Goal: Task Accomplishment & Management: Manage account settings

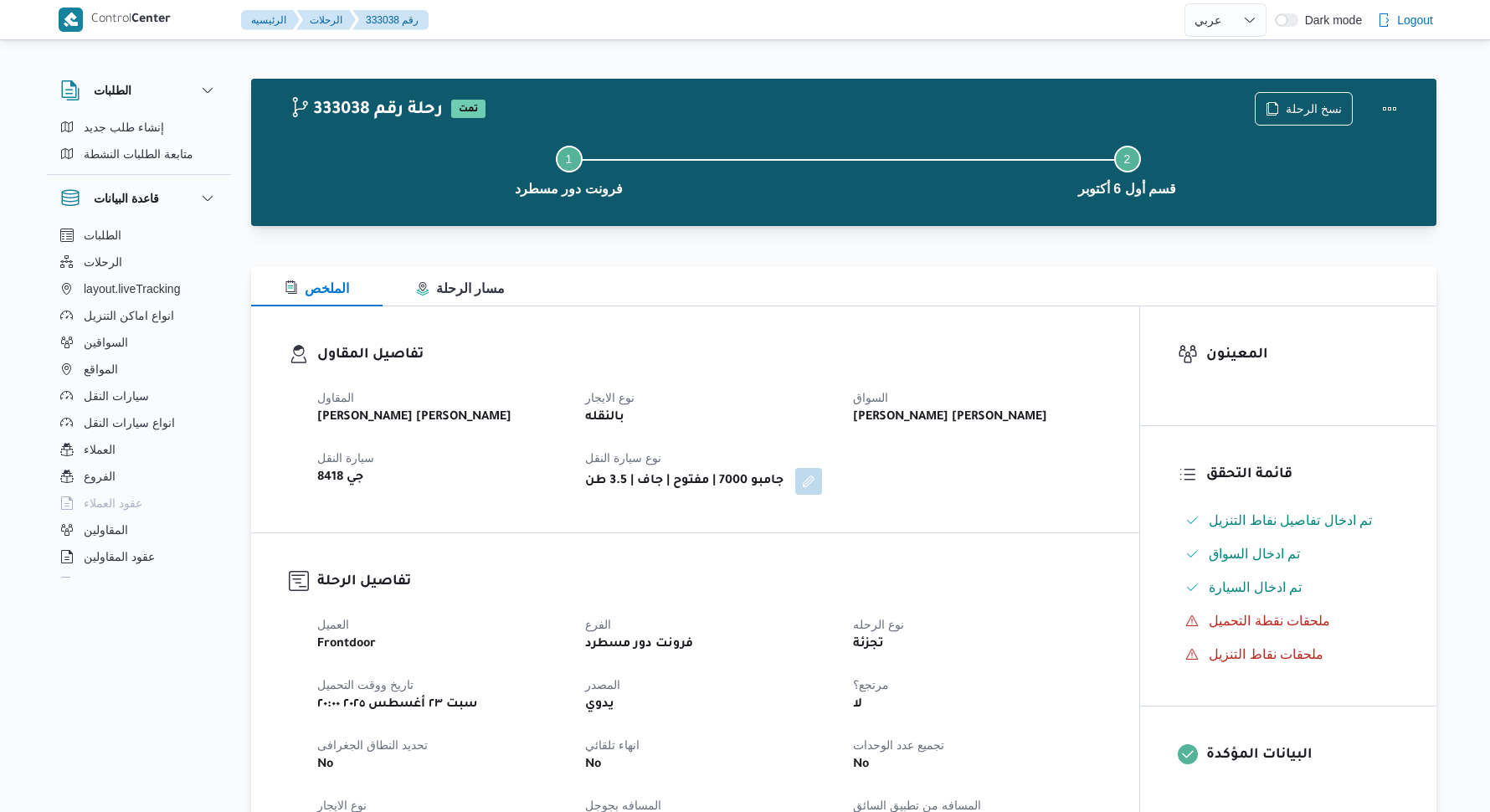
select select "ar"
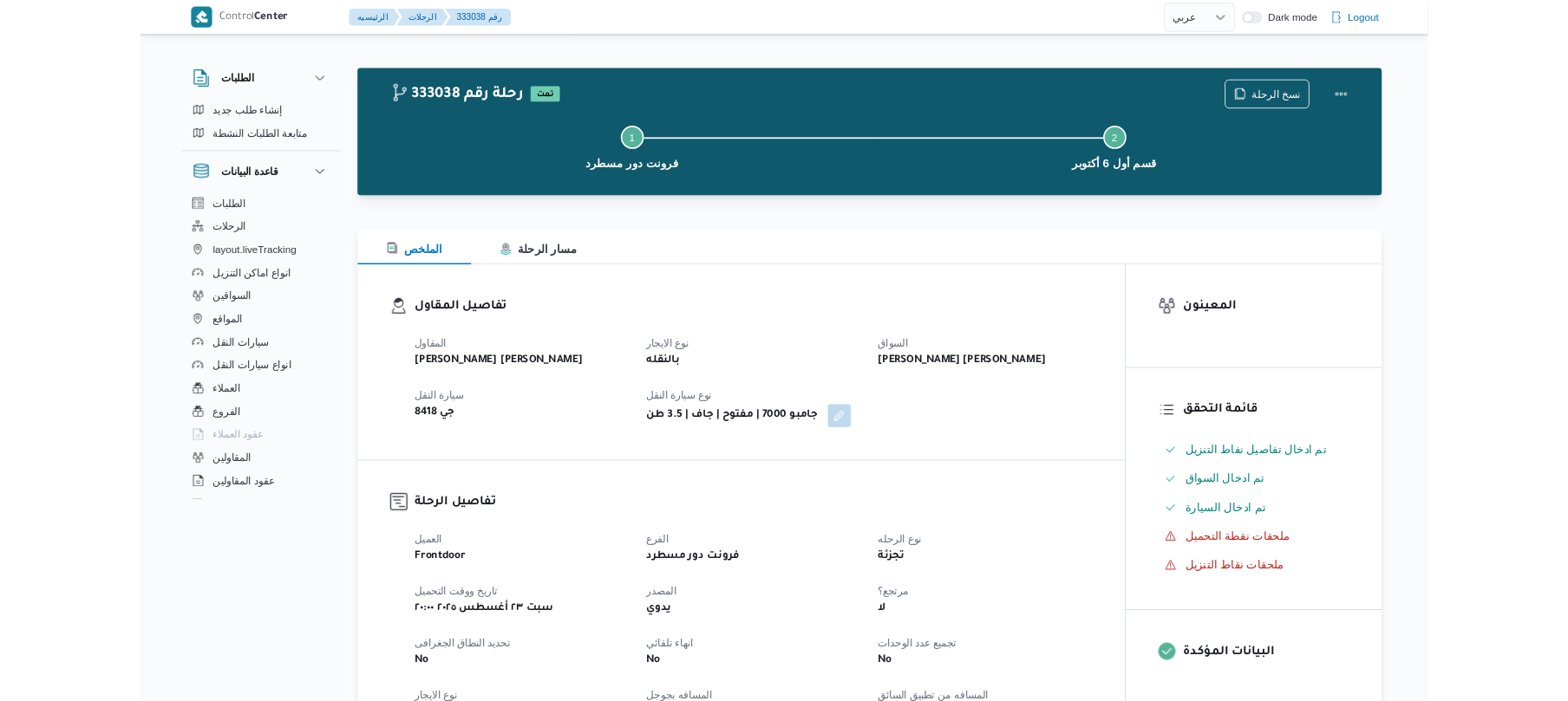
scroll to position [91, 0]
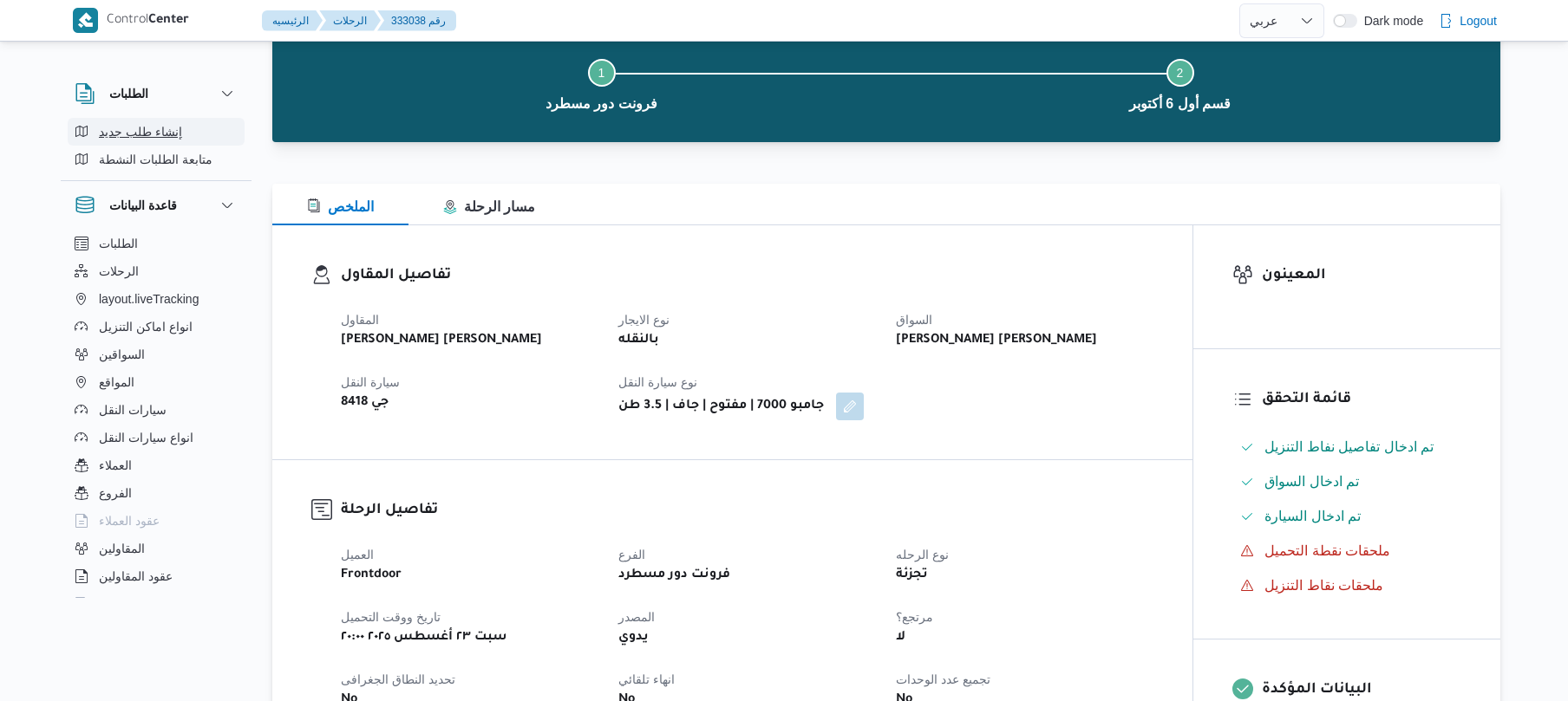
click at [149, 133] on span "إنشاء طلب جديد" at bounding box center [140, 132] width 83 height 21
select select "ar"
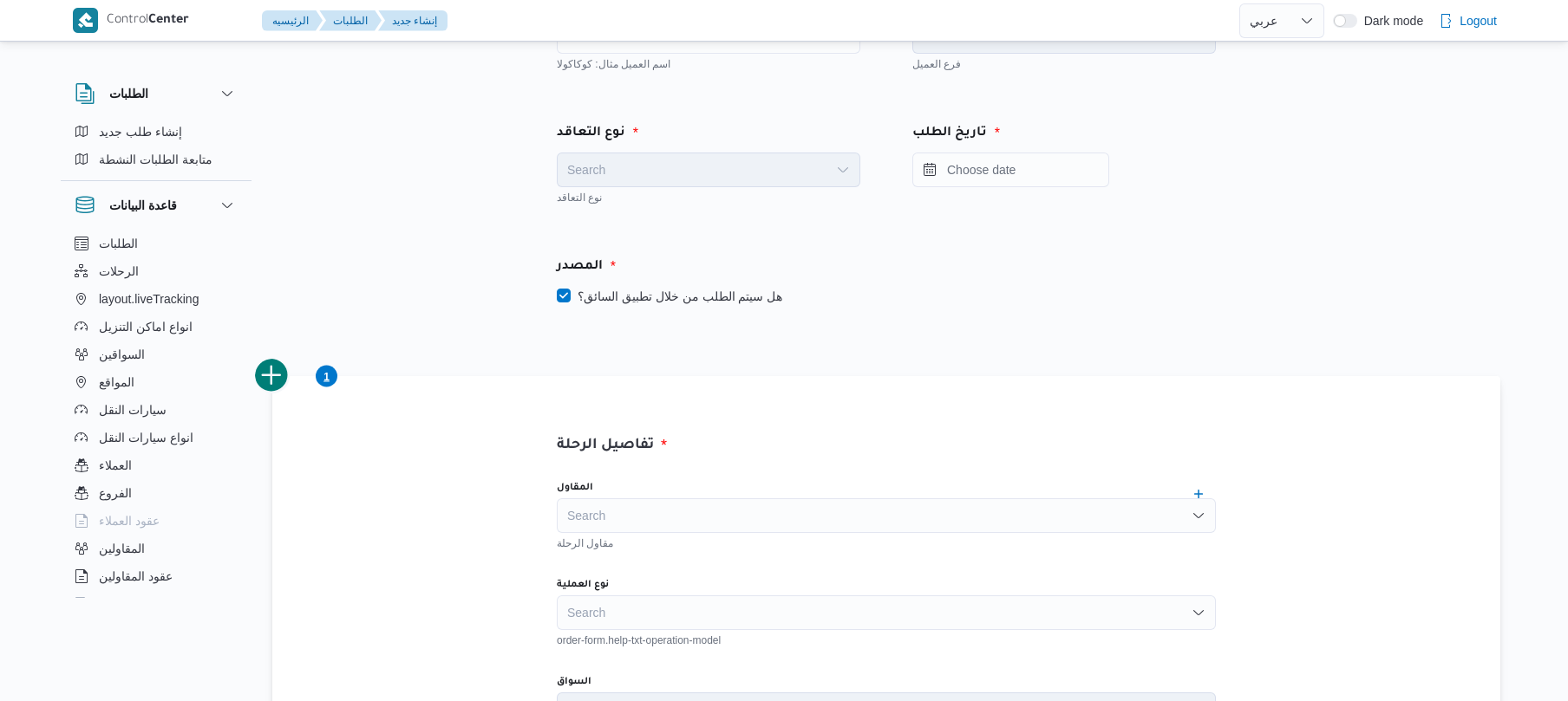
click at [1246, 218] on div "نوع التعاقد Search نوع التعاقد تاريخ الطلب" at bounding box center [886, 163] width 781 height 133
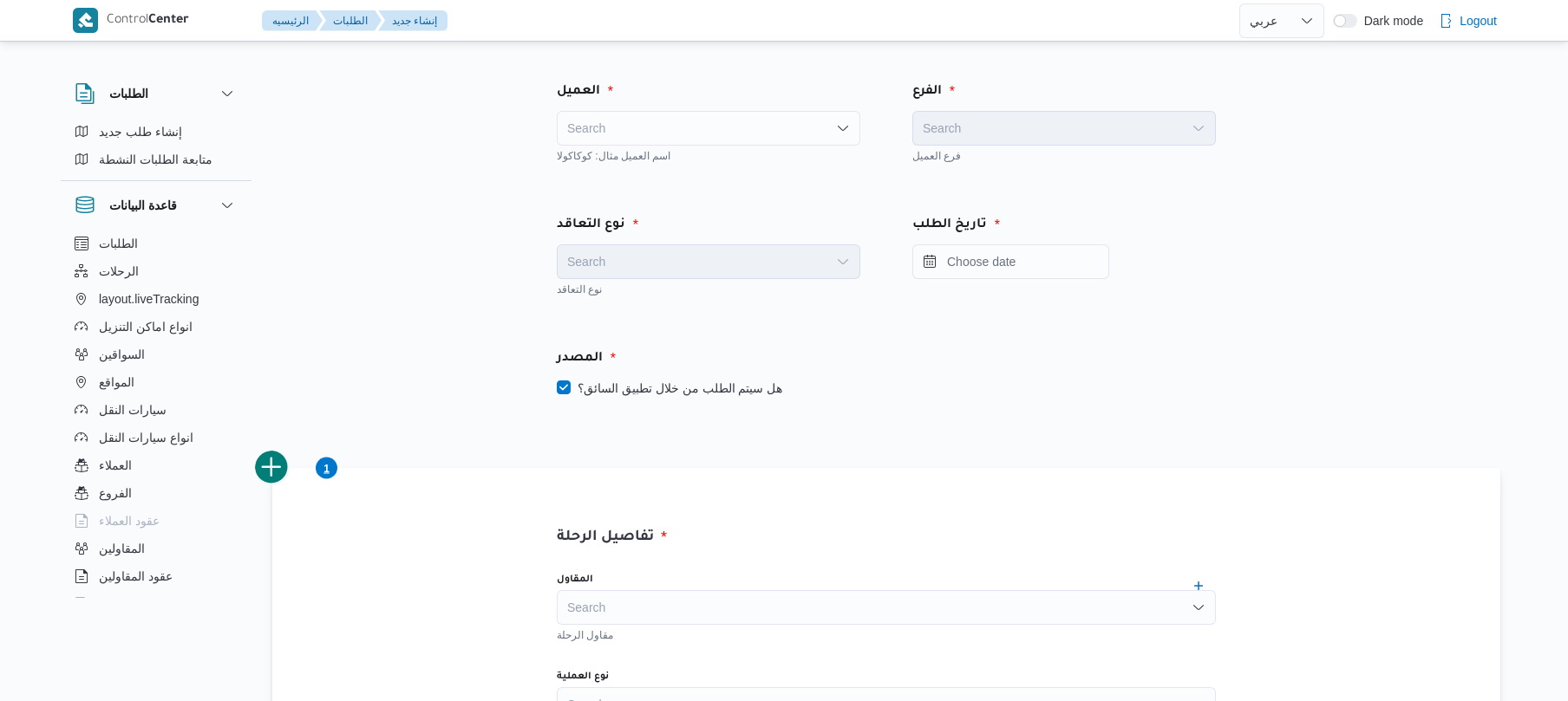
click at [701, 125] on div "Search" at bounding box center [708, 128] width 304 height 35
click at [629, 126] on div "fr fr Combo box. Selected. fr. Selected. Combo box input. Search. Type some tex…" at bounding box center [708, 128] width 304 height 35
type input "f"
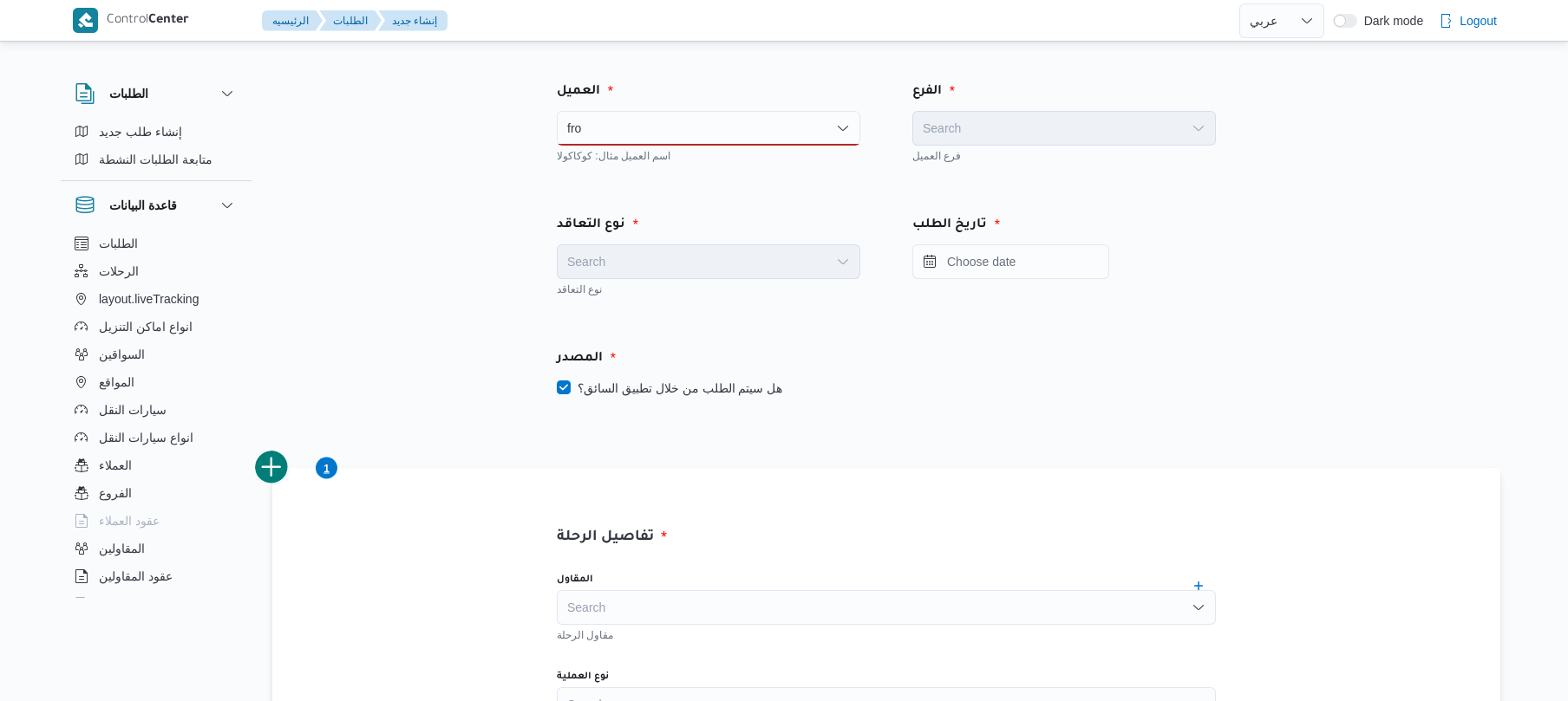
click at [653, 118] on div "fro fro" at bounding box center [708, 128] width 304 height 35
type input "f"
click at [778, 123] on div "Search" at bounding box center [708, 128] width 304 height 35
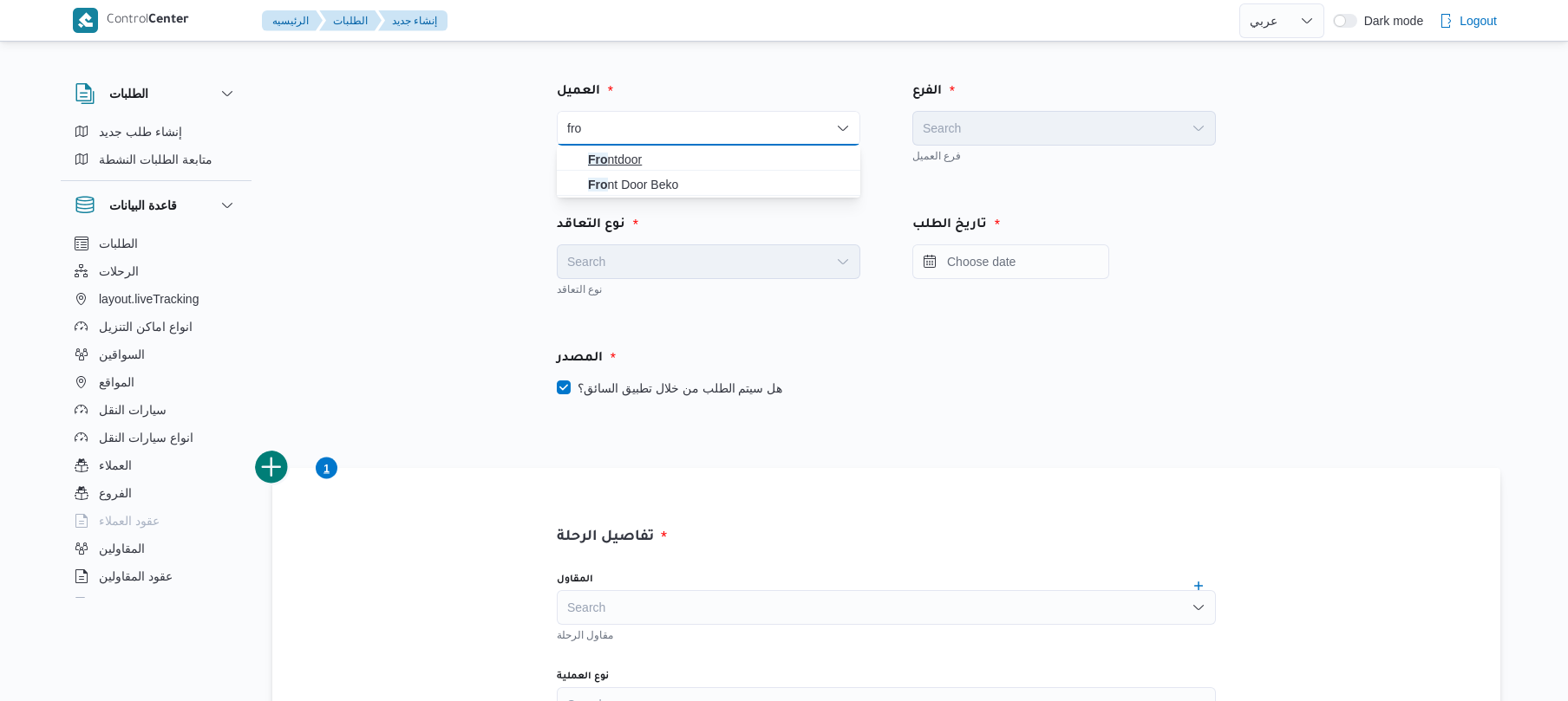
type input "fro"
drag, startPoint x: 714, startPoint y: 156, endPoint x: 779, endPoint y: 161, distance: 65.2
click at [779, 161] on span "Fro ntdoor" at bounding box center [719, 160] width 262 height 21
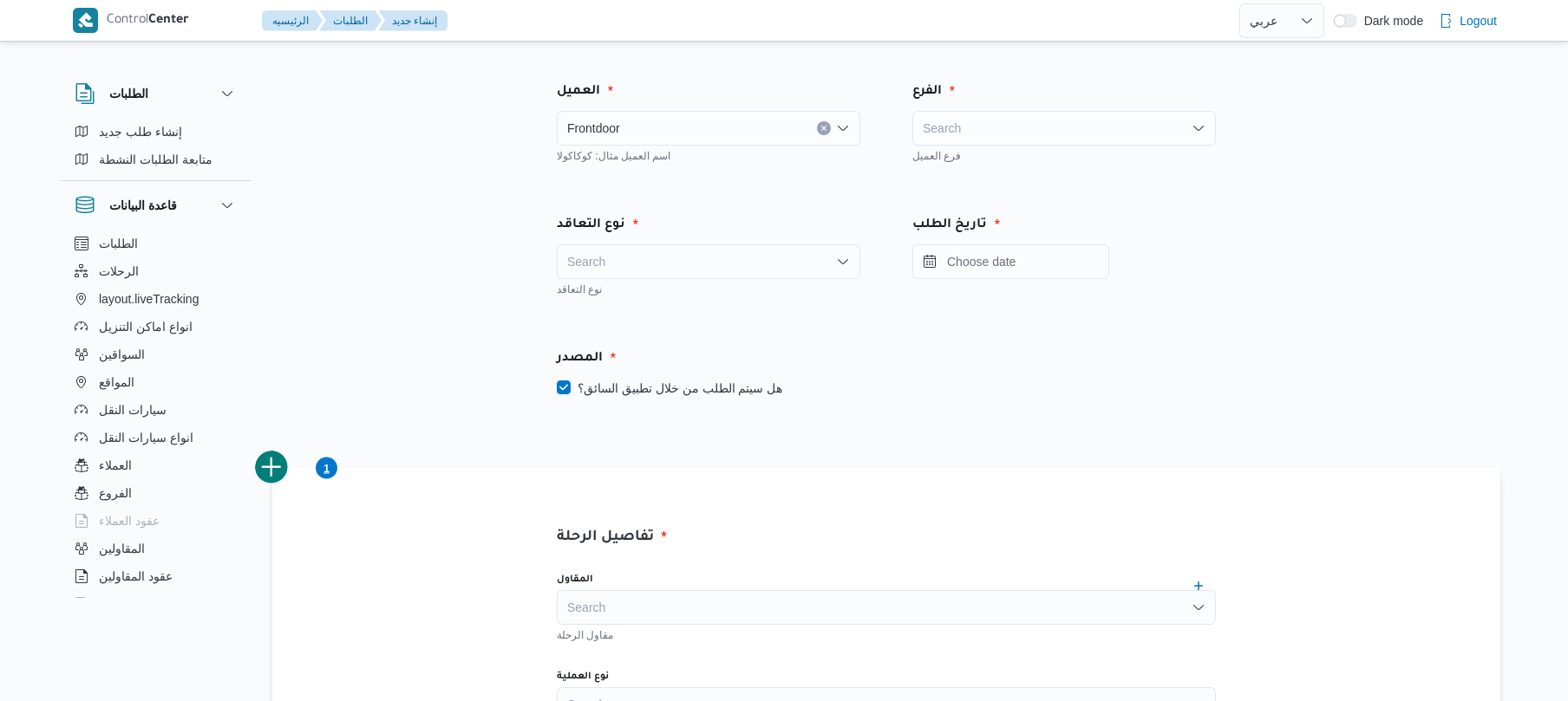
click at [1001, 123] on div "Search" at bounding box center [1064, 128] width 304 height 35
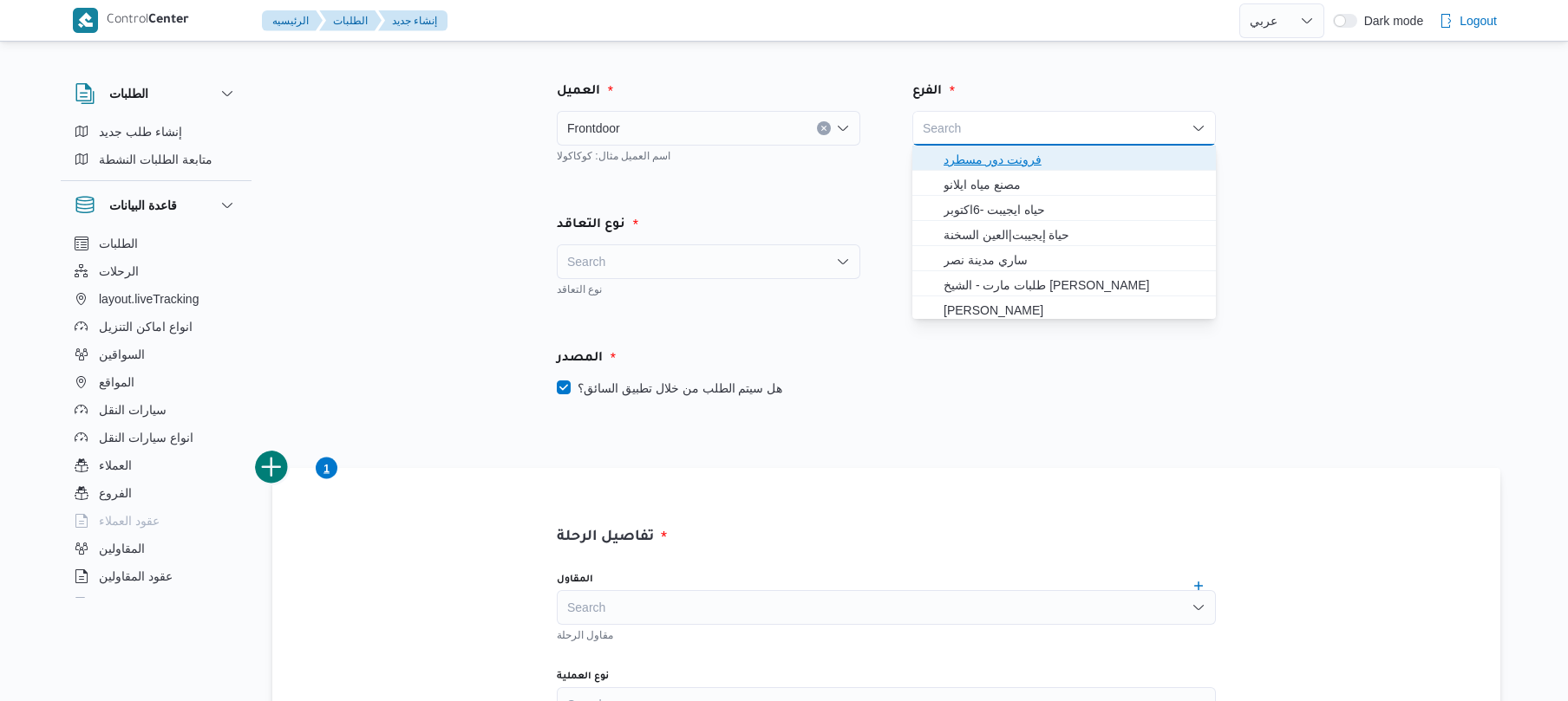
click at [1035, 152] on span "فرونت دور مسطرد" at bounding box center [1075, 160] width 262 height 21
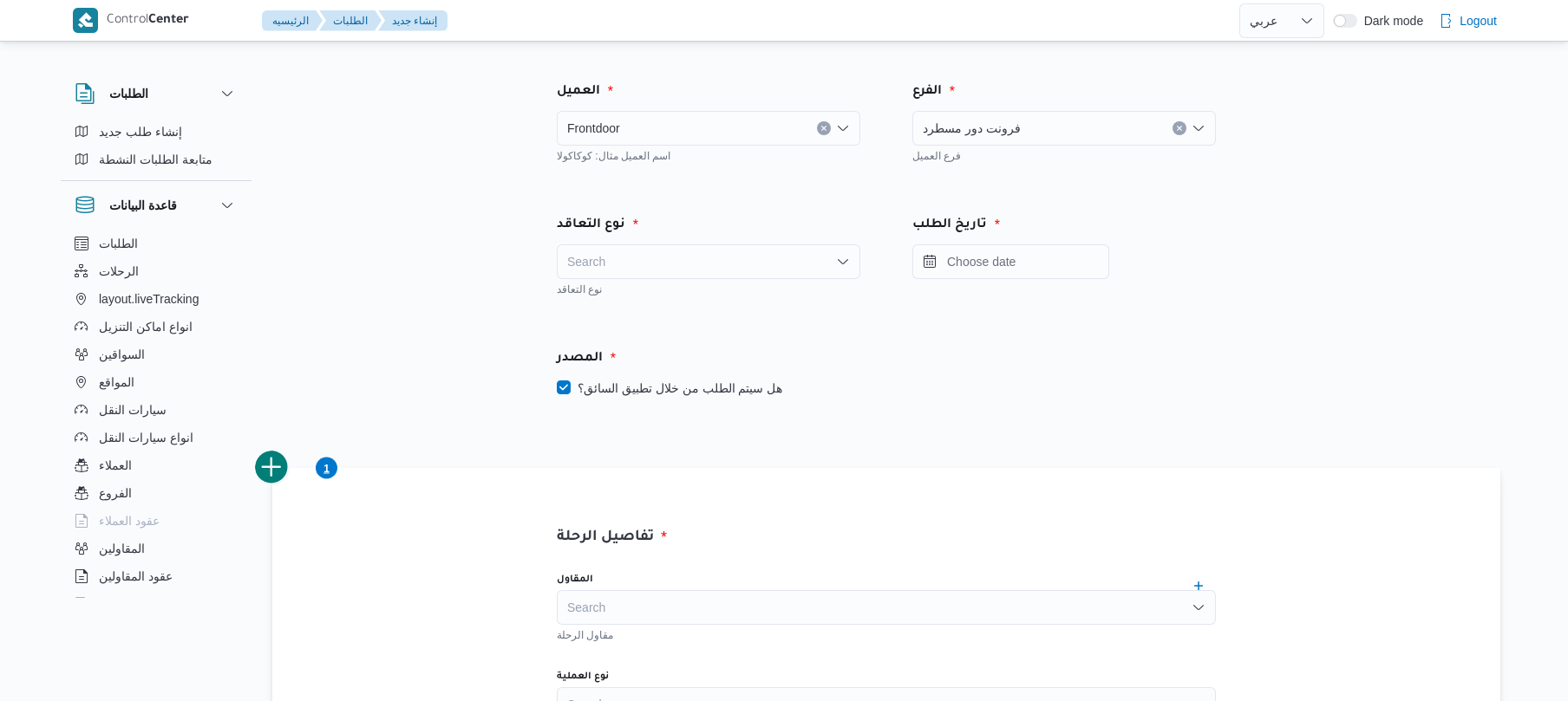
click at [784, 258] on div "Search" at bounding box center [708, 261] width 304 height 35
click at [704, 314] on span "On Demand" at bounding box center [719, 318] width 262 height 21
click at [1024, 261] on input "Press the down key to open a popover containing a calendar." at bounding box center [1010, 261] width 197 height 35
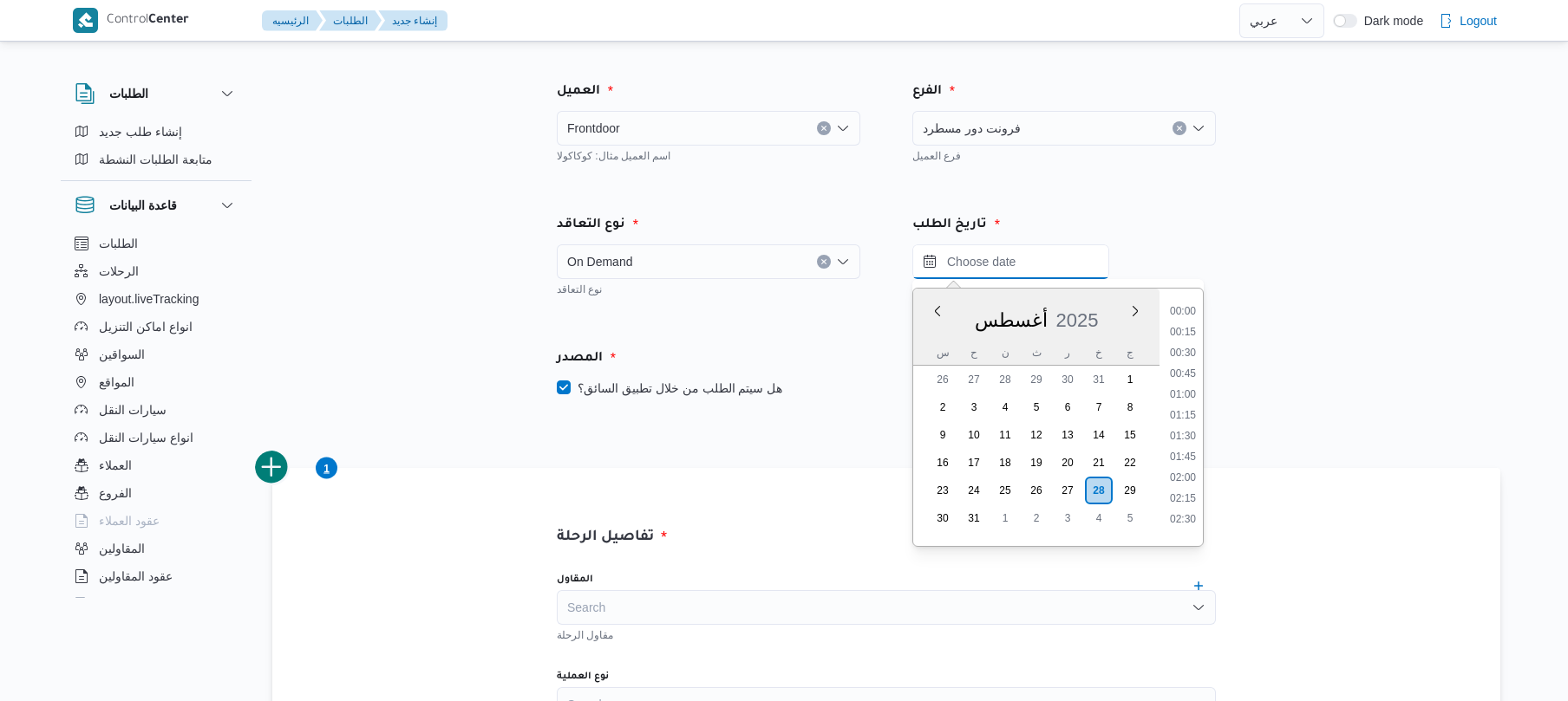
scroll to position [1255, 0]
click at [1188, 389] on li "16:00" at bounding box center [1183, 387] width 40 height 18
type input "٢٨/٠٨/٢٠٢٥ ١٦:٠٠"
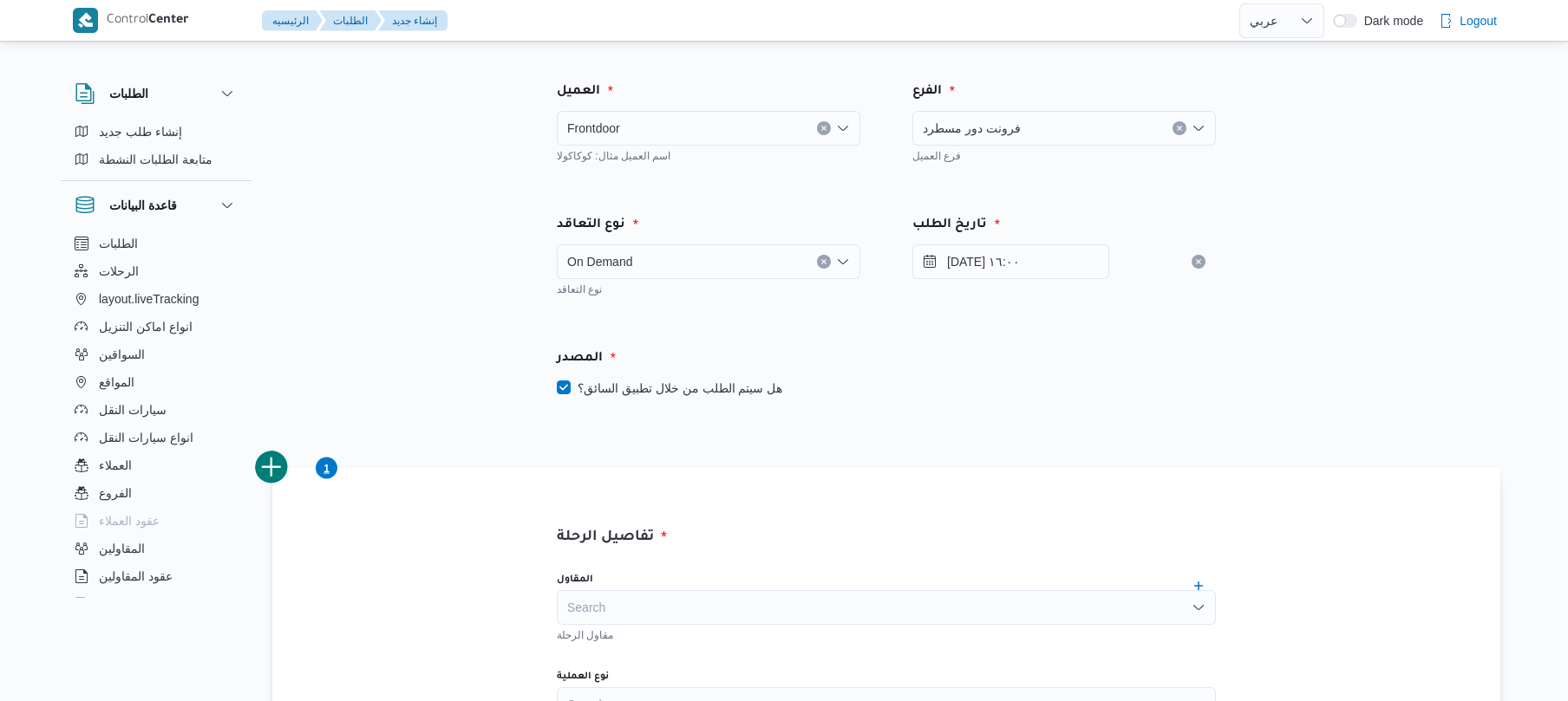
click at [727, 390] on label "هل سيتم الطلب من خلال تطبيق السائق؟" at bounding box center [669, 388] width 225 height 21
checkbox input "false"
click at [719, 602] on div "Search" at bounding box center [886, 608] width 659 height 35
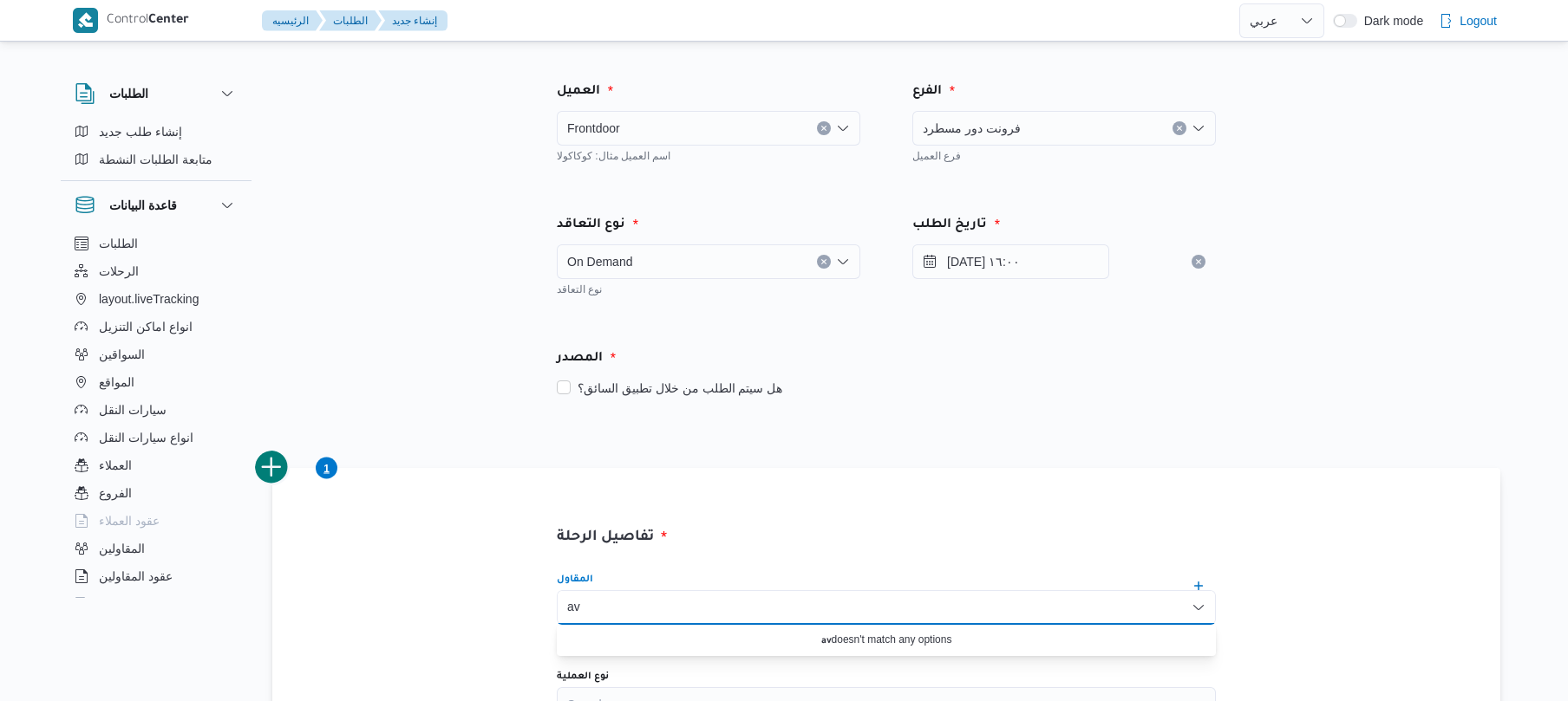
type input "a"
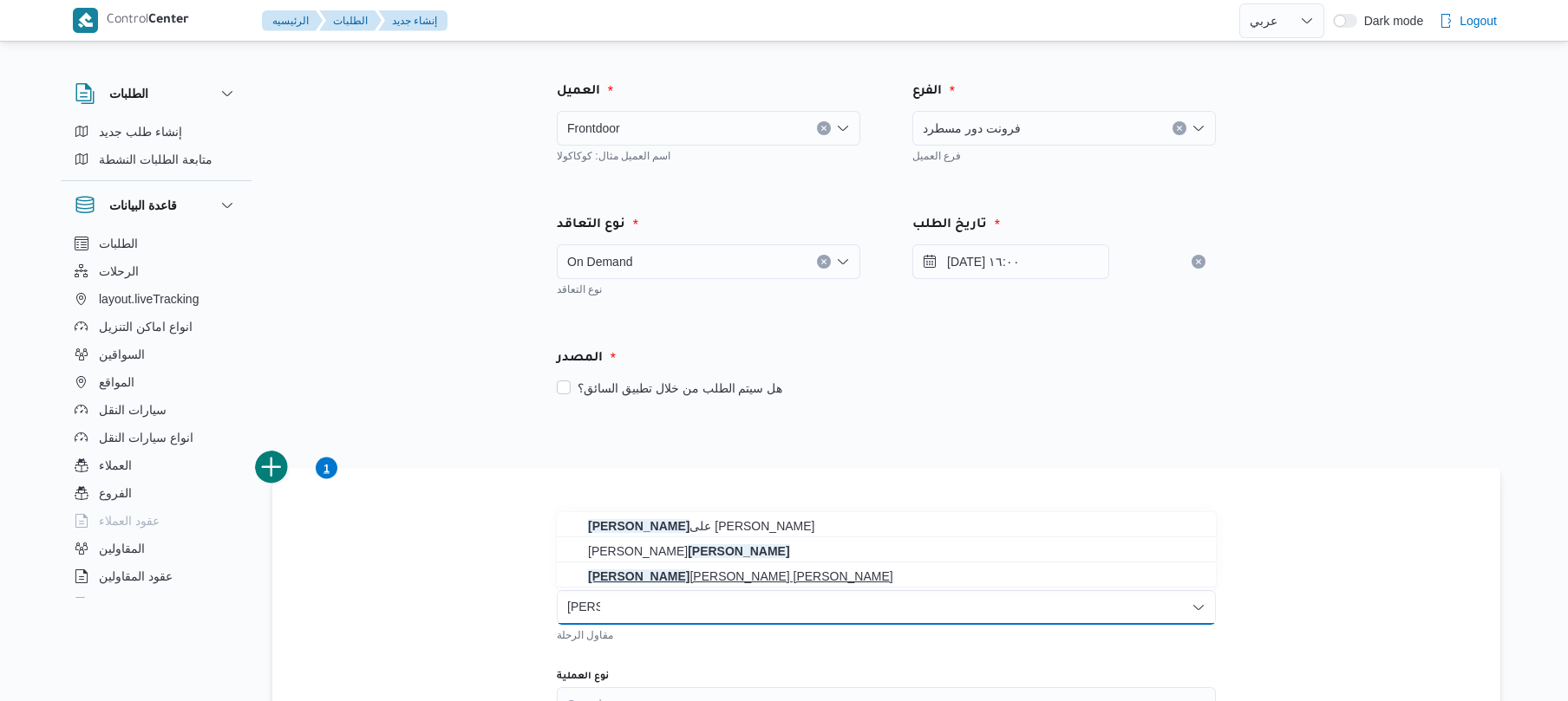
type input "شريف"
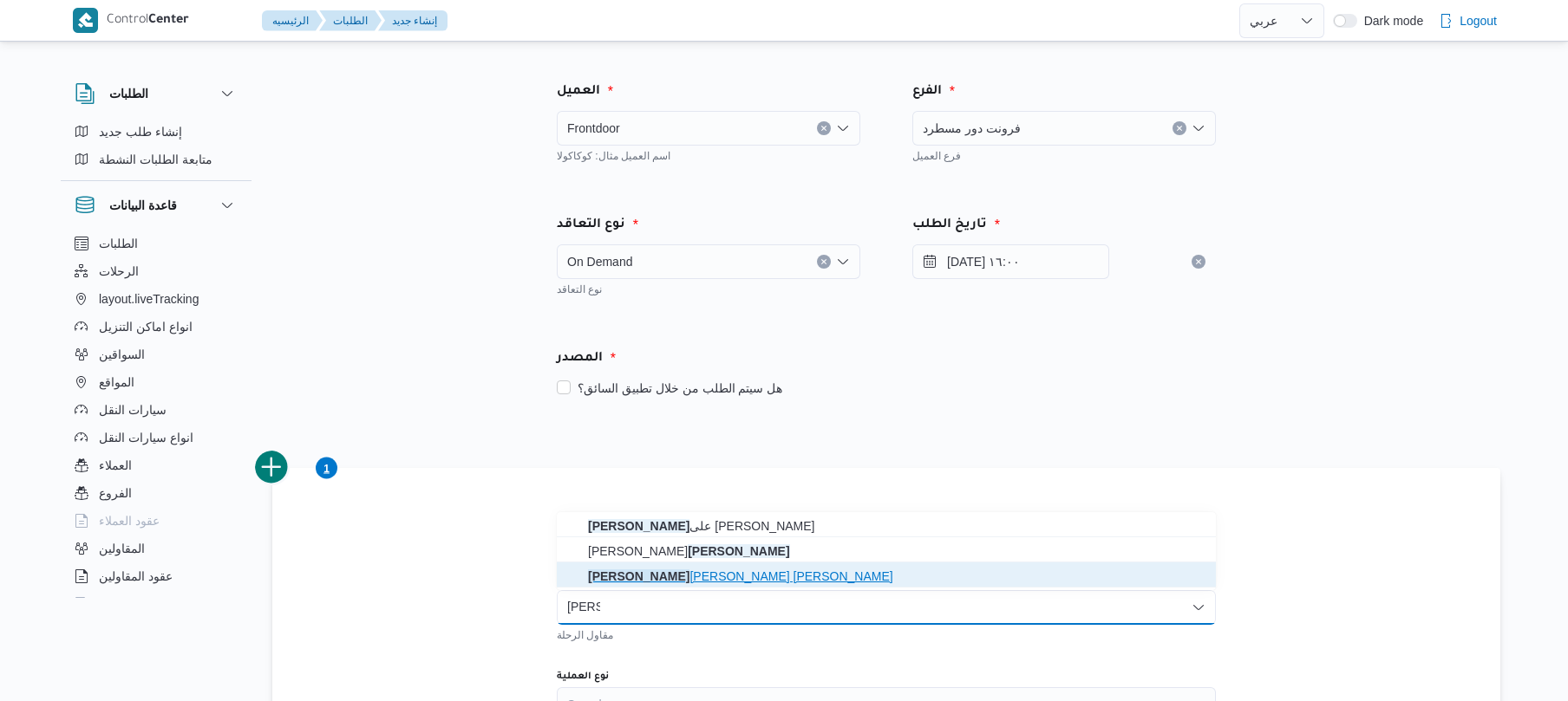
click at [689, 578] on mark "شريف" at bounding box center [639, 576] width 102 height 14
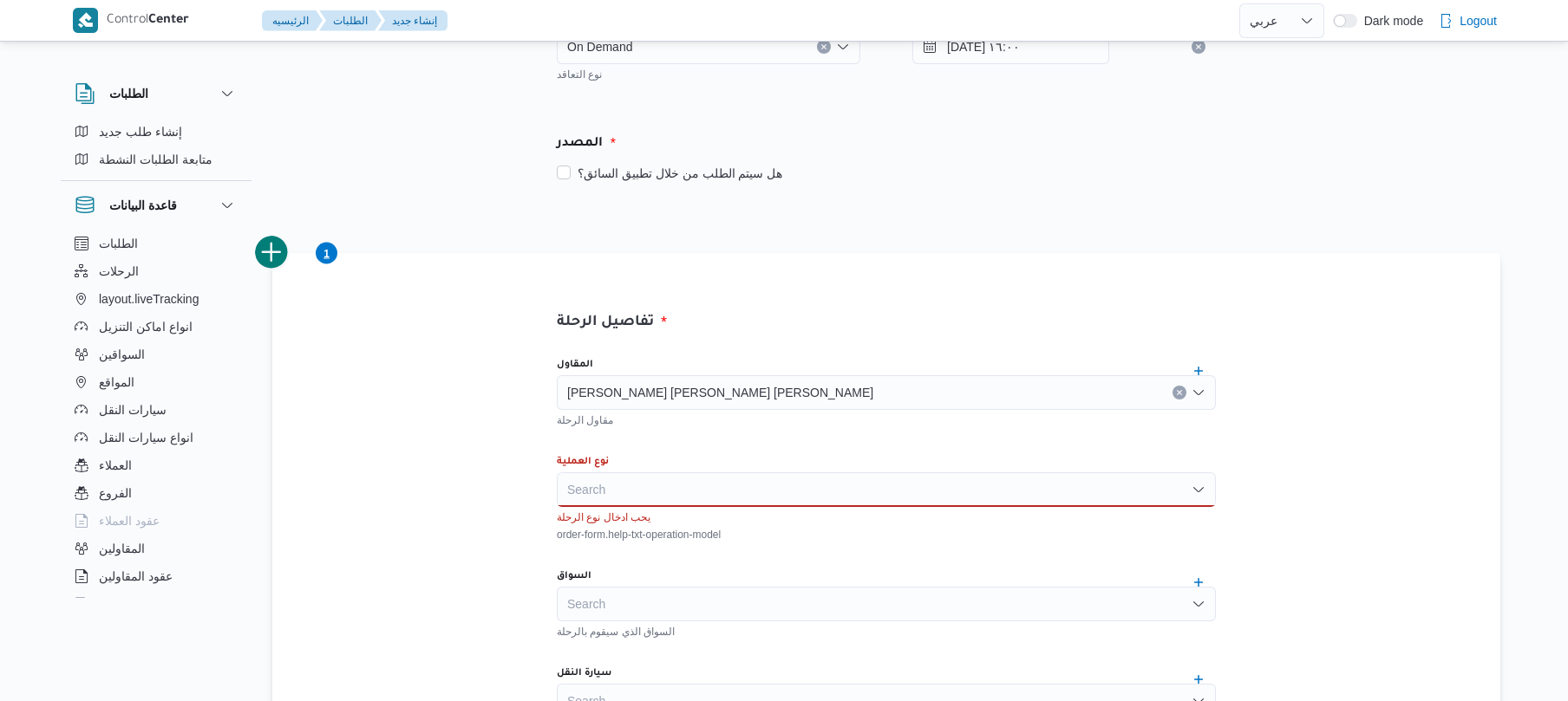
scroll to position [231, 0]
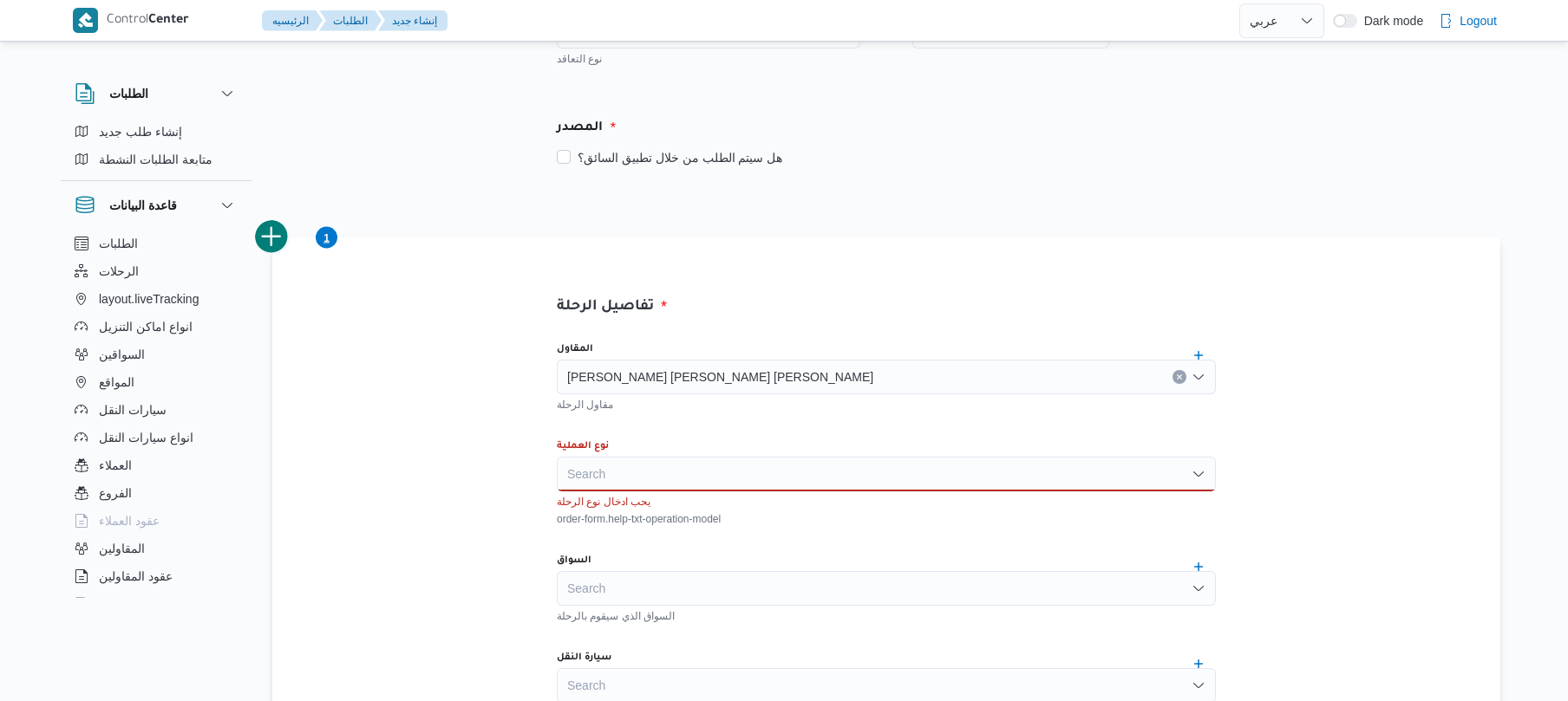
click at [1001, 473] on div "Search" at bounding box center [886, 473] width 659 height 35
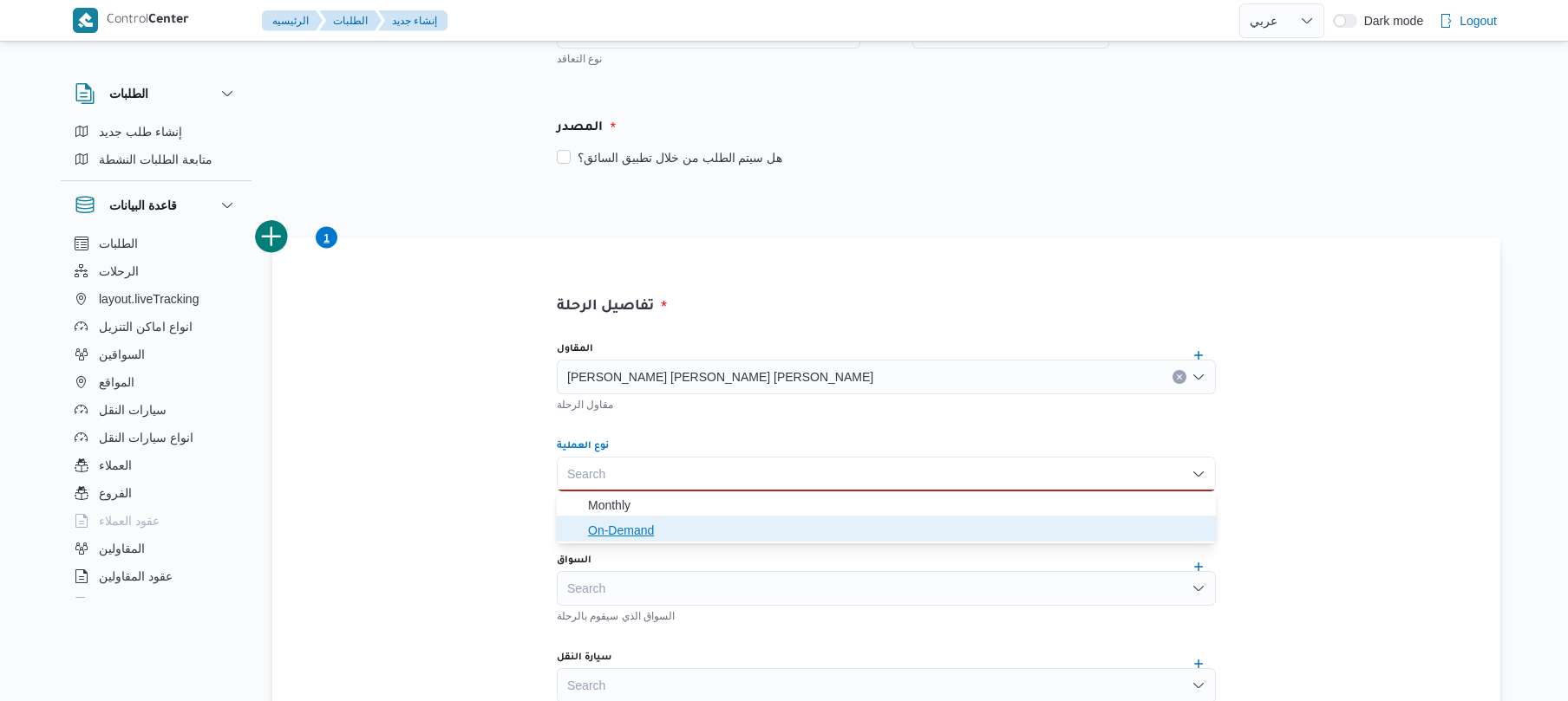
click at [914, 527] on span "On-Demand" at bounding box center [897, 530] width 617 height 21
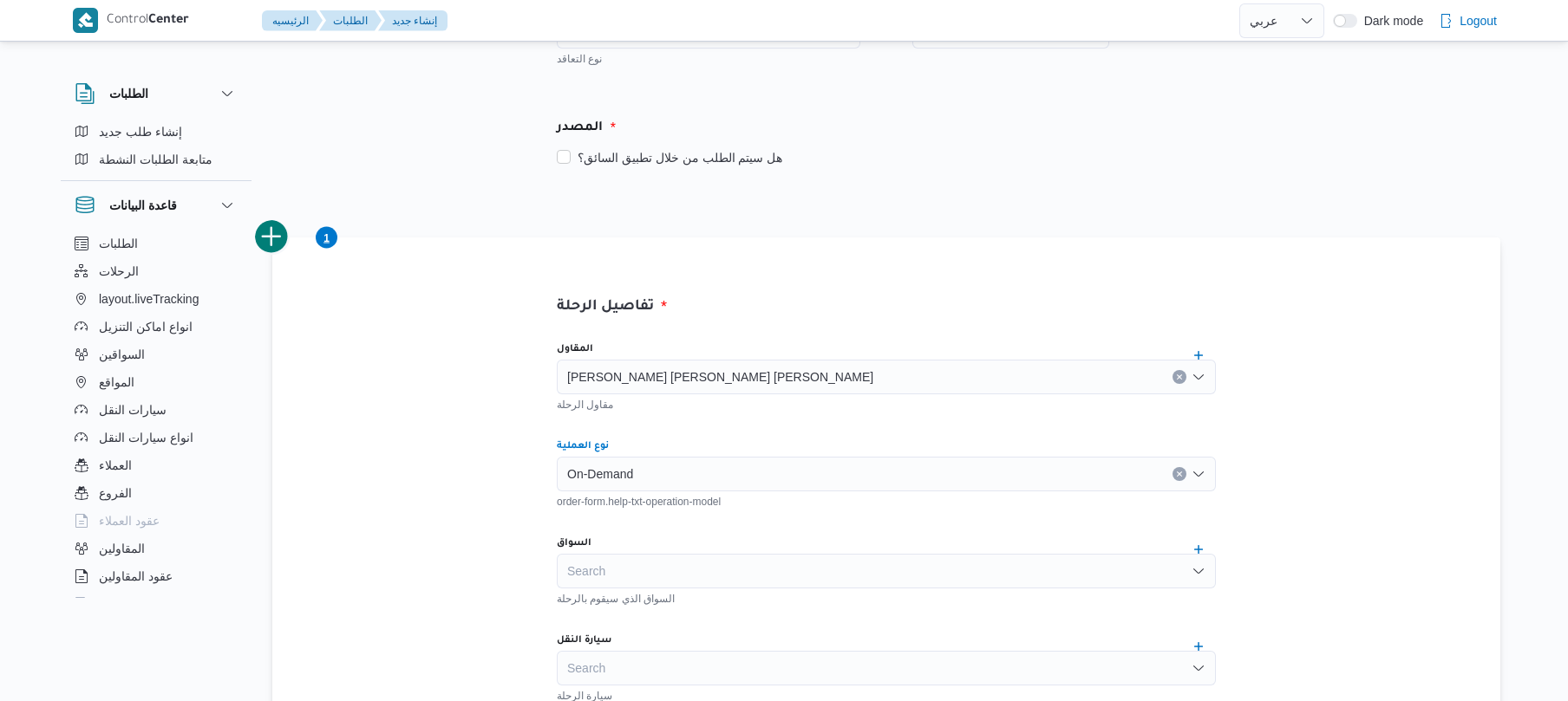
click at [875, 563] on div "Search" at bounding box center [886, 571] width 659 height 35
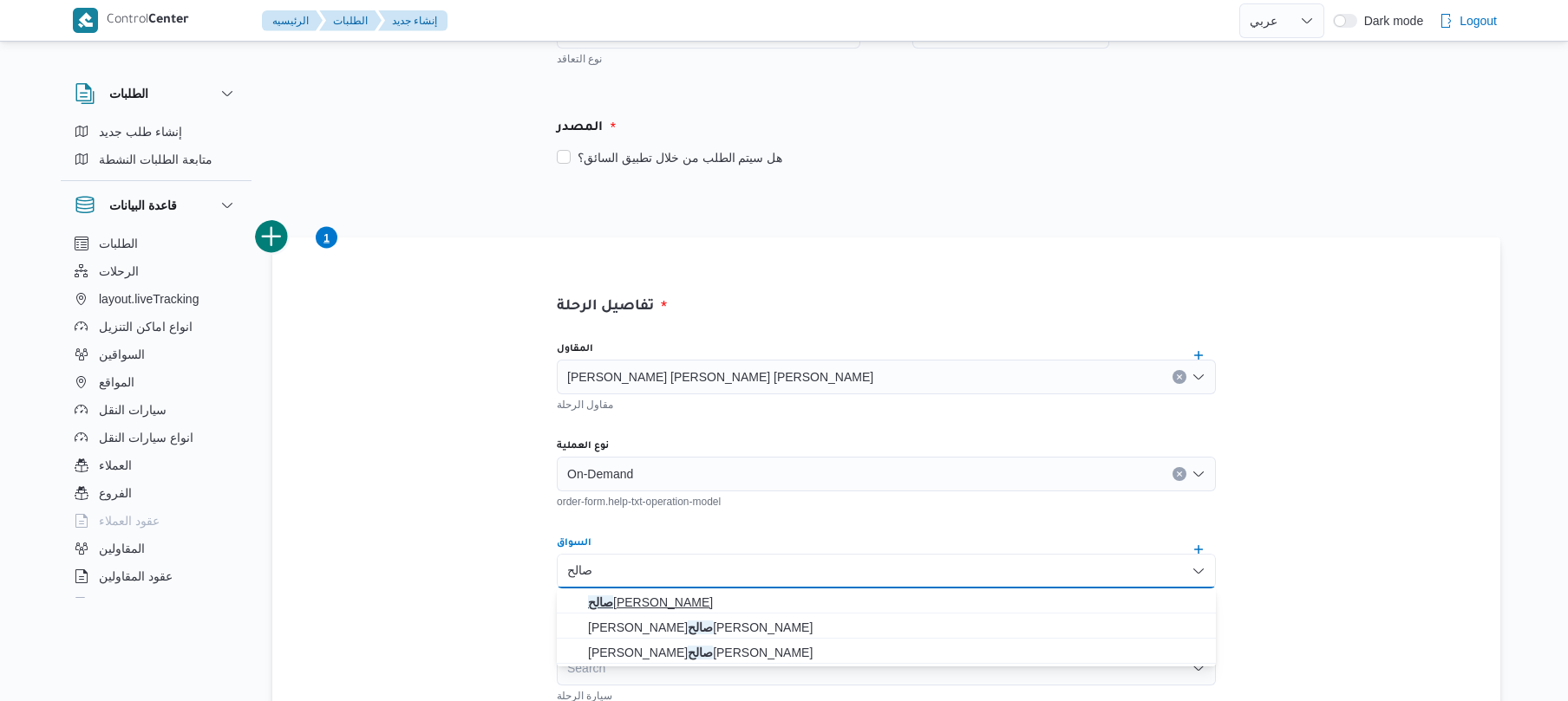
type input "صالح"
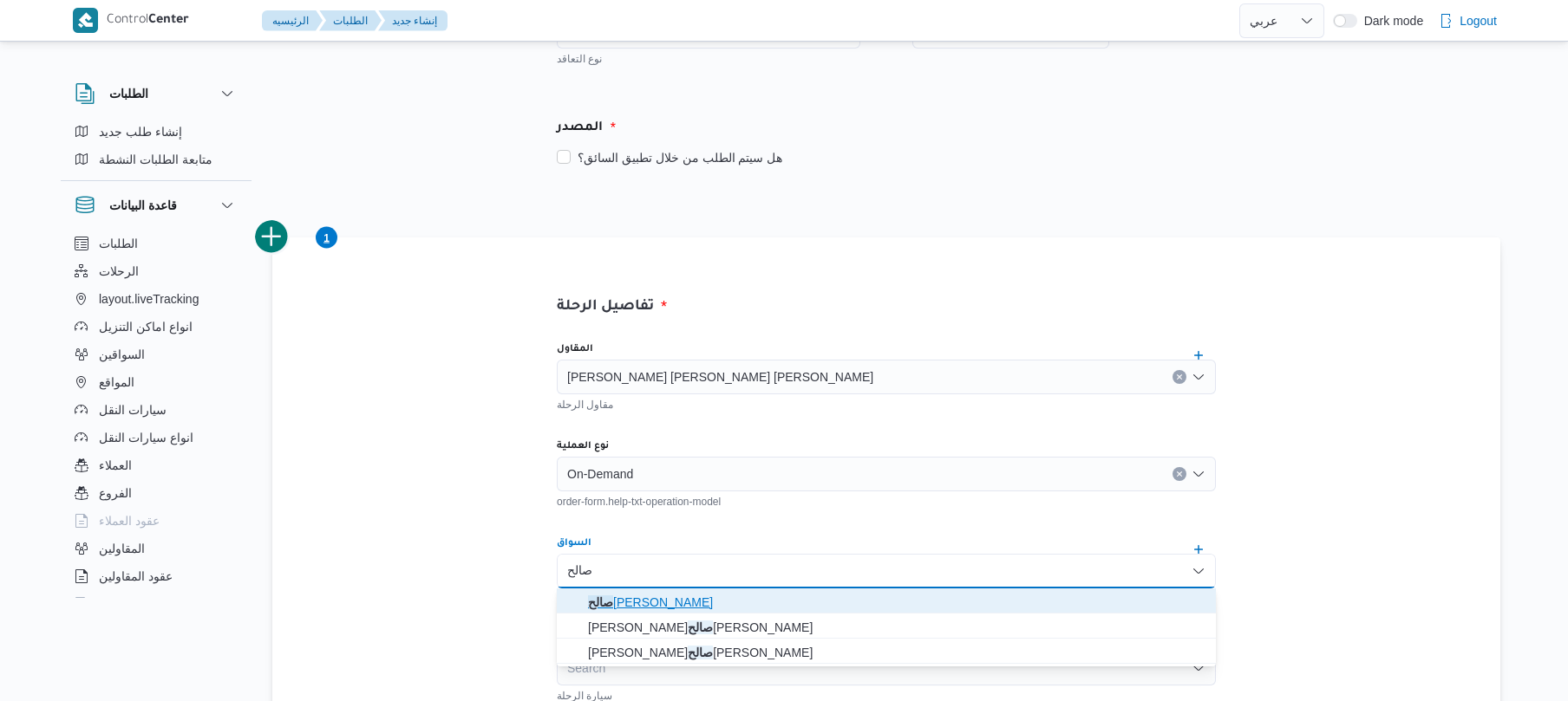
click at [791, 600] on span "صالح عبدالكريم عبدالله ادم" at bounding box center [897, 602] width 617 height 21
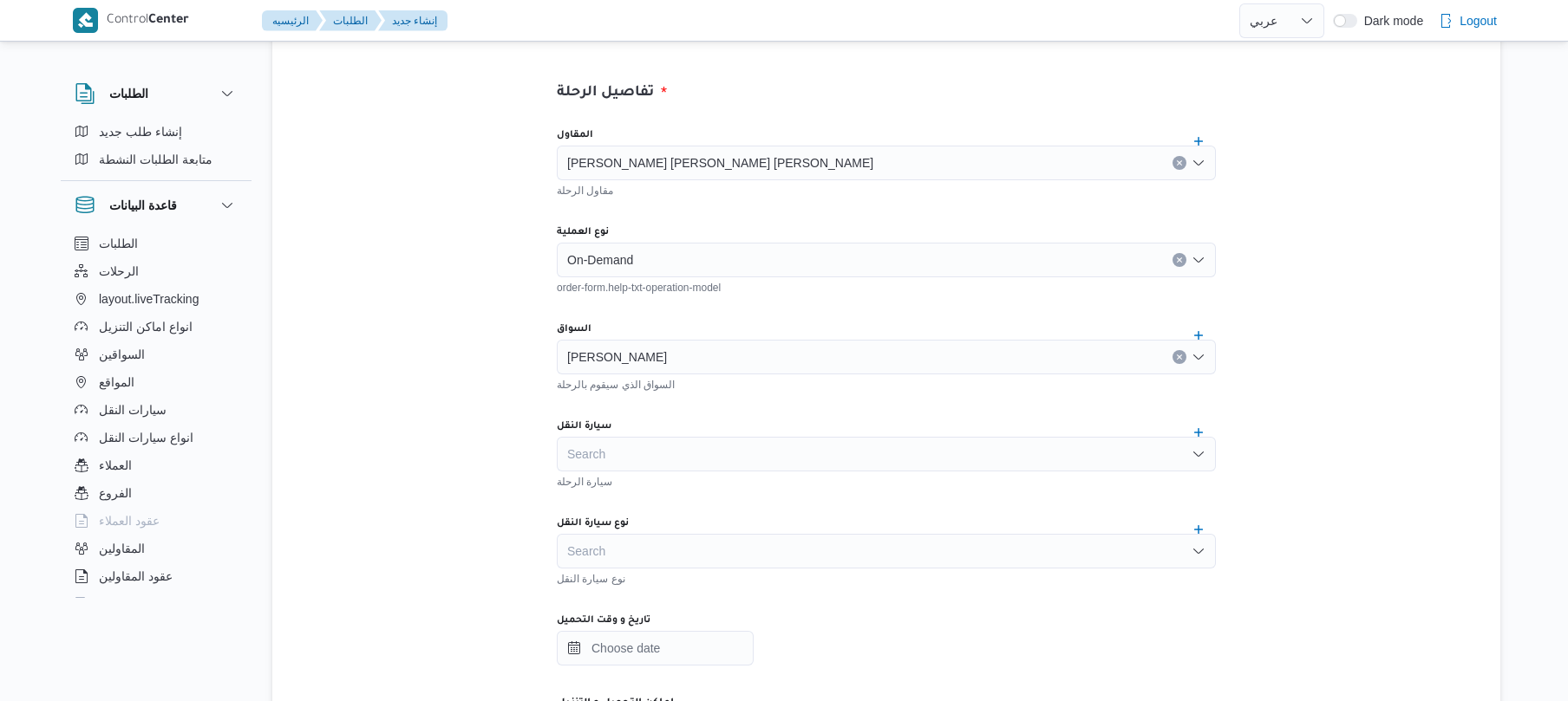
scroll to position [462, 0]
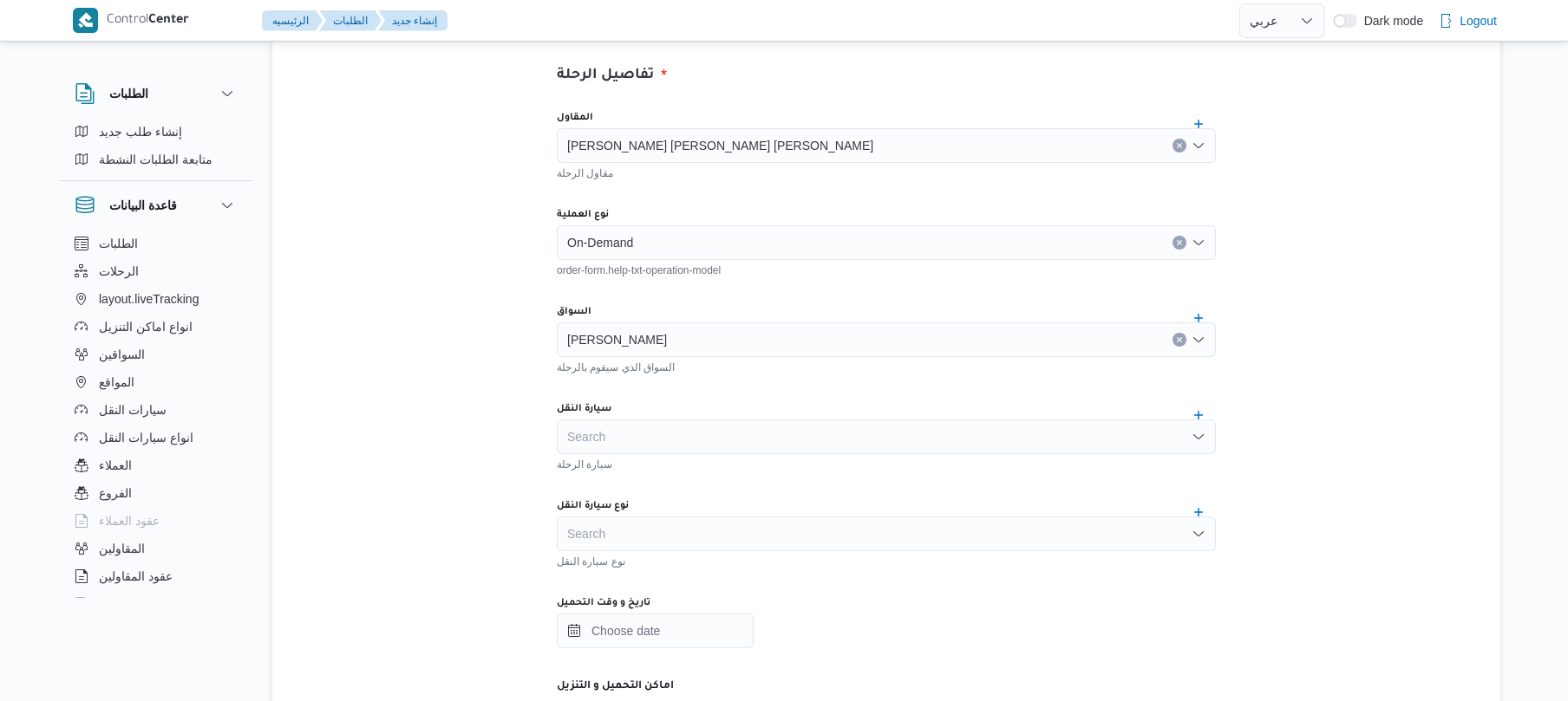
click at [1022, 430] on div "Search" at bounding box center [886, 437] width 659 height 35
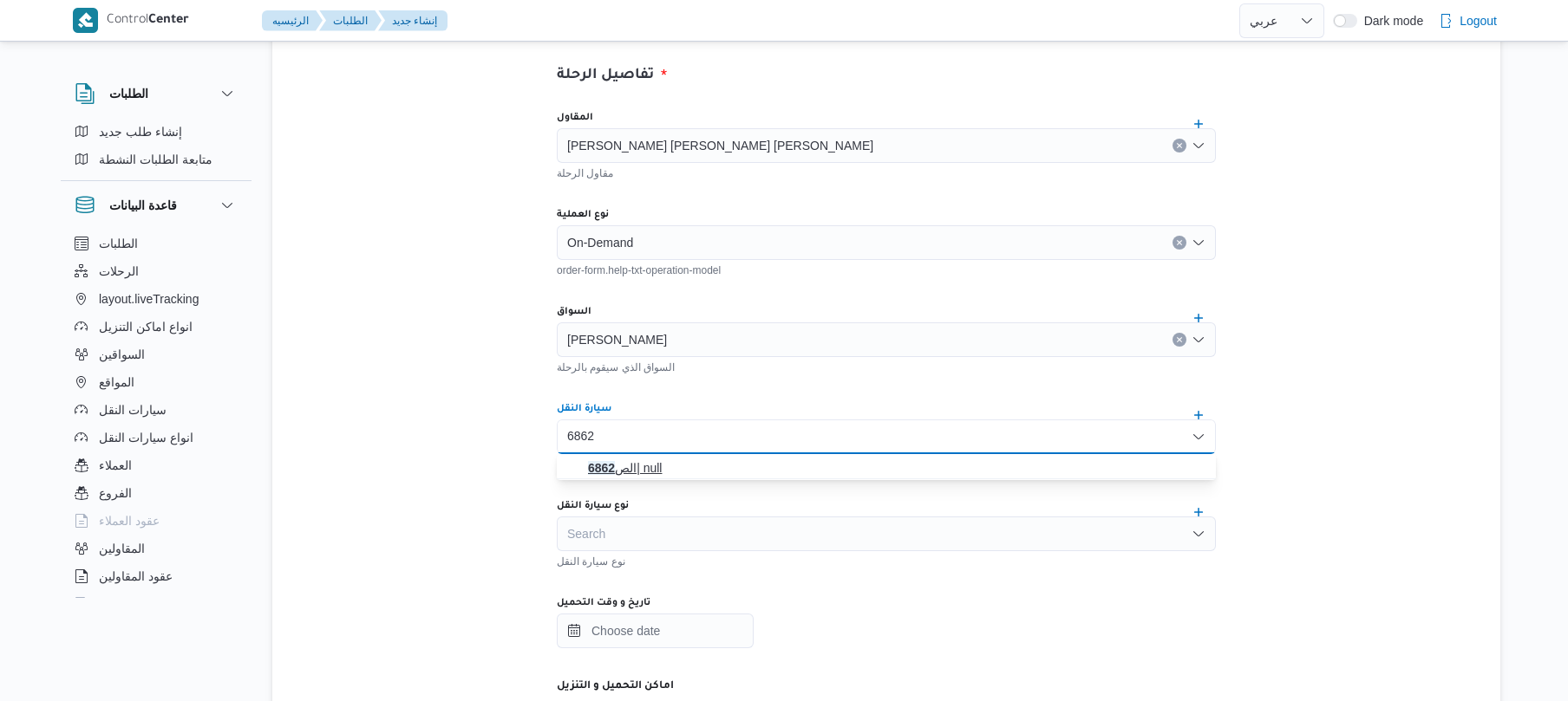
type input "6862"
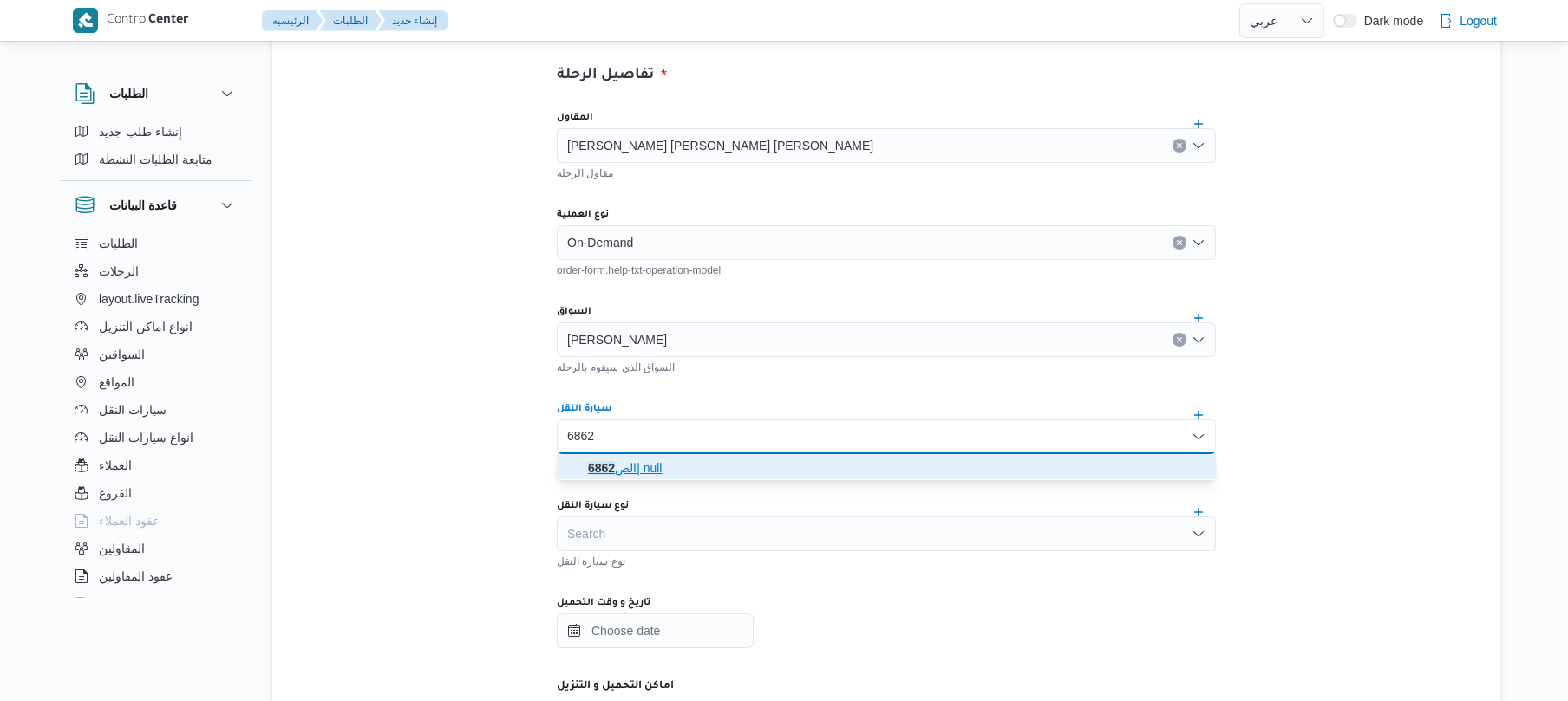
click at [827, 466] on span "الص 6862 | null" at bounding box center [897, 468] width 617 height 21
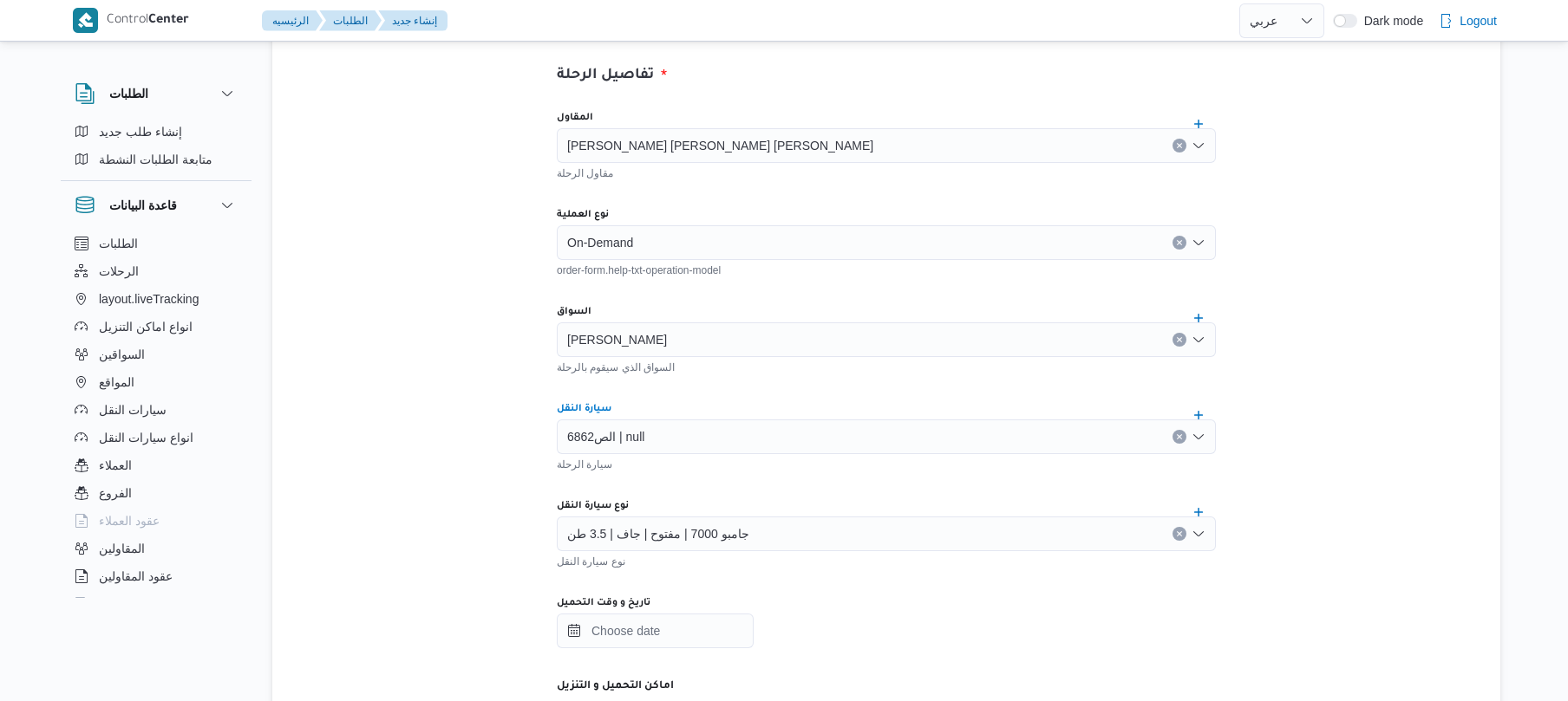
click at [493, 554] on div "تفاصيل الرحلة المقاول شريف بدر عبد الحميد عبد المجيد بدر مقاول الرحلة نوع العمل…" at bounding box center [886, 618] width 1228 height 1224
click at [684, 638] on input "تاريخ و وقت التحميل" at bounding box center [655, 631] width 197 height 35
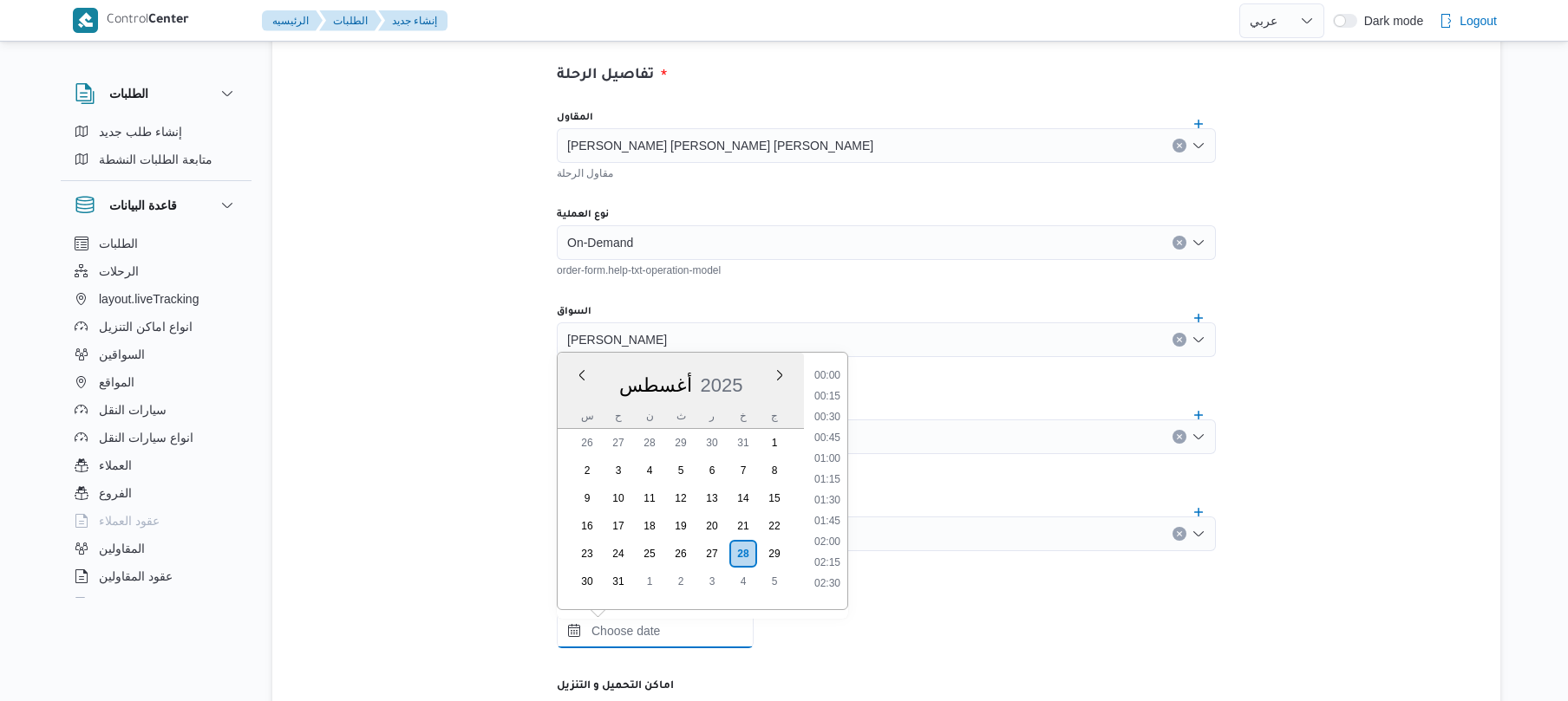
scroll to position [1256, 0]
click at [827, 487] on li "16:30" at bounding box center [827, 492] width 40 height 18
type input "٢٨/٠٨/٢٠٢٥ ١٦:٣٠"
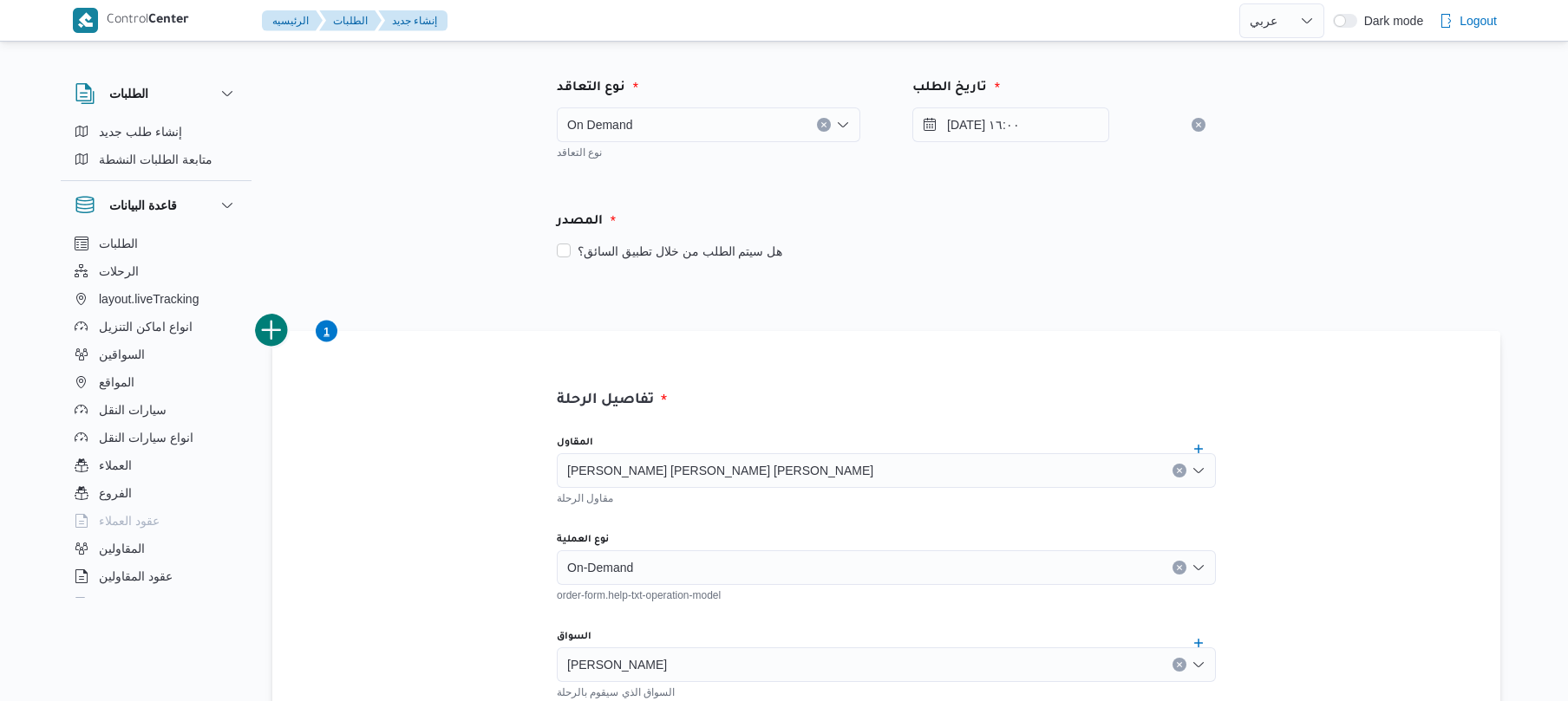
scroll to position [1082, 0]
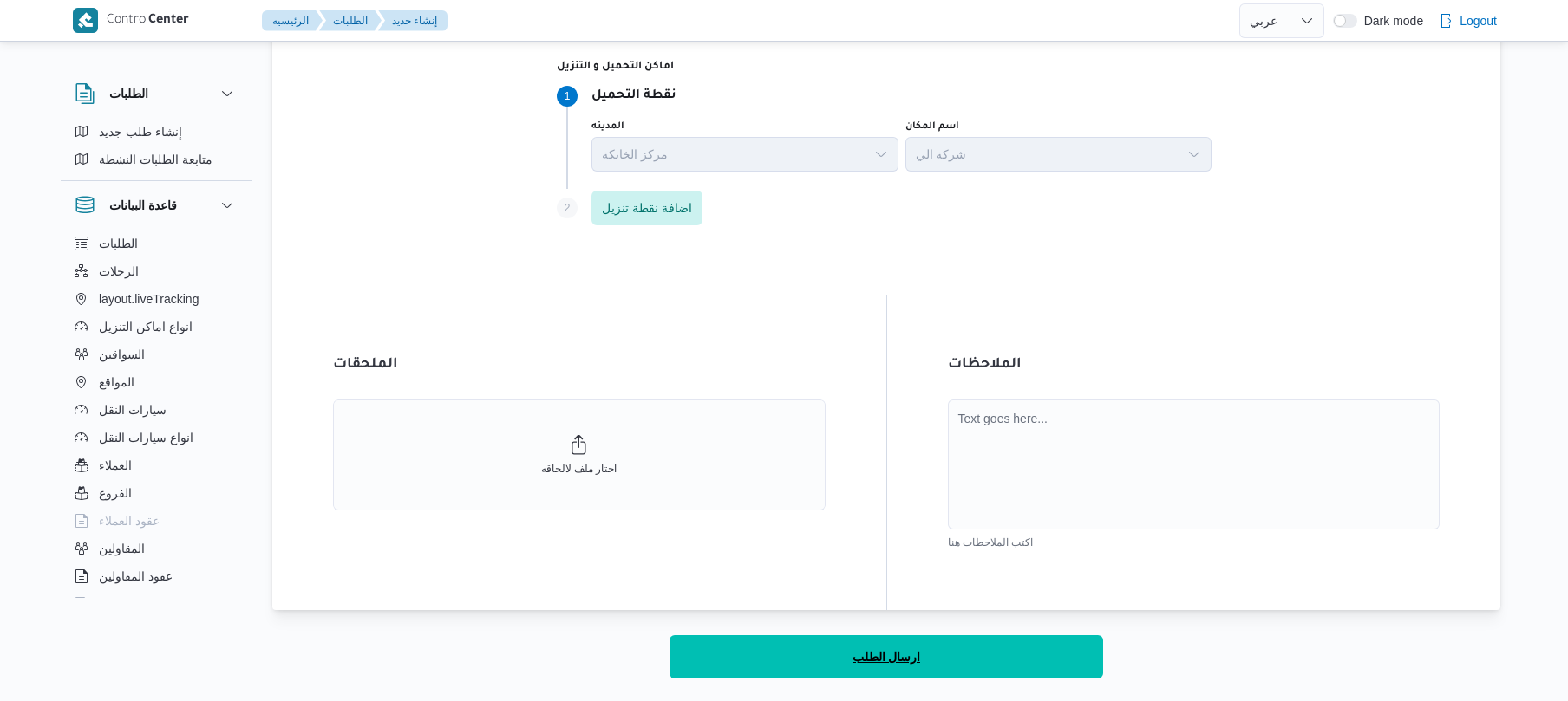
click at [1003, 659] on button "ارسال الطلب" at bounding box center [886, 657] width 433 height 43
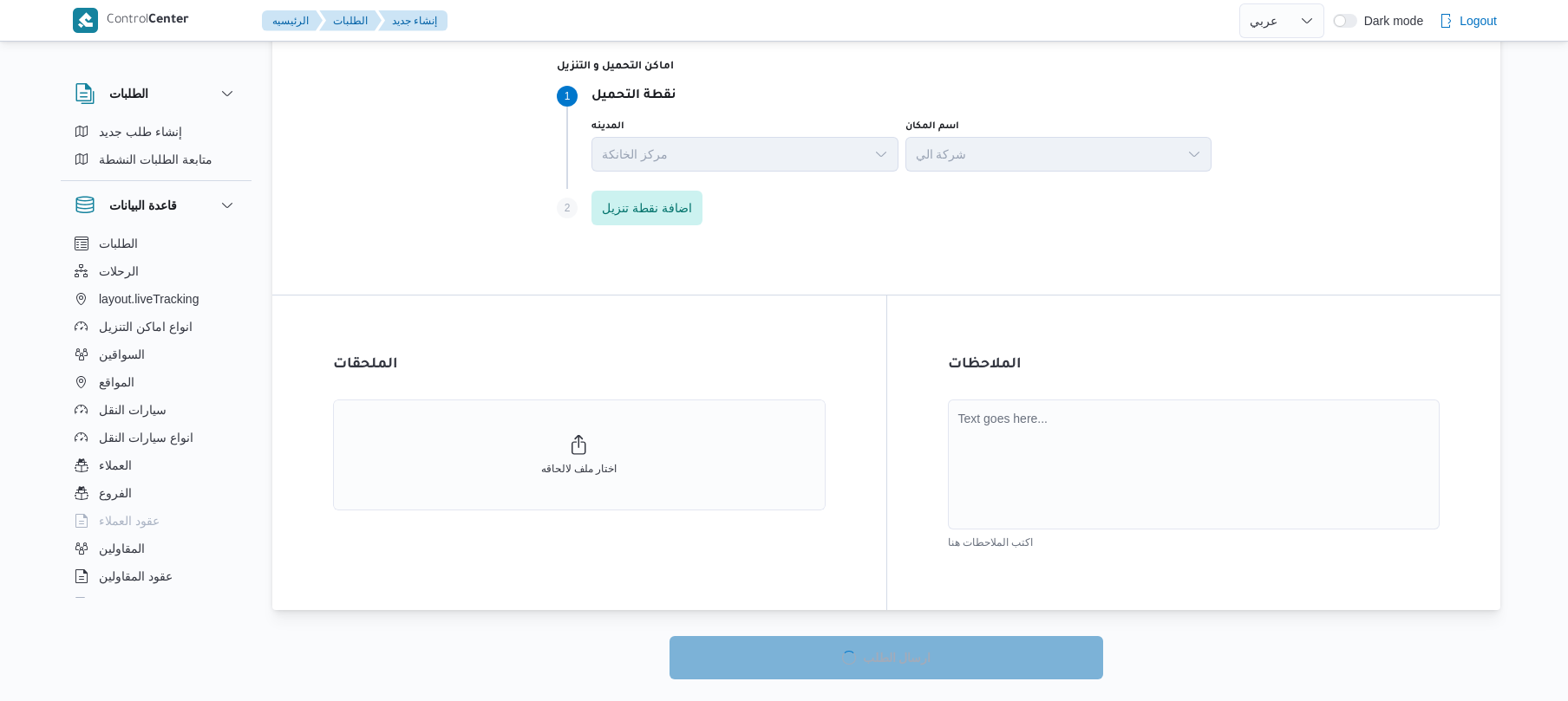
select select "ar"
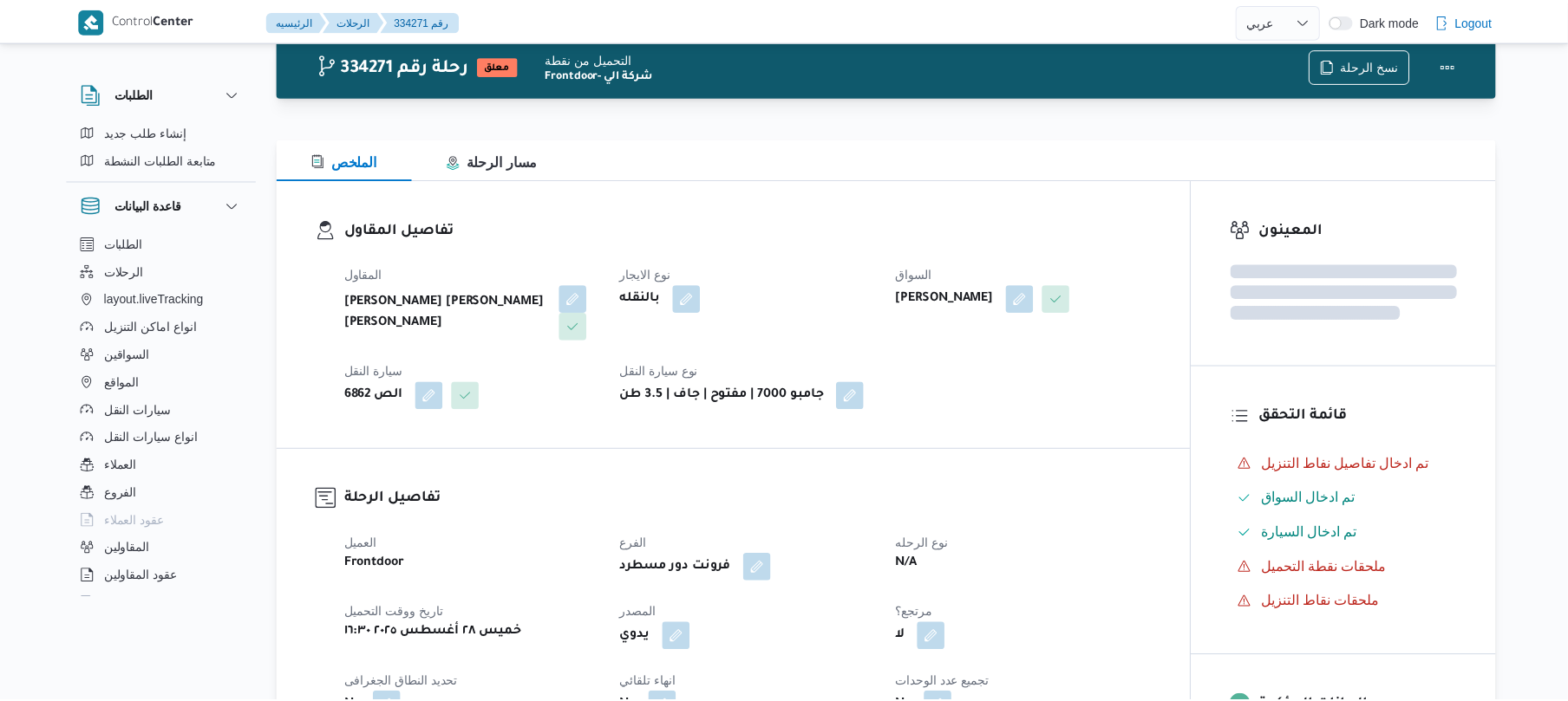
scroll to position [1082, 0]
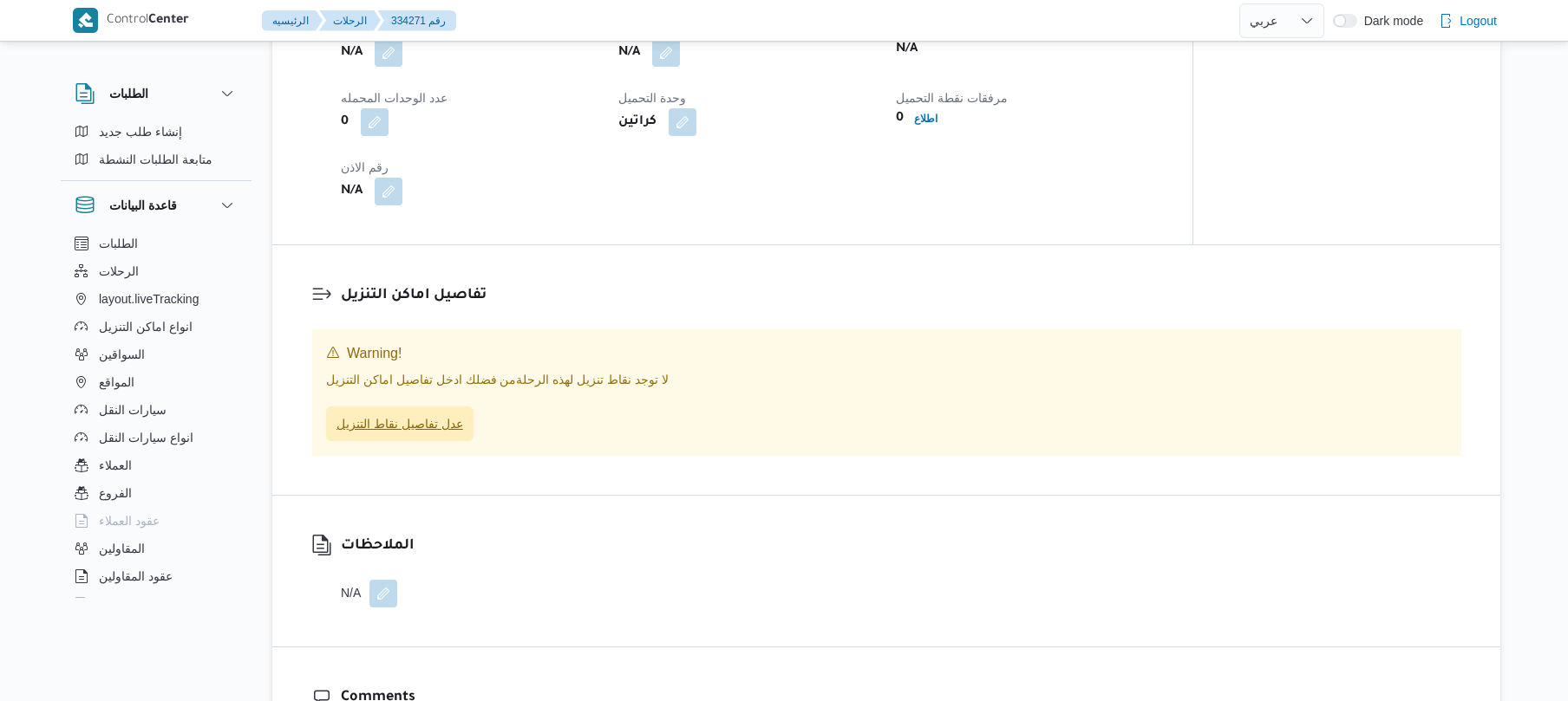
click at [448, 413] on span "عدل تفاصيل نقاط التنزيل" at bounding box center [400, 424] width 148 height 35
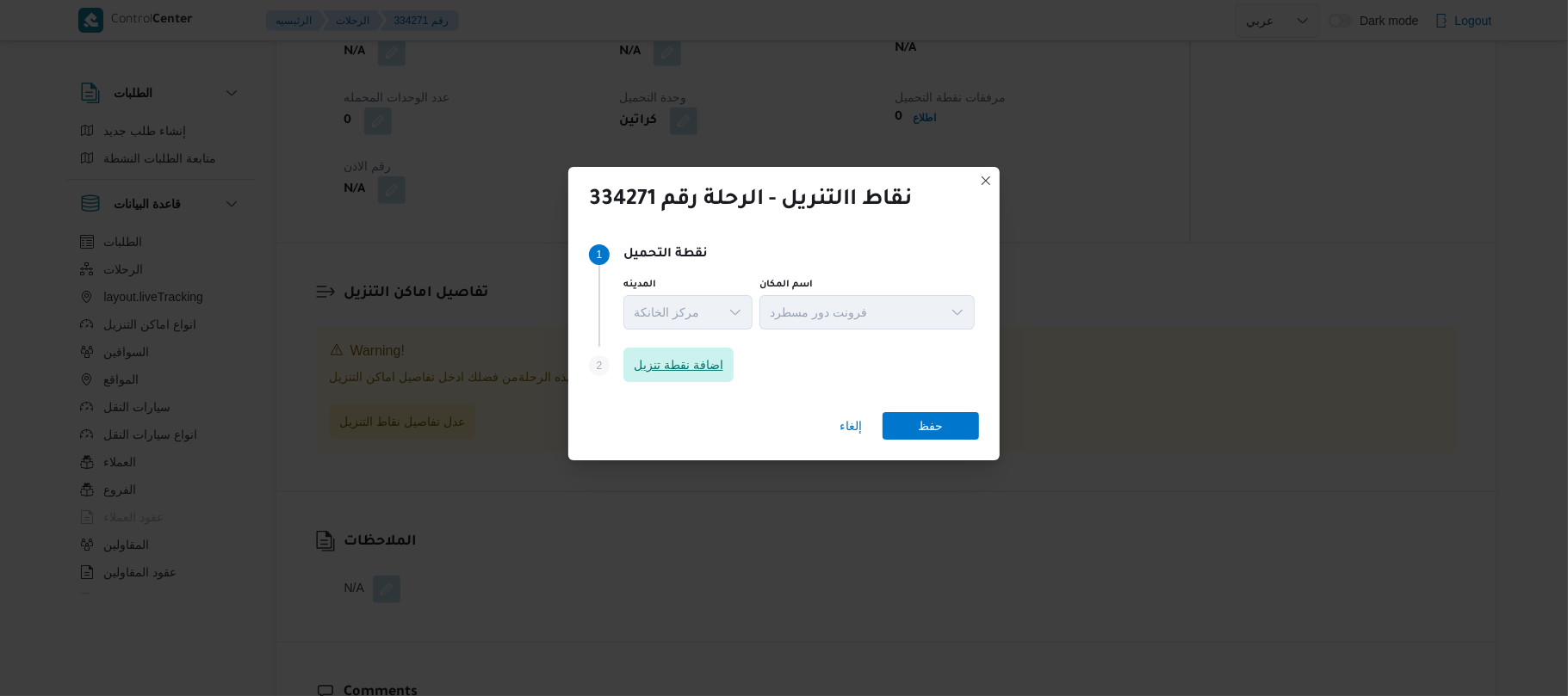
click at [713, 369] on span "اضافة نقطة تنزيل" at bounding box center [679, 365] width 90 height 20
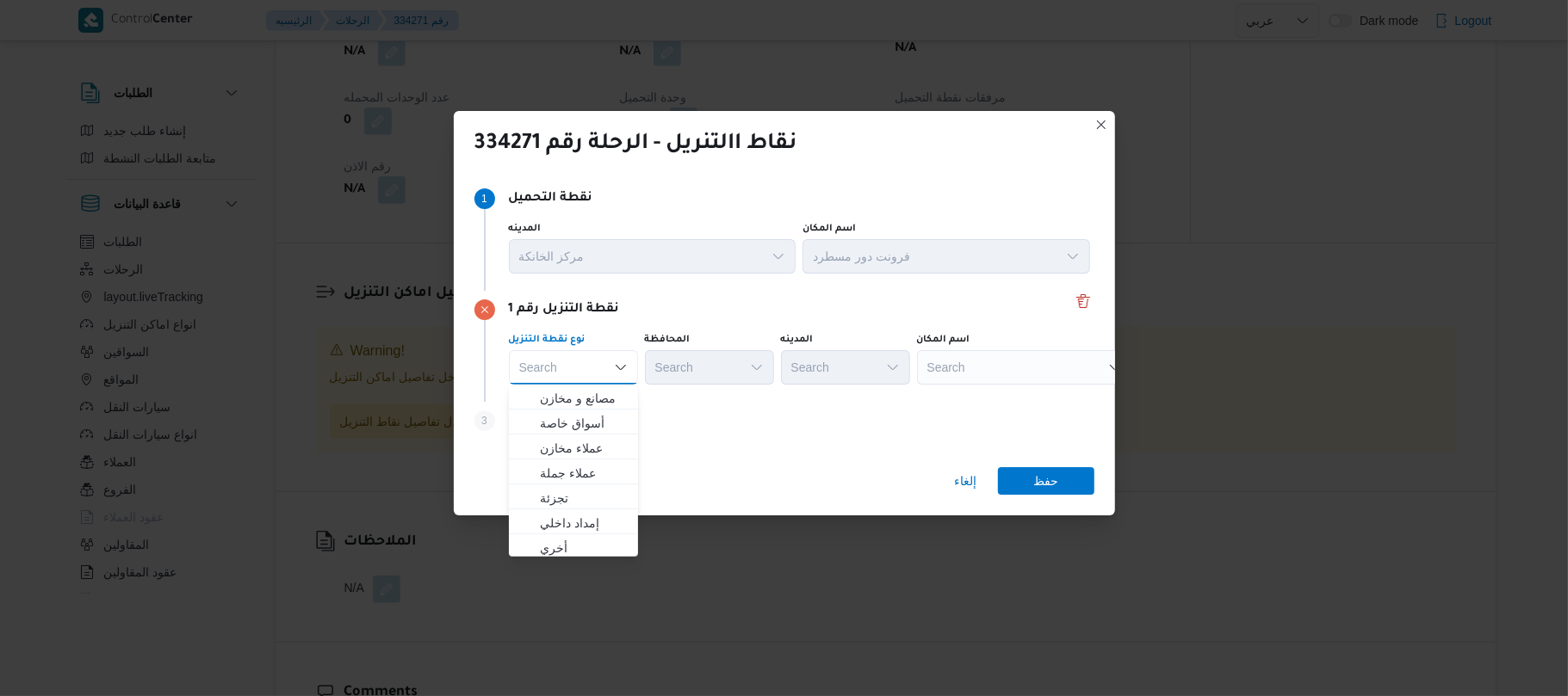
click at [593, 372] on div "Search Combo box. Selected. Combo box input. Search. Type some text or, to disp…" at bounding box center [573, 367] width 129 height 34
click at [559, 492] on span "تجزئة" at bounding box center [583, 499] width 88 height 20
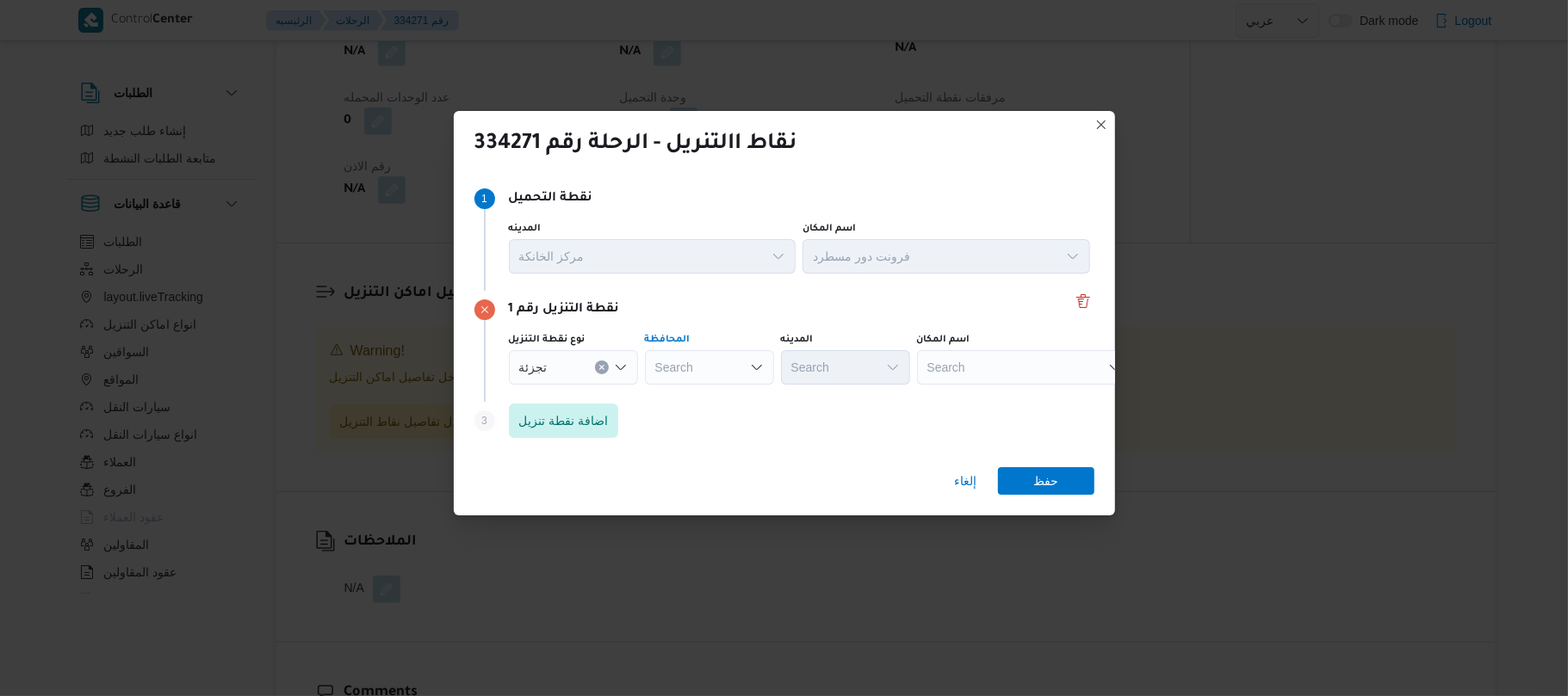
click at [705, 367] on div "Search" at bounding box center [709, 367] width 129 height 34
type input "القاه"
click at [683, 400] on span "القاه رة" at bounding box center [720, 399] width 88 height 20
click at [865, 372] on div "Search" at bounding box center [929, 367] width 129 height 34
type input "المعادي"
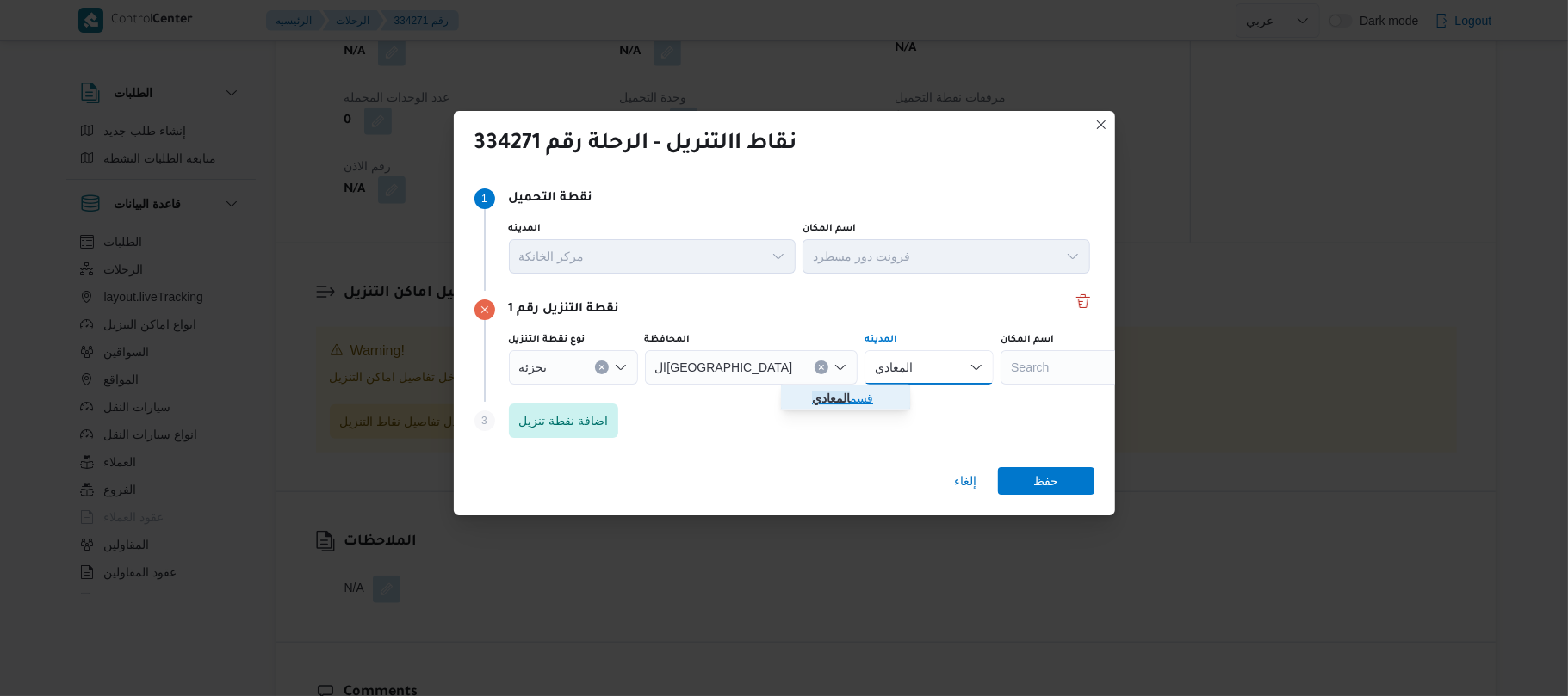
click at [838, 399] on mark "المعادي" at bounding box center [831, 399] width 38 height 14
click at [1044, 484] on span "حفظ" at bounding box center [1046, 480] width 25 height 28
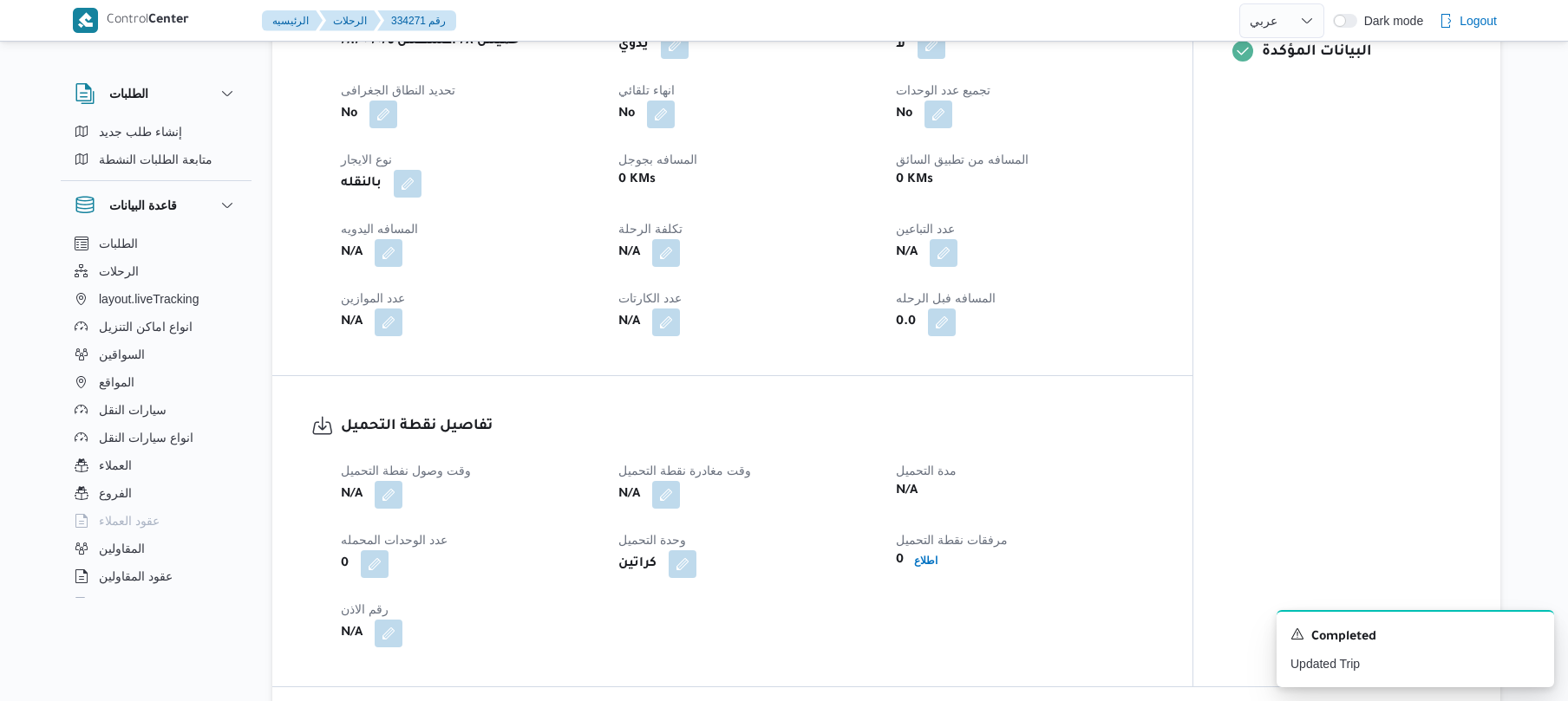
scroll to position [756, 0]
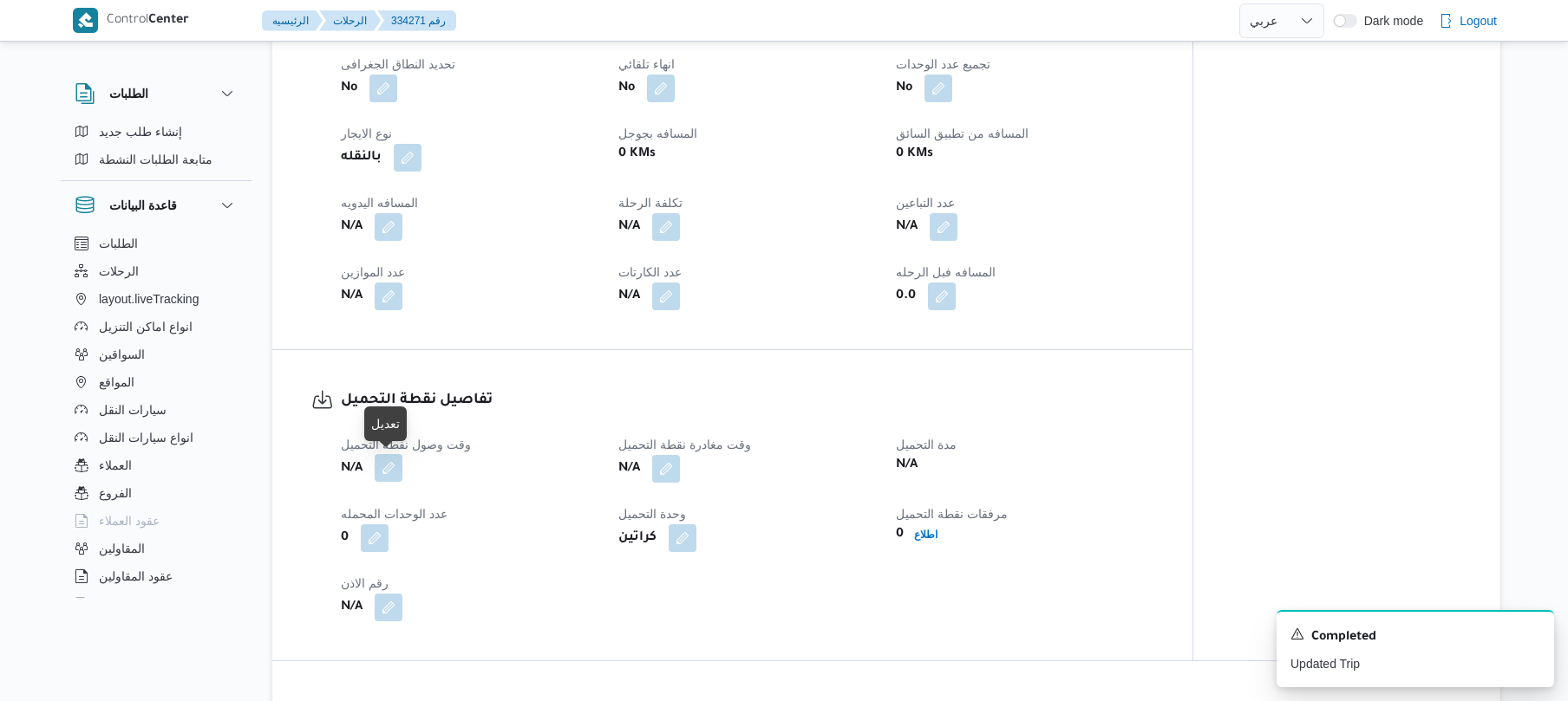
click at [393, 476] on button "button" at bounding box center [388, 469] width 28 height 28
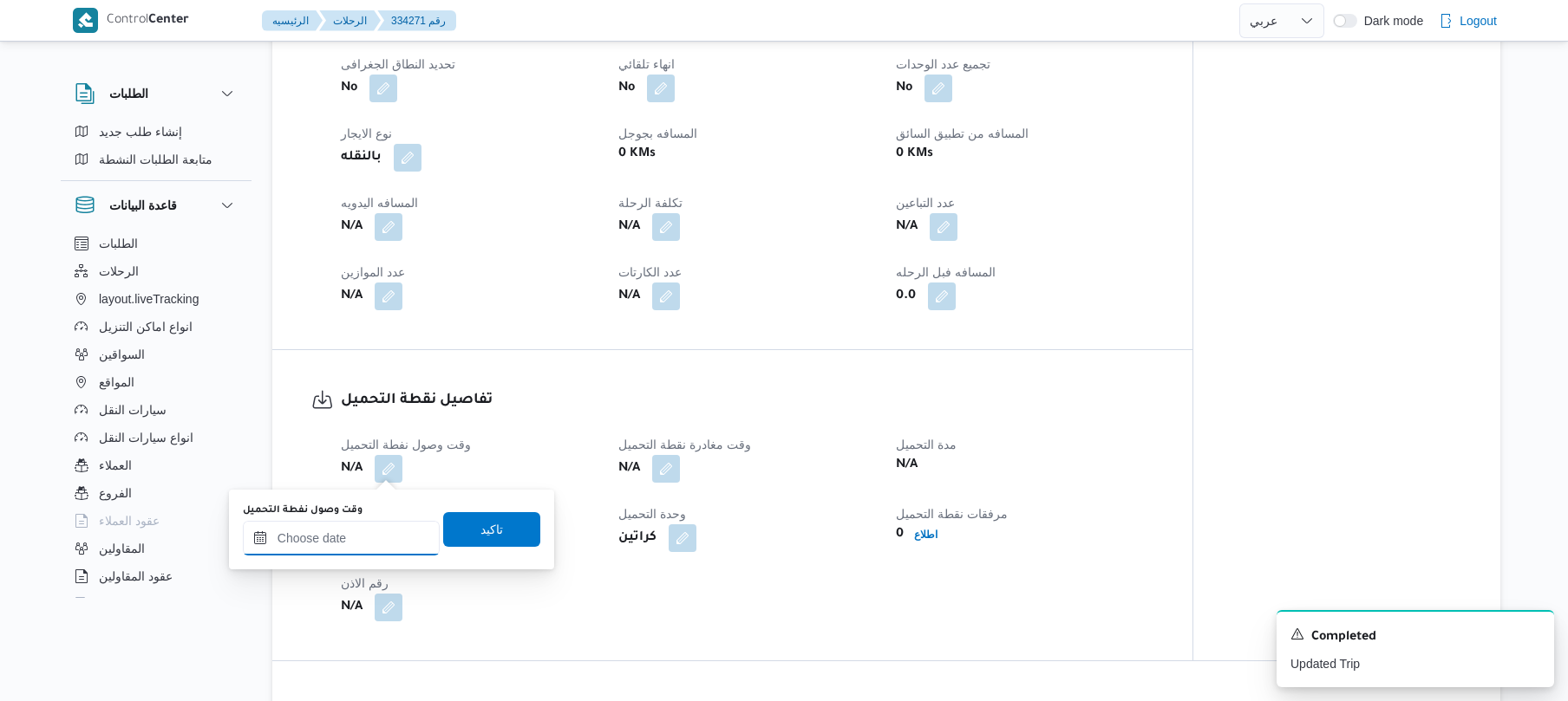
click at [365, 545] on input "وقت وصول نفطة التحميل" at bounding box center [341, 538] width 197 height 35
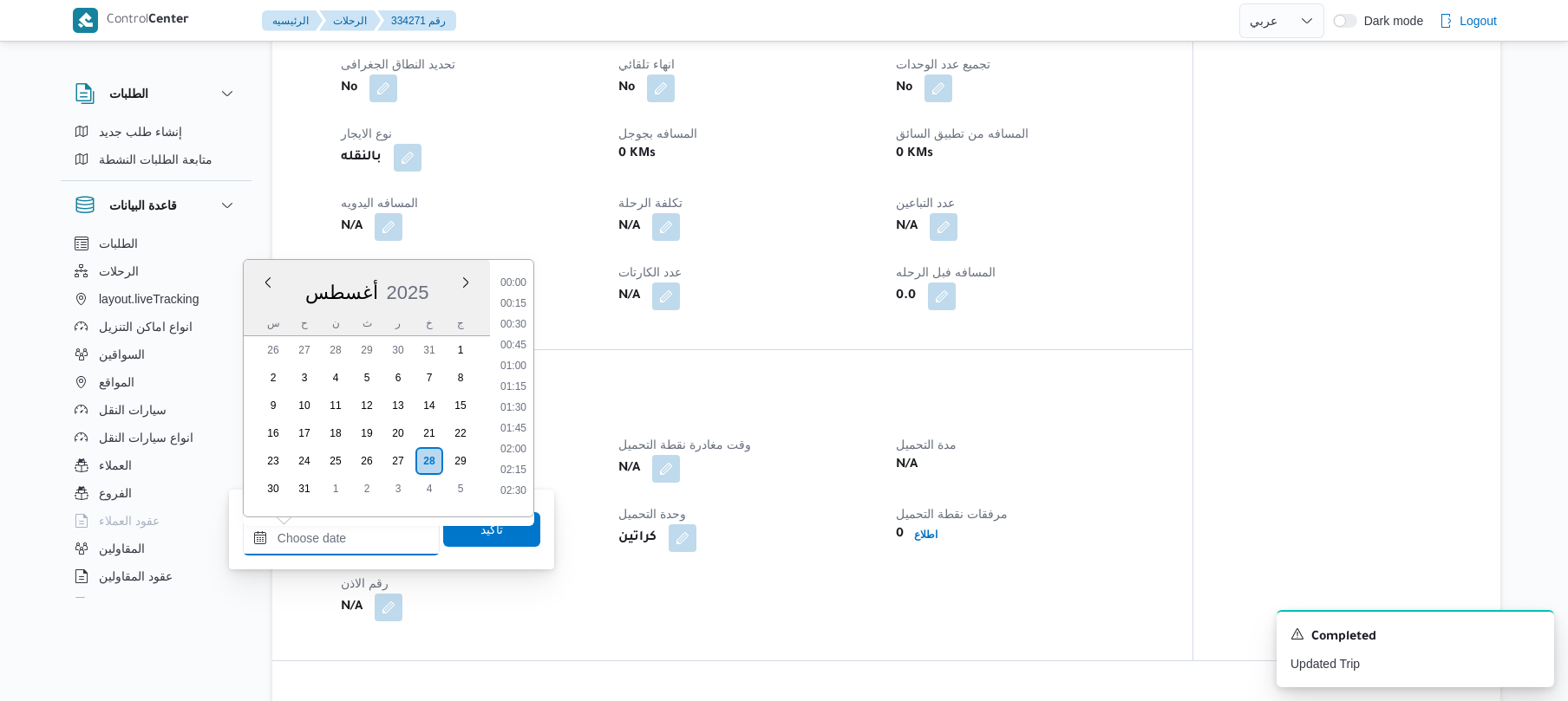
scroll to position [1256, 0]
click at [516, 400] on li "16:30" at bounding box center [513, 400] width 40 height 18
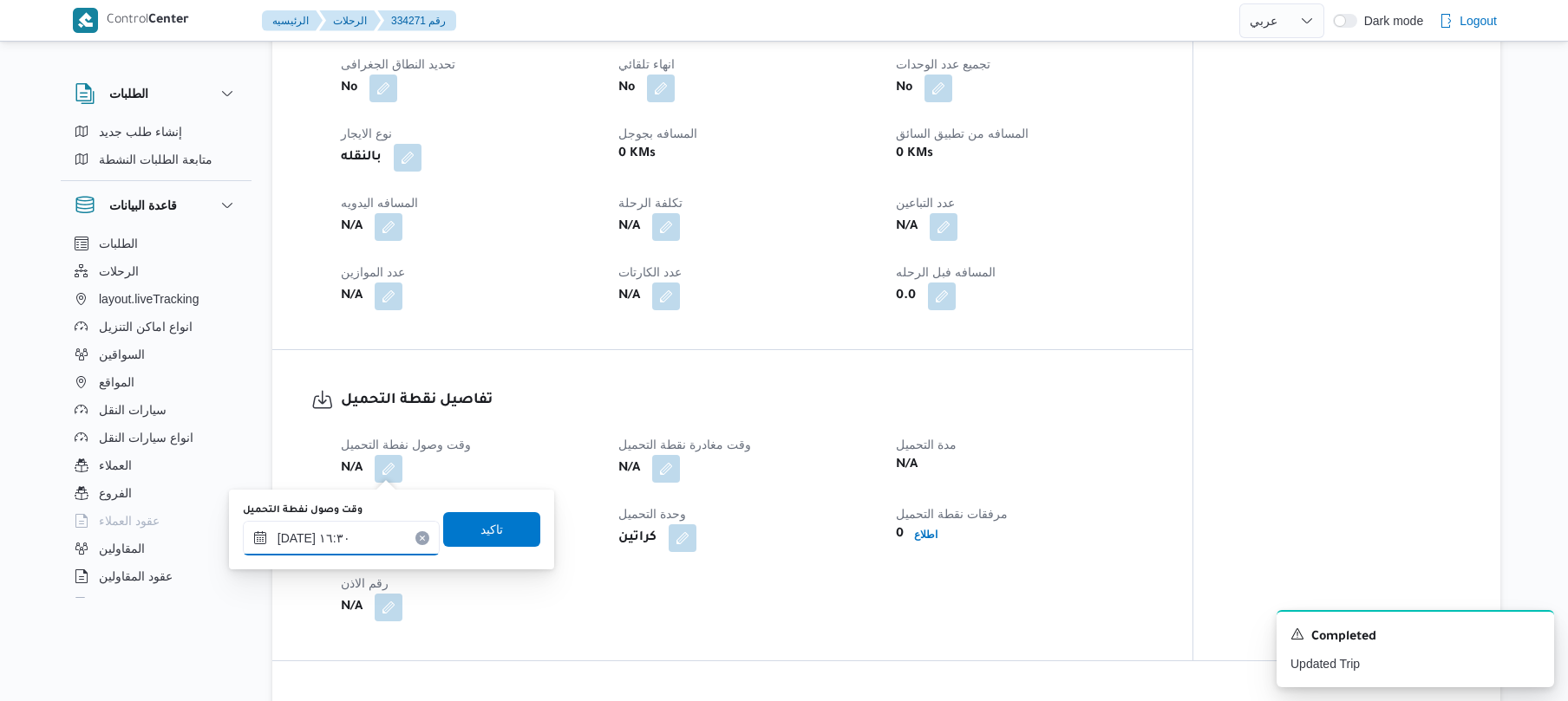
type input "٢٨/٠٨/٢٠٢٥ ١٦:٣٠"
click at [481, 538] on span "تاكيد" at bounding box center [492, 528] width 22 height 21
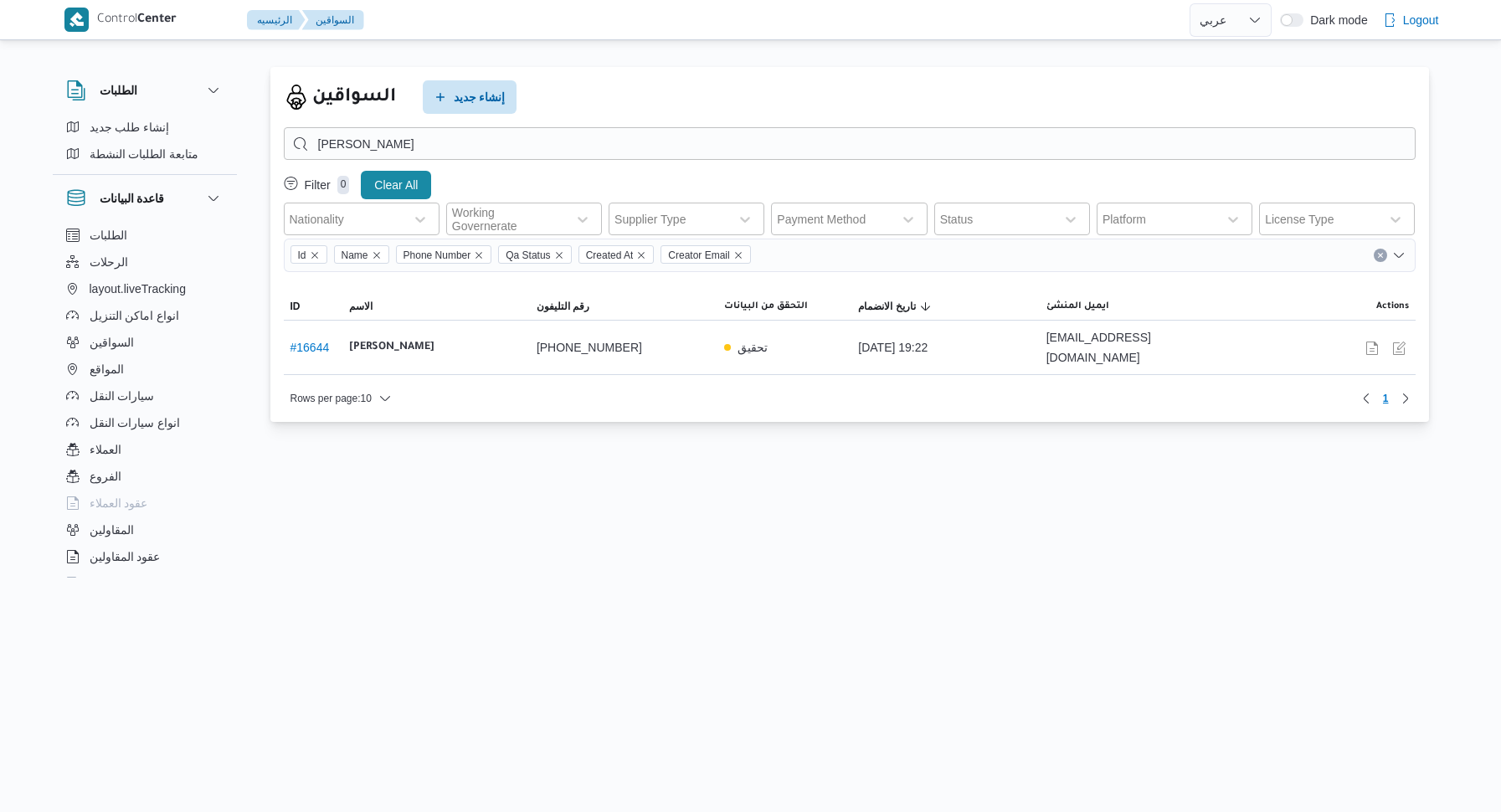
select select "ar"
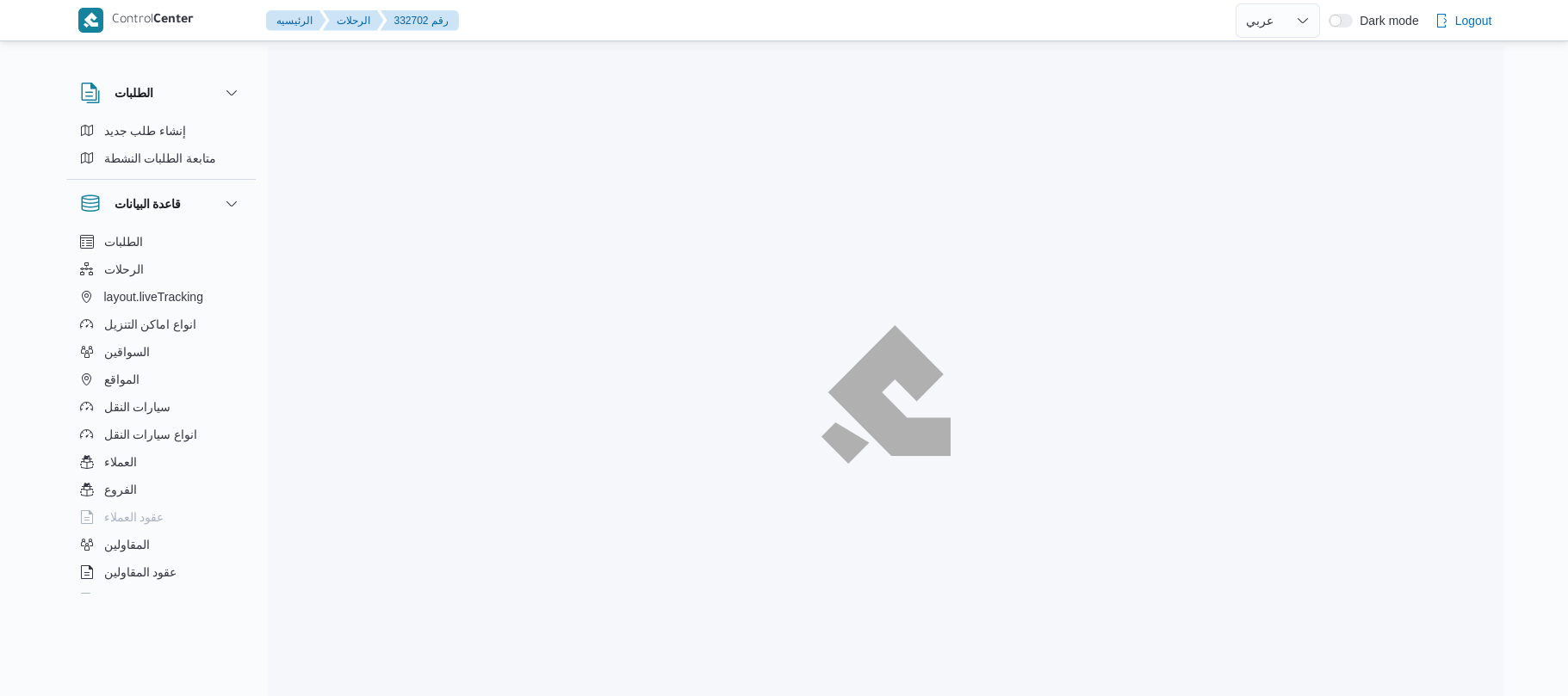
select select "ar"
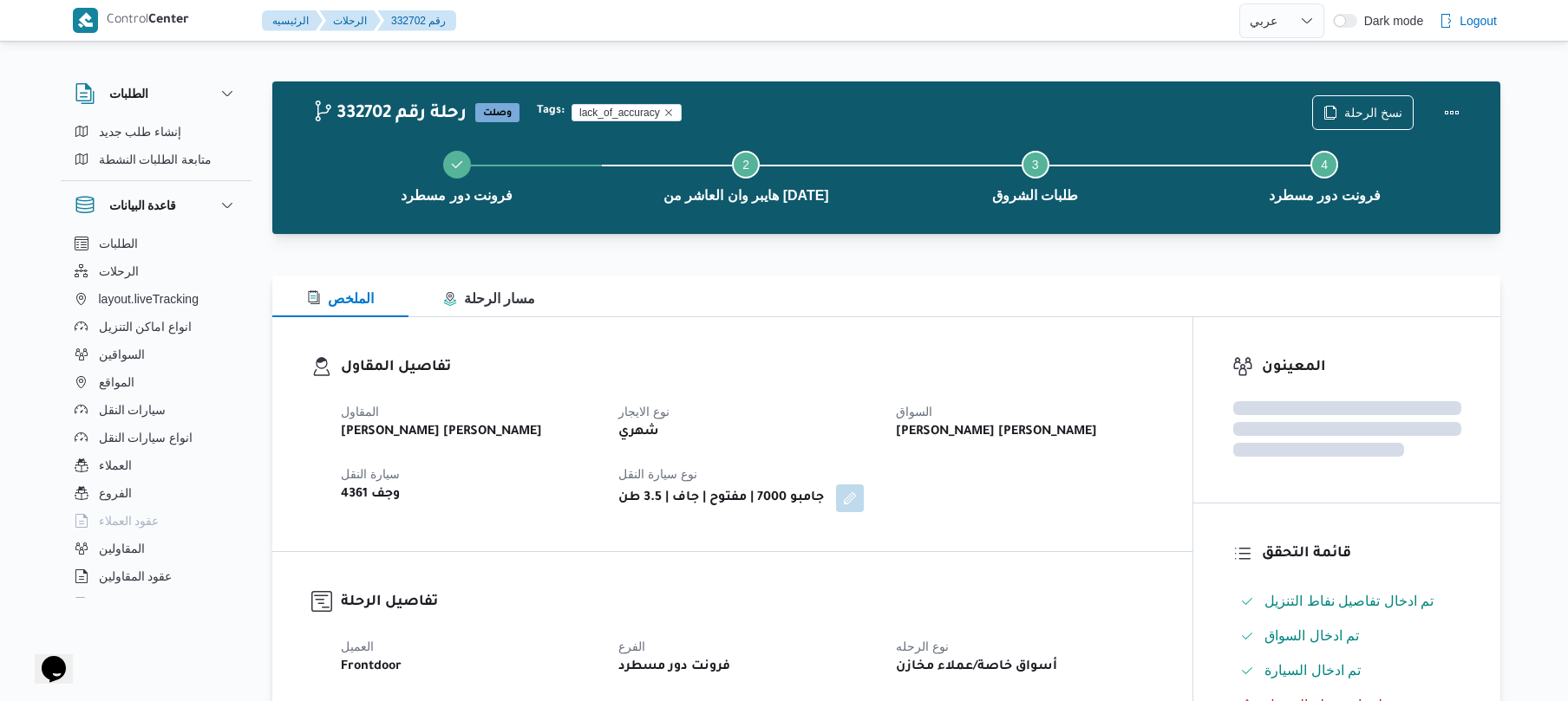
click at [1007, 352] on div "تفاصيل المقاول المقاول احمد عزت سيد دويش سليمان نوع الايجار شهري السواق احمد عز…" at bounding box center [732, 434] width 920 height 234
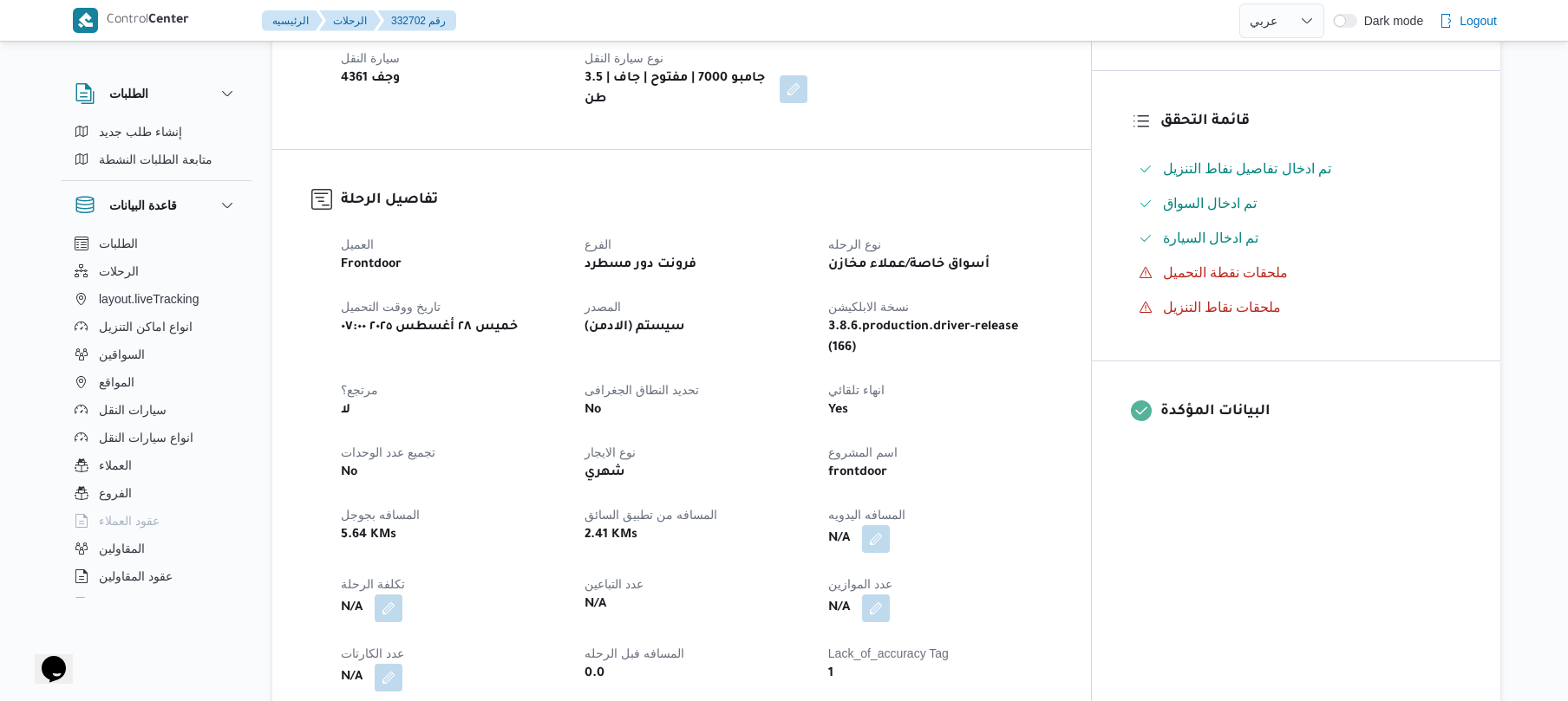
scroll to position [462, 0]
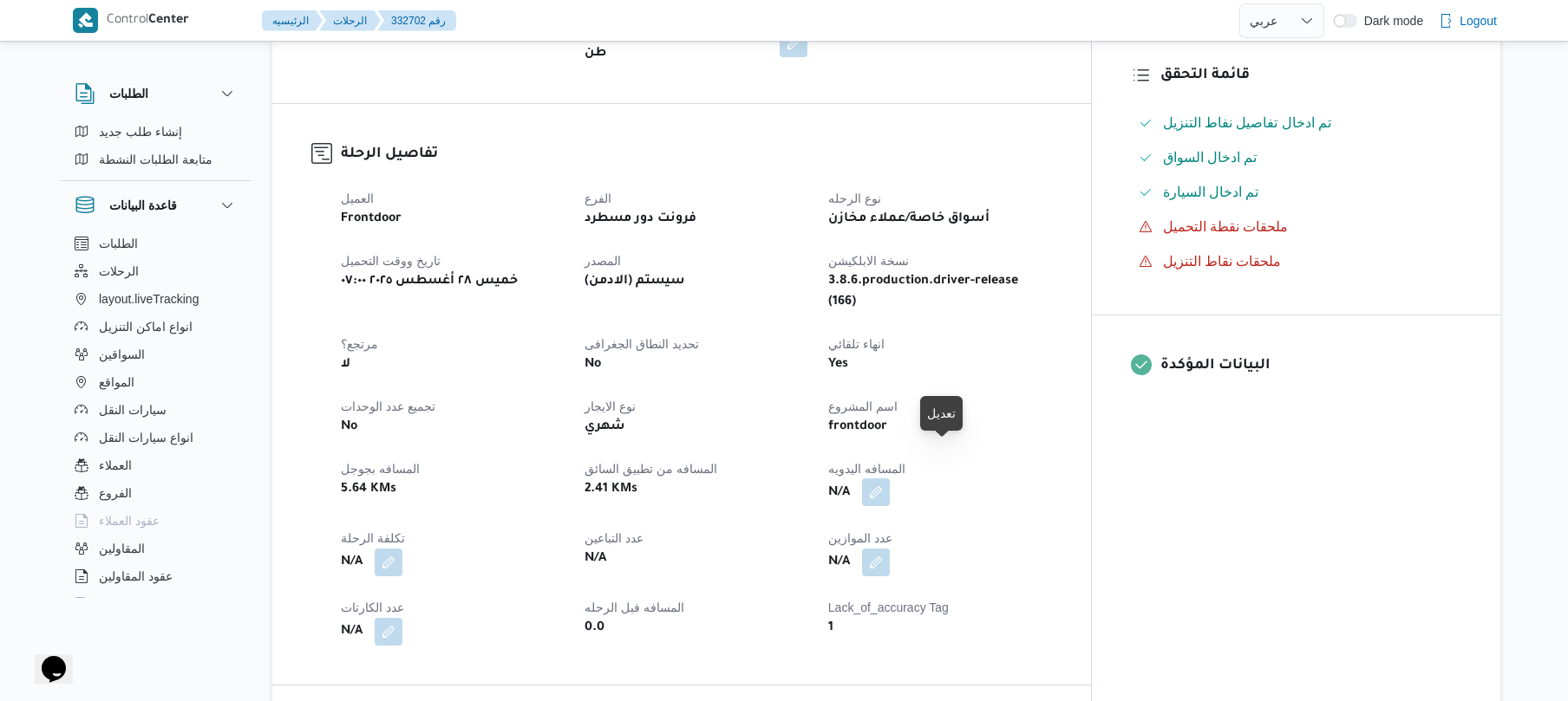
click at [890, 479] on button "button" at bounding box center [876, 493] width 28 height 28
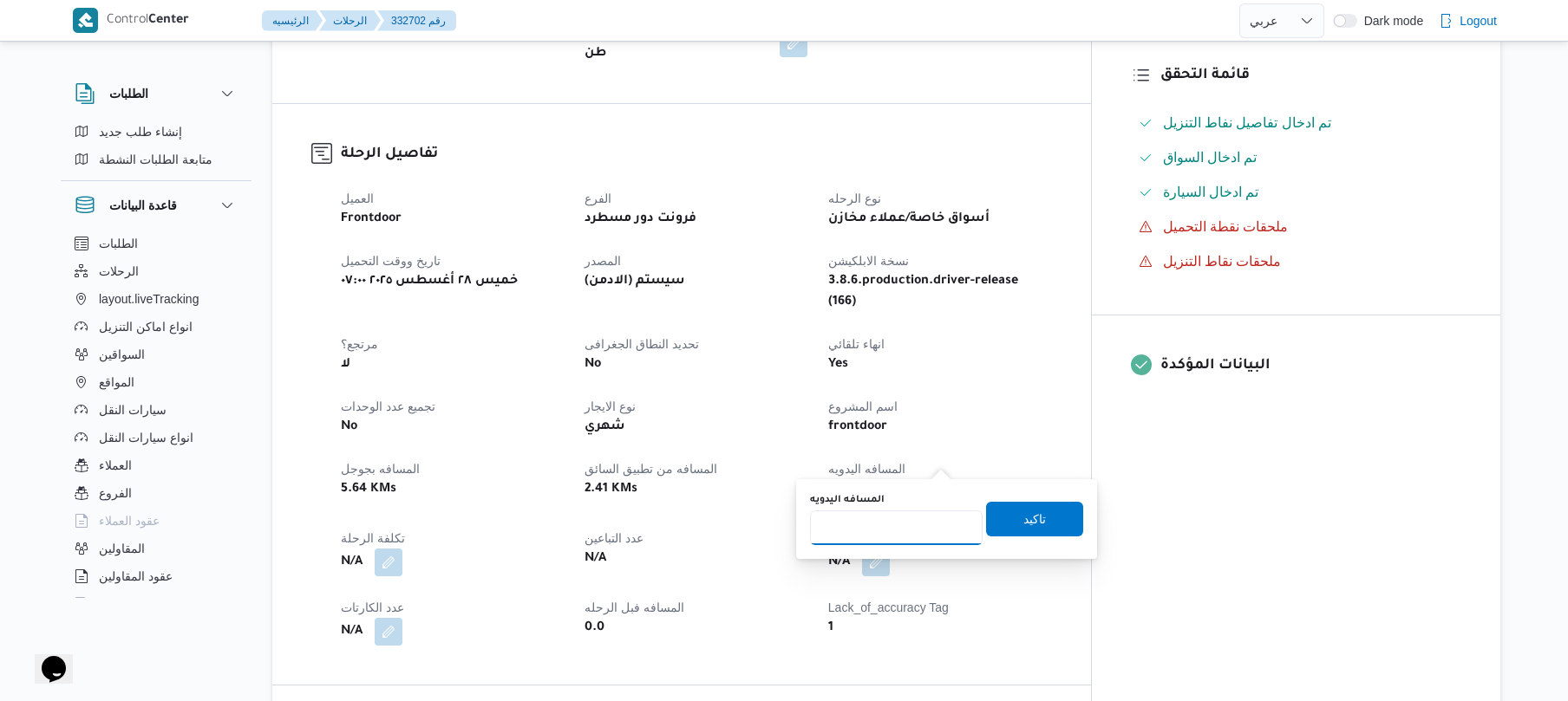
click at [889, 528] on input "المسافه اليدويه" at bounding box center [897, 527] width 173 height 35
type input "140"
click at [1024, 520] on span "تاكيد" at bounding box center [1035, 519] width 22 height 21
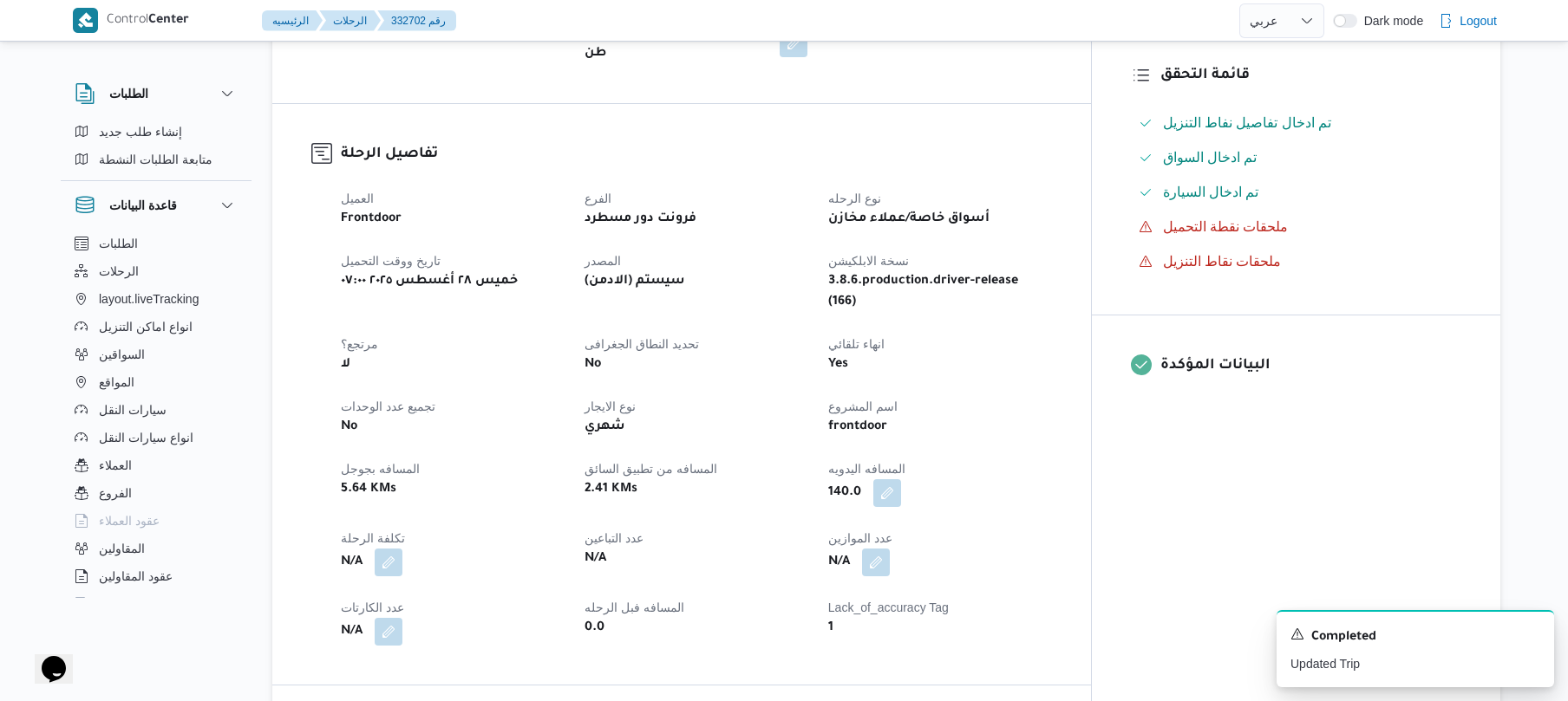
click at [1063, 410] on div "العميل Frontdoor الفرع فرونت دور مسطرد نوع الرحله أسواق خاصة/عملاء مخازن تاريخ …" at bounding box center [697, 416] width 732 height 479
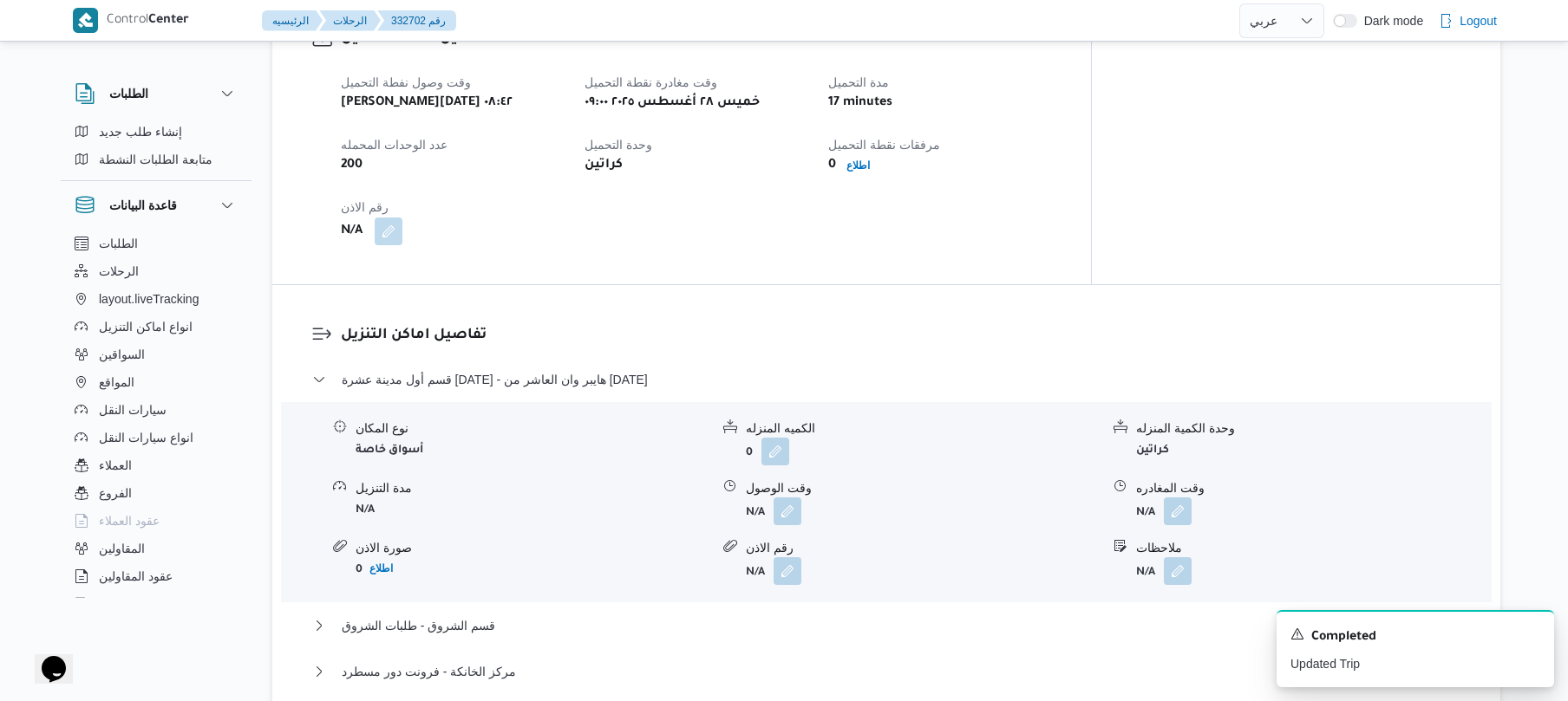
scroll to position [1193, 0]
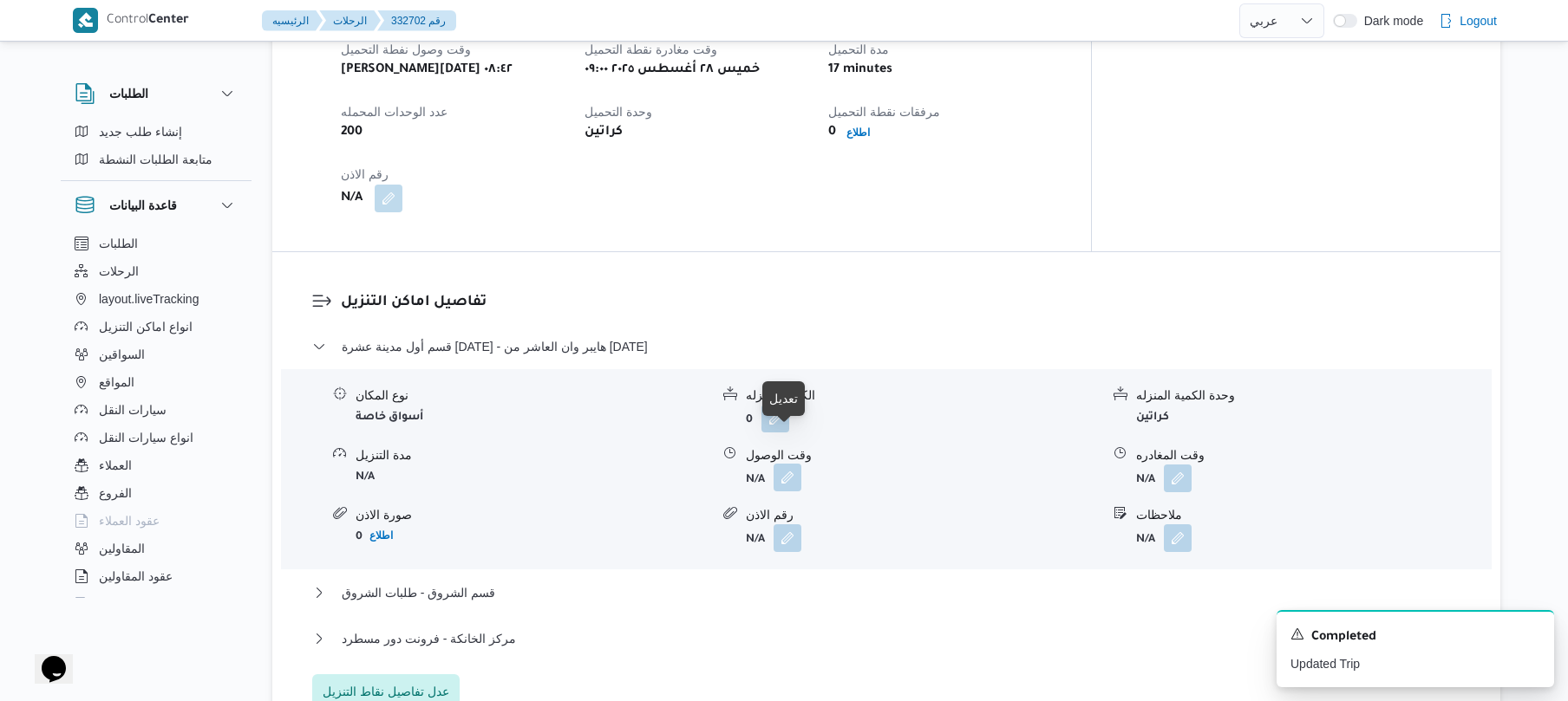
click at [791, 464] on button "button" at bounding box center [788, 478] width 28 height 28
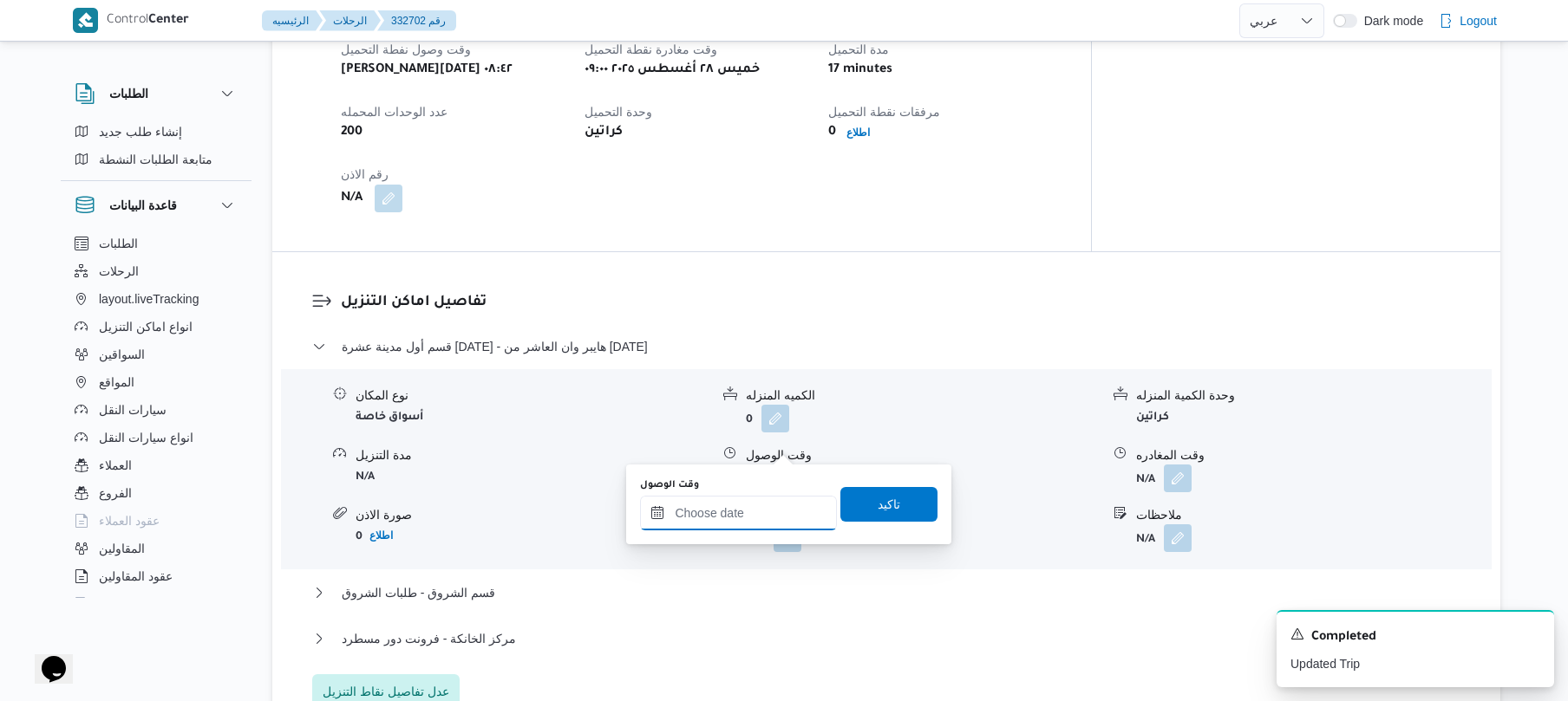
click at [734, 510] on input "وقت الوصول" at bounding box center [738, 512] width 197 height 35
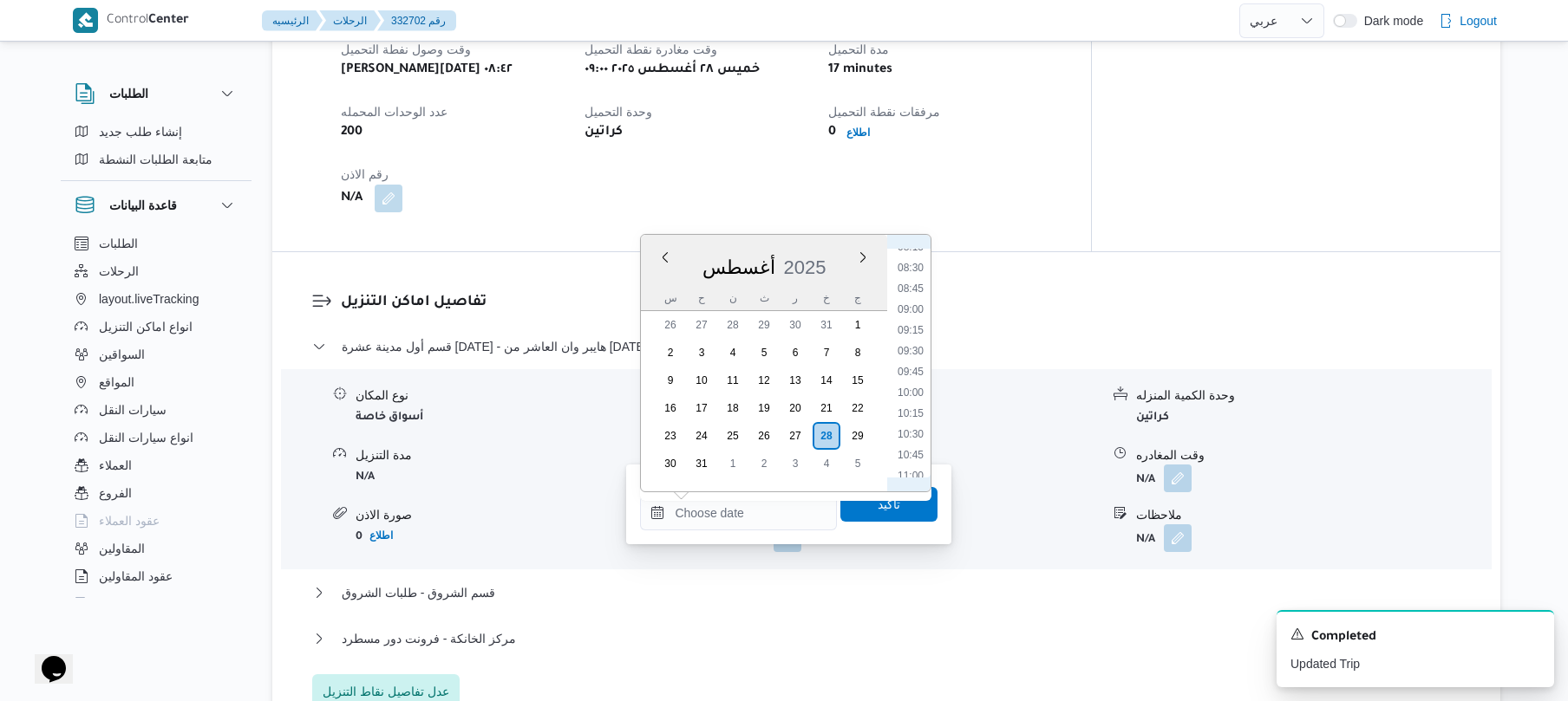
scroll to position [652, 0]
click at [903, 438] on li "10:00" at bounding box center [911, 437] width 40 height 18
type input "٢٨/٠٨/٢٠٢٥ ١٠:٠٠"
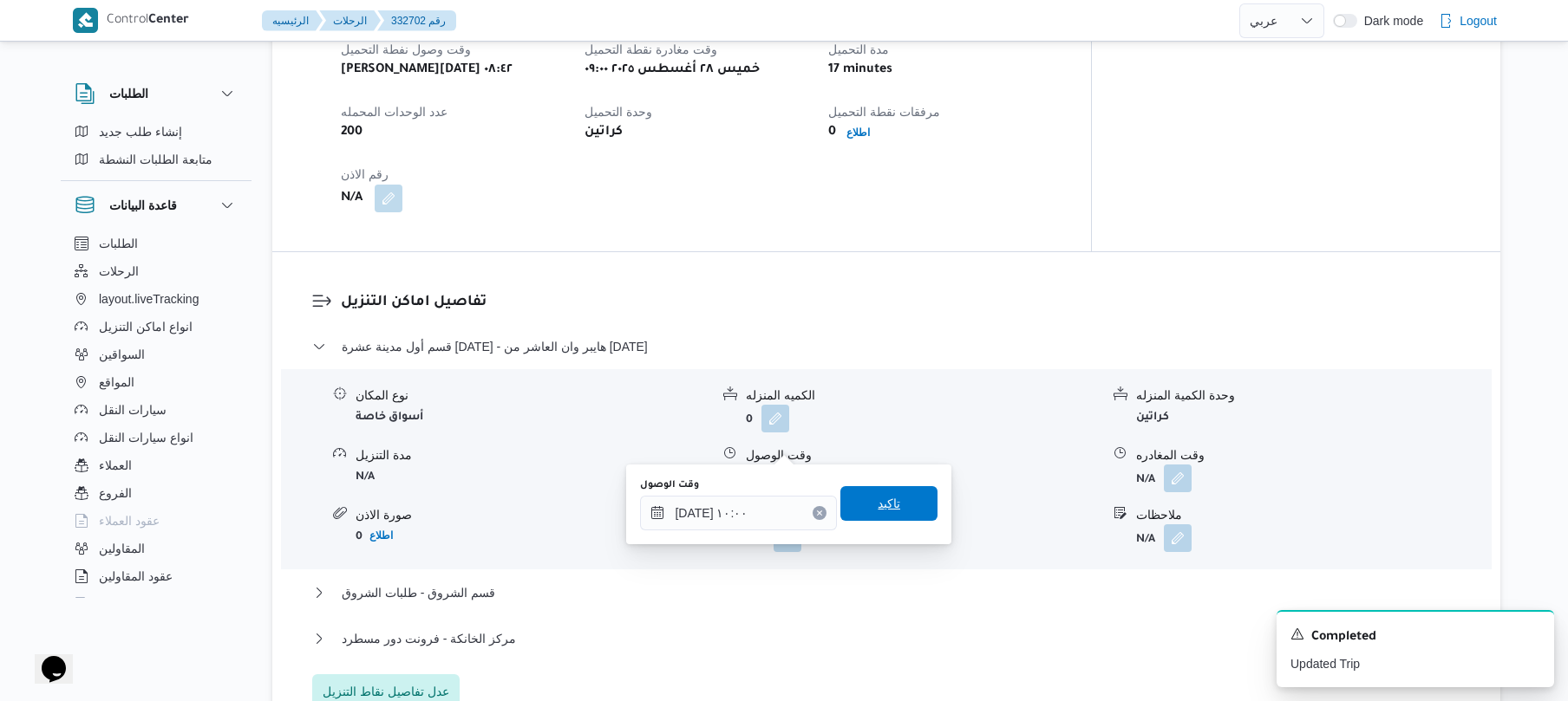
click at [859, 514] on span "تاكيد" at bounding box center [889, 503] width 97 height 35
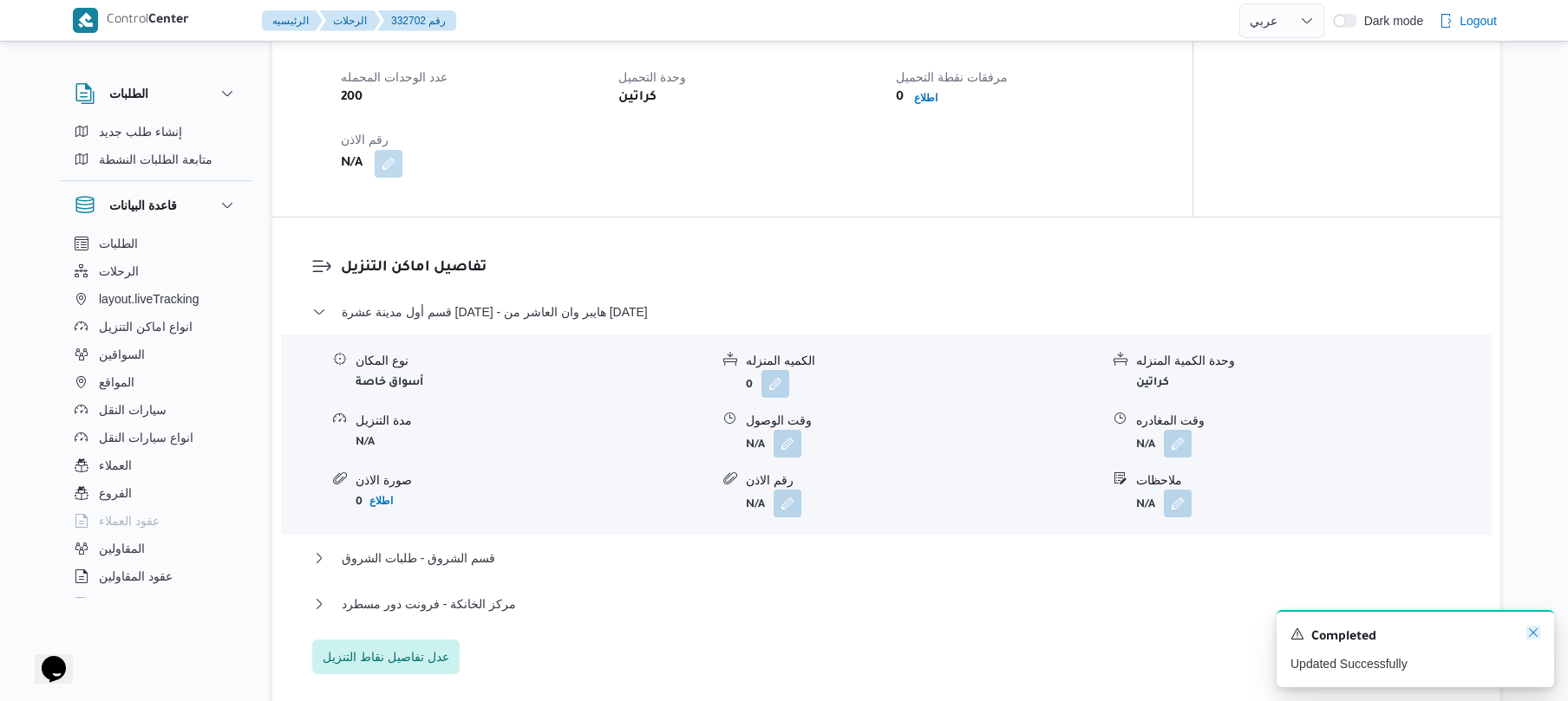
click at [1532, 632] on icon "Dismiss toast" at bounding box center [1533, 633] width 14 height 14
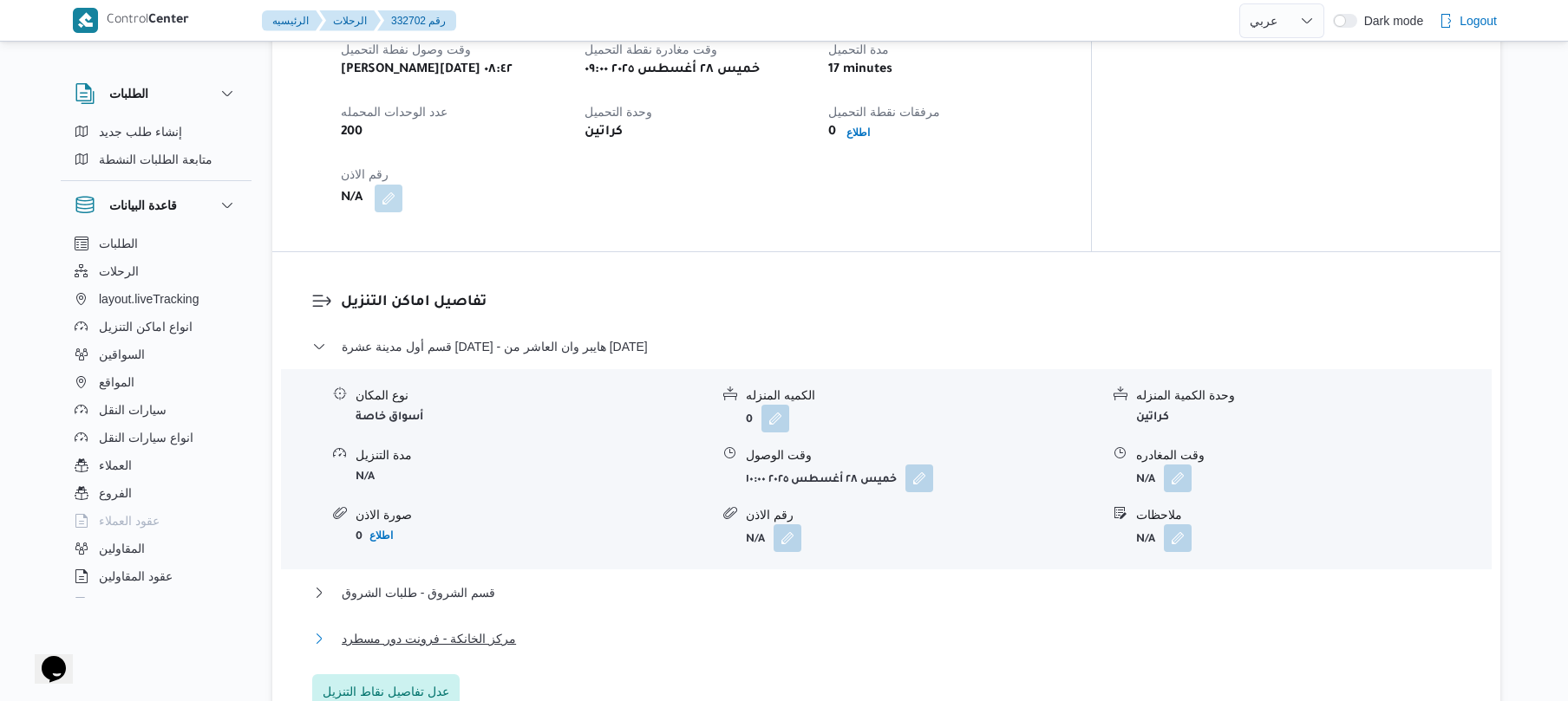
click at [1174, 628] on button "مركز الخانكة - فرونت دور مسطرد" at bounding box center [886, 638] width 1150 height 21
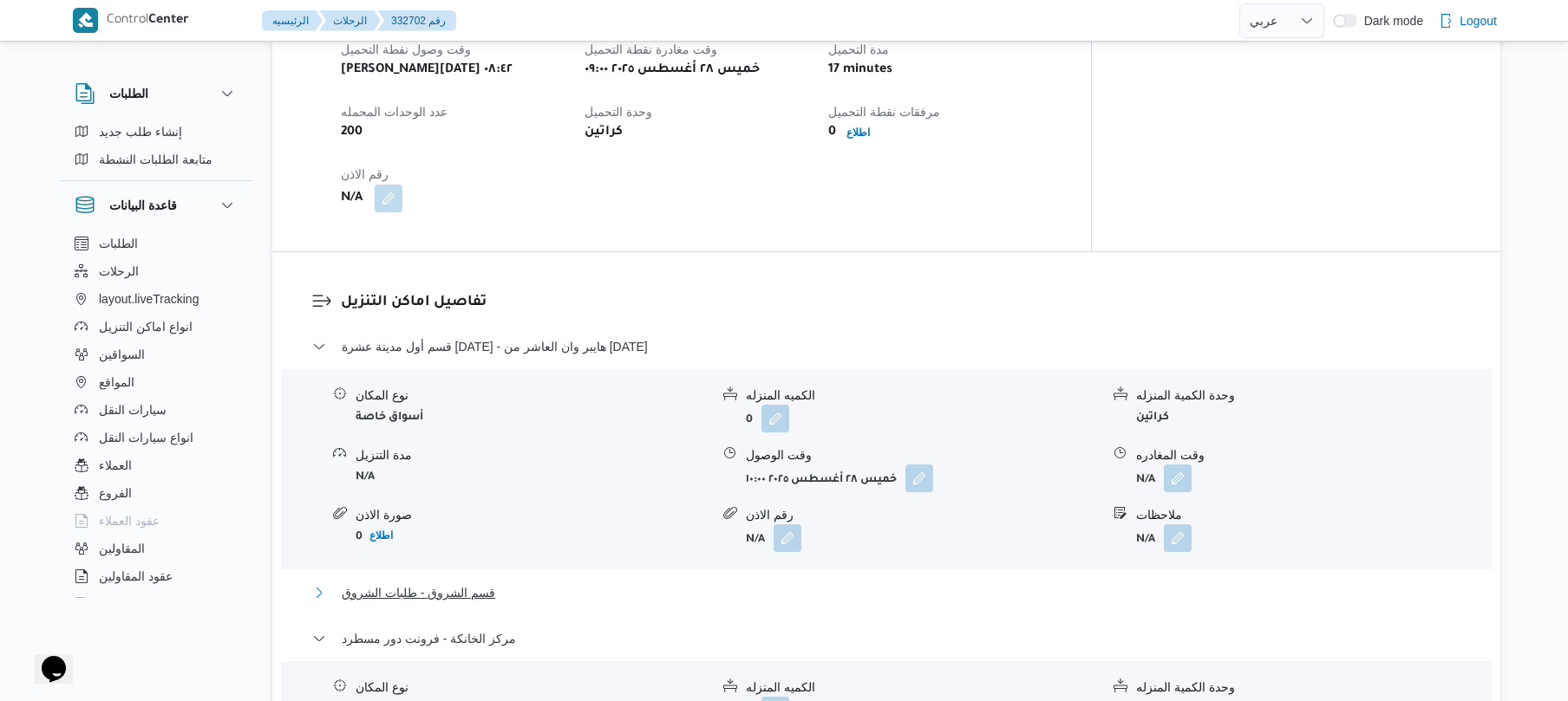
click at [1114, 582] on button "قسم الشروق - طلبات الشروق" at bounding box center [886, 593] width 1150 height 21
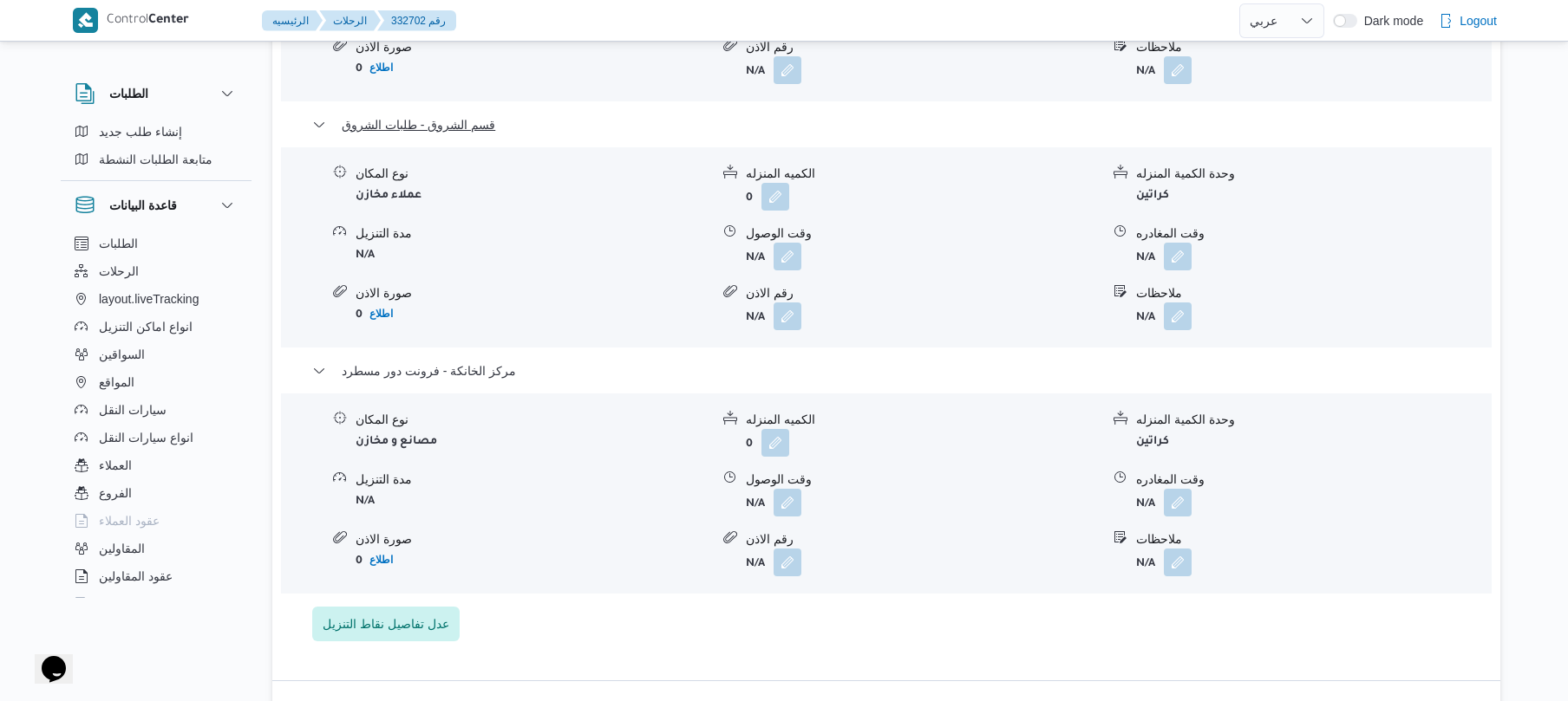
scroll to position [1747, 0]
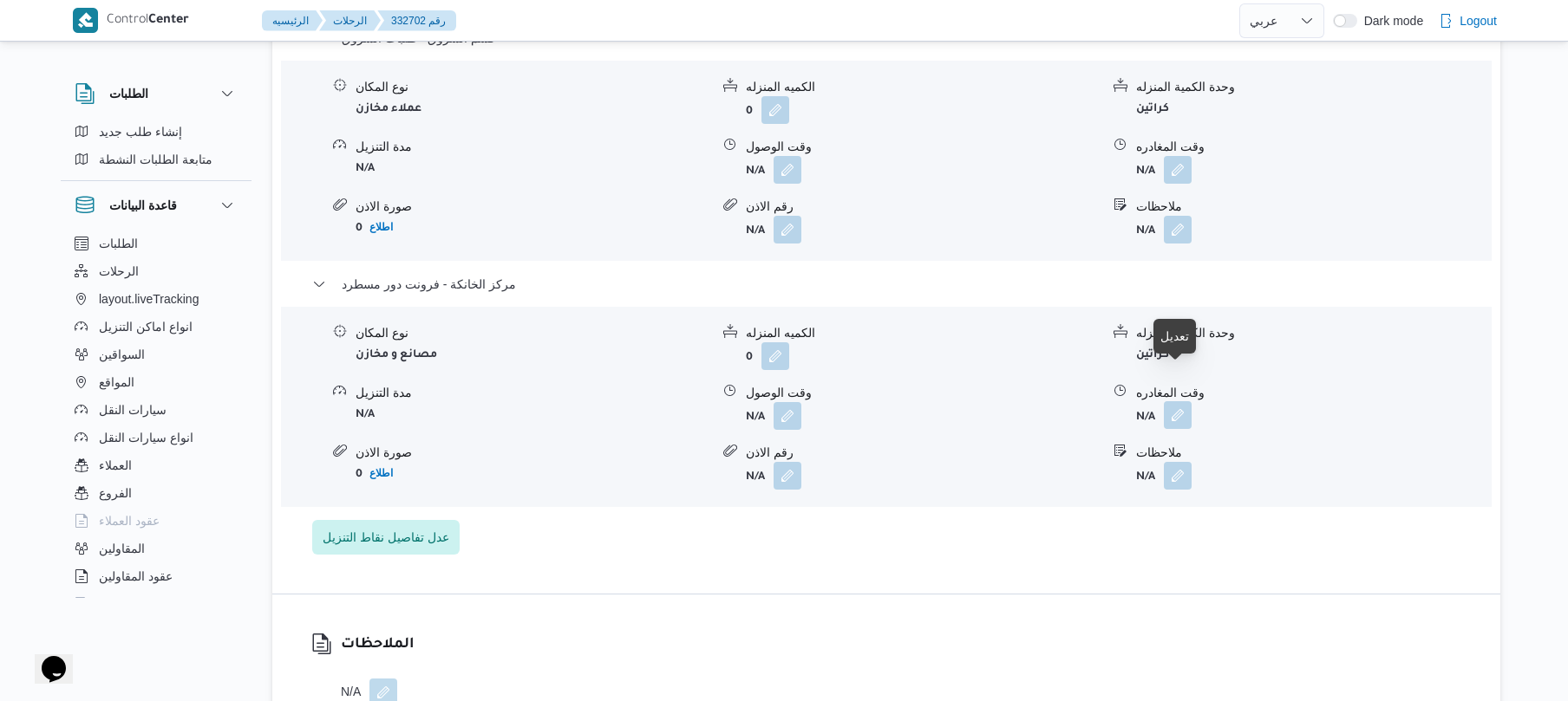
click at [1177, 401] on button "button" at bounding box center [1178, 415] width 28 height 28
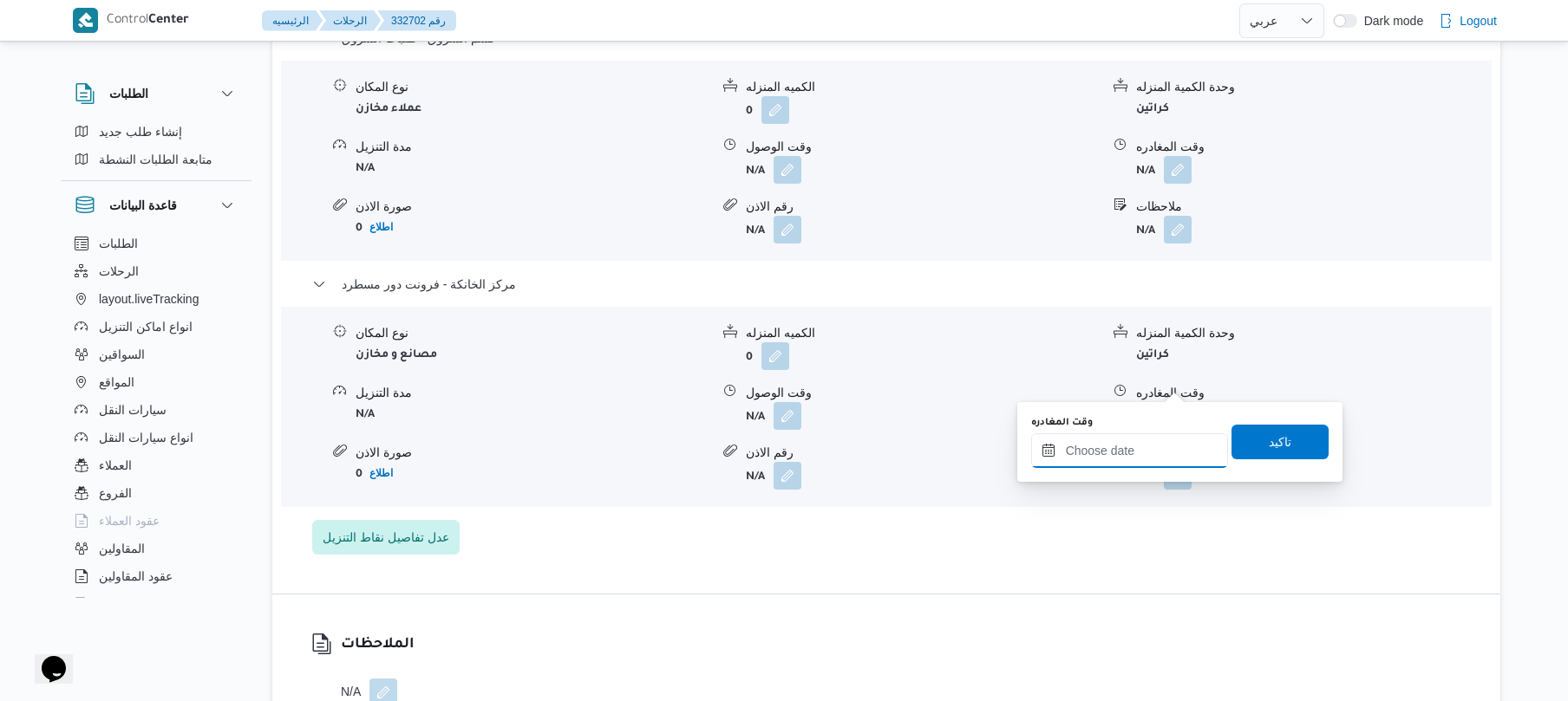
click at [1102, 447] on input "وقت المغادره" at bounding box center [1129, 450] width 197 height 35
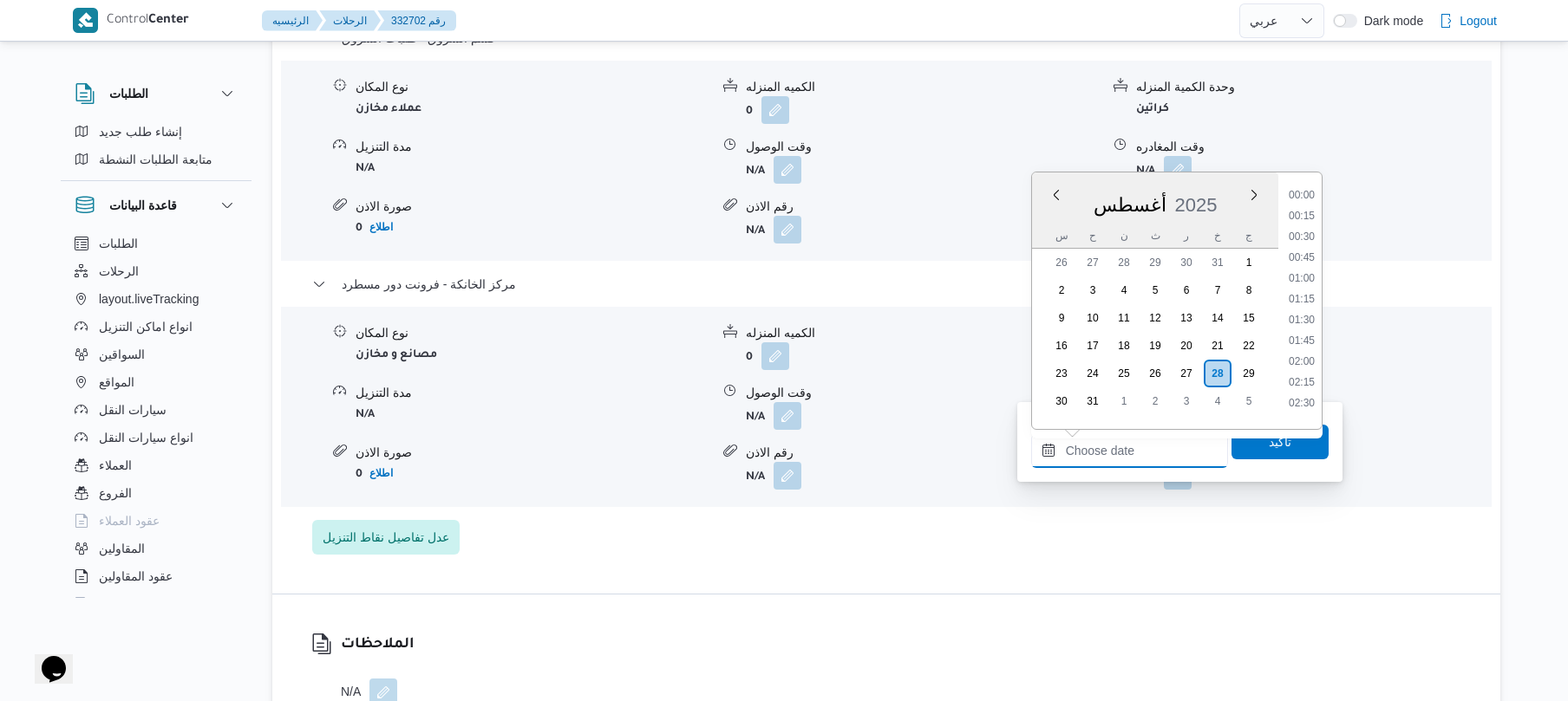
scroll to position [1236, 0]
click at [1308, 309] on li "16:15" at bounding box center [1302, 312] width 40 height 18
type input "٢٨/٠٨/٢٠٢٥ ١٦:١٥"
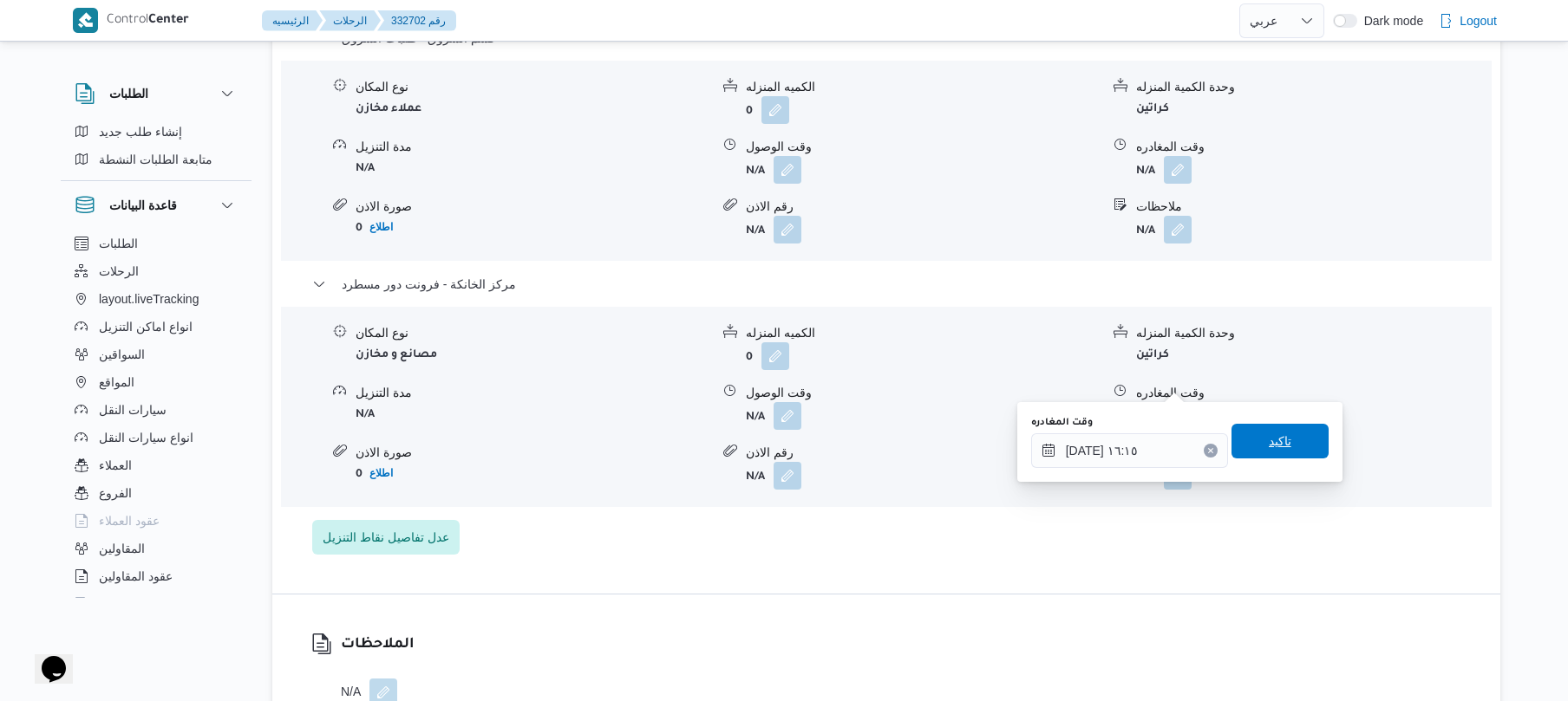
click at [1269, 451] on span "تاكيد" at bounding box center [1280, 442] width 22 height 21
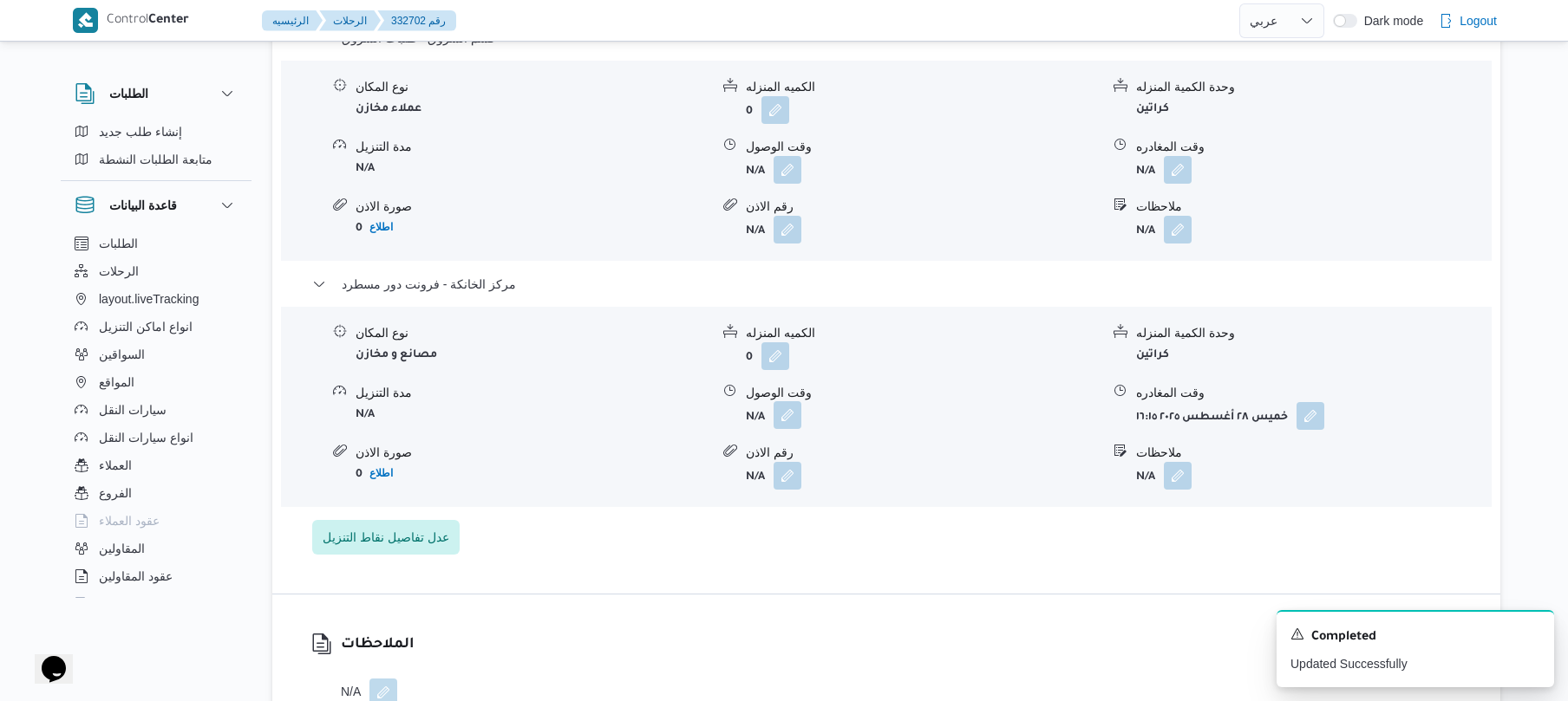
click at [789, 401] on button "button" at bounding box center [788, 415] width 28 height 28
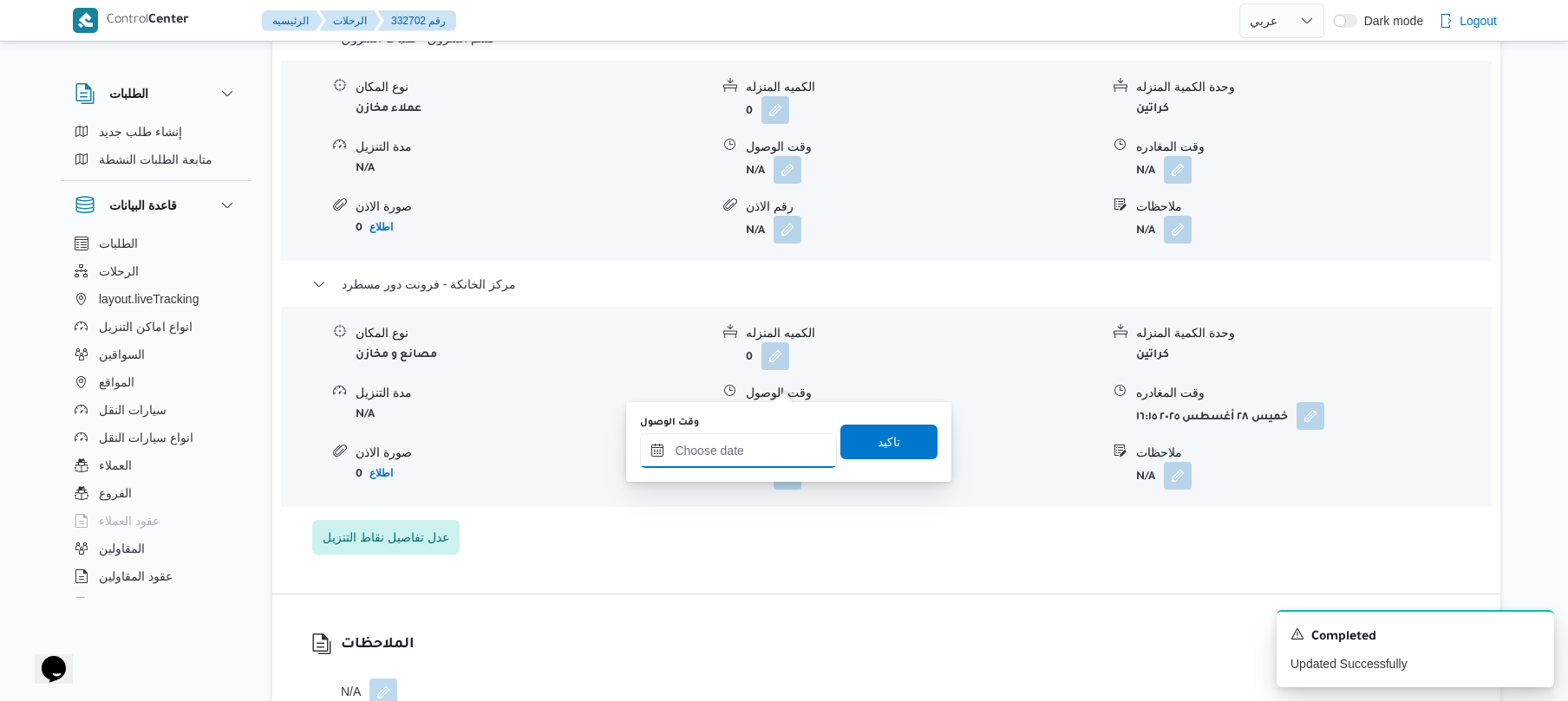
click at [733, 444] on input "وقت الوصول" at bounding box center [738, 450] width 197 height 35
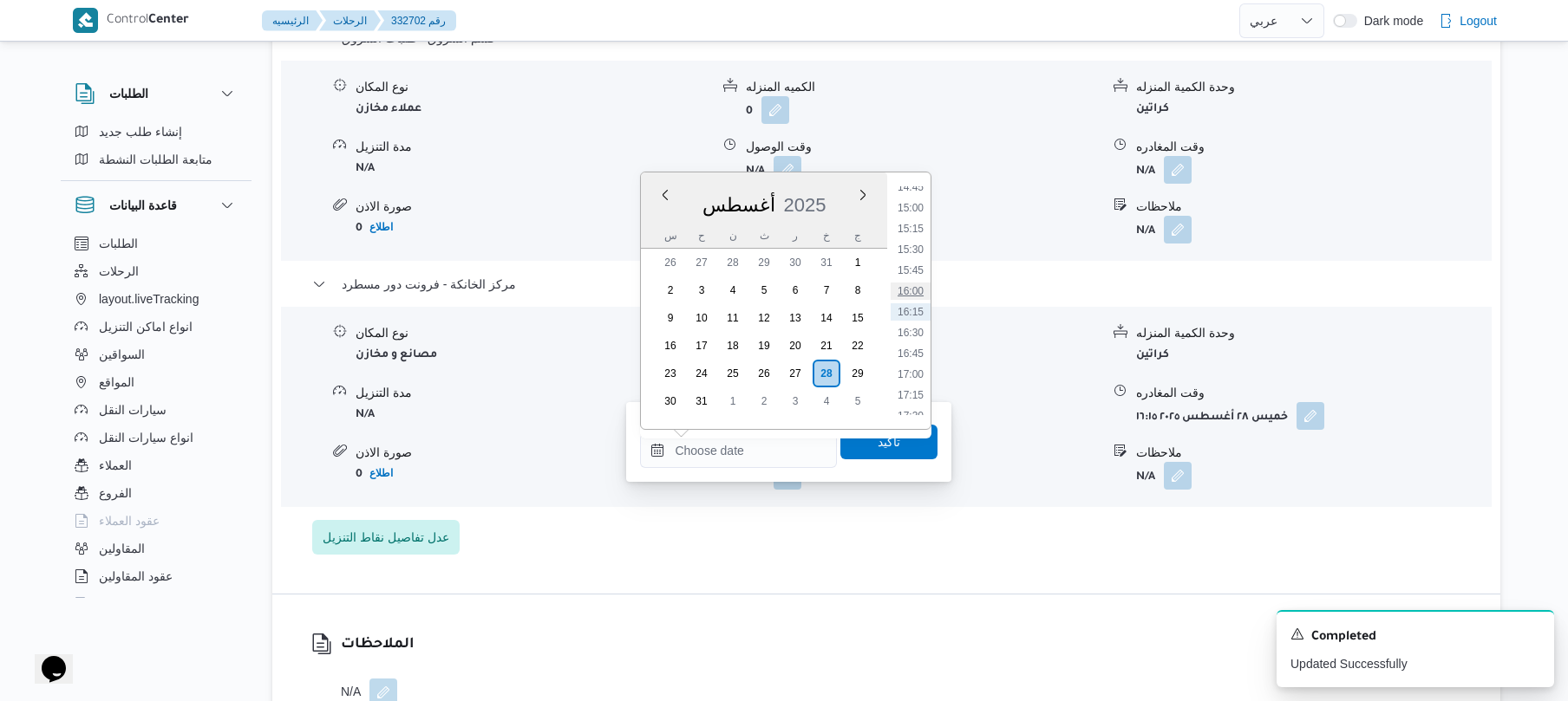
click at [912, 292] on li "16:00" at bounding box center [911, 291] width 40 height 18
type input "٢٨/٠٨/٢٠٢٥ ١٦:٠٠"
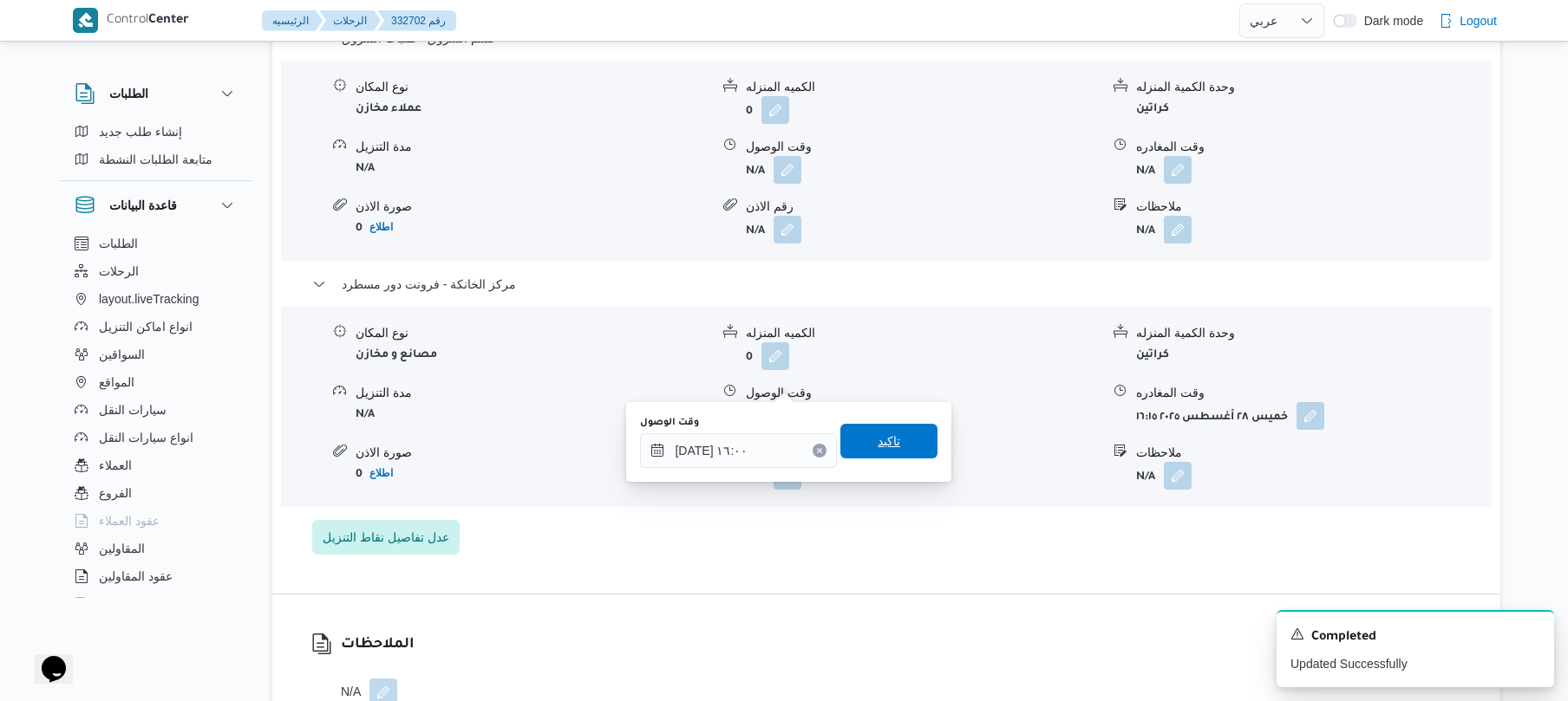
click at [878, 444] on span "تاكيد" at bounding box center [889, 442] width 22 height 21
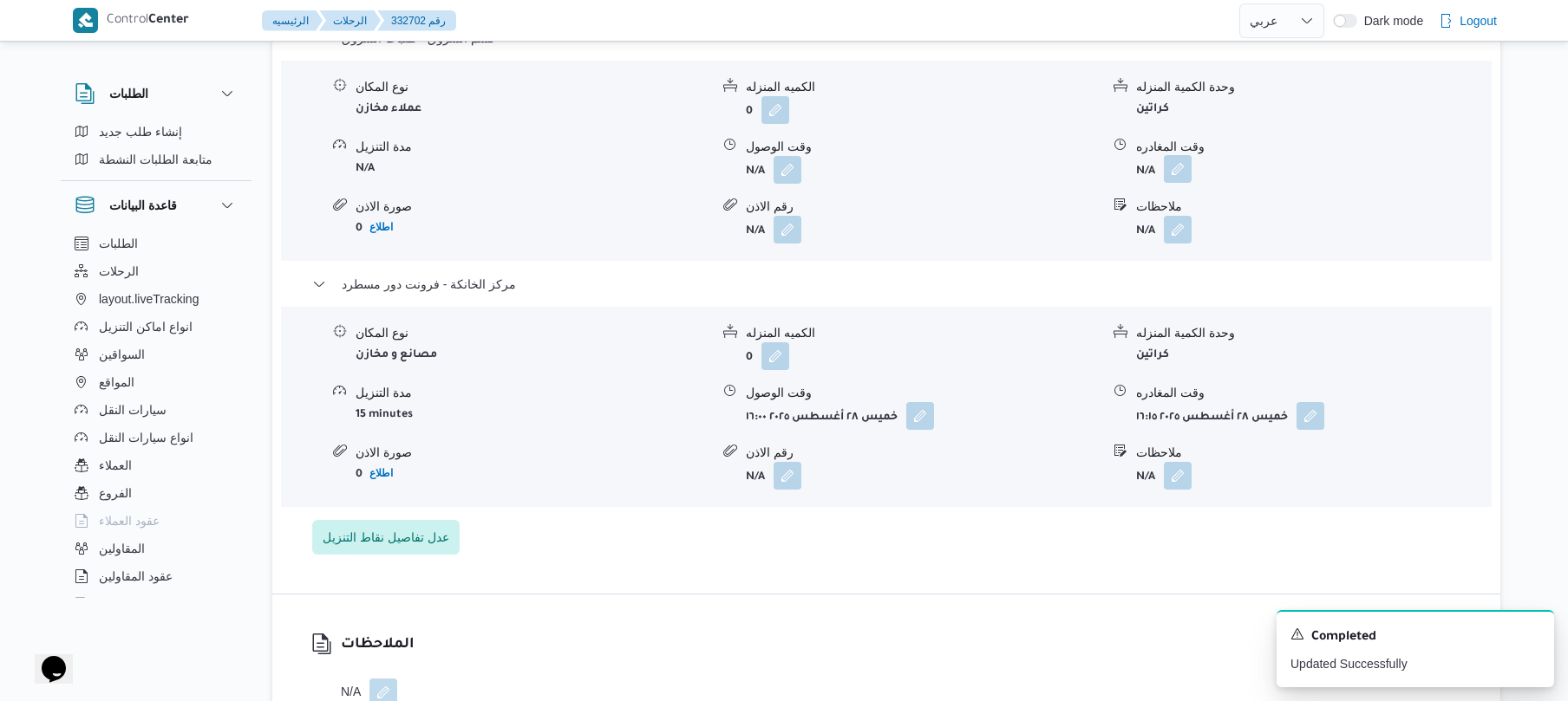
click at [1180, 155] on button "button" at bounding box center [1178, 169] width 28 height 28
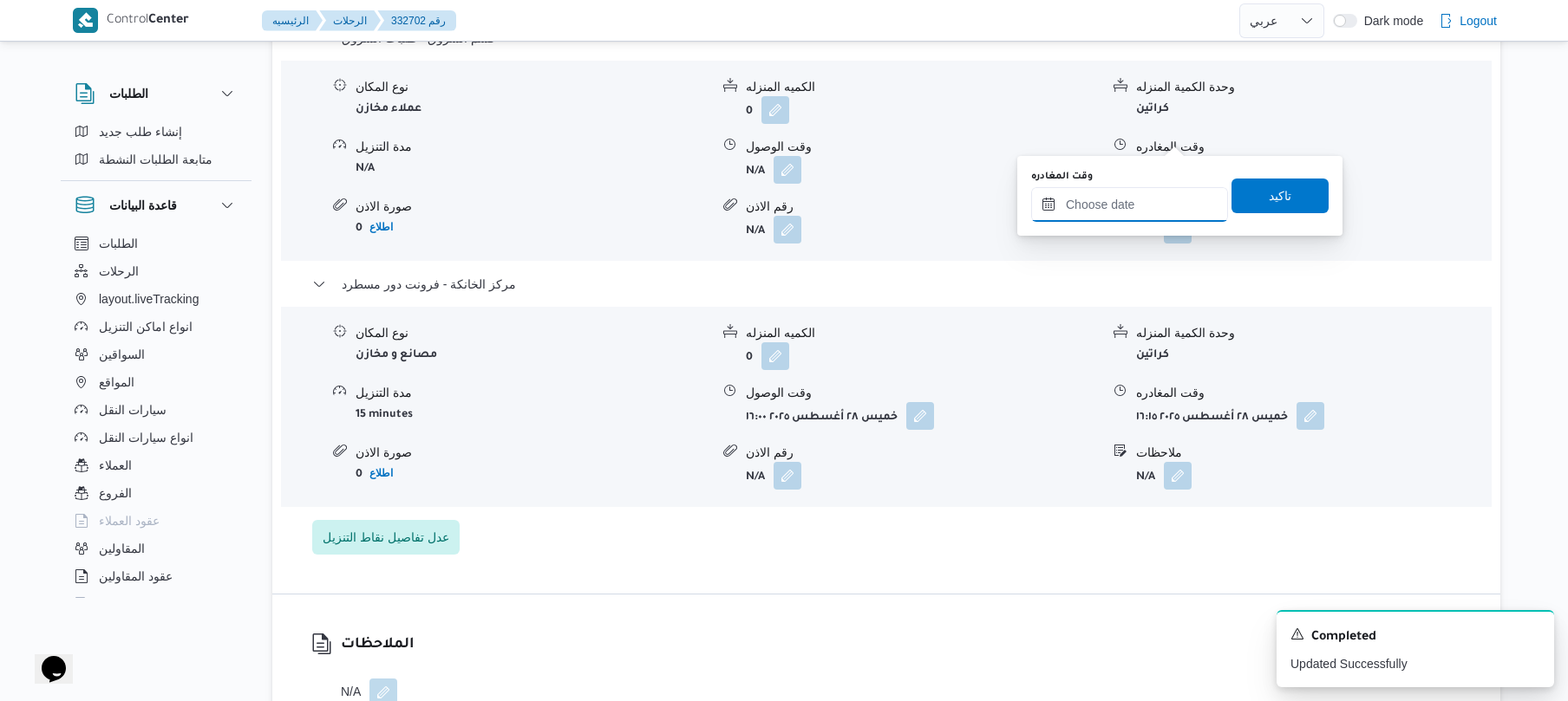
click at [1093, 213] on input "وقت المغادره" at bounding box center [1129, 204] width 197 height 35
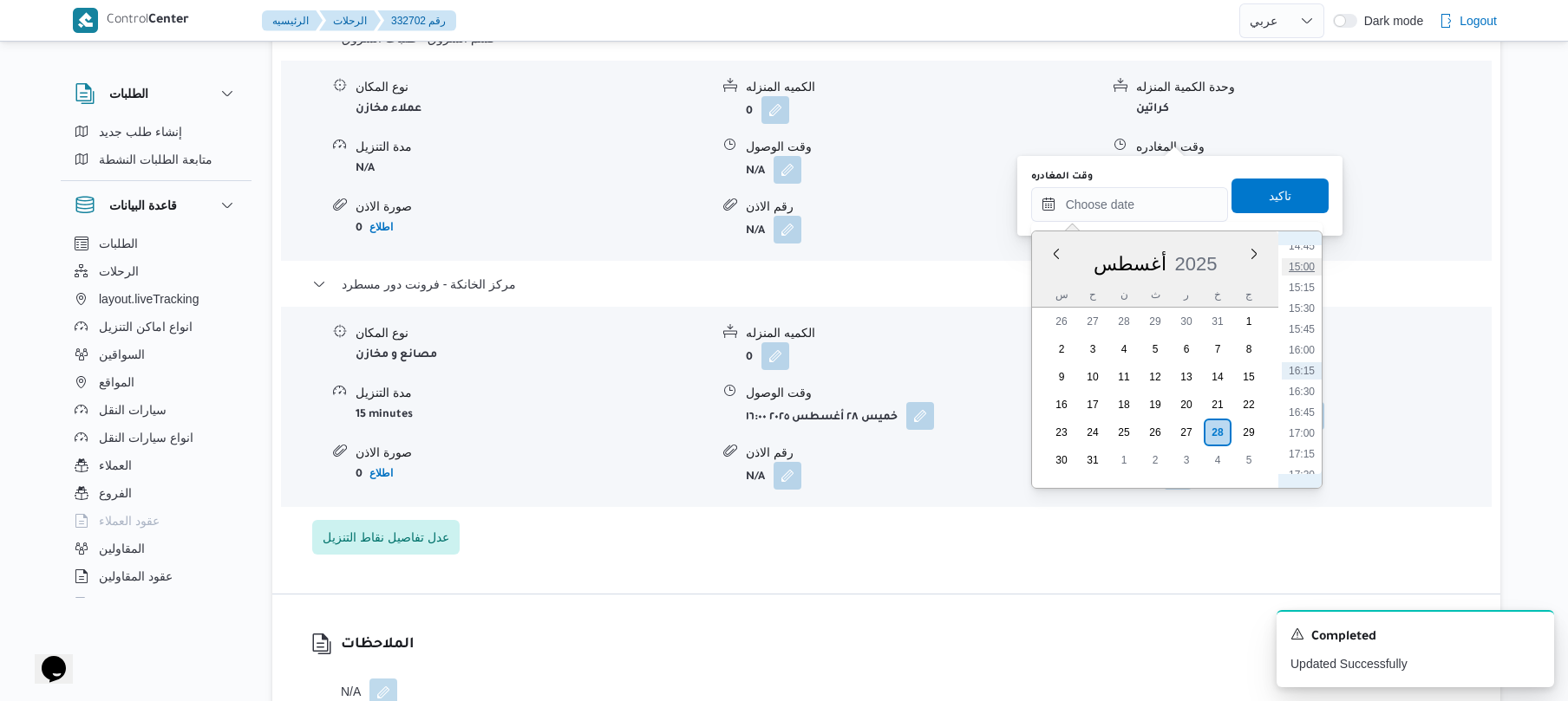
click at [1307, 272] on li "15:00" at bounding box center [1302, 267] width 40 height 18
type input "٢٨/٠٨/٢٠٢٥ ١٥:٠٠"
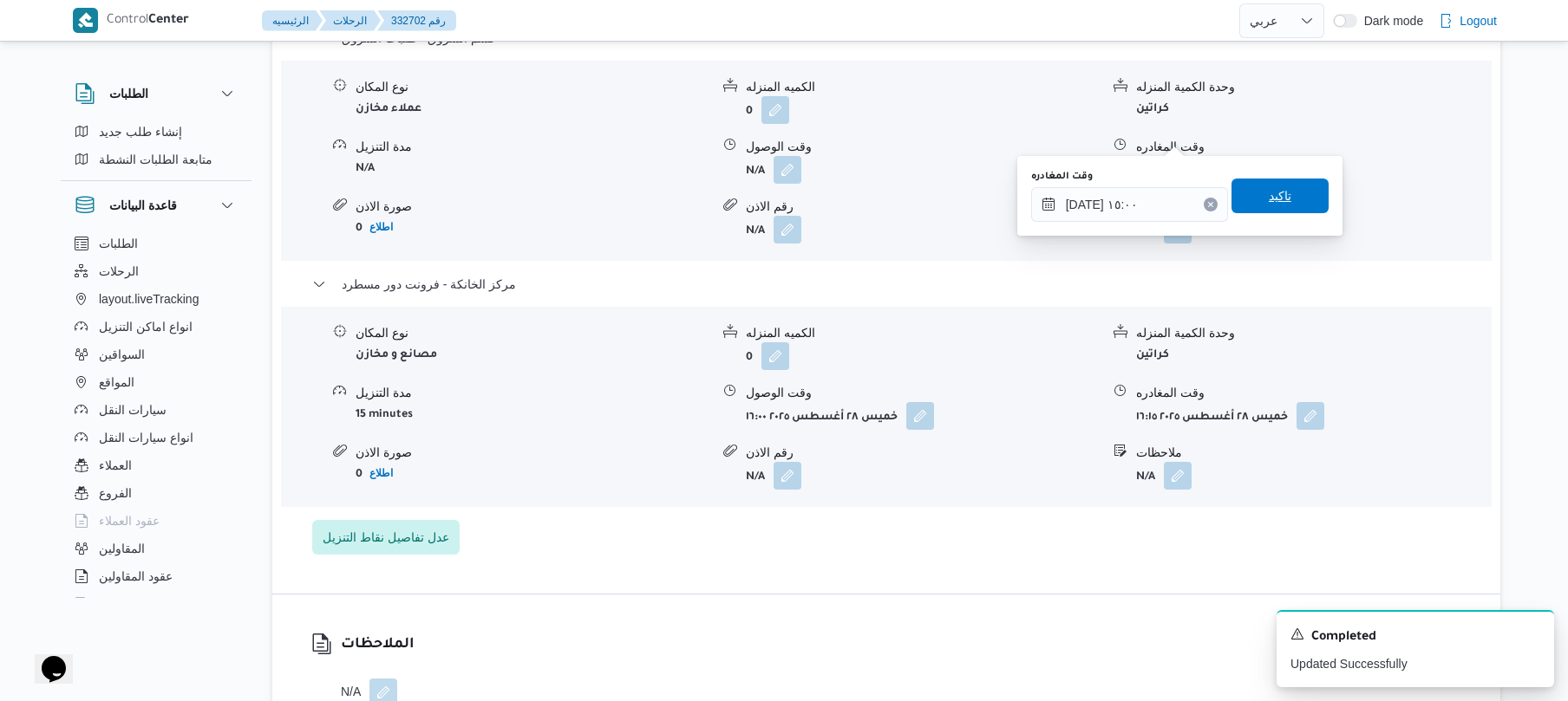
click at [1289, 203] on span "تاكيد" at bounding box center [1280, 195] width 97 height 35
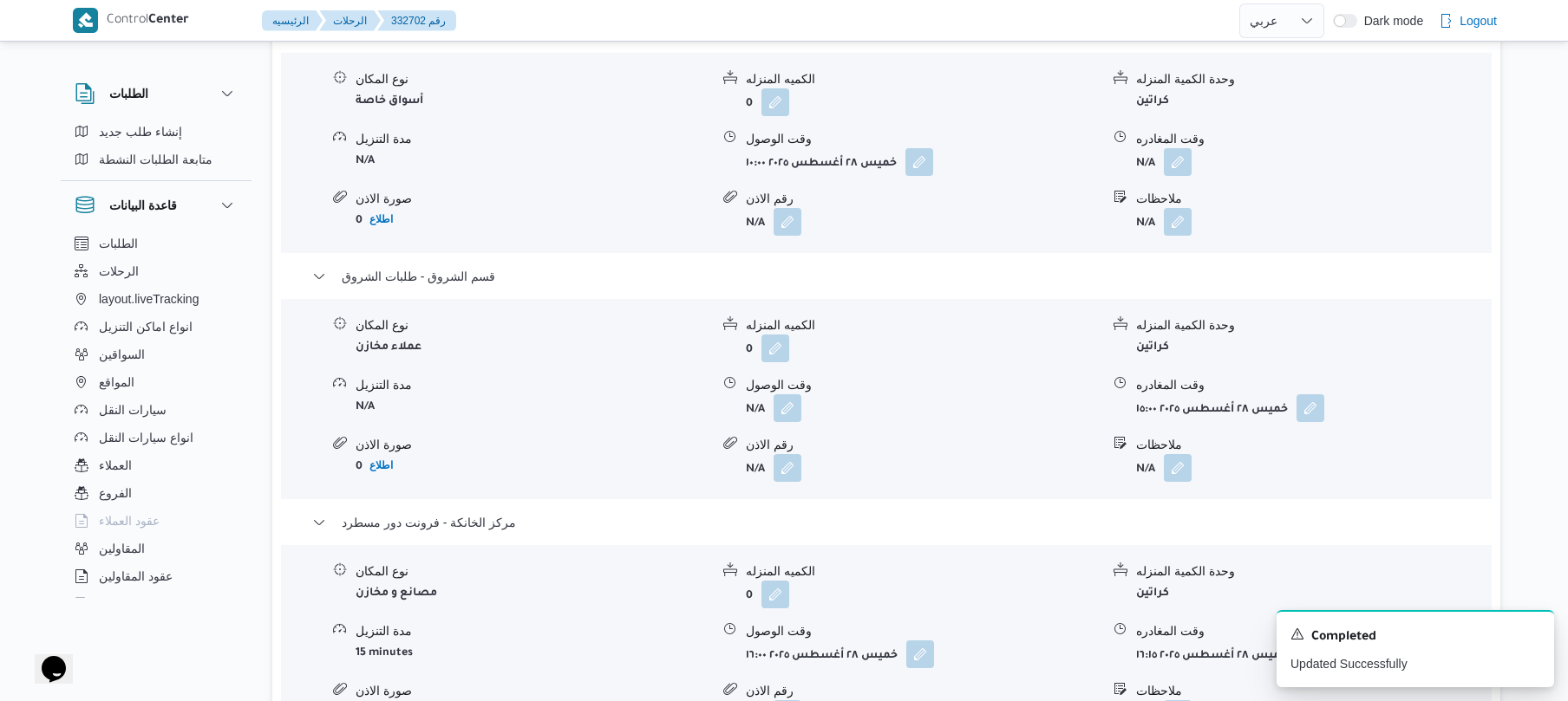
scroll to position [1470, 0]
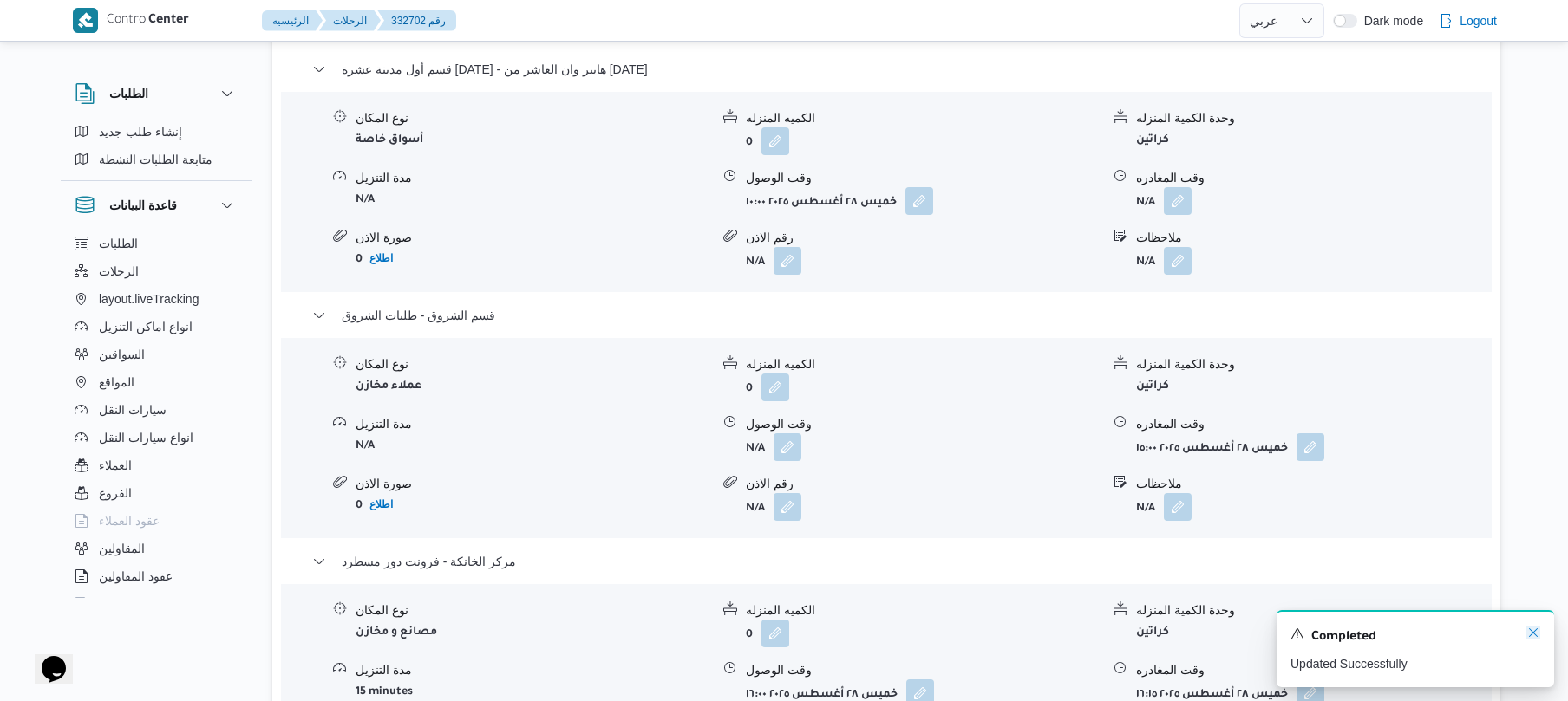
click at [1534, 631] on icon "Dismiss toast" at bounding box center [1533, 633] width 14 height 14
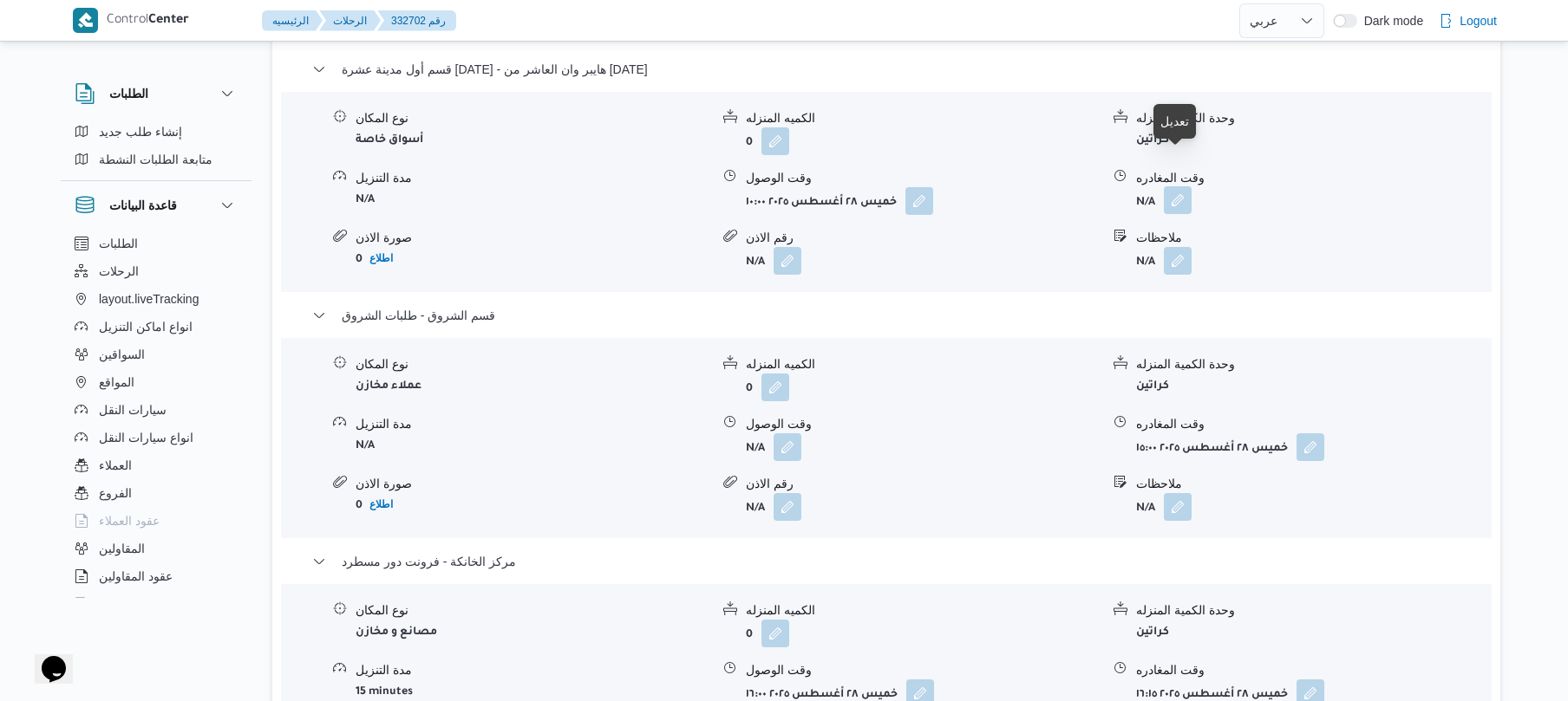
click at [1180, 187] on button "button" at bounding box center [1178, 201] width 28 height 28
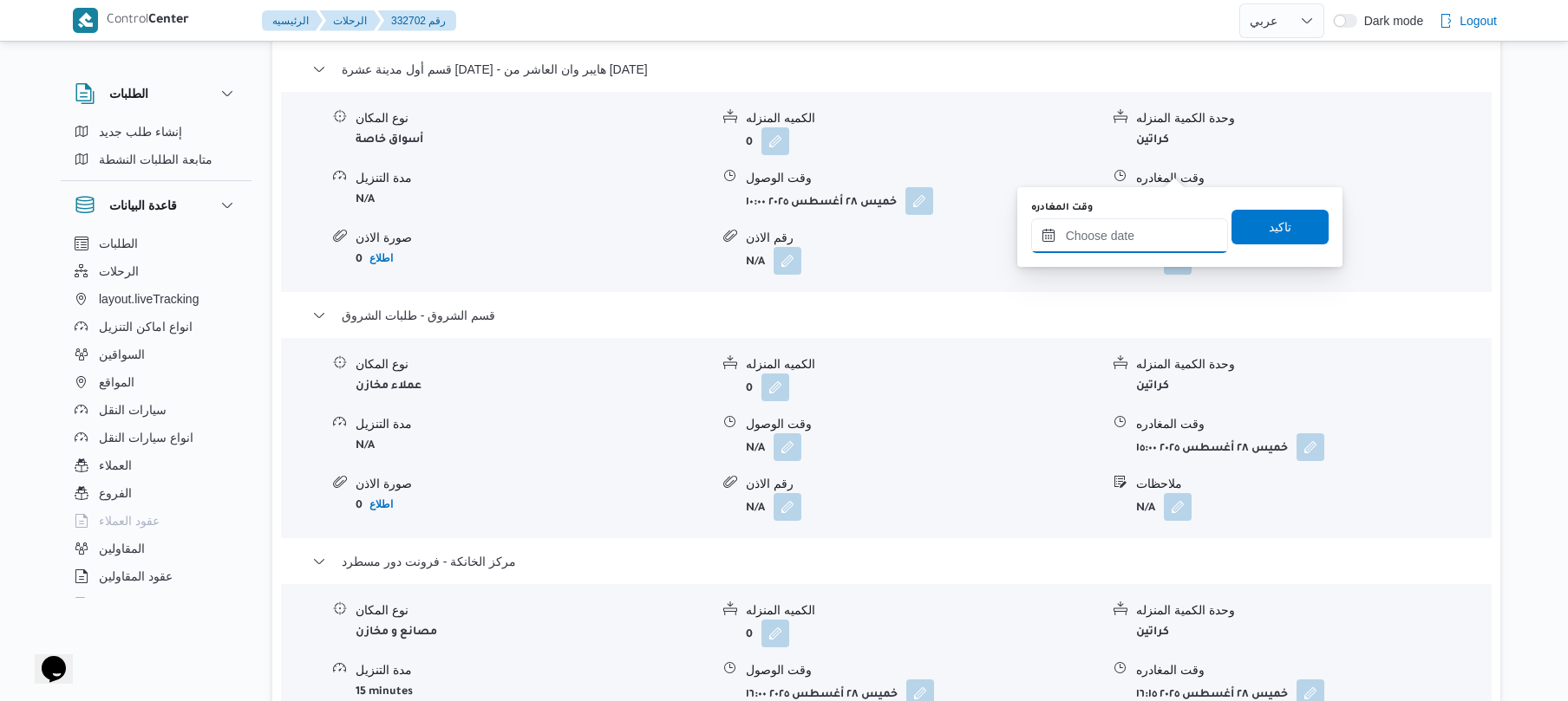
click at [1123, 237] on input "وقت المغادره" at bounding box center [1129, 235] width 197 height 35
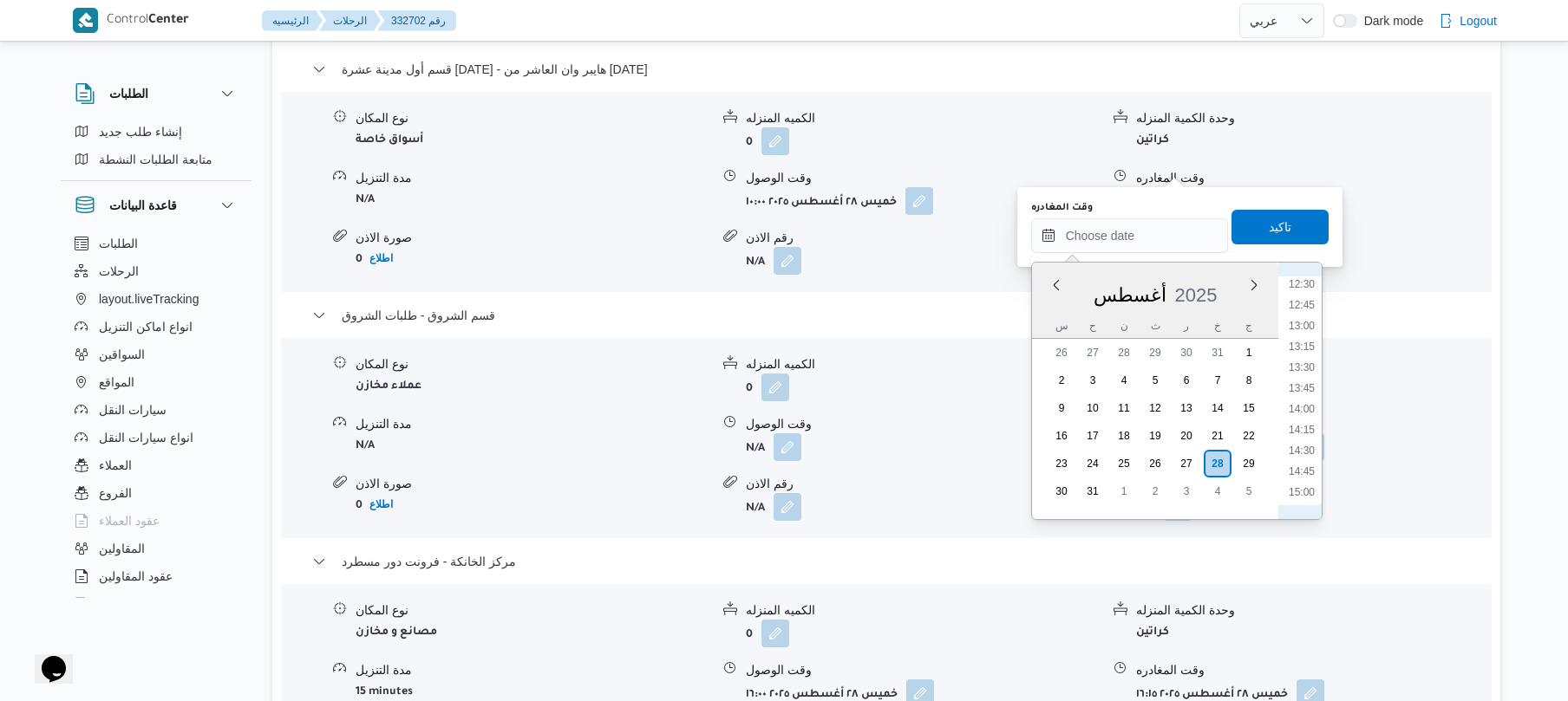
scroll to position [847, 0]
click at [1301, 437] on li "12:00" at bounding box center [1302, 437] width 40 height 18
type input "٢٨/٠٨/٢٠٢٥ ١٢:٠٠"
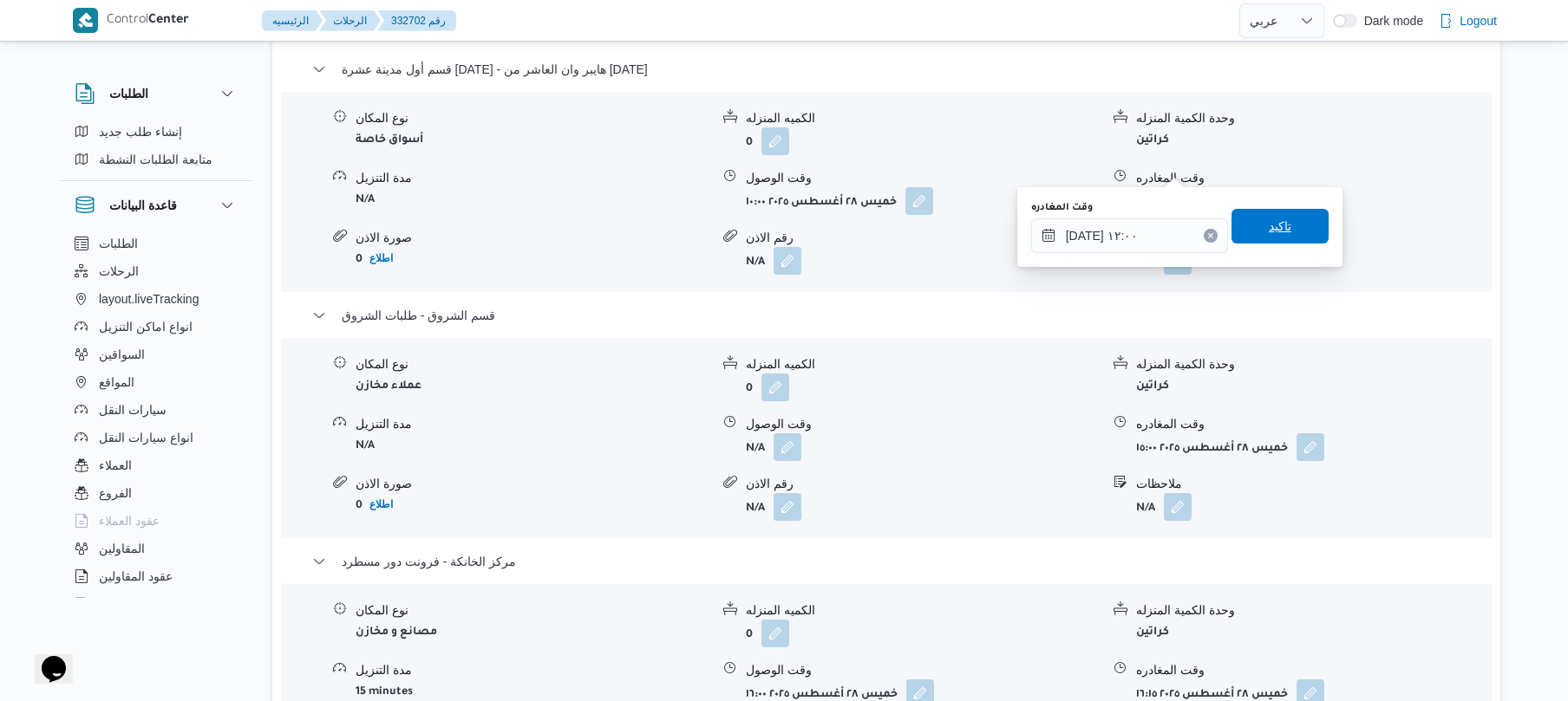
click at [1278, 229] on span "تاكيد" at bounding box center [1280, 226] width 22 height 21
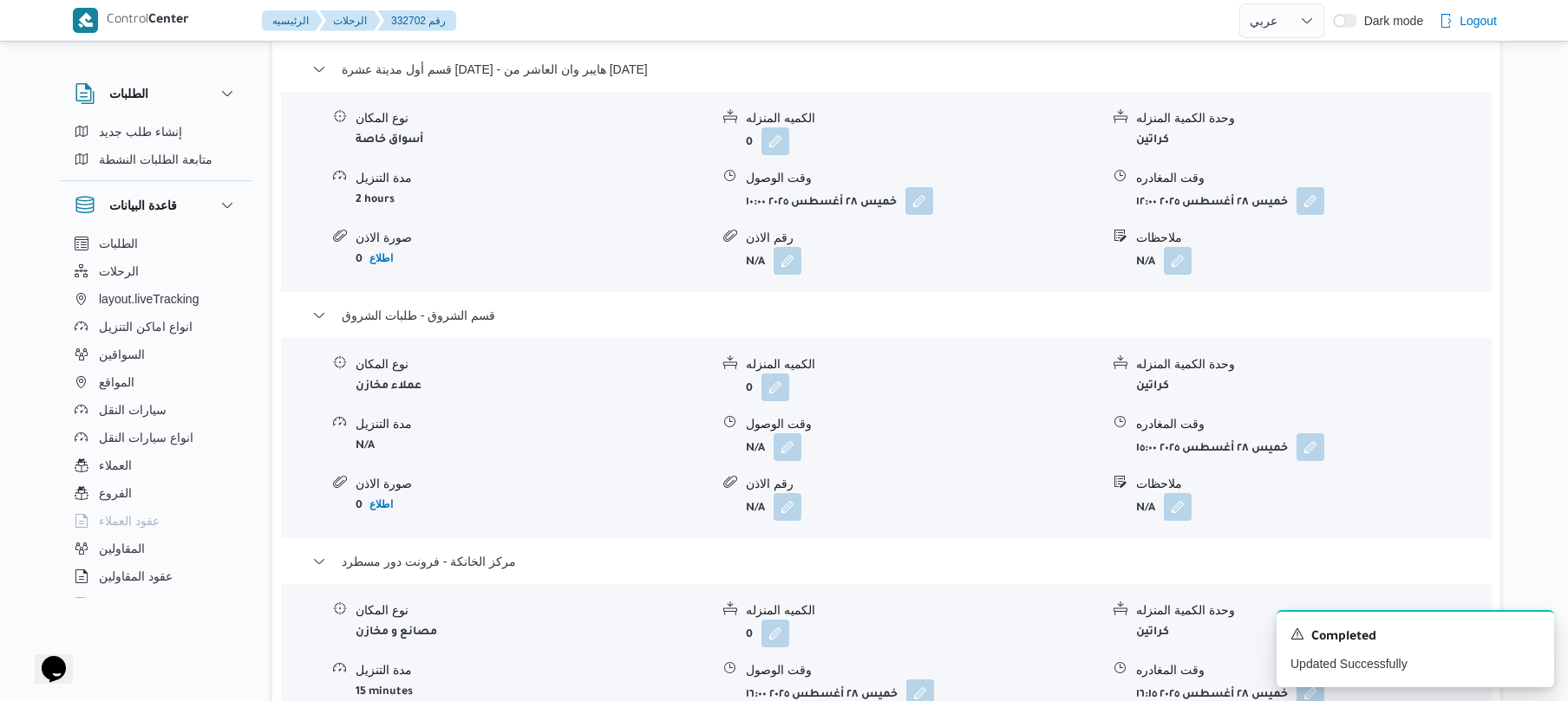
click at [1407, 119] on div "وحدة الكمية المنزله كراتين" at bounding box center [1313, 132] width 354 height 46
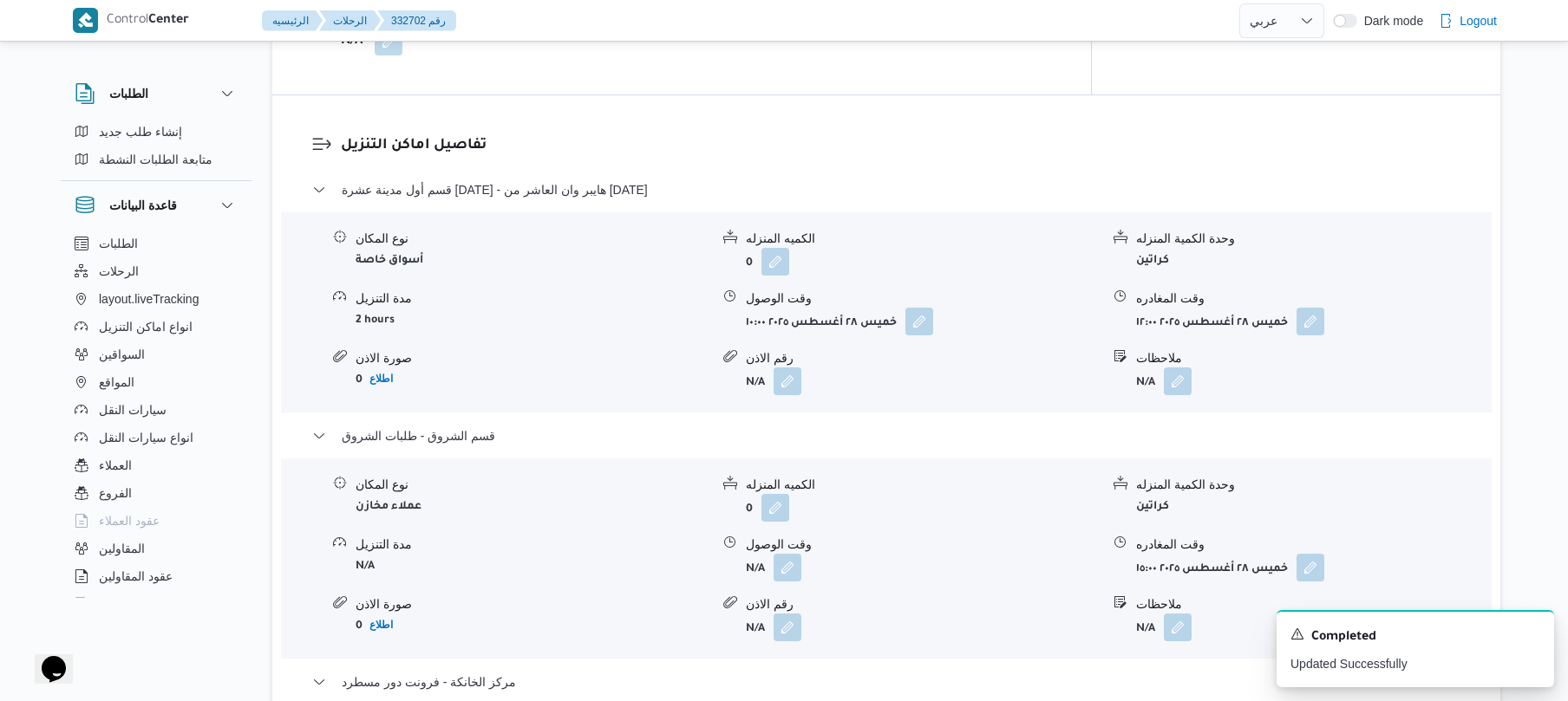
scroll to position [1332, 0]
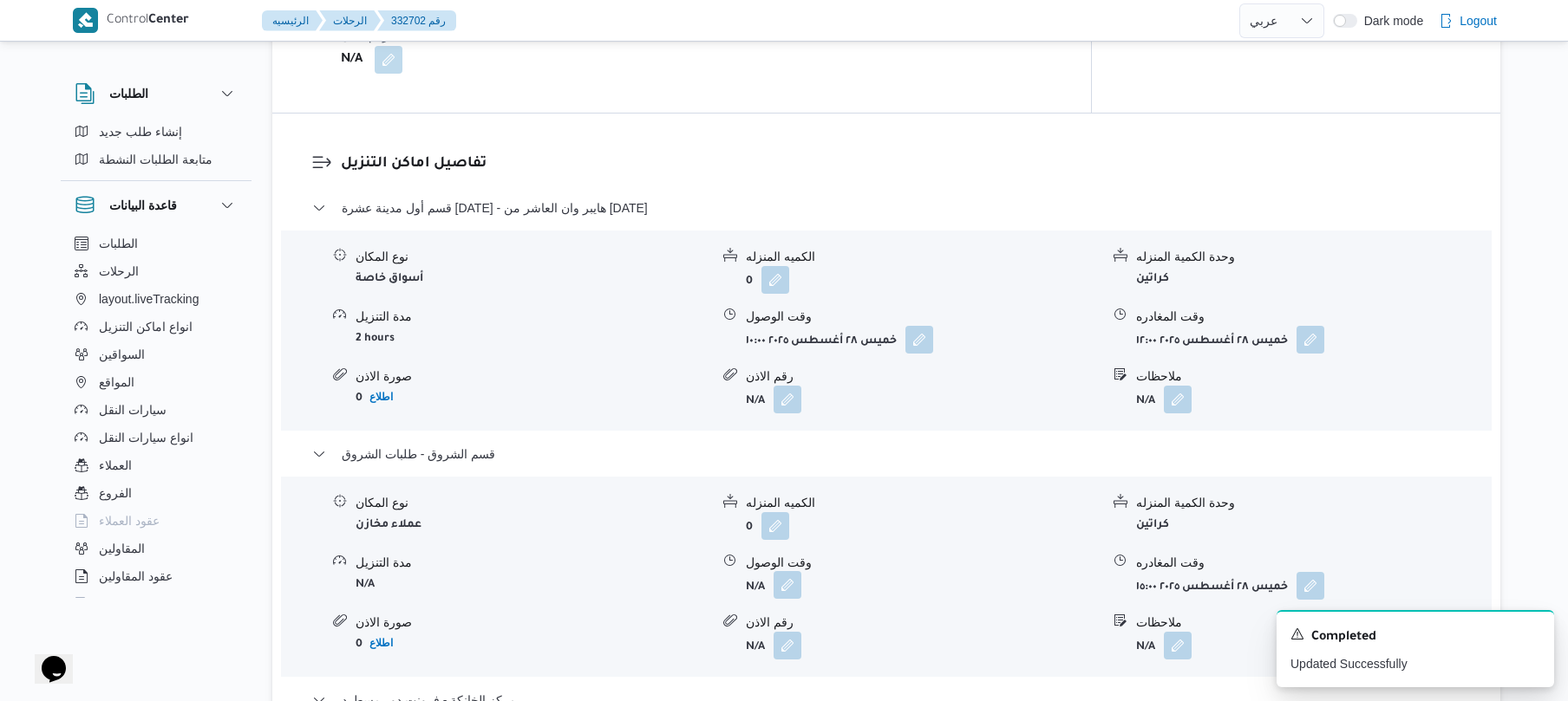
click at [787, 571] on button "button" at bounding box center [788, 585] width 28 height 28
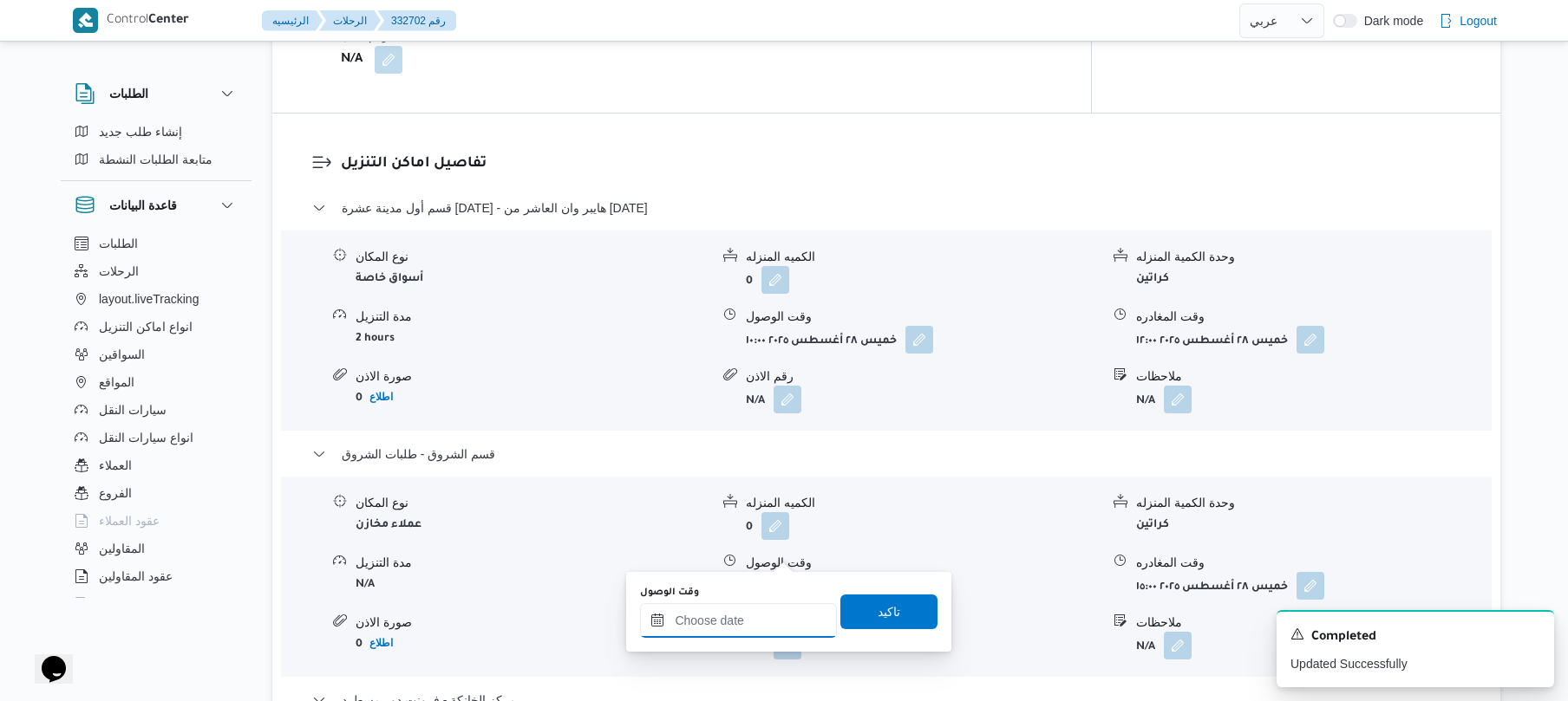
click at [728, 623] on input "وقت الوصول" at bounding box center [738, 620] width 197 height 35
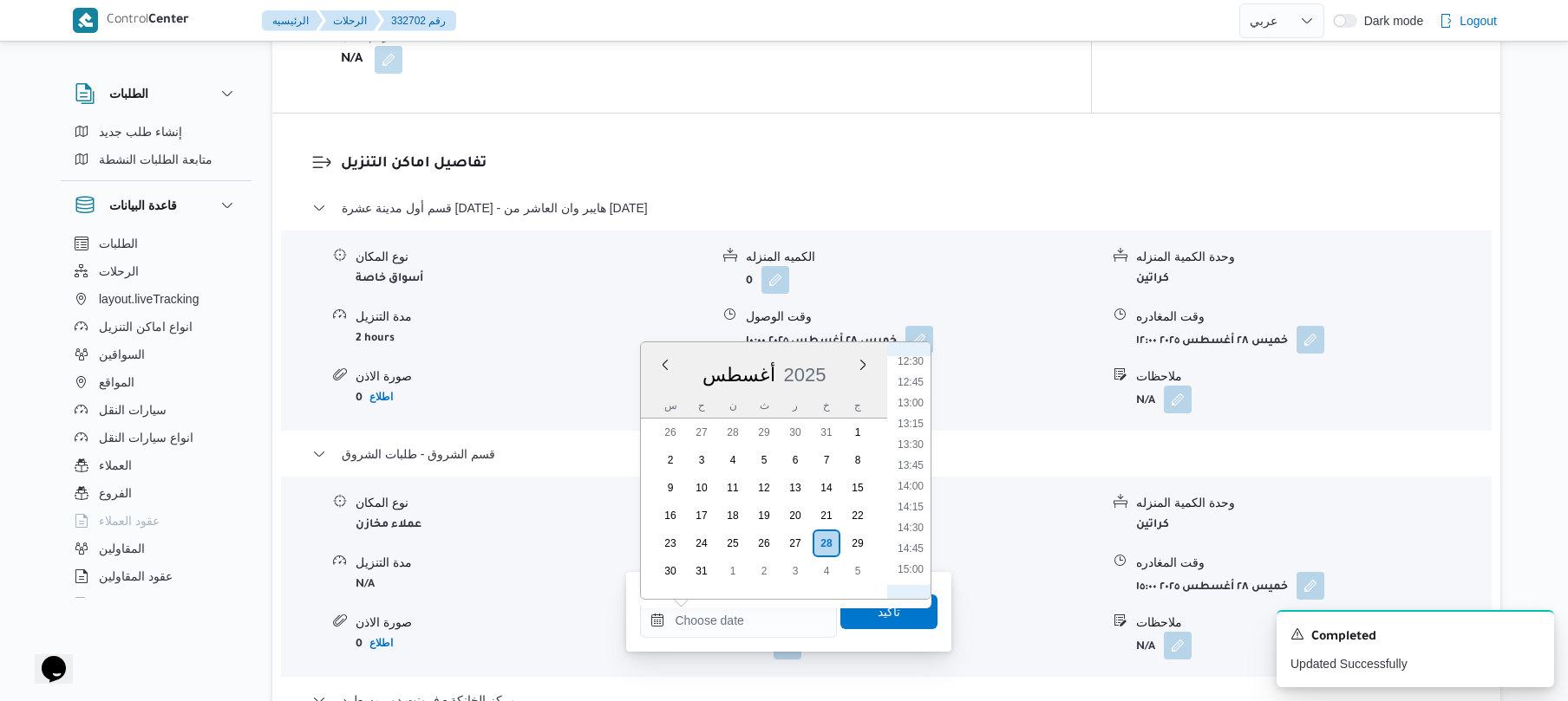
scroll to position [1042, 0]
click at [921, 382] on li "12:45" at bounding box center [911, 385] width 40 height 18
type input "٢٨/٠٨/٢٠٢٥ ١٢:٤٥"
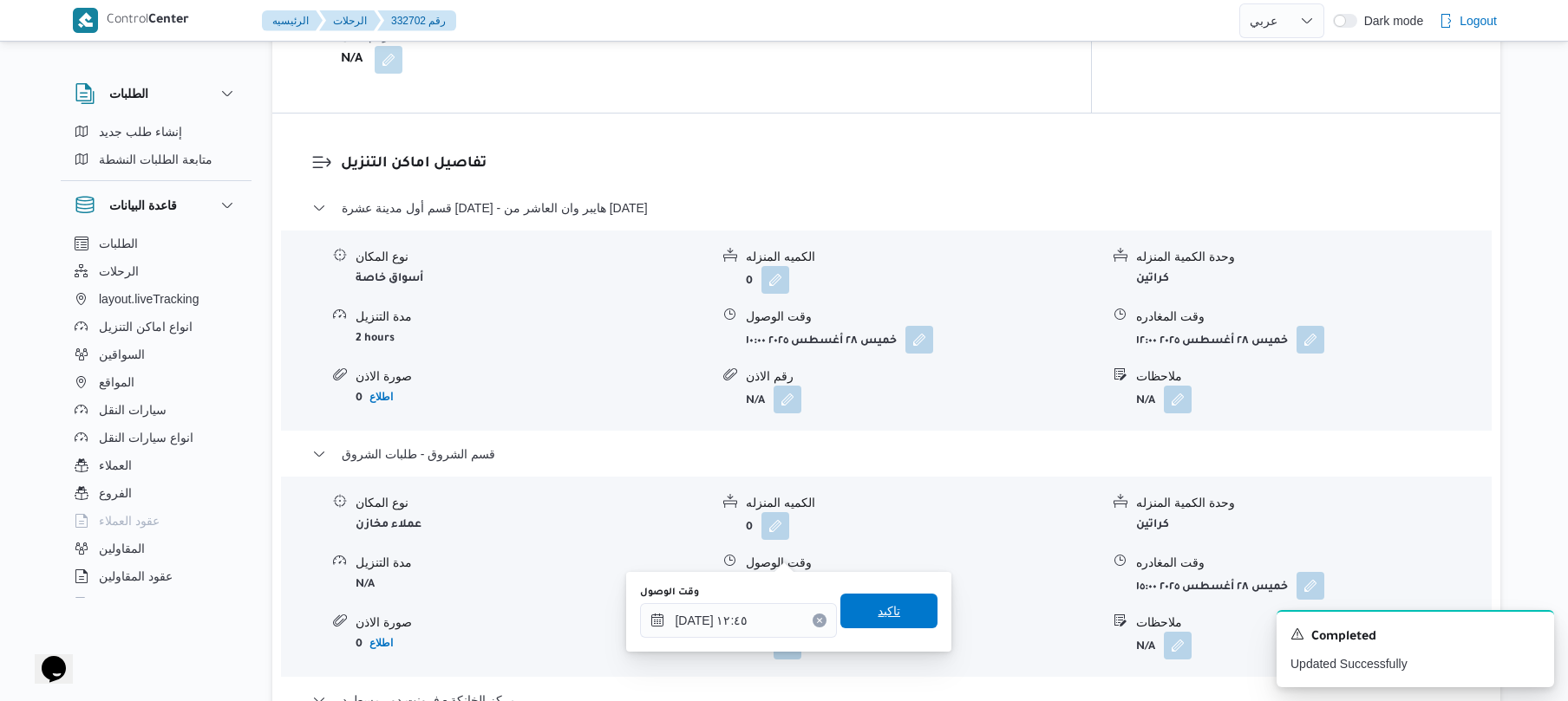
click at [880, 614] on span "تاكيد" at bounding box center [889, 611] width 22 height 21
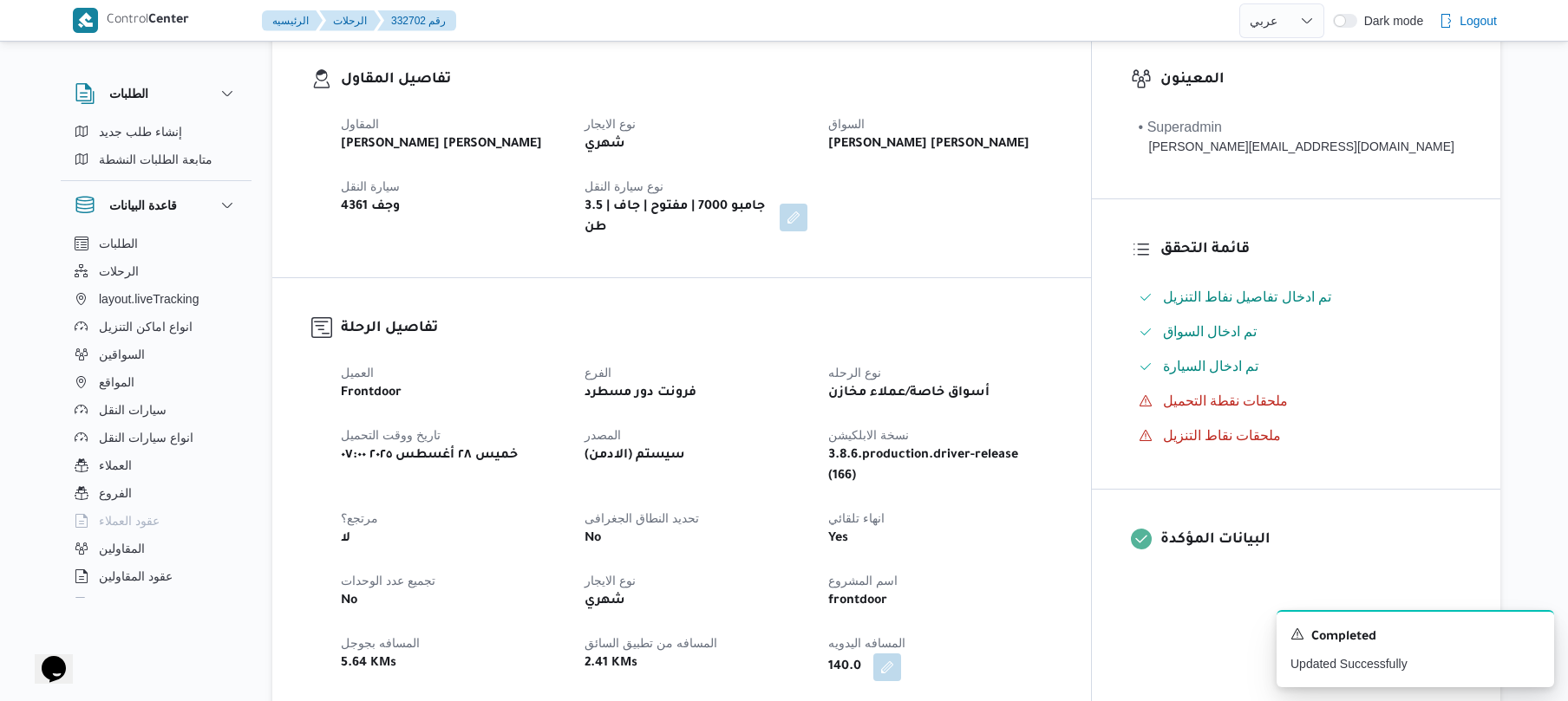
scroll to position [0, 0]
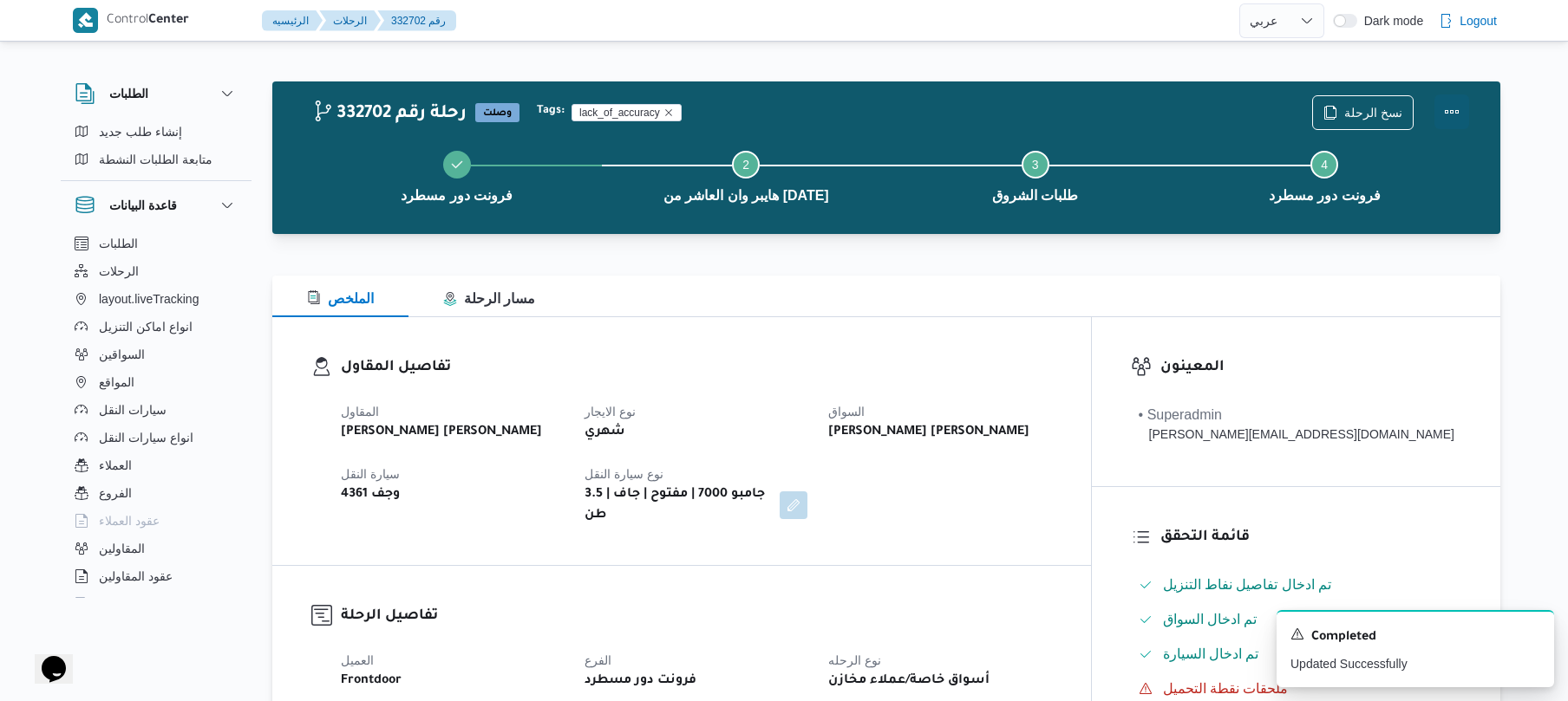
click at [1455, 116] on button "Actions" at bounding box center [1451, 111] width 35 height 35
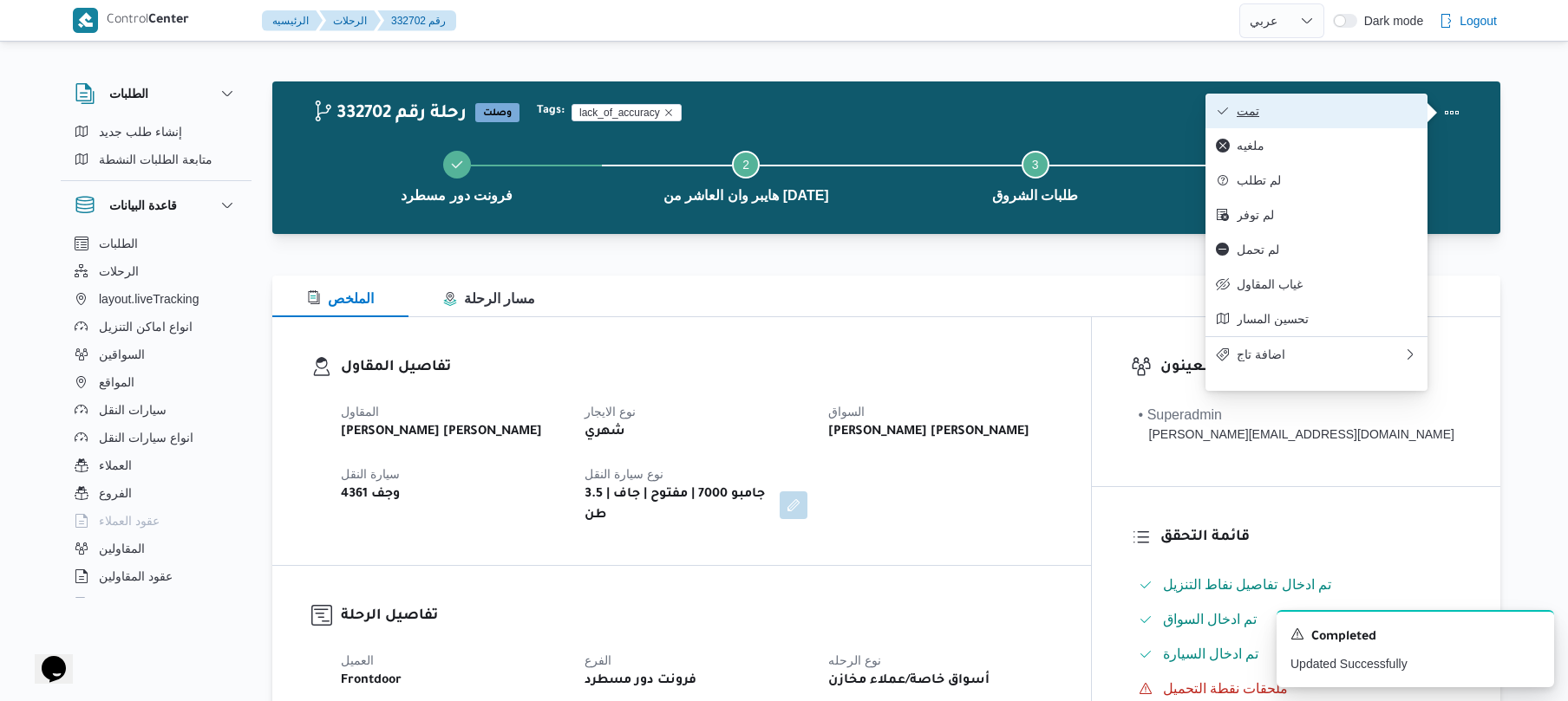
click at [1365, 122] on button "تمت" at bounding box center [1317, 110] width 222 height 35
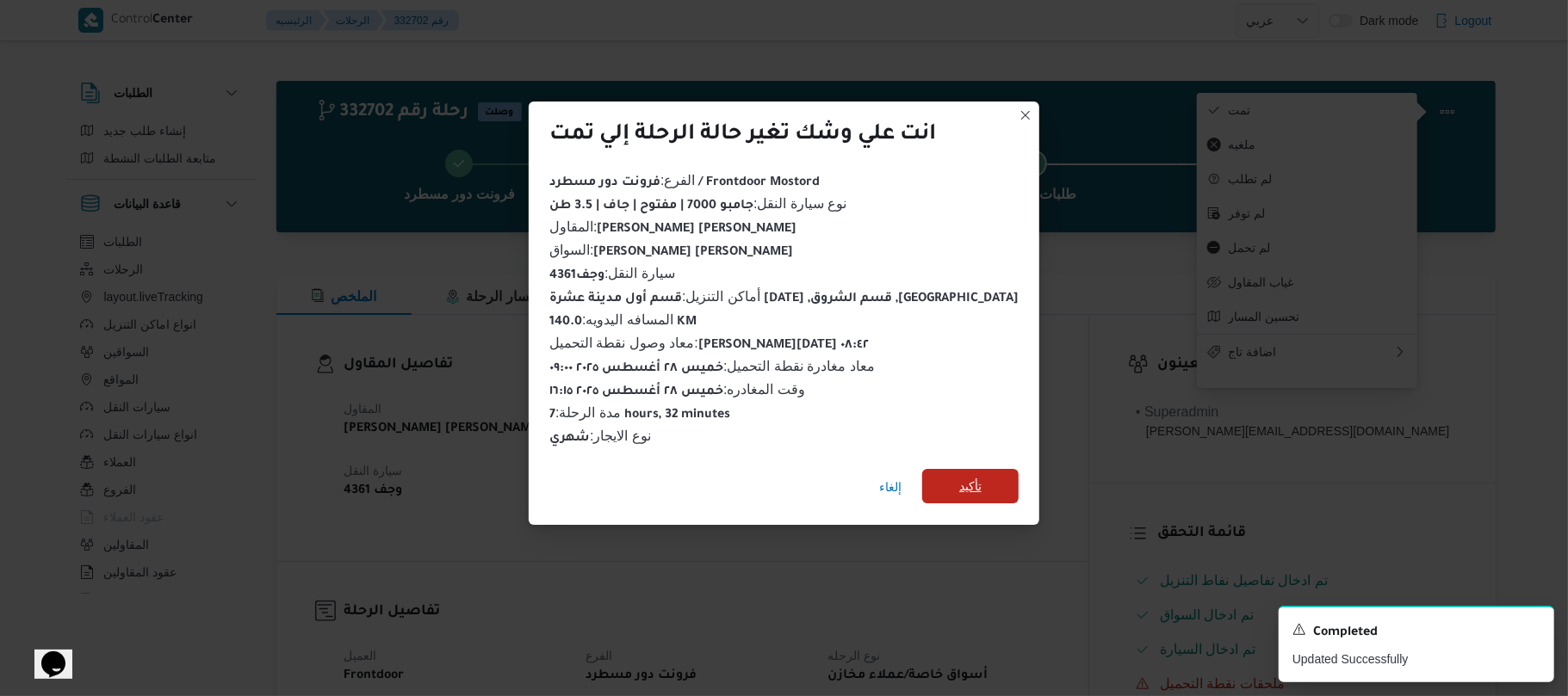
click at [984, 469] on span "تأكيد" at bounding box center [971, 486] width 96 height 34
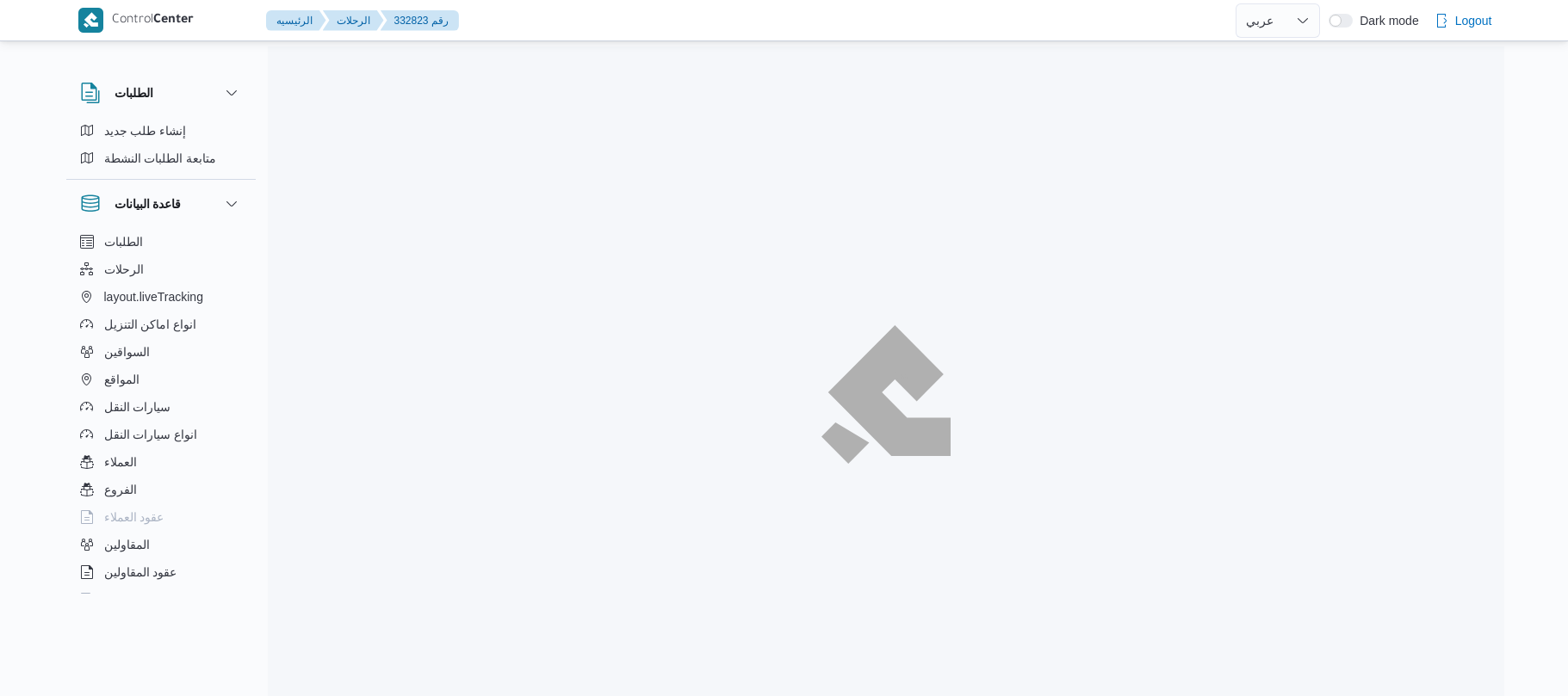
select select "ar"
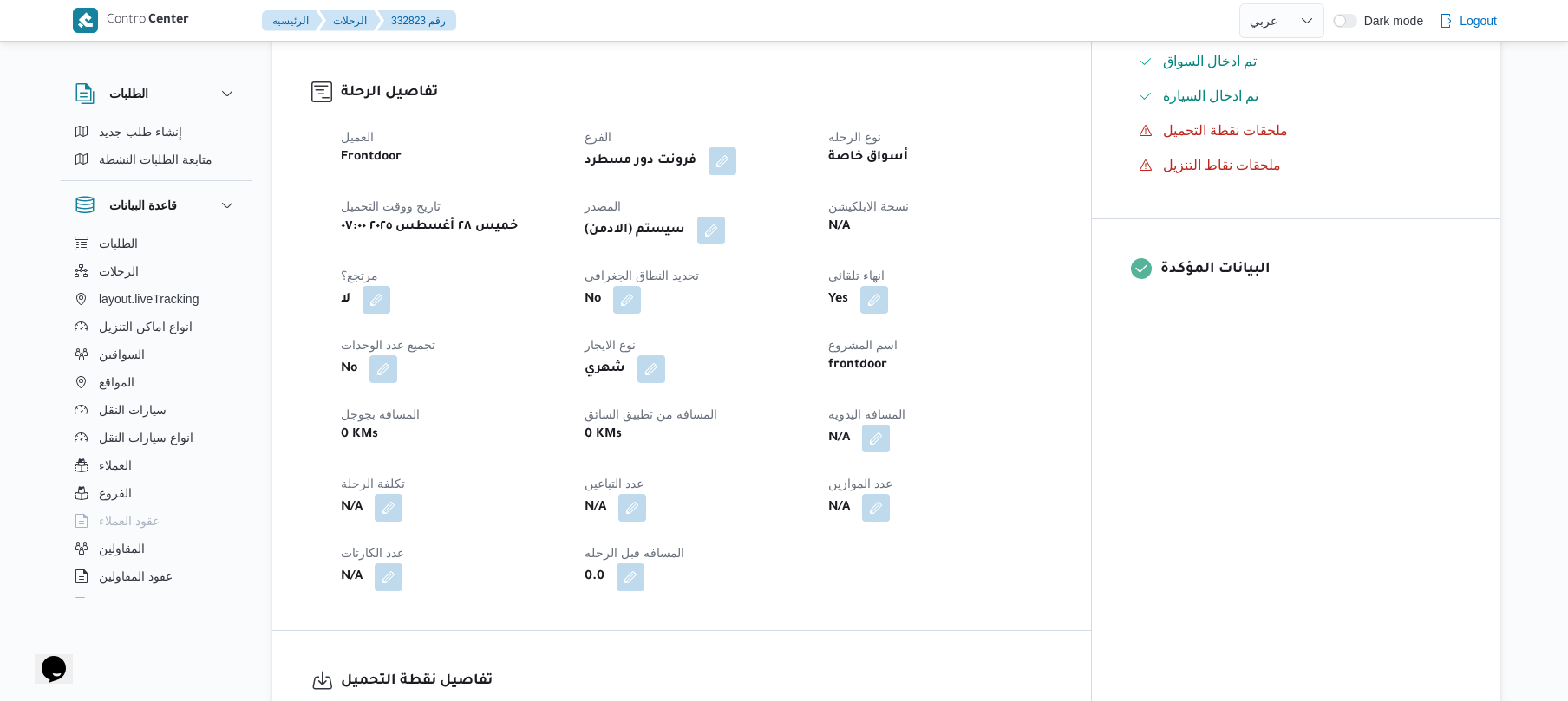
scroll to position [601, 0]
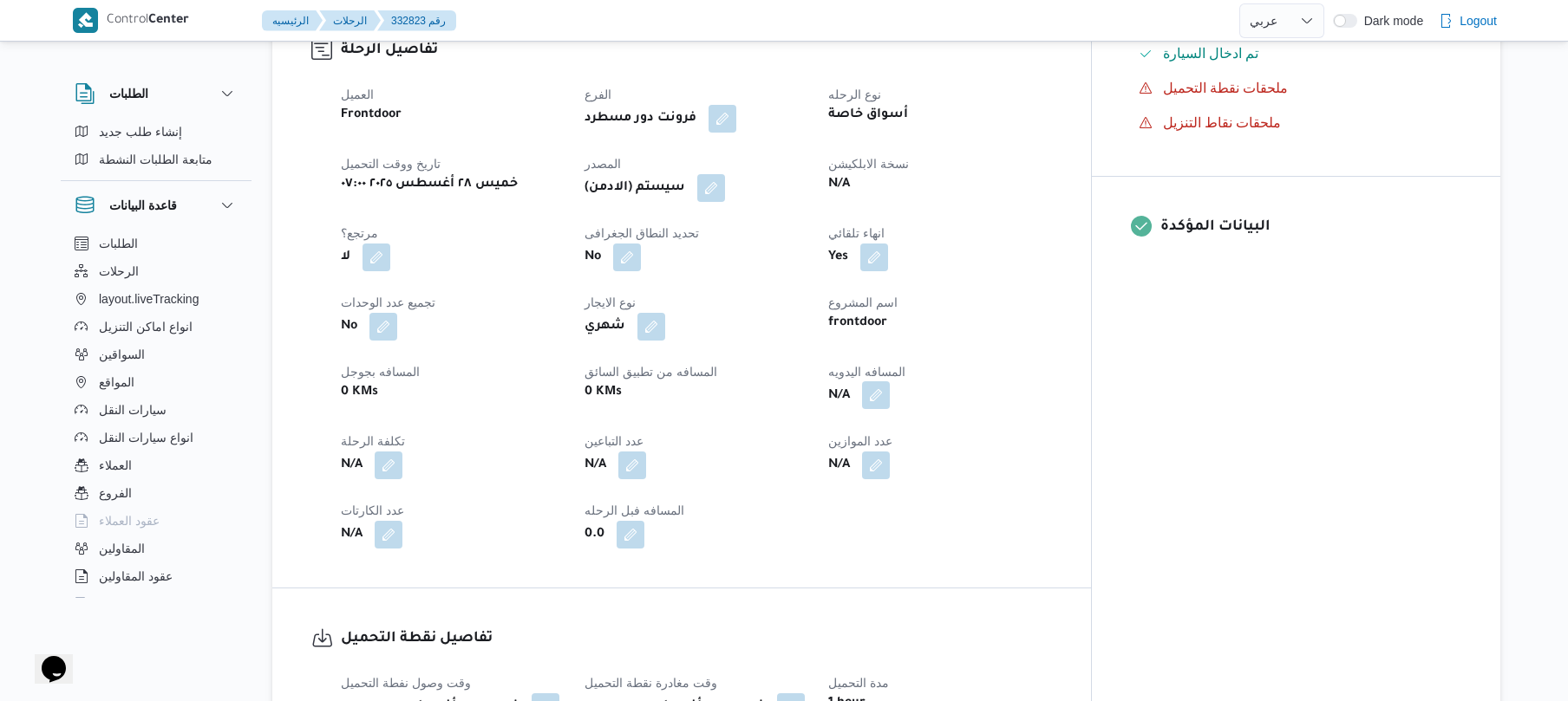
click at [890, 382] on button "button" at bounding box center [876, 396] width 28 height 28
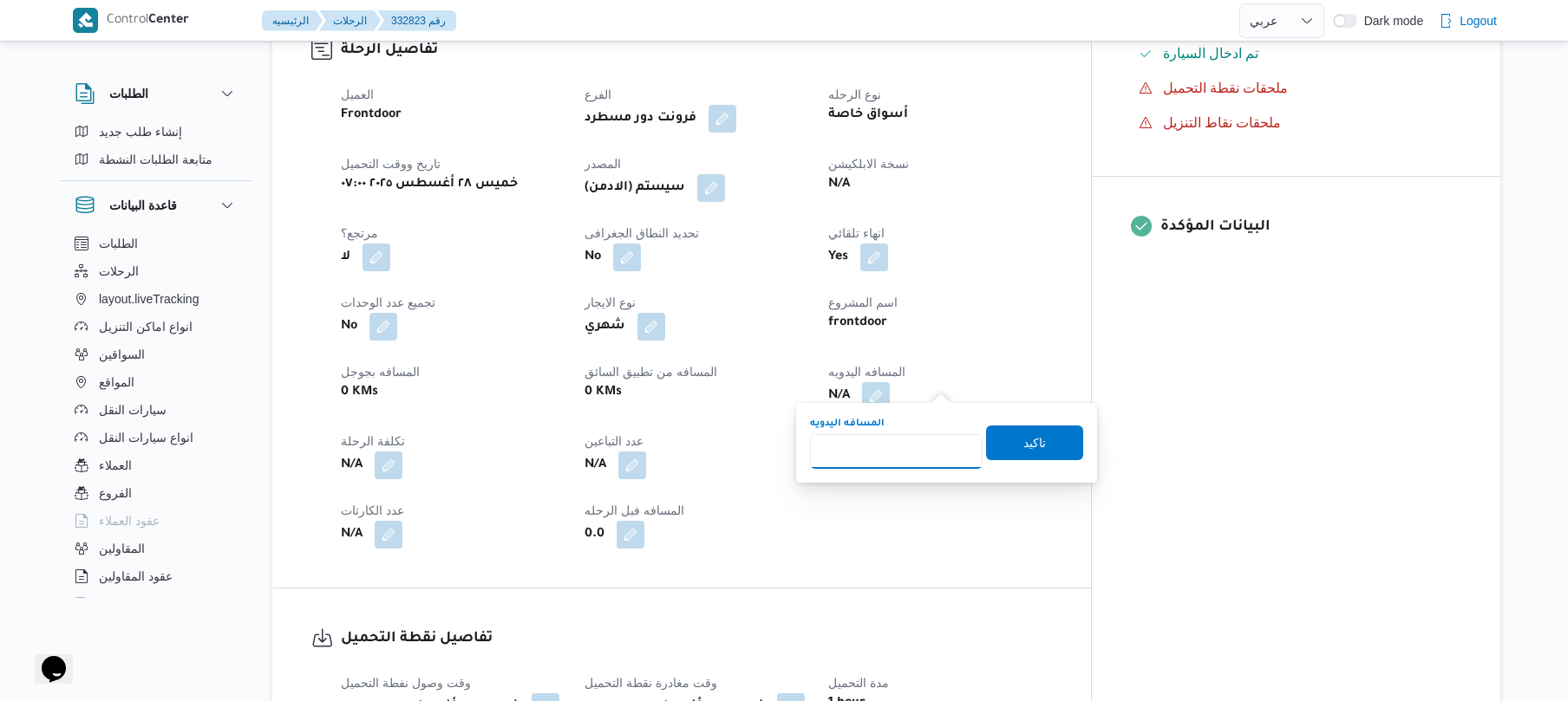
click at [896, 444] on input "المسافه اليدويه" at bounding box center [897, 451] width 173 height 35
type input "120"
click at [1024, 435] on span "تاكيد" at bounding box center [1035, 442] width 22 height 21
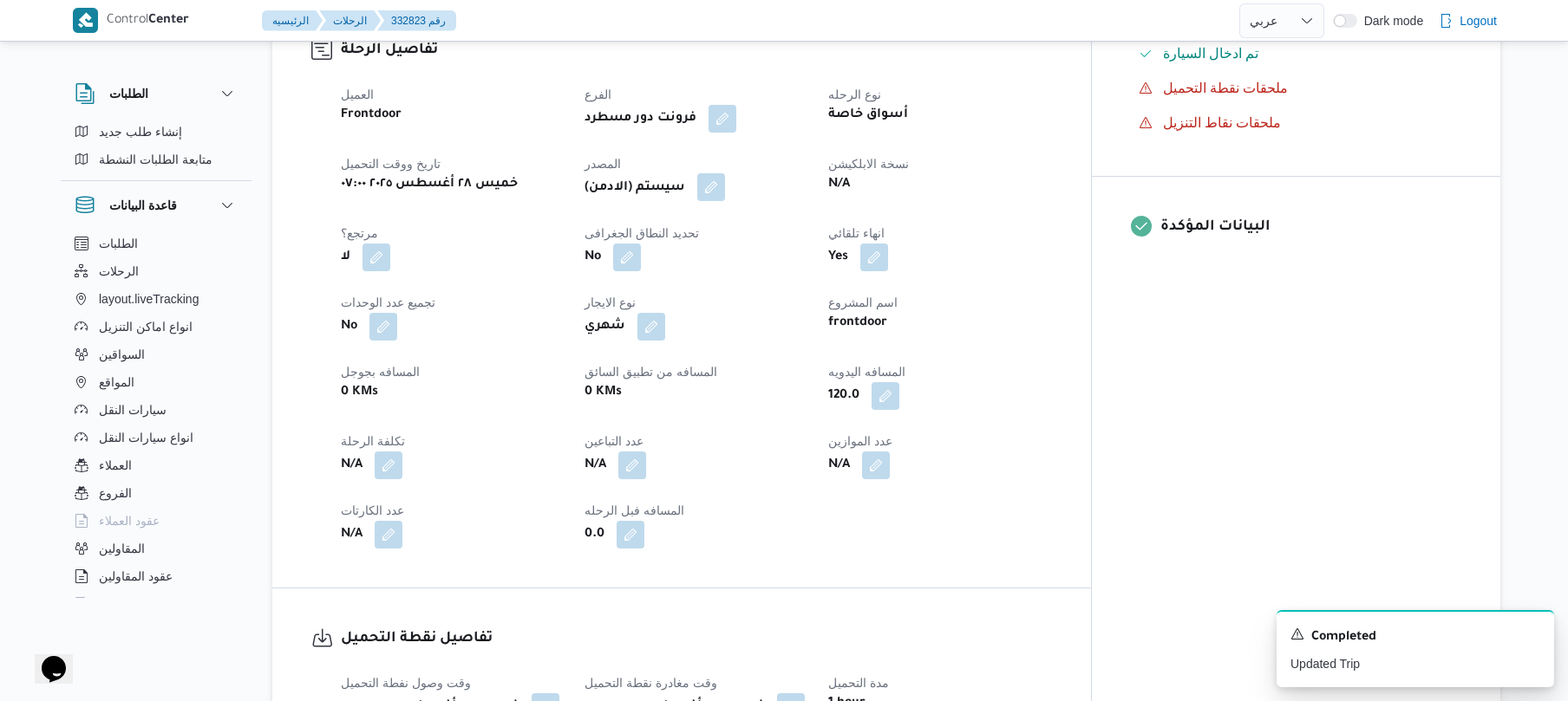
click at [725, 174] on button "button" at bounding box center [712, 188] width 28 height 28
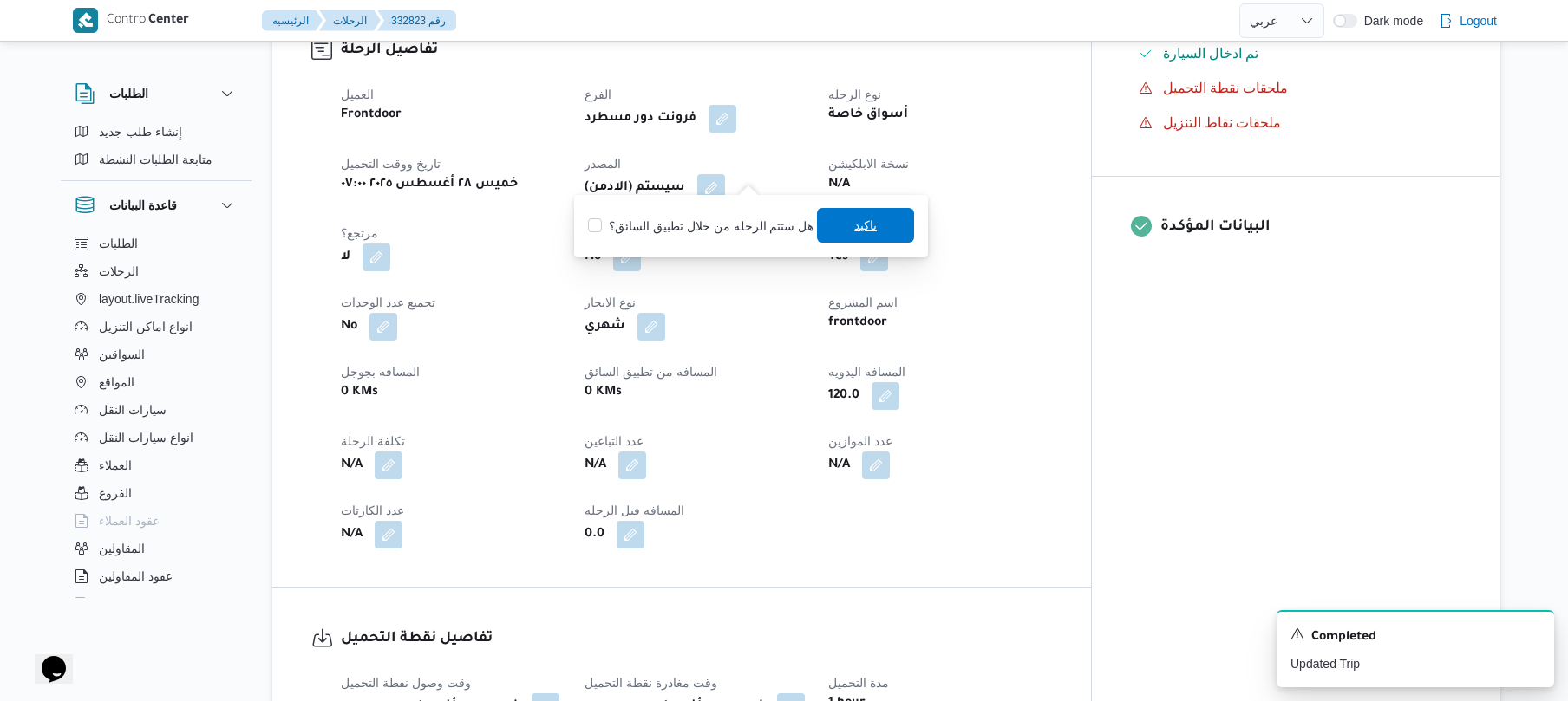
click at [847, 232] on span "تاكيد" at bounding box center [866, 225] width 97 height 35
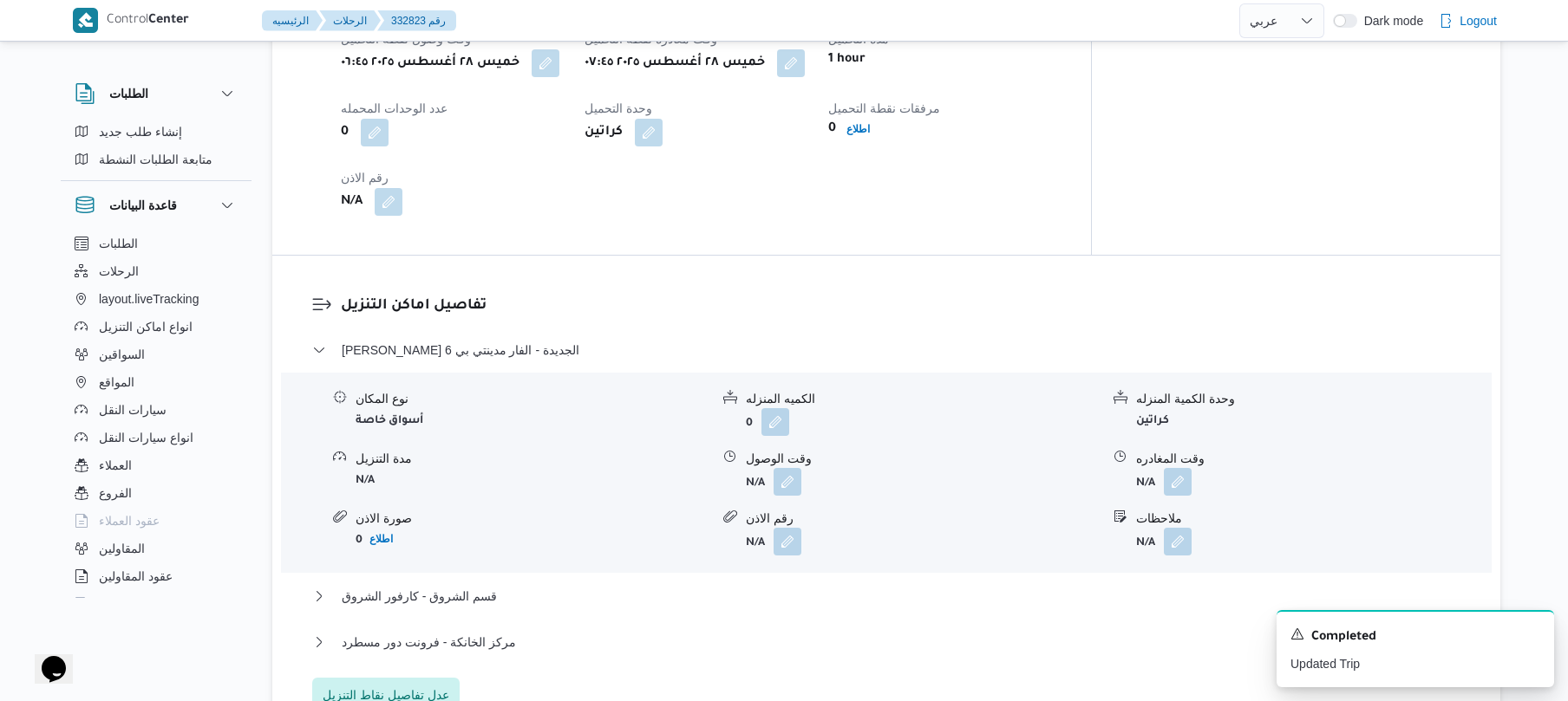
scroll to position [1248, 0]
click at [788, 469] on button "button" at bounding box center [788, 478] width 28 height 28
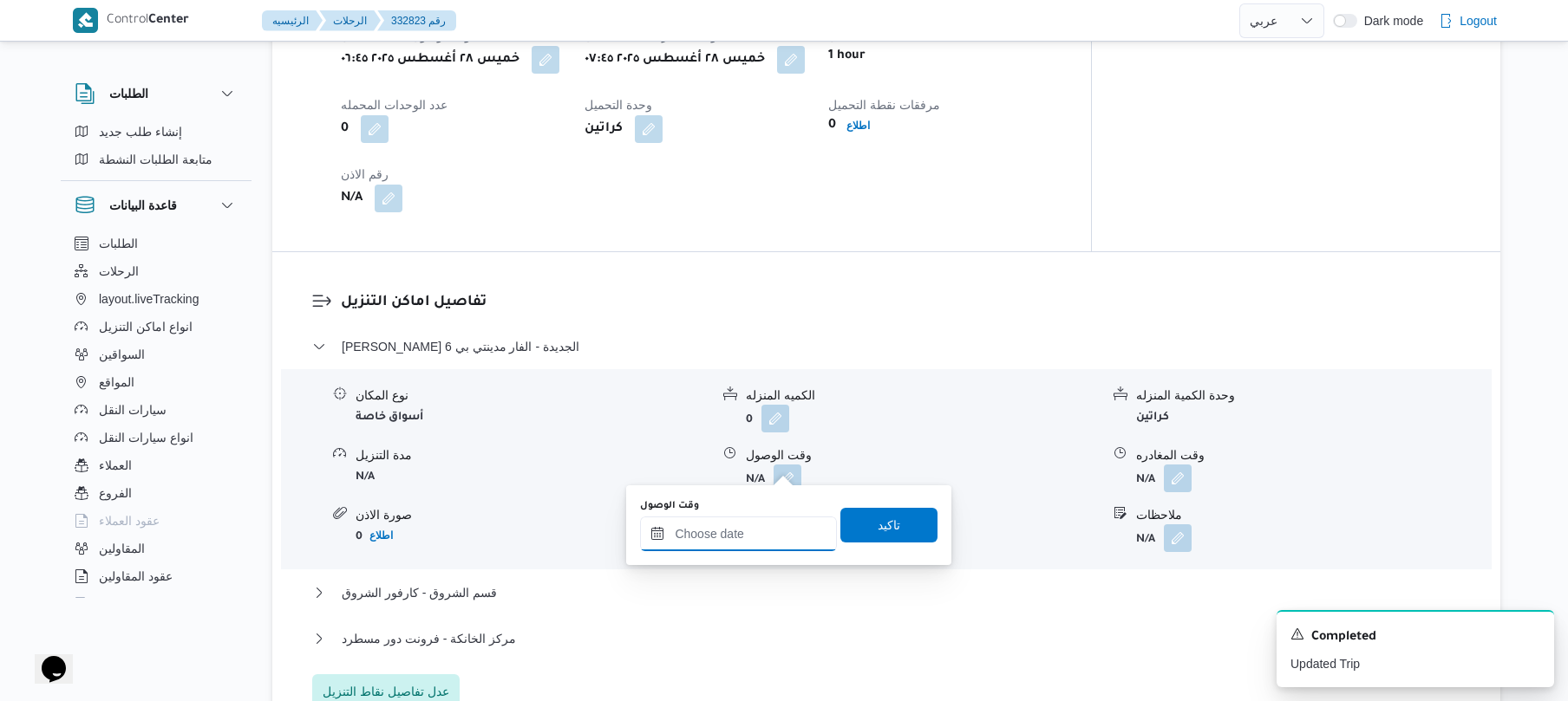
click at [747, 538] on input "وقت الوصول" at bounding box center [738, 534] width 197 height 35
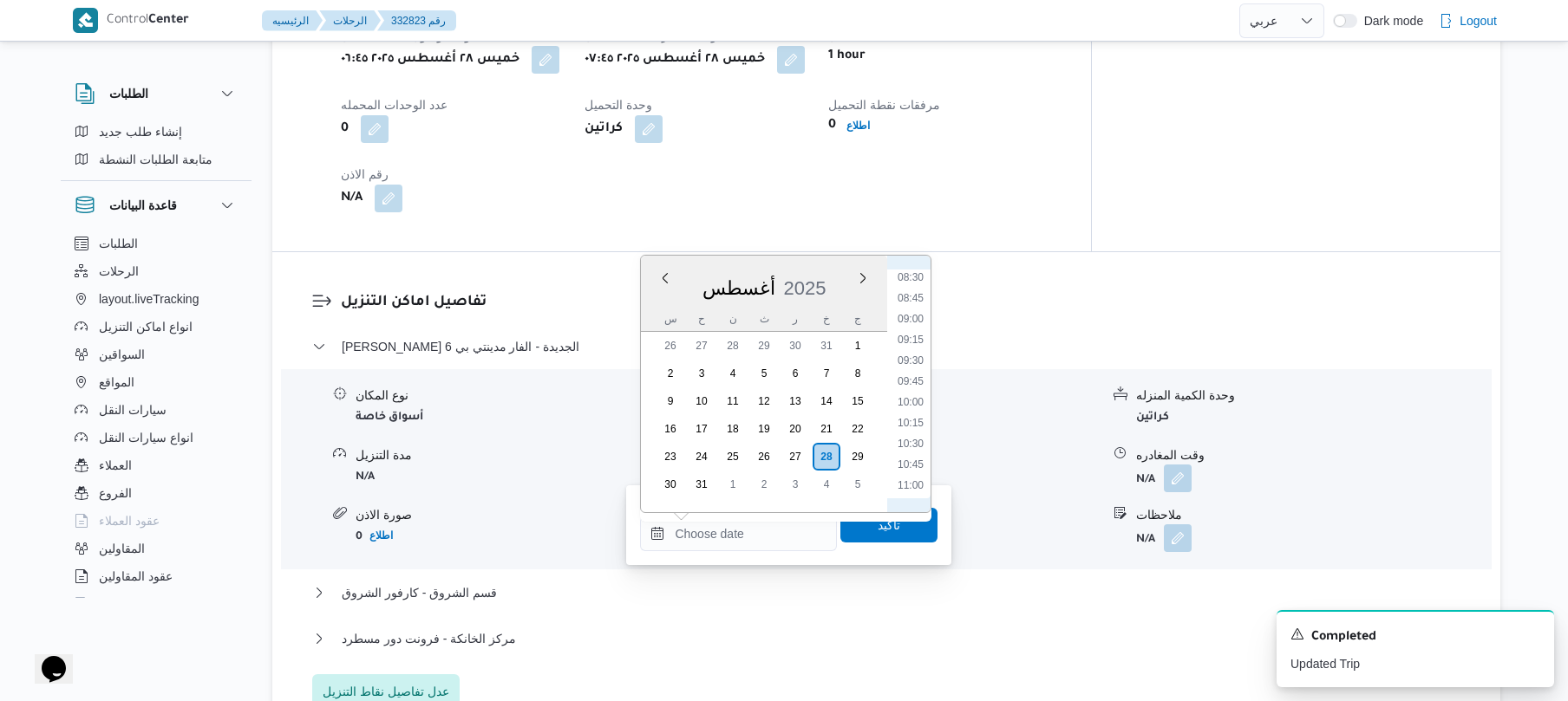
scroll to position [652, 0]
click at [918, 329] on li "08:30" at bounding box center [911, 332] width 40 height 18
type input "[DATE] ٠٨:٣٠"
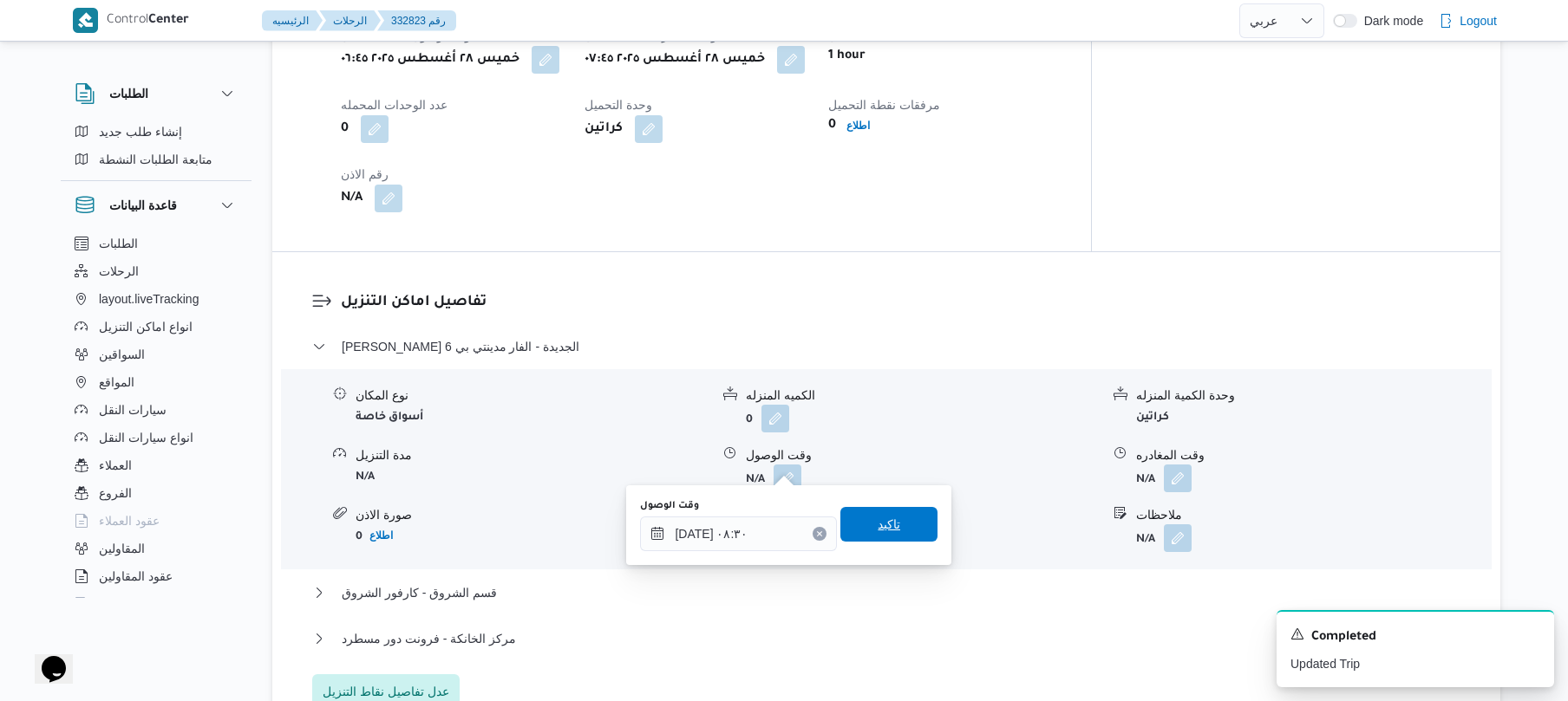
click at [878, 528] on span "تاكيد" at bounding box center [889, 525] width 22 height 21
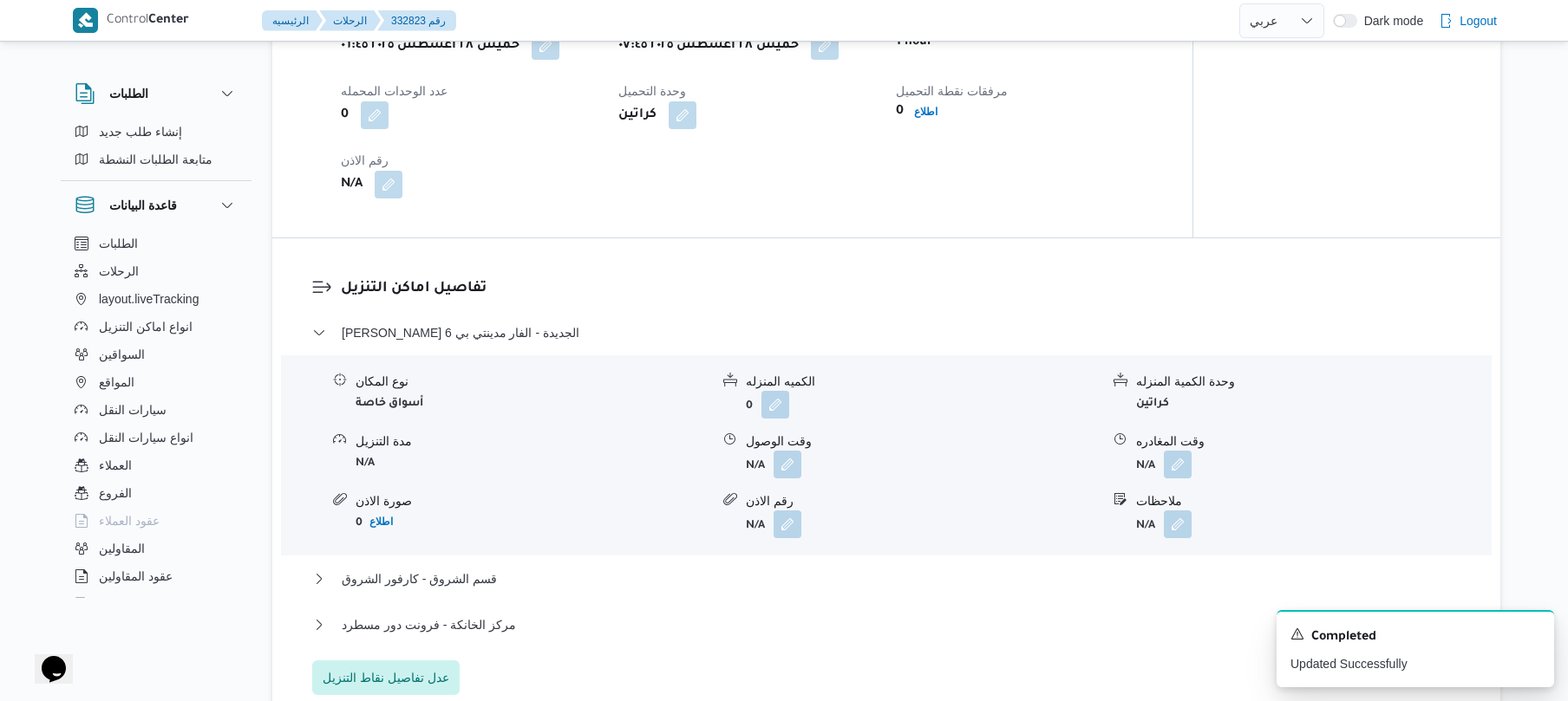
click at [769, 639] on div "مركز الخانكة - فرونت دور مسطرد" at bounding box center [886, 631] width 1150 height 33
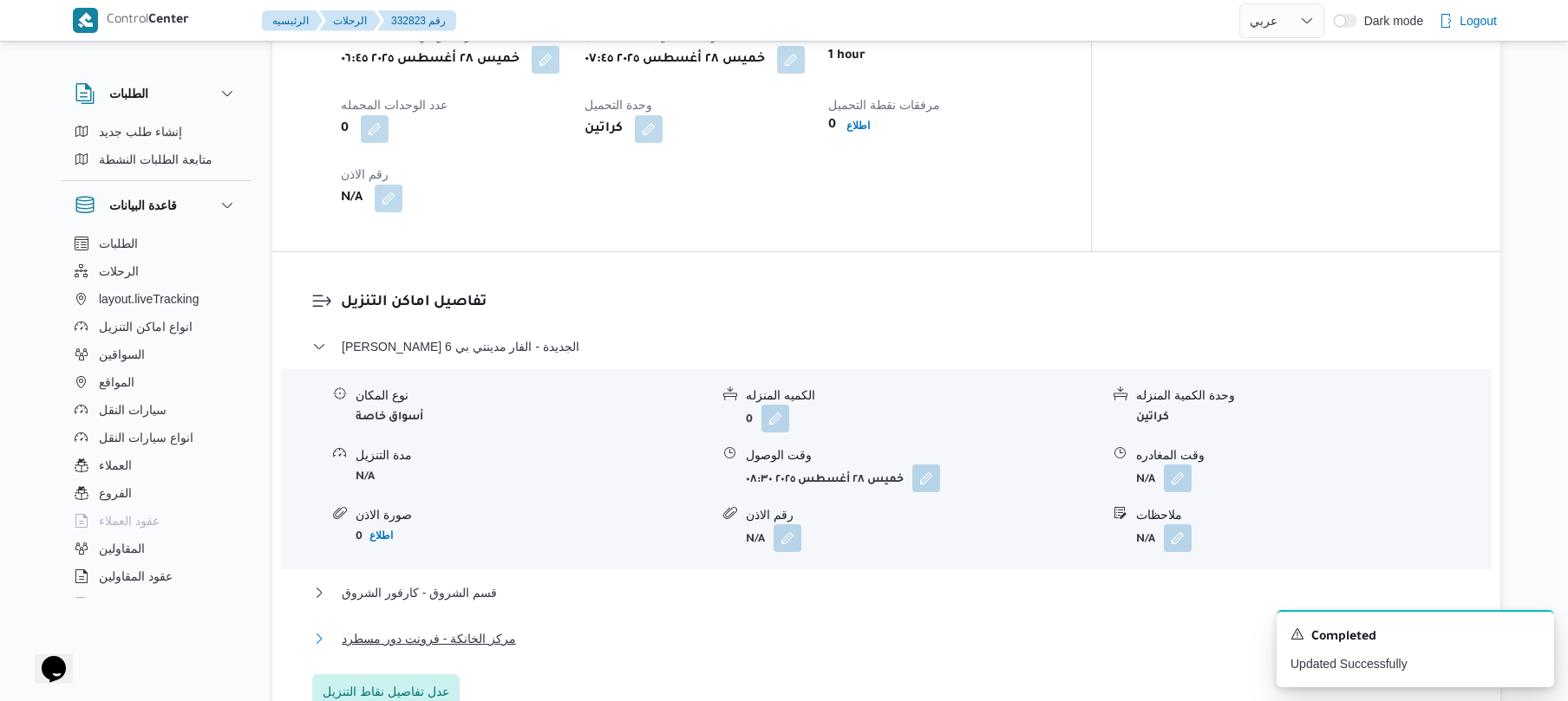
click at [768, 633] on button "مركز الخانكة - فرونت دور مسطرد" at bounding box center [886, 638] width 1150 height 21
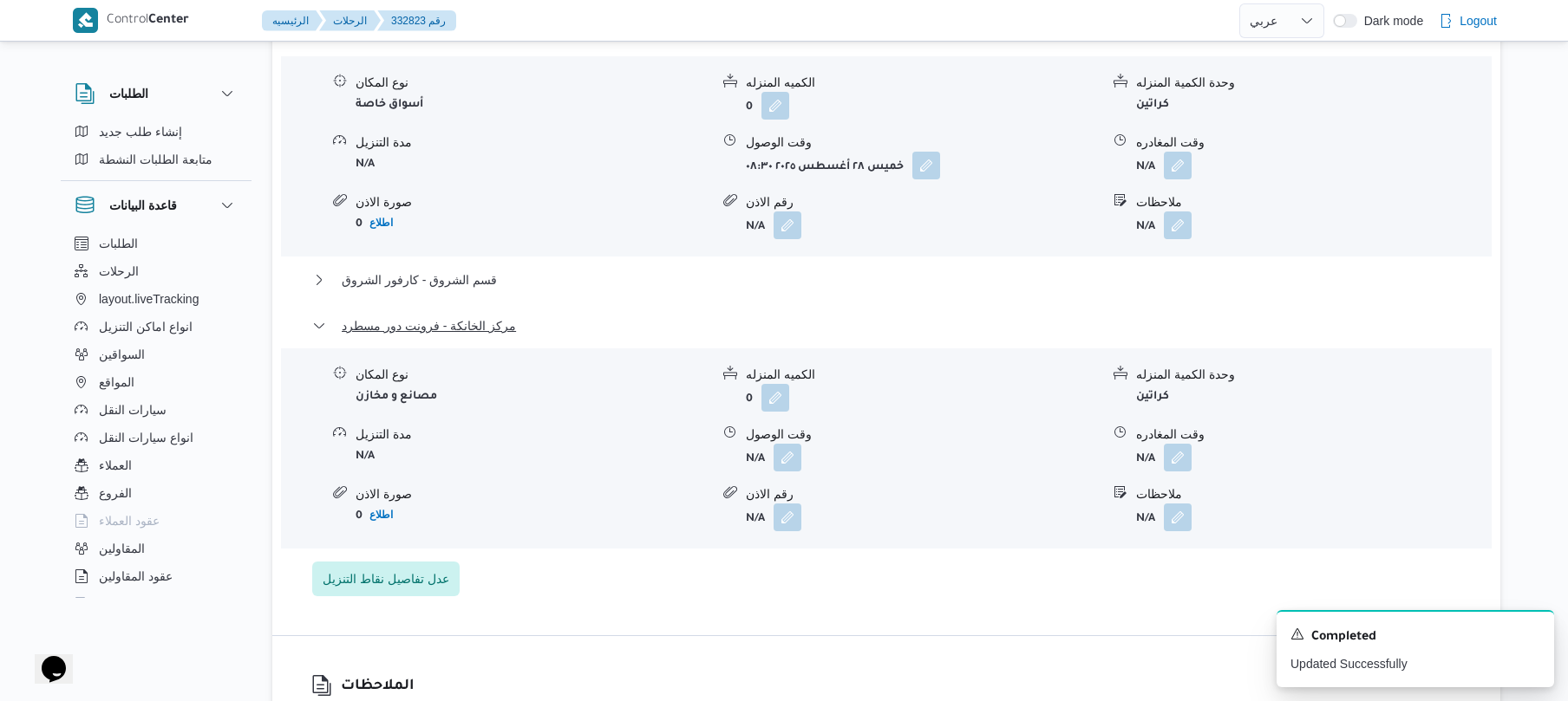
scroll to position [1618, 0]
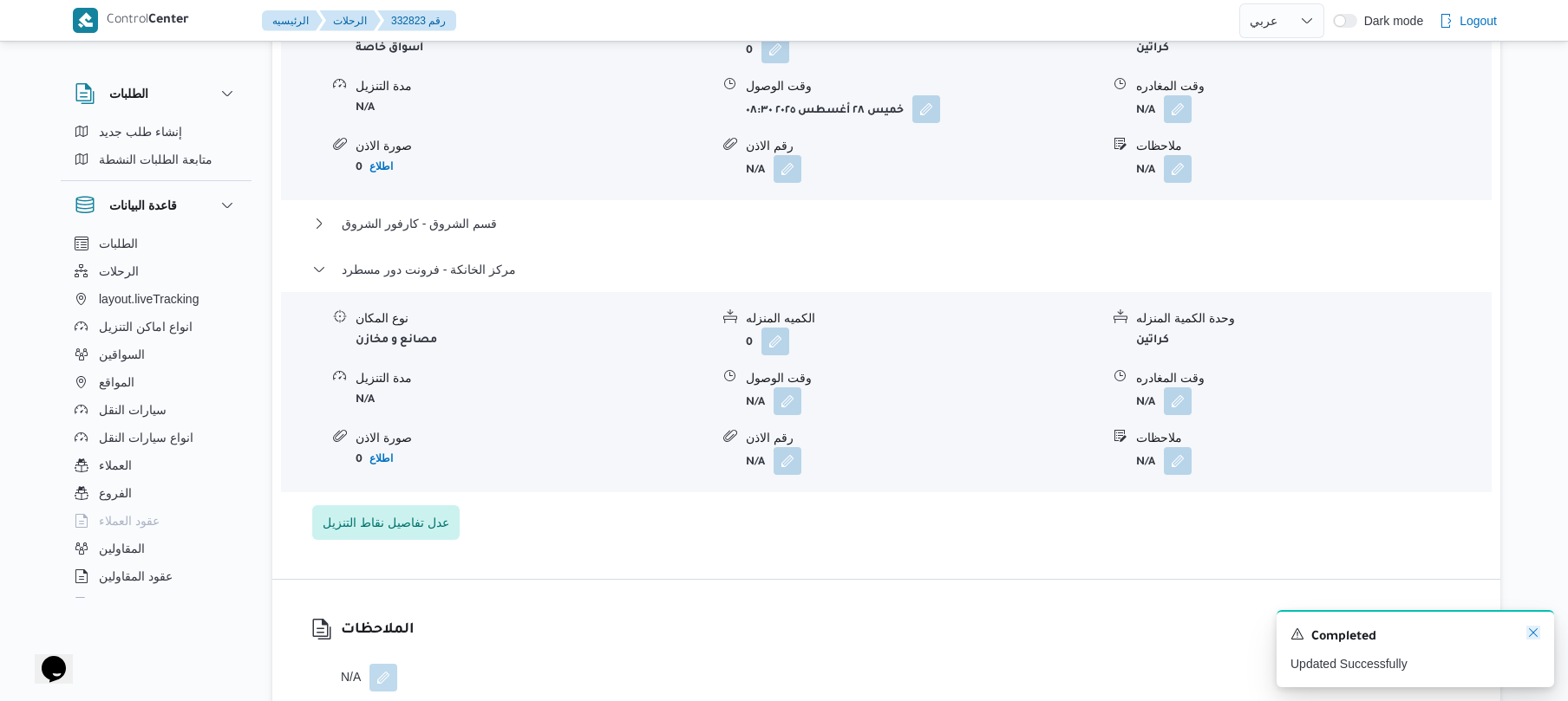
click at [1531, 639] on icon "Dismiss toast" at bounding box center [1533, 633] width 14 height 14
click at [1531, 639] on div "Control Center الرئيسيه الرحلات 332823 رقم English عربي Dark mode Logout الطلبا…" at bounding box center [784, 171] width 1568 height 3578
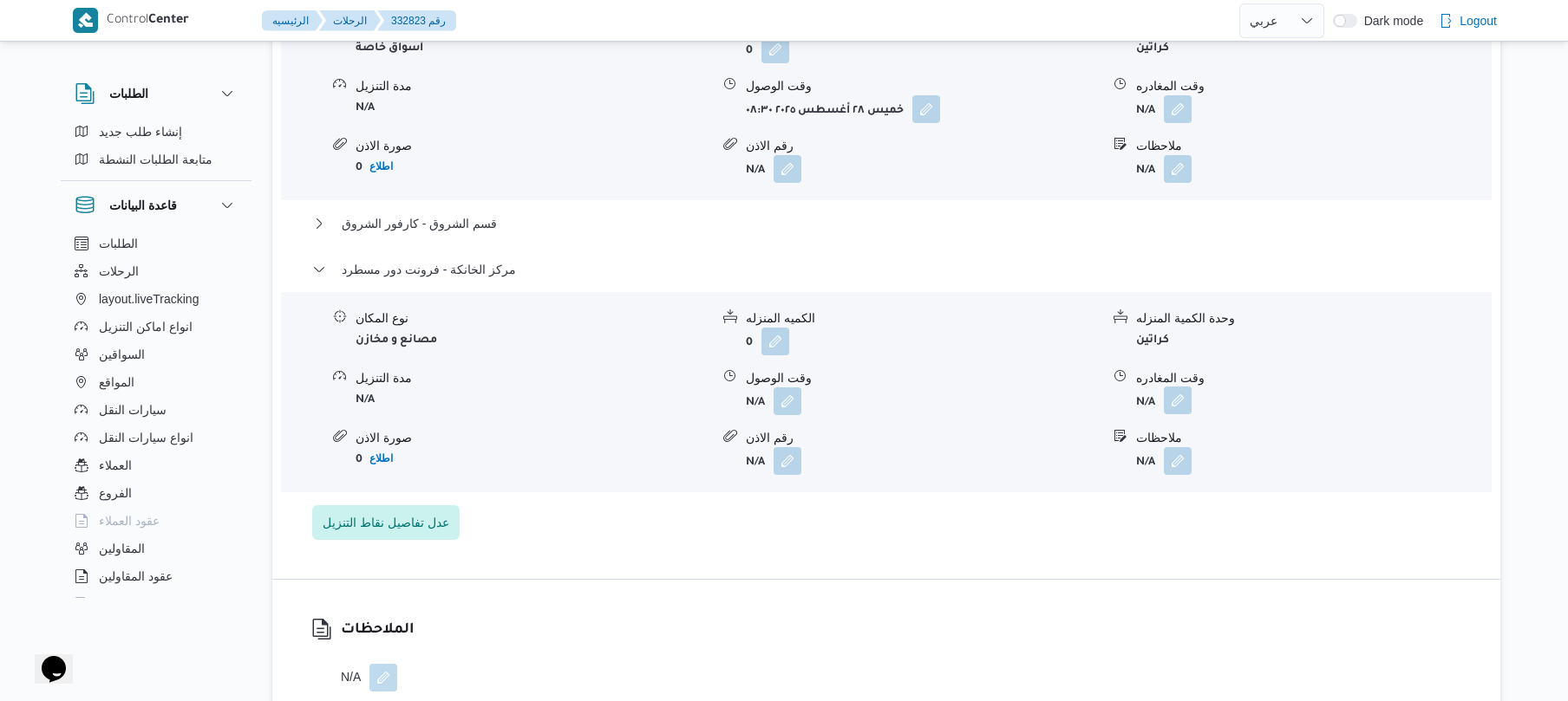
click at [1184, 388] on button "button" at bounding box center [1178, 400] width 28 height 28
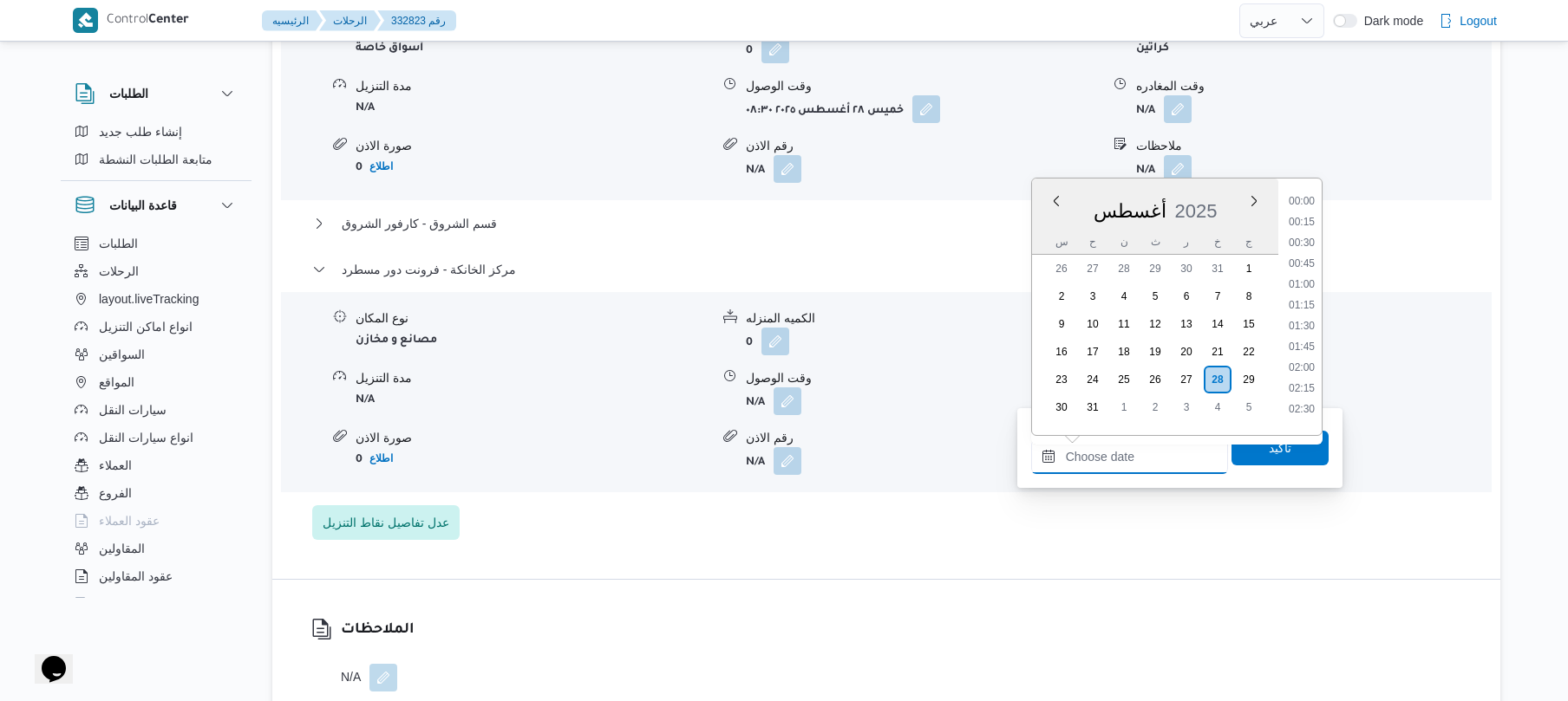
click at [1125, 447] on input "وقت المغادره" at bounding box center [1129, 456] width 197 height 35
click at [1292, 292] on li "16:00" at bounding box center [1302, 297] width 40 height 18
type input "٢٨/٠٨/٢٠٢٥ ١٦:٠٠"
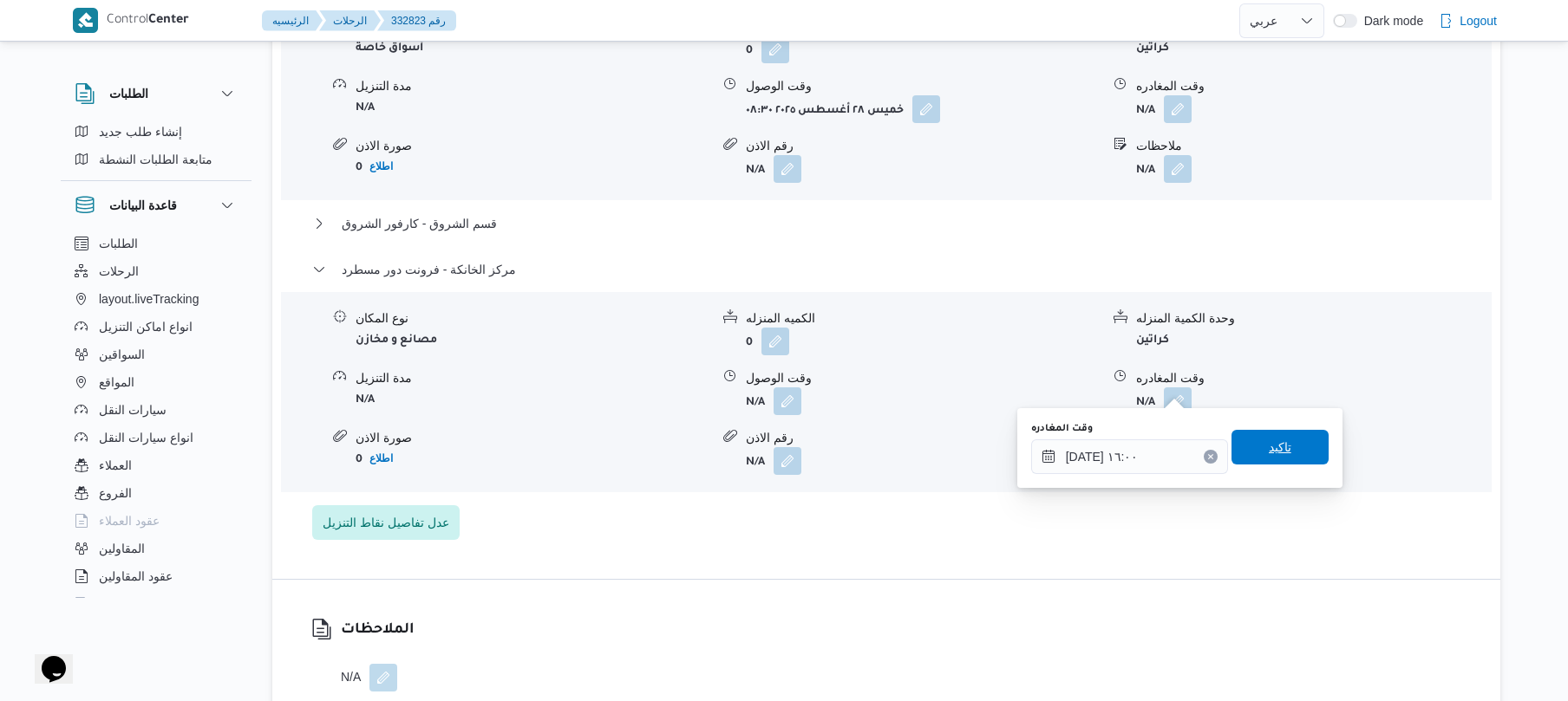
click at [1269, 449] on span "تاكيد" at bounding box center [1280, 447] width 22 height 21
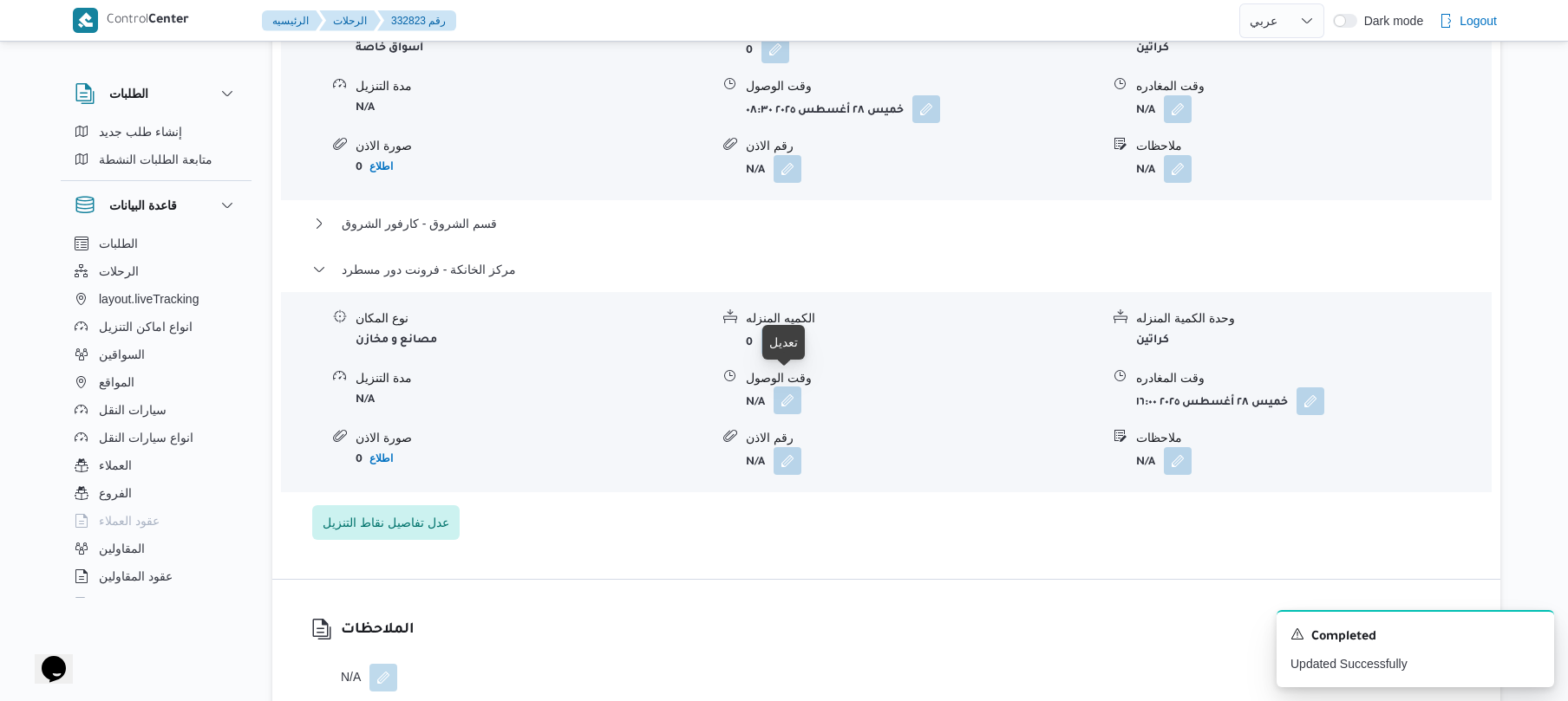
click at [784, 390] on button "button" at bounding box center [788, 400] width 28 height 28
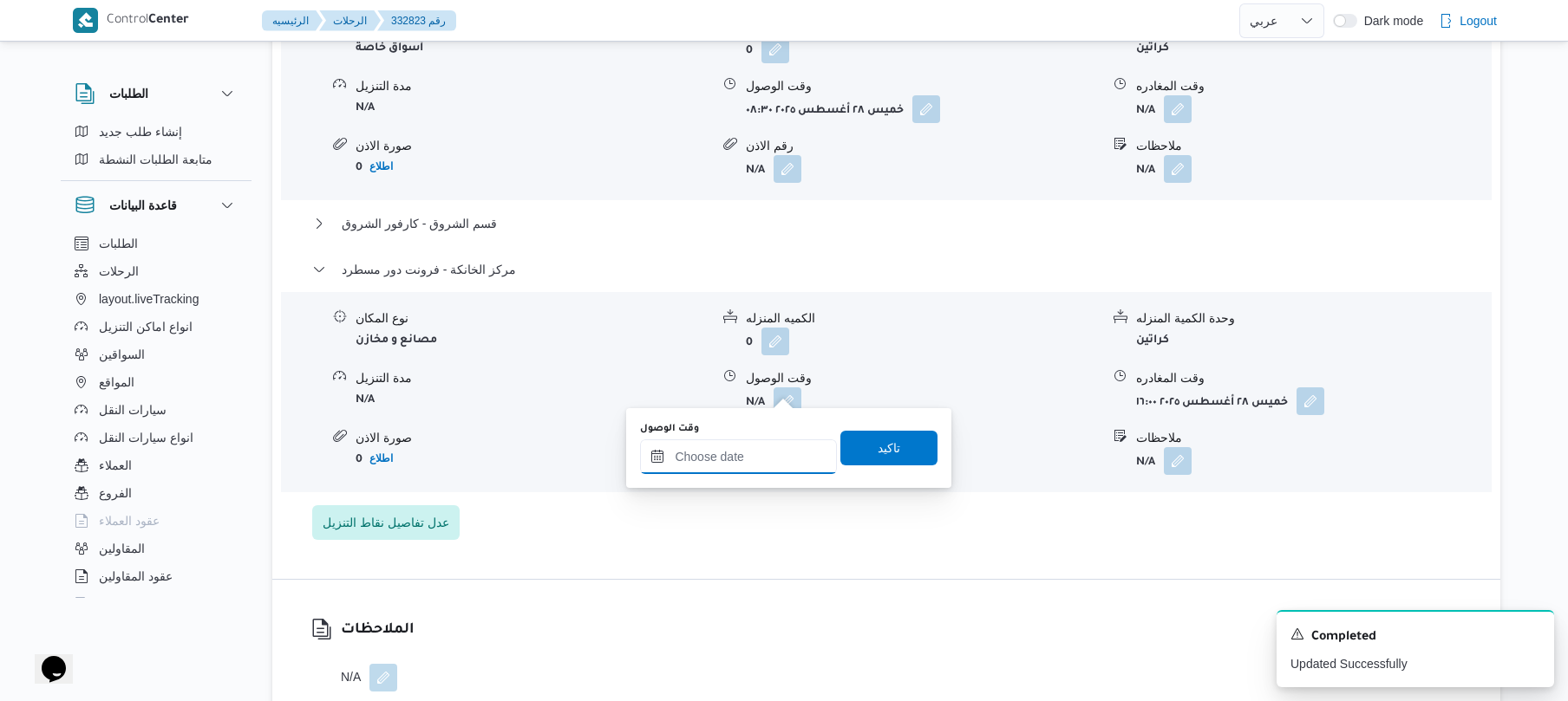
click at [740, 456] on input "وقت الوصول" at bounding box center [738, 456] width 197 height 35
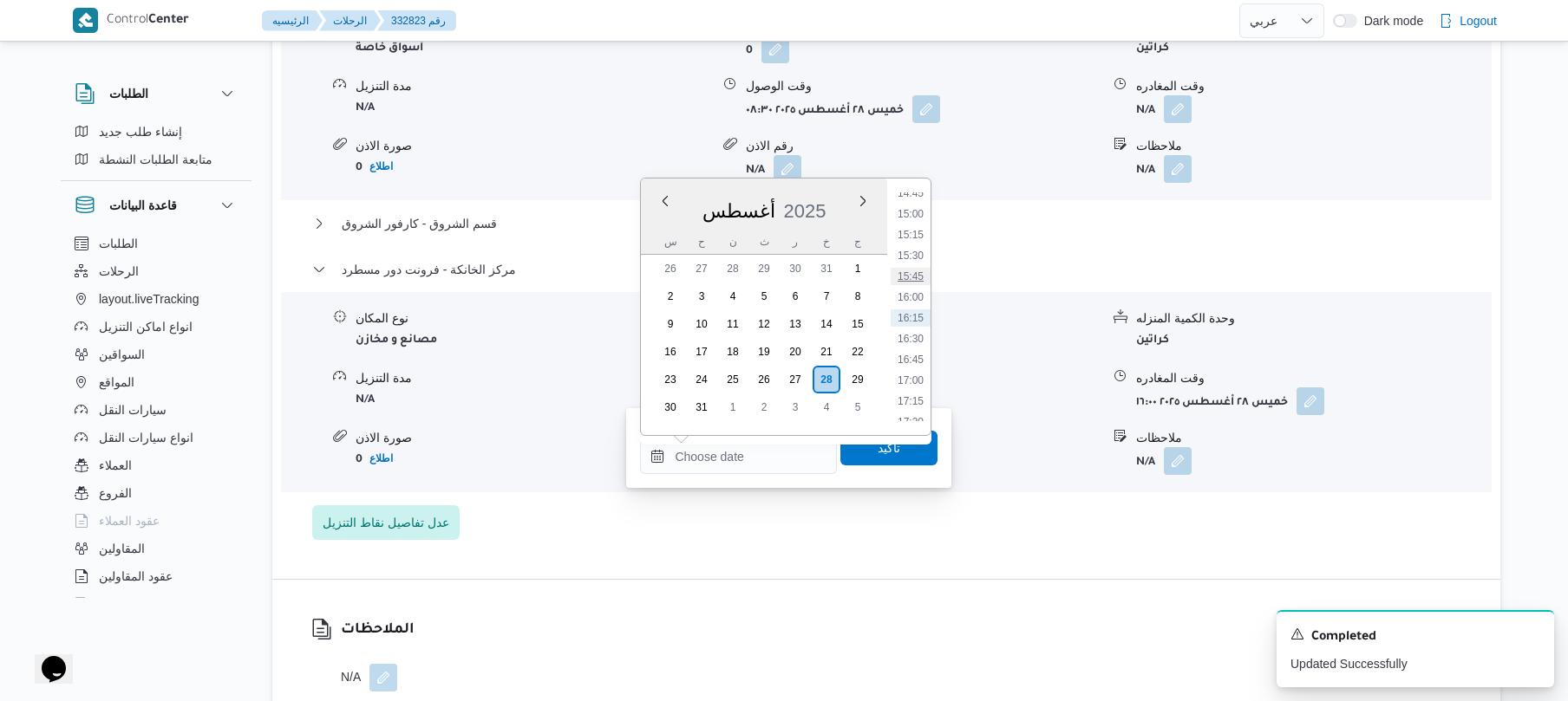
click at [920, 274] on li "15:45" at bounding box center [911, 276] width 40 height 18
type input "[DATE] ١٥:٤٥"
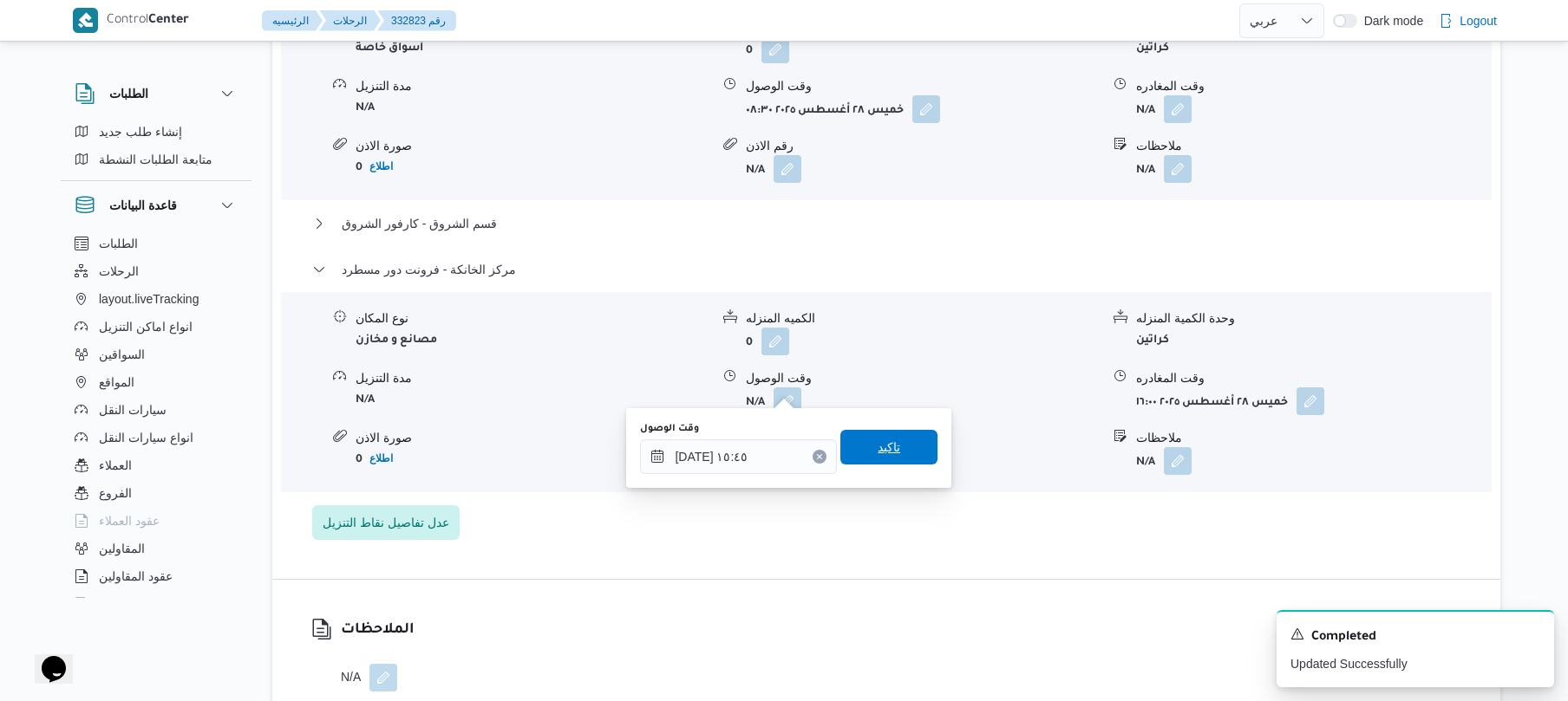
click at [885, 451] on span "تاكيد" at bounding box center [889, 447] width 22 height 21
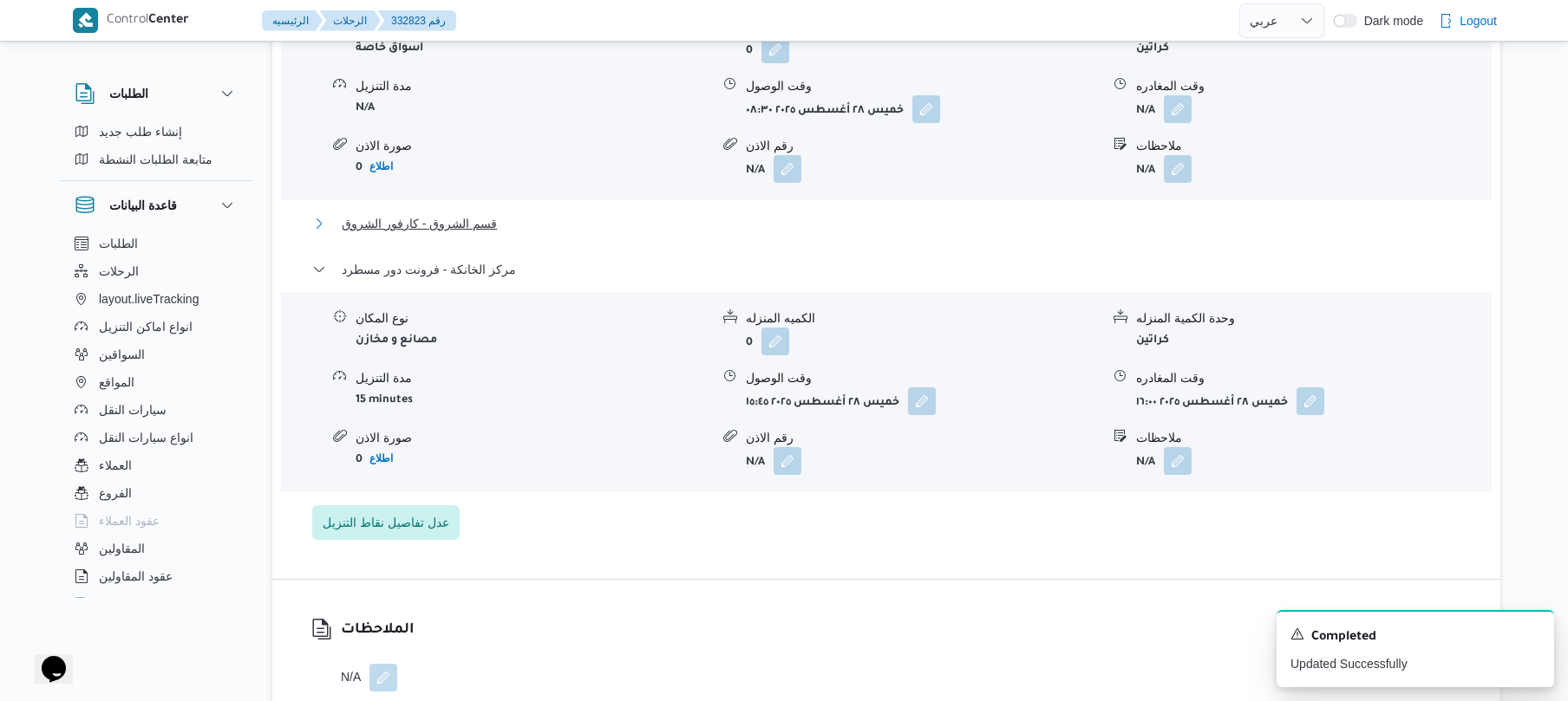
click at [894, 215] on button "قسم الشروق - كارفور الشروق" at bounding box center [886, 223] width 1150 height 21
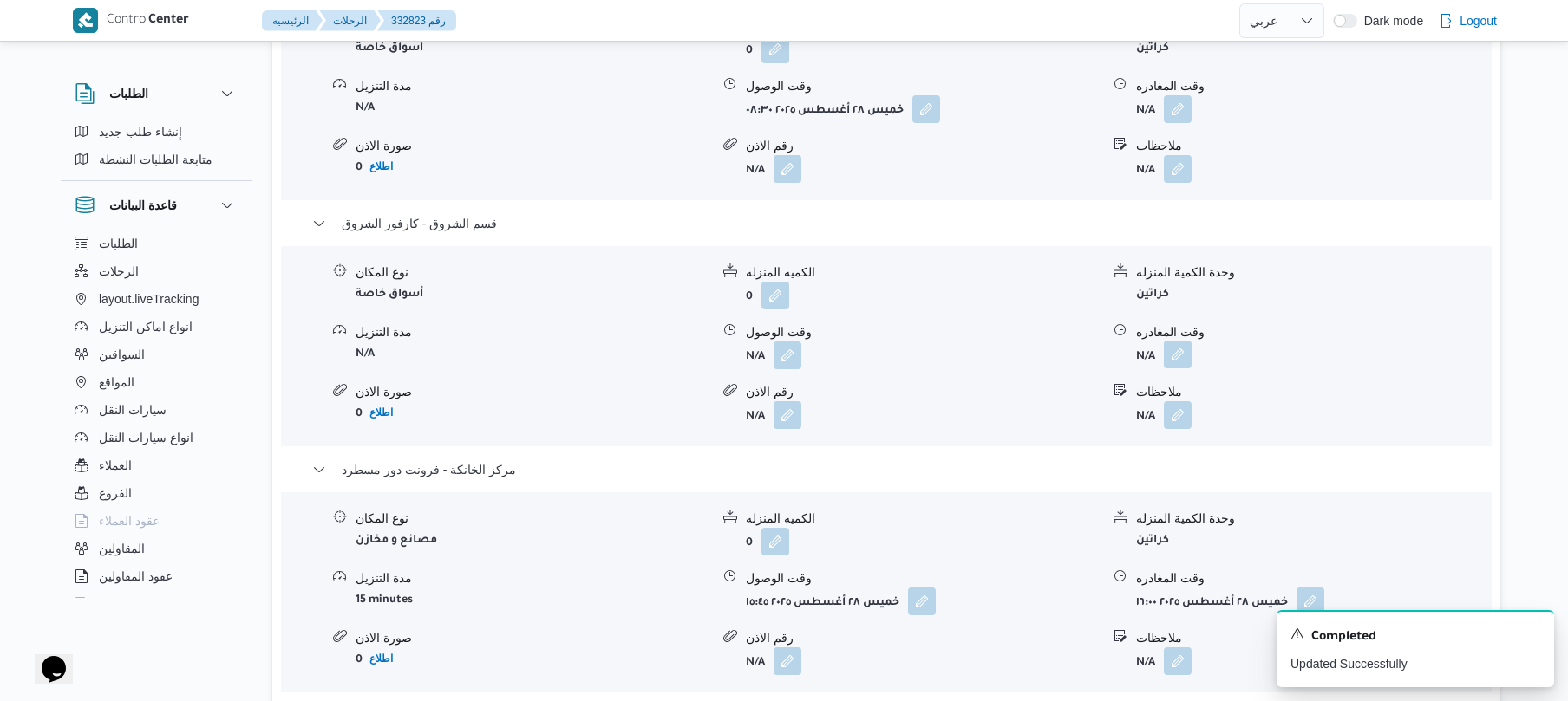
click at [1176, 343] on button "button" at bounding box center [1178, 355] width 28 height 28
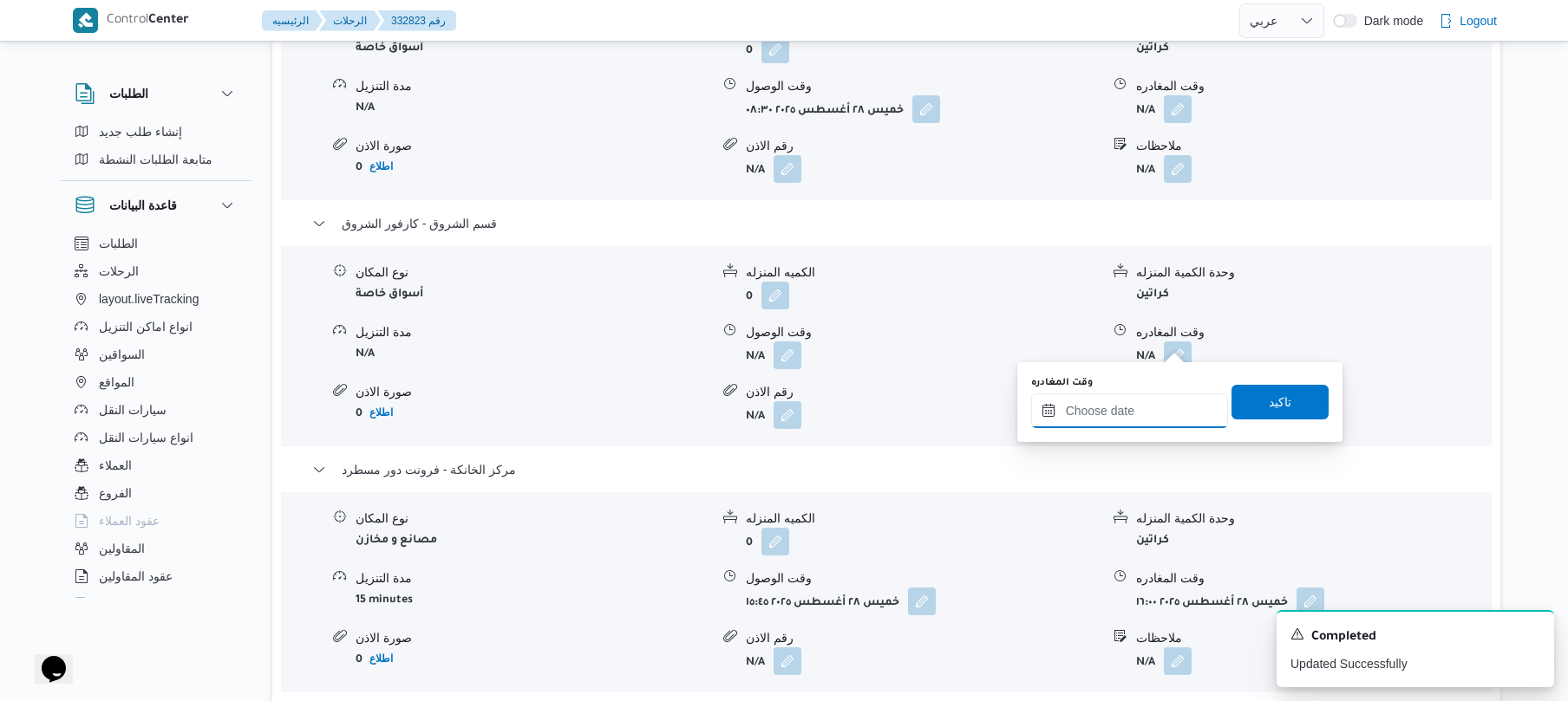
click at [1107, 408] on input "وقت المغادره" at bounding box center [1129, 411] width 197 height 35
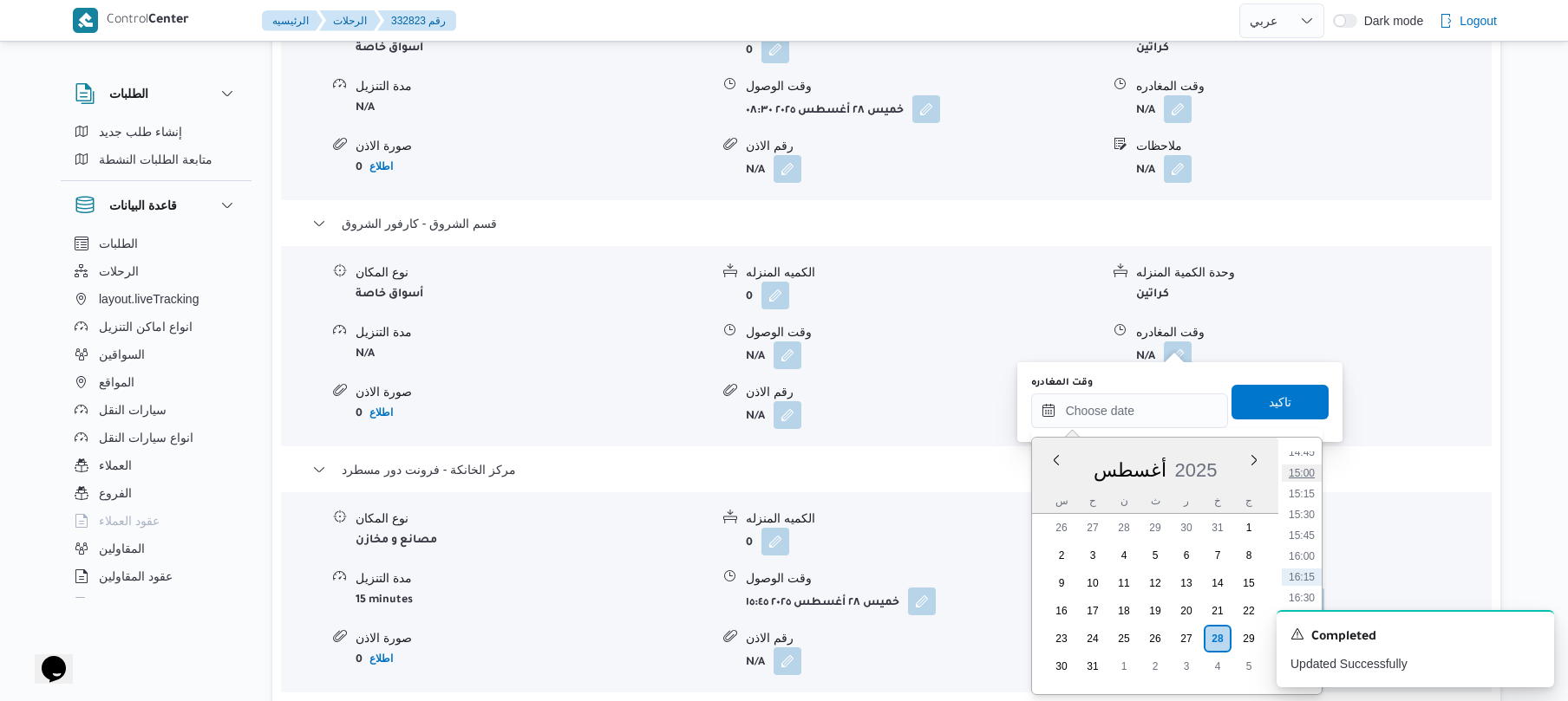
click at [1305, 469] on li "15:00" at bounding box center [1302, 473] width 40 height 18
type input "٢٨/٠٨/٢٠٢٥ ١٥:٠٠"
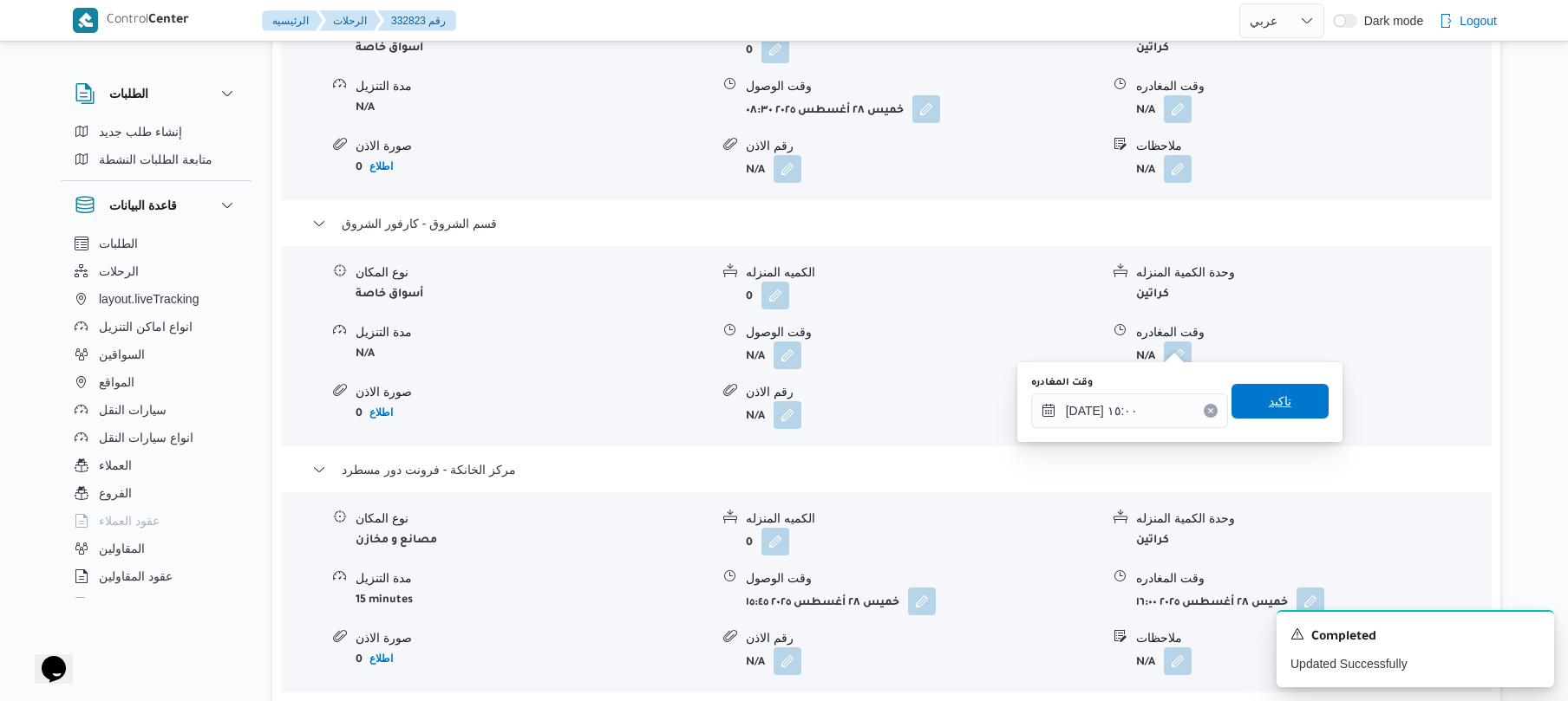
click at [1298, 408] on span "تاكيد" at bounding box center [1280, 400] width 97 height 35
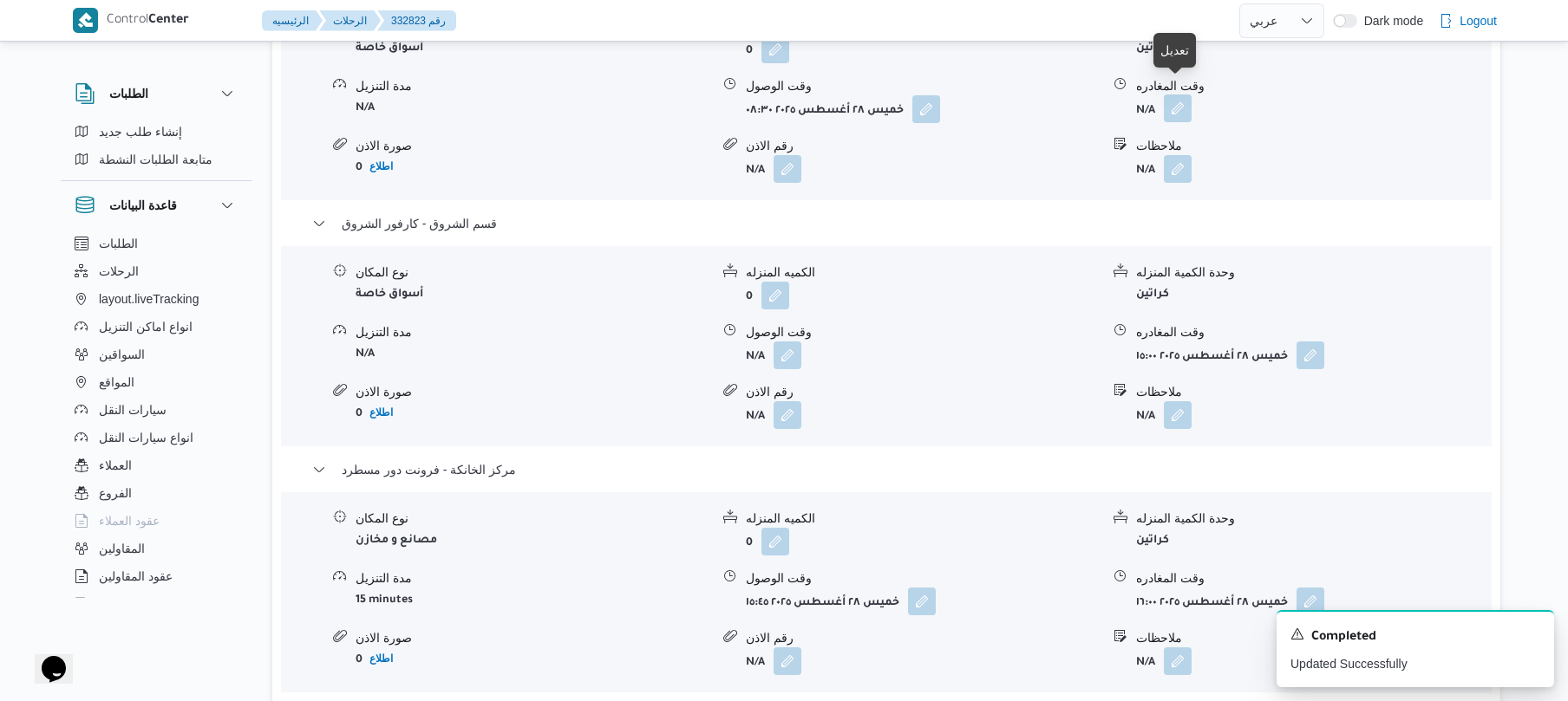
click at [1181, 94] on button "button" at bounding box center [1178, 108] width 28 height 28
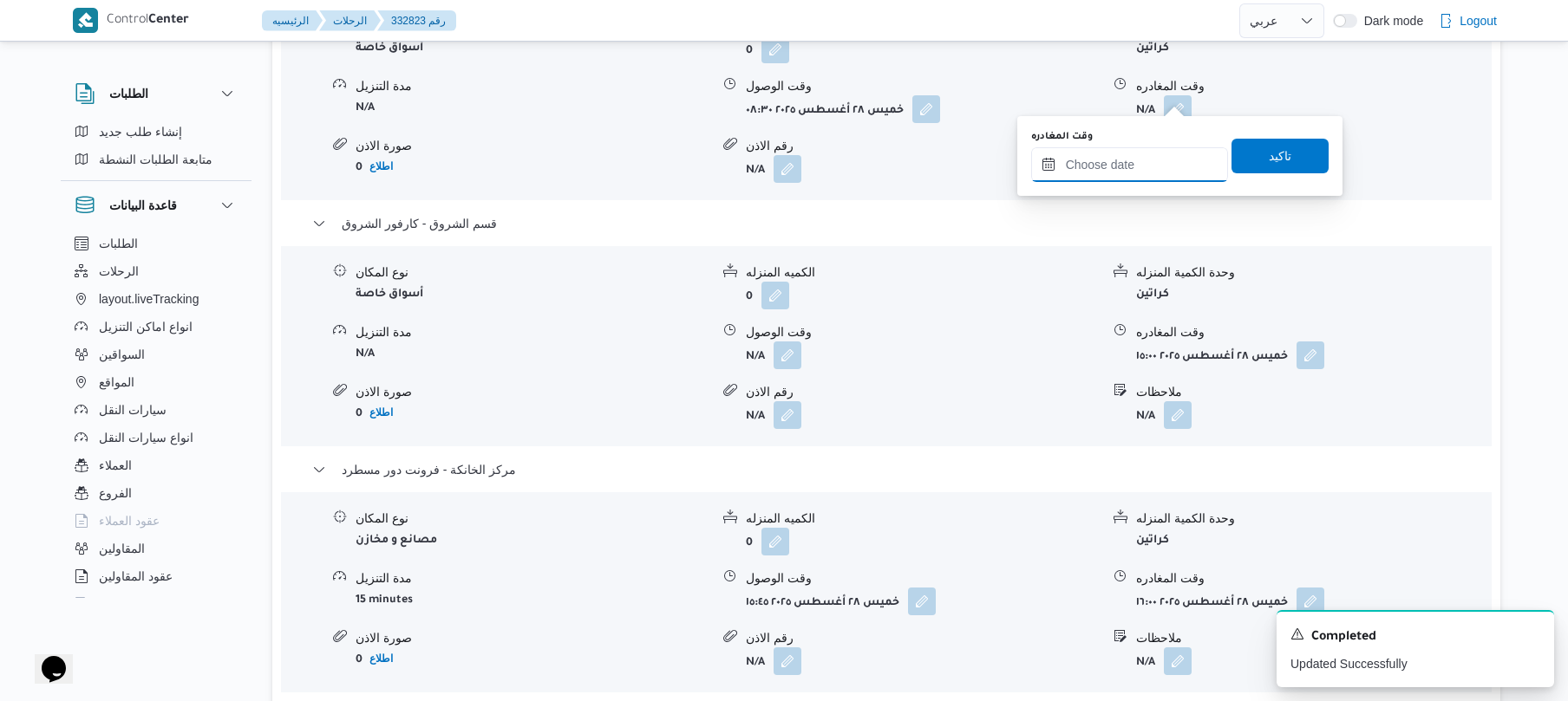
click at [1102, 164] on input "وقت المغادره" at bounding box center [1129, 164] width 197 height 35
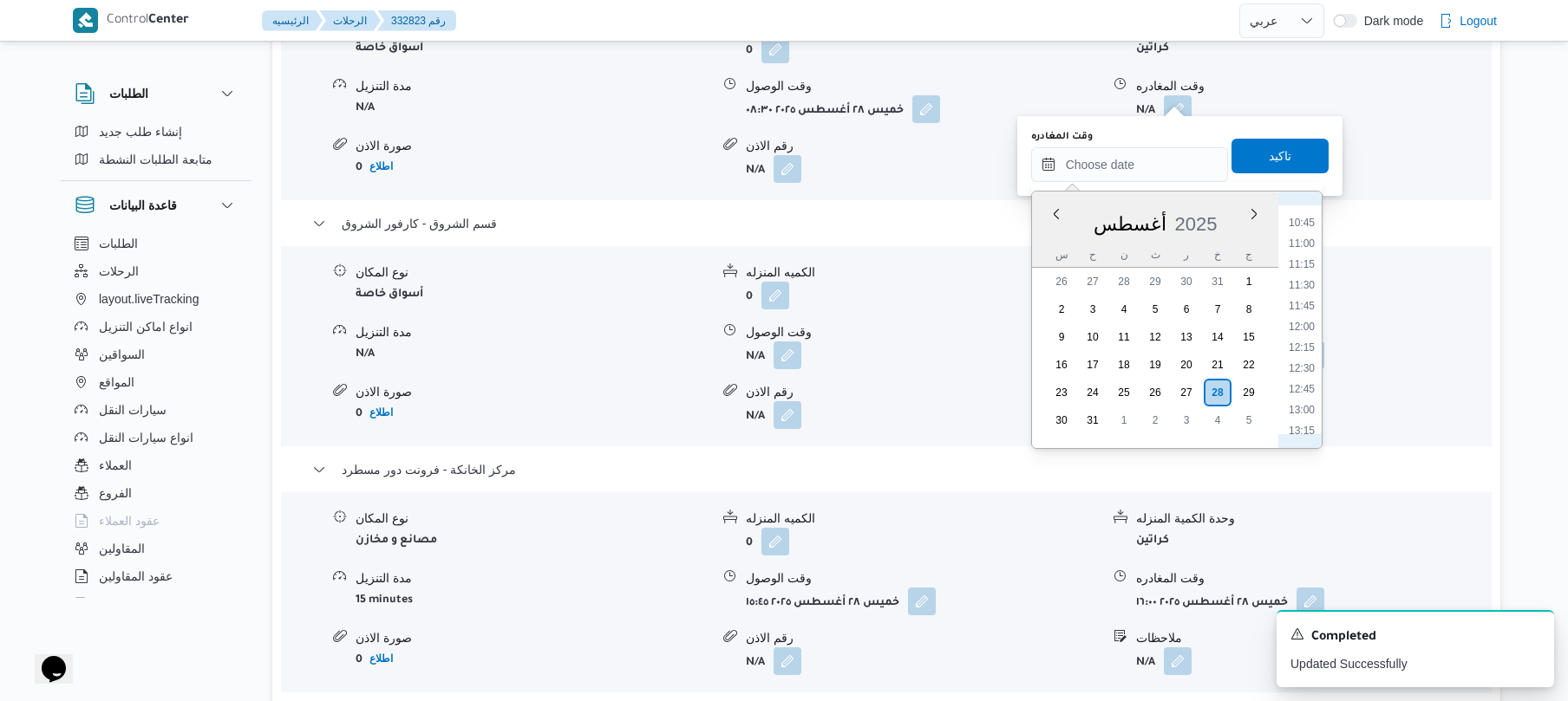
scroll to position [847, 0]
click at [1303, 347] on li "11:45" at bounding box center [1302, 344] width 40 height 18
type input "٢٨/٠٨/٢٠٢٥ ١١:٤٥"
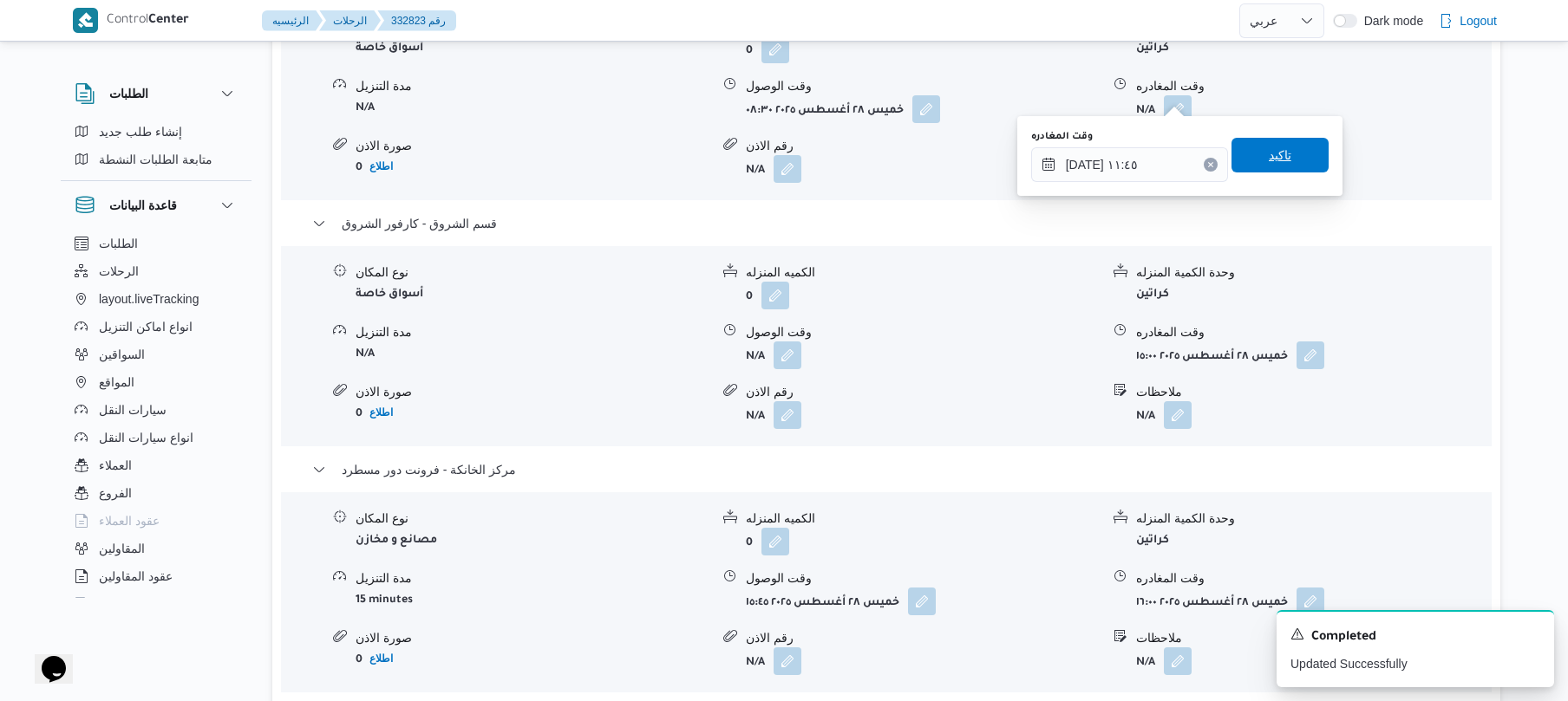
click at [1273, 146] on span "تاكيد" at bounding box center [1280, 155] width 22 height 21
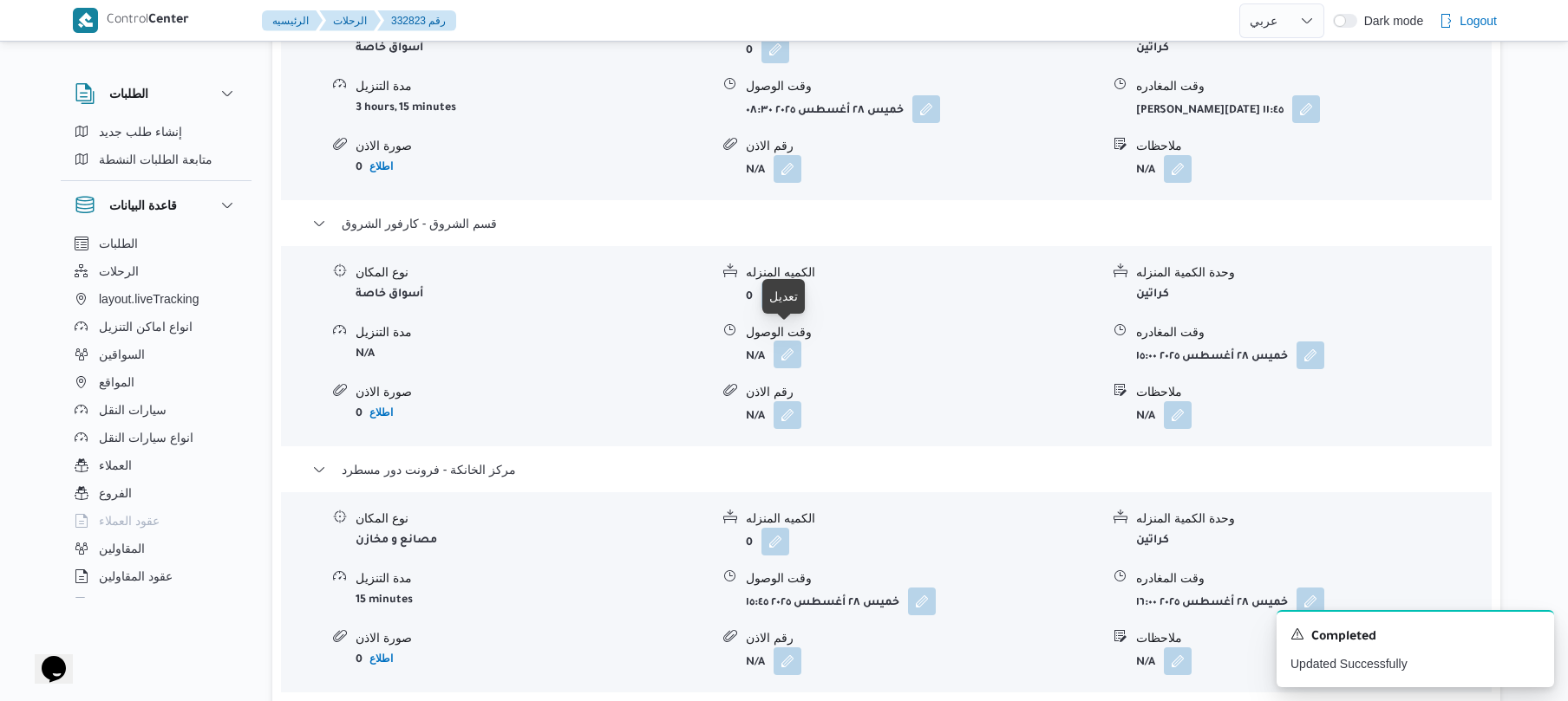
click at [786, 341] on button "button" at bounding box center [788, 355] width 28 height 28
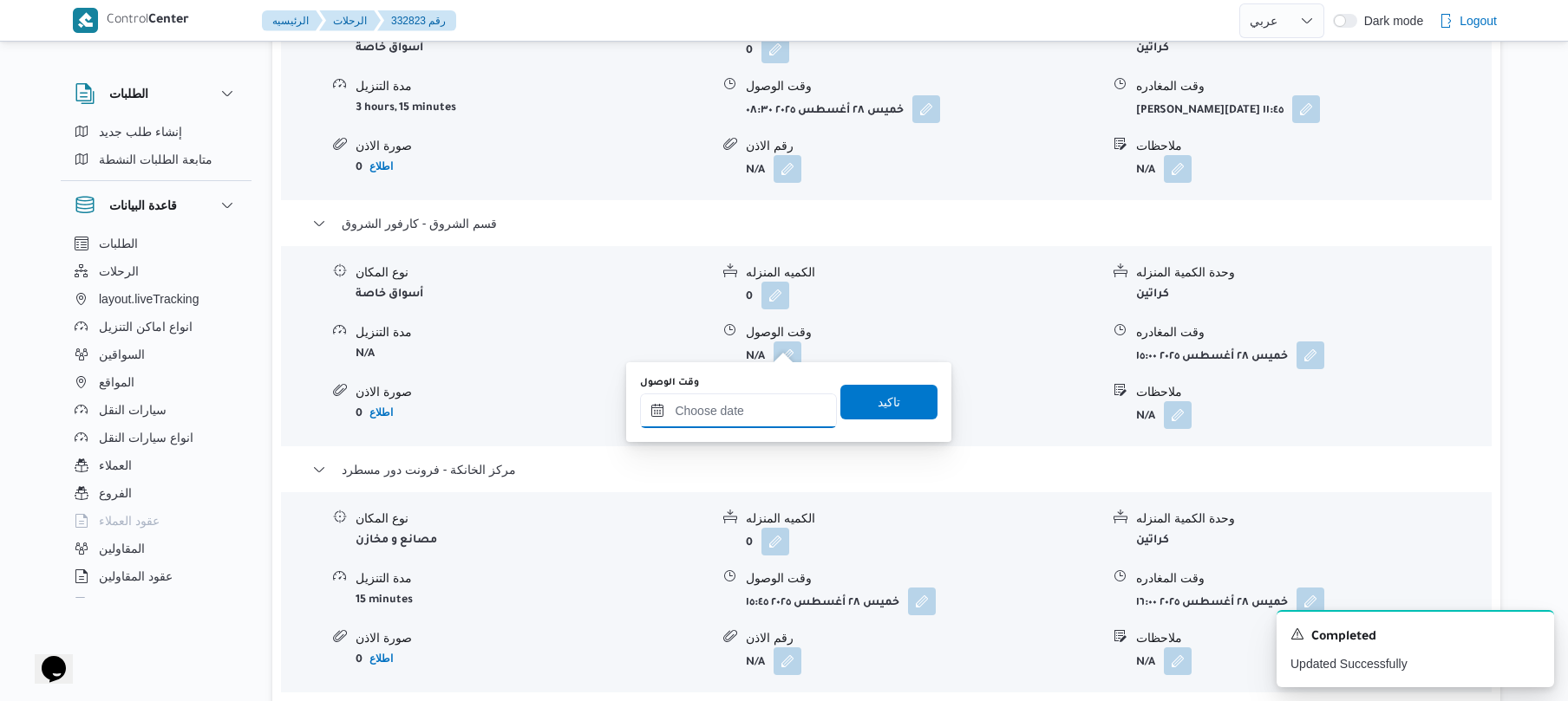
click at [744, 420] on input "وقت الوصول" at bounding box center [738, 411] width 197 height 35
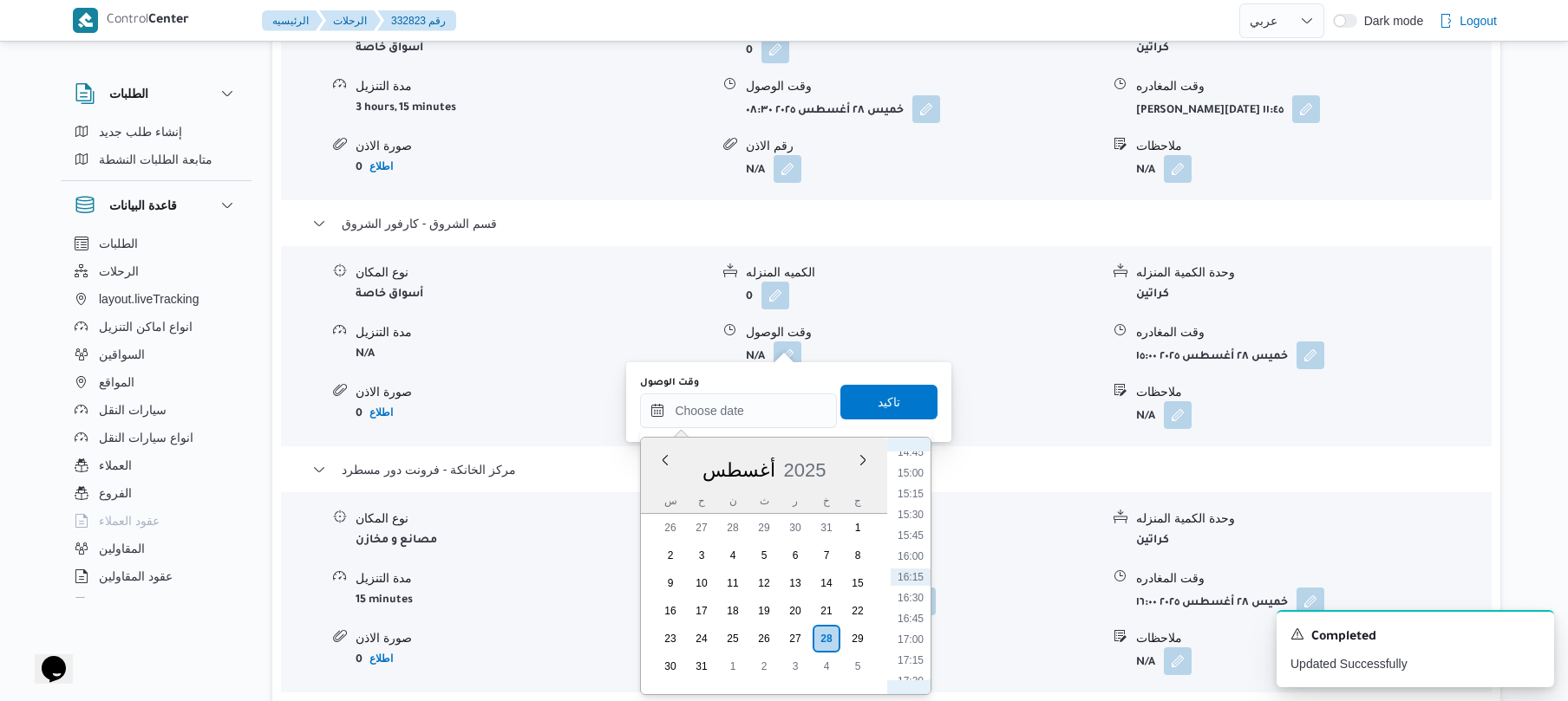
scroll to position [1042, 0]
click at [916, 457] on li "12:30" at bounding box center [911, 459] width 40 height 18
type input "٢٨/٠٨/٢٠٢٥ ١٢:٣٠"
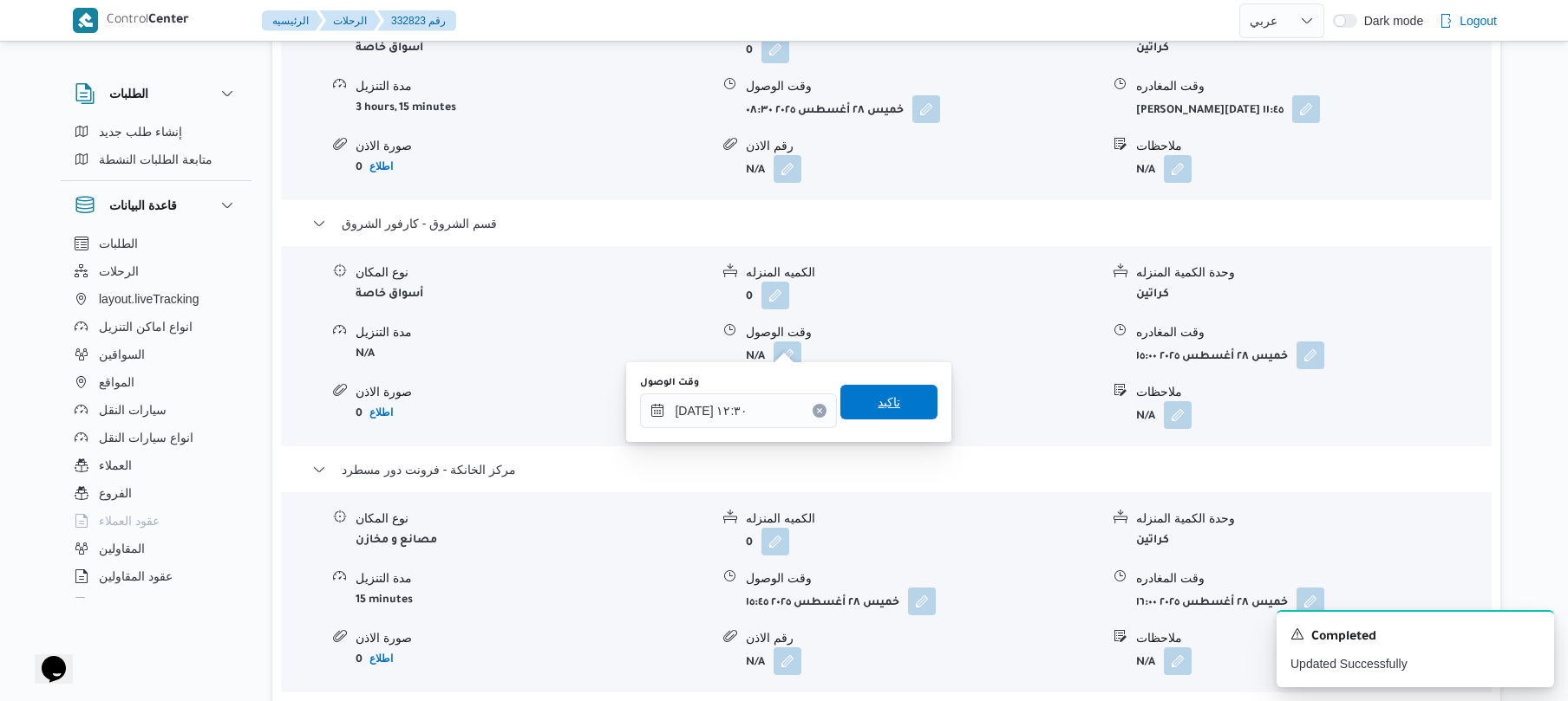
click at [855, 406] on span "تاكيد" at bounding box center [889, 401] width 97 height 35
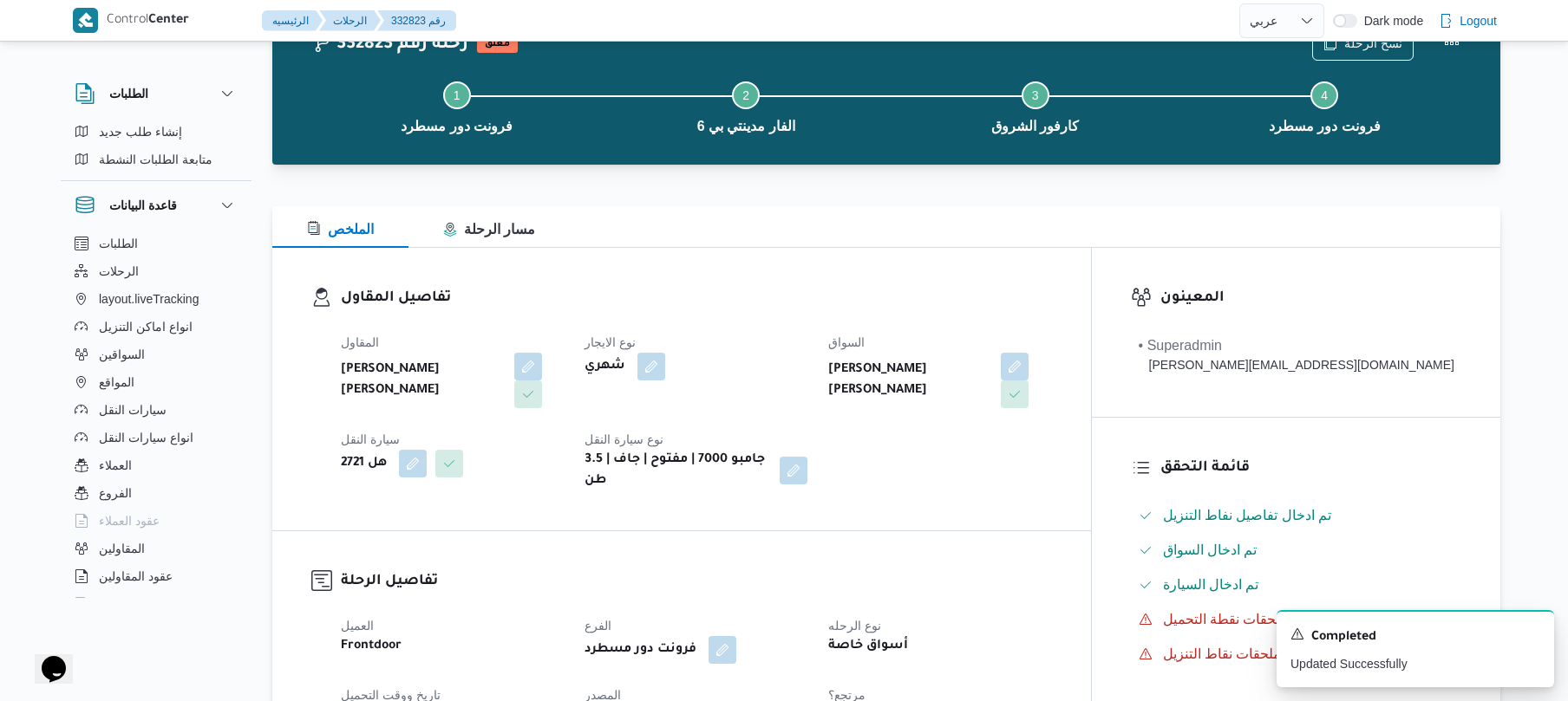
scroll to position [0, 0]
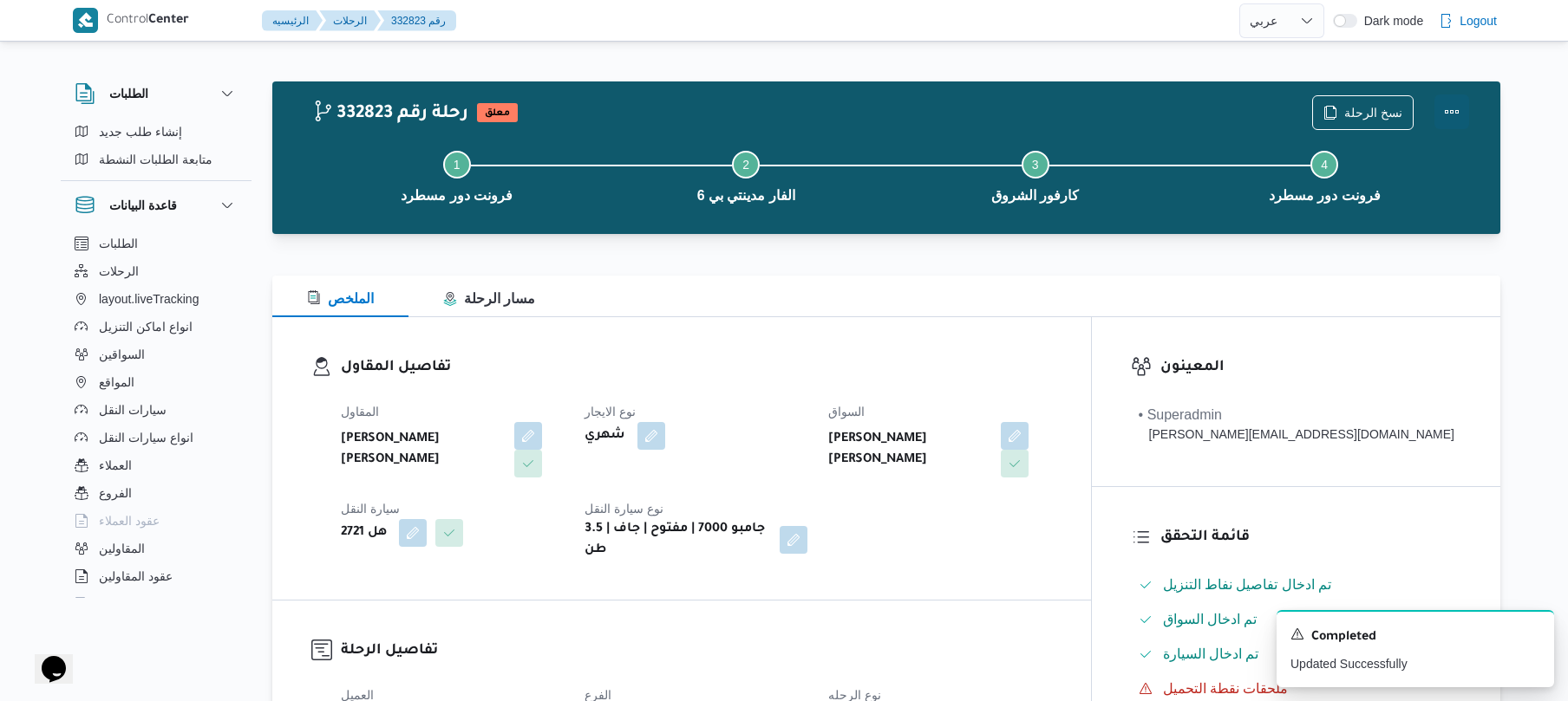
click at [1452, 103] on button "Actions" at bounding box center [1451, 111] width 35 height 35
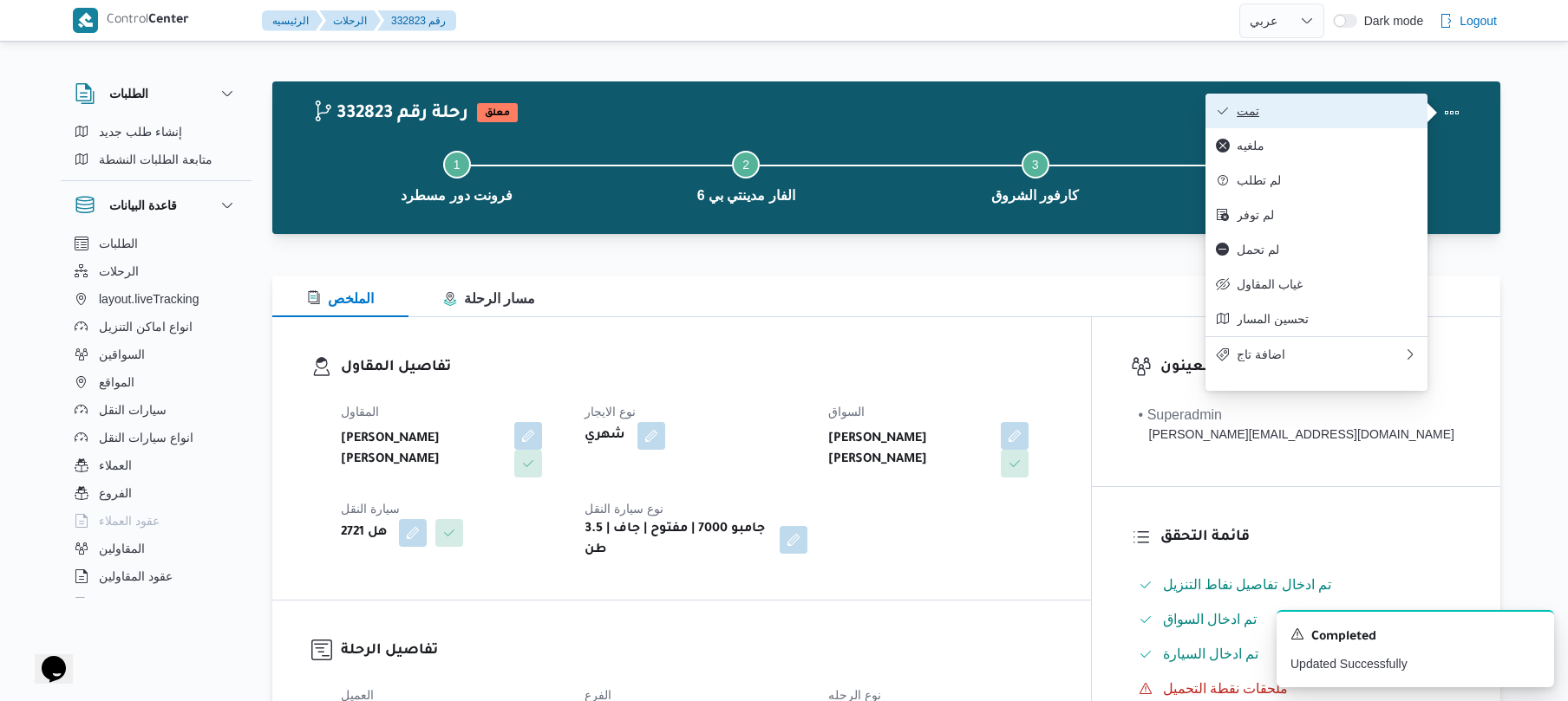
click at [1358, 115] on span "تمت" at bounding box center [1326, 110] width 180 height 14
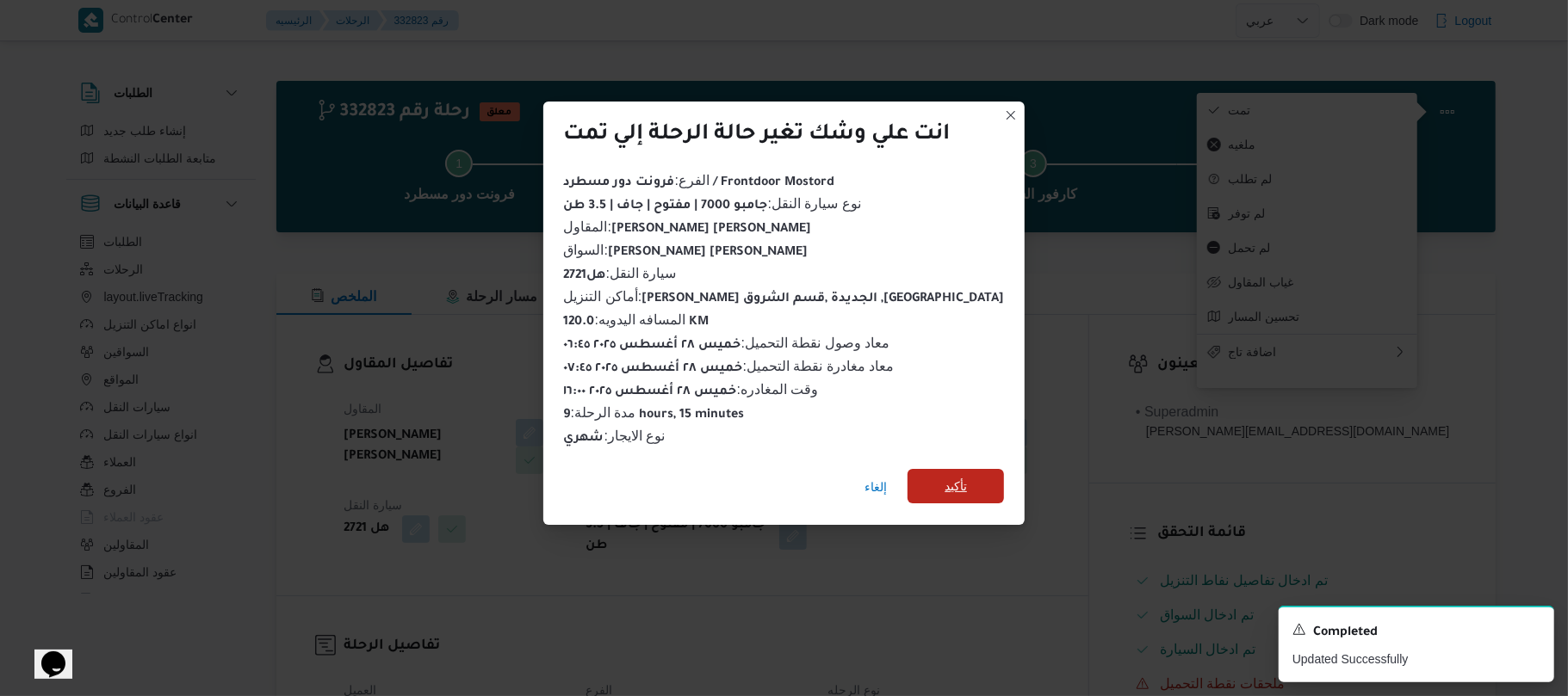
click at [970, 477] on span "تأكيد" at bounding box center [956, 486] width 96 height 34
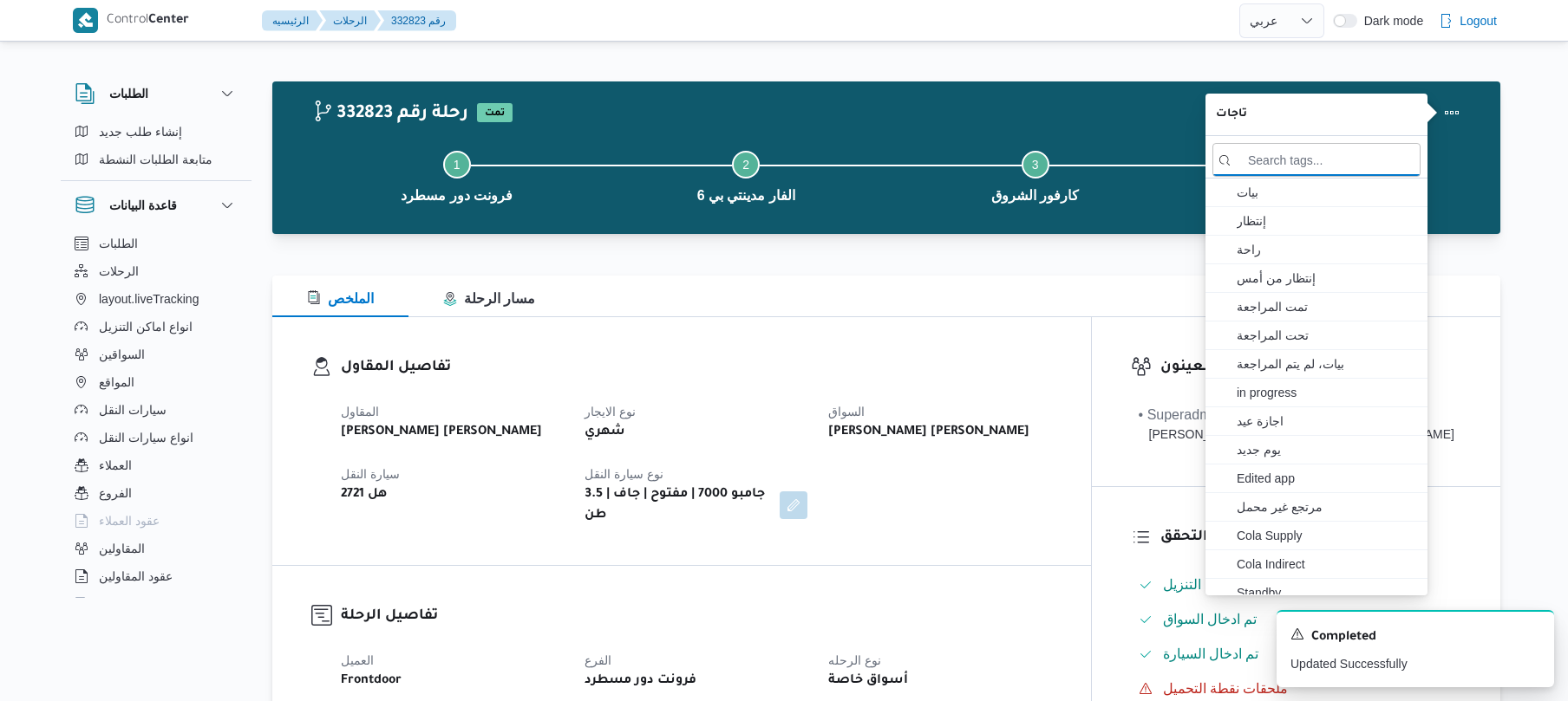
click at [874, 336] on div "تفاصيل المقاول المقاول محمد هاني محمد جوده محمود نوع الايجار شهري السواق محمد ه…" at bounding box center [682, 442] width 819 height 248
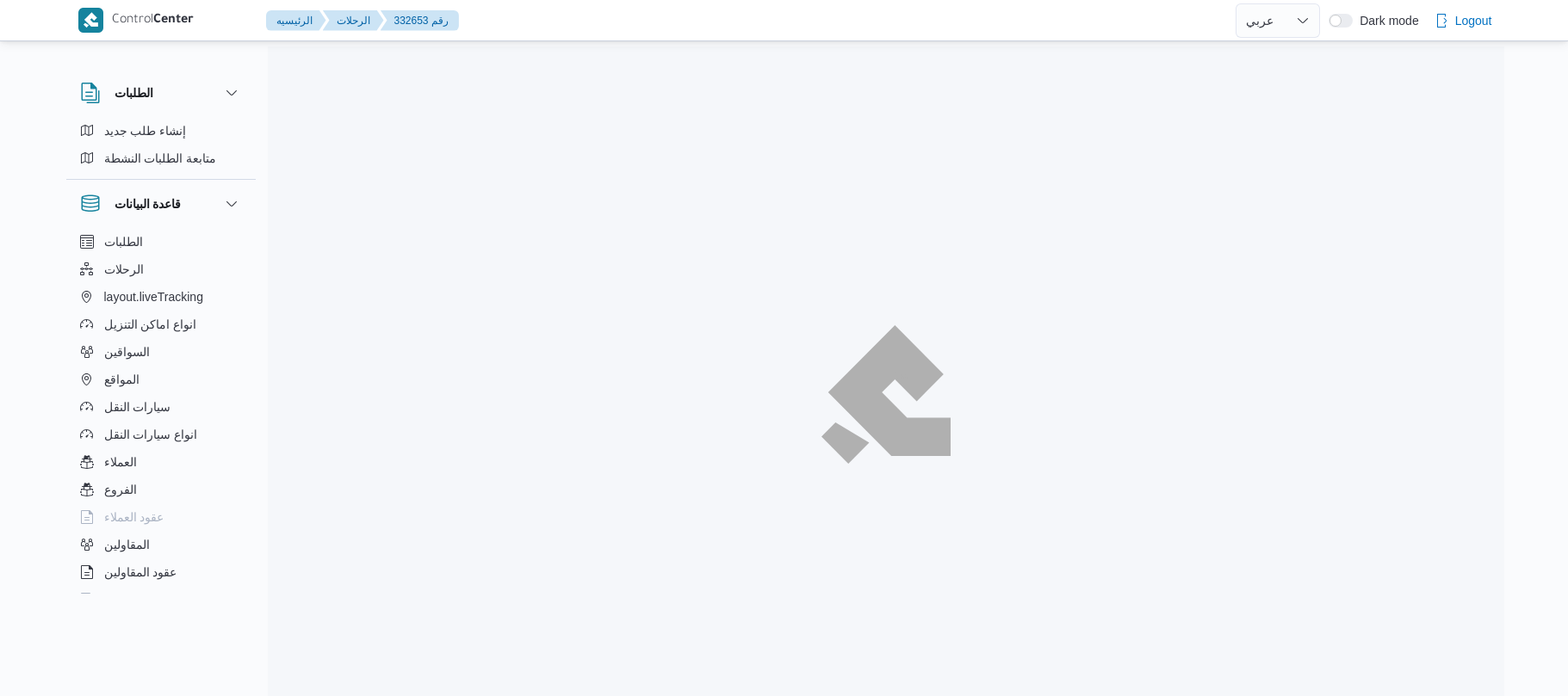
select select "ar"
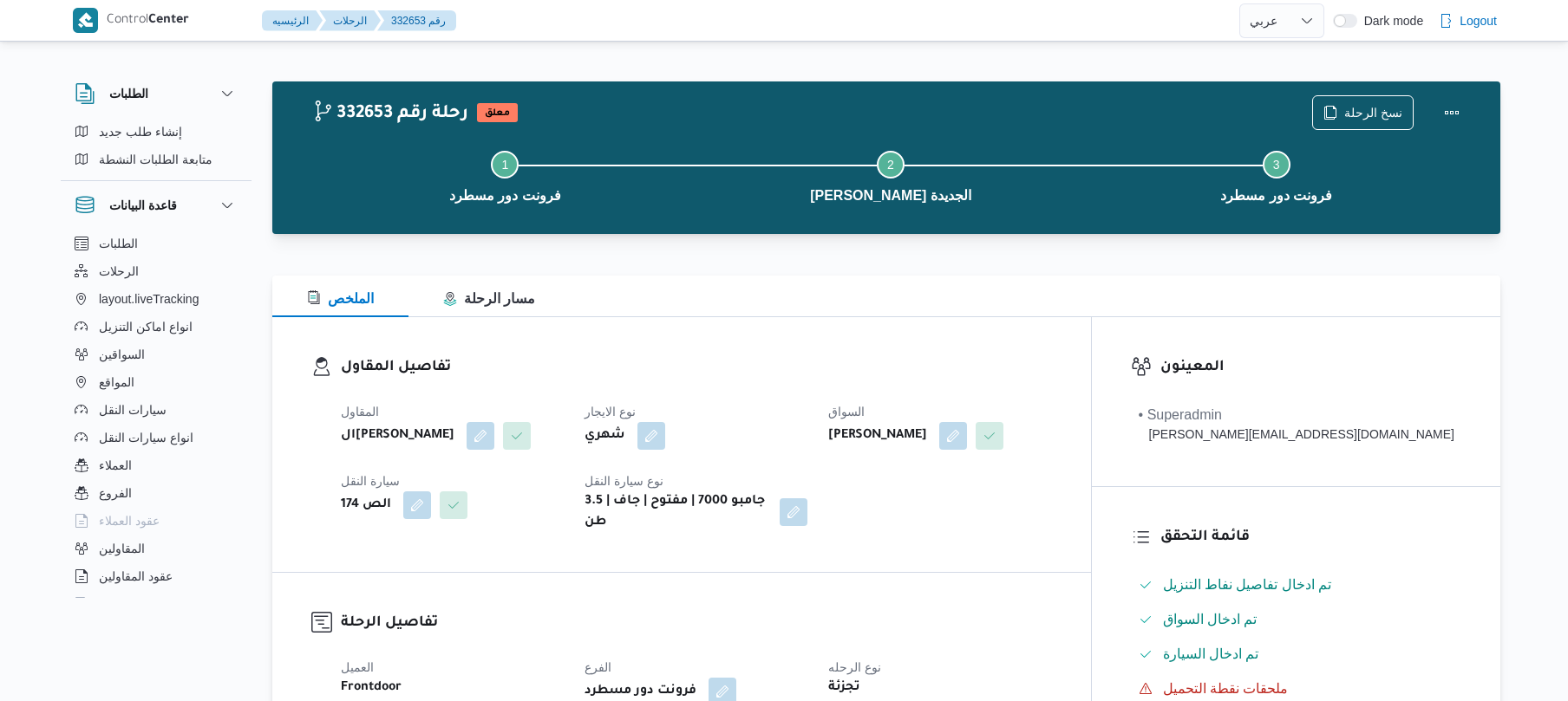
click at [991, 299] on div "الملخص مسار الرحلة" at bounding box center [886, 296] width 1228 height 42
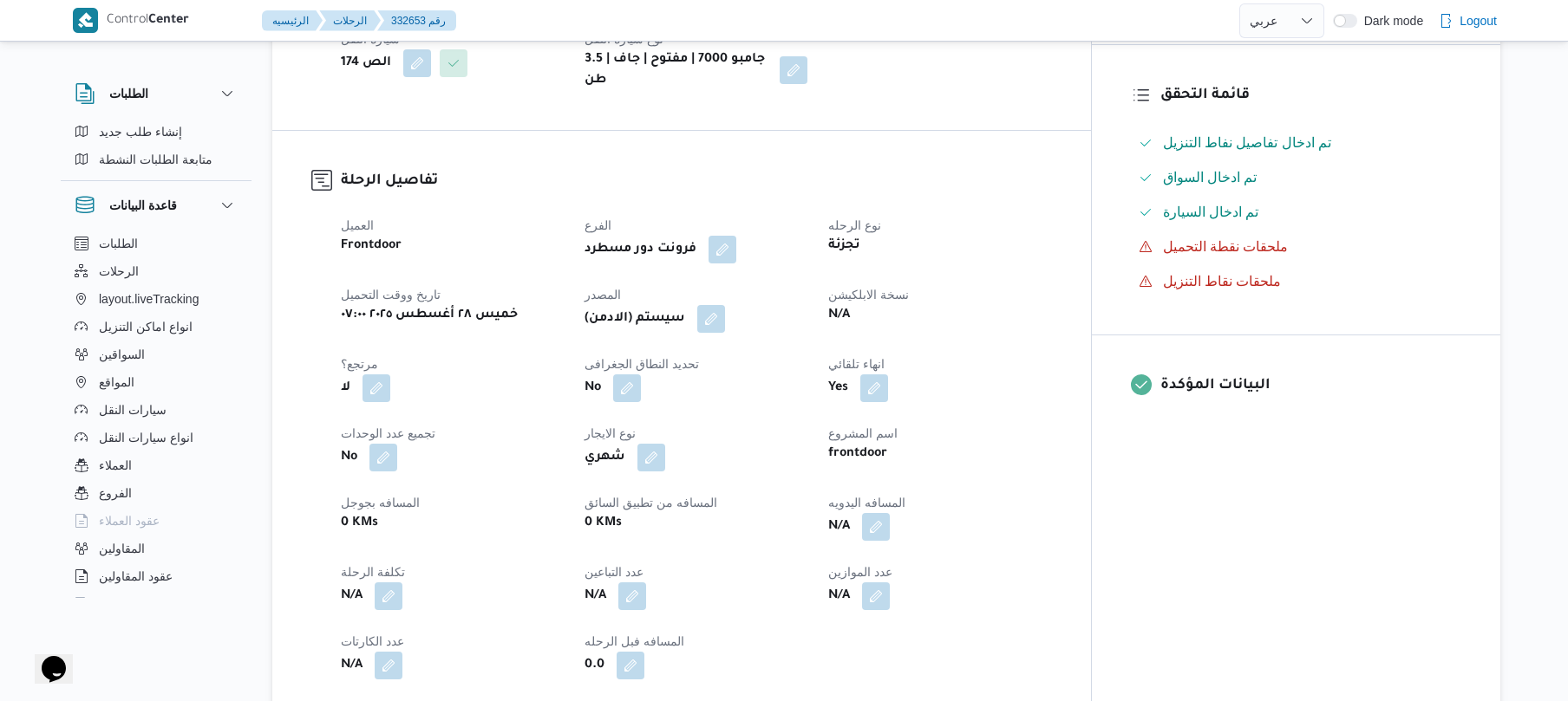
scroll to position [508, 0]
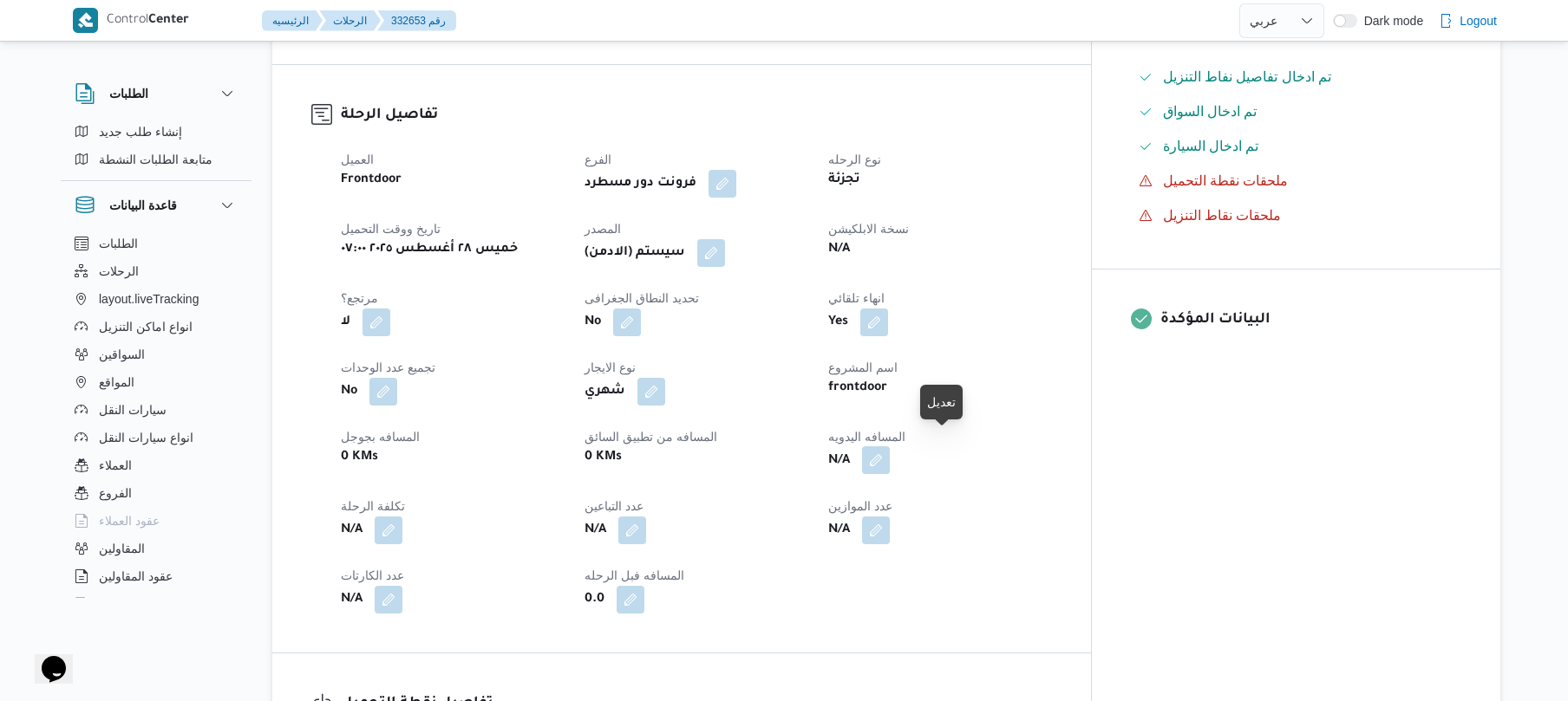
click at [890, 446] on button "button" at bounding box center [876, 460] width 28 height 28
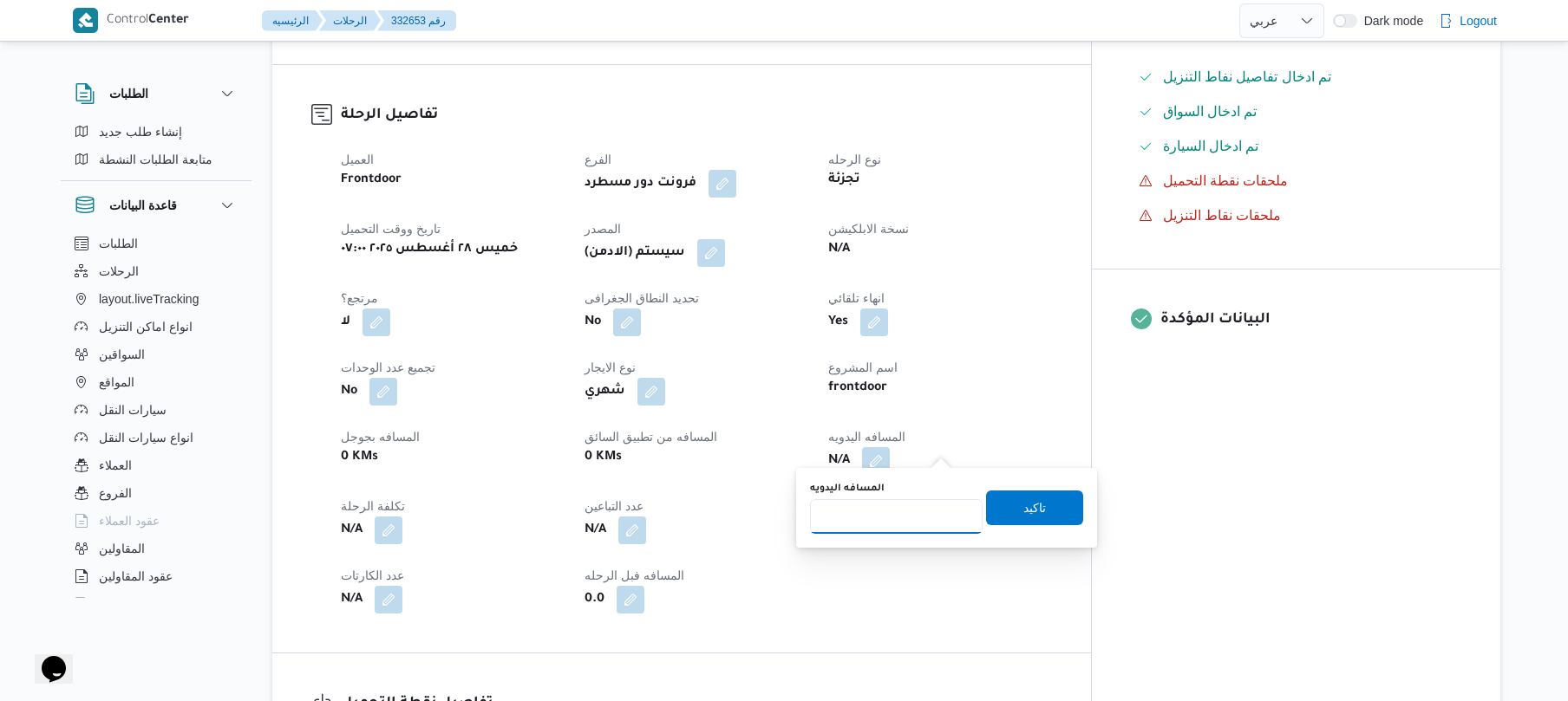
click at [892, 524] on input "المسافه اليدويه" at bounding box center [897, 516] width 173 height 35
type input "120"
click at [990, 500] on span "تاكيد" at bounding box center [1035, 507] width 97 height 35
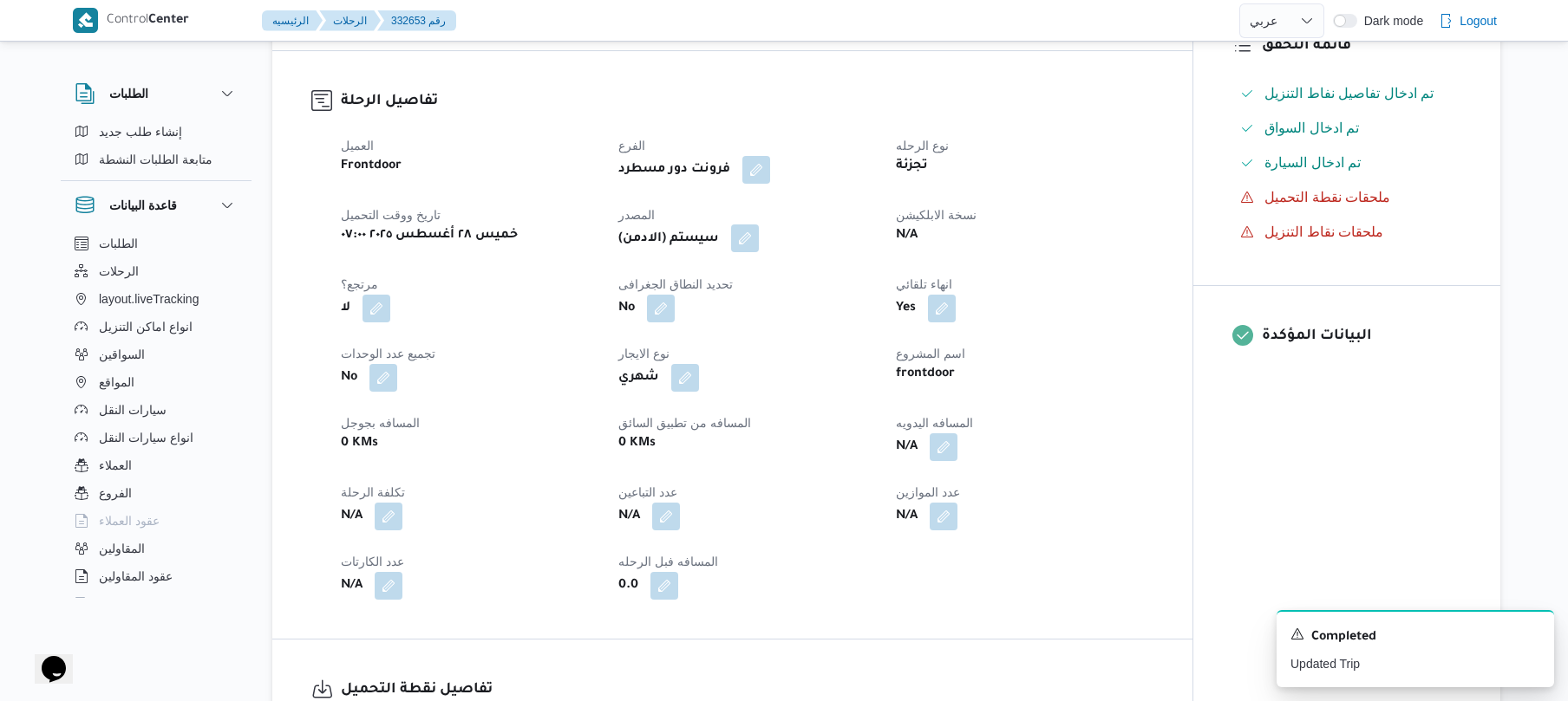
click at [755, 237] on button "button" at bounding box center [745, 239] width 28 height 28
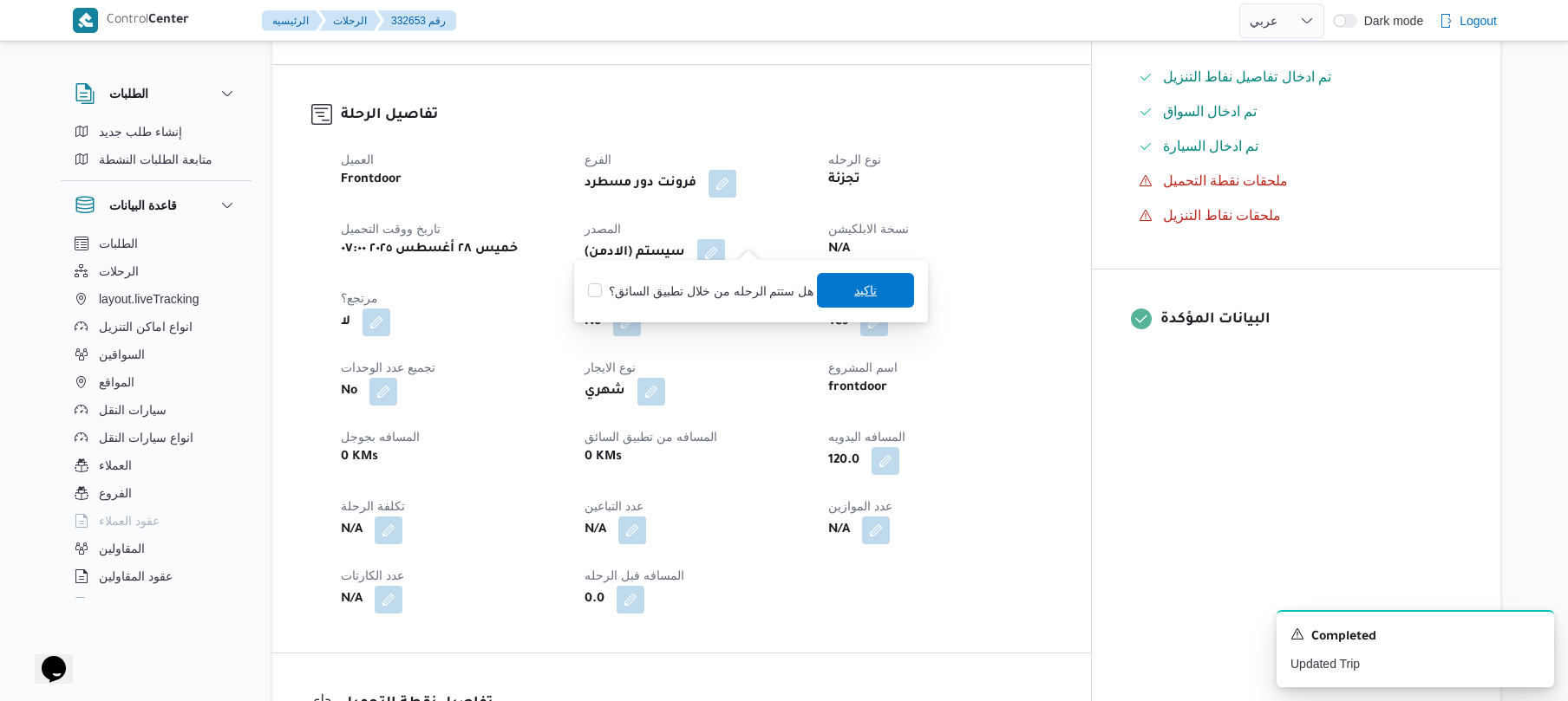
click at [861, 288] on span "تاكيد" at bounding box center [866, 290] width 22 height 21
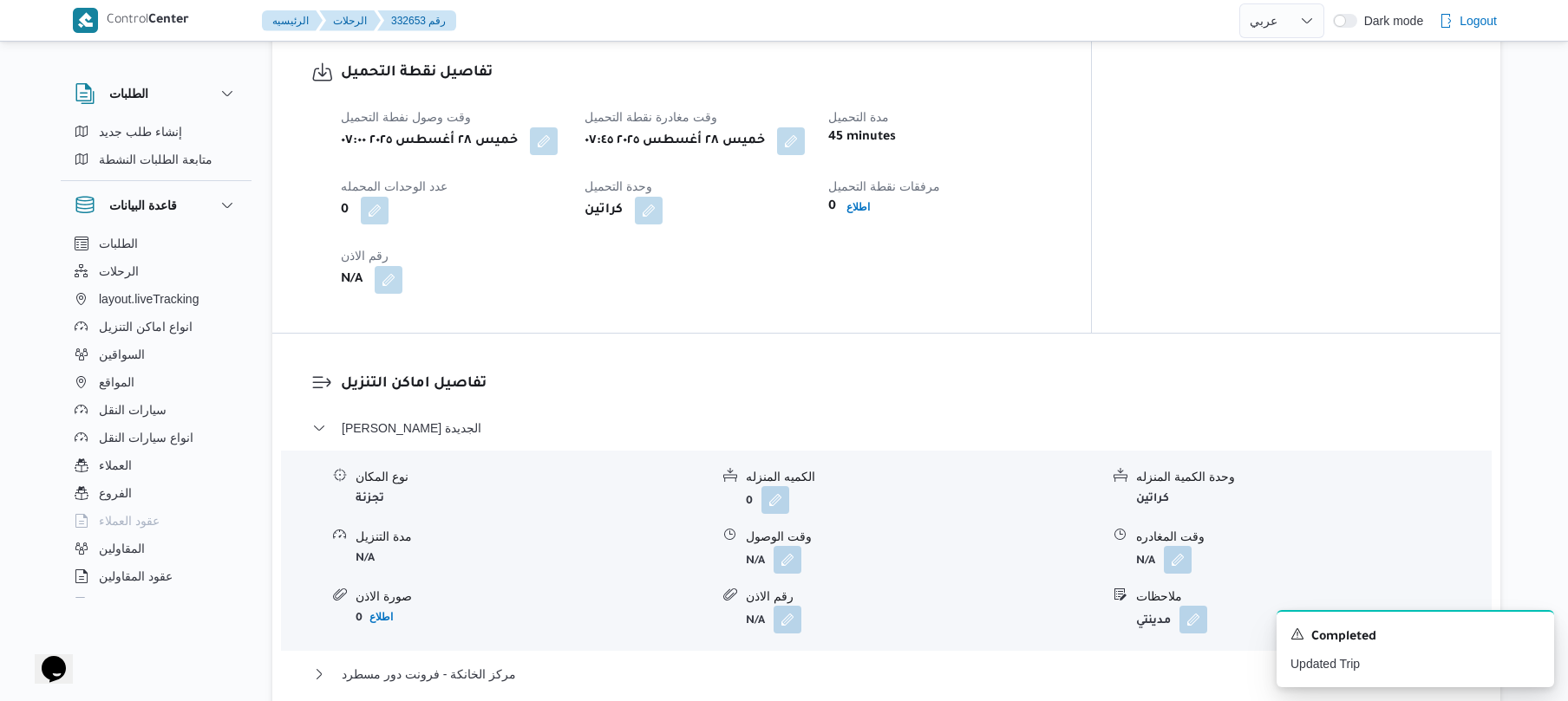
scroll to position [1156, 0]
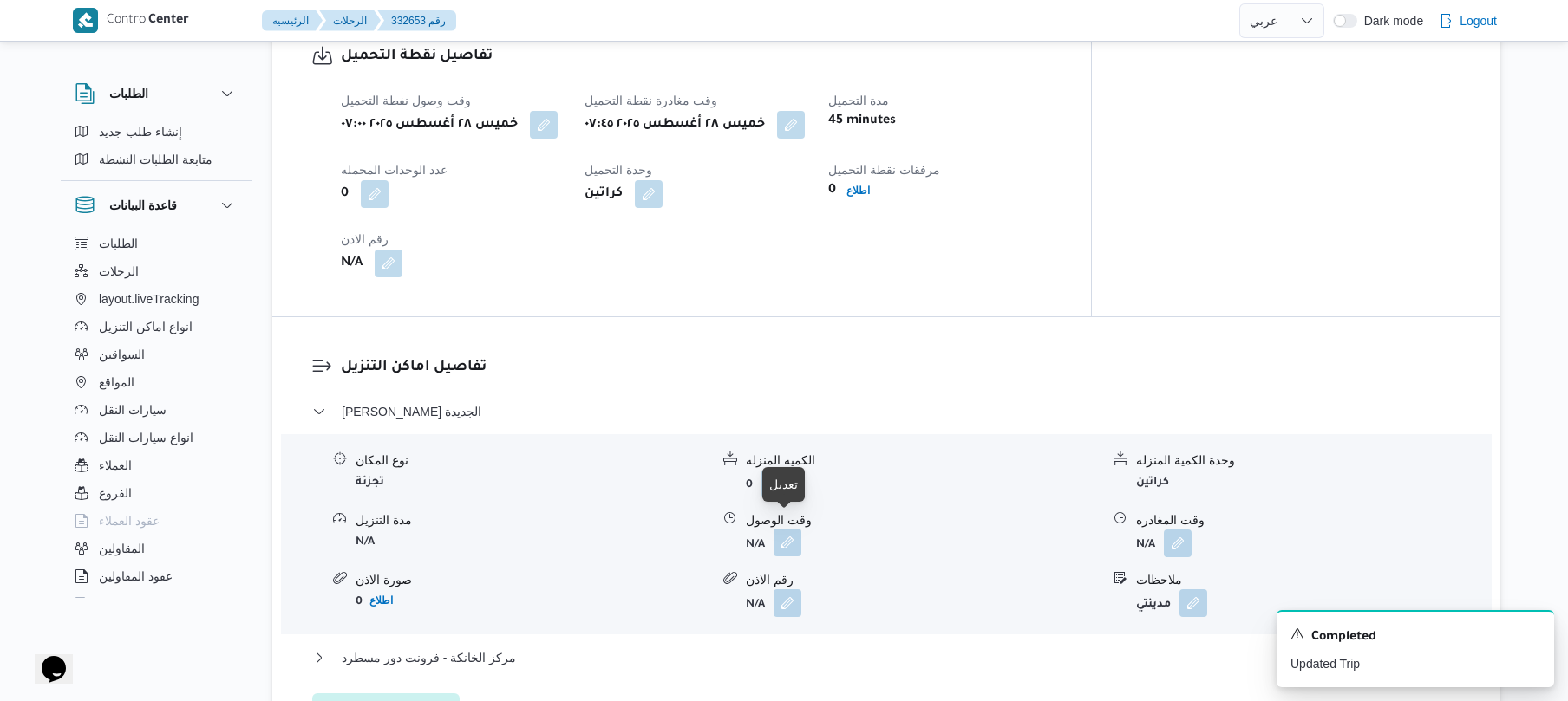
click at [787, 529] on button "button" at bounding box center [788, 543] width 28 height 28
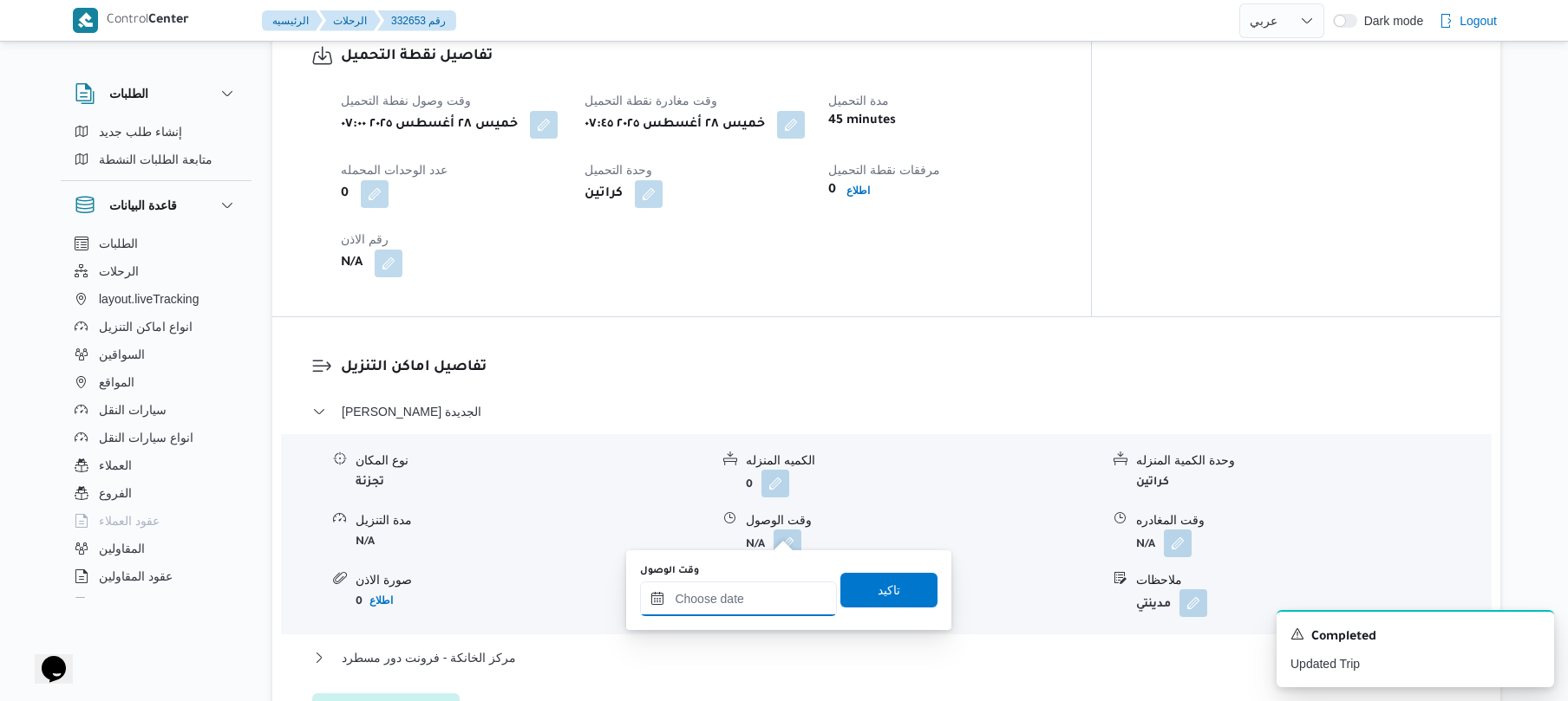
click at [737, 595] on input "وقت الوصول" at bounding box center [738, 598] width 197 height 35
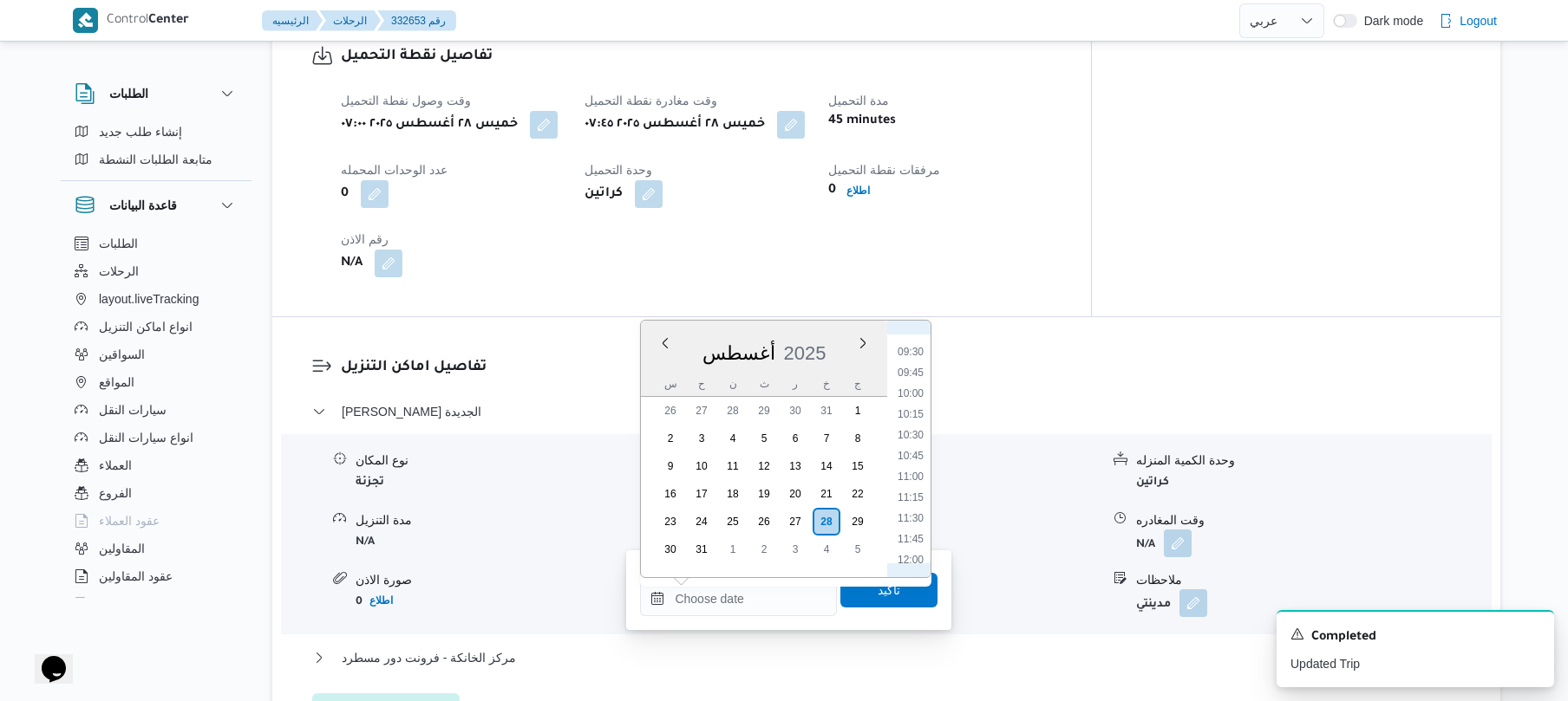
scroll to position [674, 0]
click at [920, 376] on li "08:30" at bounding box center [911, 377] width 40 height 18
type input "٢٨/٠٨/٢٠٢٥ ٠٨:٣٠"
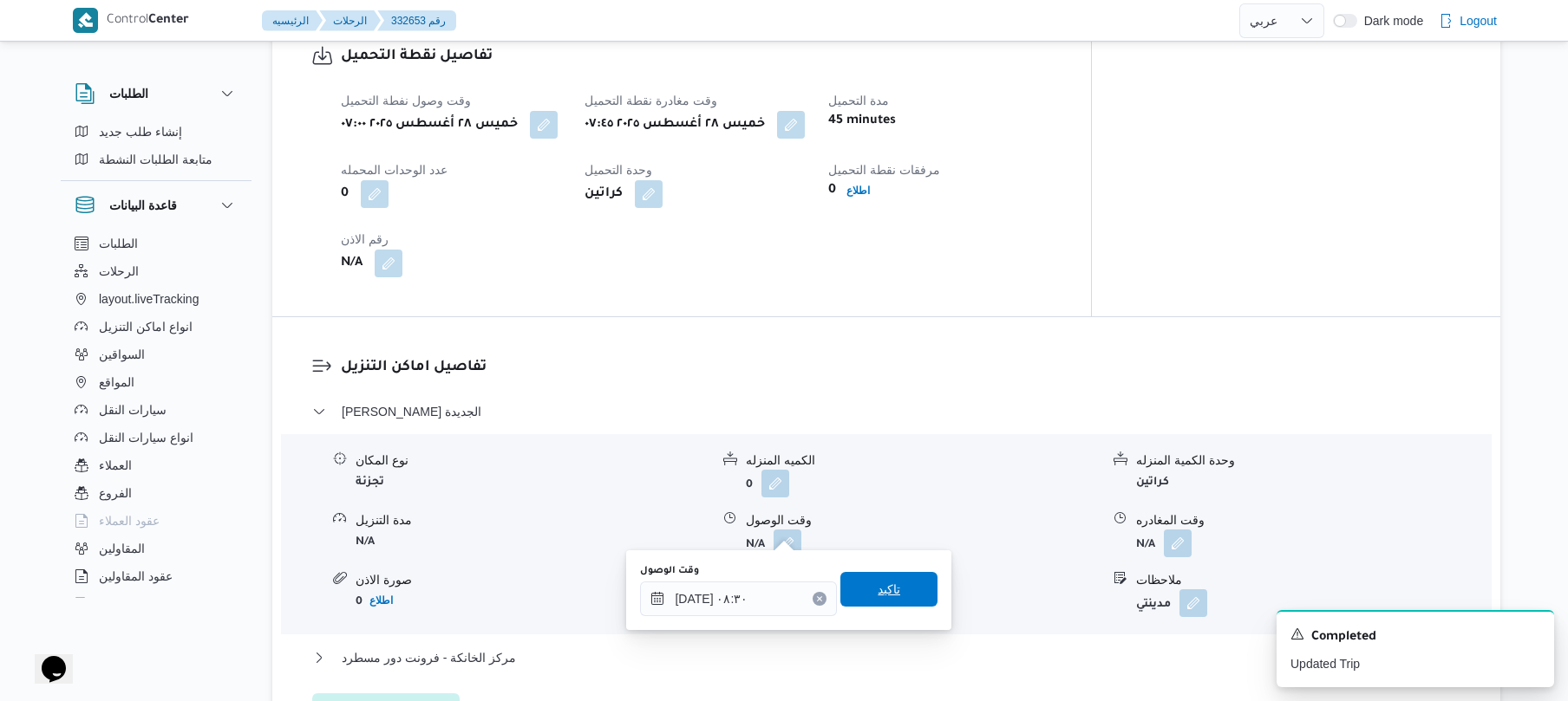
click at [878, 598] on span "تاكيد" at bounding box center [889, 589] width 22 height 21
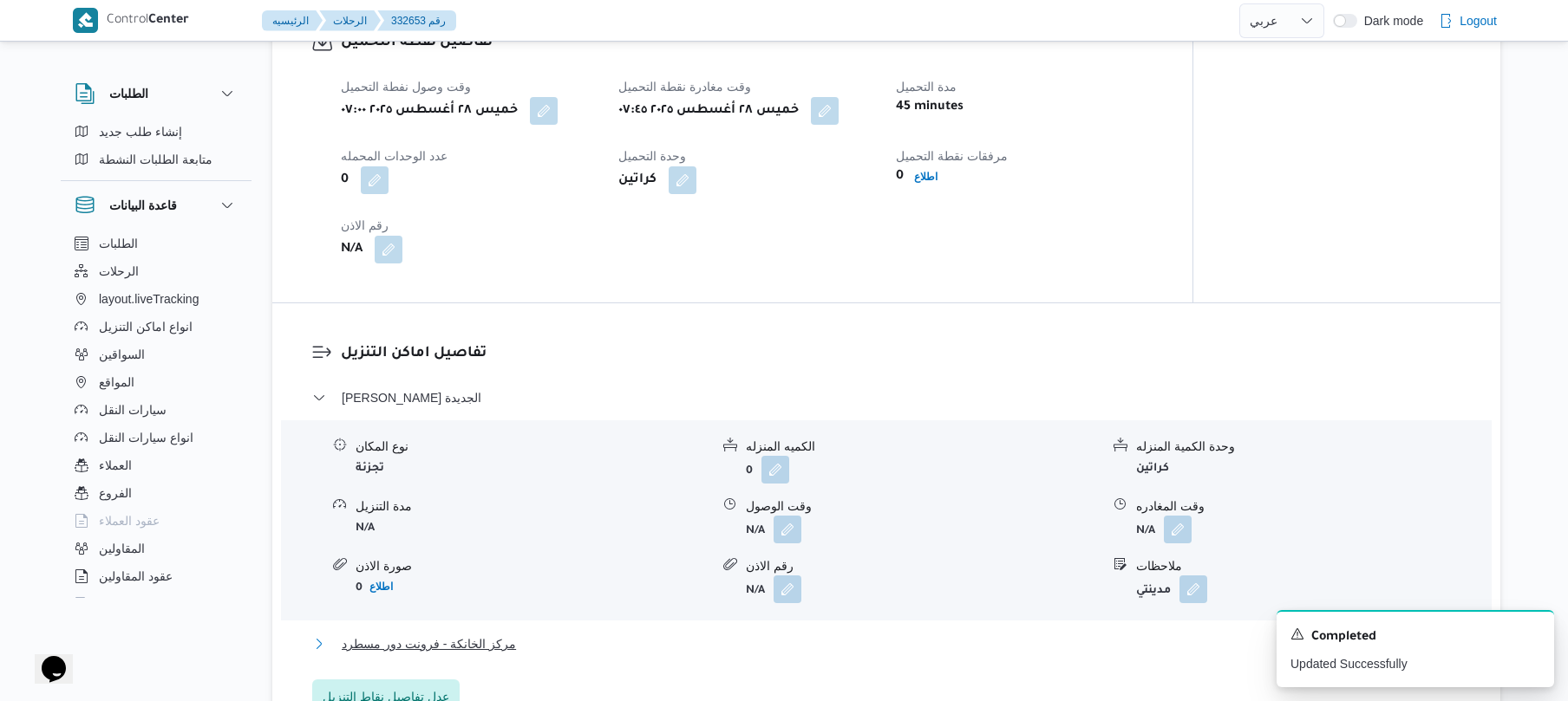
click at [833, 635] on button "مركز الخانكة - فرونت دور مسطرد" at bounding box center [886, 644] width 1150 height 21
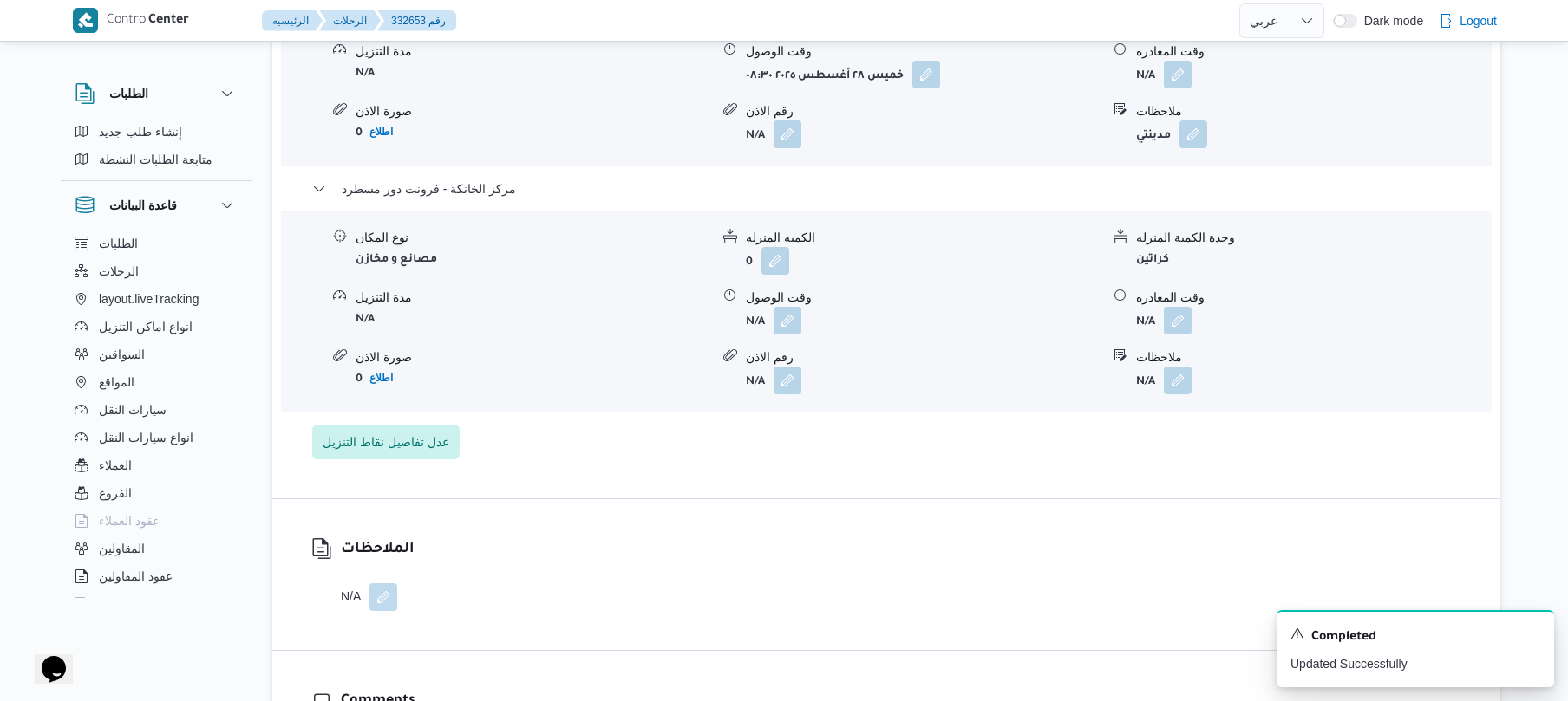
scroll to position [1618, 0]
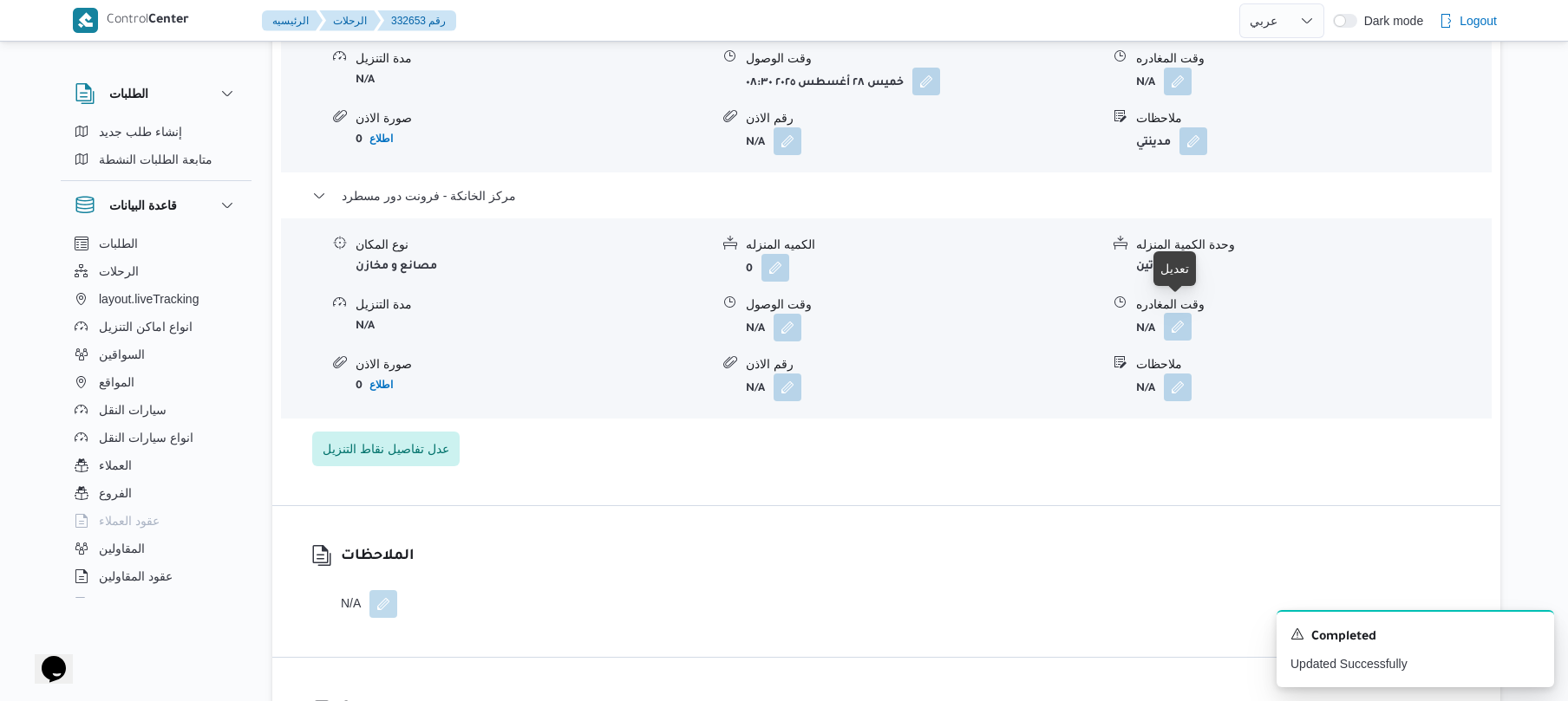
click at [1180, 314] on button "button" at bounding box center [1178, 327] width 28 height 28
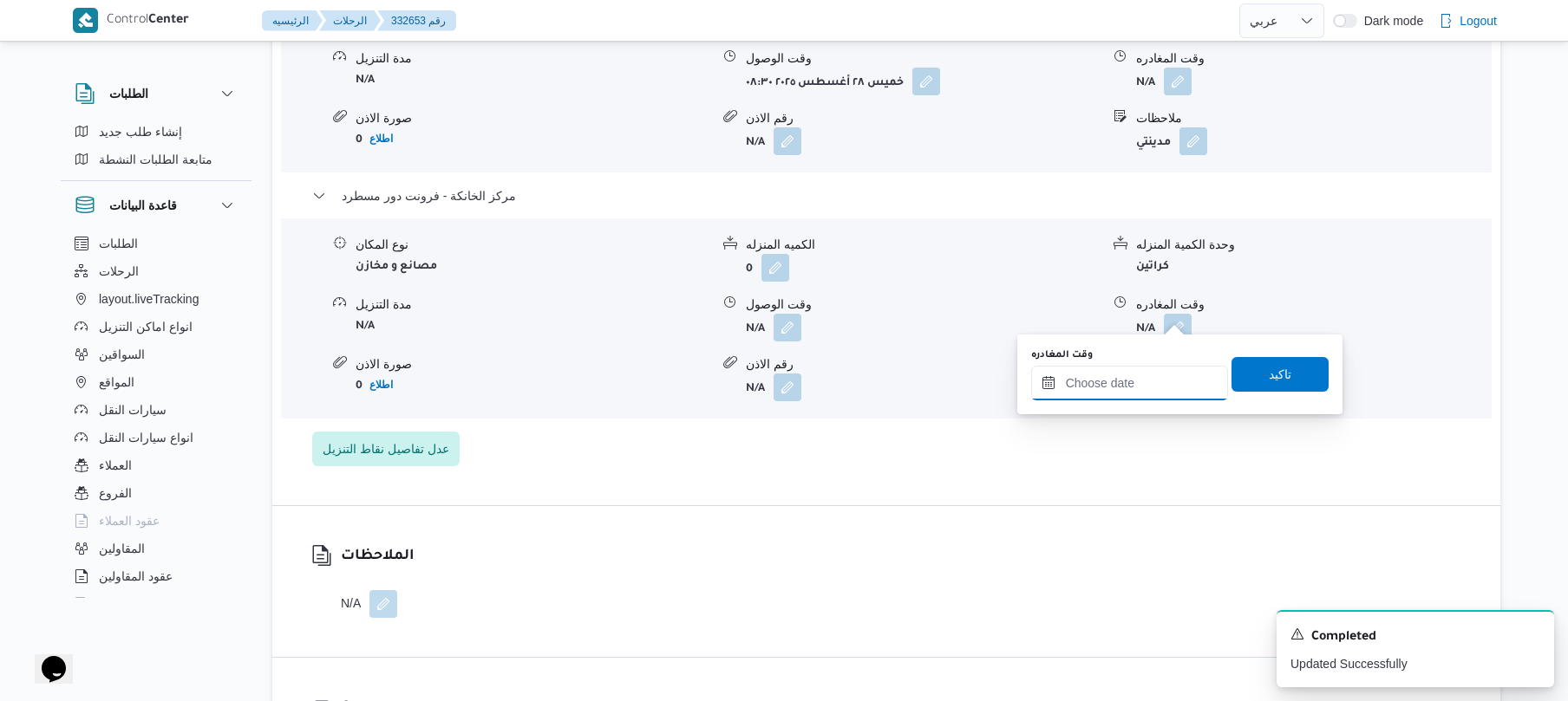
click at [1122, 382] on input "وقت المغادره" at bounding box center [1129, 383] width 197 height 35
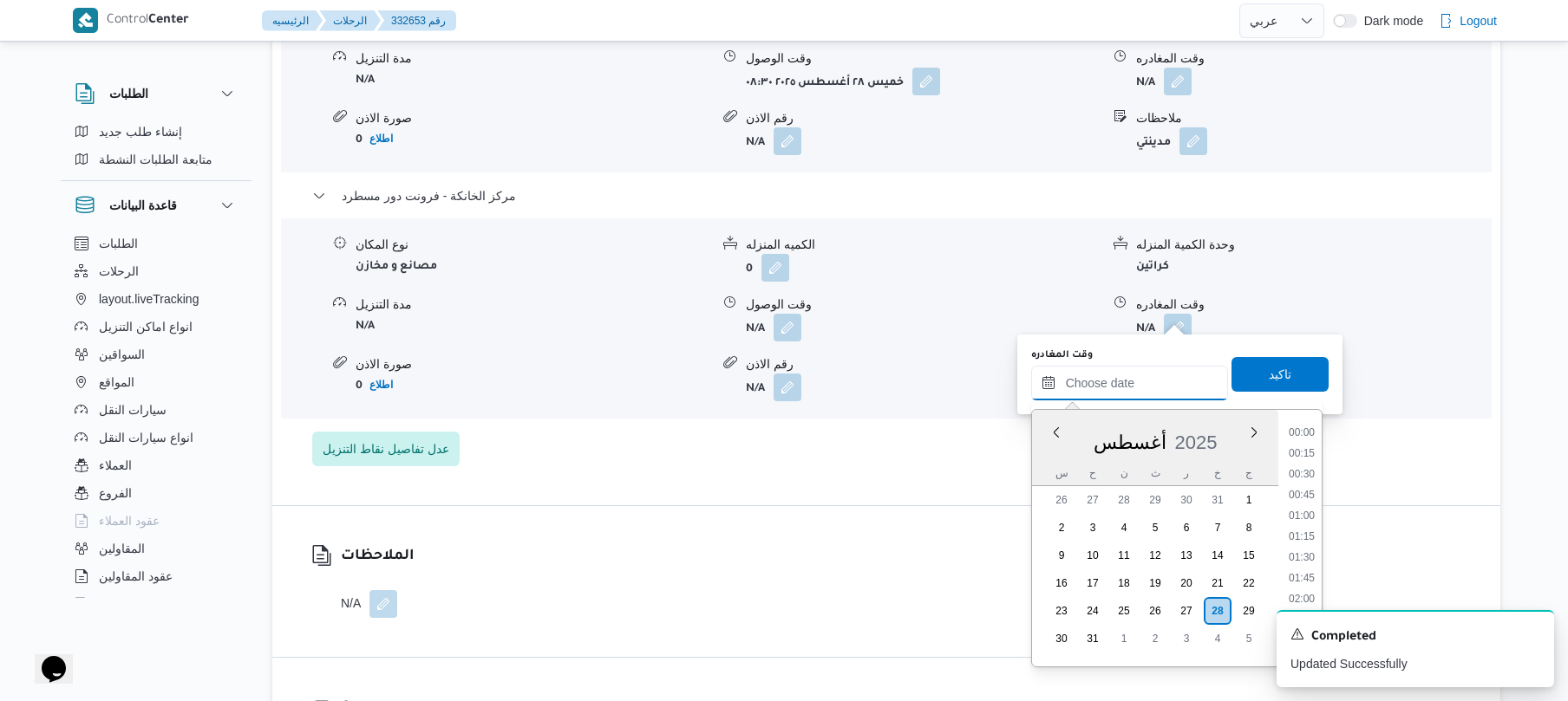
scroll to position [1256, 0]
click at [1298, 489] on li "15:45" at bounding box center [1302, 487] width 40 height 18
type input "٢٨/٠٨/٢٠٢٥ ١٥:٤٥"
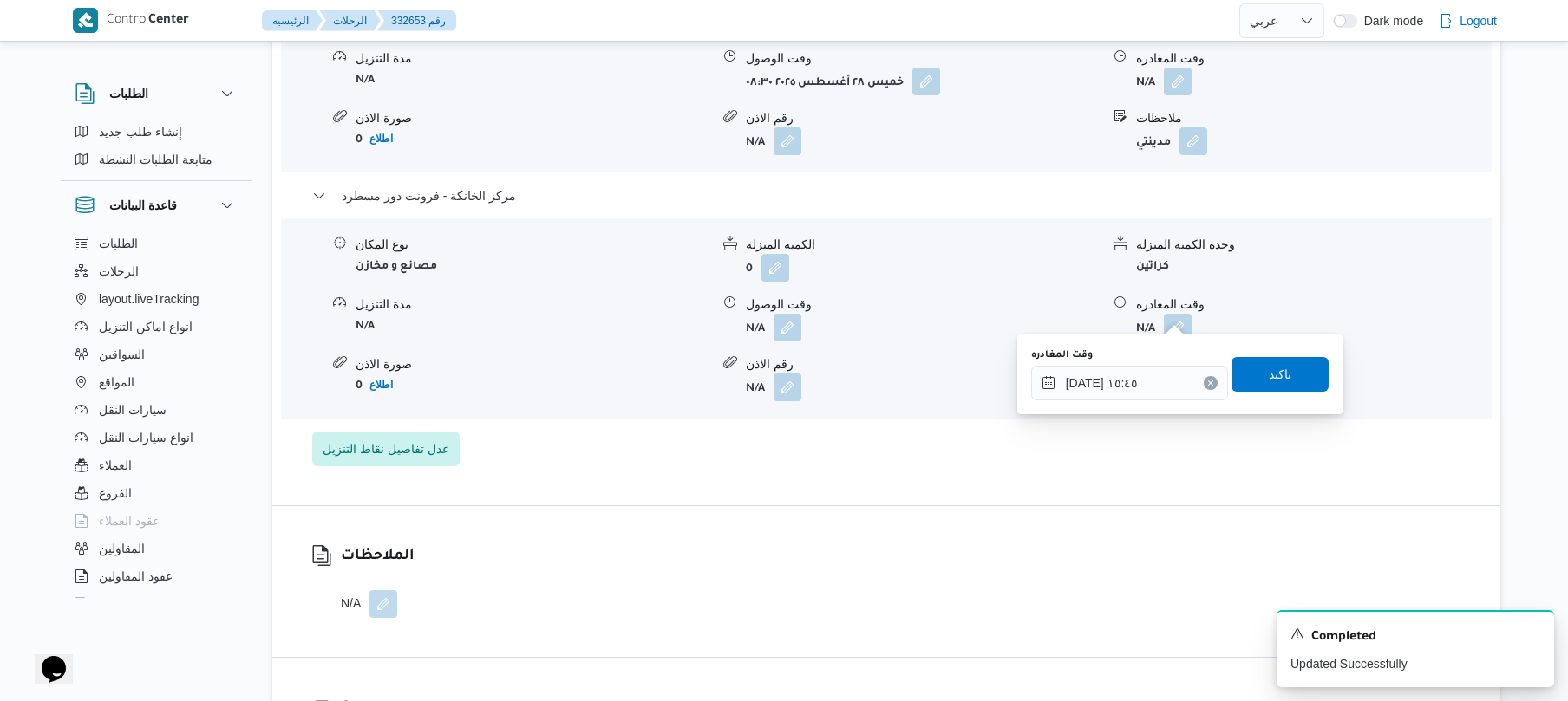
click at [1285, 384] on span "تاكيد" at bounding box center [1280, 374] width 97 height 35
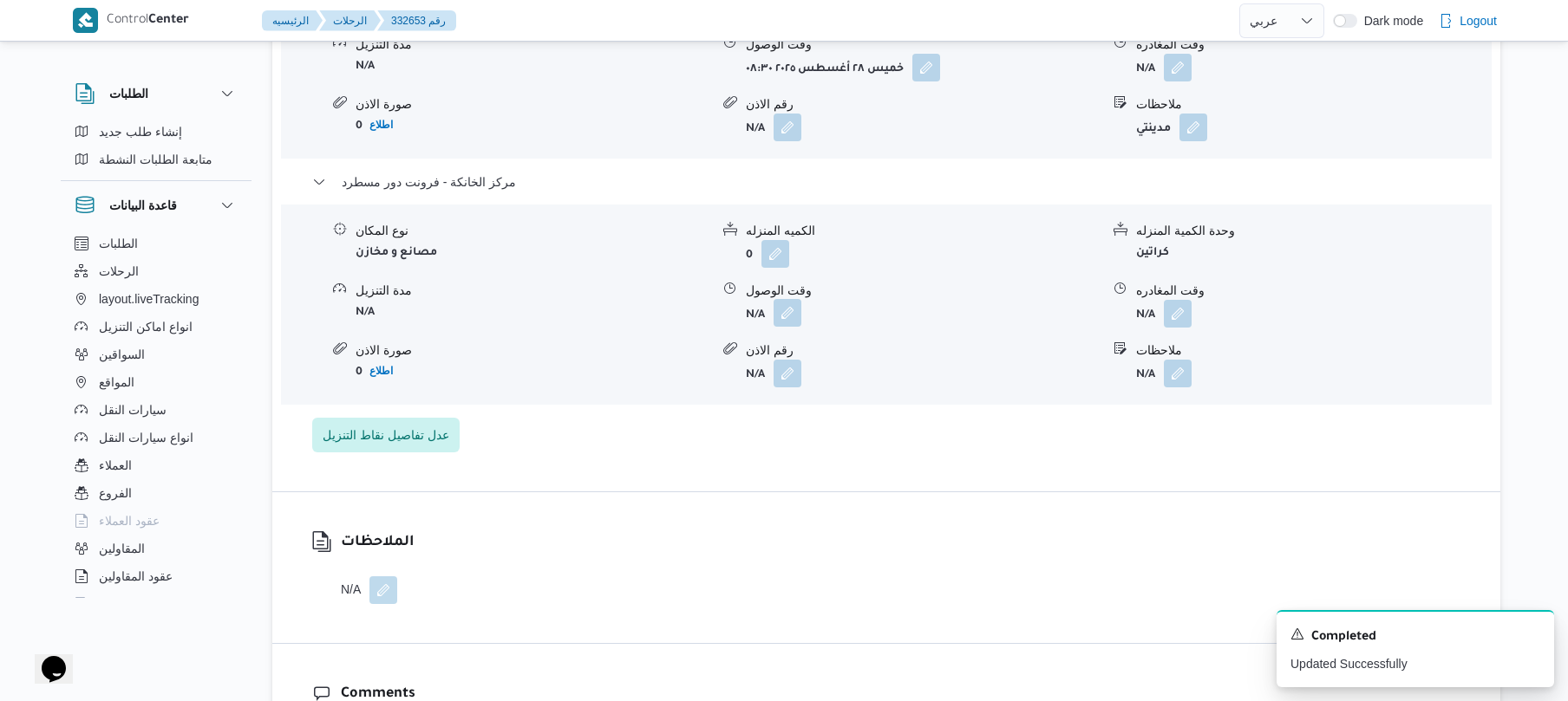
click at [785, 317] on button "button" at bounding box center [788, 313] width 28 height 28
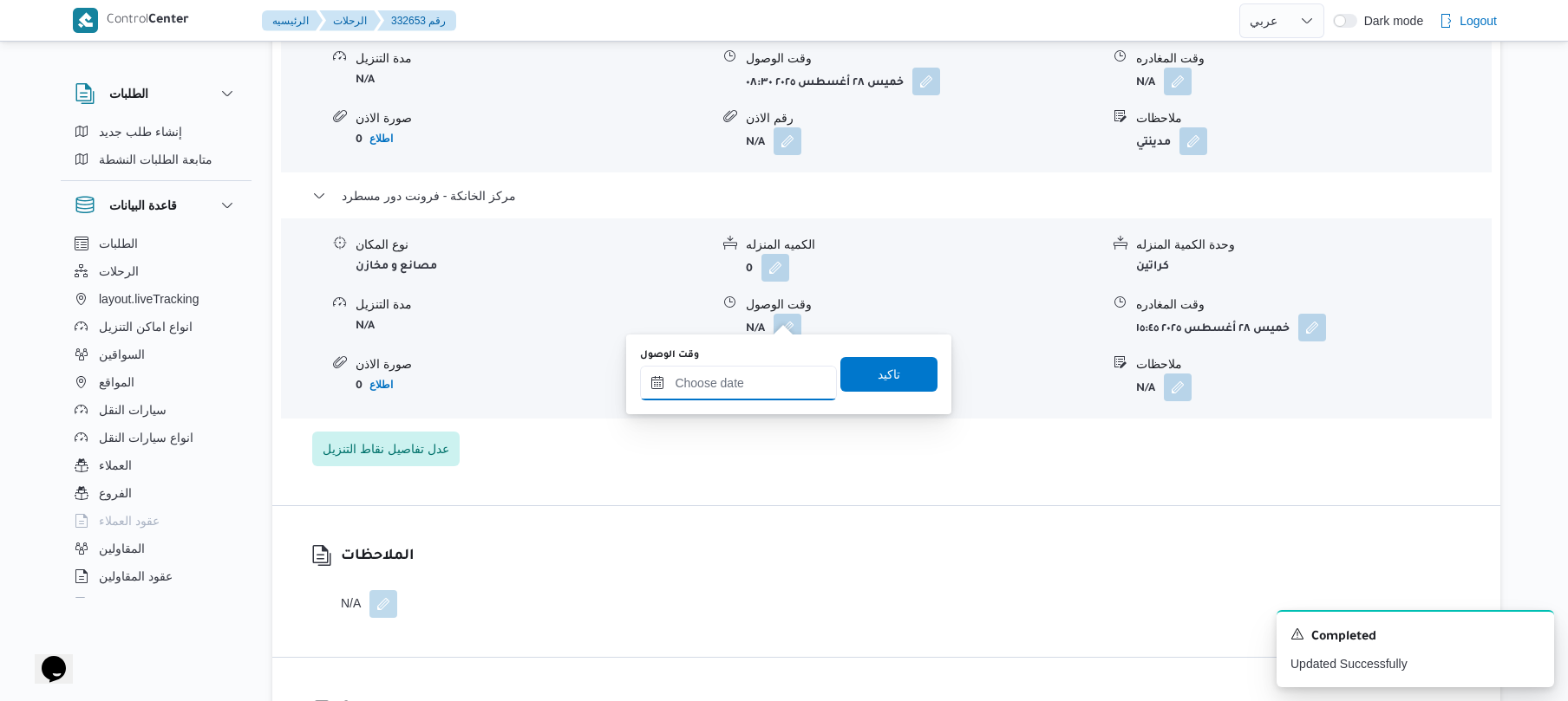
click at [737, 372] on input "وقت الوصول" at bounding box center [738, 383] width 197 height 35
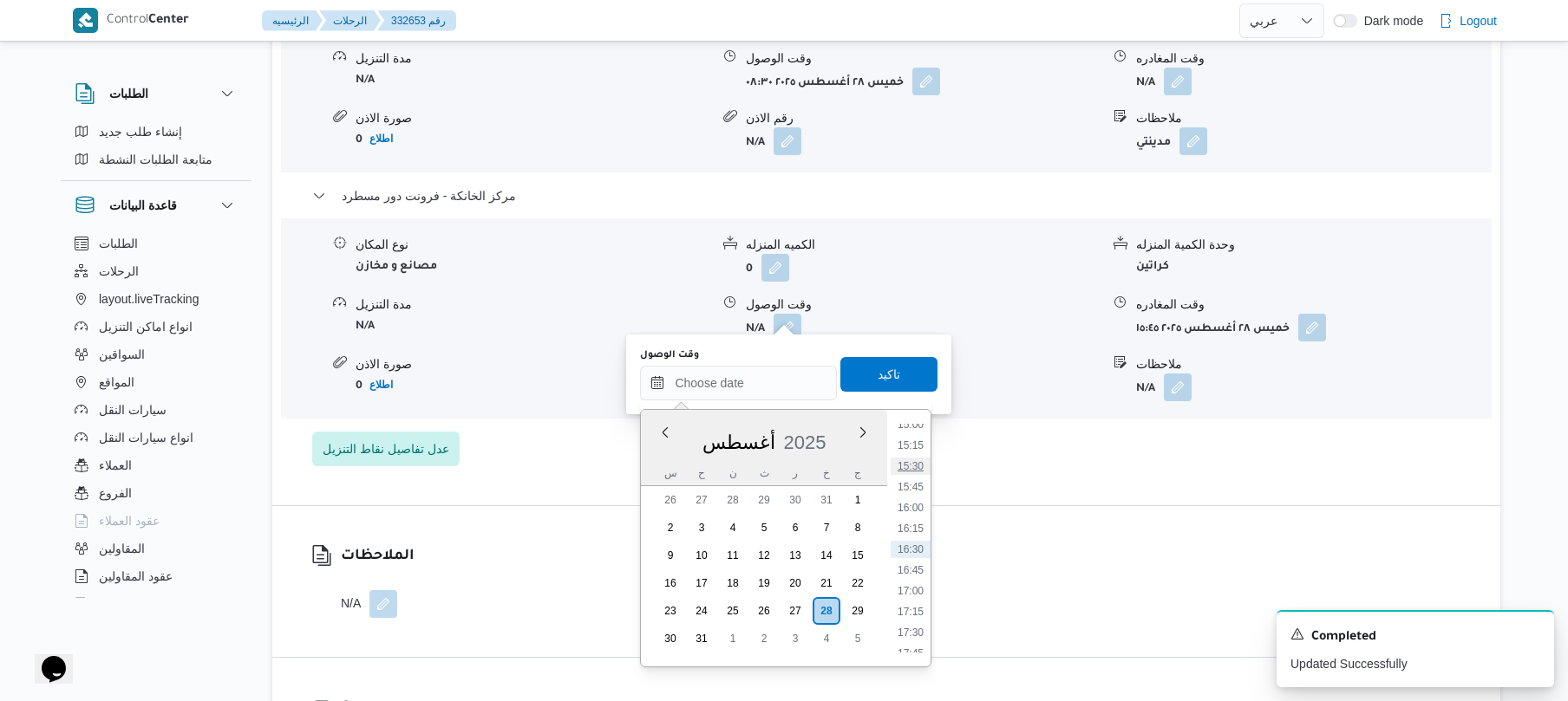
click at [918, 467] on li "15:30" at bounding box center [911, 466] width 40 height 18
type input "٢٨/٠٨/٢٠٢٥ ١٥:٣٠"
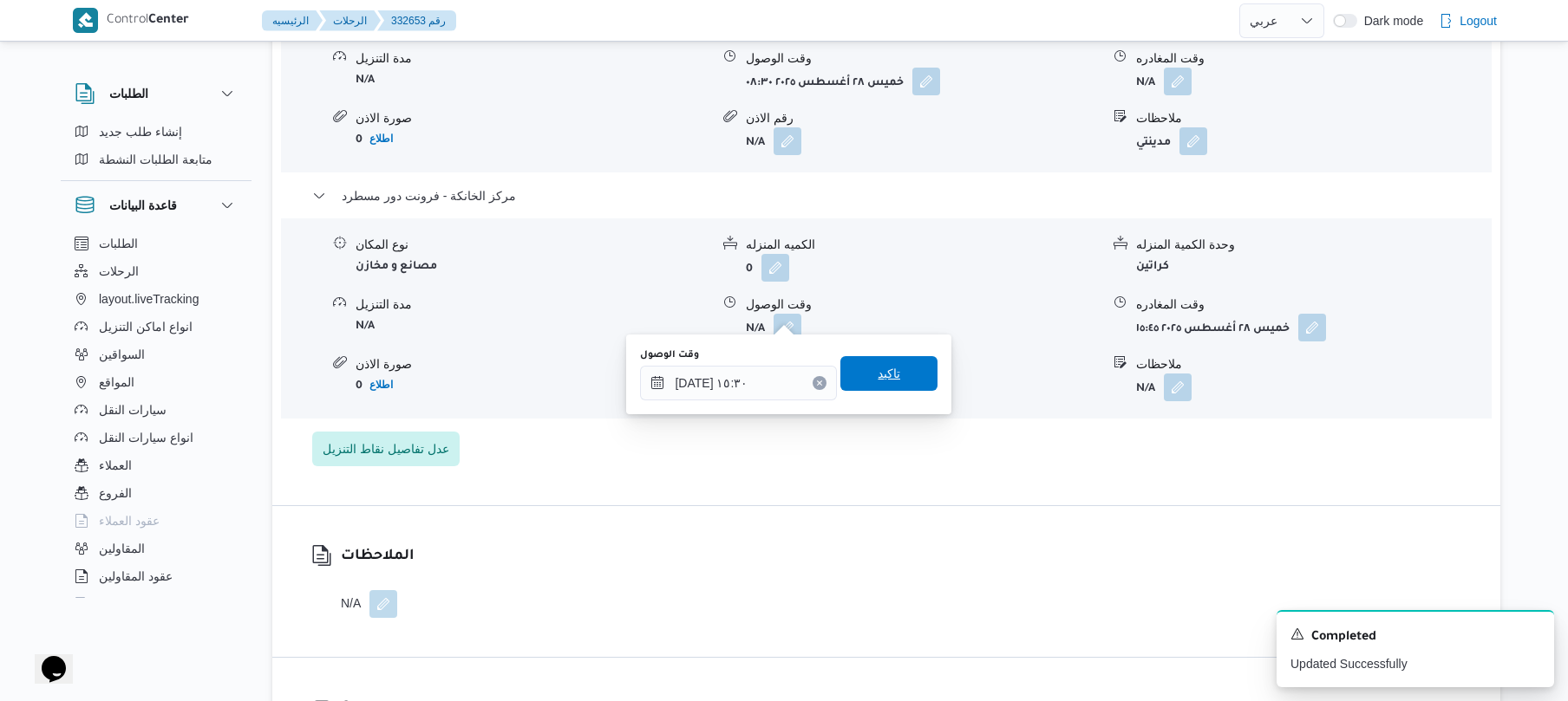
click at [913, 382] on span "تاكيد" at bounding box center [889, 373] width 97 height 35
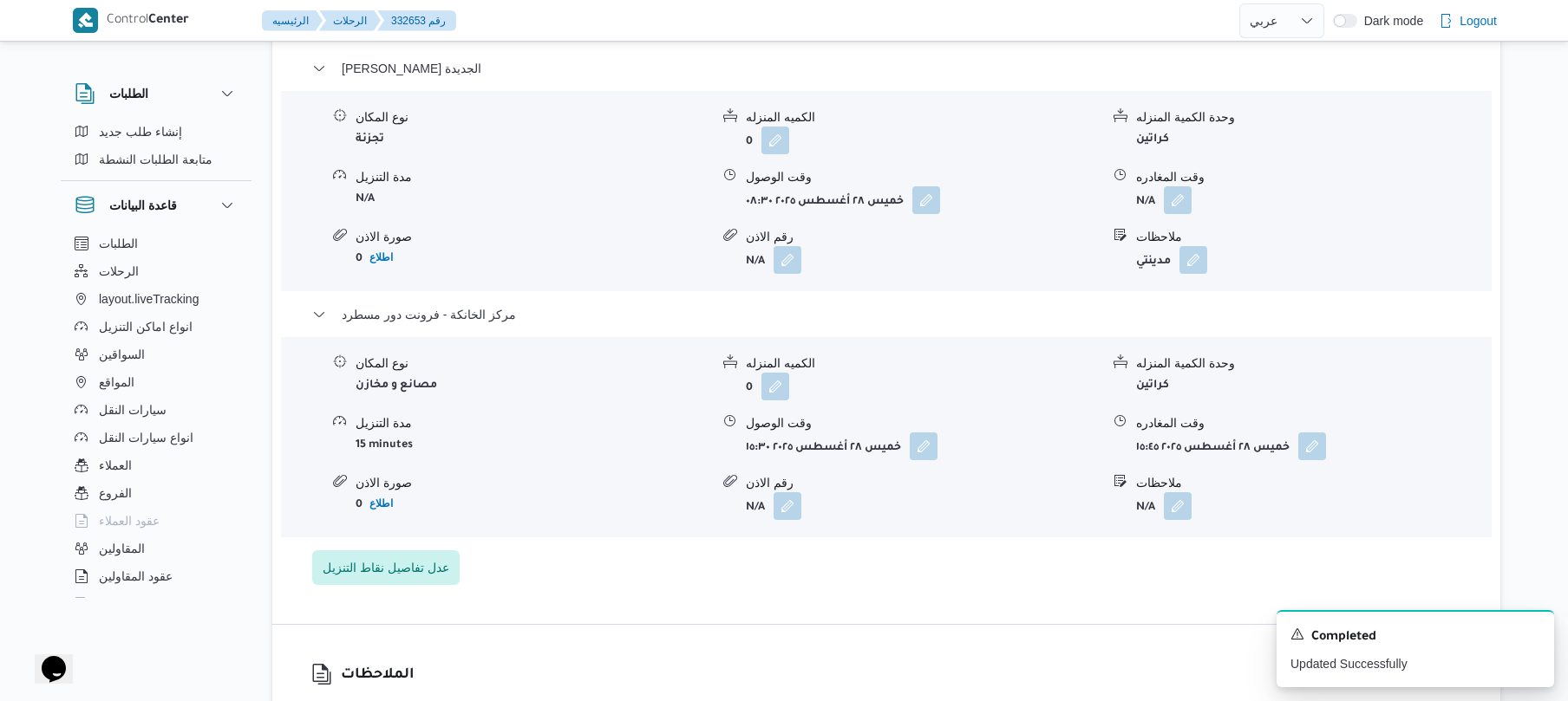
scroll to position [1433, 0]
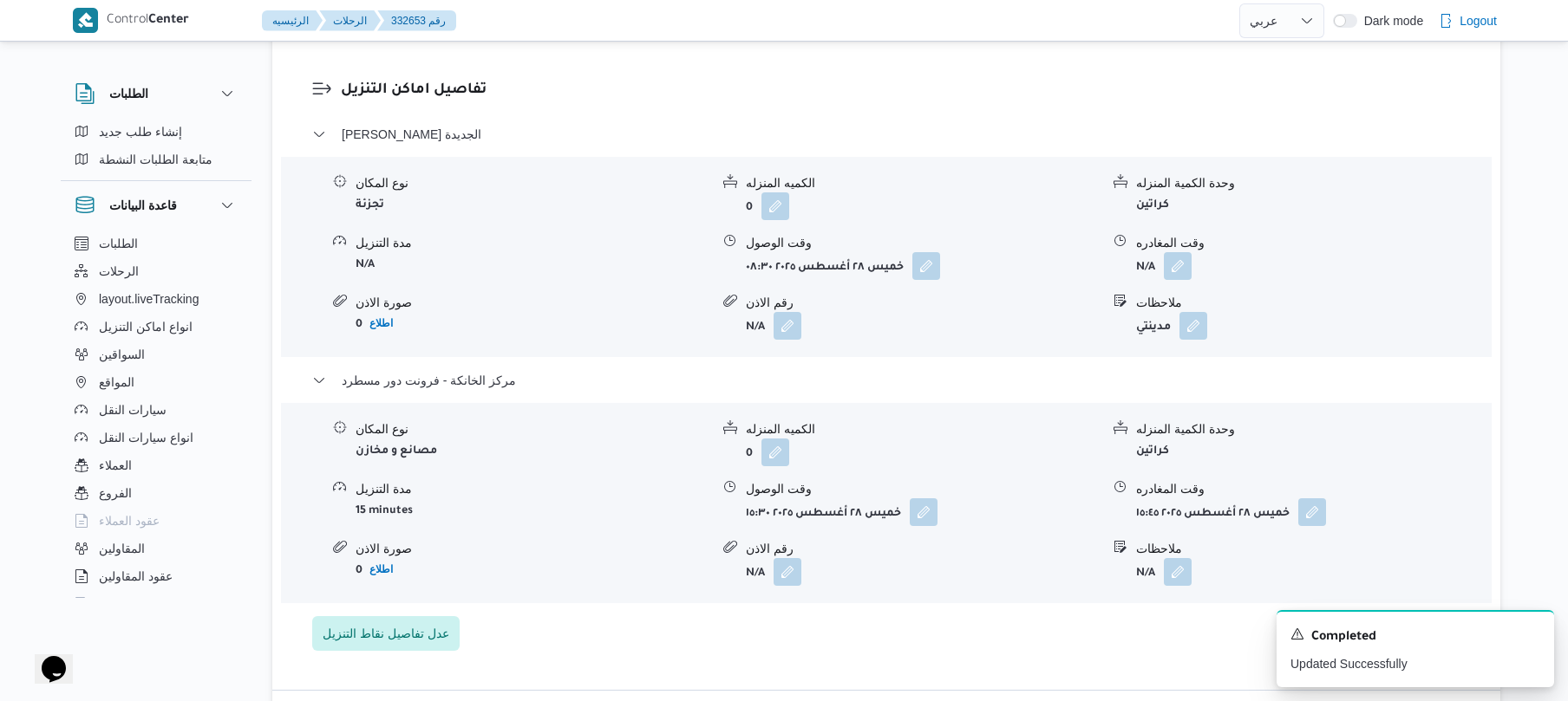
drag, startPoint x: 1532, startPoint y: 631, endPoint x: 1003, endPoint y: 434, distance: 564.5
click at [999, 439] on form "0" at bounding box center [923, 453] width 354 height 28
click at [1534, 637] on icon "Dismiss toast" at bounding box center [1533, 633] width 14 height 14
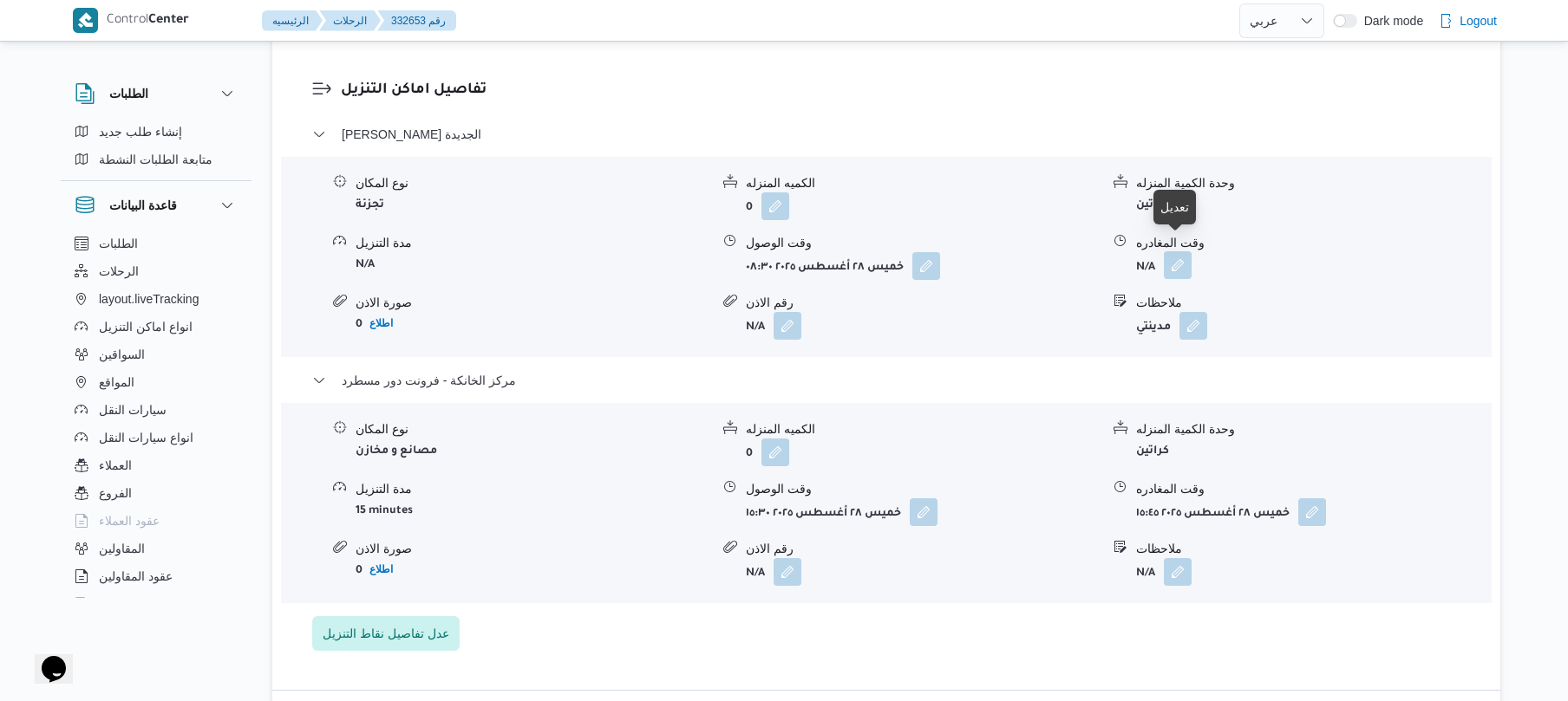
click at [1175, 251] on button "button" at bounding box center [1178, 265] width 28 height 28
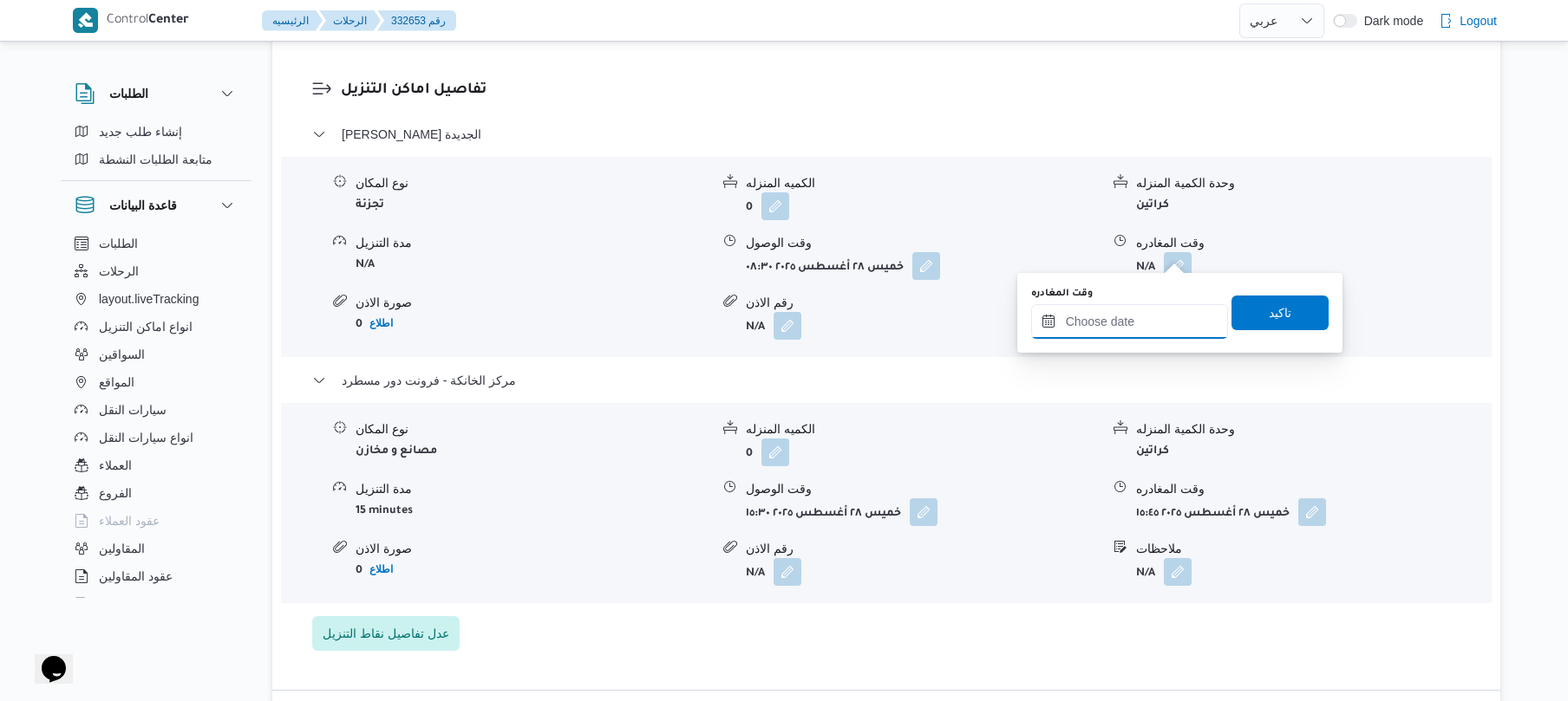
click at [1108, 323] on input "وقت المغادره" at bounding box center [1129, 321] width 197 height 35
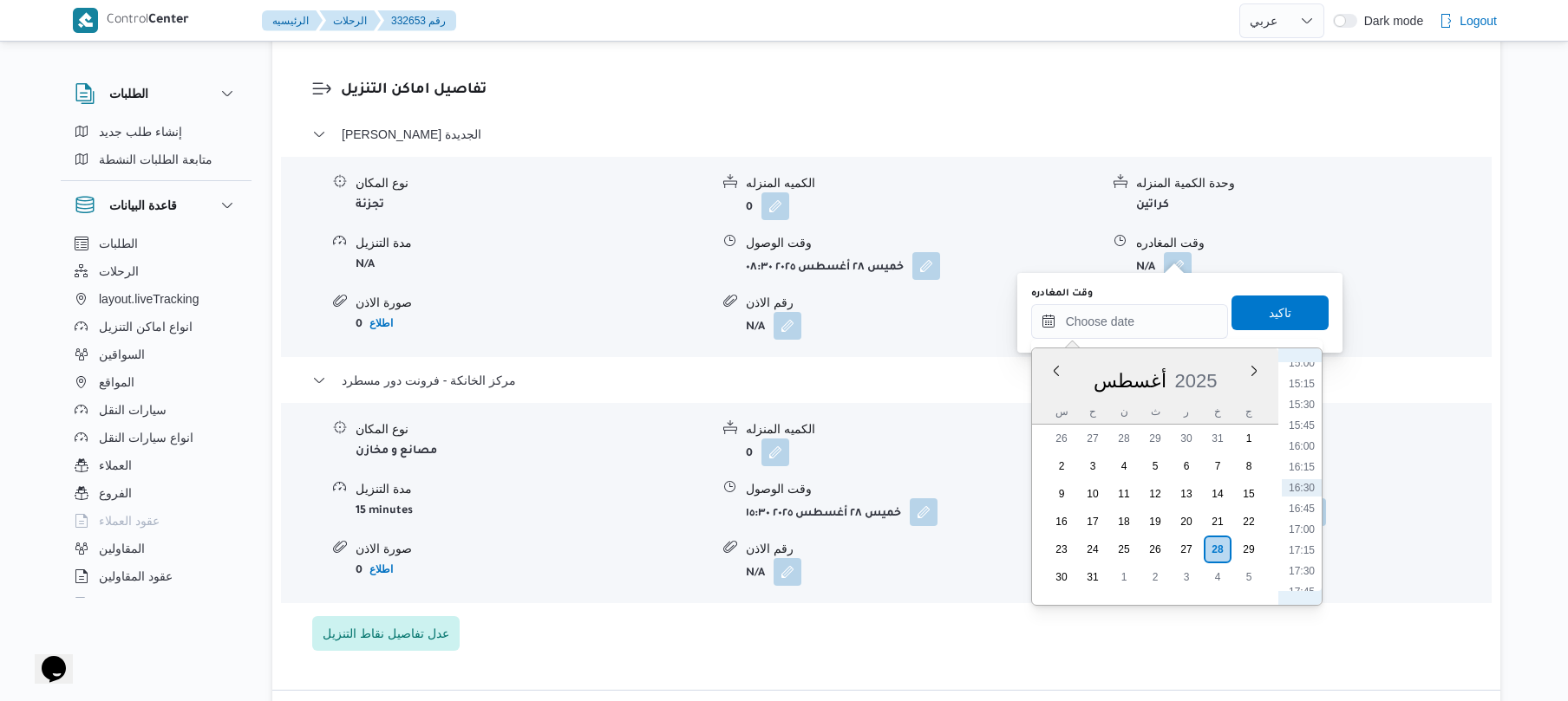
scroll to position [1062, 0]
click at [1309, 535] on li "14:45" at bounding box center [1302, 537] width 40 height 18
type input "٢٨/٠٨/٢٠٢٥ ١٤:٤٥"
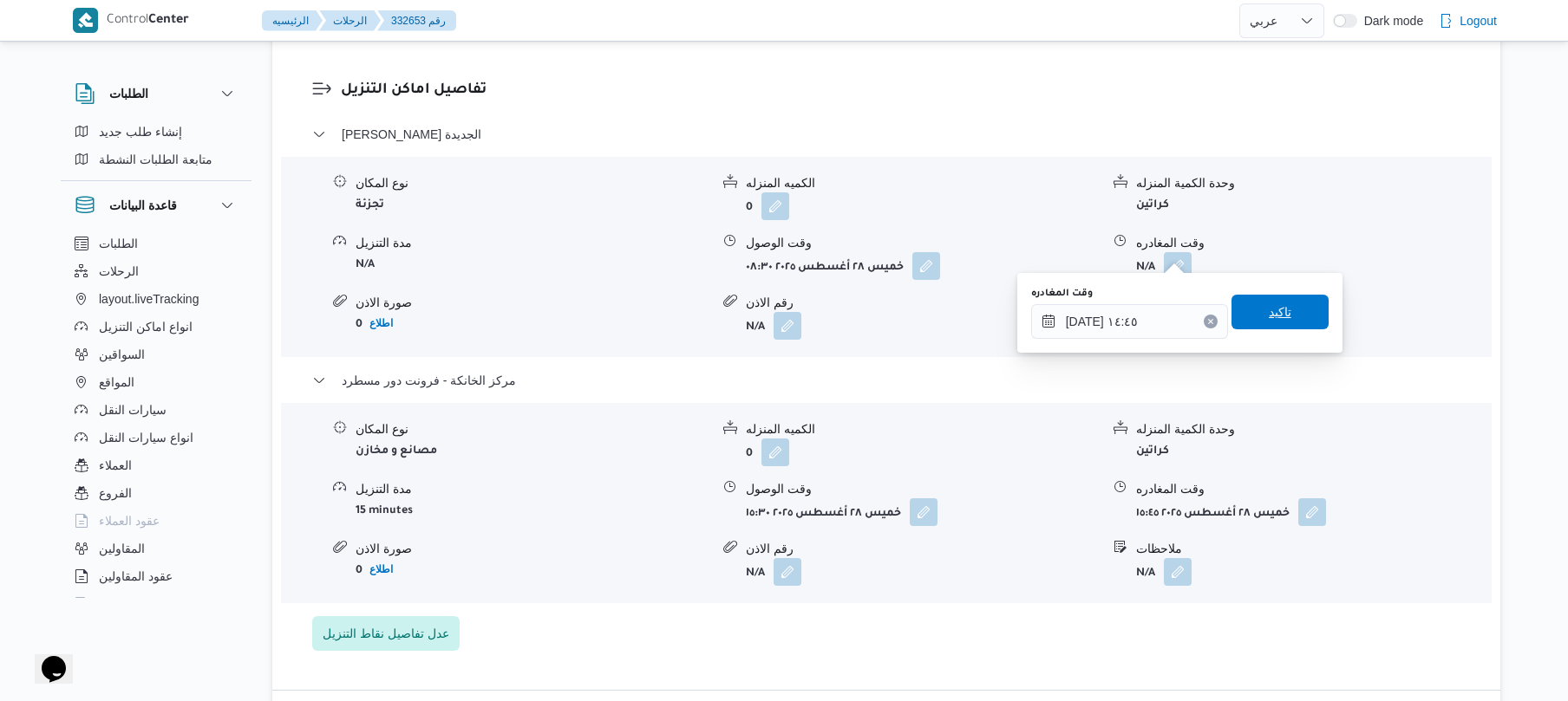
click at [1280, 303] on span "تاكيد" at bounding box center [1280, 312] width 22 height 21
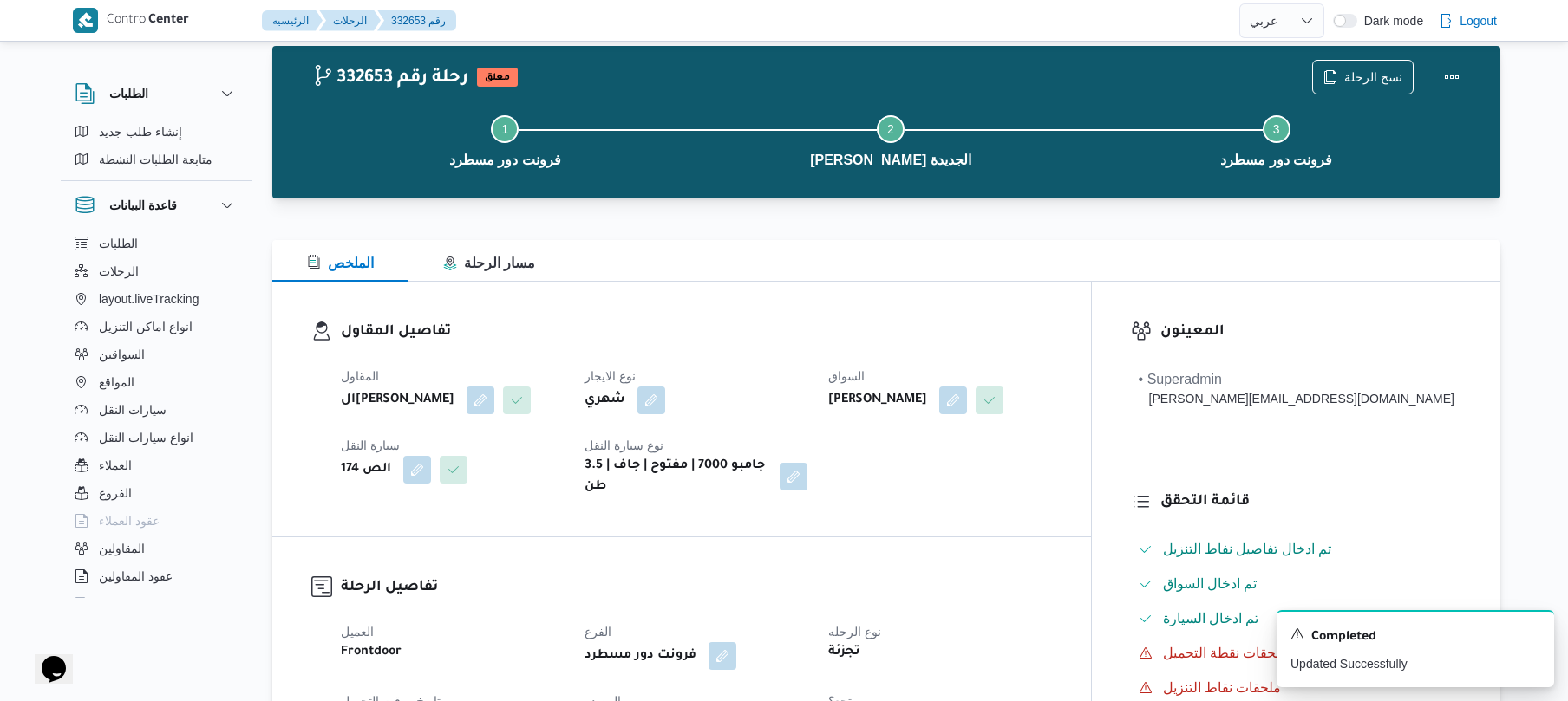
scroll to position [0, 0]
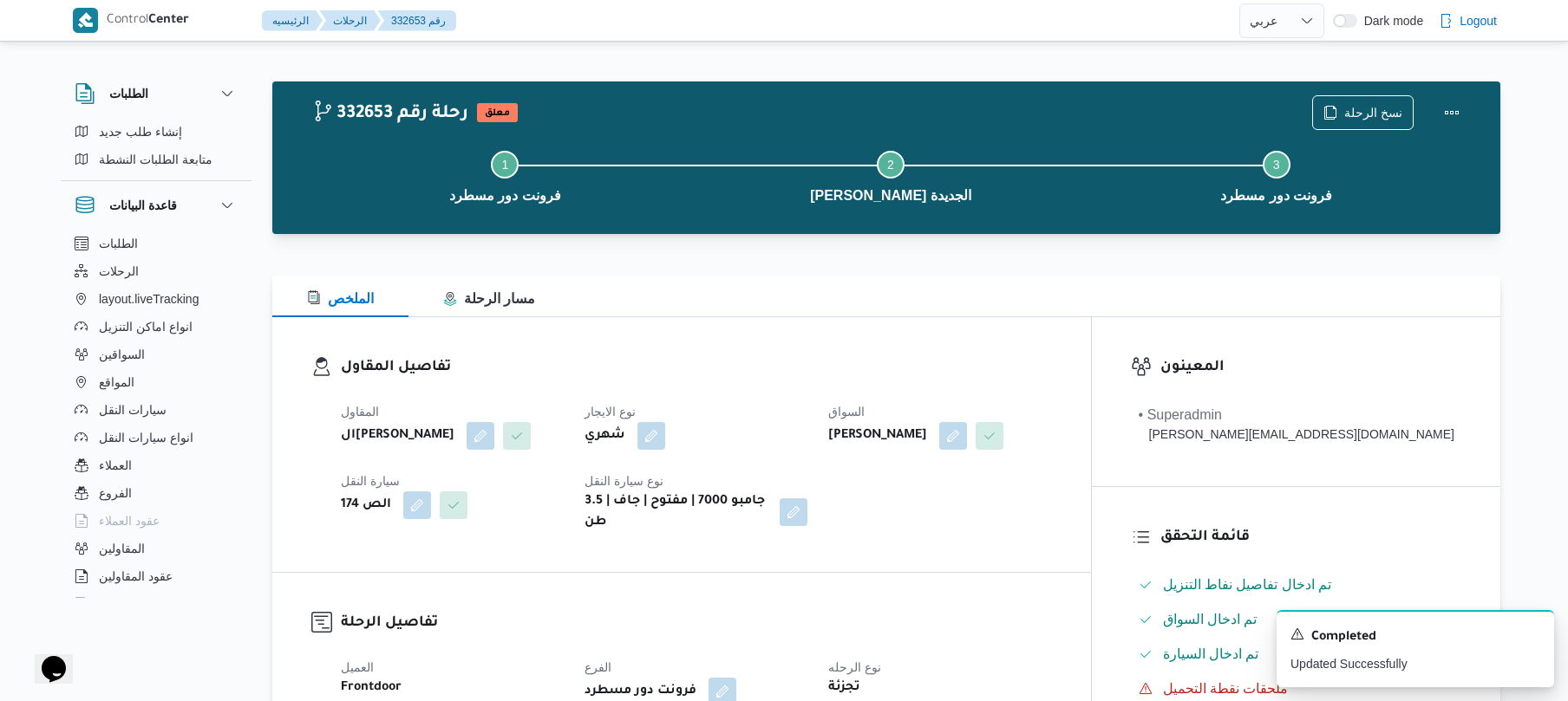
click at [1471, 104] on div "نسخ الرحلة" at bounding box center [1391, 112] width 177 height 55
click at [1447, 108] on button "Actions" at bounding box center [1451, 111] width 35 height 35
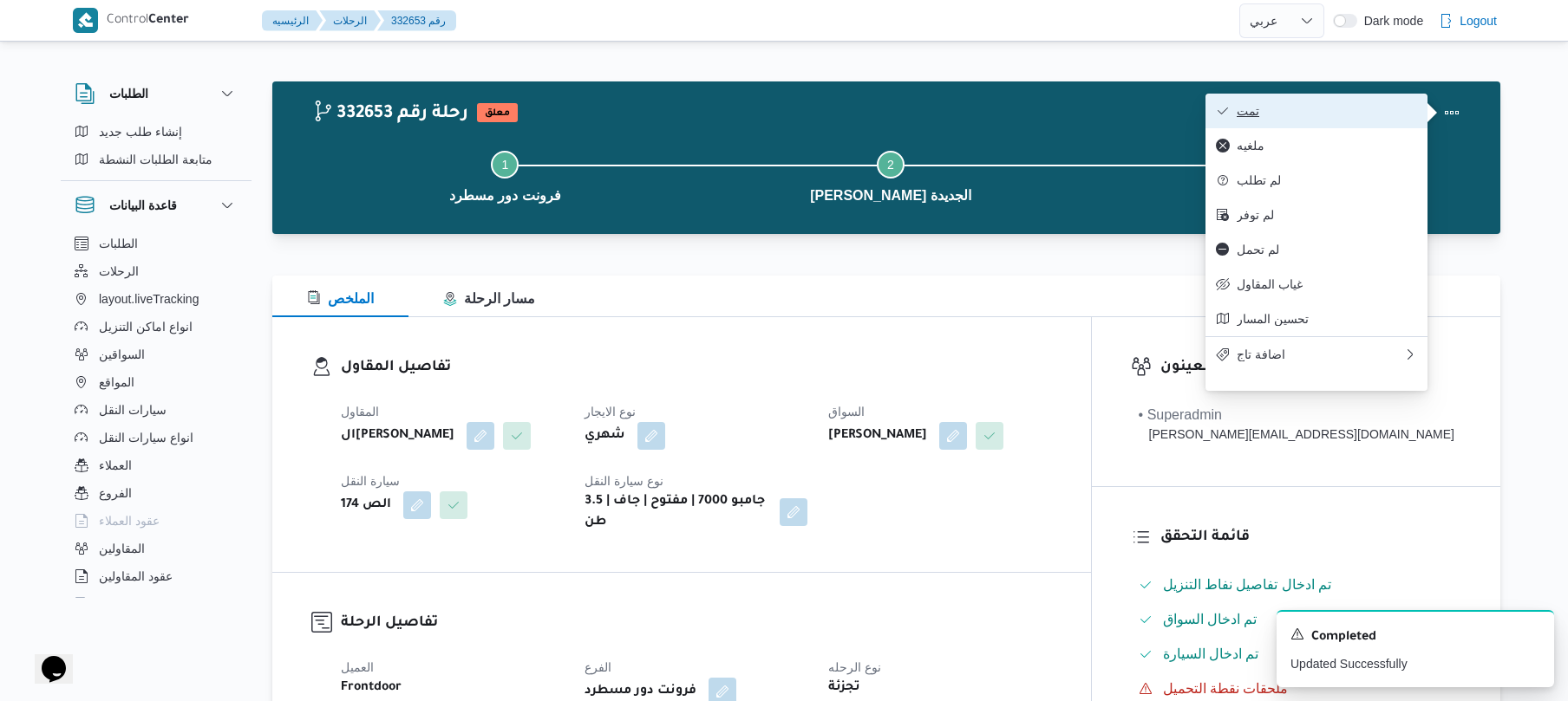
click at [1327, 108] on span "تمت" at bounding box center [1326, 110] width 180 height 14
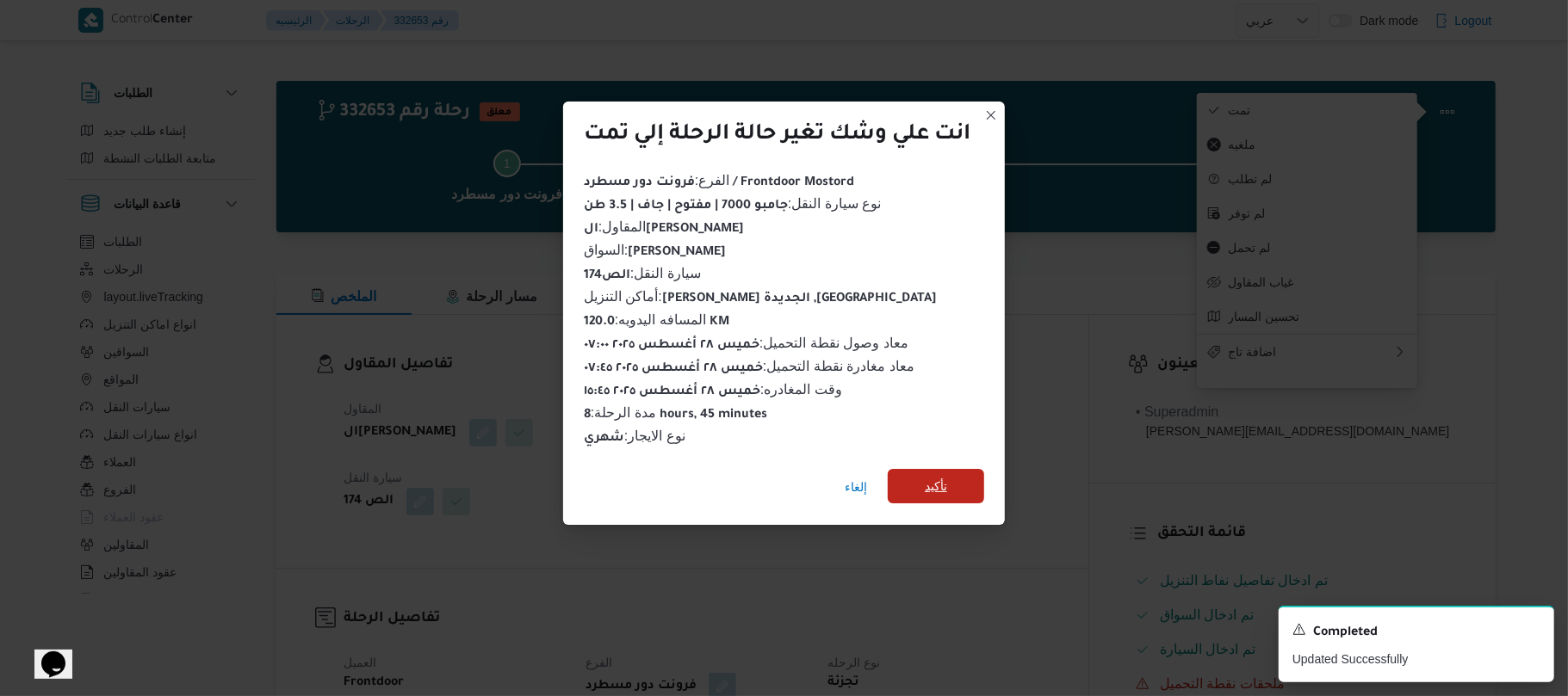
click at [954, 482] on span "تأكيد" at bounding box center [937, 486] width 96 height 34
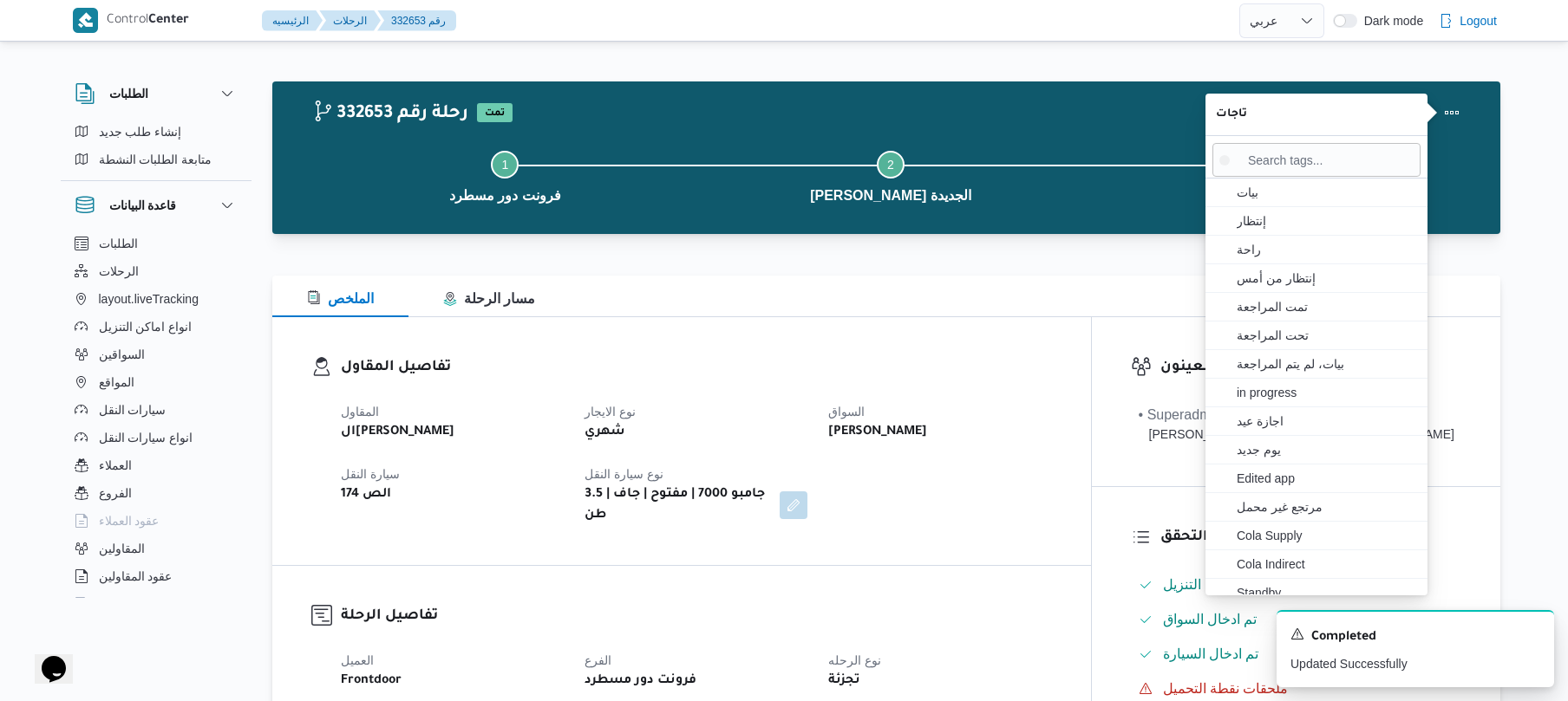
scroll to position [46, 0]
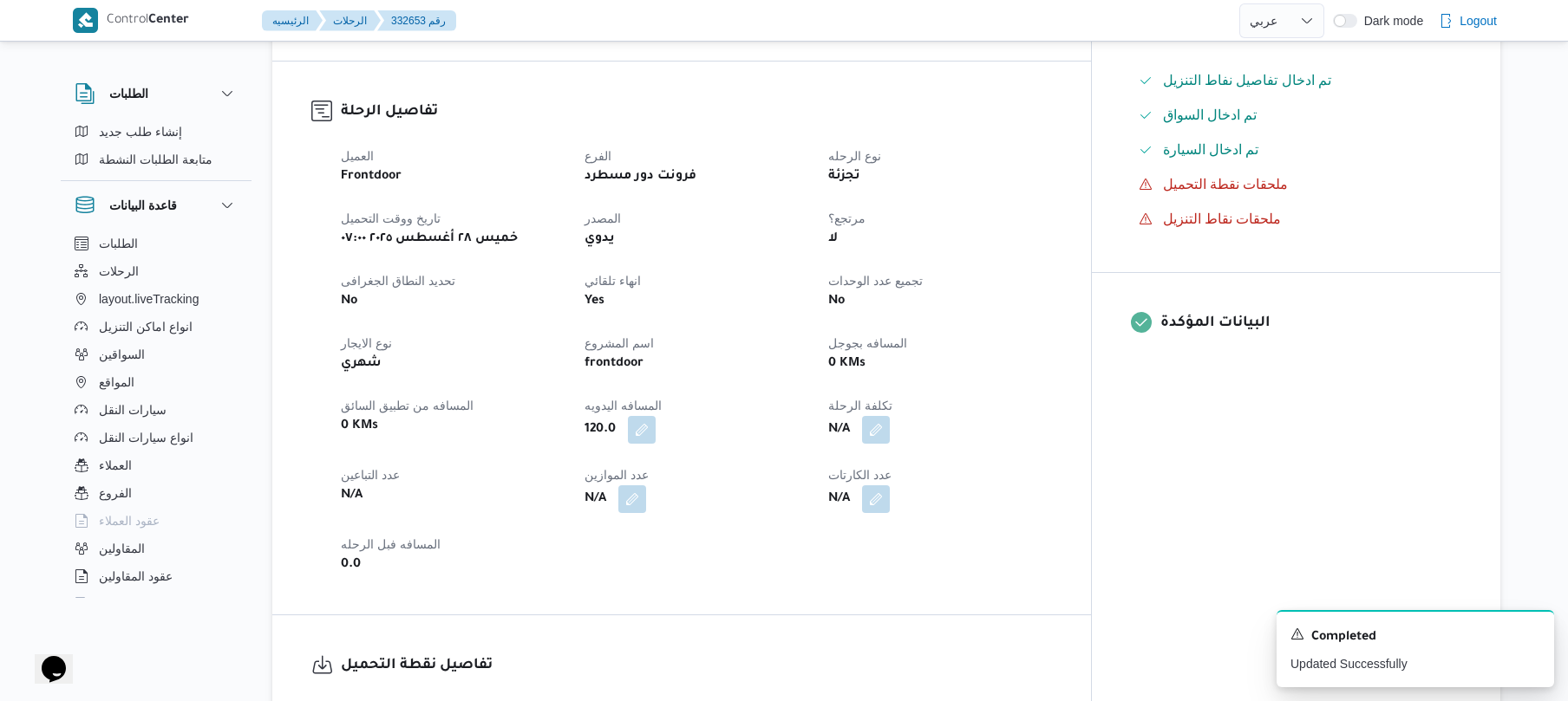
scroll to position [508, 0]
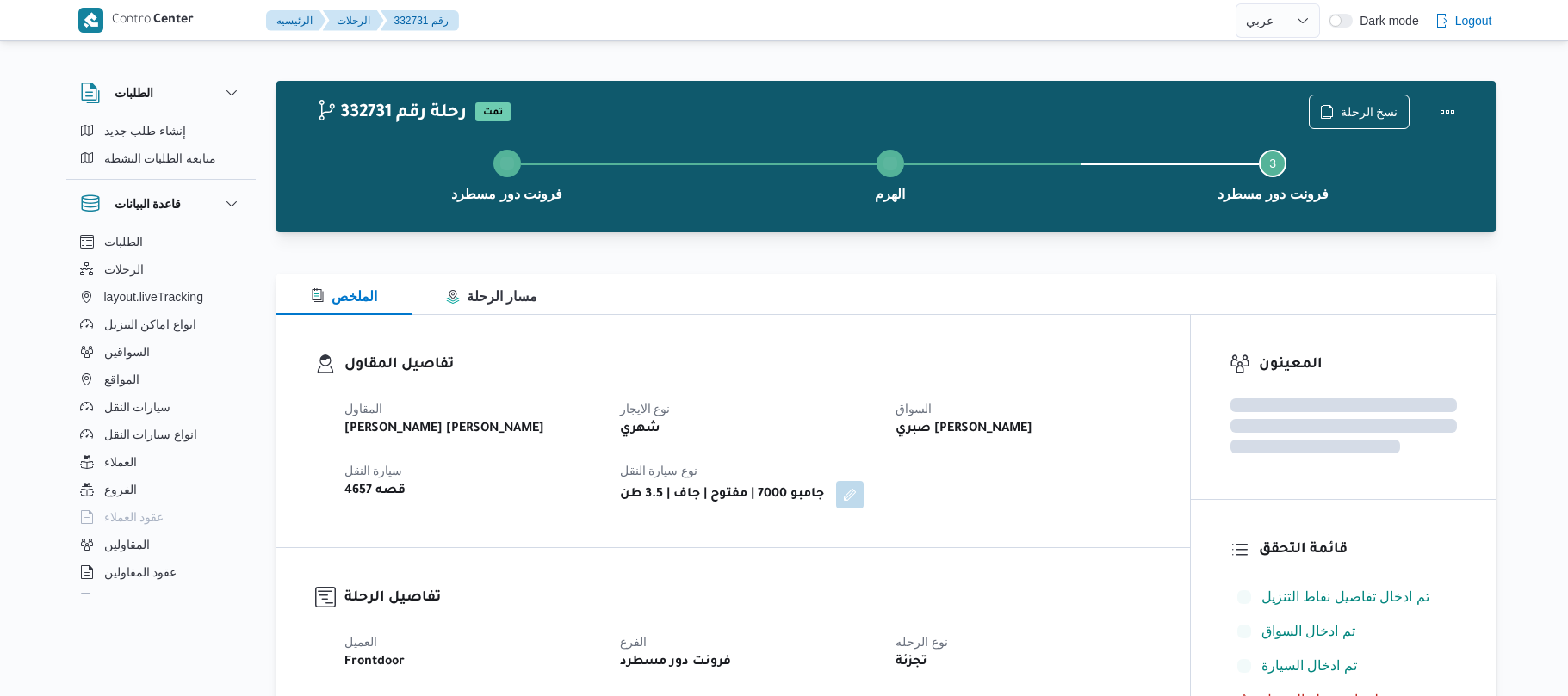
select select "ar"
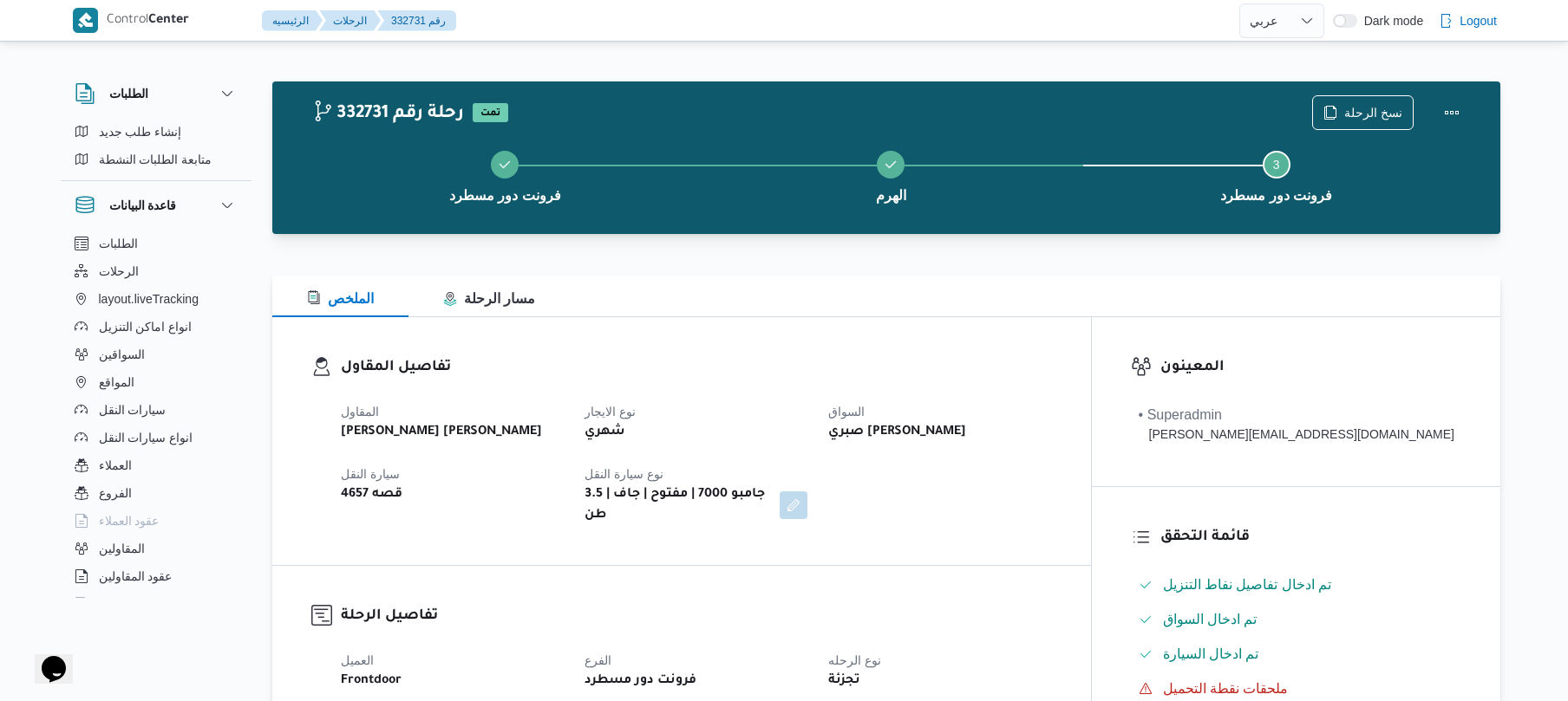
click at [958, 370] on h3 "تفاصيل المقاول" at bounding box center [697, 368] width 712 height 23
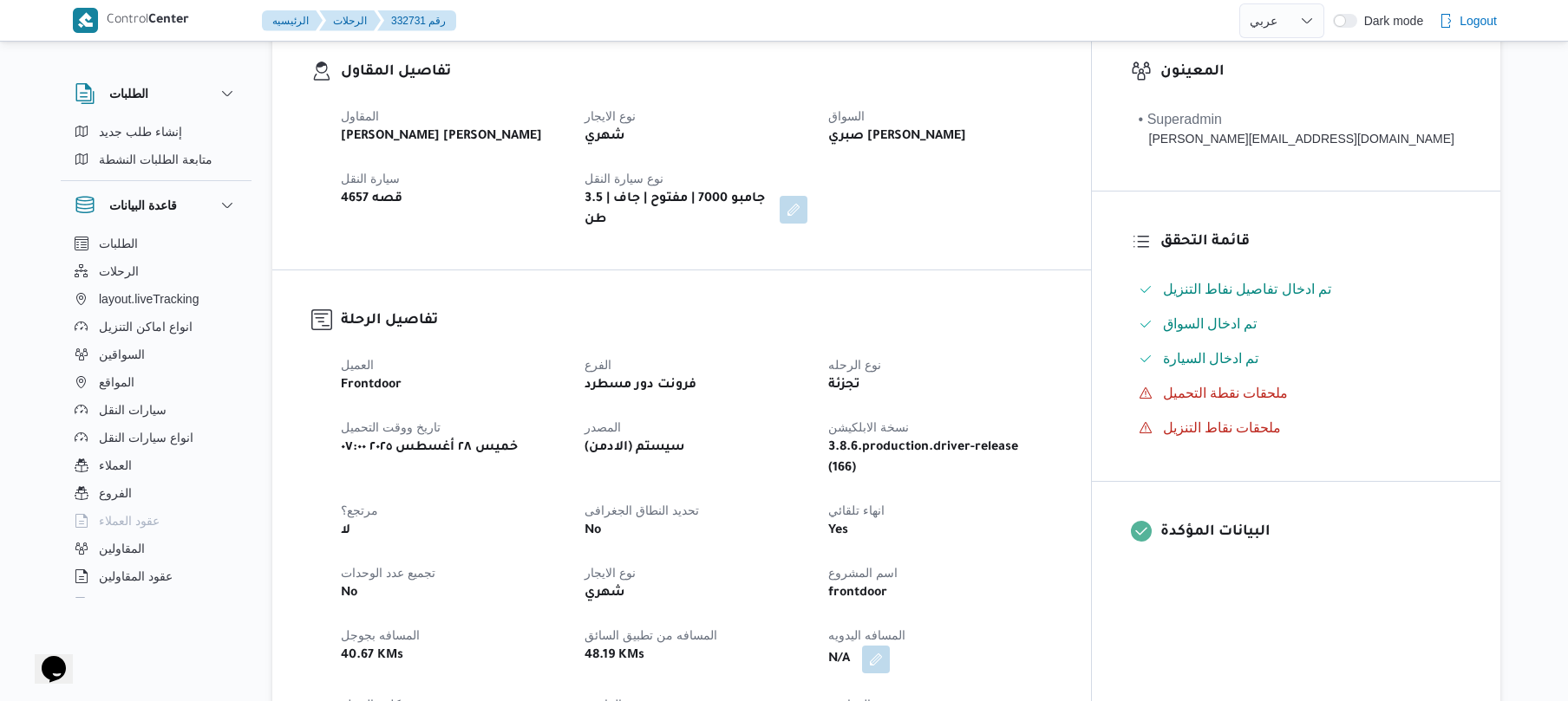
scroll to position [416, 0]
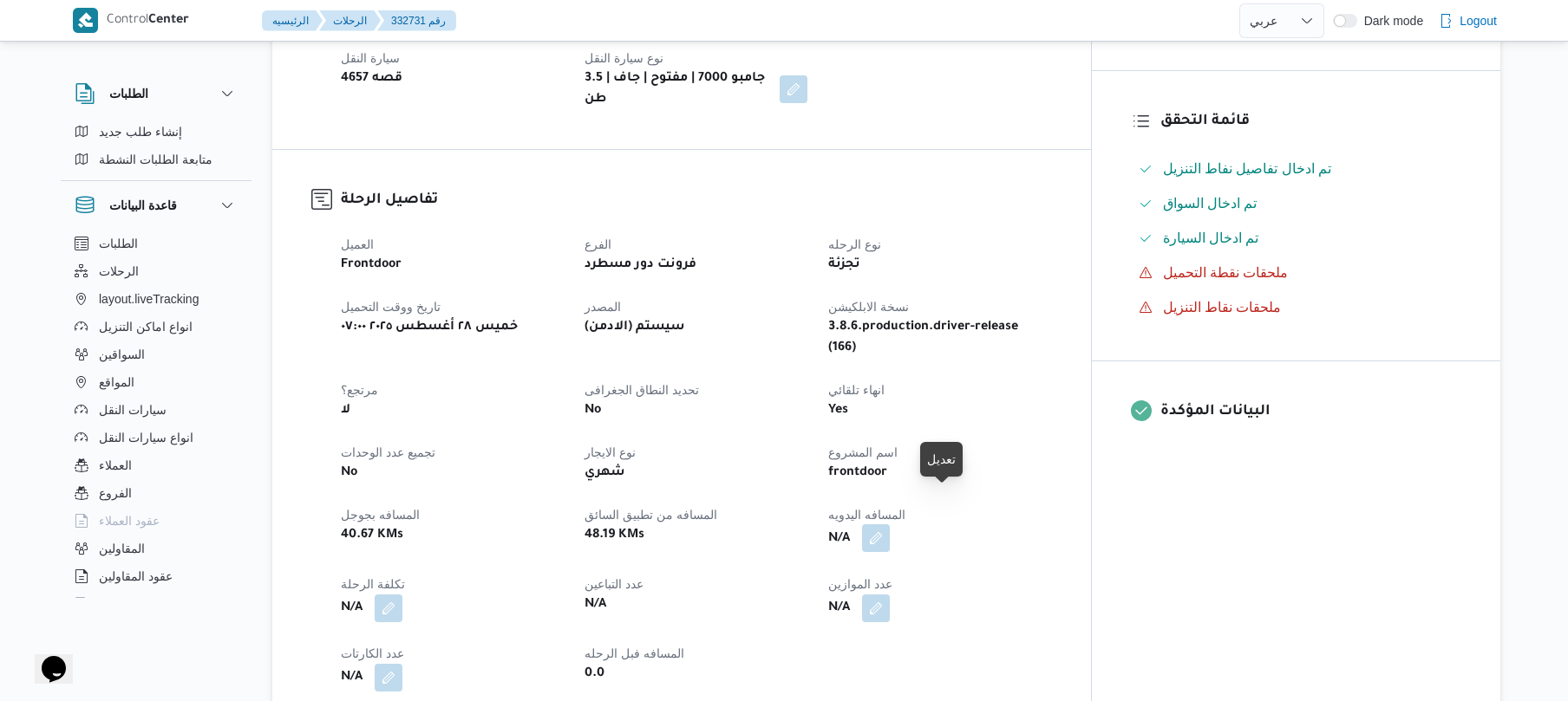
click at [890, 525] on button "button" at bounding box center [876, 539] width 28 height 28
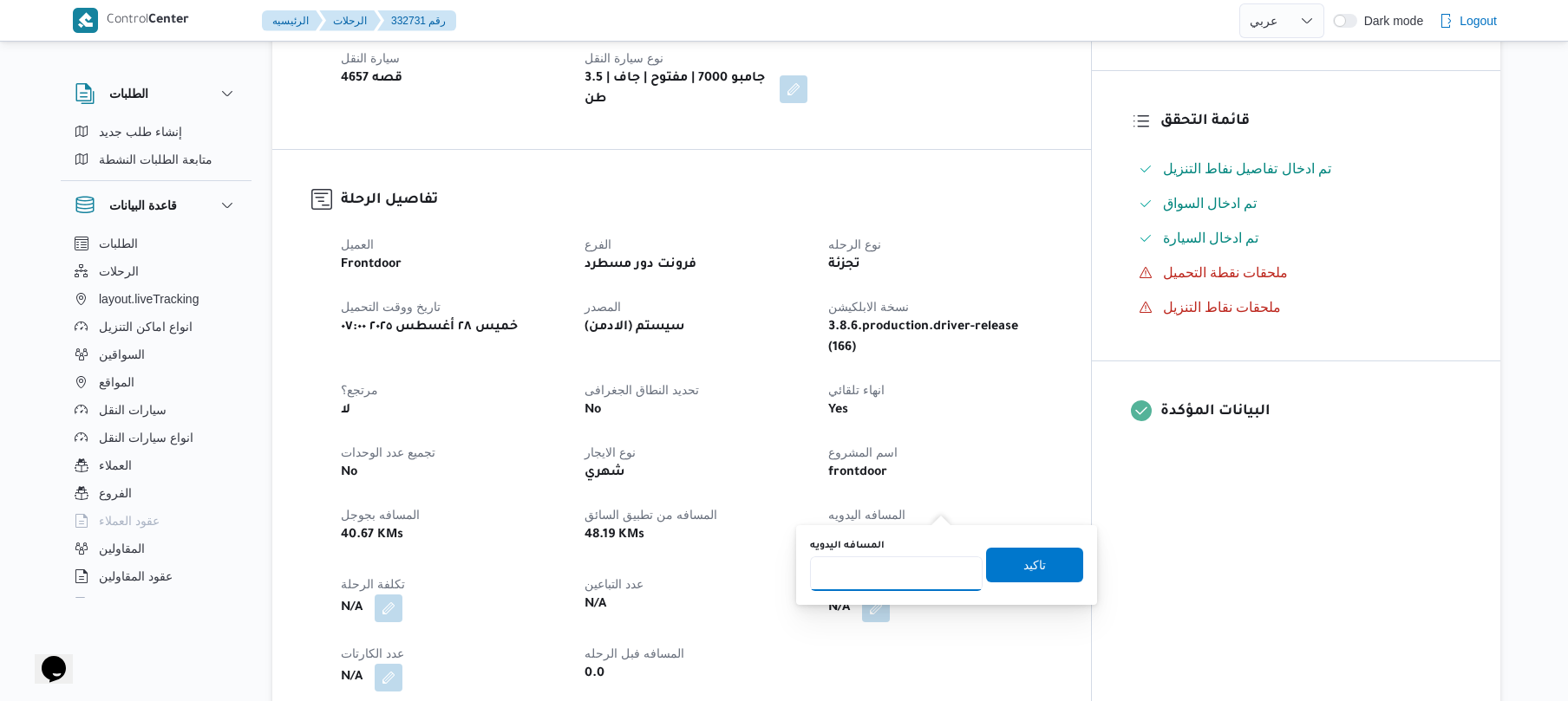
click at [892, 579] on input "المسافه اليدويه" at bounding box center [897, 573] width 173 height 35
type input "90"
click at [1007, 567] on span "تاكيد" at bounding box center [1035, 564] width 97 height 35
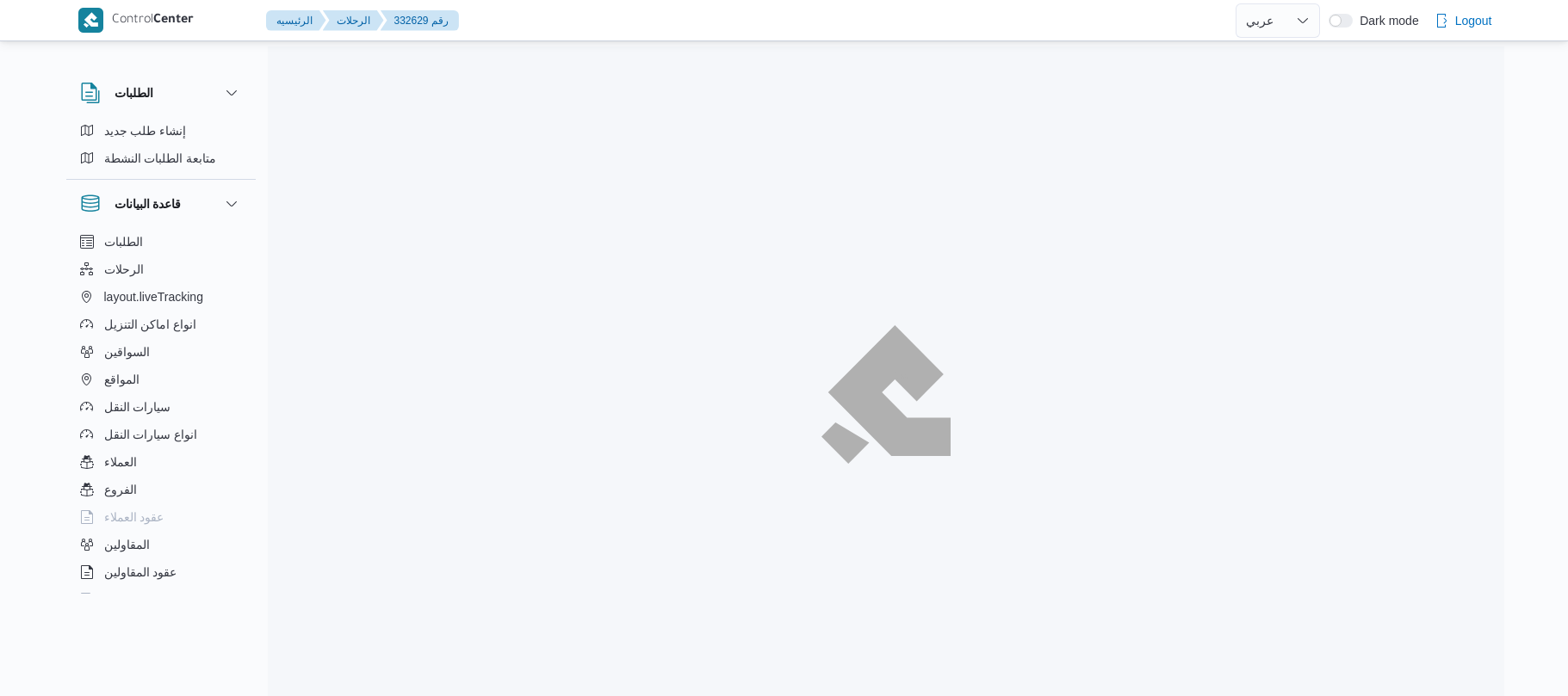
select select "ar"
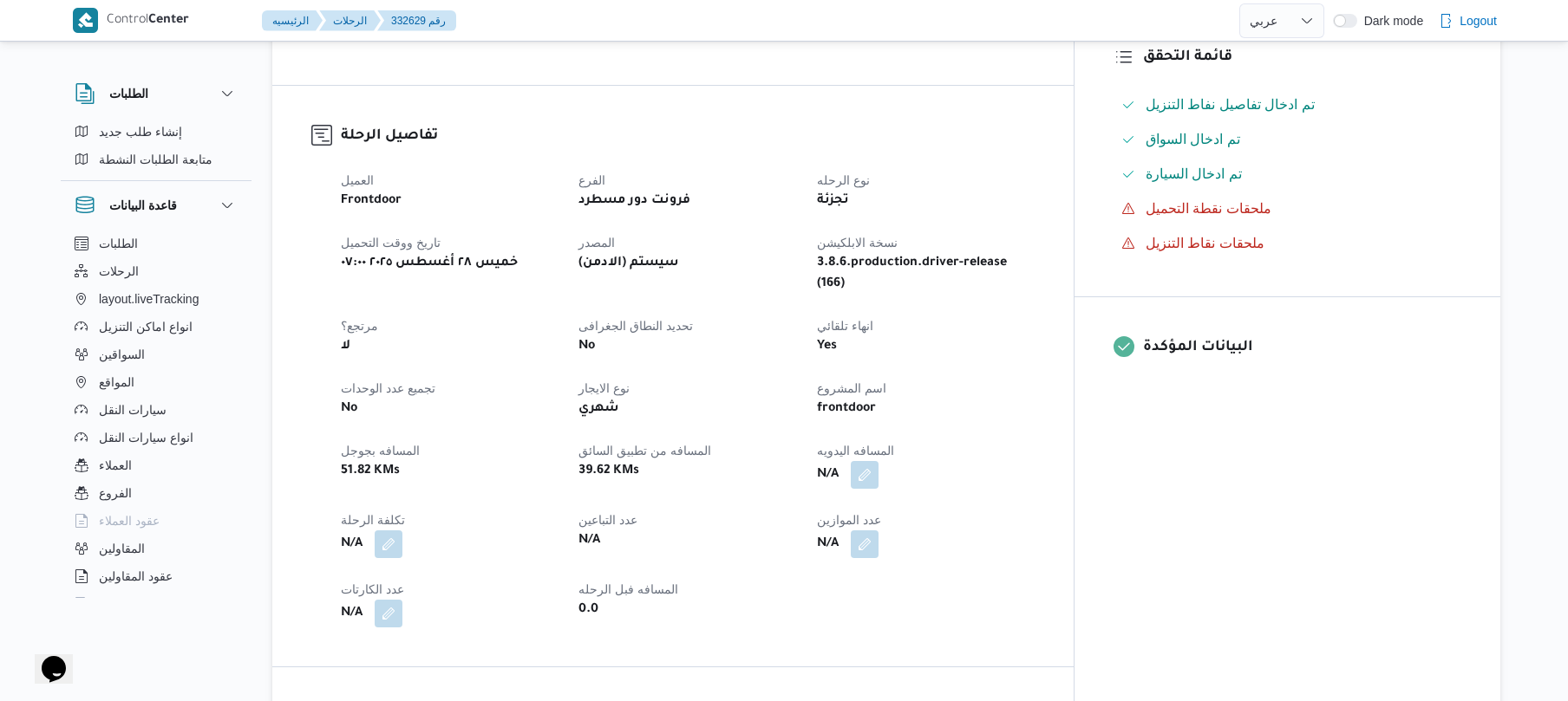
scroll to position [508, 0]
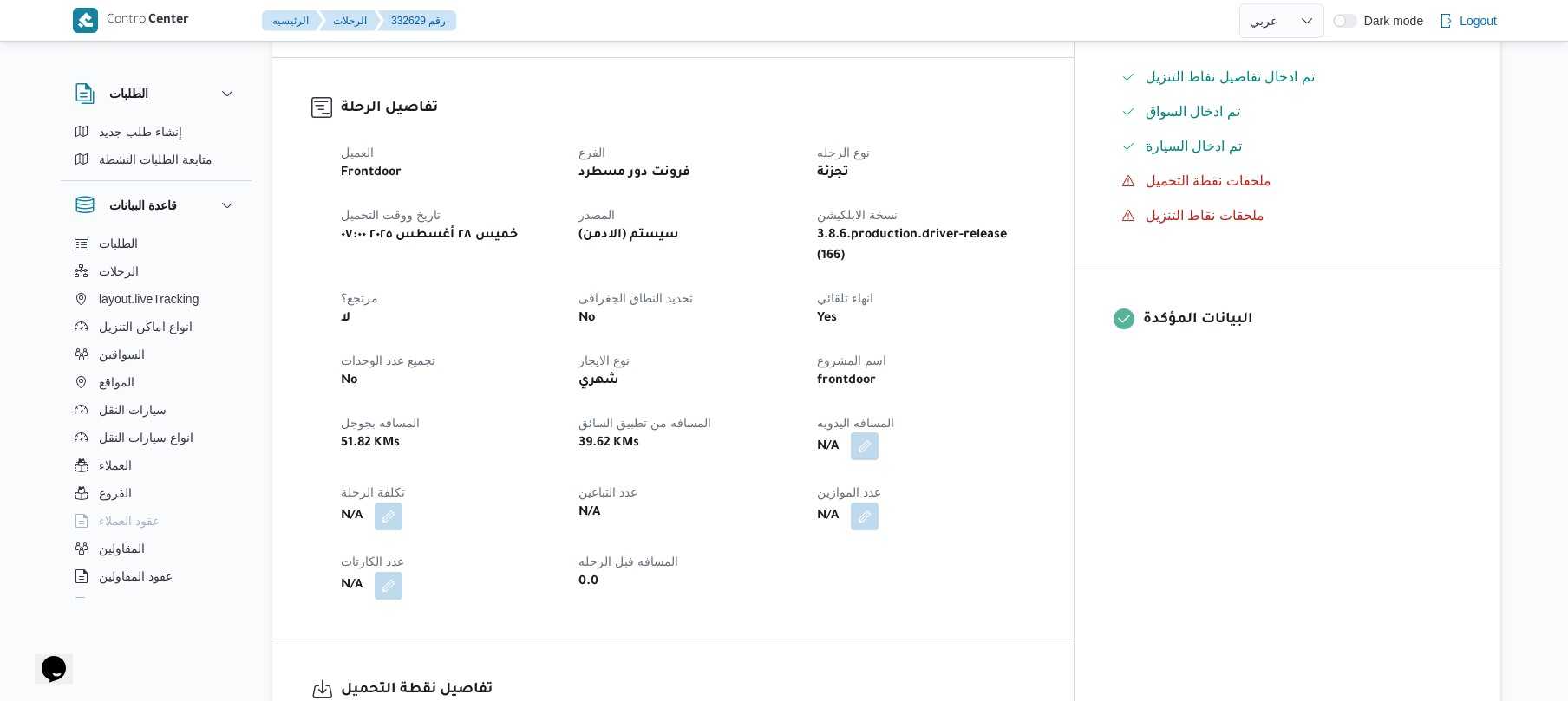
click at [879, 432] on button "button" at bounding box center [865, 446] width 28 height 28
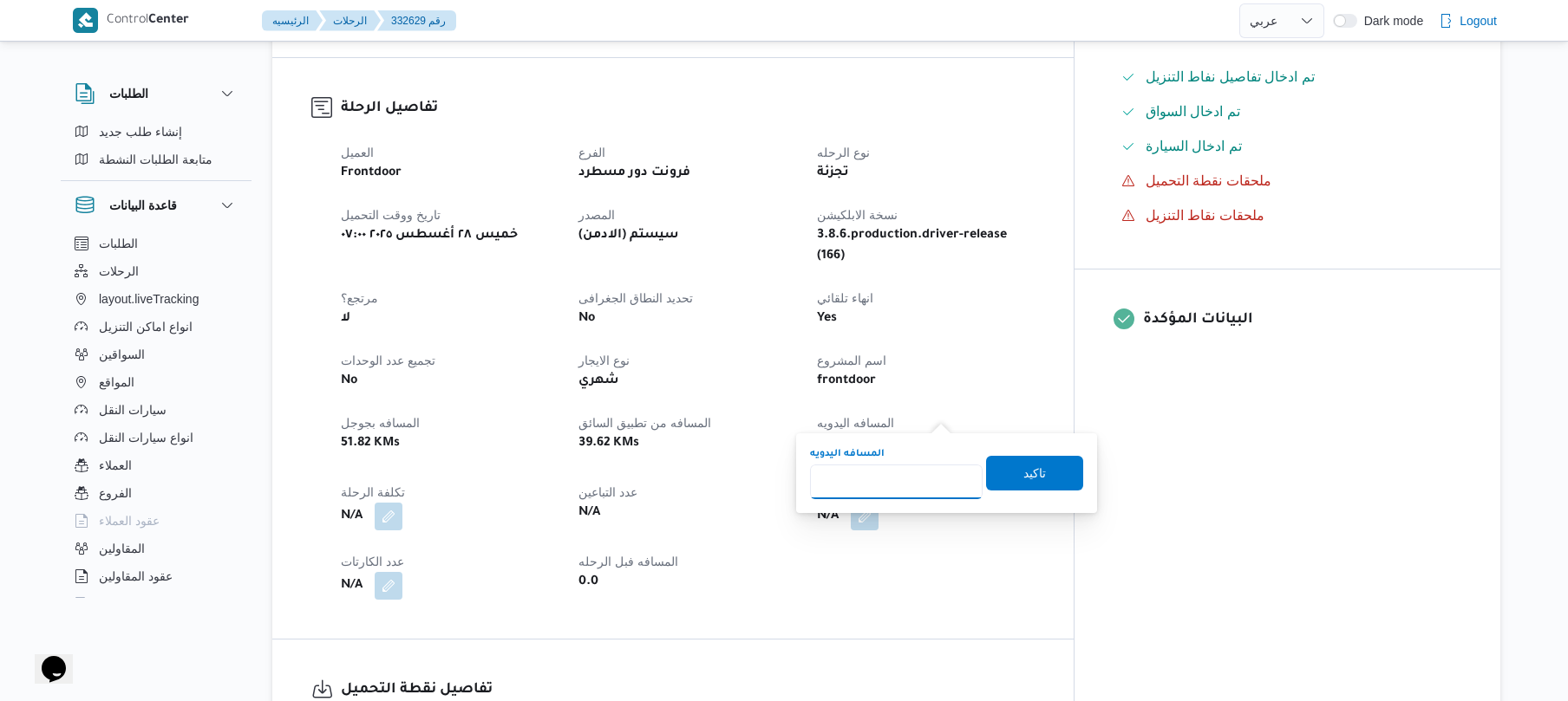
click at [903, 493] on input "المسافه اليدويه" at bounding box center [897, 482] width 173 height 35
type input "130"
click at [1054, 461] on span "تاكيد" at bounding box center [1035, 472] width 97 height 35
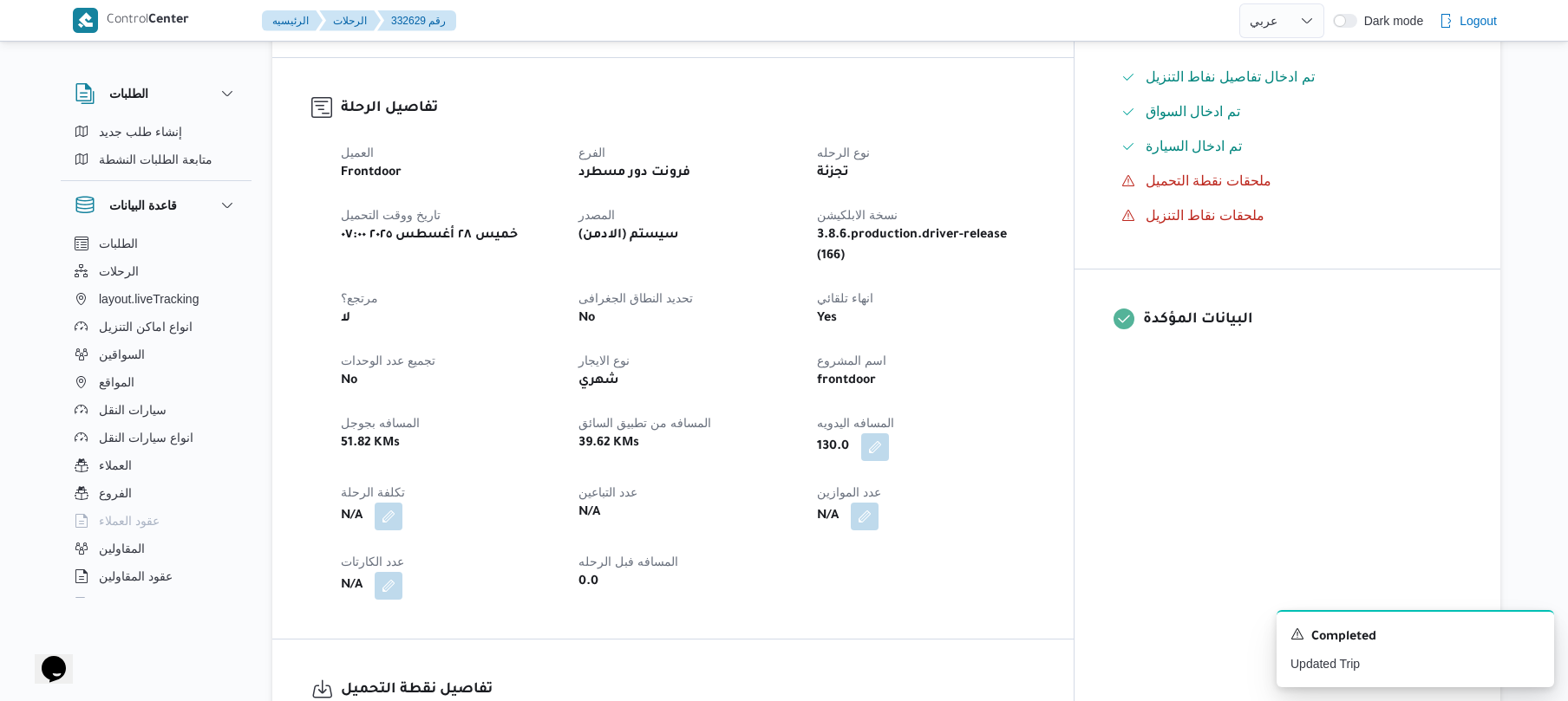
click at [1034, 482] on dt "عدد الموازين" at bounding box center [925, 492] width 217 height 21
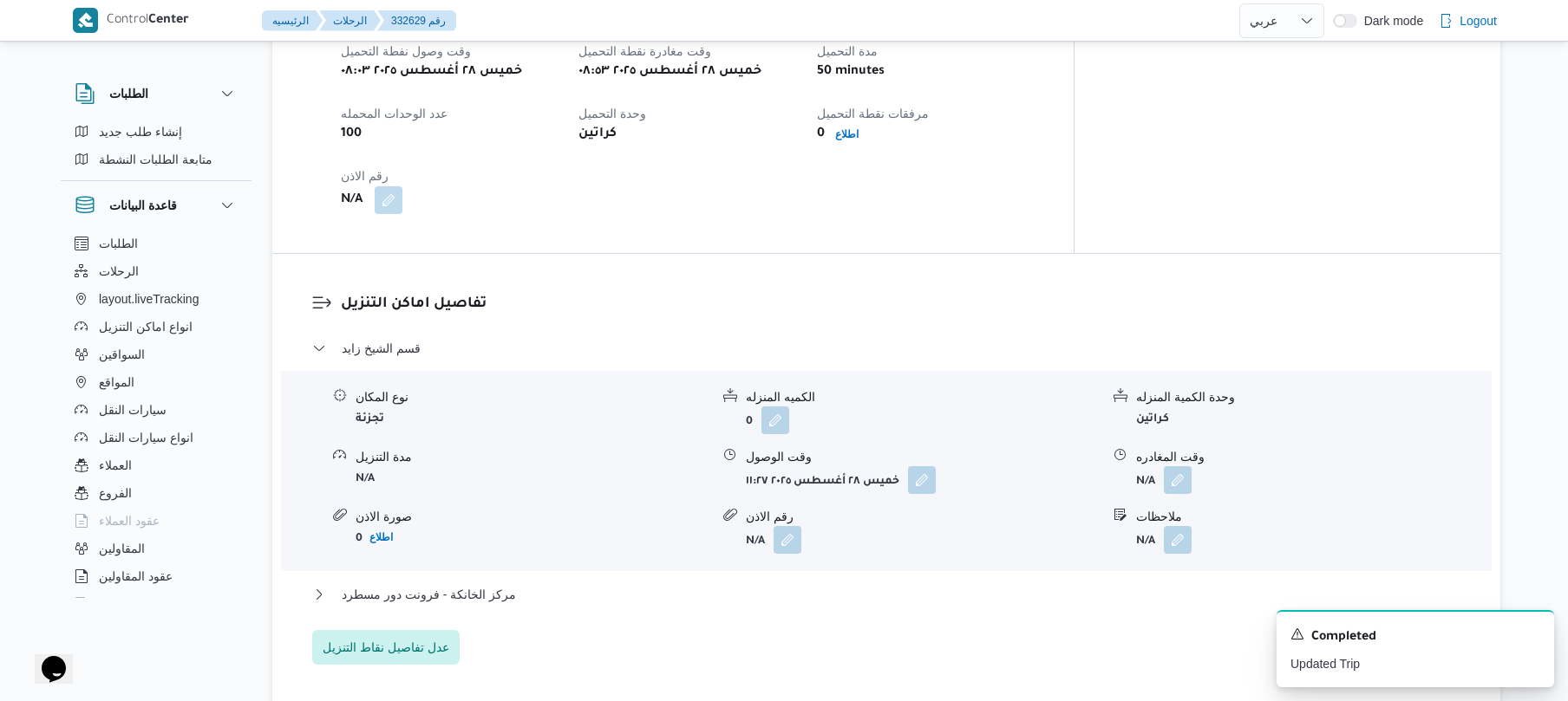
scroll to position [1238, 0]
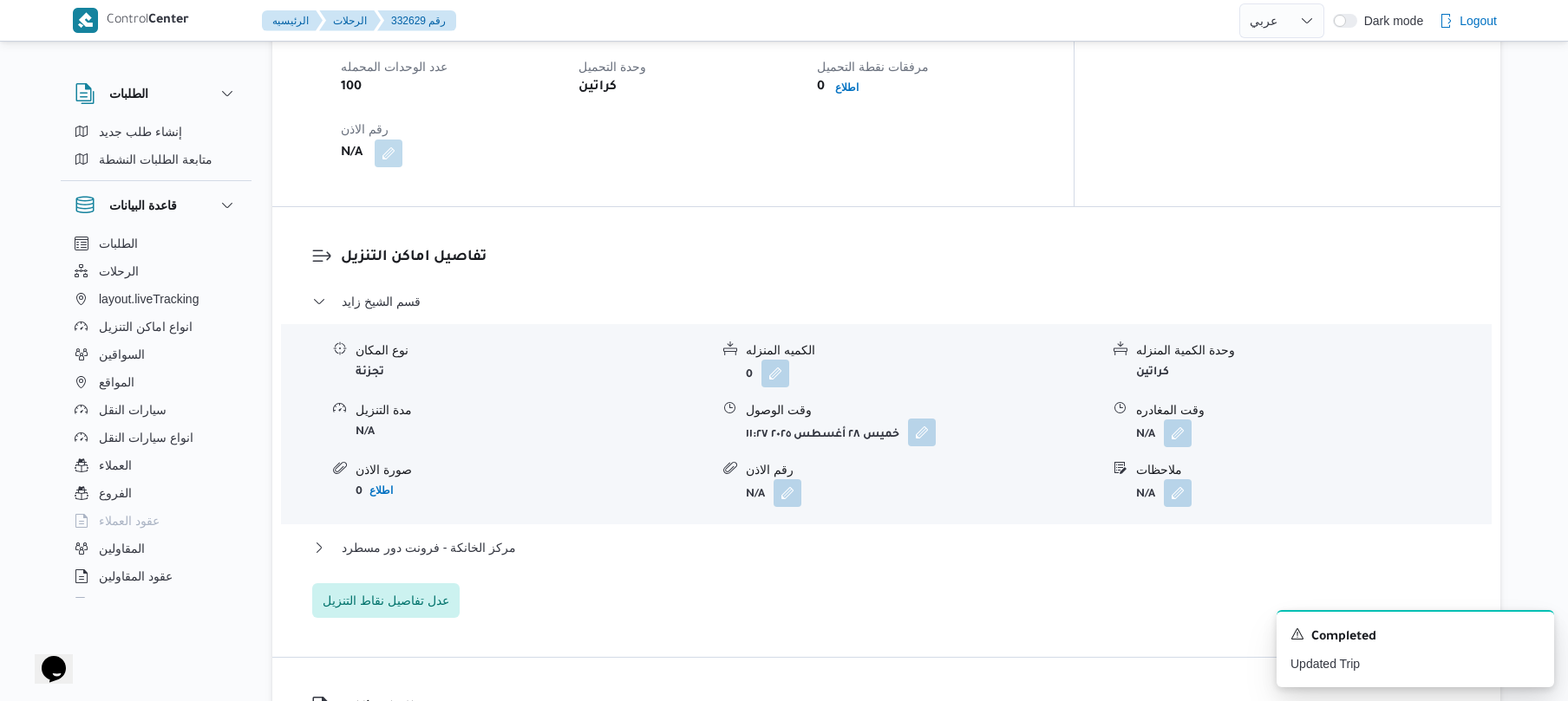
click at [927, 419] on button "button" at bounding box center [922, 433] width 28 height 28
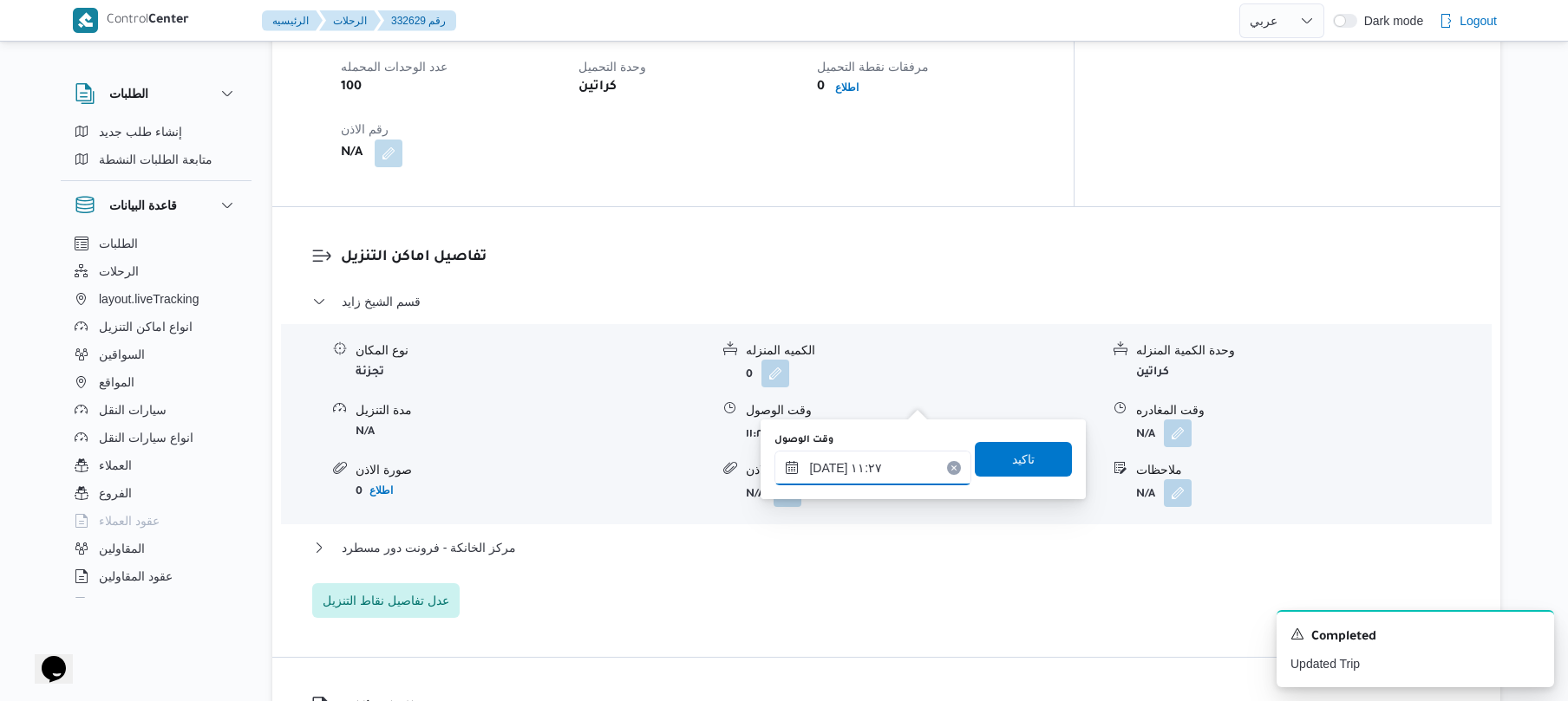
click at [869, 458] on div "٢٨/٠٨/٢٠٢٥ ١١:٢٧" at bounding box center [872, 468] width 197 height 35
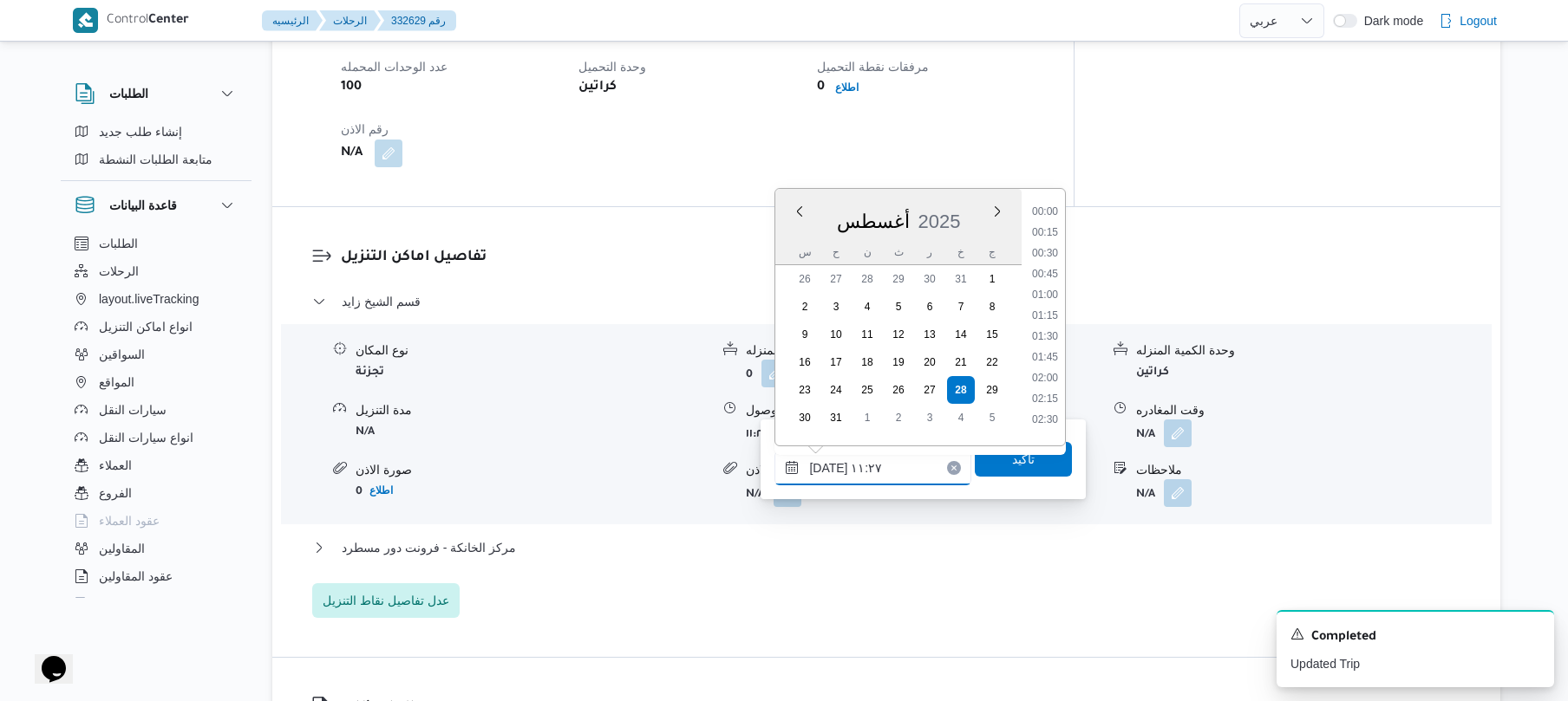
scroll to position [820, 0]
click at [760, 171] on div "تفاصيل نقطة التحميل وقت وصول نفطة التحميل خميس ٢٨ أغسطس ٢٠٢٥ ٠٨:٠٣ وقت مغادرة ن…" at bounding box center [673, 58] width 801 height 297
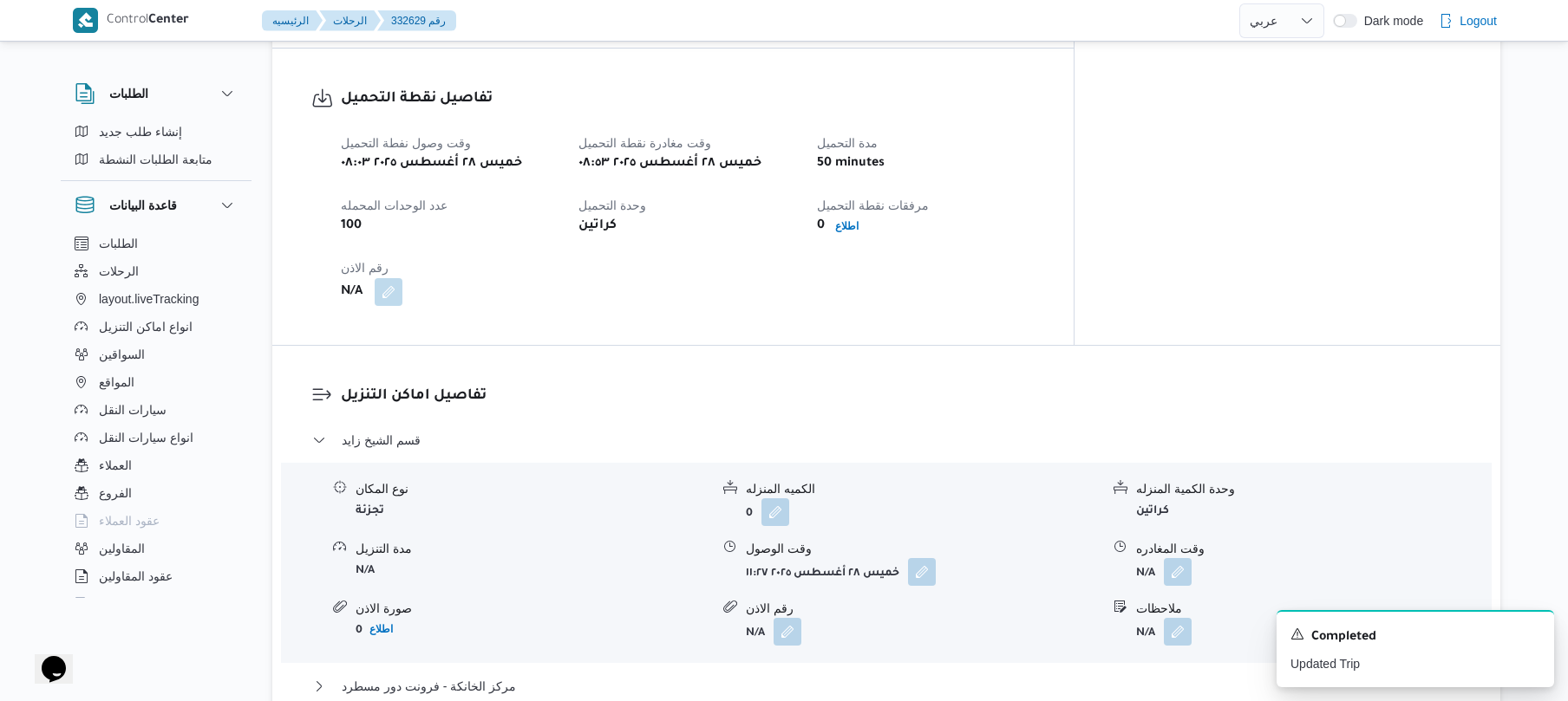
scroll to position [1145, 0]
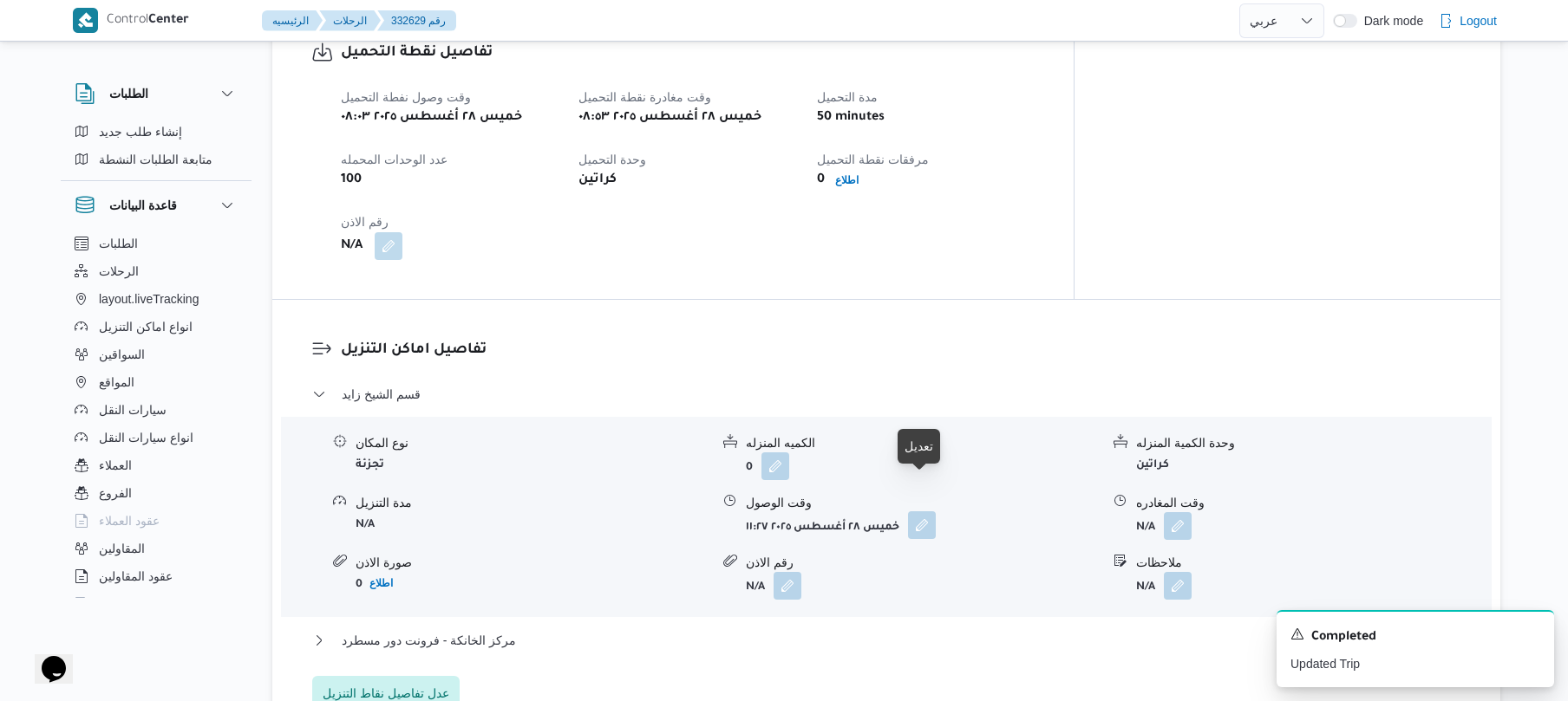
click at [920, 512] on button "button" at bounding box center [922, 526] width 28 height 28
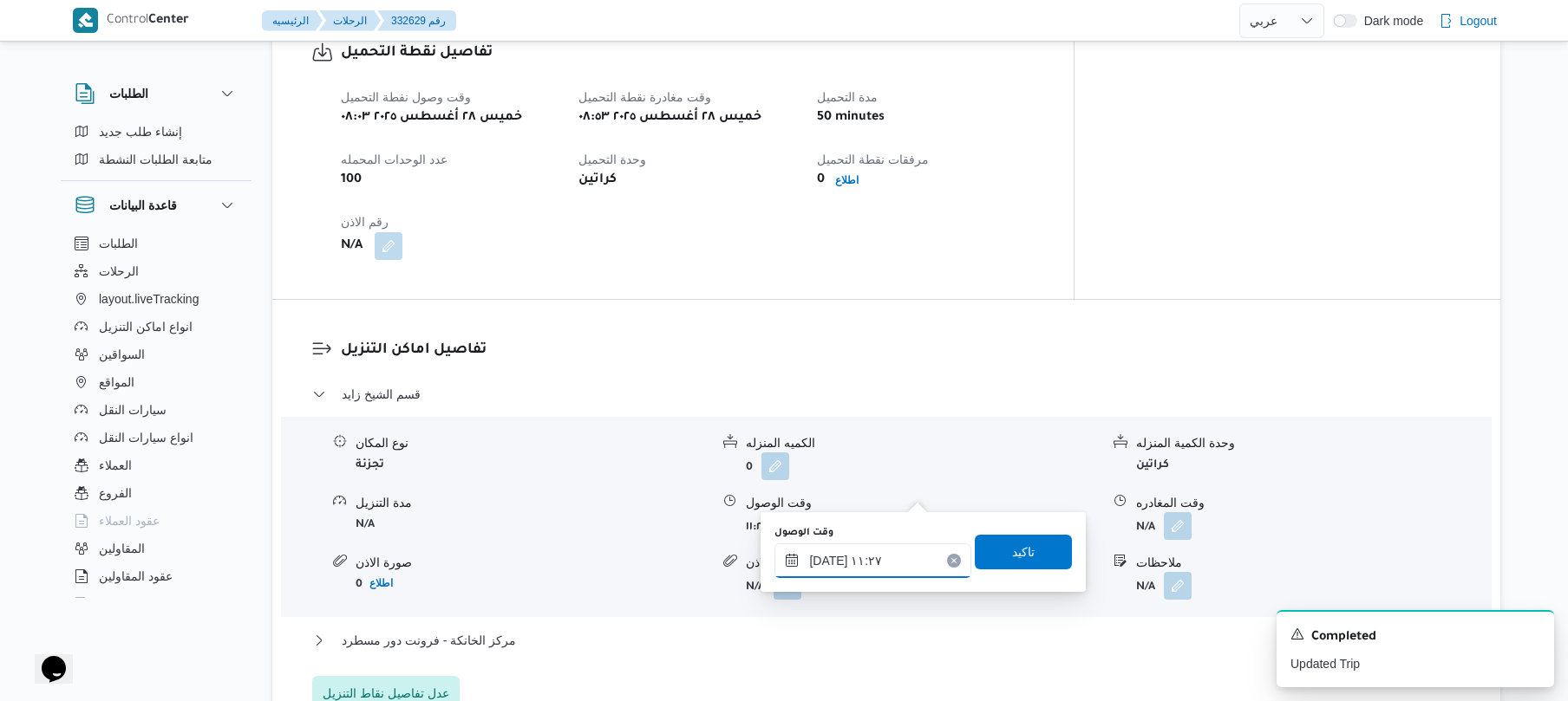
click at [847, 560] on input "٢٨/٠٨/٢٠٢٥ ١١:٢٧" at bounding box center [872, 560] width 197 height 35
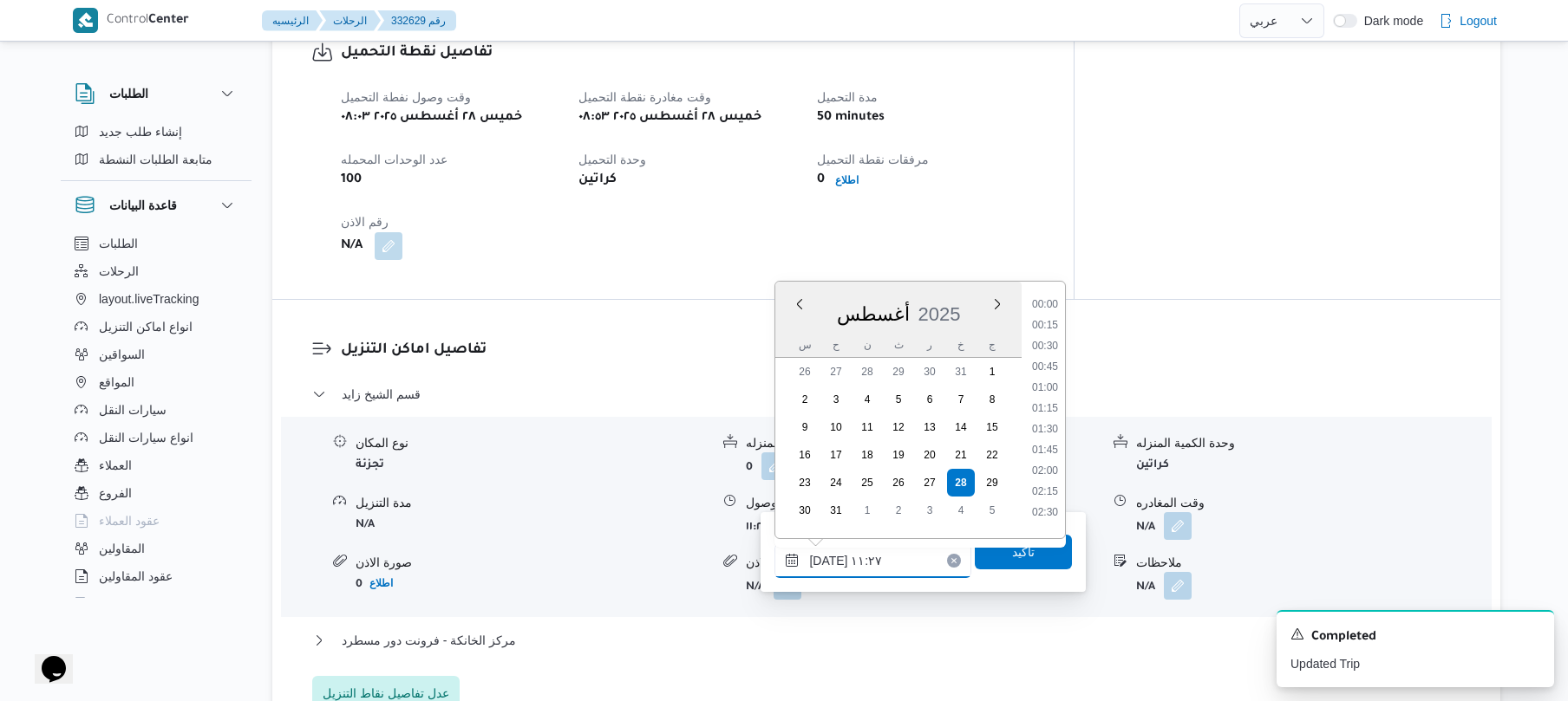
scroll to position [820, 0]
click at [1045, 296] on li "09:45" at bounding box center [1045, 296] width 40 height 18
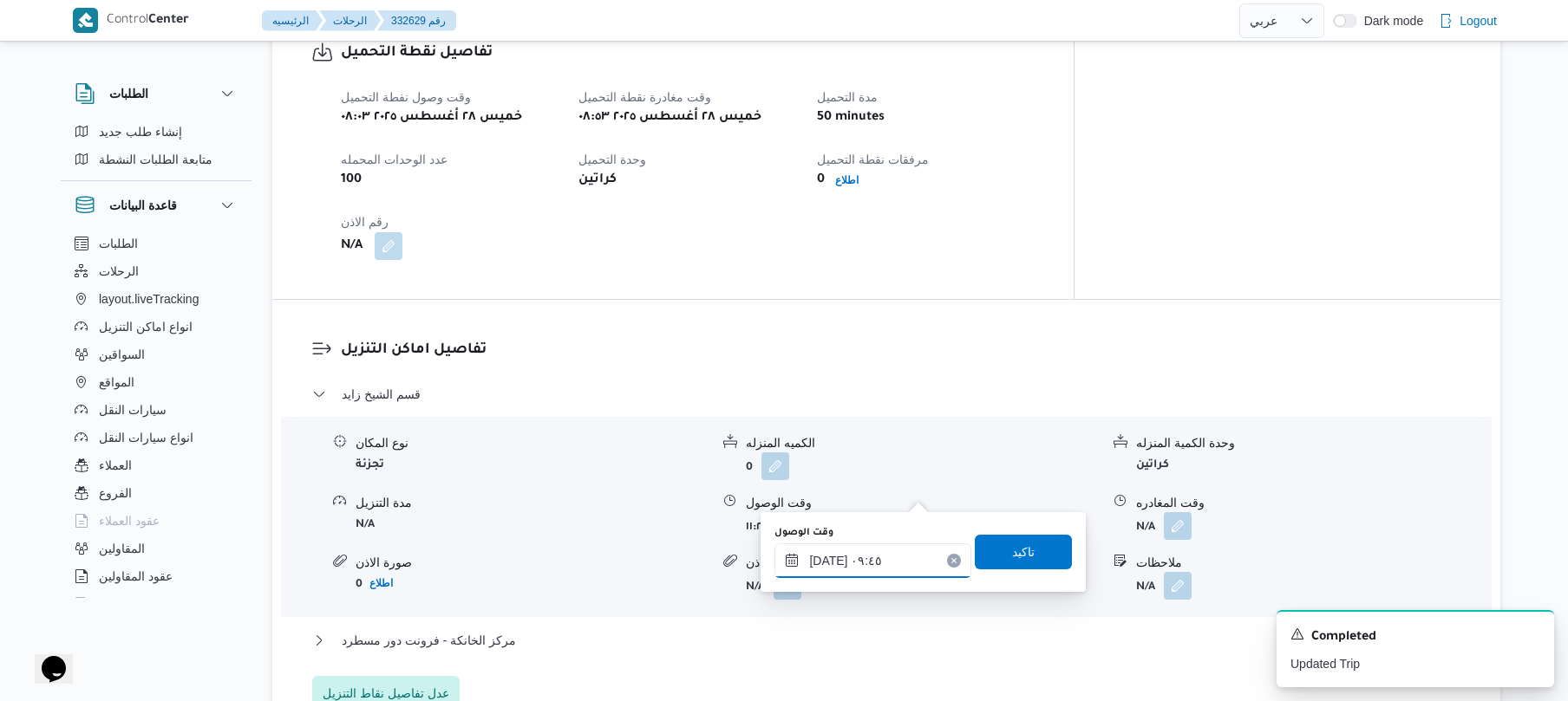
click at [831, 560] on input "٢٨/٠٨/٢٠٢٥ ٠٩:٤٥" at bounding box center [872, 560] width 197 height 35
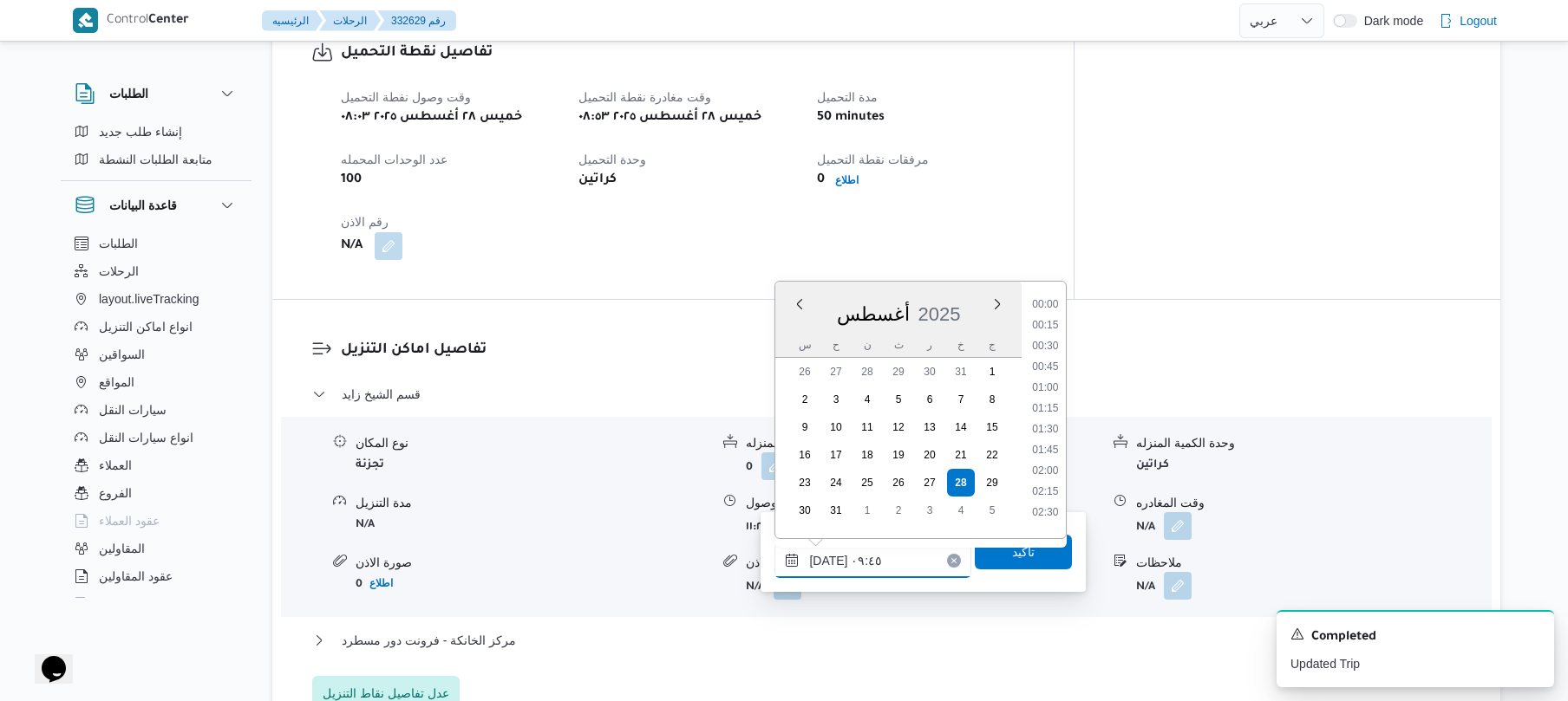
click at [831, 560] on input "٢٨/٠٨/٢٠٢٥ ٠٩:٤٥" at bounding box center [872, 560] width 197 height 35
type input "٢٨/٠٨/٢٠٢٥ ٠٩:55"
click at [1030, 559] on span "تاكيد" at bounding box center [1024, 551] width 97 height 35
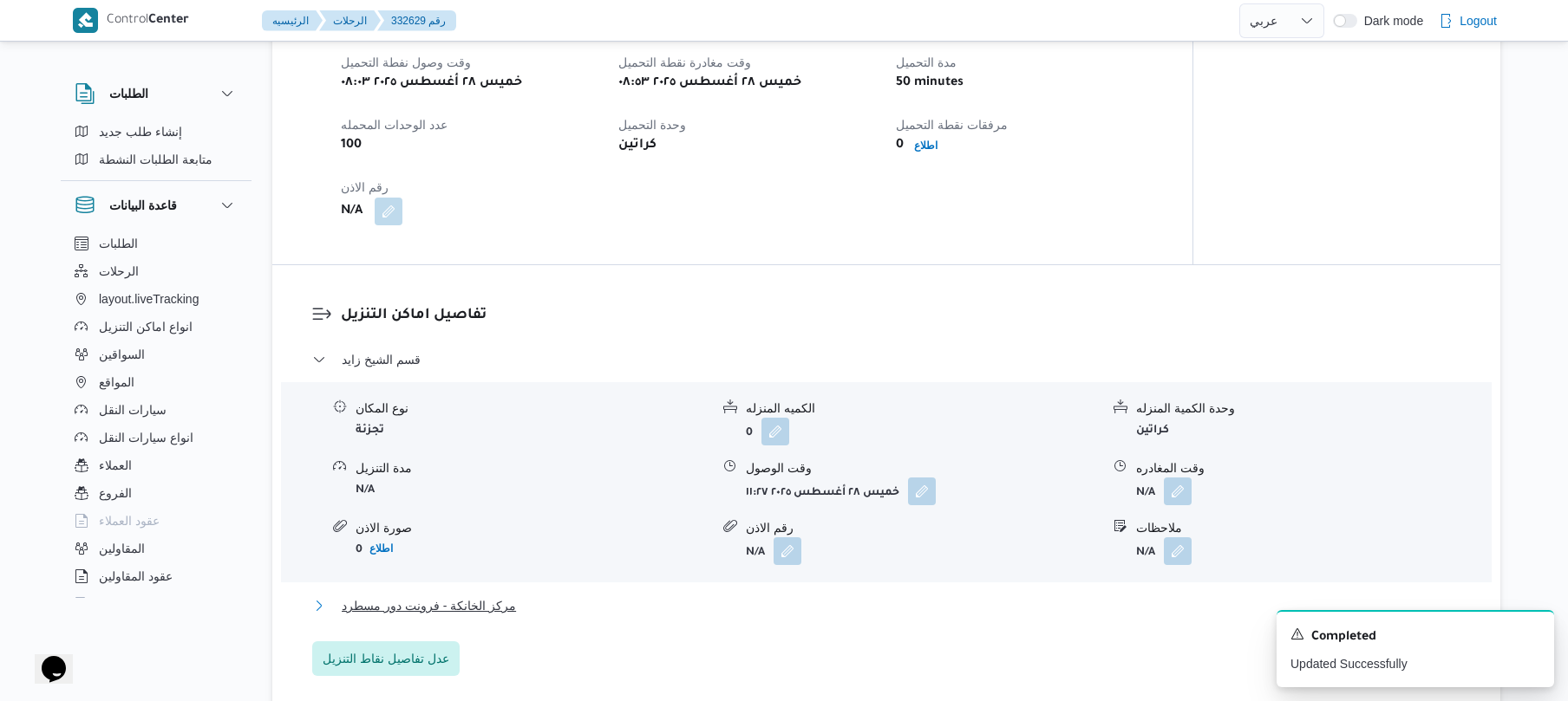
click at [862, 609] on button "مركز الخانكة - فرونت دور مسطرد" at bounding box center [886, 606] width 1150 height 21
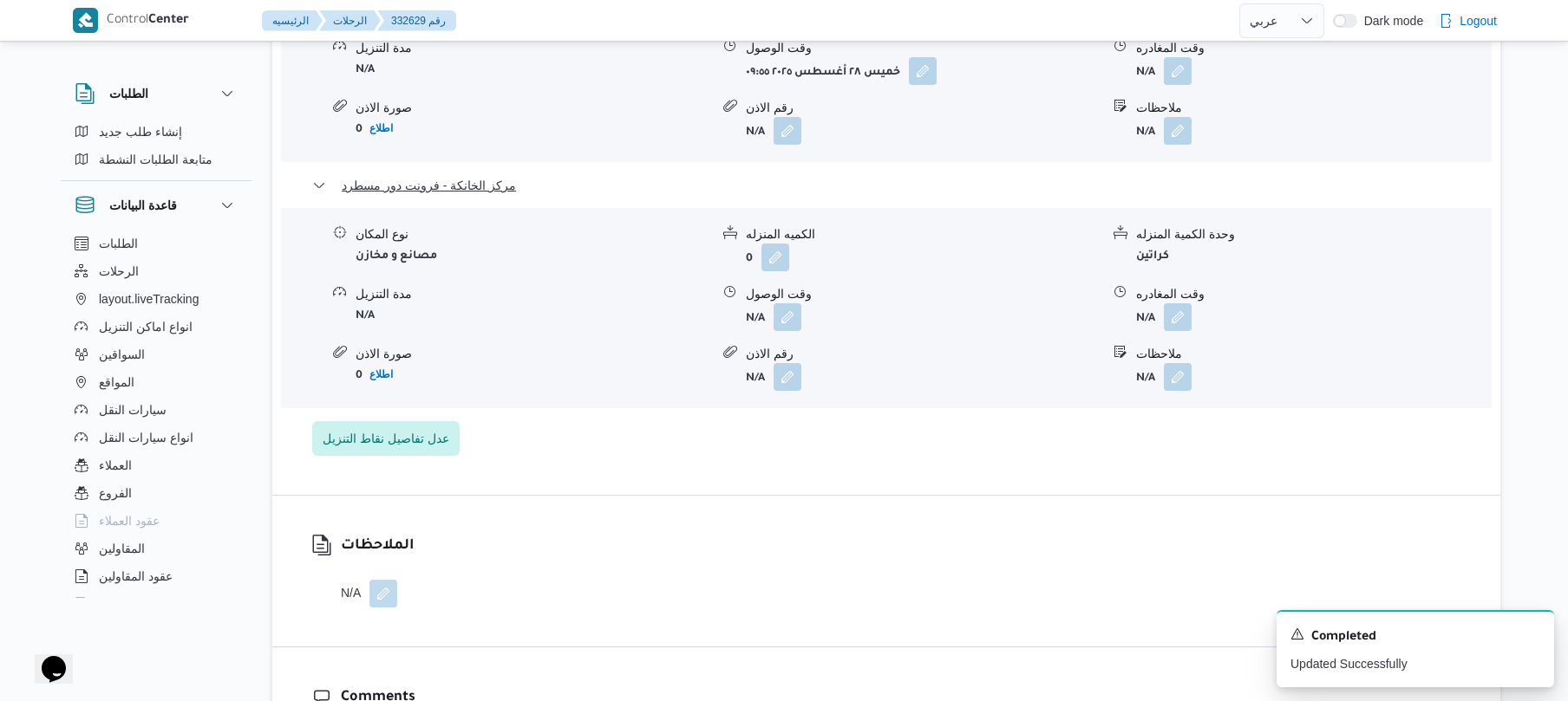
scroll to position [1607, 0]
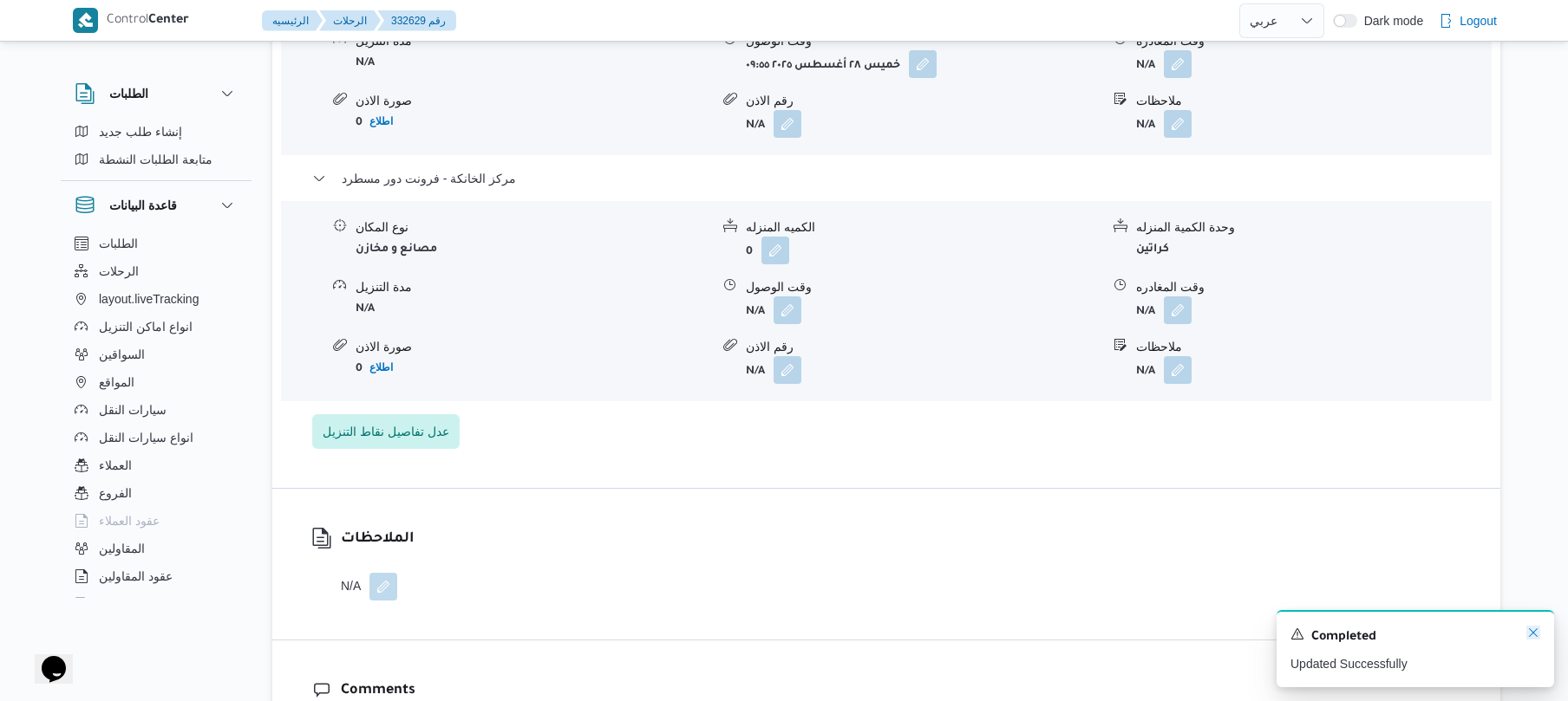
click at [1528, 632] on icon "Dismiss toast" at bounding box center [1533, 633] width 14 height 14
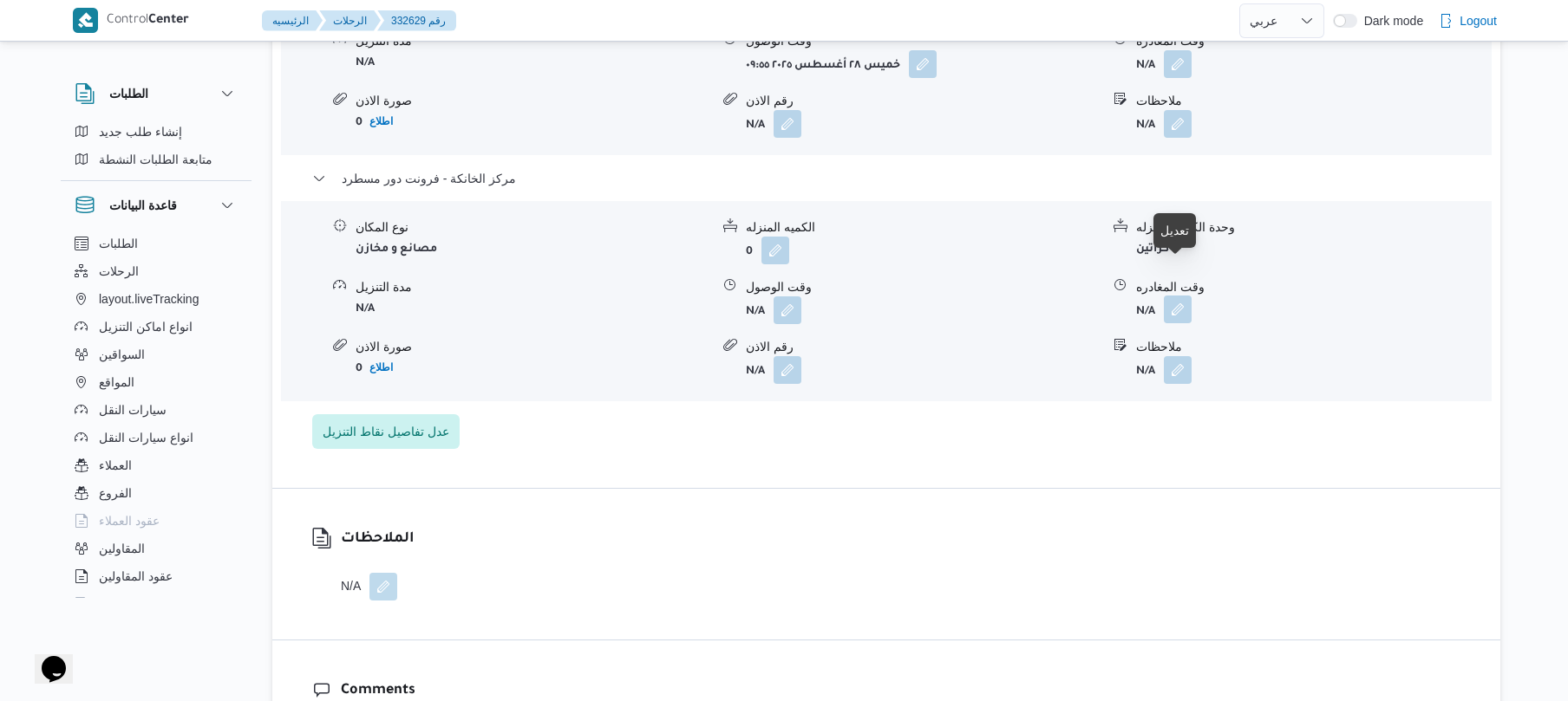
click at [1175, 296] on button "button" at bounding box center [1178, 310] width 28 height 28
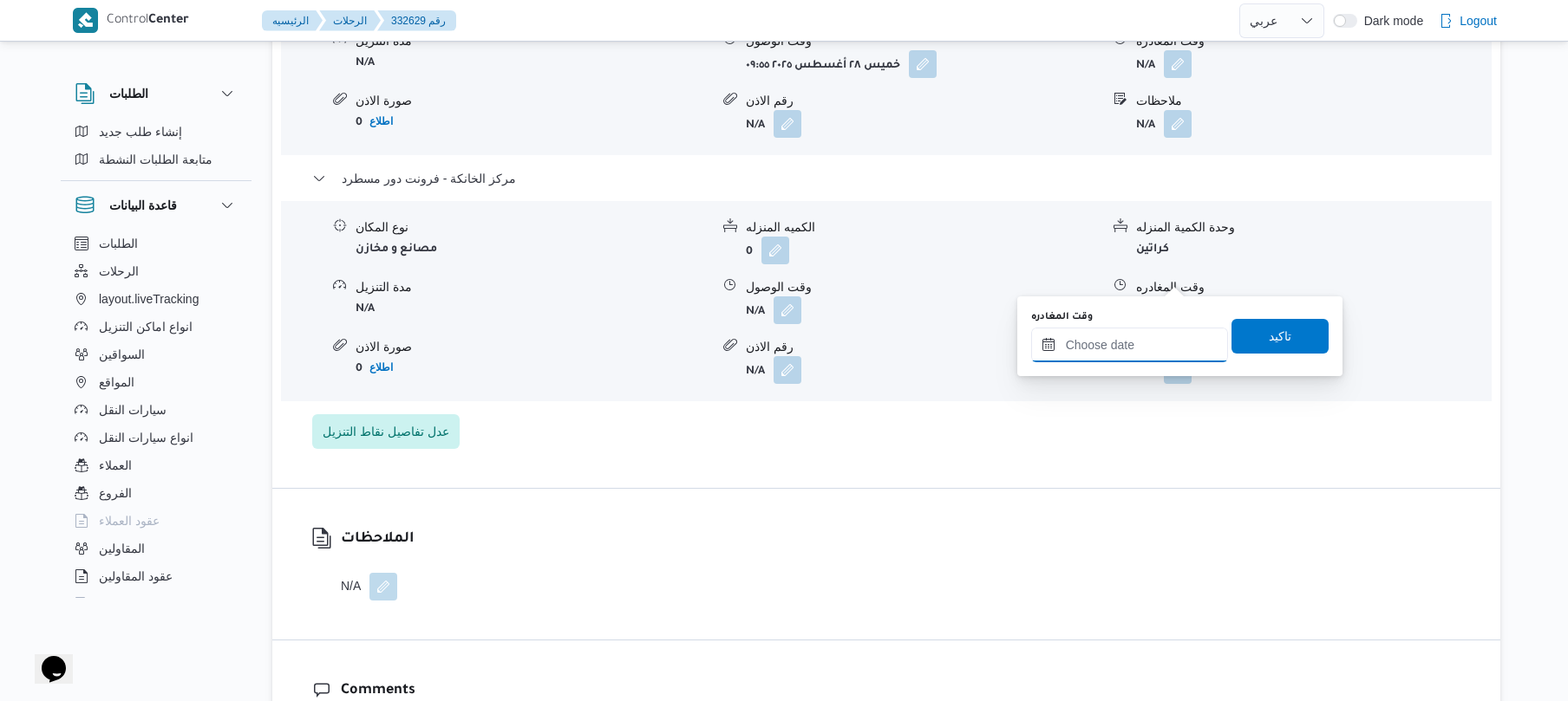
click at [1086, 347] on input "وقت المغادره" at bounding box center [1129, 344] width 197 height 35
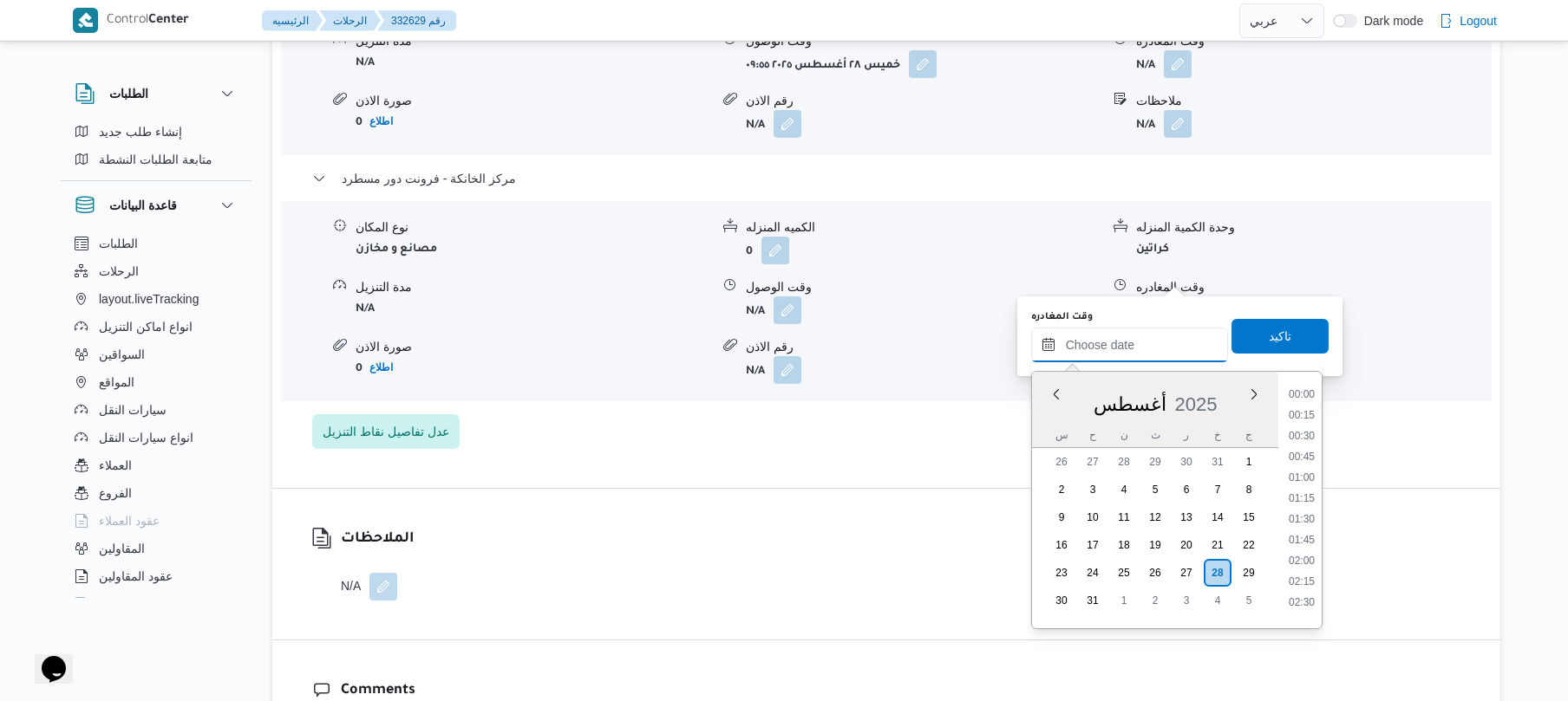
scroll to position [1256, 0]
click at [1307, 473] on li "16:00" at bounding box center [1302, 470] width 40 height 18
type input "٢٨/٠٨/٢٠٢٥ ١٦:٠٠"
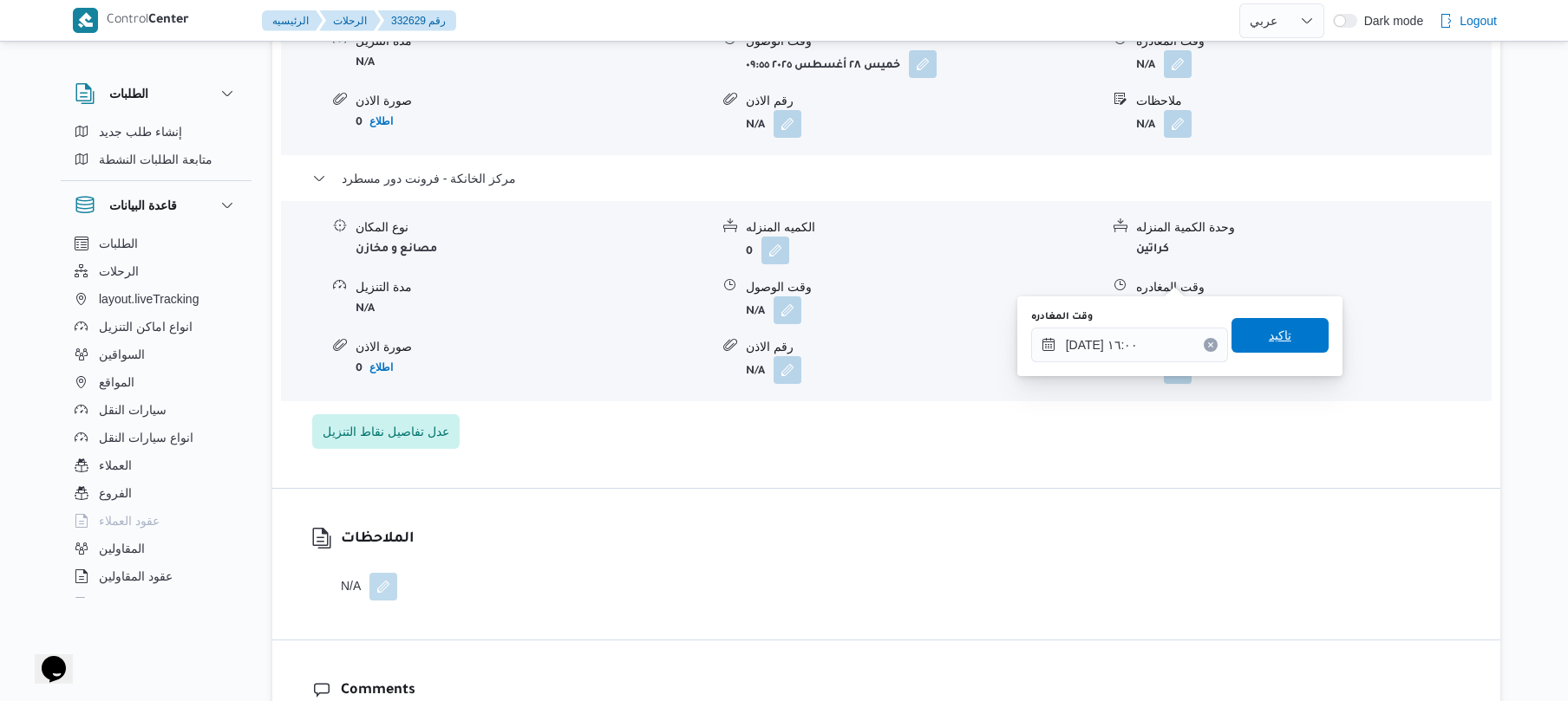
click at [1256, 334] on span "تاكيد" at bounding box center [1280, 335] width 97 height 35
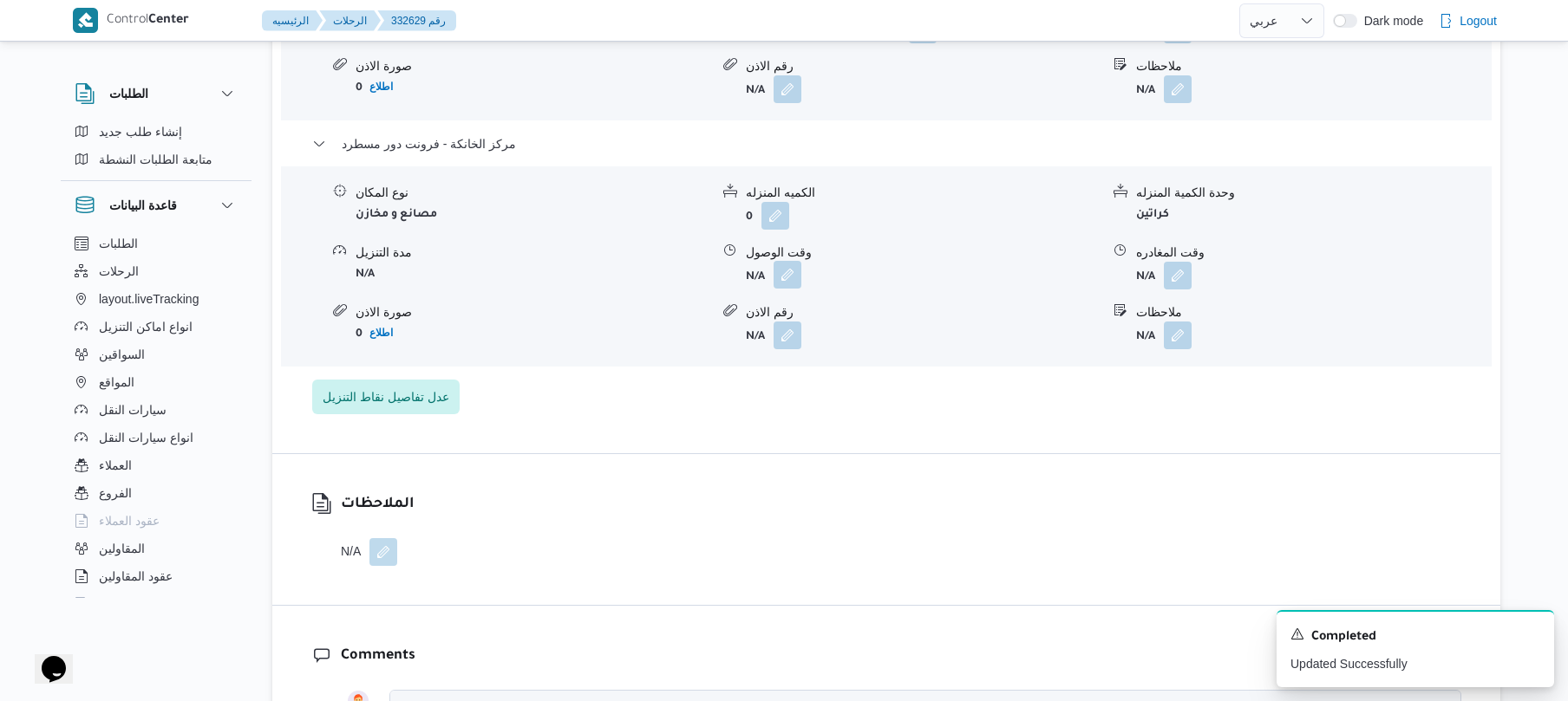
click at [792, 274] on button "button" at bounding box center [788, 275] width 28 height 28
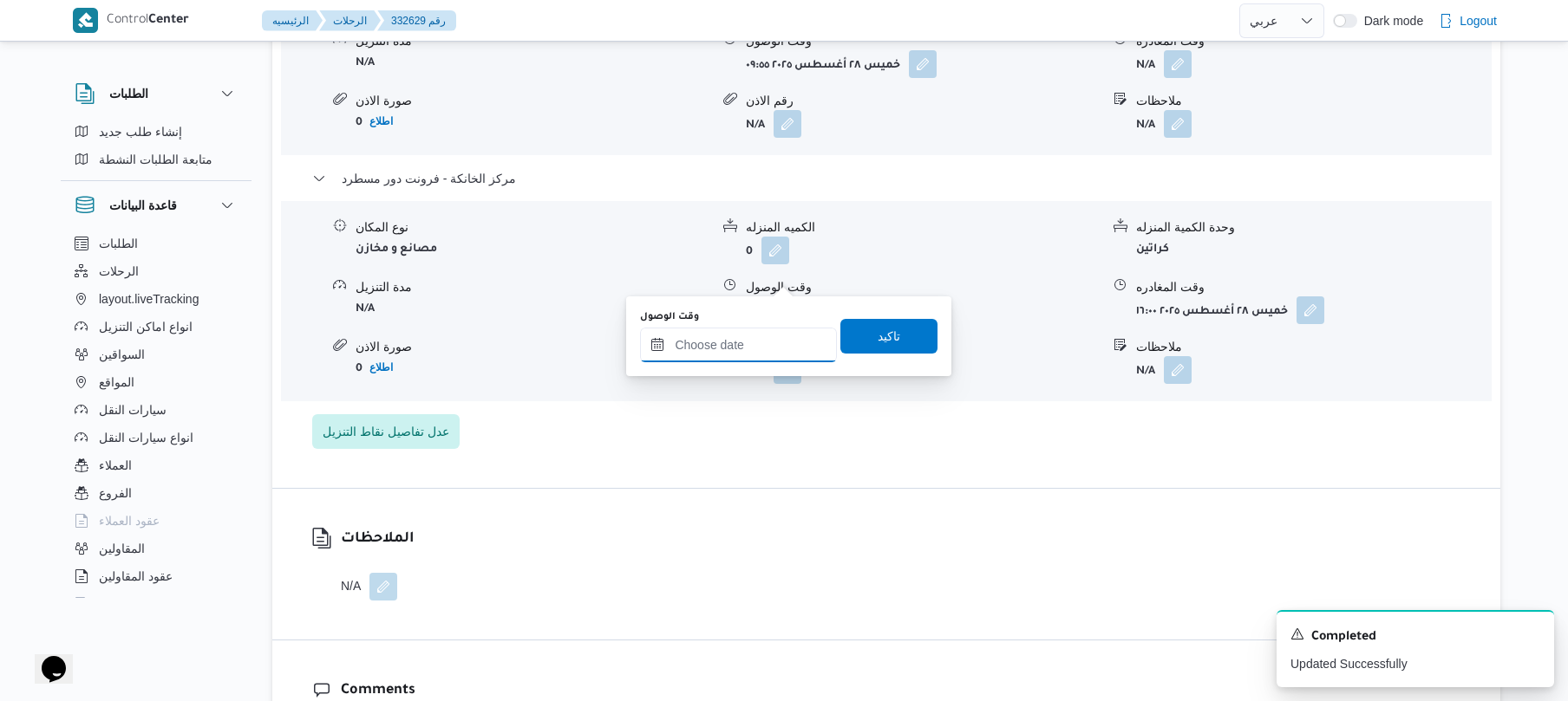
click at [781, 342] on input "وقت الوصول" at bounding box center [738, 344] width 197 height 35
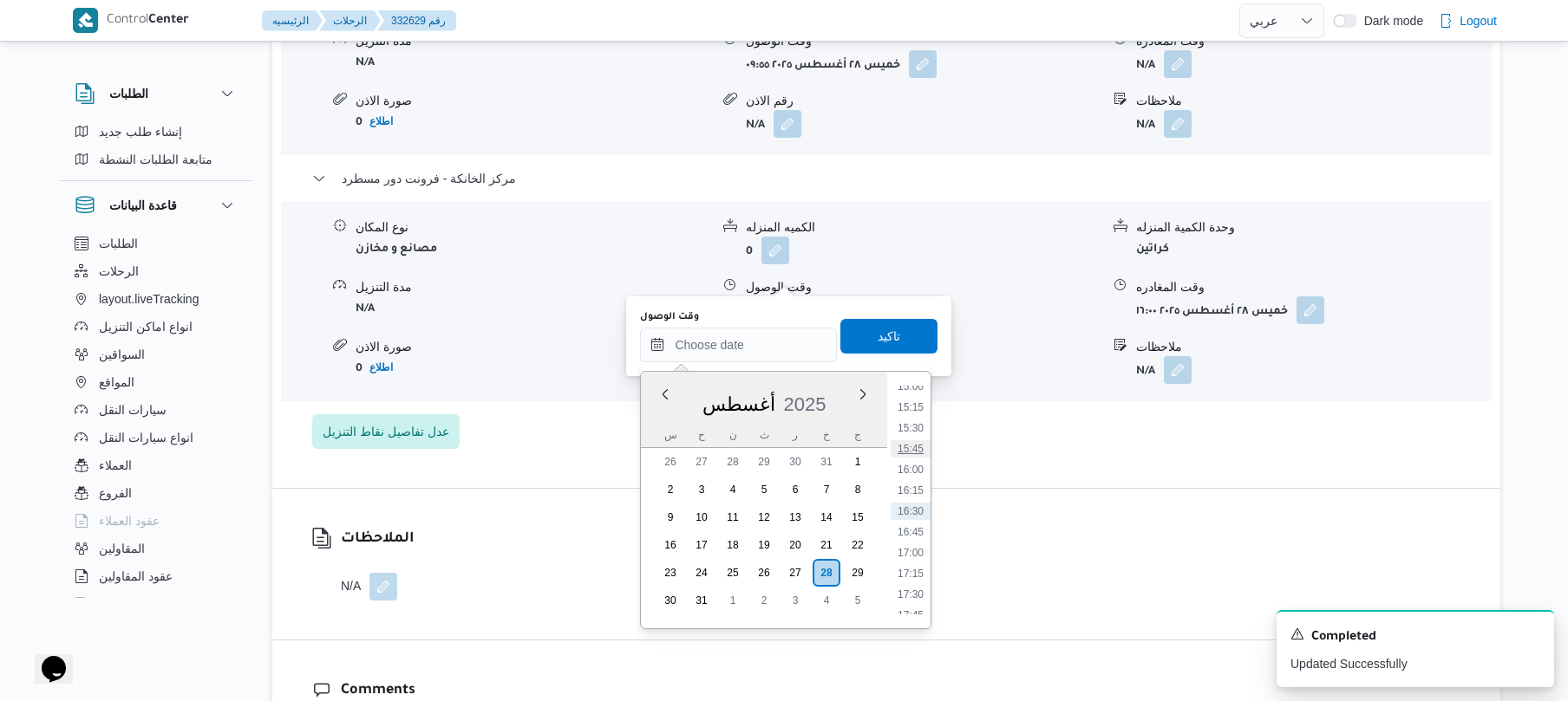
click at [917, 445] on li "15:45" at bounding box center [911, 449] width 40 height 18
type input "٢٨/٠٨/٢٠٢٥ ١٥:٤٥"
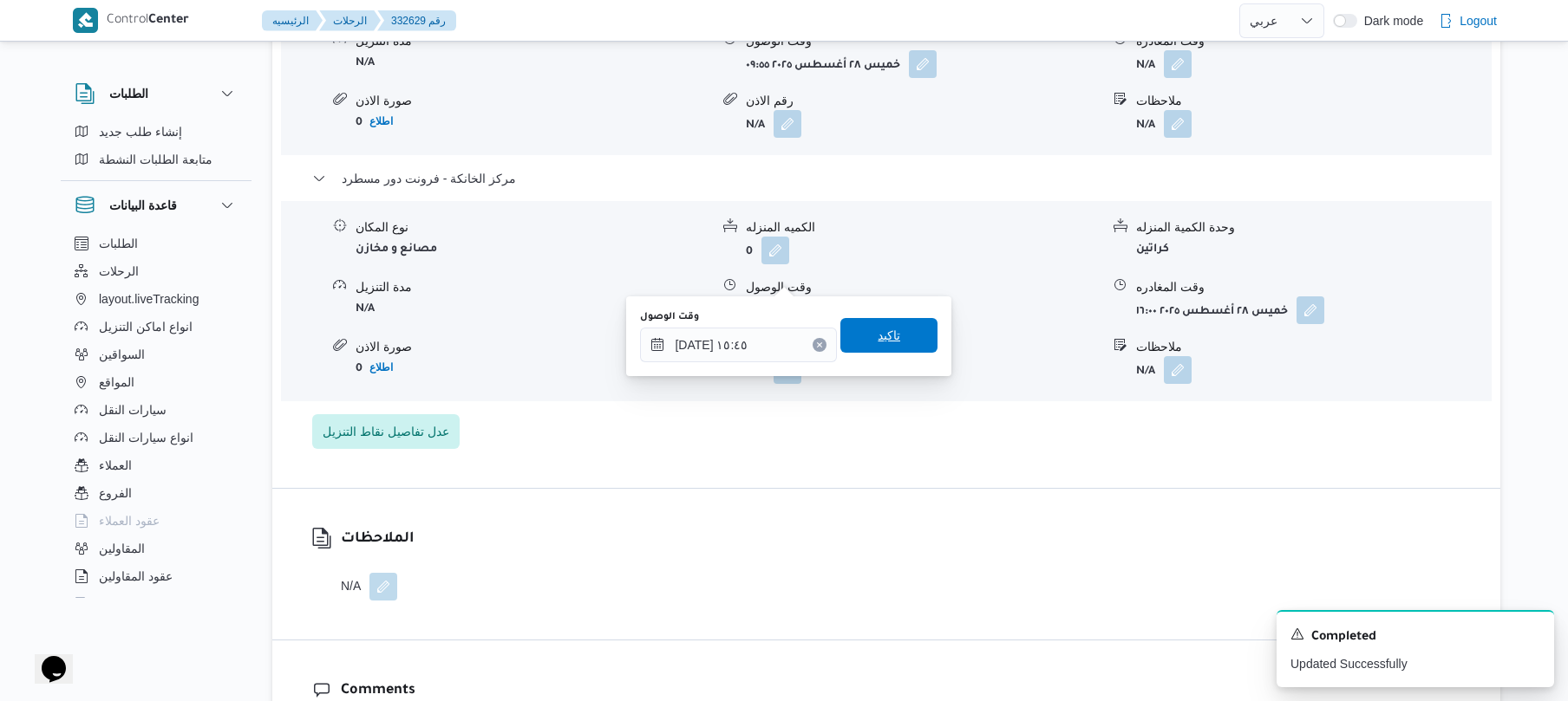
click at [910, 347] on span "تاكيد" at bounding box center [889, 335] width 97 height 35
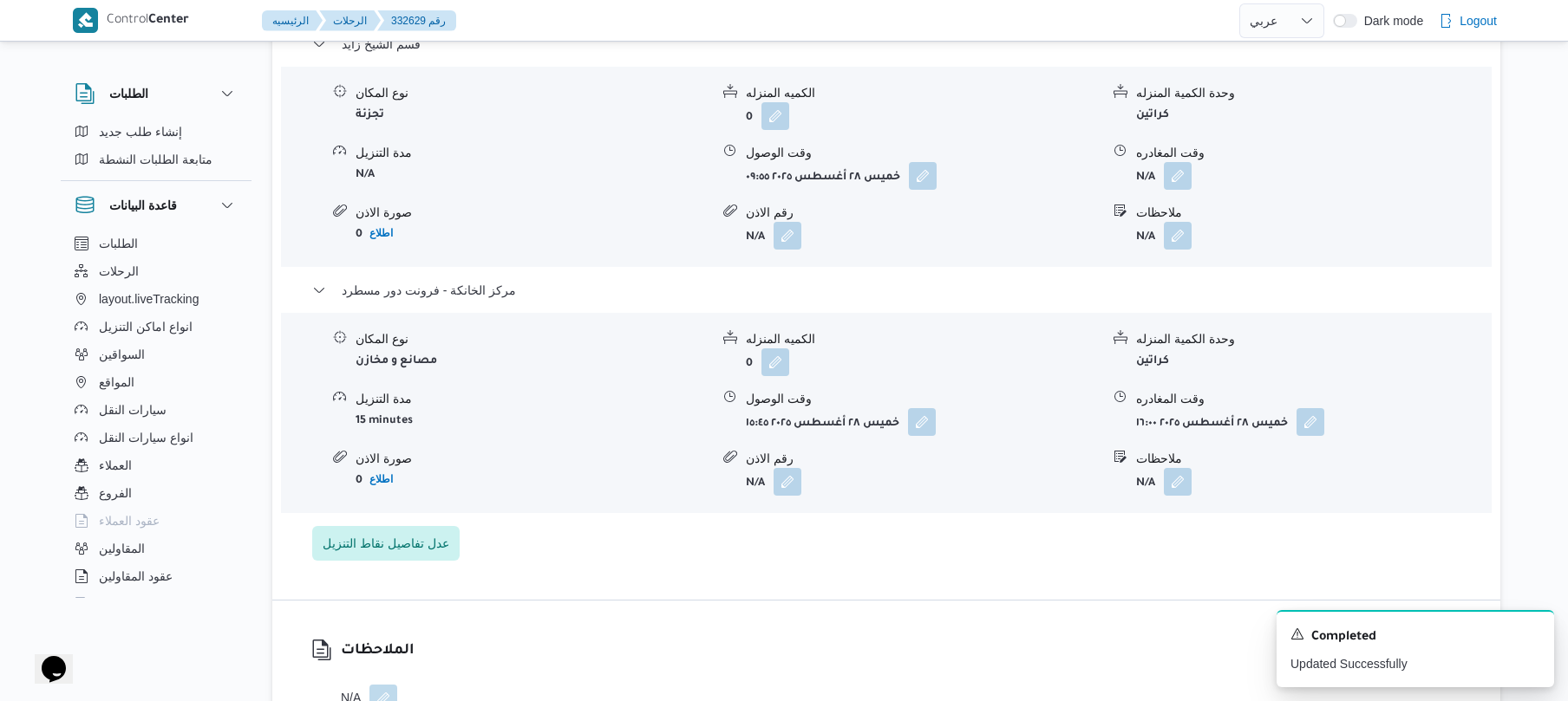
scroll to position [1423, 0]
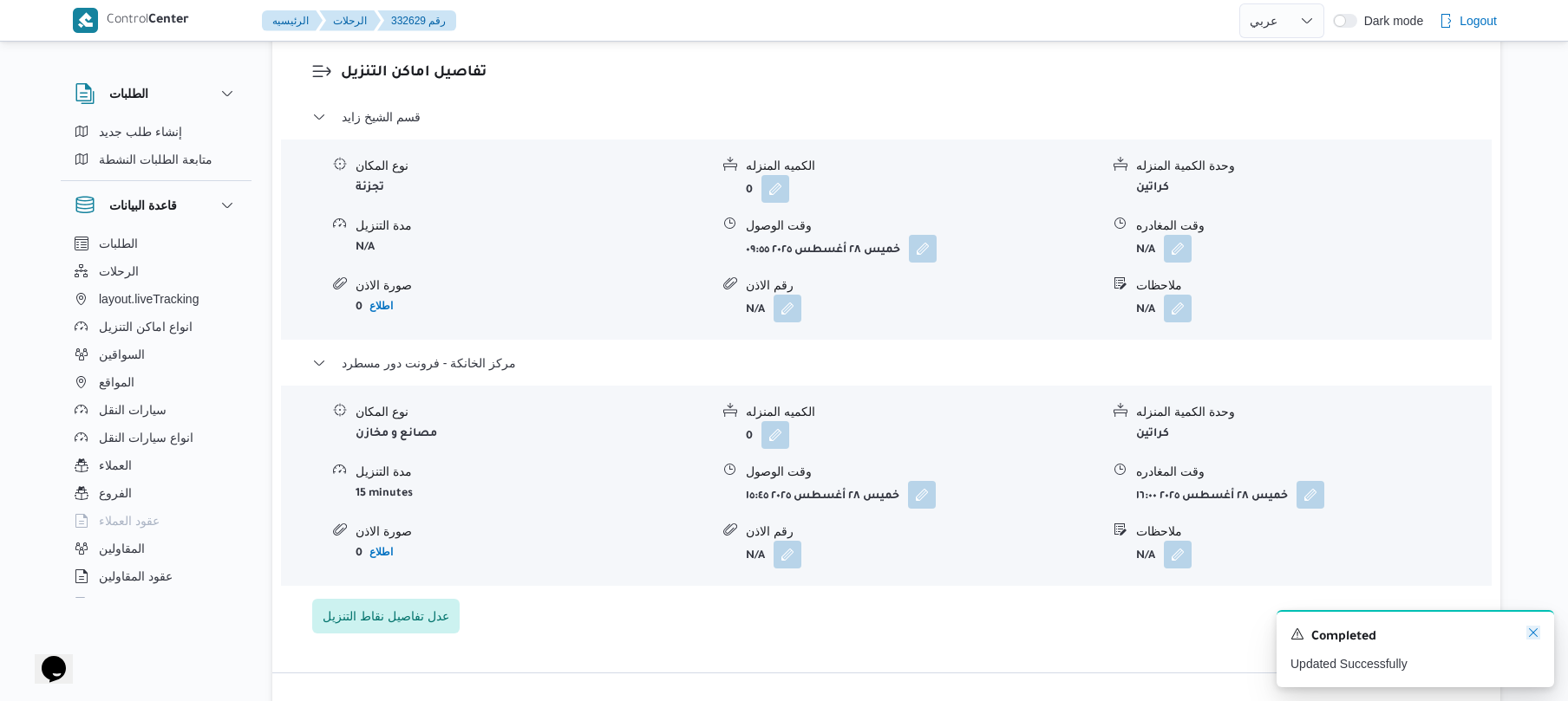
click at [1532, 629] on icon "Dismiss toast" at bounding box center [1533, 633] width 14 height 14
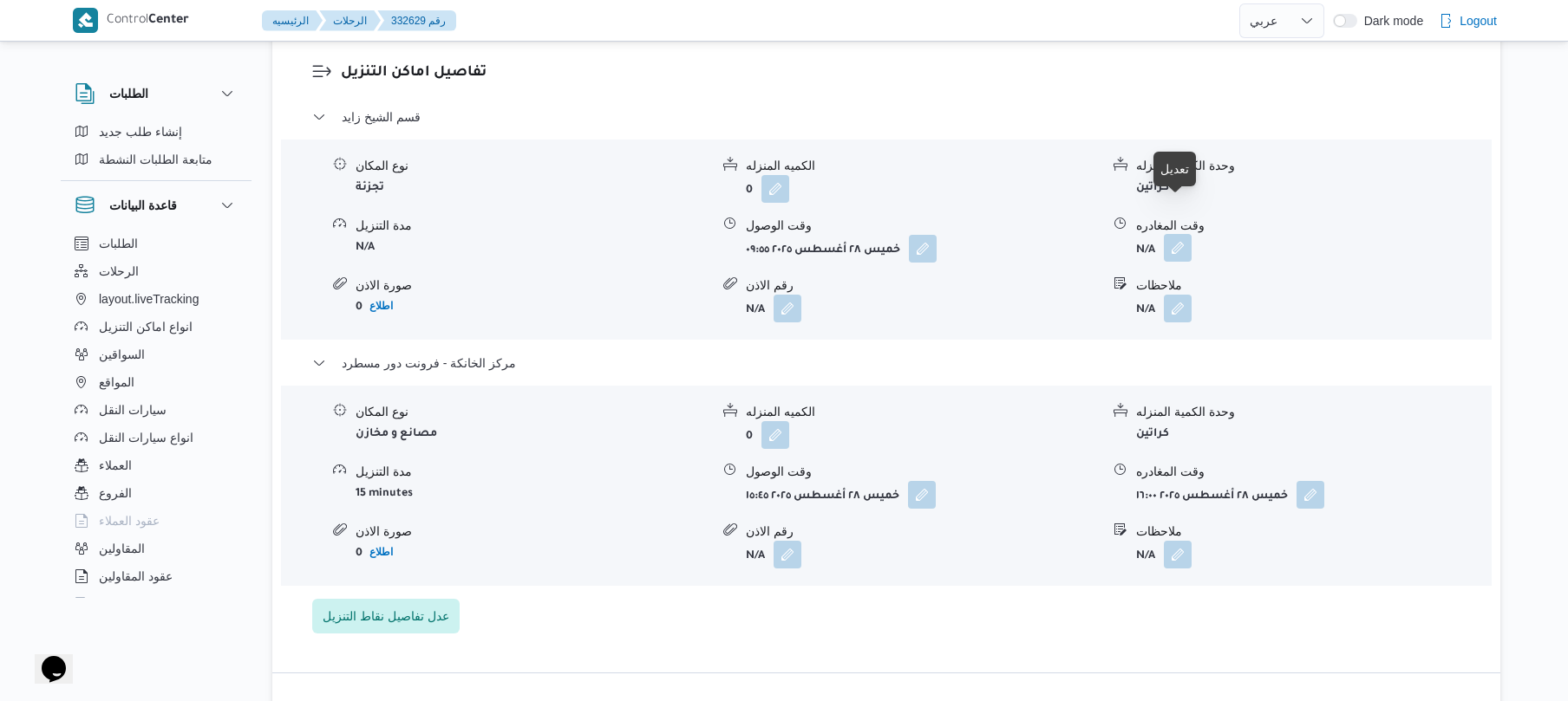
click at [1173, 234] on button "button" at bounding box center [1178, 248] width 28 height 28
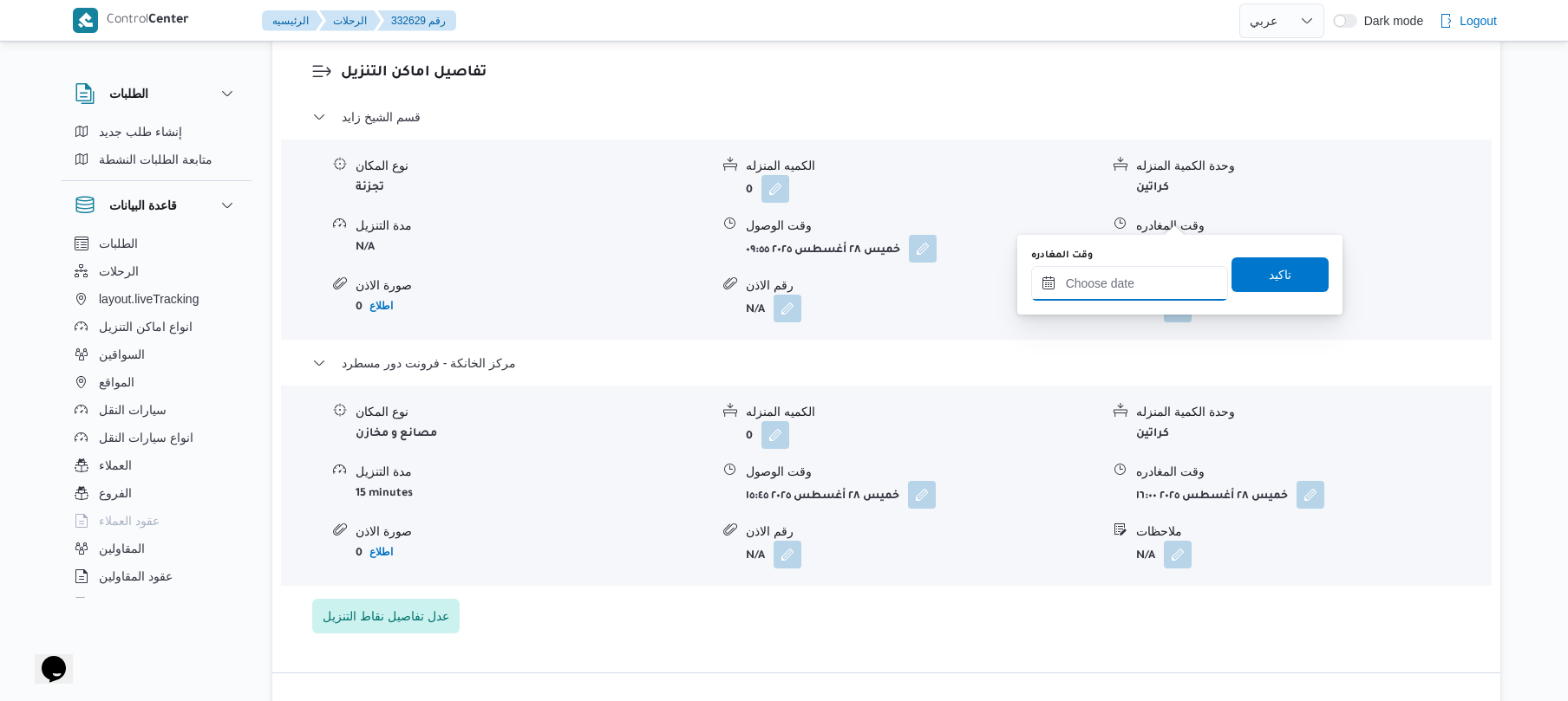
click at [1123, 285] on input "وقت المغادره" at bounding box center [1129, 283] width 197 height 35
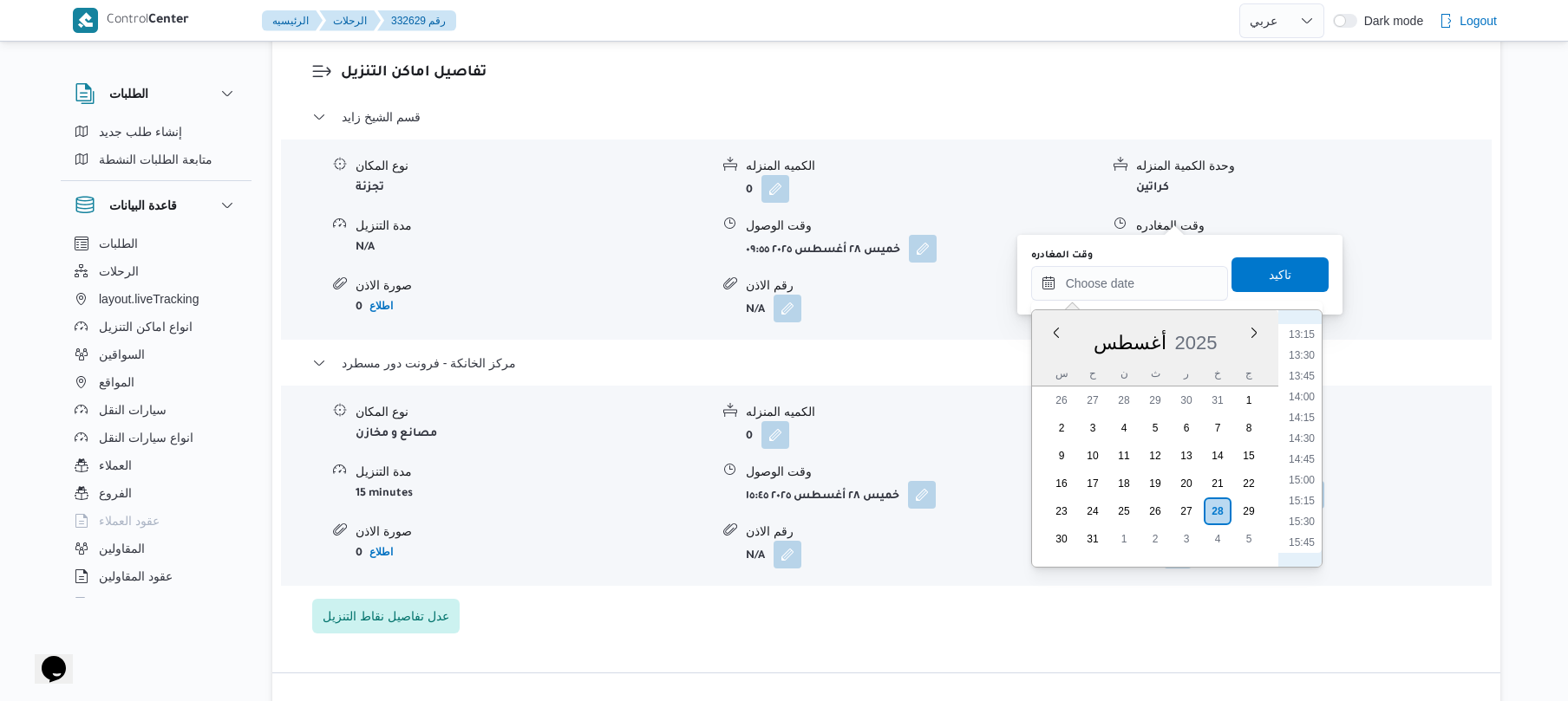
scroll to position [1062, 0]
click at [1303, 472] on li "14:30" at bounding box center [1302, 477] width 40 height 18
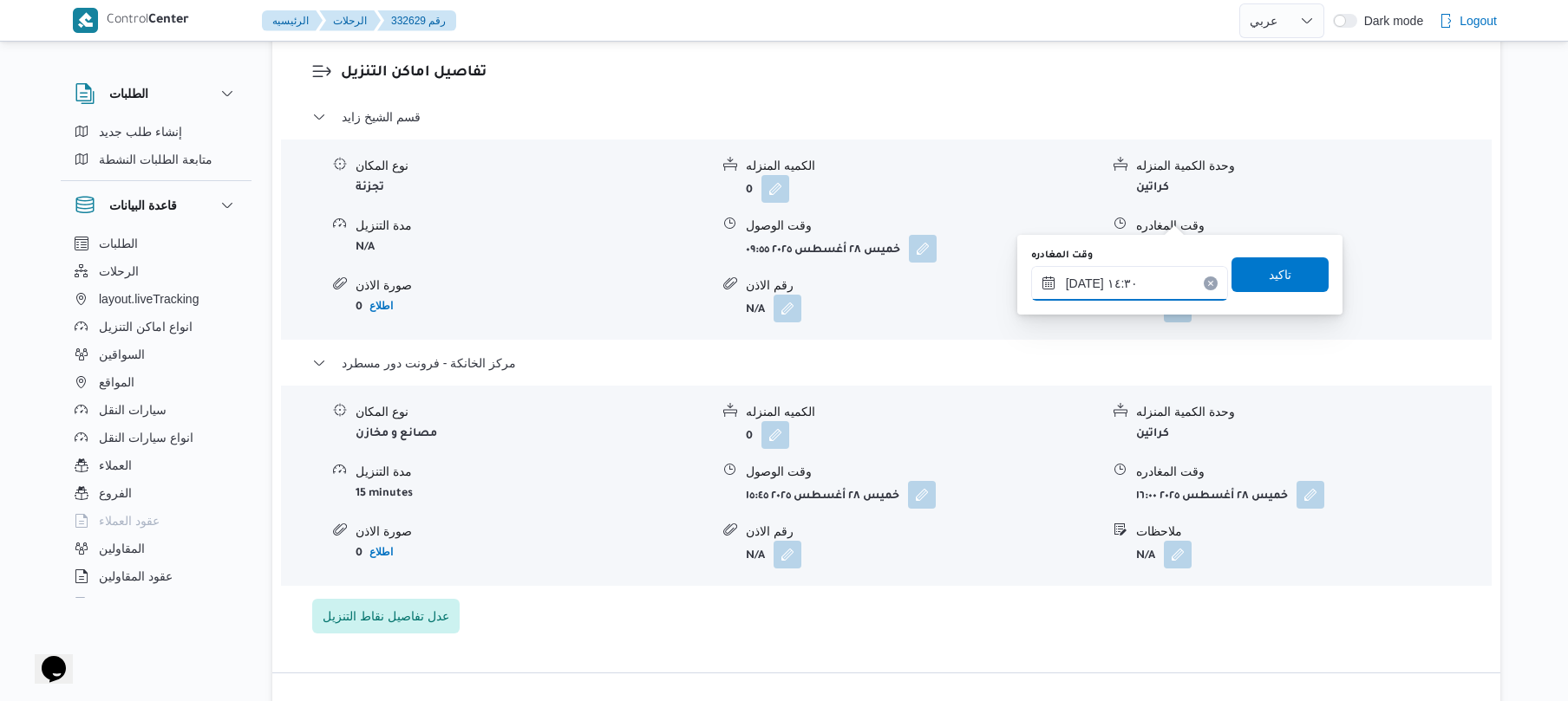
click at [1083, 278] on input "٢٨/٠٨/٢٠٢٥ ١٤:٣٠" at bounding box center [1129, 283] width 197 height 35
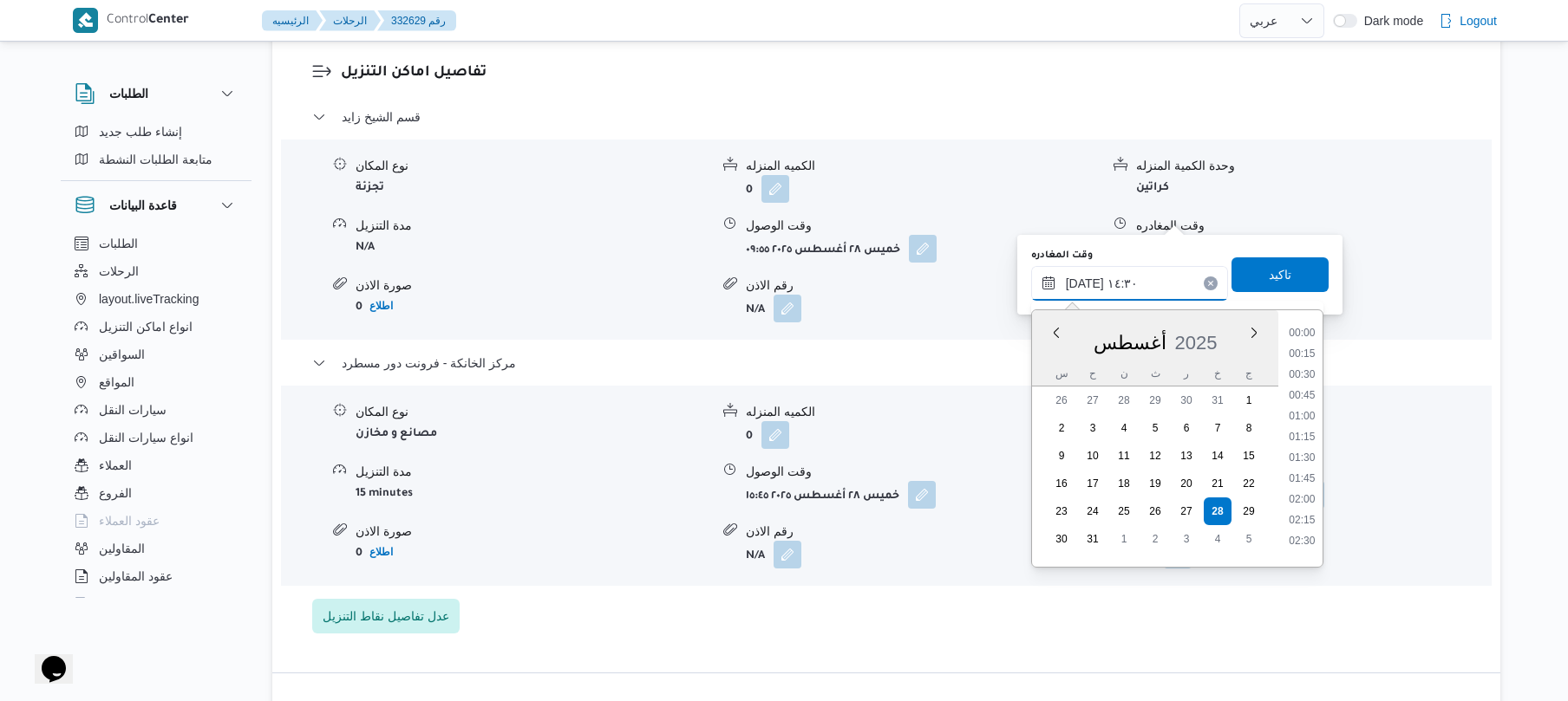
click at [1083, 278] on input "٢٨/٠٨/٢٠٢٥ ١٤:٣٠" at bounding box center [1129, 283] width 197 height 35
type input "٢٨/٠٨/٢٠٢٥ ١٤:55"
click at [1256, 275] on span "تاكيد" at bounding box center [1280, 273] width 97 height 35
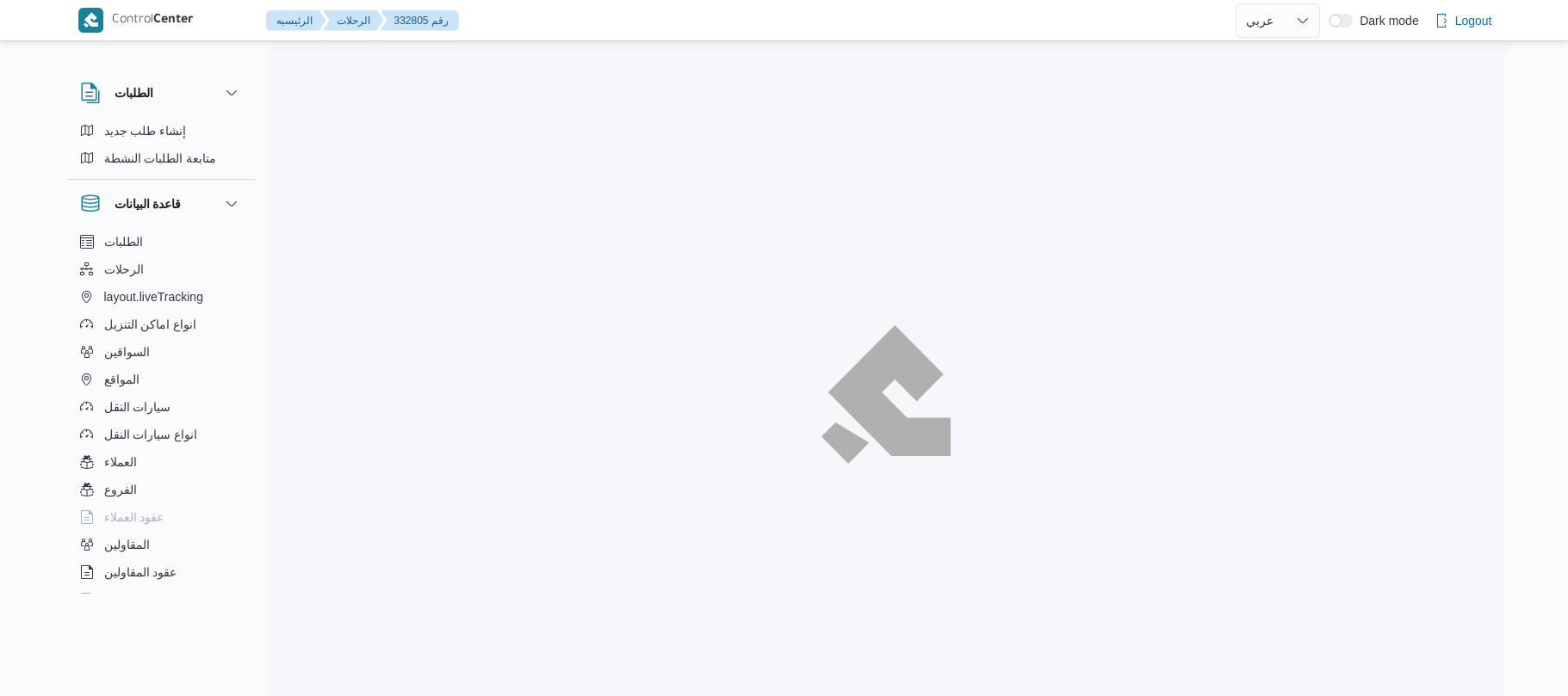
select select "ar"
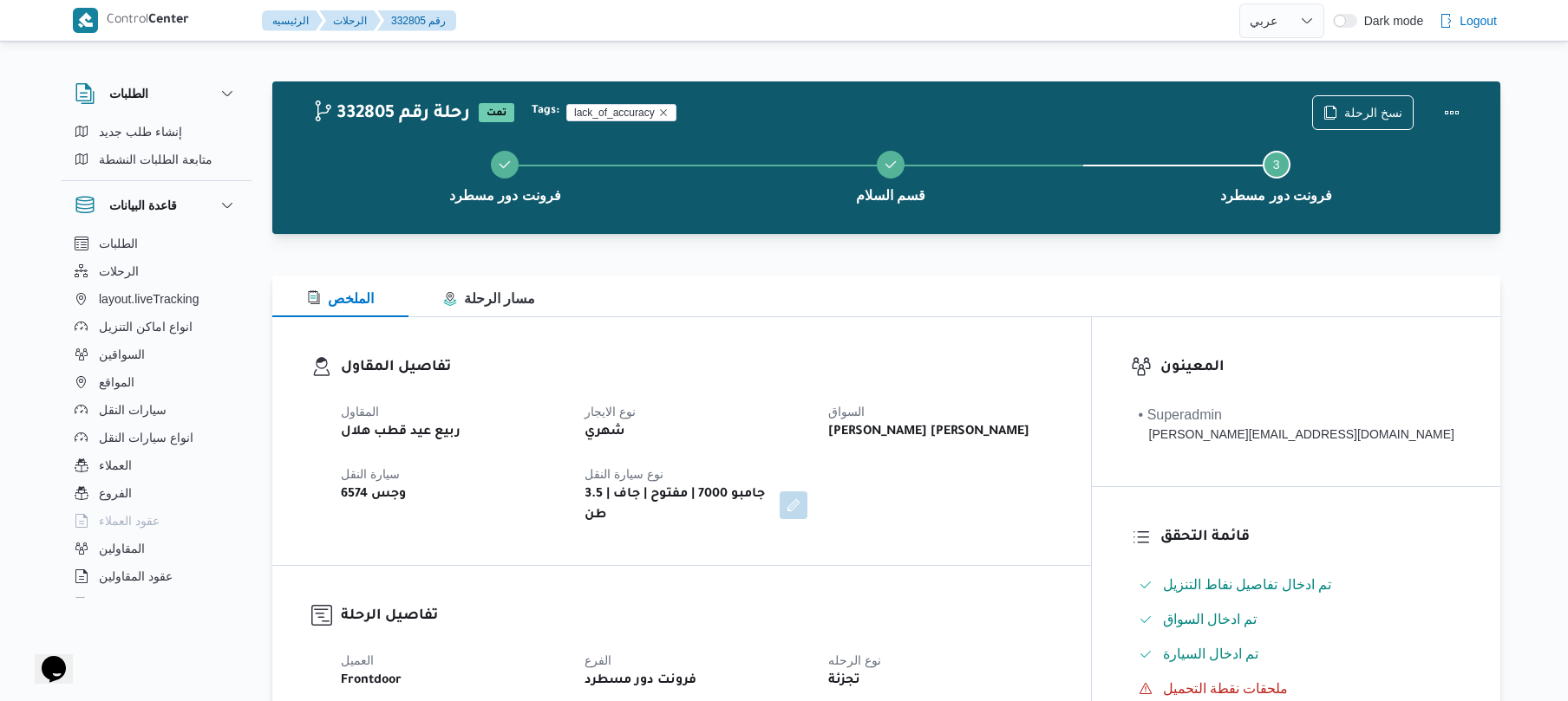
click at [812, 336] on div "تفاصيل المقاول المقاول ربيع عيد قطب هلال نوع الايجار شهري السواق [PERSON_NAME] …" at bounding box center [682, 442] width 819 height 248
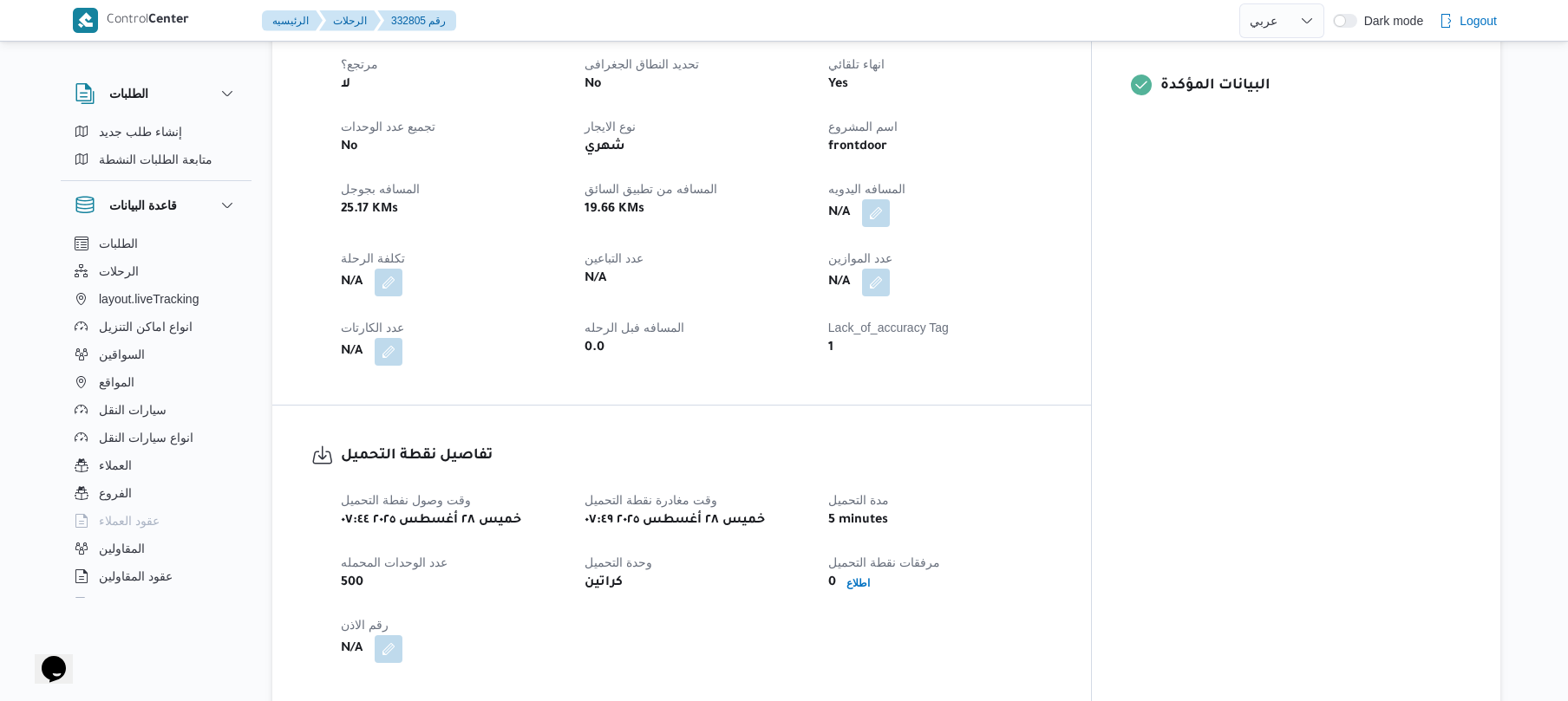
scroll to position [694, 0]
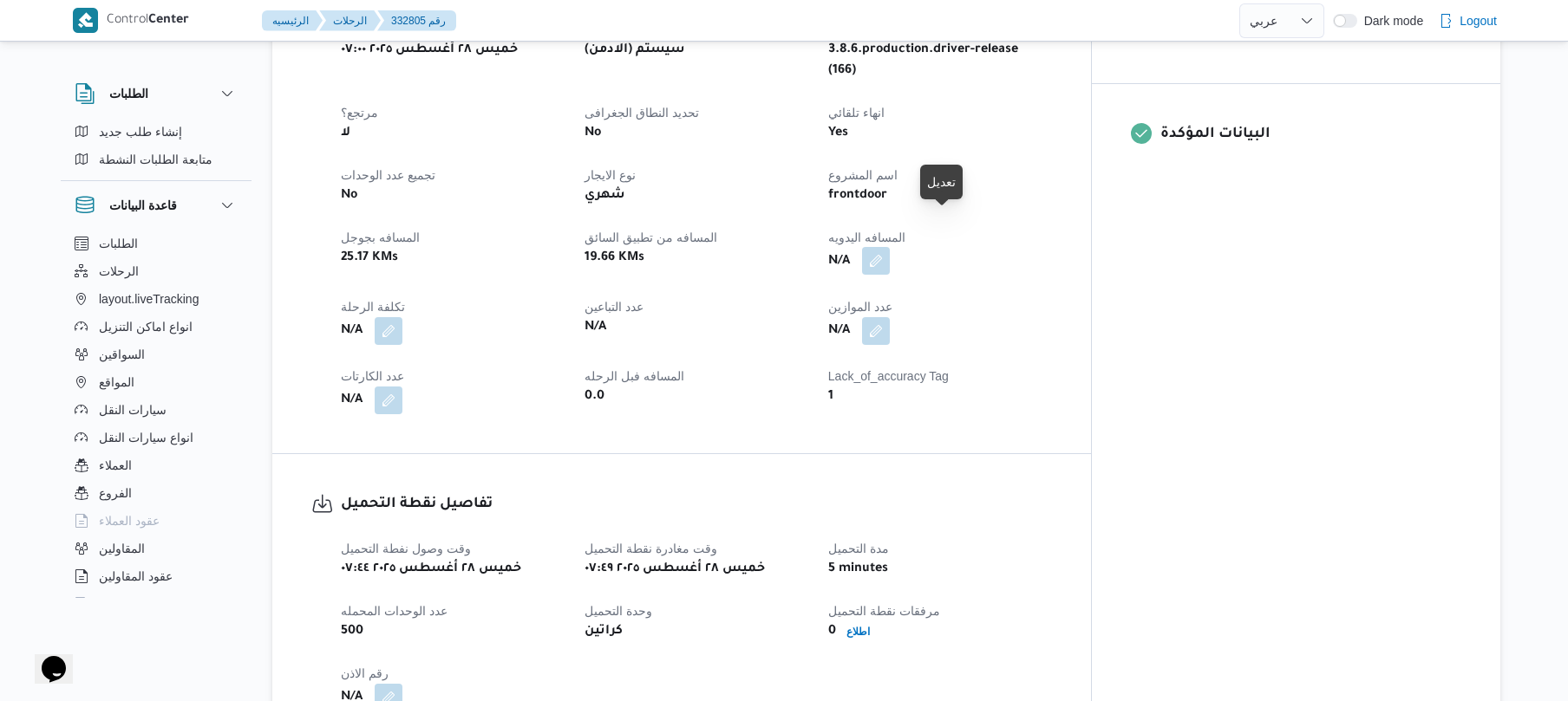
click at [890, 247] on button "button" at bounding box center [876, 261] width 28 height 28
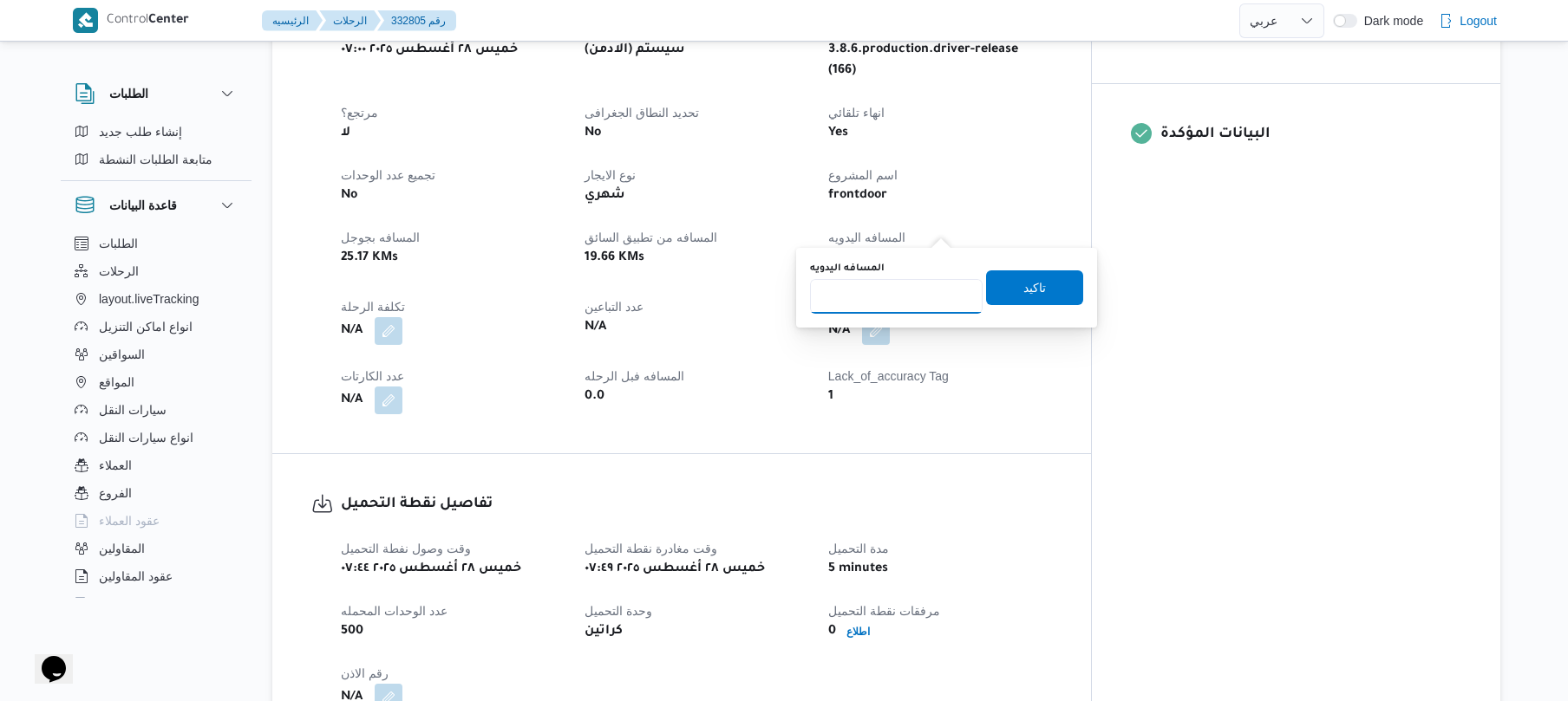
click at [908, 285] on input "المسافه اليدويه" at bounding box center [897, 296] width 173 height 35
type input "60"
click at [986, 289] on span "تاكيد" at bounding box center [1035, 287] width 97 height 35
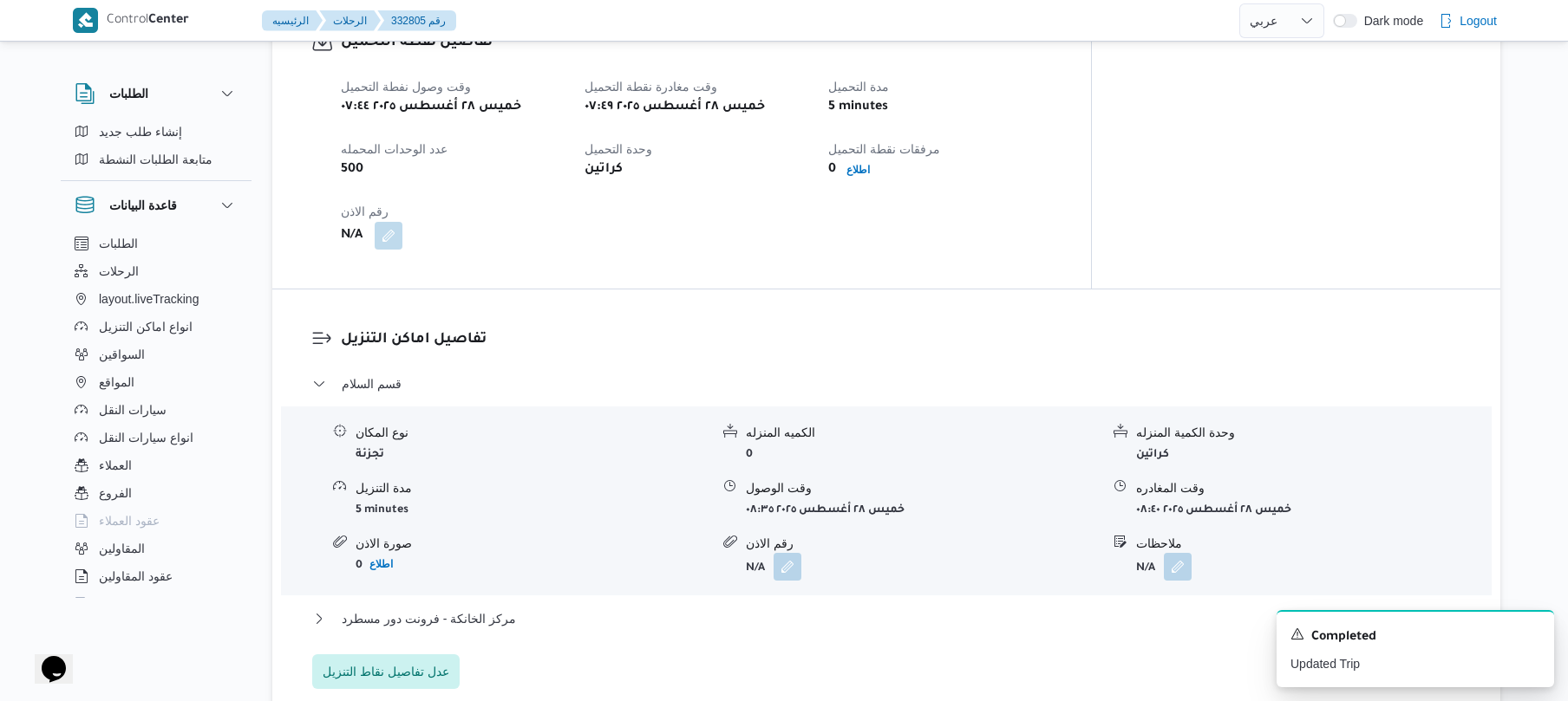
scroll to position [1201, 0]
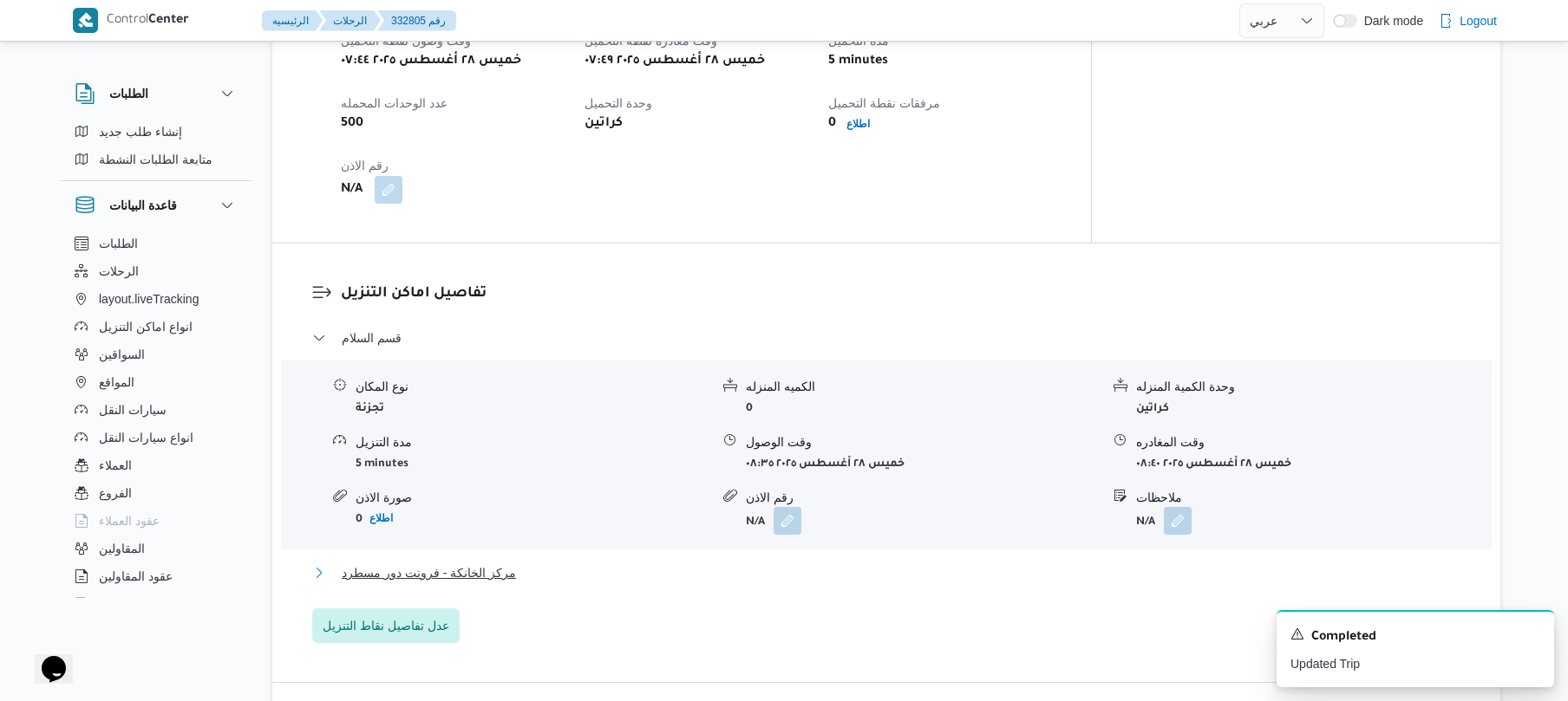
click at [761, 563] on button "مركز الخانكة - فرونت دور مسطرد" at bounding box center [886, 573] width 1150 height 21
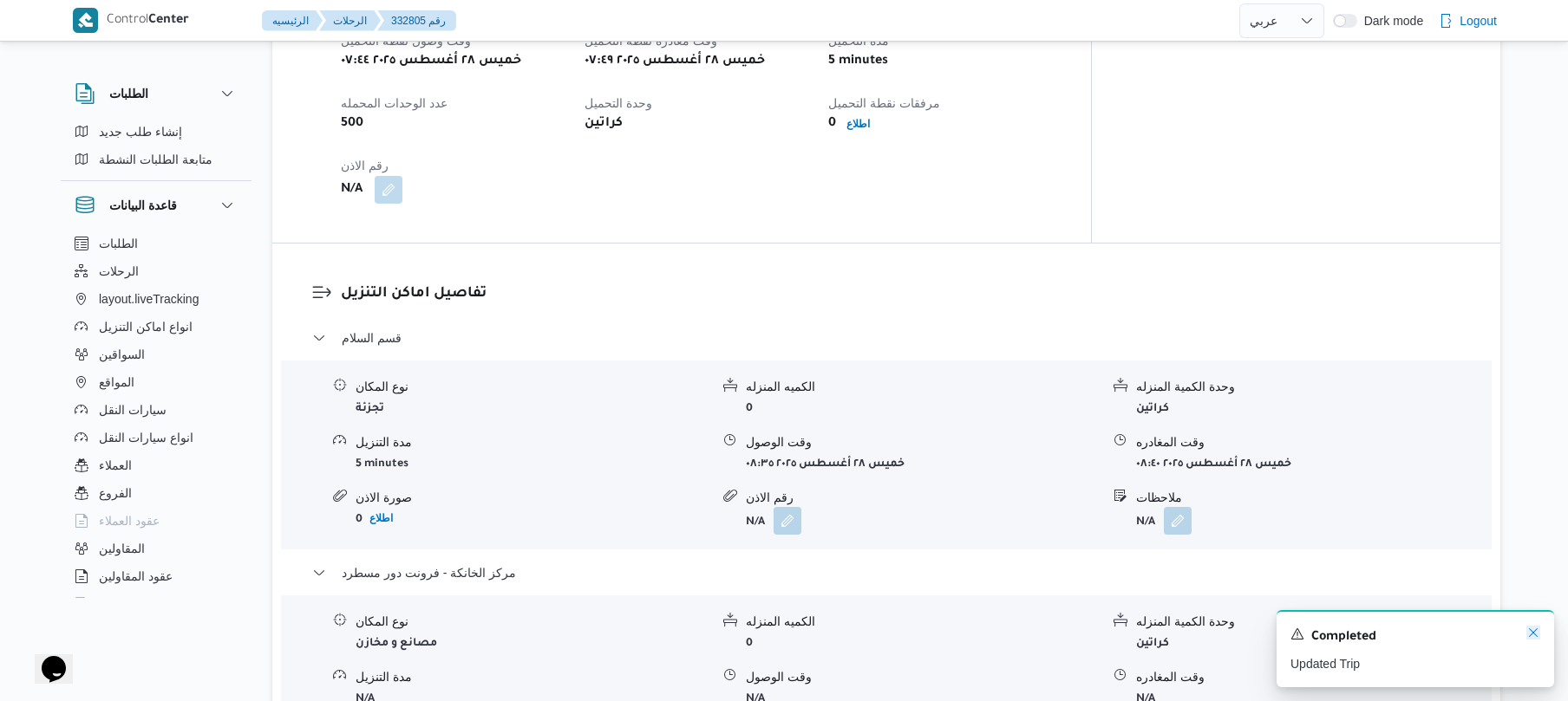
click at [1533, 628] on icon "Dismiss toast" at bounding box center [1533, 633] width 14 height 14
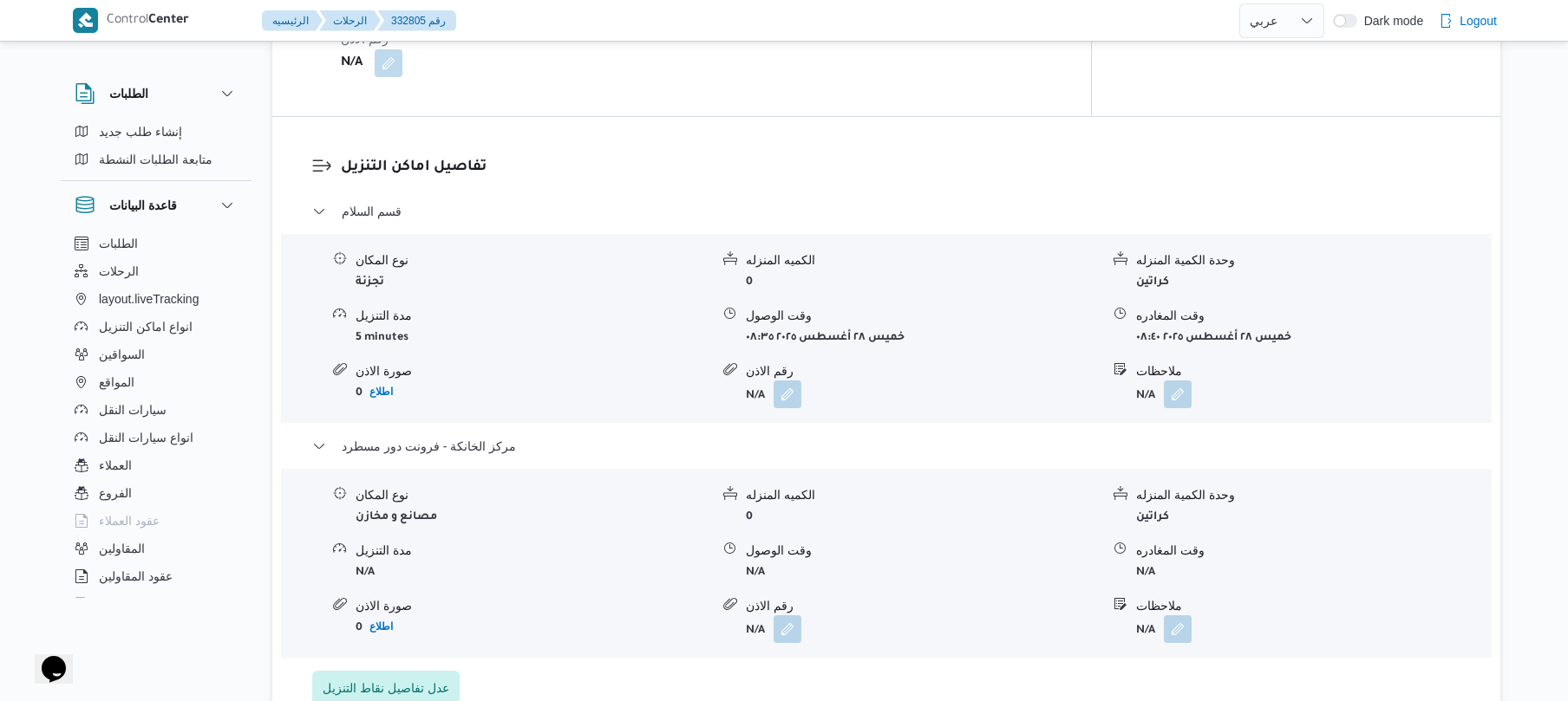
scroll to position [1340, 0]
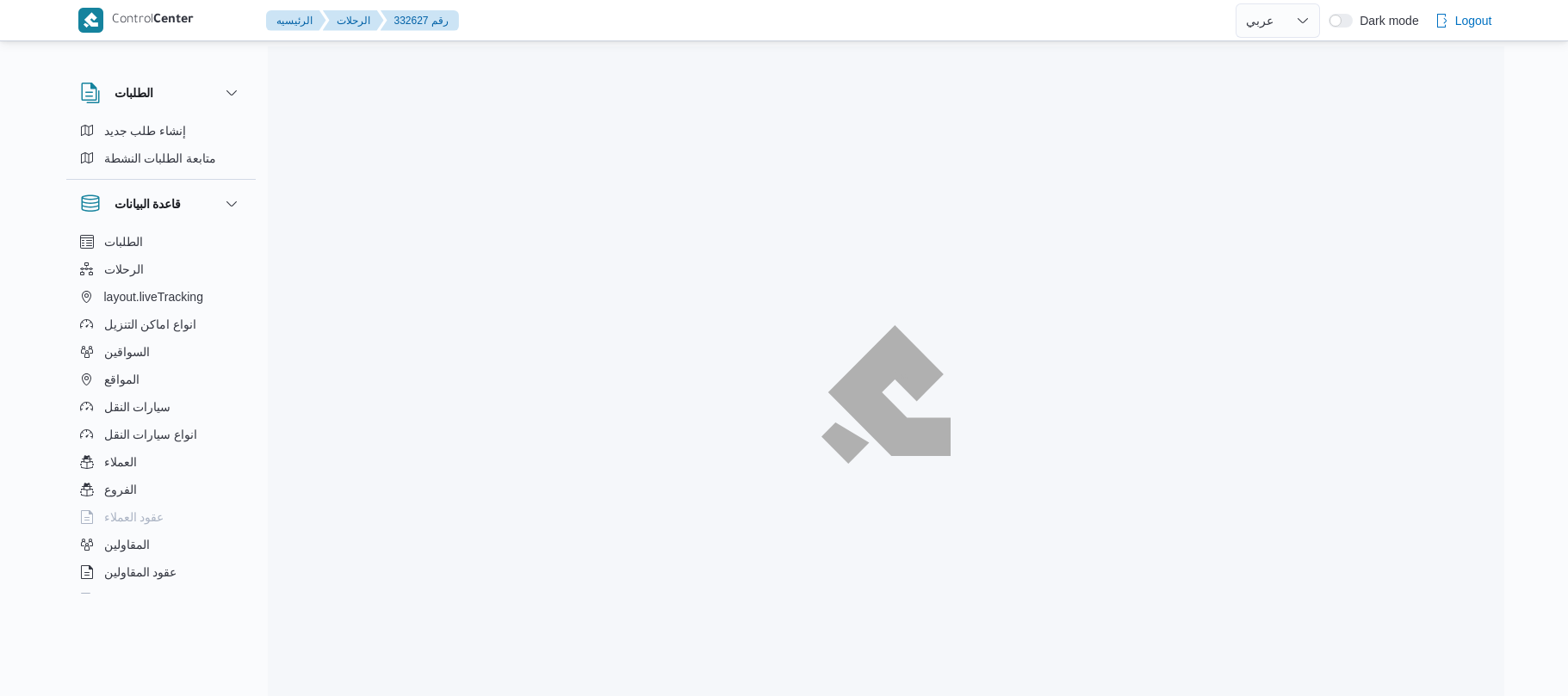
select select "ar"
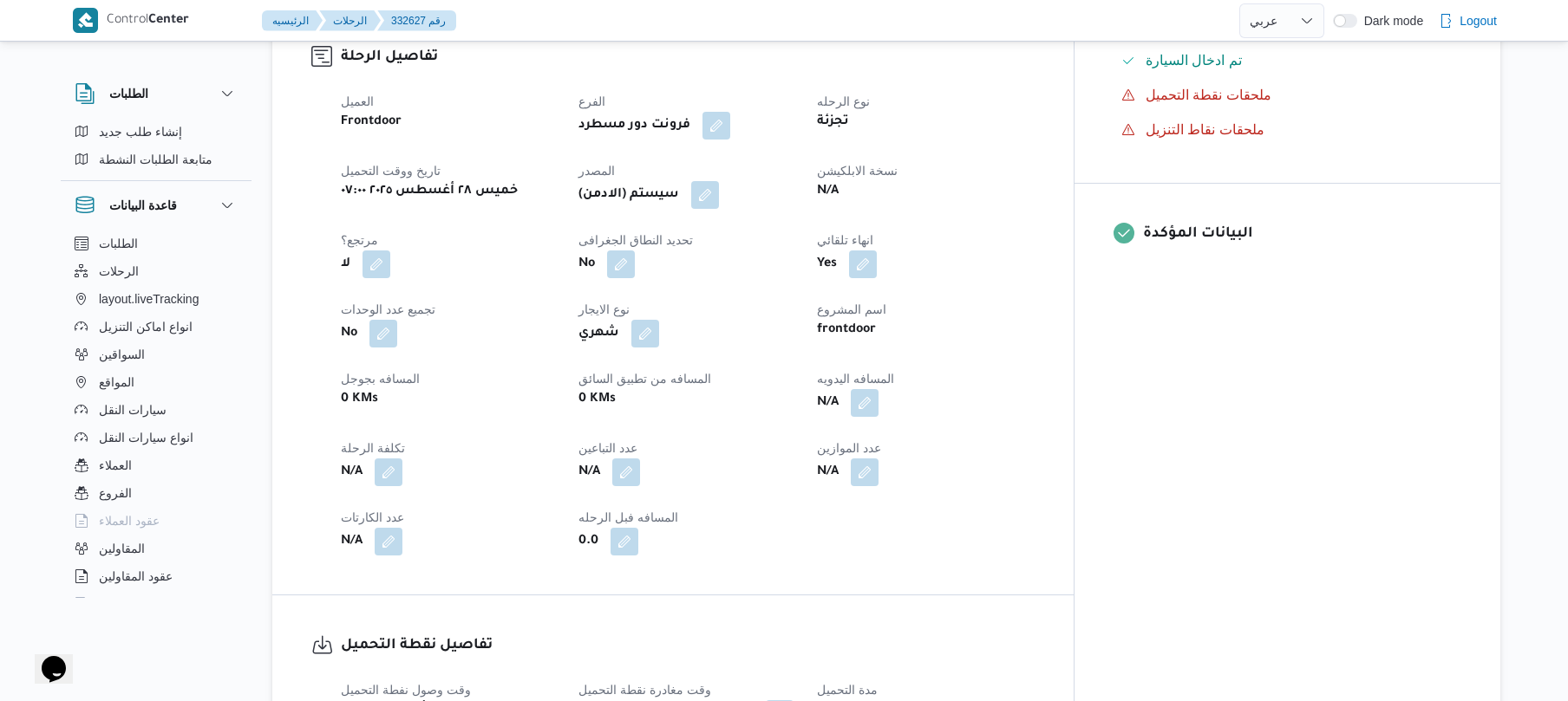
scroll to position [601, 0]
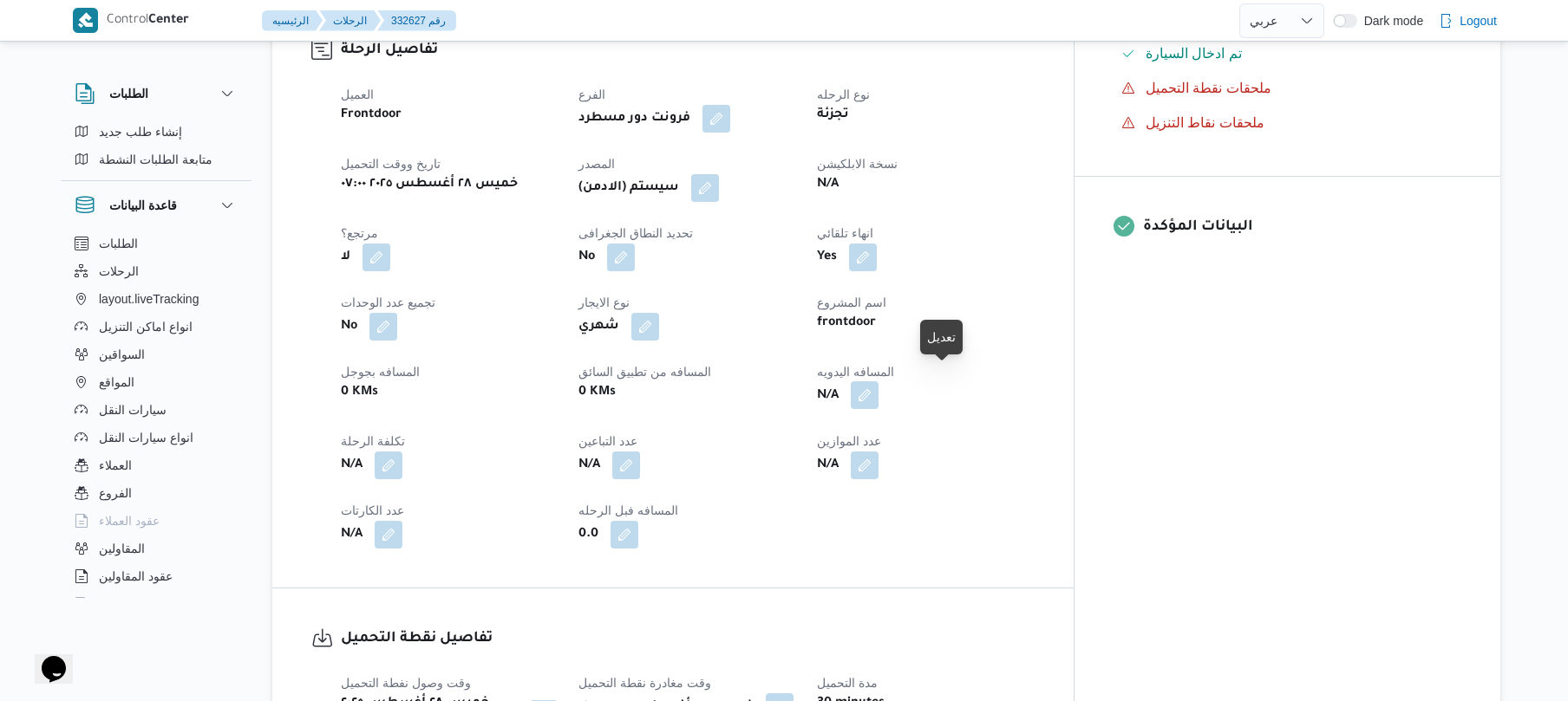
click at [879, 390] on button "button" at bounding box center [865, 396] width 28 height 28
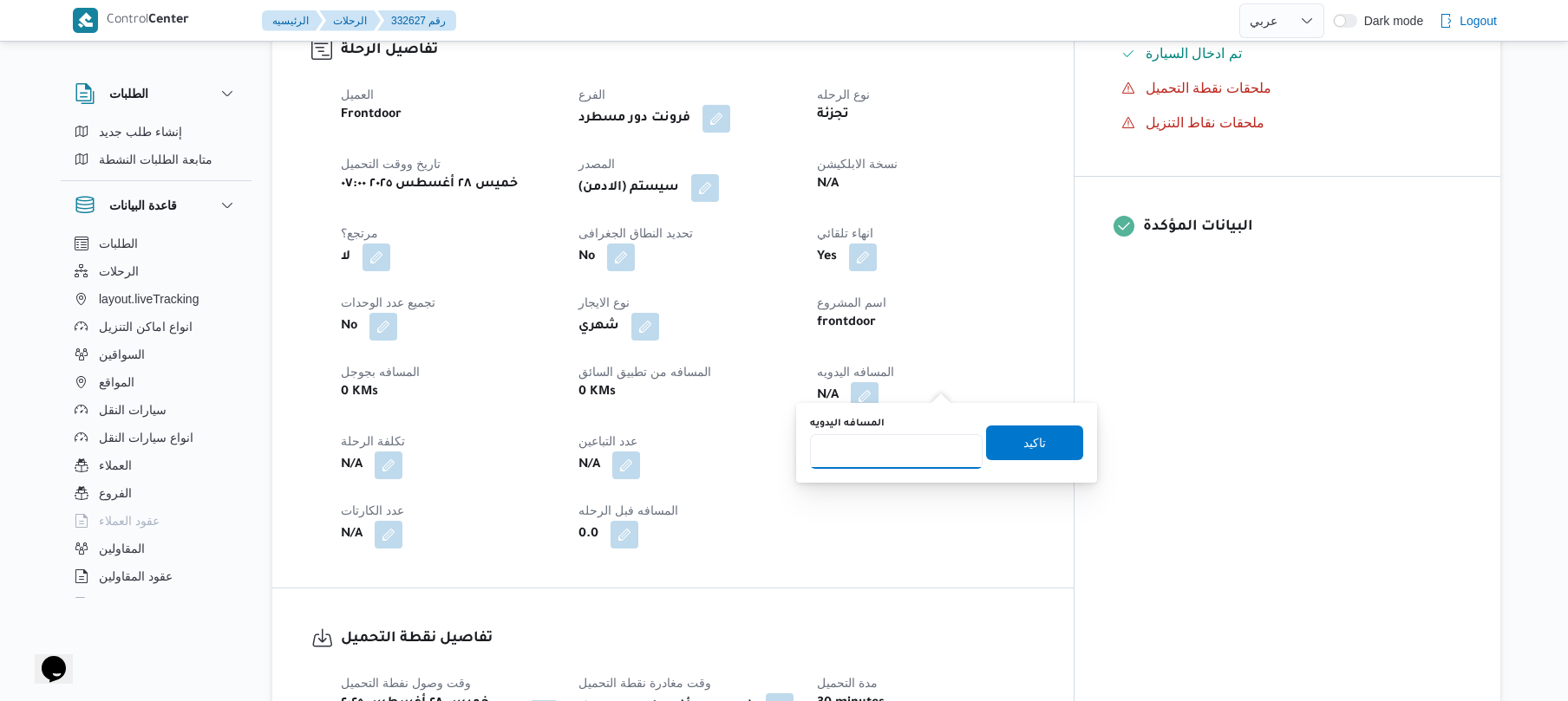
click at [892, 456] on input "المسافه اليدويه" at bounding box center [897, 451] width 173 height 35
type input "135"
click at [1030, 438] on span "تاكيد" at bounding box center [1035, 442] width 22 height 21
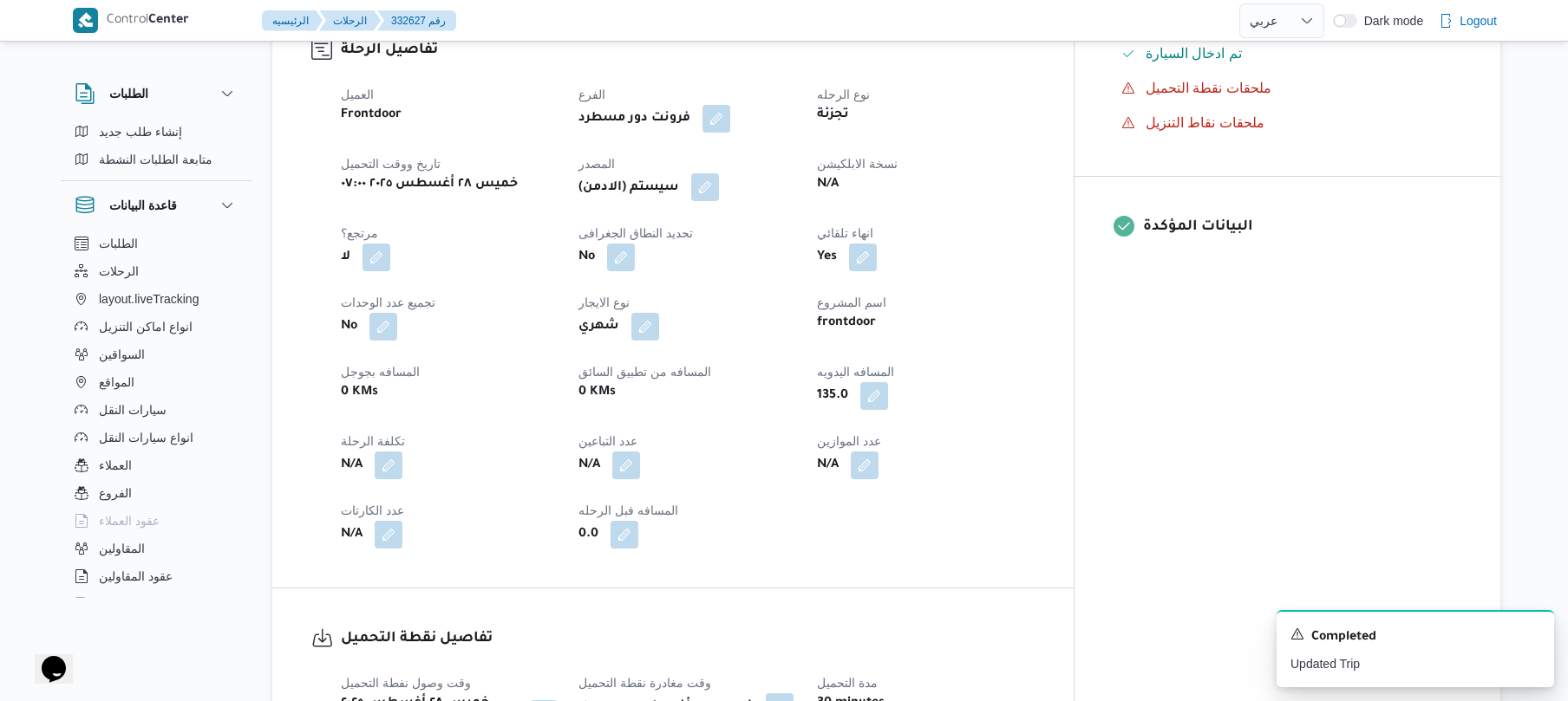
click at [719, 178] on button "button" at bounding box center [705, 188] width 28 height 28
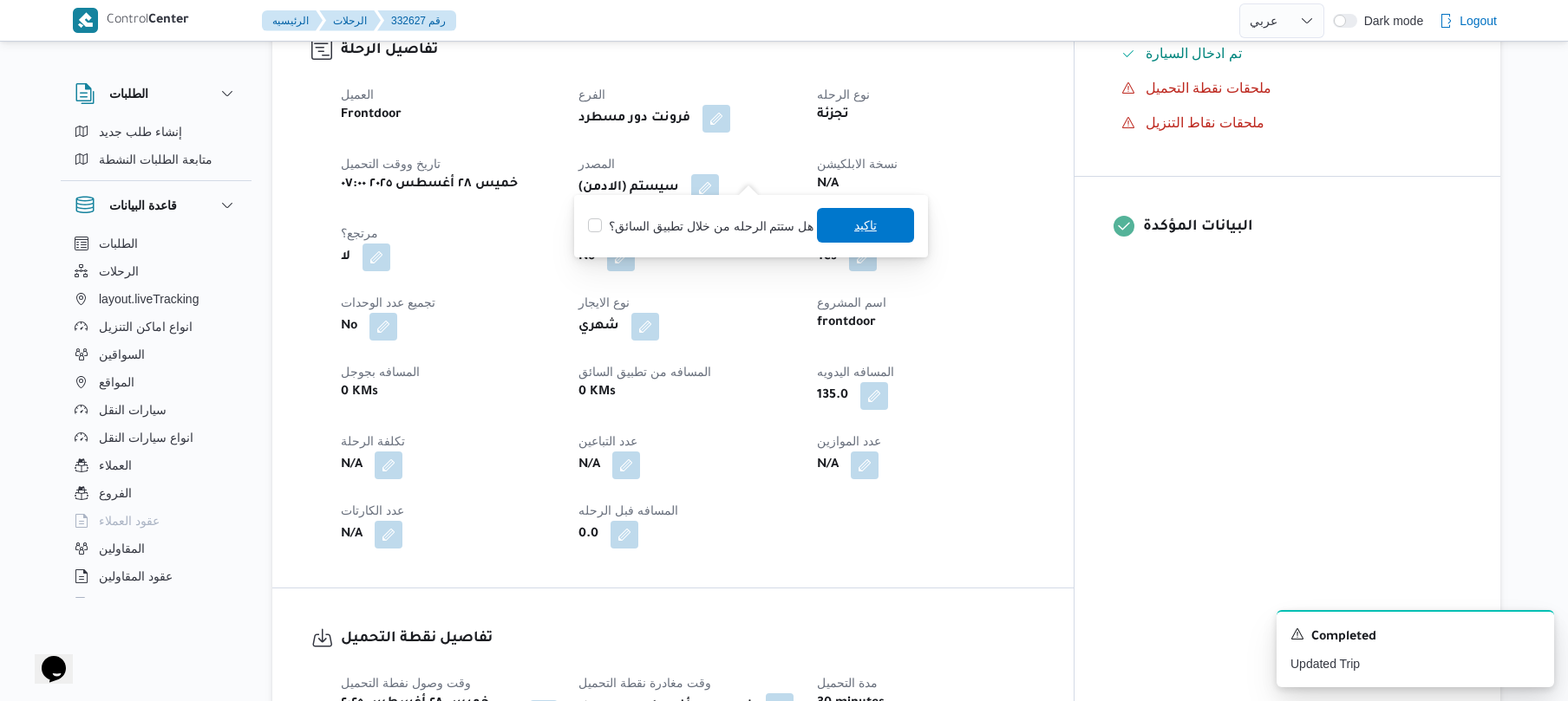
click at [835, 225] on span "تاكيد" at bounding box center [866, 225] width 97 height 35
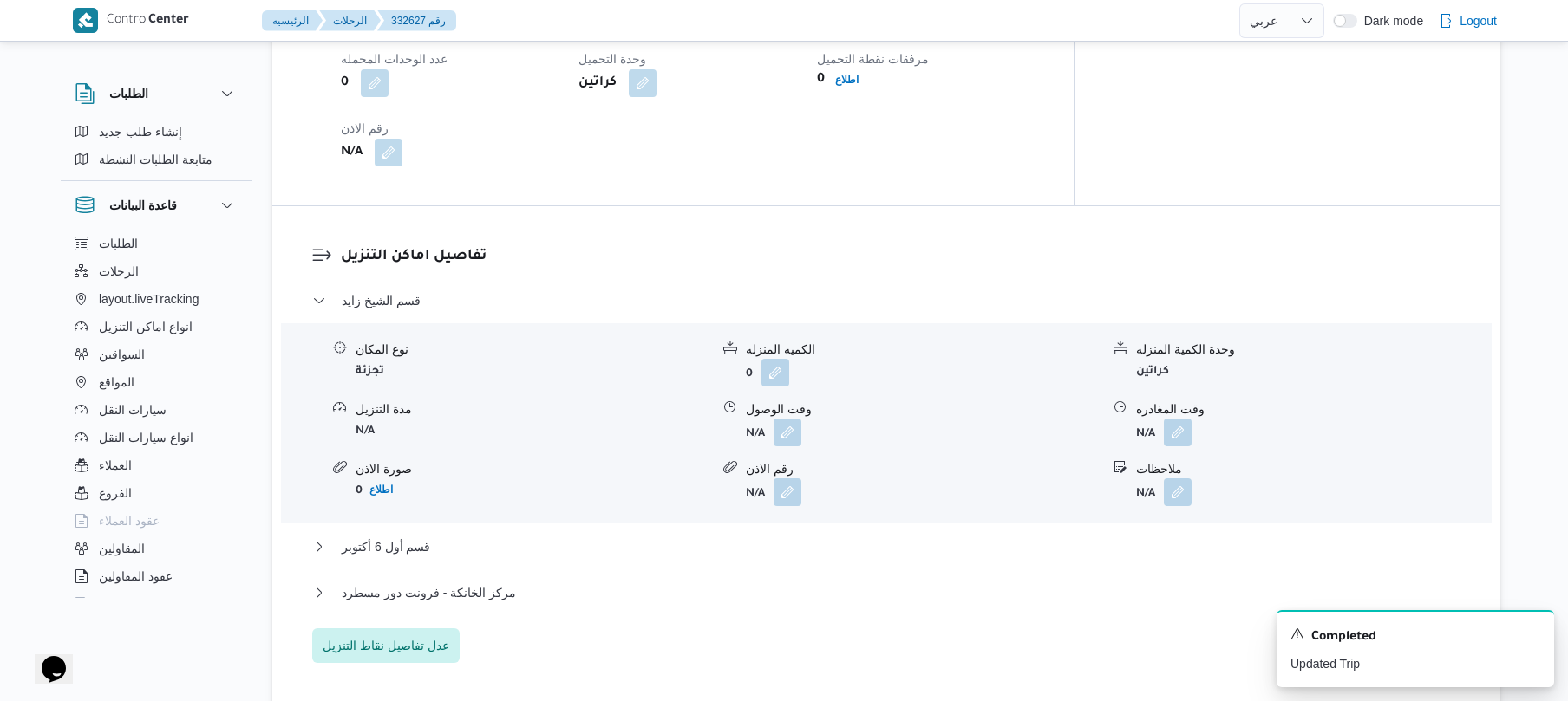
scroll to position [1387, 0]
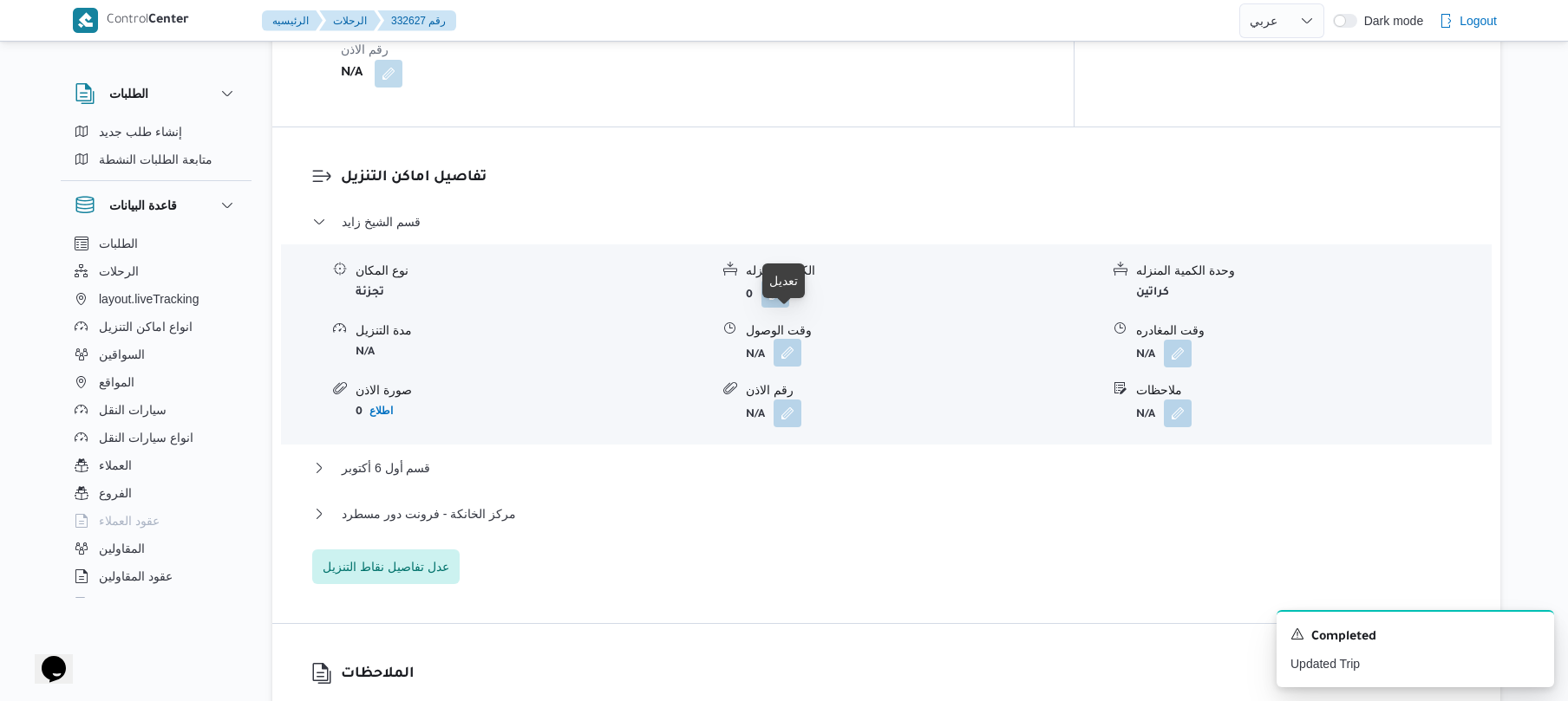
click at [795, 339] on button "button" at bounding box center [788, 353] width 28 height 28
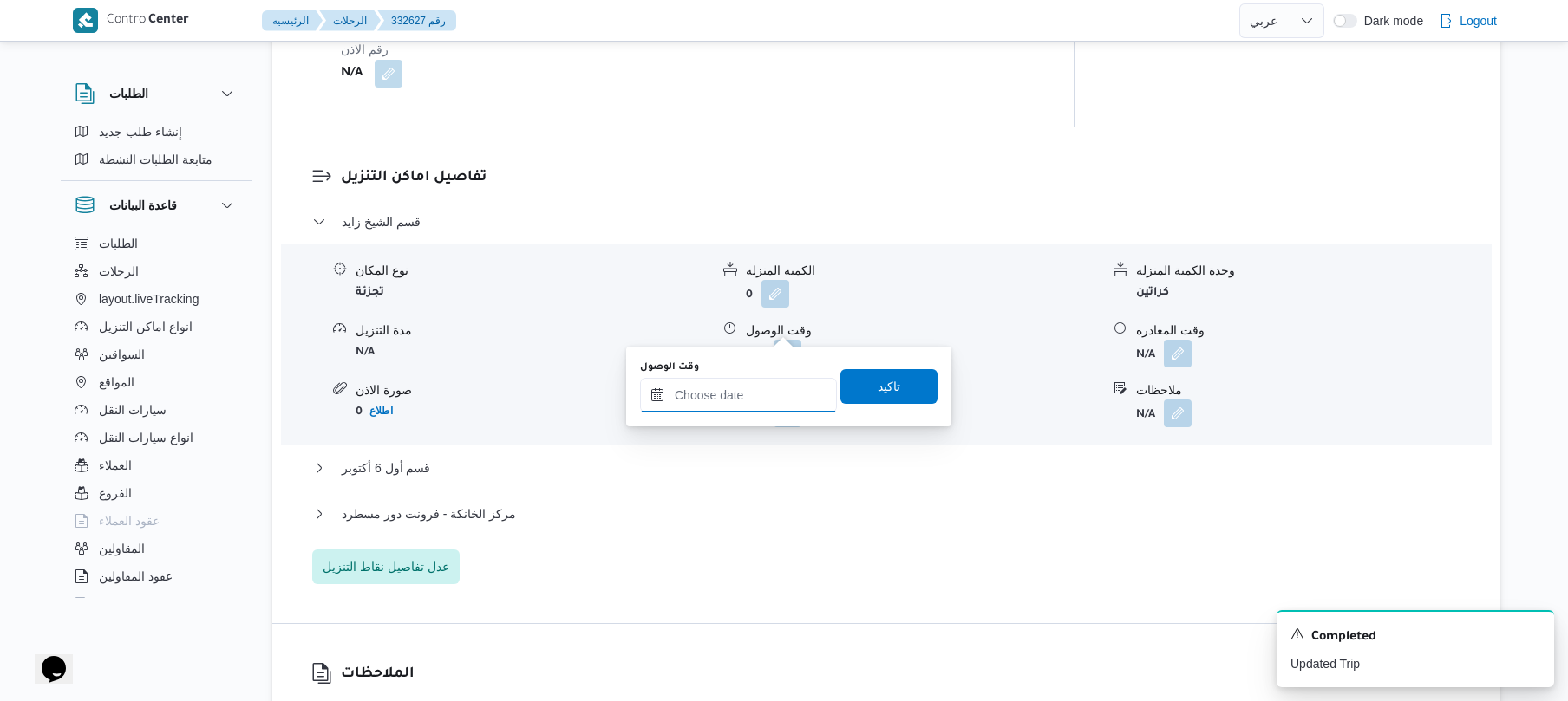
click at [761, 385] on input "وقت الوصول" at bounding box center [738, 395] width 197 height 35
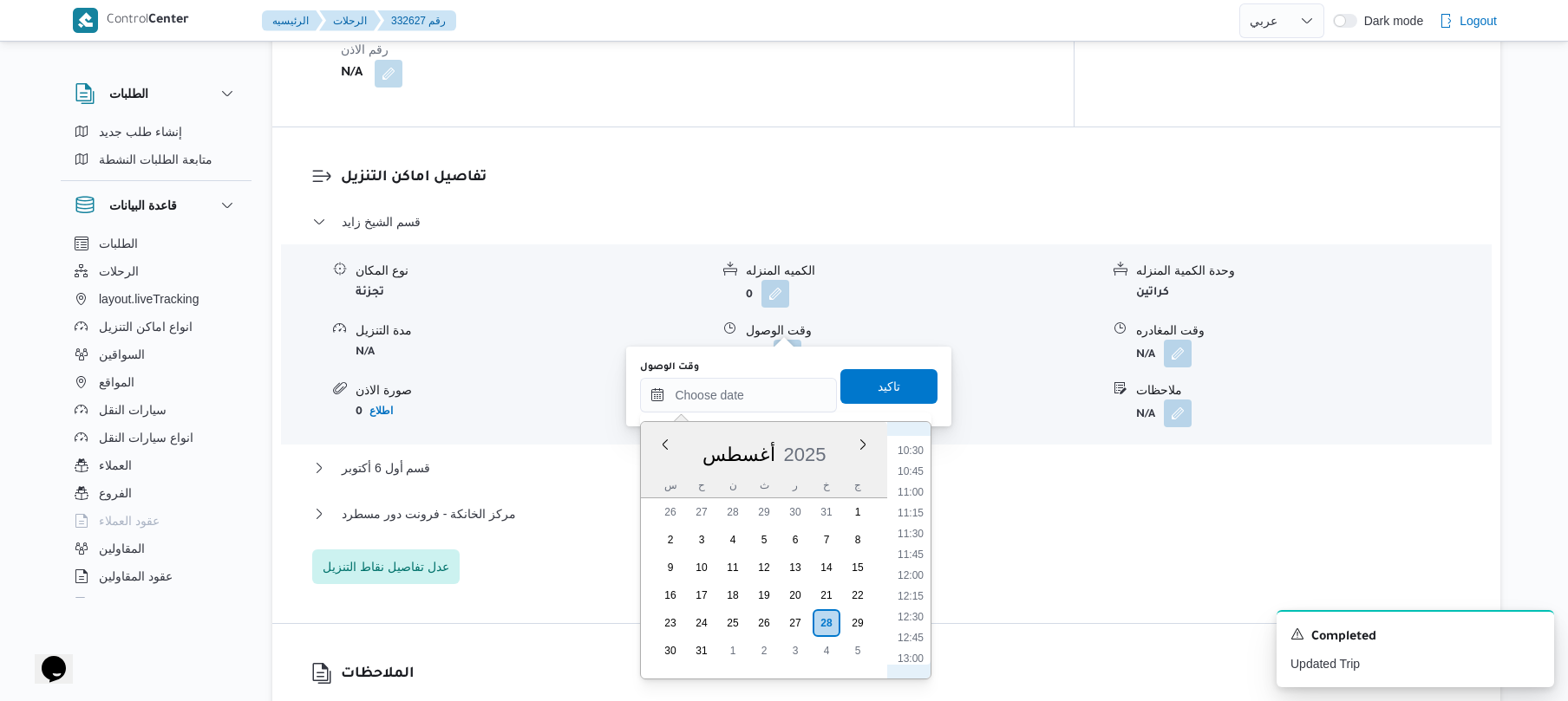
scroll to position [674, 0]
click at [917, 598] on li "10:00" at bounding box center [911, 603] width 40 height 18
type input "٢٨/٠٨/٢٠٢٥ ١٠:٠٠"
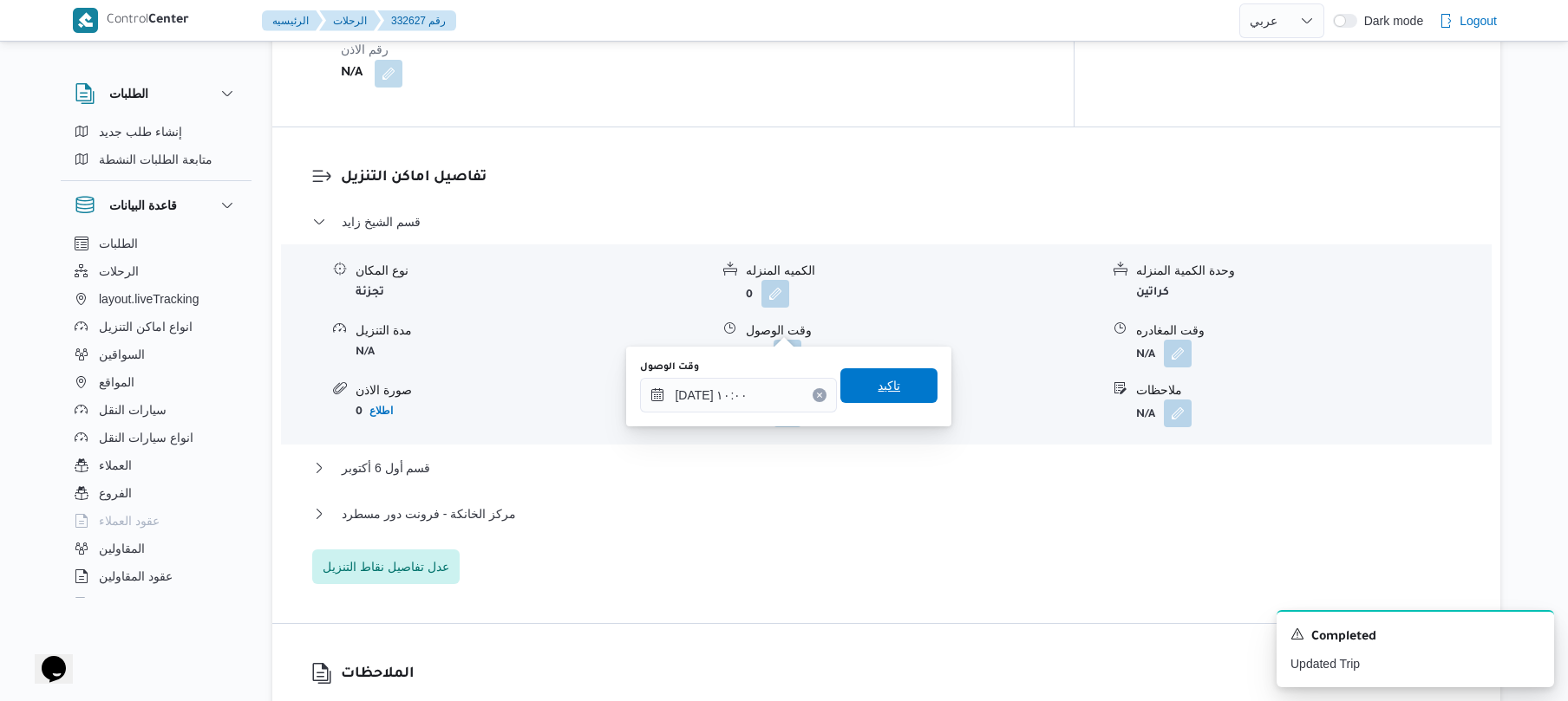
click at [885, 392] on span "تاكيد" at bounding box center [889, 386] width 22 height 21
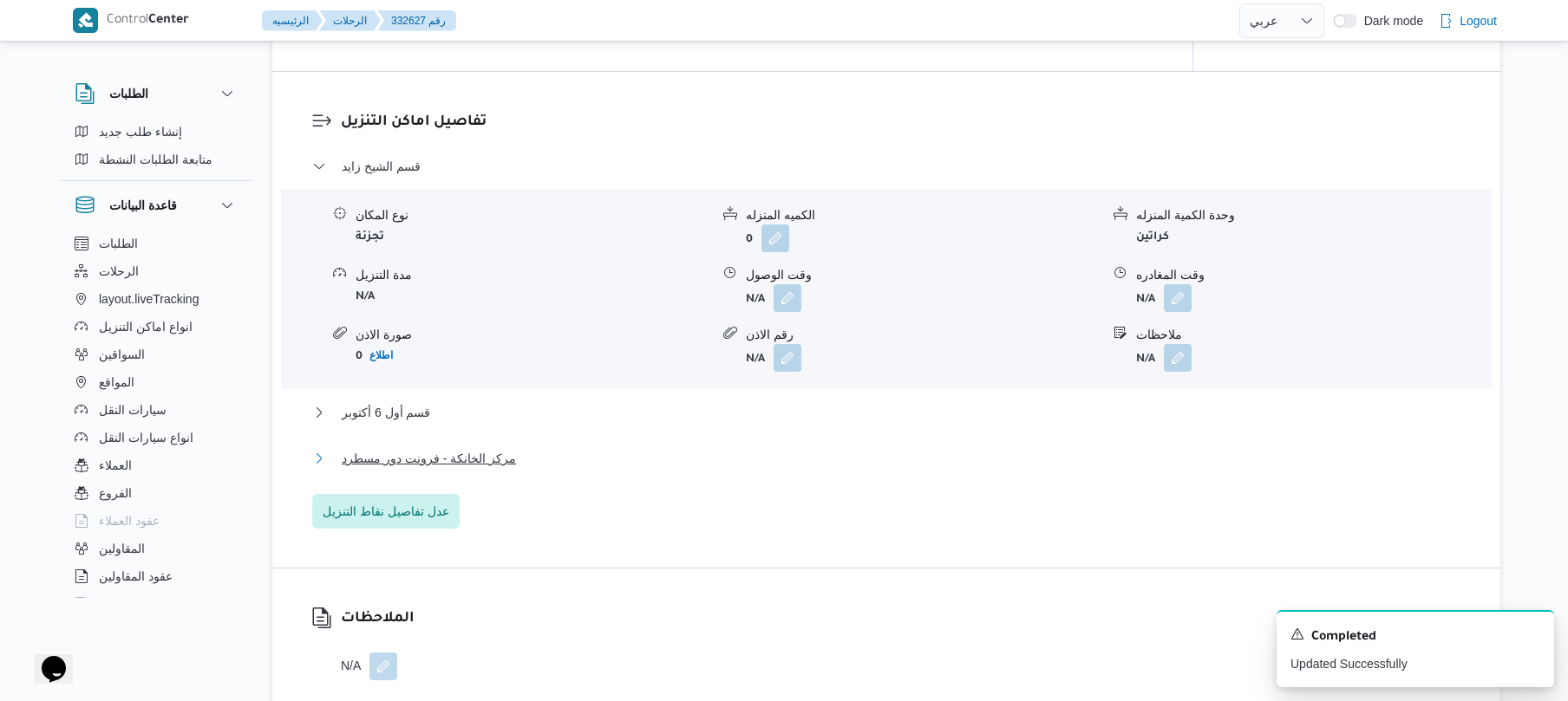
click at [809, 469] on button "مركز الخانكة - فرونت دور مسطرد" at bounding box center [886, 458] width 1150 height 21
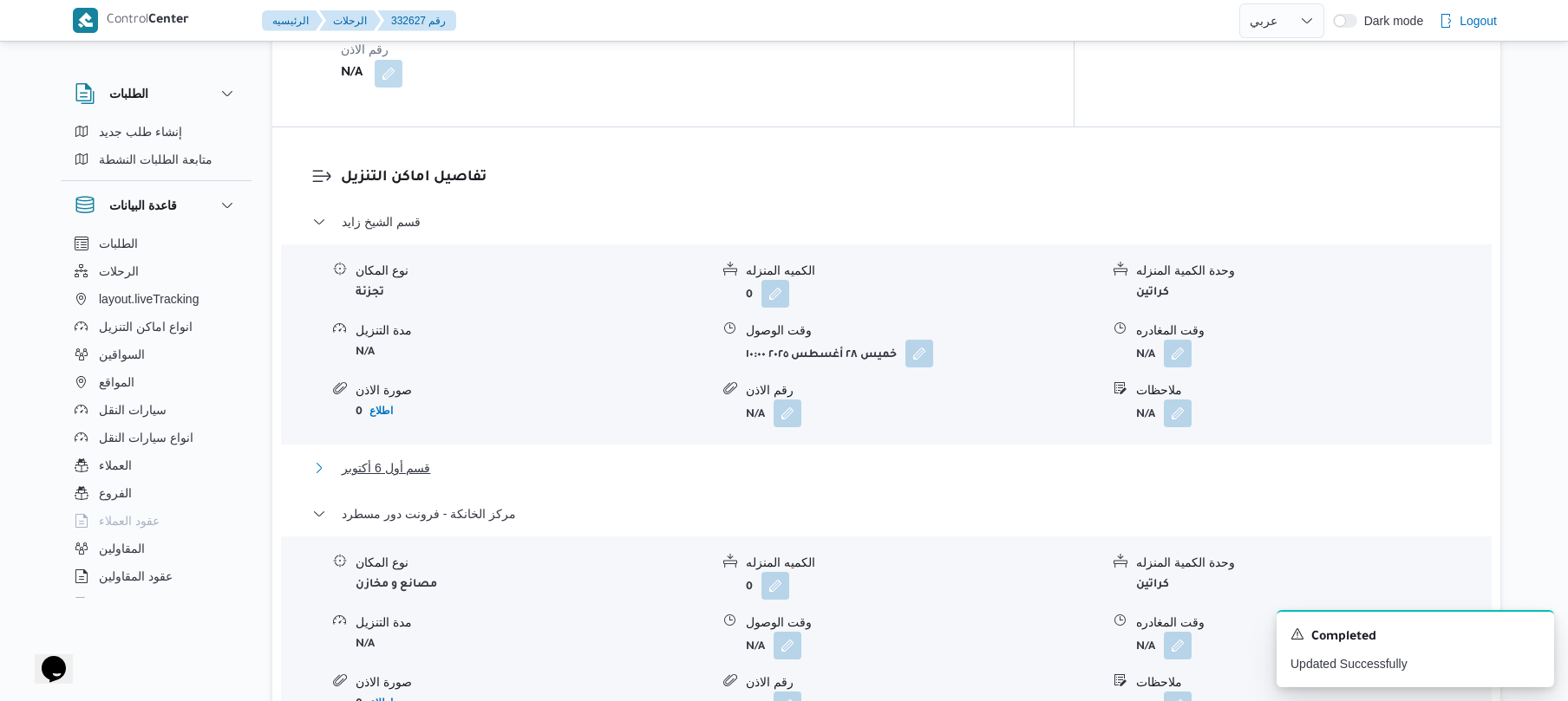
click at [826, 457] on button "قسم أول 6 أكتوبر" at bounding box center [886, 468] width 1150 height 21
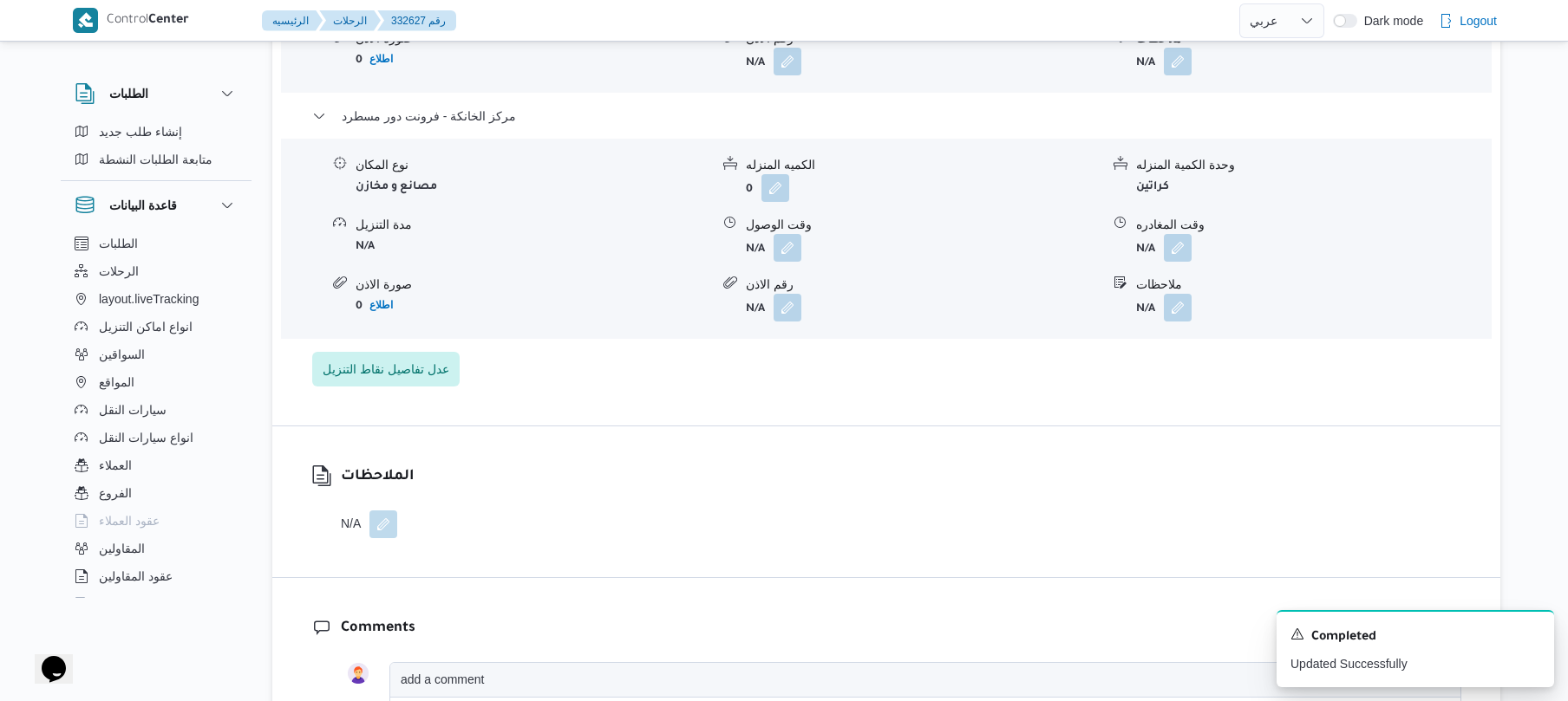
scroll to position [1988, 0]
click at [1176, 231] on button "button" at bounding box center [1178, 245] width 28 height 28
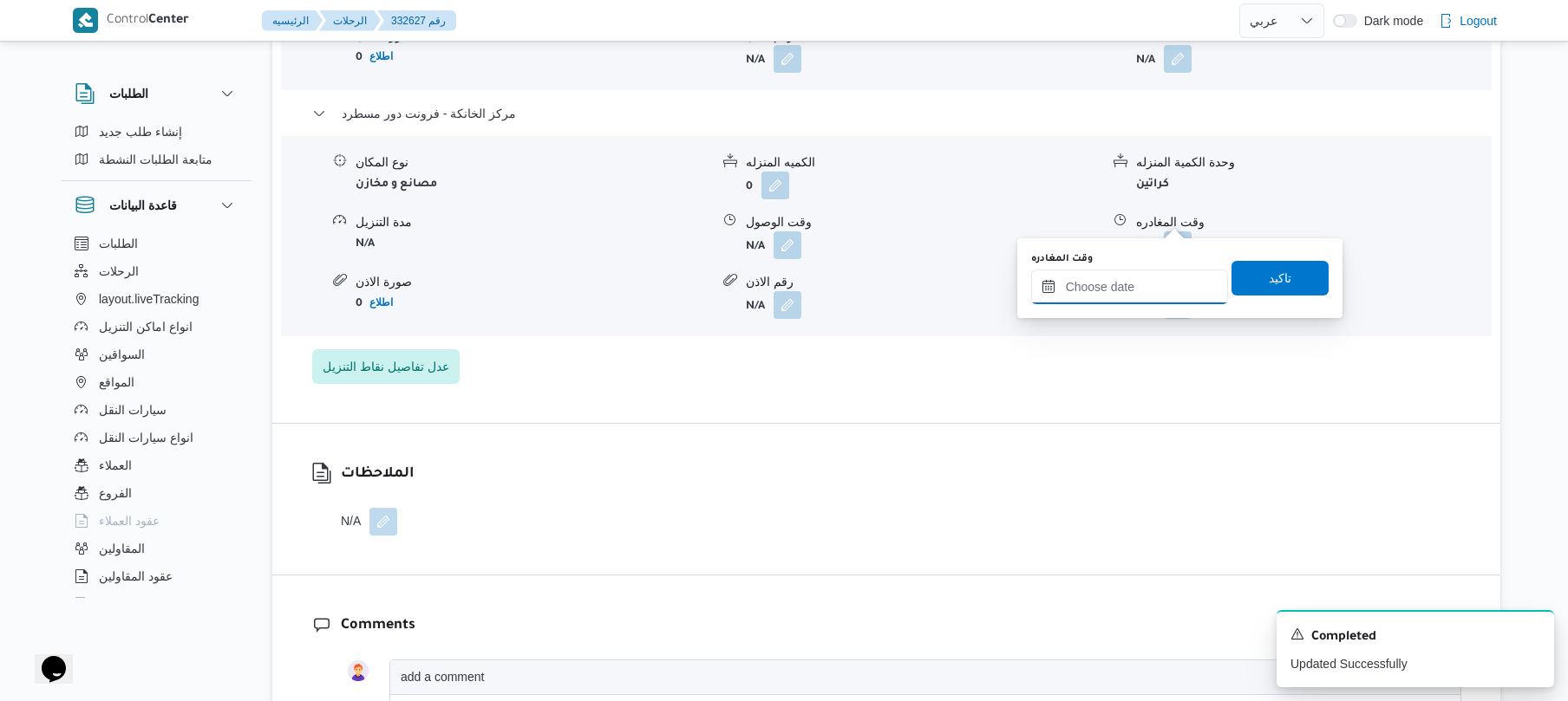
click at [1133, 282] on input "وقت المغادره" at bounding box center [1129, 287] width 197 height 35
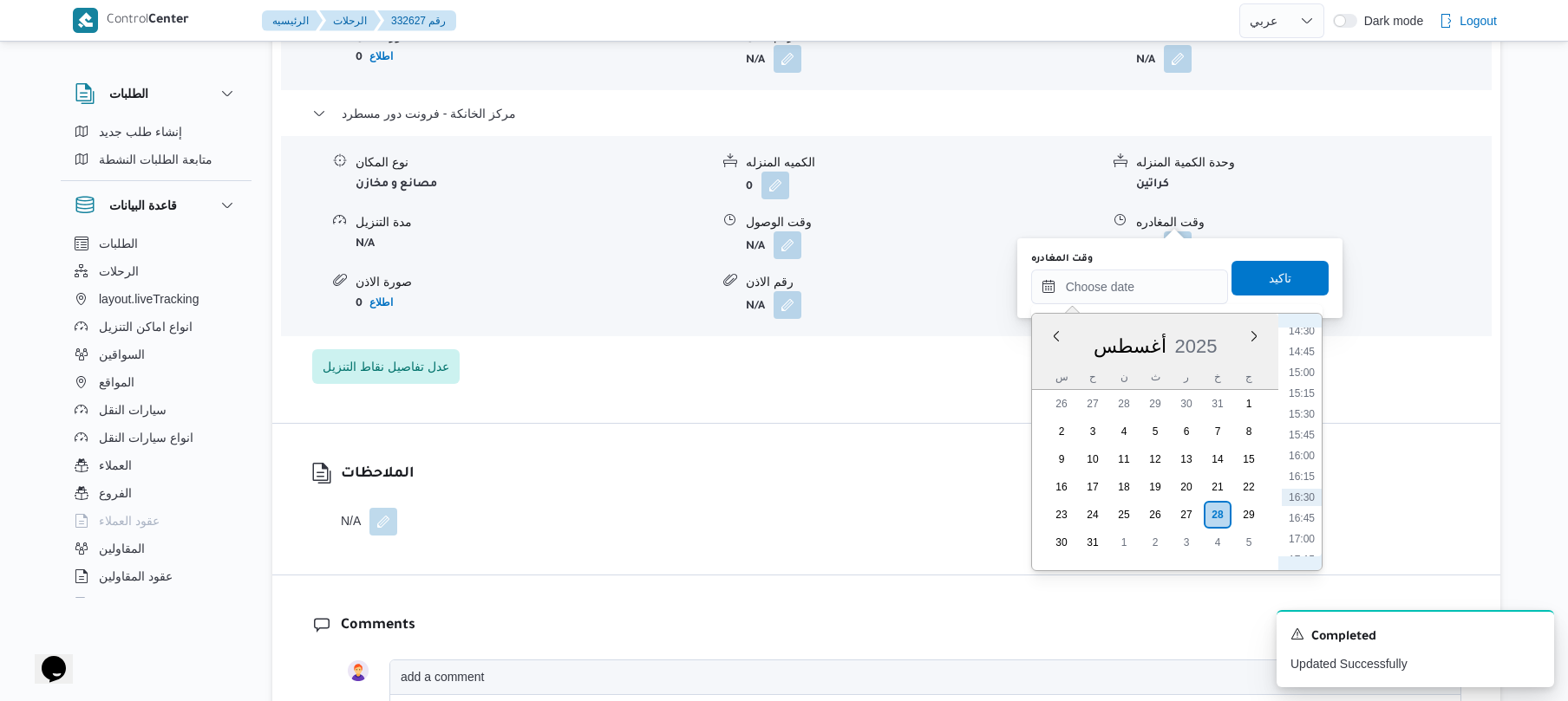
scroll to position [1256, 0]
drag, startPoint x: 1302, startPoint y: 428, endPoint x: 1307, endPoint y: 453, distance: 25.5
click at [1305, 448] on li "16:30" at bounding box center [1302, 453] width 40 height 18
type input "[DATE] ١٦:٣٠"
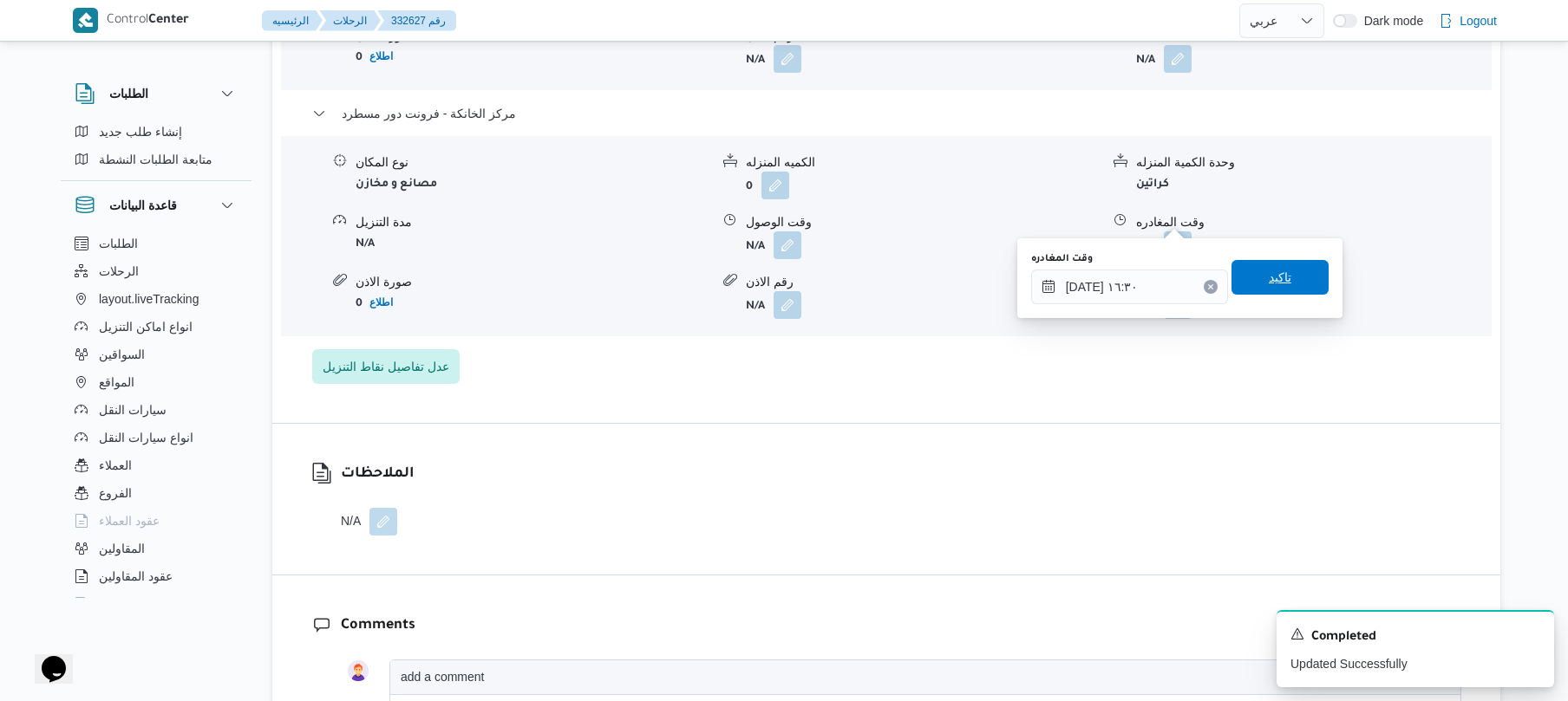
click at [1287, 287] on span "تاكيد" at bounding box center [1280, 277] width 97 height 35
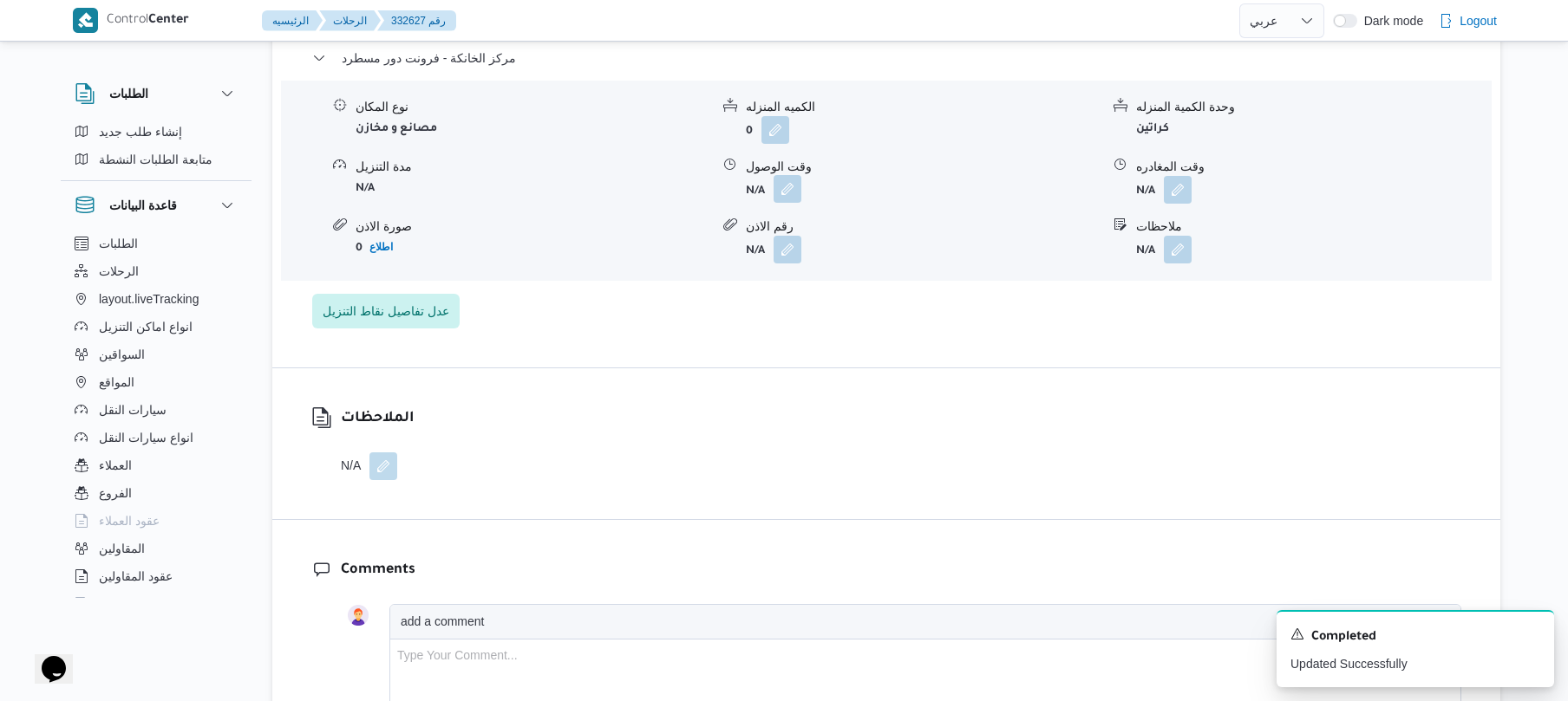
click at [781, 203] on button "button" at bounding box center [788, 189] width 28 height 28
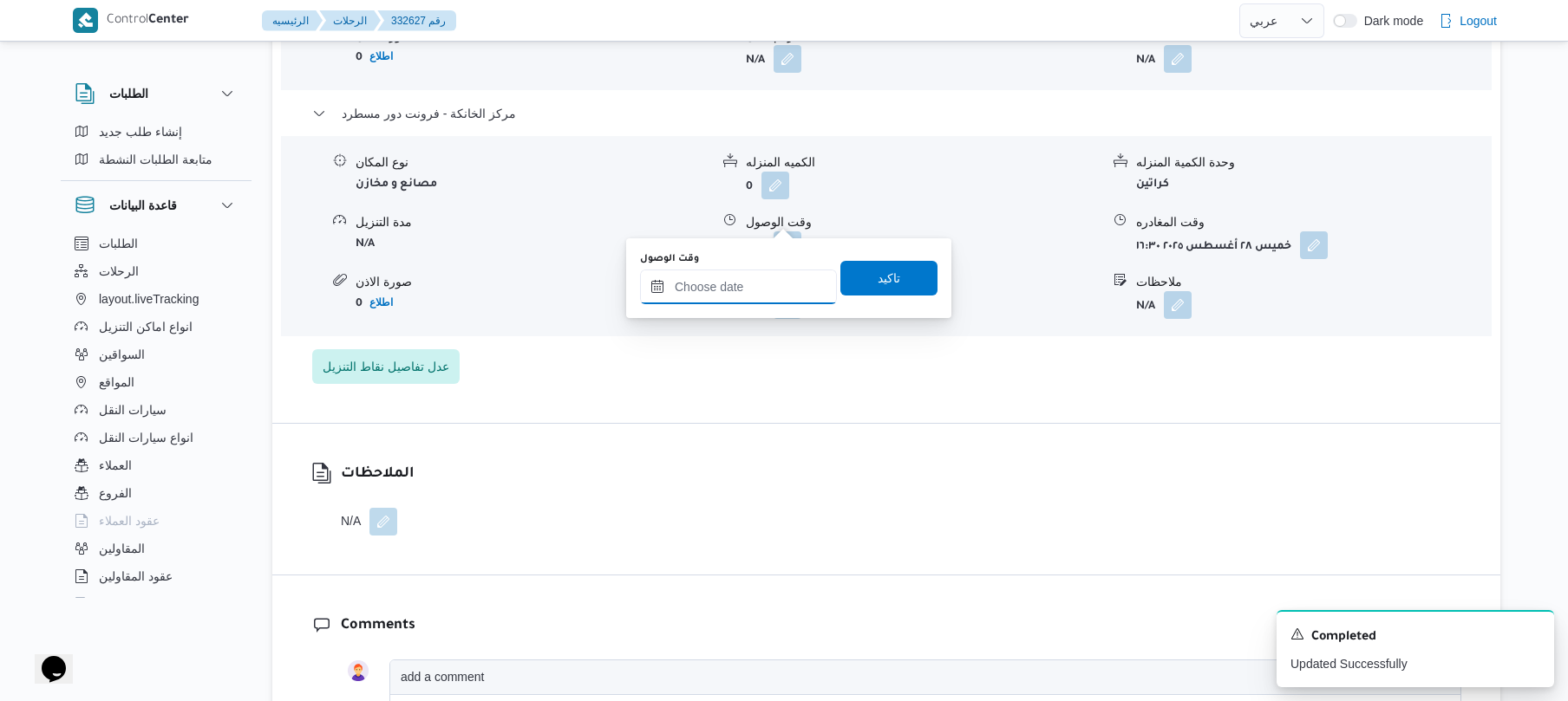
click at [770, 291] on input "وقت الوصول" at bounding box center [738, 287] width 197 height 35
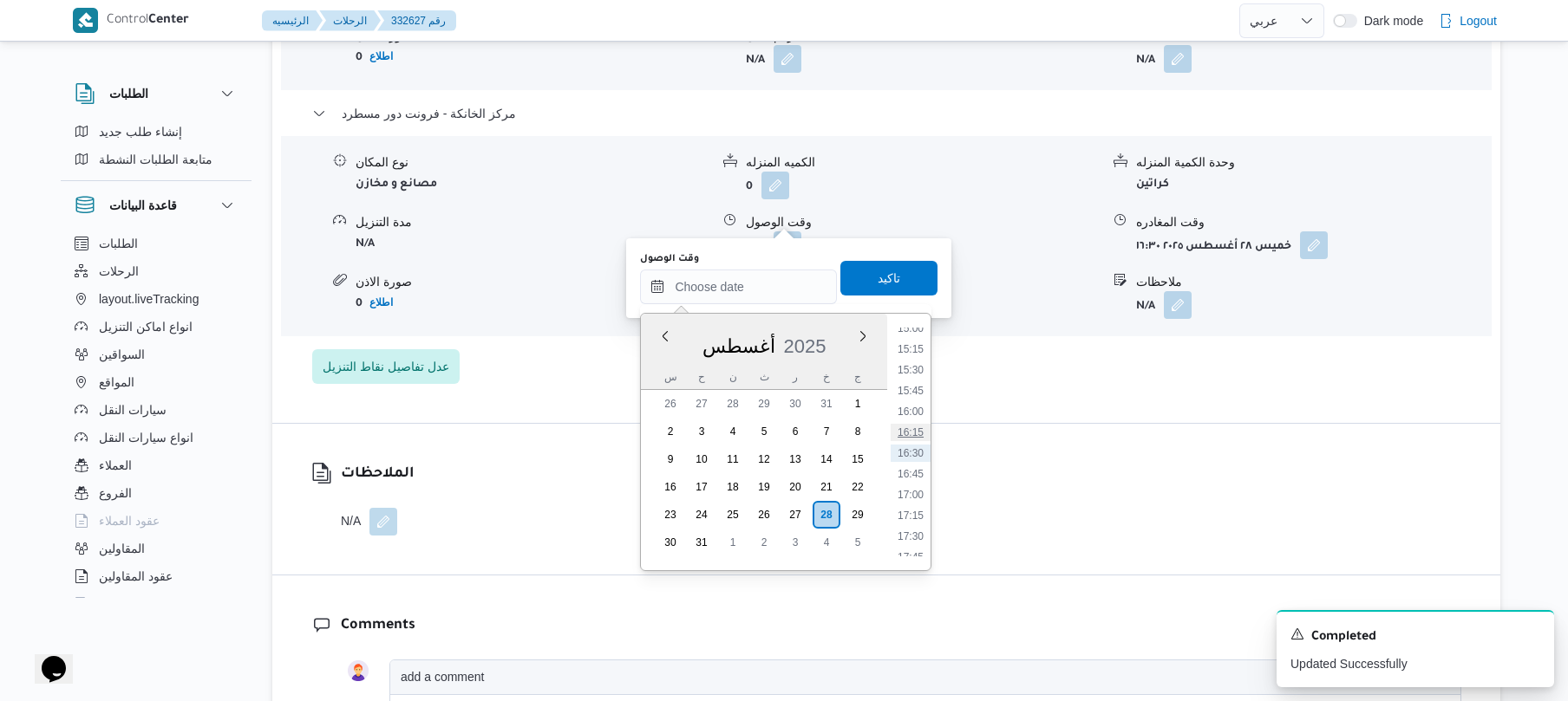
click at [911, 428] on li "16:15" at bounding box center [911, 432] width 40 height 18
type input "[DATE] ١٦:١٥"
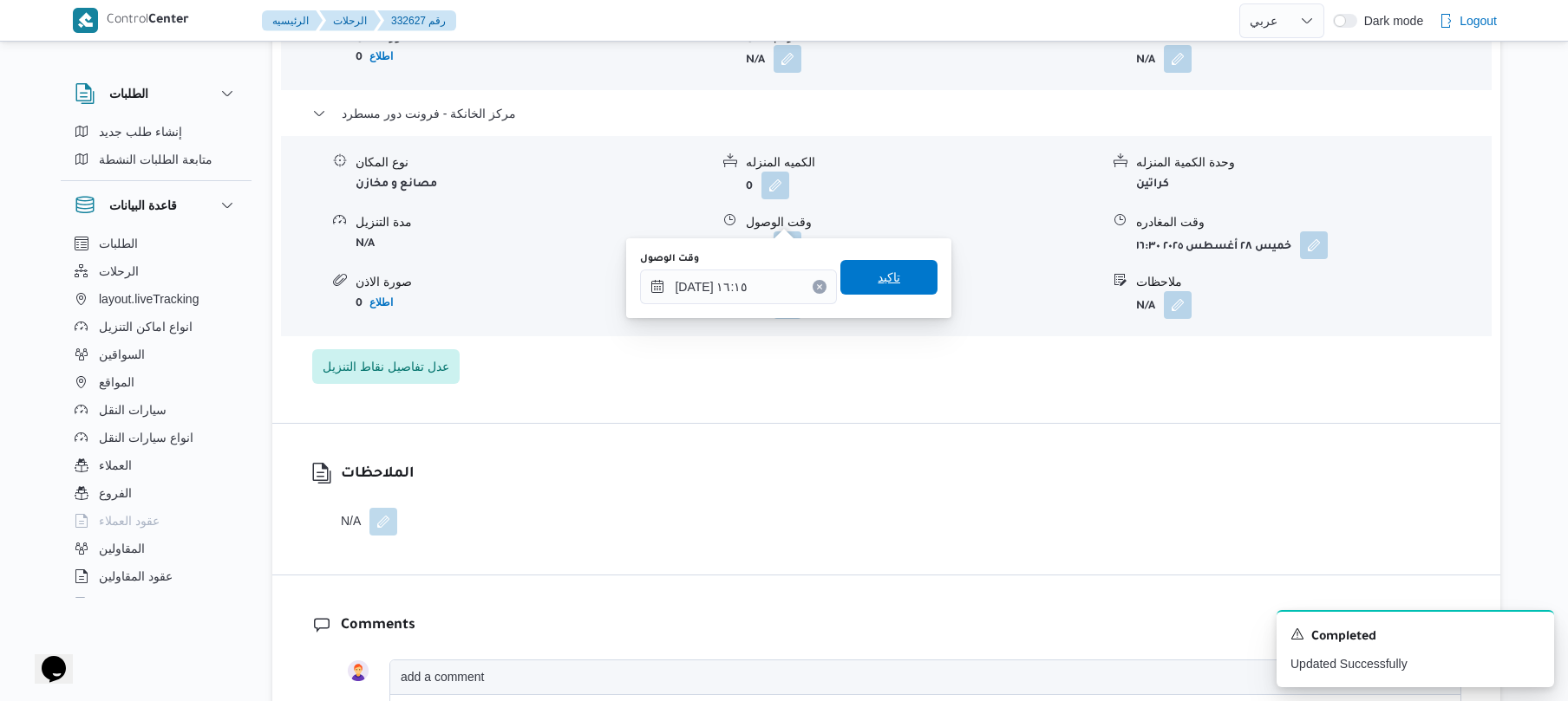
click at [909, 264] on span "تاكيد" at bounding box center [889, 277] width 97 height 35
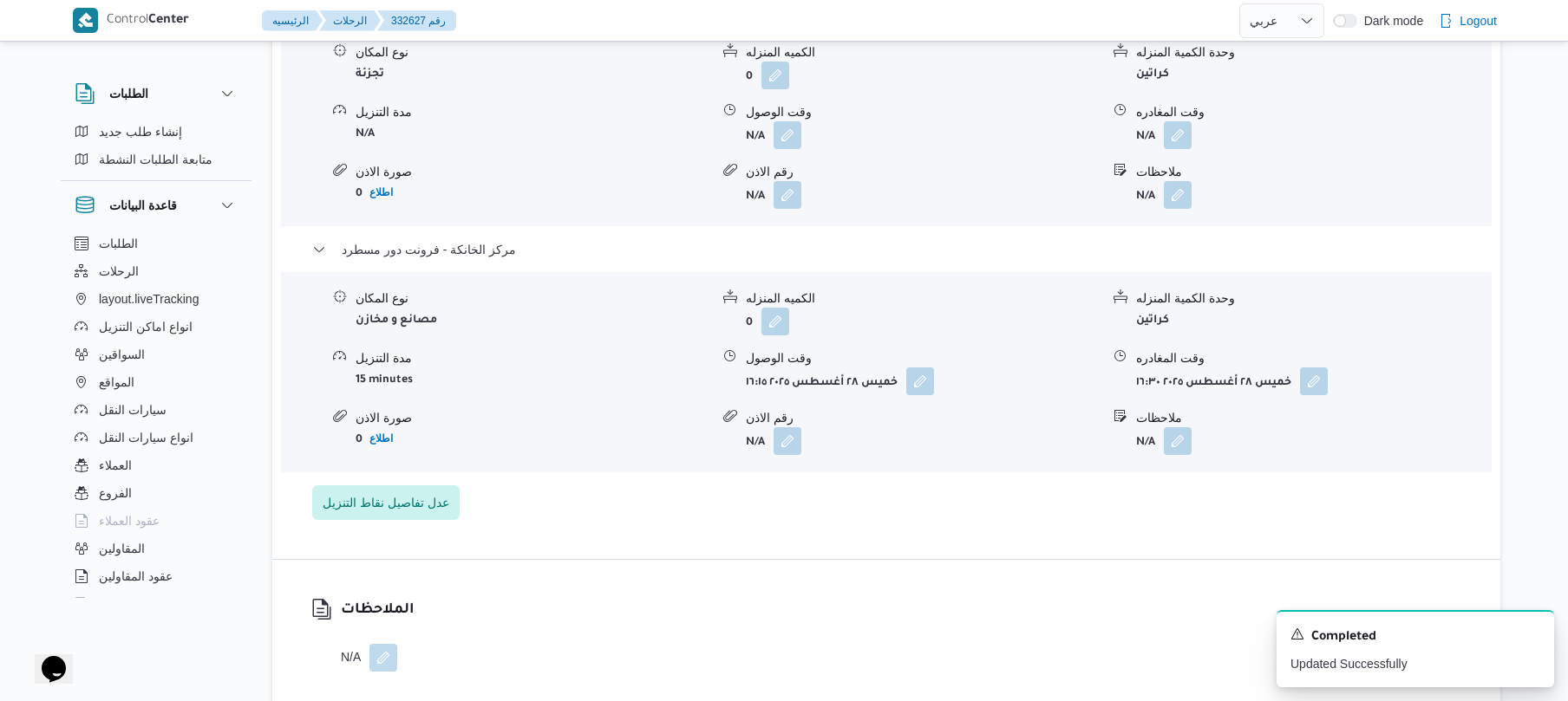
scroll to position [1849, 0]
click at [1177, 123] on button "button" at bounding box center [1178, 137] width 28 height 28
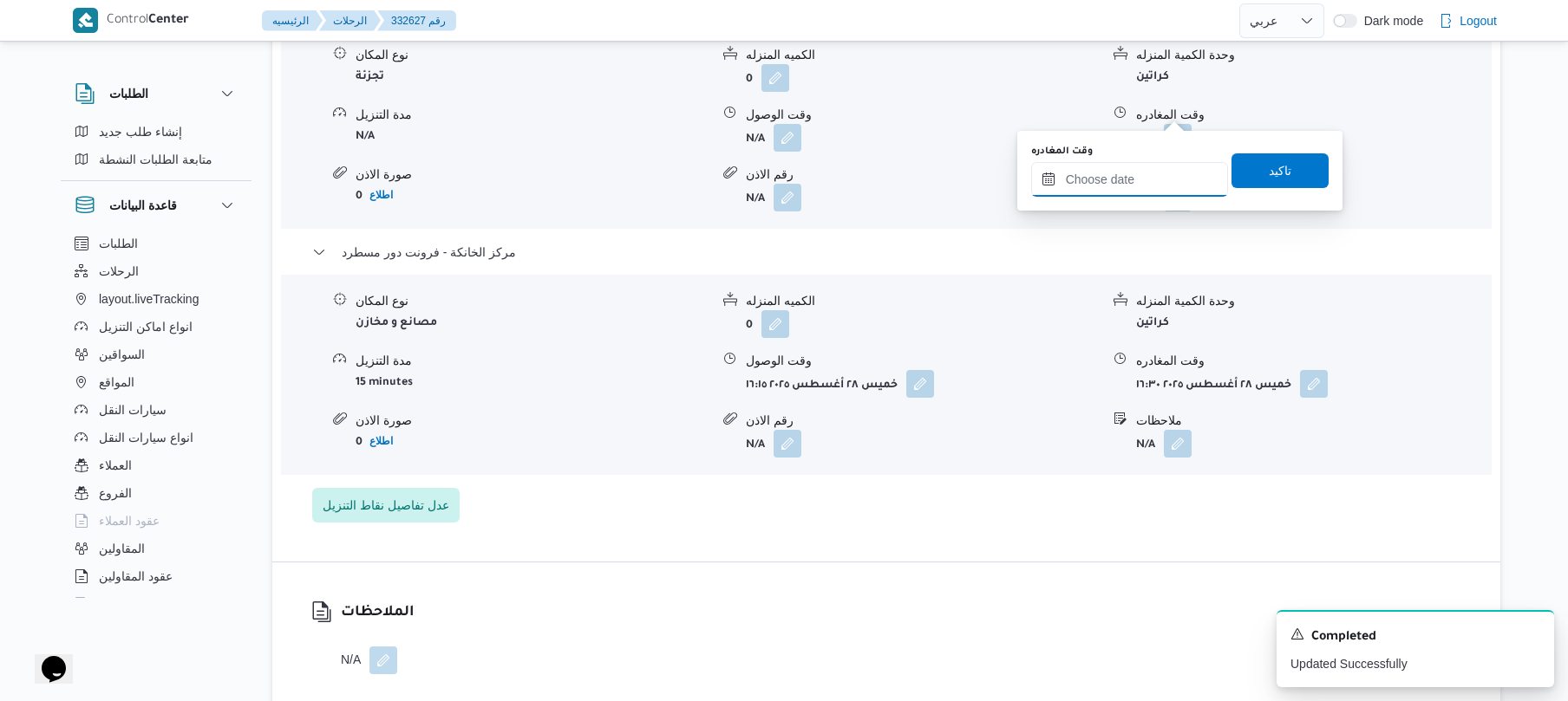
click at [1122, 177] on input "وقت المغادره" at bounding box center [1129, 179] width 197 height 35
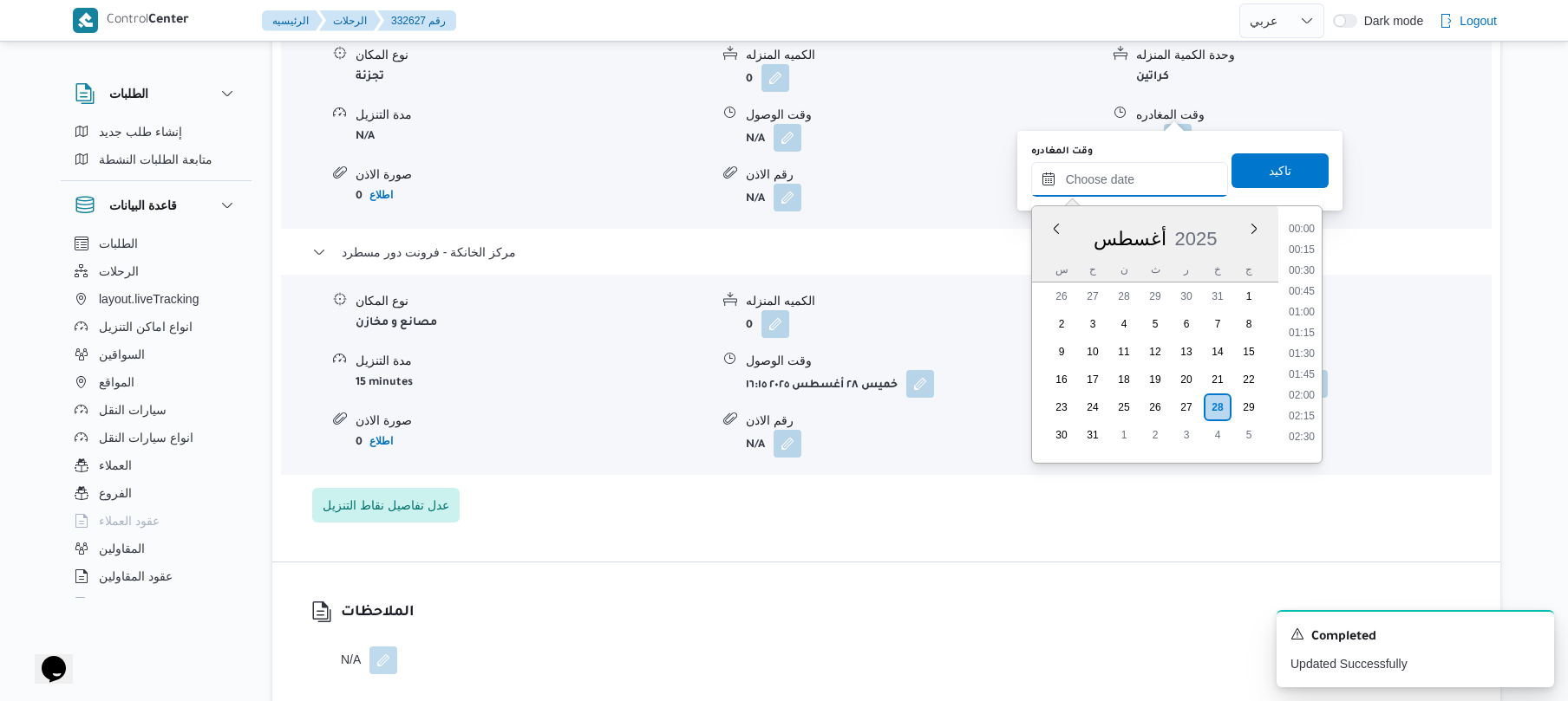
scroll to position [1256, 0]
click at [1309, 248] on li "15:15" at bounding box center [1302, 242] width 40 height 18
type input "[DATE] ١٥:١٥"
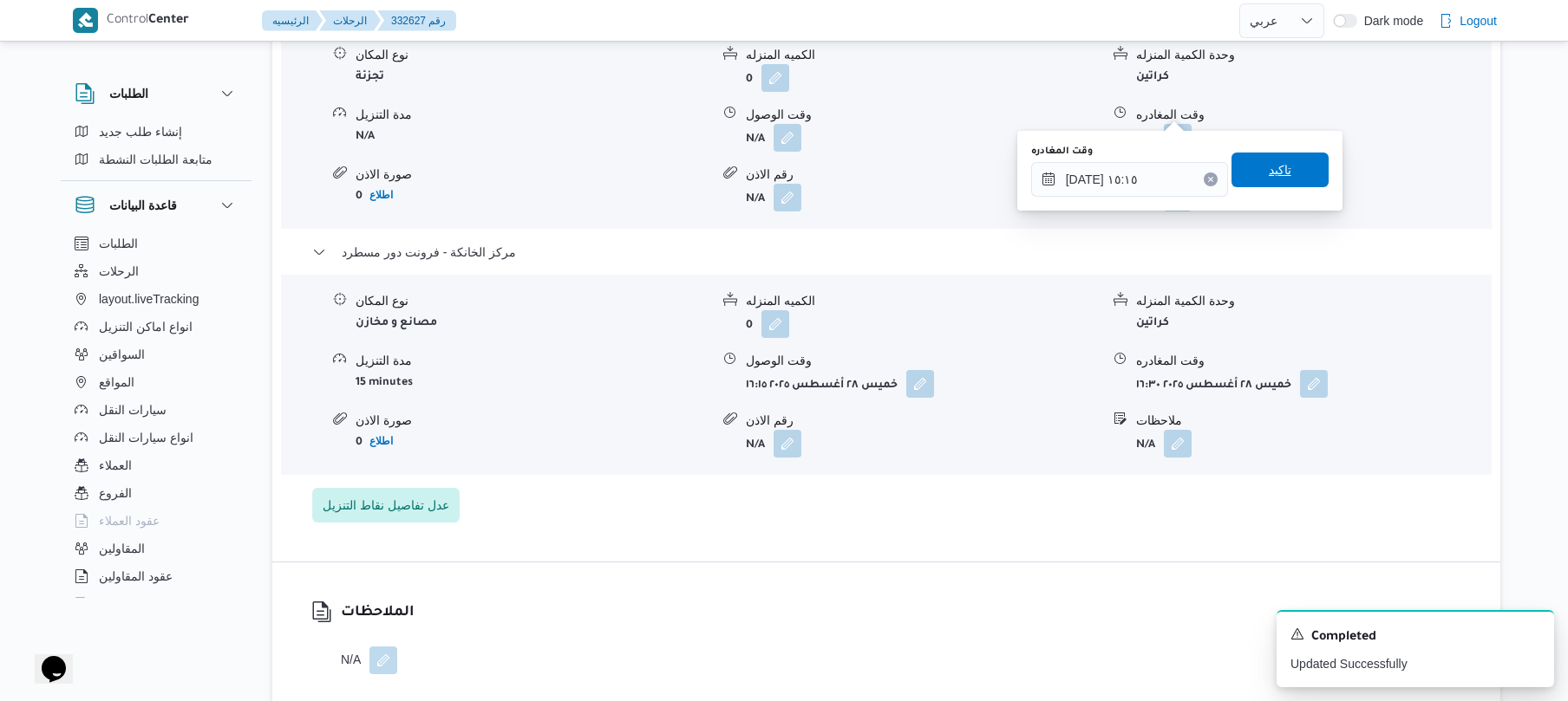
click at [1282, 175] on span "تاكيد" at bounding box center [1280, 169] width 97 height 35
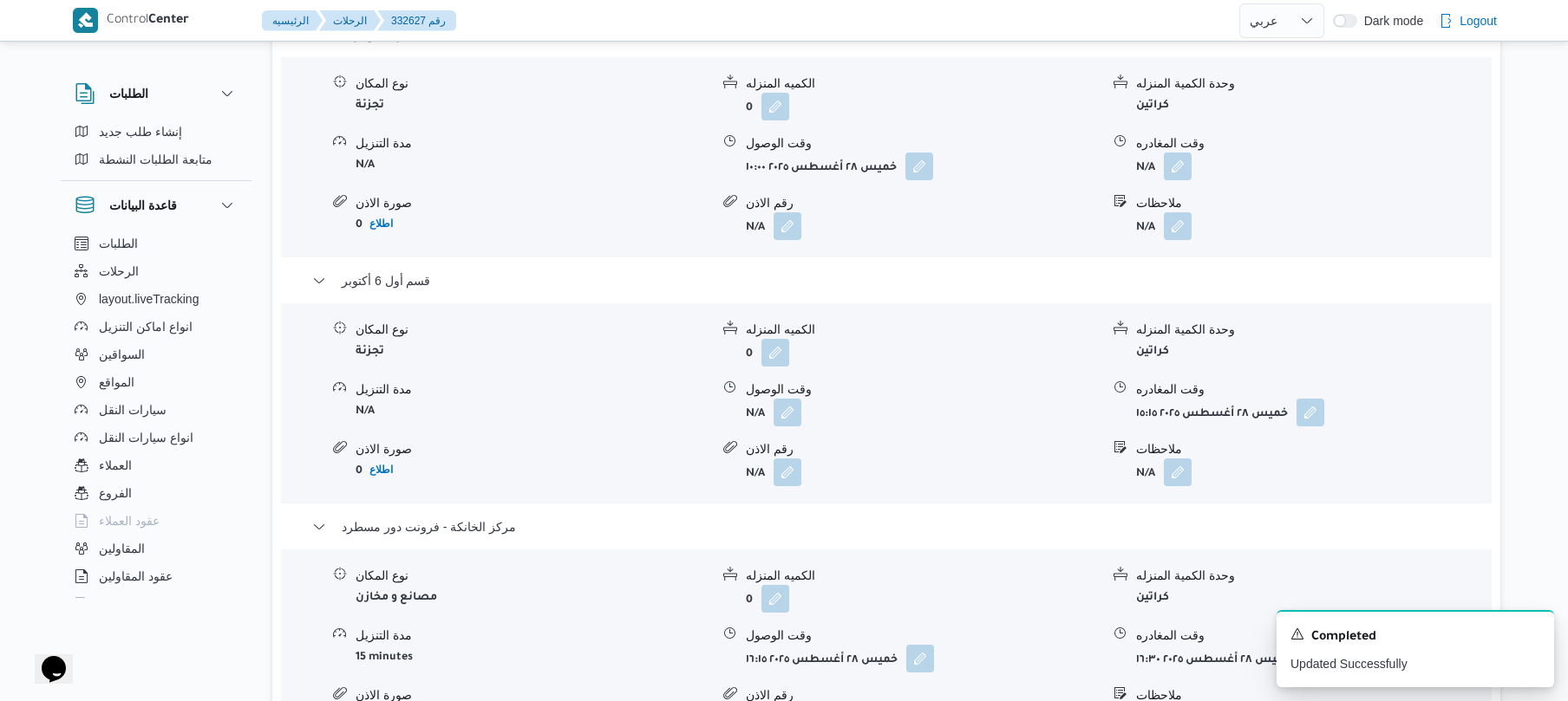
scroll to position [1618, 0]
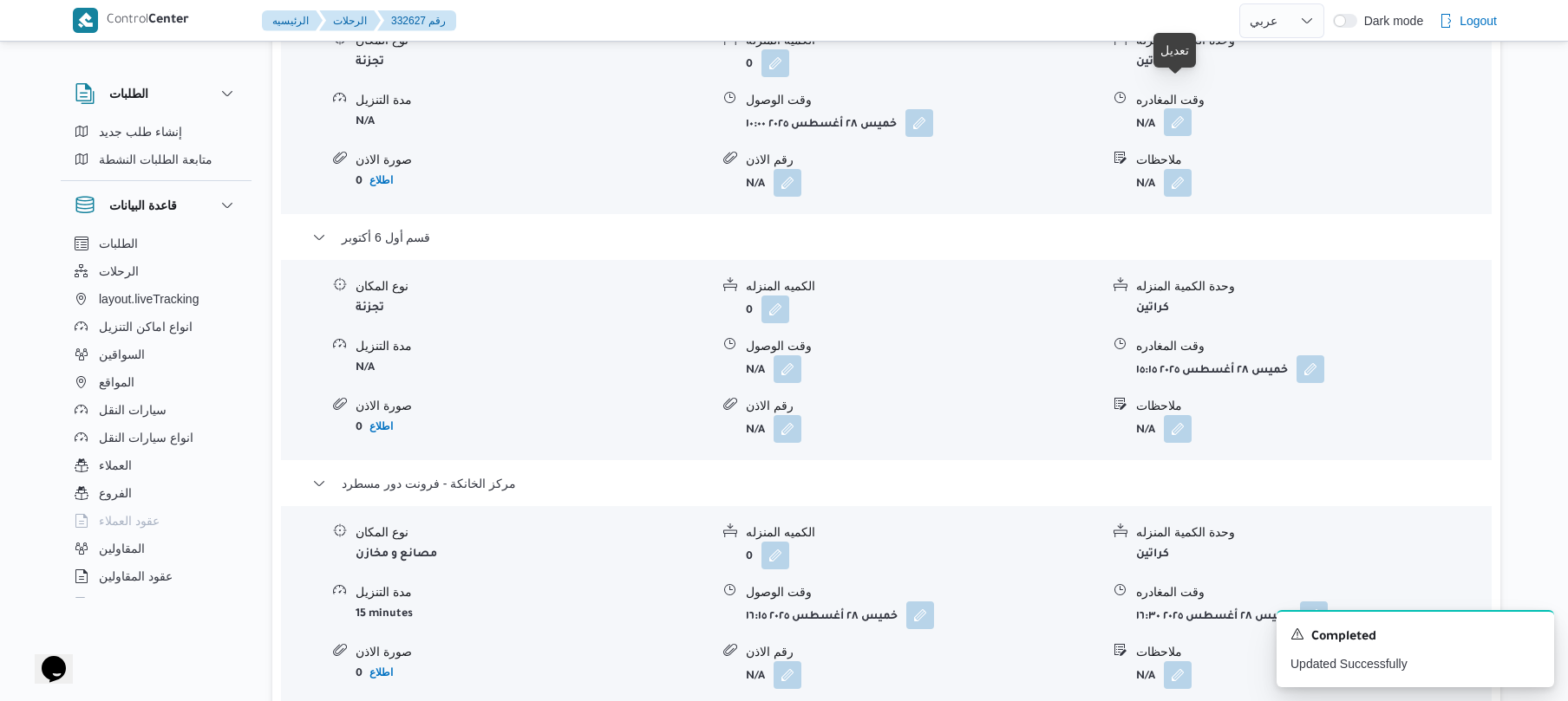
click at [1185, 108] on button "button" at bounding box center [1178, 122] width 28 height 28
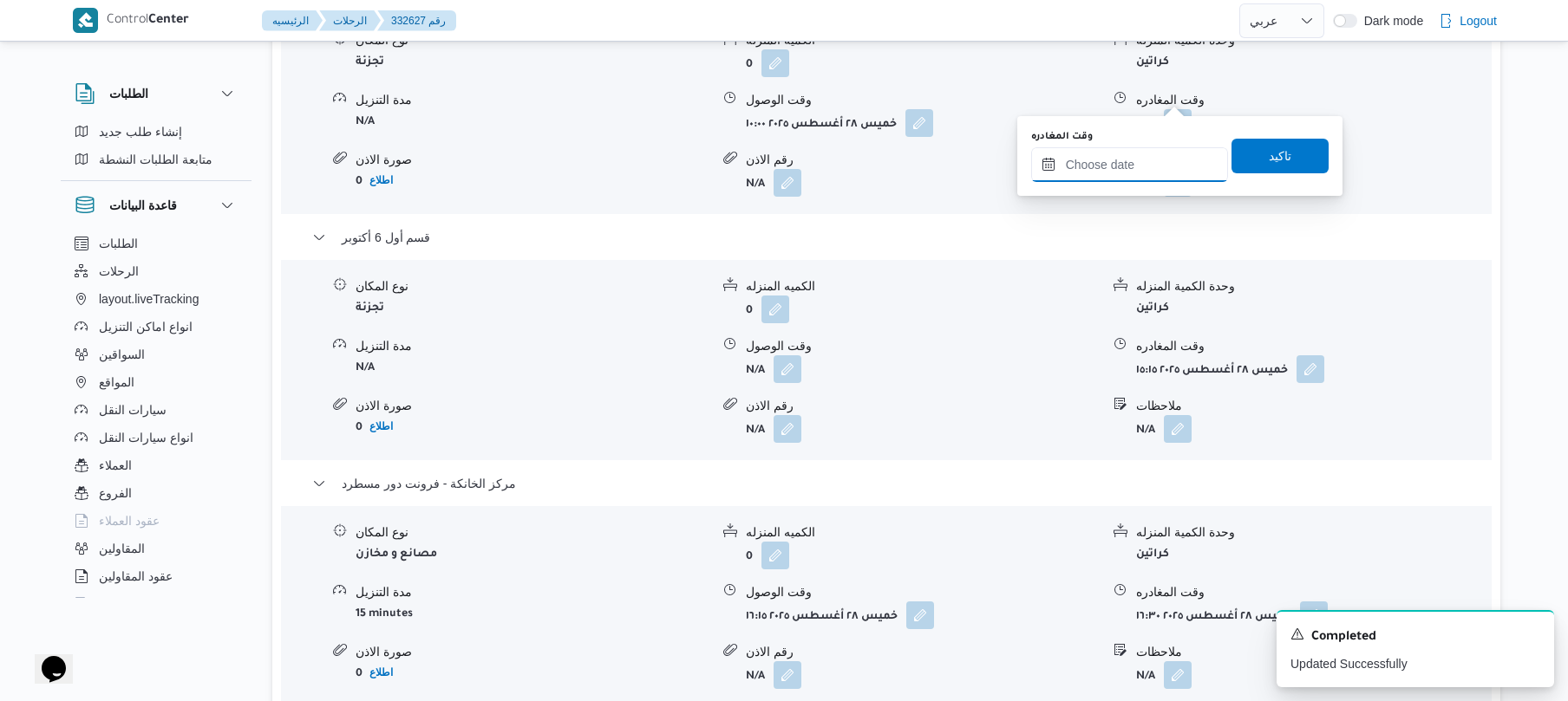
click at [1115, 161] on input "وقت المغادره" at bounding box center [1129, 164] width 197 height 35
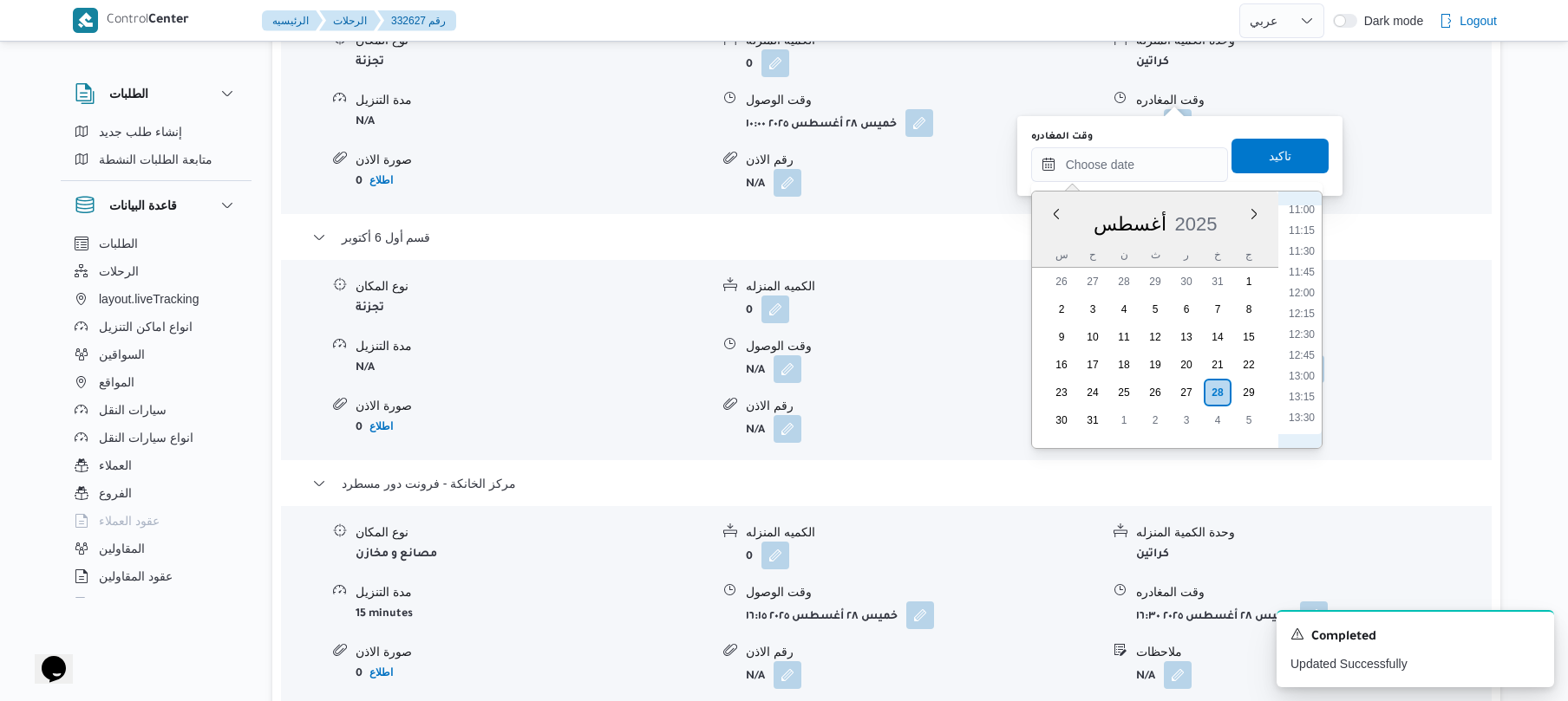
scroll to position [868, 0]
click at [1309, 380] on li "12:30" at bounding box center [1302, 386] width 40 height 18
type input "٢٨/٠٨/٢٠٢٥ ١٢:٣٠"
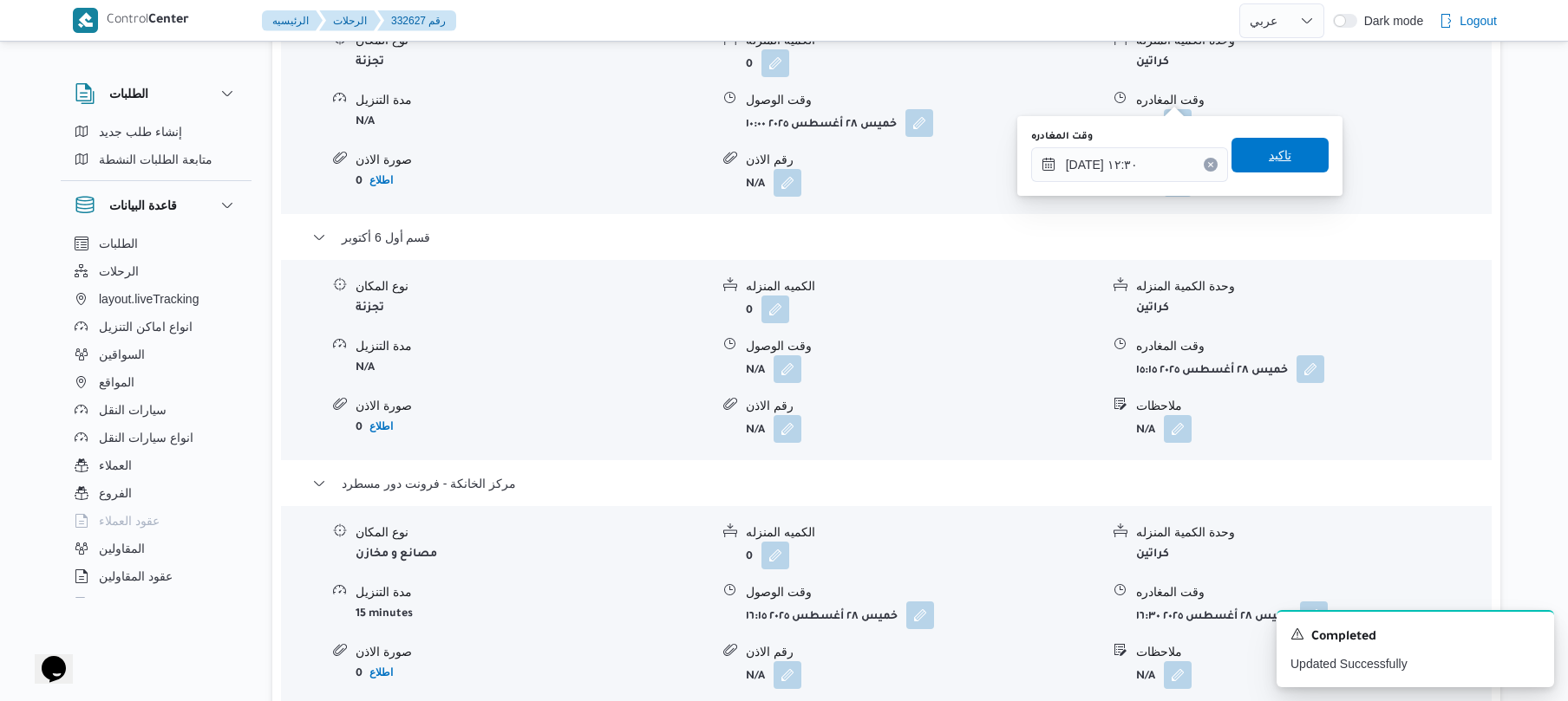
click at [1285, 154] on span "تاكيد" at bounding box center [1280, 155] width 97 height 35
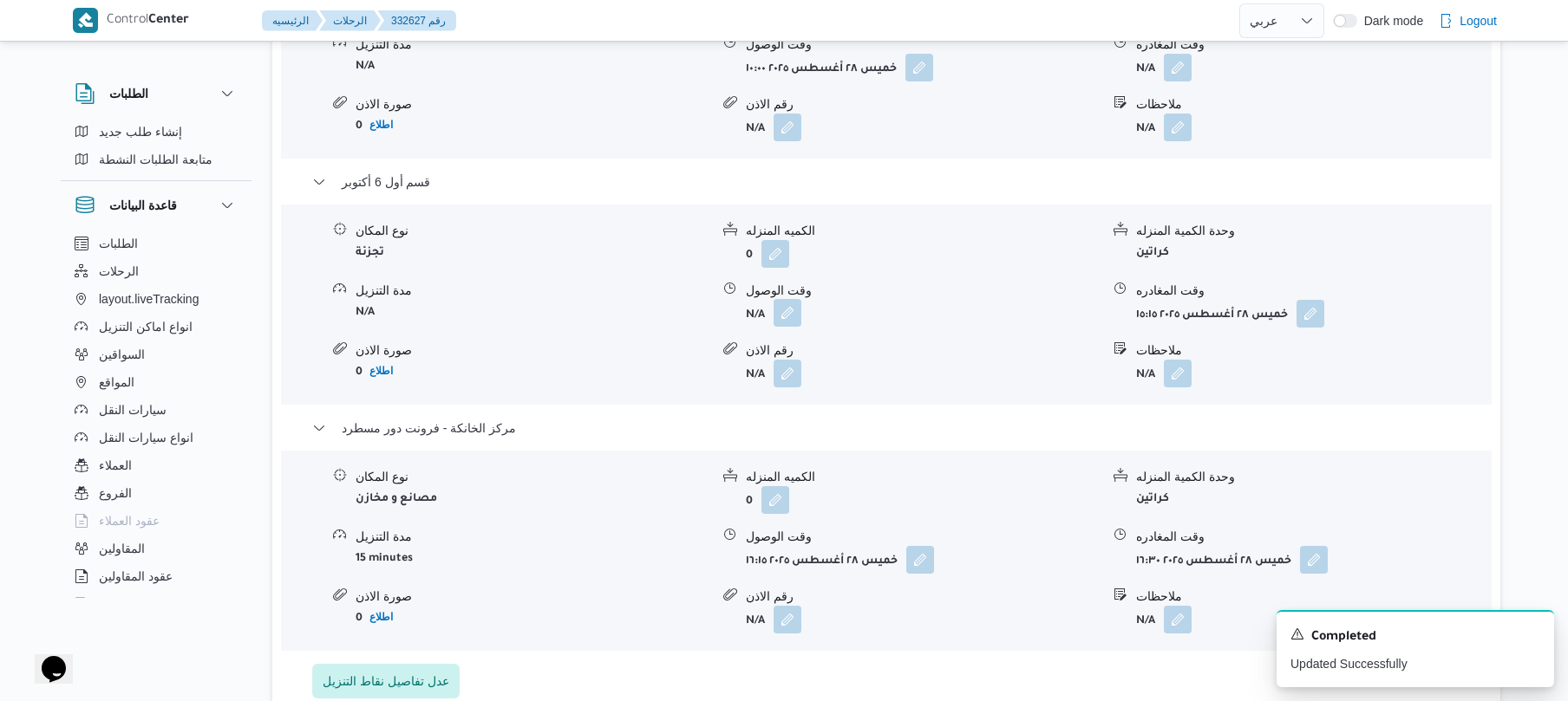
click at [788, 327] on button "button" at bounding box center [788, 313] width 28 height 28
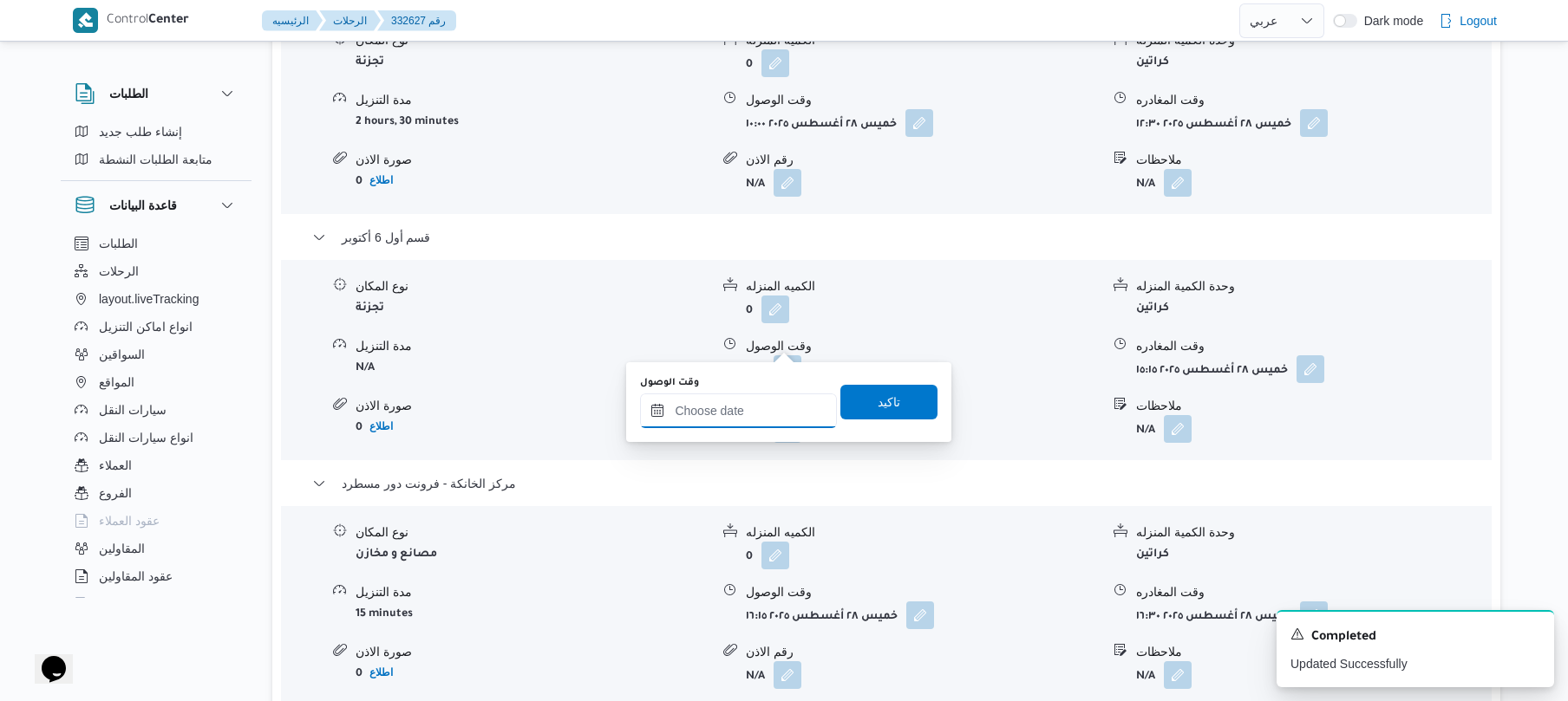
click at [737, 407] on input "وقت الوصول" at bounding box center [738, 411] width 197 height 35
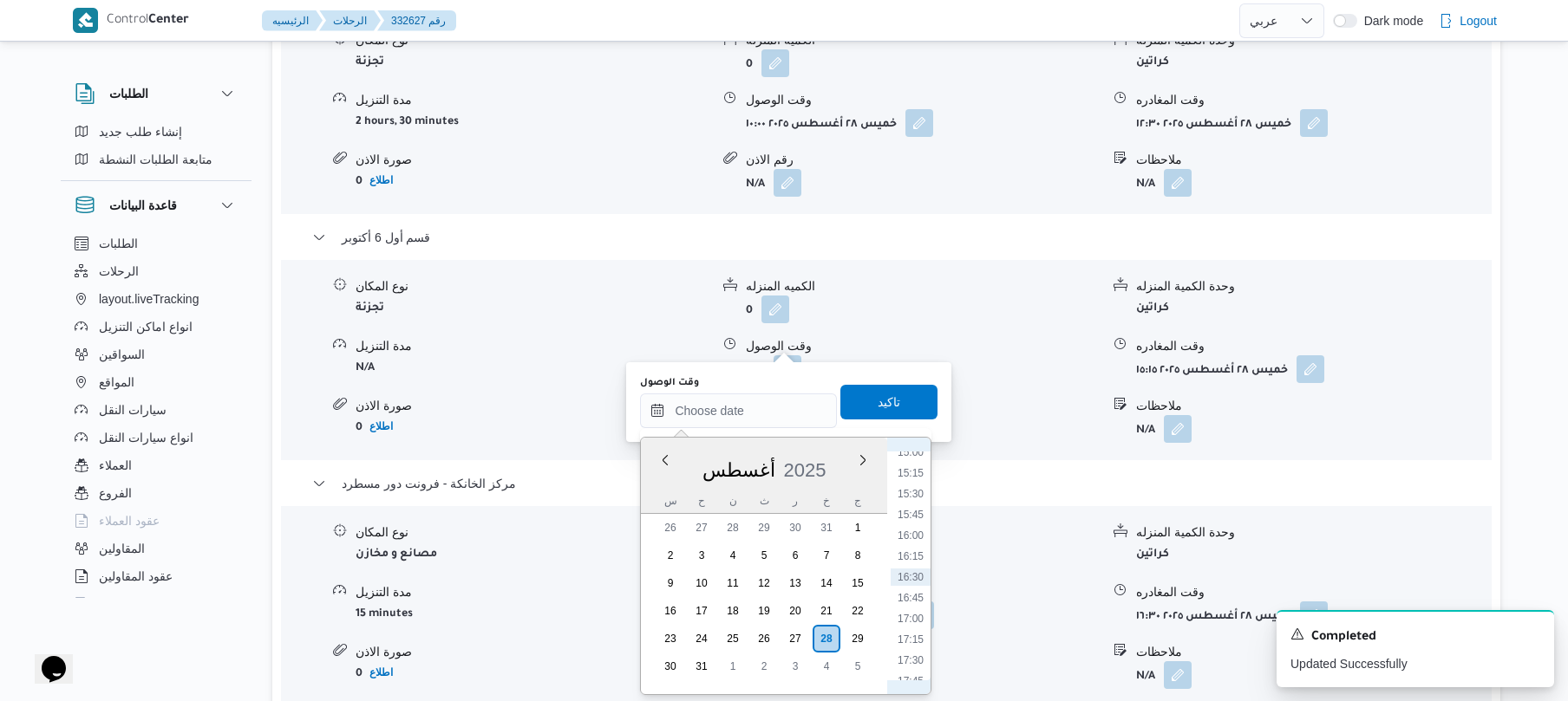
scroll to position [1062, 0]
click at [912, 481] on li "13:00" at bounding box center [911, 480] width 40 height 18
type input "٢٨/٠٨/٢٠٢٥ ١٣:٠٠"
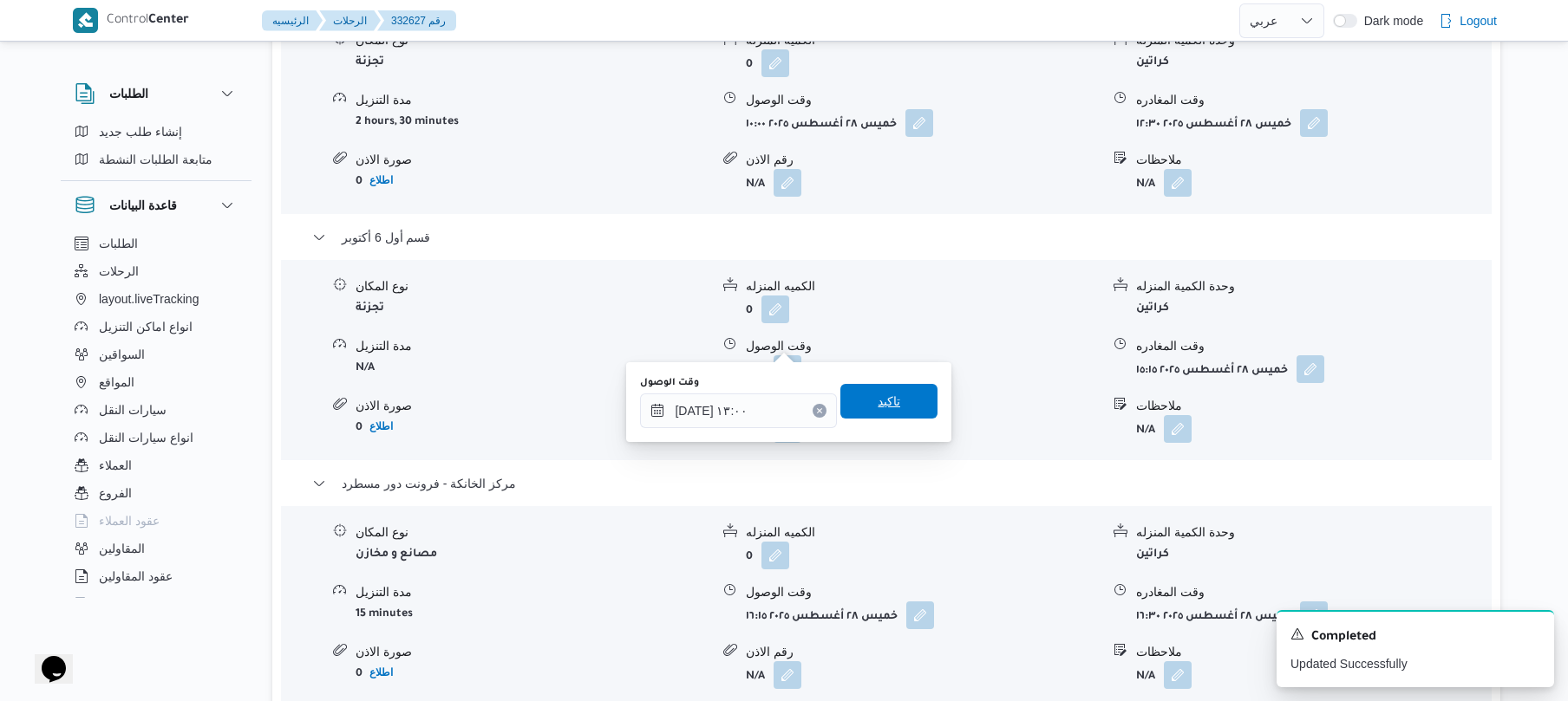
click at [906, 409] on span "تاكيد" at bounding box center [889, 400] width 97 height 35
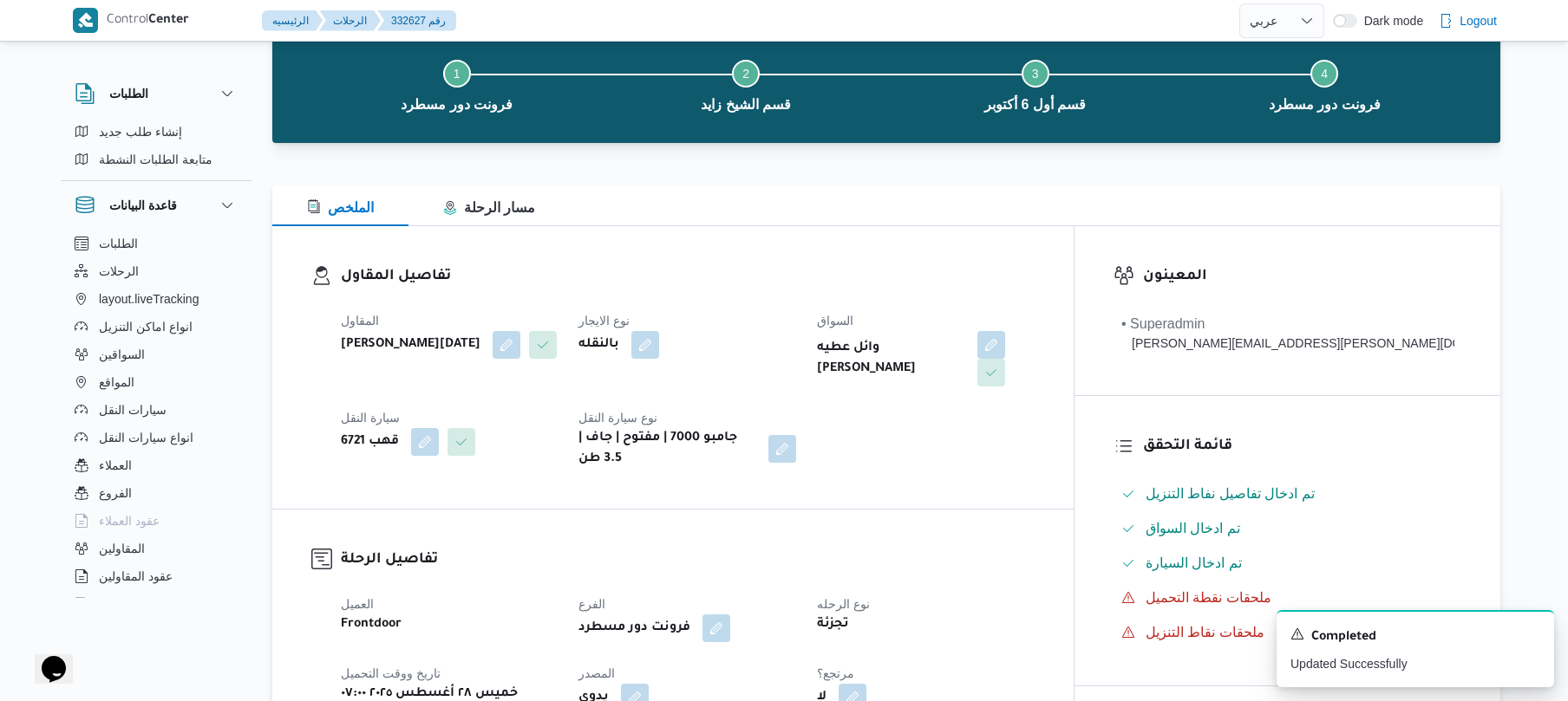
scroll to position [0, 0]
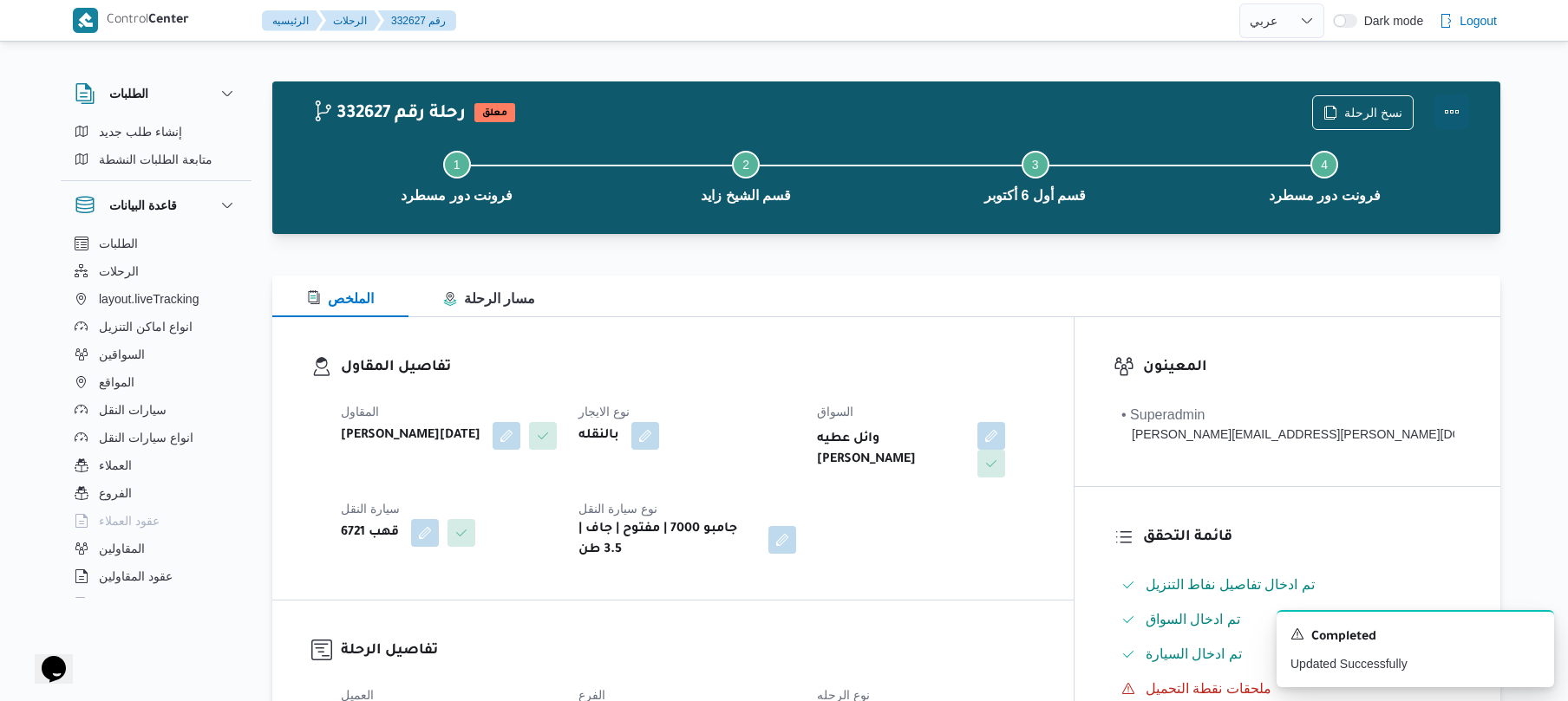
click at [1448, 113] on button "Actions" at bounding box center [1451, 111] width 35 height 35
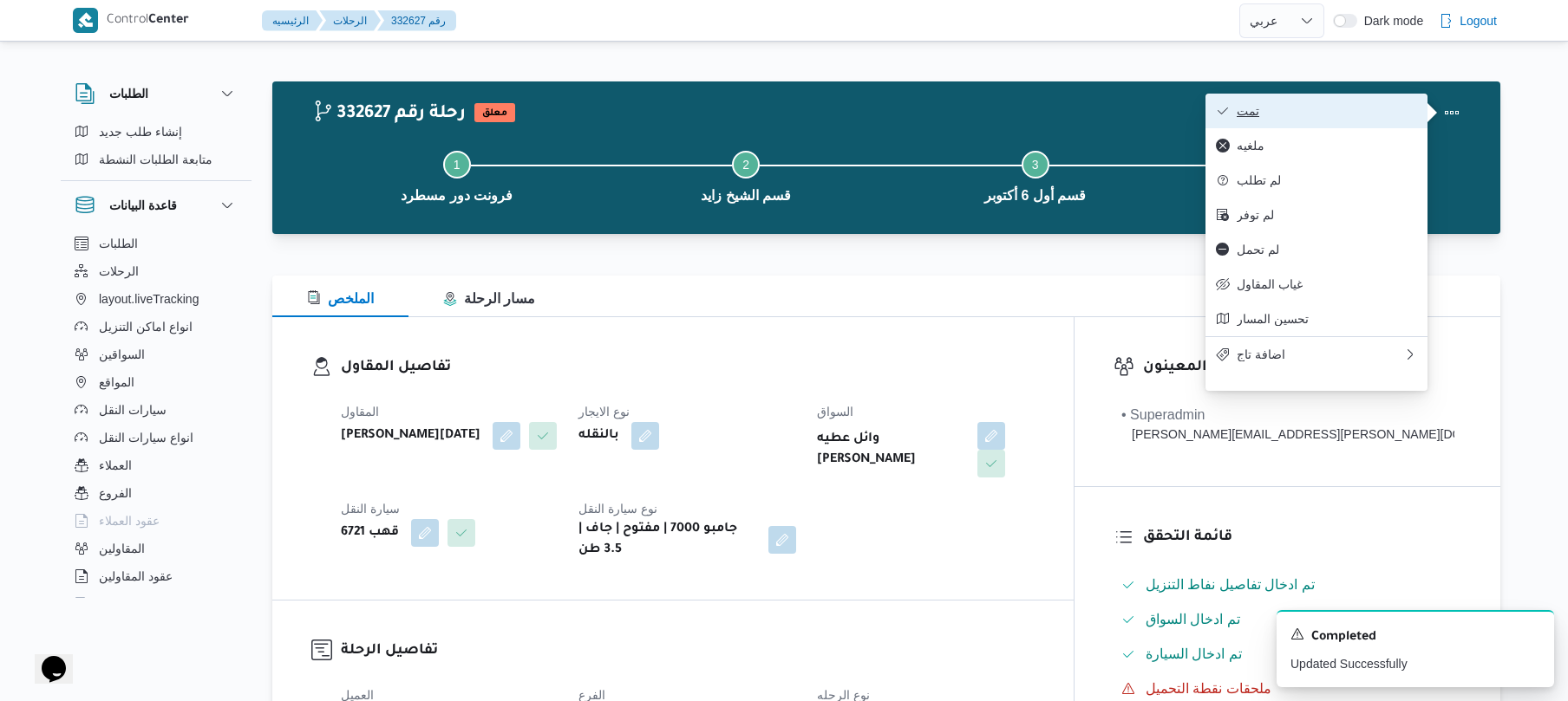
click at [1322, 115] on span "تمت" at bounding box center [1326, 110] width 180 height 14
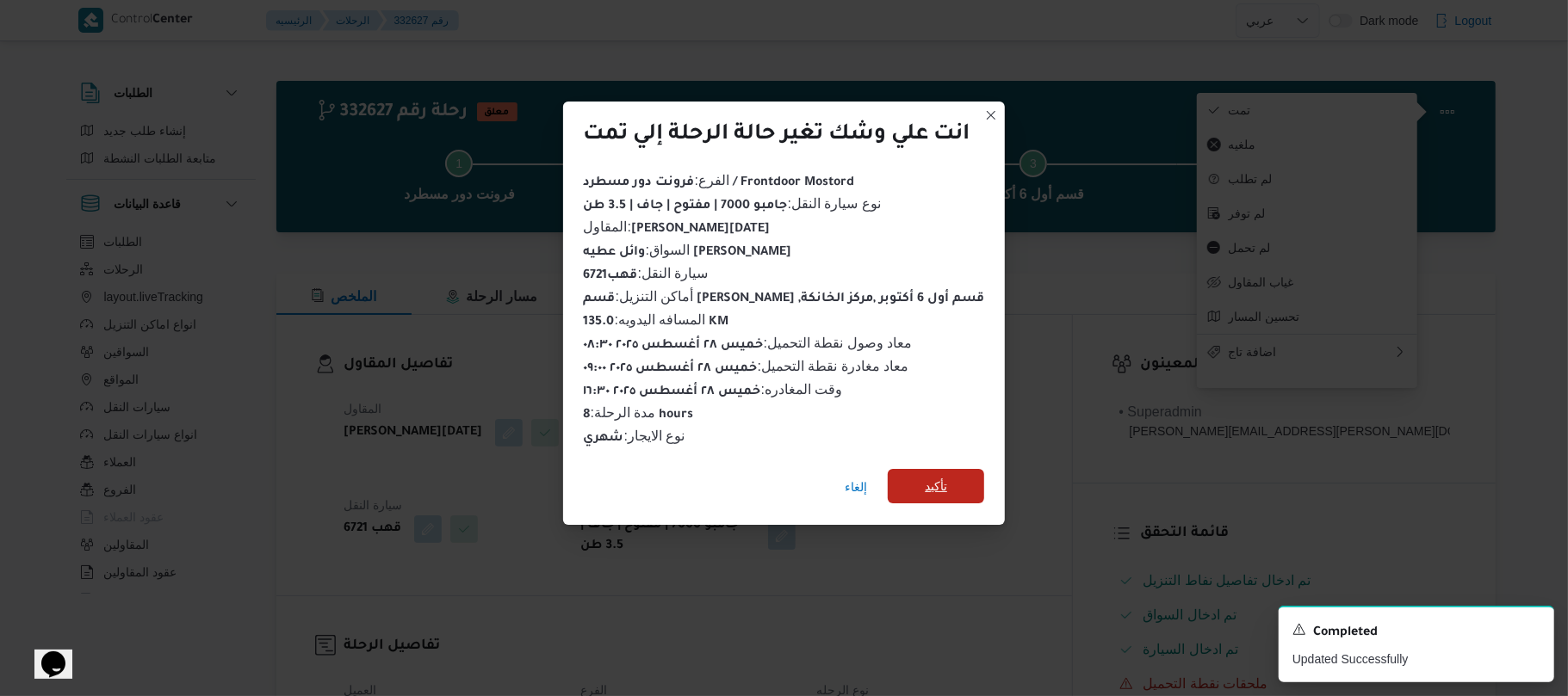
click at [952, 483] on span "تأكيد" at bounding box center [937, 486] width 96 height 34
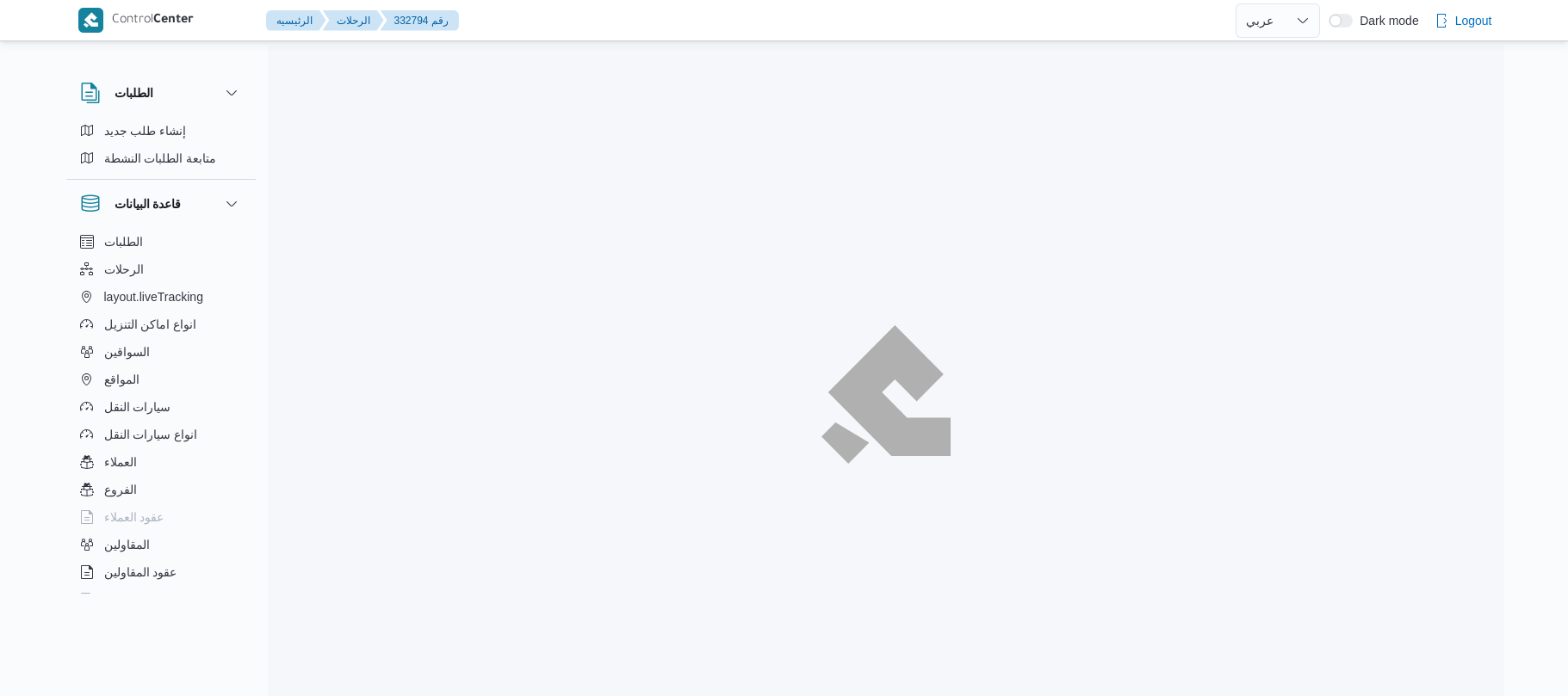
select select "ar"
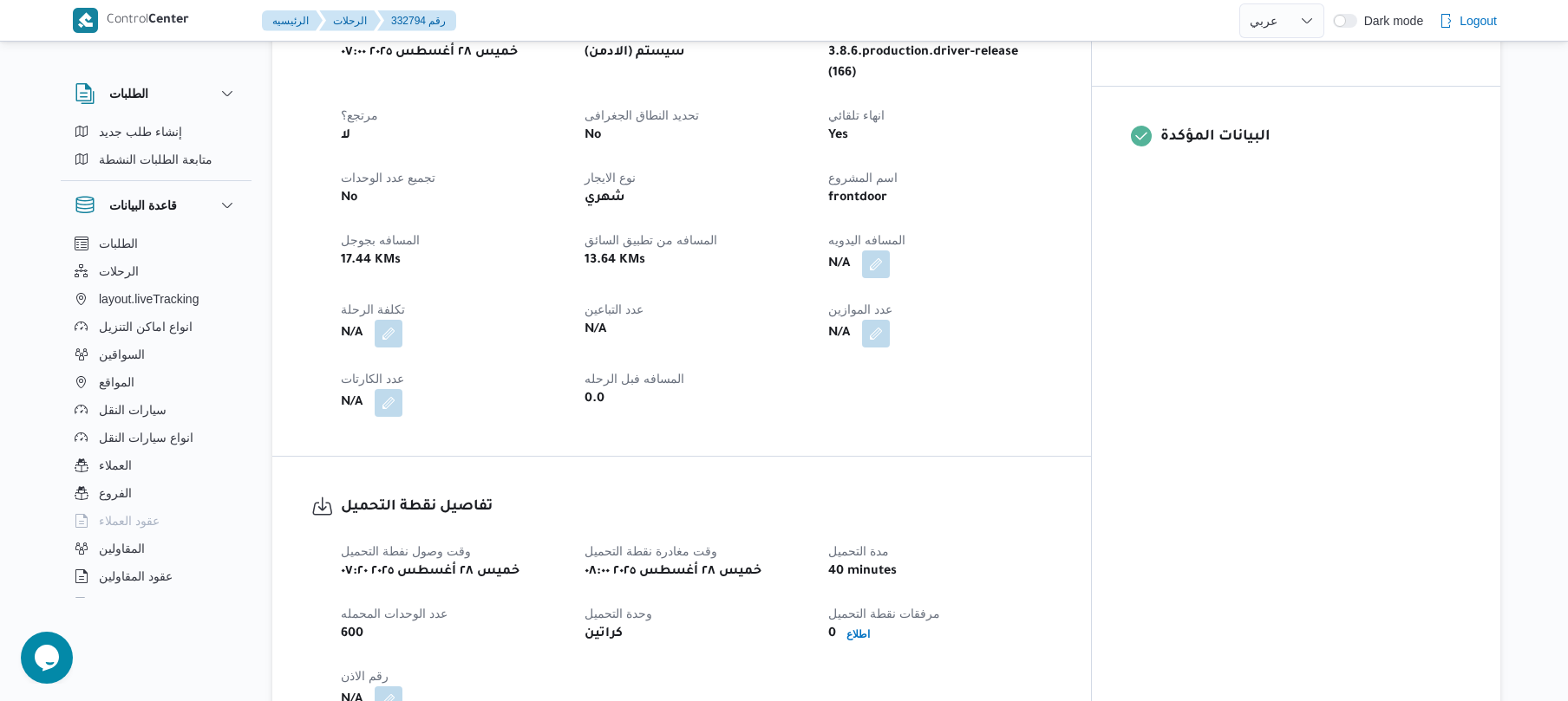
scroll to position [694, 0]
click at [890, 247] on button "button" at bounding box center [876, 261] width 28 height 28
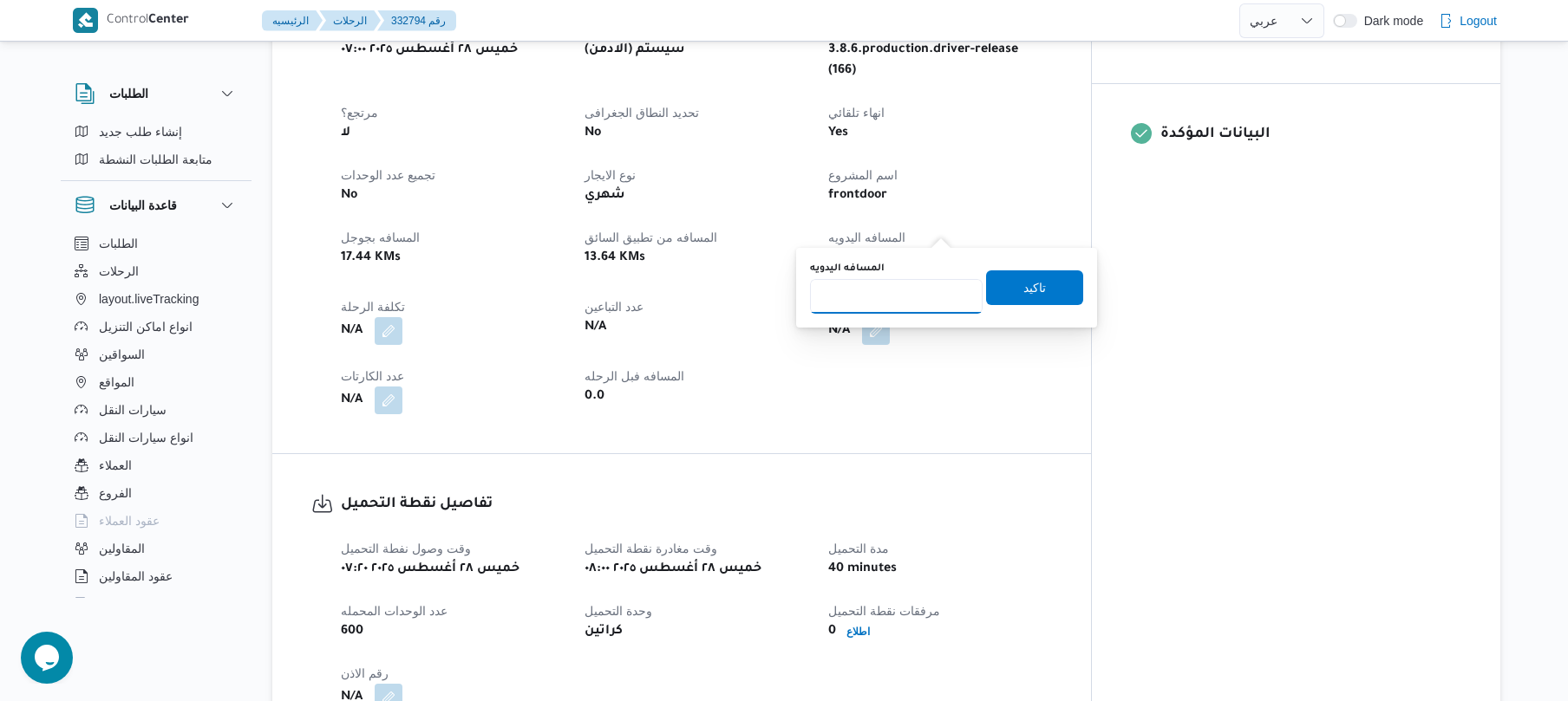
click at [872, 299] on input "المسافه اليدويه" at bounding box center [897, 296] width 173 height 35
type input "90"
click at [1044, 281] on span "تاكيد" at bounding box center [1035, 287] width 97 height 35
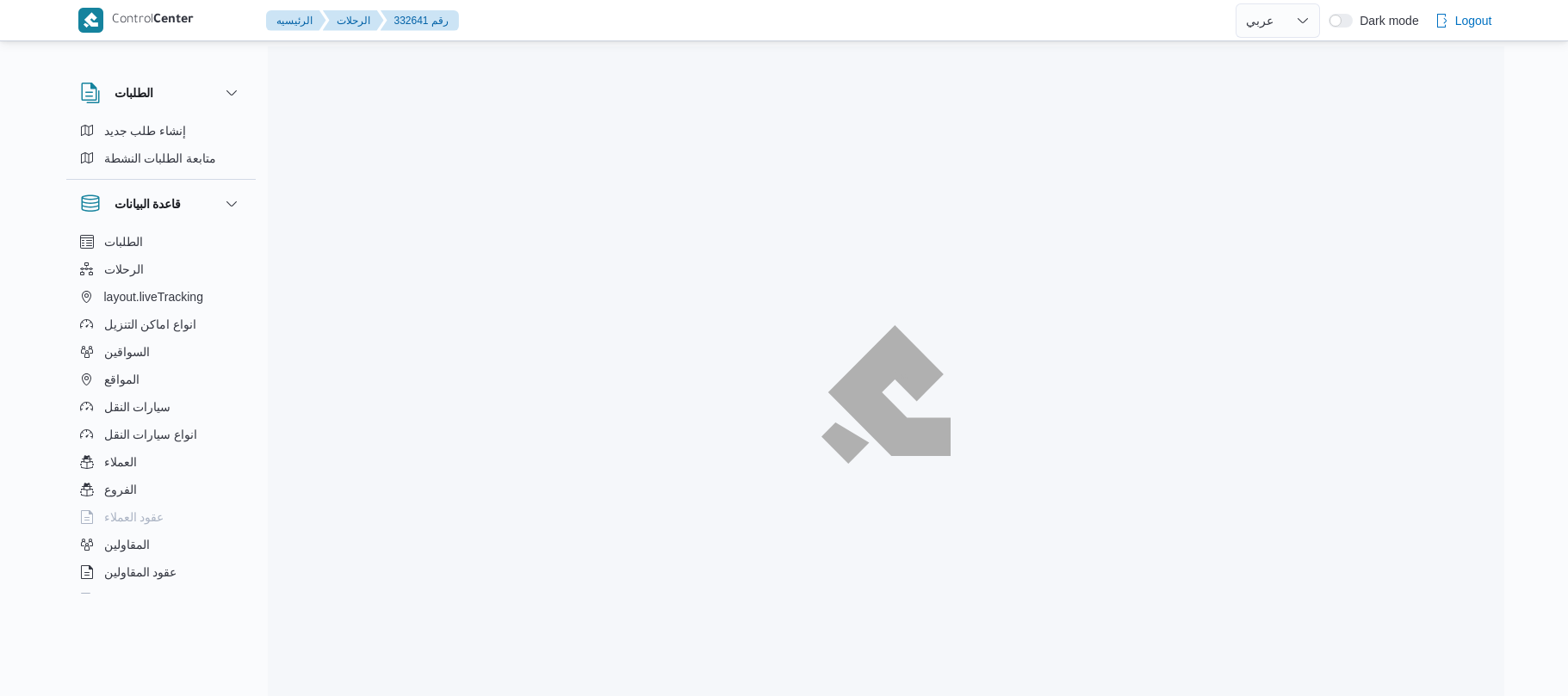
select select "ar"
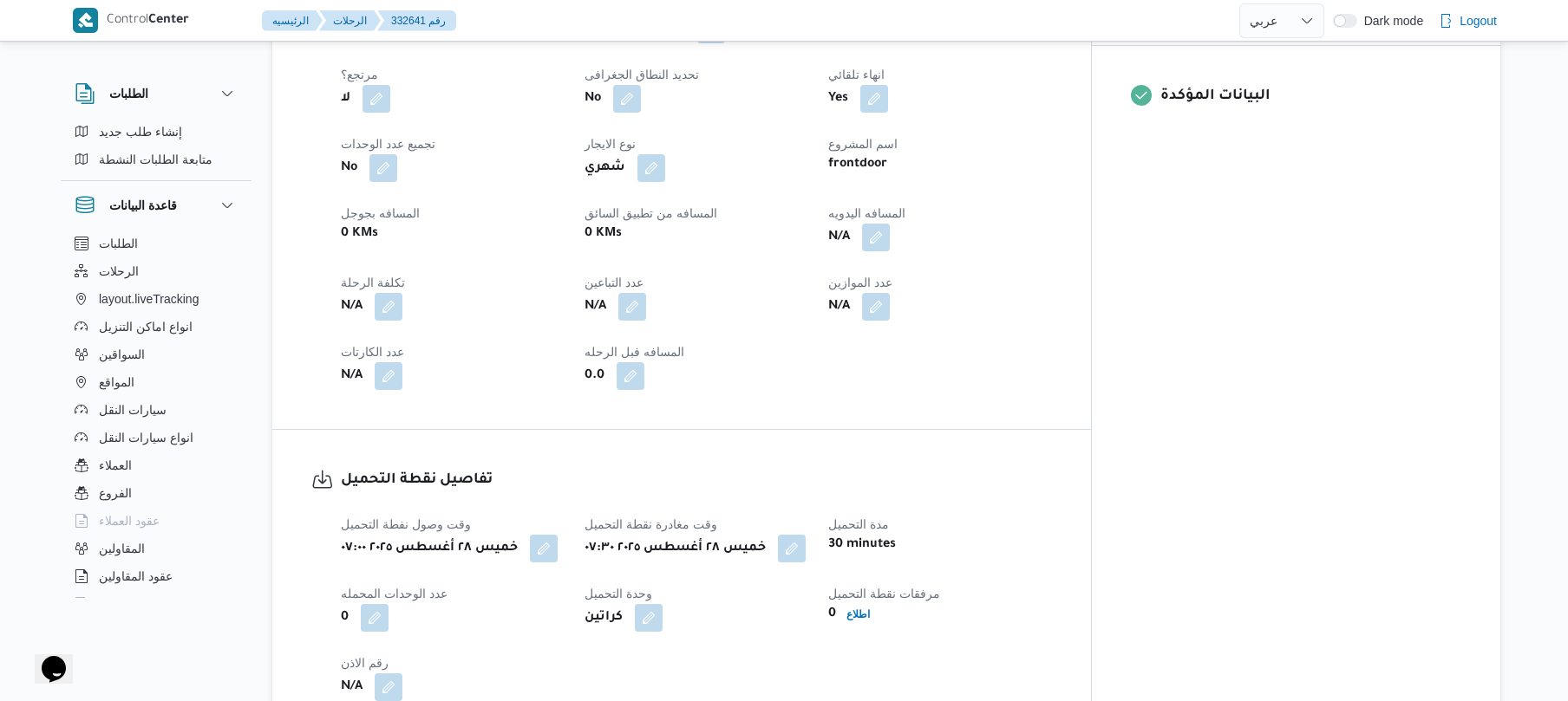
scroll to position [739, 0]
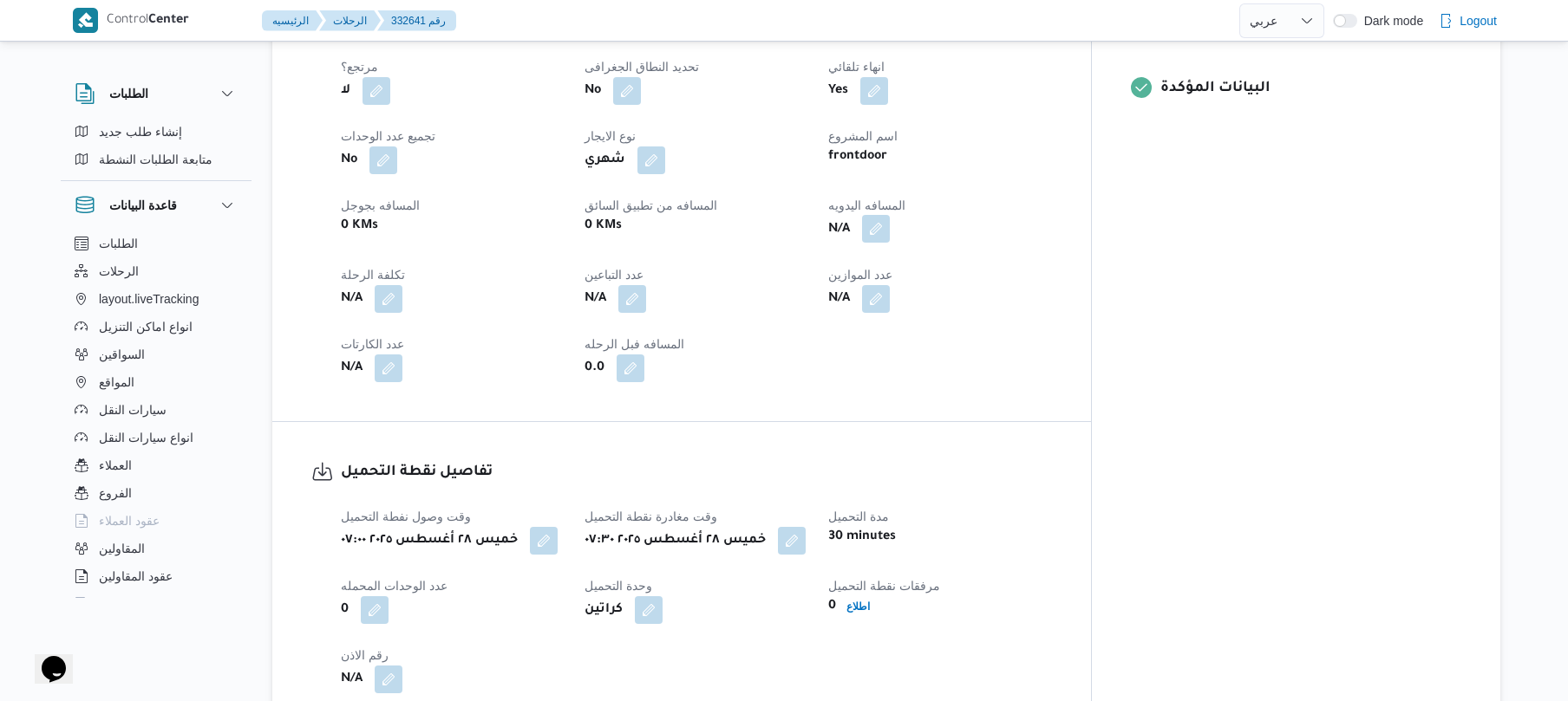
click at [890, 239] on button "button" at bounding box center [876, 229] width 28 height 28
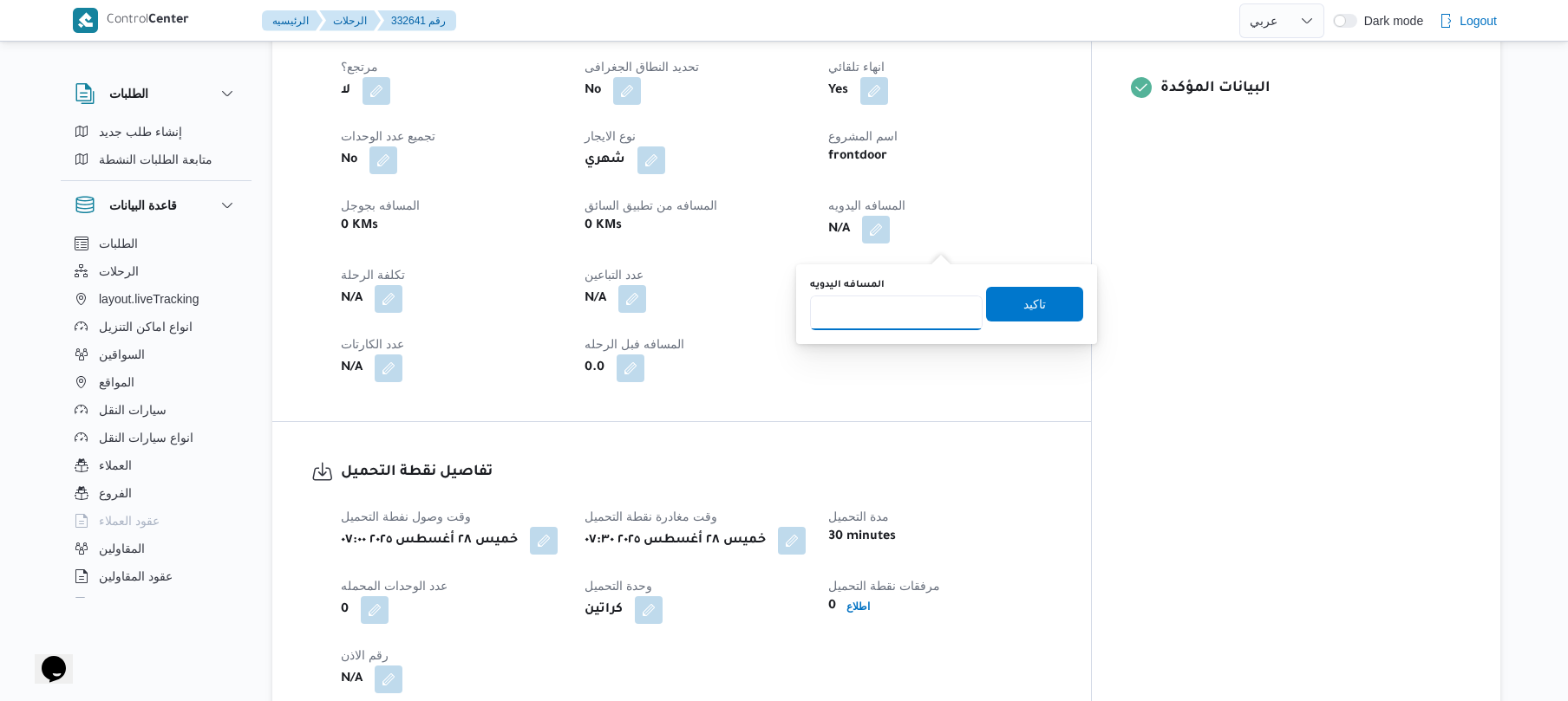
click at [889, 317] on input "المسافه اليدويه" at bounding box center [897, 313] width 173 height 35
type input "125"
click at [1024, 300] on span "تاكيد" at bounding box center [1035, 304] width 22 height 21
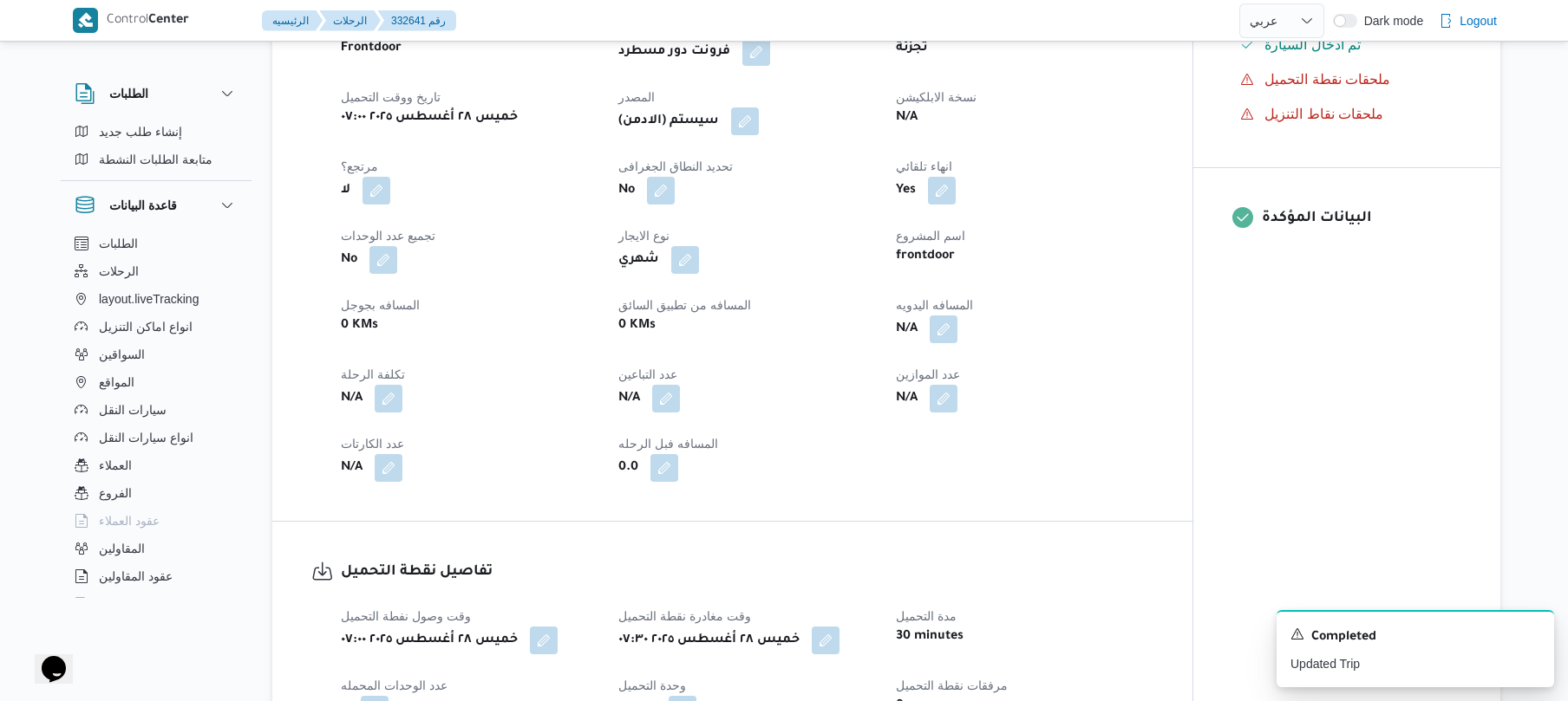
scroll to position [601, 0]
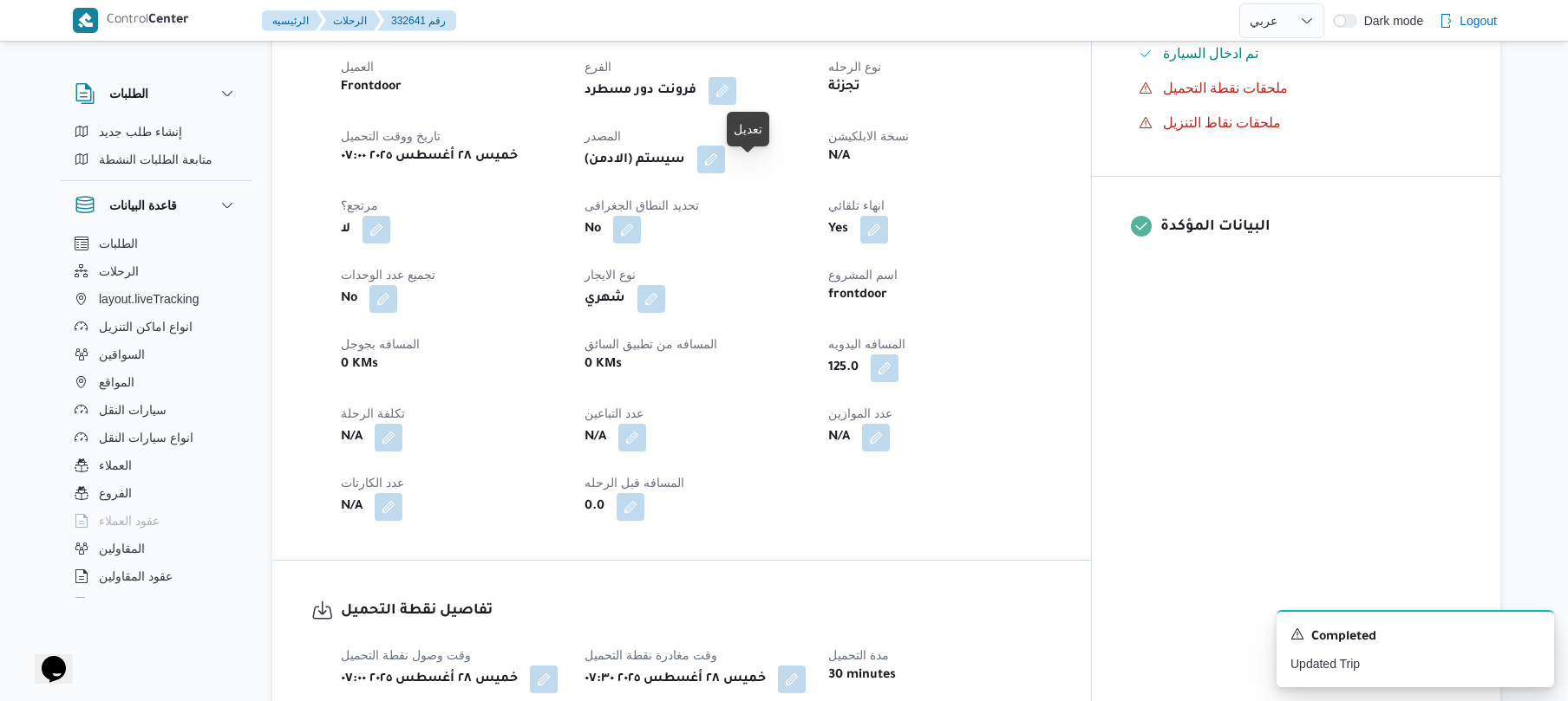
click at [725, 171] on button "button" at bounding box center [712, 160] width 28 height 28
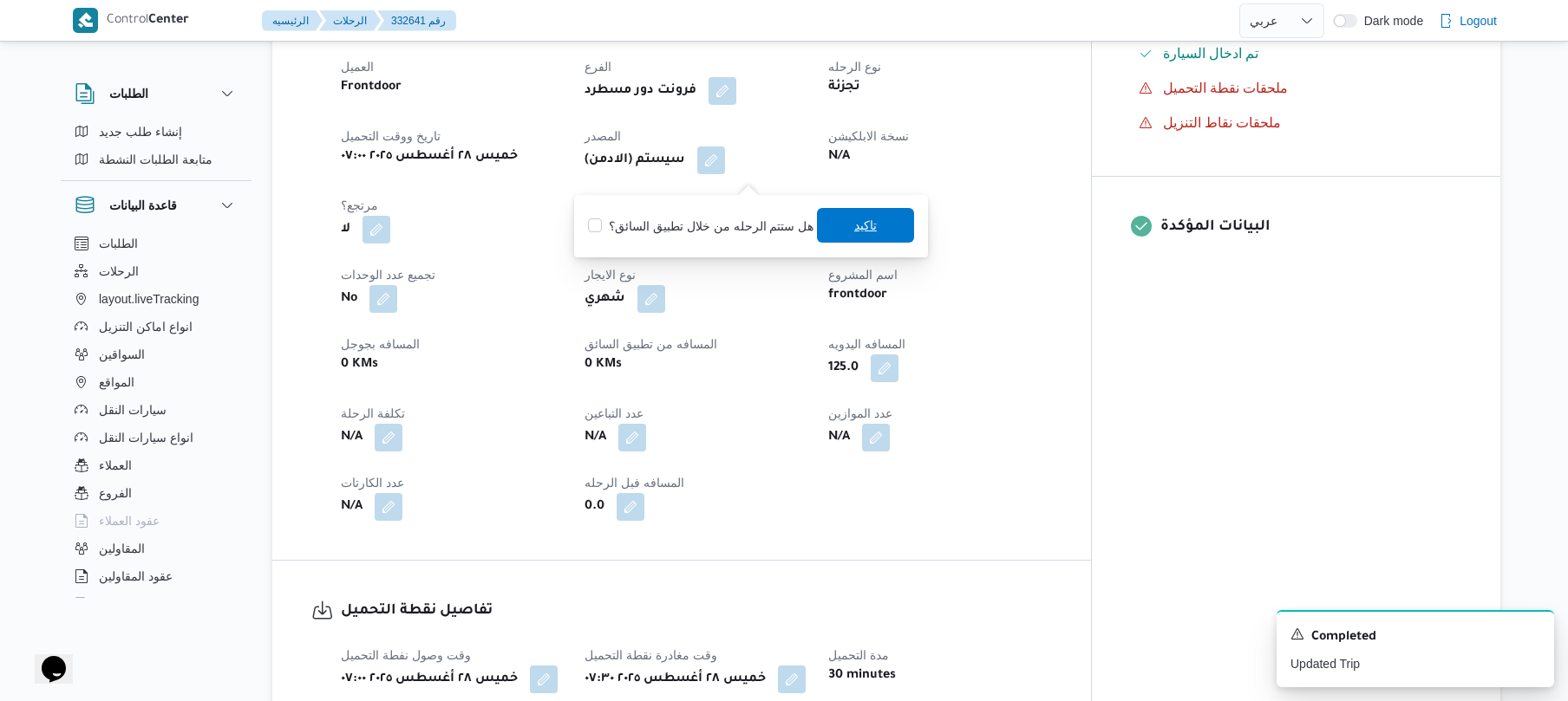
click at [855, 231] on span "تاكيد" at bounding box center [866, 225] width 22 height 21
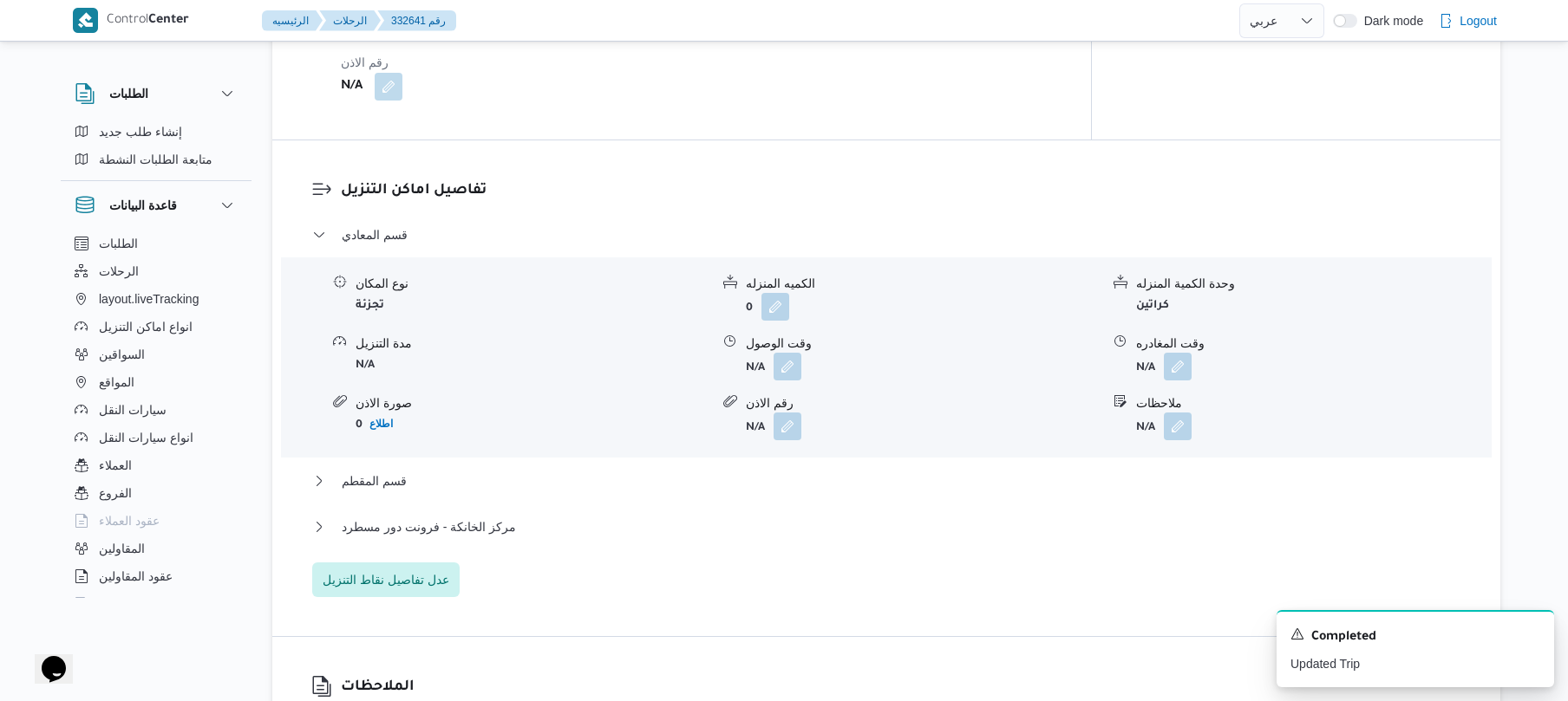
scroll to position [1340, 0]
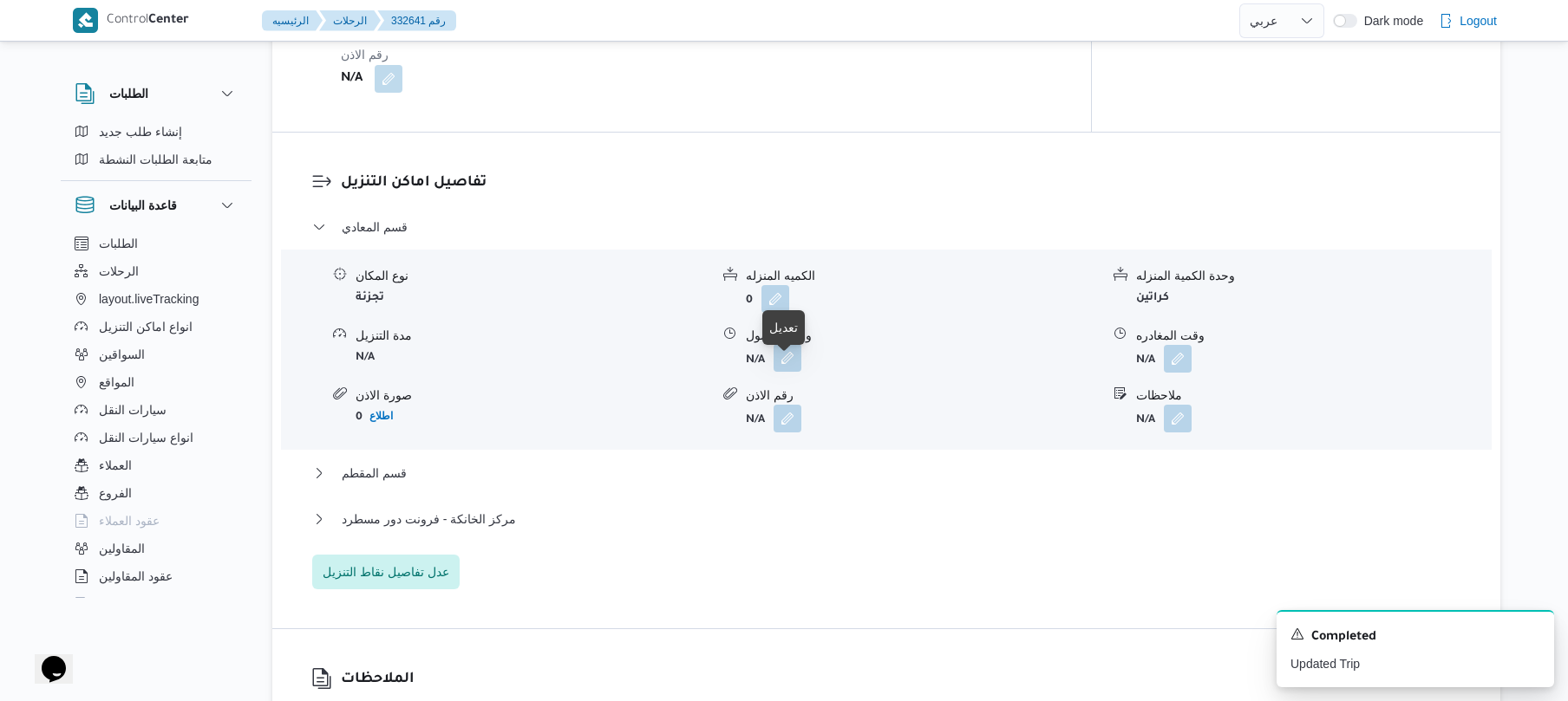
click at [787, 369] on button "button" at bounding box center [788, 358] width 28 height 28
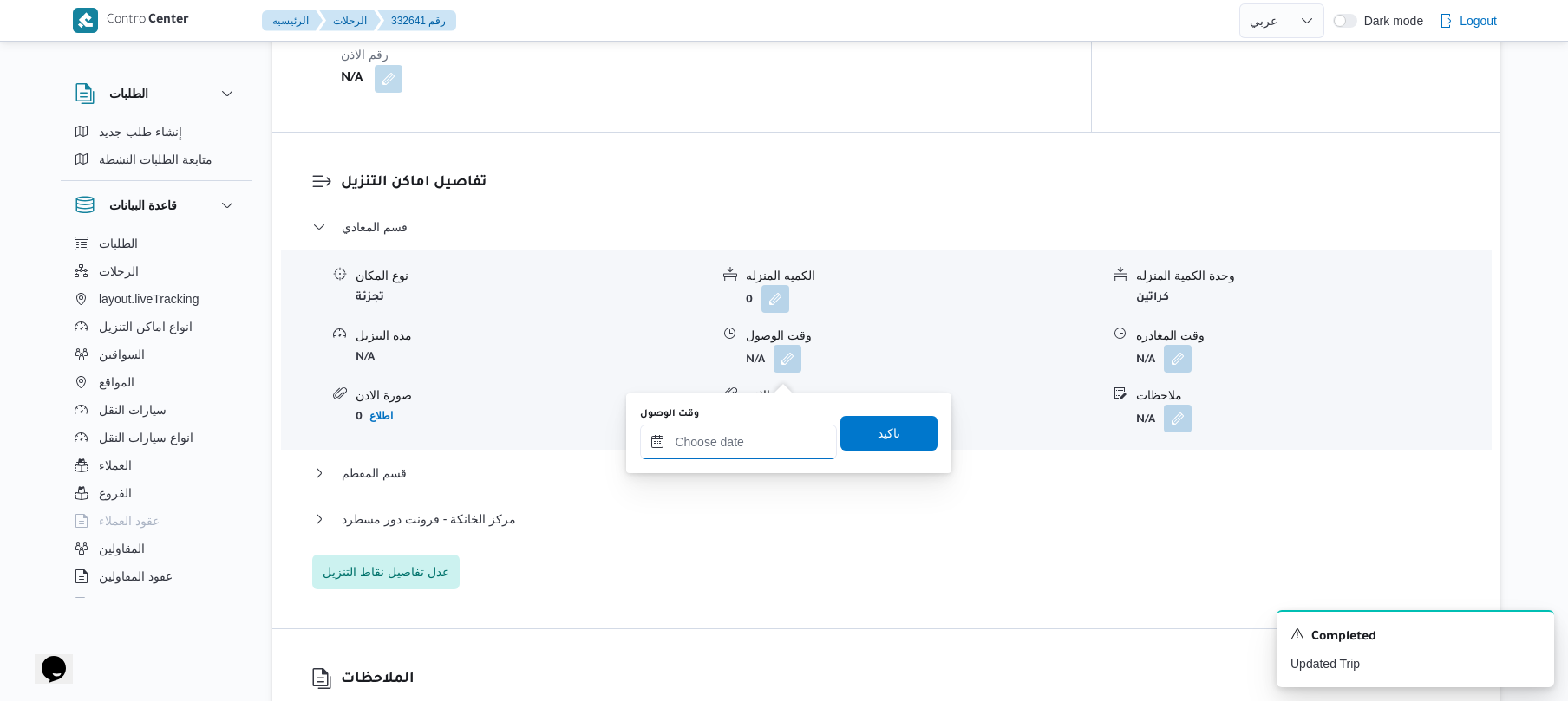
click at [751, 439] on input "وقت الوصول" at bounding box center [738, 442] width 197 height 35
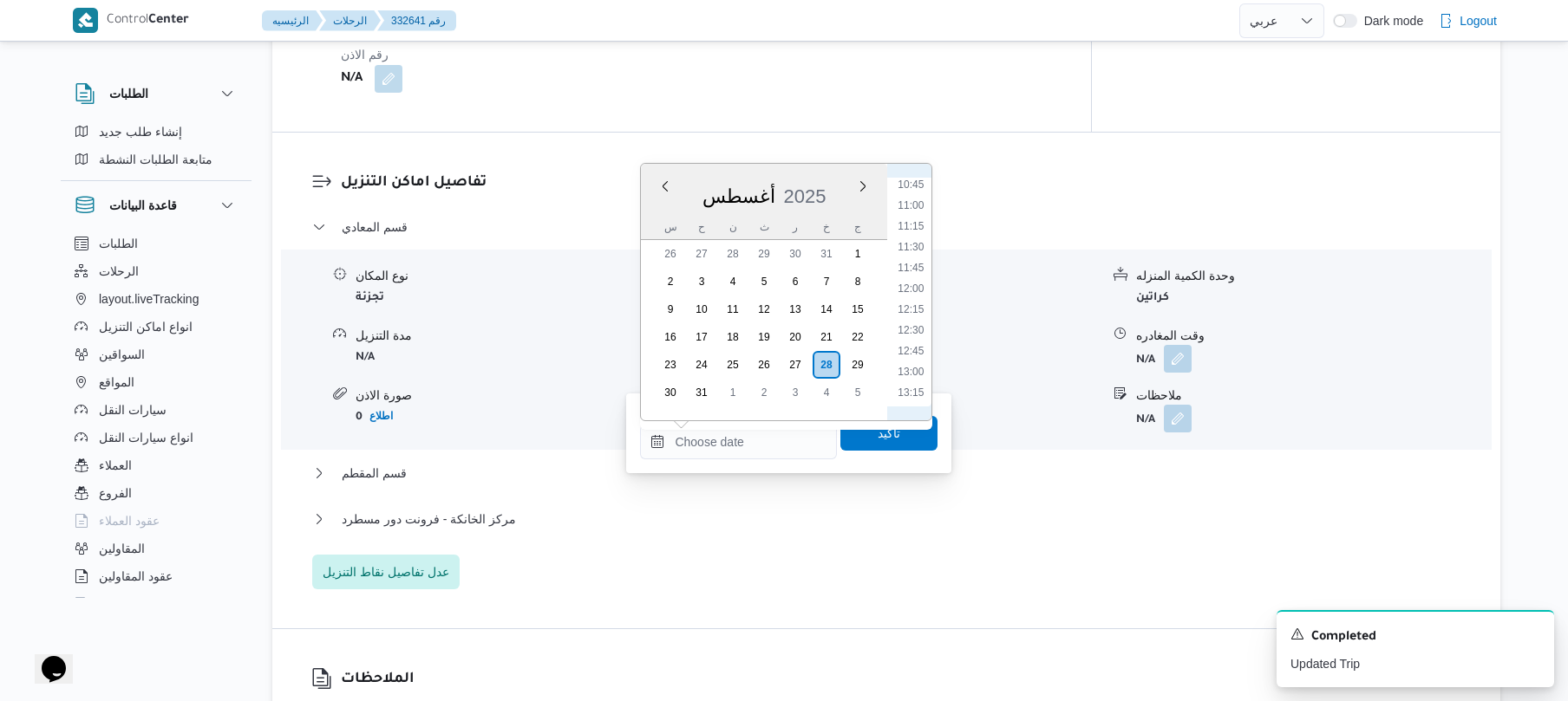
scroll to position [694, 0]
click at [911, 204] on li "08:30" at bounding box center [911, 199] width 40 height 18
type input "٢٨/٠٨/٢٠٢٥ ٠٨:٣٠"
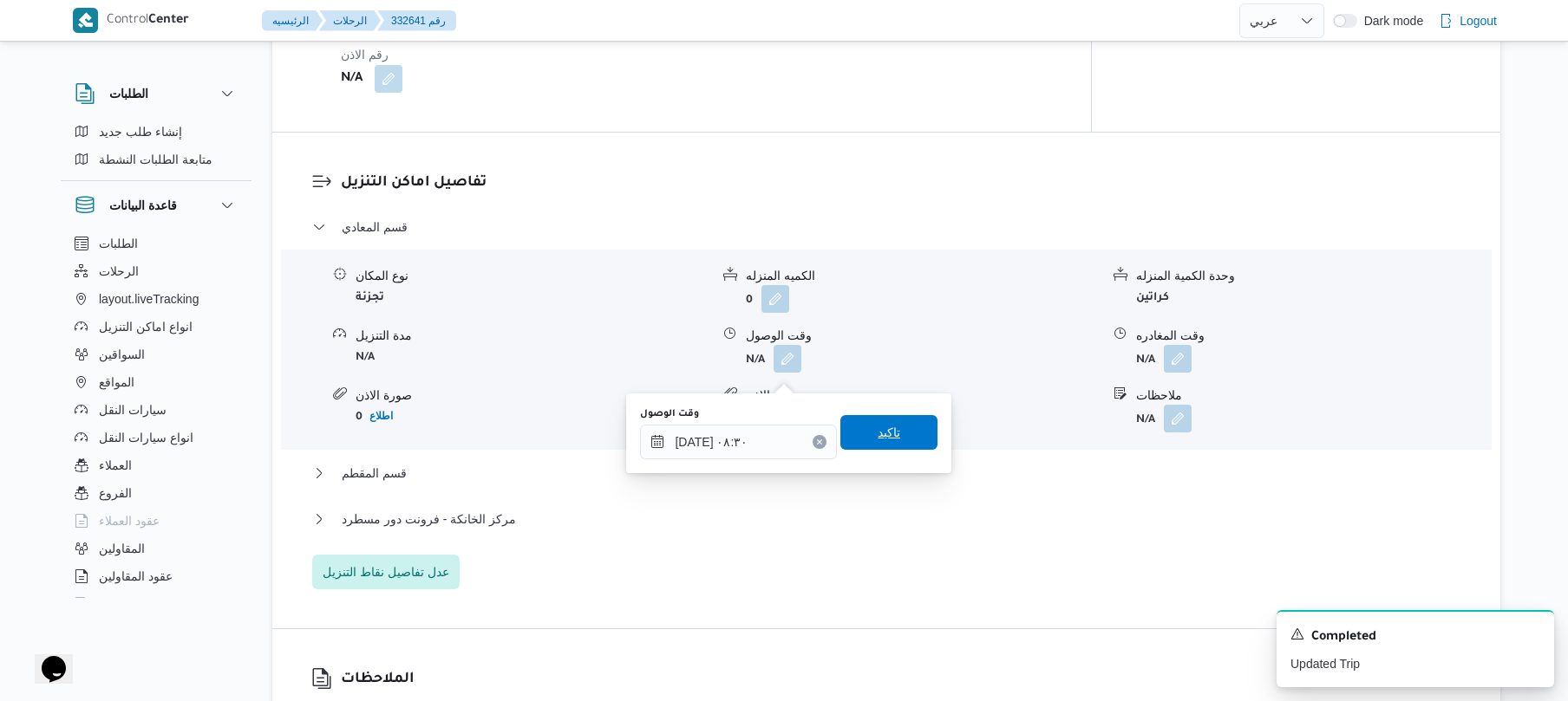
click at [897, 434] on span "تاكيد" at bounding box center [889, 432] width 97 height 35
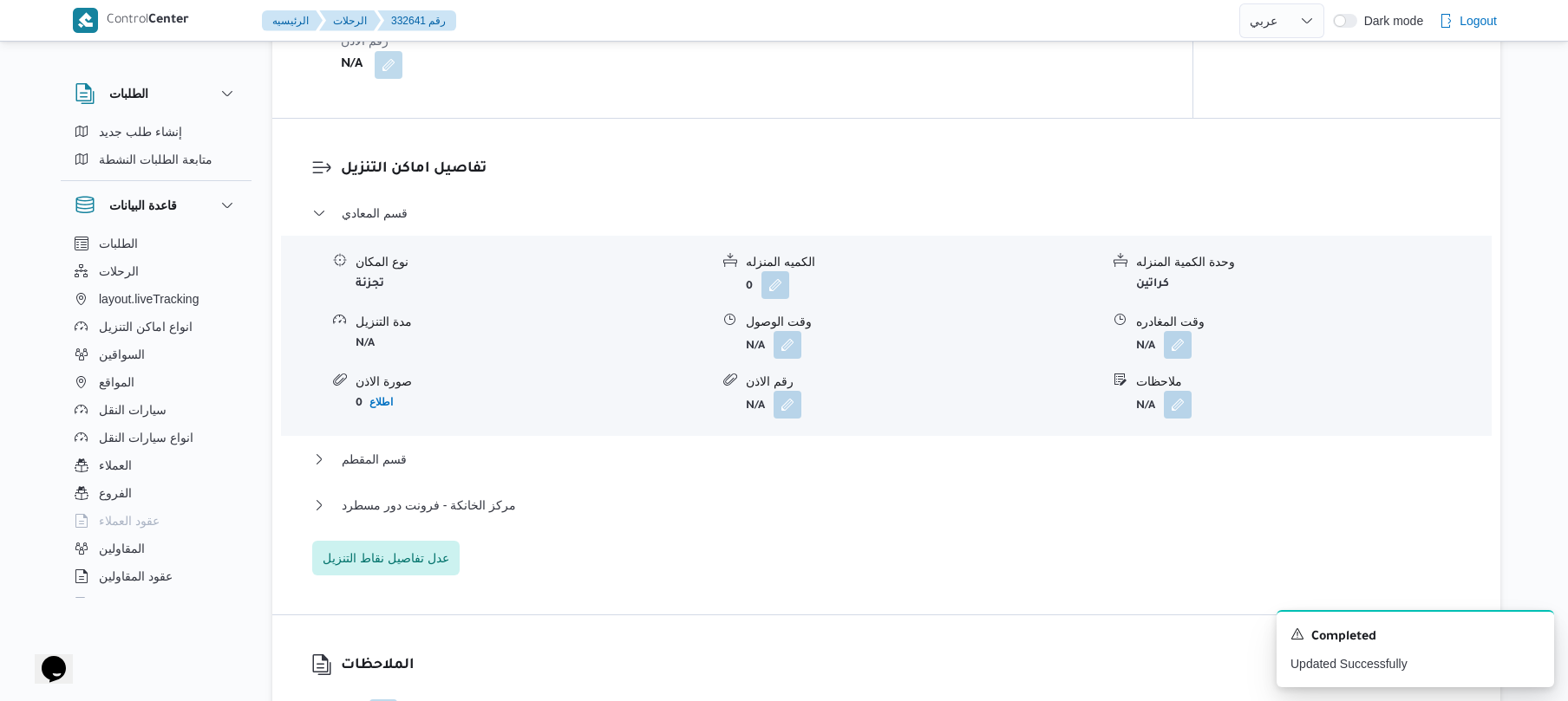
click at [783, 528] on div "مركز الخانكة - فرونت دور مسطرد" at bounding box center [886, 511] width 1150 height 33
click at [785, 516] on button "مركز الخانكة - فرونت دور مسطرد" at bounding box center [886, 505] width 1150 height 21
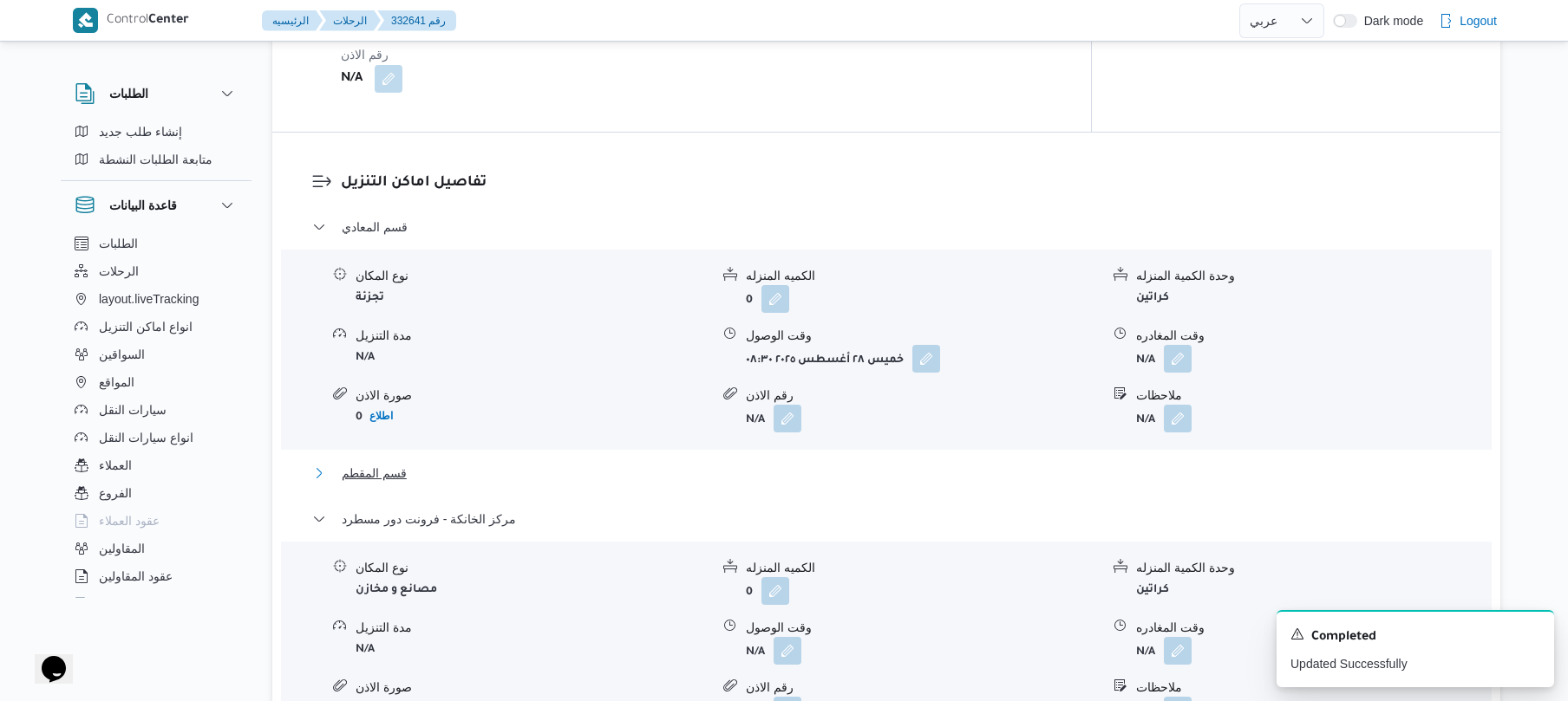
click at [819, 484] on button "قسم المقطم" at bounding box center [886, 473] width 1150 height 21
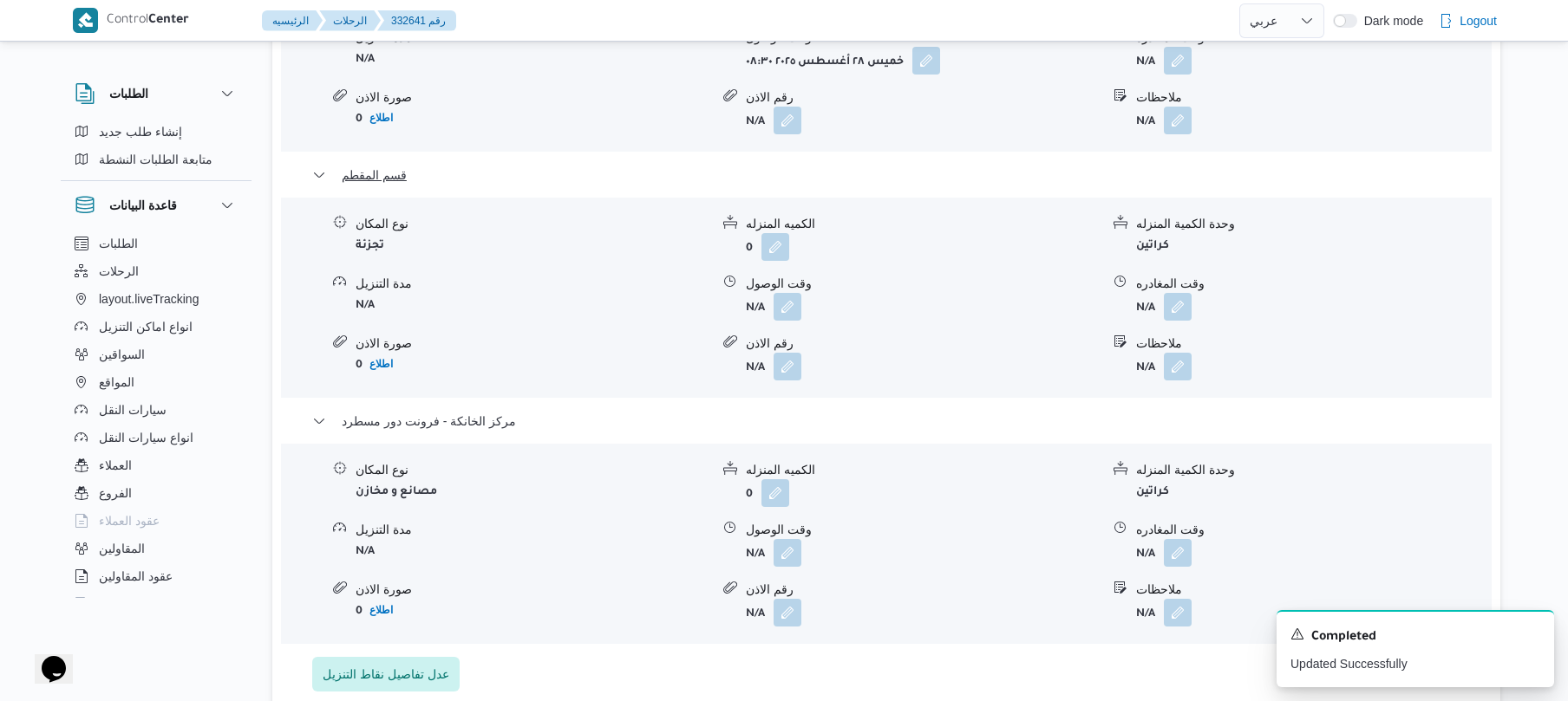
scroll to position [1849, 0]
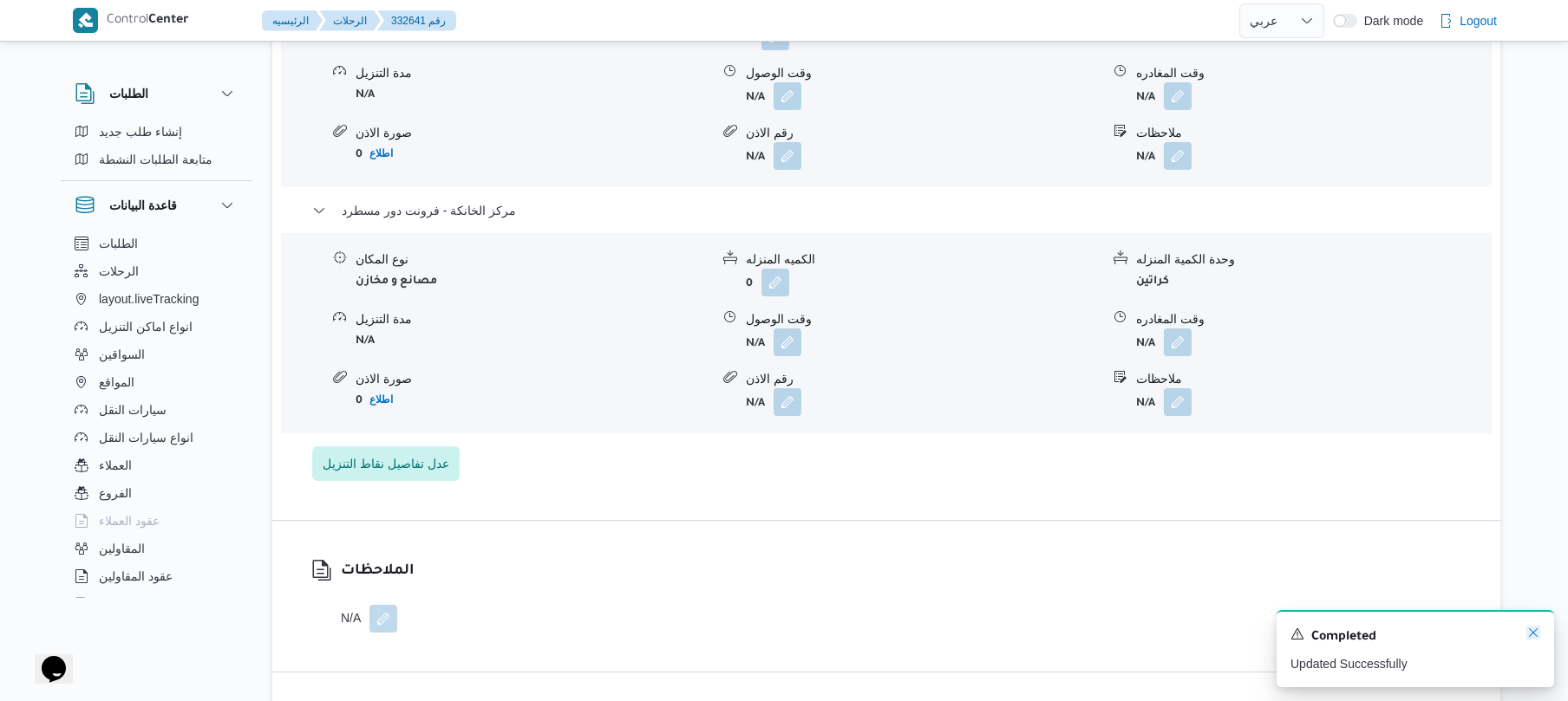
click at [1535, 633] on icon "Dismiss toast" at bounding box center [1533, 633] width 14 height 14
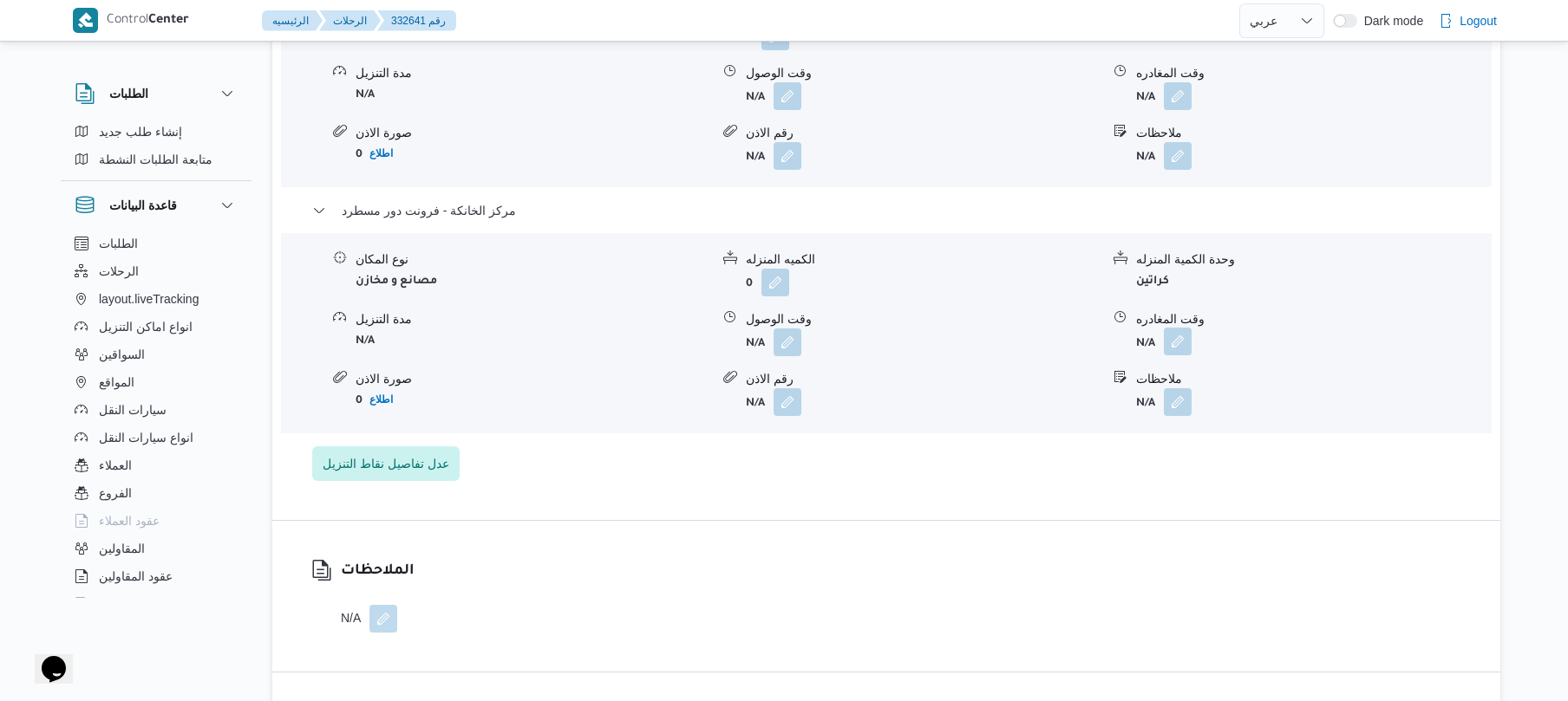
click at [1173, 348] on button "button" at bounding box center [1178, 342] width 28 height 28
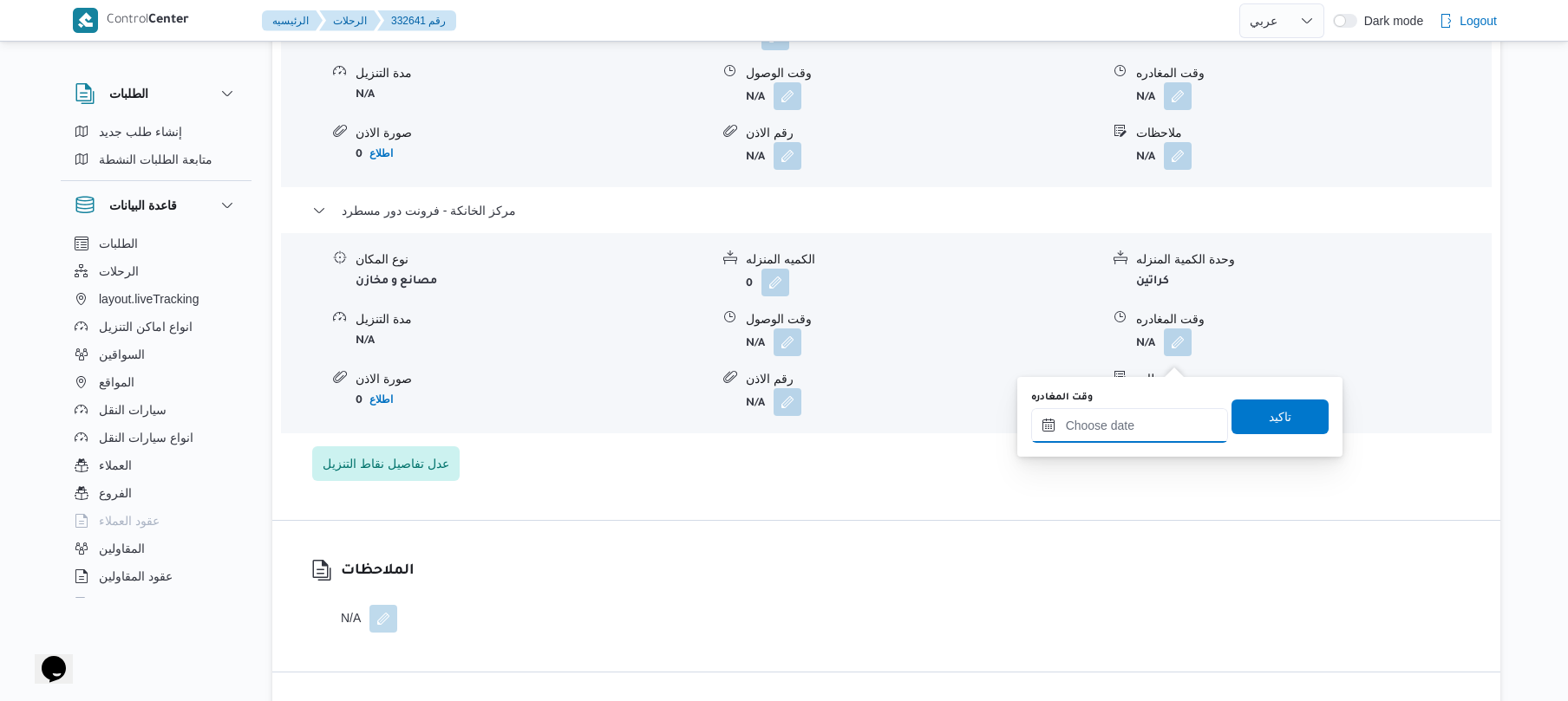
click at [1132, 424] on input "وقت المغادره" at bounding box center [1129, 425] width 197 height 35
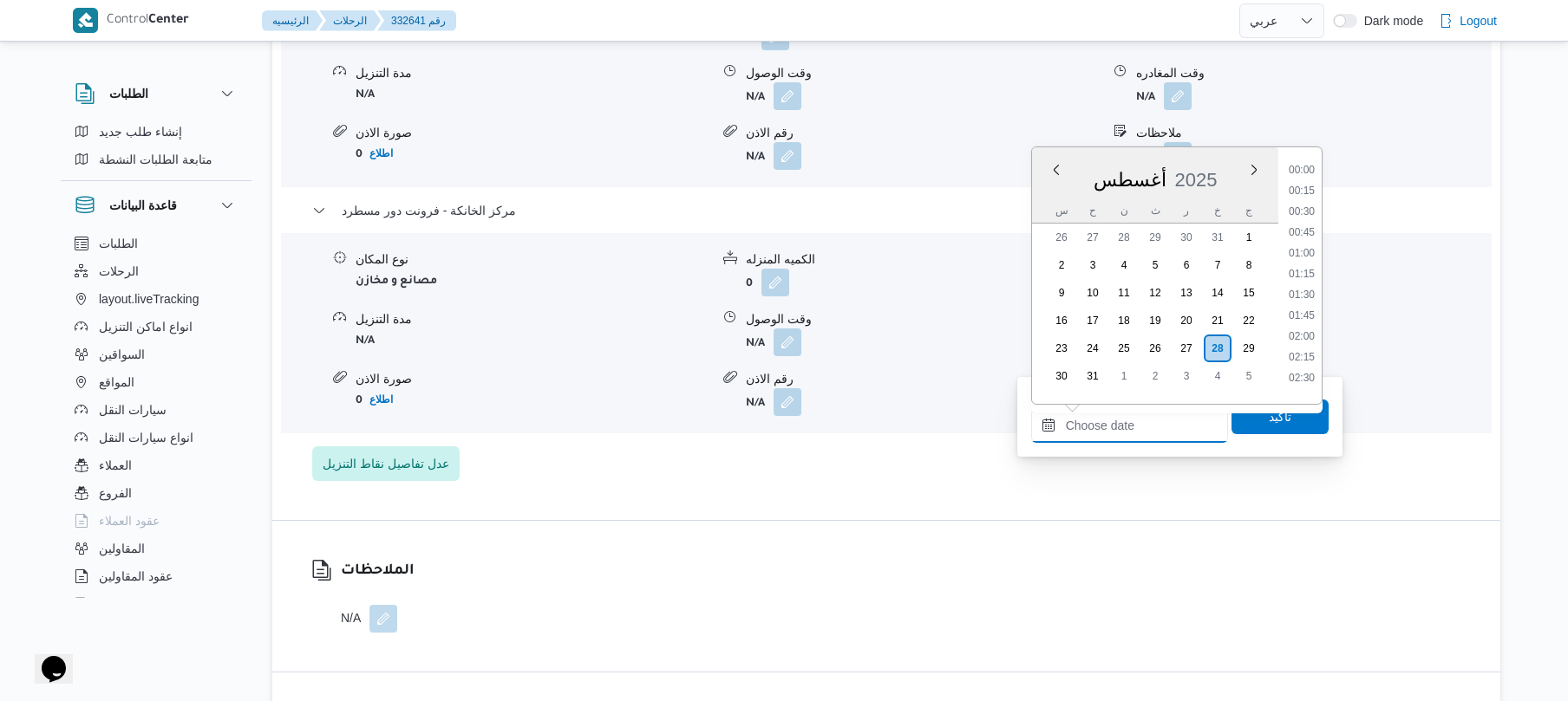
scroll to position [1277, 0]
click at [1299, 261] on li "16:30" at bounding box center [1302, 266] width 40 height 18
type input "٢٨/٠٨/٢٠٢٥ ١٦:٣٠"
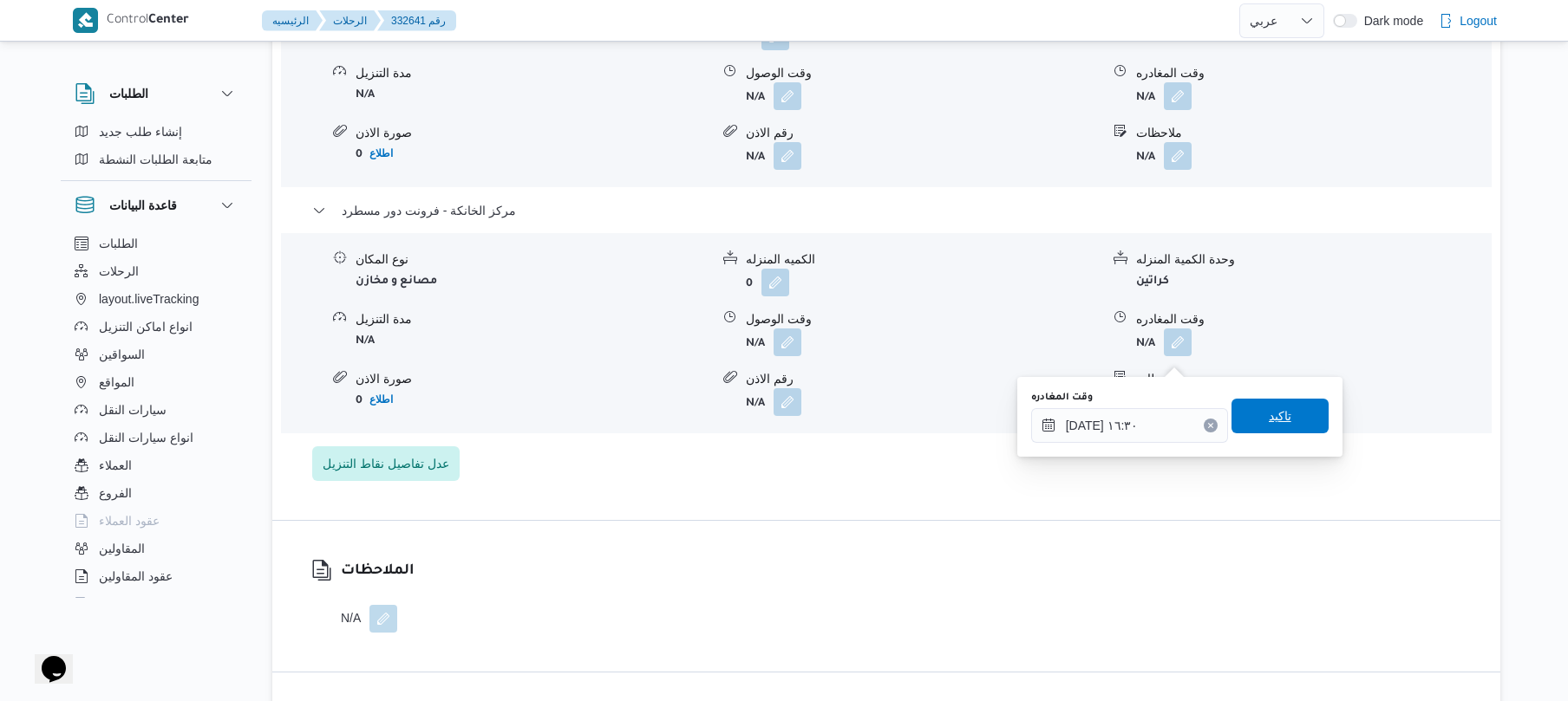
click at [1252, 414] on span "تاكيد" at bounding box center [1280, 415] width 97 height 35
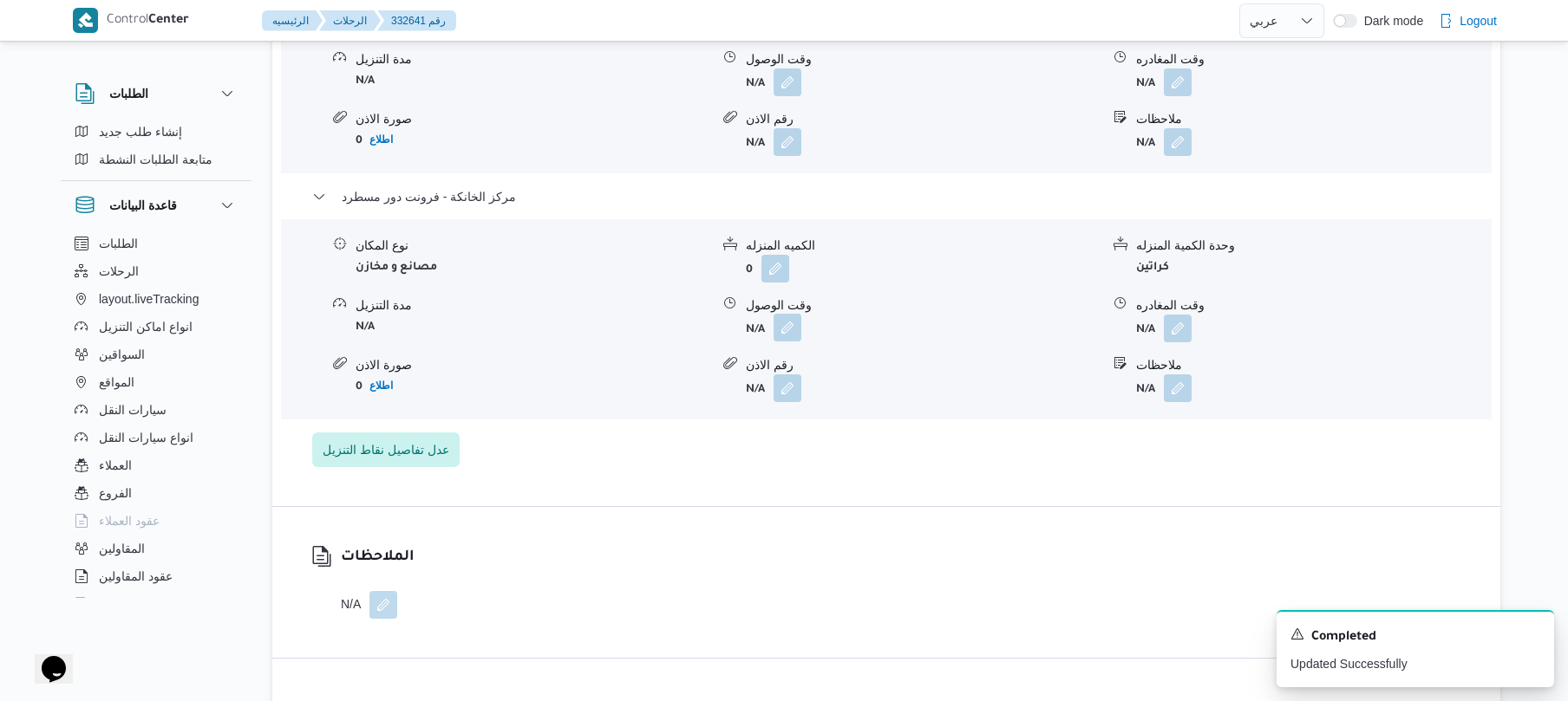
click at [785, 342] on button "button" at bounding box center [788, 328] width 28 height 28
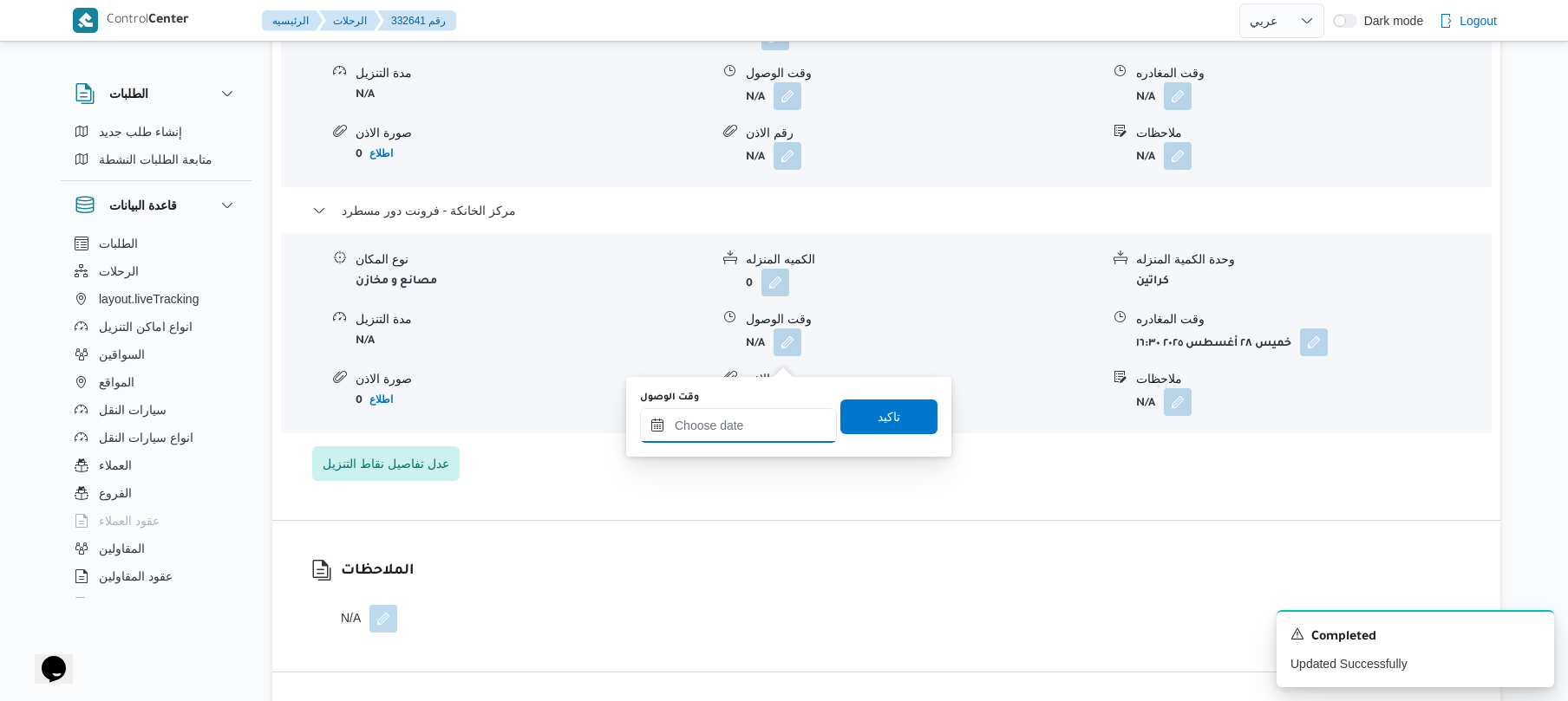
click at [793, 420] on input "وقت الوصول" at bounding box center [738, 425] width 197 height 35
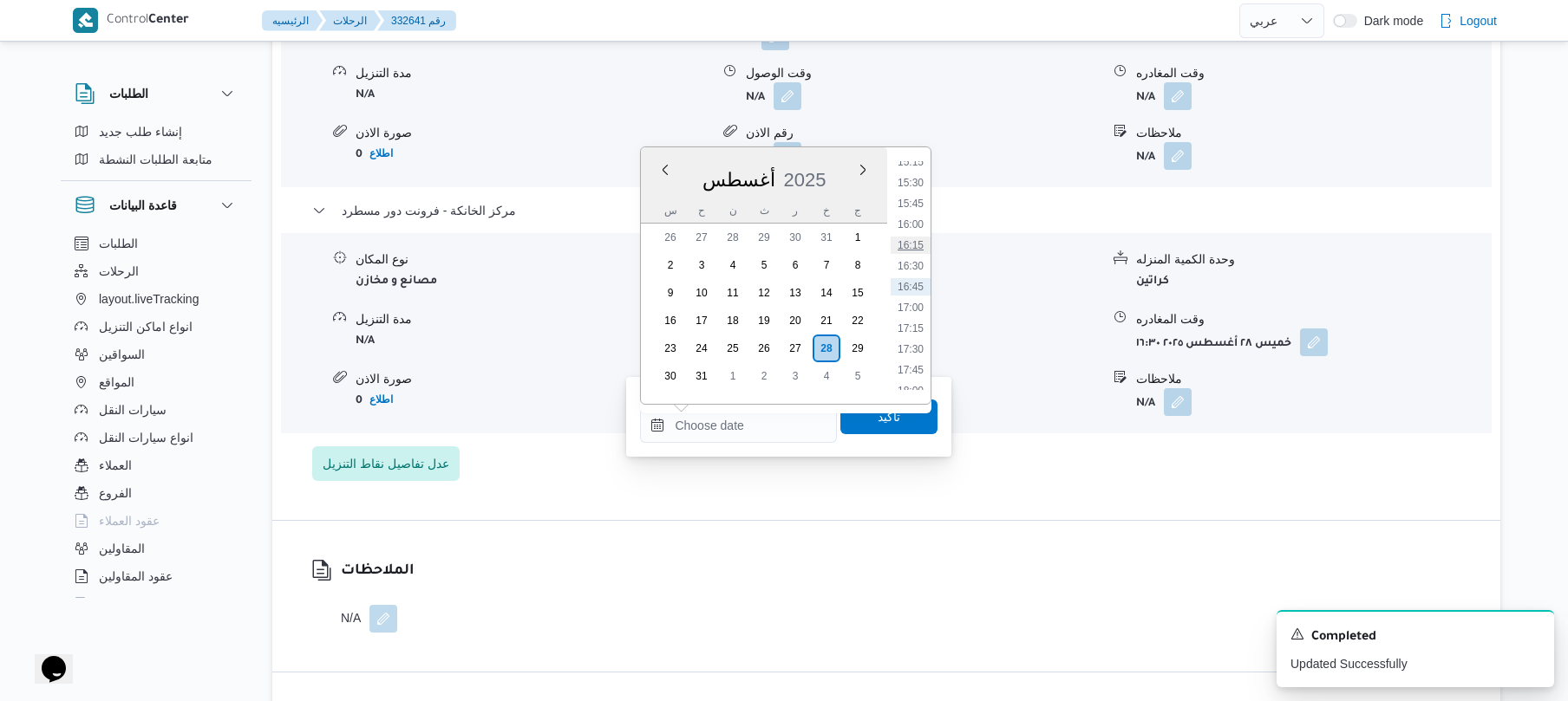
click at [913, 240] on li "16:15" at bounding box center [911, 245] width 40 height 18
type input "٢٨/٠٨/٢٠٢٥ ١٦:١٥"
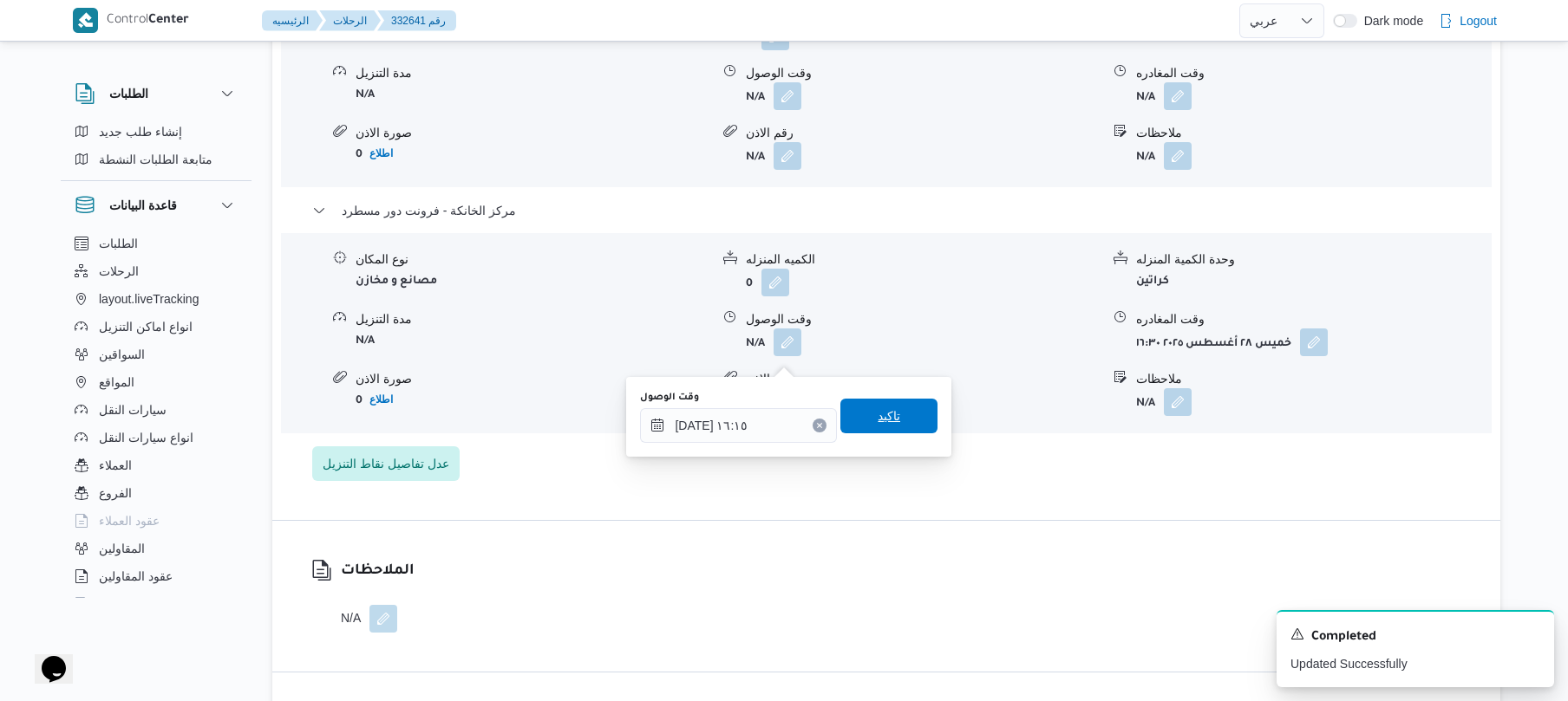
click at [883, 404] on span "تاكيد" at bounding box center [889, 415] width 97 height 35
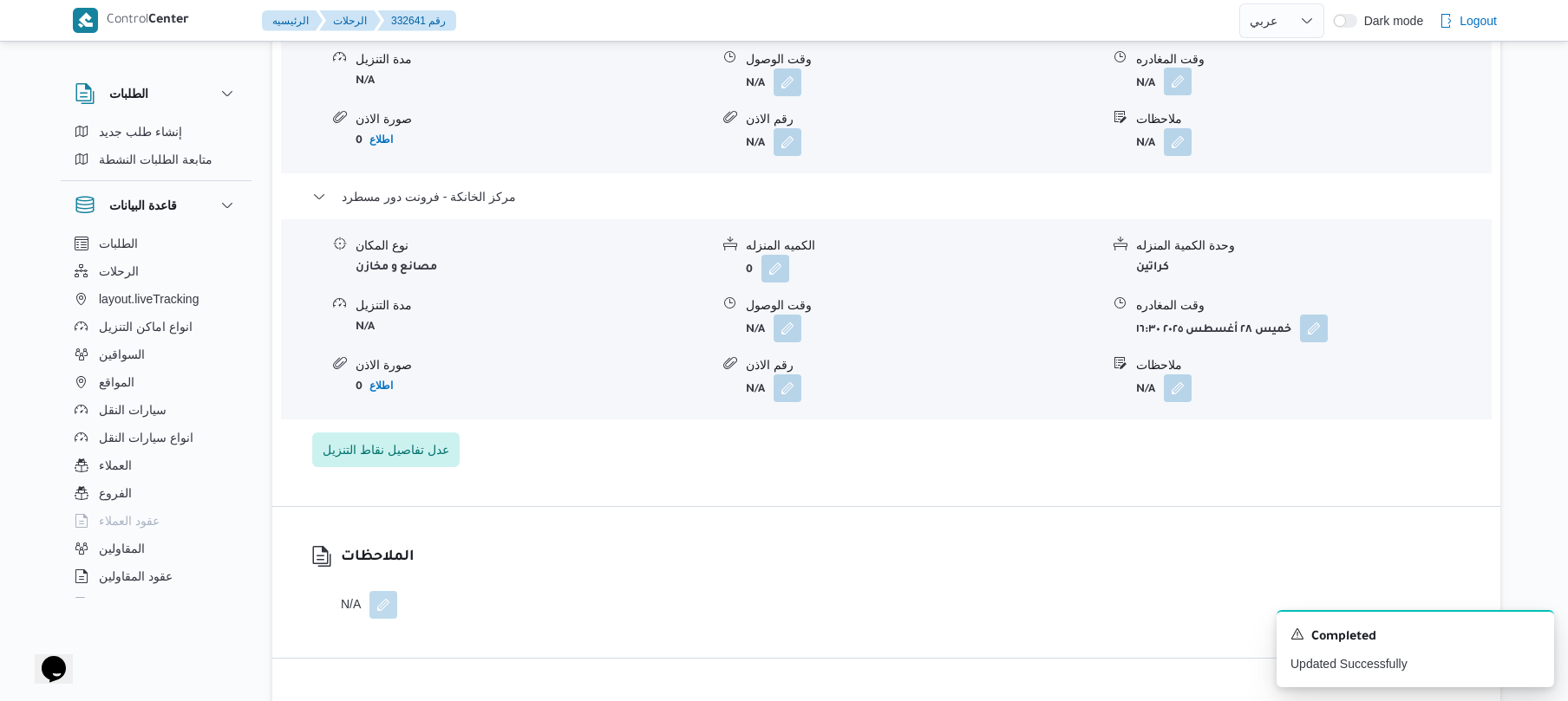
click at [1178, 95] on button "button" at bounding box center [1178, 81] width 28 height 28
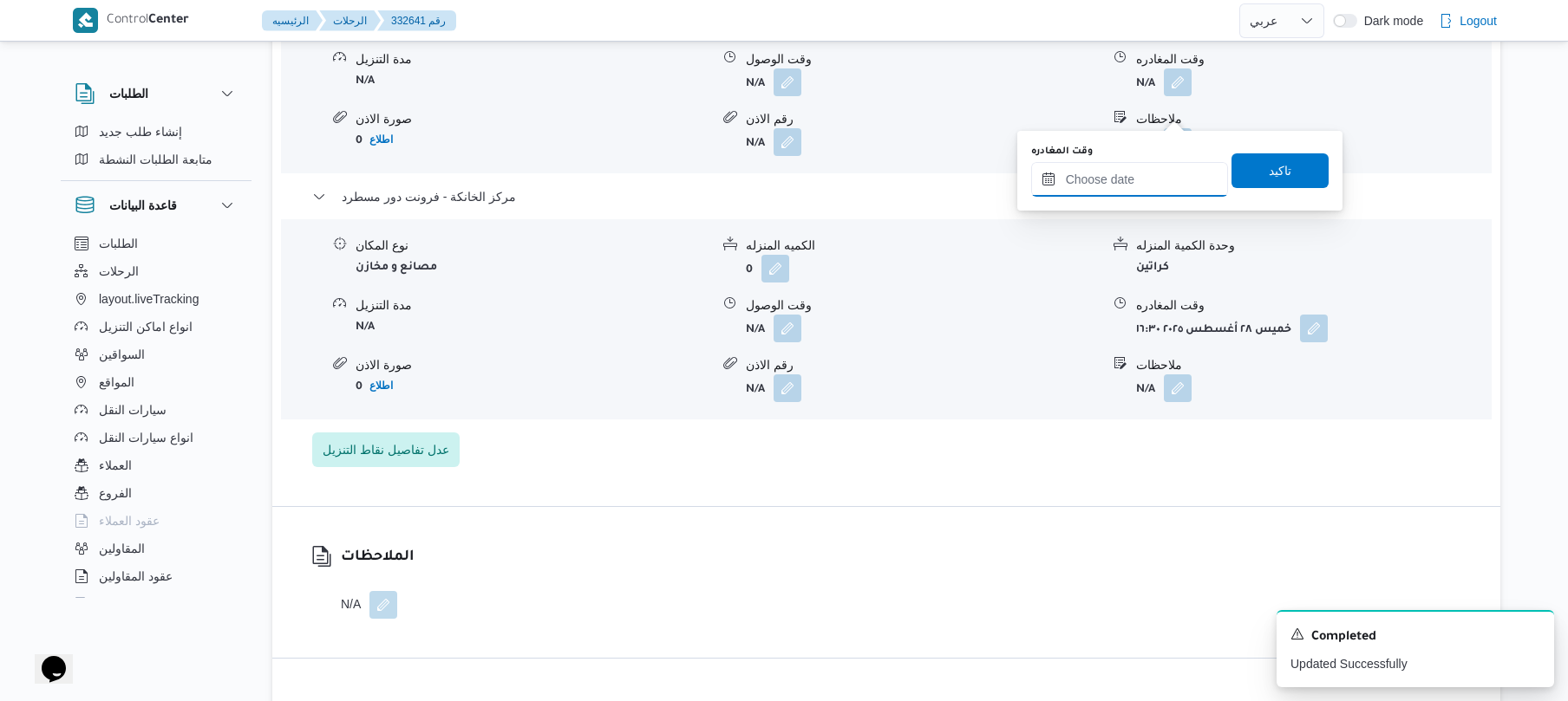
click at [1119, 170] on input "وقت المغادره" at bounding box center [1129, 179] width 197 height 35
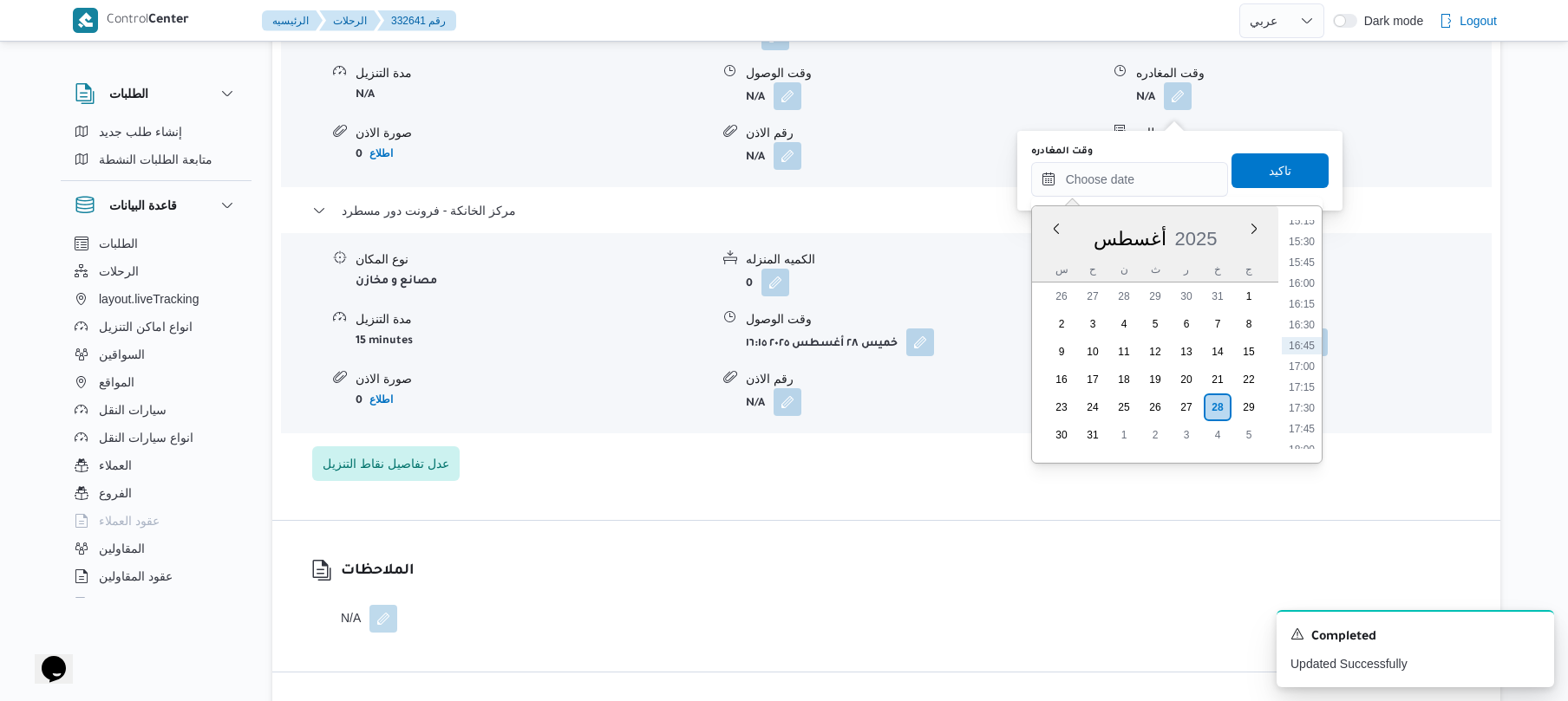
scroll to position [1083, 0]
click at [1299, 413] on li "15:15" at bounding box center [1302, 415] width 40 height 18
type input "٢٨/٠٨/٢٠٢٥ ١٥:١٥"
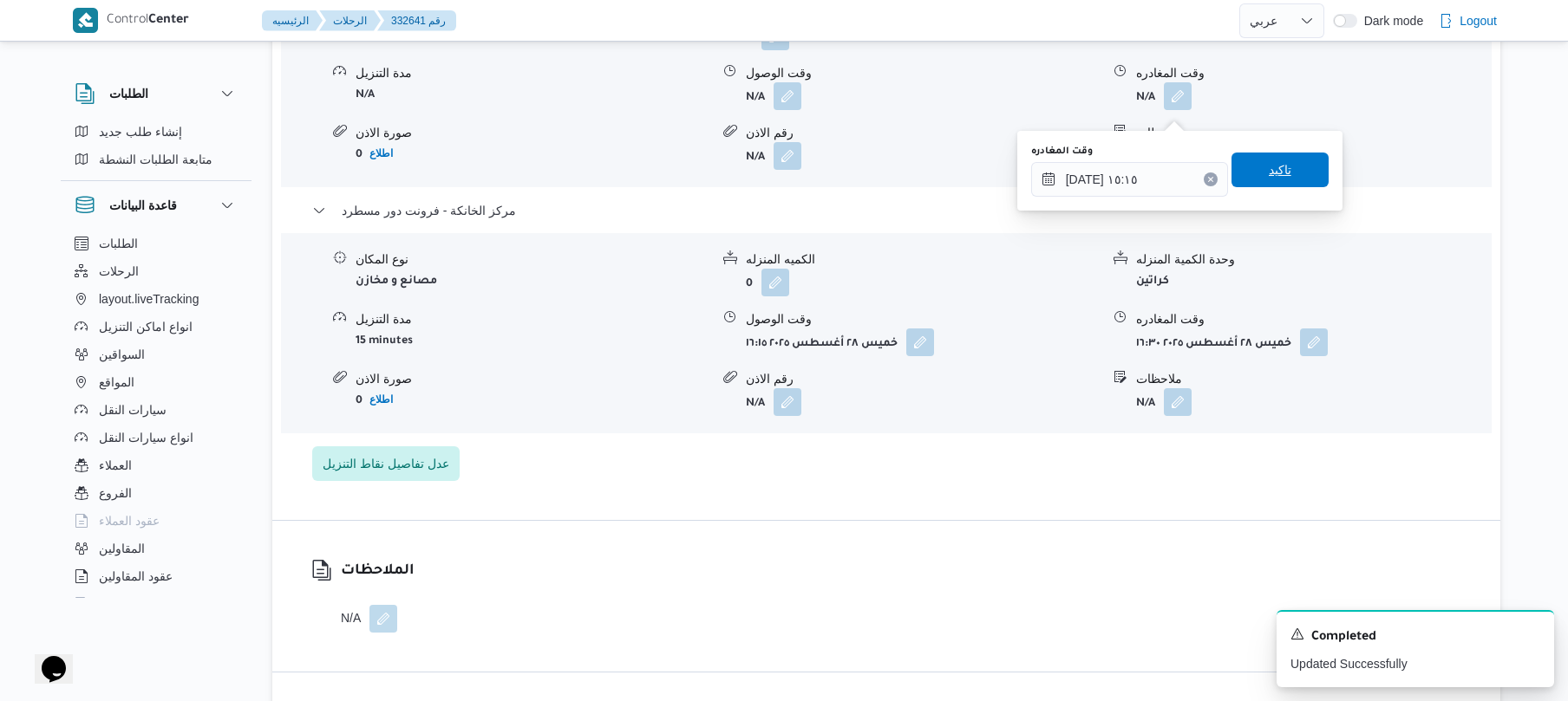
click at [1269, 167] on span "تاكيد" at bounding box center [1280, 170] width 22 height 21
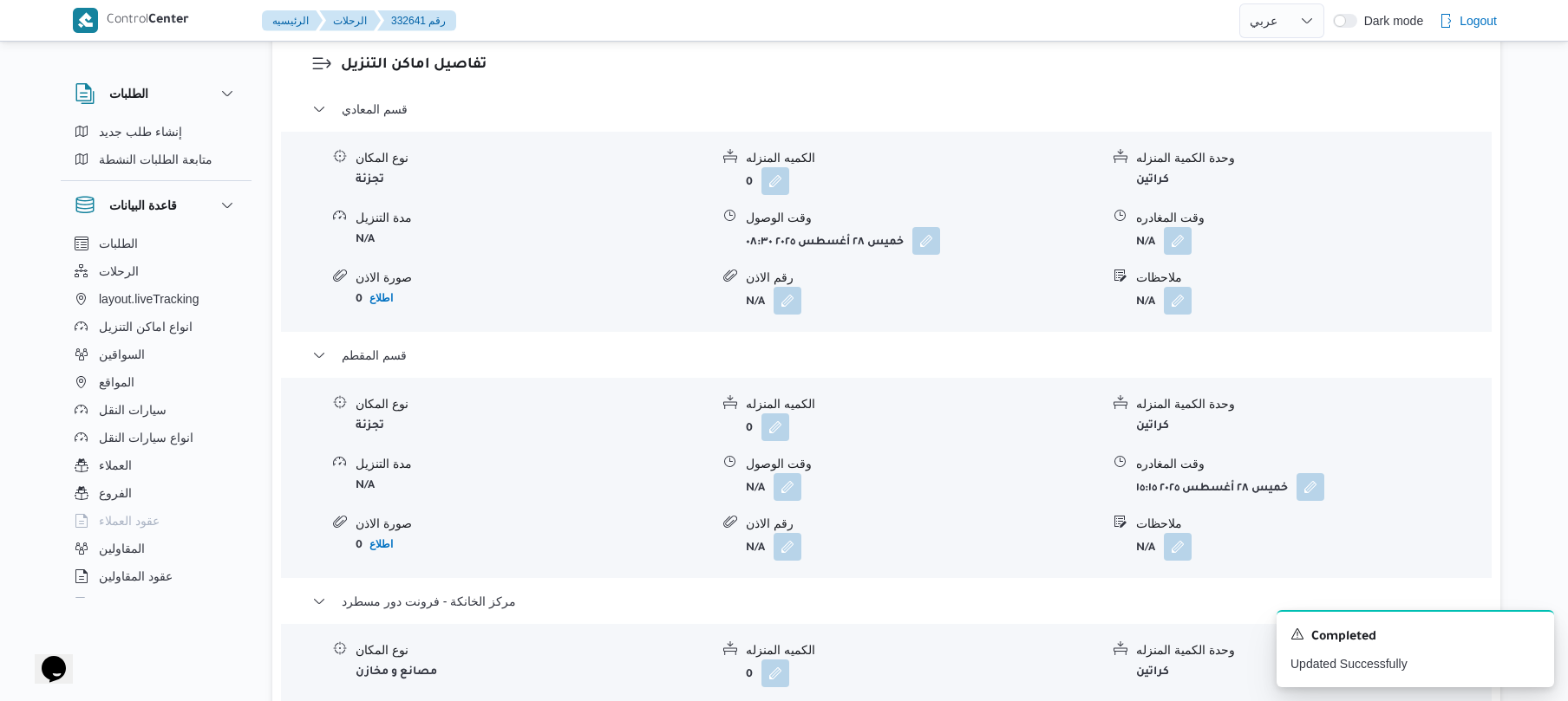
scroll to position [1526, 0]
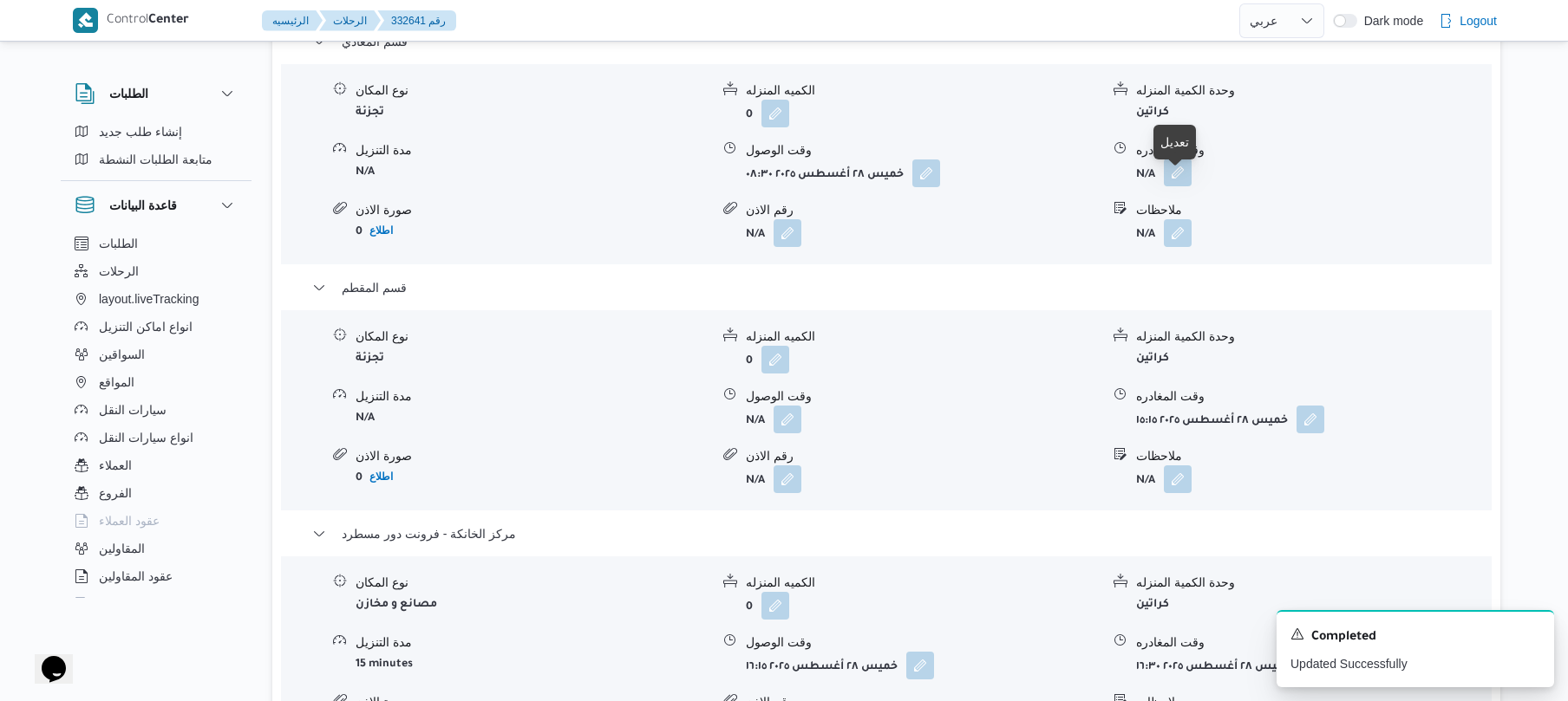
click at [1176, 187] on button "button" at bounding box center [1178, 173] width 28 height 28
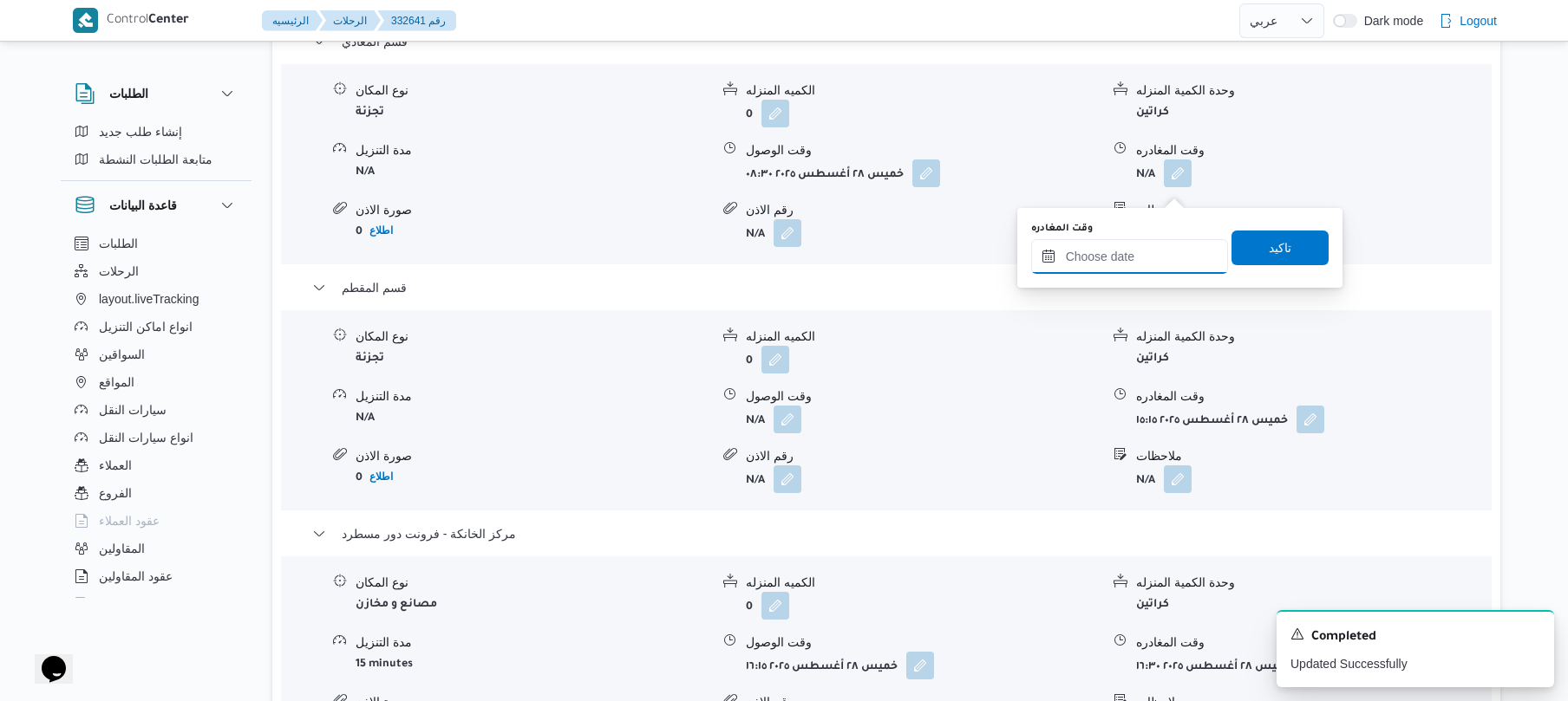
click at [1127, 246] on input "وقت المغادره" at bounding box center [1129, 256] width 197 height 35
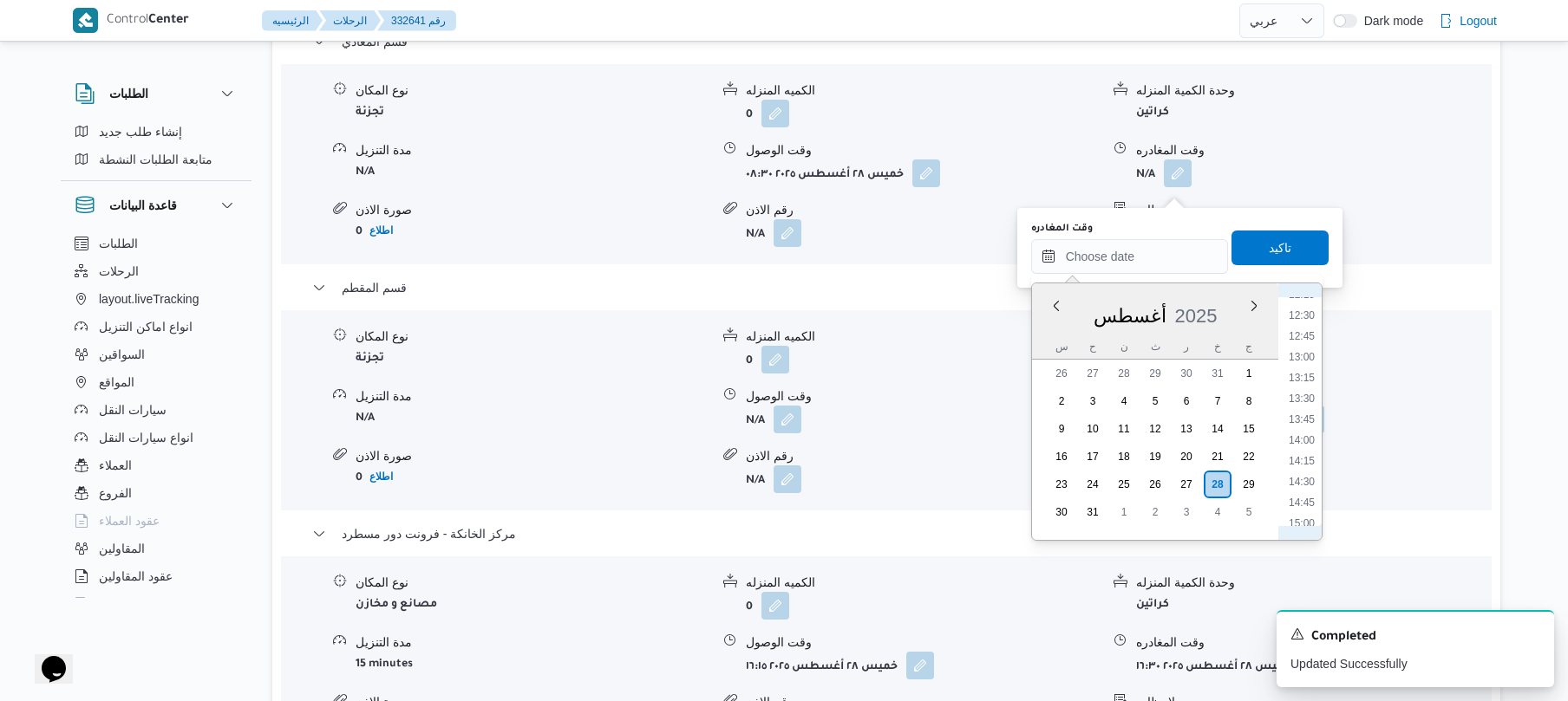
scroll to position [889, 0]
click at [1302, 410] on li "12:00" at bounding box center [1302, 416] width 40 height 18
type input "٢٨/٠٨/٢٠٢٥ ١٢:٠٠"
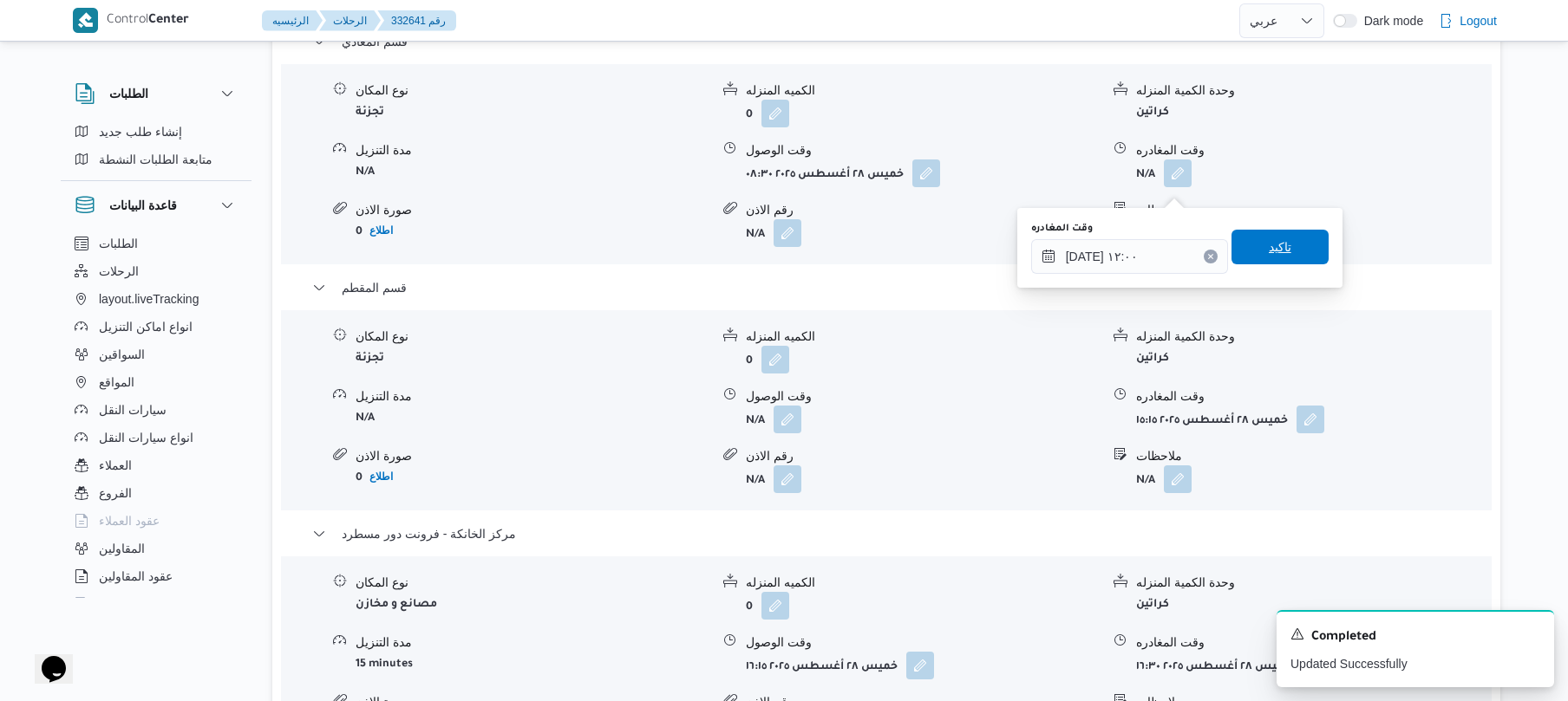
click at [1293, 234] on span "تاكيد" at bounding box center [1280, 246] width 97 height 35
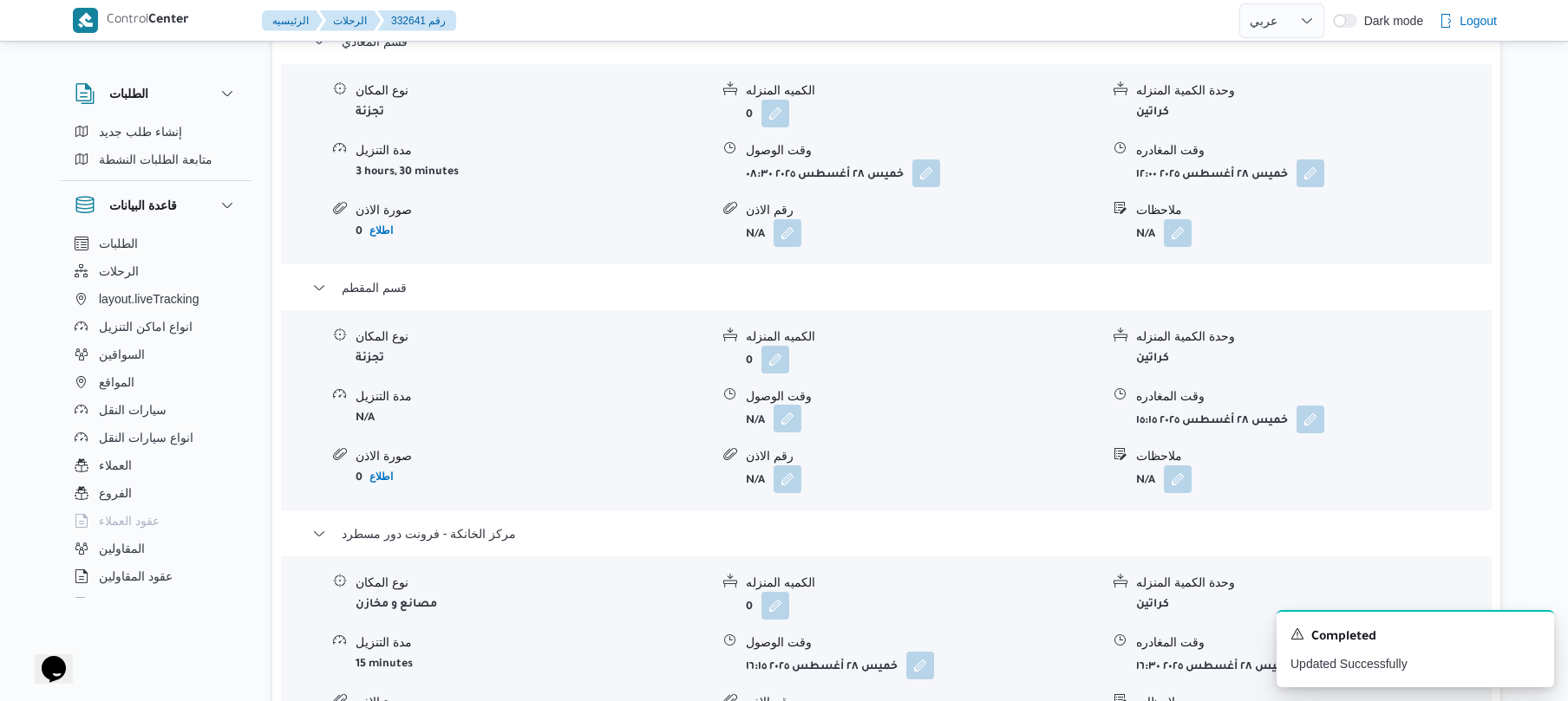
click at [787, 425] on button "button" at bounding box center [788, 419] width 28 height 28
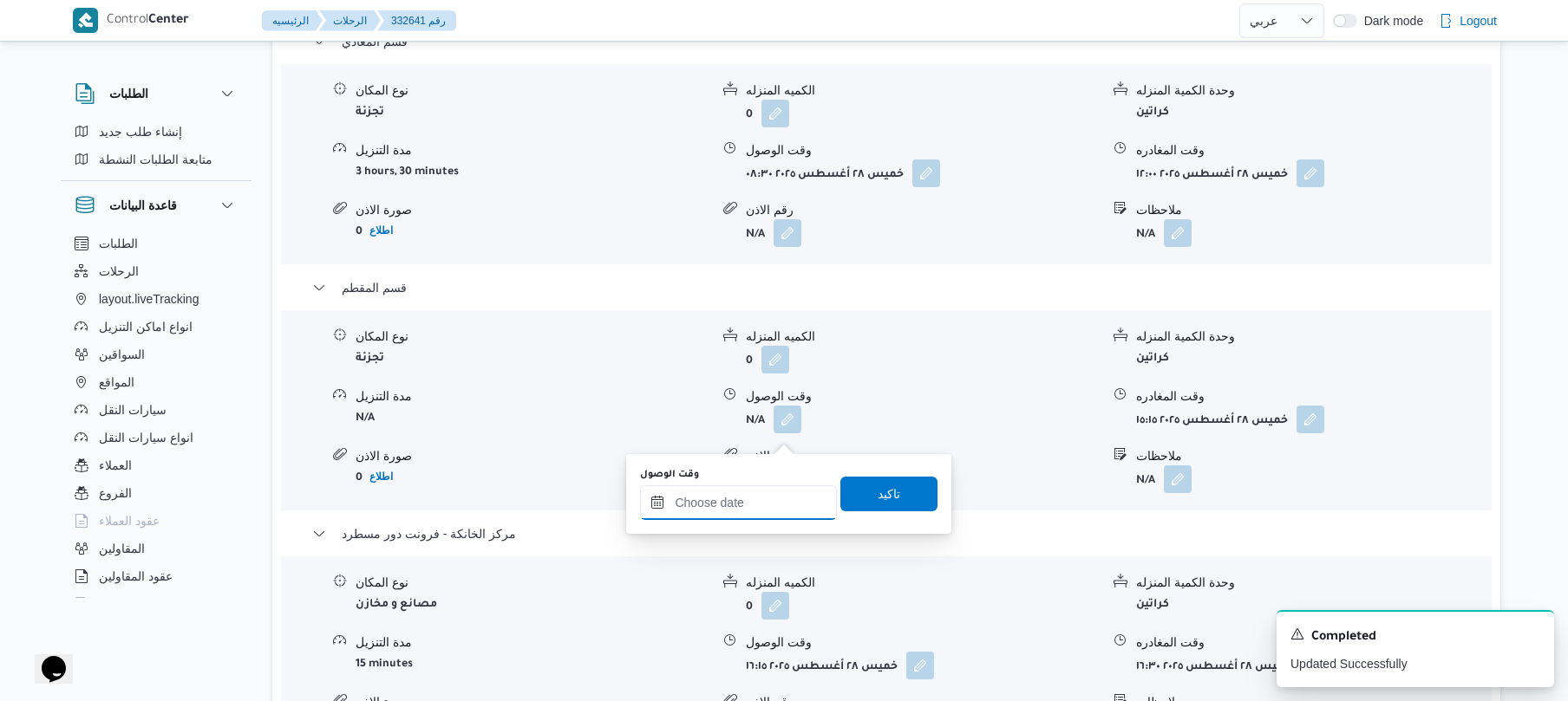
click at [763, 511] on input "وقت الوصول" at bounding box center [738, 502] width 197 height 35
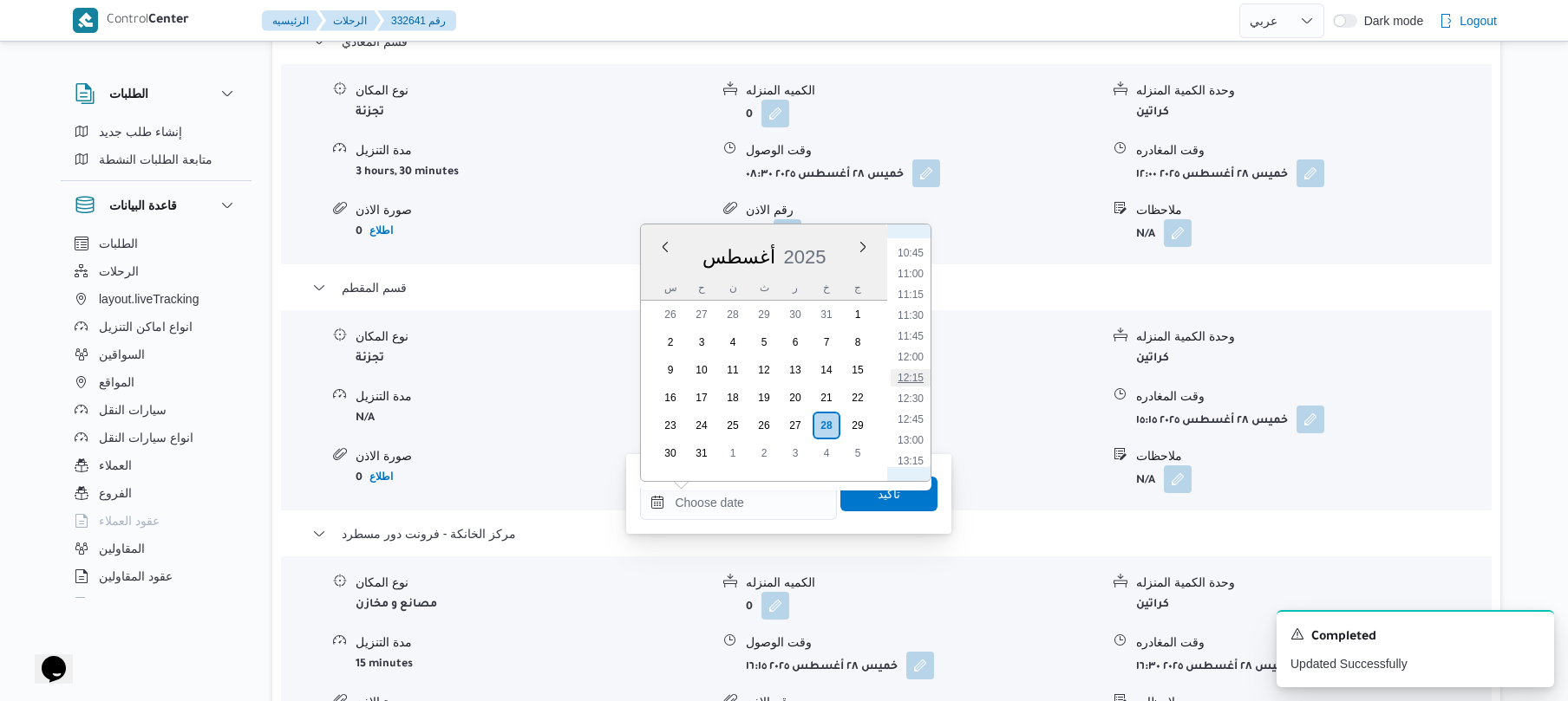
click at [906, 372] on li "12:15" at bounding box center [911, 378] width 40 height 18
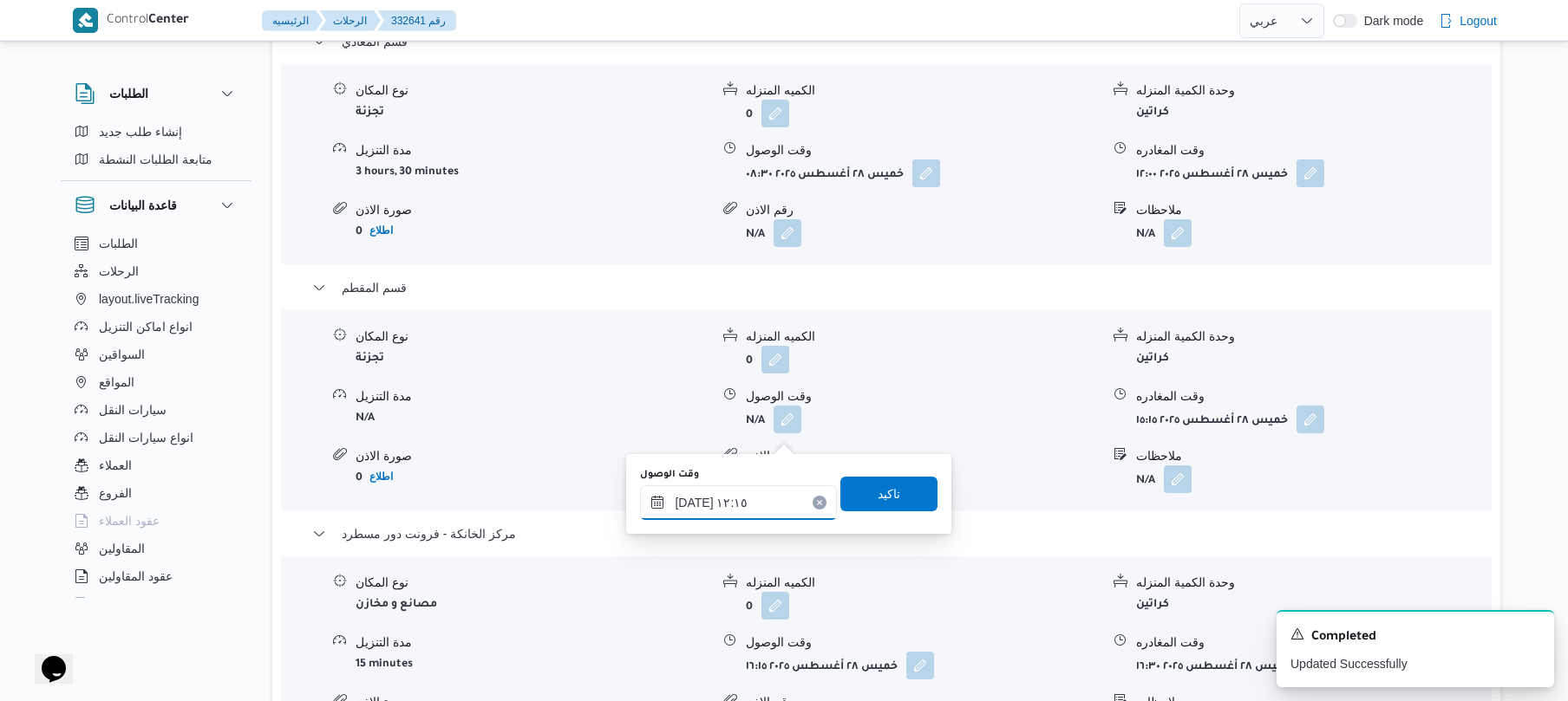
click at [695, 499] on input "٢٨/٠٨/٢٠٢٥ ١٢:١٥" at bounding box center [738, 502] width 197 height 35
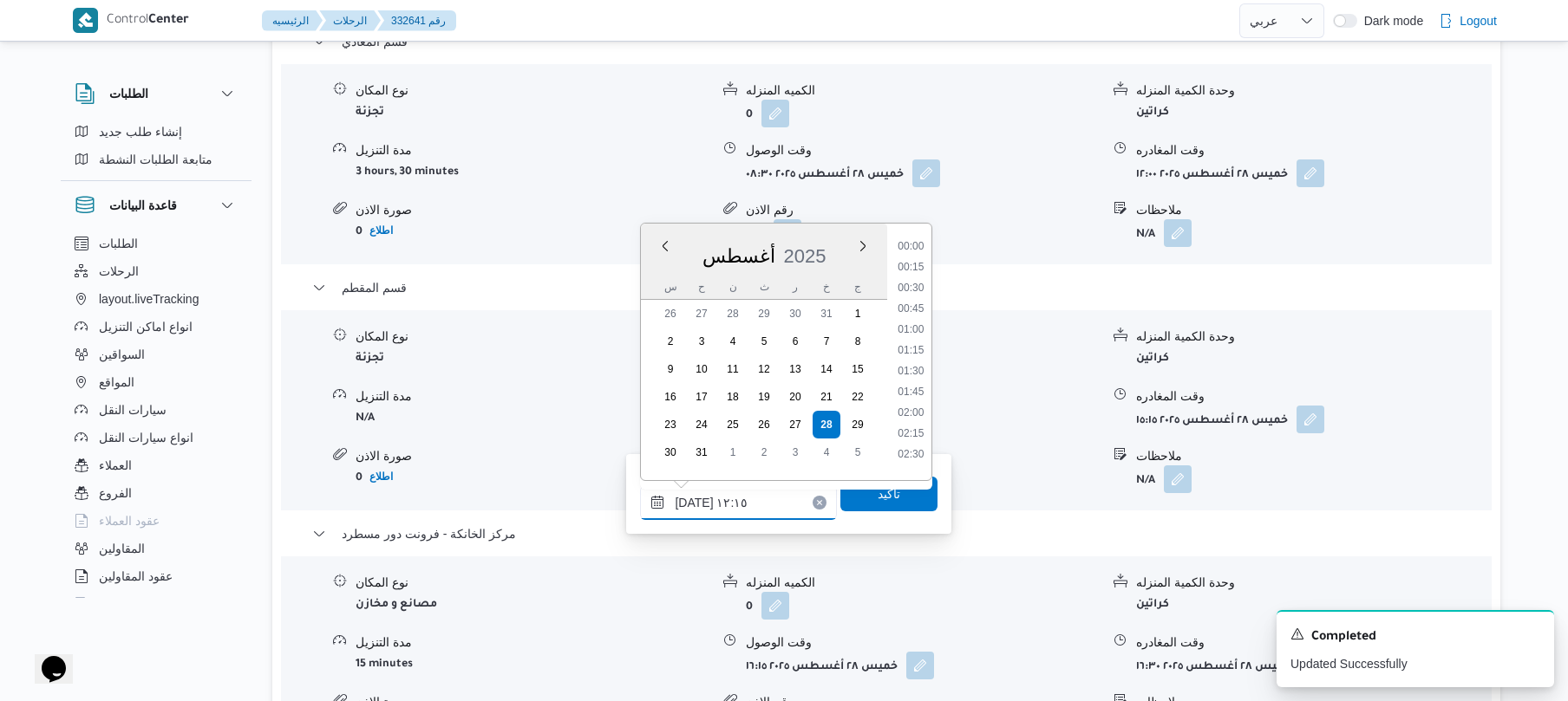
click at [695, 499] on input "٢٨/٠٨/٢٠٢٥ ١٢:١٥" at bounding box center [738, 502] width 197 height 35
type input "٢٨/٠٨/٢٠٢٥ ١٢:20"
click at [858, 491] on span "تاكيد" at bounding box center [889, 493] width 97 height 35
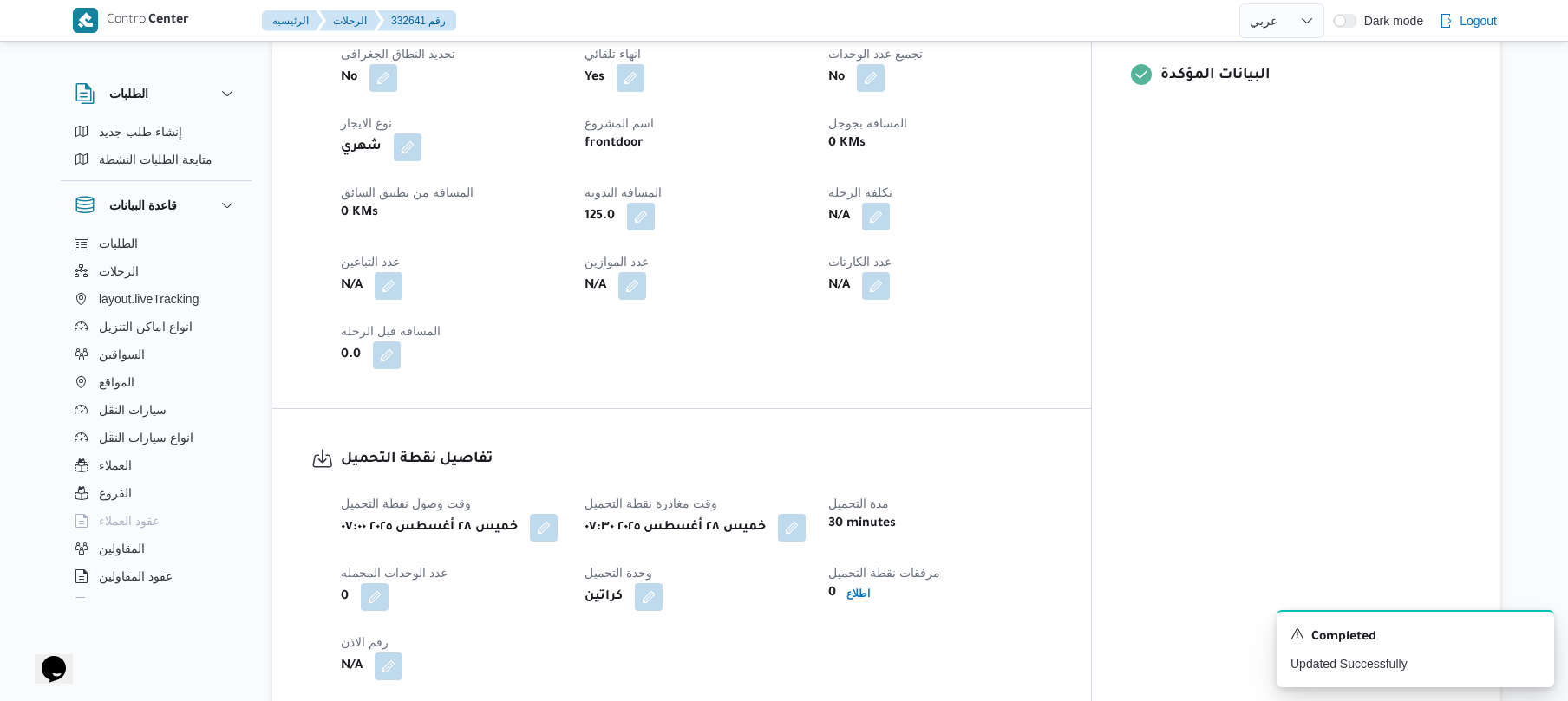
scroll to position [0, 0]
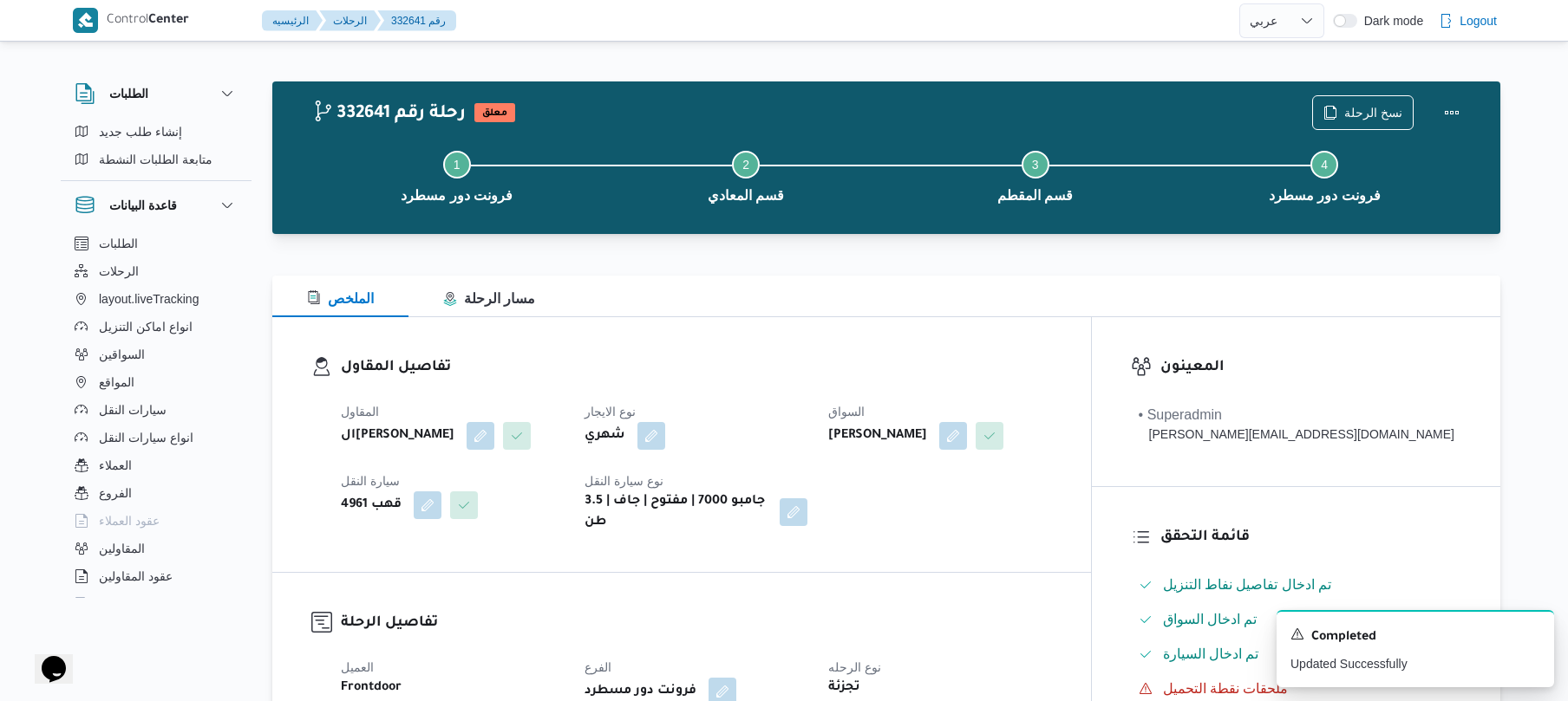
click at [1052, 388] on dl "تفاصيل المقاول المقاول الهامي محمد خالد علي نوع الايجار شهري السواق محمد ناصر س…" at bounding box center [697, 444] width 712 height 176
click at [1462, 109] on button "Actions" at bounding box center [1451, 111] width 35 height 35
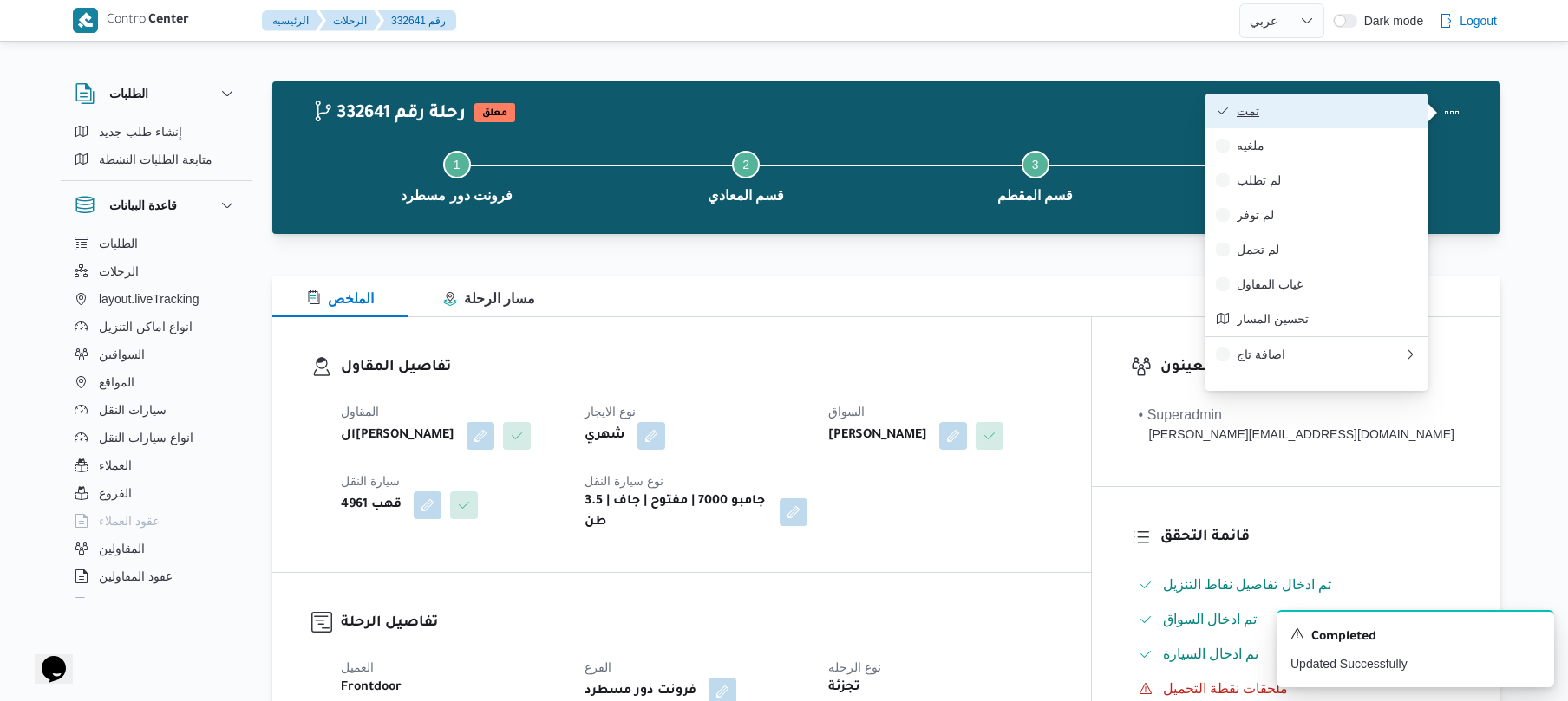
click at [1306, 111] on span "تمت" at bounding box center [1326, 110] width 180 height 14
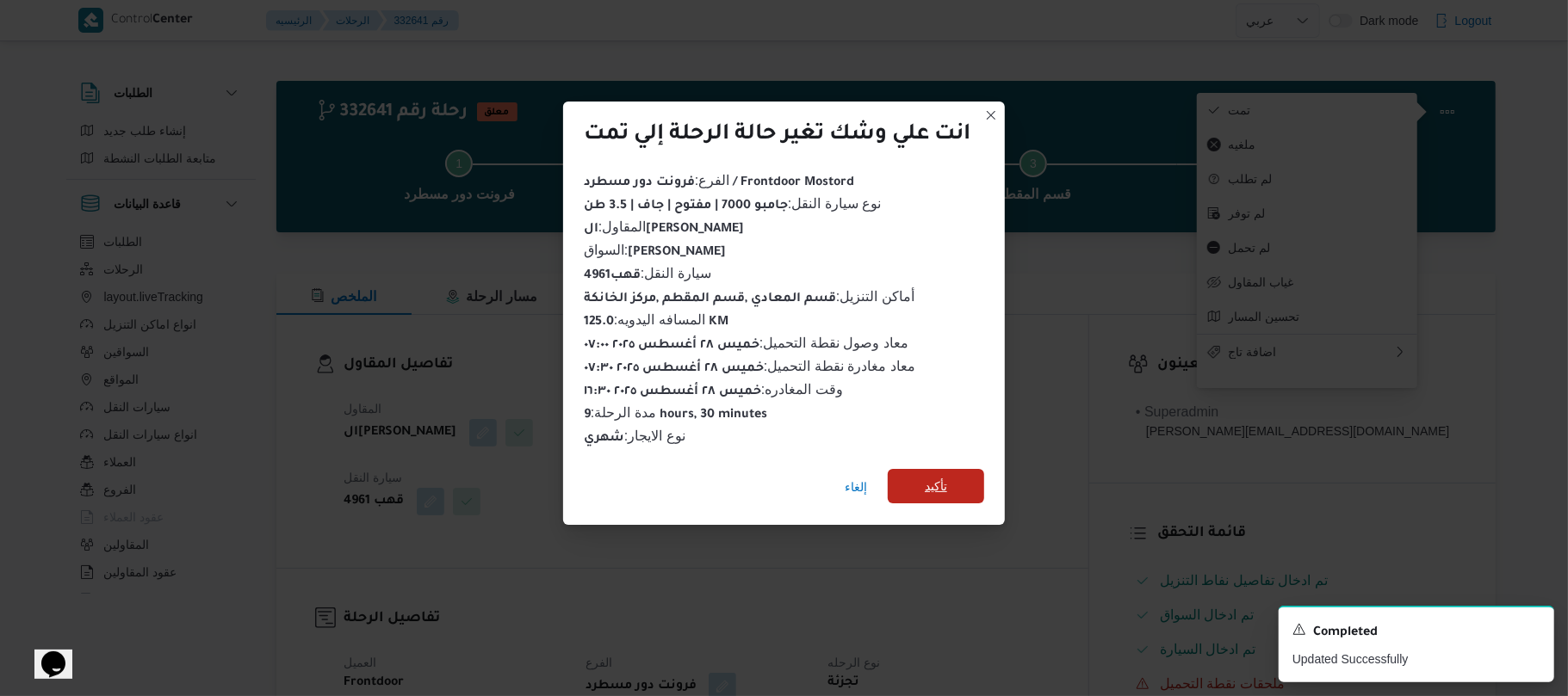
click at [960, 469] on span "تأكيد" at bounding box center [937, 486] width 96 height 34
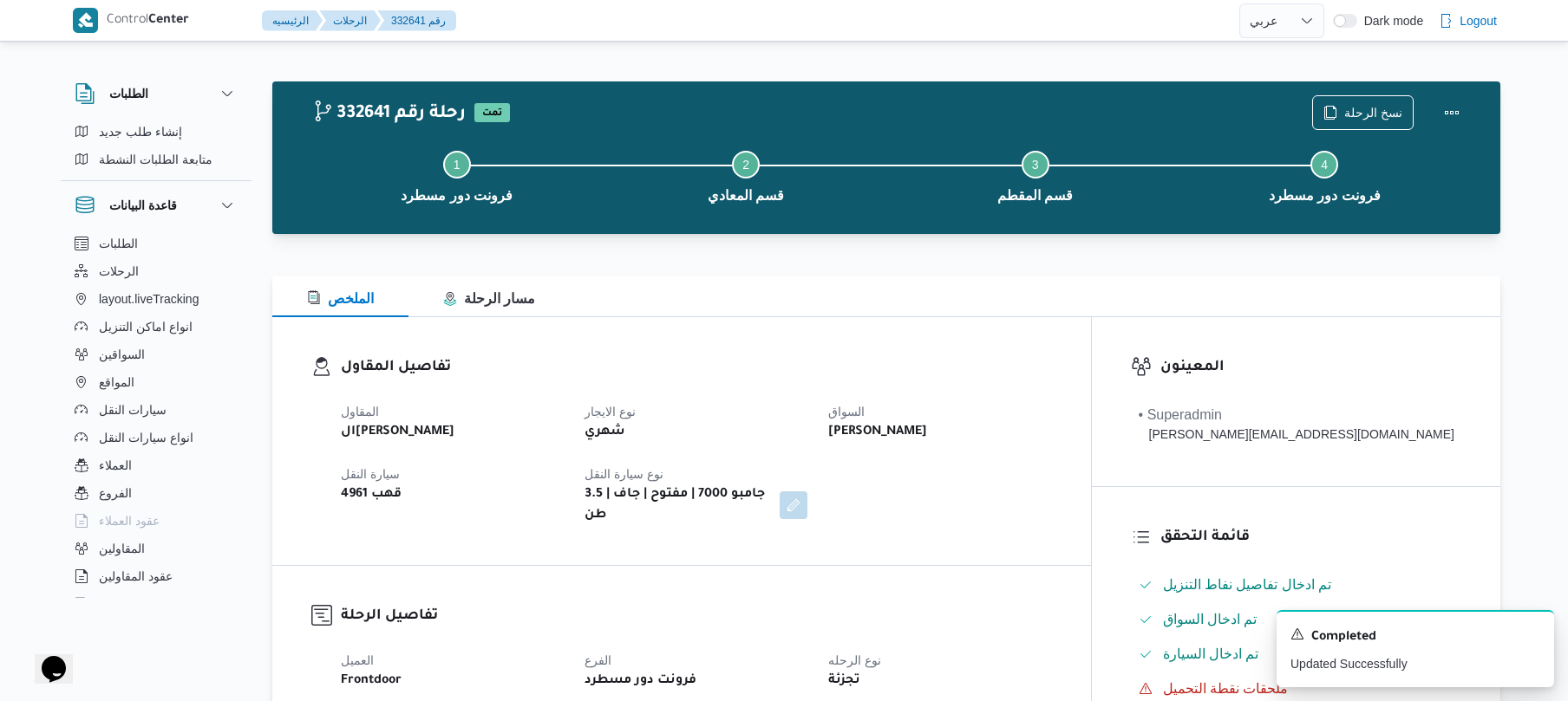
click at [937, 333] on div "تفاصيل المقاول المقاول الهامي محمد خالد علي نوع الايجار شهري السواق محمد ناصر س…" at bounding box center [682, 442] width 819 height 248
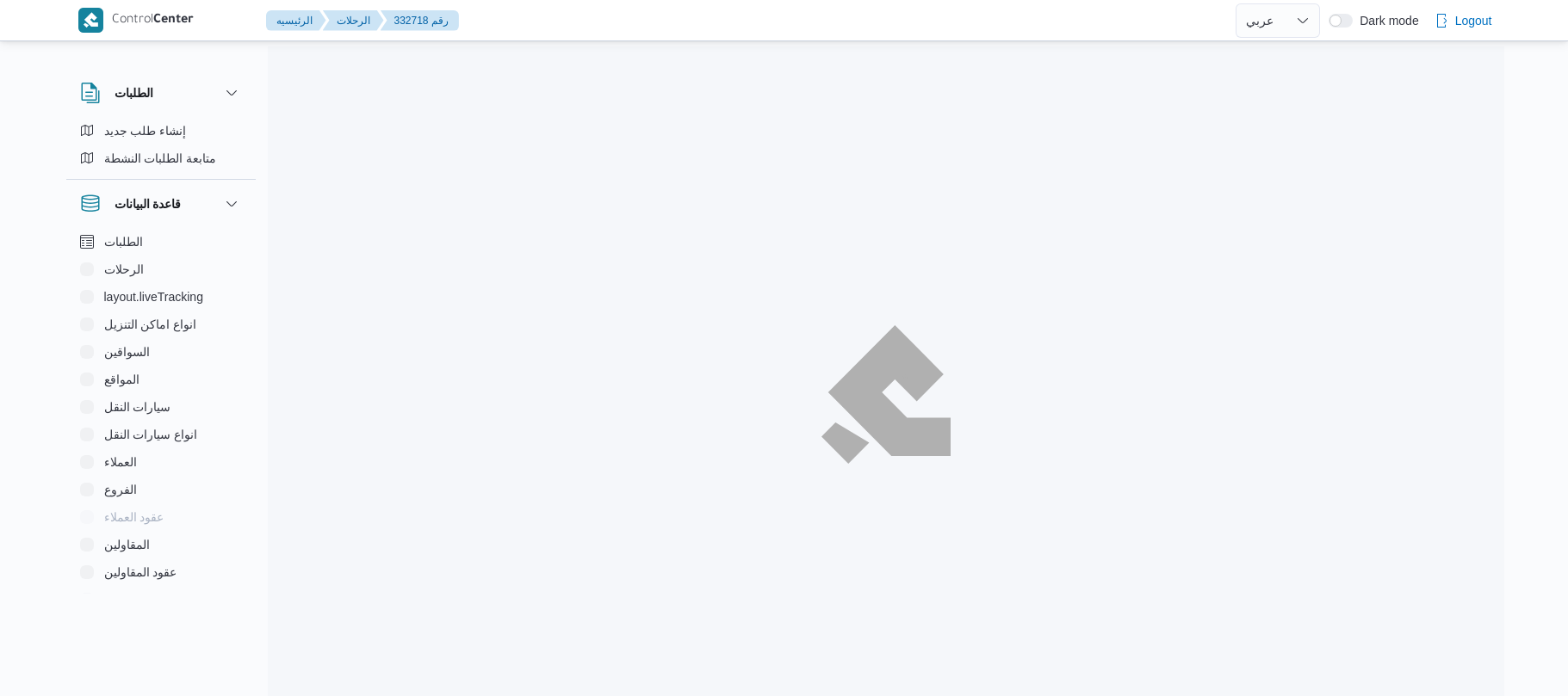
select select "ar"
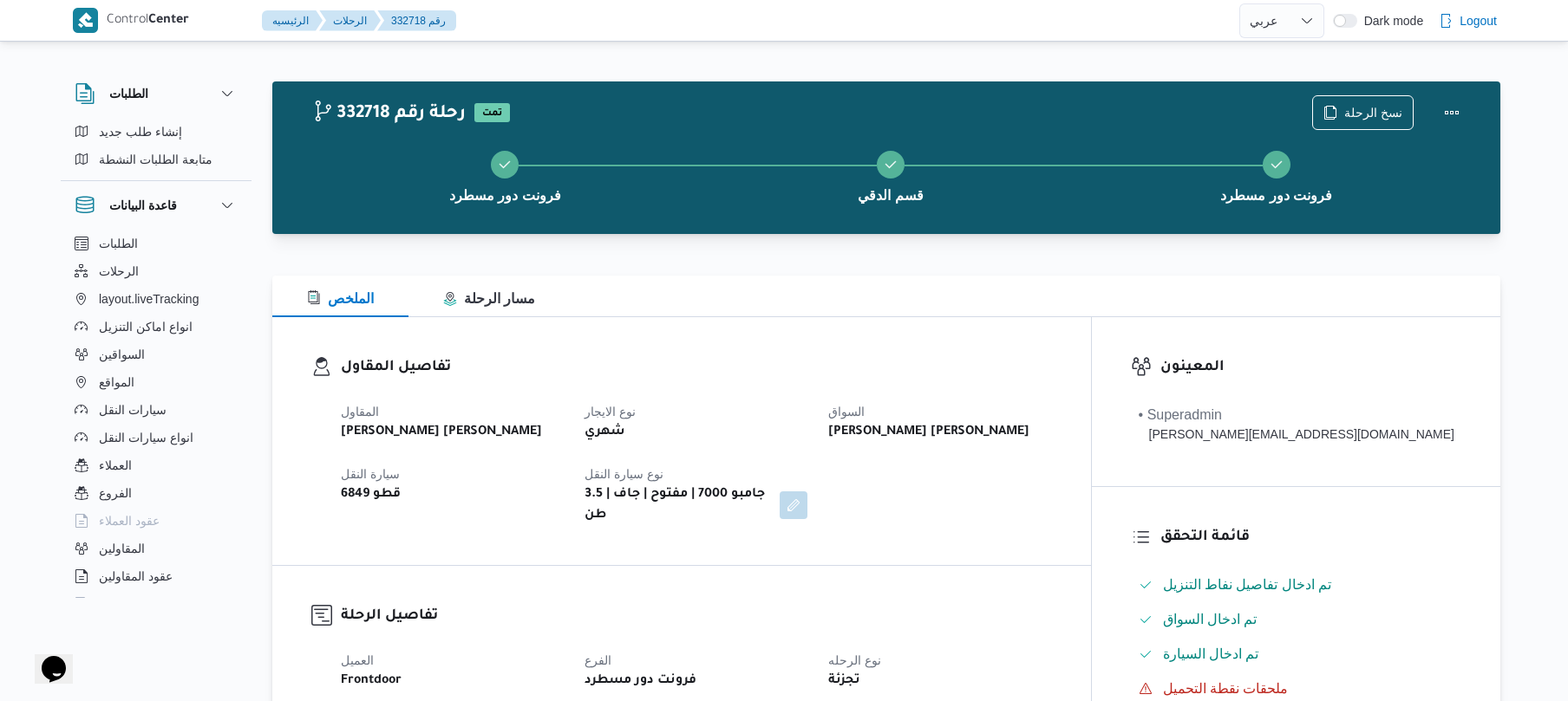
click at [975, 514] on div "المقاول [PERSON_NAME] [PERSON_NAME] نوع الايجار شهري السواق [PERSON_NAME] [PERS…" at bounding box center [697, 464] width 732 height 146
click at [976, 510] on div "المقاول [PERSON_NAME] [PERSON_NAME] نوع الايجار شهري السواق [PERSON_NAME] [PERS…" at bounding box center [697, 464] width 732 height 146
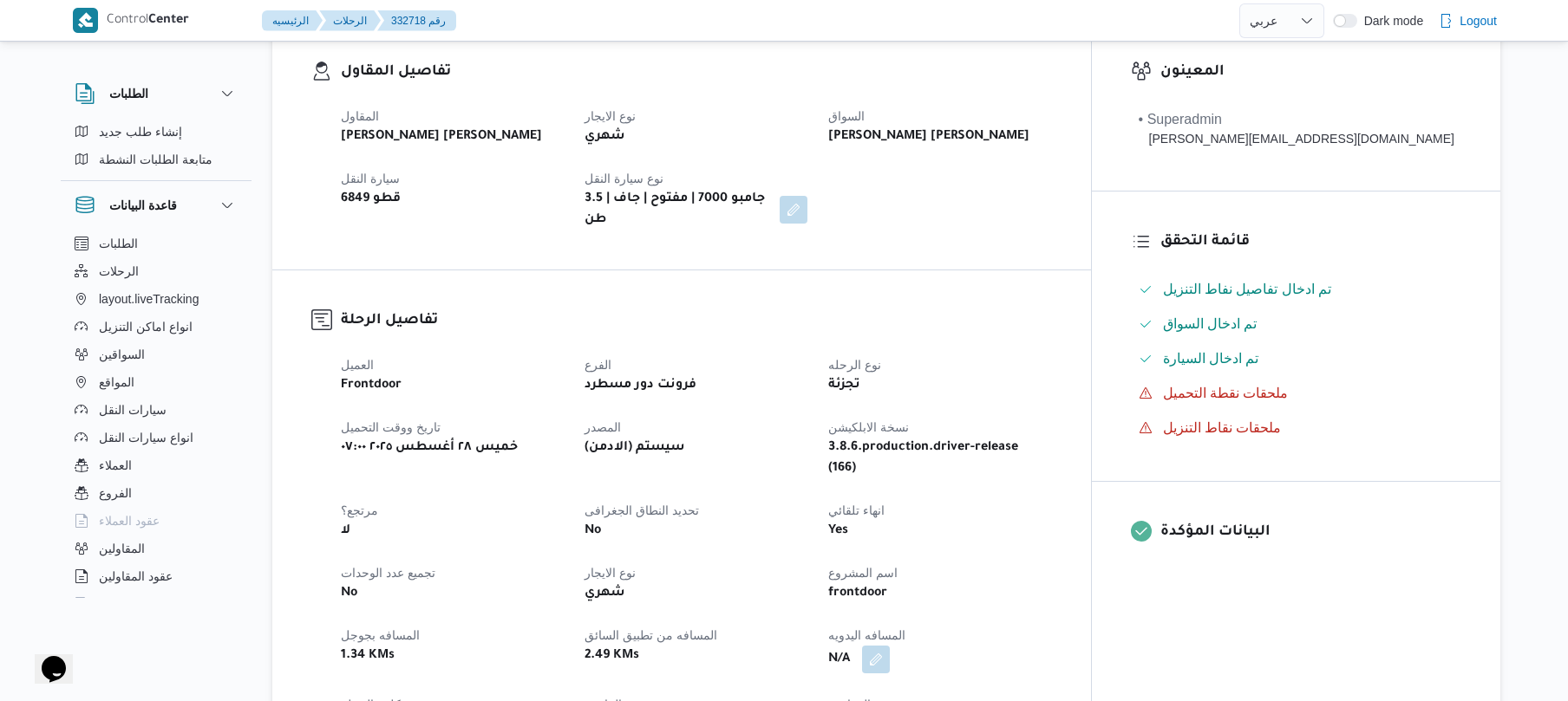
scroll to position [554, 0]
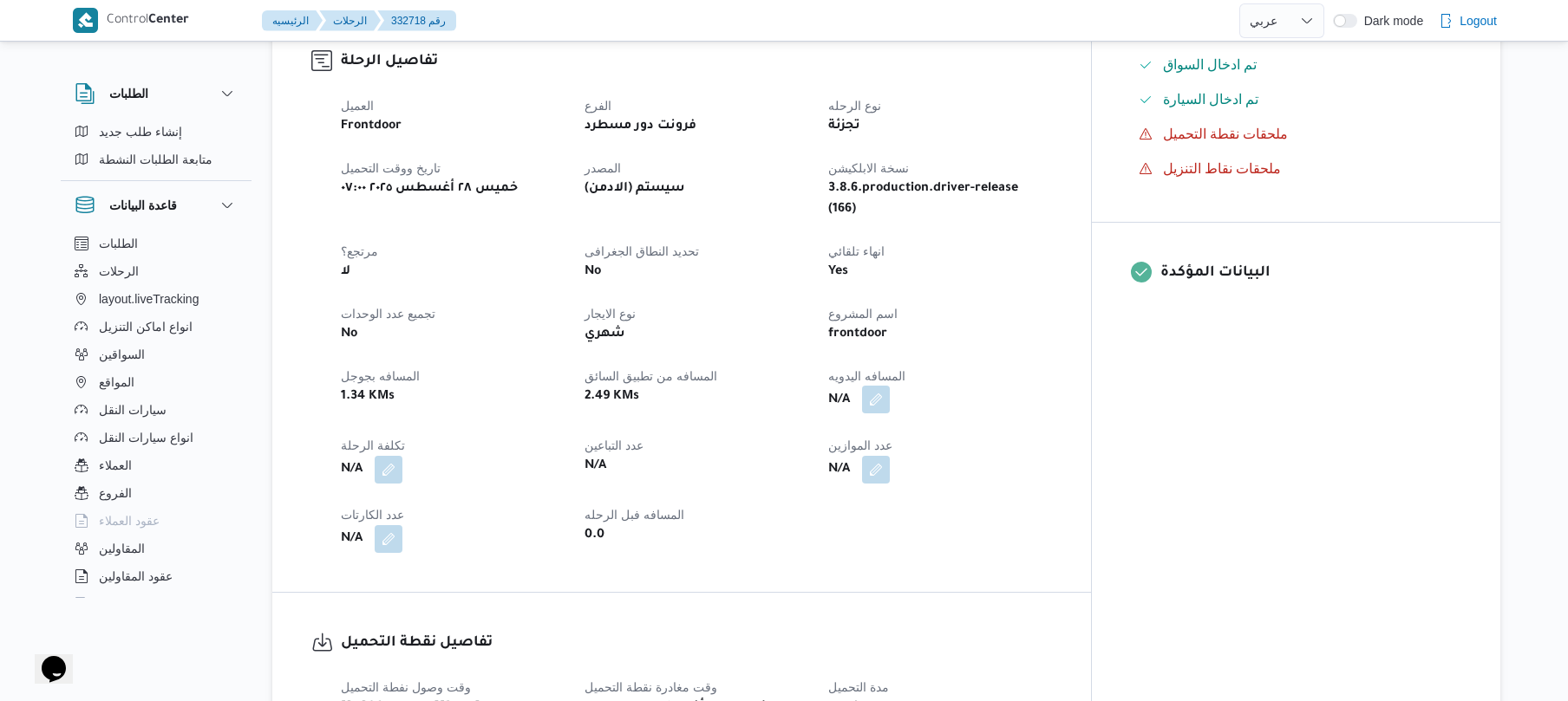
click at [890, 386] on button "button" at bounding box center [876, 400] width 28 height 28
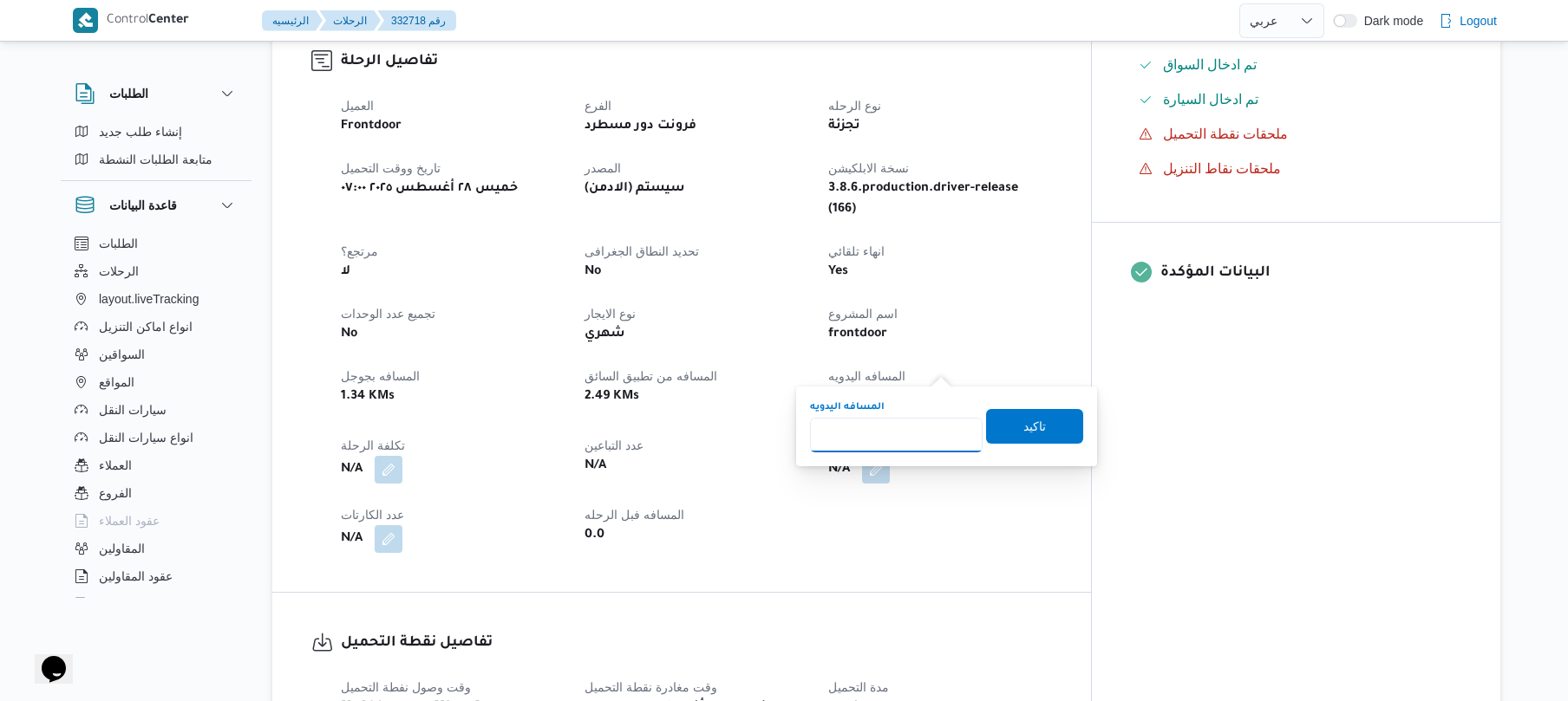
click at [896, 435] on input "المسافه اليدويه" at bounding box center [897, 435] width 173 height 35
type input "80"
click at [1042, 428] on span "تاكيد" at bounding box center [1035, 425] width 97 height 35
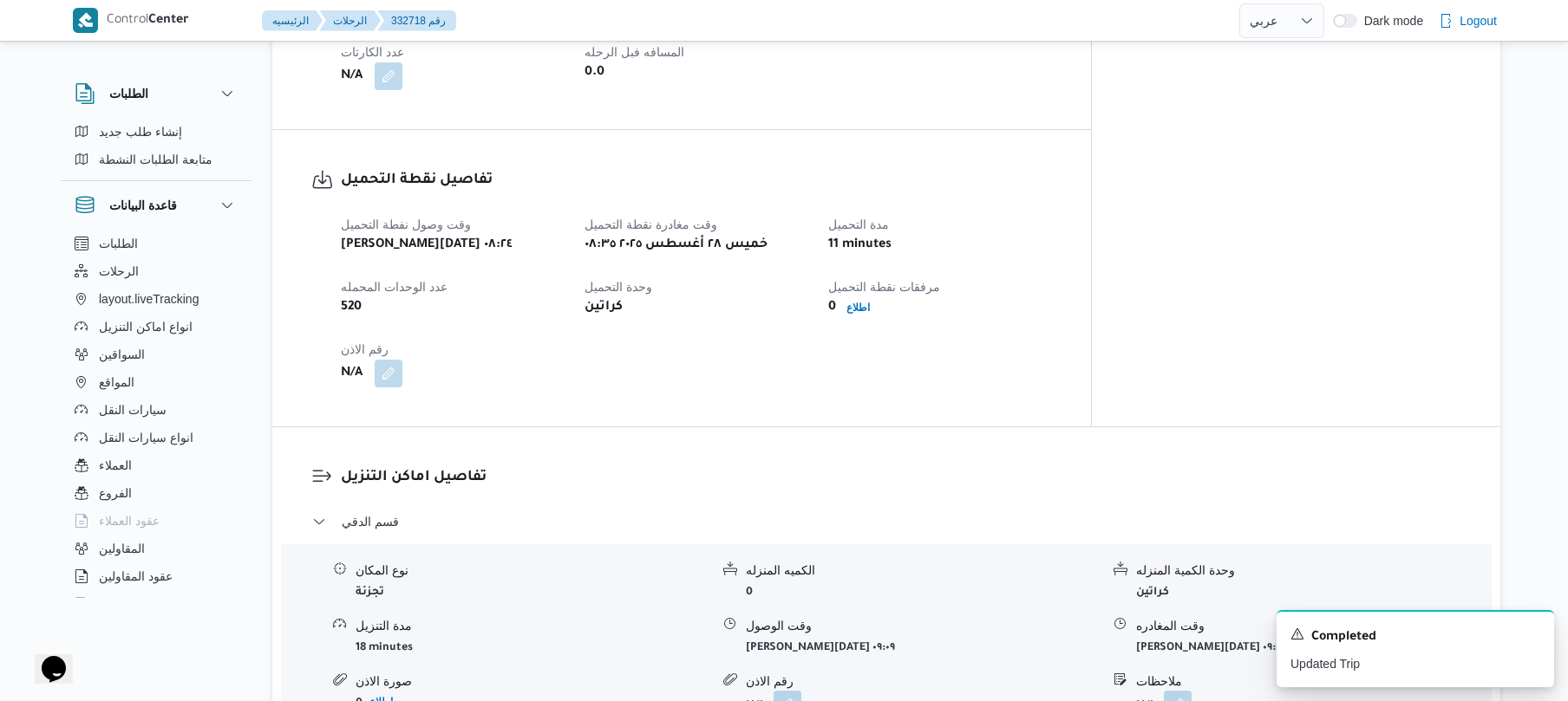
scroll to position [1295, 0]
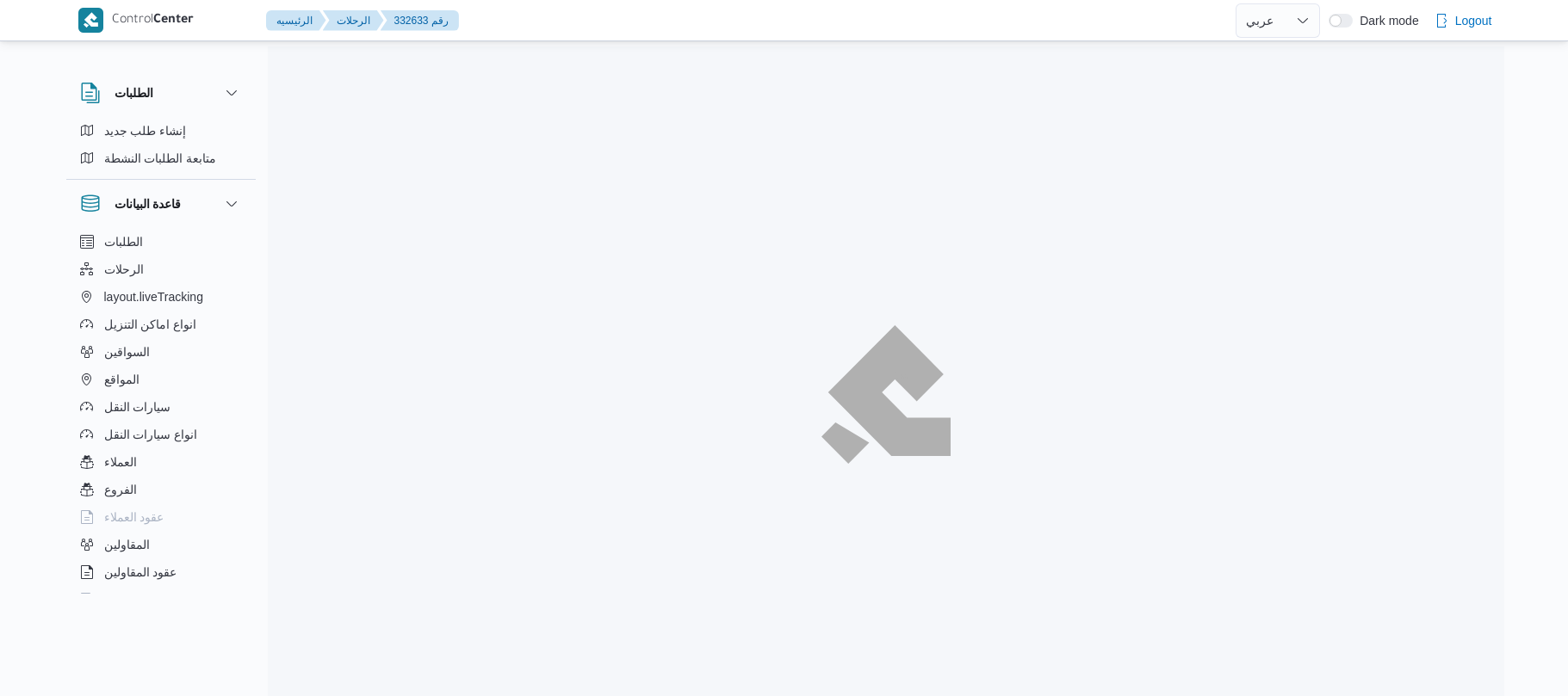
select select "ar"
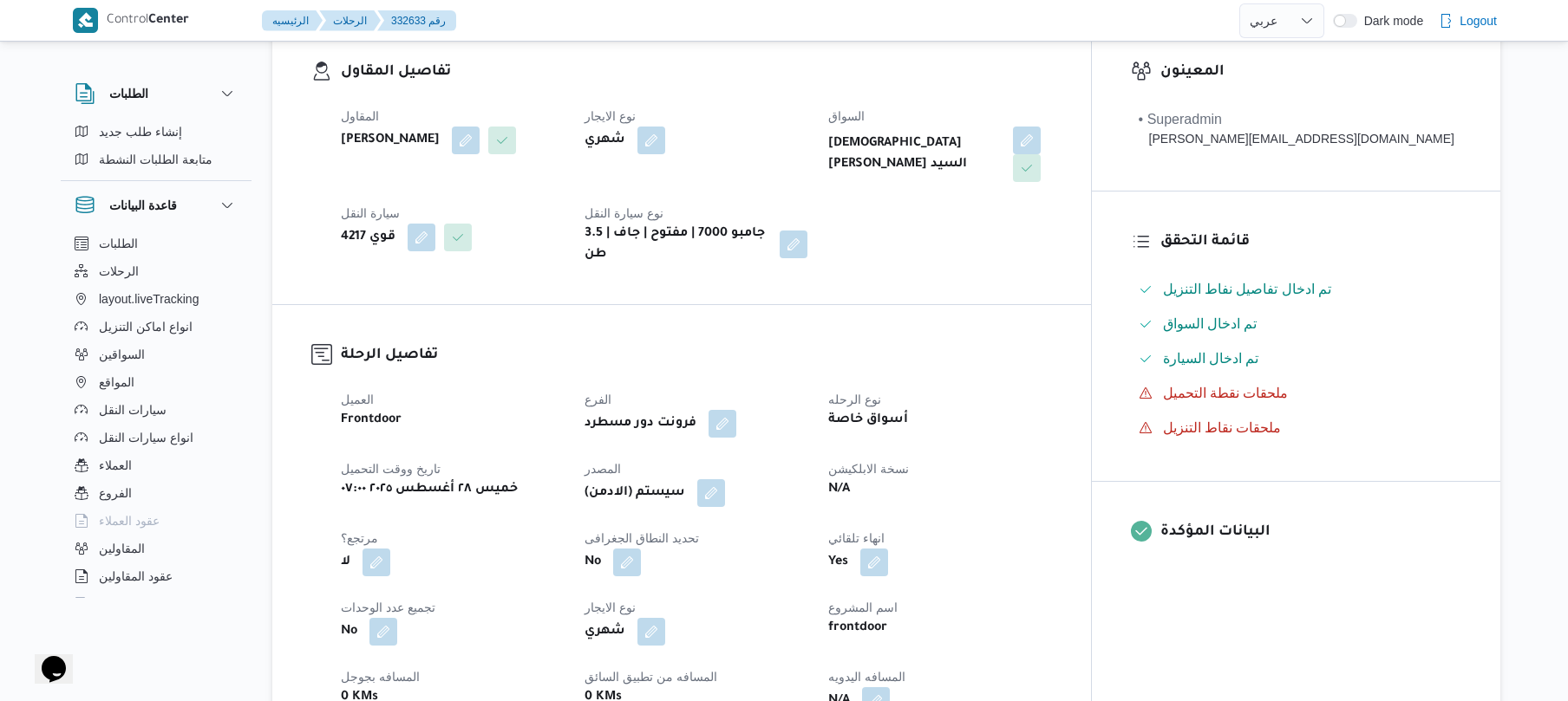
scroll to position [601, 0]
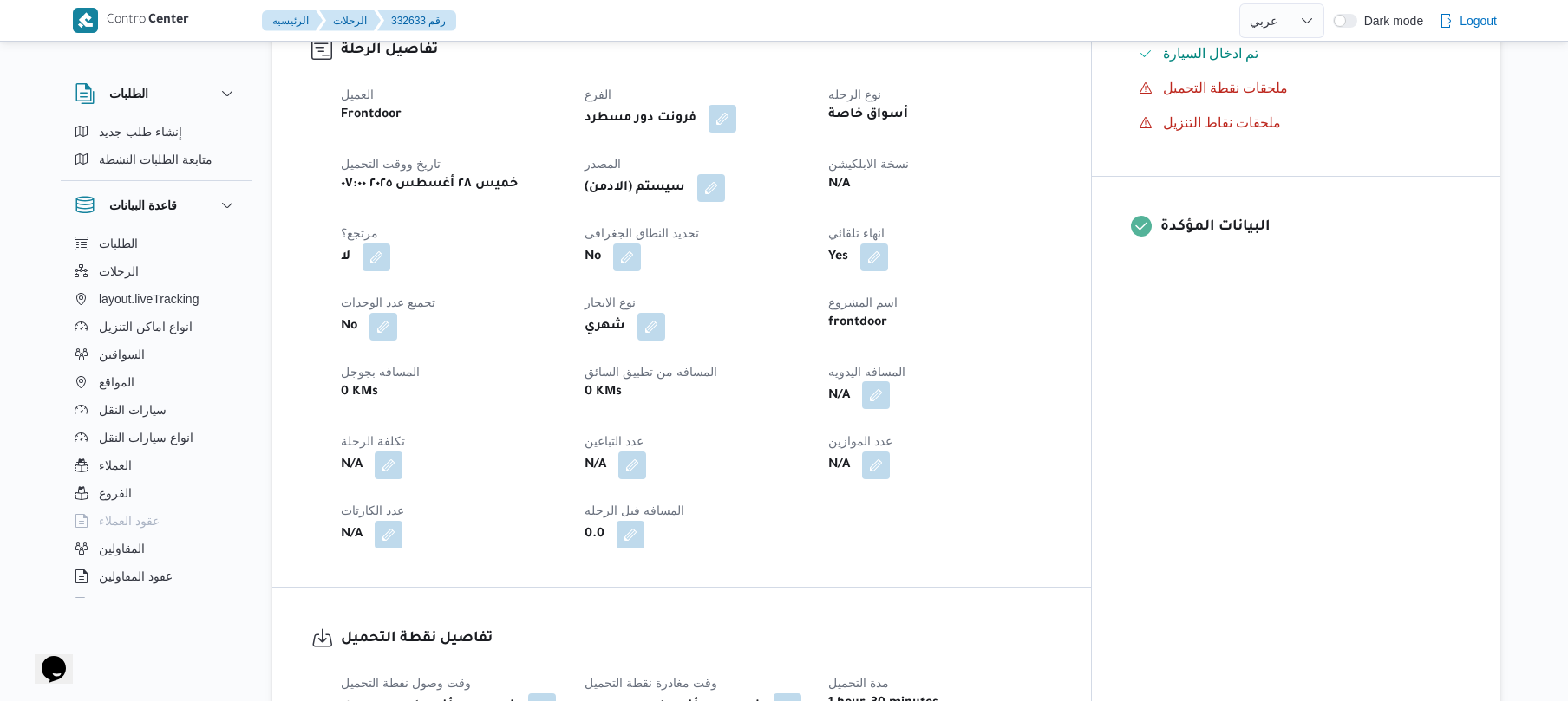
click at [890, 383] on button "button" at bounding box center [876, 396] width 28 height 28
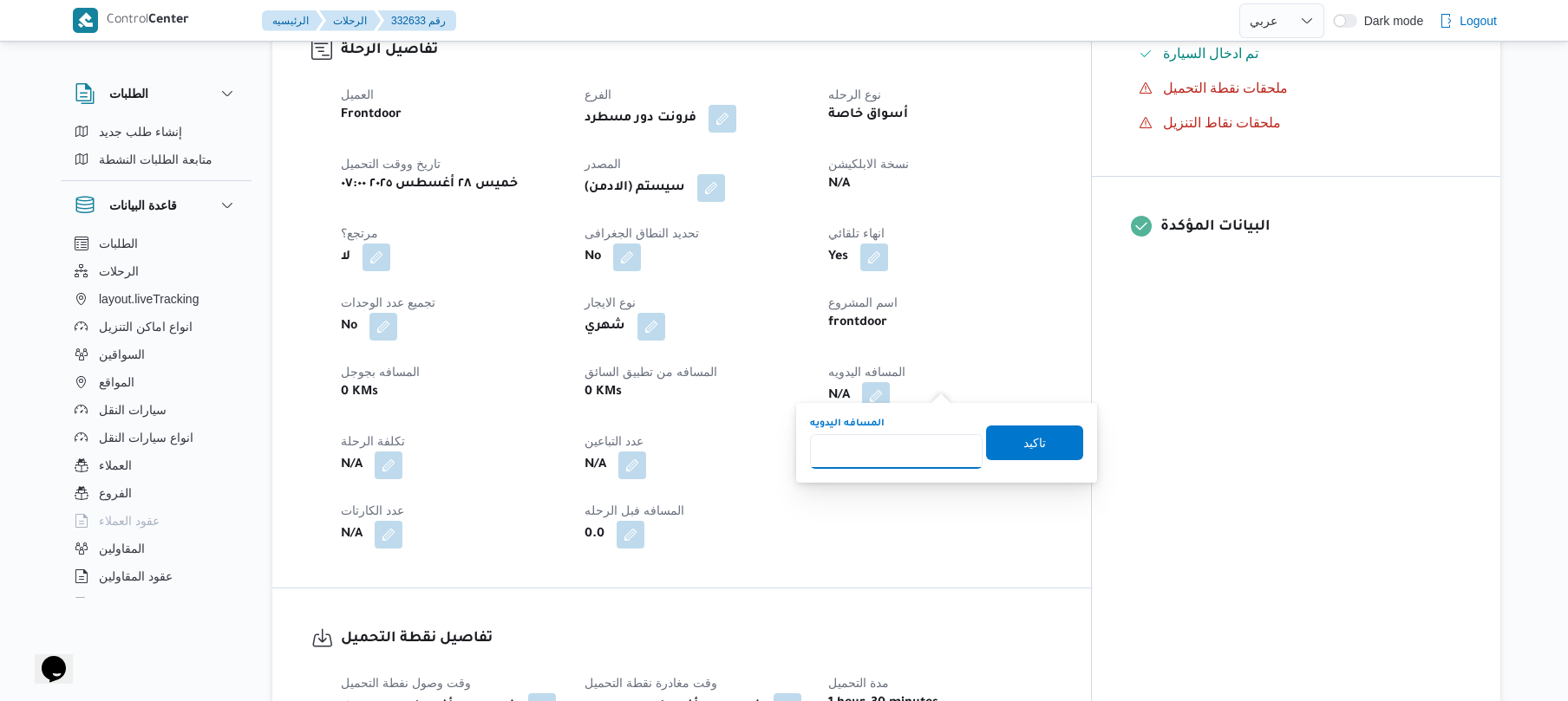
click at [880, 459] on input "المسافه اليدويه" at bounding box center [897, 451] width 173 height 35
type input "130"
click at [996, 444] on span "تاكيد" at bounding box center [1035, 442] width 97 height 35
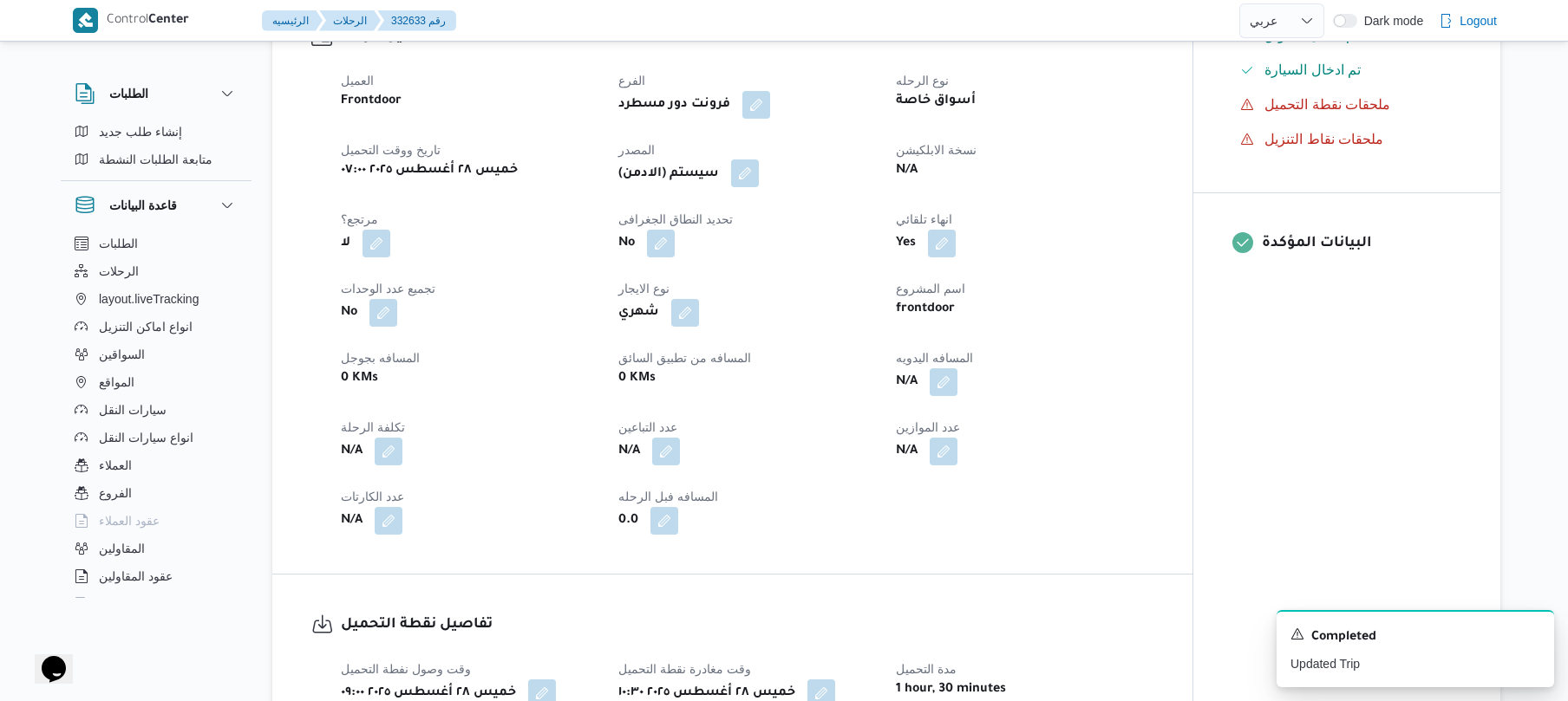
click at [749, 170] on button "button" at bounding box center [745, 174] width 28 height 28
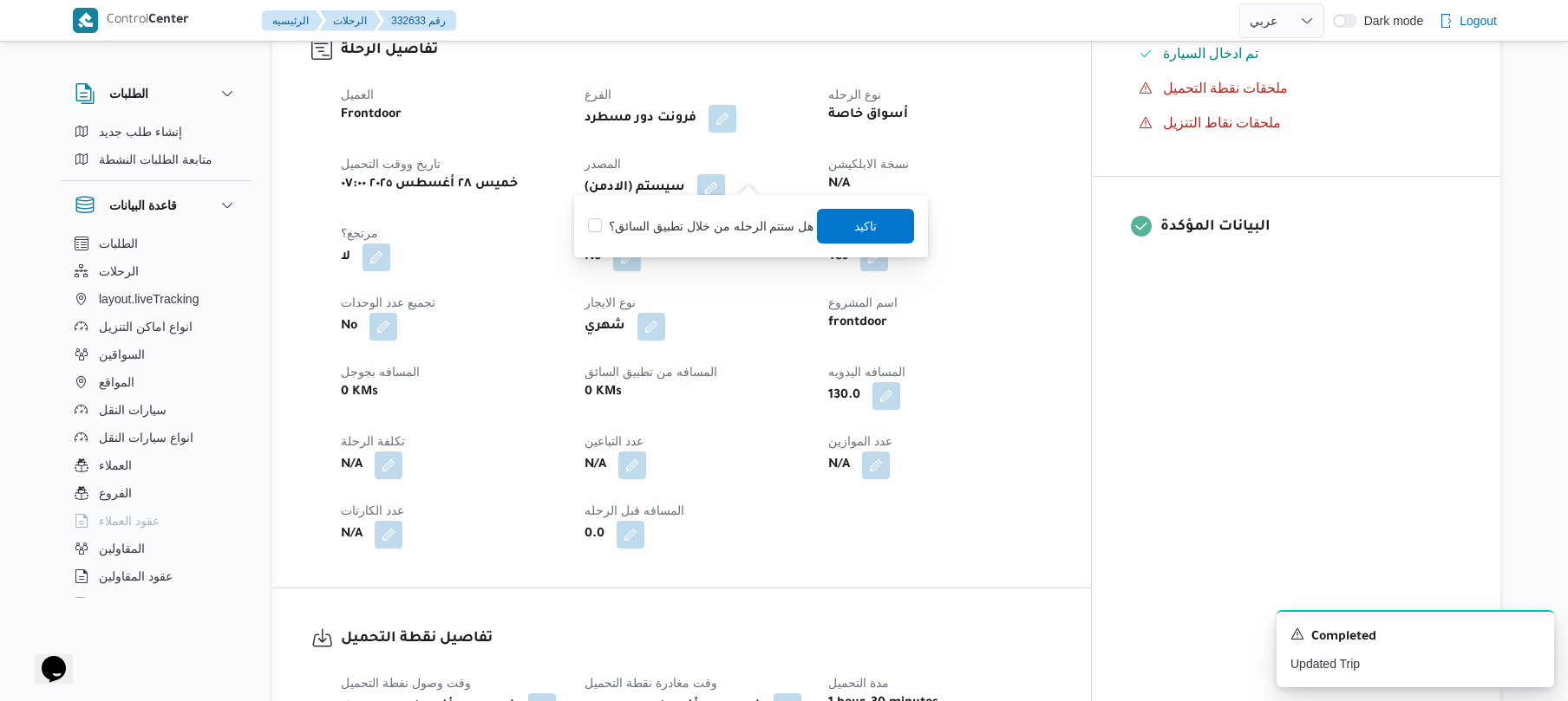
click at [739, 218] on label "هل ستتم الرحله من خلال تطبيق السائق؟" at bounding box center [700, 226] width 225 height 21
checkbox input "true"
click at [831, 222] on span "تاكيد" at bounding box center [866, 225] width 97 height 35
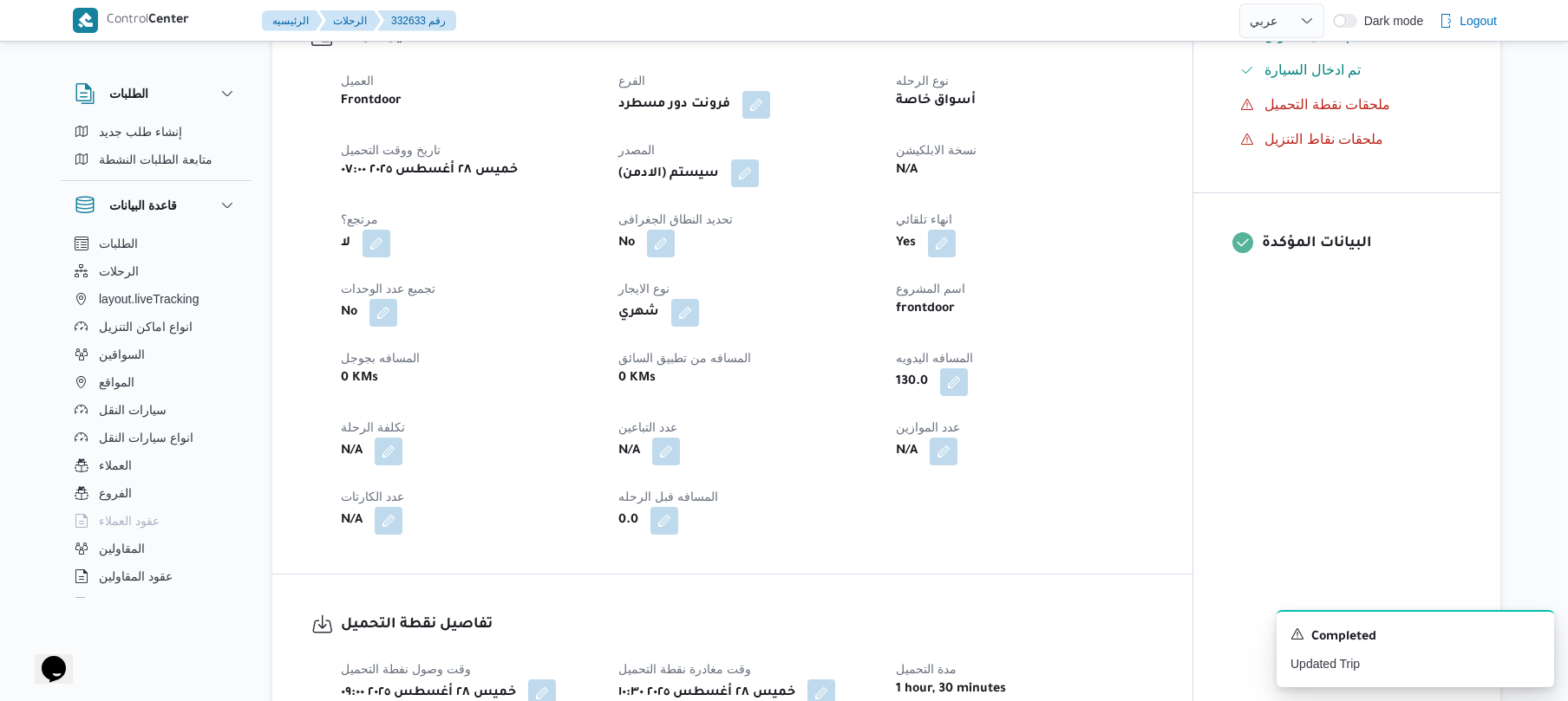
click at [754, 182] on button "button" at bounding box center [745, 174] width 28 height 28
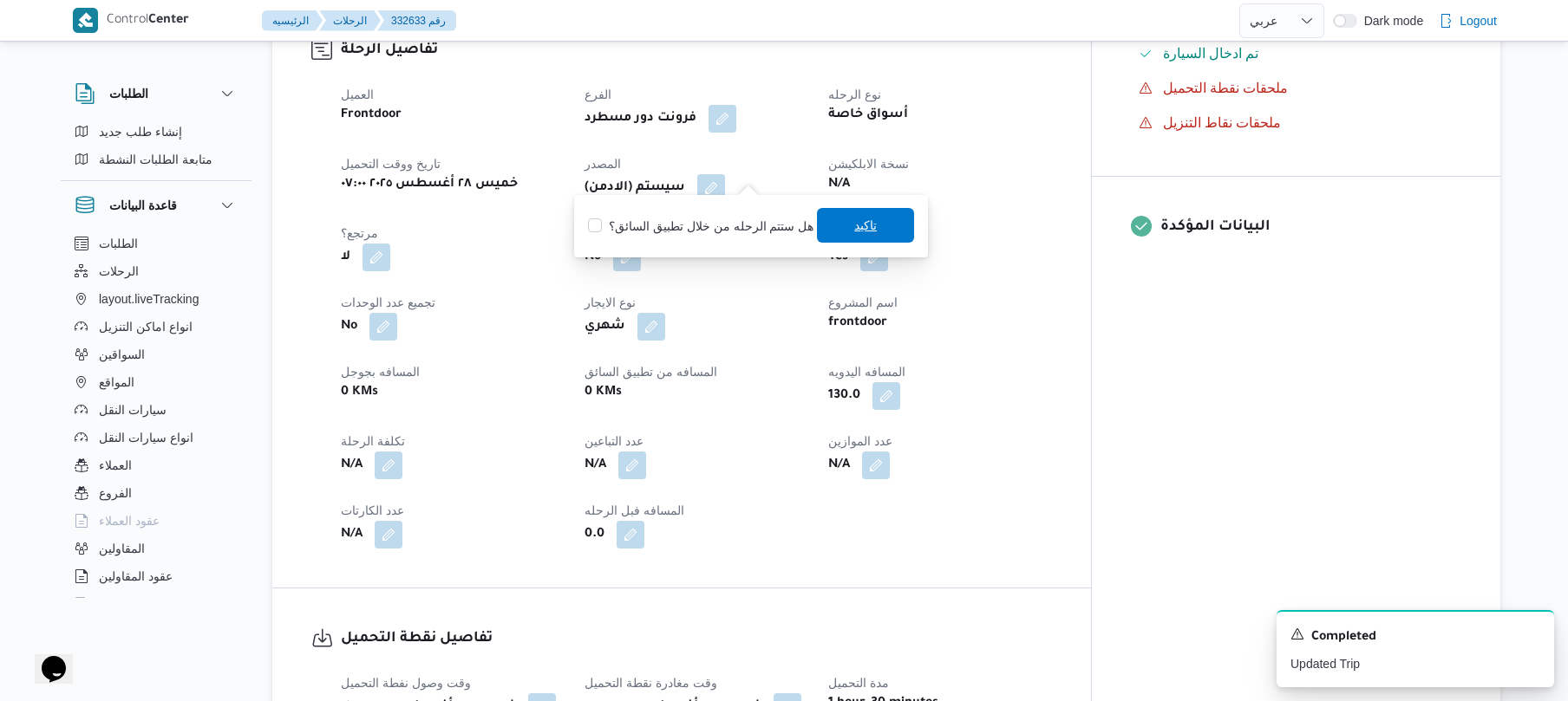
click at [861, 222] on span "تاكيد" at bounding box center [866, 225] width 22 height 21
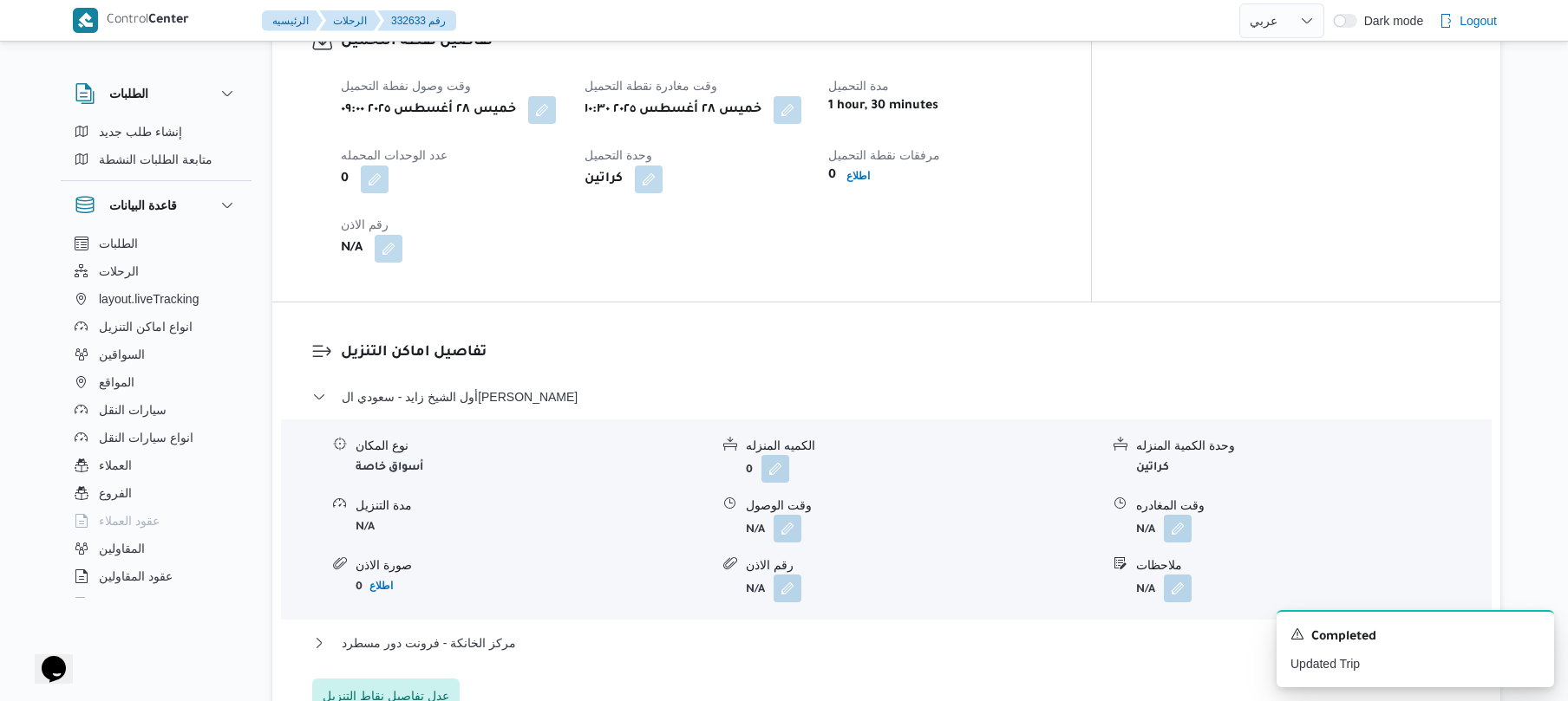
scroll to position [1201, 0]
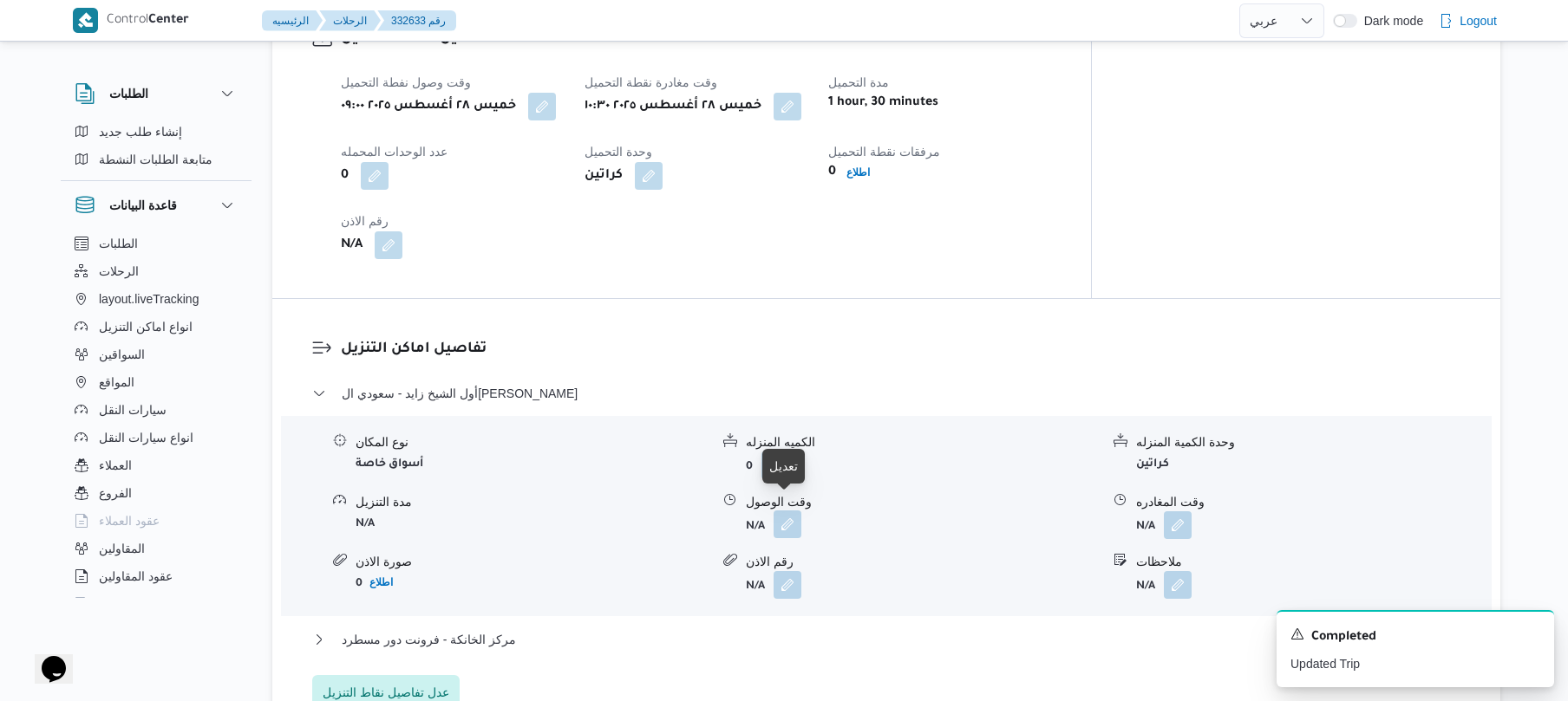
click at [791, 511] on button "button" at bounding box center [788, 525] width 28 height 28
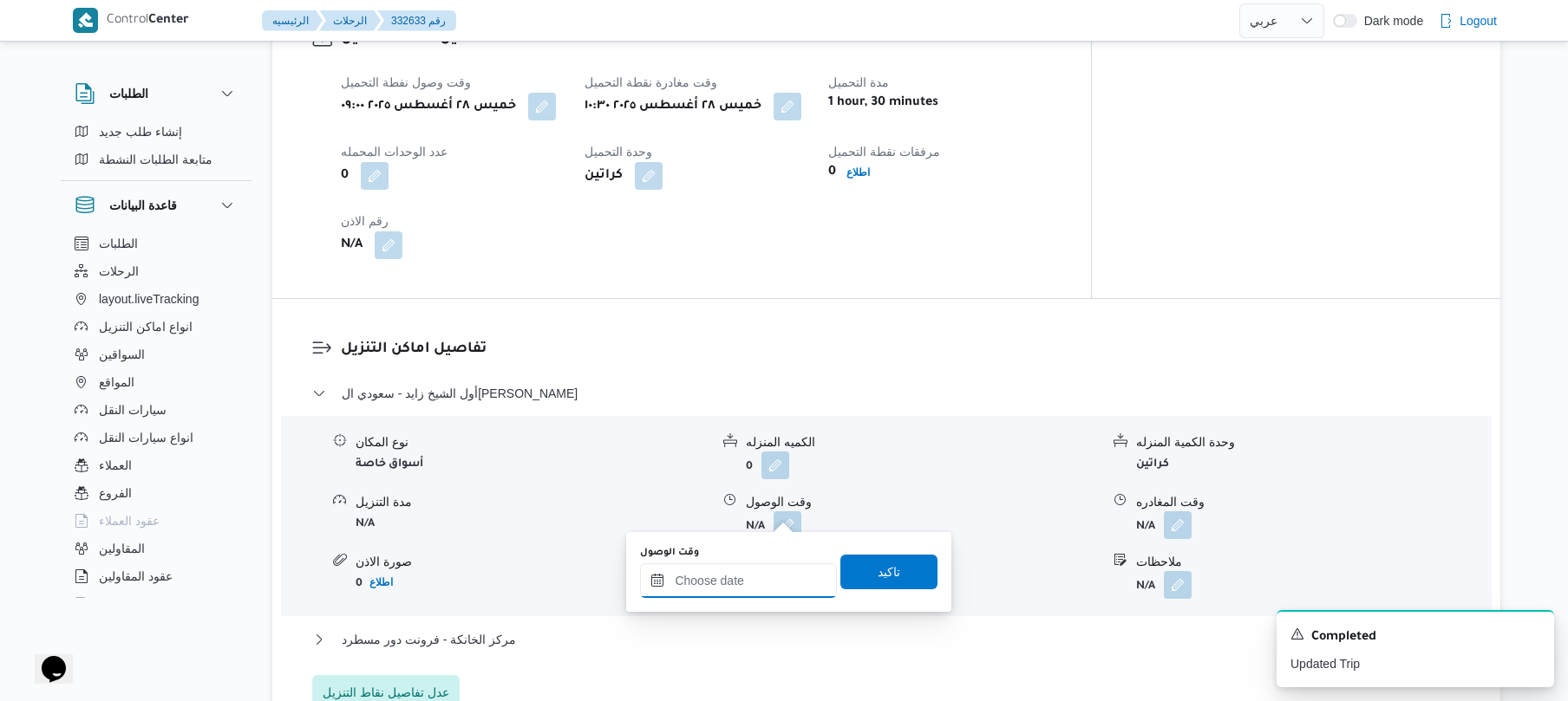
click at [737, 564] on div at bounding box center [738, 581] width 197 height 35
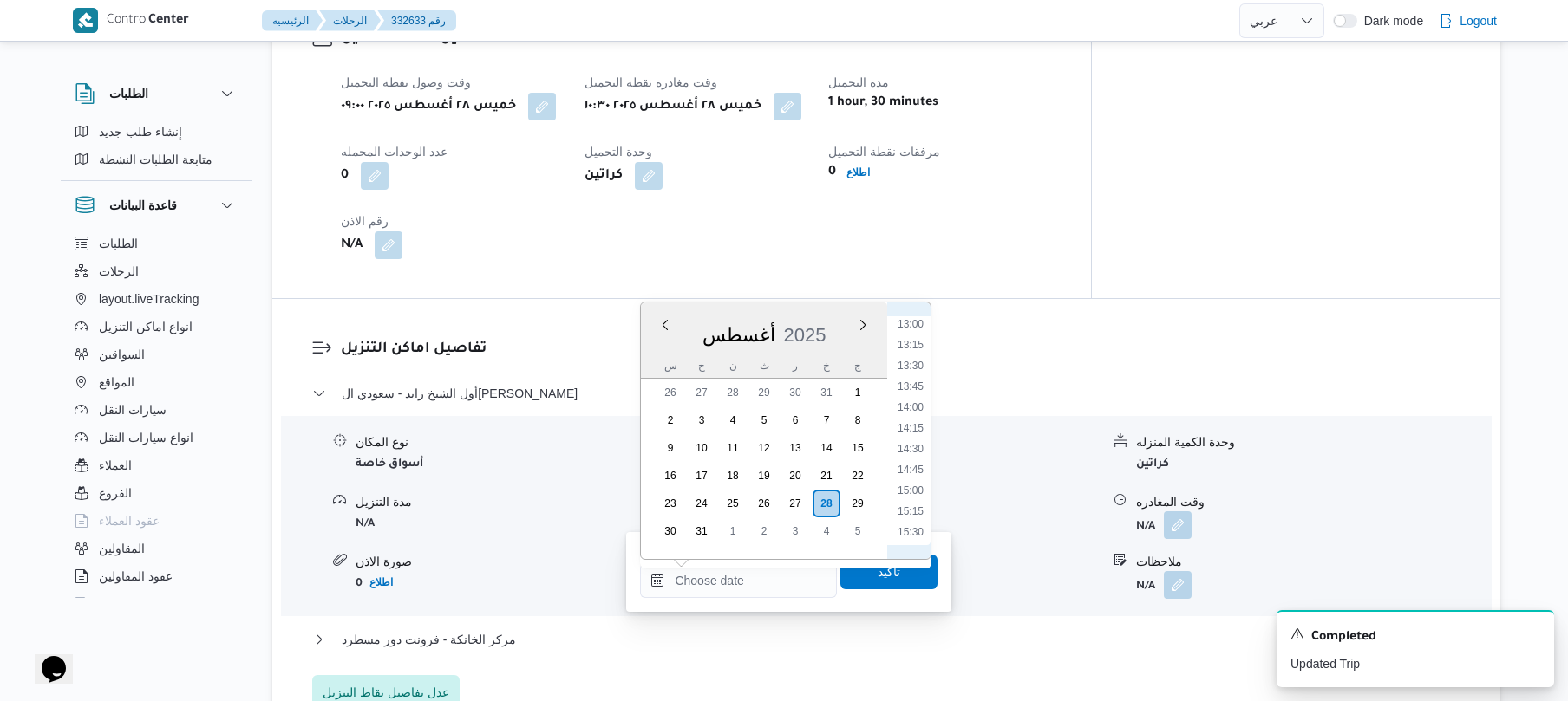
scroll to position [889, 0]
click at [911, 388] on li "11:30" at bounding box center [911, 393] width 40 height 18
type input "٢٨/٠٨/٢٠٢٥ ١١:٣٠"
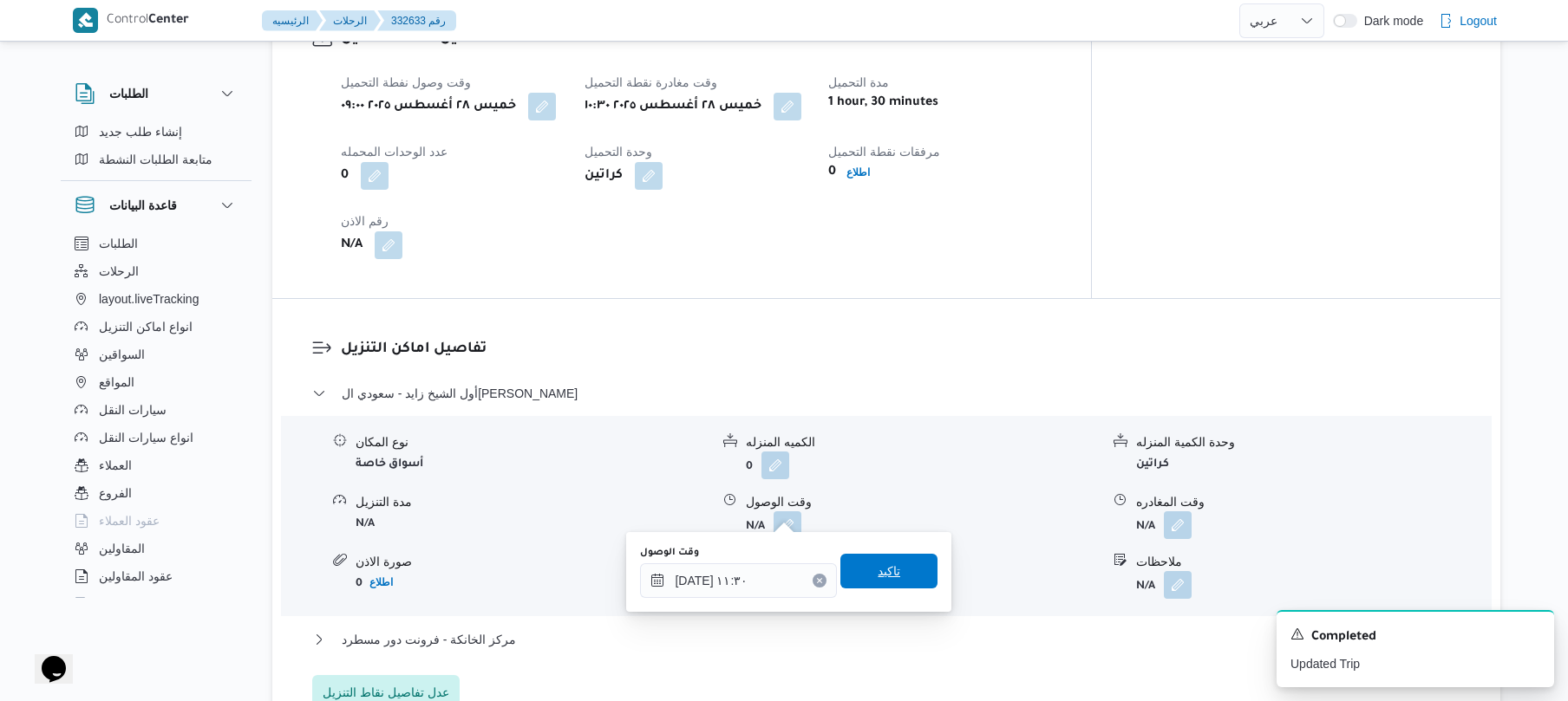
click at [858, 572] on span "تاكيد" at bounding box center [889, 571] width 97 height 35
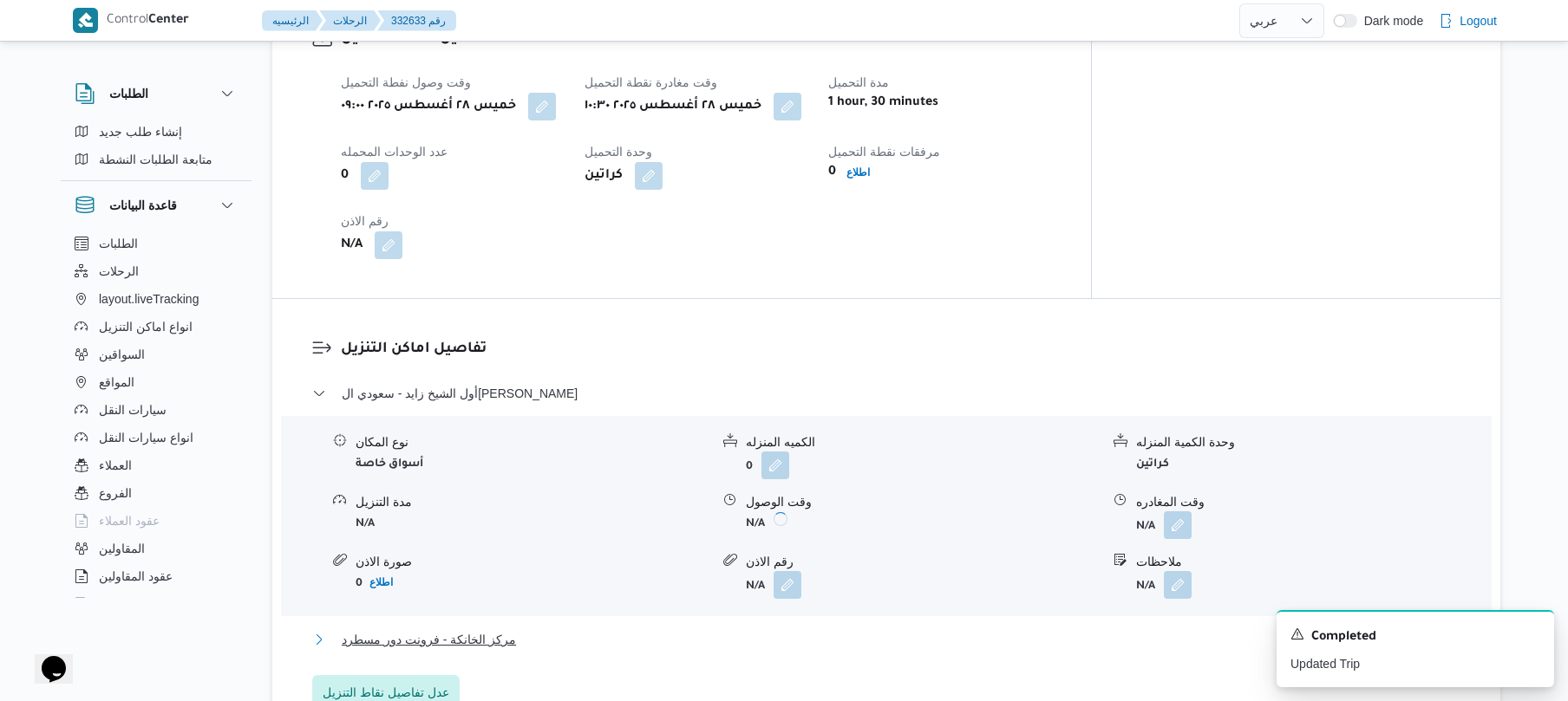
click at [763, 629] on button "مركز الخانكة - فرونت دور مسطرد" at bounding box center [886, 639] width 1150 height 21
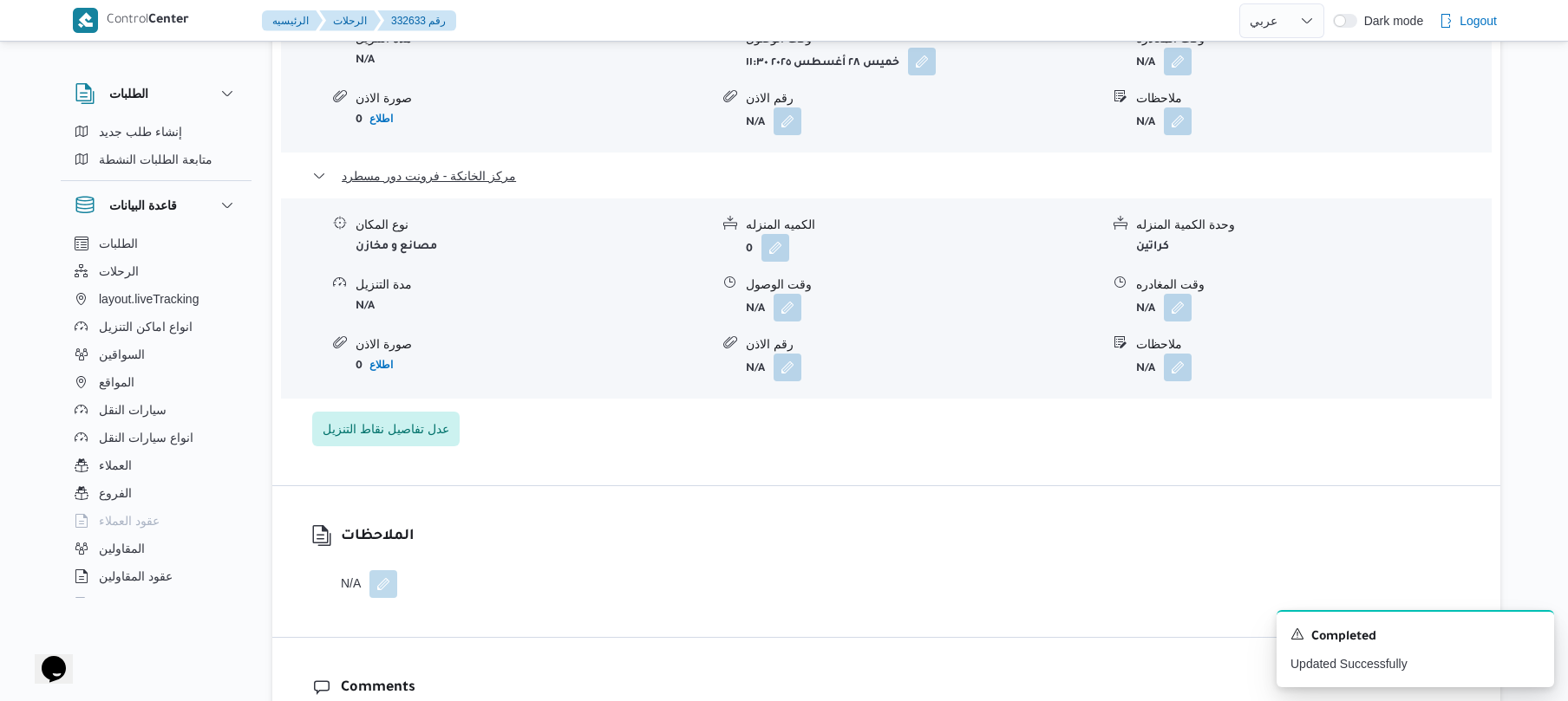
scroll to position [1711, 0]
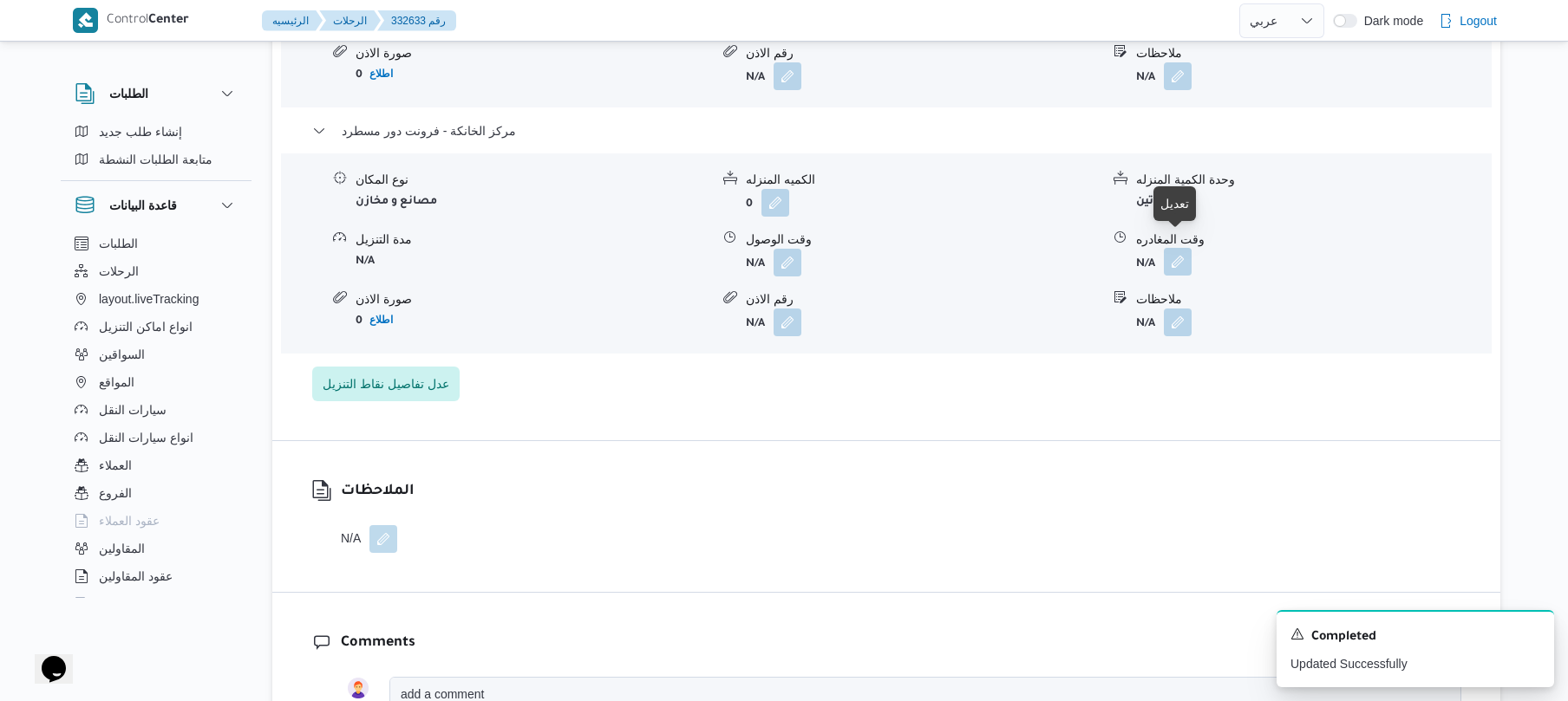
click at [1180, 248] on button "button" at bounding box center [1178, 262] width 28 height 28
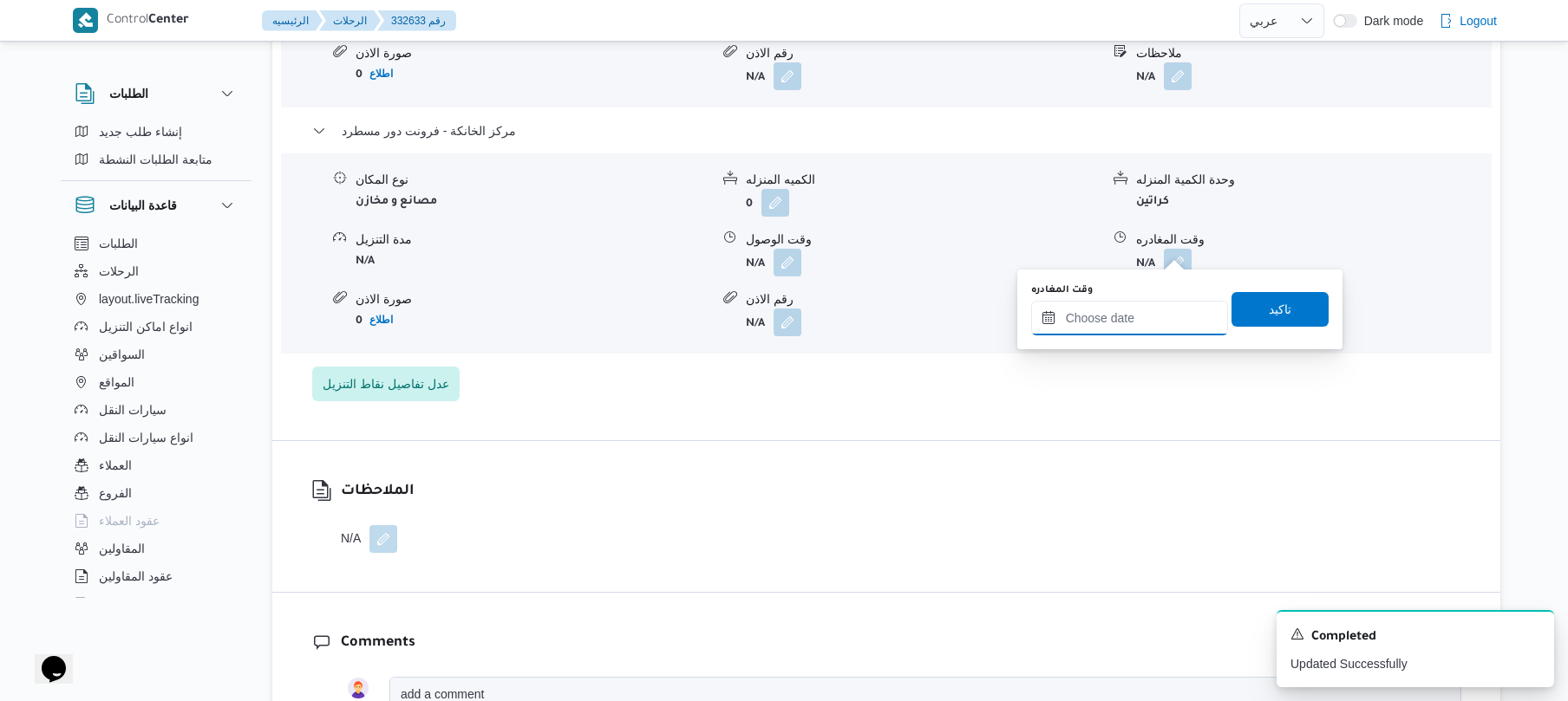
click at [1125, 310] on input "وقت المغادره" at bounding box center [1129, 317] width 197 height 35
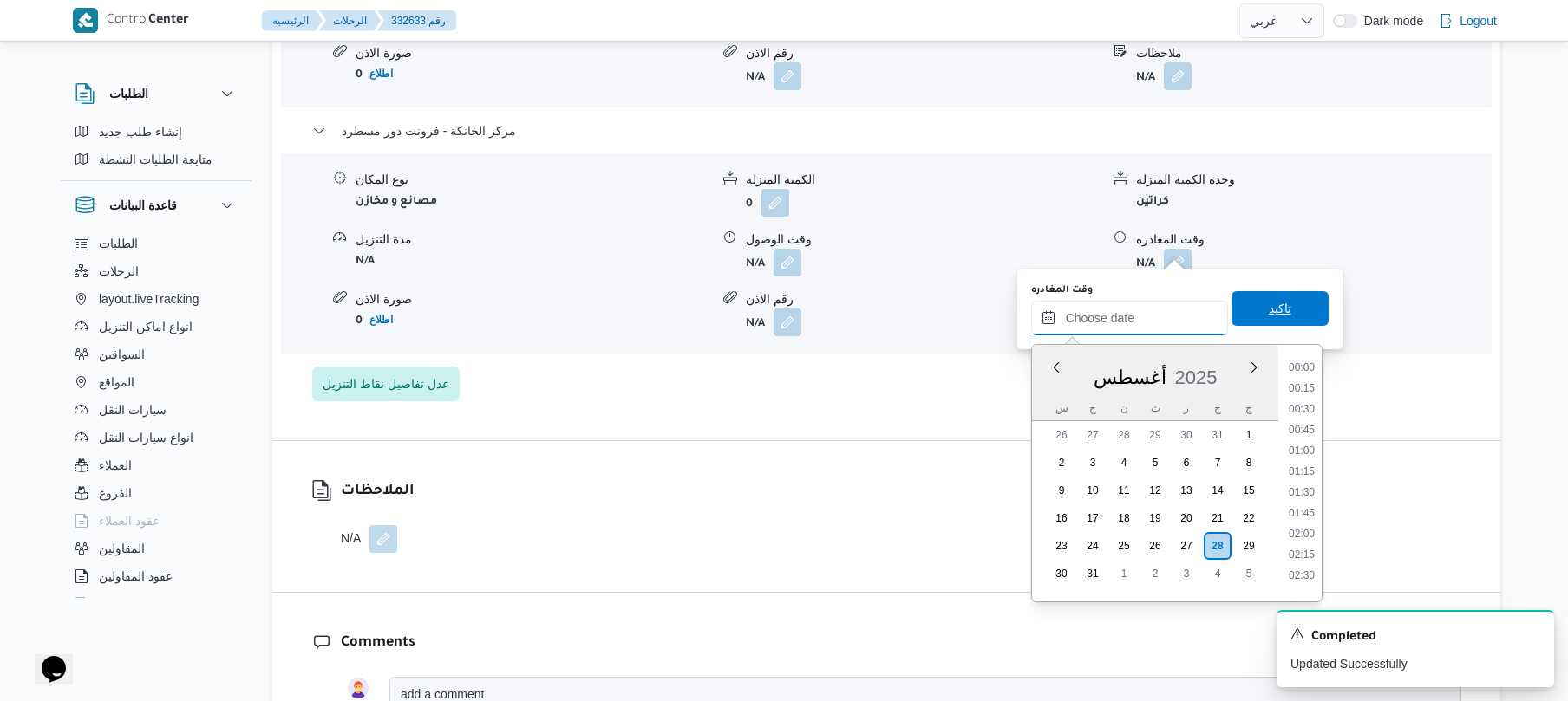
scroll to position [1277, 0]
click at [1308, 458] on li "16:30" at bounding box center [1302, 464] width 40 height 18
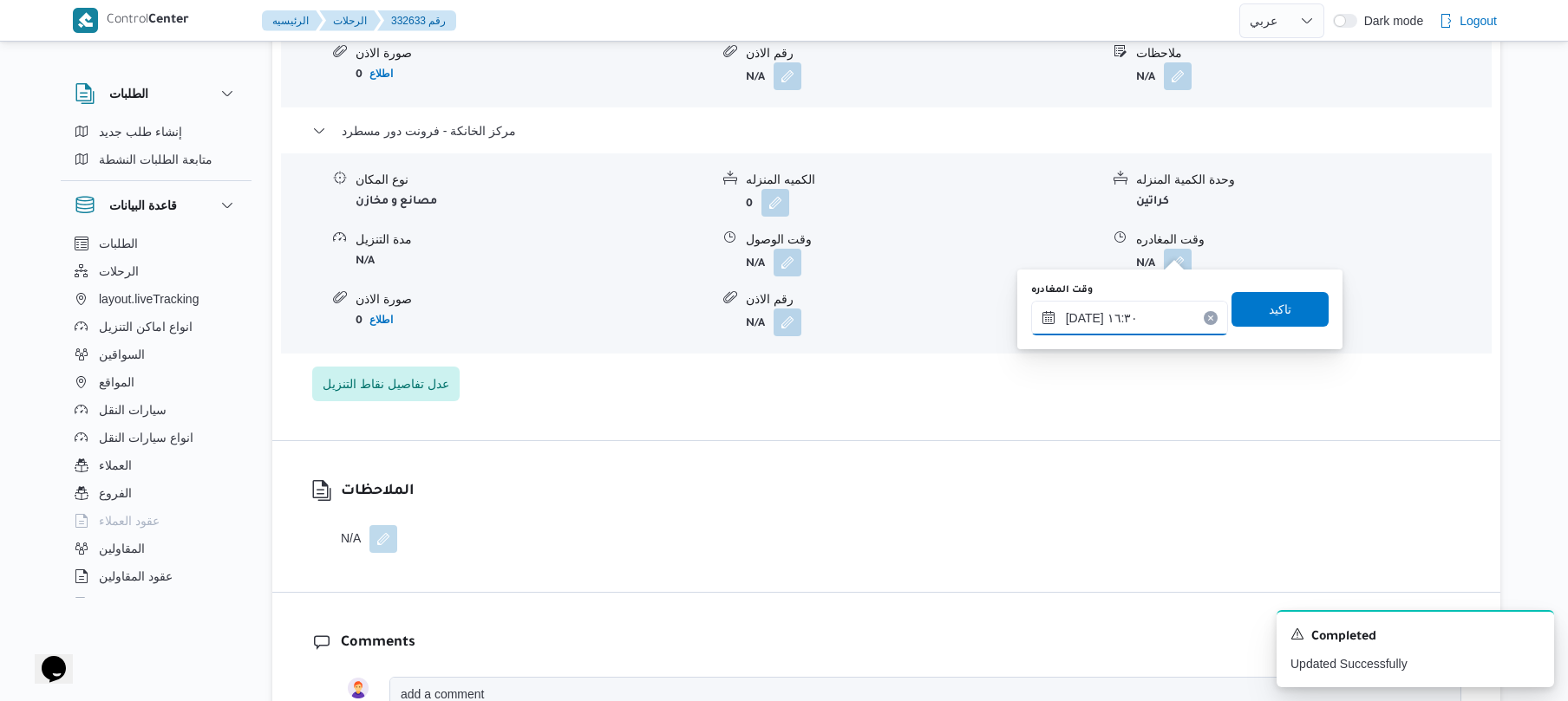
type input "٢٨/٠٨/٢٠٢٥ ١٦:٣٠"
click at [1278, 299] on span "تاكيد" at bounding box center [1280, 309] width 22 height 21
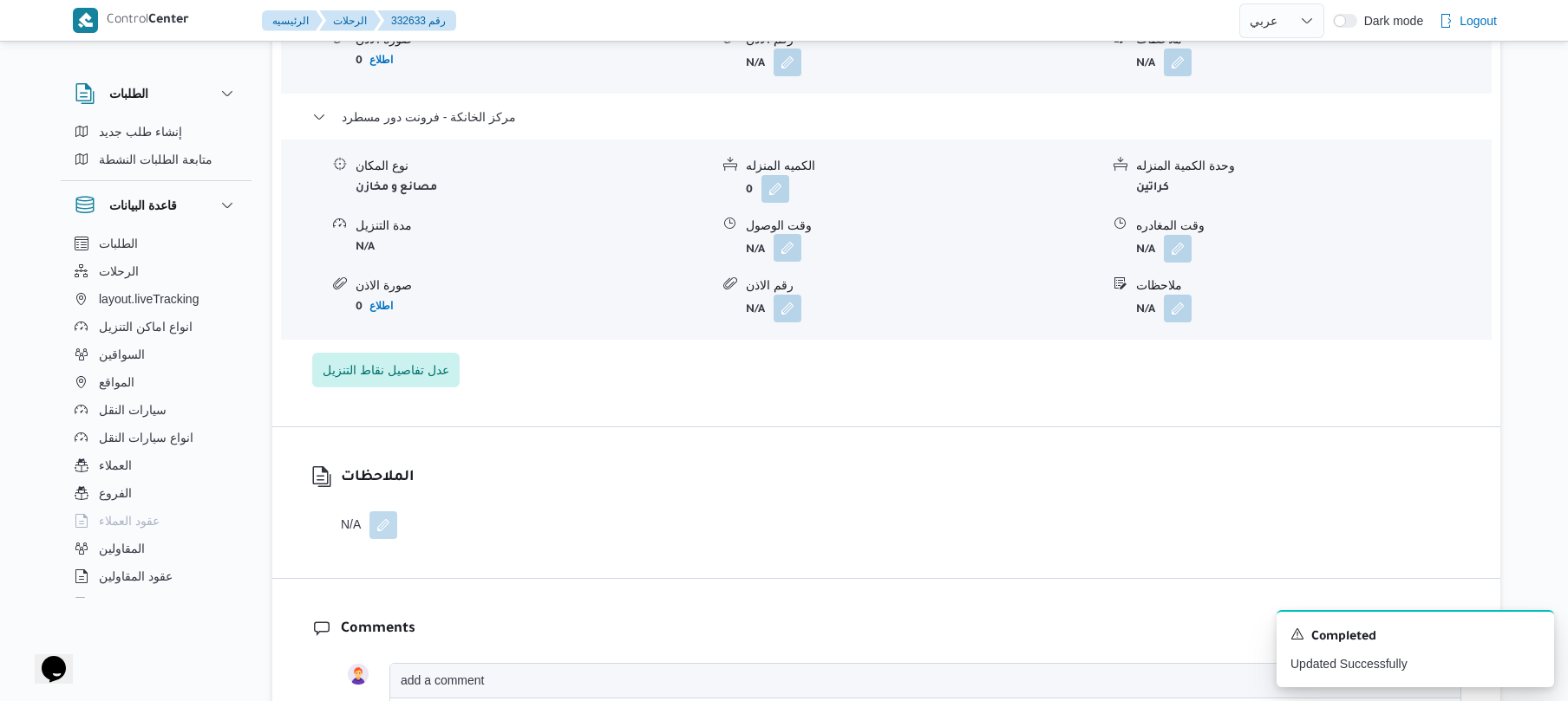
click at [795, 246] on button "button" at bounding box center [788, 248] width 28 height 28
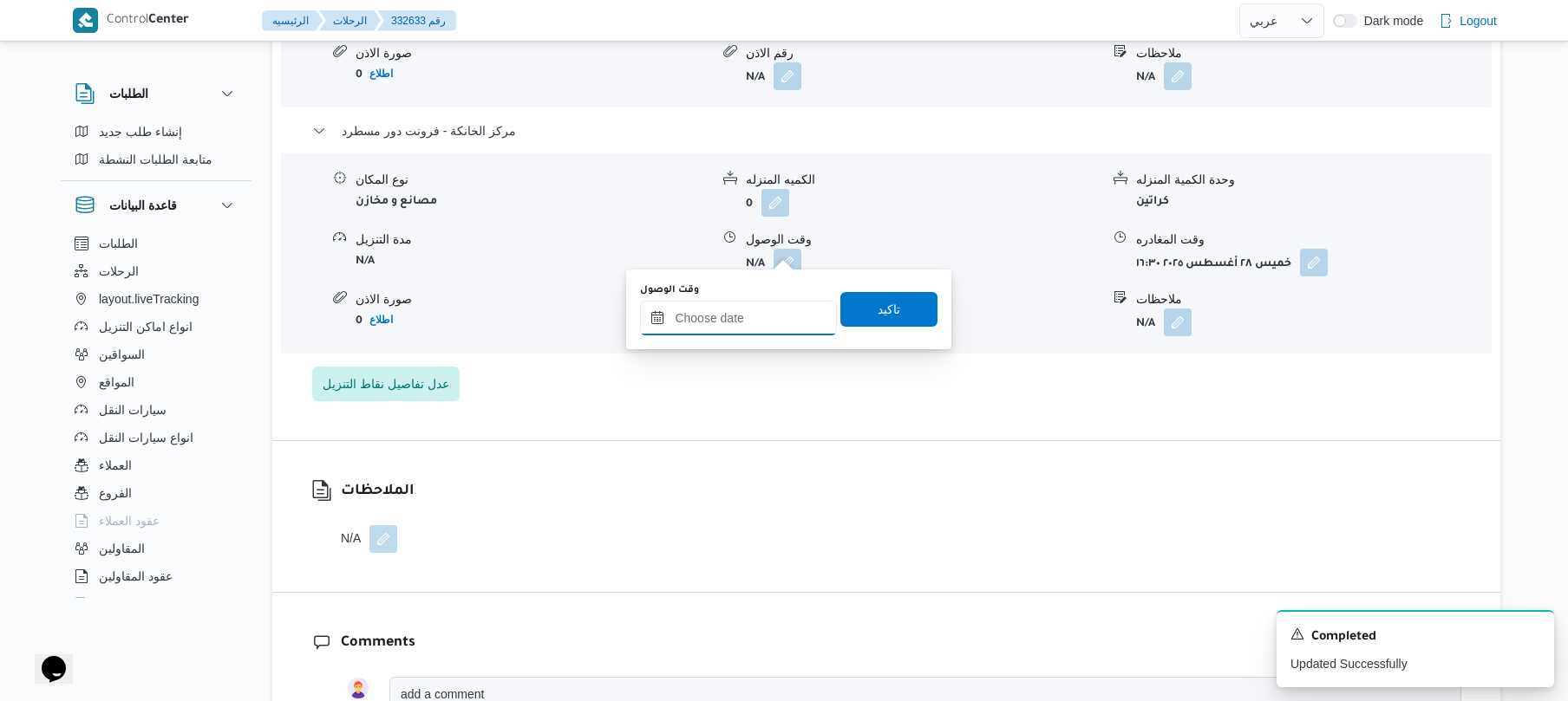
click at [753, 313] on input "وقت الوصول" at bounding box center [738, 317] width 197 height 35
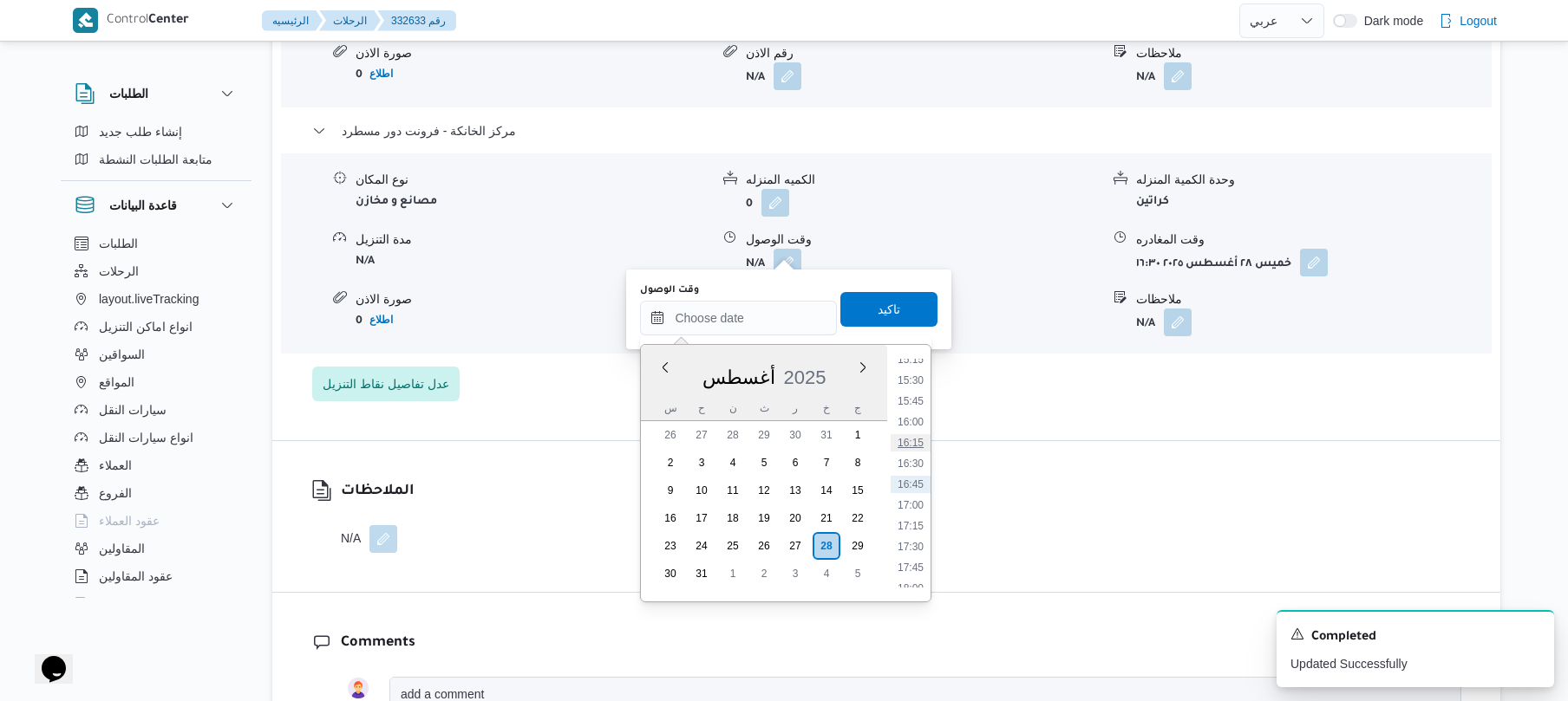
click at [909, 449] on li "16:15" at bounding box center [911, 442] width 40 height 18
type input "[DATE] ١٦:١٥"
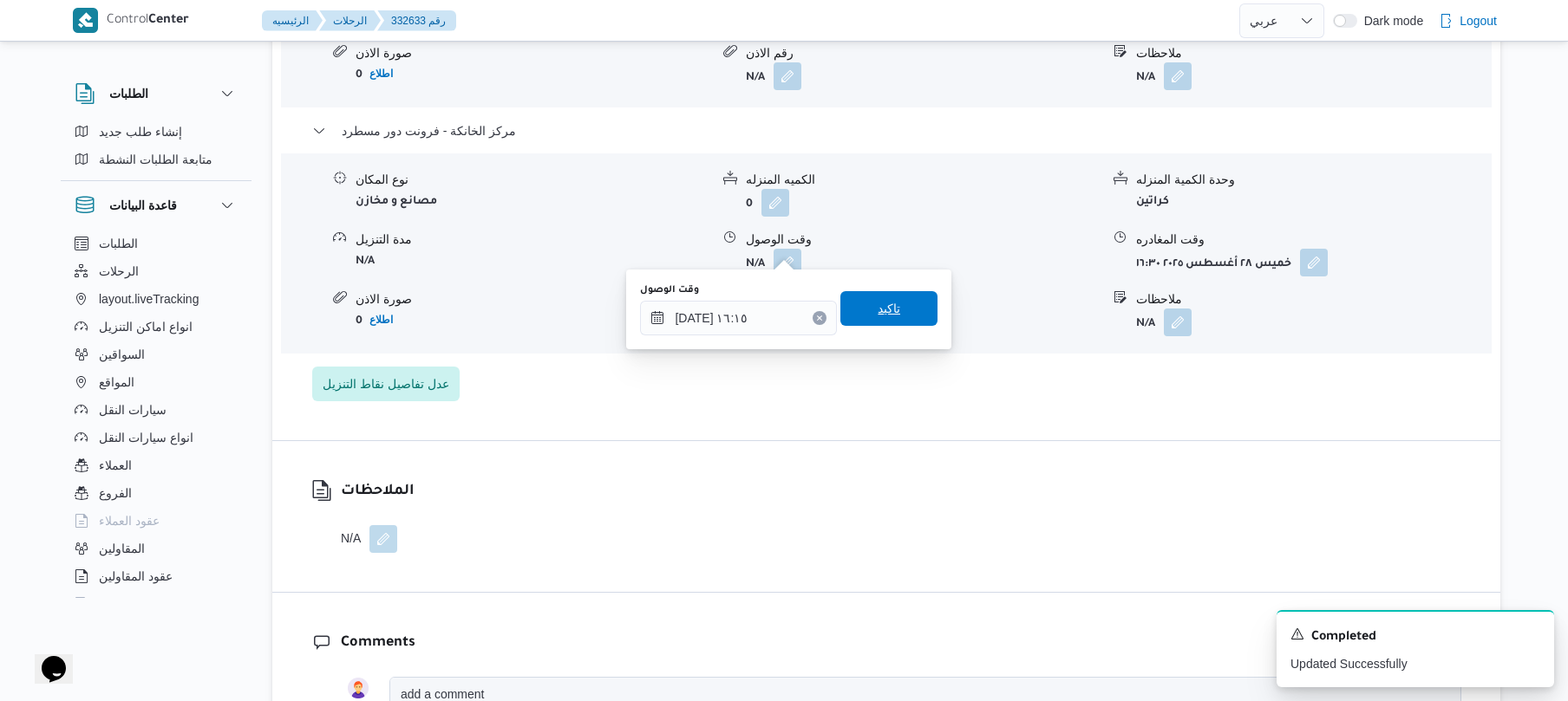
click at [900, 316] on span "تاكيد" at bounding box center [889, 308] width 97 height 35
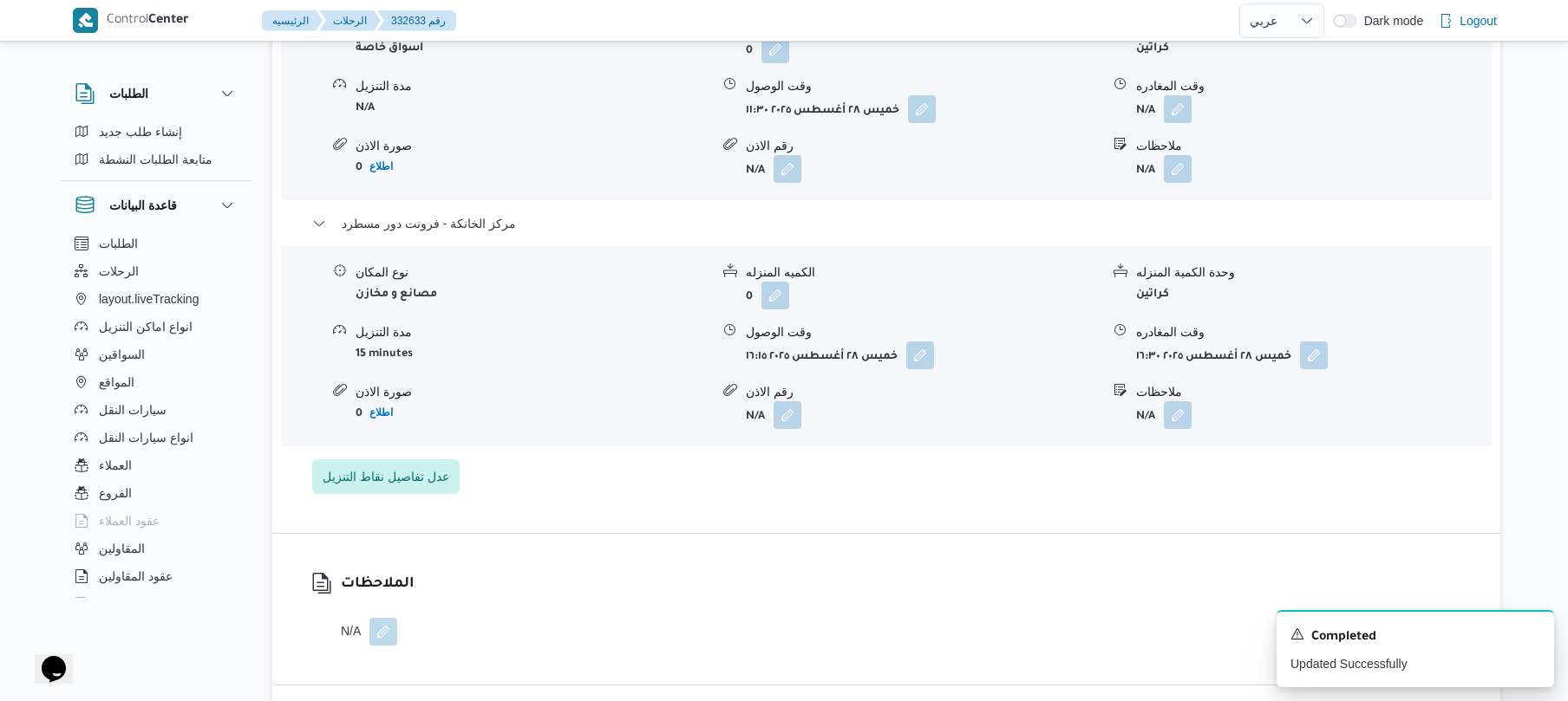
scroll to position [1572, 0]
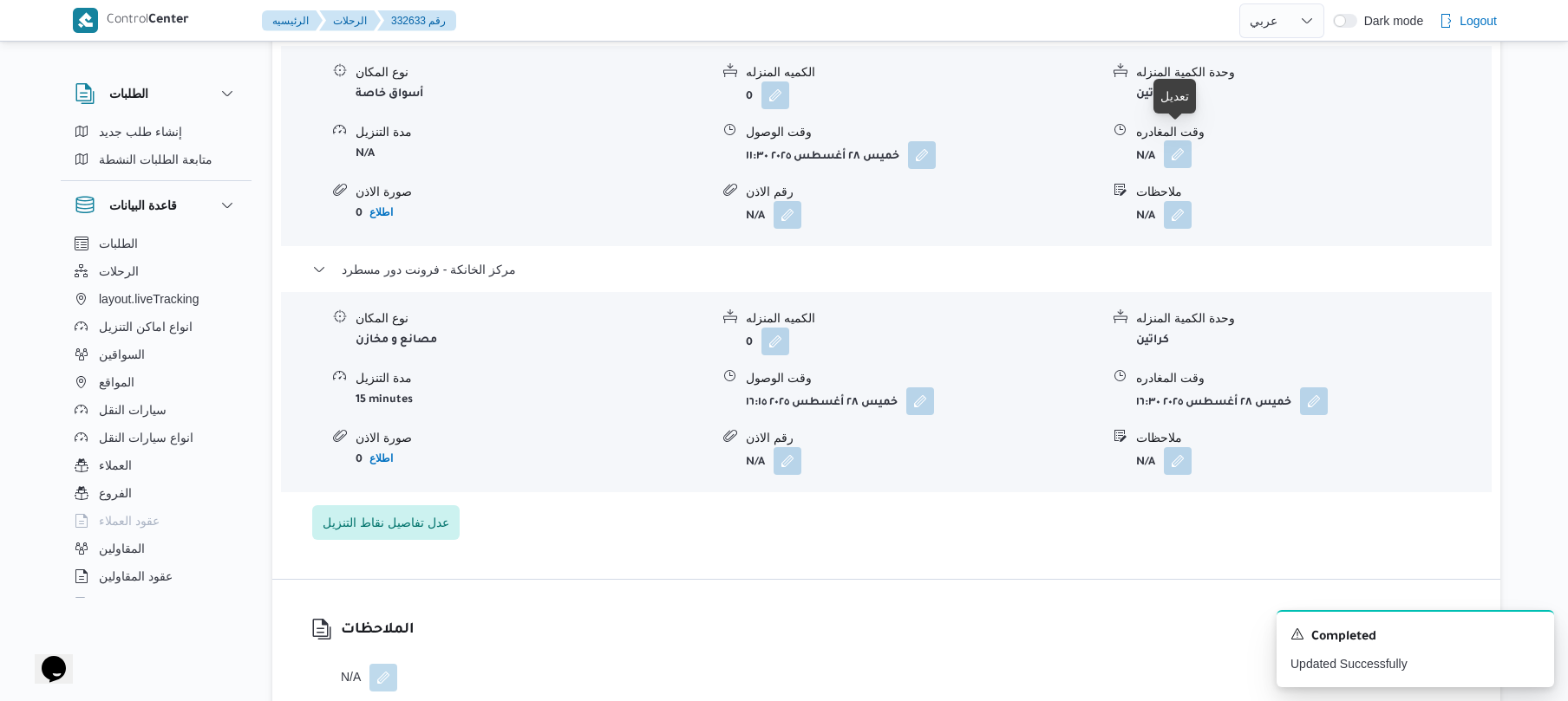
click at [1180, 140] on button "button" at bounding box center [1178, 154] width 28 height 28
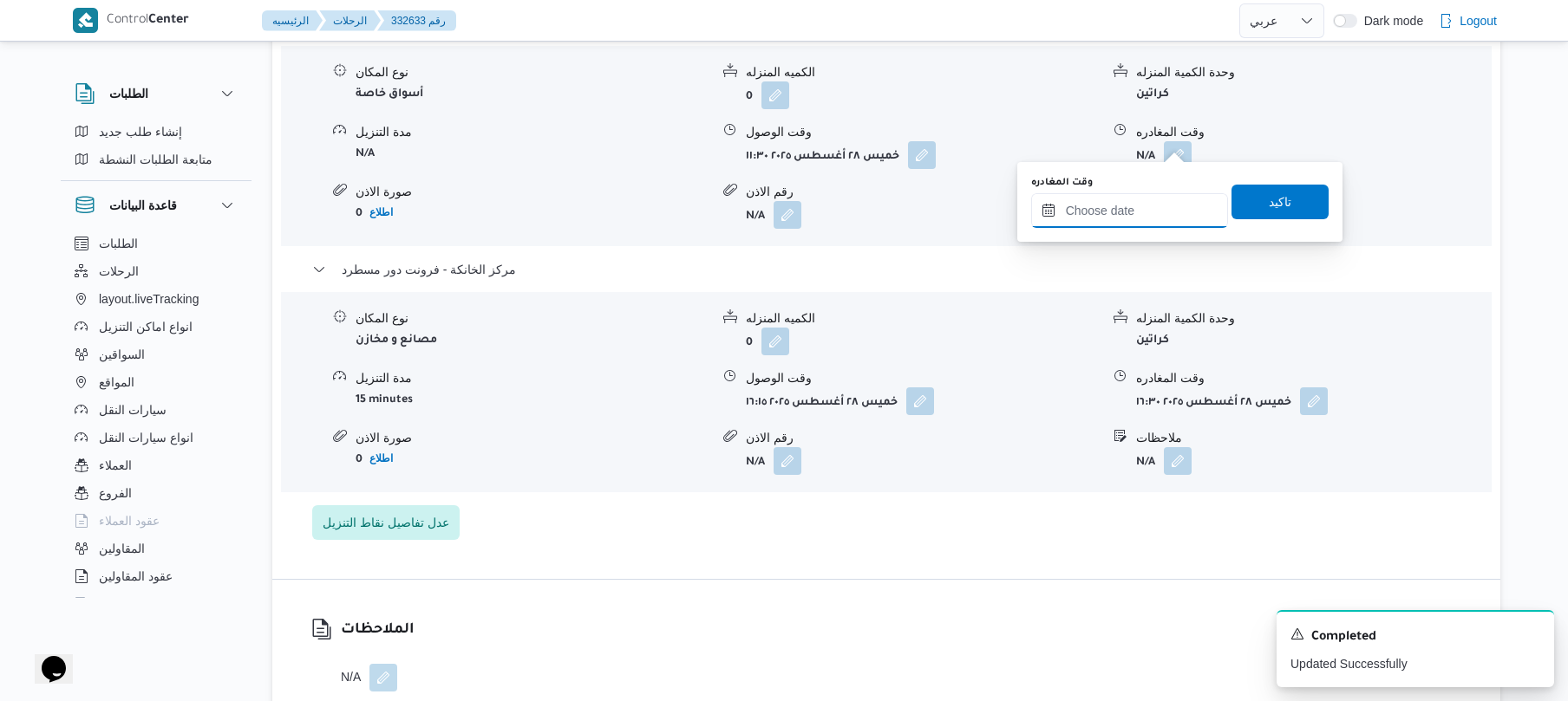
click at [1082, 208] on input "وقت المغادره" at bounding box center [1129, 210] width 197 height 35
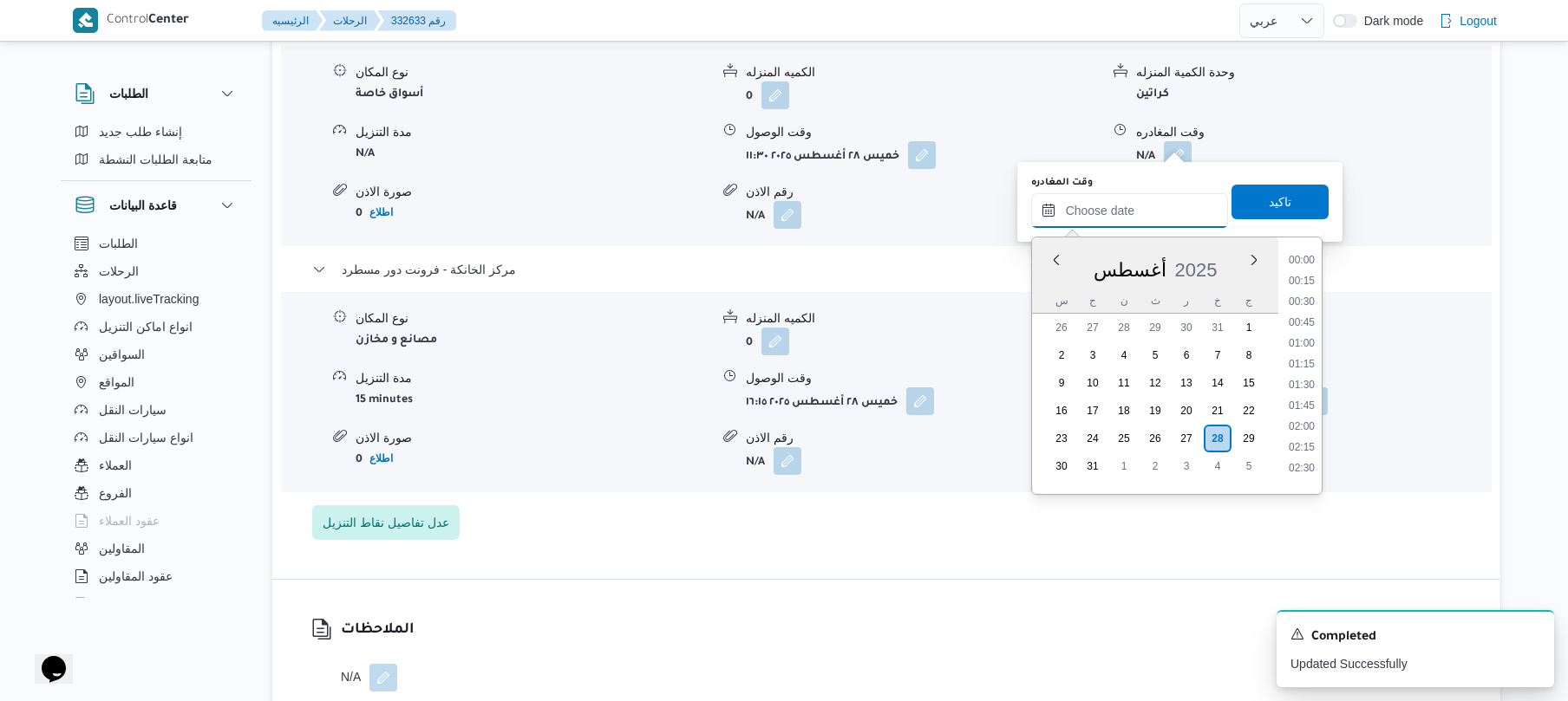
scroll to position [1277, 0]
click at [1307, 258] on li "15:15" at bounding box center [1302, 252] width 40 height 18
type input "٢٨/٠٨/٢٠٢٥ ١٥:١٥"
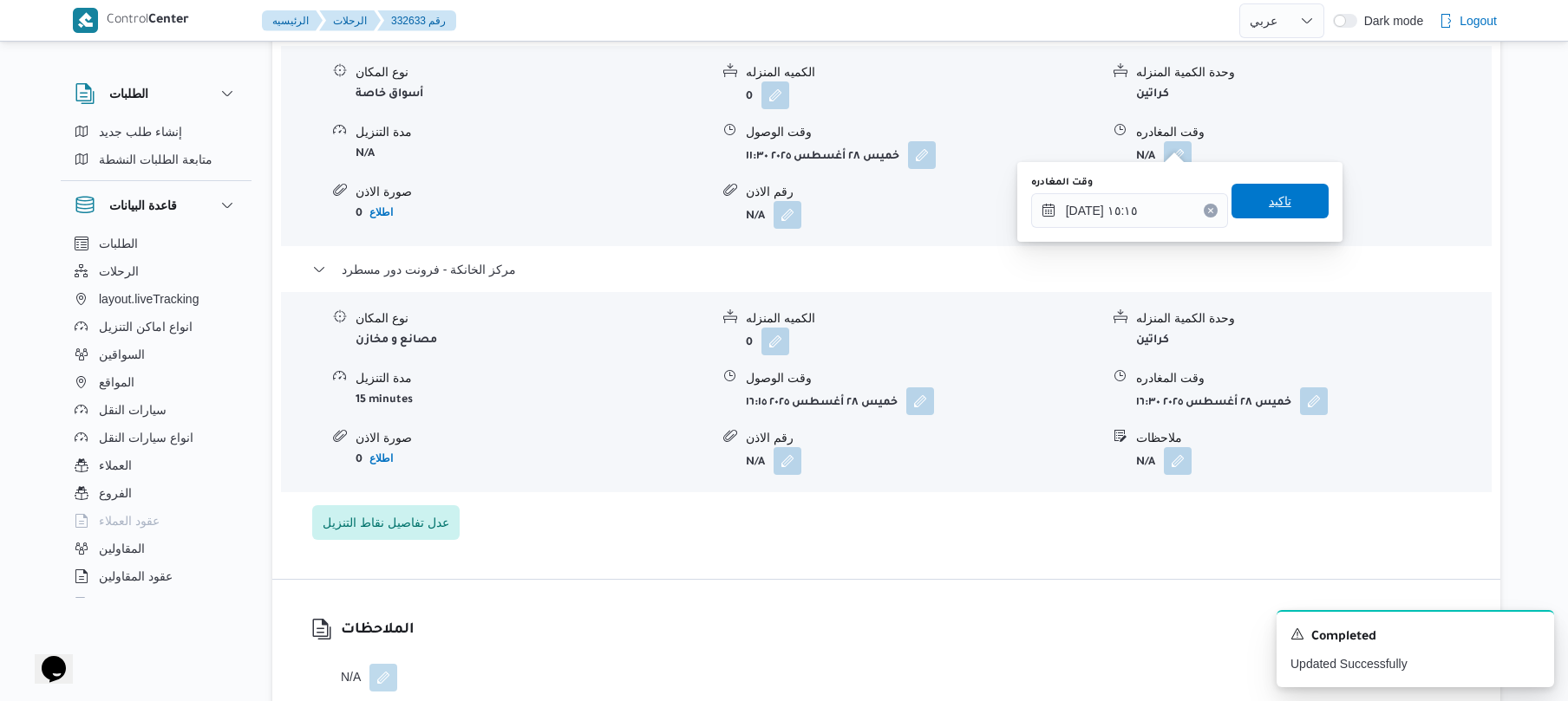
click at [1287, 206] on span "تاكيد" at bounding box center [1280, 201] width 97 height 35
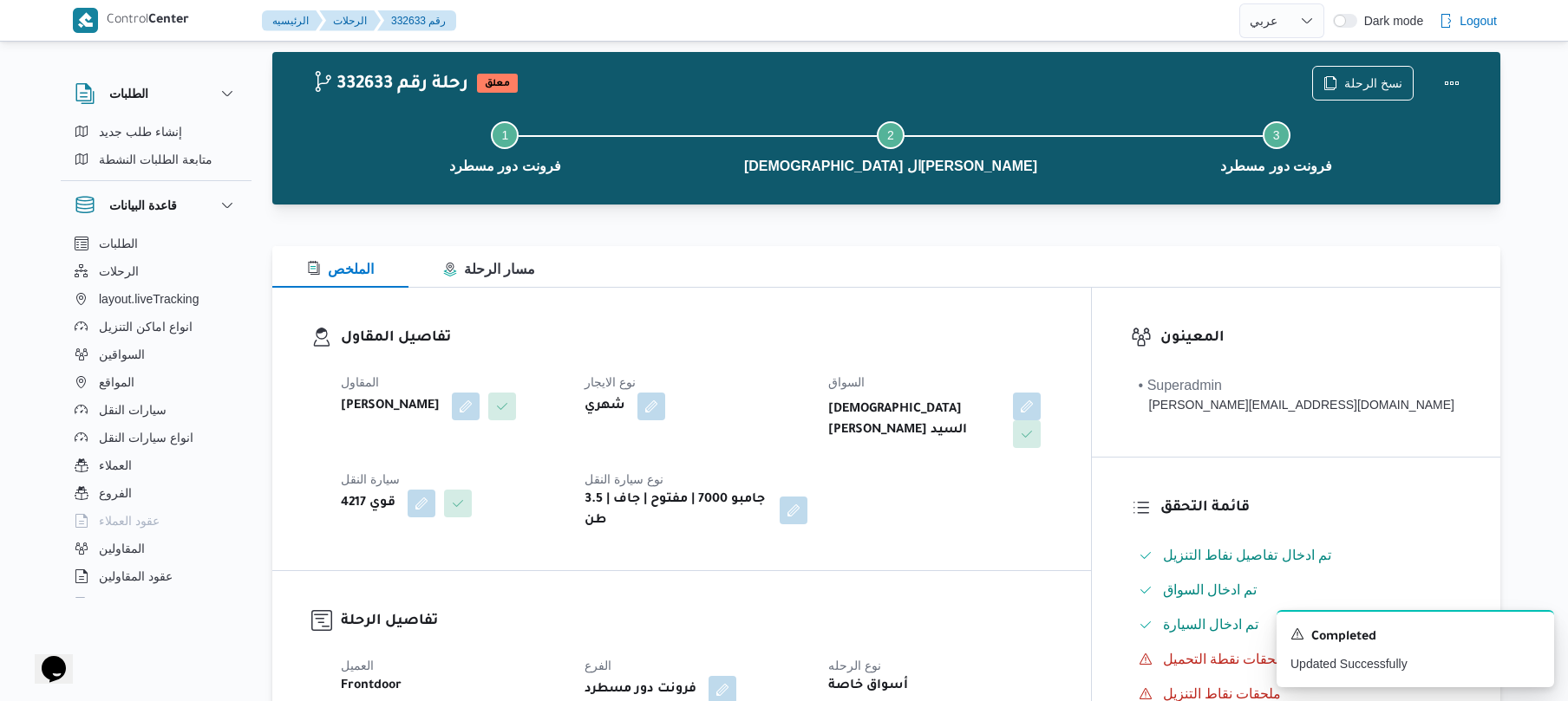
scroll to position [0, 0]
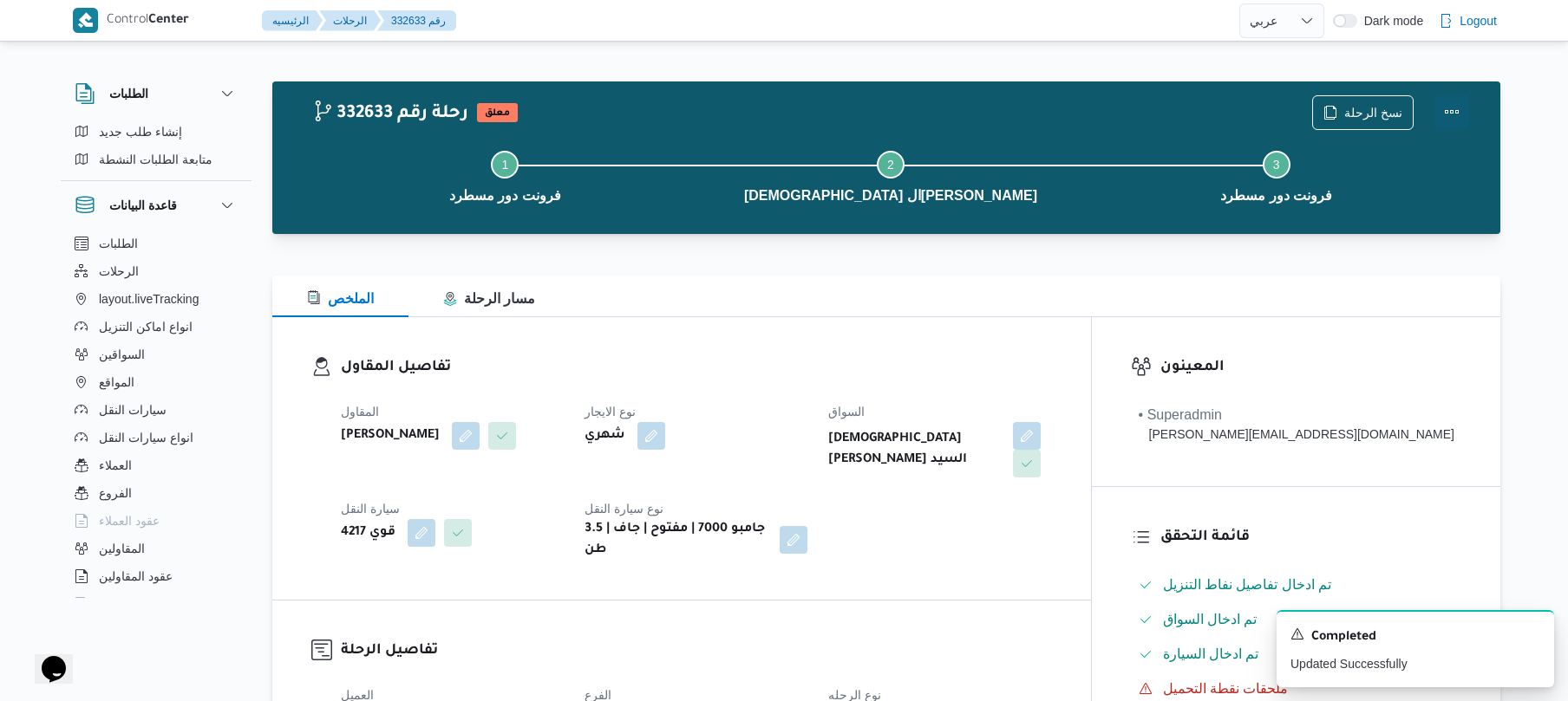
click at [1458, 101] on button "Actions" at bounding box center [1451, 111] width 35 height 35
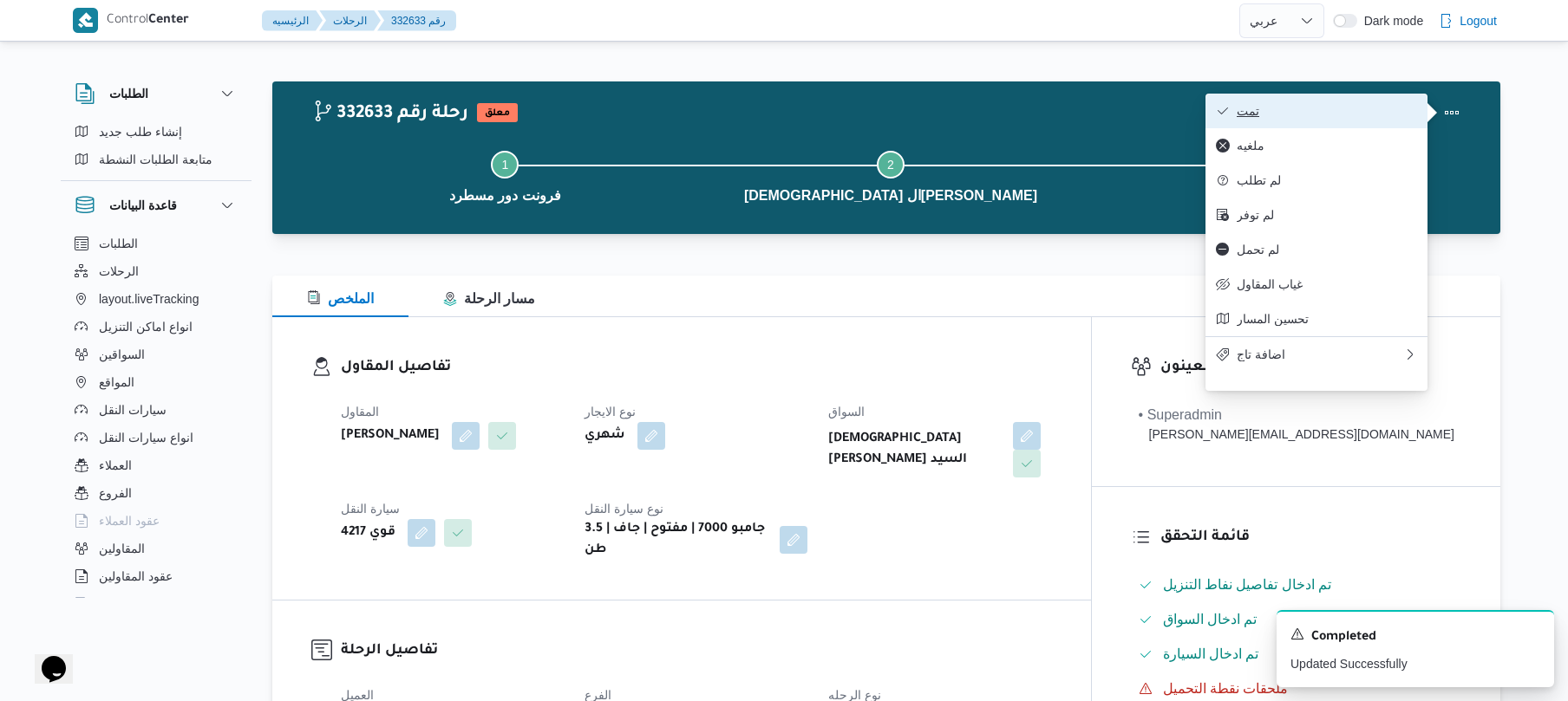
click at [1323, 99] on button "تمت" at bounding box center [1317, 110] width 222 height 35
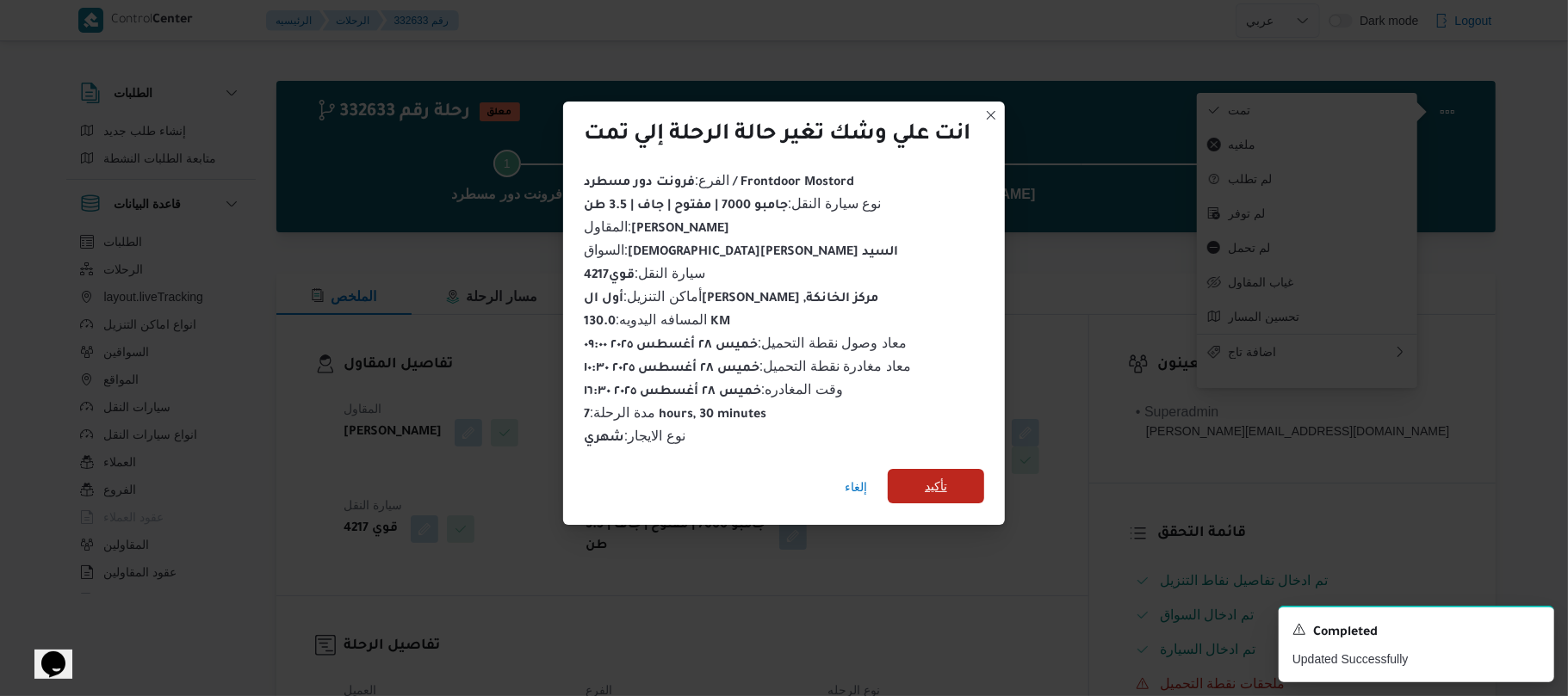
click at [937, 480] on span "تأكيد" at bounding box center [937, 487] width 22 height 20
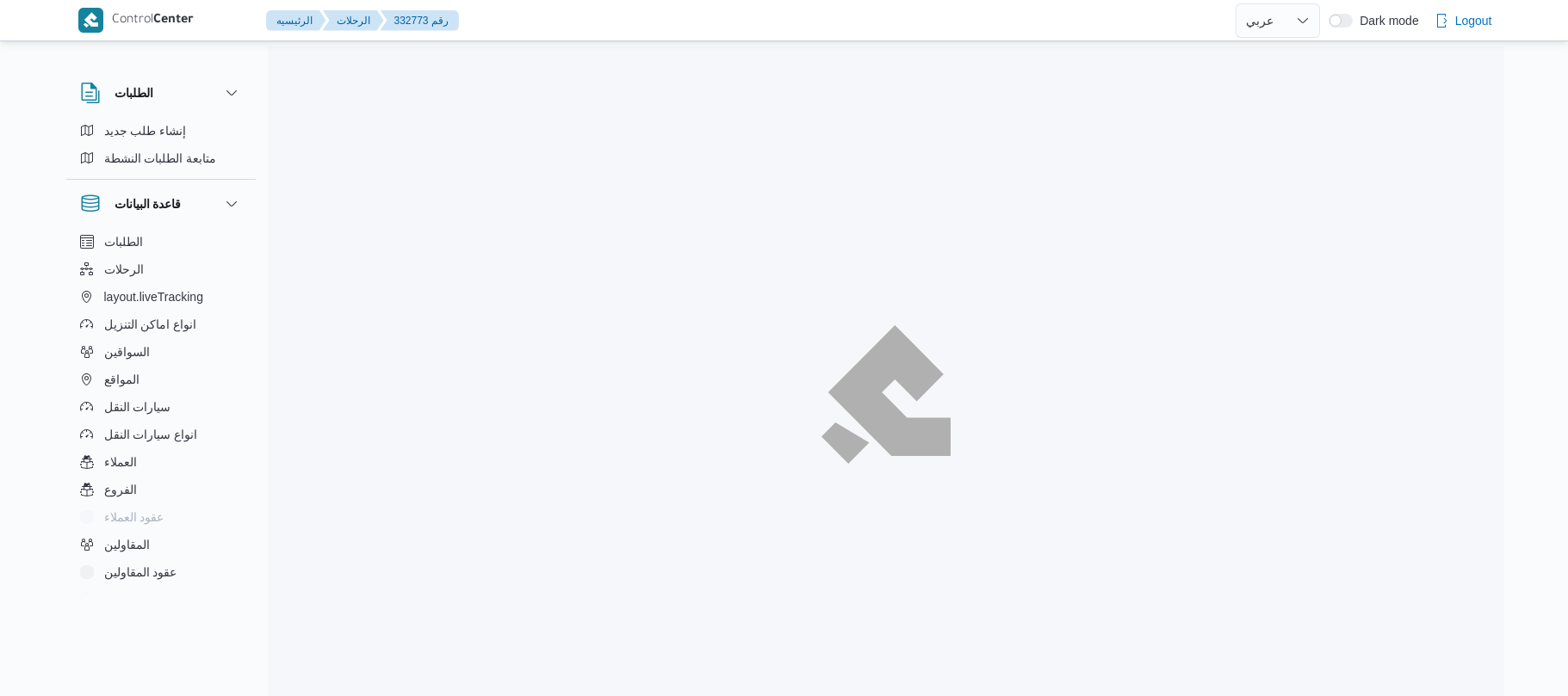
select select "ar"
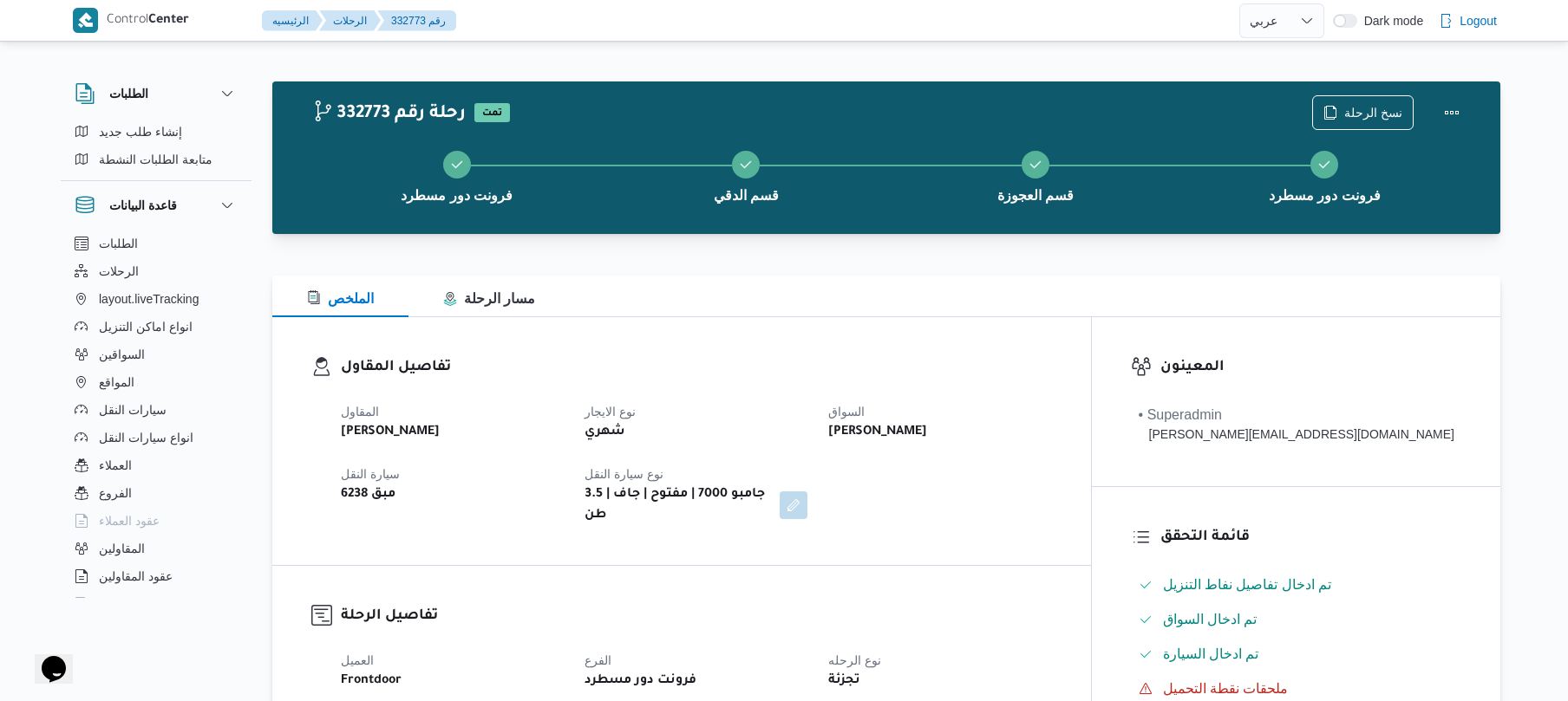
click at [765, 351] on div "تفاصيل المقاول المقاول [PERSON_NAME] نوع الايجار شهري السواق [PERSON_NAME] سيار…" at bounding box center [682, 442] width 819 height 248
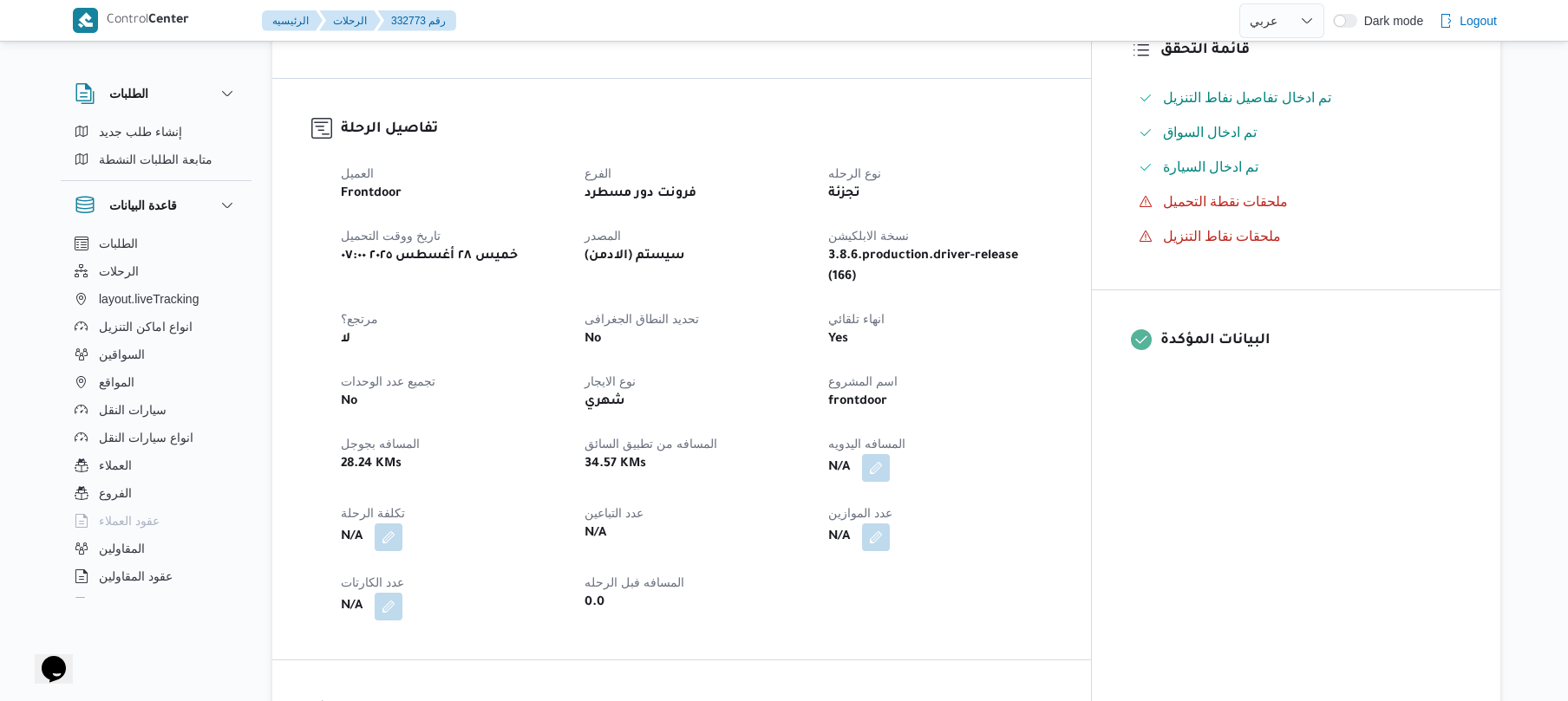
scroll to position [554, 0]
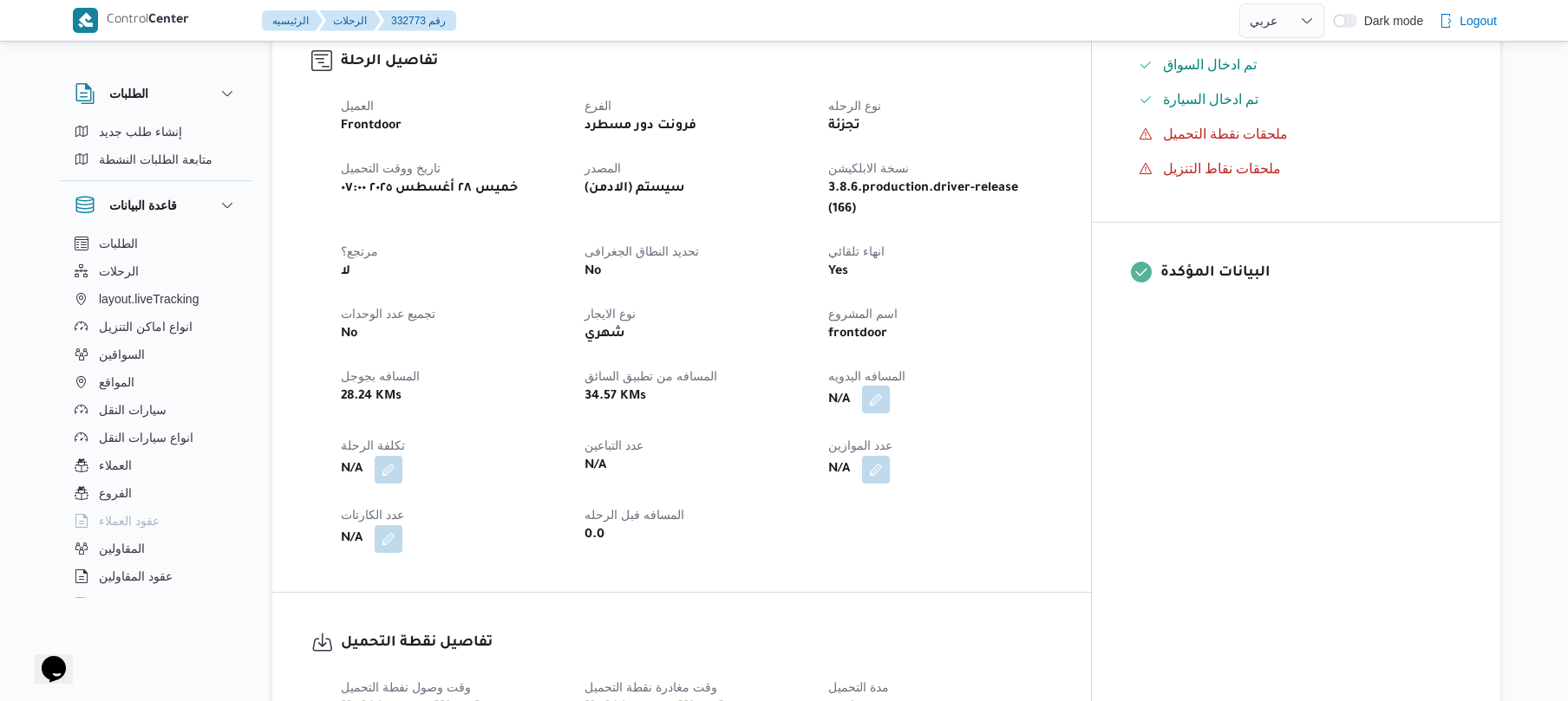
click at [890, 386] on button "button" at bounding box center [876, 400] width 28 height 28
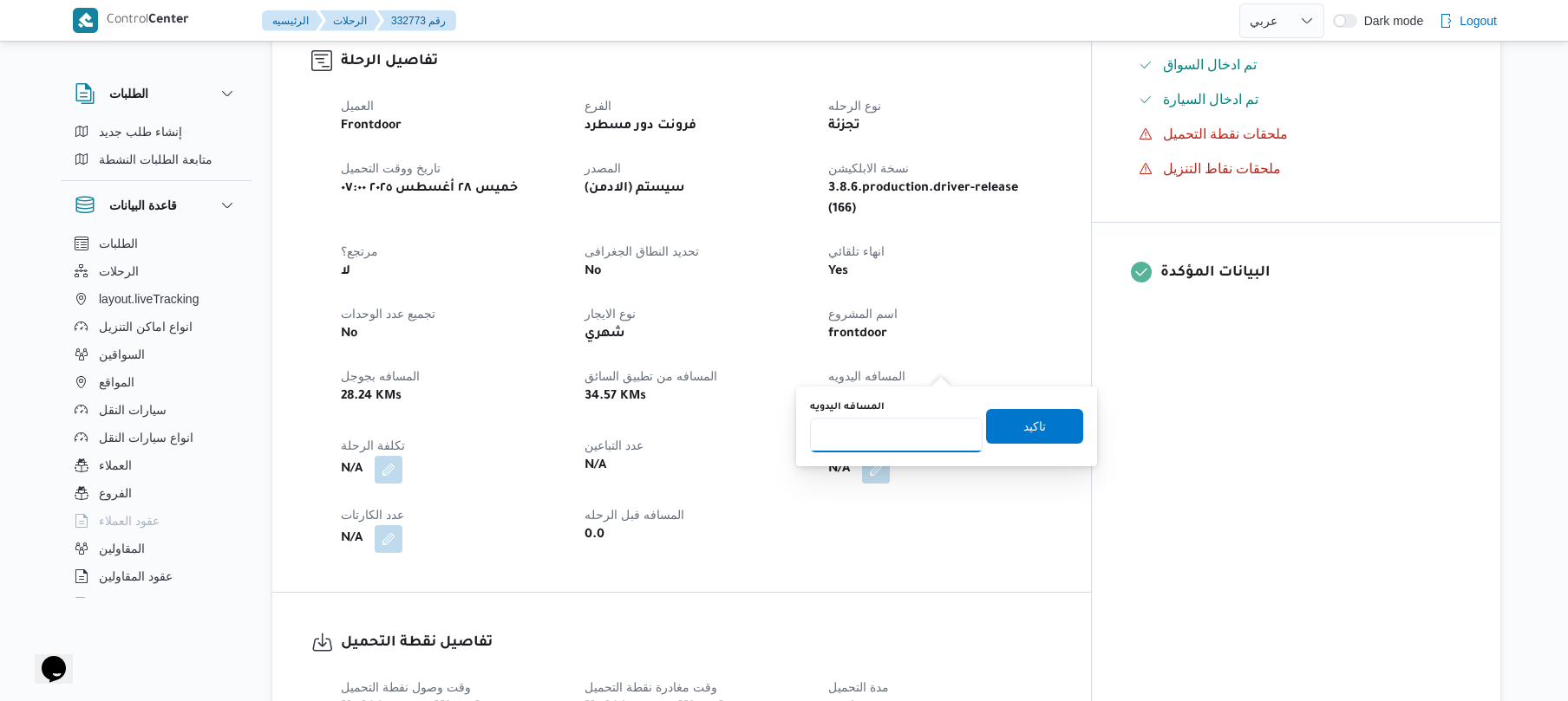
click at [897, 428] on input "المسافه اليدويه" at bounding box center [897, 435] width 173 height 35
type input "100"
click at [1005, 428] on span "تاكيد" at bounding box center [1035, 425] width 97 height 35
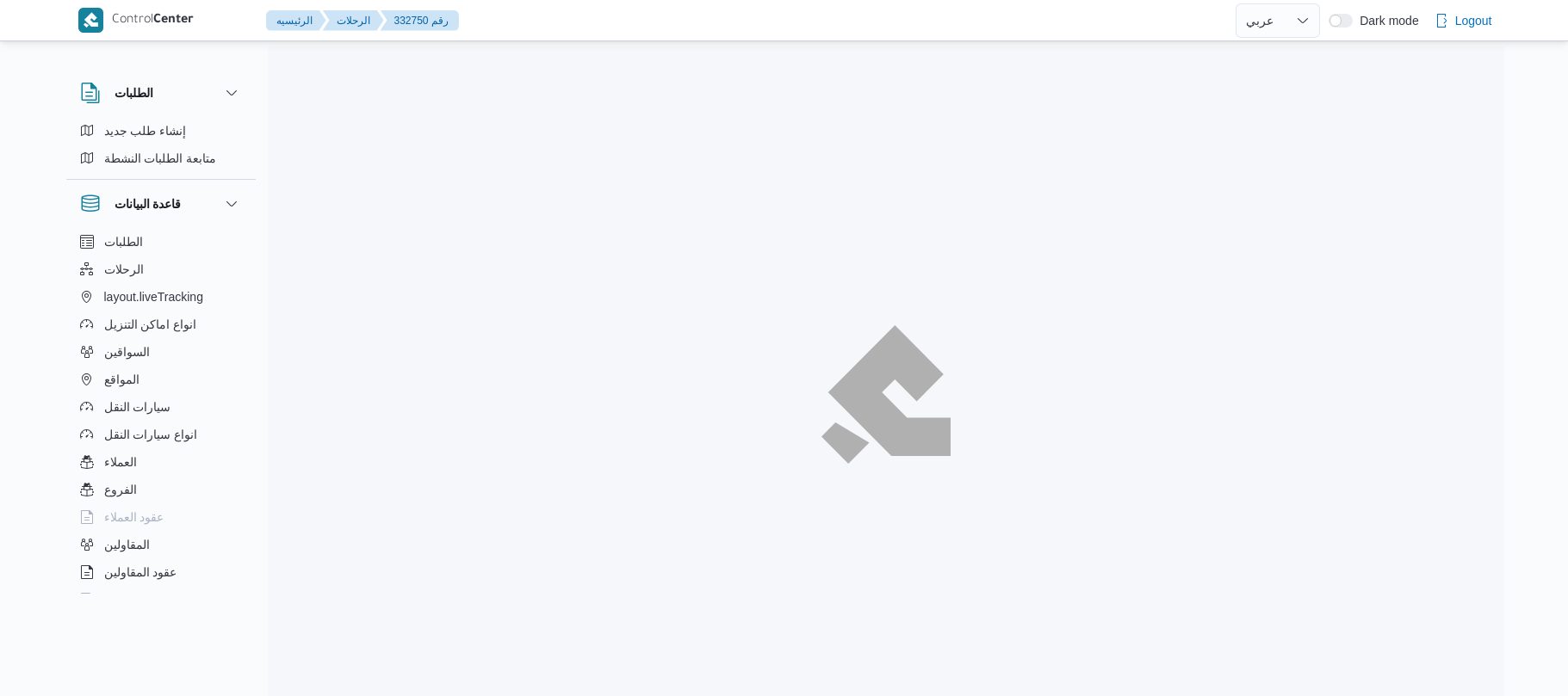
select select "ar"
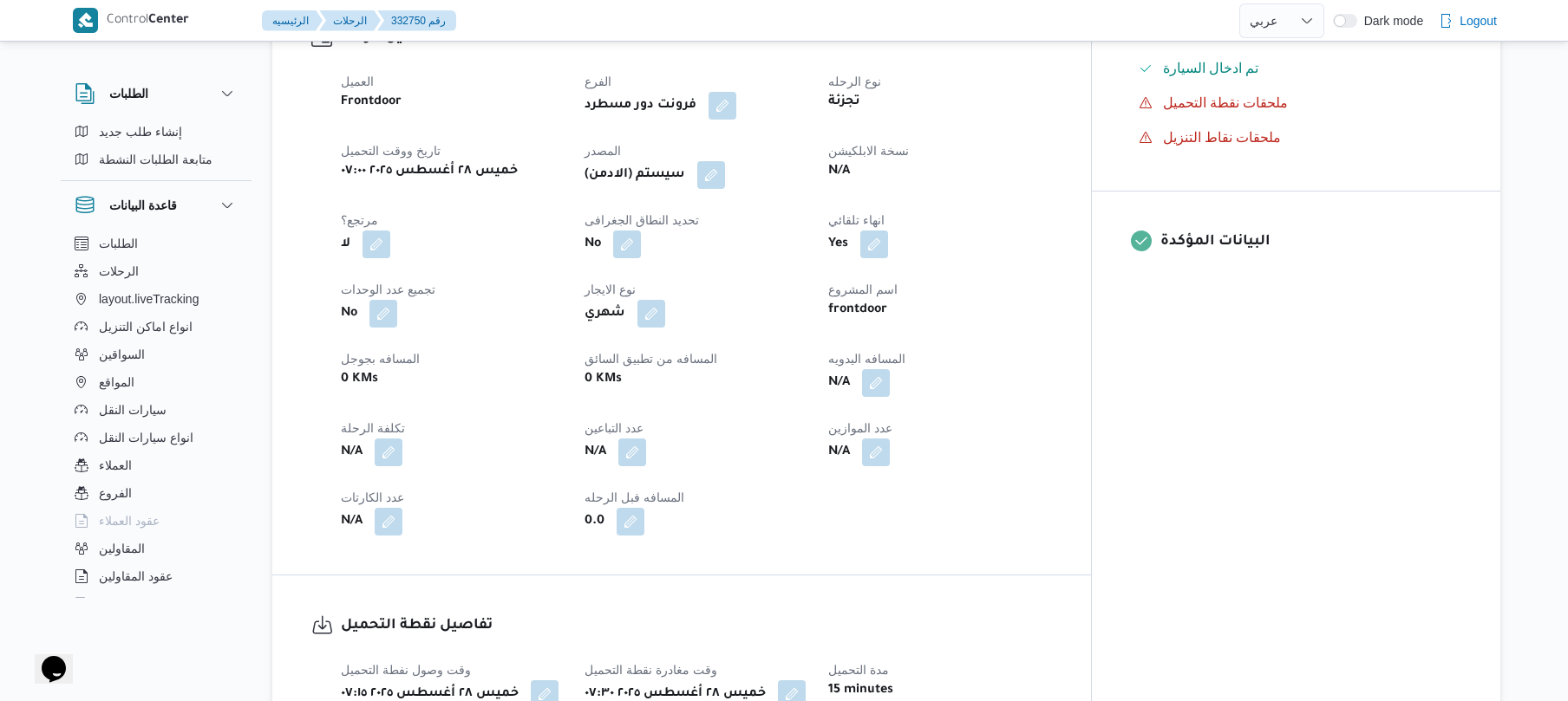
scroll to position [601, 0]
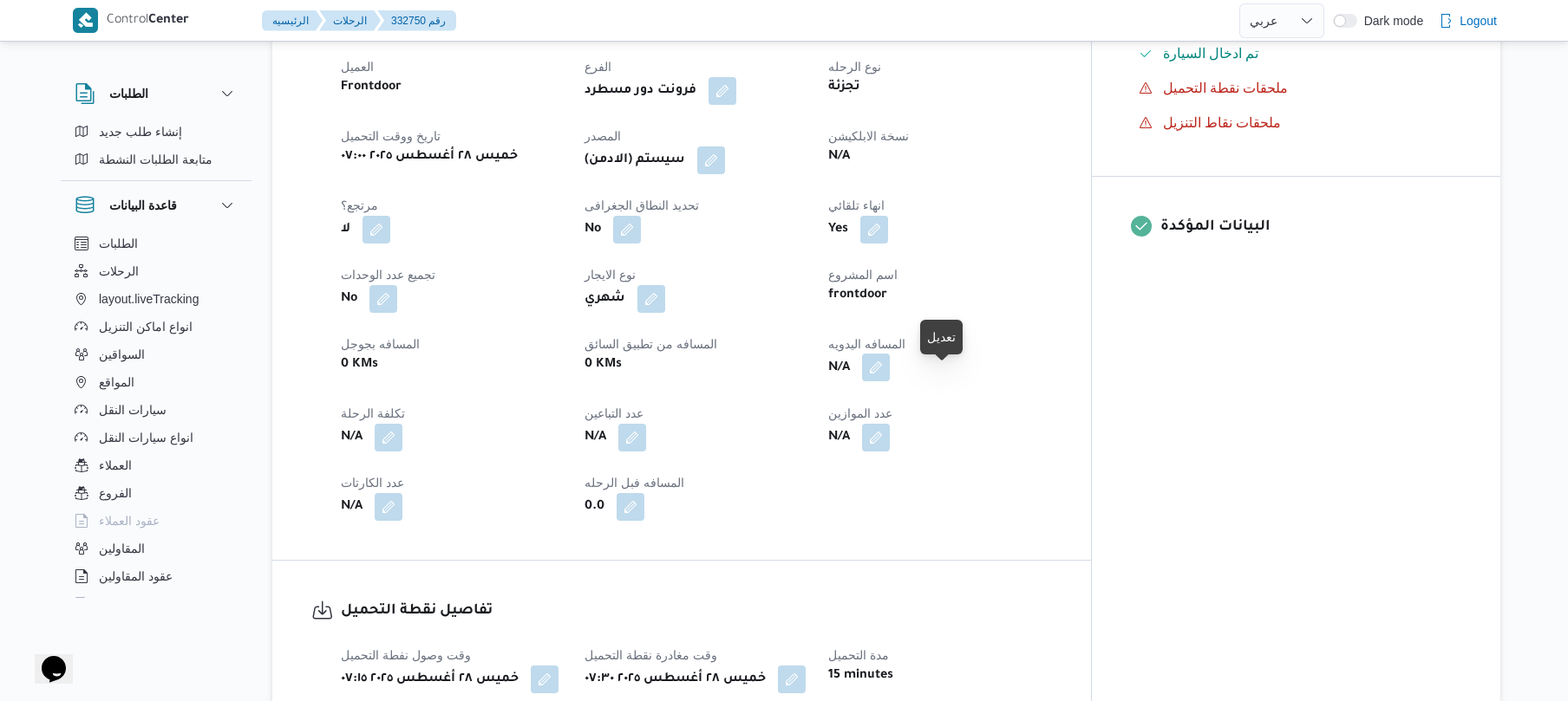
click at [890, 382] on button "button" at bounding box center [876, 368] width 28 height 28
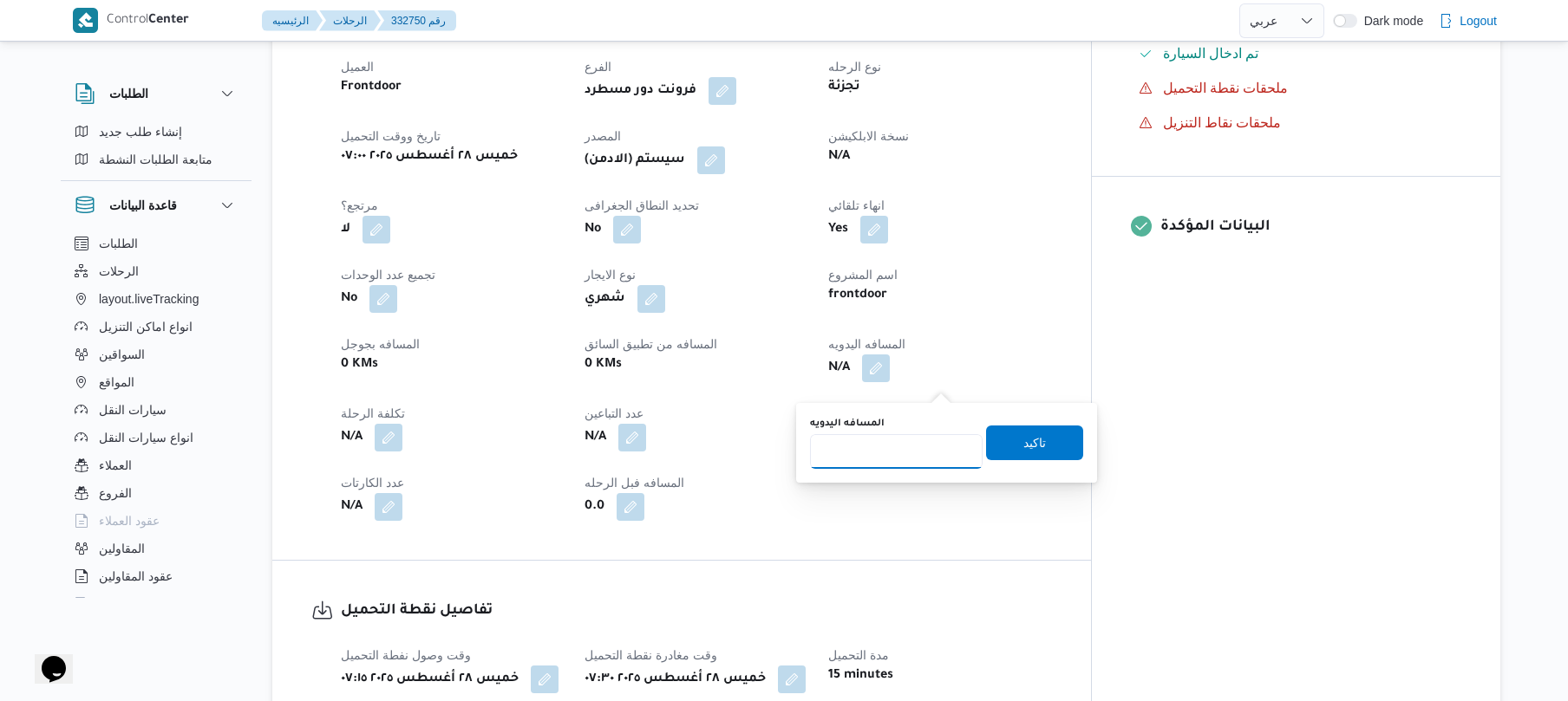
click at [888, 445] on input "المسافه اليدويه" at bounding box center [897, 451] width 173 height 35
type input "90"
click at [1029, 445] on span "تاكيد" at bounding box center [1035, 442] width 22 height 21
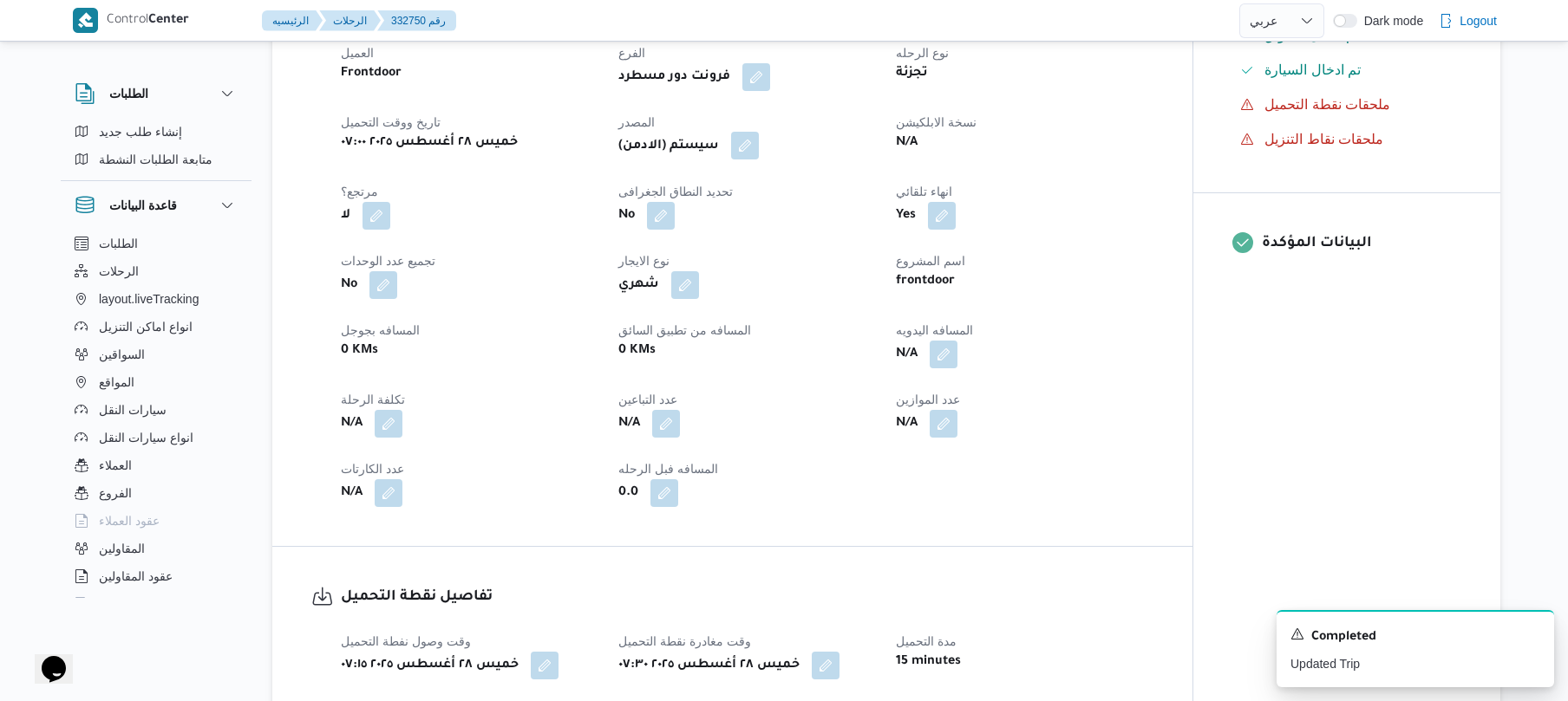
click at [749, 160] on button "button" at bounding box center [745, 146] width 28 height 28
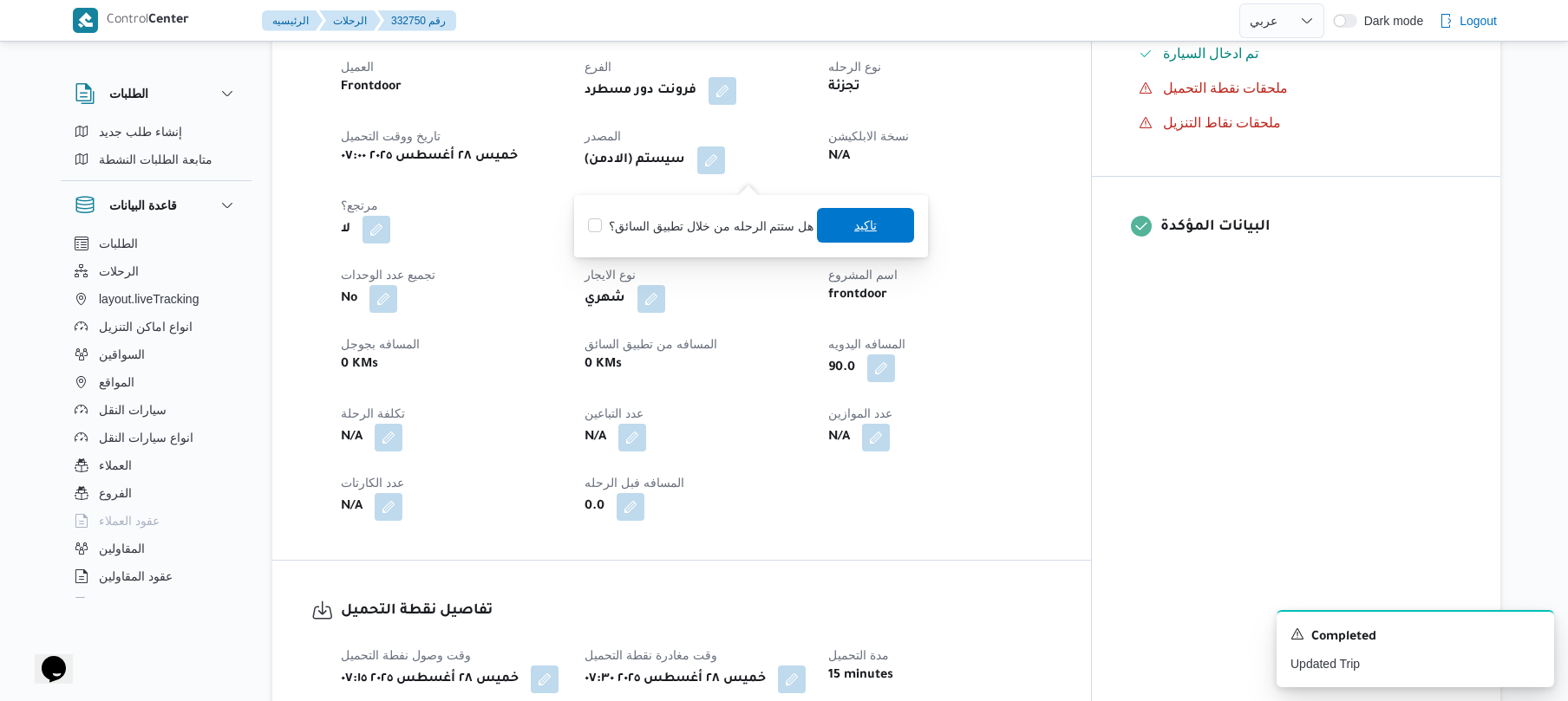
click at [843, 229] on span "تاكيد" at bounding box center [866, 225] width 97 height 35
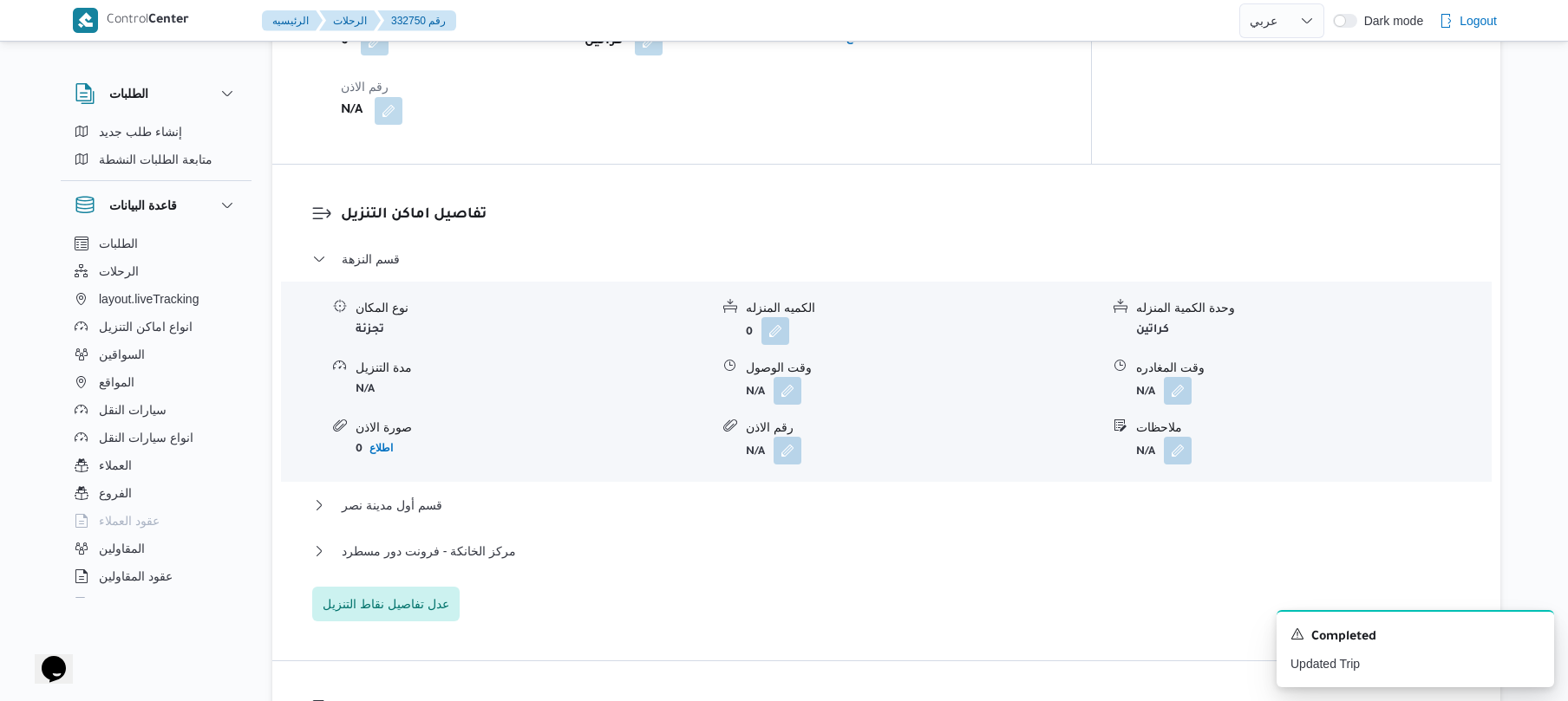
scroll to position [1340, 0]
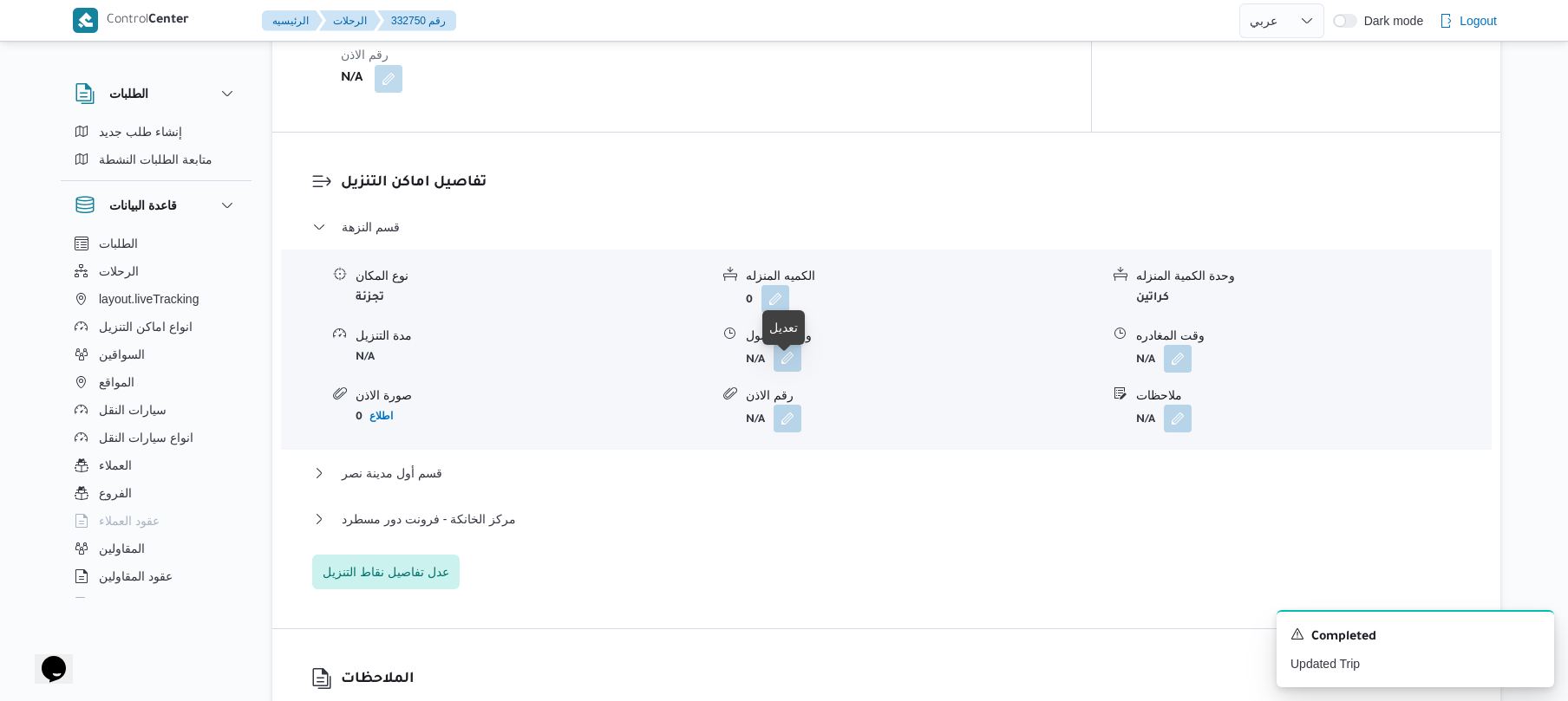
click at [787, 370] on button "button" at bounding box center [788, 358] width 28 height 28
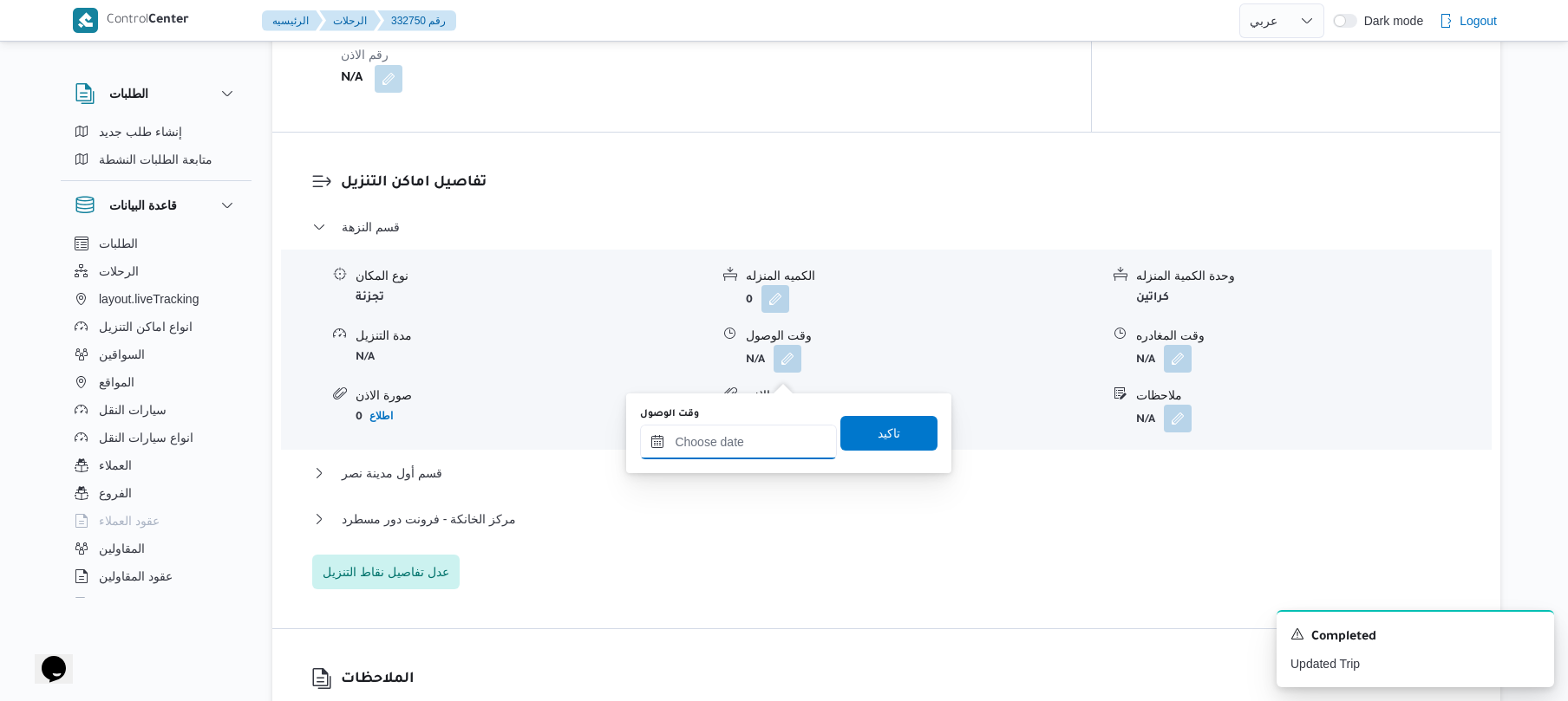
click at [722, 442] on input "وقت الوصول" at bounding box center [738, 442] width 197 height 35
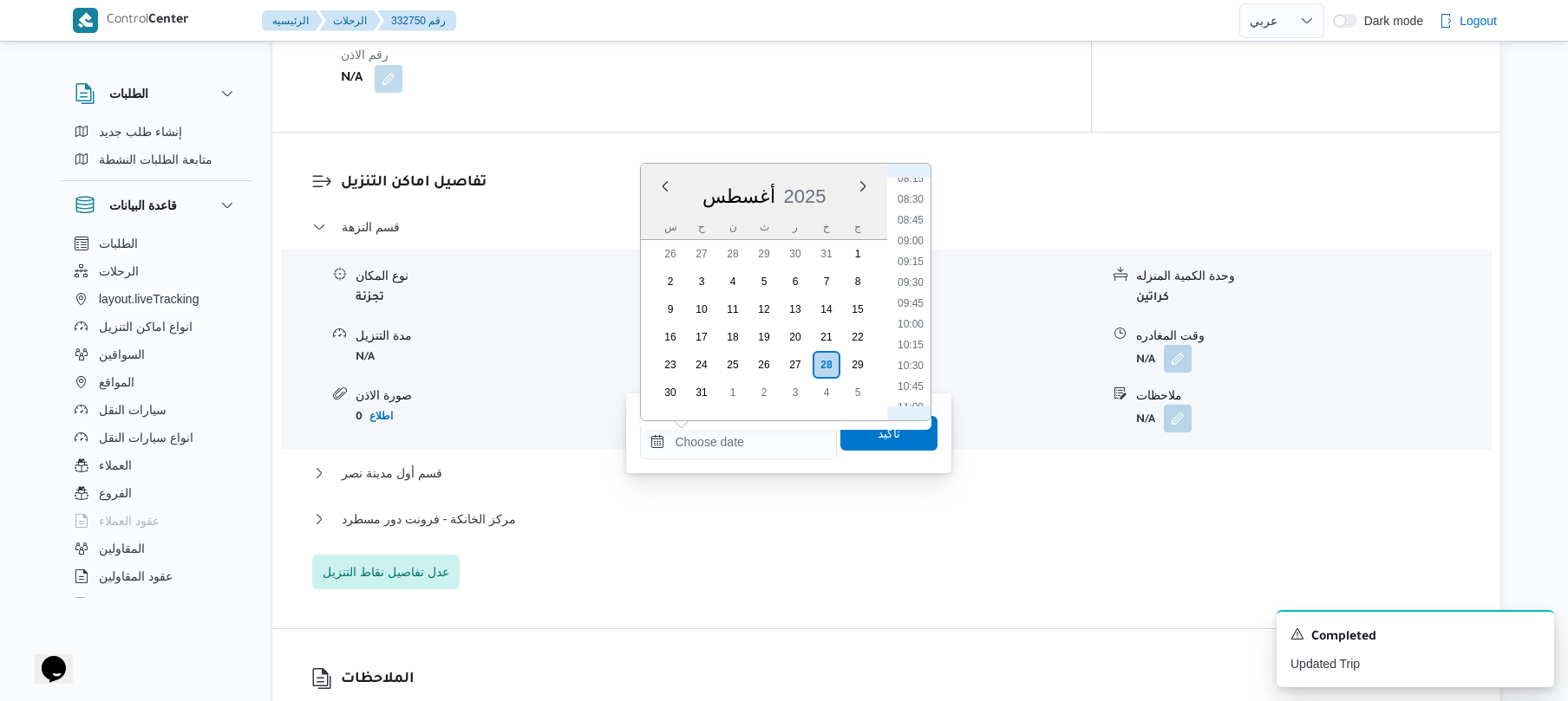
scroll to position [500, 0]
click at [913, 370] on li "08:15" at bounding box center [911, 372] width 40 height 18
type input "[DATE] ٠٨:١٥"
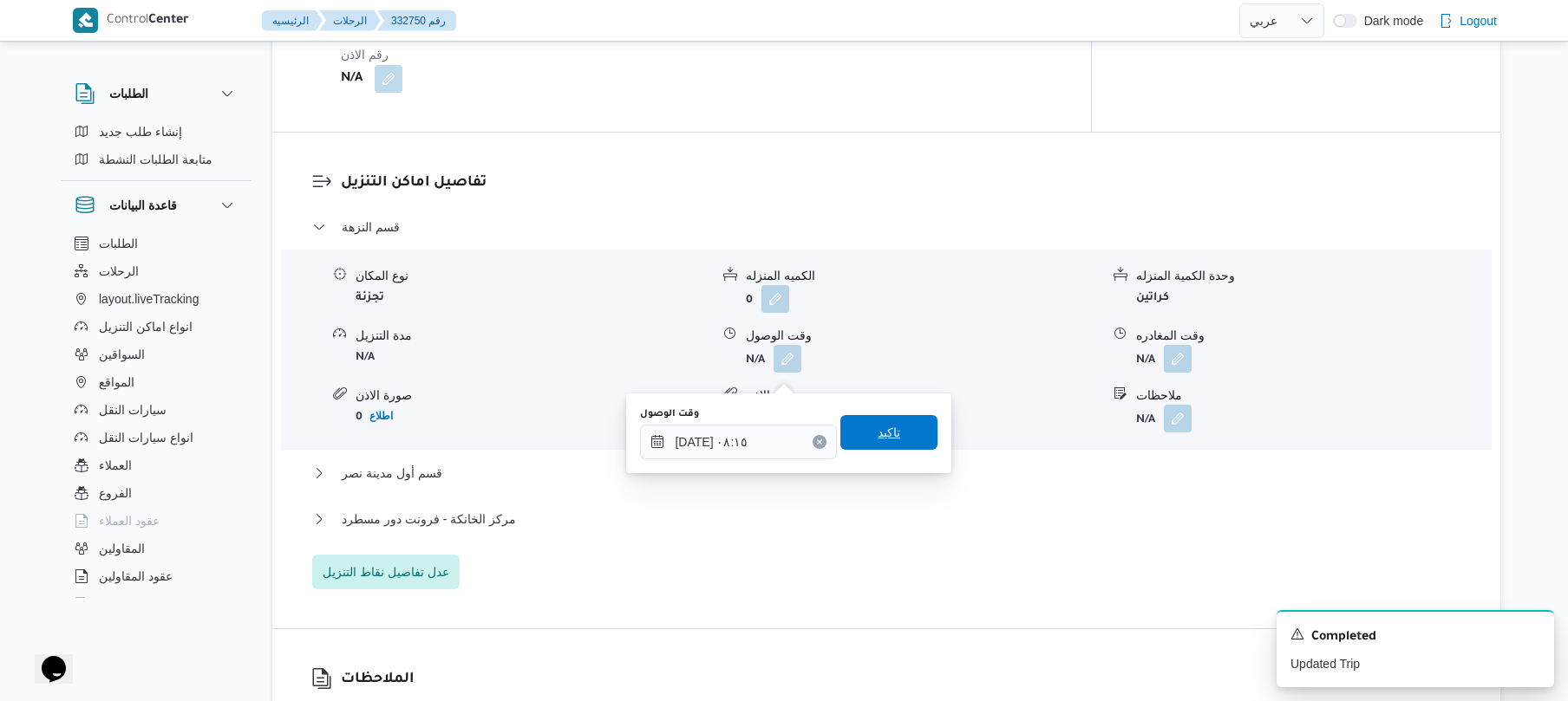
click at [882, 428] on span "تاكيد" at bounding box center [889, 432] width 22 height 21
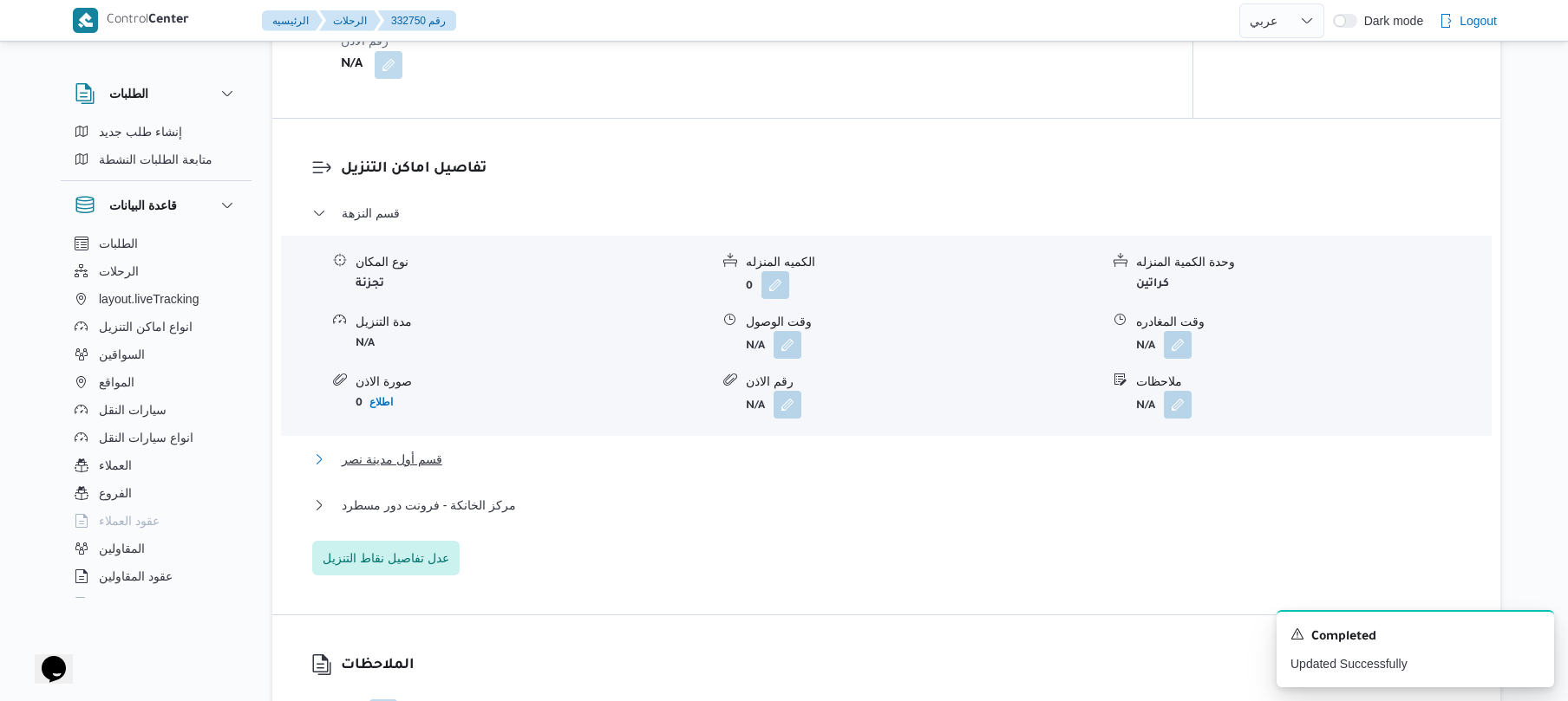
click at [791, 470] on button "قسم أول مدينة نصر" at bounding box center [886, 459] width 1150 height 21
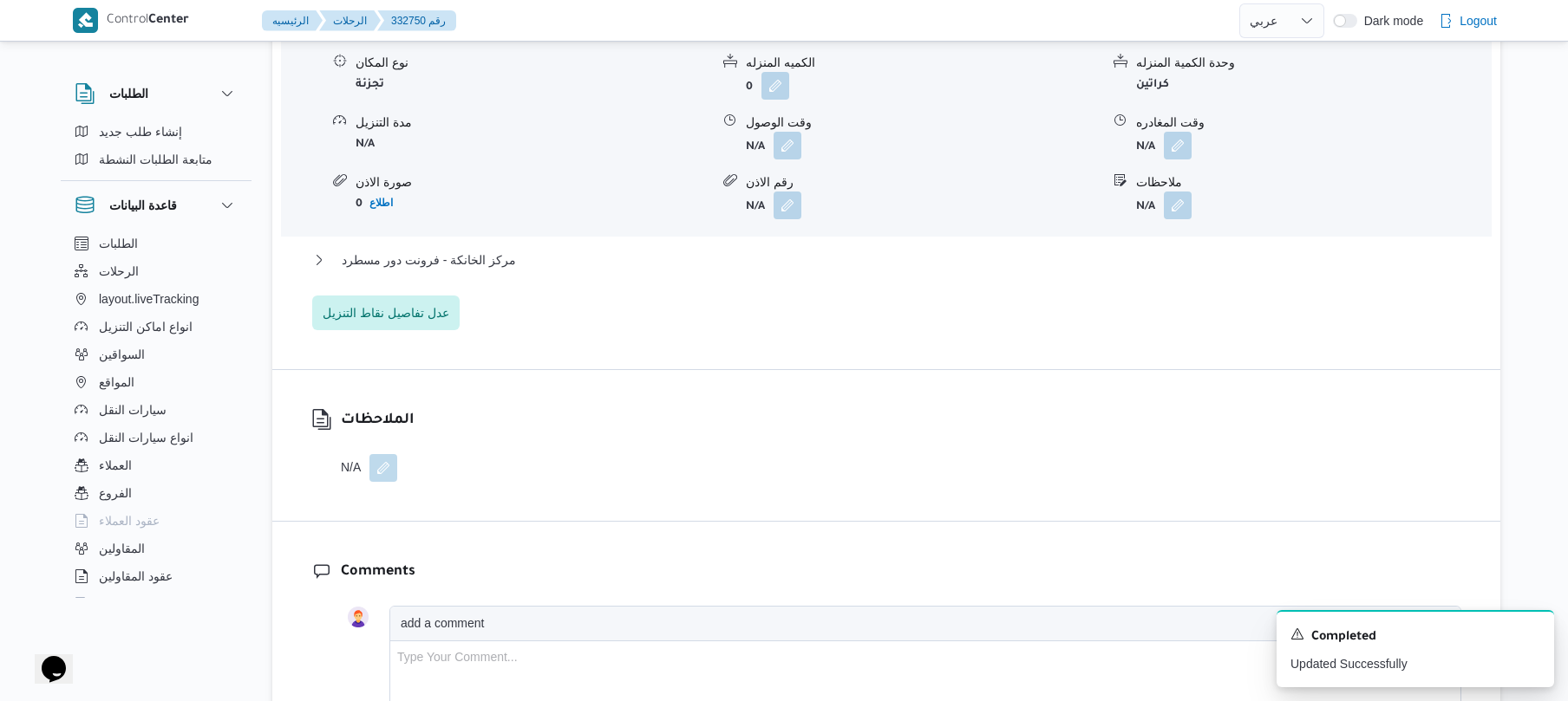
scroll to position [1803, 0]
click at [860, 267] on button "مركز الخانكة - فرونت دور مسطرد" at bounding box center [886, 257] width 1150 height 21
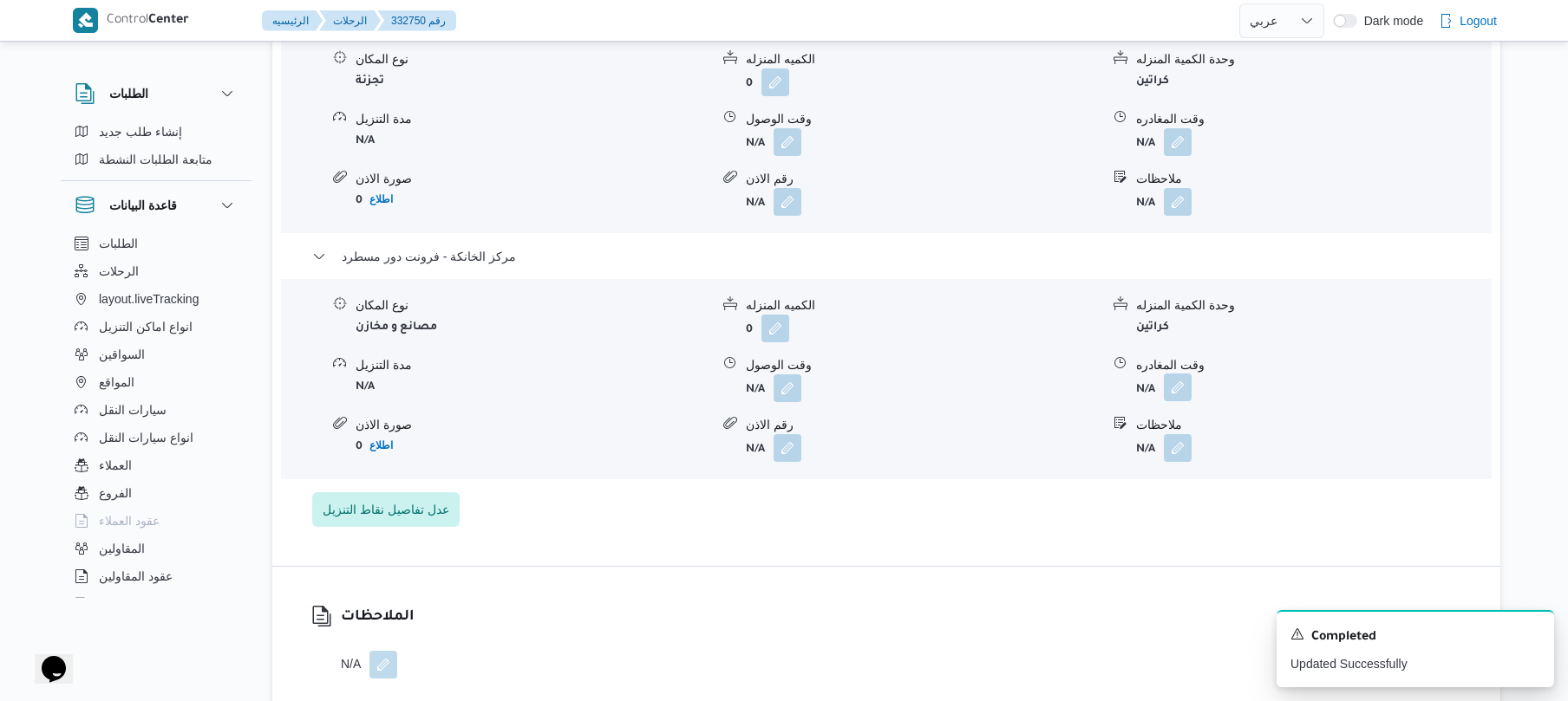
click at [1171, 396] on button "button" at bounding box center [1178, 387] width 28 height 28
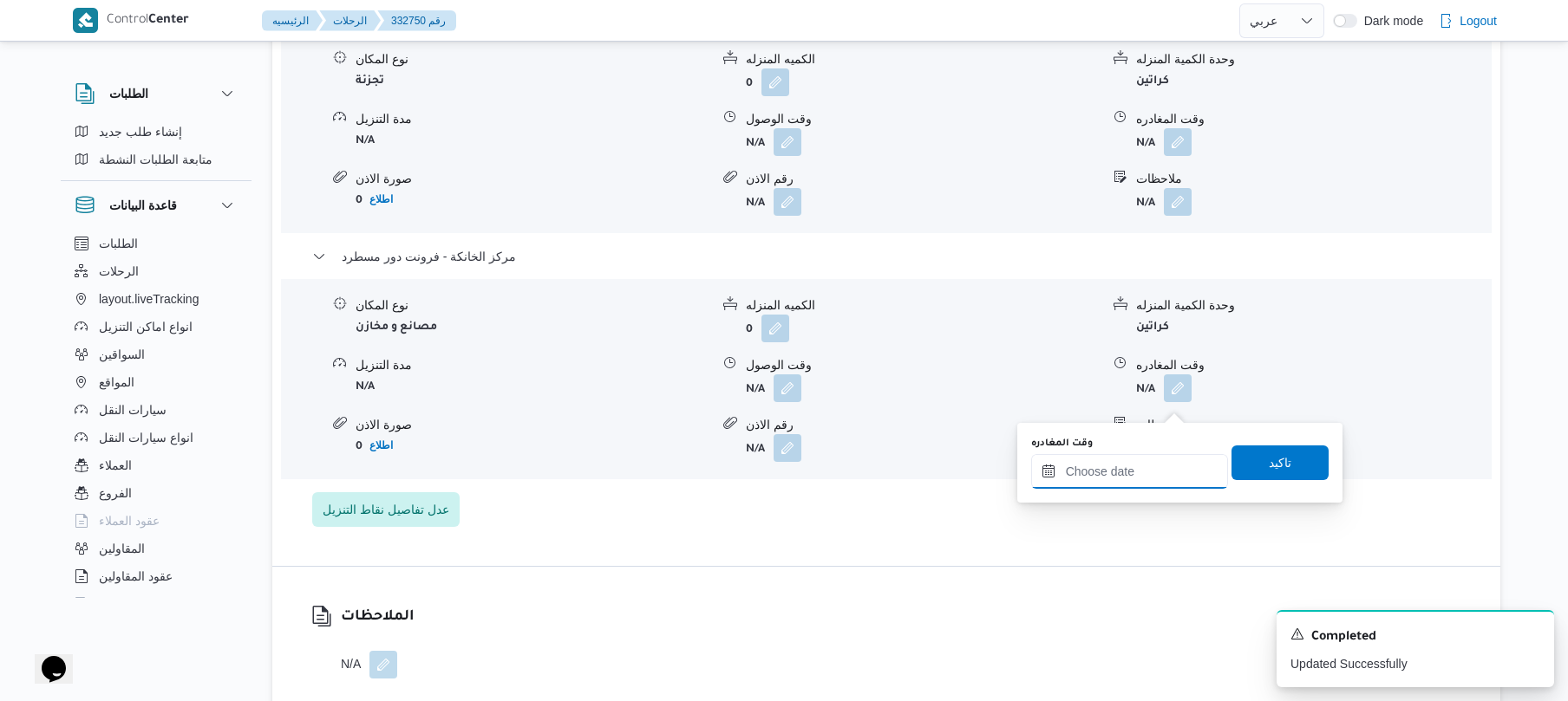
click at [1117, 469] on input "وقت المغادره" at bounding box center [1129, 471] width 197 height 35
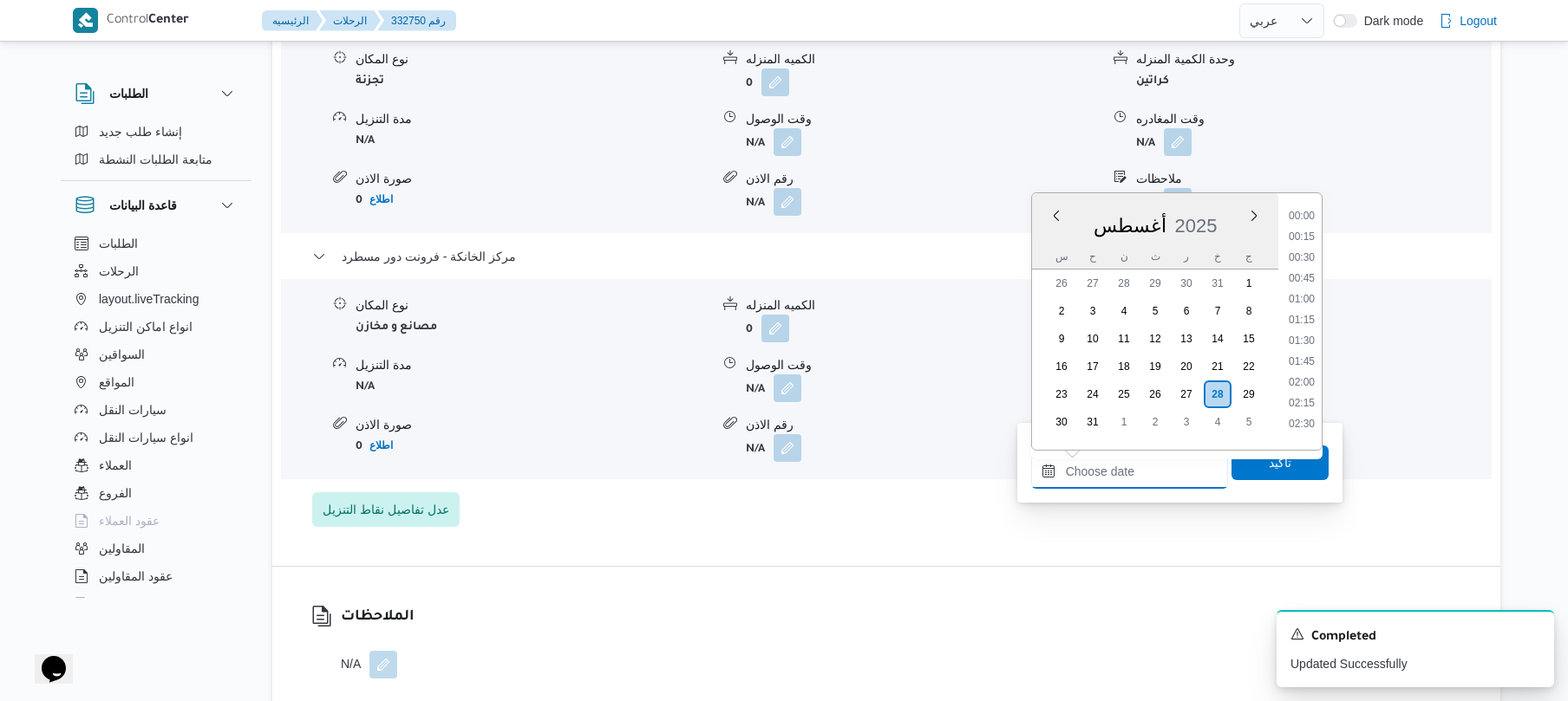
scroll to position [1277, 0]
click at [1303, 292] on li "16:15" at bounding box center [1302, 291] width 40 height 18
type input "[DATE] ١٦:١٥"
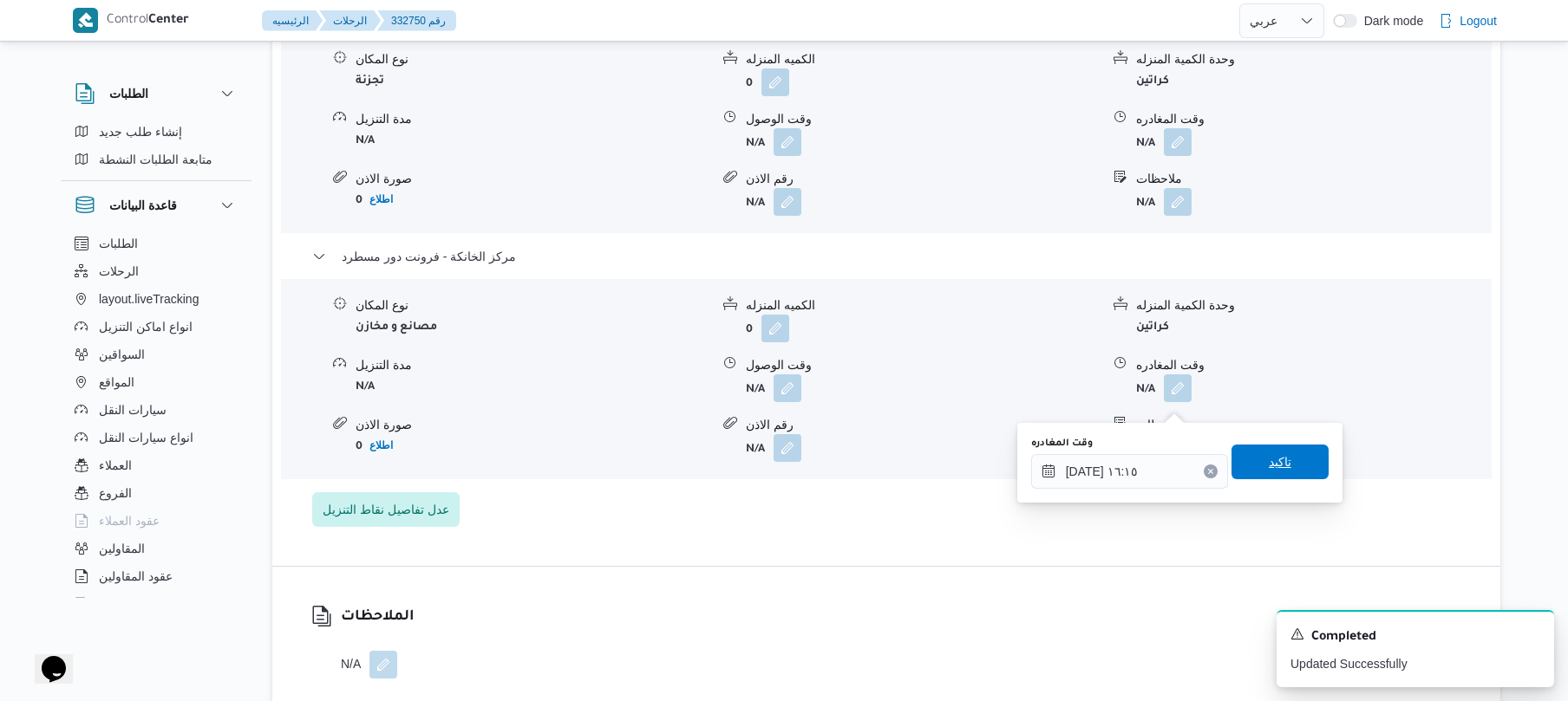
click at [1253, 469] on span "تاكيد" at bounding box center [1280, 461] width 97 height 35
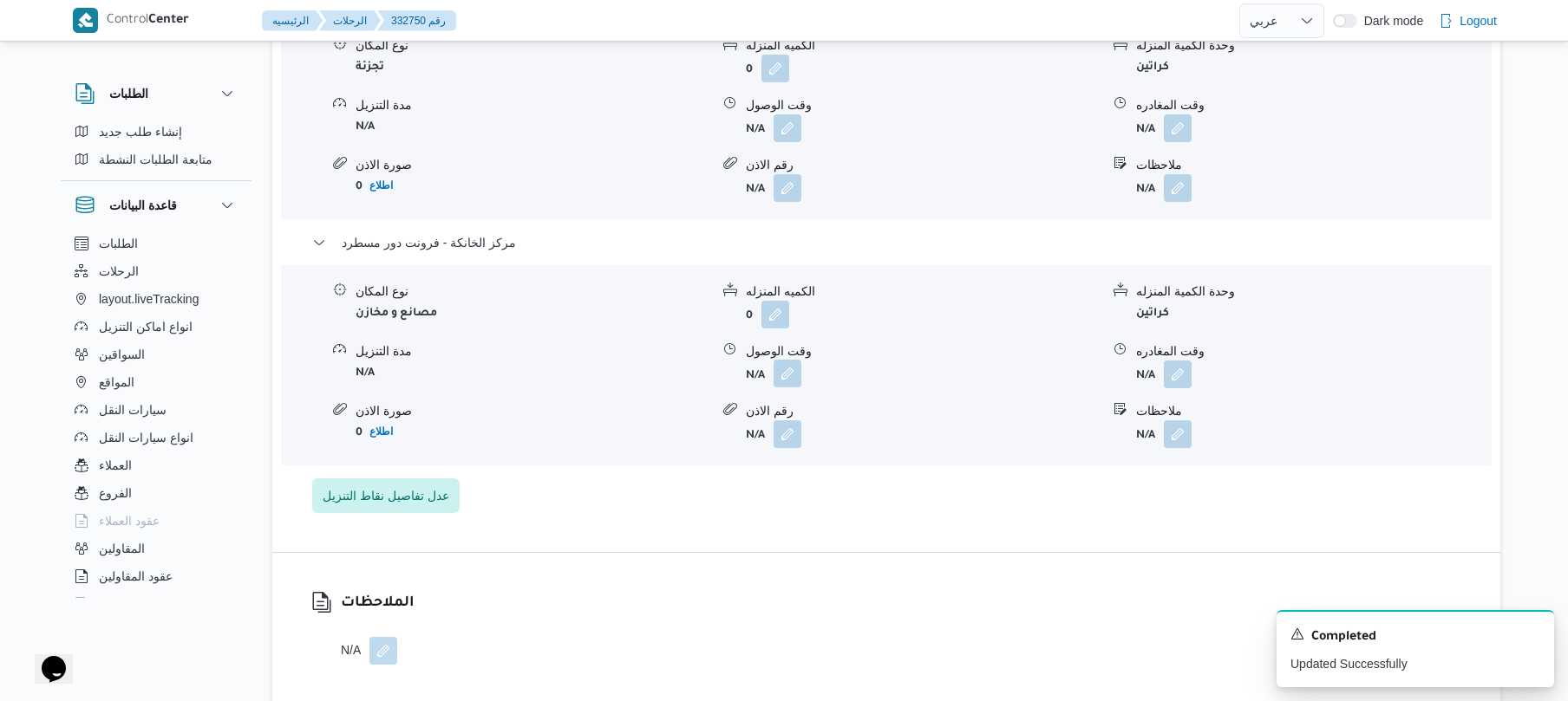
click at [789, 387] on button "button" at bounding box center [788, 373] width 28 height 28
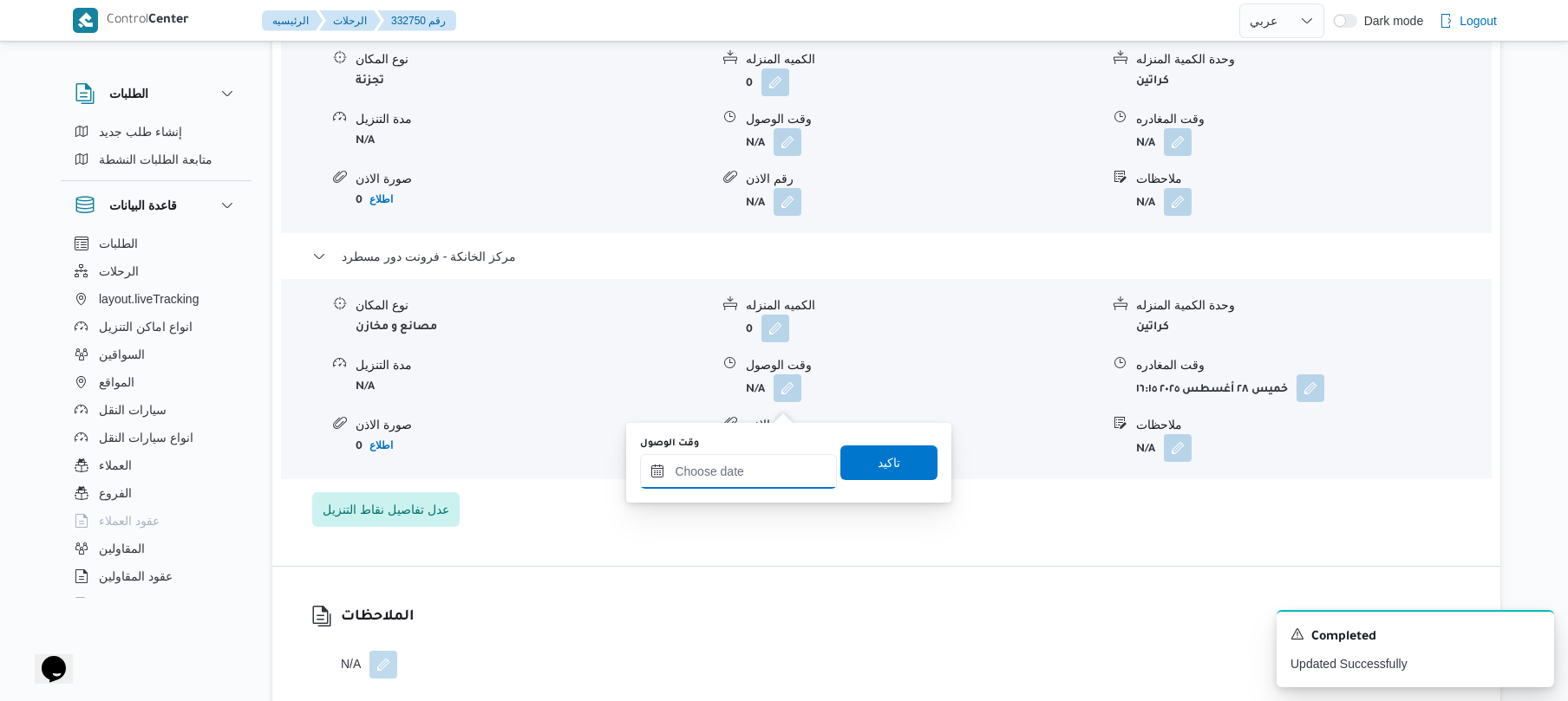
click at [746, 466] on input "وقت الوصول" at bounding box center [738, 471] width 197 height 35
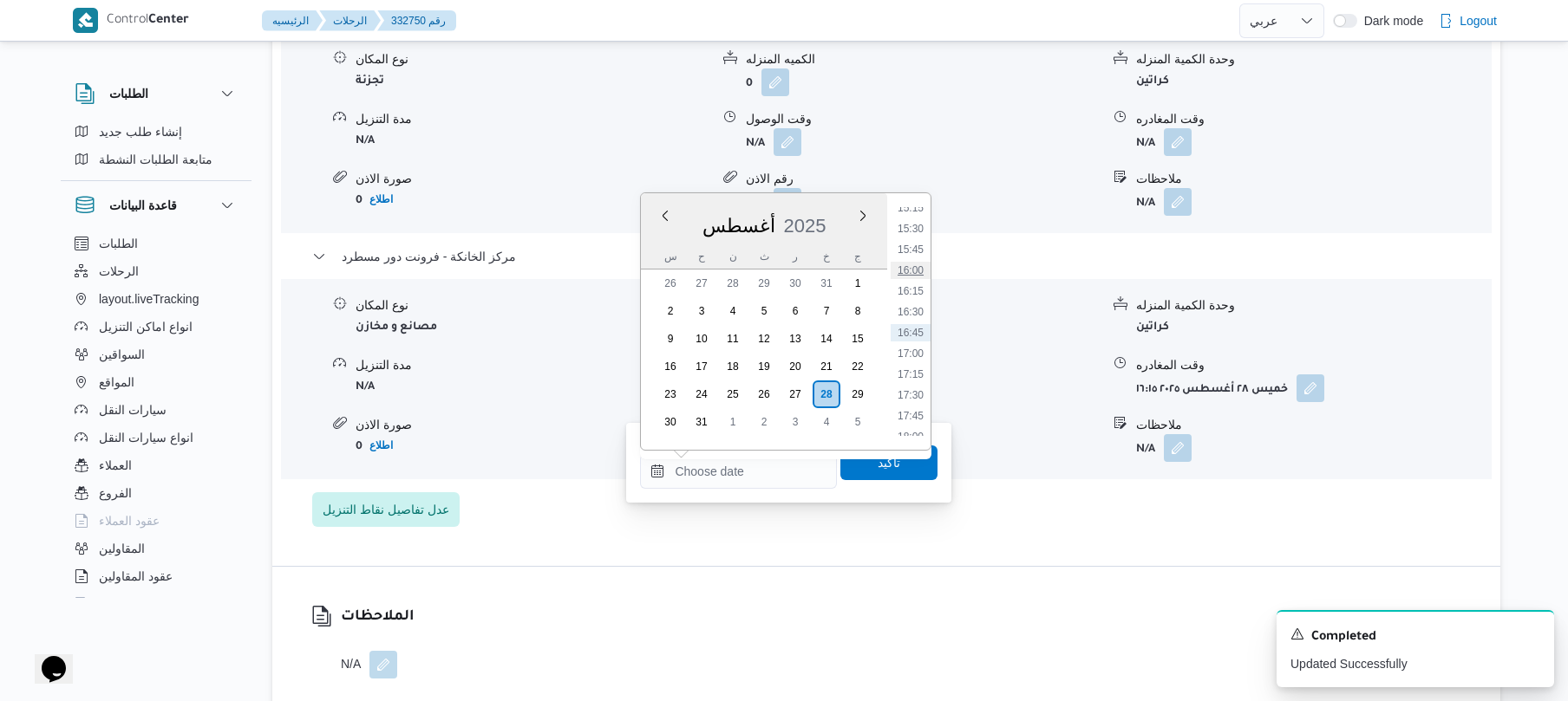
click at [920, 264] on li "16:00" at bounding box center [911, 271] width 40 height 18
type input "[DATE] ١٦:٠٠"
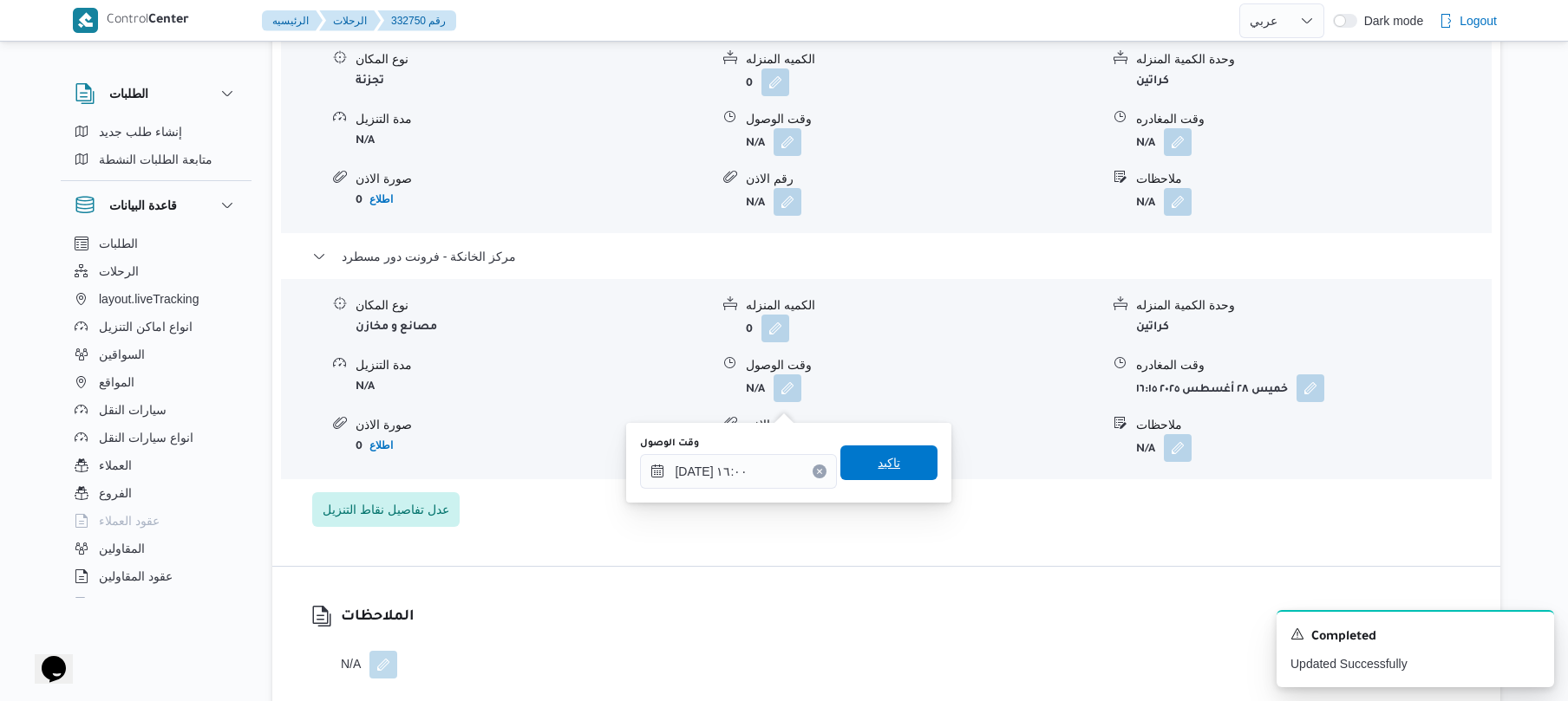
click at [874, 451] on span "تاكيد" at bounding box center [889, 462] width 97 height 35
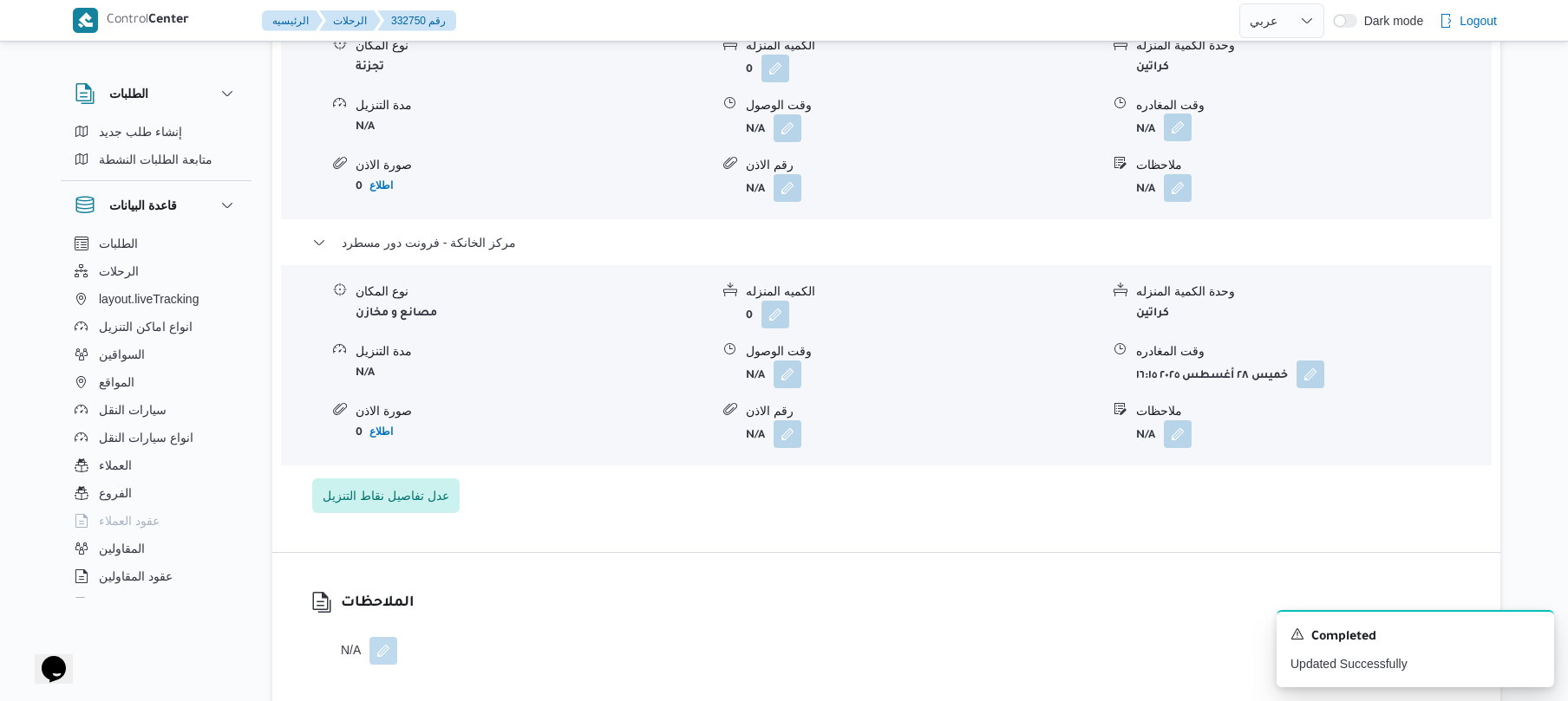
click at [1175, 141] on button "button" at bounding box center [1178, 128] width 28 height 28
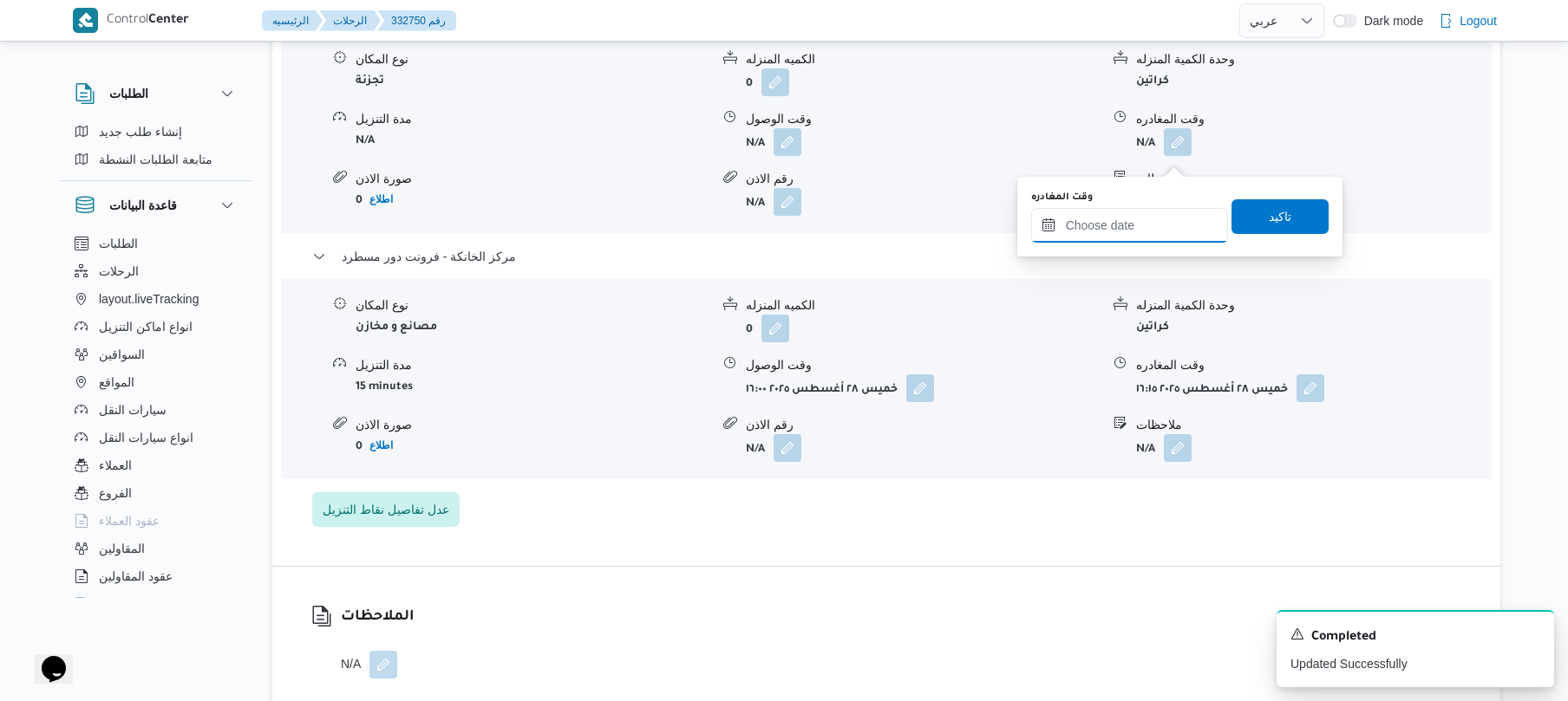
click at [1111, 223] on input "وقت المغادره" at bounding box center [1129, 225] width 197 height 35
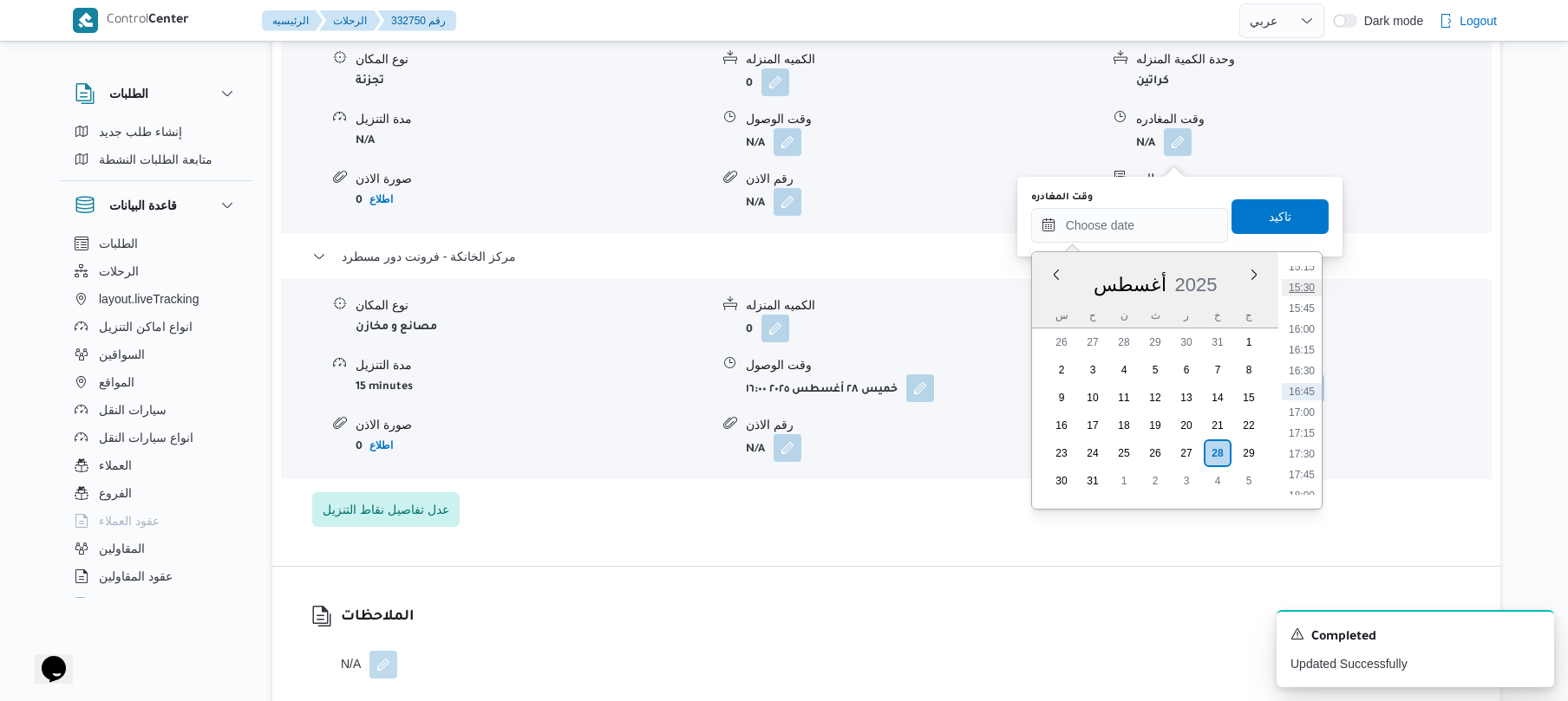
click at [1302, 293] on li "15:30" at bounding box center [1302, 287] width 40 height 18
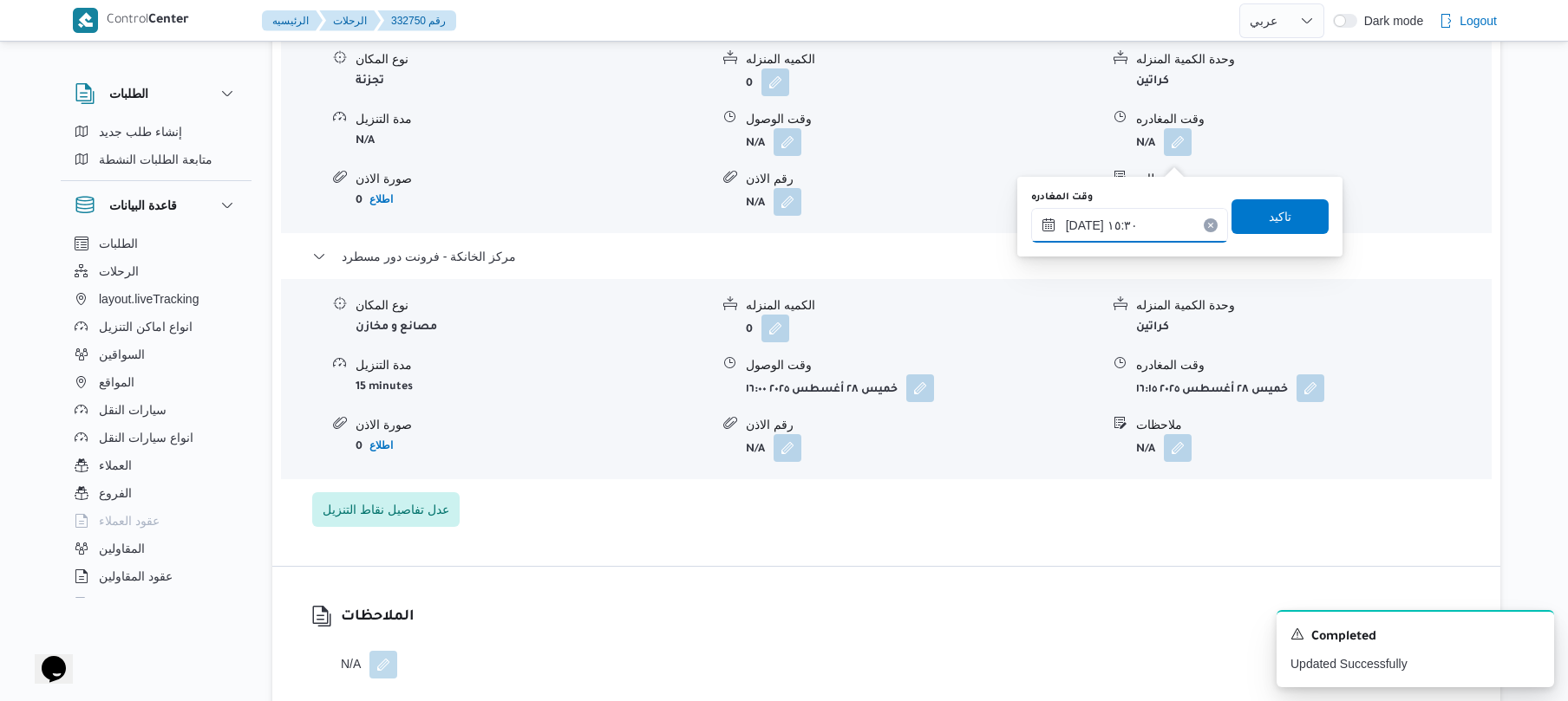
click at [1084, 226] on input "٢٨/٠٨/٢٠٢٥ ١٥:٣٠" at bounding box center [1129, 225] width 197 height 35
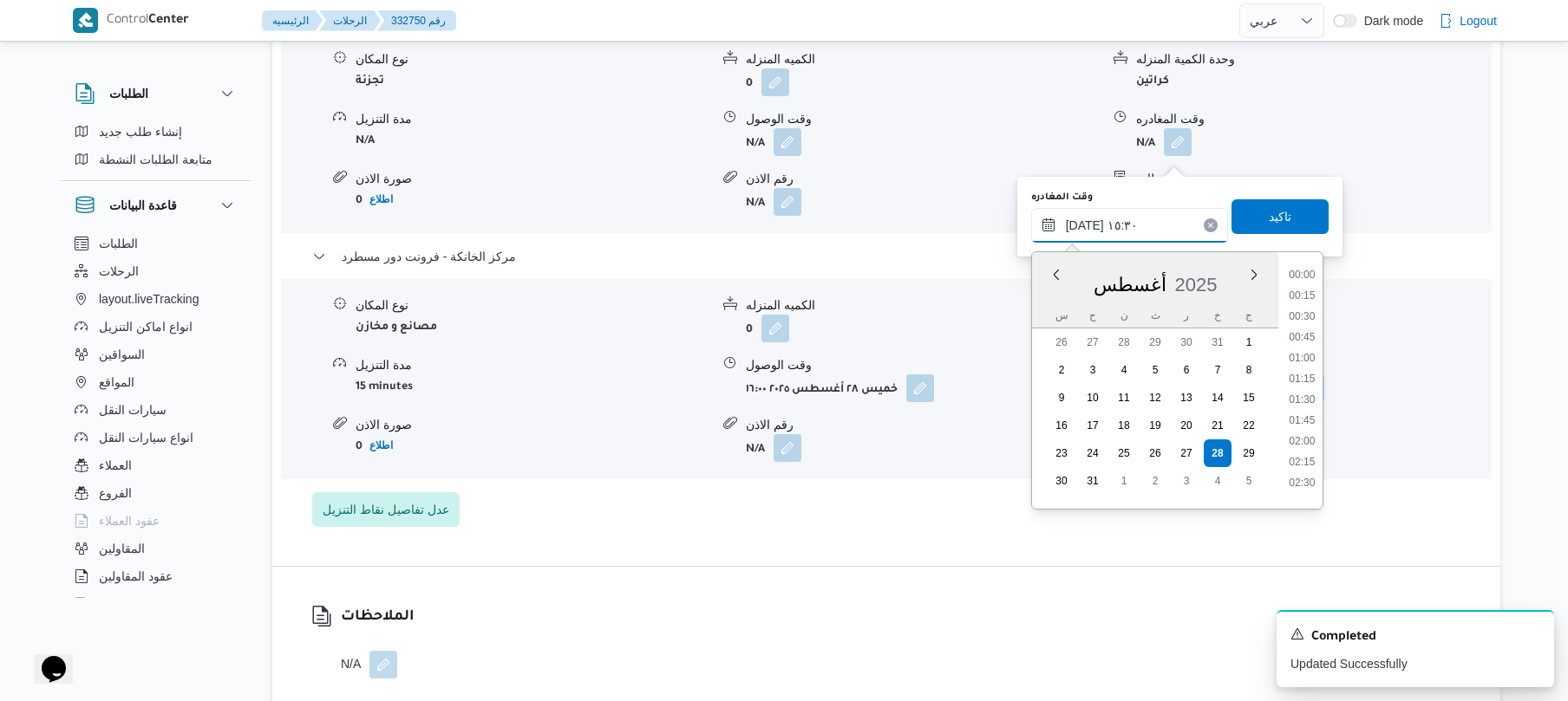
click at [1084, 226] on input "٢٨/٠٨/٢٠٢٥ ١٥:٣٠" at bounding box center [1129, 225] width 197 height 35
type input "٢٨/٠٨/٢٠٢٥ ١٥:20"
click at [1269, 209] on span "تاكيد" at bounding box center [1280, 216] width 22 height 21
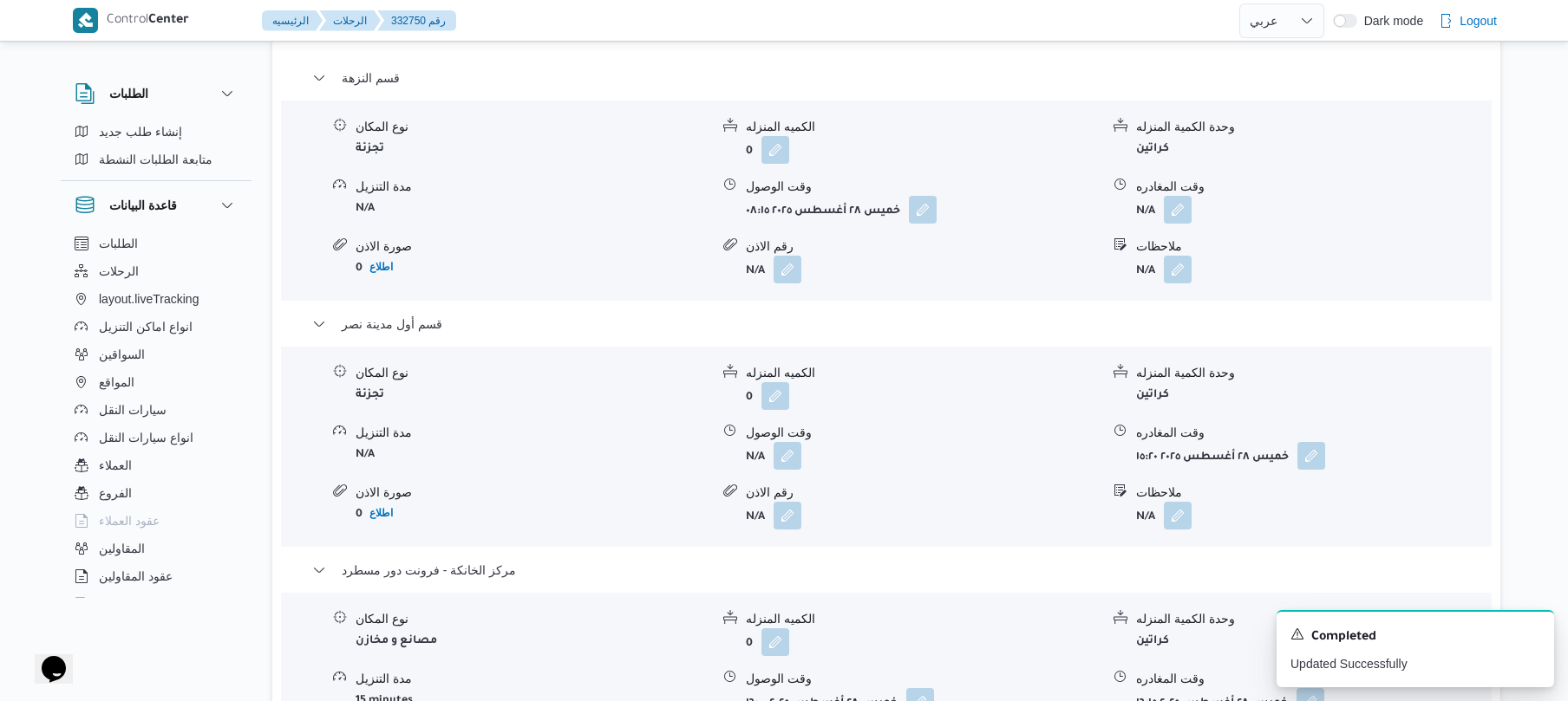
scroll to position [1526, 0]
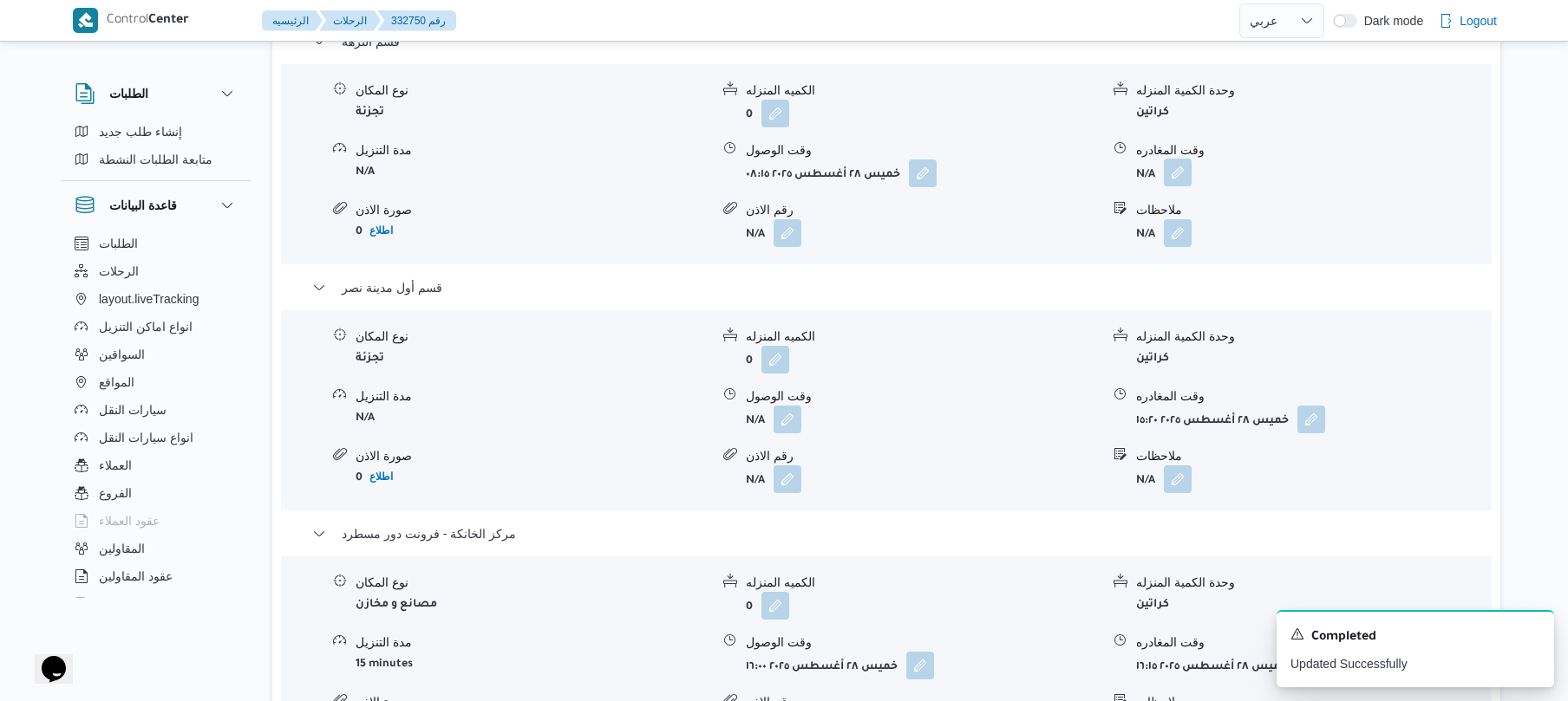
click at [1184, 186] on button "button" at bounding box center [1178, 173] width 28 height 28
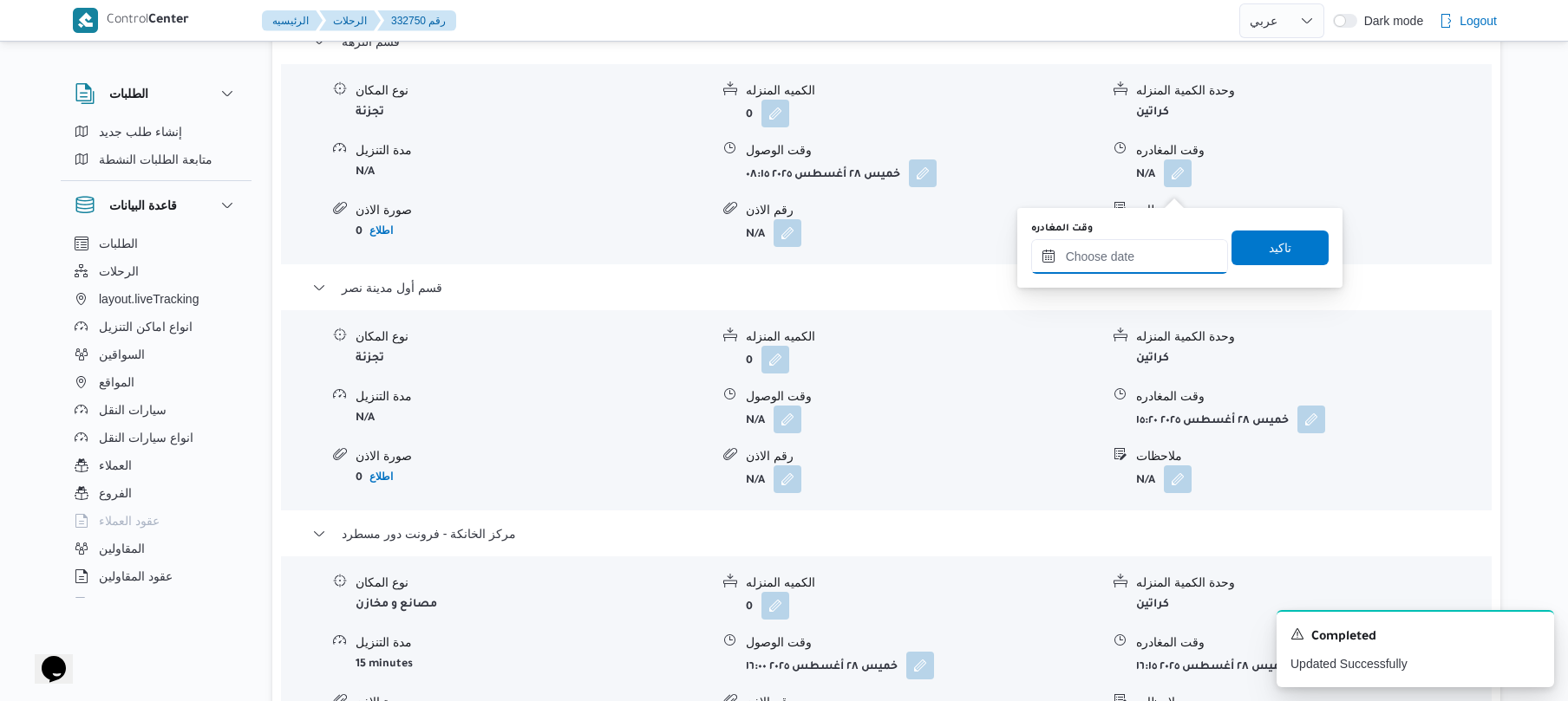
click at [1101, 254] on input "وقت المغادره" at bounding box center [1129, 256] width 197 height 35
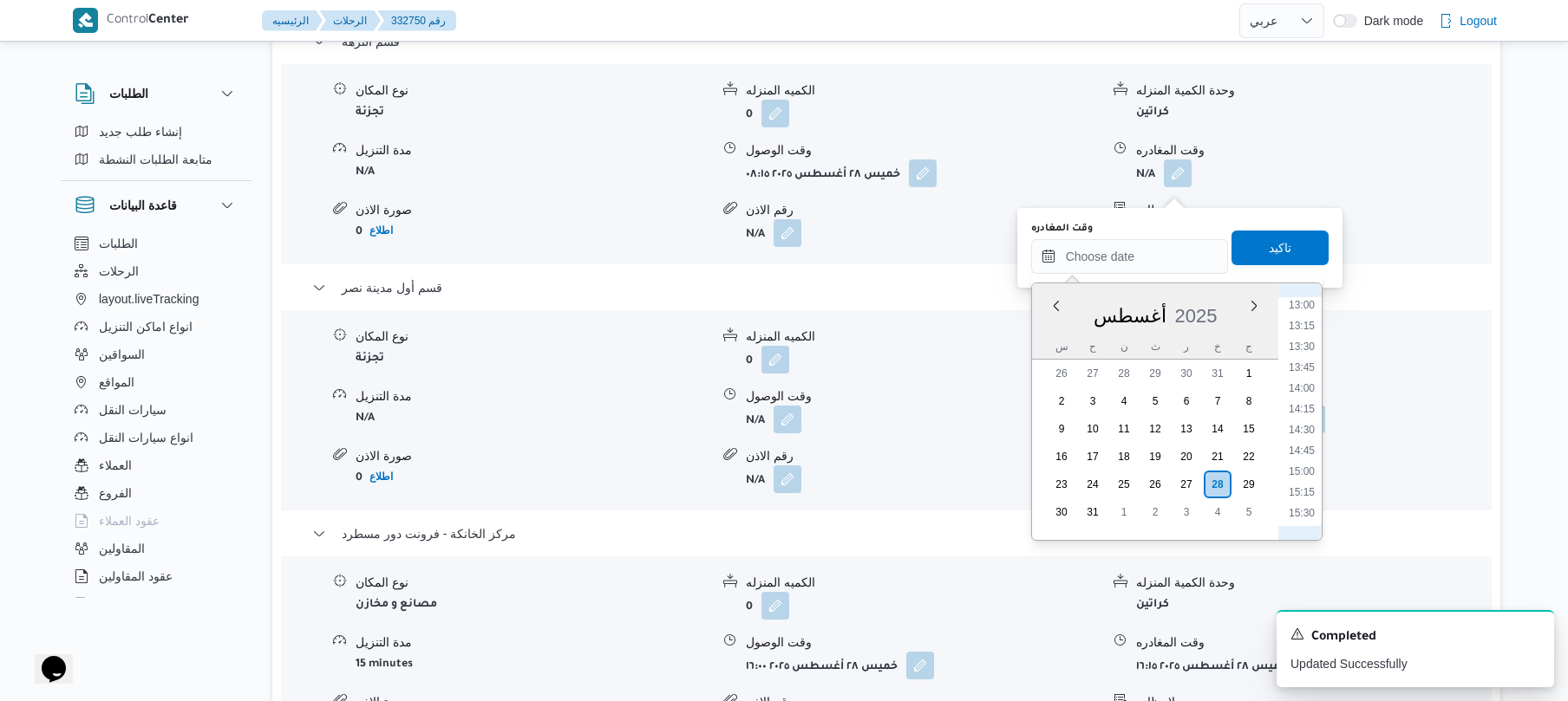
scroll to position [889, 0]
click at [1306, 435] on li "12:15" at bounding box center [1302, 437] width 40 height 18
type input "٢٨/٠٨/٢٠٢٥ ١٢:١٥"
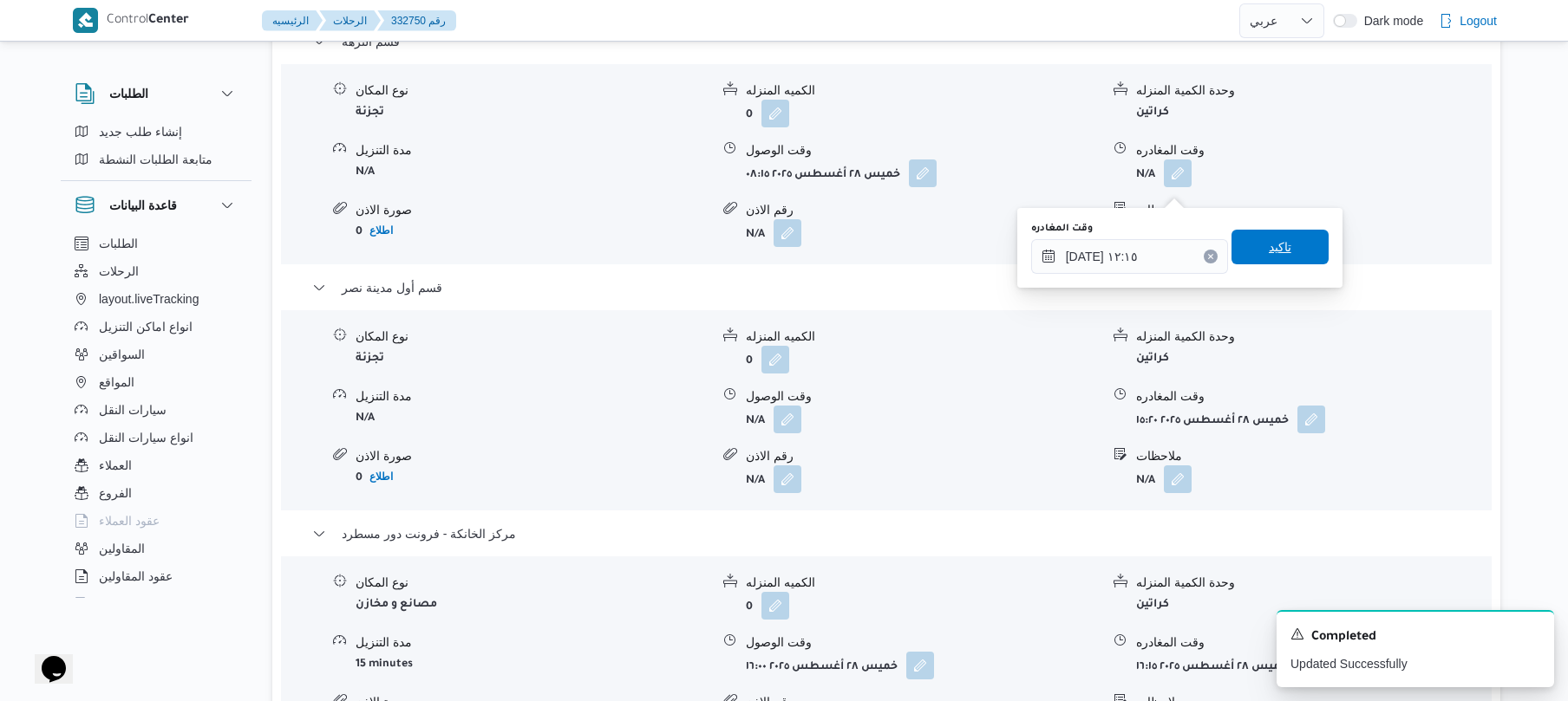
click at [1269, 253] on span "تاكيد" at bounding box center [1280, 247] width 22 height 21
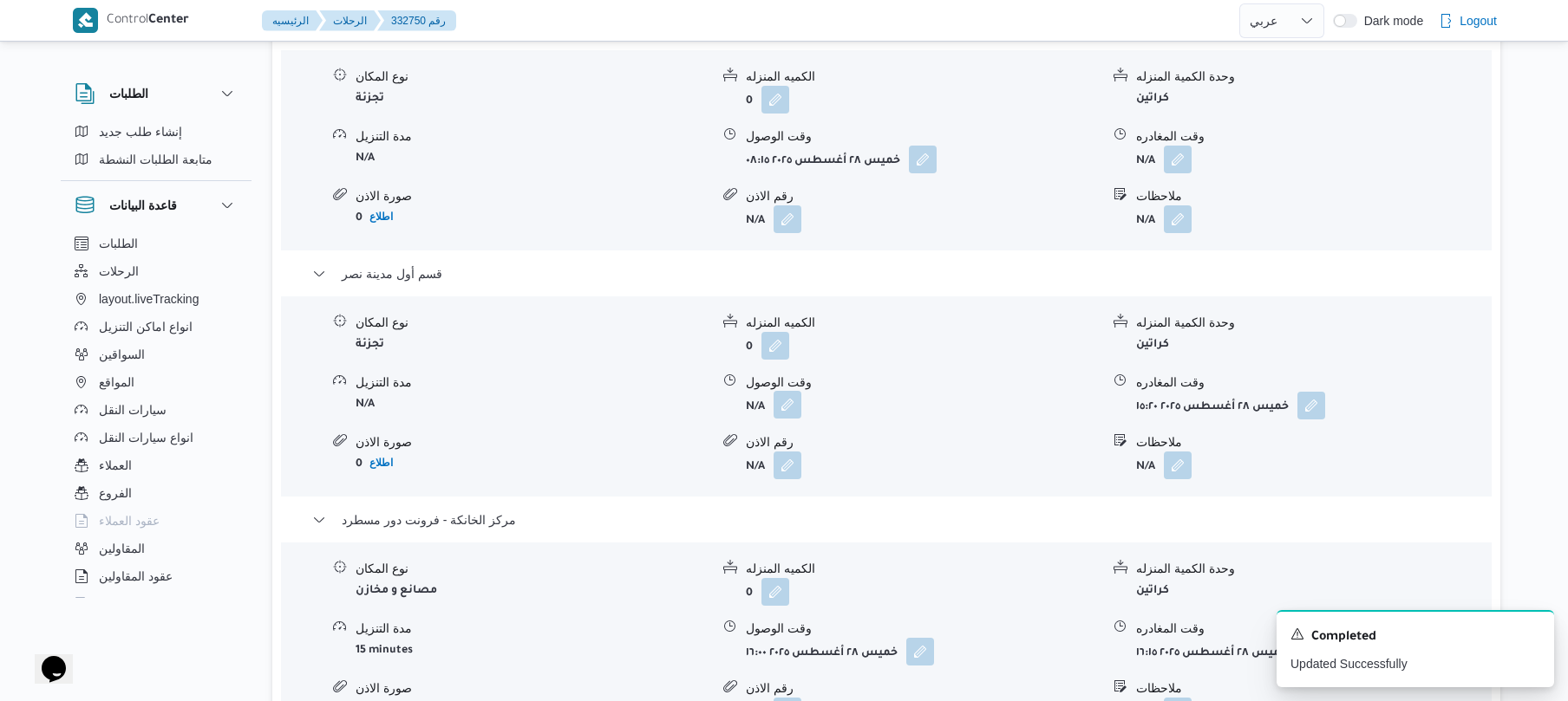
click at [789, 419] on button "button" at bounding box center [788, 405] width 28 height 28
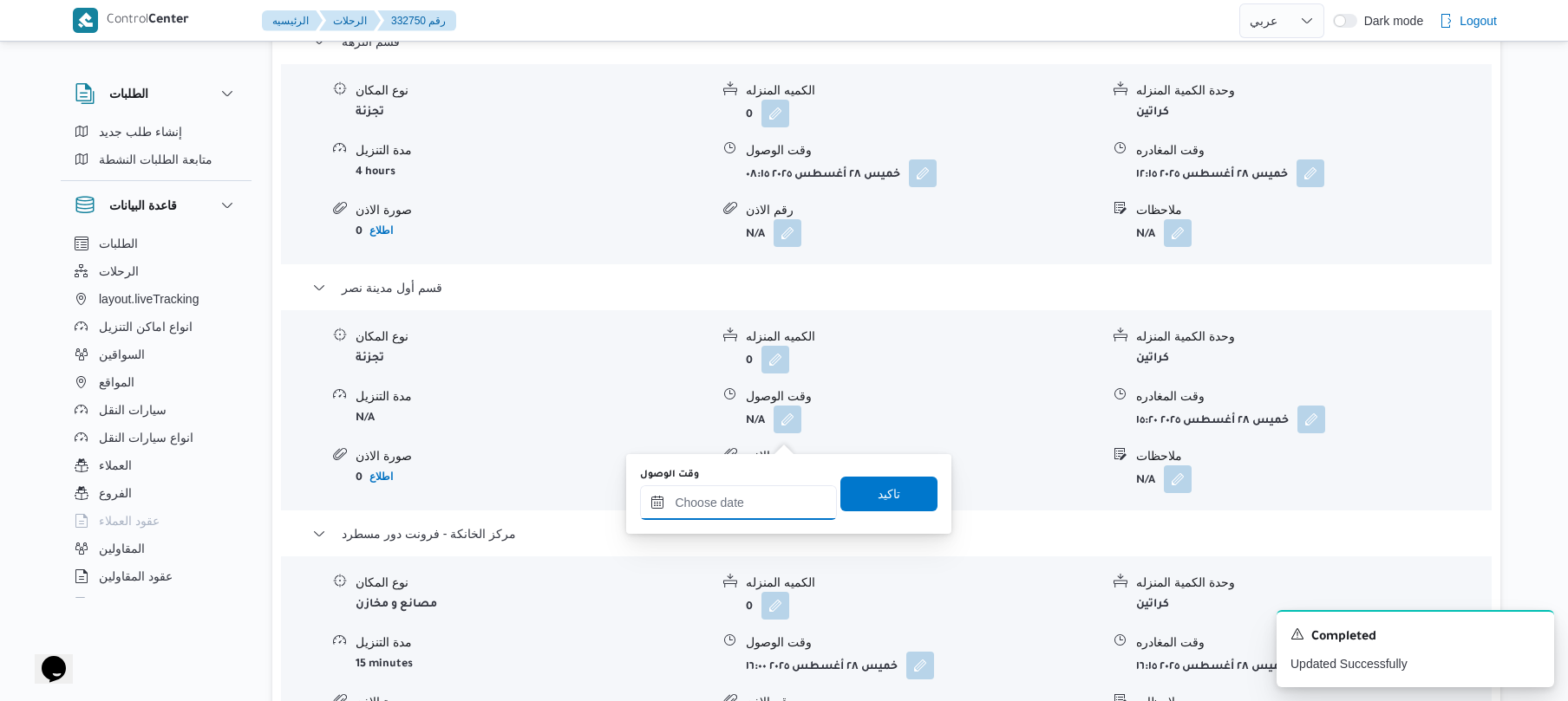
click at [702, 505] on input "وقت الوصول" at bounding box center [738, 502] width 197 height 35
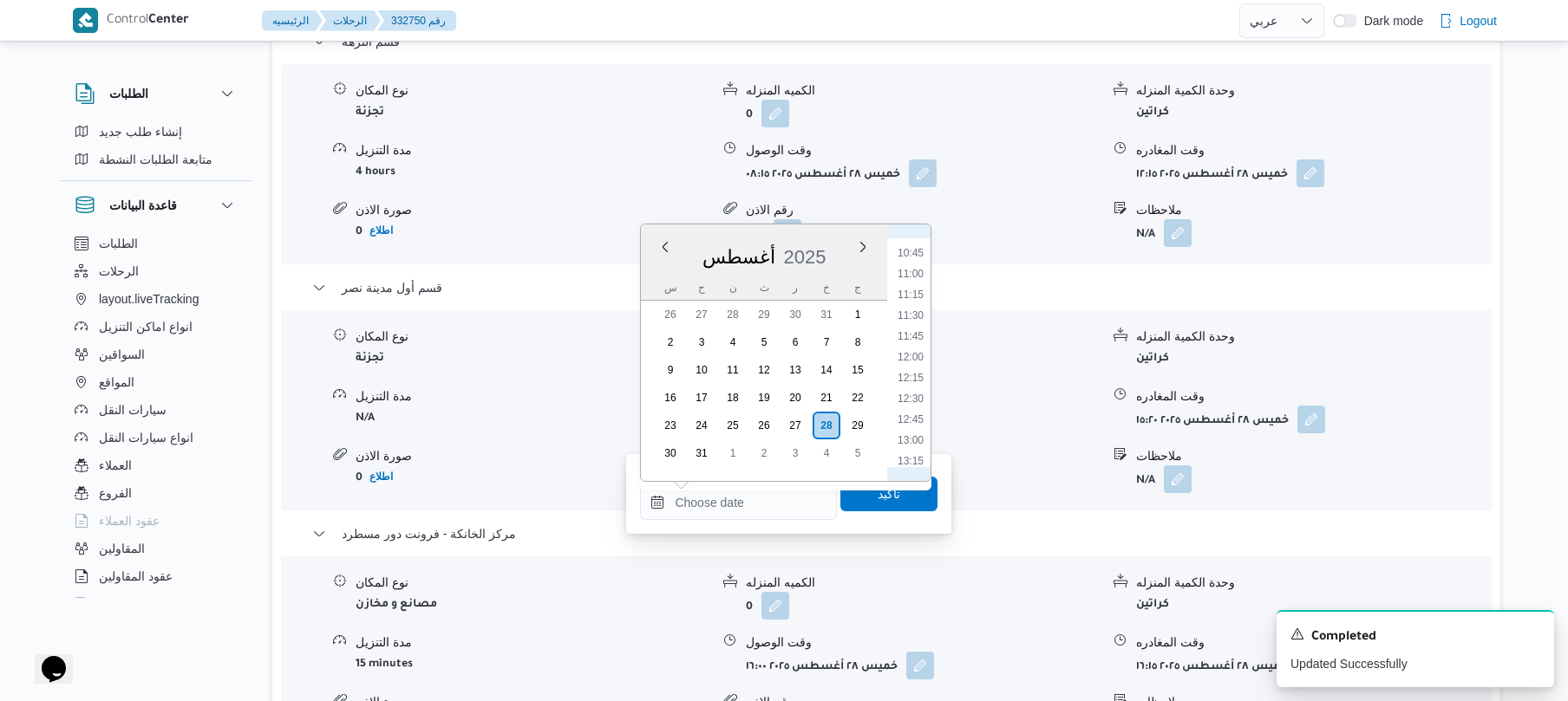
click at [916, 425] on li "12:45" at bounding box center [911, 419] width 40 height 18
type input "٢٨/٠٨/٢٠٢٥ ١٢:٤٥"
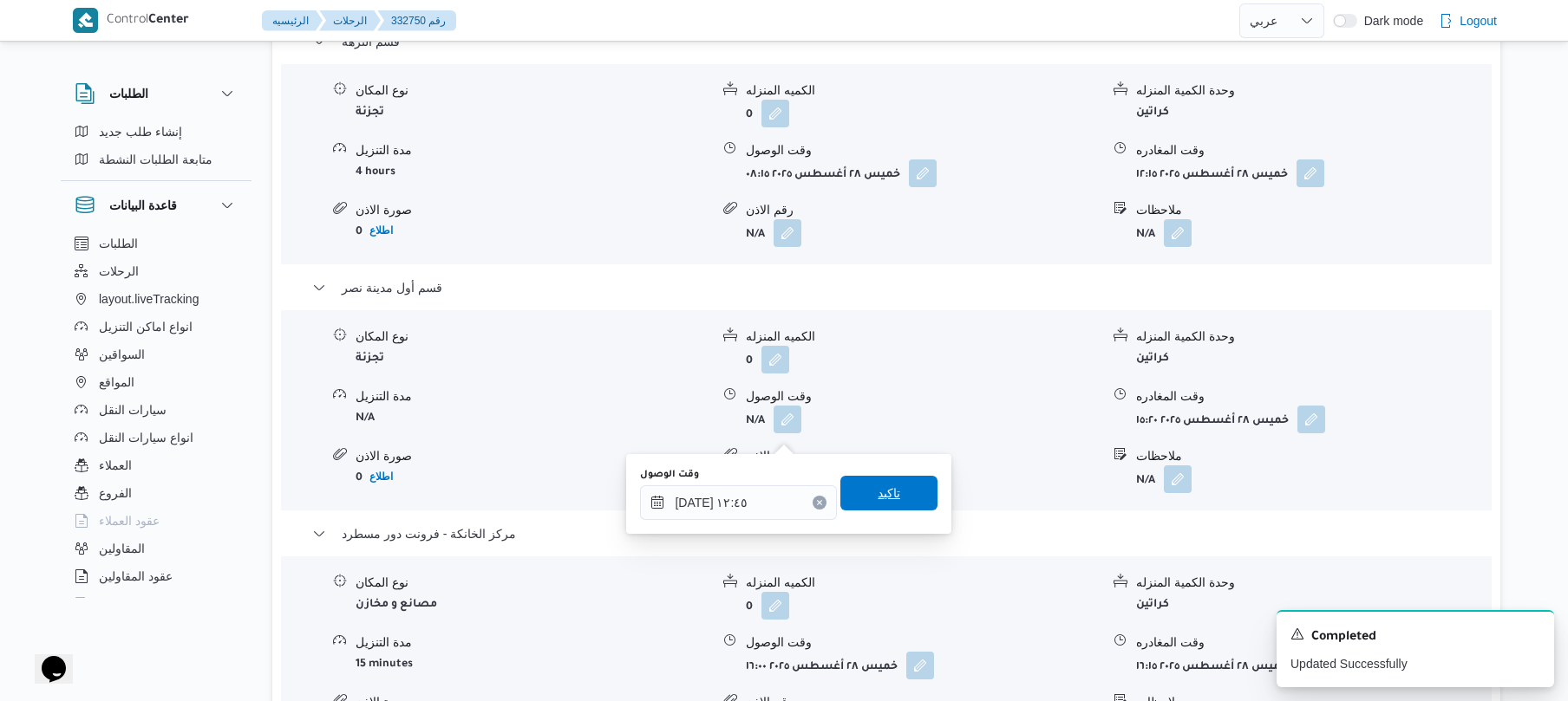
click at [884, 510] on span "تاكيد" at bounding box center [889, 493] width 97 height 35
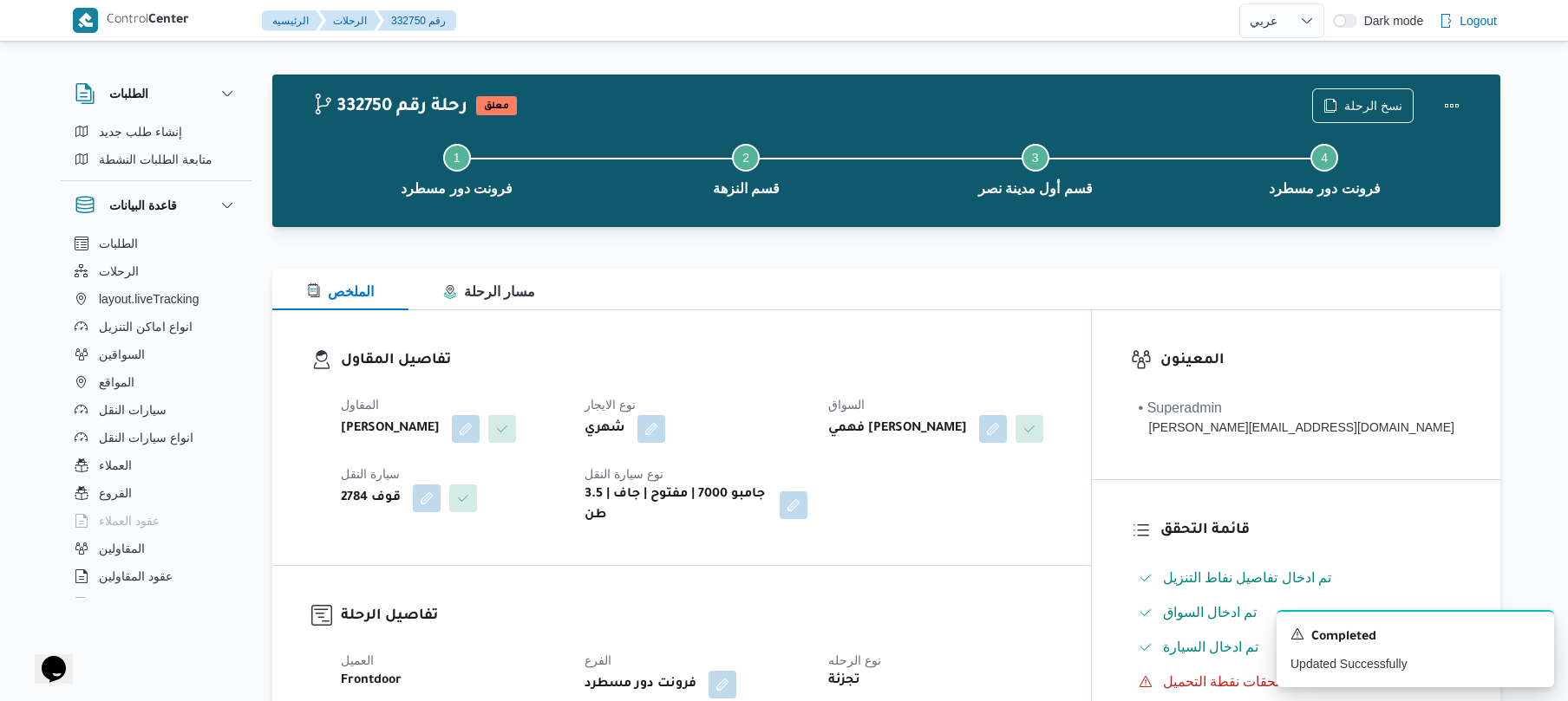
scroll to position [0, 0]
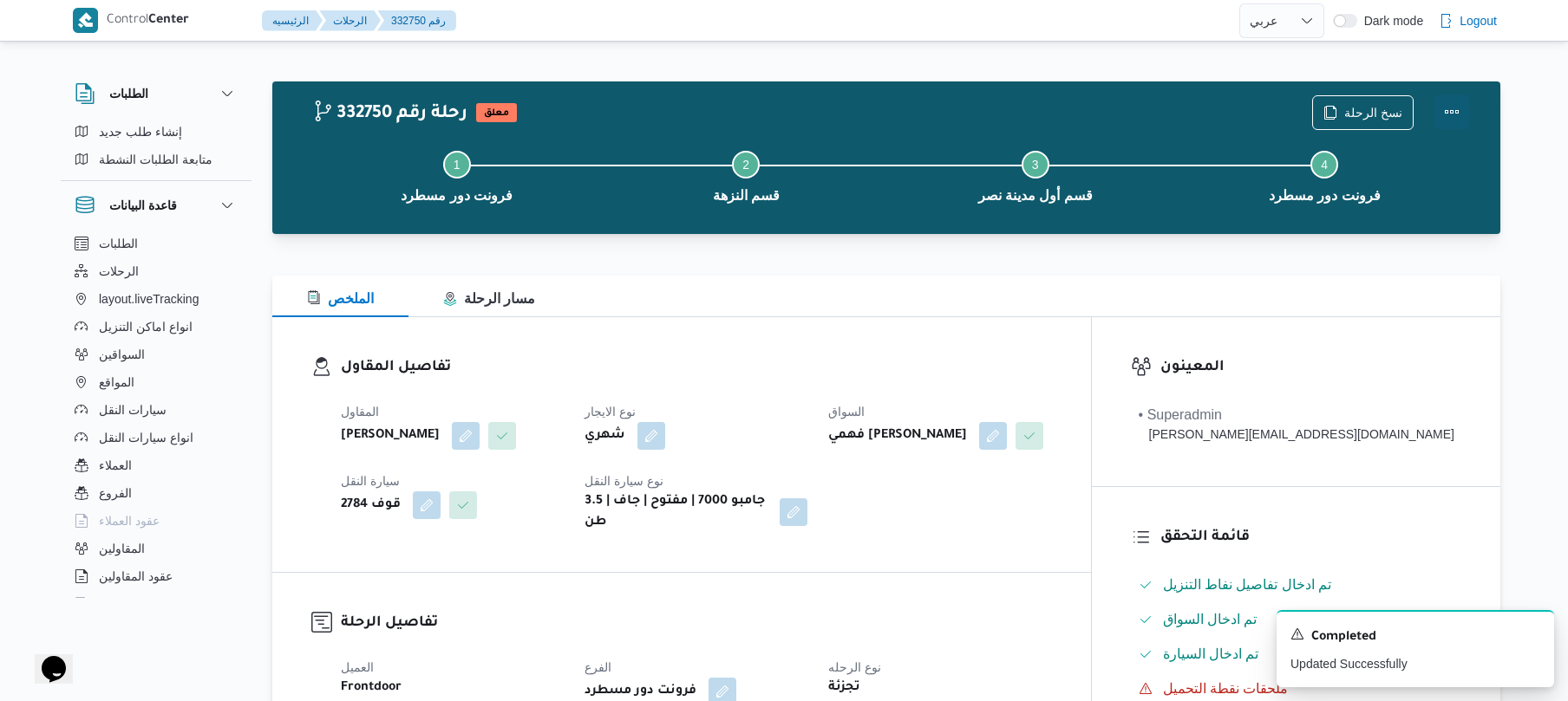
click at [1444, 115] on button "Actions" at bounding box center [1451, 111] width 35 height 35
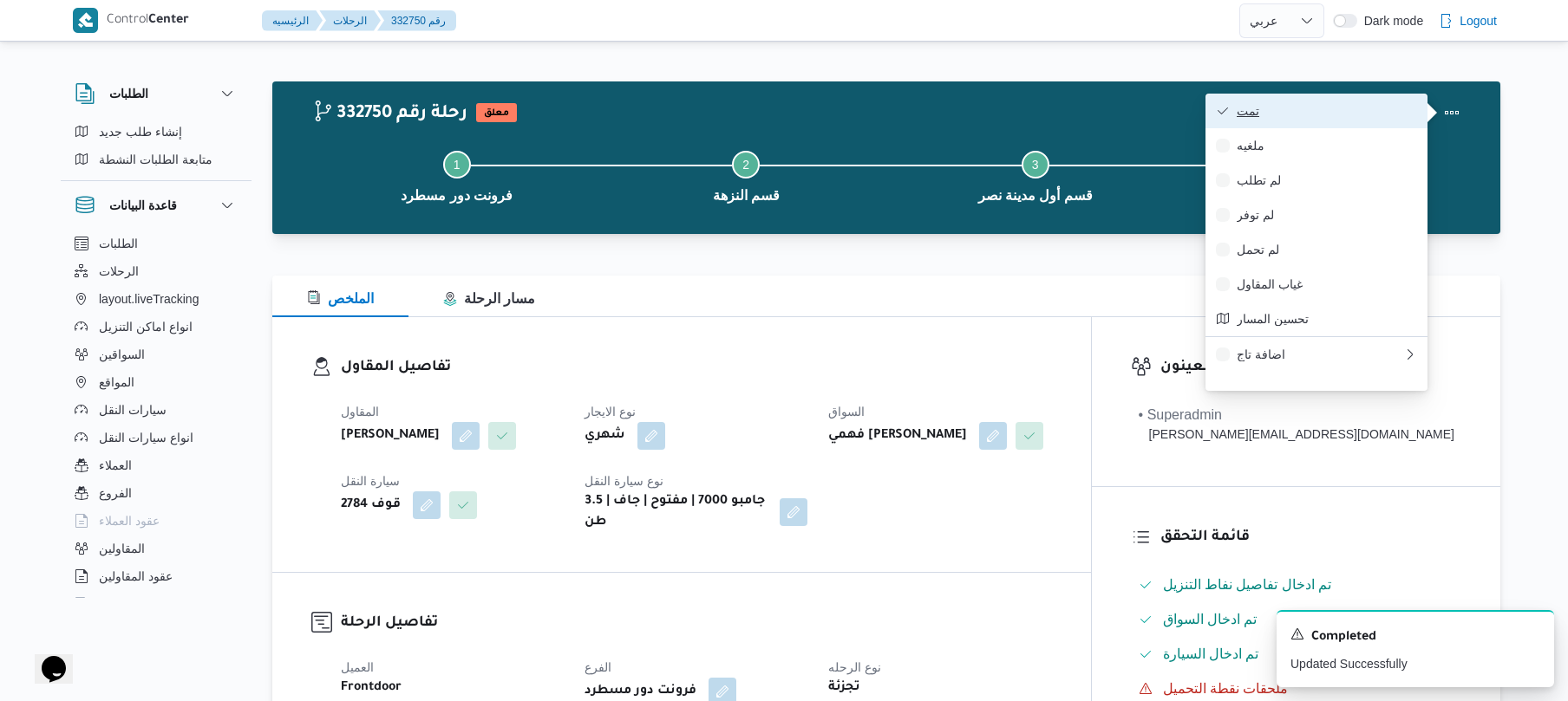
click at [1327, 108] on span "تمت" at bounding box center [1326, 110] width 180 height 14
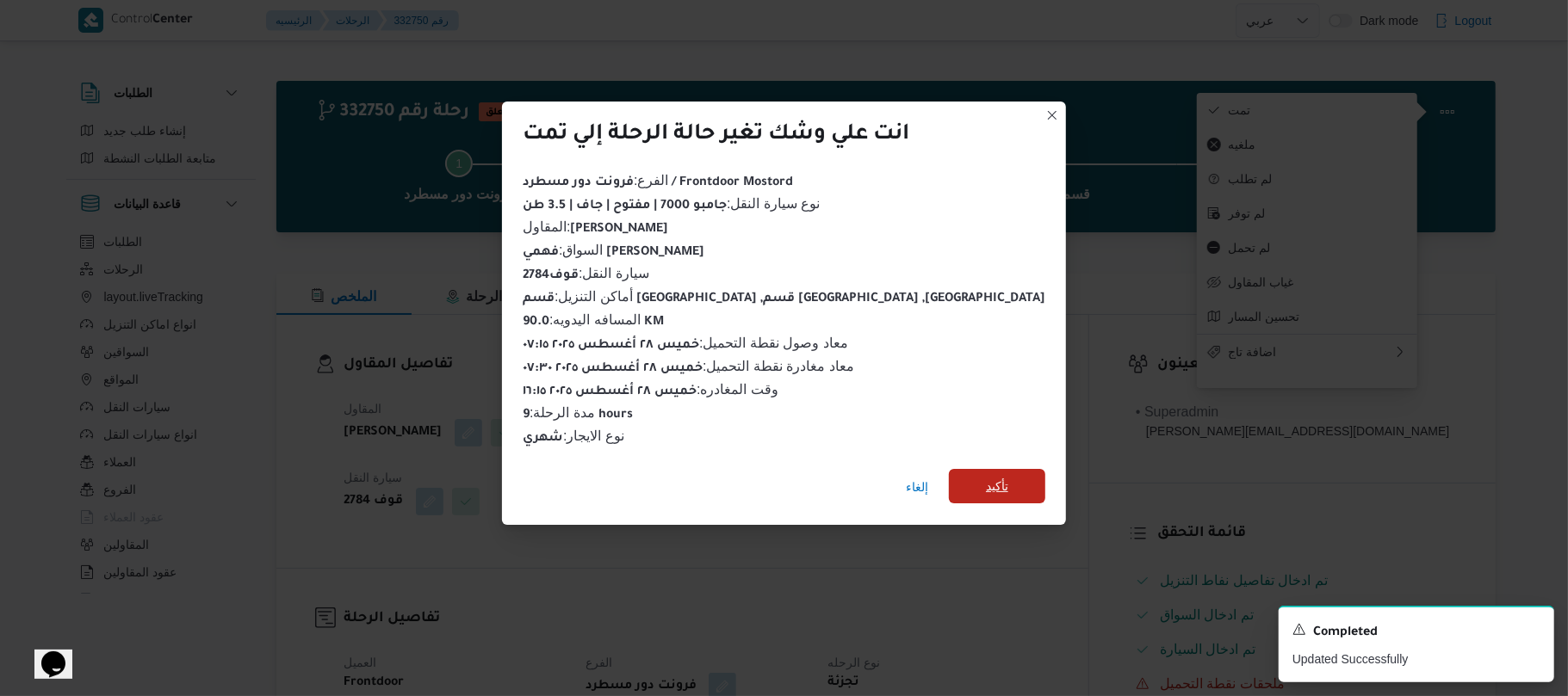
click at [986, 479] on span "تأكيد" at bounding box center [997, 487] width 22 height 20
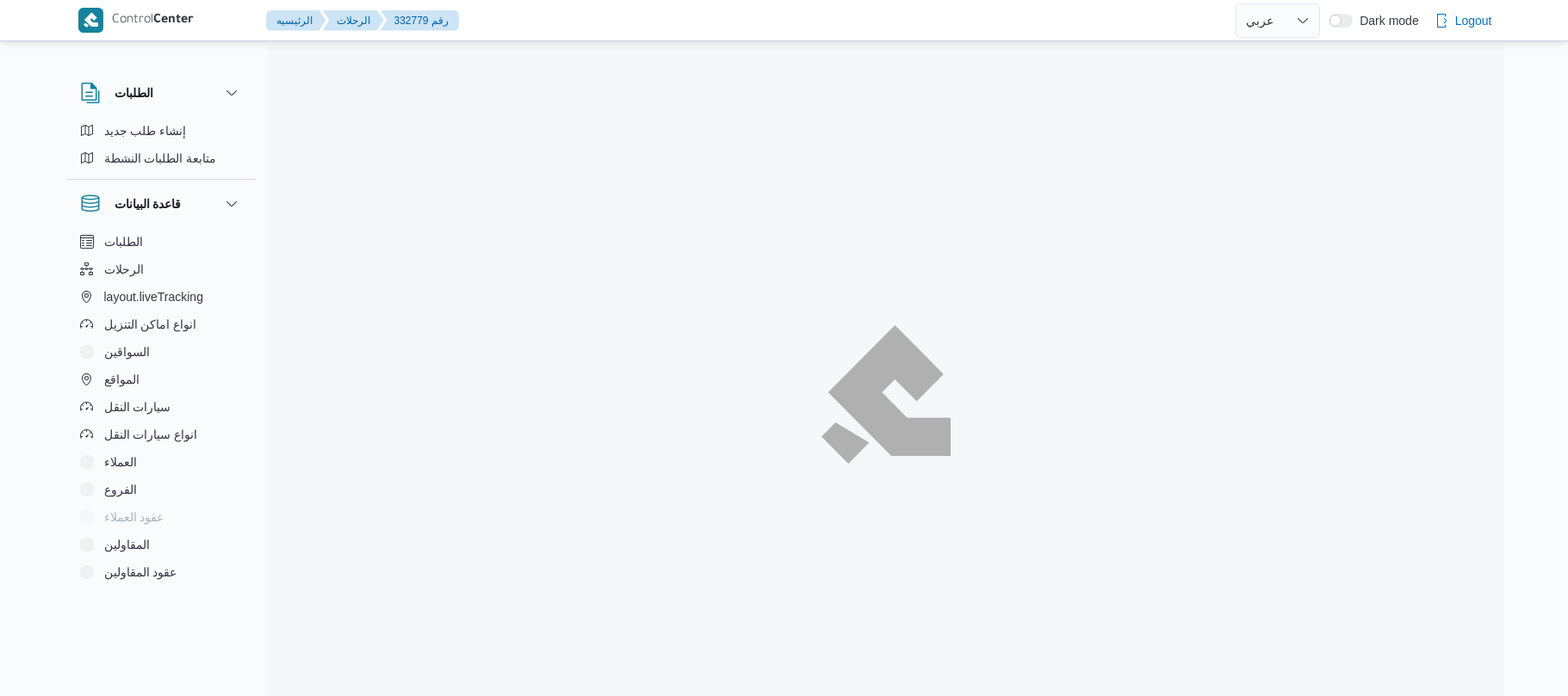
select select "ar"
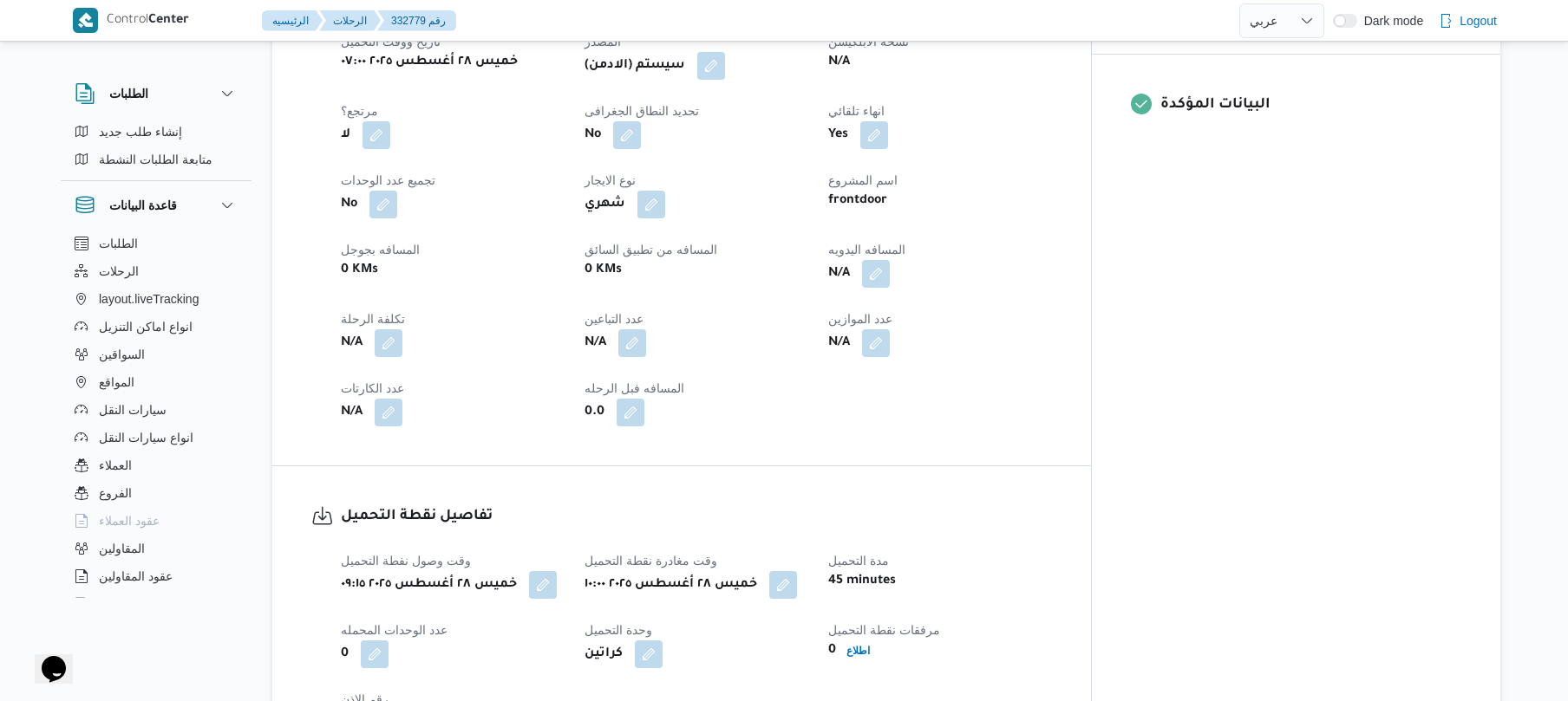
scroll to position [647, 0]
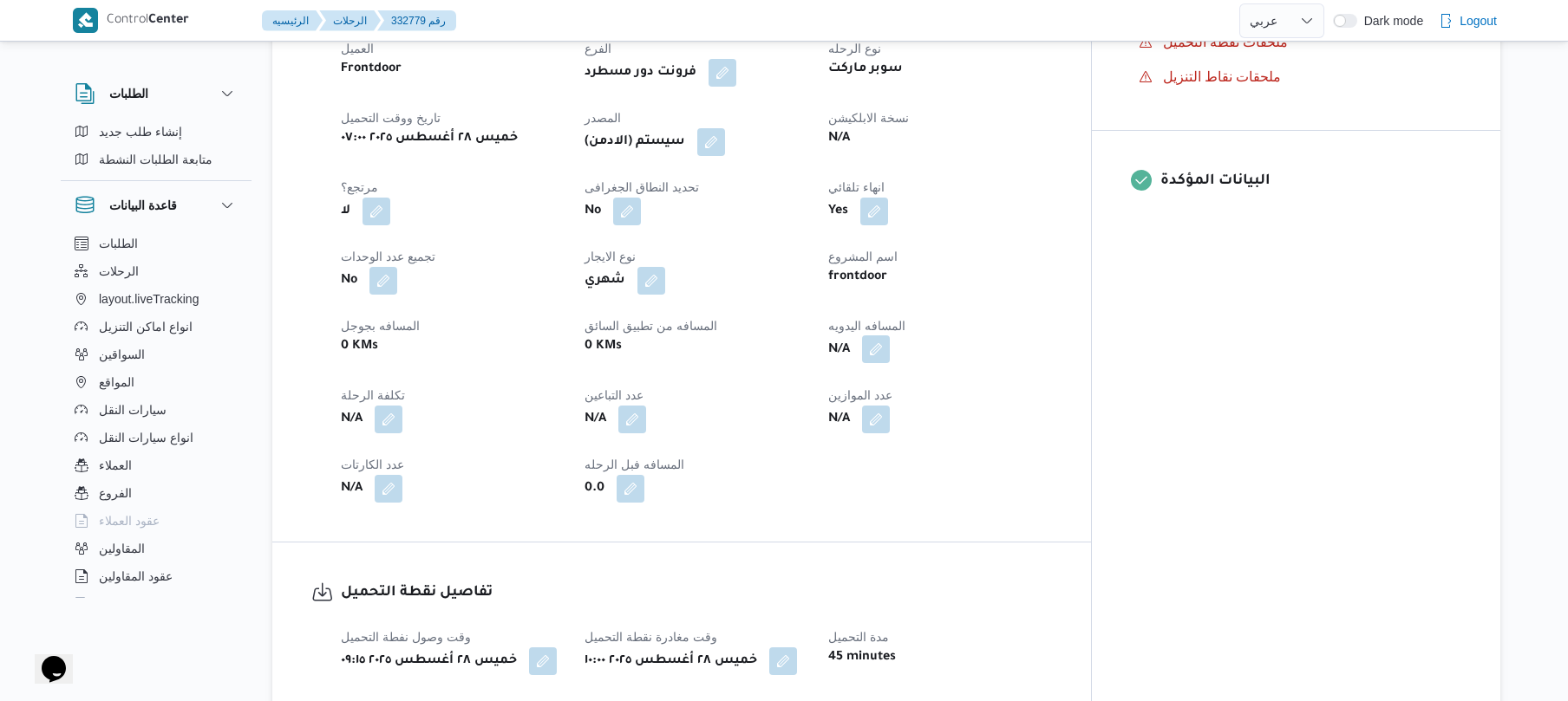
click at [890, 335] on button "button" at bounding box center [876, 349] width 28 height 28
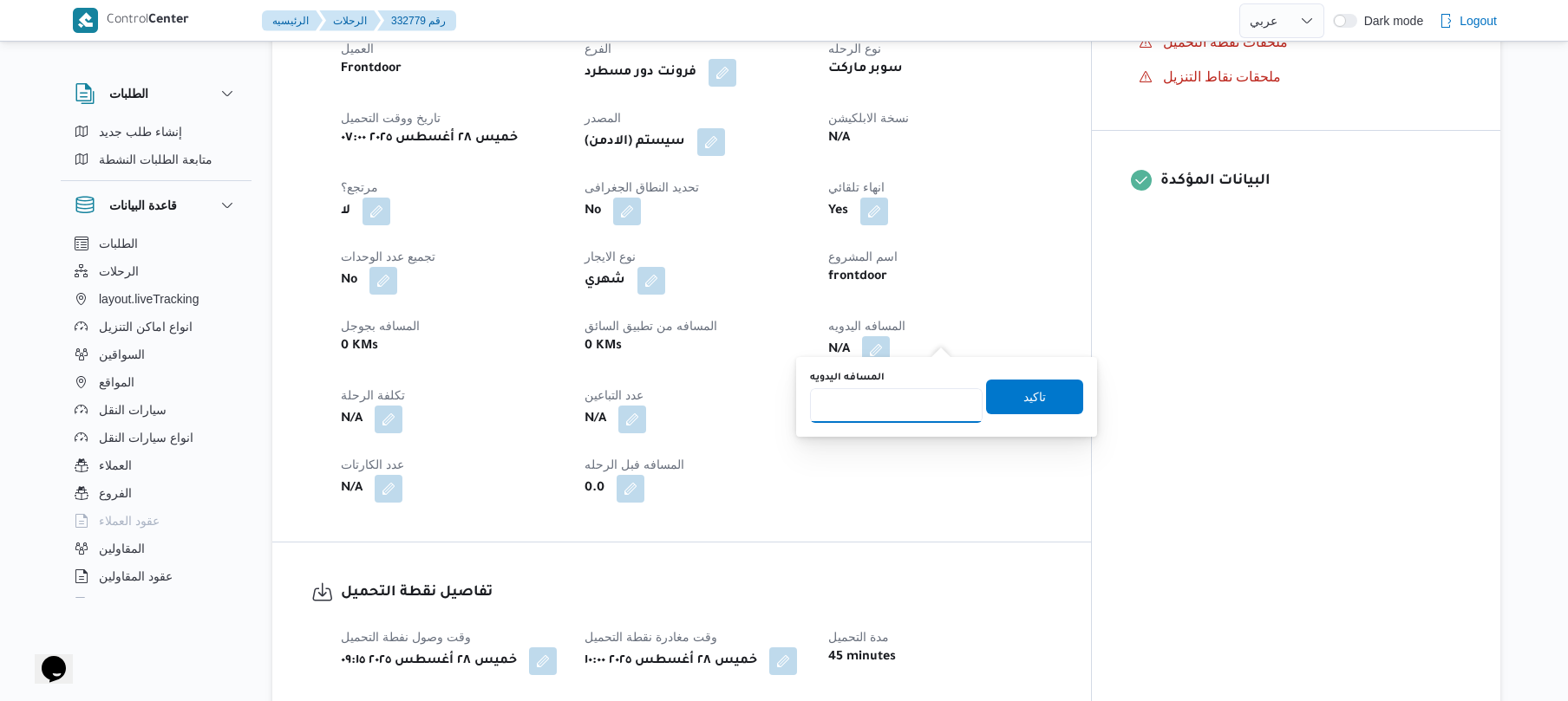
click at [879, 408] on input "المسافه اليدويه" at bounding box center [897, 405] width 173 height 35
type input "130"
click at [1024, 388] on span "تاكيد" at bounding box center [1035, 396] width 22 height 21
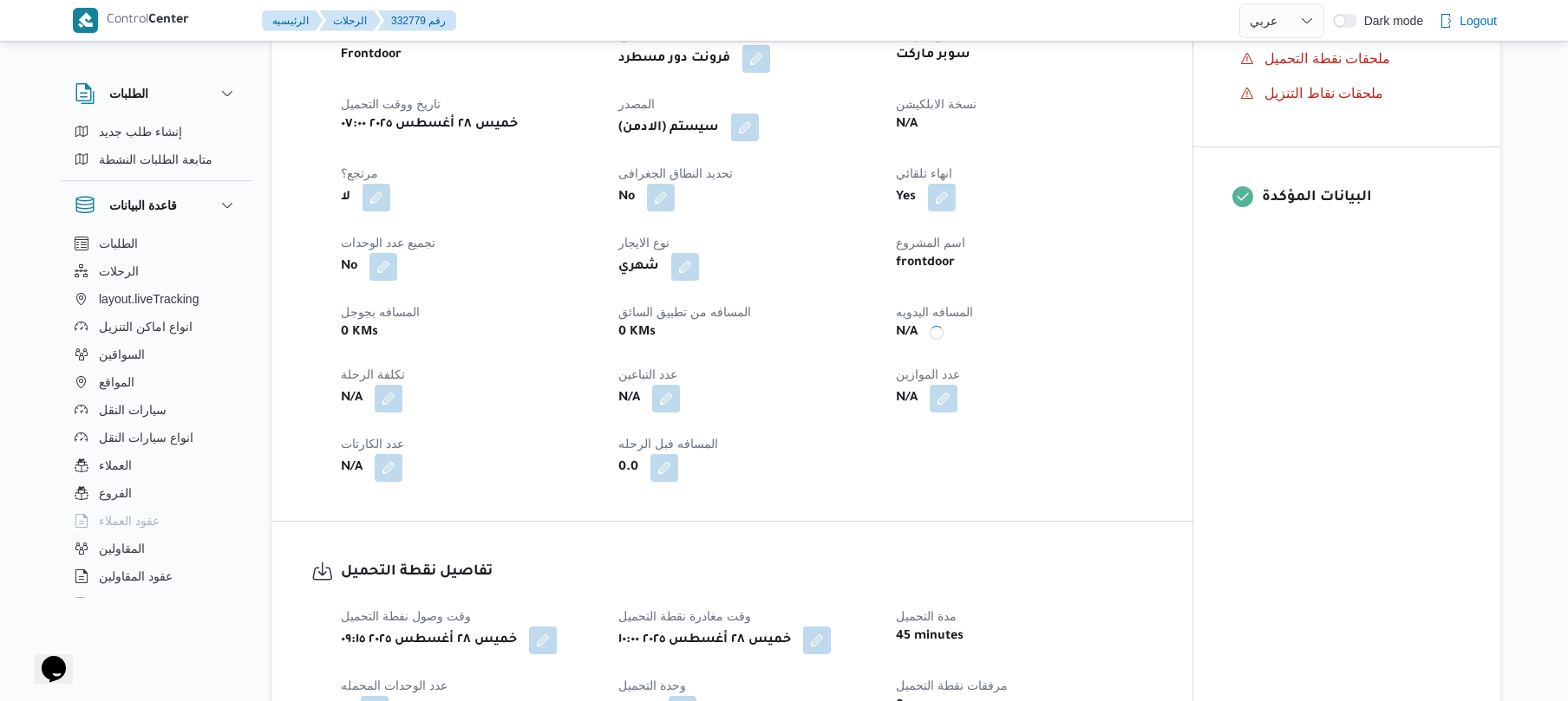
click at [759, 140] on button "button" at bounding box center [745, 128] width 28 height 28
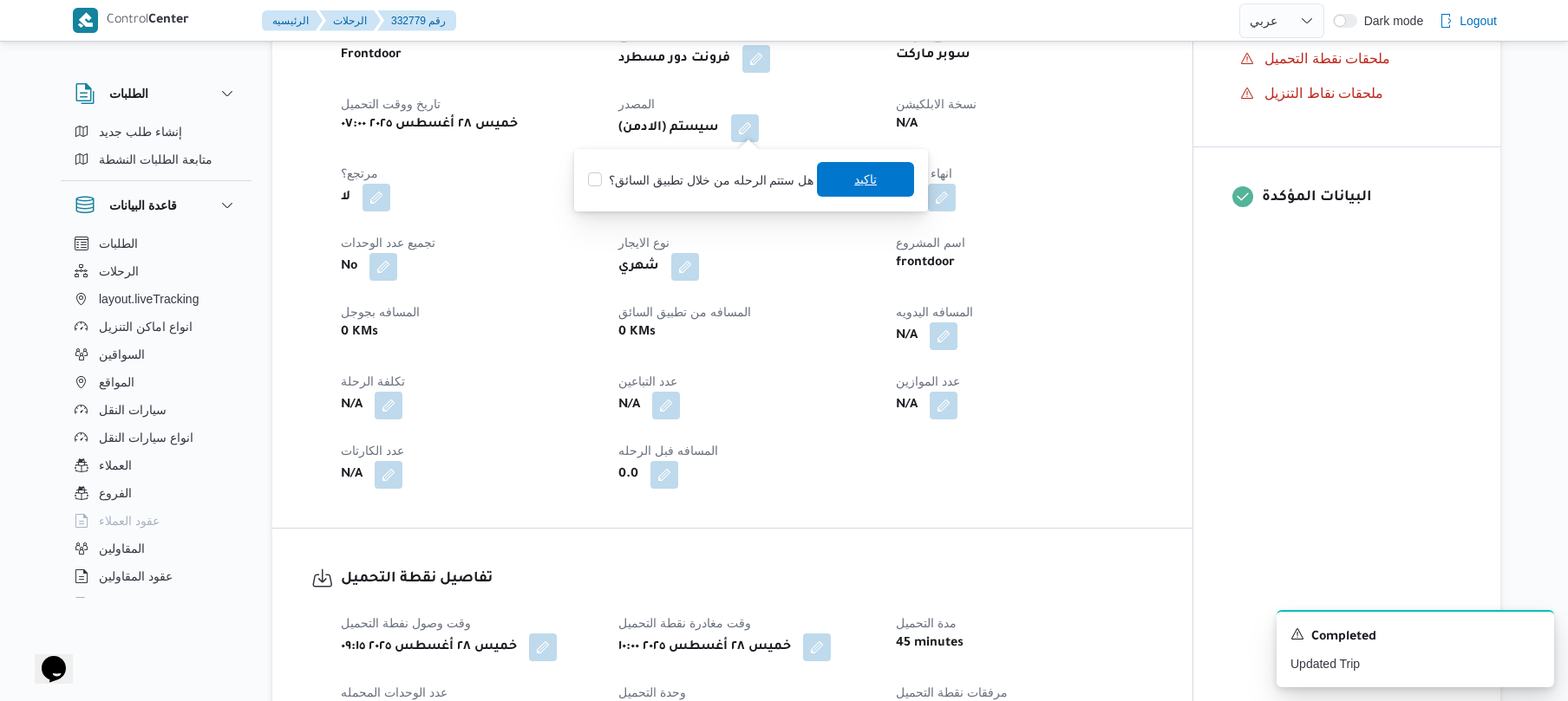
click at [826, 182] on span "تاكيد" at bounding box center [866, 179] width 97 height 35
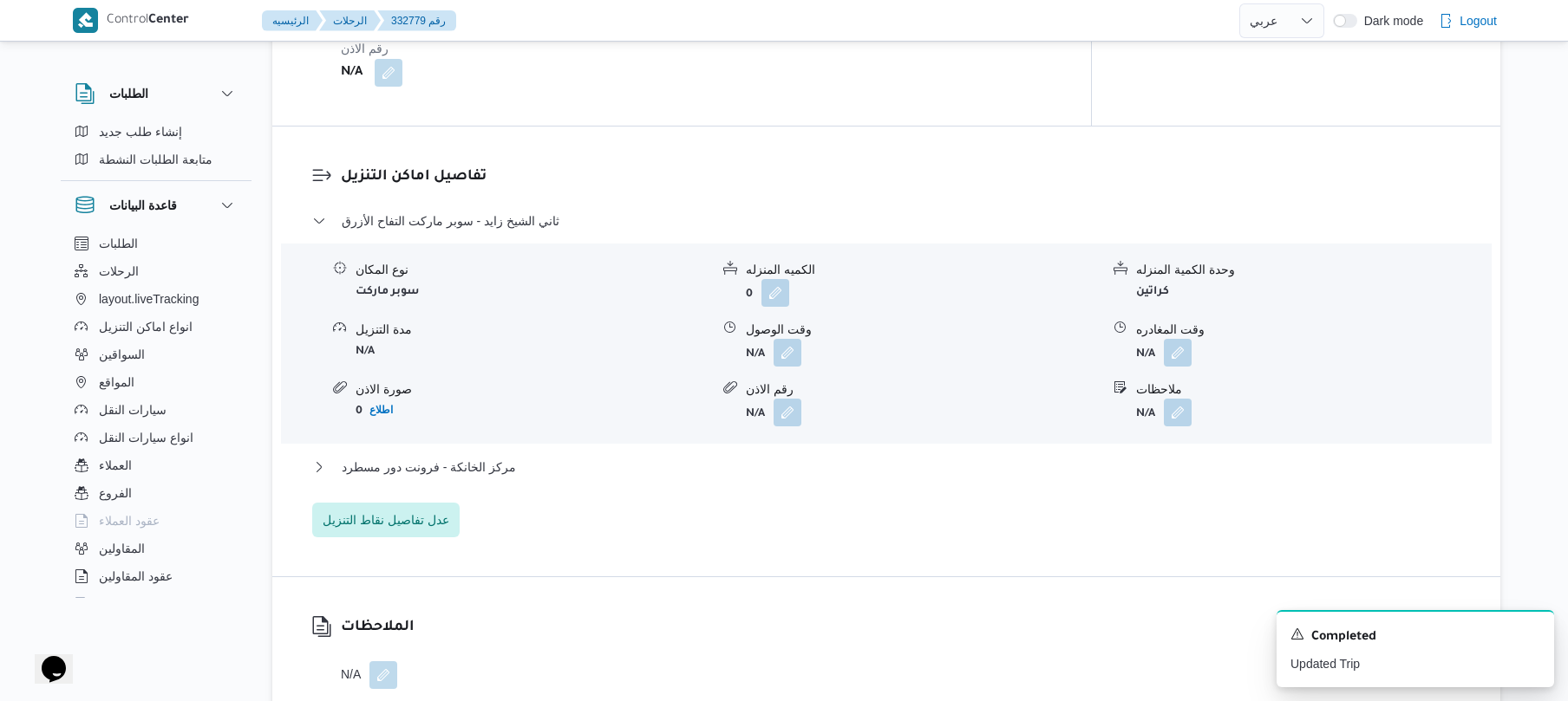
scroll to position [1387, 0]
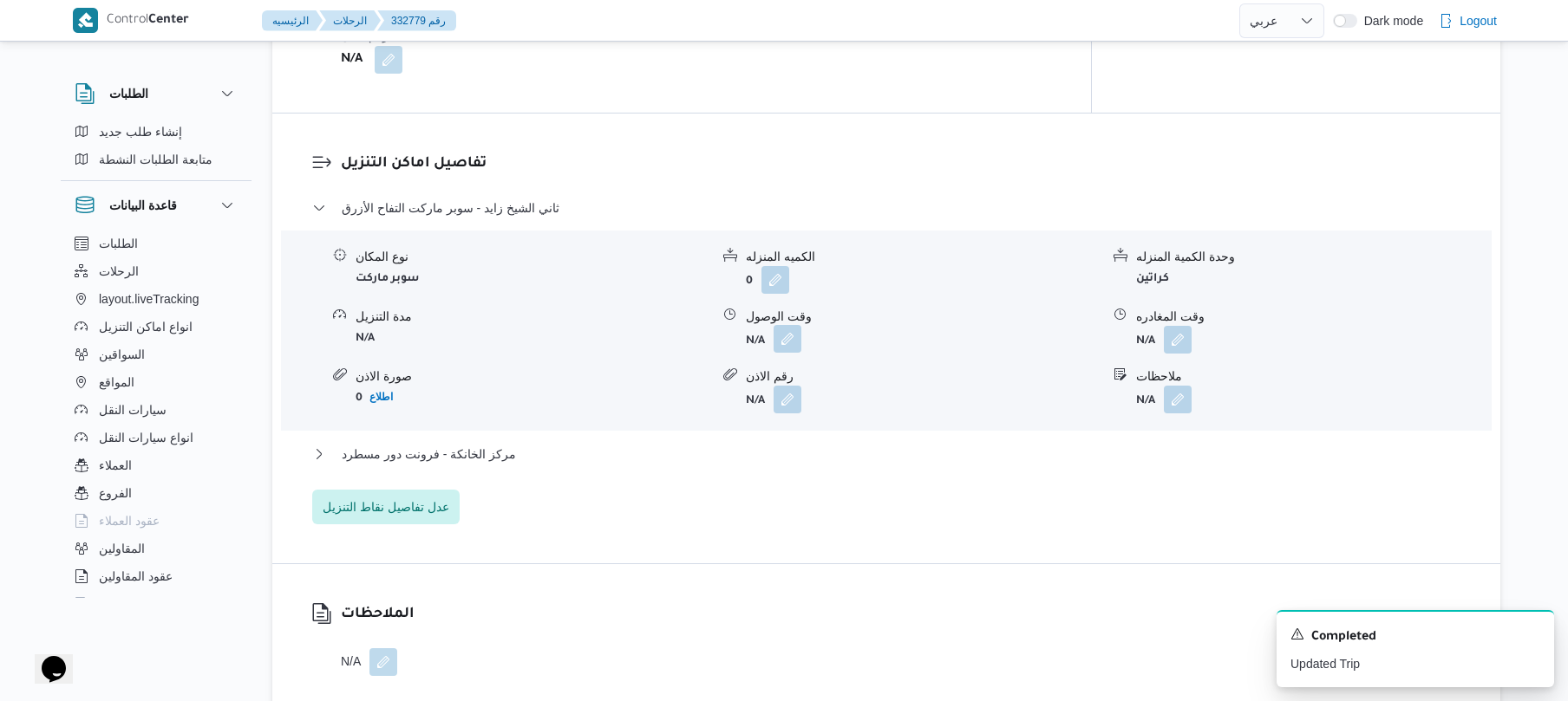
click at [791, 328] on button "button" at bounding box center [788, 339] width 28 height 28
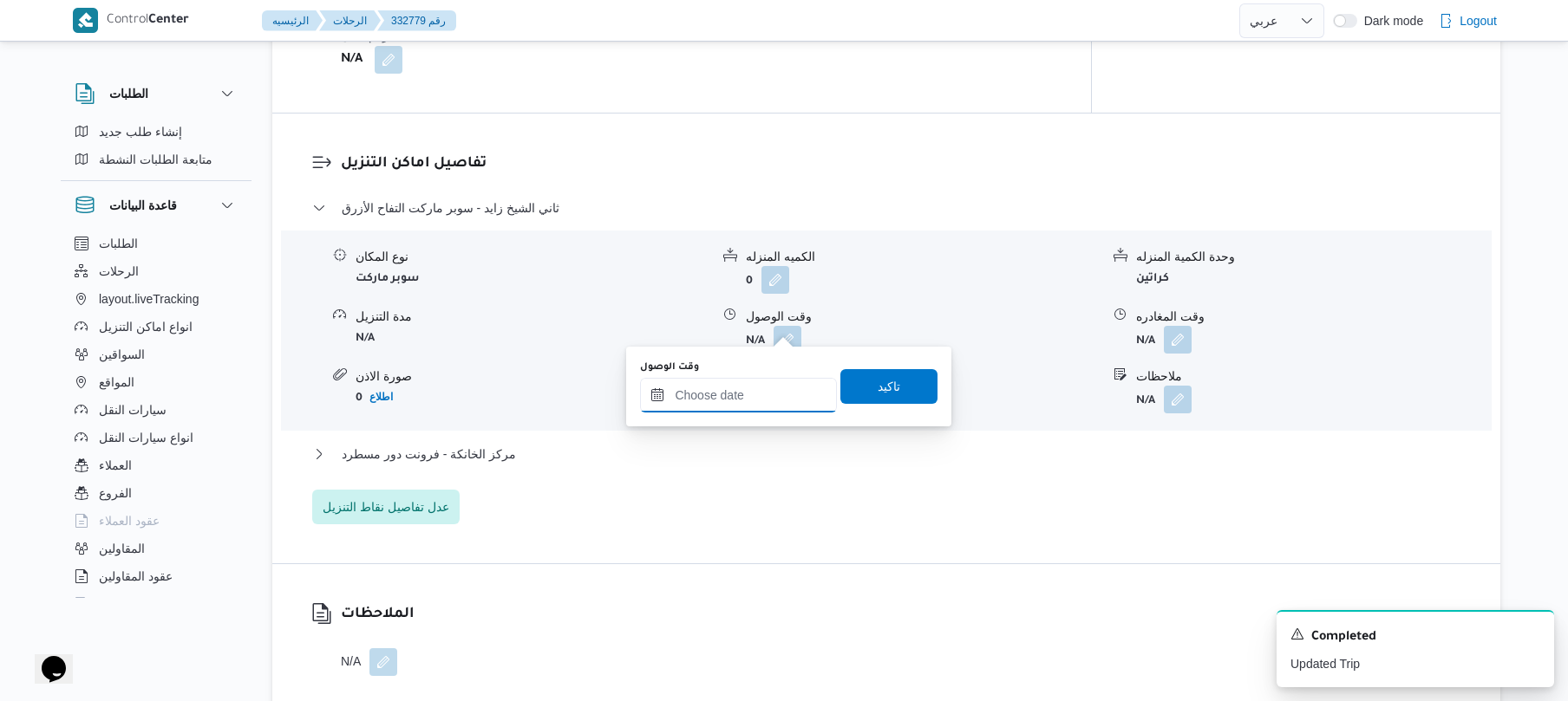
click at [749, 396] on input "وقت الوصول" at bounding box center [738, 395] width 197 height 35
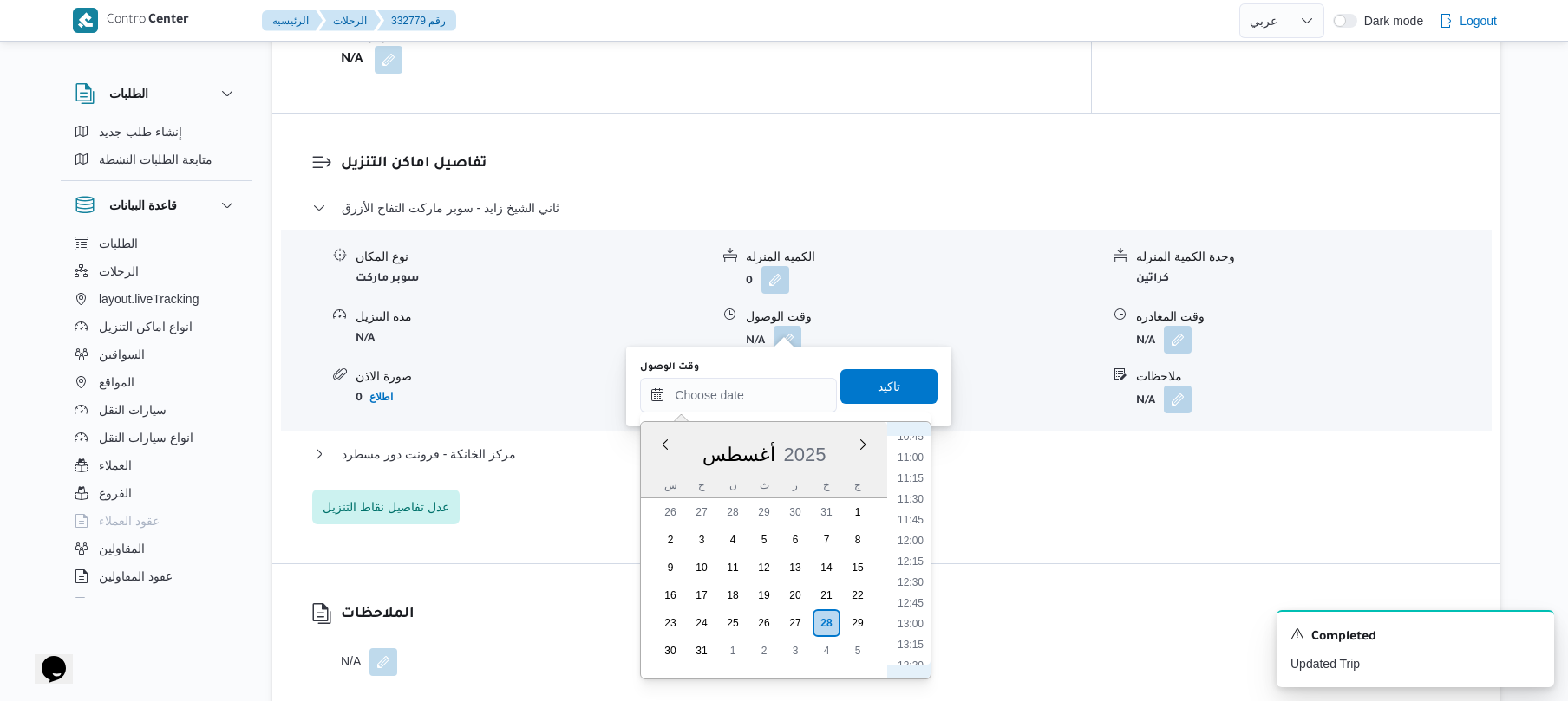
scroll to position [889, 0]
click at [917, 451] on li "10:45" at bounding box center [911, 451] width 40 height 18
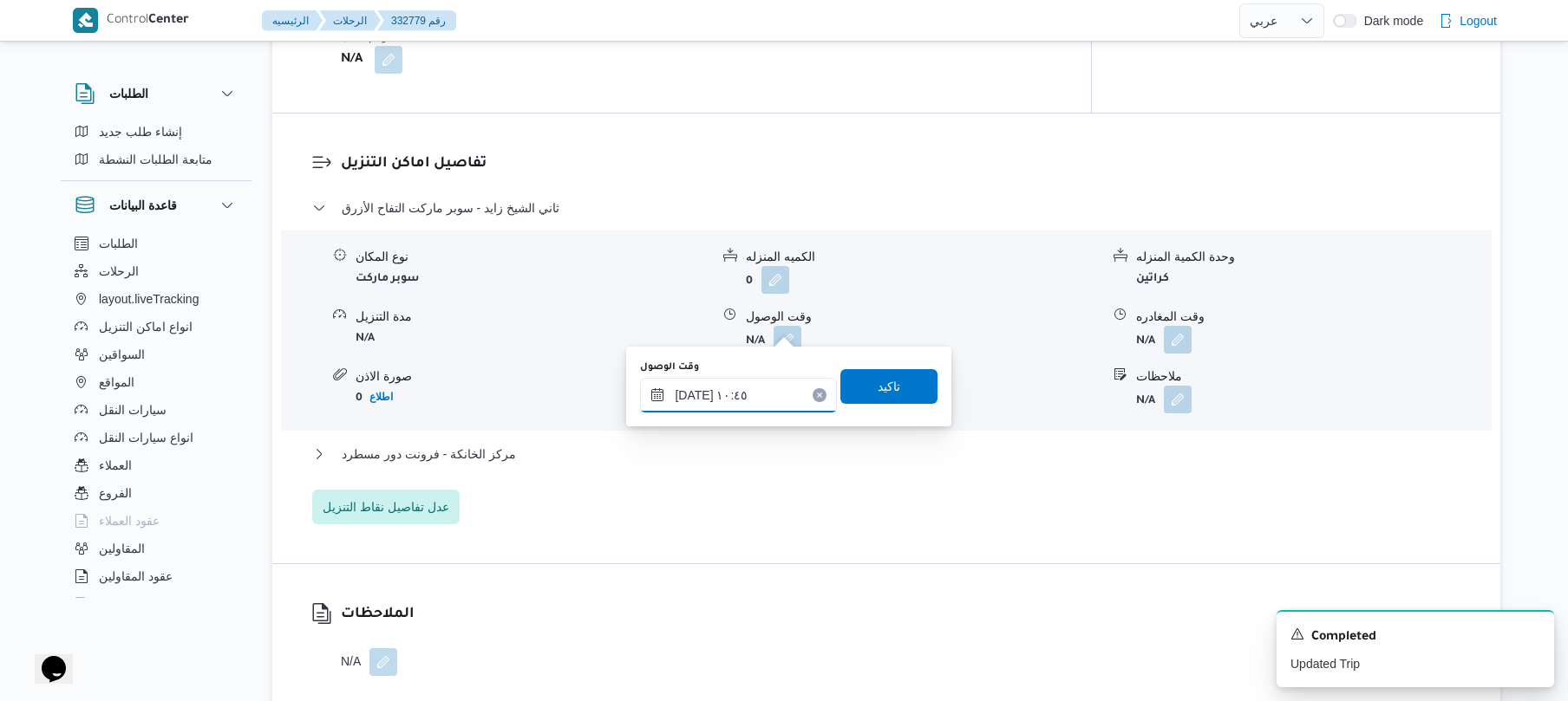
click at [695, 390] on input "٢٨/٠٨/٢٠٢٥ ١٠:٤٥" at bounding box center [738, 395] width 197 height 35
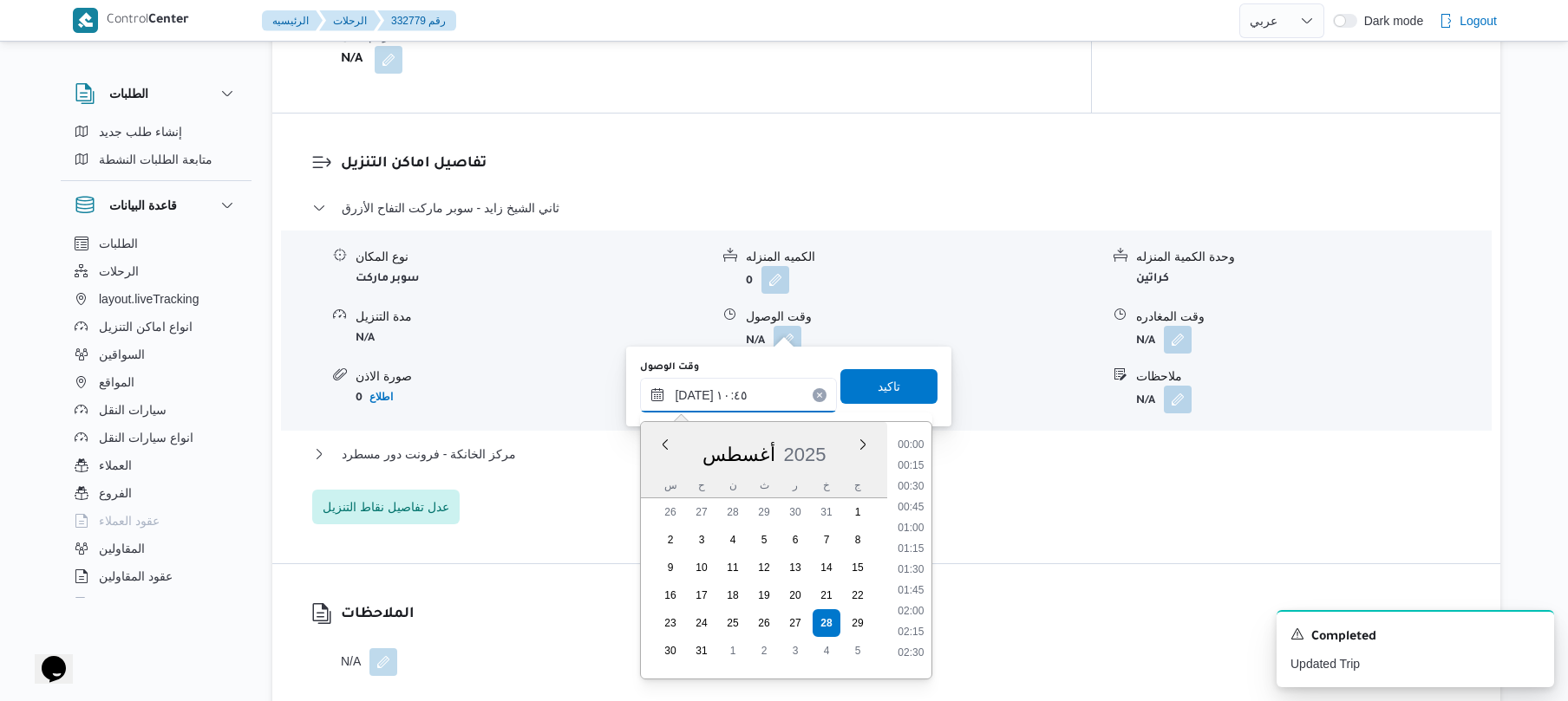
click at [695, 390] on input "٢٨/٠٨/٢٠٢٥ ١٠:٤٥" at bounding box center [738, 395] width 197 height 35
type input "٢٨/٠٨/٢٠٢٥ ١٠:55"
click at [884, 393] on span "تاكيد" at bounding box center [889, 386] width 22 height 21
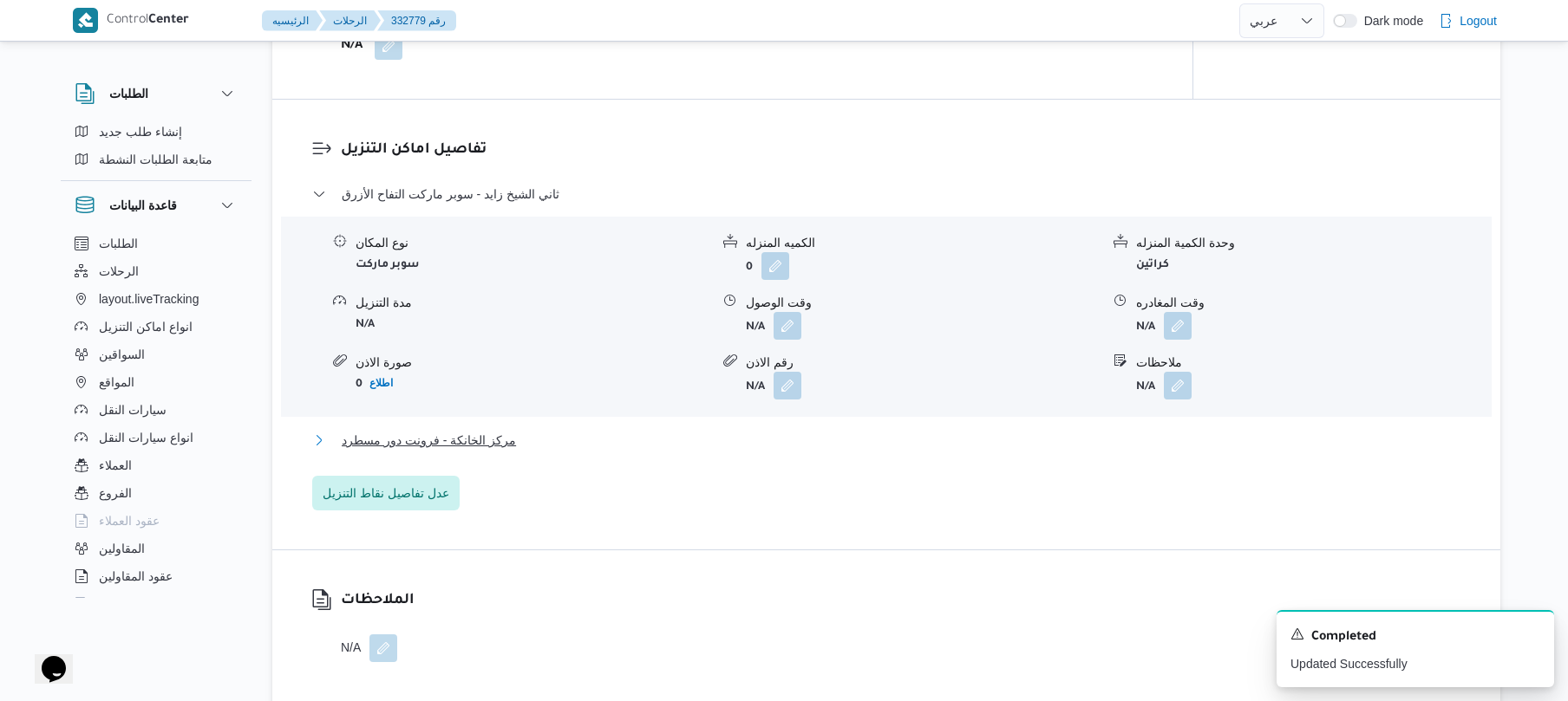
click at [746, 442] on button "مركز الخانكة - فرونت دور مسطرد" at bounding box center [886, 441] width 1150 height 21
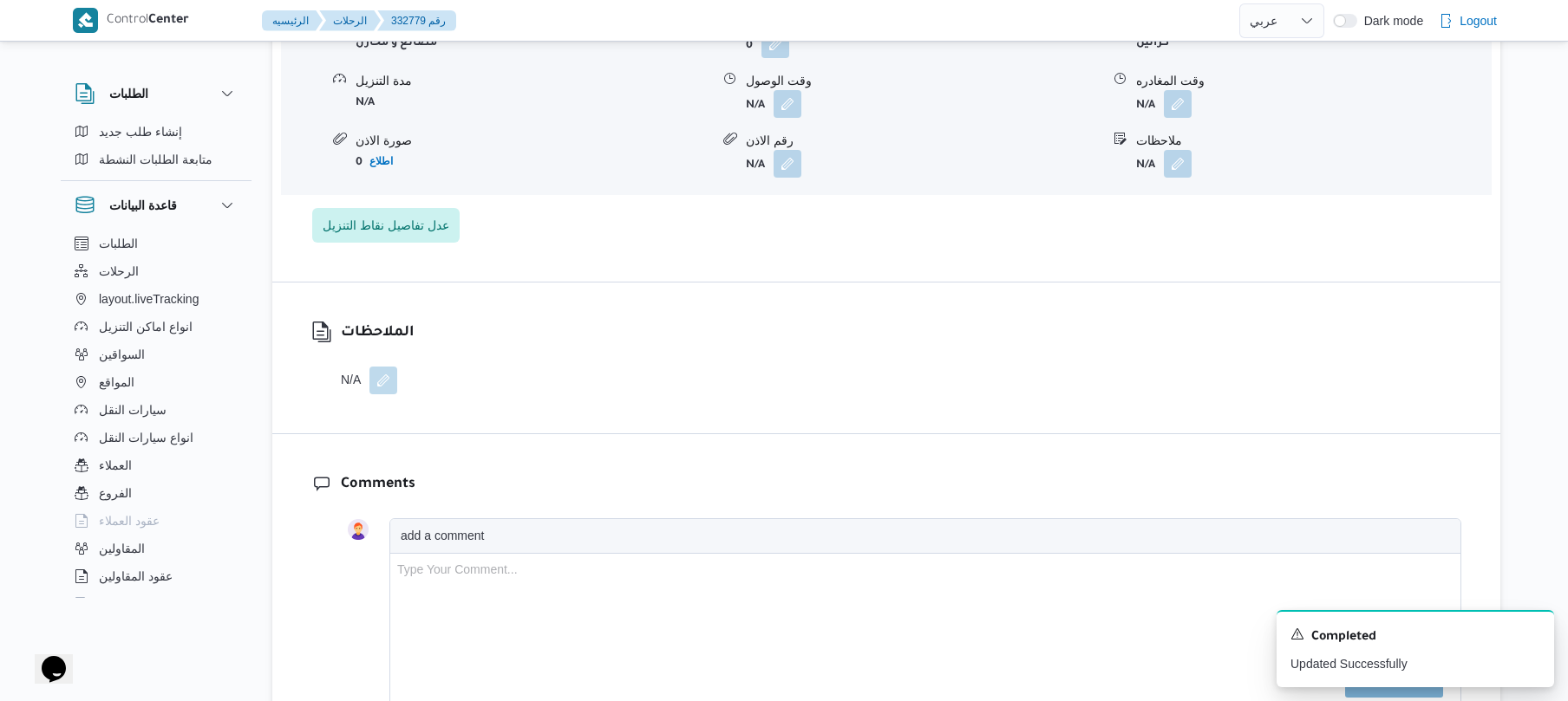
scroll to position [1895, 0]
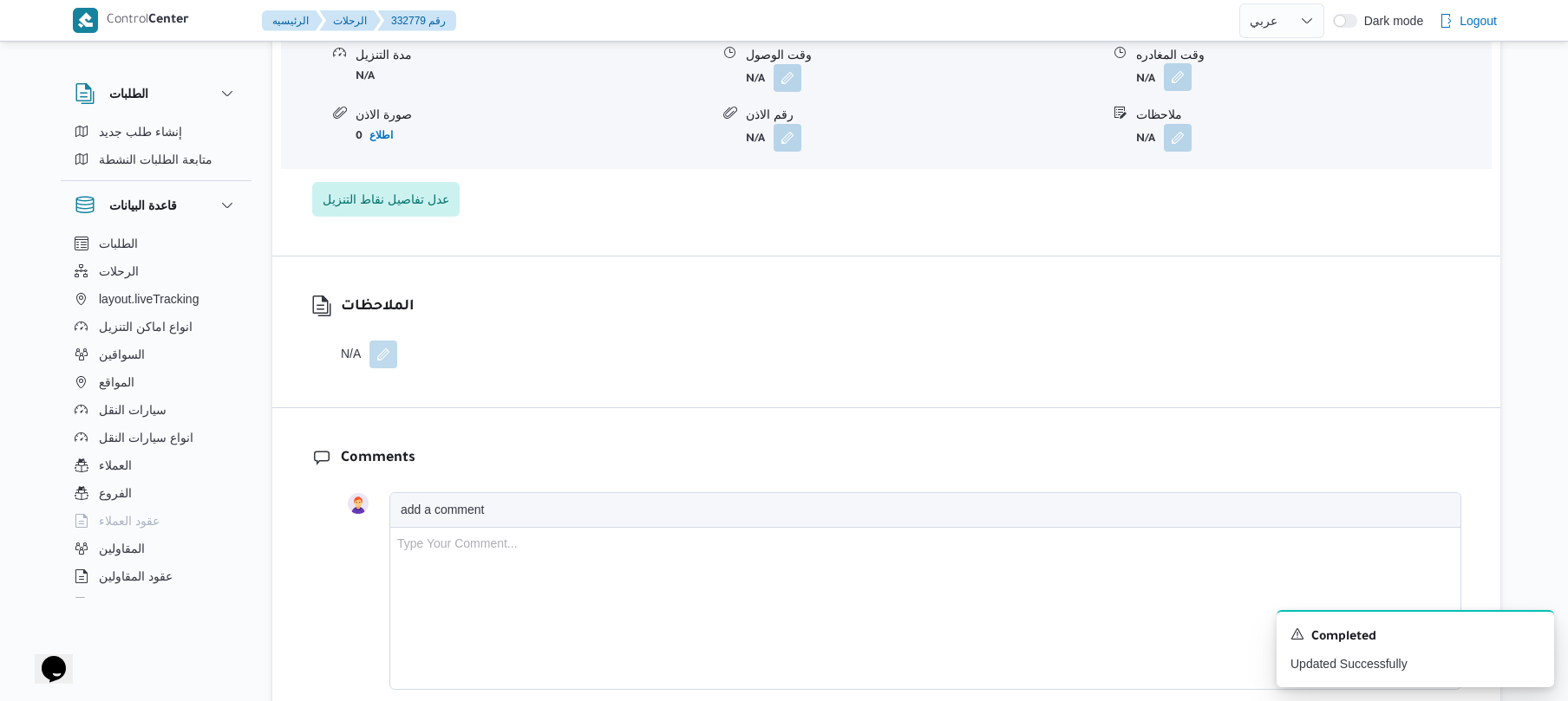
click at [1184, 63] on button "button" at bounding box center [1178, 77] width 28 height 28
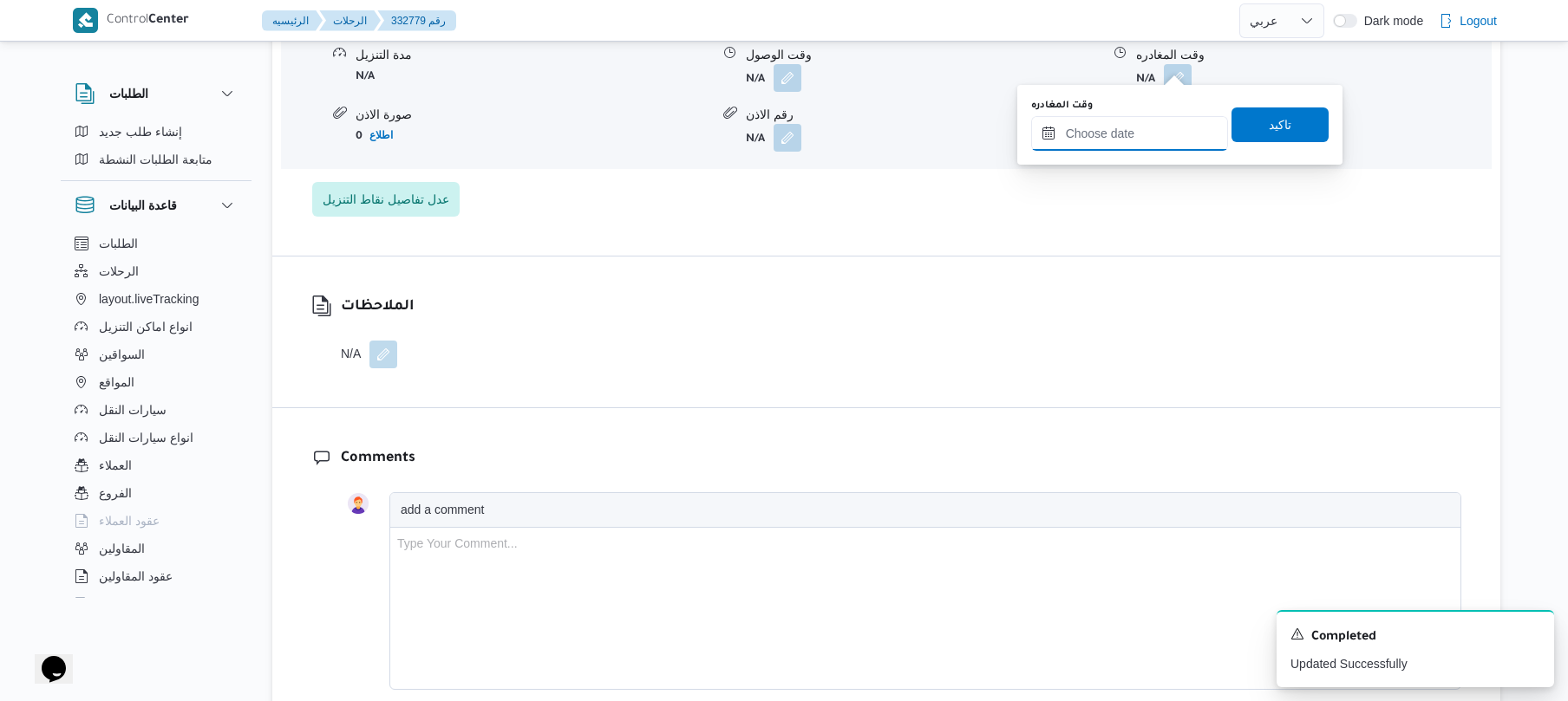
click at [1126, 137] on input "وقت المغادره" at bounding box center [1129, 133] width 197 height 35
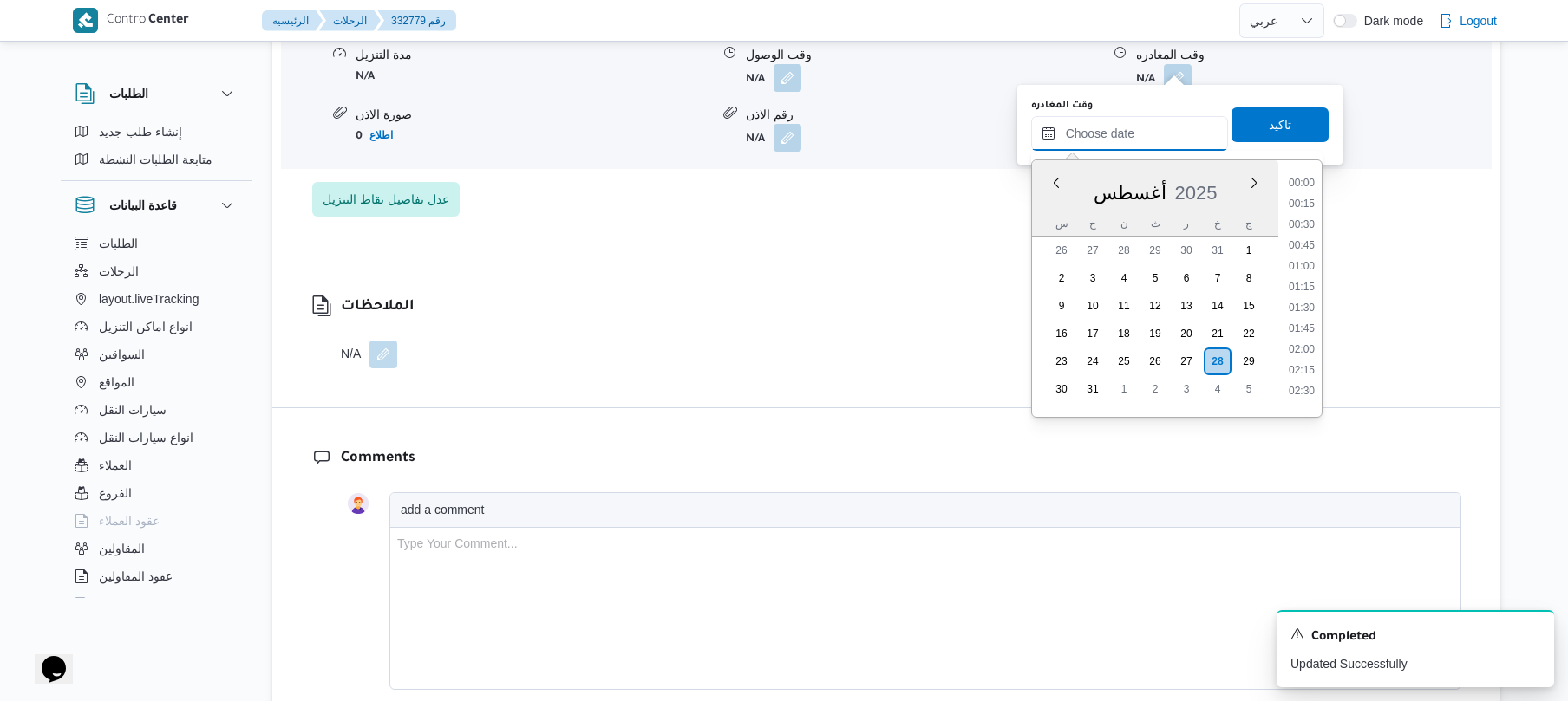
scroll to position [1277, 0]
click at [1303, 258] on li "16:15" at bounding box center [1302, 258] width 40 height 18
type input "[DATE] ١٦:١٥"
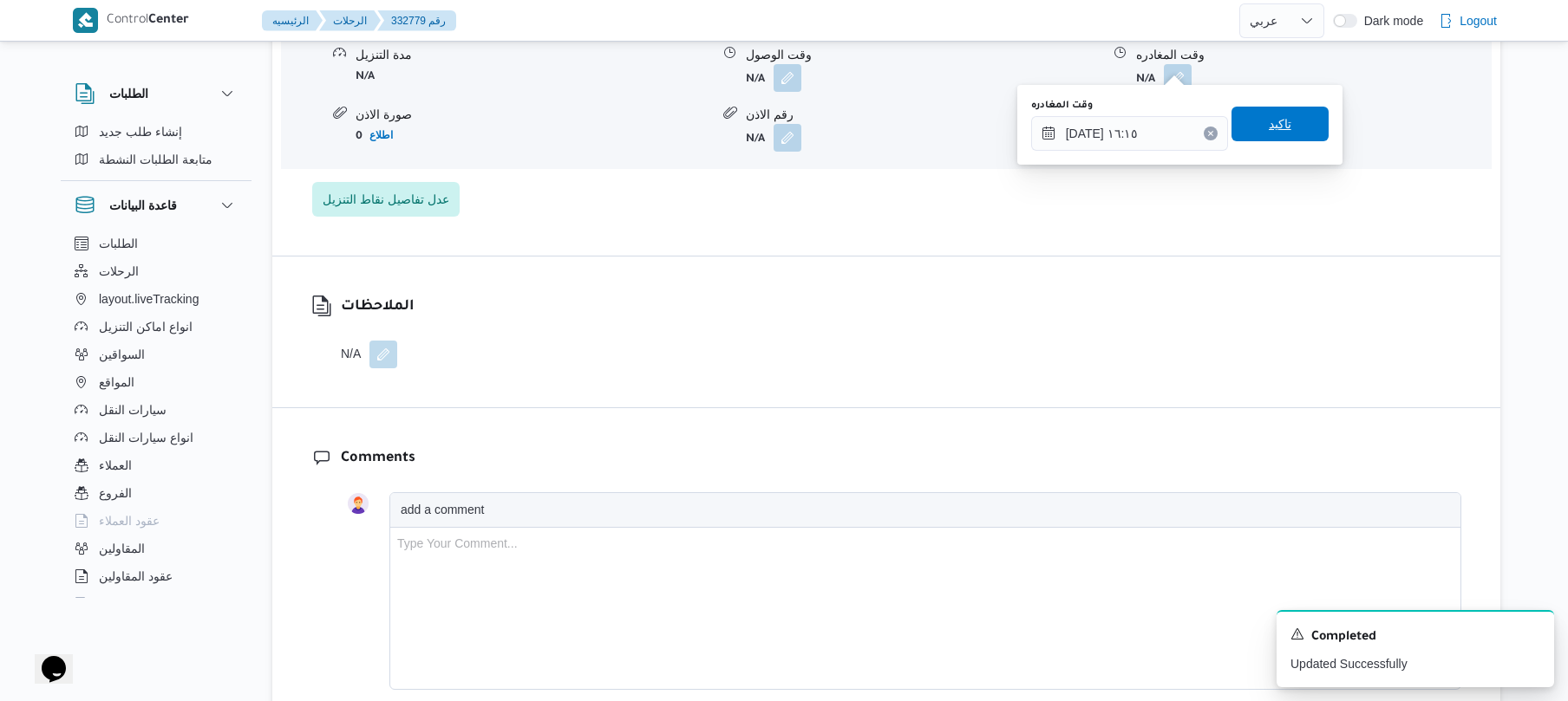
click at [1275, 128] on span "تاكيد" at bounding box center [1280, 124] width 22 height 21
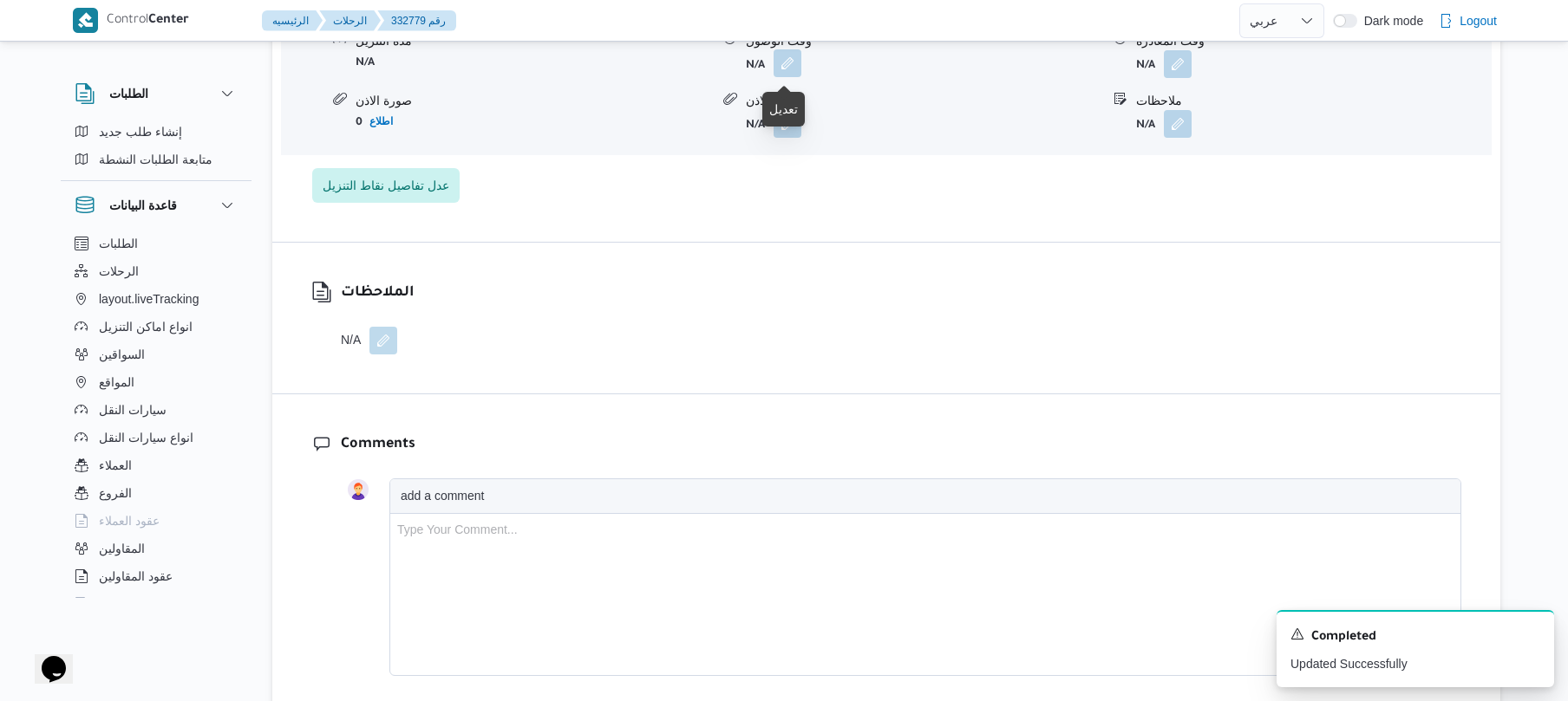
click at [782, 70] on button "button" at bounding box center [788, 63] width 28 height 28
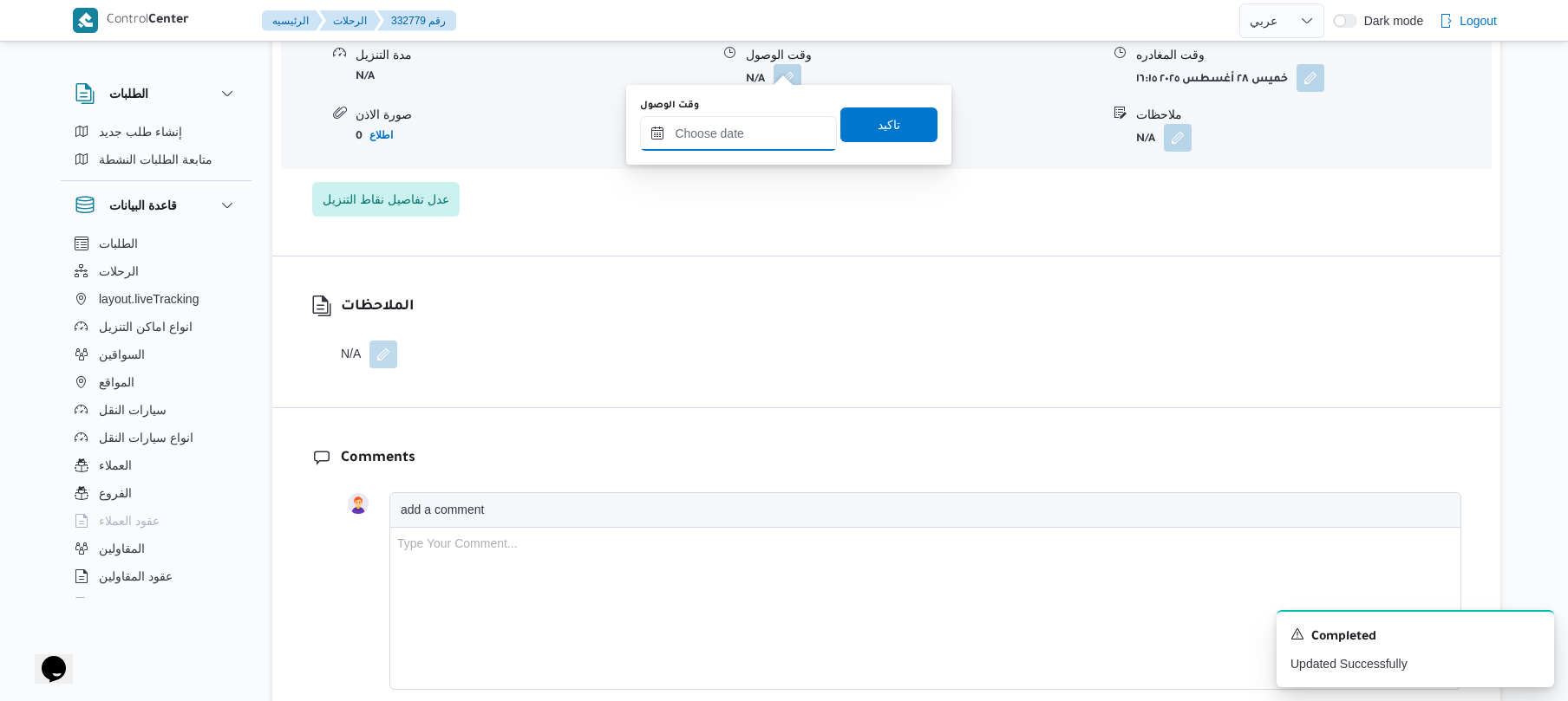
click at [779, 128] on input "وقت الوصول" at bounding box center [738, 133] width 197 height 35
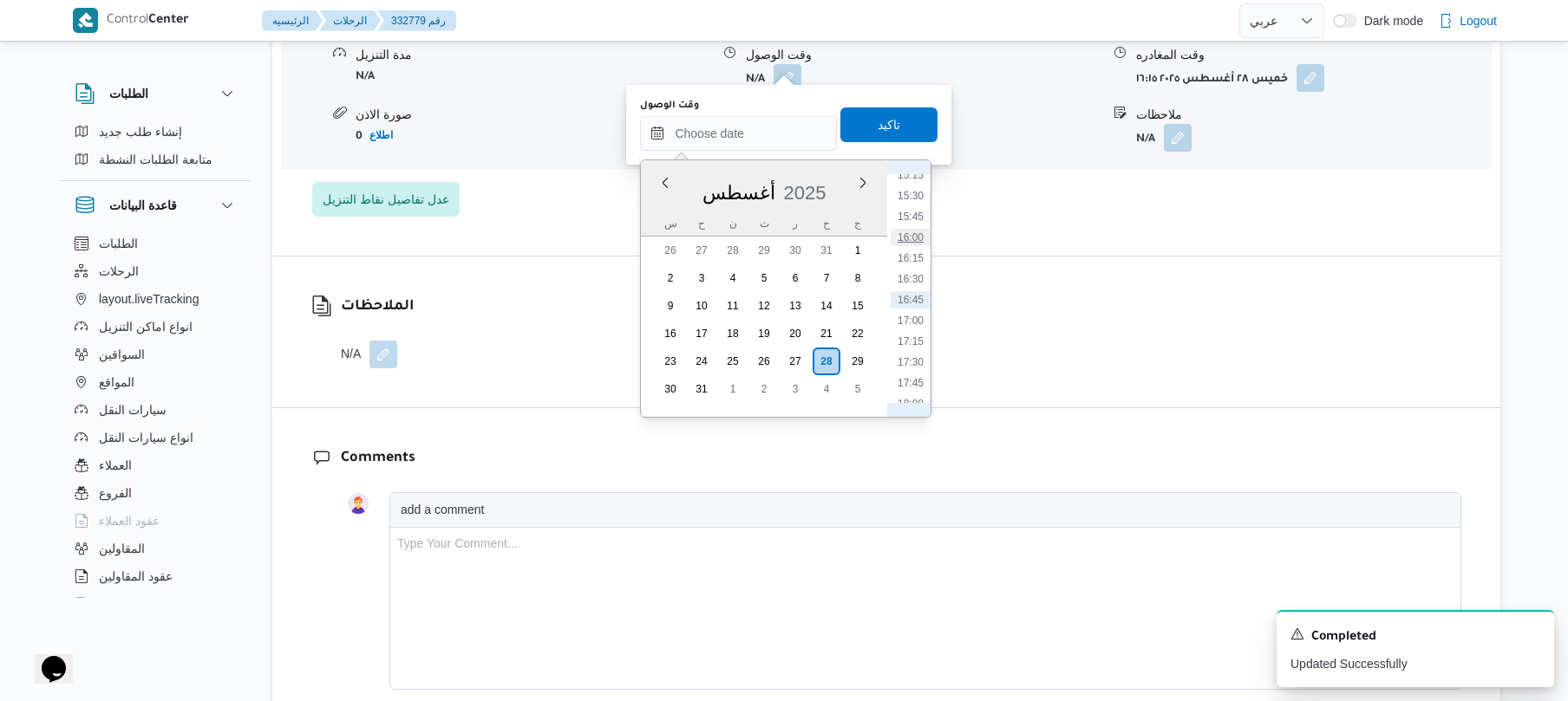
click at [920, 233] on li "16:00" at bounding box center [911, 237] width 40 height 18
type input "٢٨/٠٨/٢٠٢٥ ١٦:٠٠"
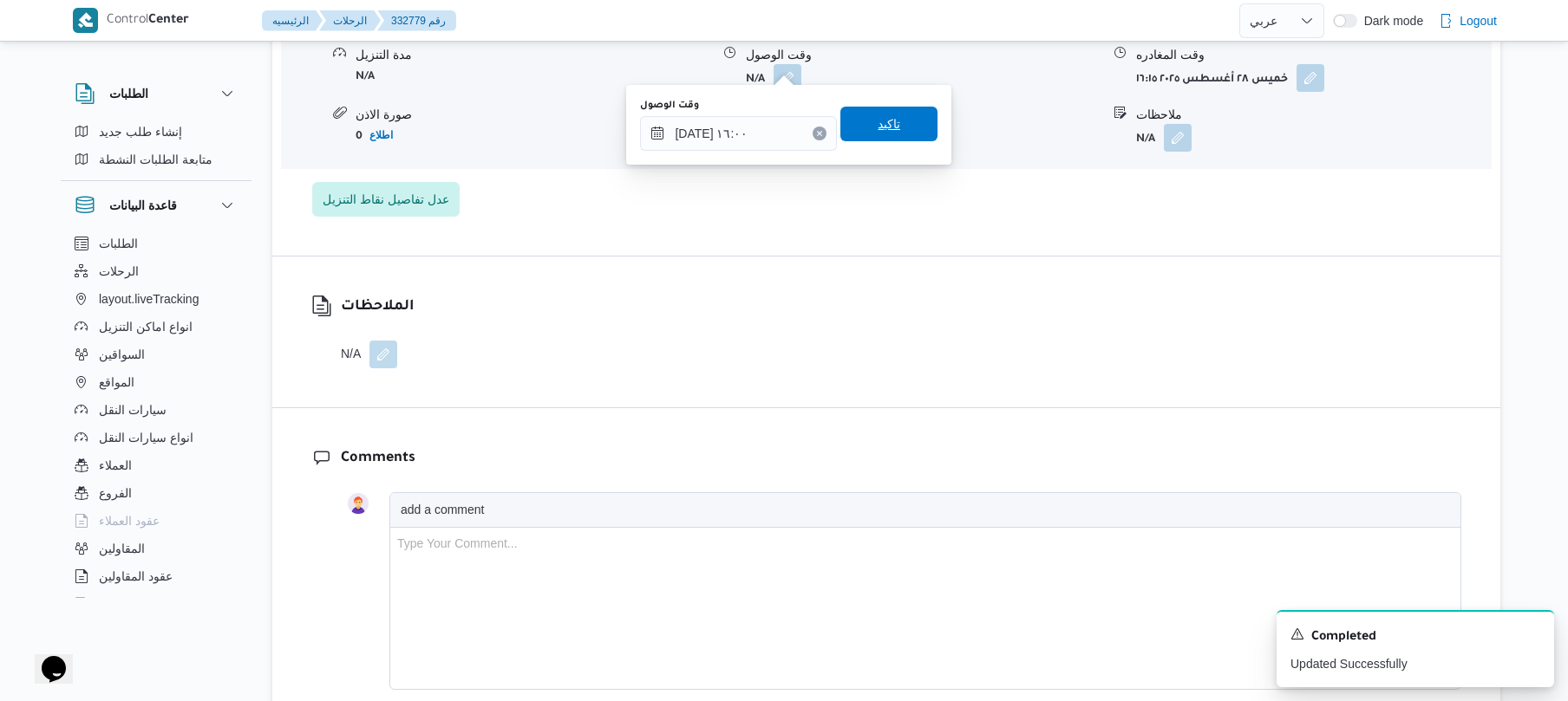
click at [888, 125] on span "تاكيد" at bounding box center [889, 124] width 22 height 21
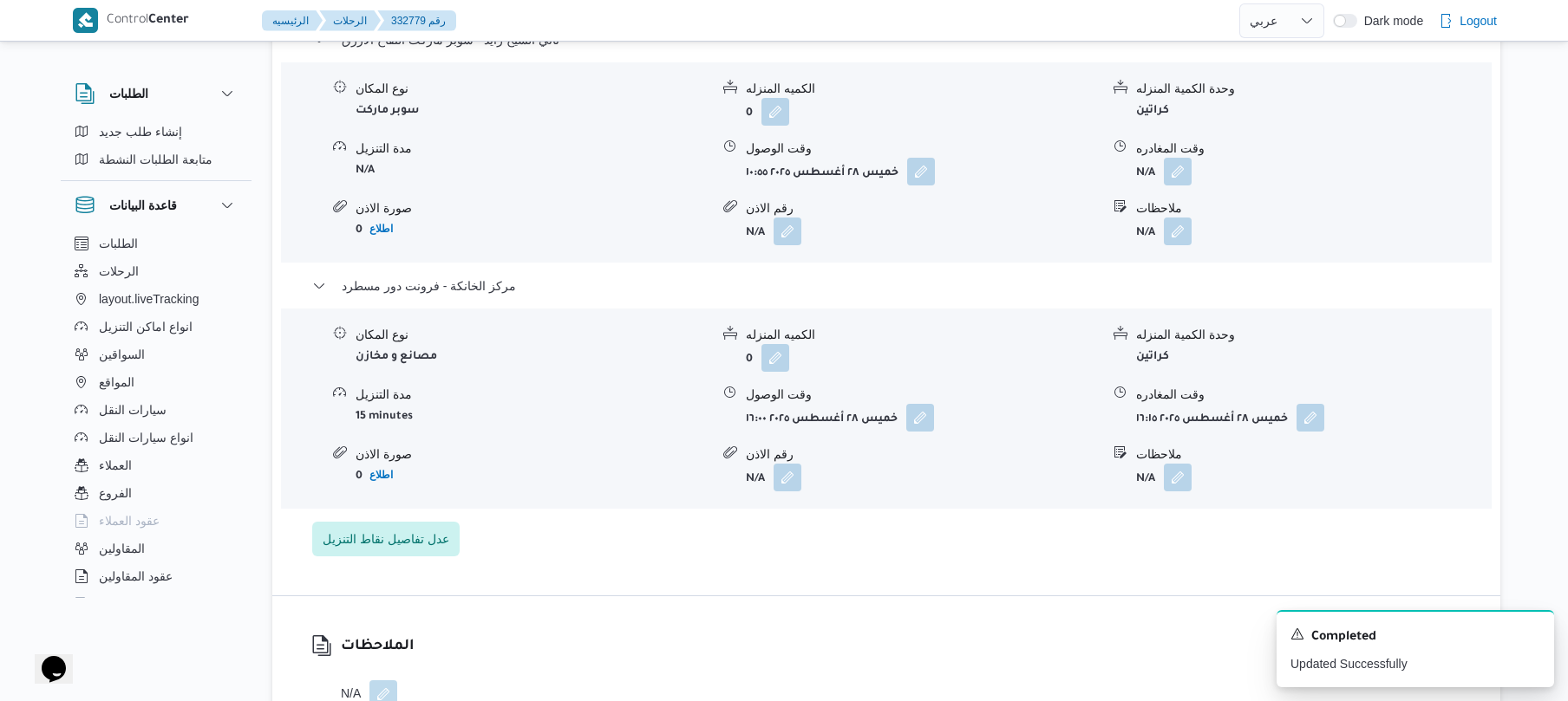
scroll to position [1526, 0]
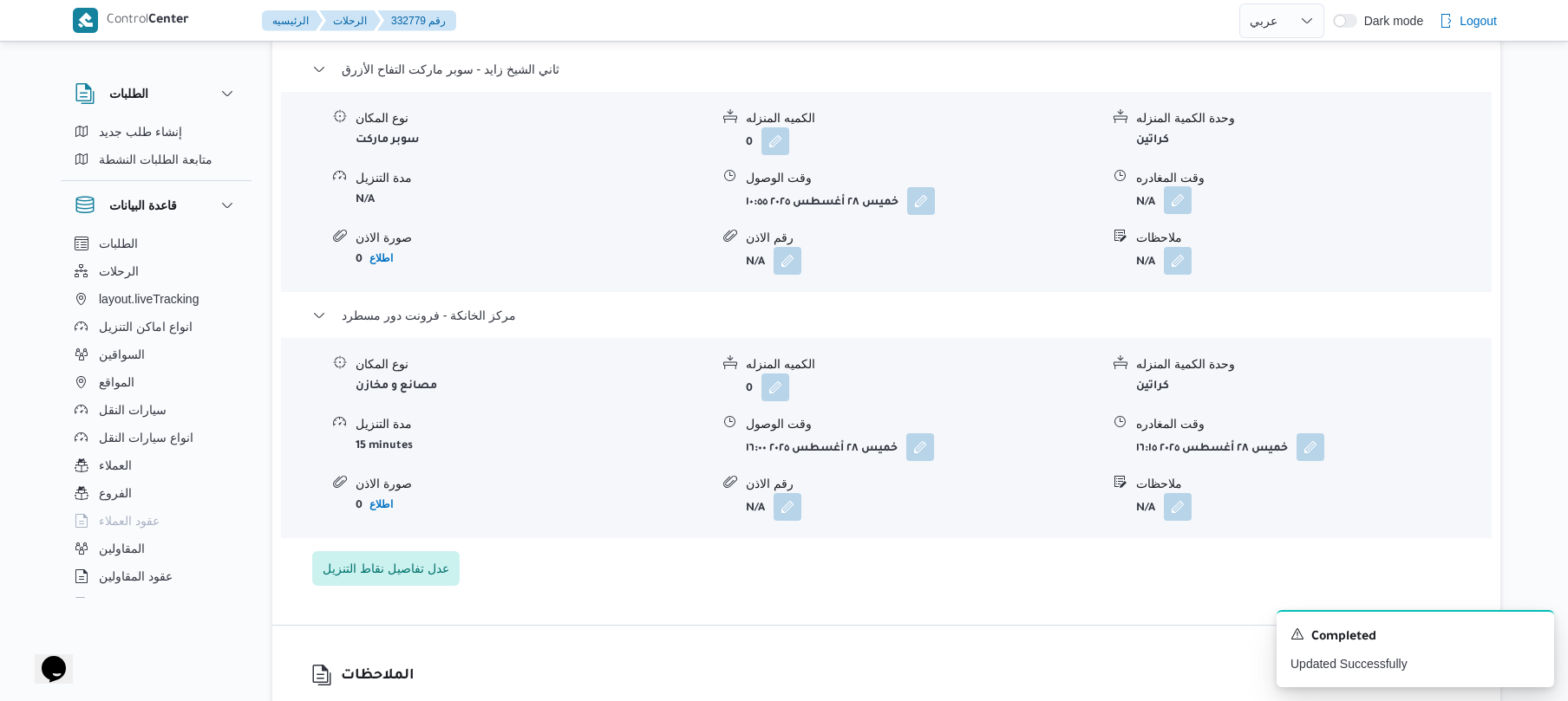
click at [1176, 192] on button "button" at bounding box center [1178, 201] width 28 height 28
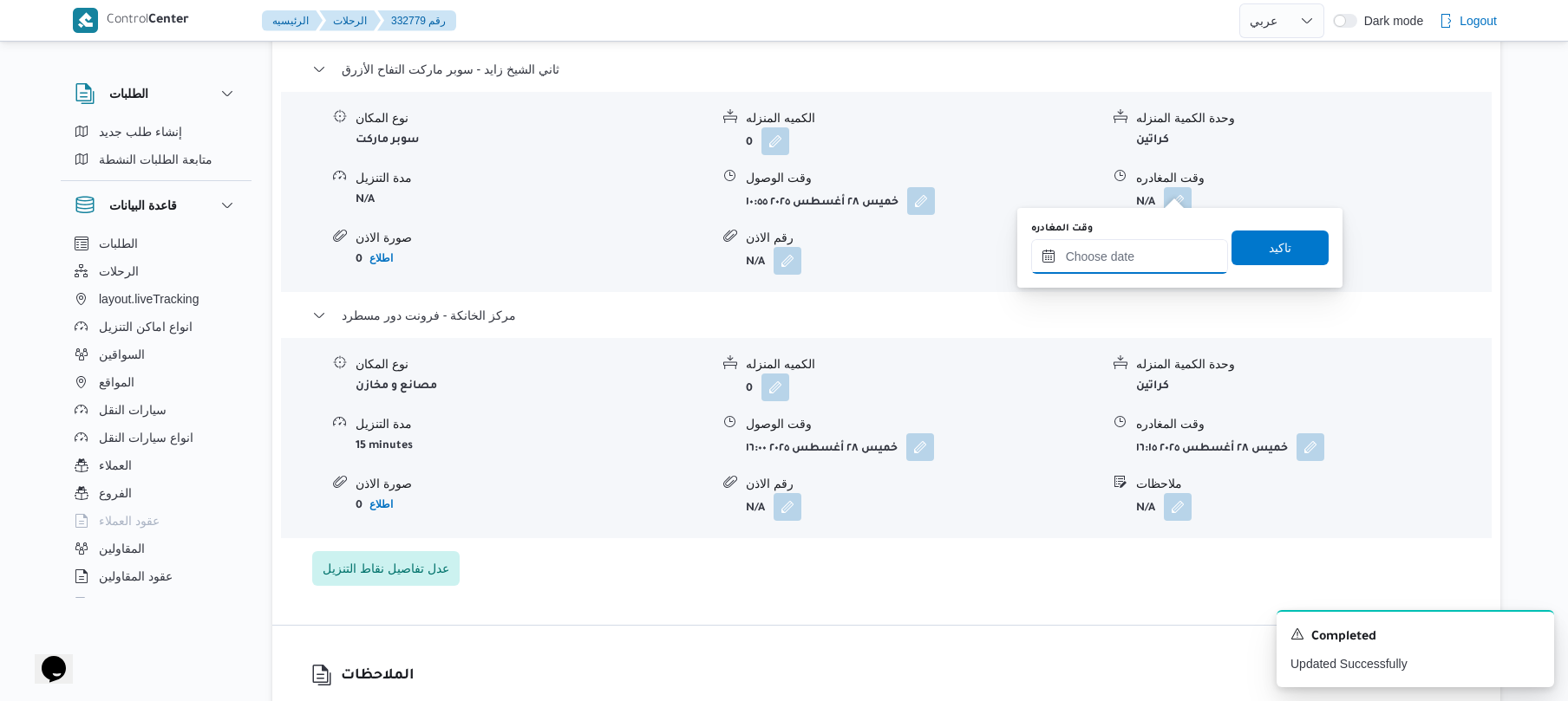
click at [1082, 260] on input "وقت المغادره" at bounding box center [1129, 256] width 197 height 35
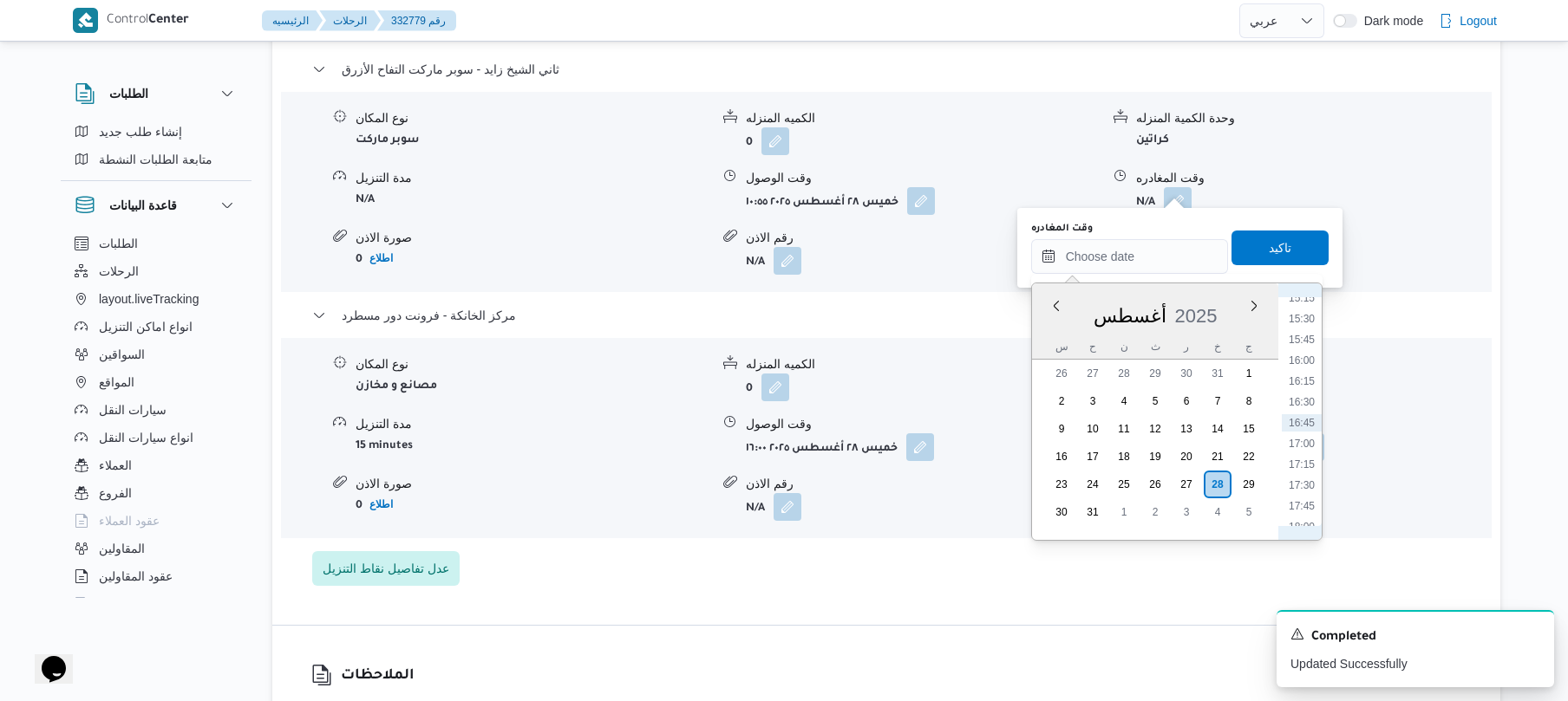
scroll to position [1083, 0]
click at [1302, 470] on li "15:00" at bounding box center [1302, 471] width 40 height 18
type input "٢٨/٠٨/٢٠٢٥ ١٥:٠٠"
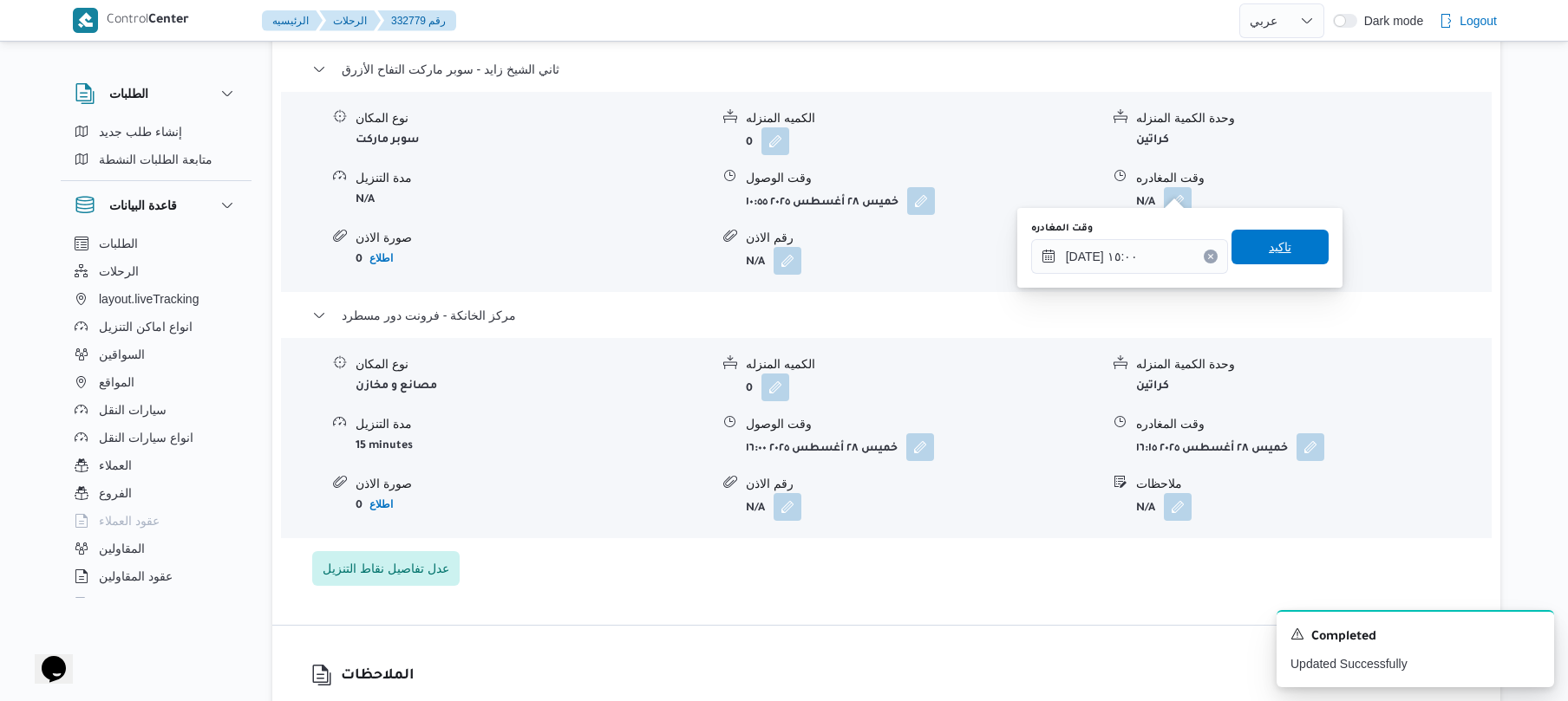
click at [1254, 244] on span "تاكيد" at bounding box center [1280, 246] width 97 height 35
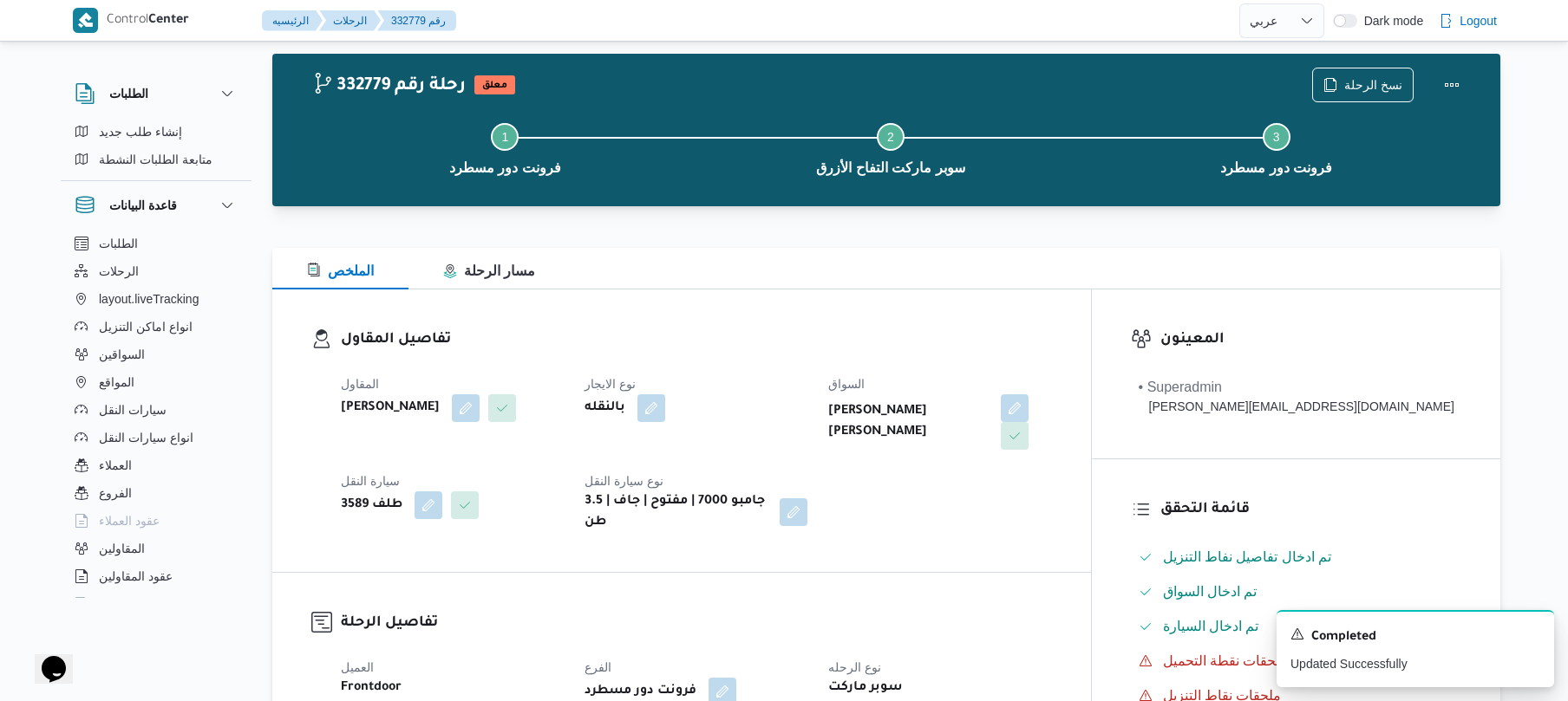
scroll to position [0, 0]
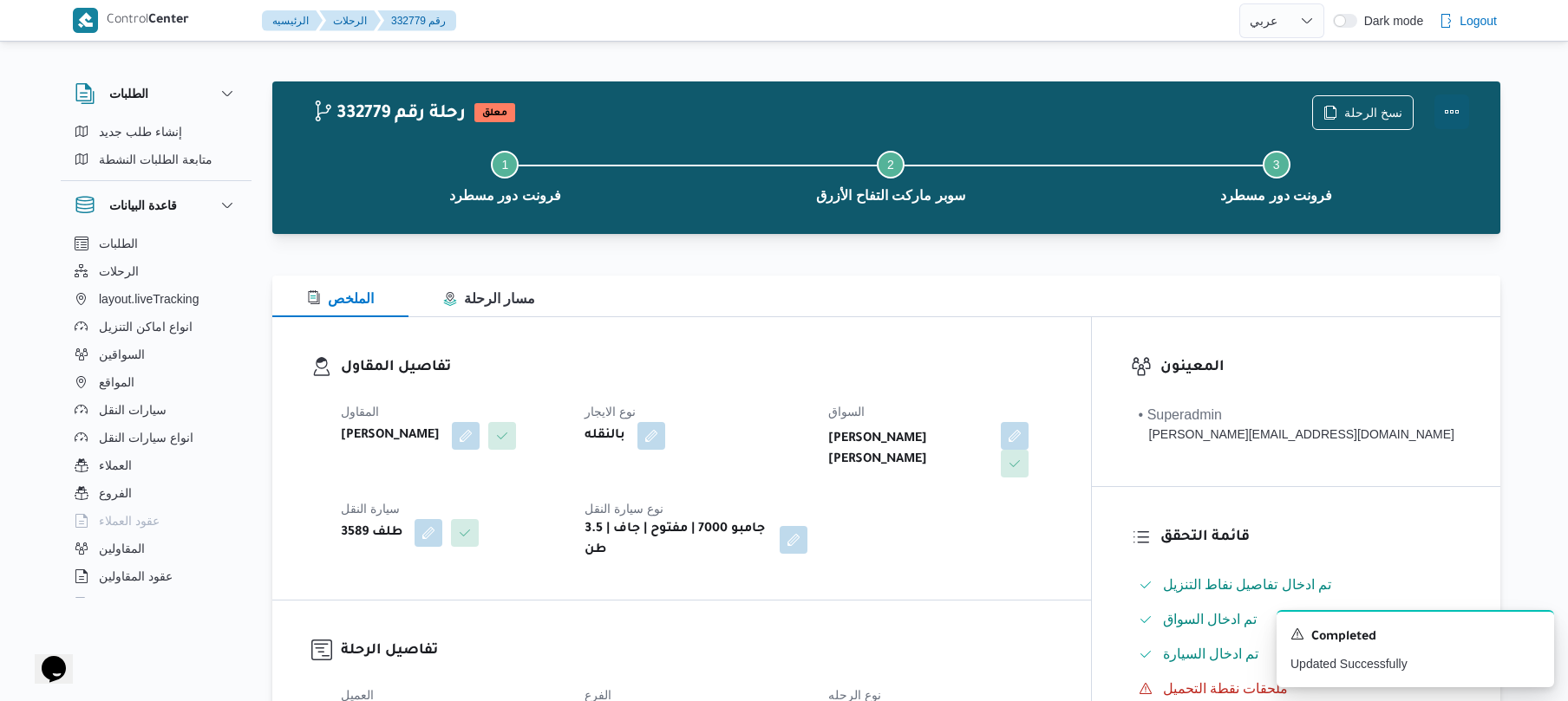
click at [1454, 108] on button "Actions" at bounding box center [1451, 111] width 35 height 35
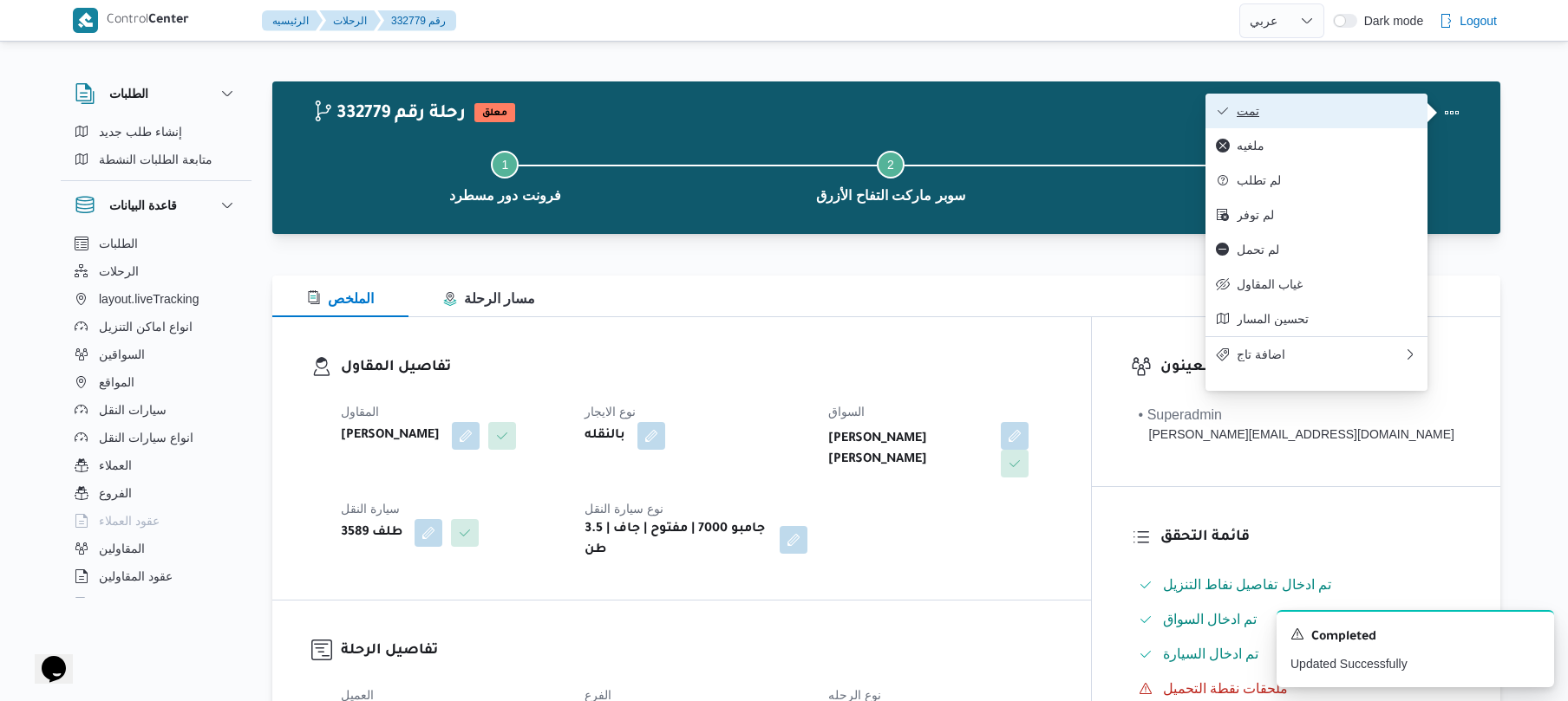
click at [1289, 112] on span "تمت" at bounding box center [1326, 110] width 180 height 14
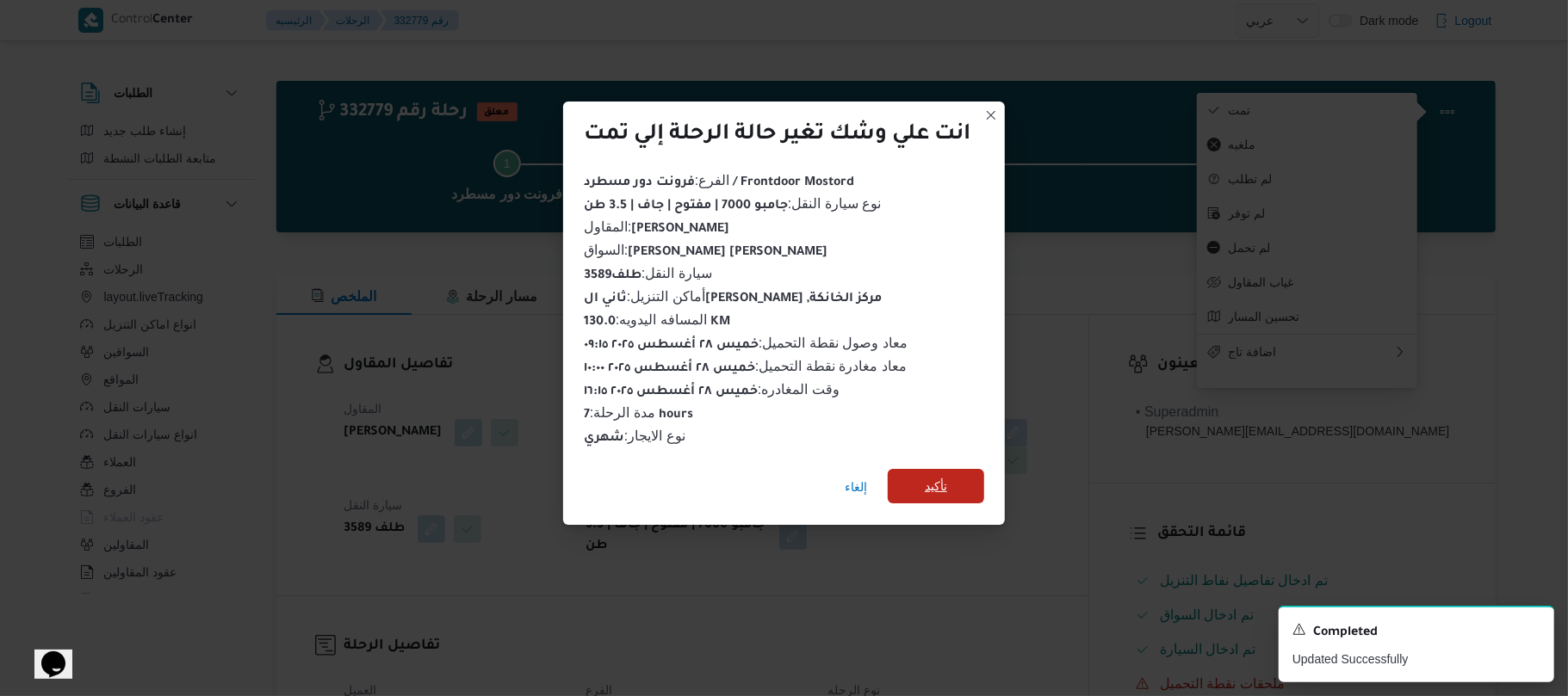
click at [948, 469] on span "تأكيد" at bounding box center [937, 486] width 96 height 34
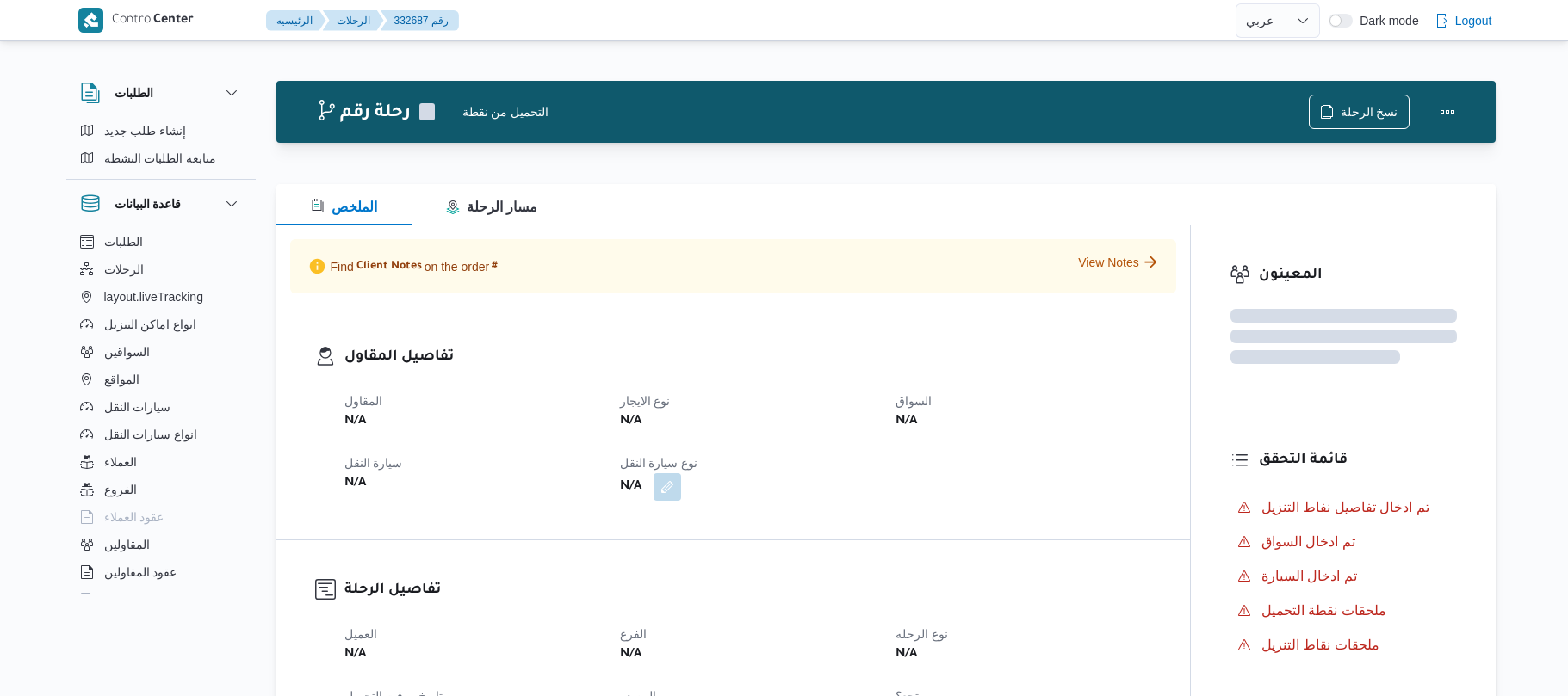
select select "ar"
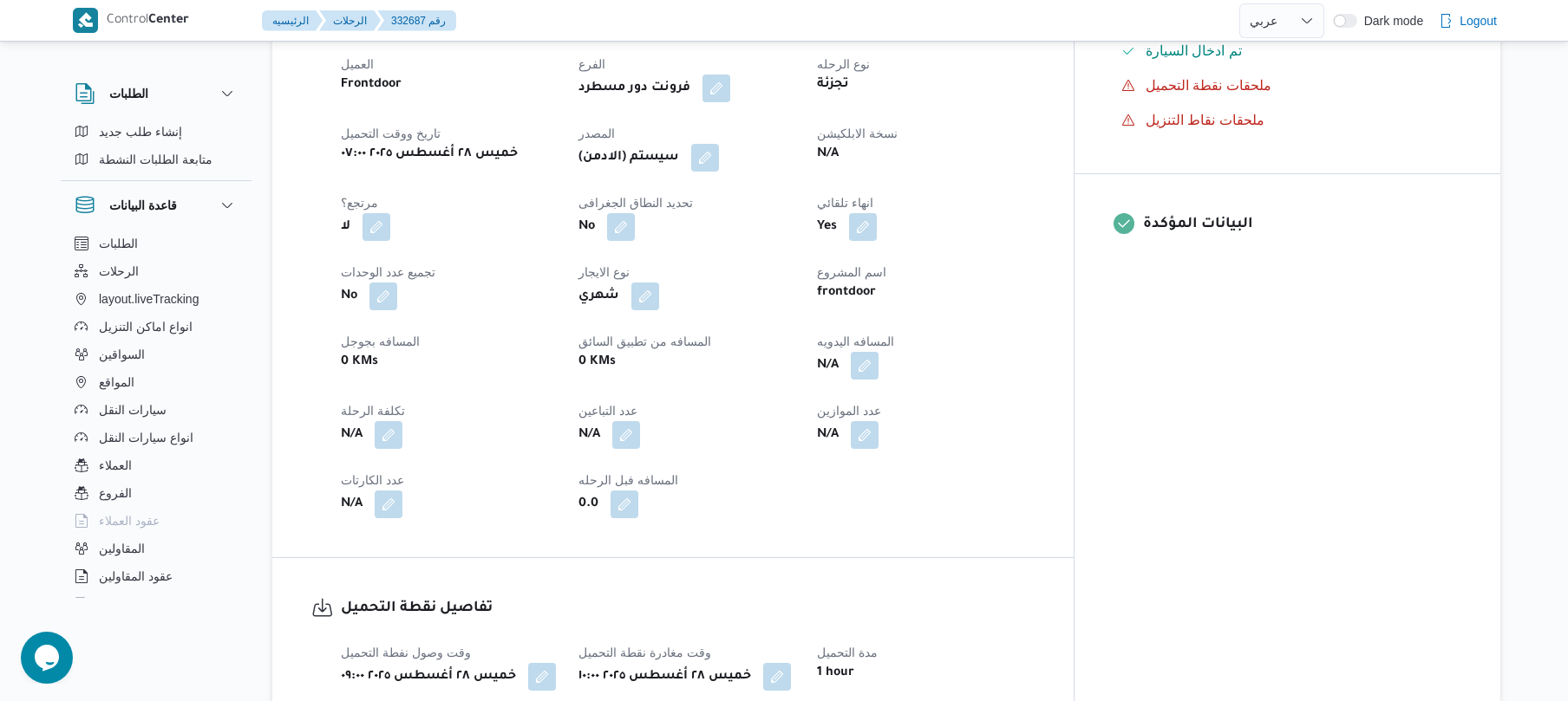
scroll to position [647, 0]
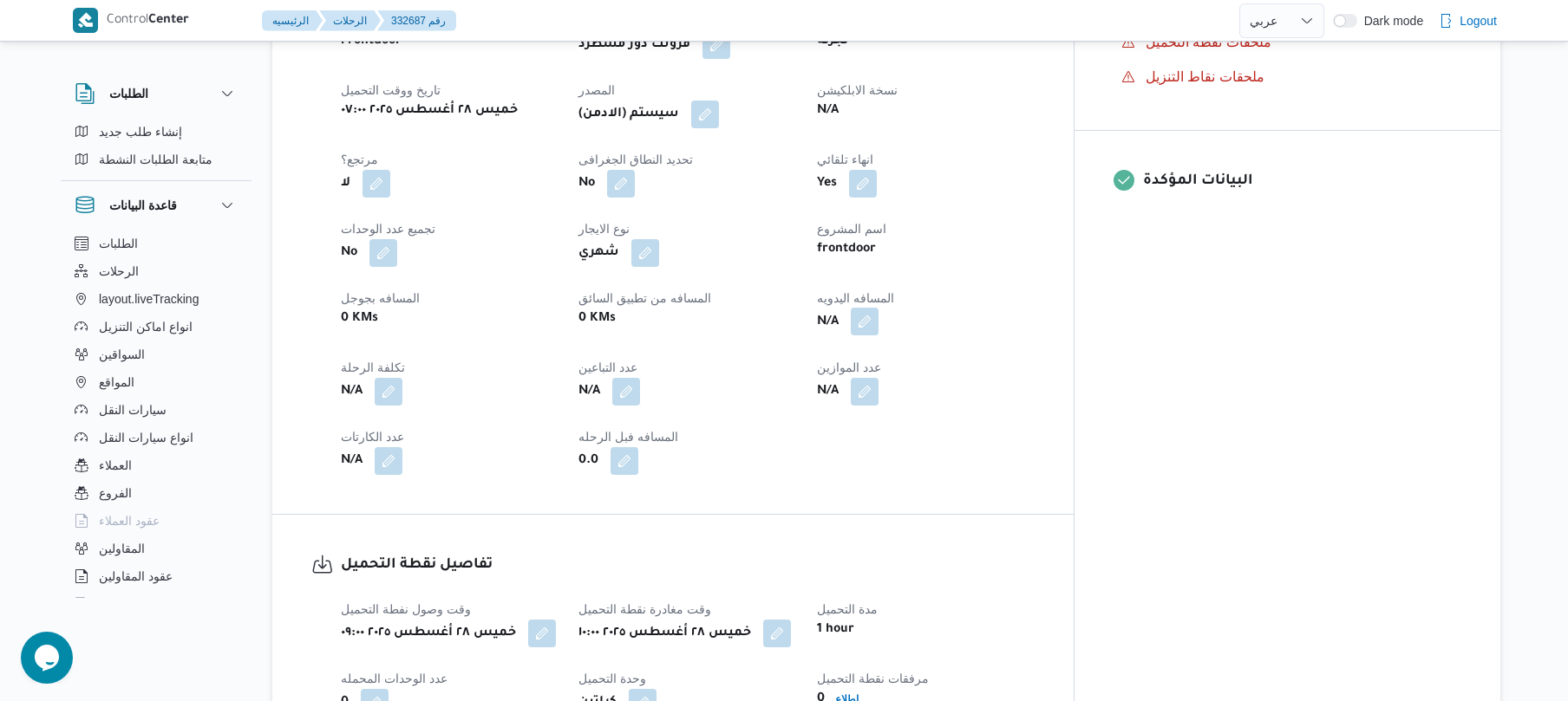
click at [879, 333] on button "button" at bounding box center [865, 322] width 28 height 28
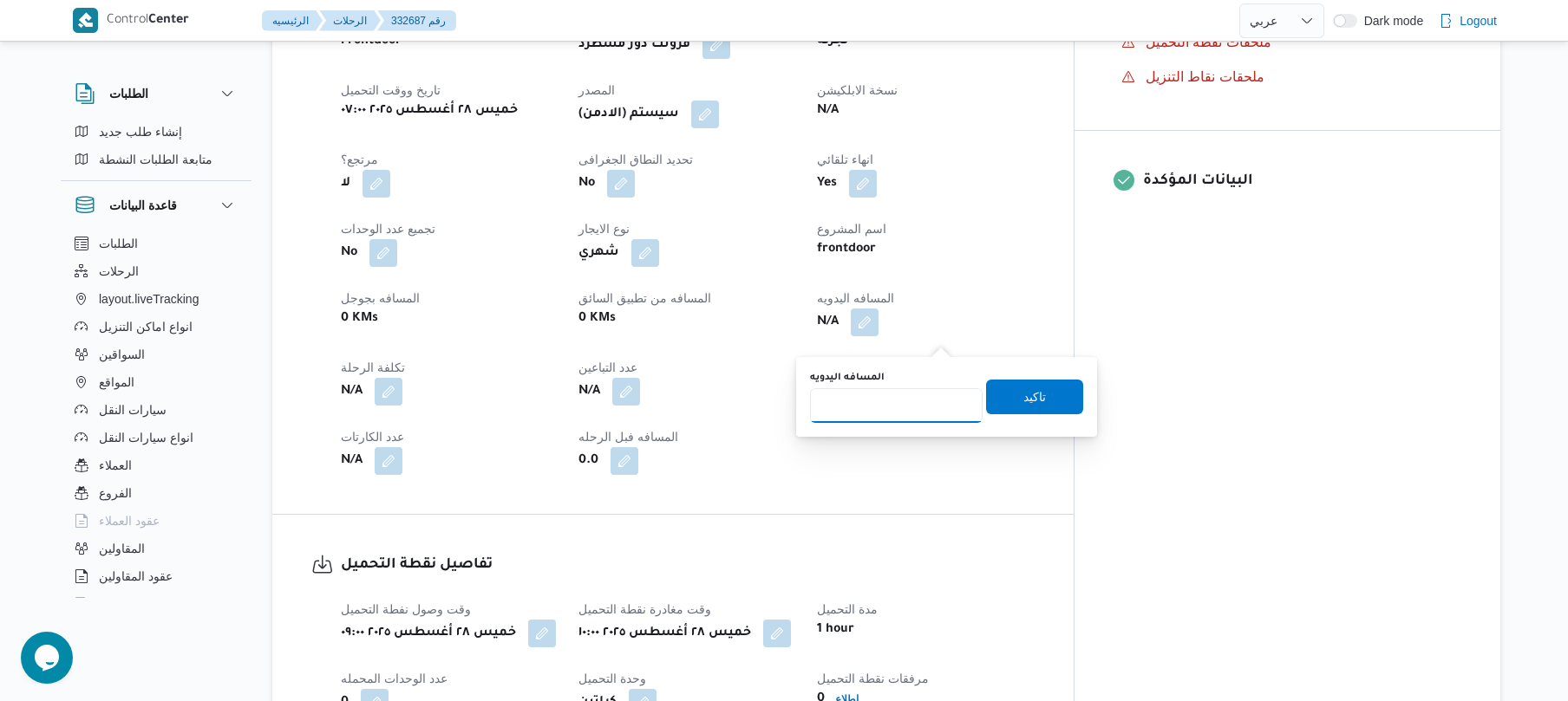
click at [879, 402] on input "المسافه اليدويه" at bounding box center [897, 405] width 173 height 35
type input "70"
click at [1024, 396] on span "تاكيد" at bounding box center [1035, 396] width 22 height 21
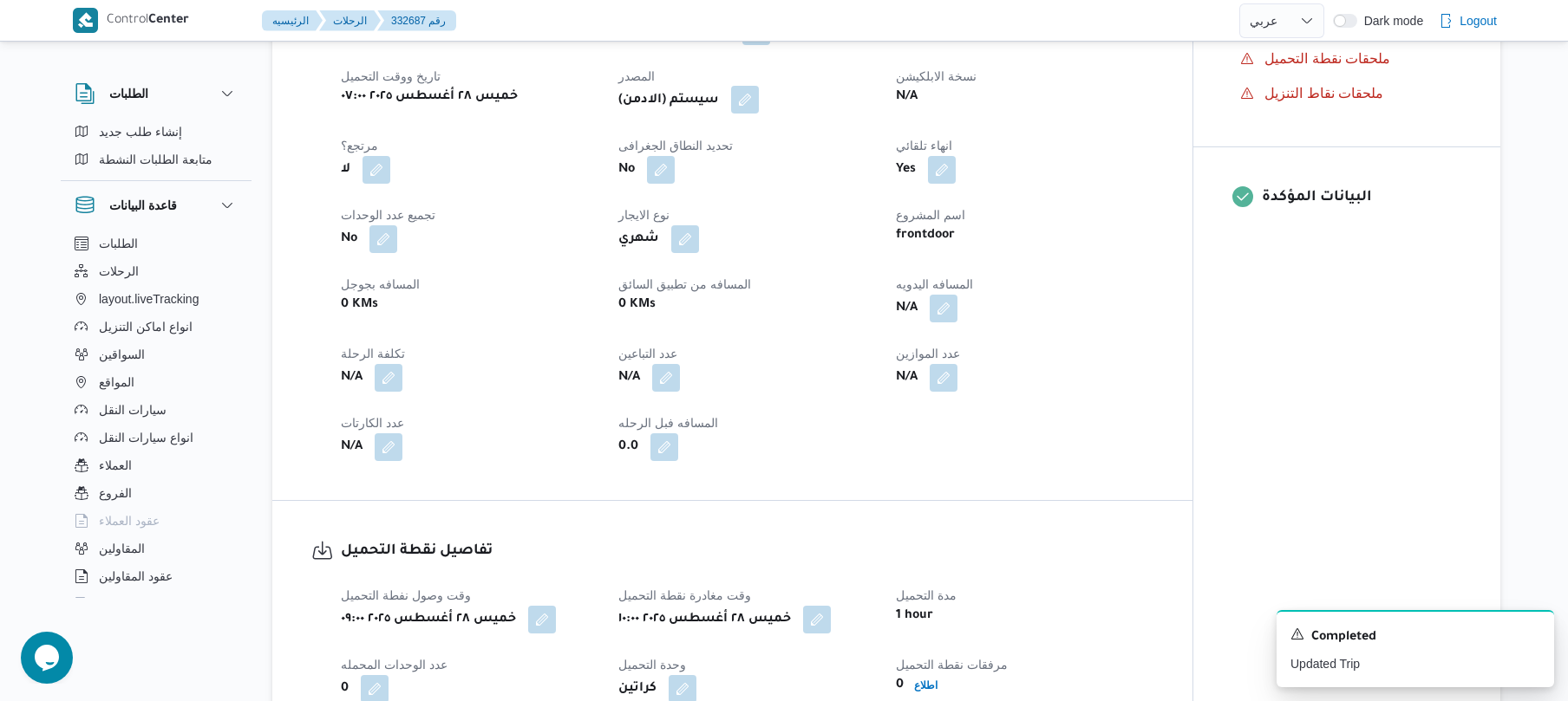
click at [757, 114] on button "button" at bounding box center [745, 100] width 28 height 28
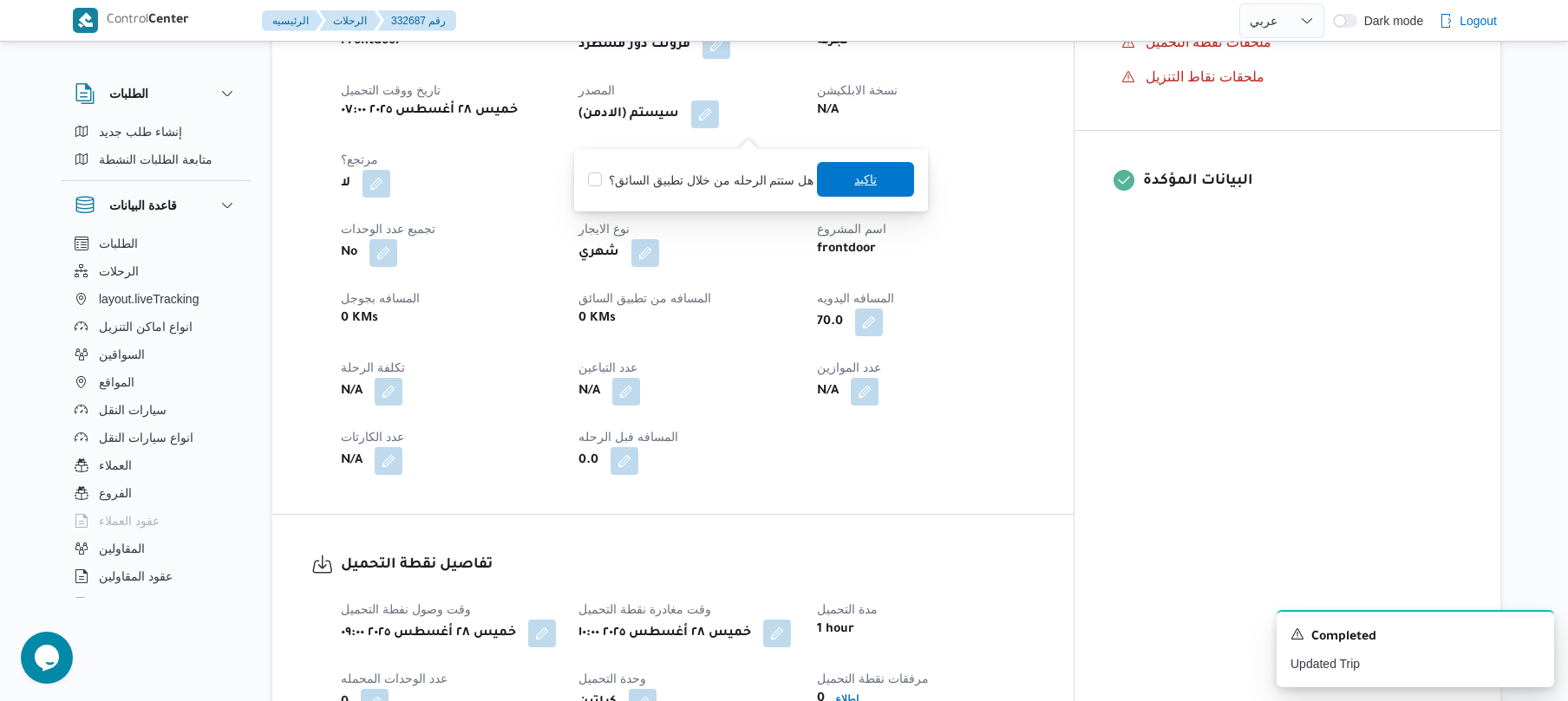
click at [869, 176] on span "تاكيد" at bounding box center [866, 179] width 22 height 21
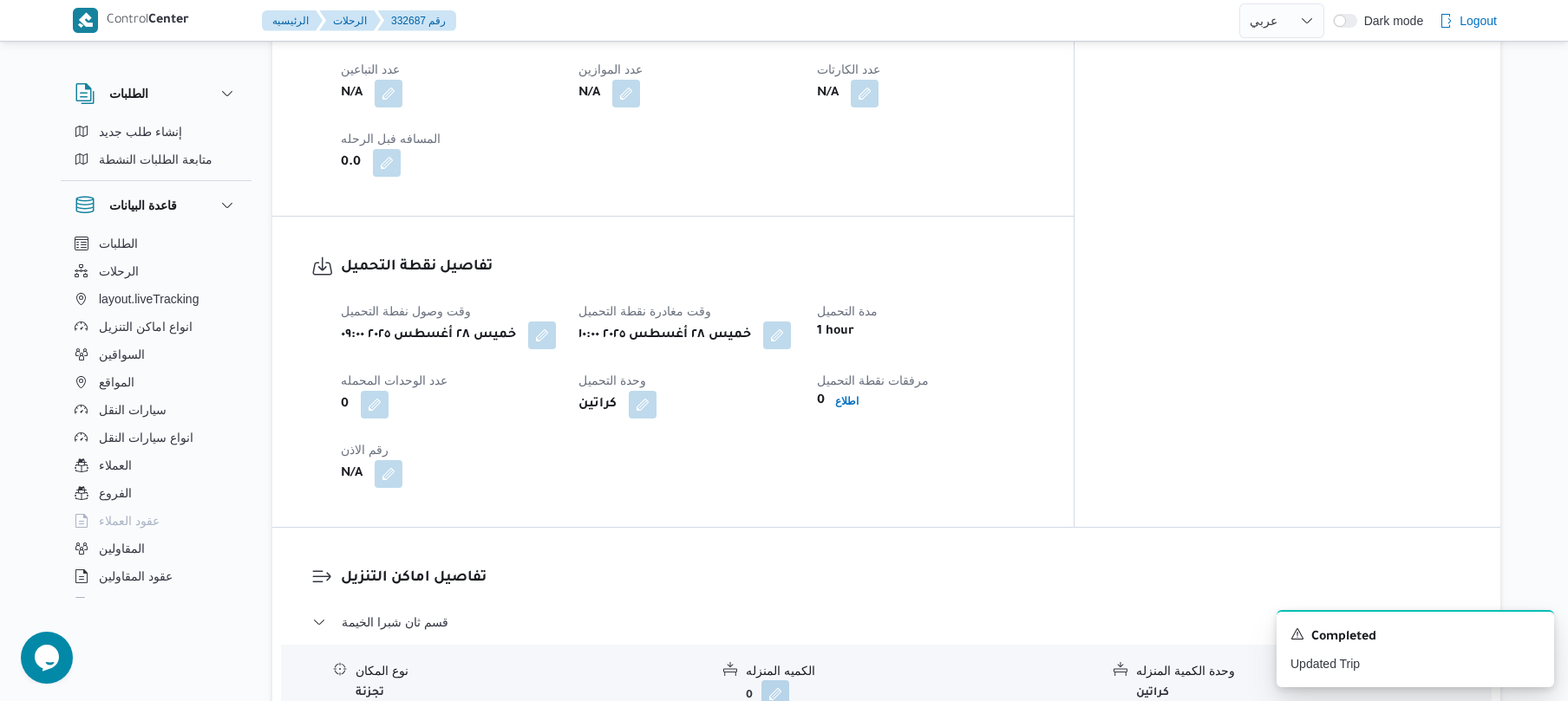
scroll to position [1201, 0]
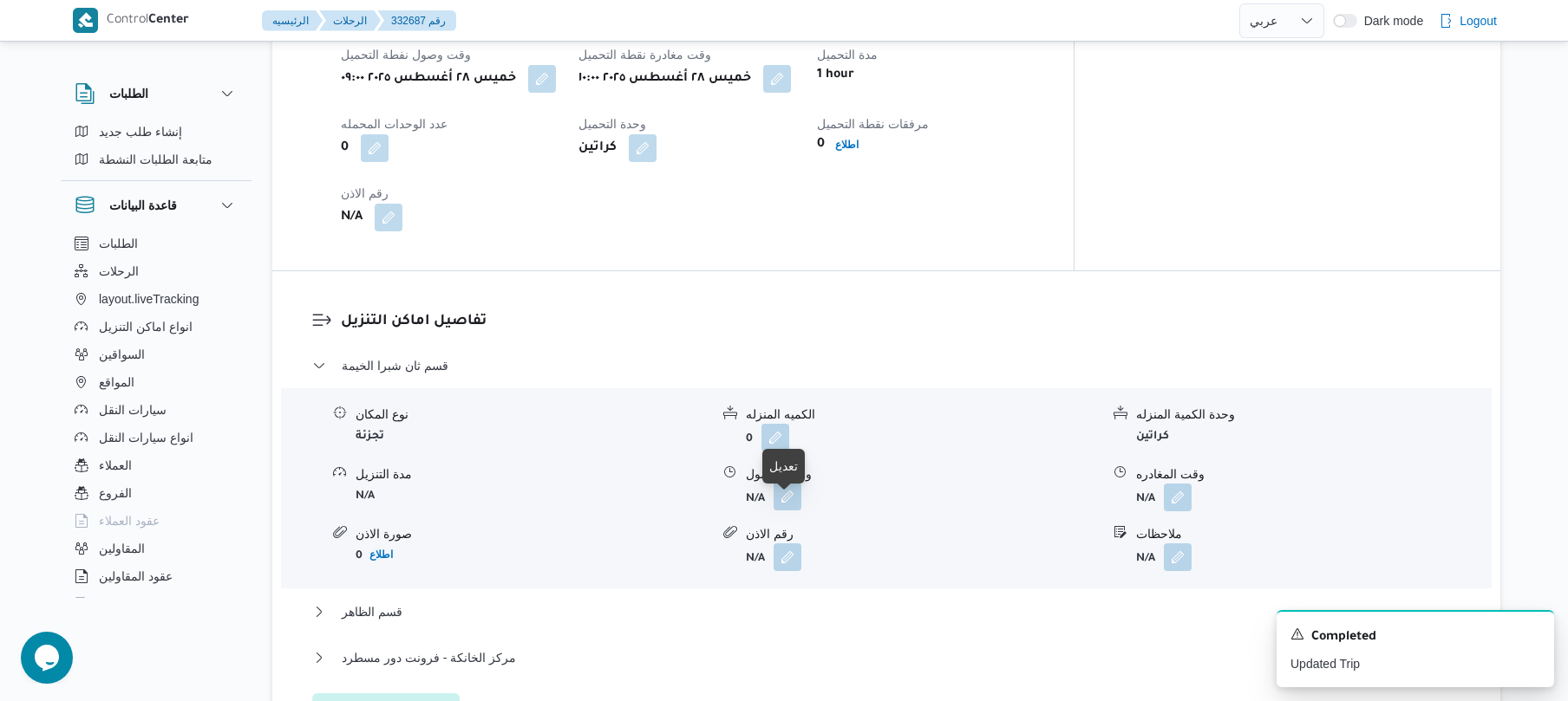
click at [787, 511] on button "button" at bounding box center [788, 497] width 28 height 28
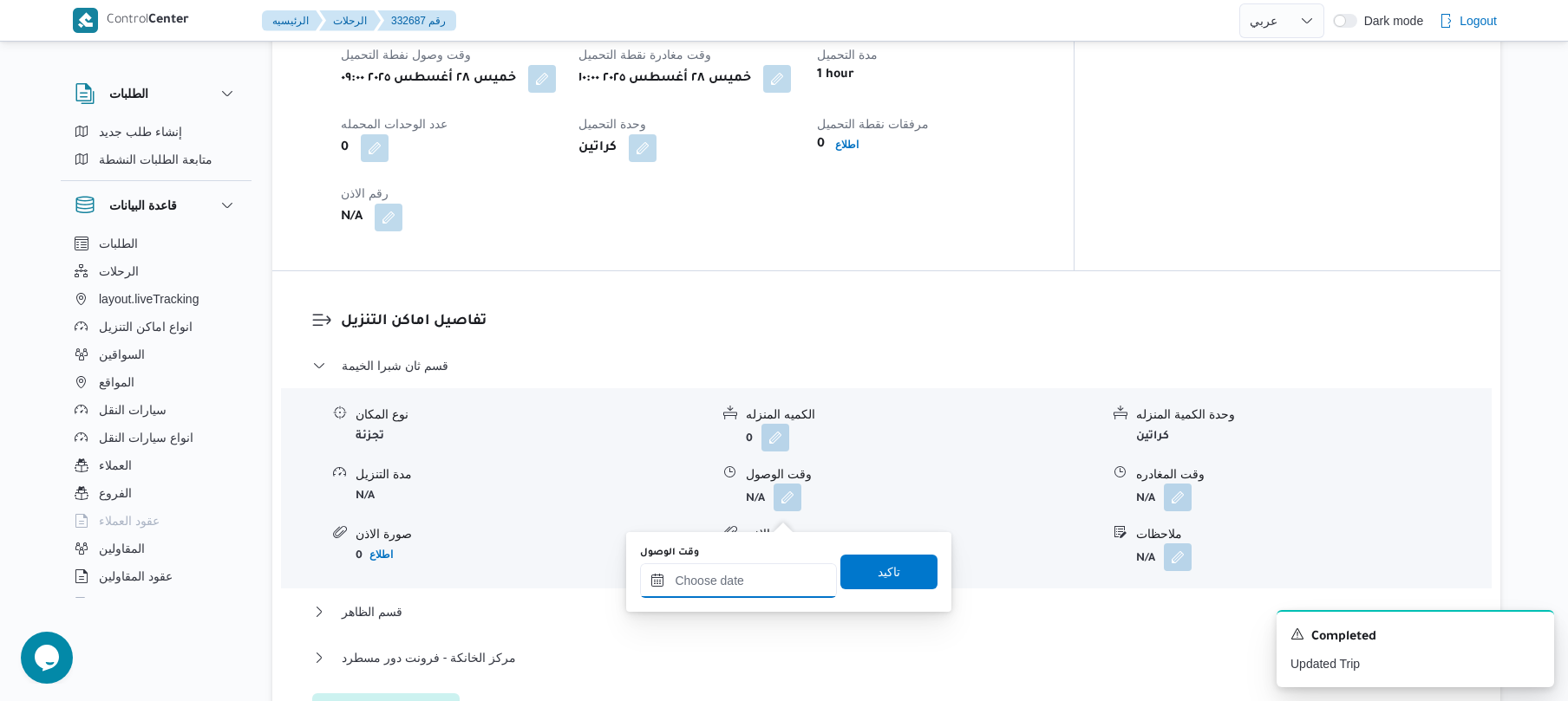
click at [739, 578] on input "وقت الوصول" at bounding box center [738, 581] width 197 height 35
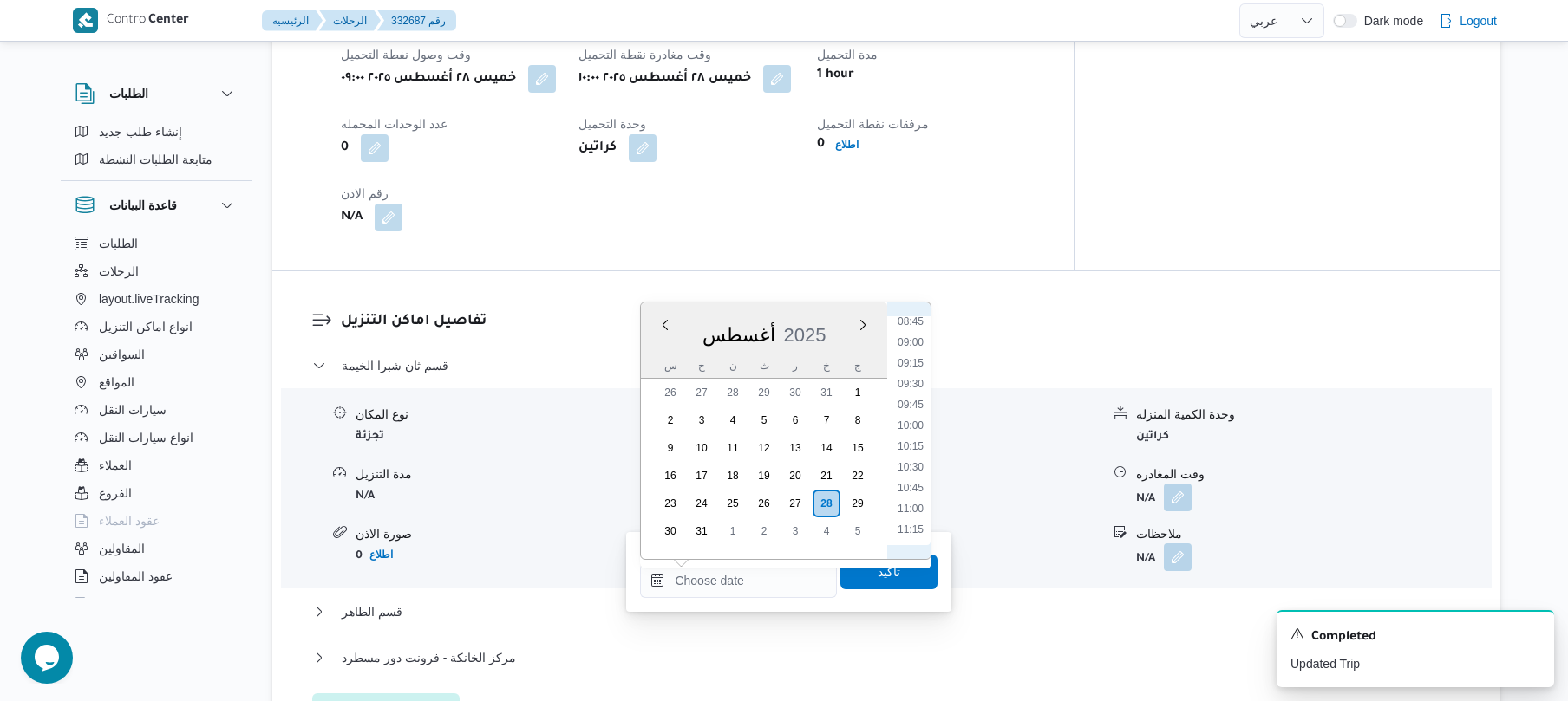
scroll to position [801, 0]
click at [914, 393] on li "10:30" at bounding box center [911, 398] width 40 height 18
type input "٢٨/٠٨/٢٠٢٥ ١٠:٣٠"
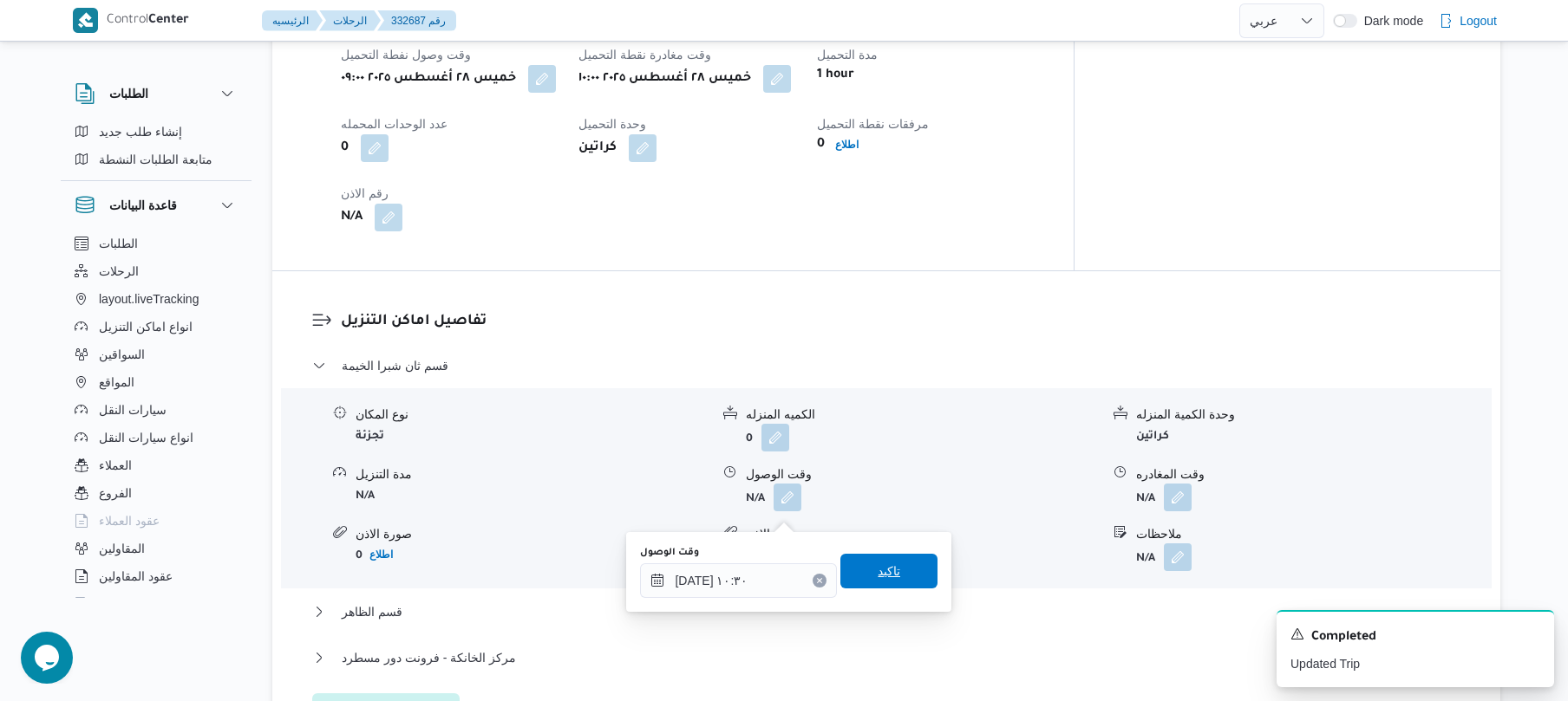
click at [850, 572] on span "تاكيد" at bounding box center [889, 571] width 97 height 35
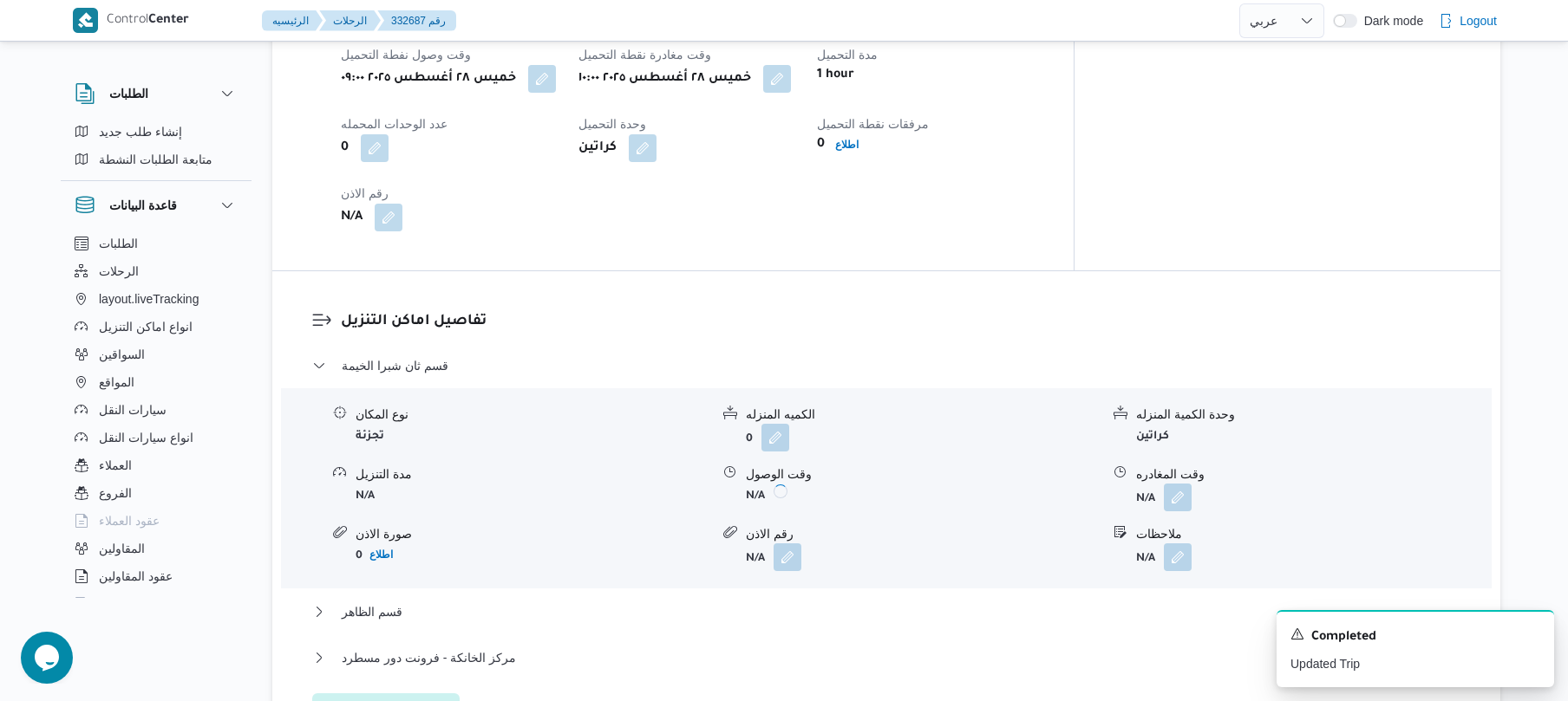
click at [850, 571] on form "N/A" at bounding box center [923, 557] width 354 height 28
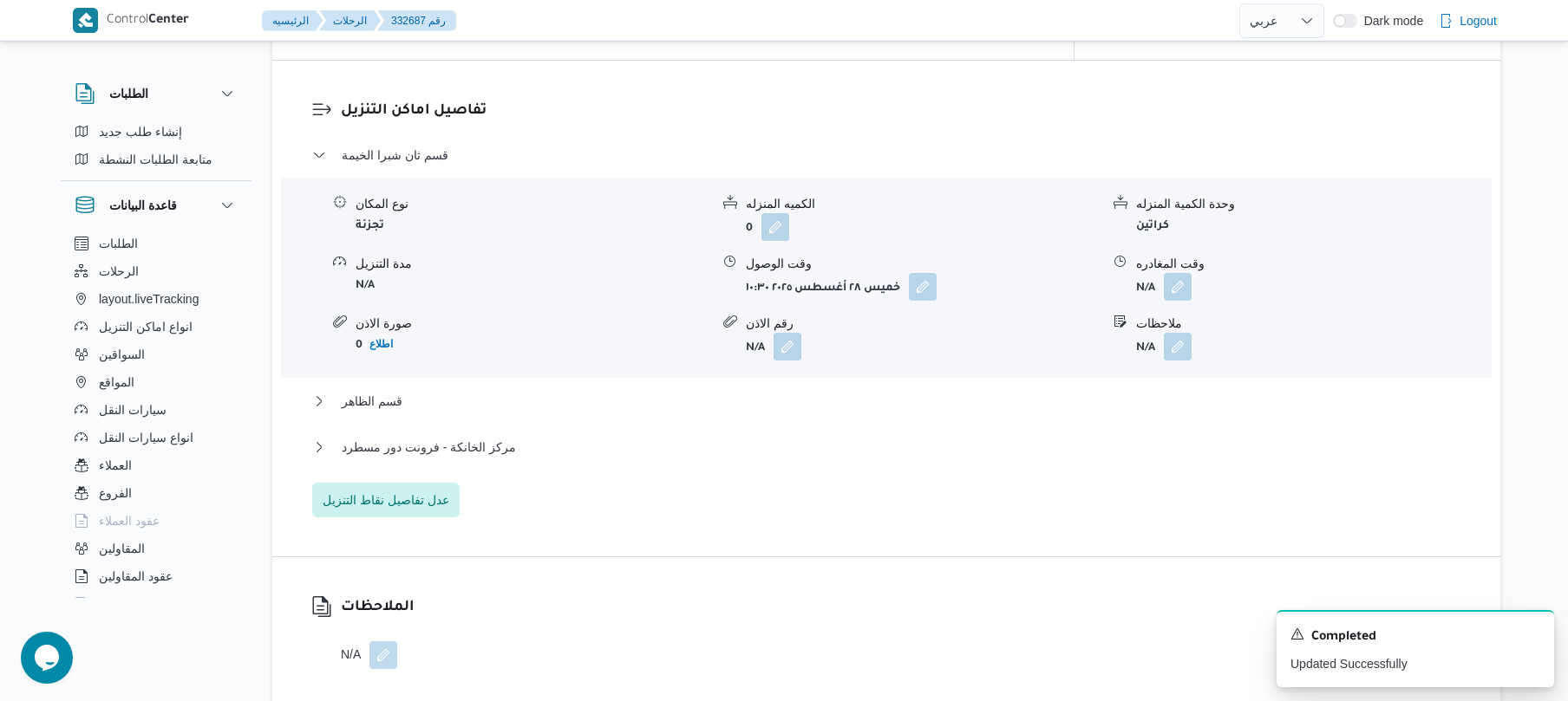
scroll to position [1618, 0]
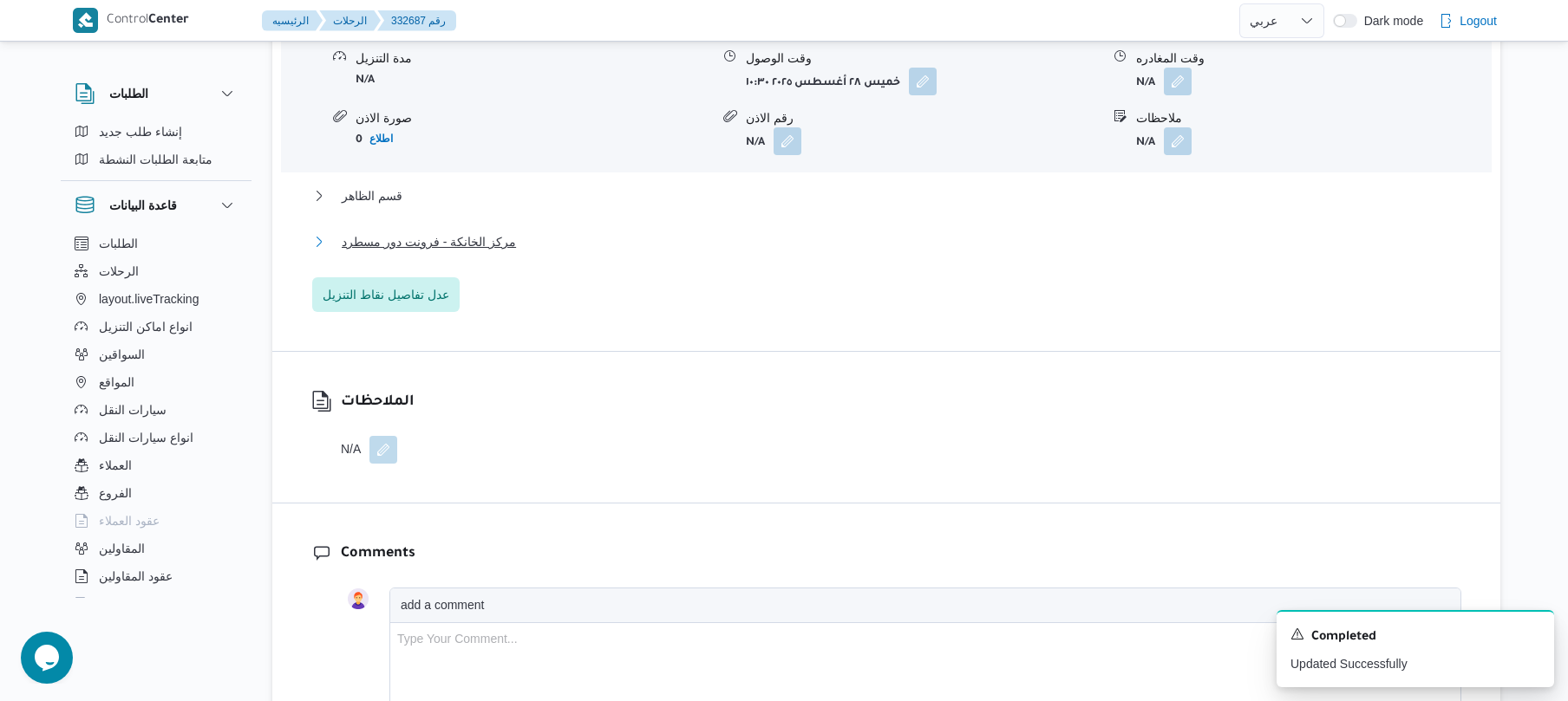
click at [1018, 251] on button "مركز الخانكة - فرونت دور مسطرد" at bounding box center [886, 242] width 1150 height 21
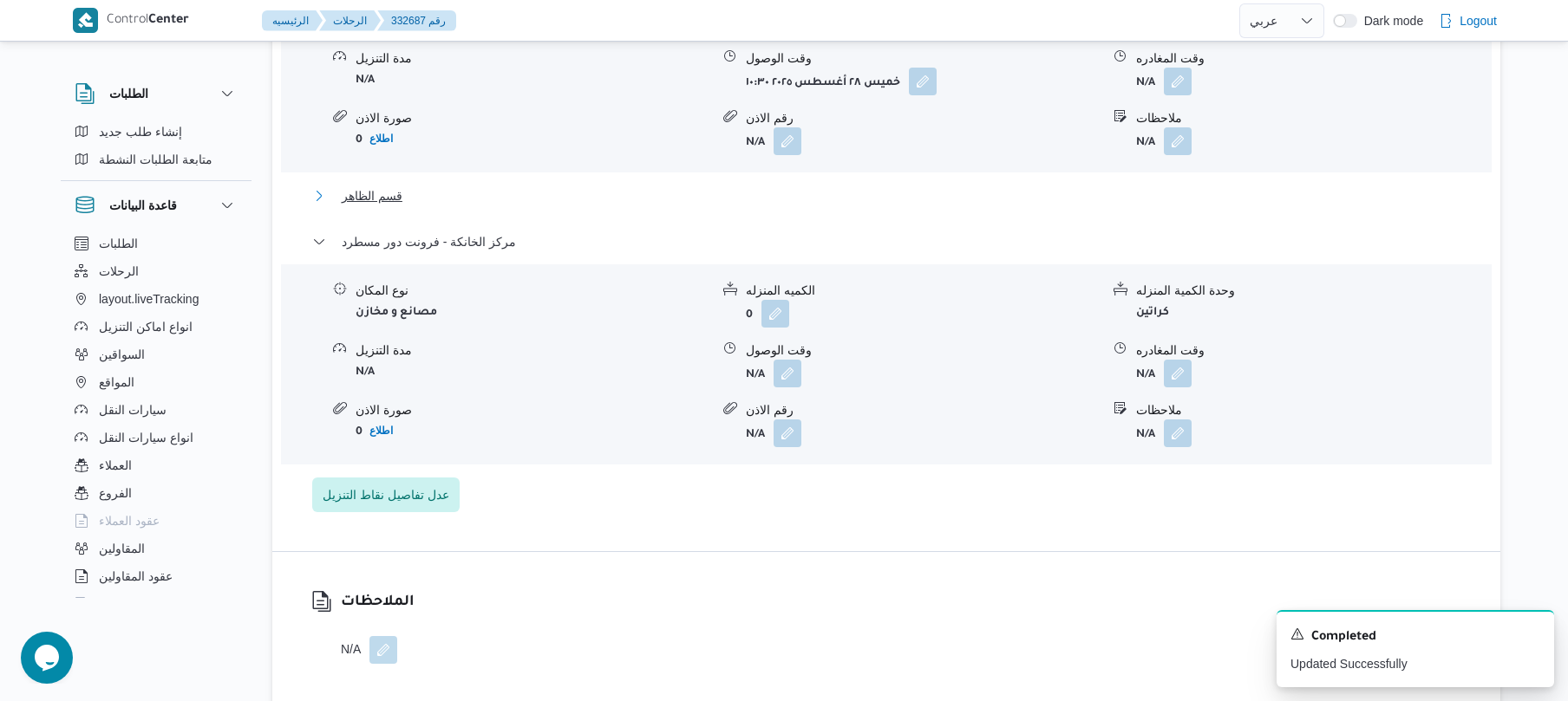
click at [1042, 205] on button "قسم الظاهر" at bounding box center [886, 196] width 1150 height 21
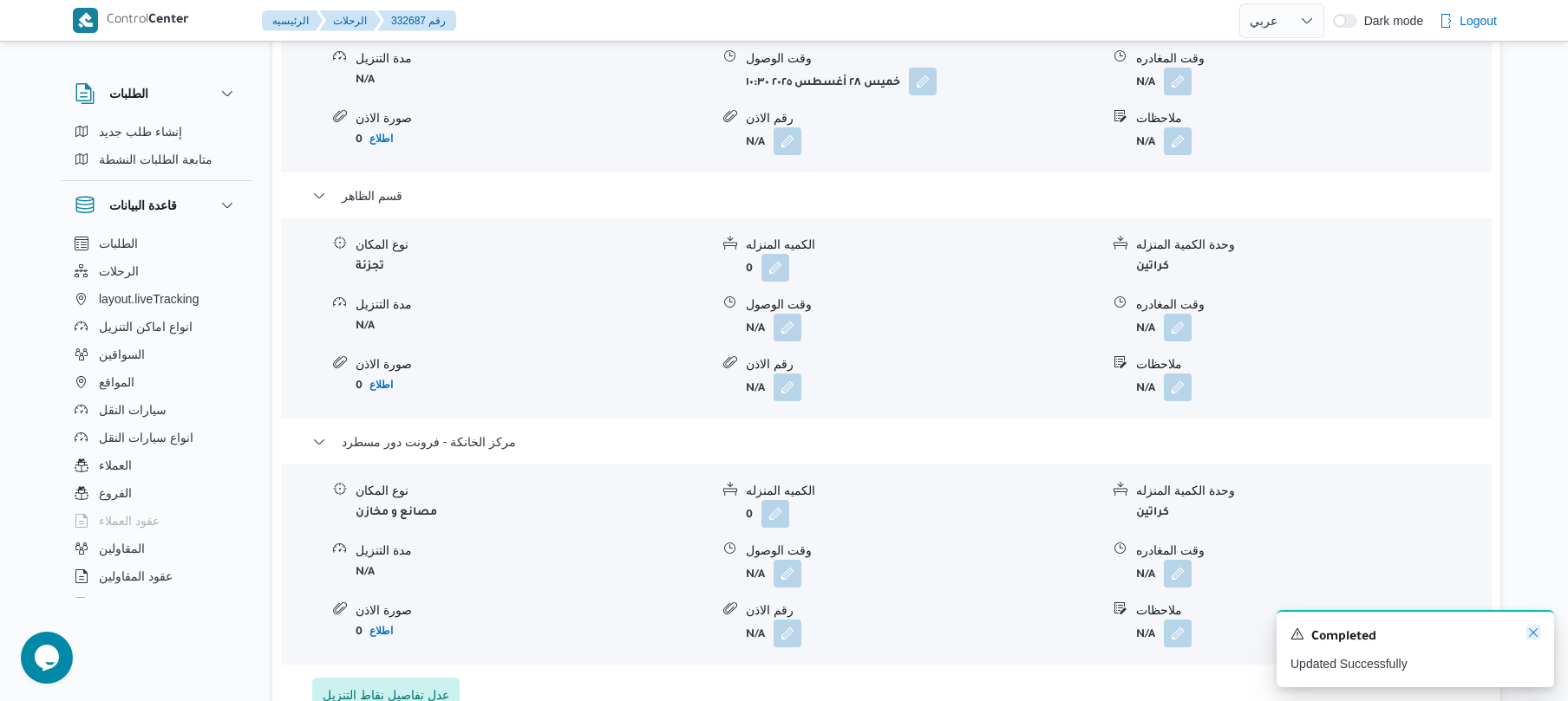
click at [1534, 635] on icon "Dismiss toast" at bounding box center [1533, 633] width 14 height 14
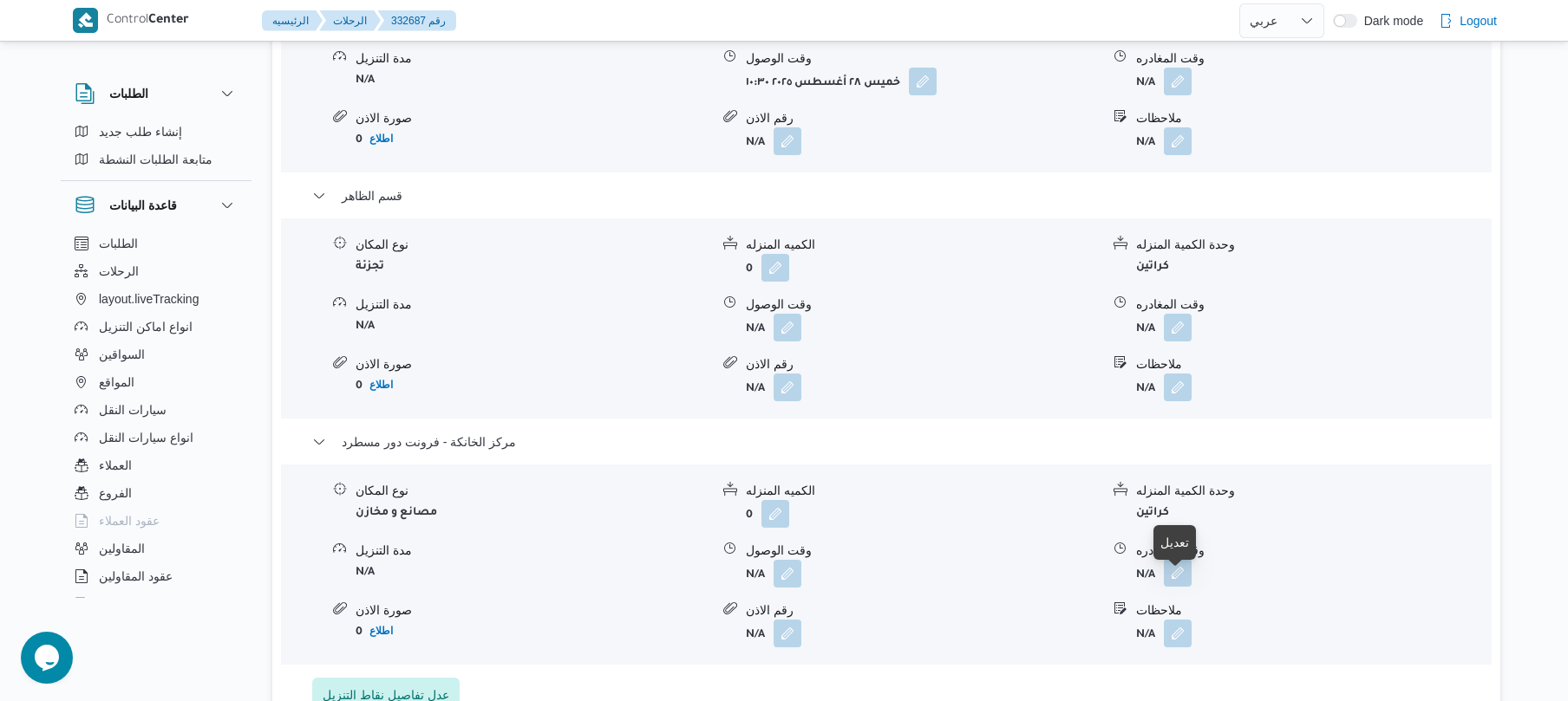
click at [1183, 576] on button "button" at bounding box center [1178, 573] width 28 height 28
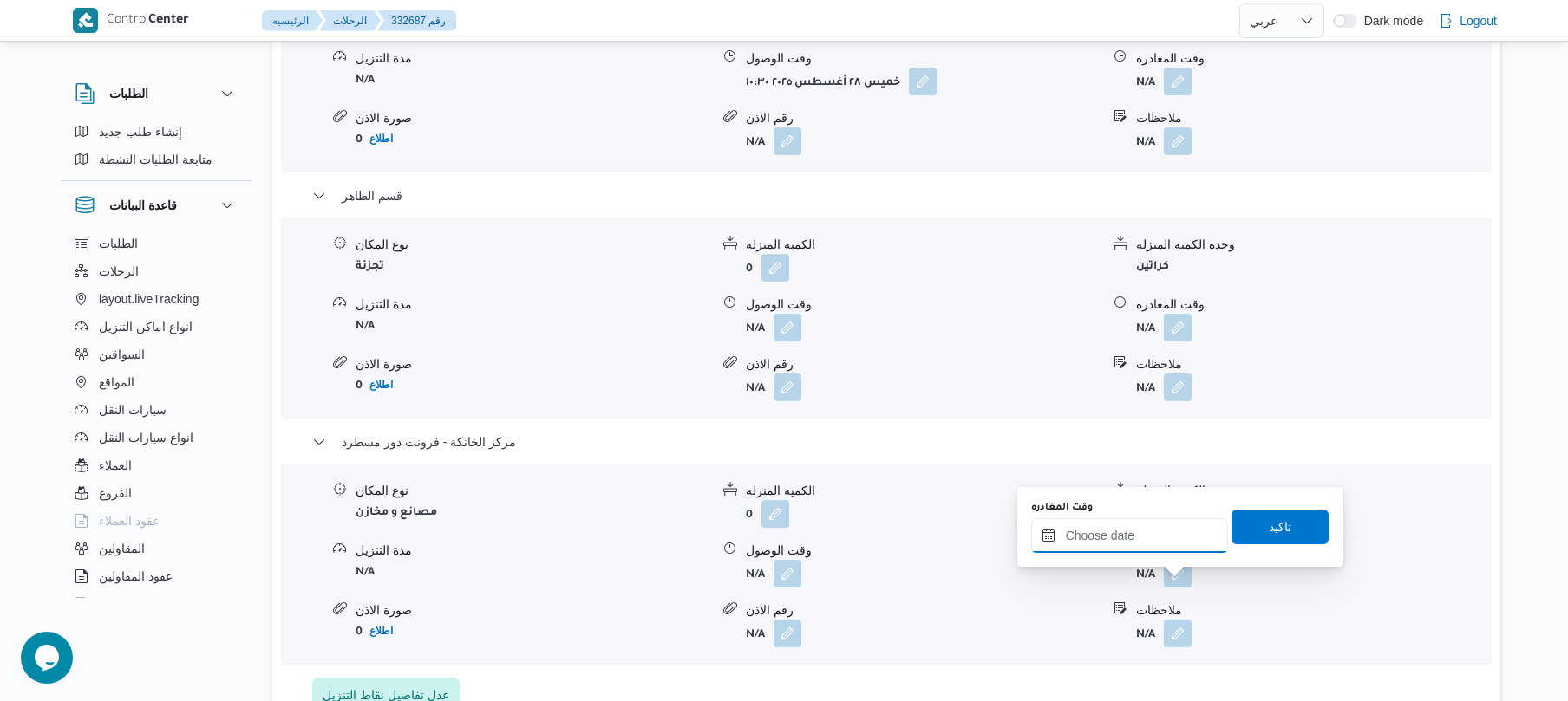
click at [1126, 540] on input "وقت المغادره" at bounding box center [1129, 535] width 197 height 35
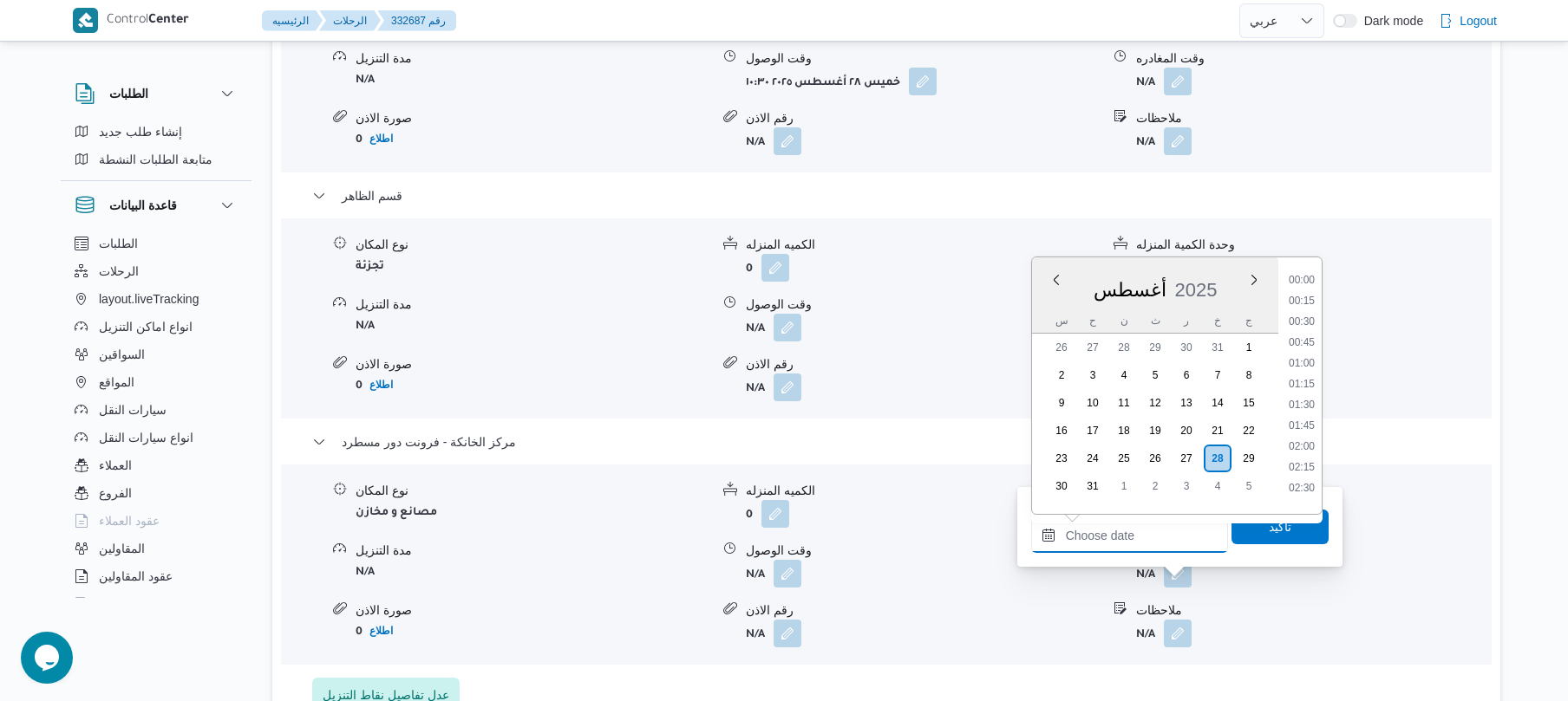
scroll to position [1319, 0]
click at [1309, 334] on li "16:30" at bounding box center [1302, 334] width 40 height 18
type input "[DATE] ١٦:٣٠"
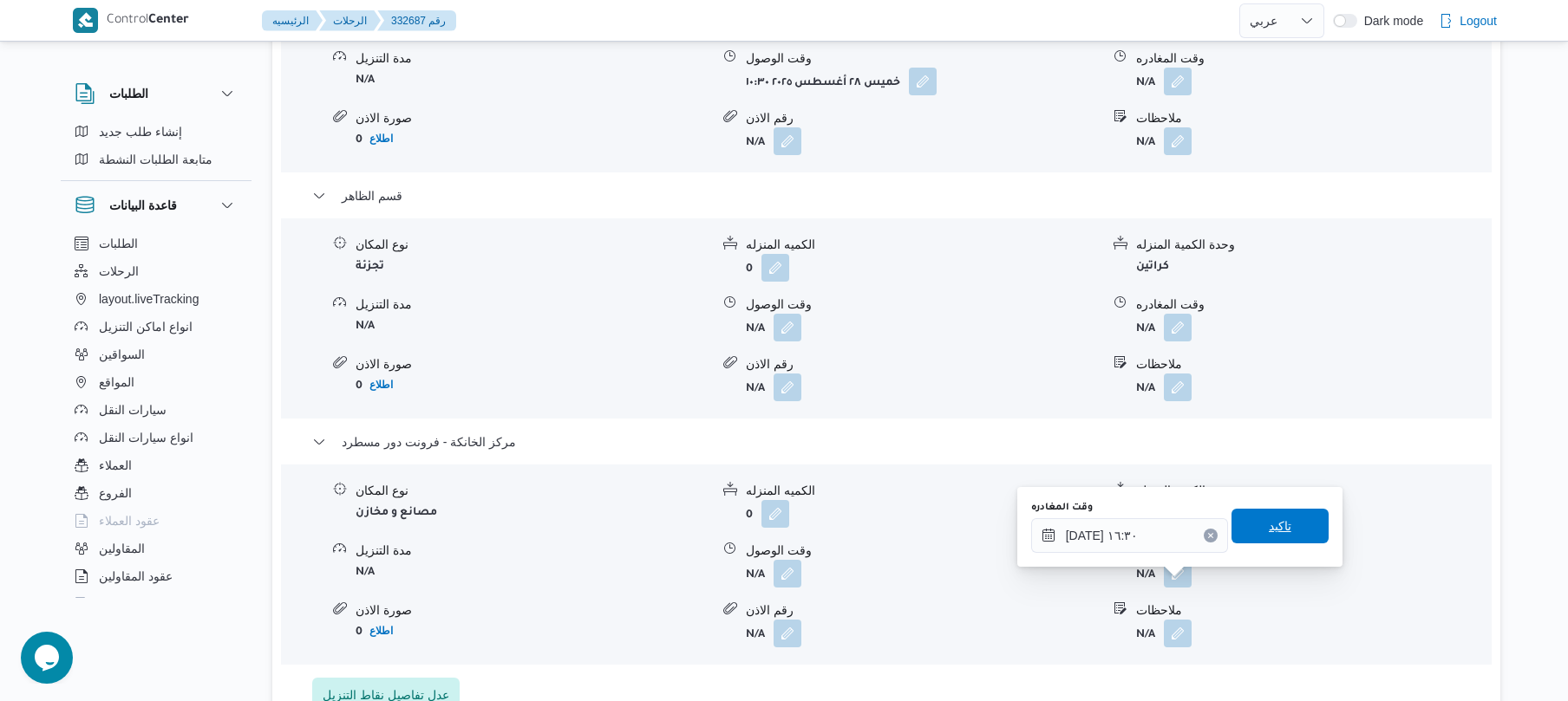
click at [1247, 530] on span "تاكيد" at bounding box center [1280, 526] width 97 height 35
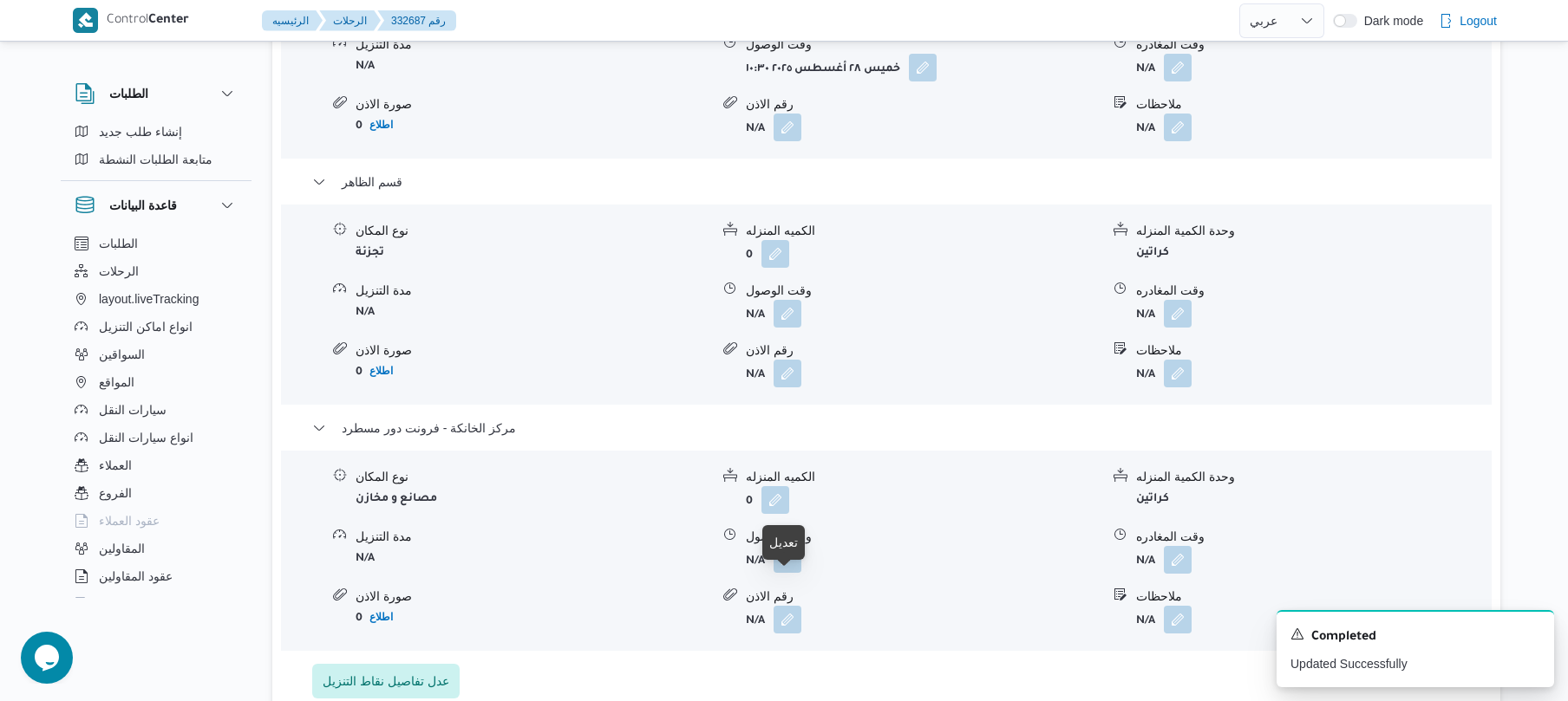
click at [783, 573] on button "button" at bounding box center [788, 559] width 28 height 28
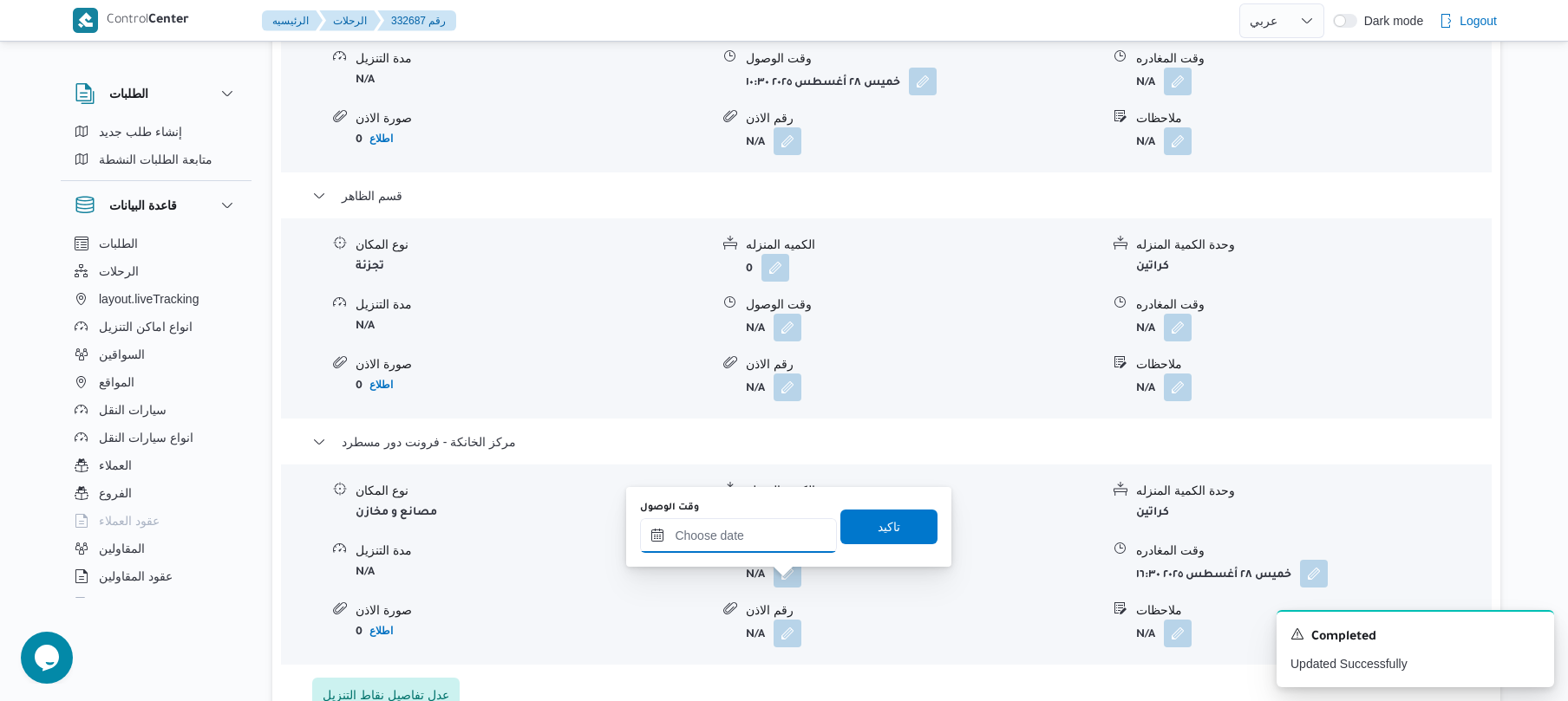
click at [761, 544] on input "وقت الوصول" at bounding box center [738, 535] width 197 height 35
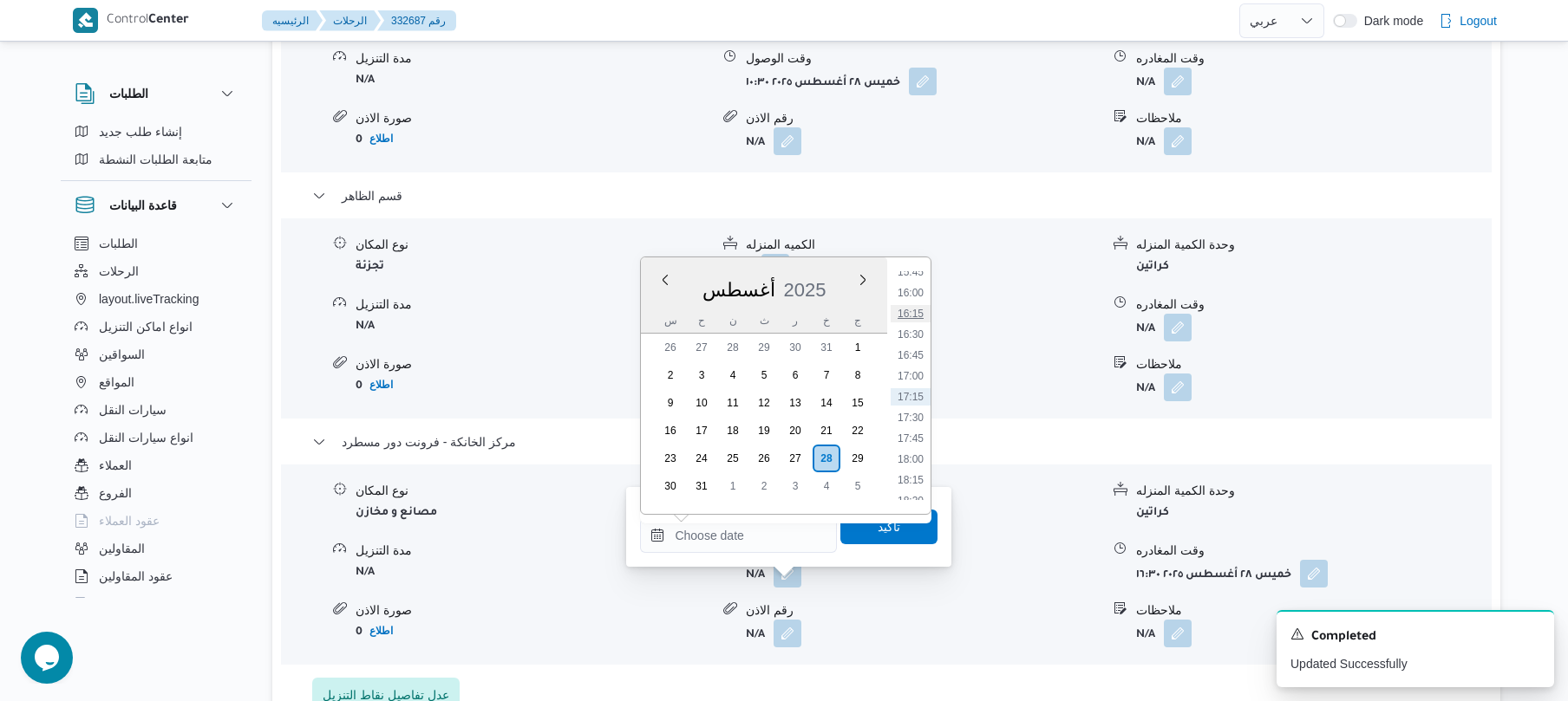
click at [917, 310] on li "16:15" at bounding box center [911, 314] width 40 height 18
type input "[DATE] ١٦:١٥"
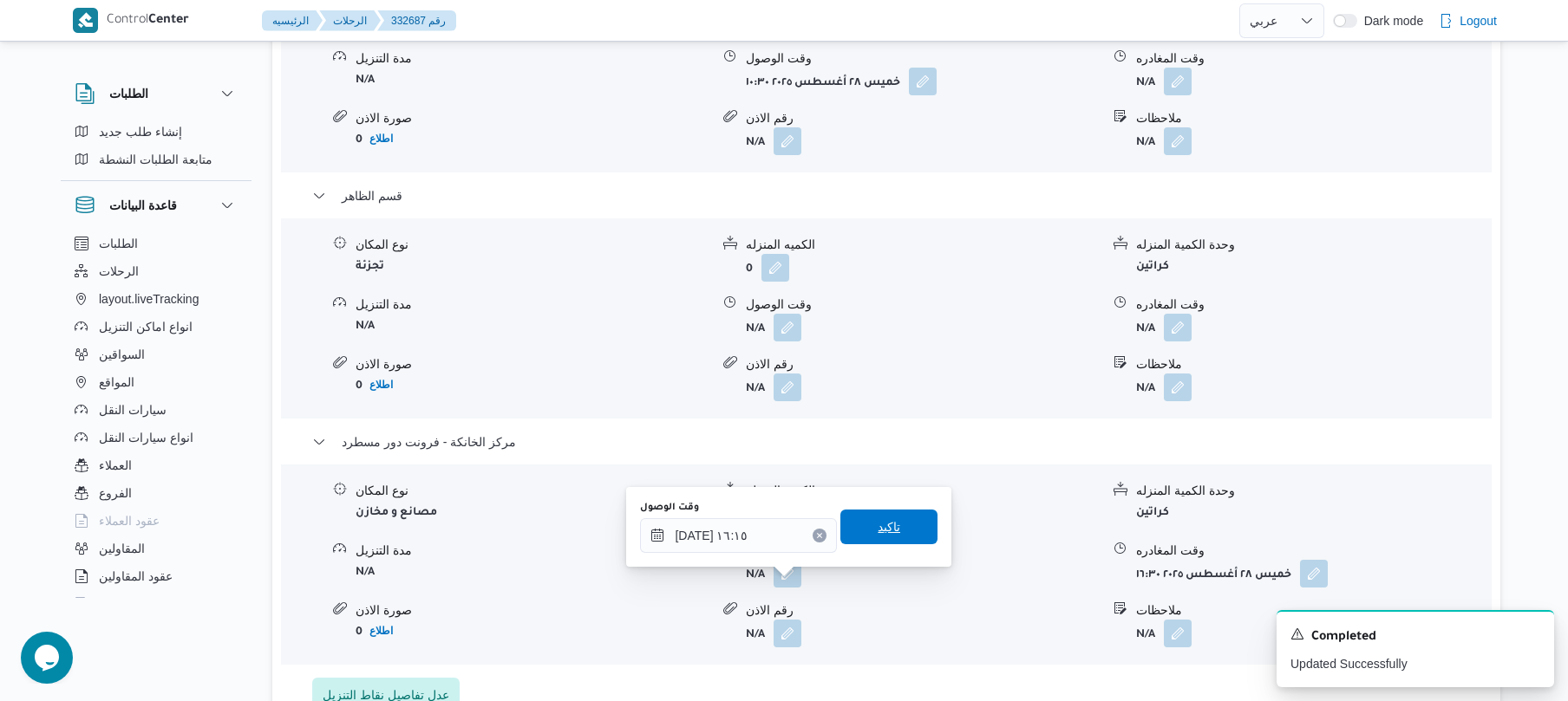
click at [878, 531] on span "تاكيد" at bounding box center [889, 527] width 22 height 21
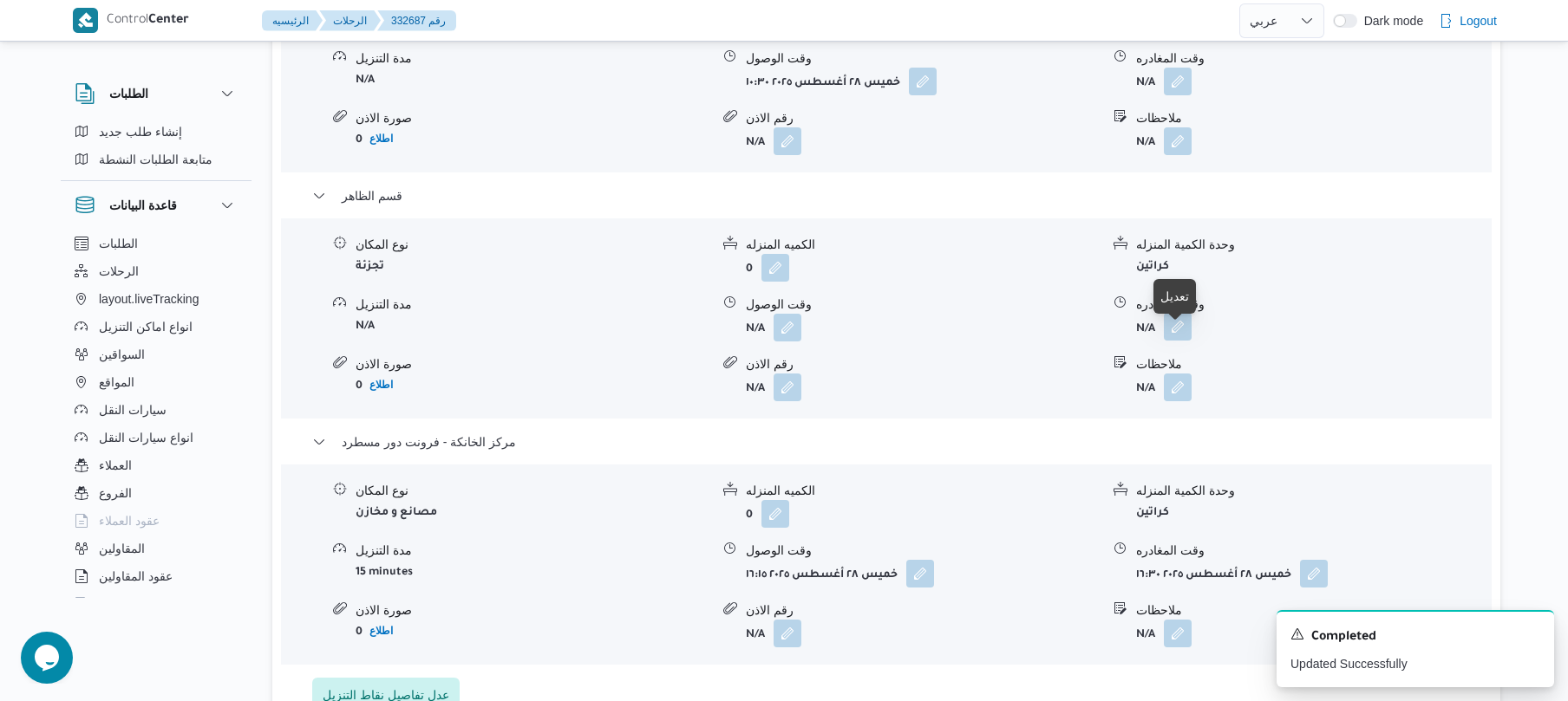
click at [1176, 336] on button "button" at bounding box center [1178, 327] width 28 height 28
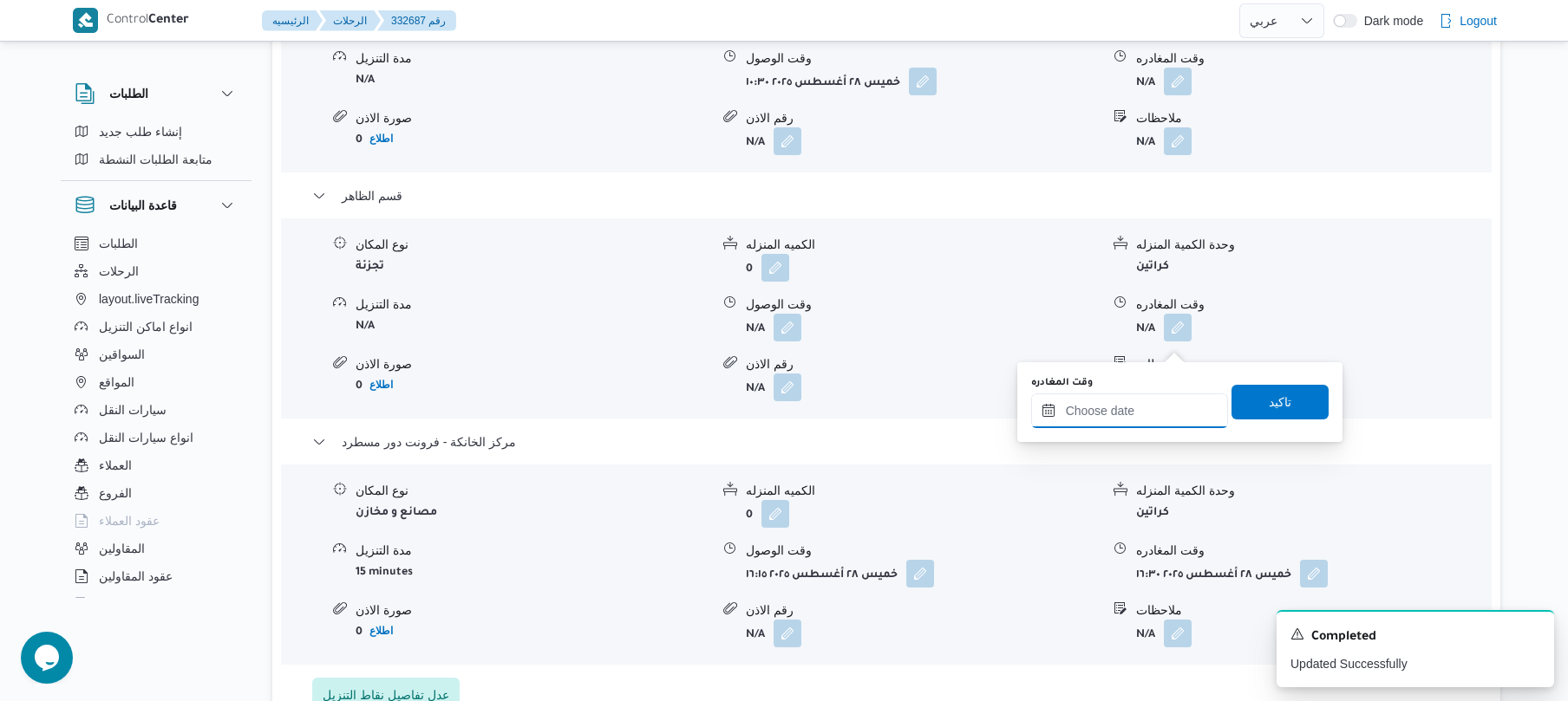
click at [1091, 416] on input "وقت المغادره" at bounding box center [1129, 411] width 197 height 35
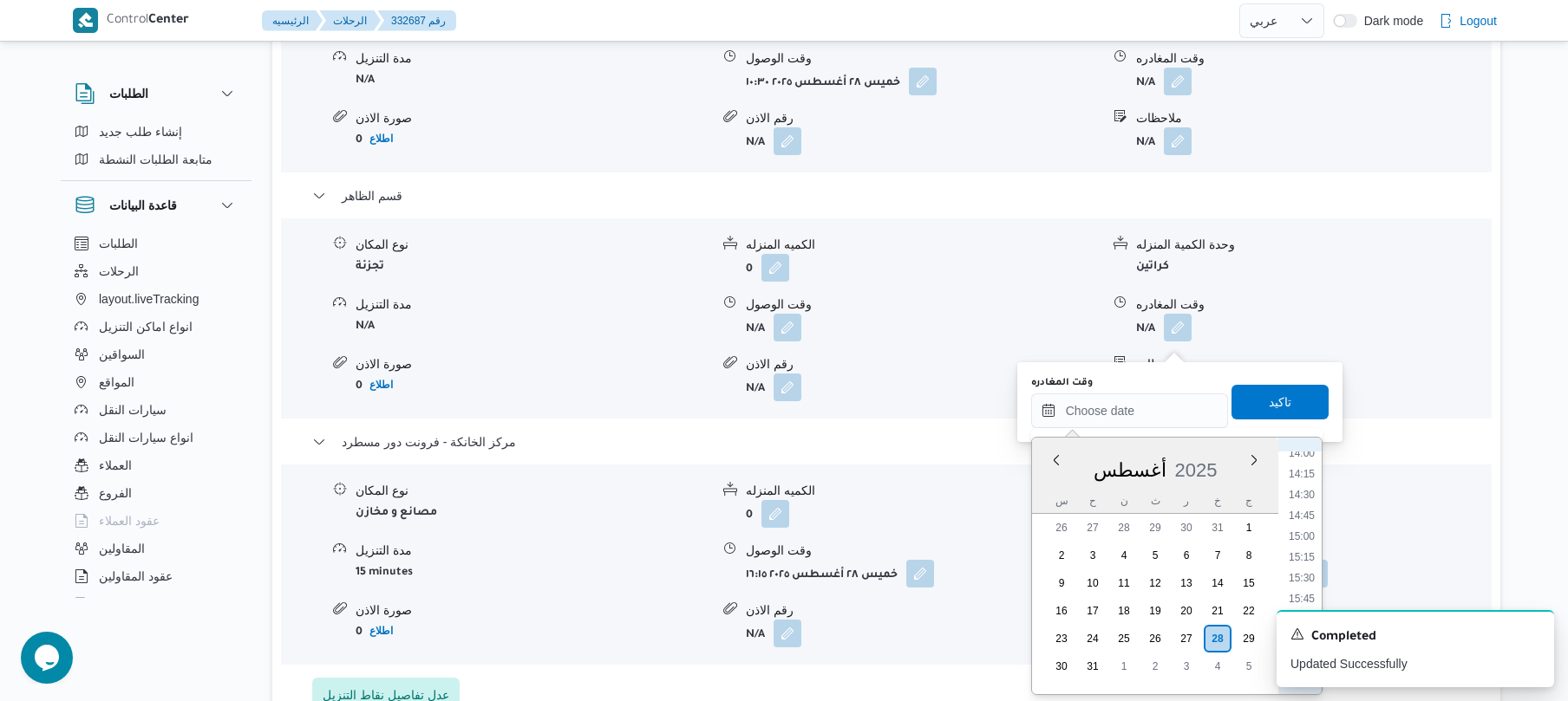
scroll to position [1172, 0]
click at [1295, 596] on li "15:45" at bounding box center [1302, 599] width 40 height 18
type input "٢٨/٠٨/٢٠٢٥ ١٥:٤٥"
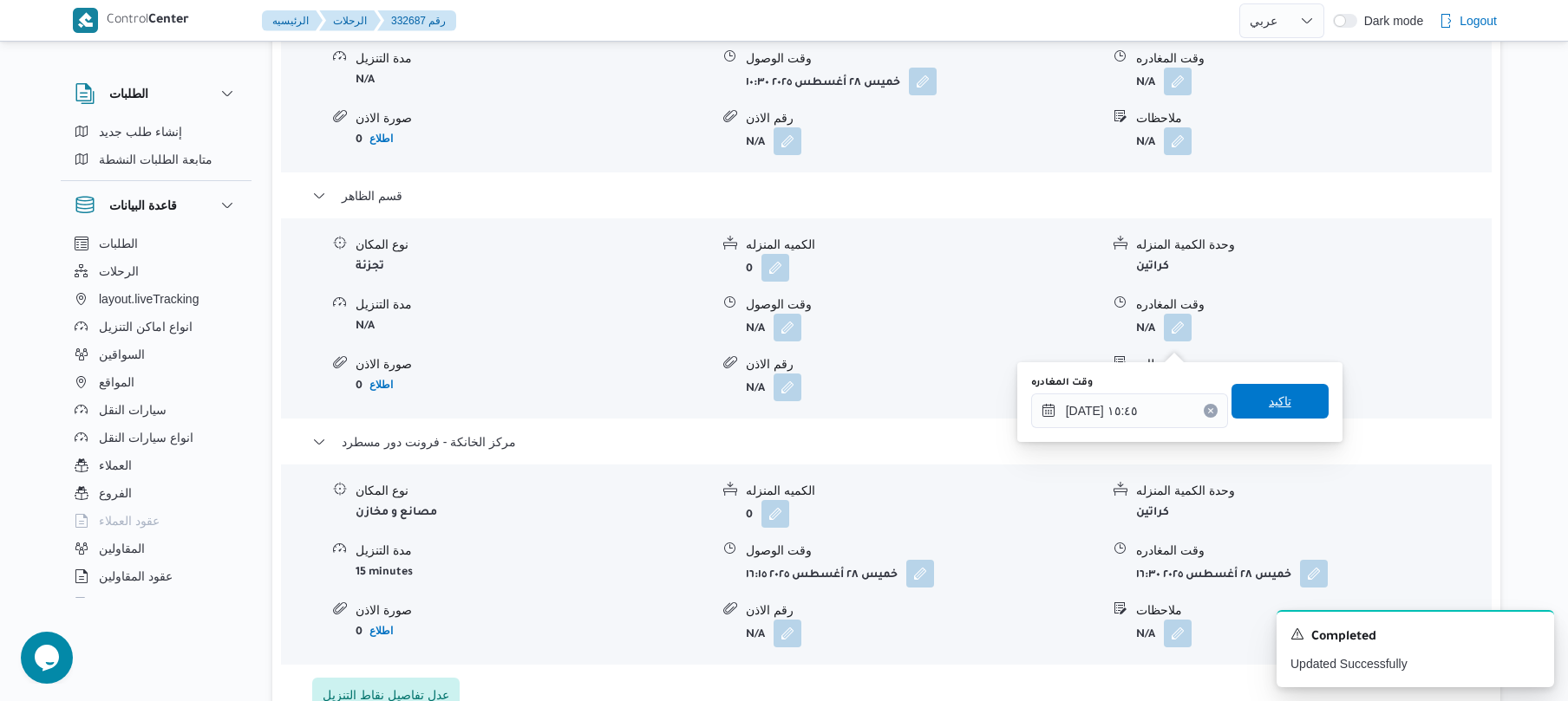
click at [1269, 402] on span "تاكيد" at bounding box center [1280, 401] width 22 height 21
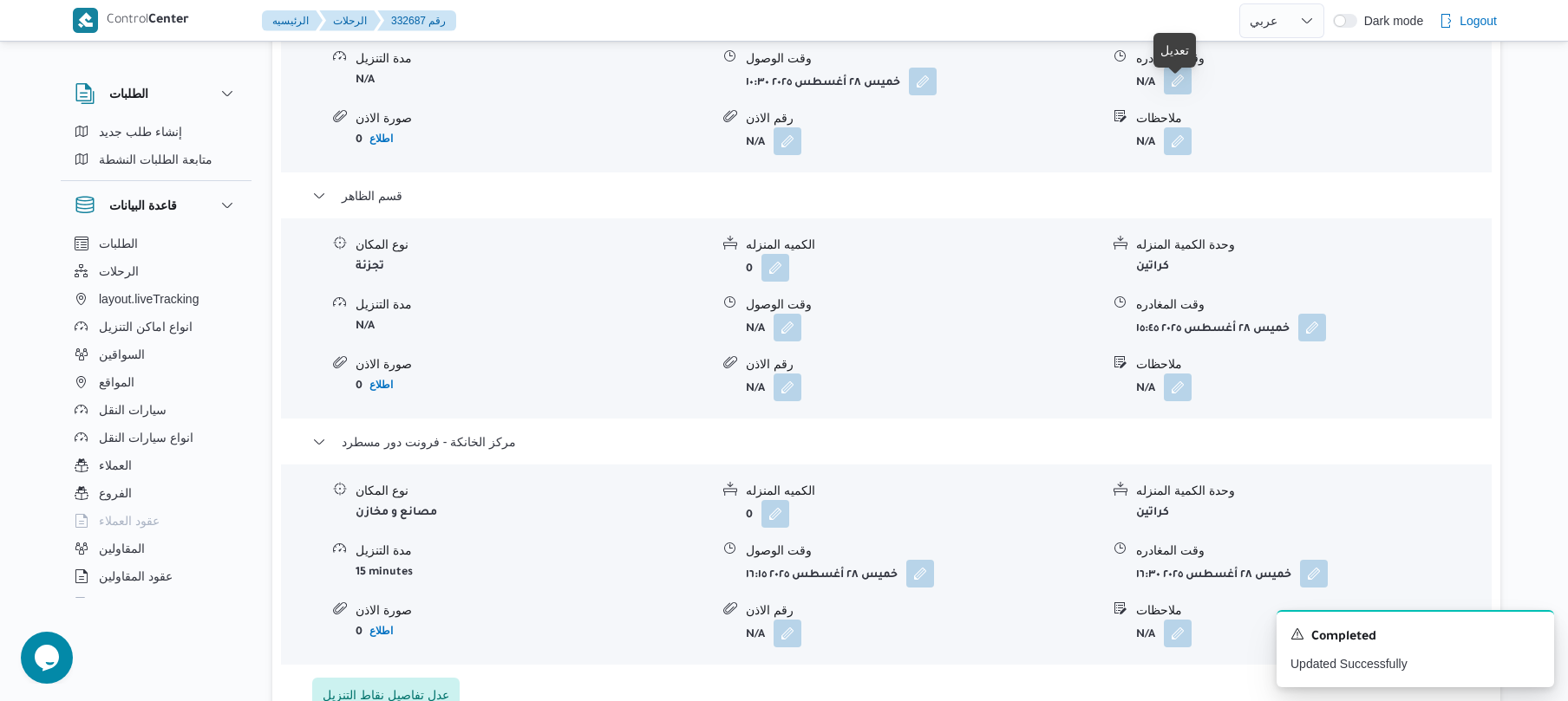
click at [1184, 94] on button "button" at bounding box center [1178, 81] width 28 height 28
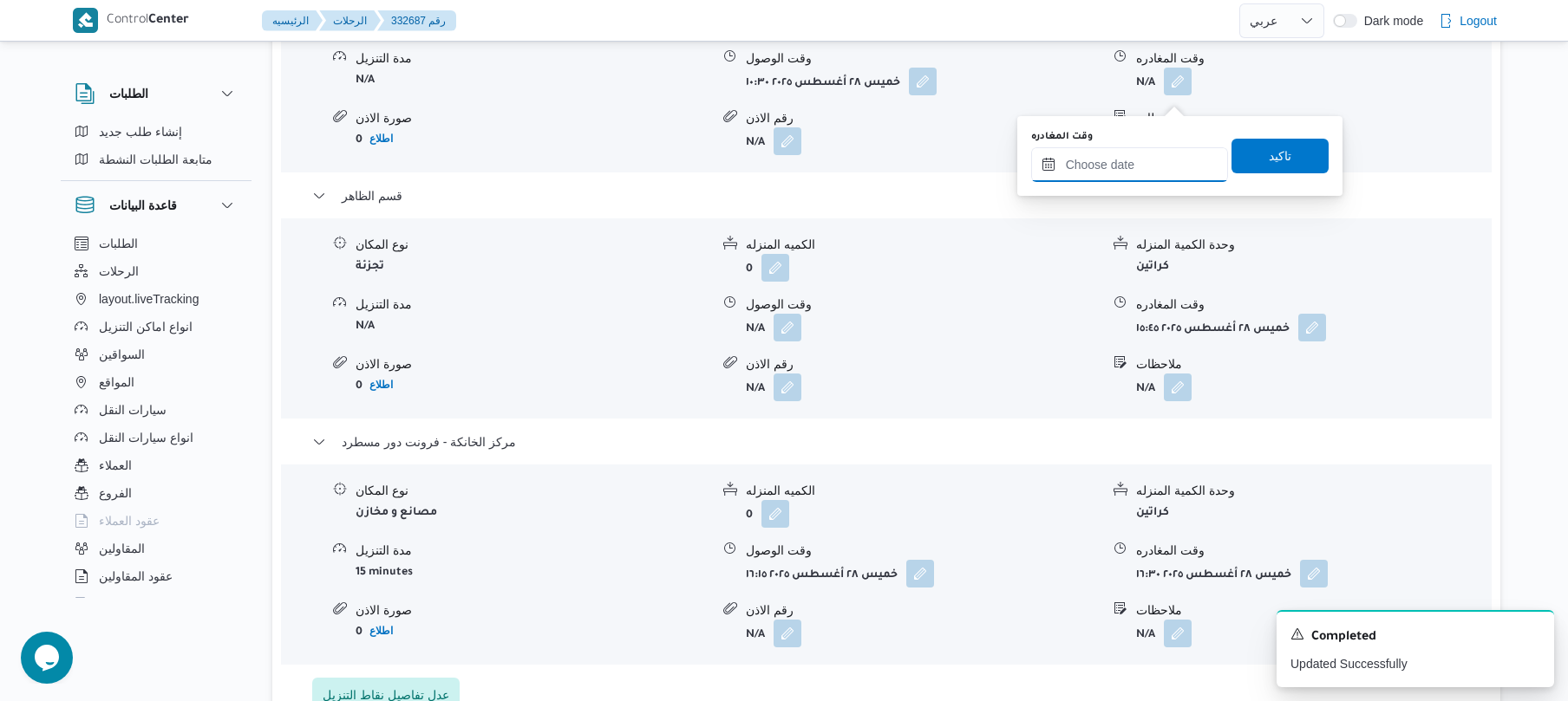
click at [1139, 167] on input "وقت المغادره" at bounding box center [1129, 164] width 197 height 35
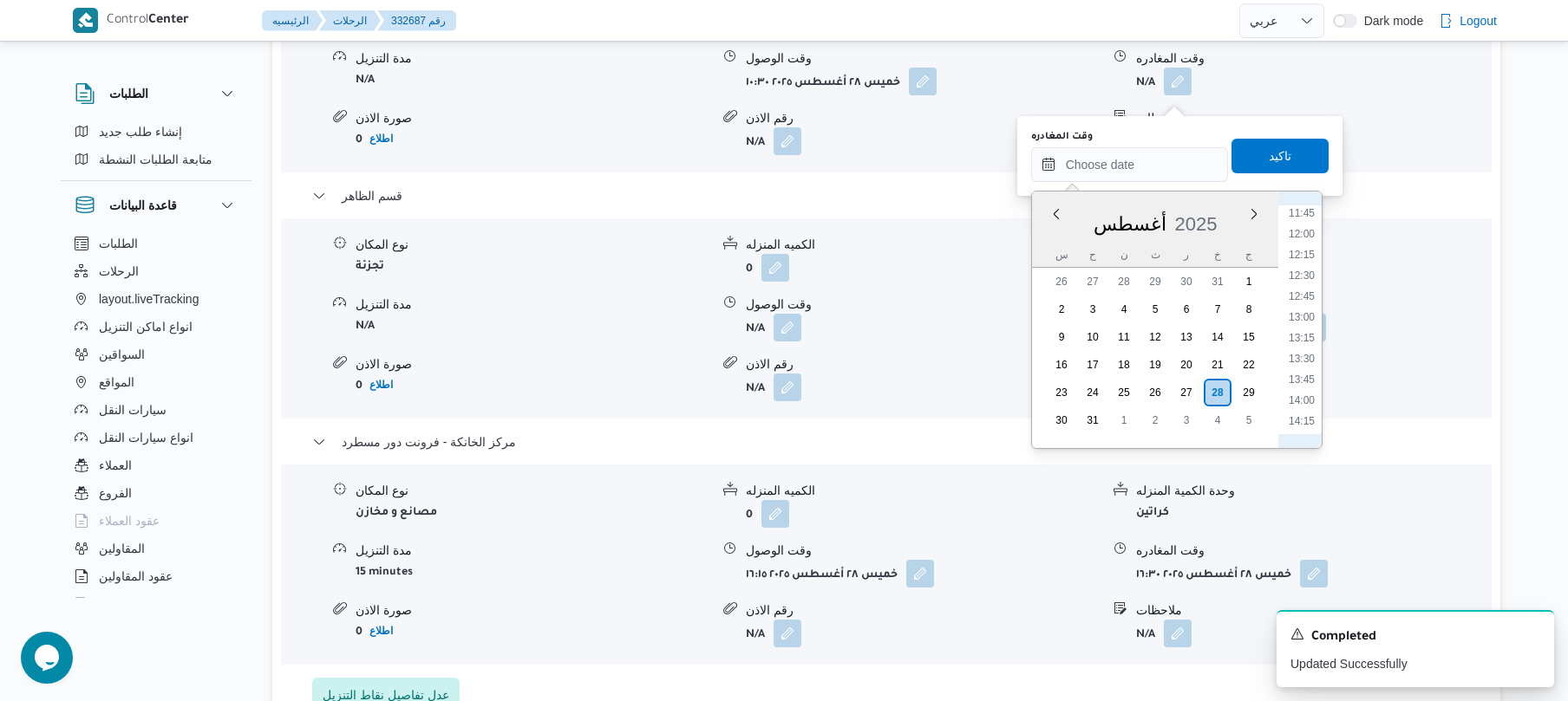
scroll to position [931, 0]
click at [1295, 365] on li "13:00" at bounding box center [1302, 366] width 40 height 18
type input "٢٨/٠٨/٢٠٢٥ ١٣:٠٠"
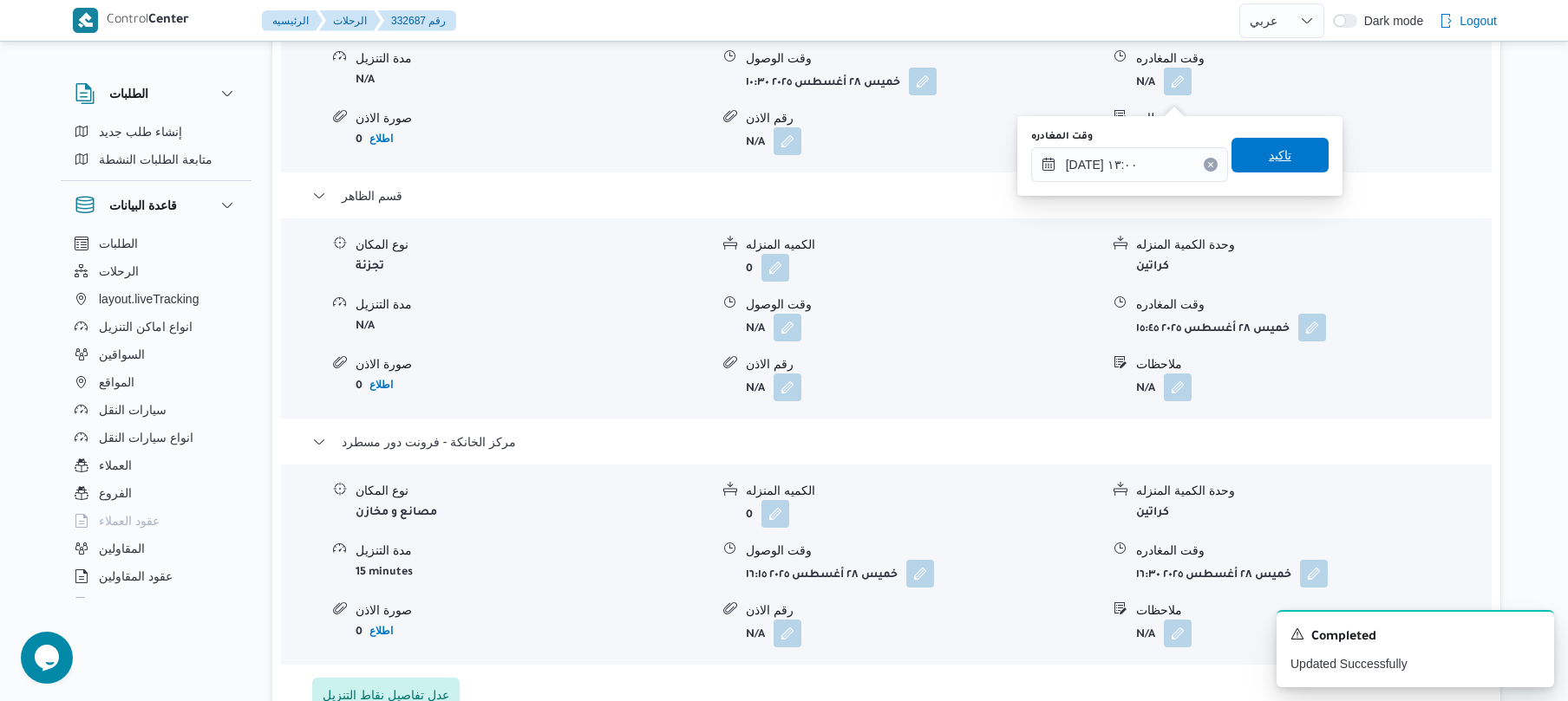
click at [1294, 163] on span "تاكيد" at bounding box center [1280, 155] width 97 height 35
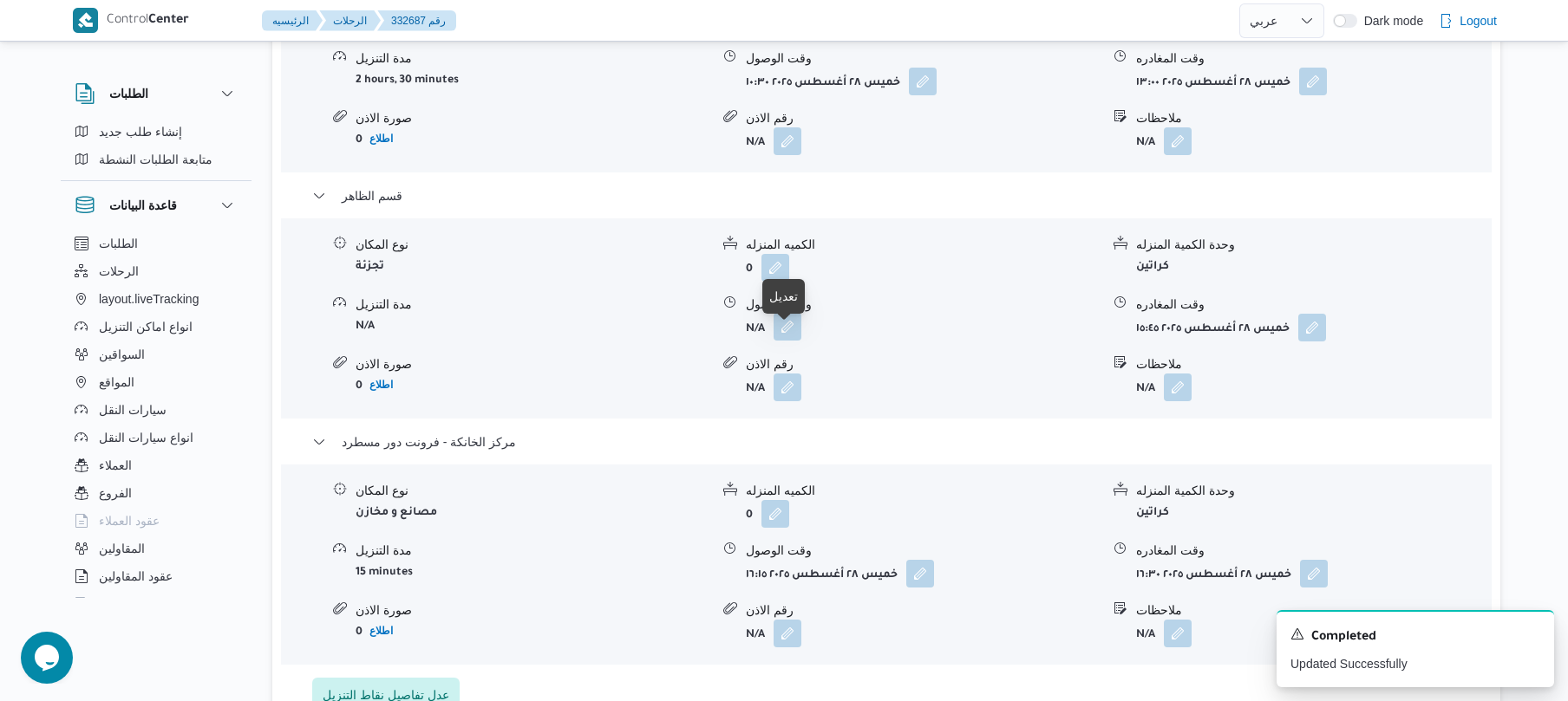
click at [788, 334] on button "button" at bounding box center [788, 327] width 28 height 28
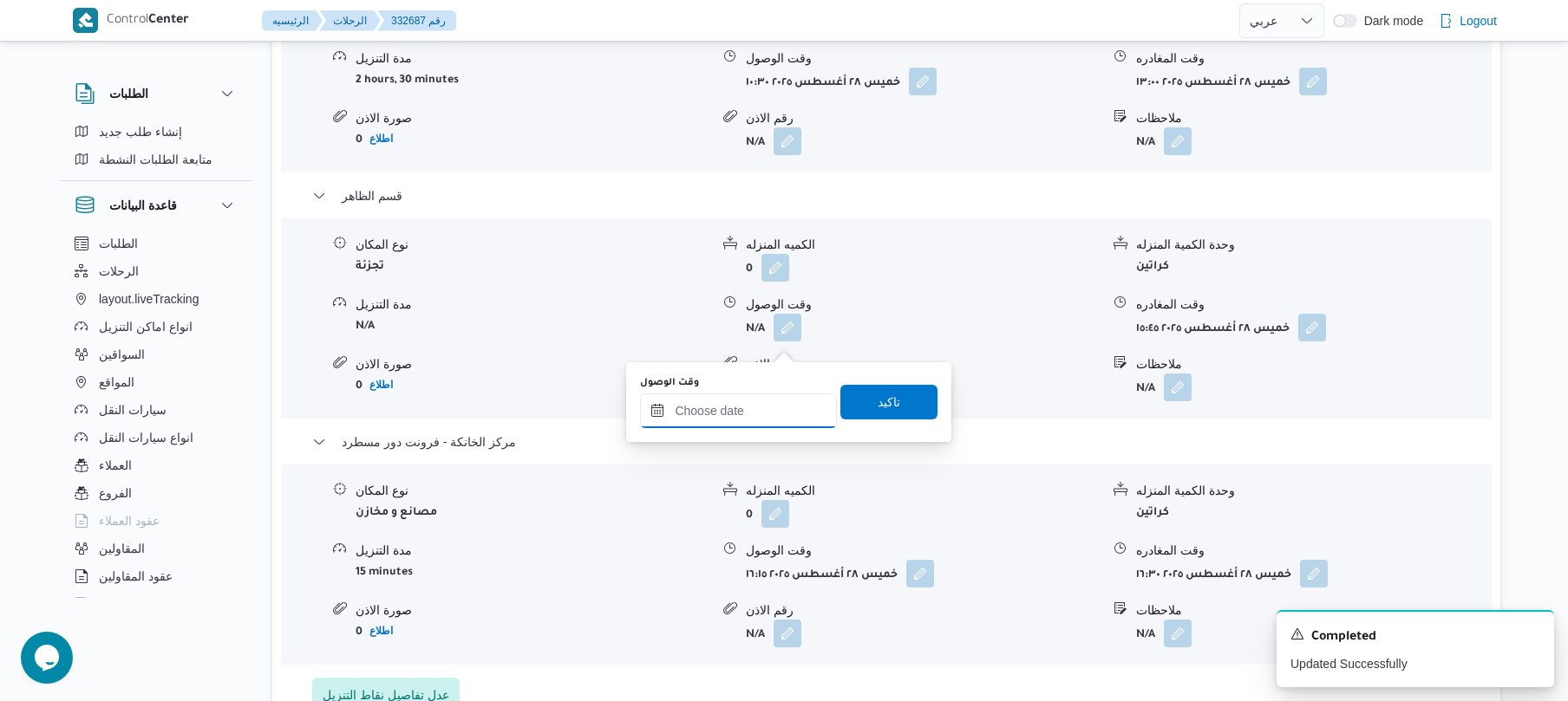
click at [747, 399] on input "وقت الوصول" at bounding box center [738, 411] width 197 height 35
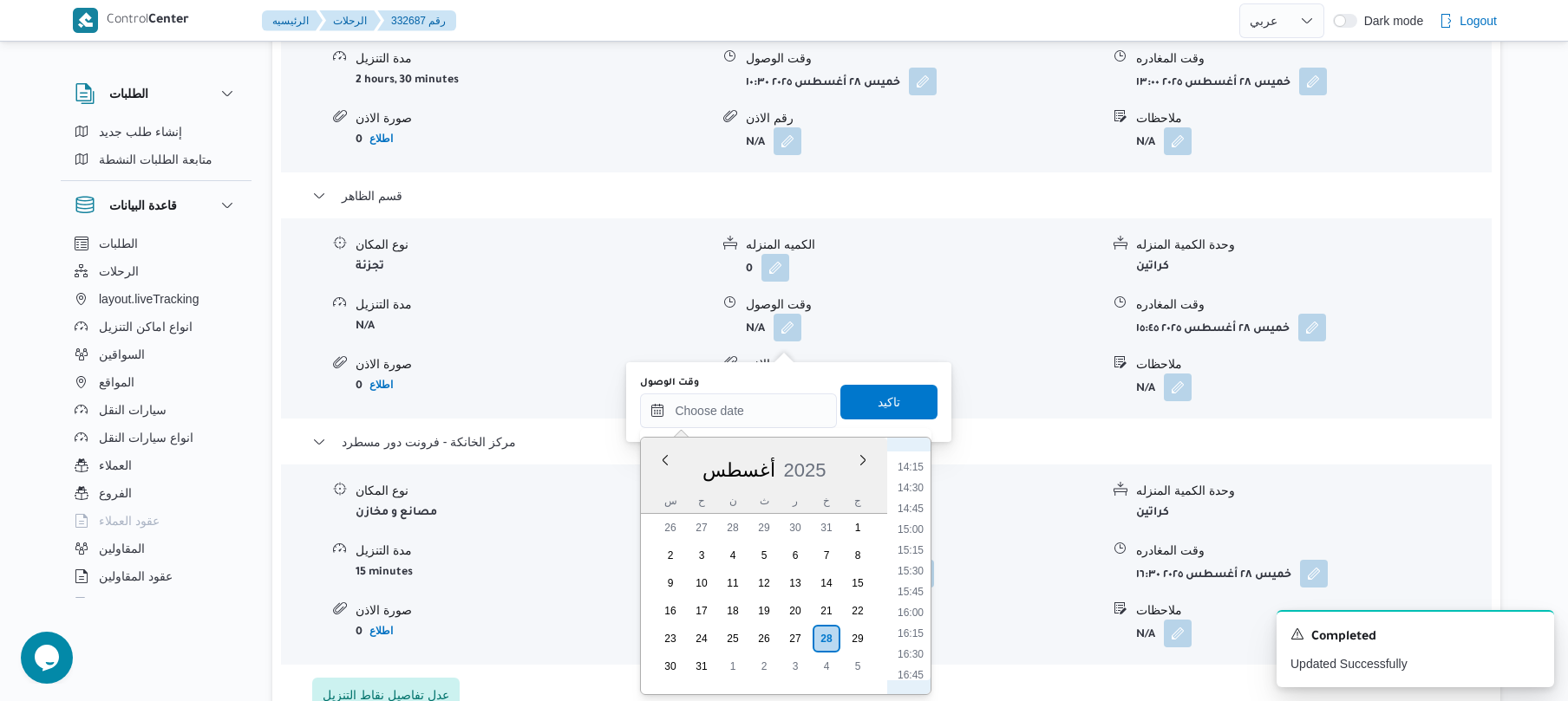
scroll to position [1125, 0]
click at [912, 461] on li "13:30" at bounding box center [911, 459] width 40 height 18
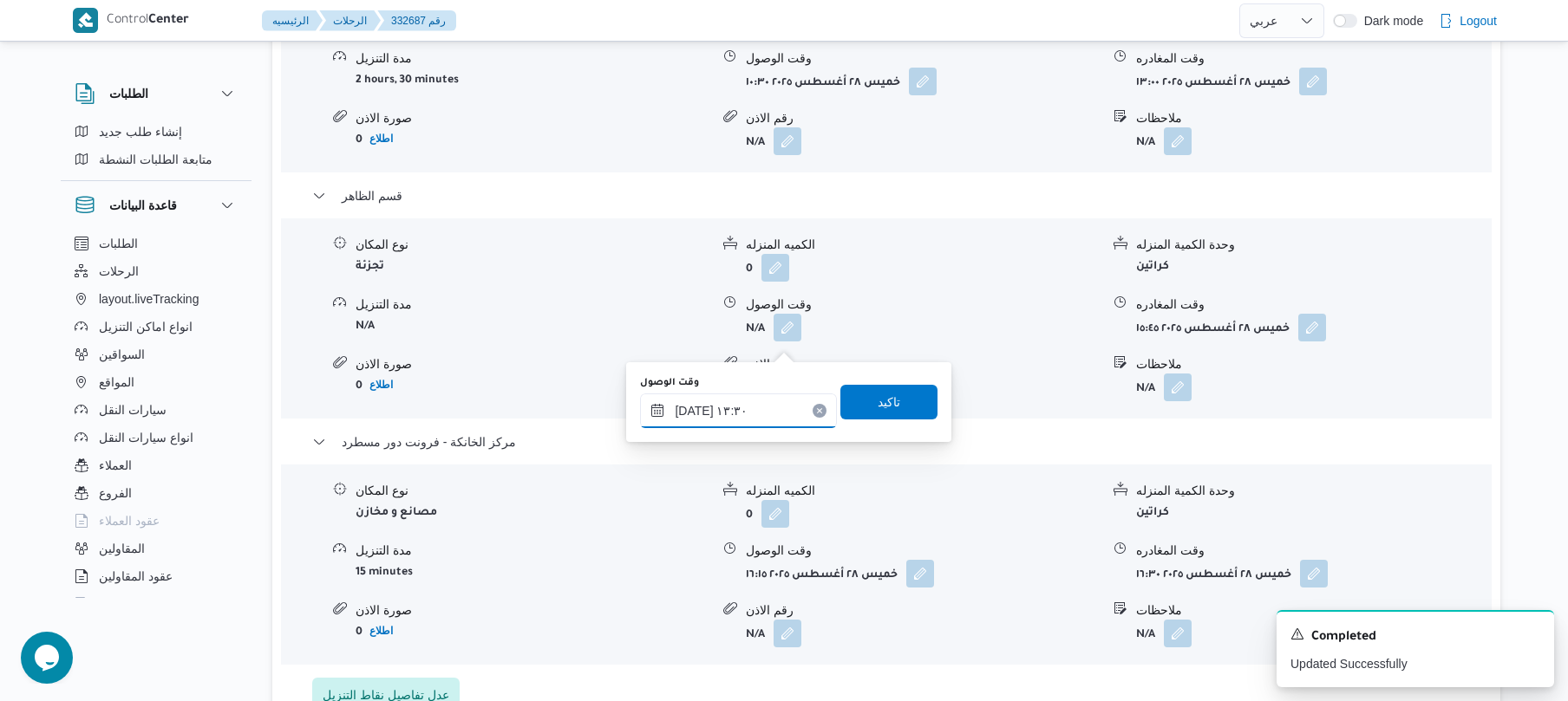
click at [692, 402] on input "٢٨/٠٨/٢٠٢٥ ١٣:٣٠" at bounding box center [738, 411] width 197 height 35
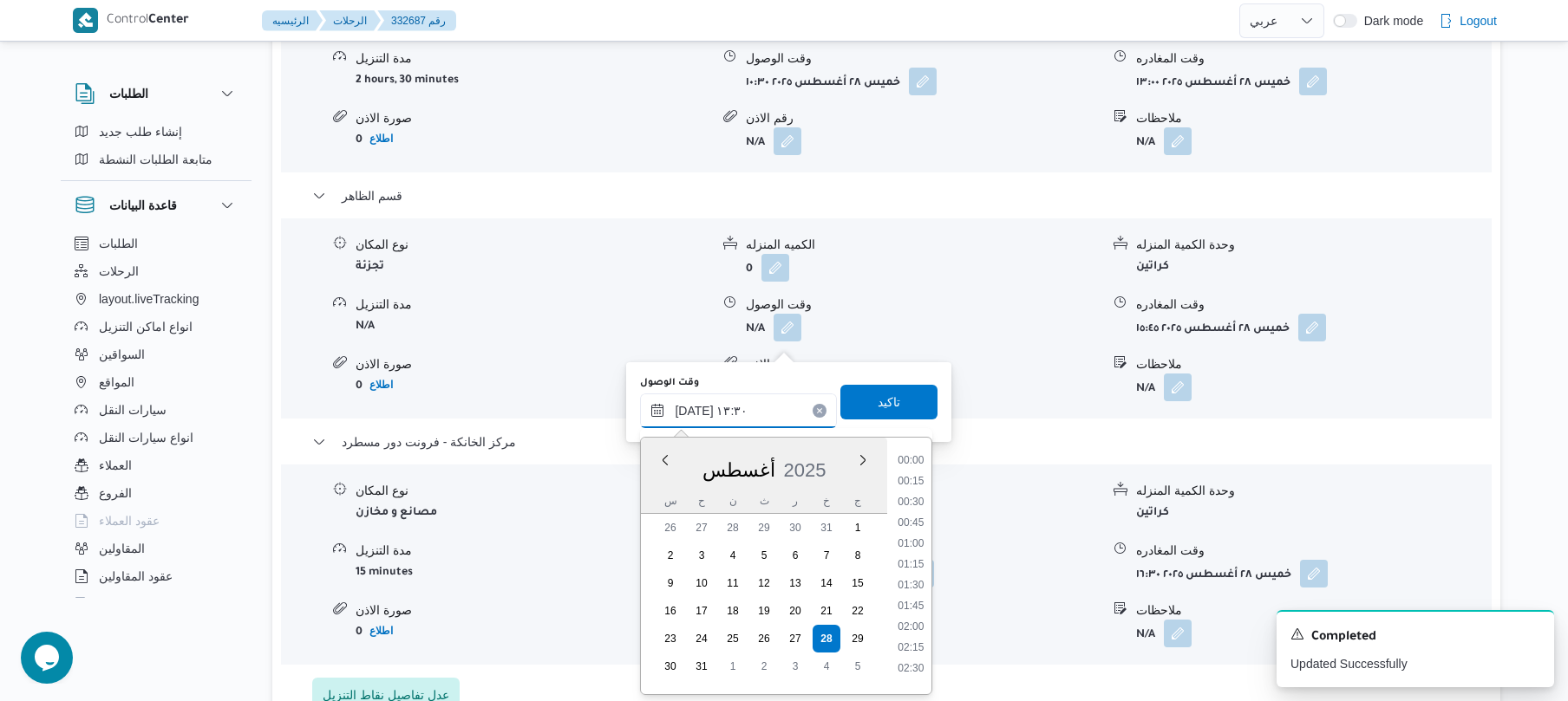
scroll to position [1006, 0]
type input "٢٨/٠٨/٢٠٢٥ ١٣:20"
click at [911, 408] on span "تاكيد" at bounding box center [889, 400] width 97 height 35
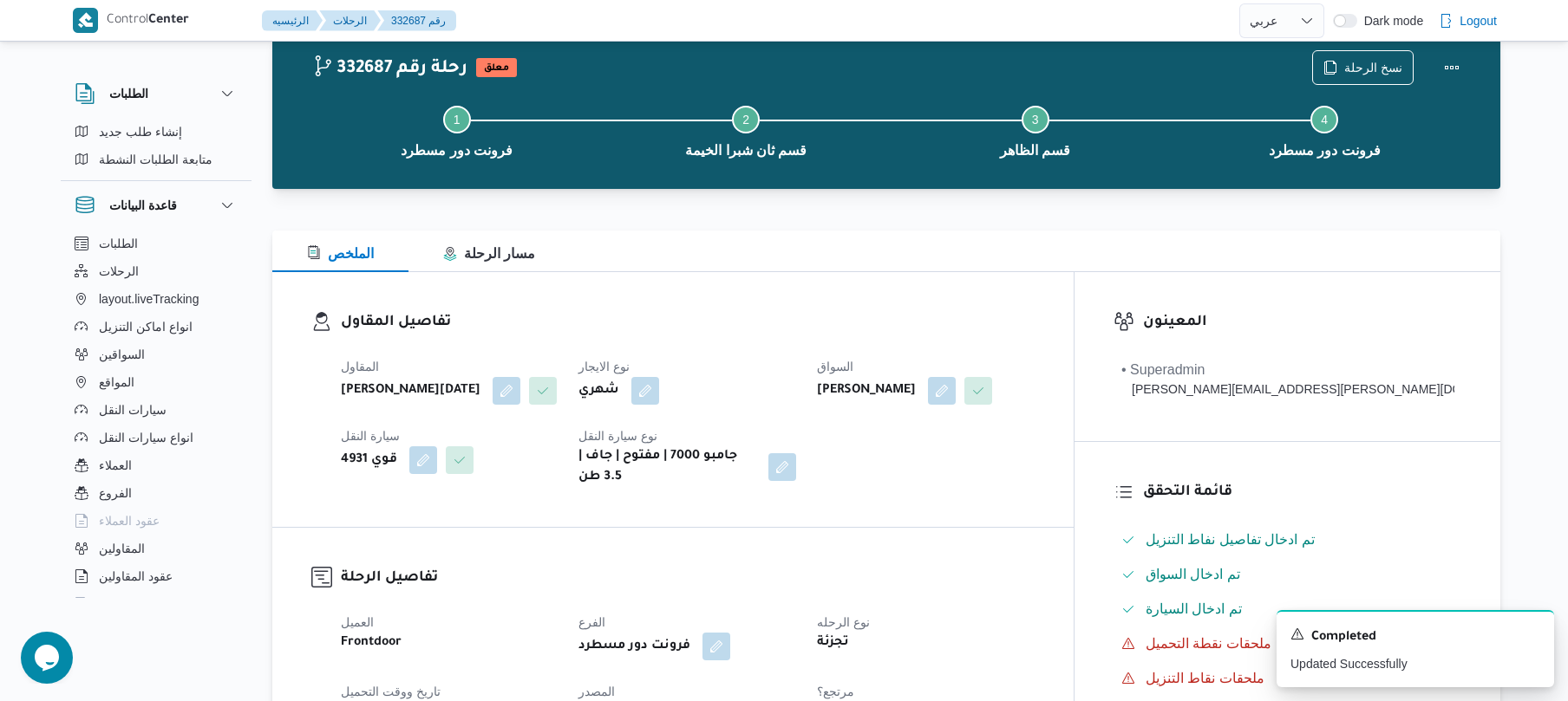
scroll to position [46, 0]
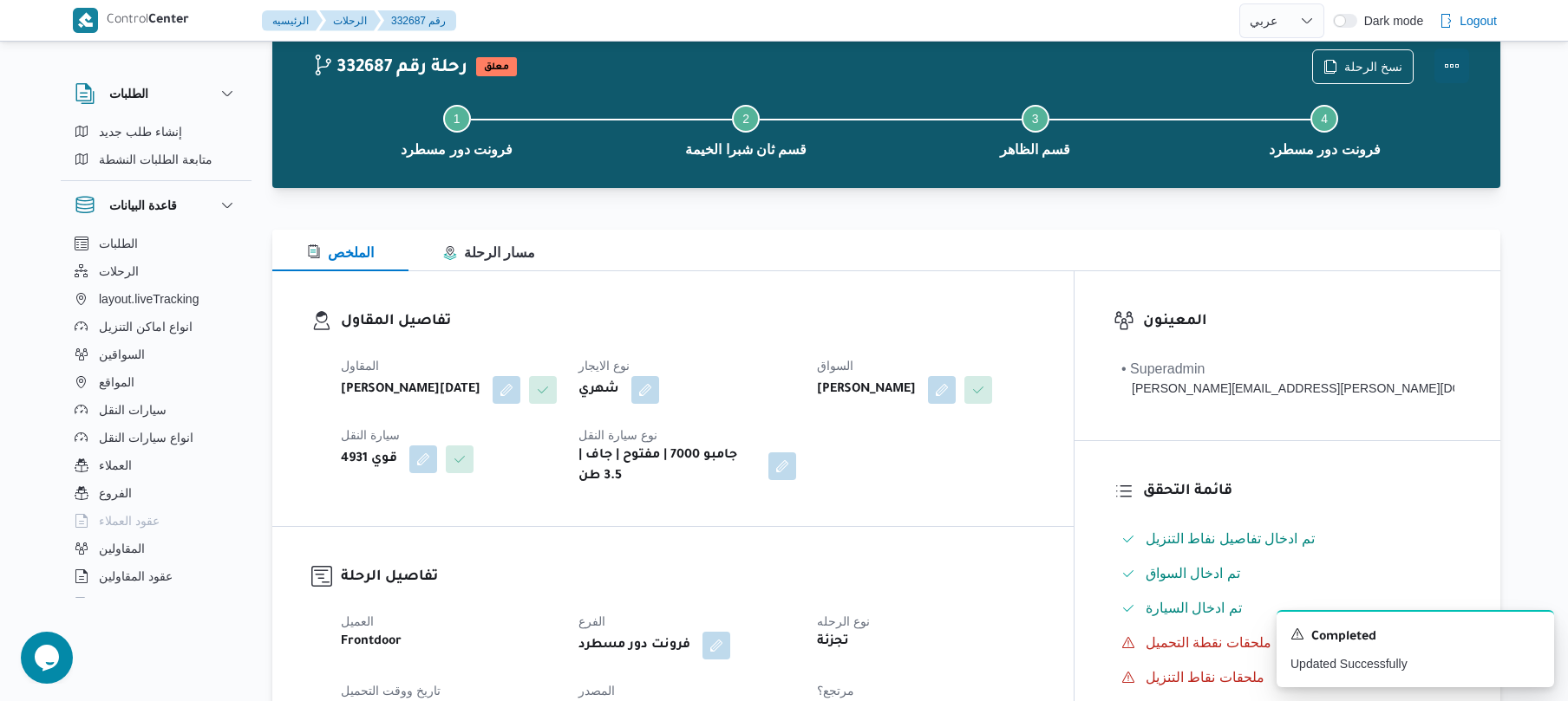
click at [1456, 66] on button "Actions" at bounding box center [1451, 65] width 35 height 35
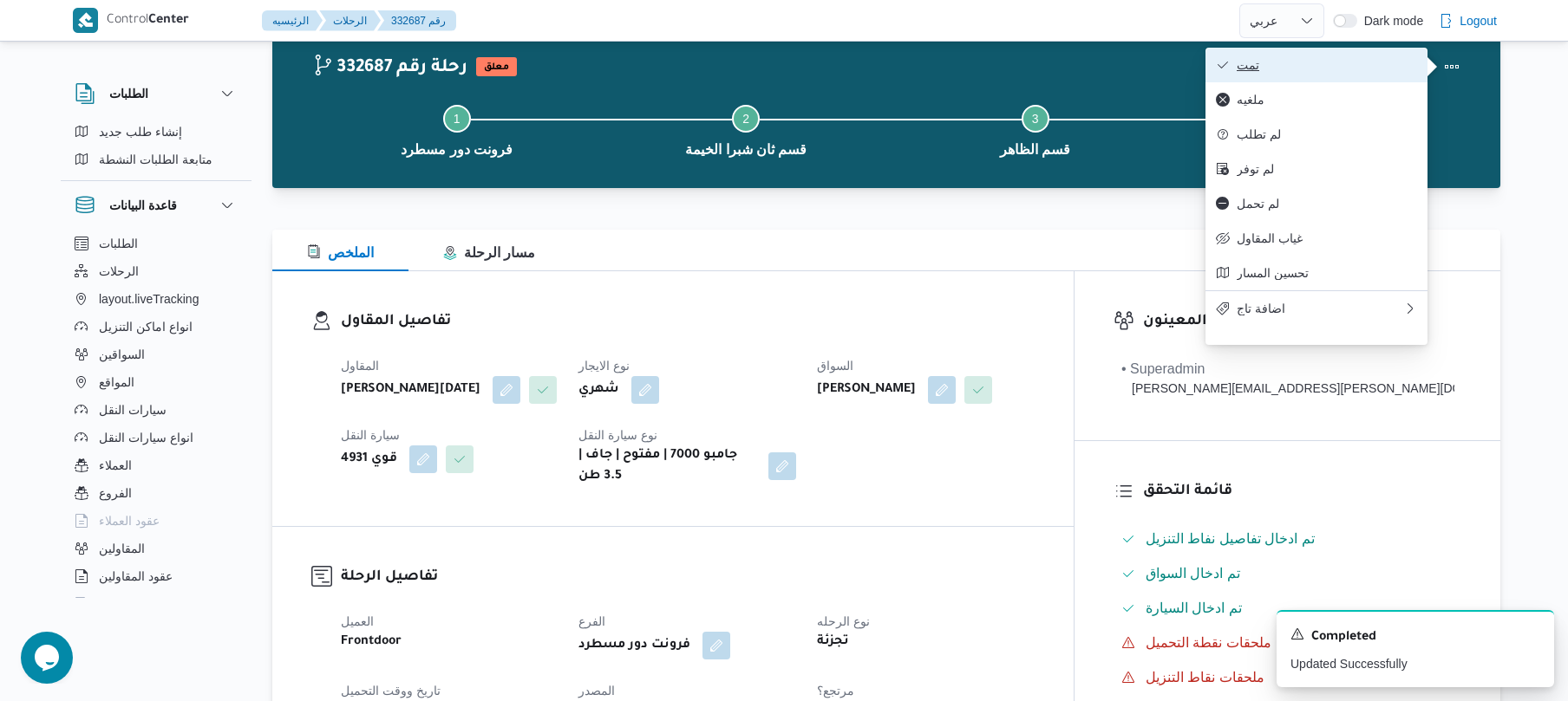
click at [1319, 75] on button "تمت" at bounding box center [1317, 64] width 222 height 35
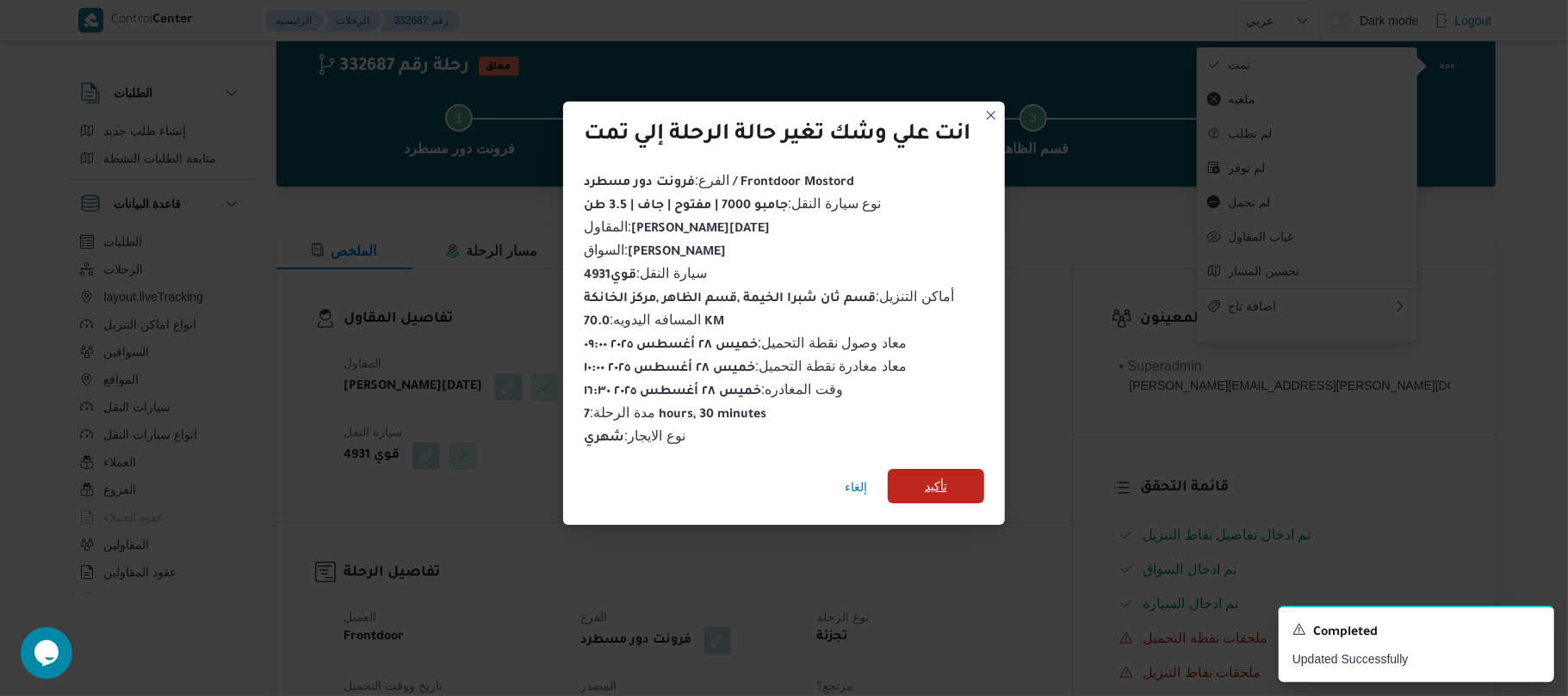
click at [930, 476] on span "تأكيد" at bounding box center [937, 487] width 22 height 20
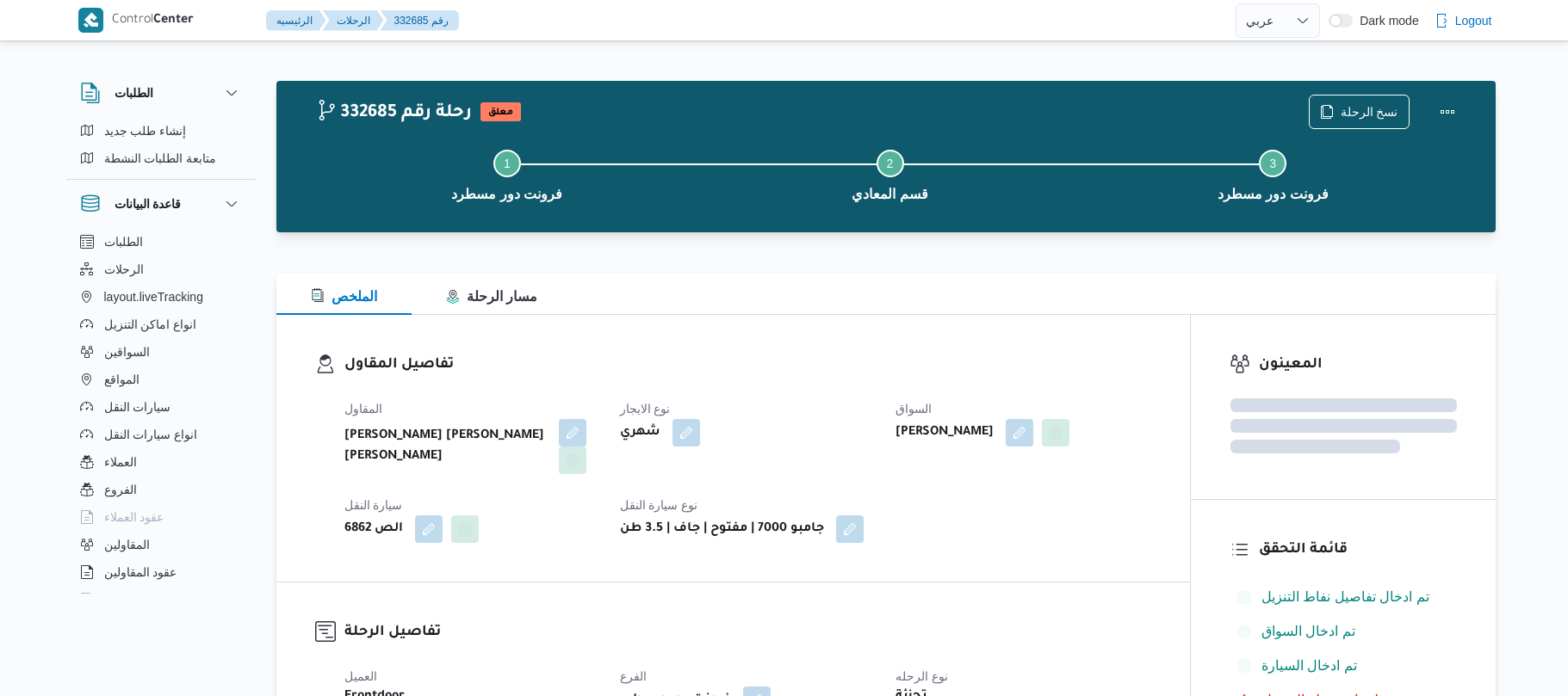
select select "ar"
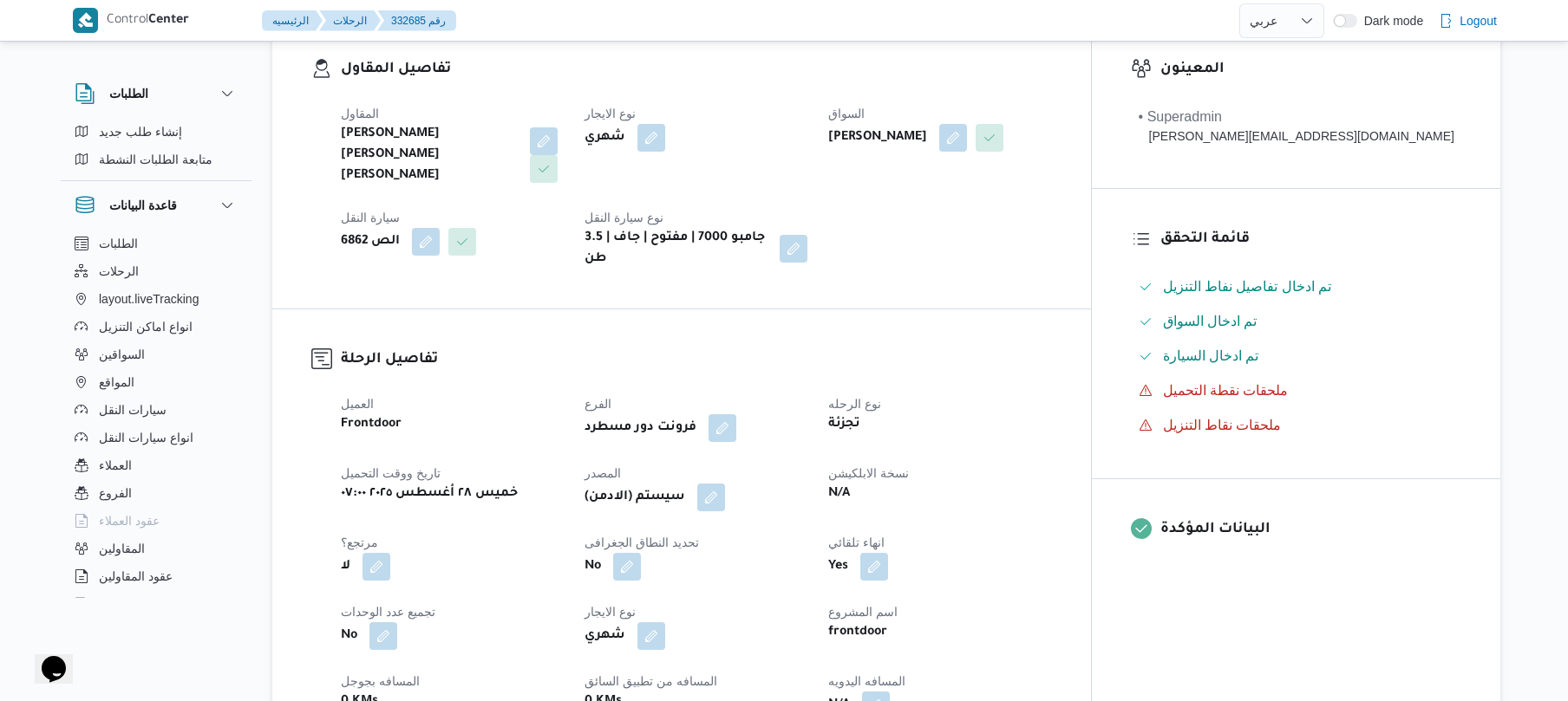
scroll to position [508, 0]
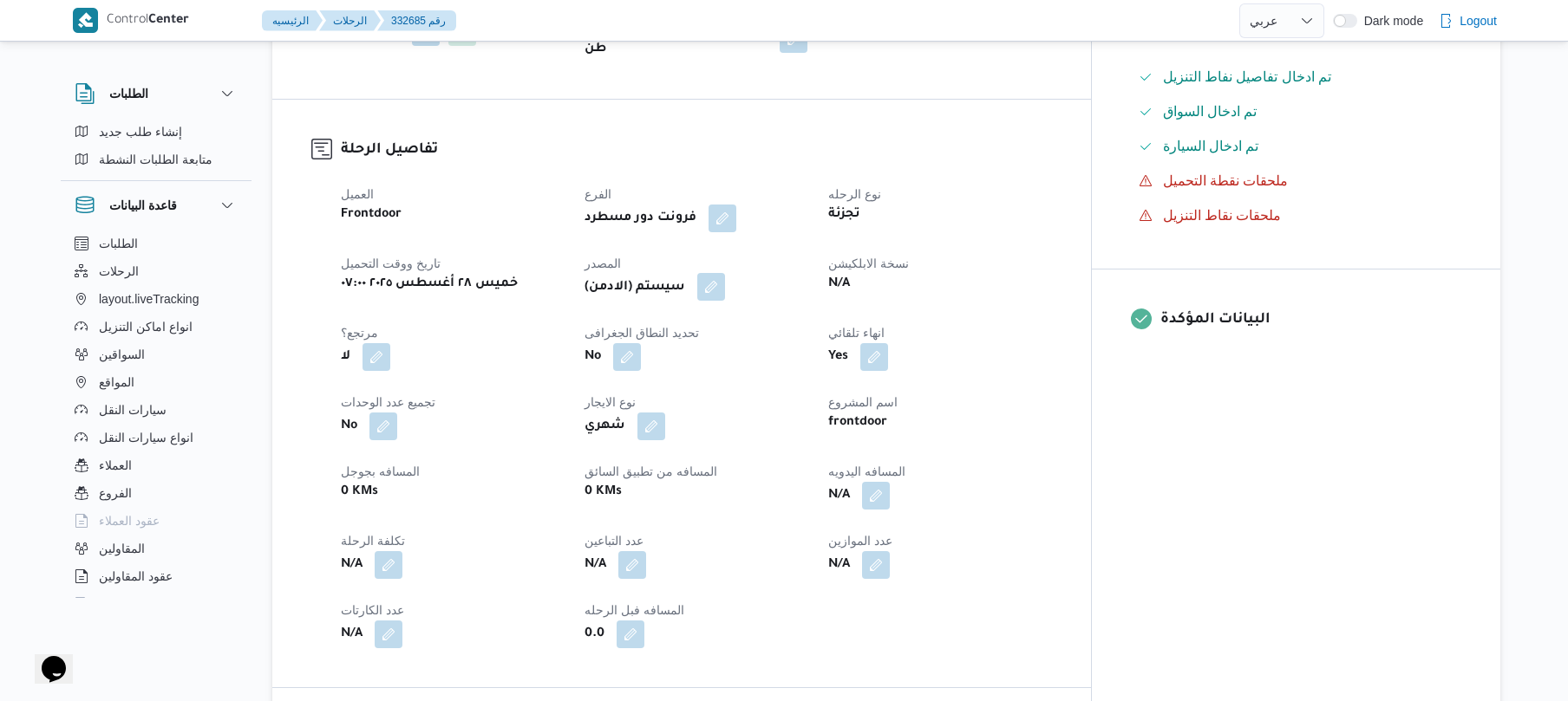
click at [725, 273] on button "button" at bounding box center [712, 287] width 28 height 28
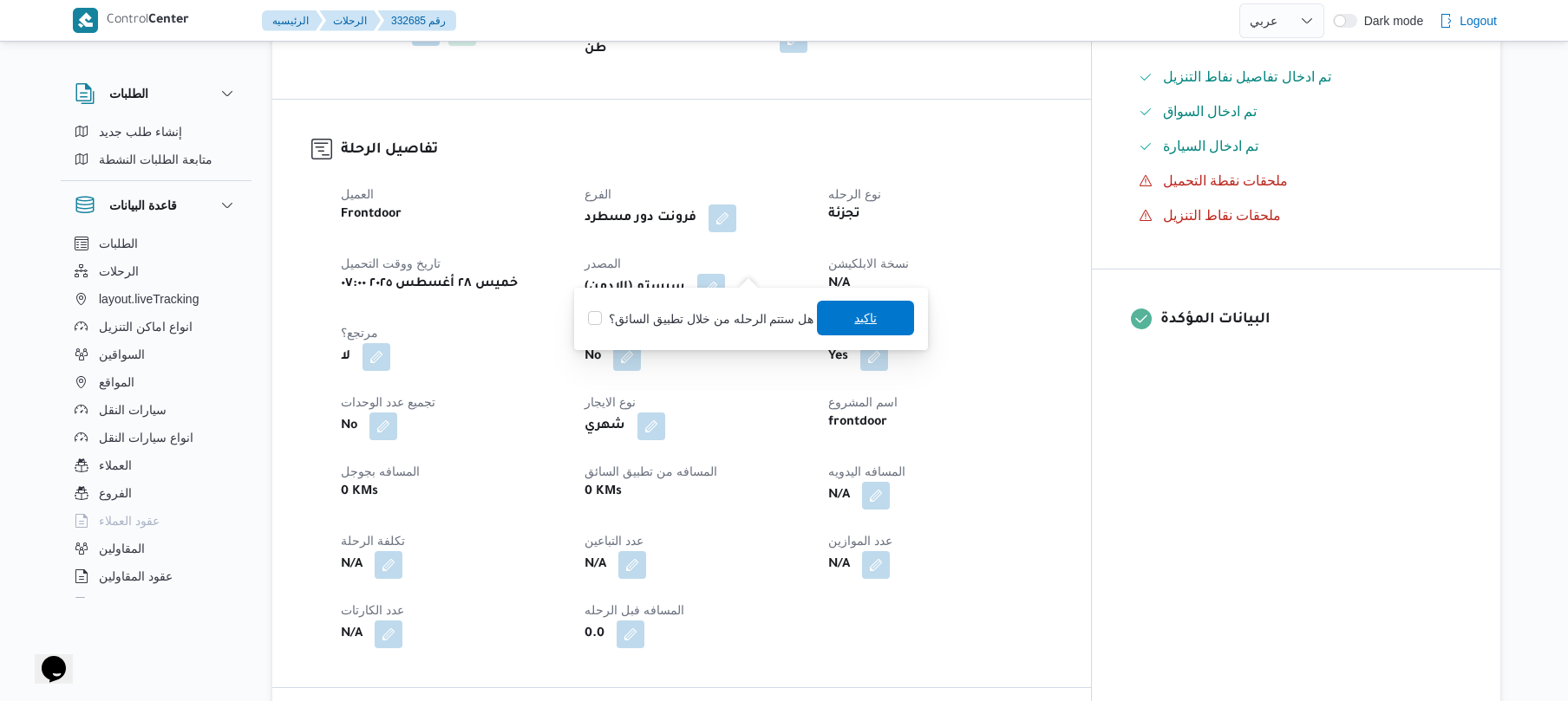
click at [899, 319] on span "تاكيد" at bounding box center [866, 317] width 97 height 35
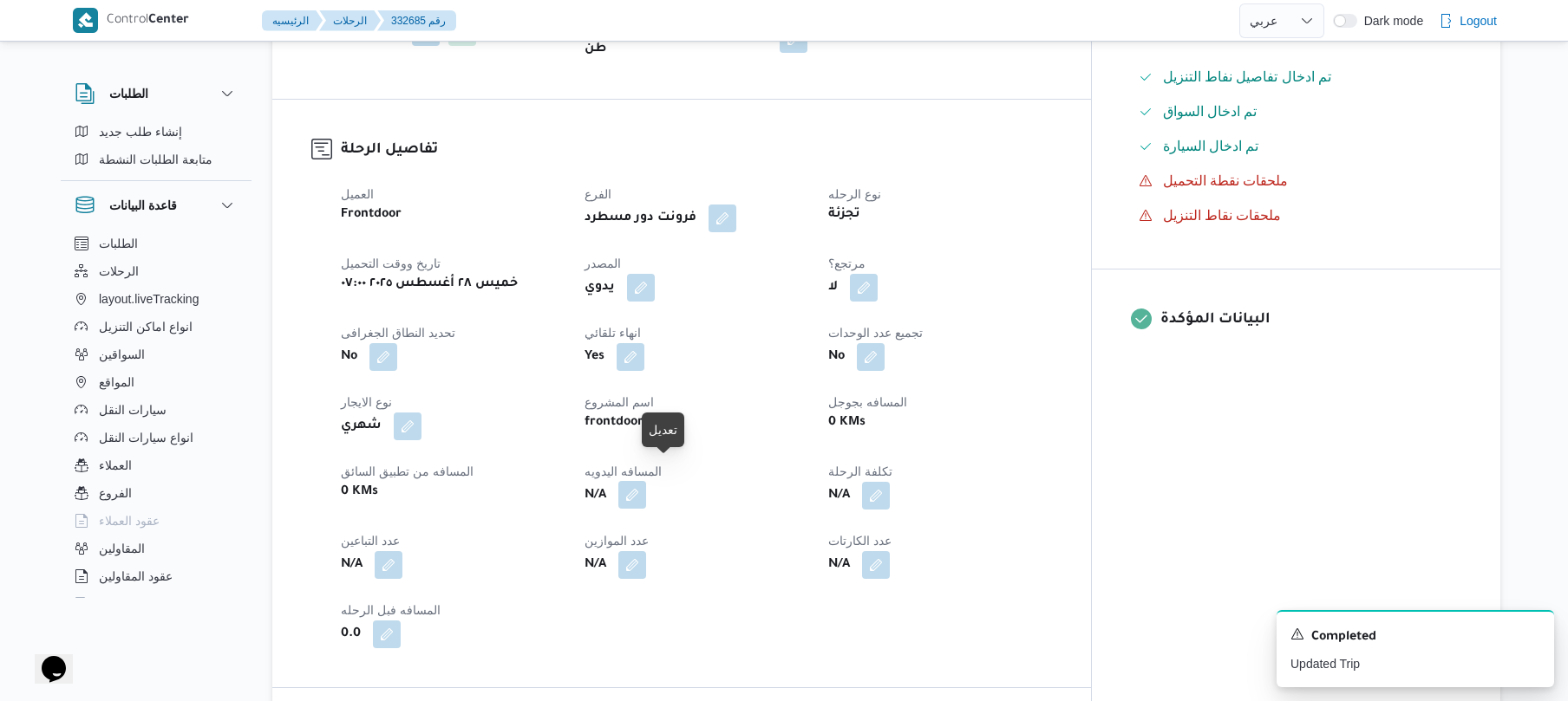
click at [646, 481] on button "button" at bounding box center [632, 495] width 28 height 28
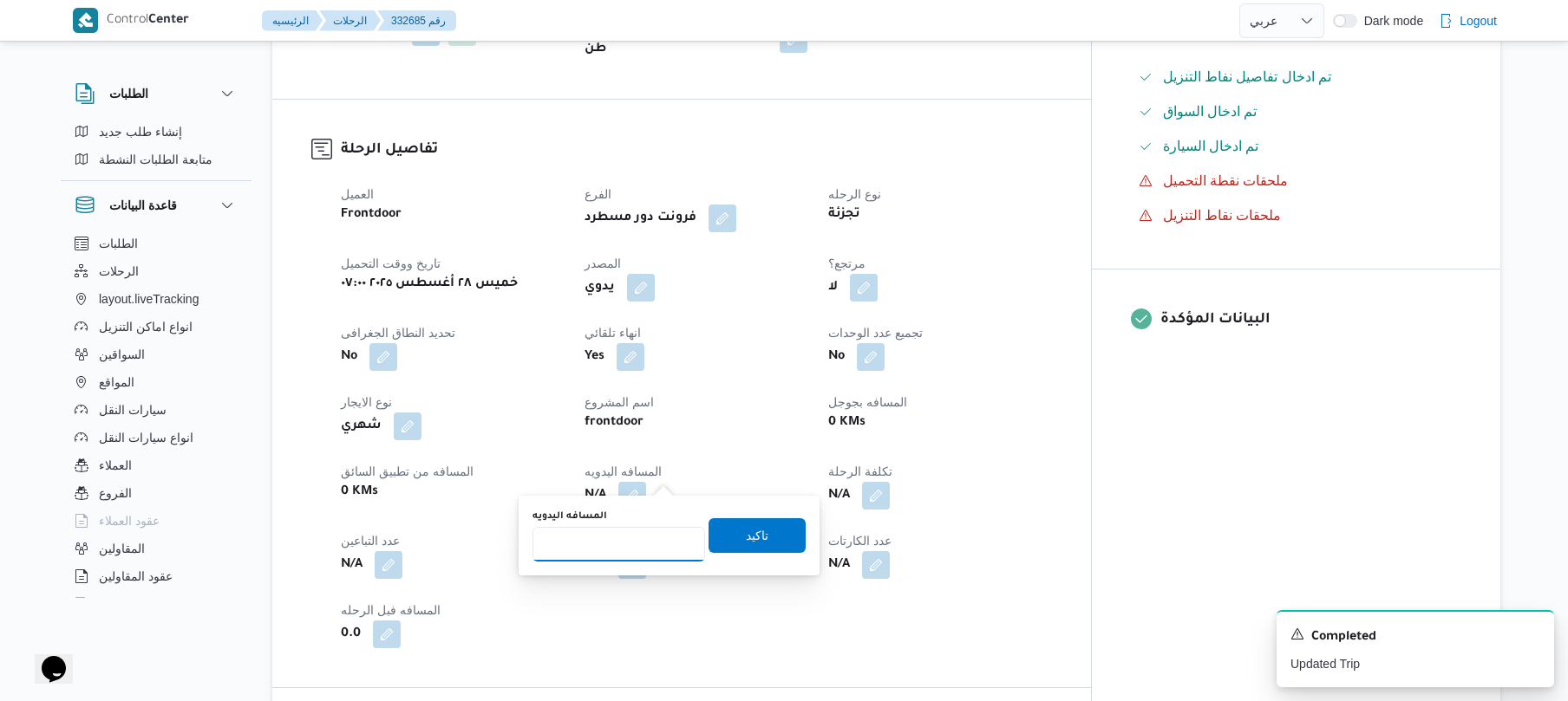
click at [615, 552] on input "المسافه اليدويه" at bounding box center [618, 544] width 173 height 35
type input "125"
click at [746, 534] on span "تاكيد" at bounding box center [757, 535] width 22 height 21
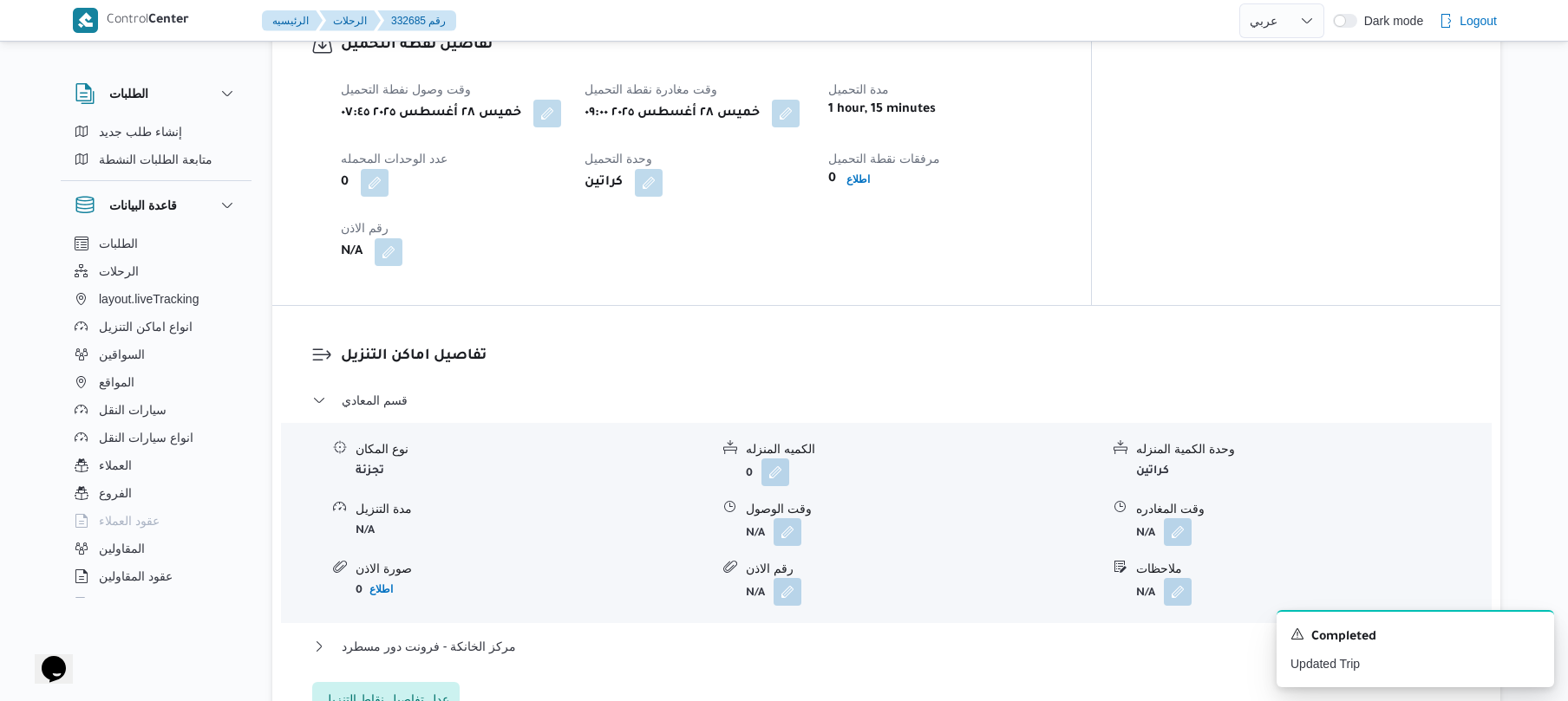
scroll to position [1248, 0]
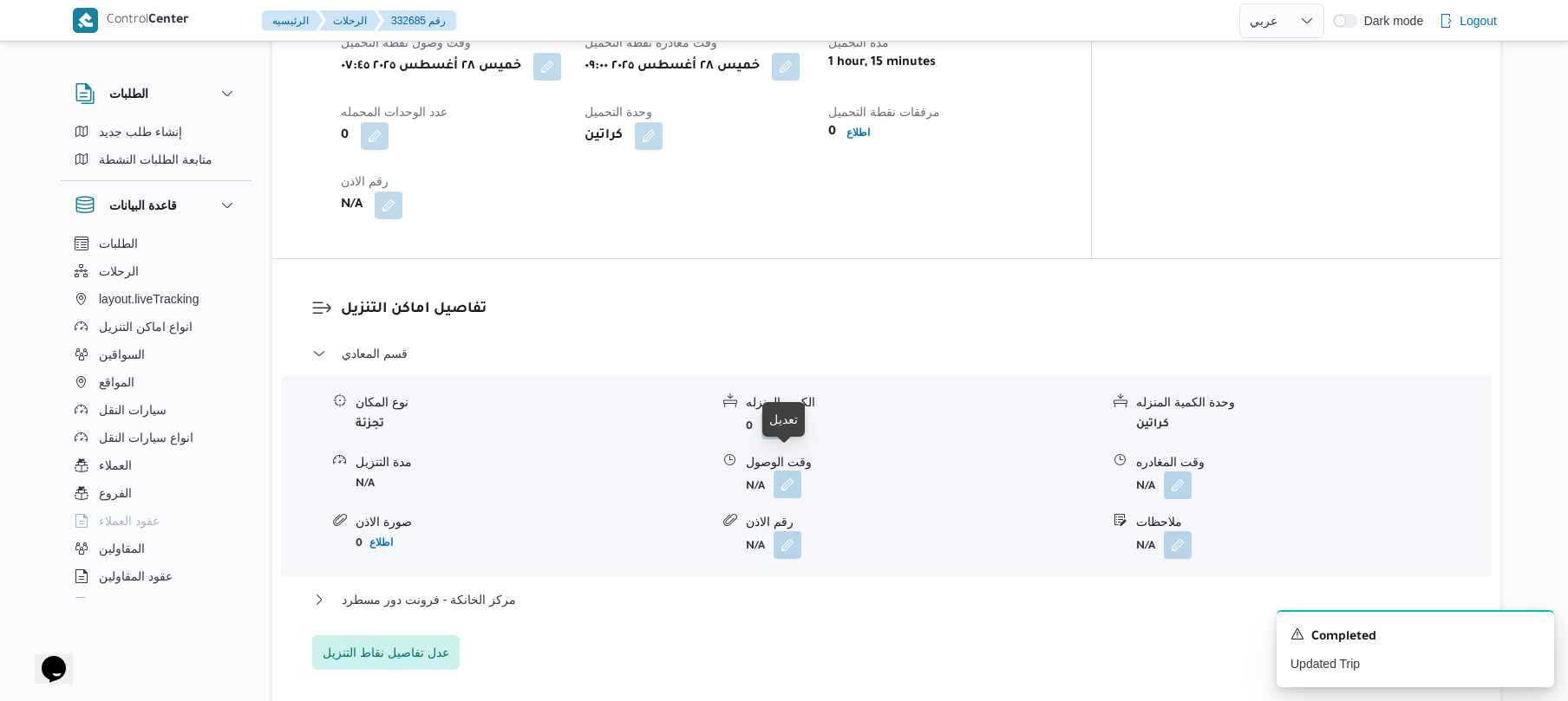
click at [781, 470] on button "button" at bounding box center [788, 484] width 28 height 28
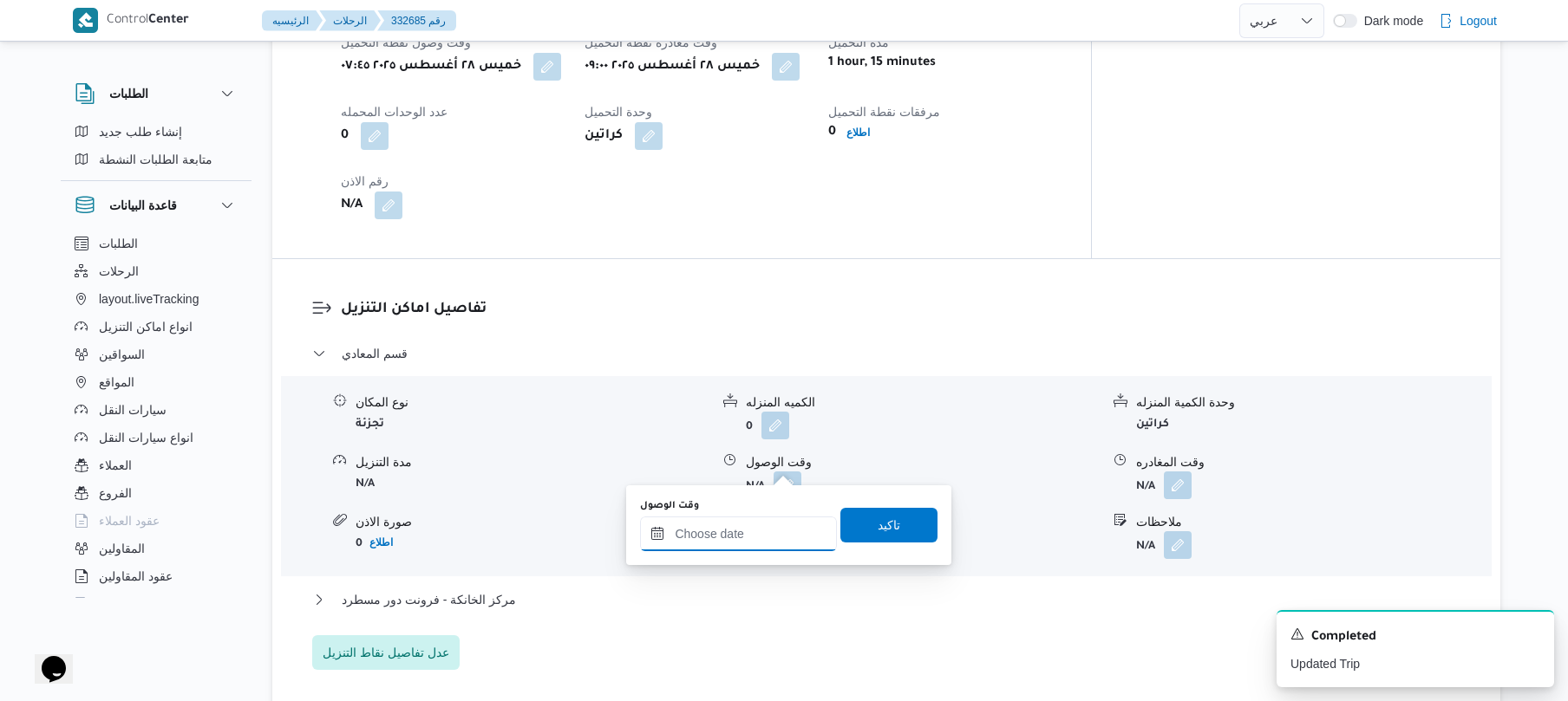
click at [695, 536] on input "وقت الوصول" at bounding box center [738, 534] width 197 height 35
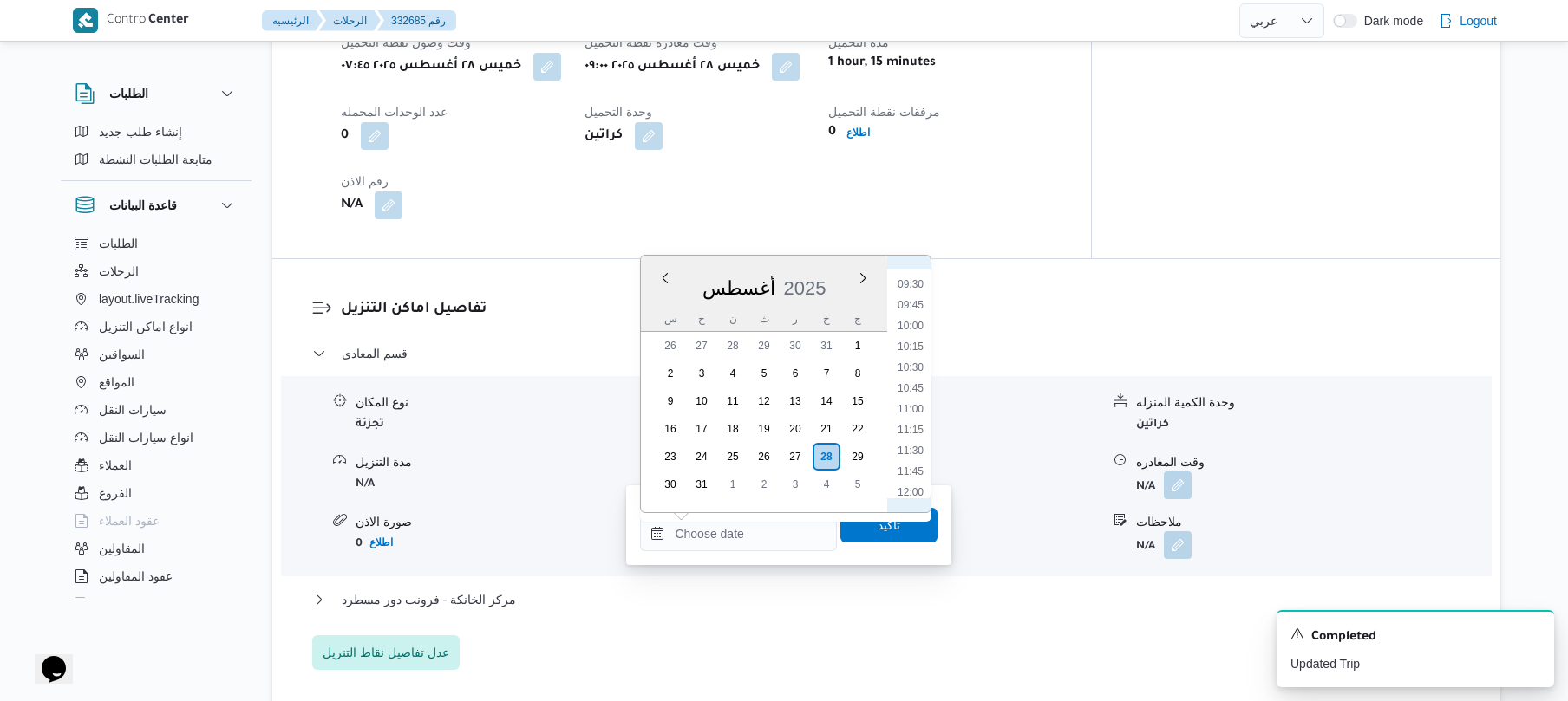
scroll to position [736, 0]
click at [907, 372] on li "10:00" at bounding box center [911, 374] width 40 height 18
type input "٢٨/٠٨/٢٠٢٥ ١٠:٠٠"
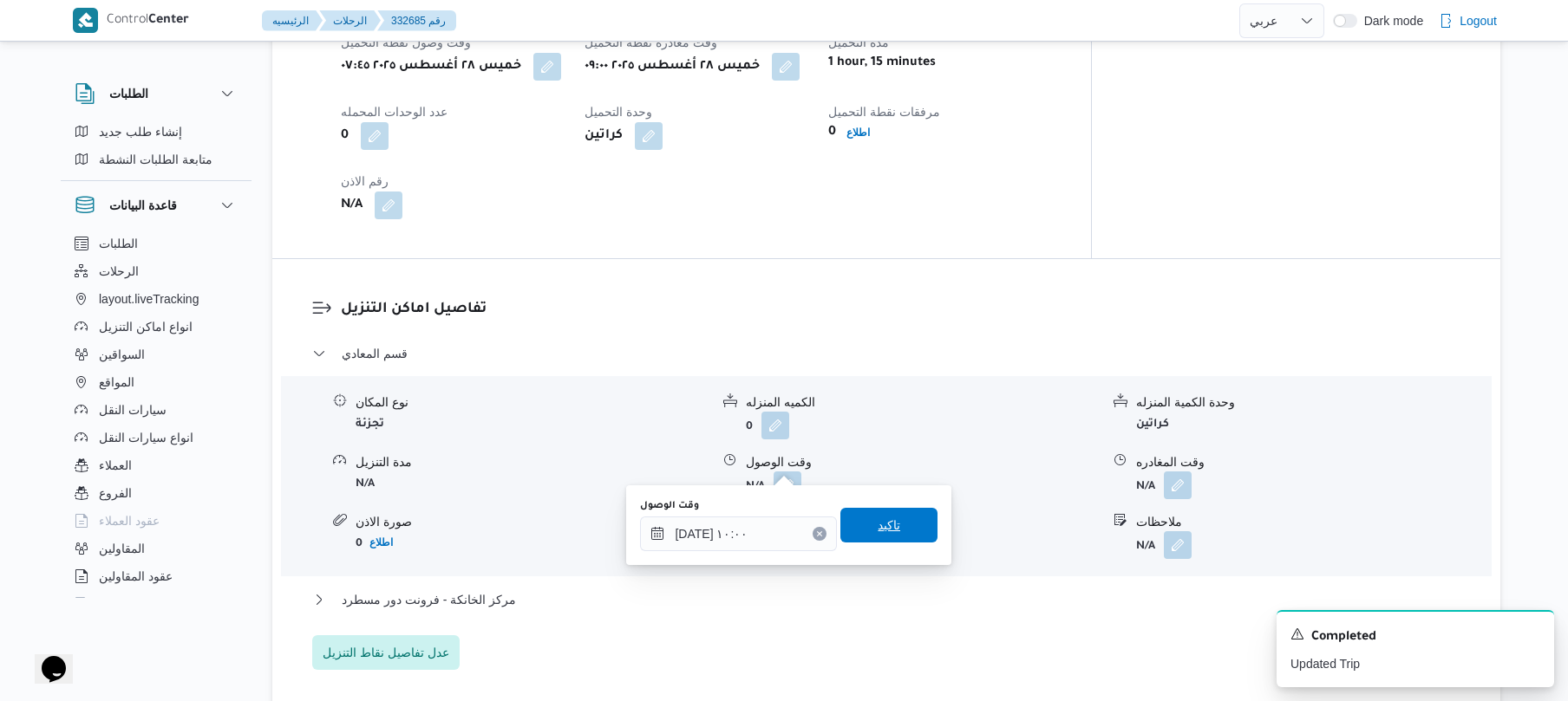
click at [860, 511] on span "تاكيد" at bounding box center [889, 525] width 97 height 35
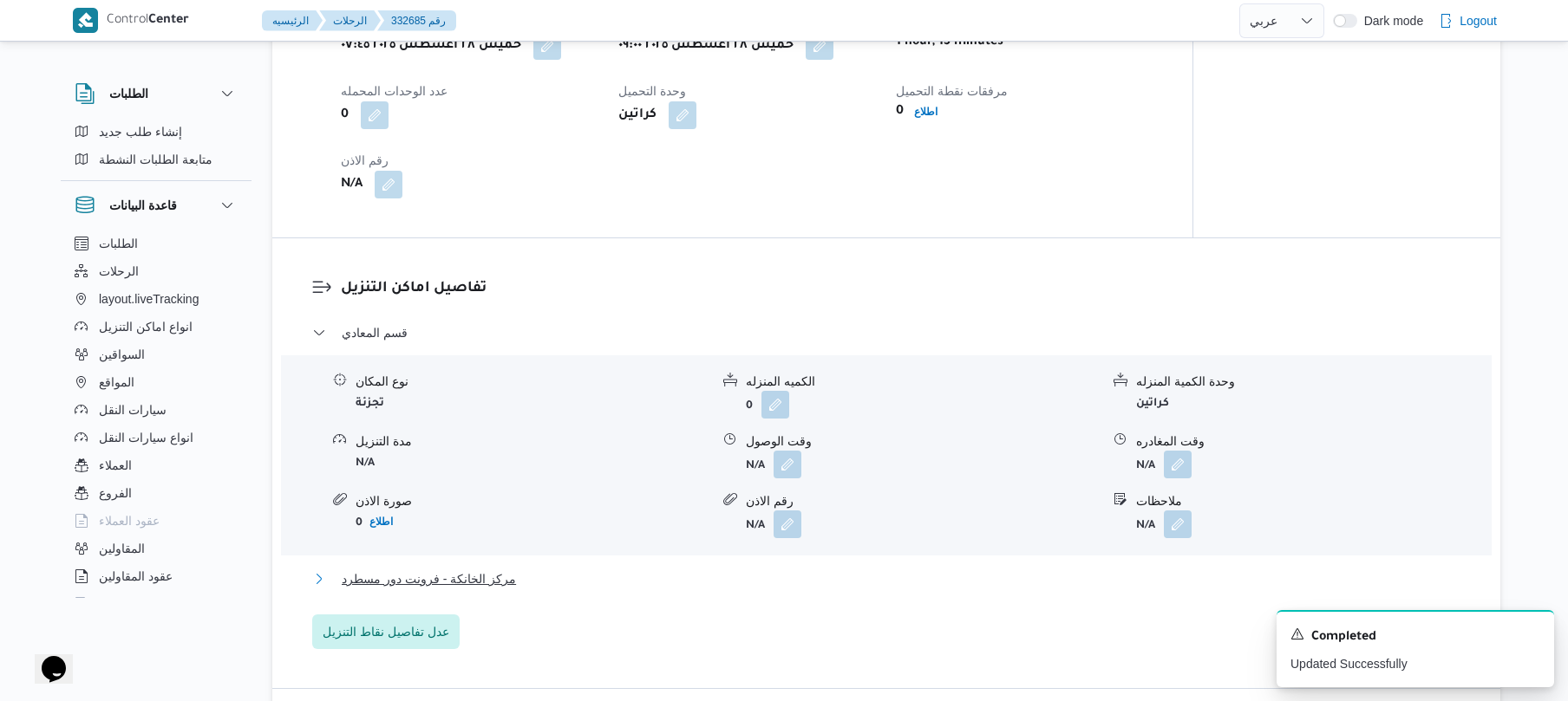
click at [737, 580] on button "مركز الخانكة - فرونت دور مسطرد" at bounding box center [886, 579] width 1150 height 21
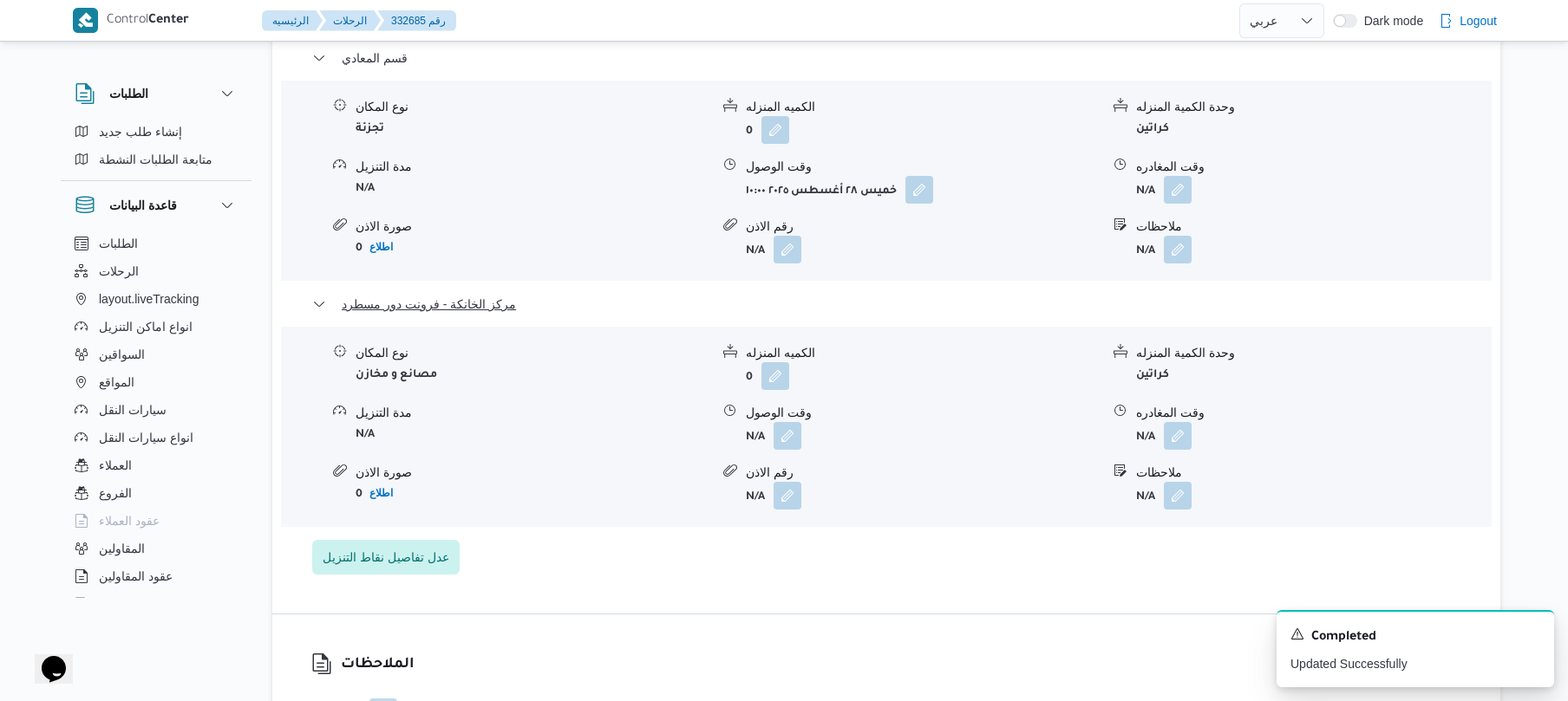
scroll to position [1618, 0]
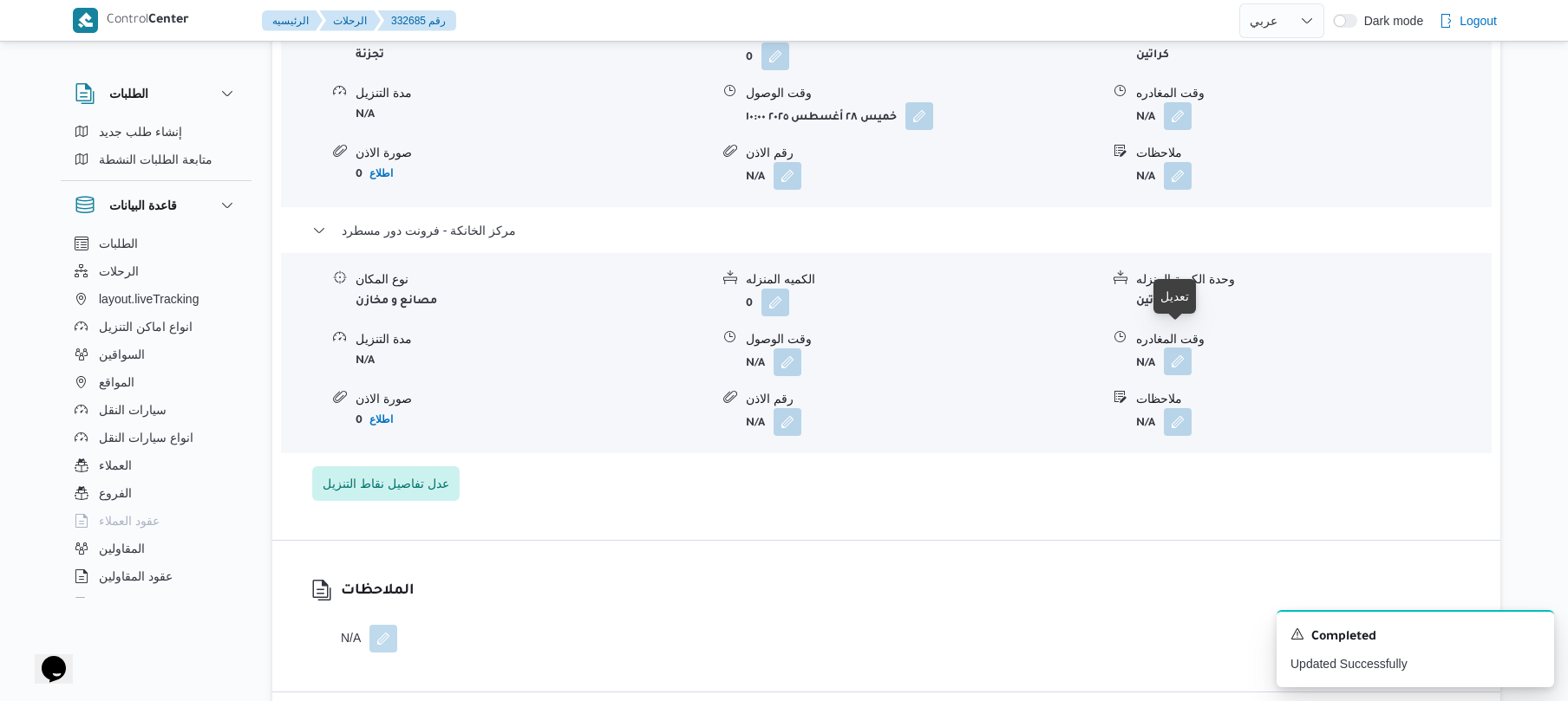
click at [1190, 347] on button "button" at bounding box center [1178, 361] width 28 height 28
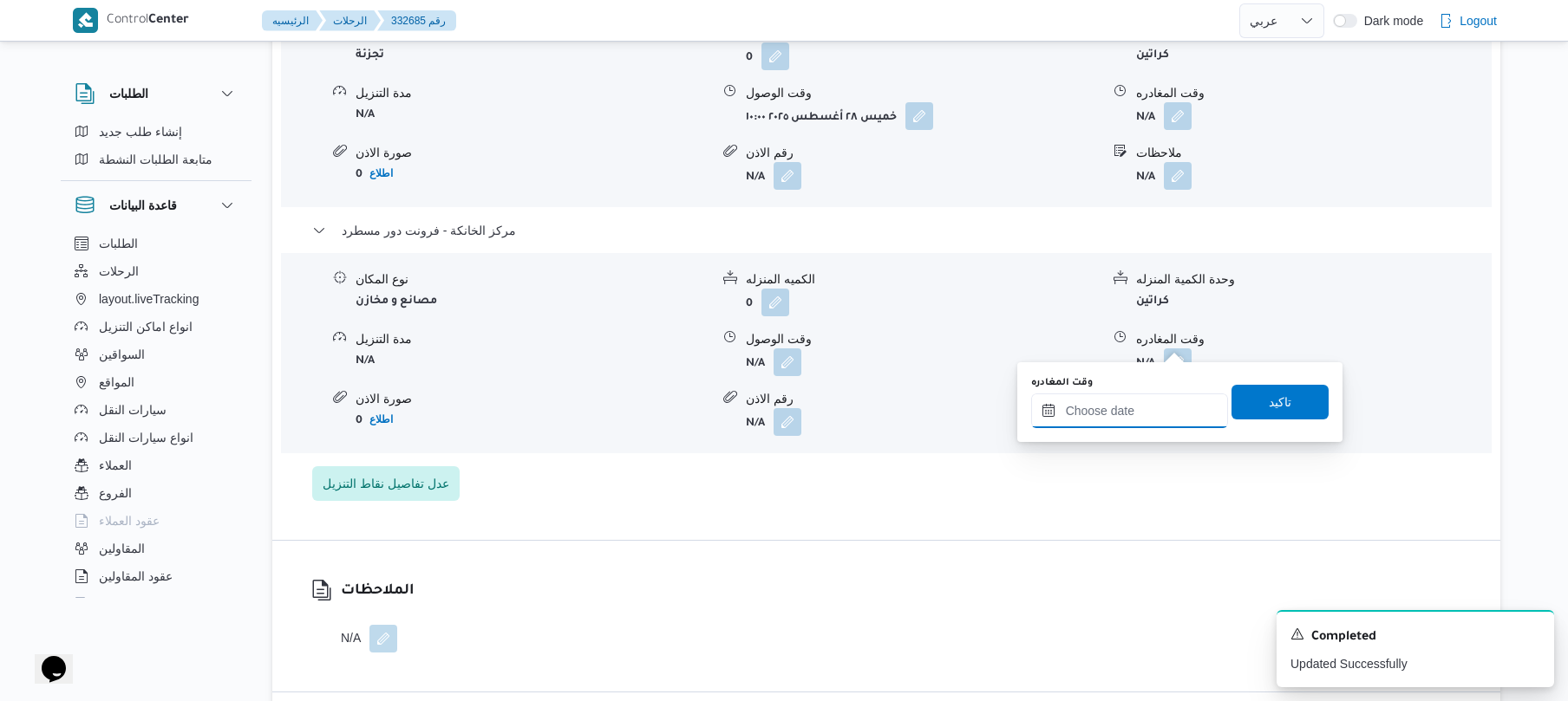
click at [1114, 399] on input "وقت المغادره" at bounding box center [1129, 411] width 197 height 35
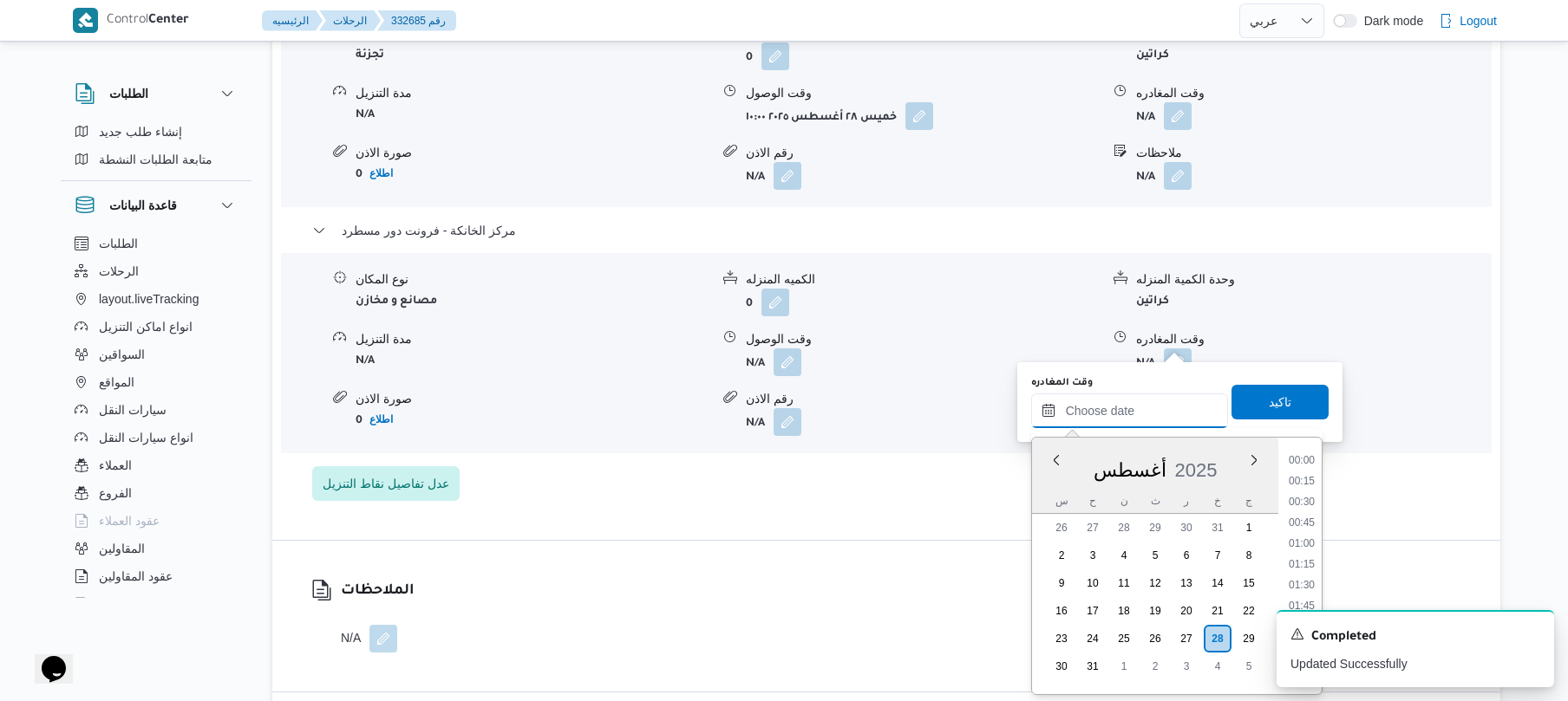
scroll to position [1319, 0]
click at [1294, 513] on li "16:30" at bounding box center [1302, 514] width 40 height 18
type input "٢٨/٠٨/٢٠٢٥ ١٦:٣٠"
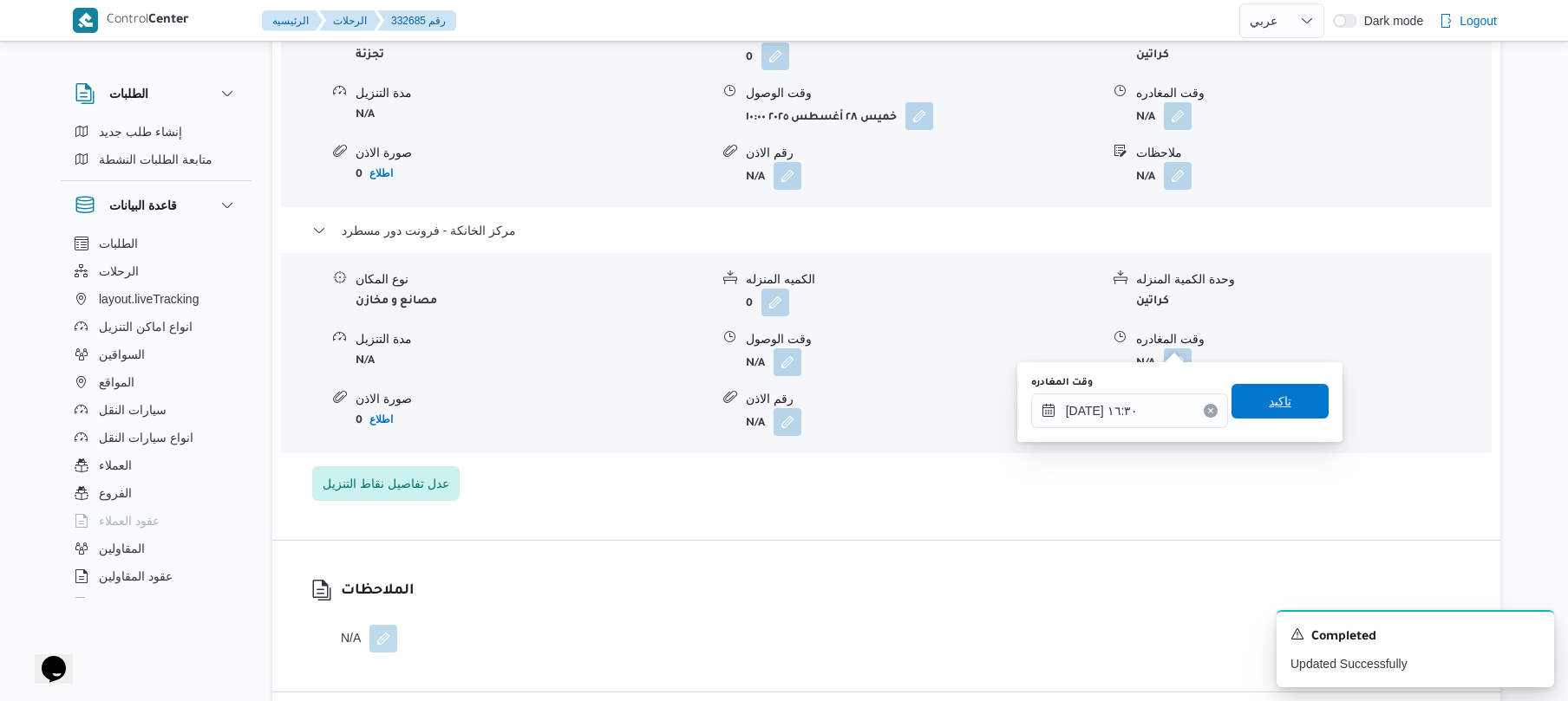
click at [1244, 410] on span "تاكيد" at bounding box center [1280, 400] width 97 height 35
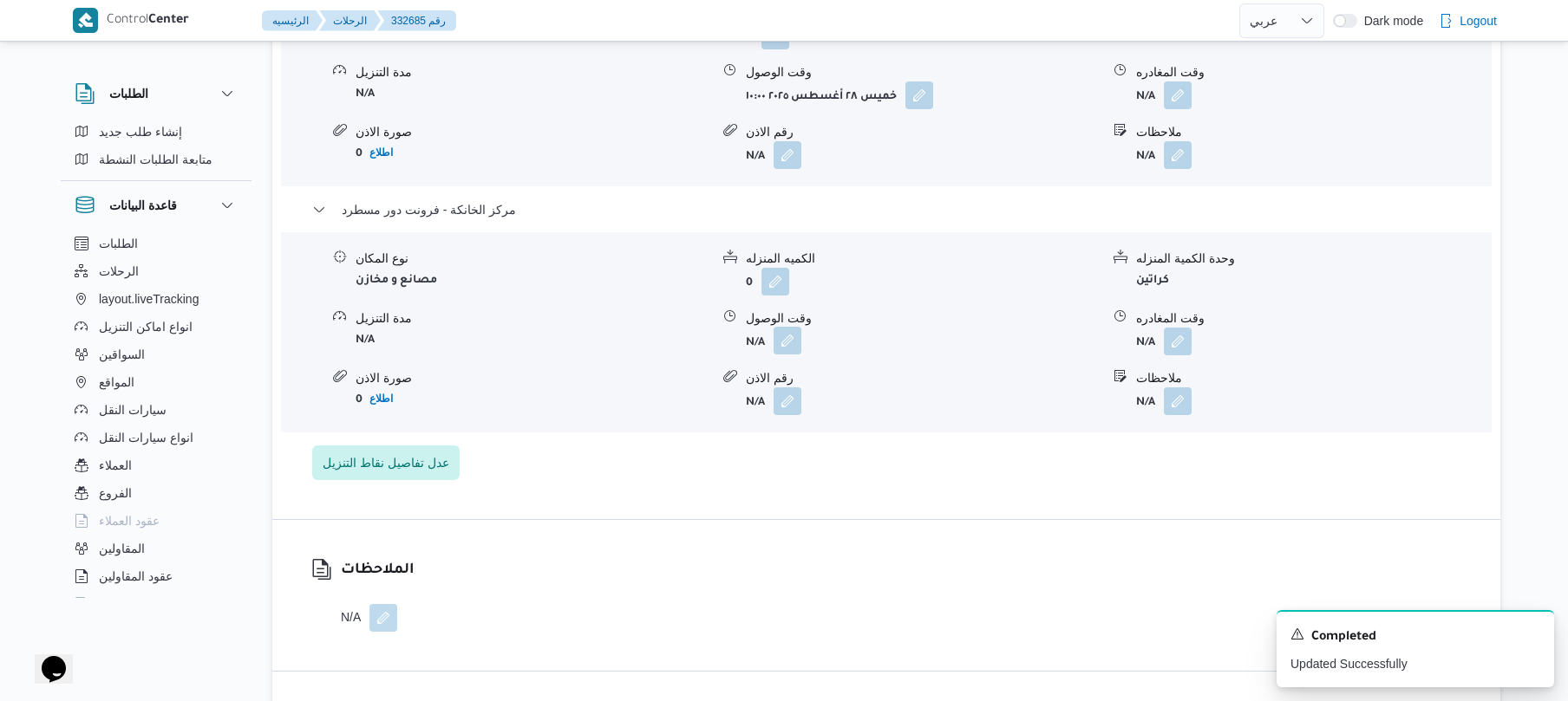
click at [786, 347] on button "button" at bounding box center [788, 341] width 28 height 28
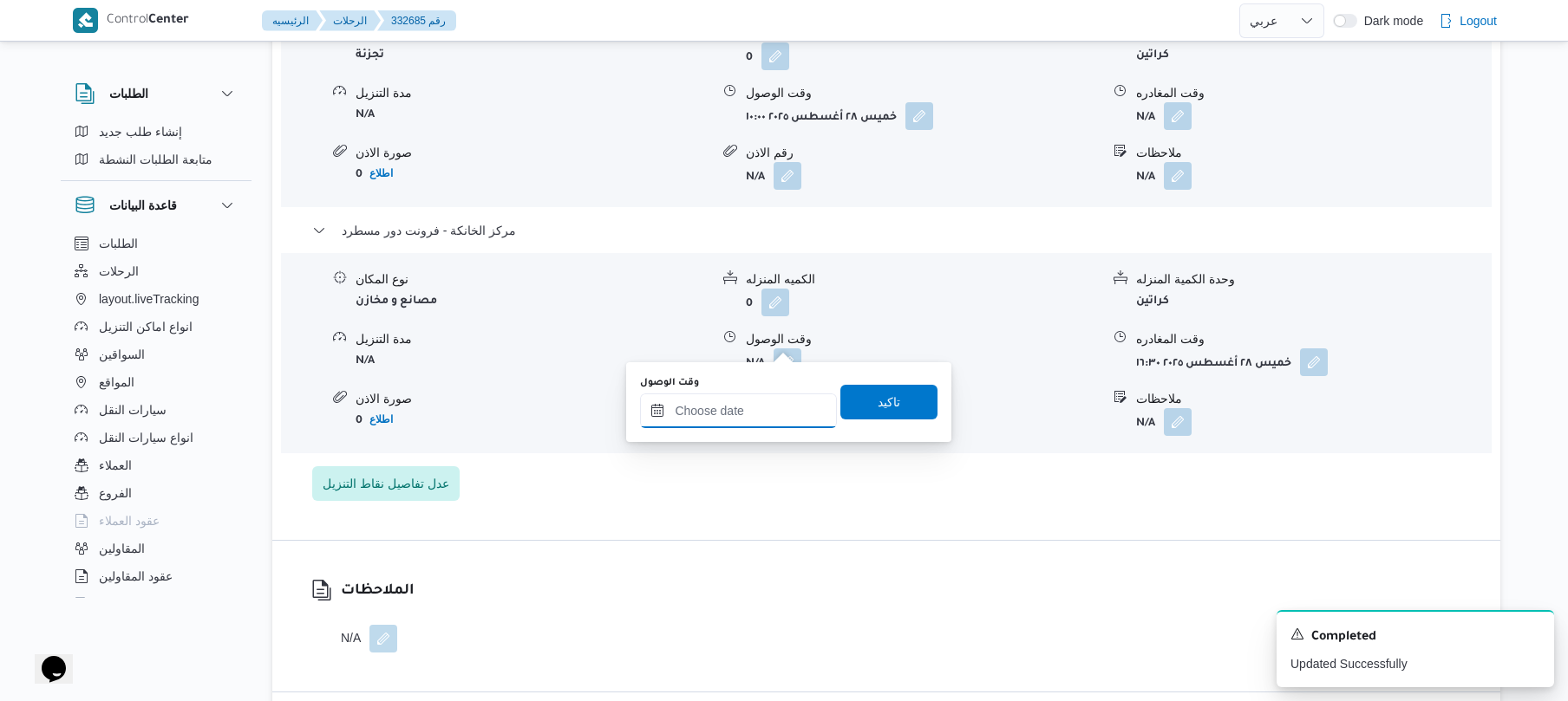
click at [736, 414] on input "وقت الوصول" at bounding box center [738, 411] width 197 height 35
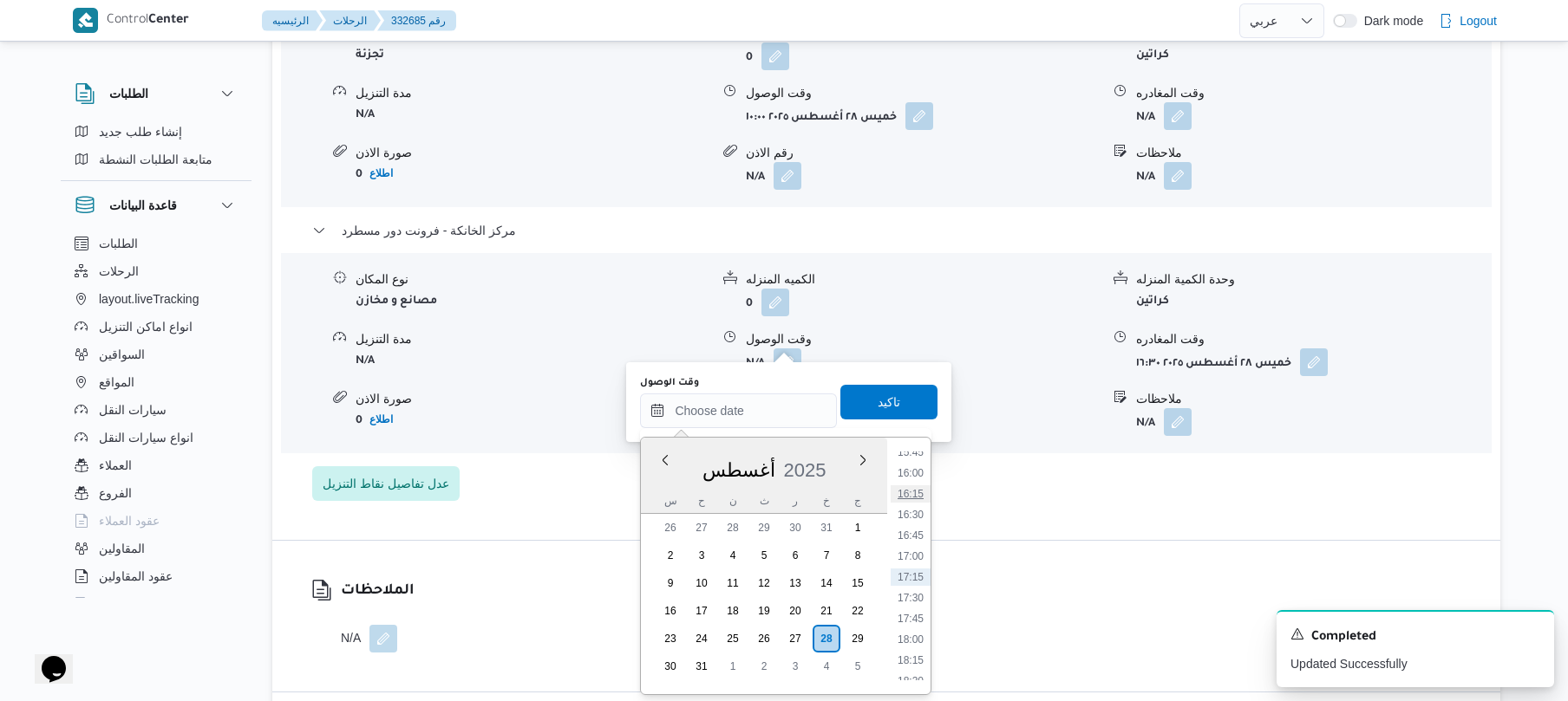
click at [904, 494] on li "16:15" at bounding box center [911, 494] width 40 height 18
type input "٢٨/٠٨/٢٠٢٥ ١٦:١٥"
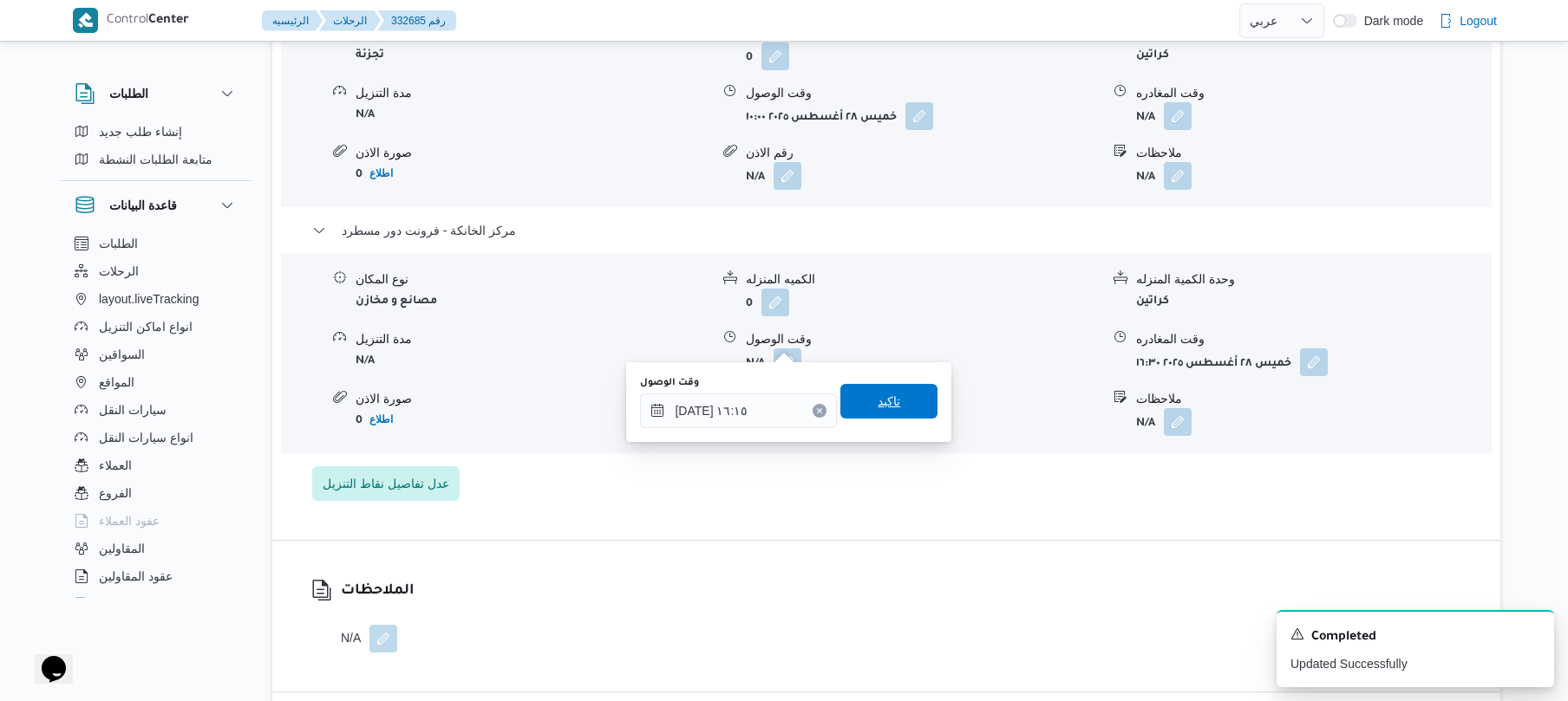
click at [894, 403] on span "تاكيد" at bounding box center [889, 400] width 97 height 35
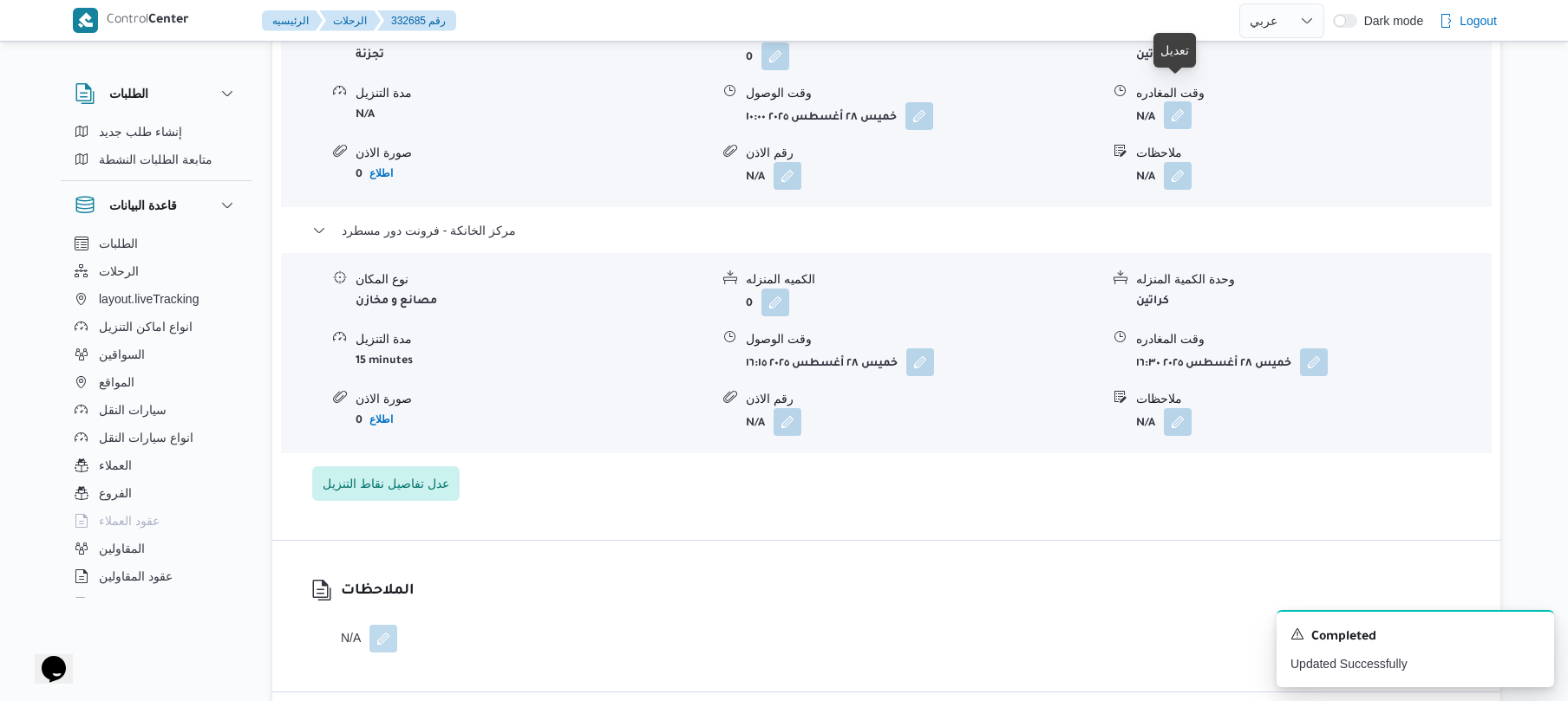
click at [1181, 102] on button "button" at bounding box center [1178, 116] width 28 height 28
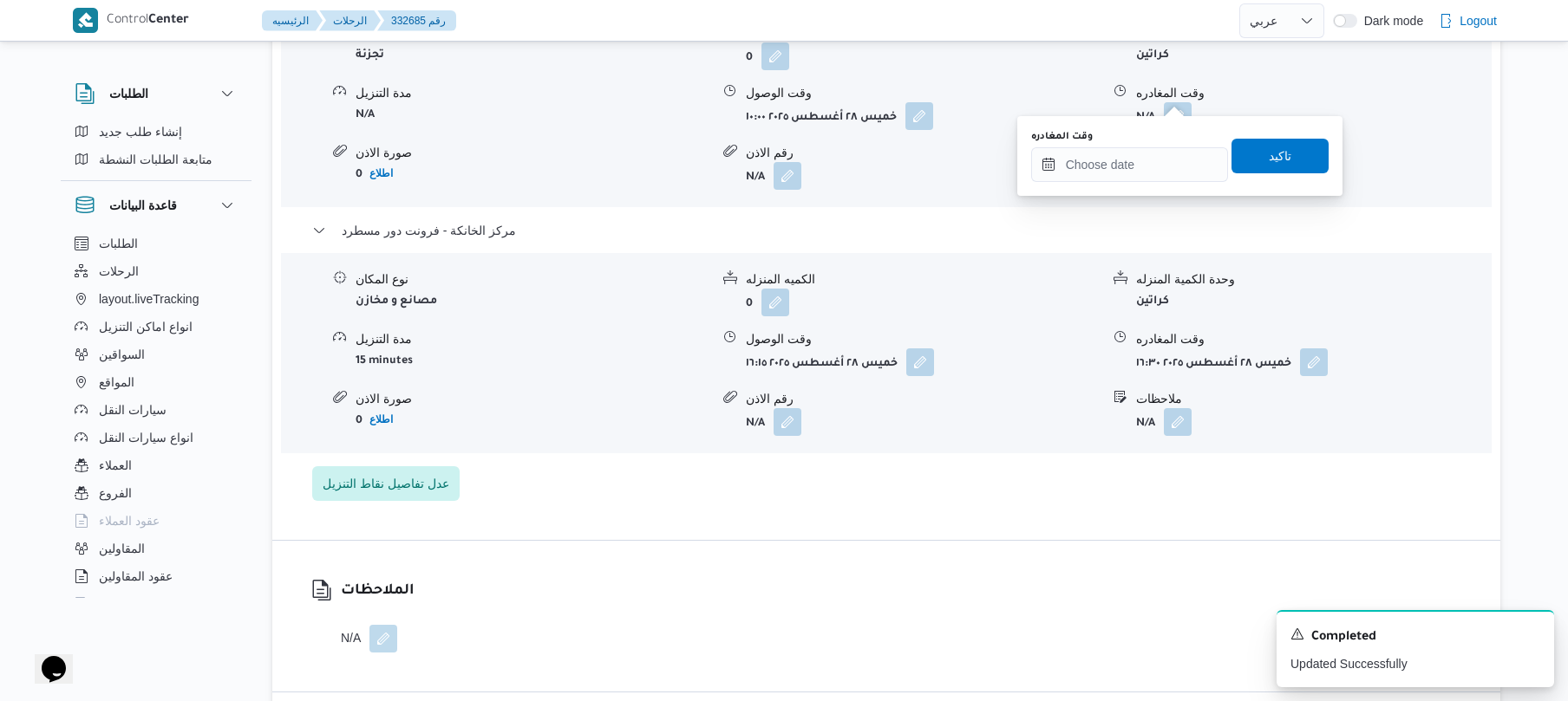
click at [1137, 144] on div "وقت المغادره" at bounding box center [1129, 156] width 197 height 52
click at [1143, 161] on input "وقت المغادره" at bounding box center [1129, 164] width 197 height 35
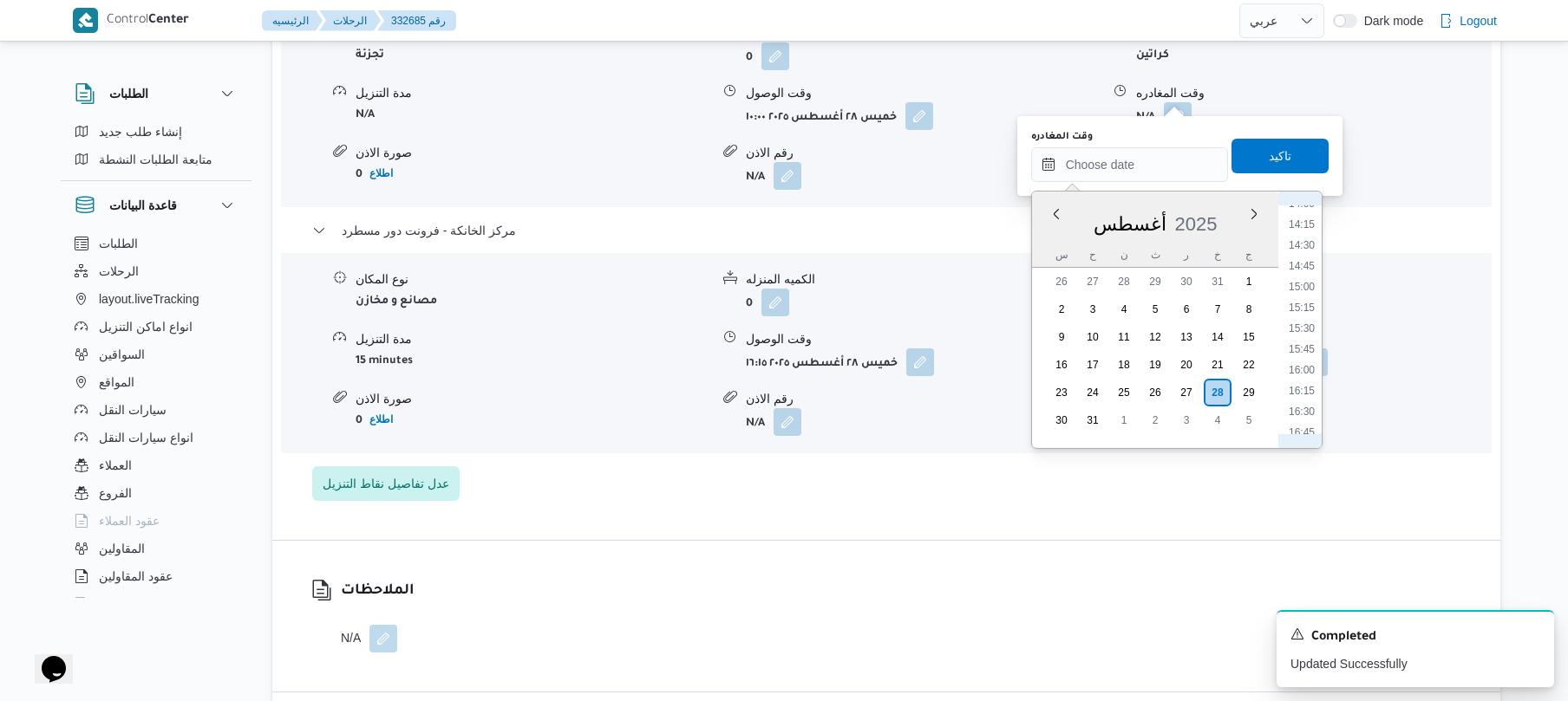
scroll to position [1125, 0]
click at [1295, 364] on li "15:15" at bounding box center [1302, 358] width 40 height 18
type input "٢٨/٠٨/٢٠٢٥ ١٥:١٥"
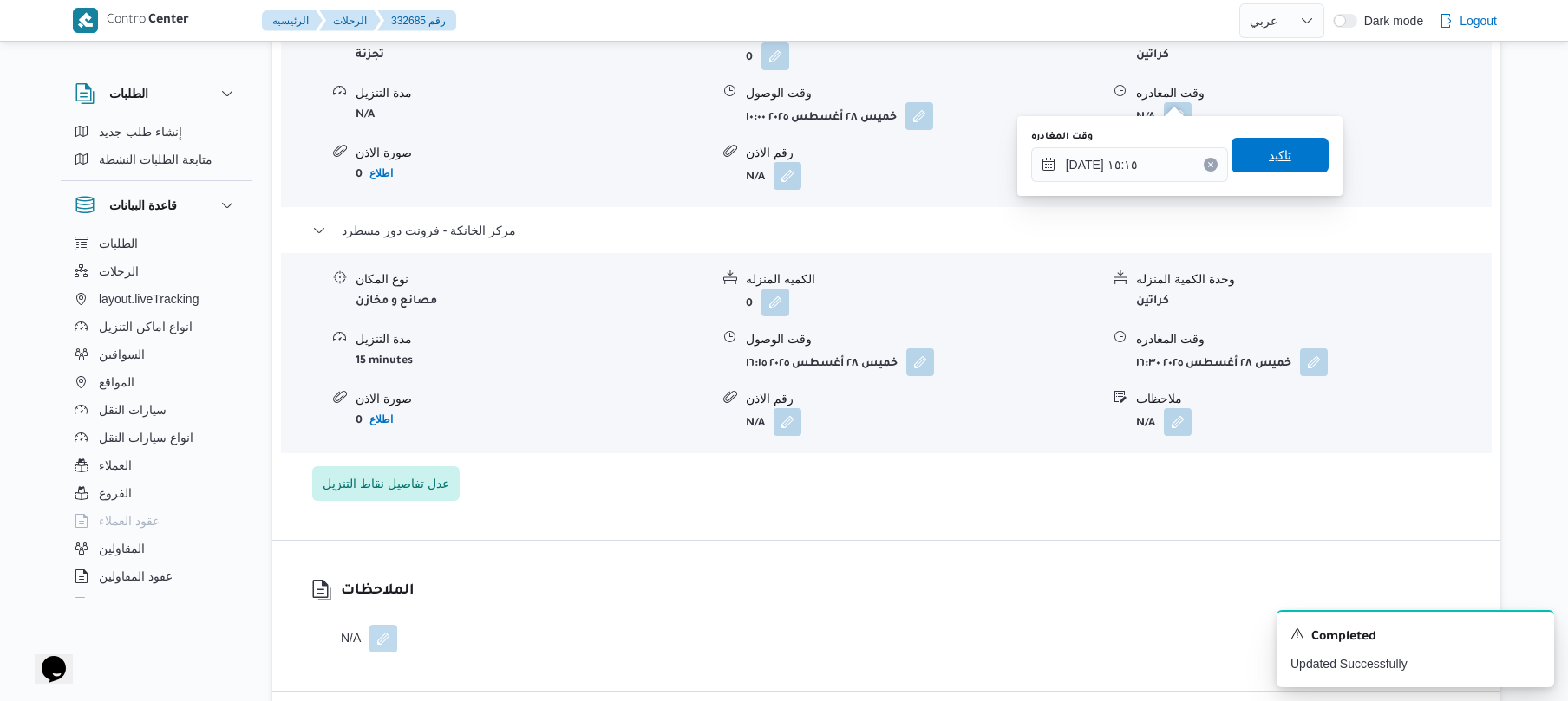
click at [1264, 168] on span "تاكيد" at bounding box center [1280, 155] width 97 height 35
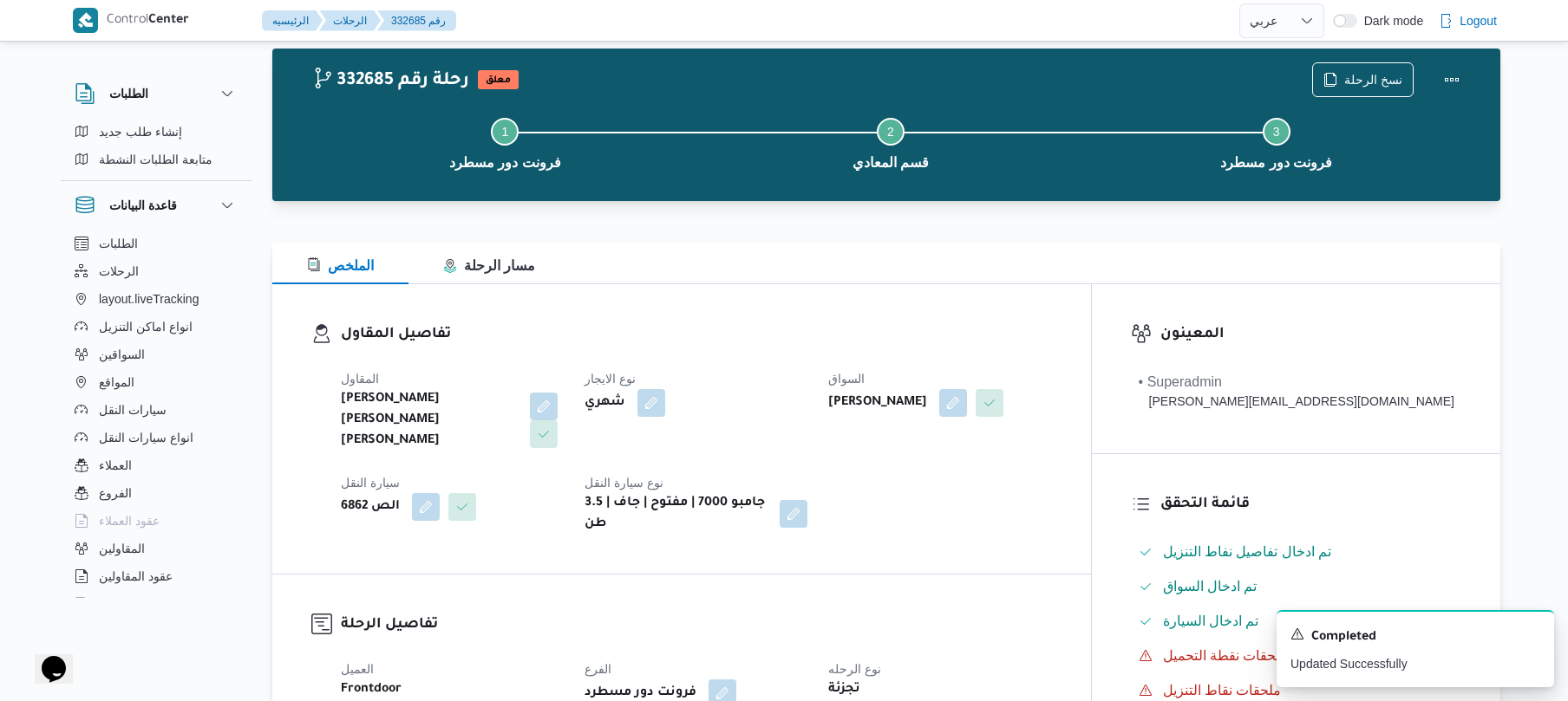
scroll to position [0, 0]
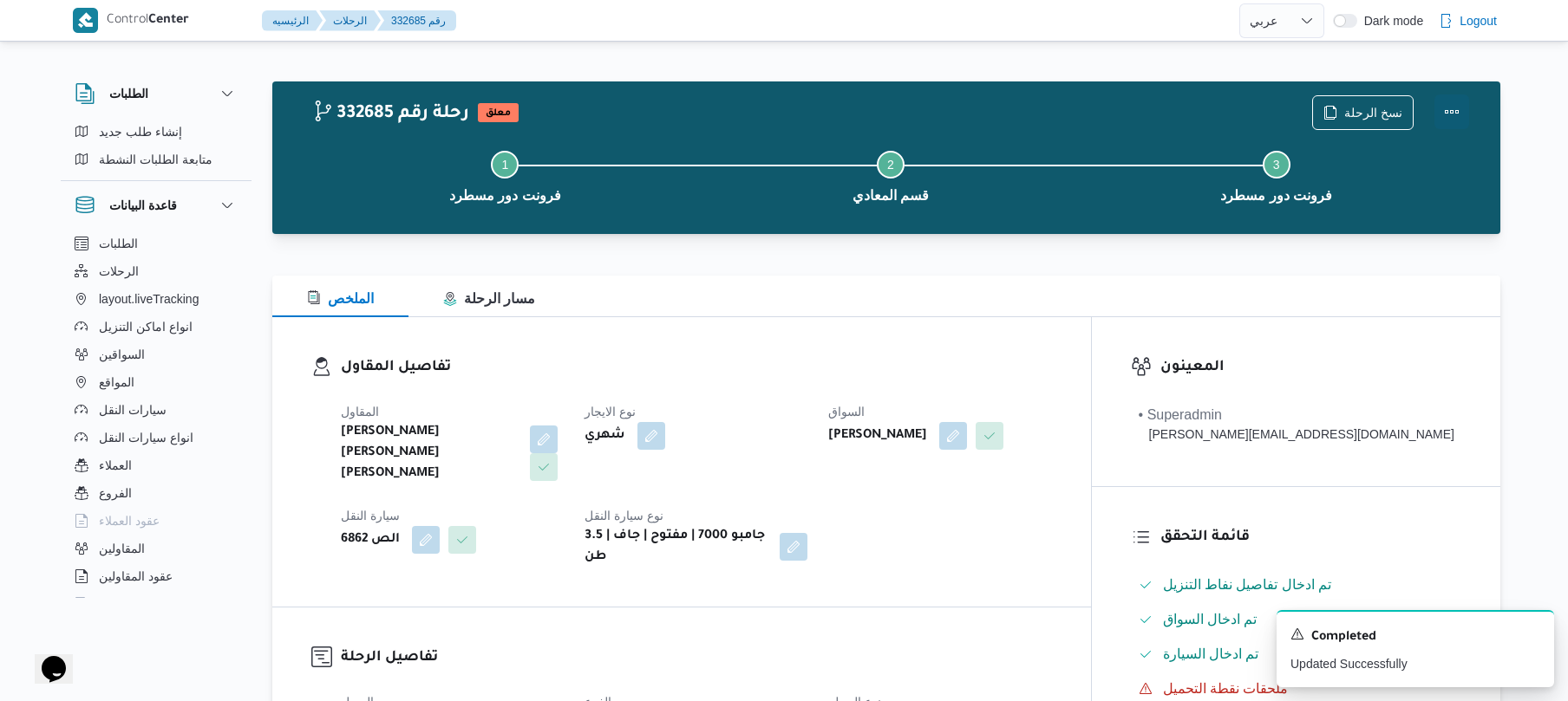
click at [1462, 107] on button "Actions" at bounding box center [1451, 111] width 35 height 35
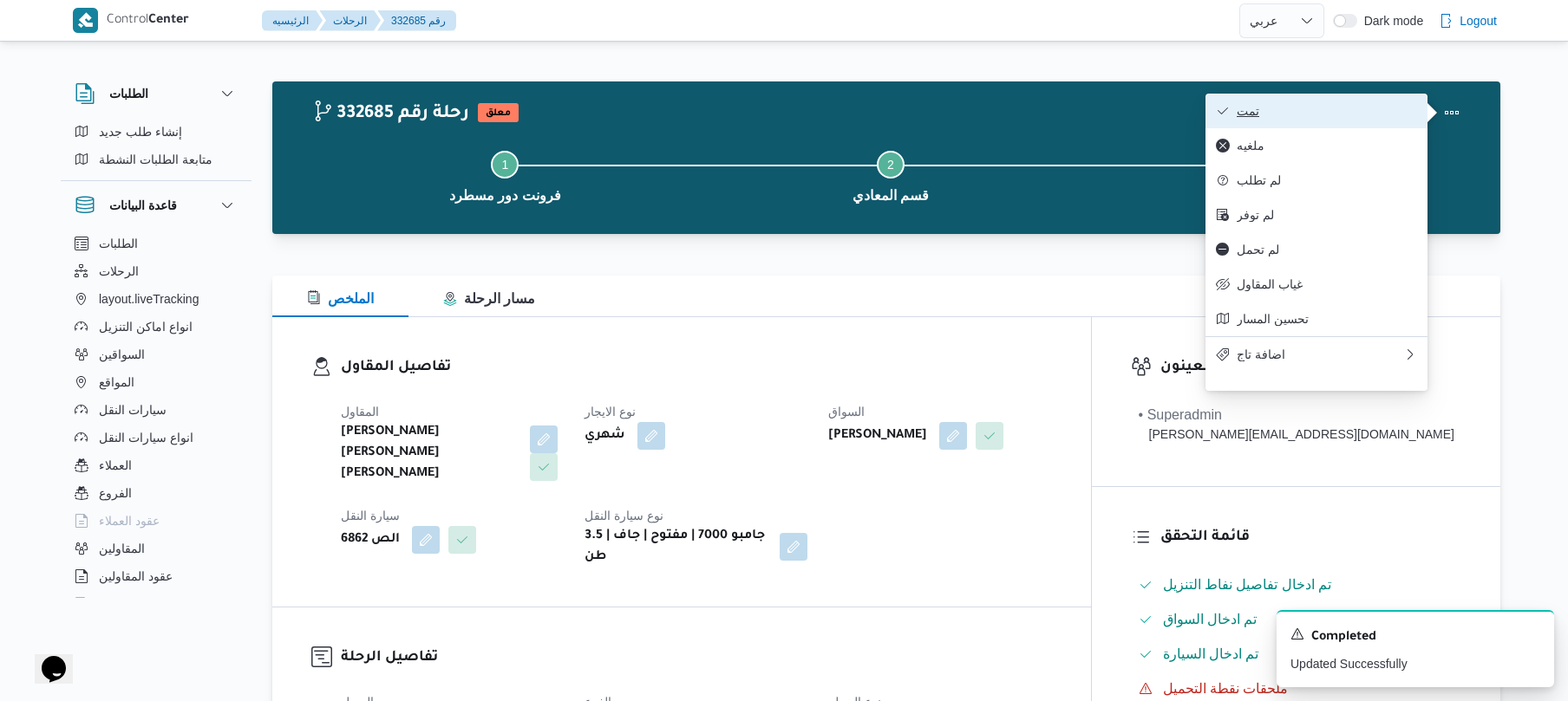
click at [1337, 112] on span "تمت" at bounding box center [1326, 110] width 180 height 14
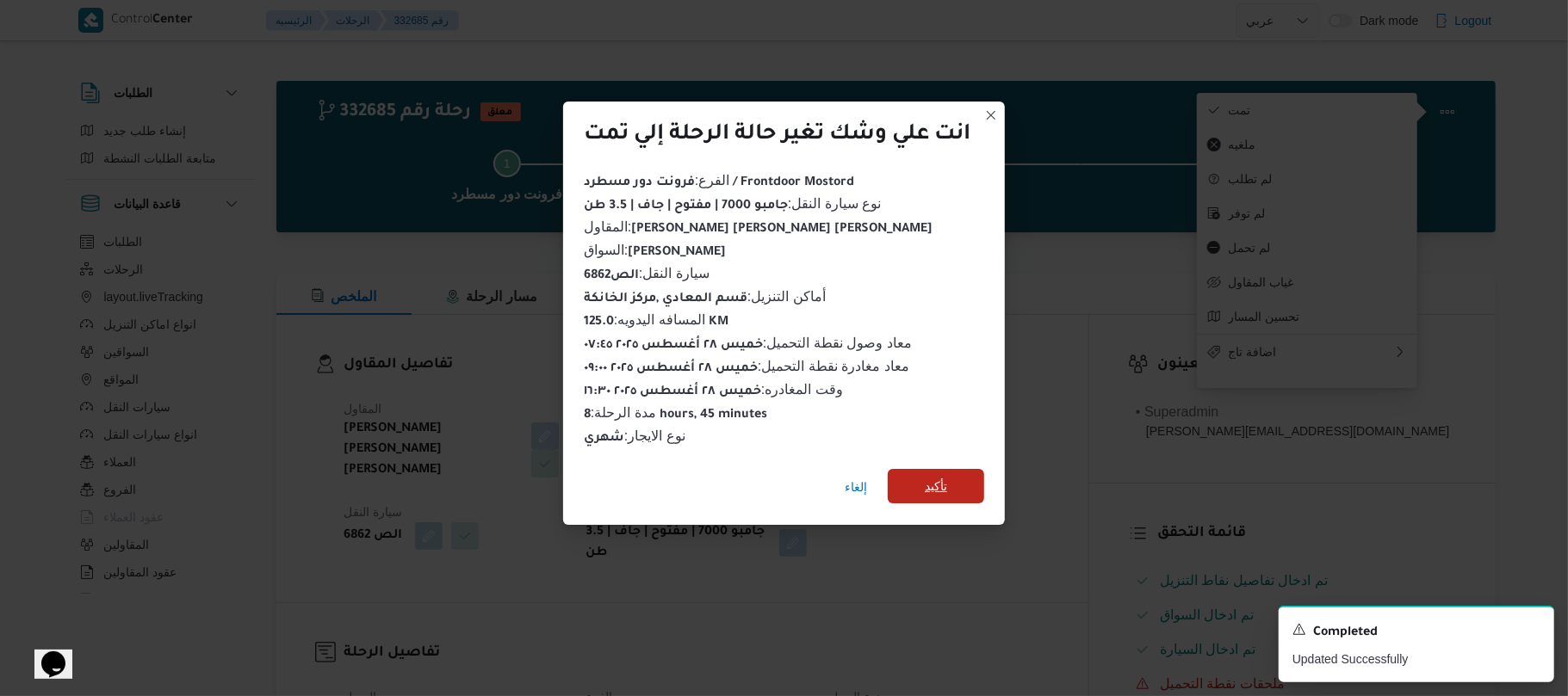
click at [940, 476] on span "تأكيد" at bounding box center [937, 487] width 22 height 20
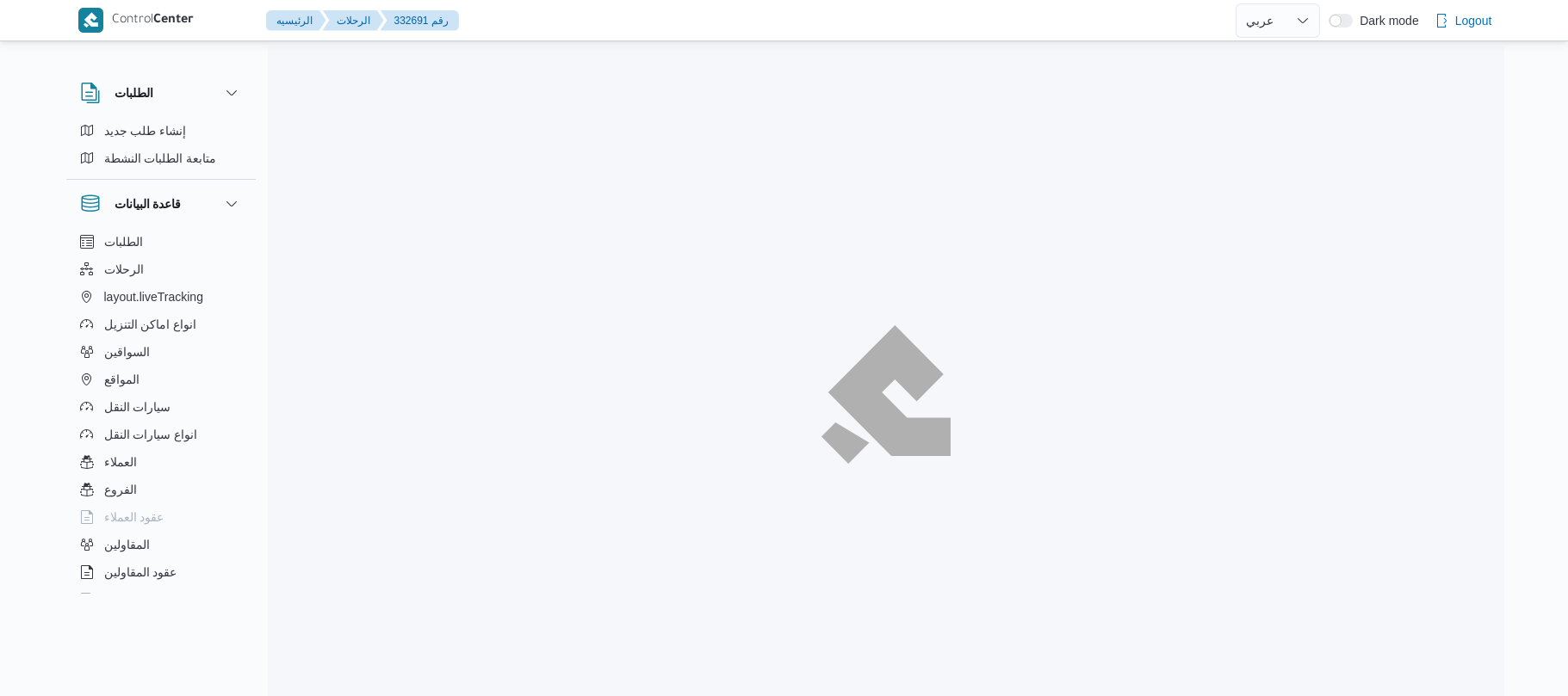
select select "ar"
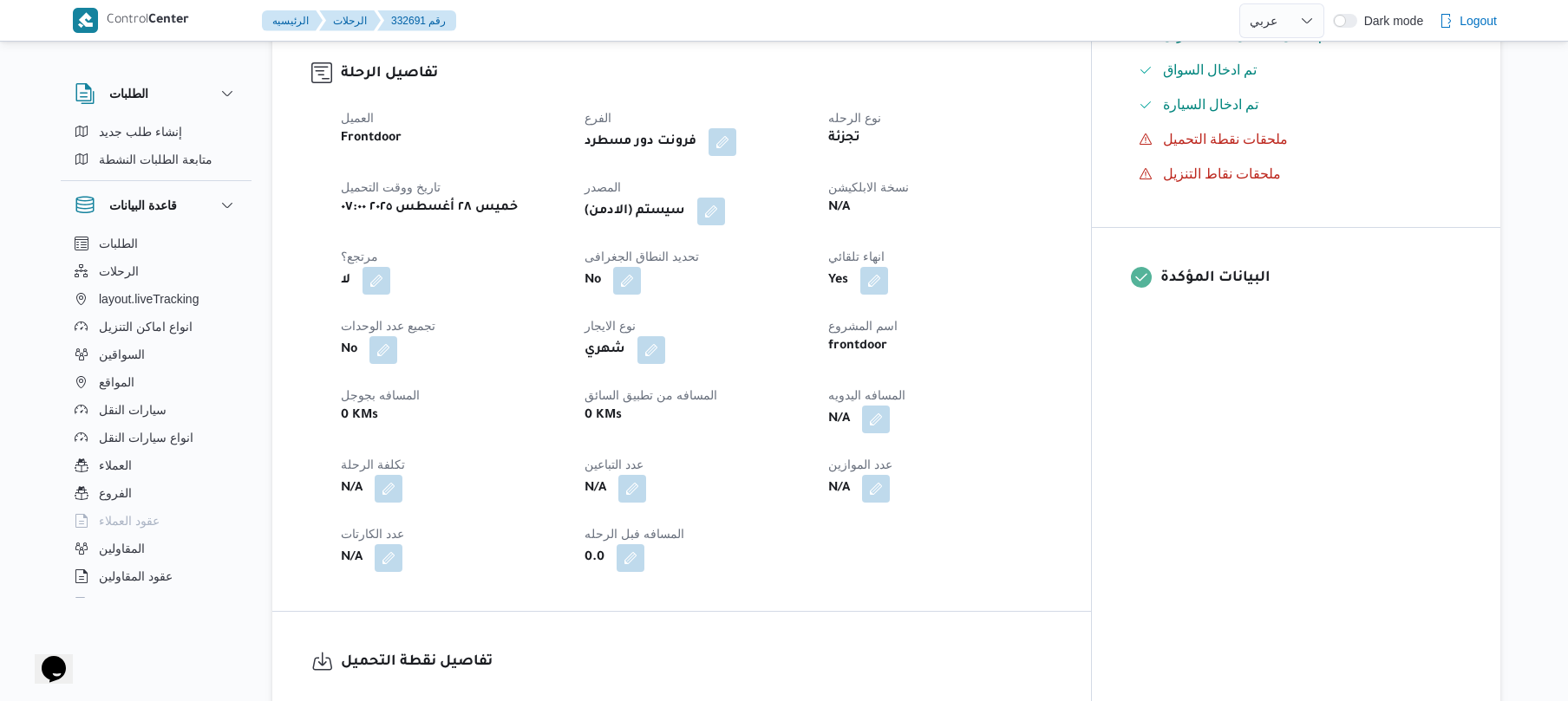
scroll to position [554, 0]
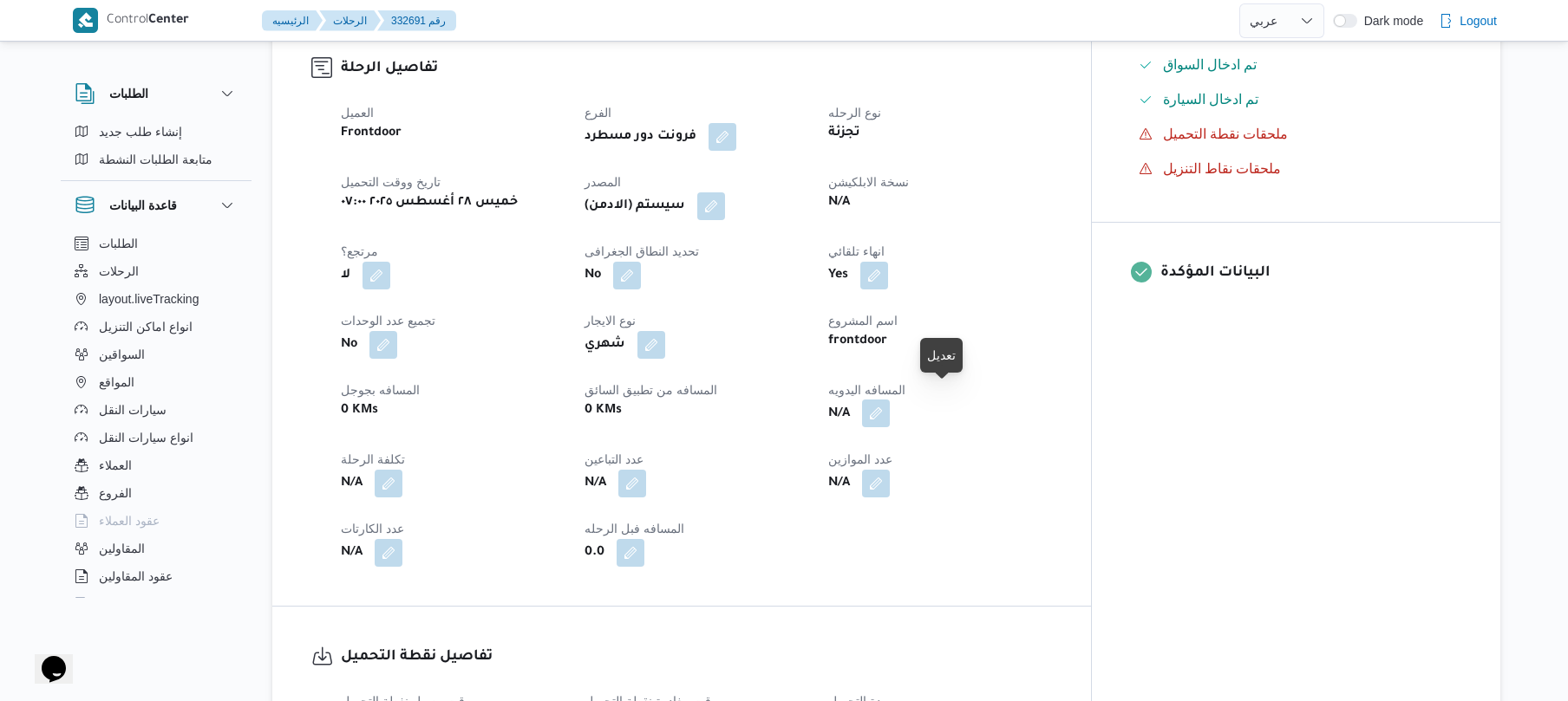
click at [890, 406] on button "button" at bounding box center [876, 414] width 28 height 28
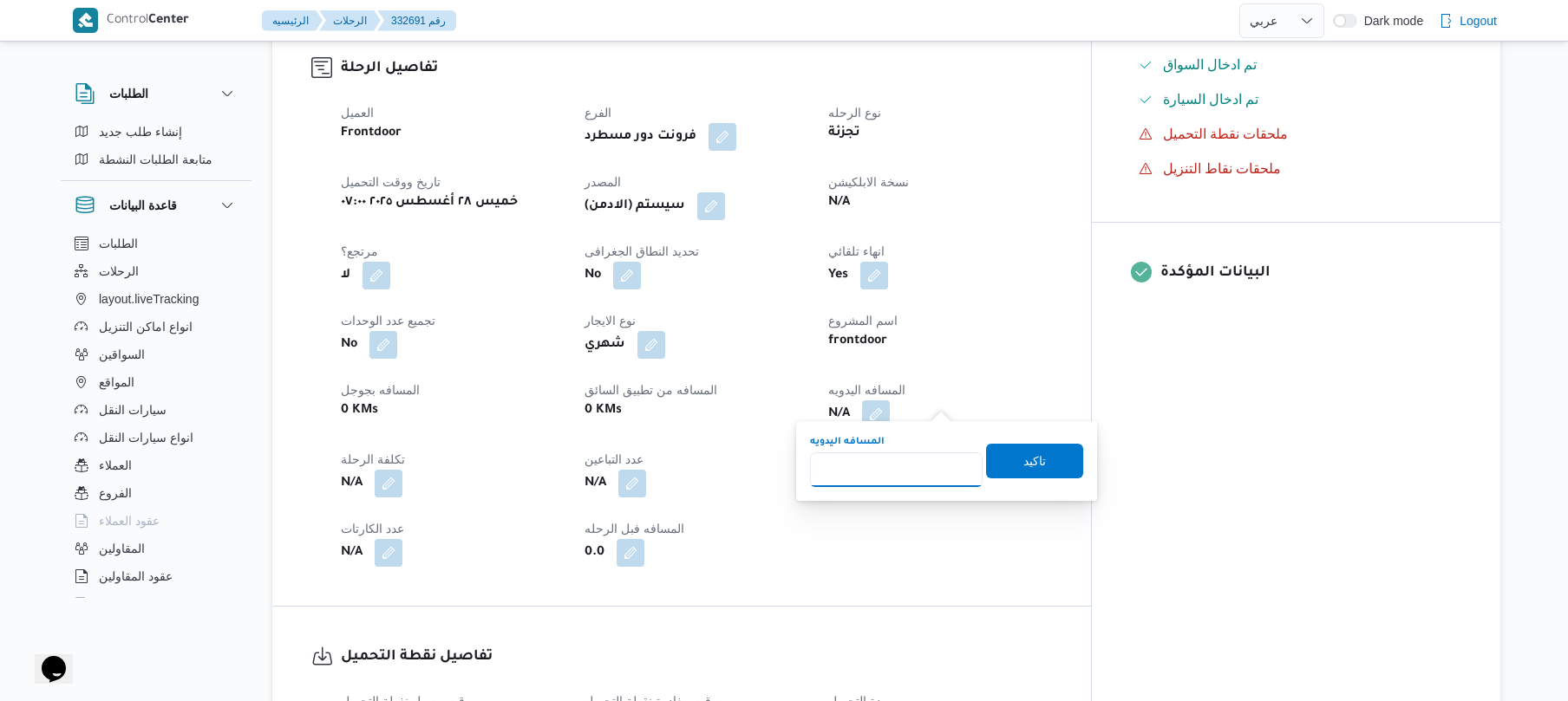
click at [869, 469] on input "المسافه اليدويه" at bounding box center [897, 470] width 173 height 35
type input "65"
click at [1042, 463] on span "تاكيد" at bounding box center [1035, 461] width 97 height 35
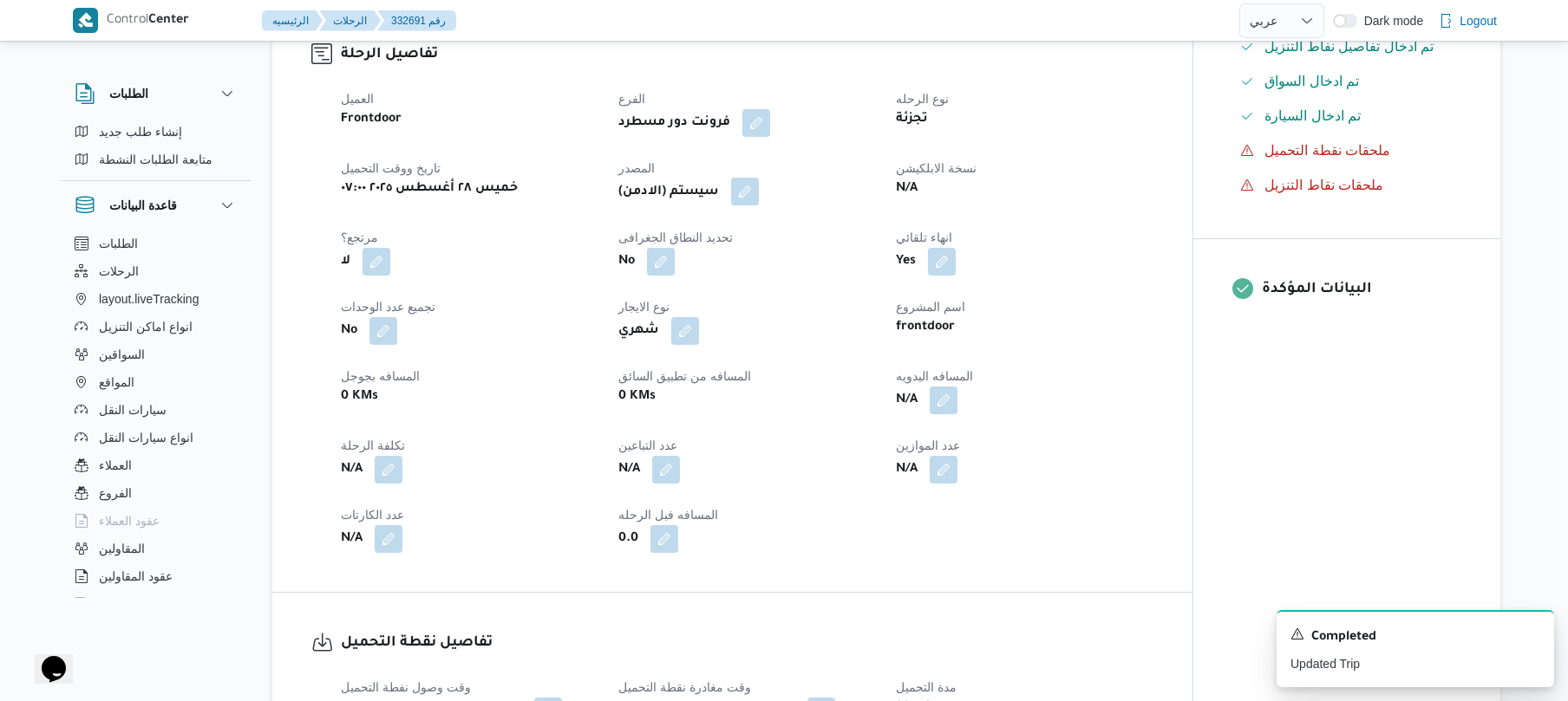
click at [753, 195] on button "button" at bounding box center [745, 191] width 28 height 28
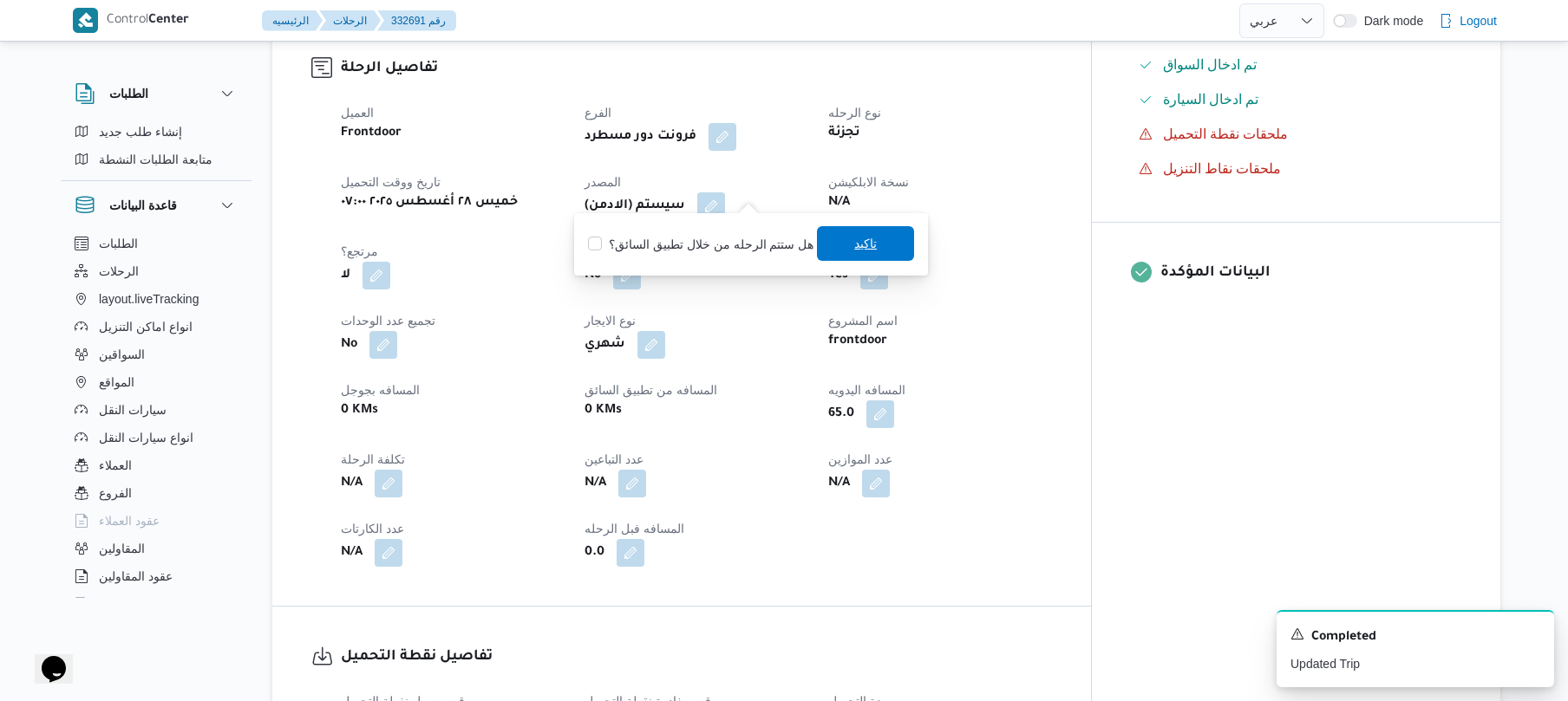
click at [858, 248] on span "تاكيد" at bounding box center [866, 244] width 22 height 21
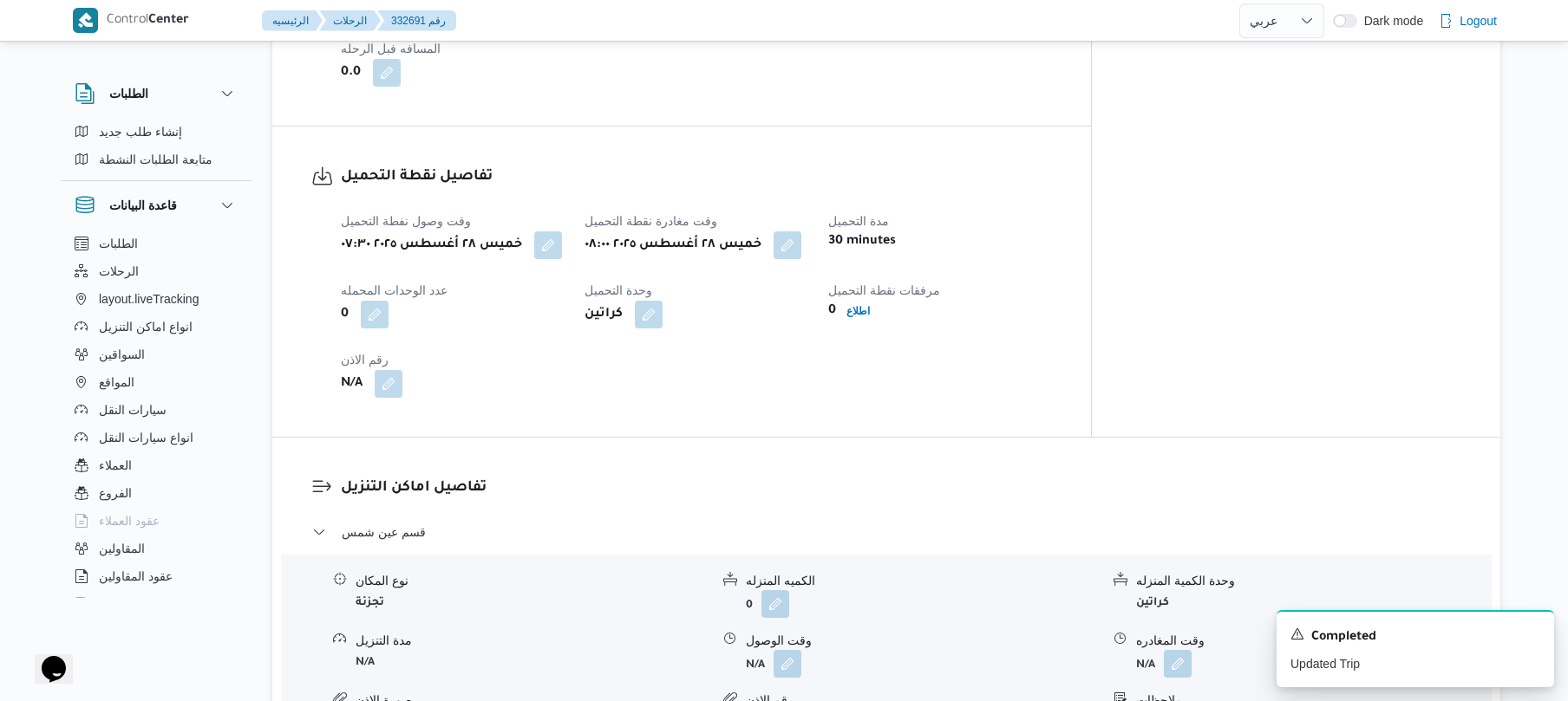
scroll to position [1295, 0]
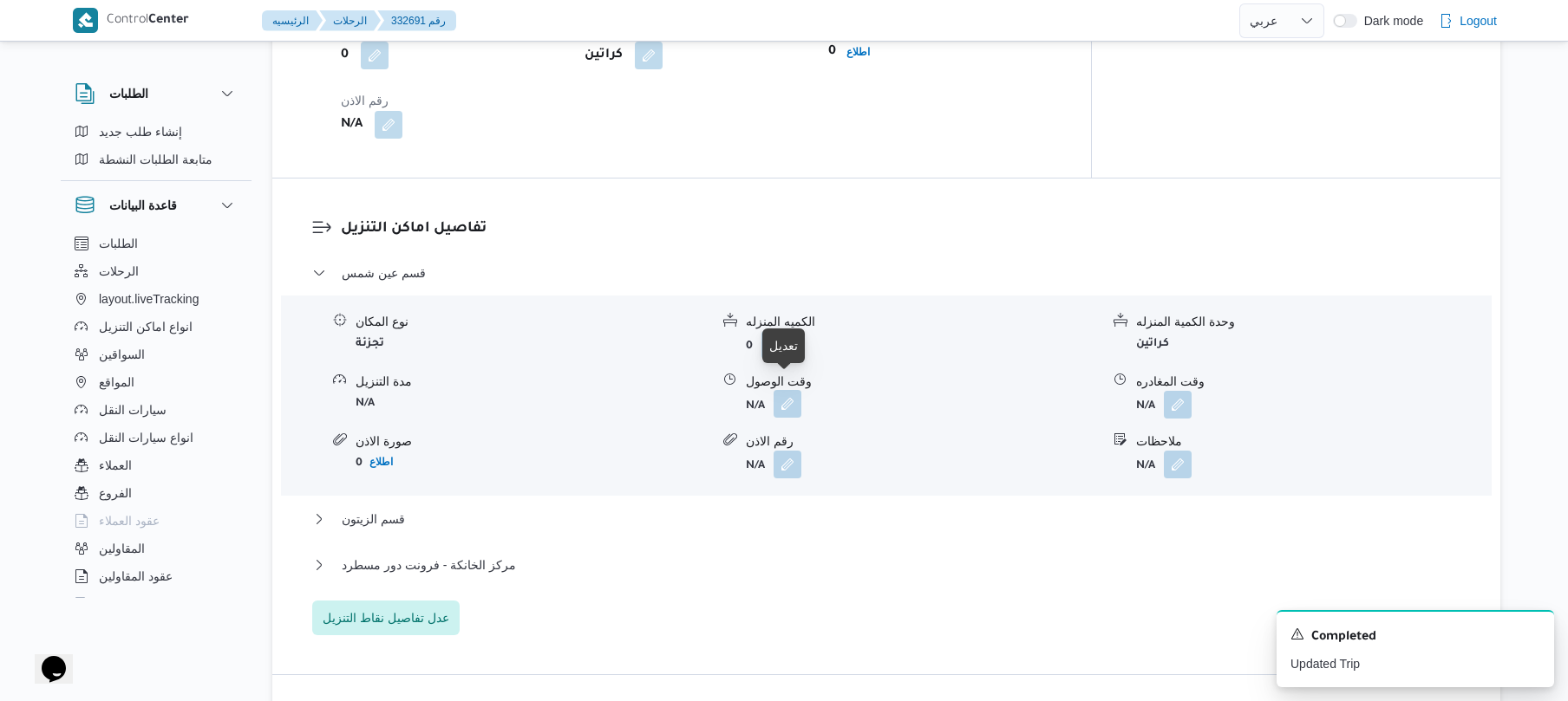
click at [786, 396] on button "button" at bounding box center [788, 404] width 28 height 28
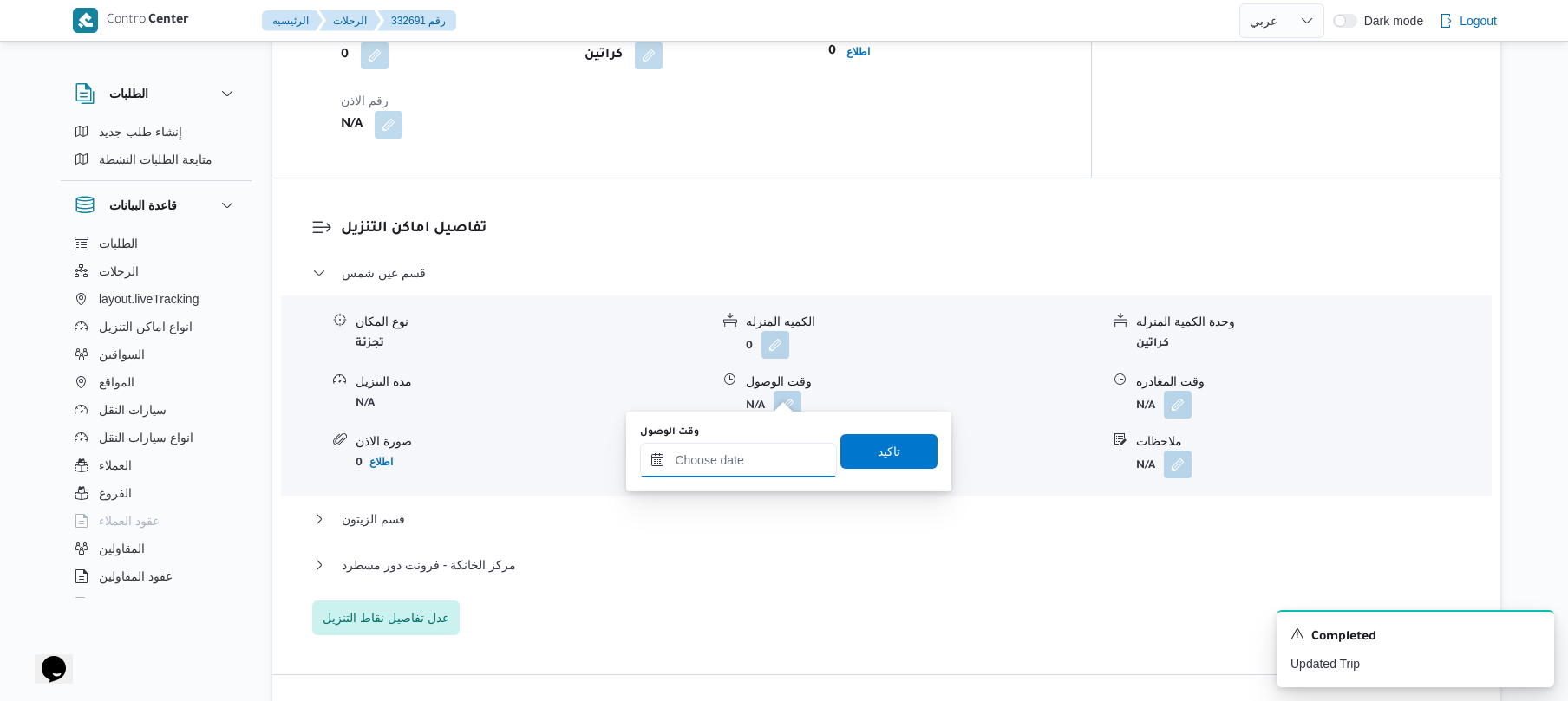
click at [737, 451] on input "وقت الوصول" at bounding box center [738, 460] width 197 height 35
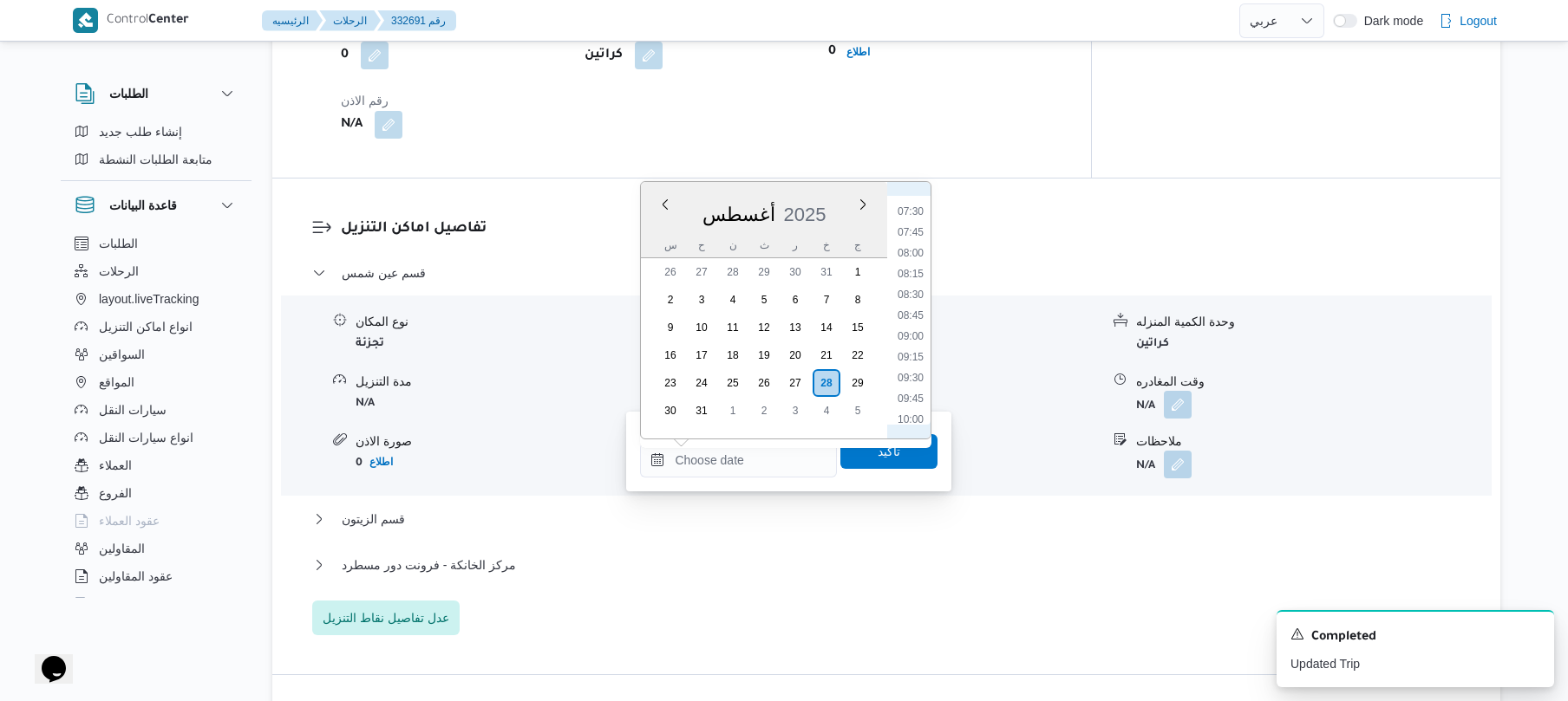
scroll to position [542, 0]
click at [918, 386] on li "08:45" at bounding box center [911, 391] width 40 height 18
type input "٢٨/٠٨/٢٠٢٥ ٠٨:٤٥"
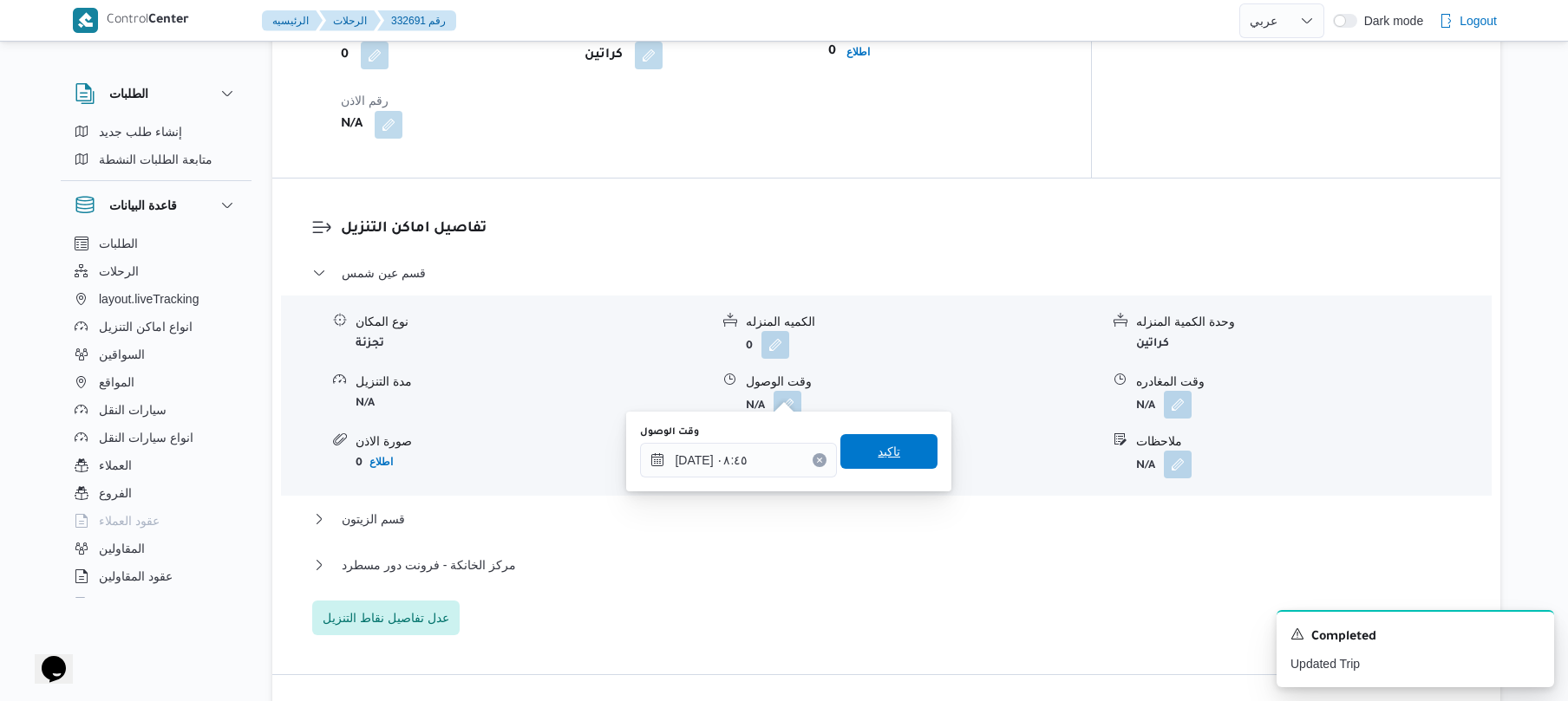
click at [883, 442] on span "تاكيد" at bounding box center [889, 452] width 22 height 21
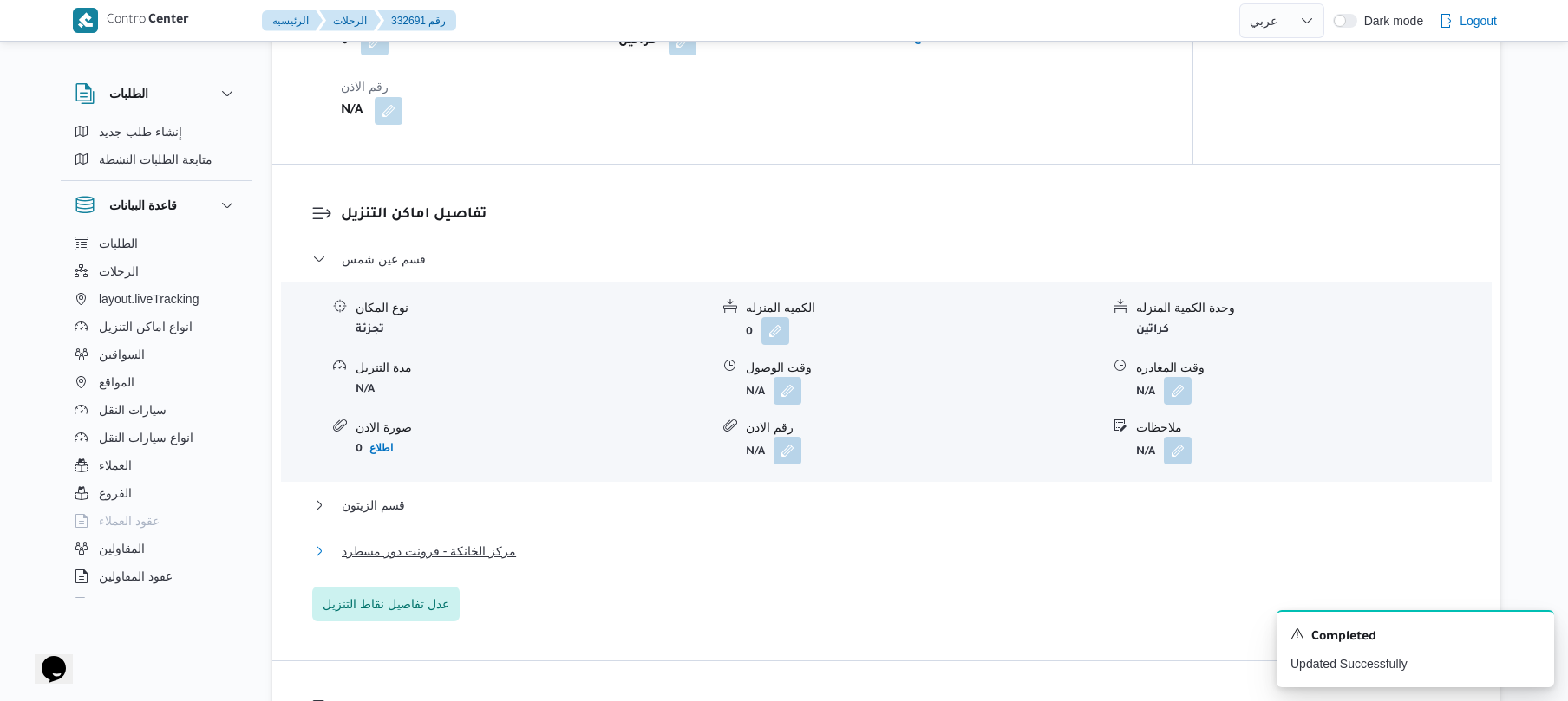
click at [764, 546] on button "مركز الخانكة - فرونت دور مسطرد" at bounding box center [886, 552] width 1150 height 21
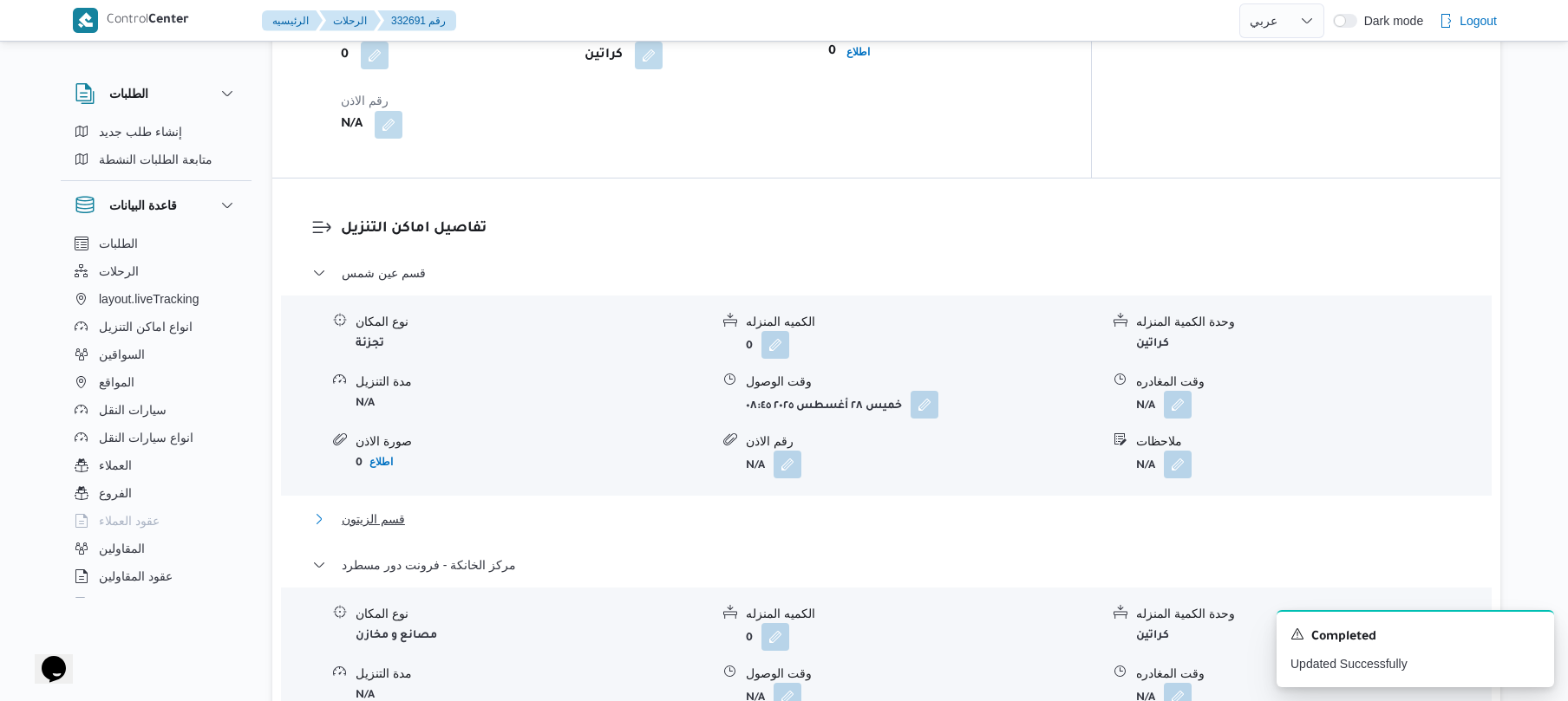
click at [787, 509] on button "قسم الزيتون" at bounding box center [886, 519] width 1150 height 21
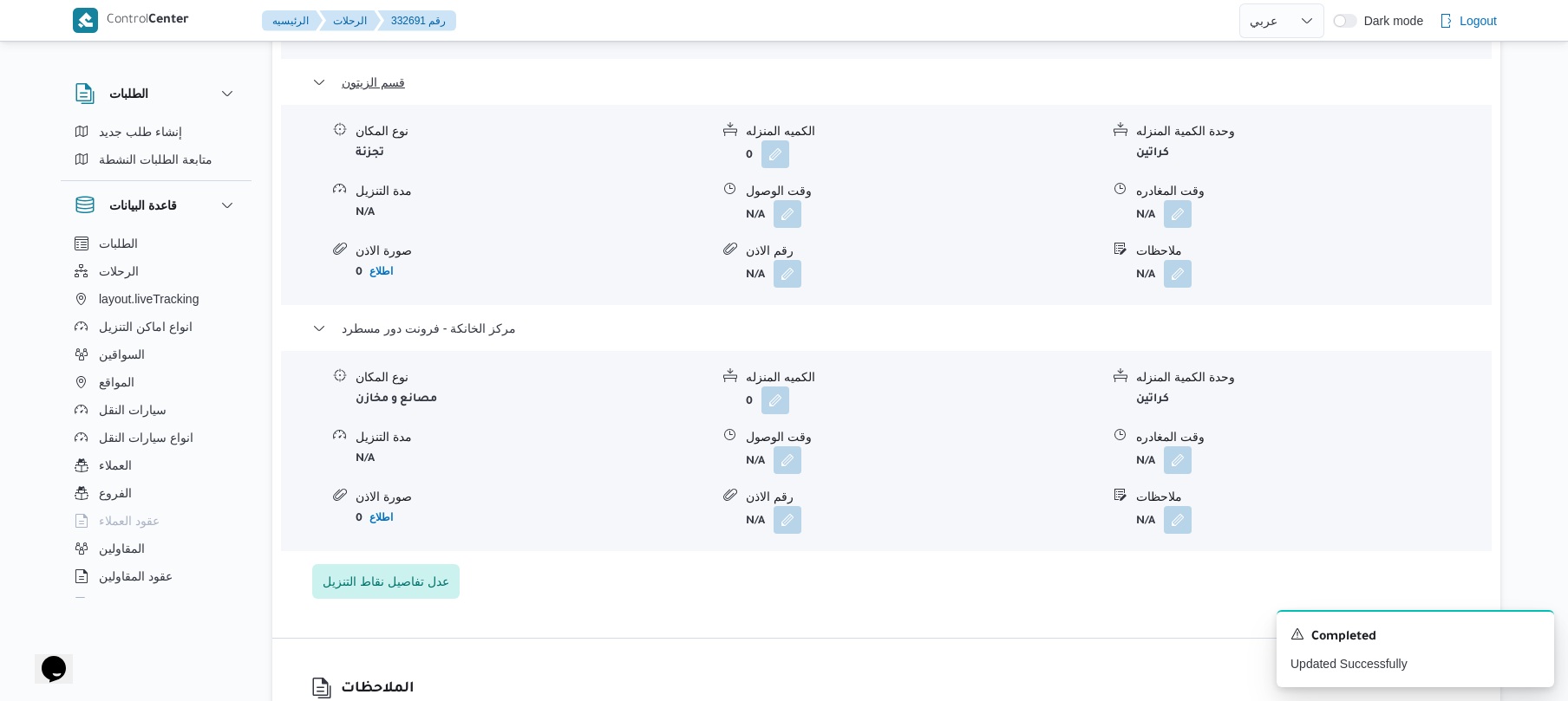
scroll to position [1803, 0]
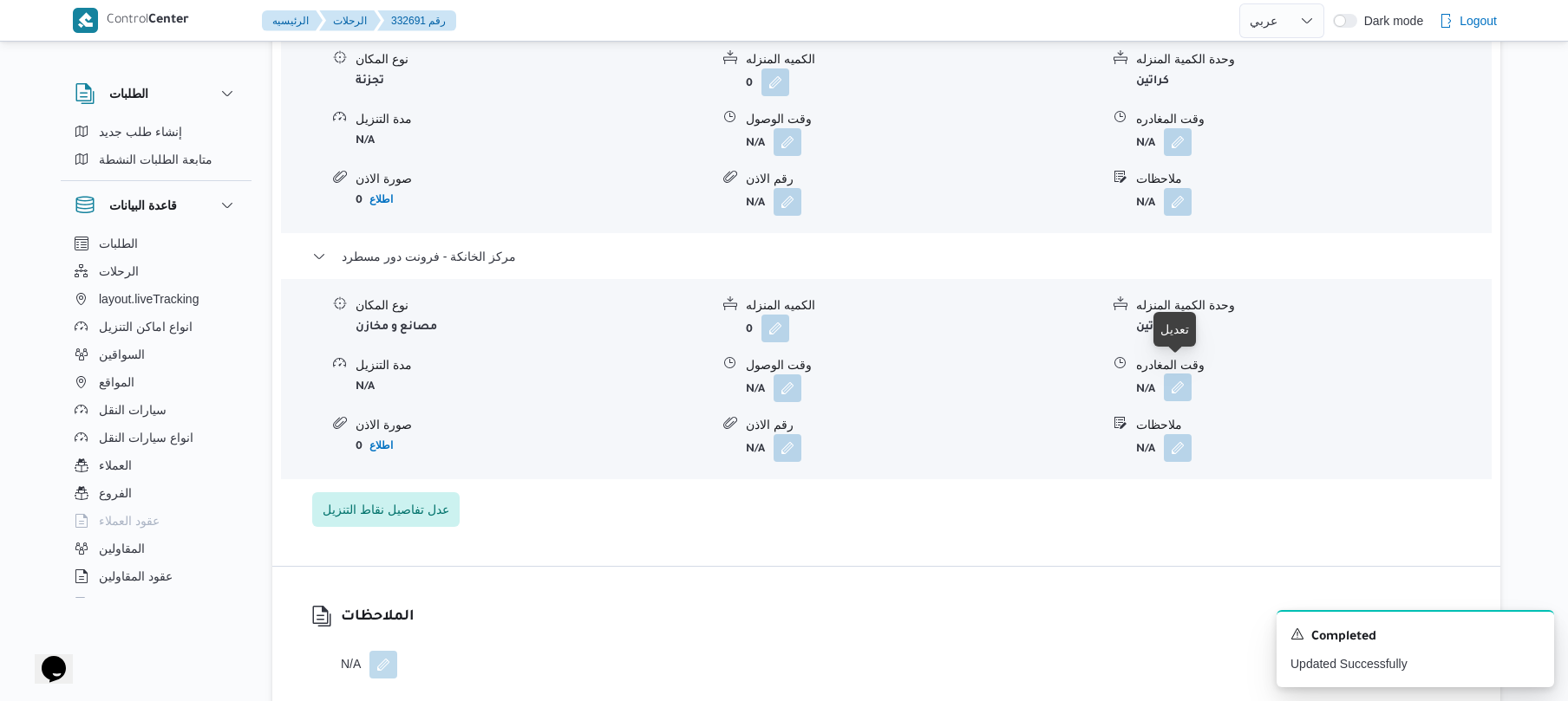
click at [1171, 378] on button "button" at bounding box center [1178, 387] width 28 height 28
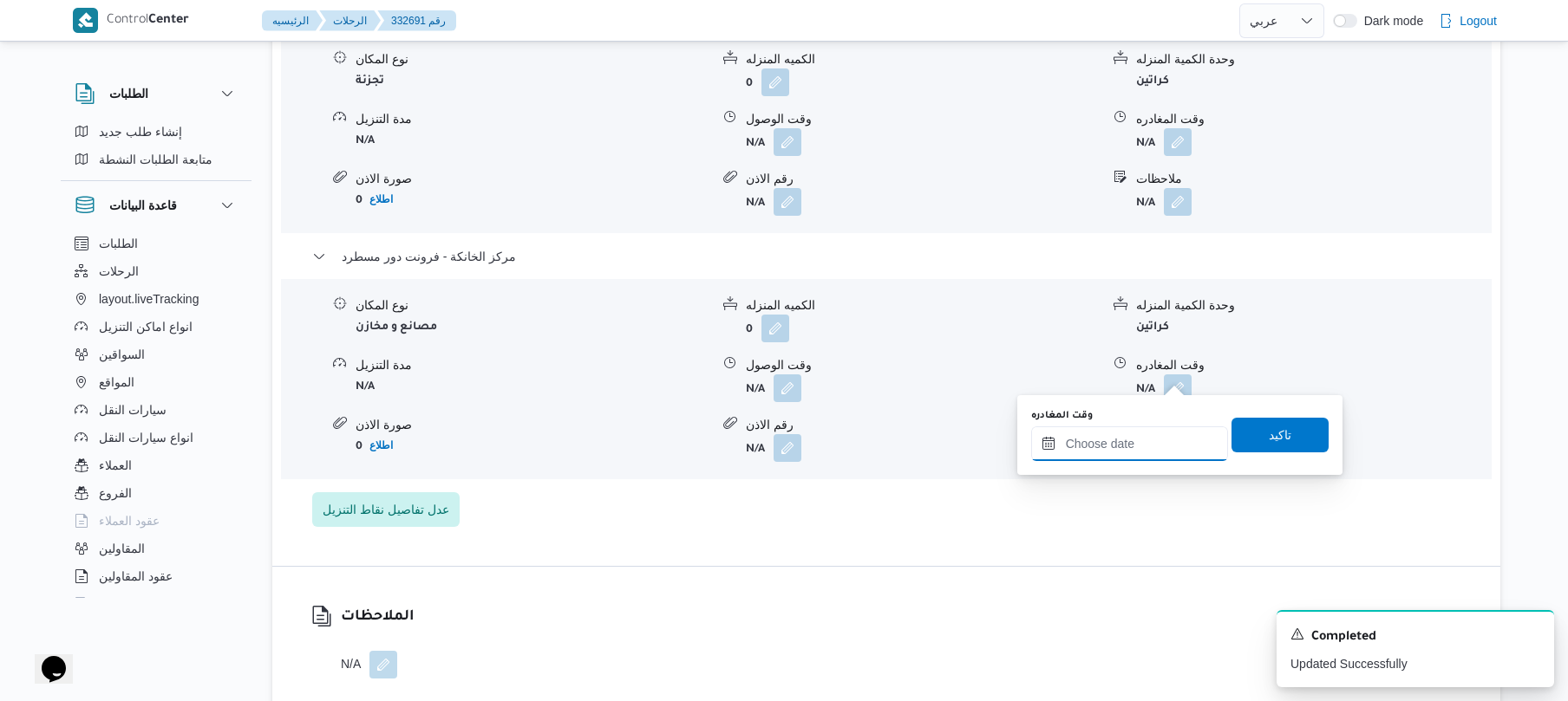
click at [1112, 438] on input "وقت المغادره" at bounding box center [1129, 443] width 197 height 35
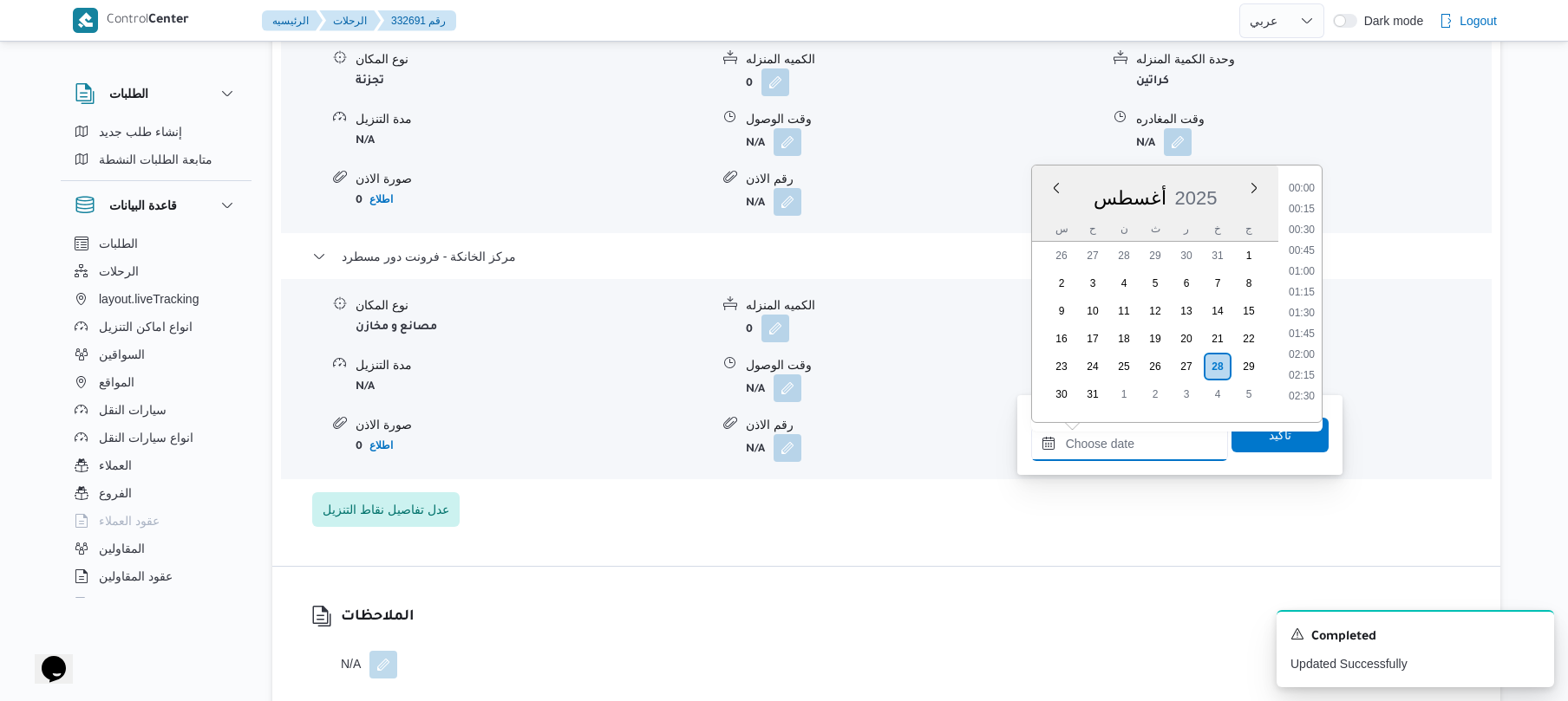
scroll to position [1319, 0]
click at [1296, 222] on li "16:15" at bounding box center [1302, 221] width 40 height 18
type input "٢٨/٠٨/٢٠٢٥ ١٦:١٥"
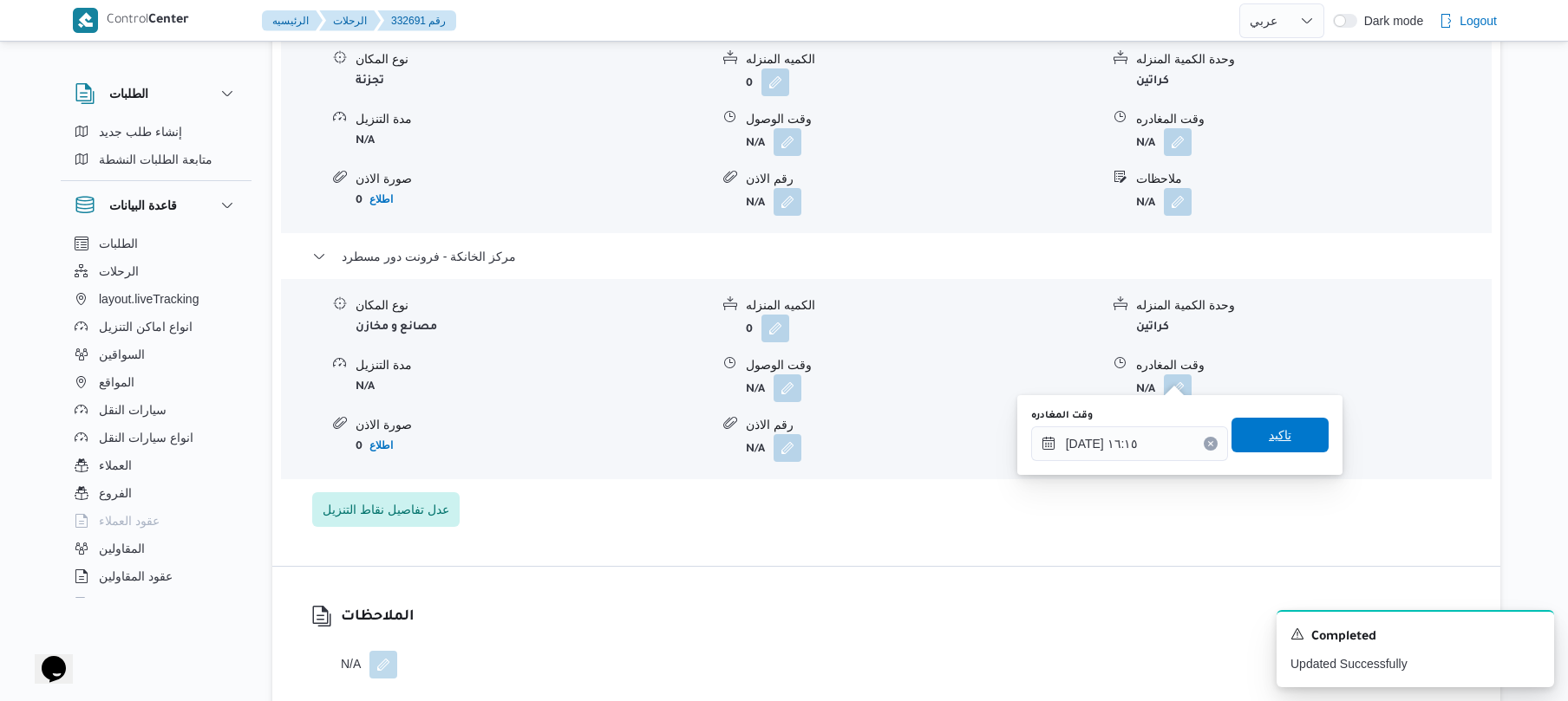
click at [1250, 428] on span "تاكيد" at bounding box center [1280, 435] width 97 height 35
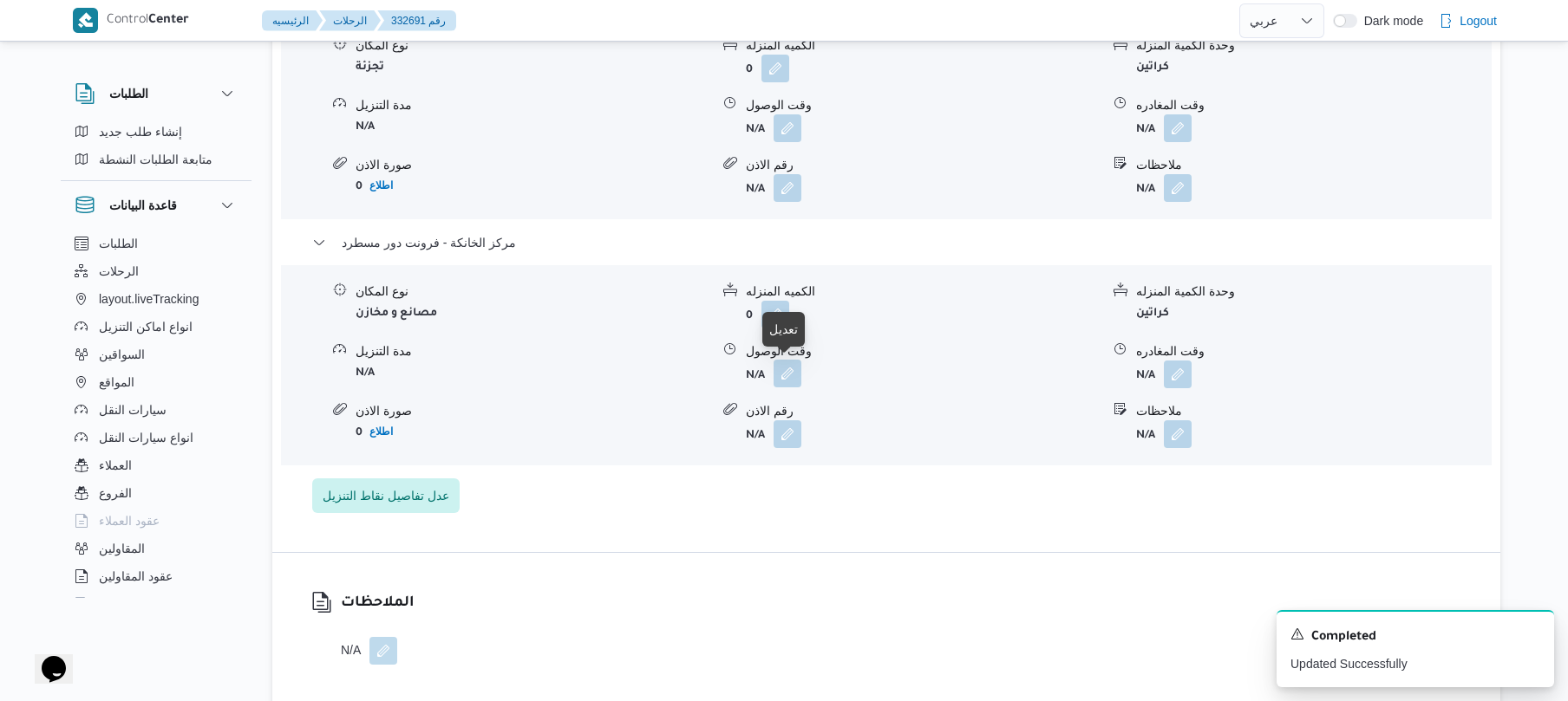
click at [784, 366] on button "button" at bounding box center [788, 373] width 28 height 28
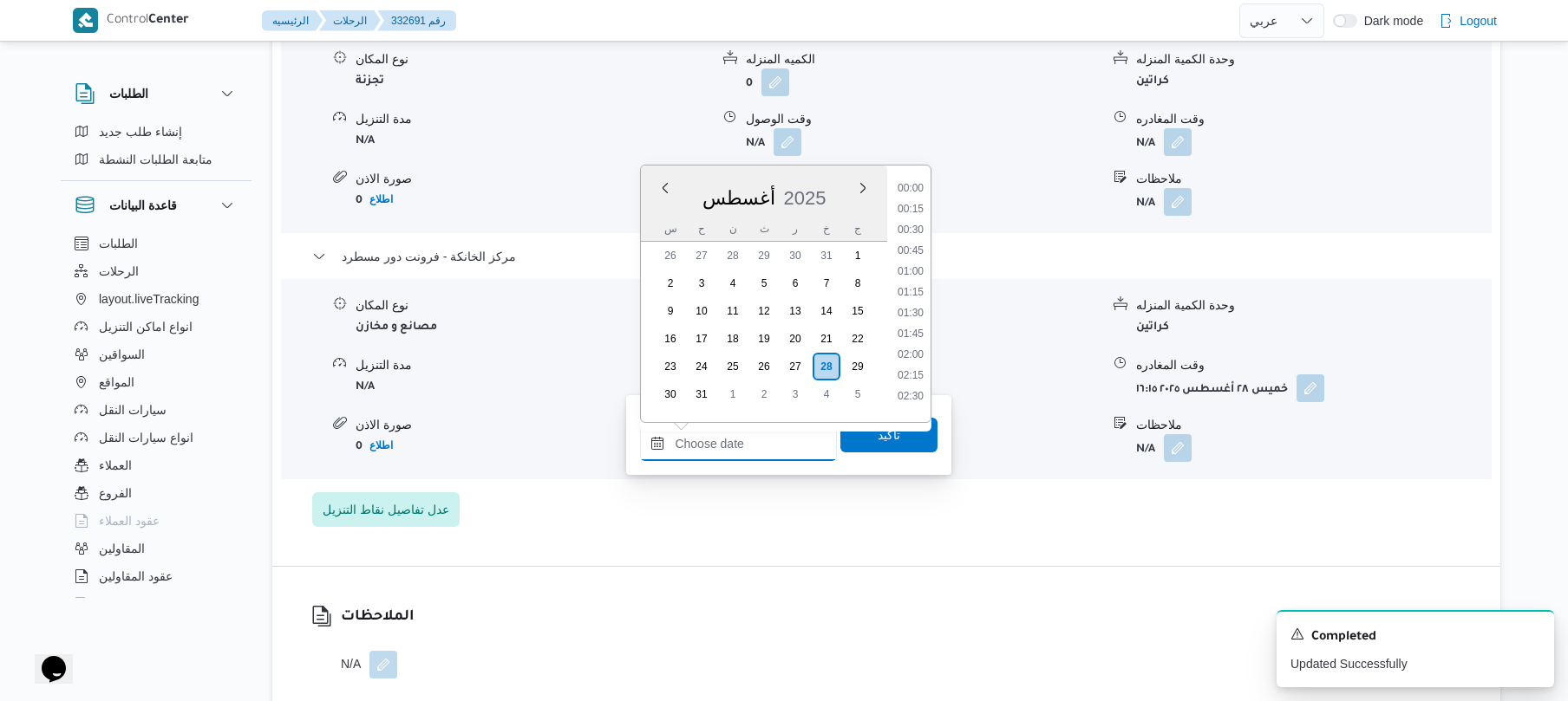
click at [755, 430] on input "وقت الوصول" at bounding box center [738, 443] width 197 height 35
click at [917, 201] on li "16:00" at bounding box center [911, 201] width 40 height 18
type input "[DATE] ١٦:٠٠"
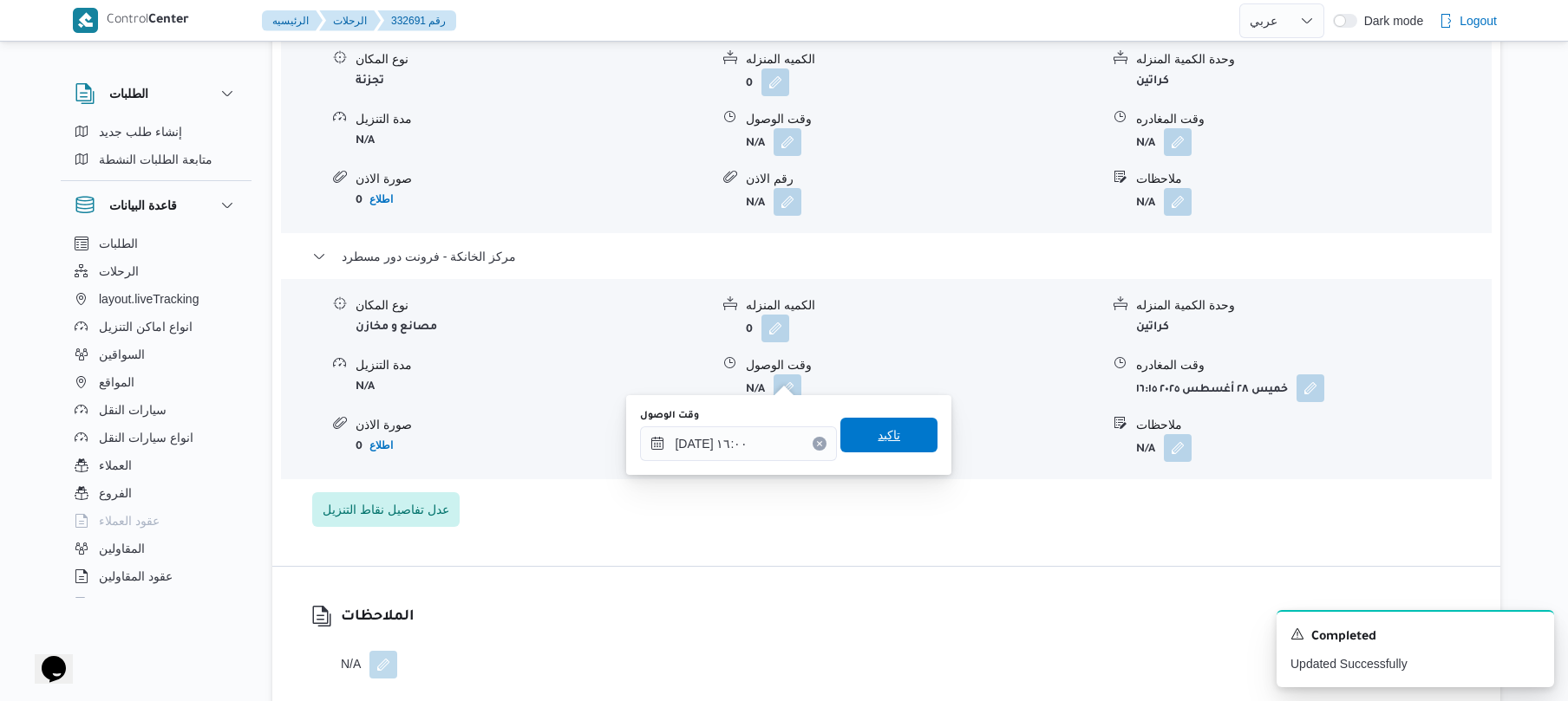
click at [884, 431] on span "تاكيد" at bounding box center [889, 435] width 22 height 21
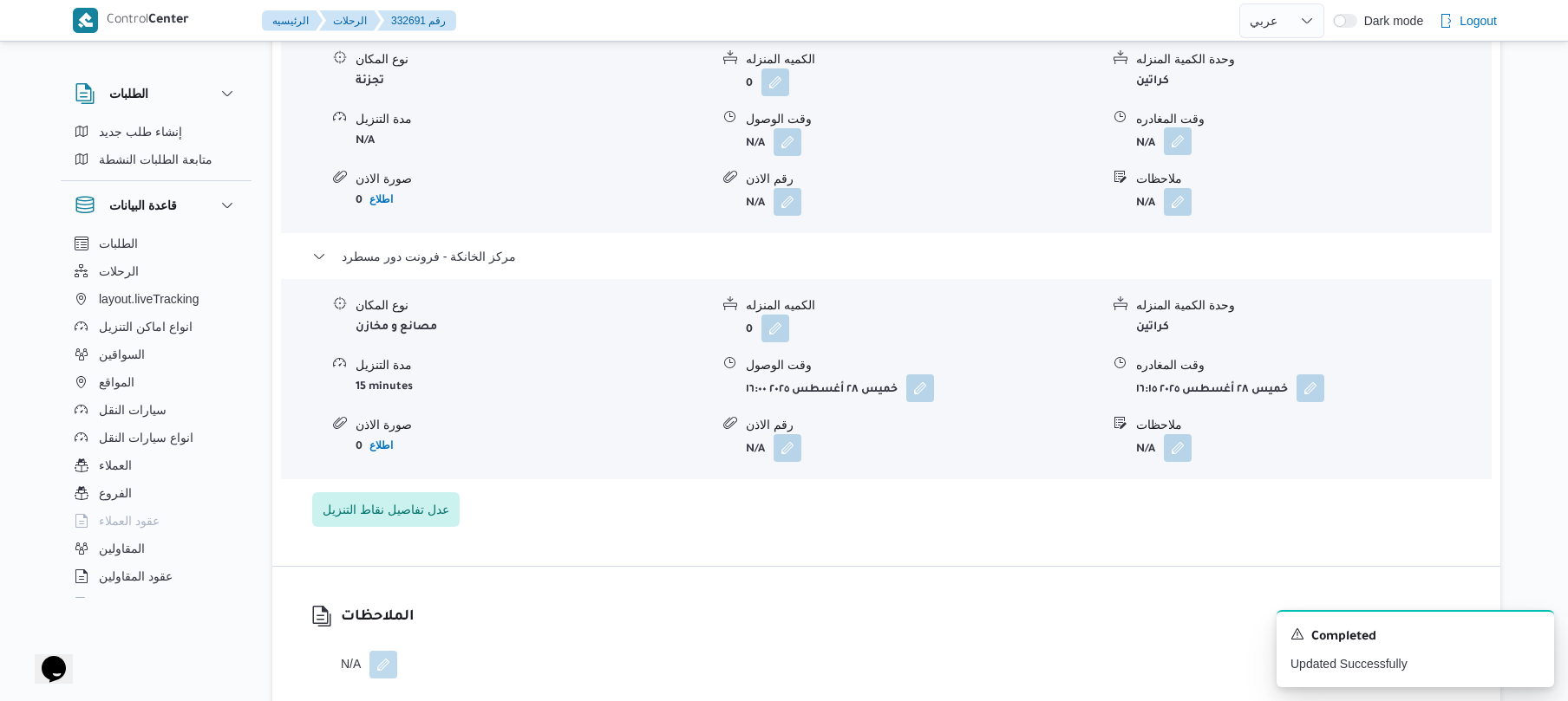
click at [1171, 135] on button "button" at bounding box center [1178, 142] width 28 height 28
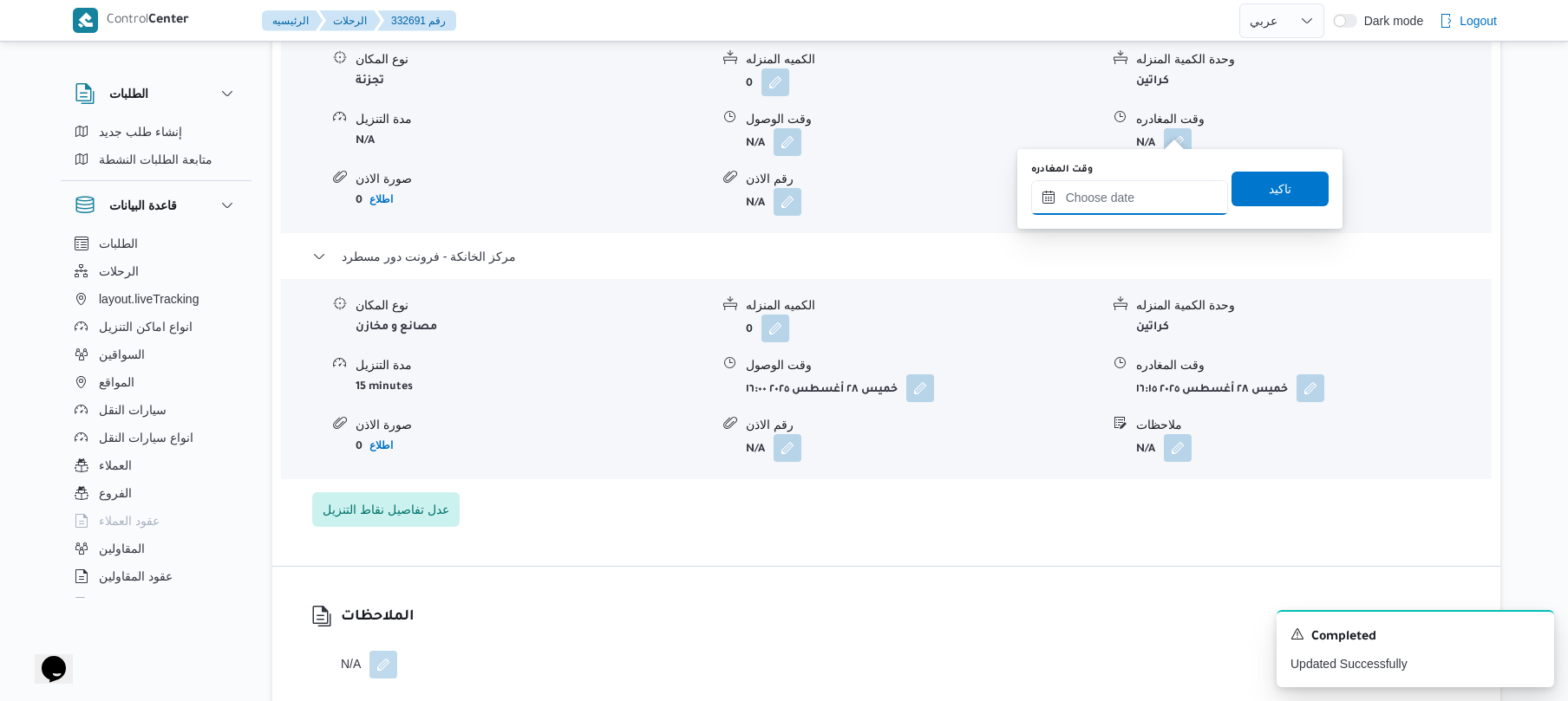
click at [1118, 190] on input "وقت المغادره" at bounding box center [1129, 197] width 197 height 35
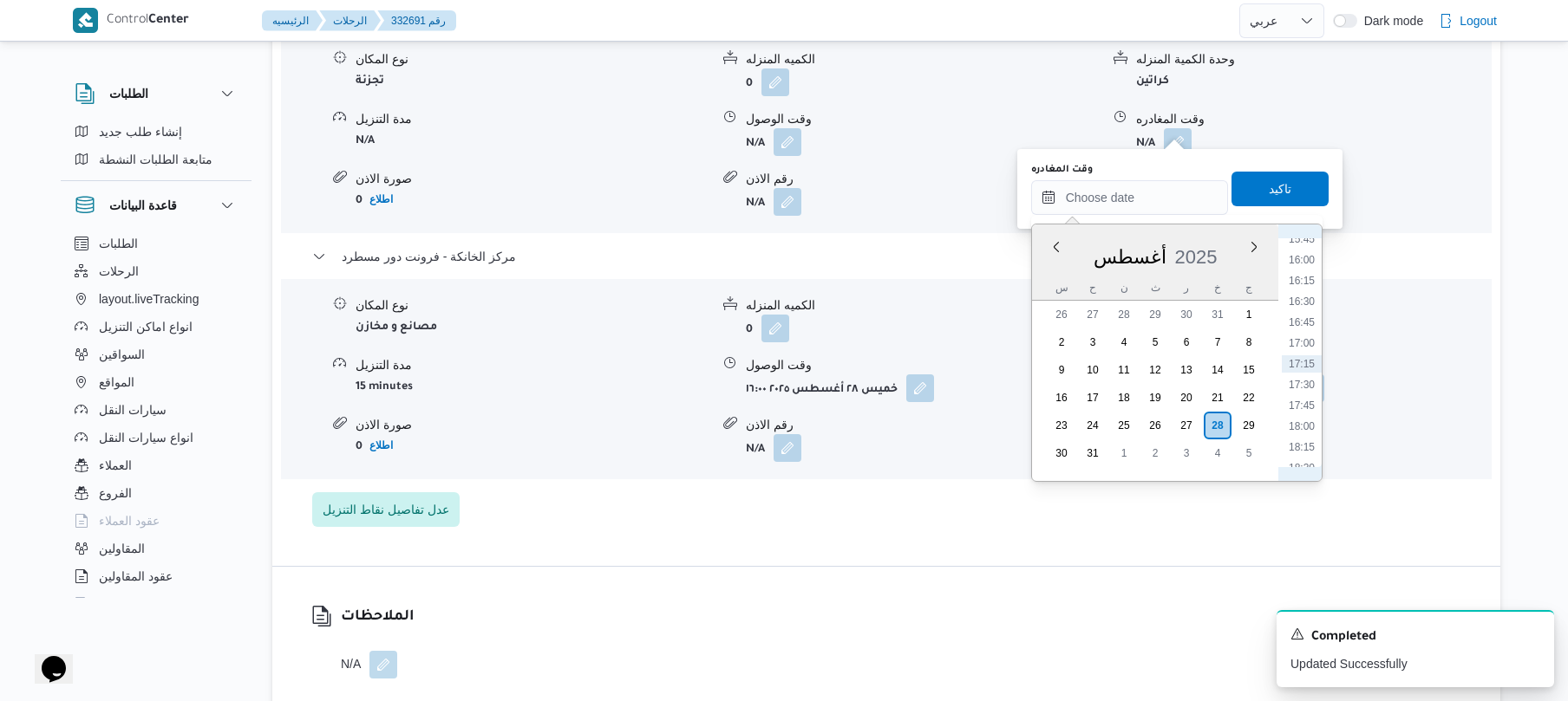
scroll to position [1125, 0]
click at [1294, 414] on li "15:30" at bounding box center [1302, 413] width 40 height 18
type input "٢٨/٠٨/٢٠٢٥ ١٥:٣٠"
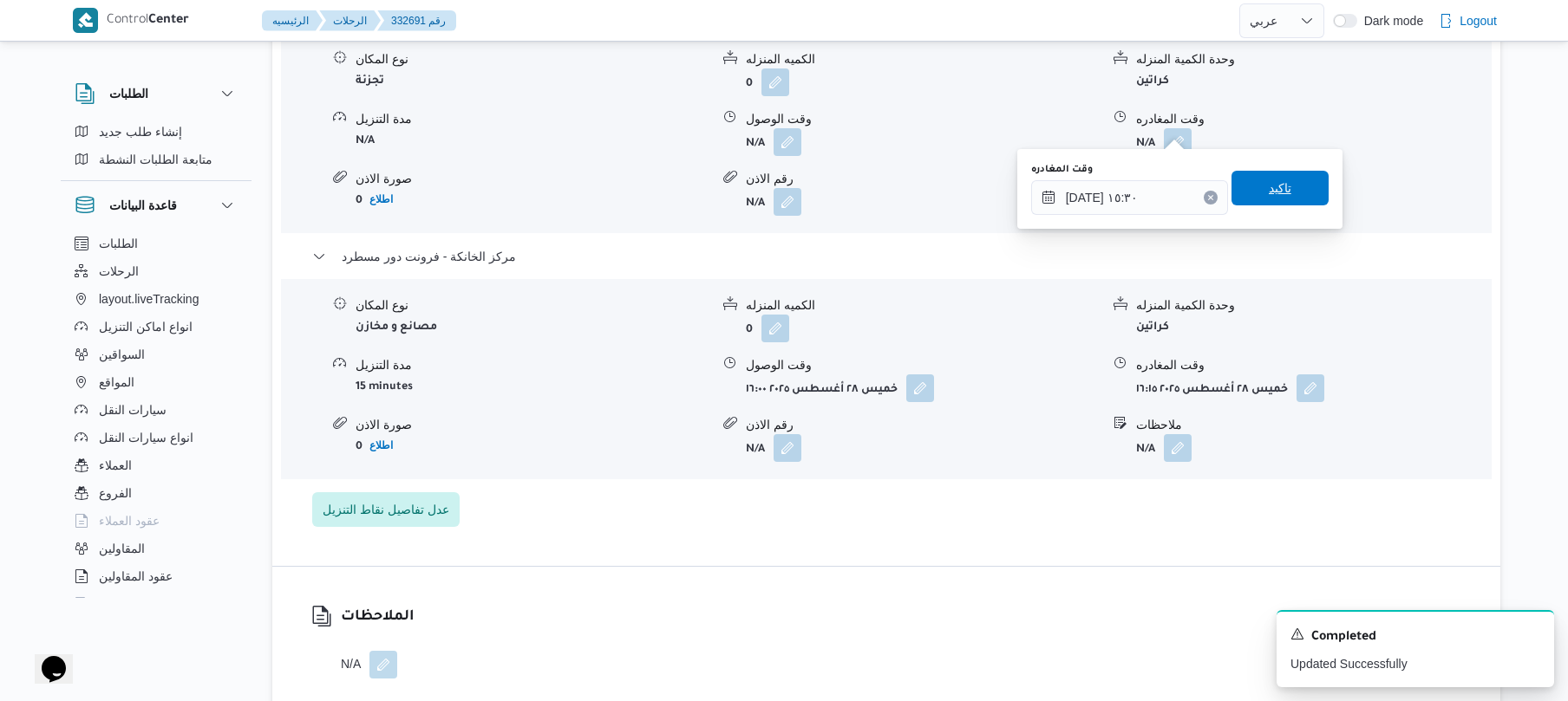
click at [1270, 191] on span "تاكيد" at bounding box center [1280, 188] width 22 height 21
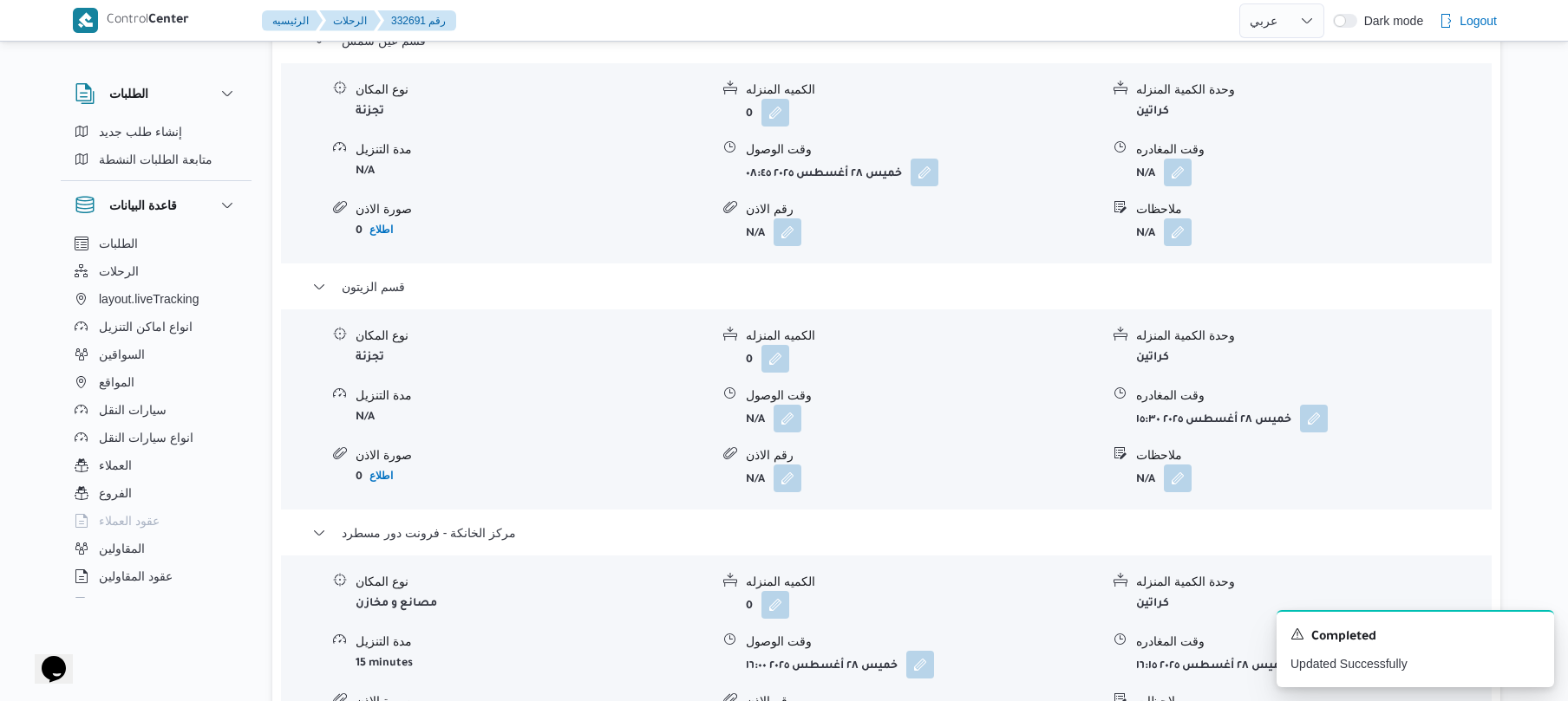
scroll to position [1526, 0]
click at [1180, 159] on button "button" at bounding box center [1178, 173] width 28 height 28
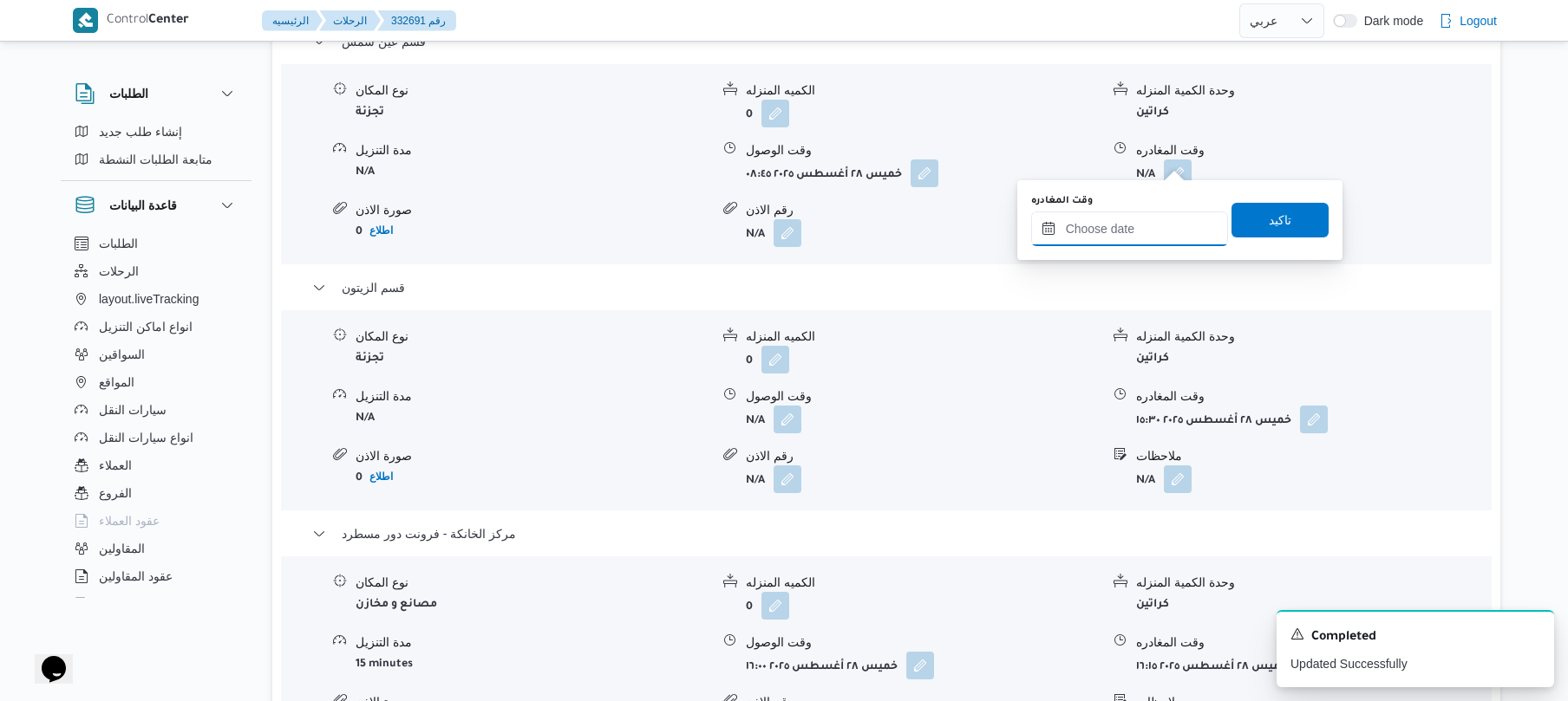
click at [1096, 231] on input "وقت المغادره" at bounding box center [1129, 229] width 197 height 35
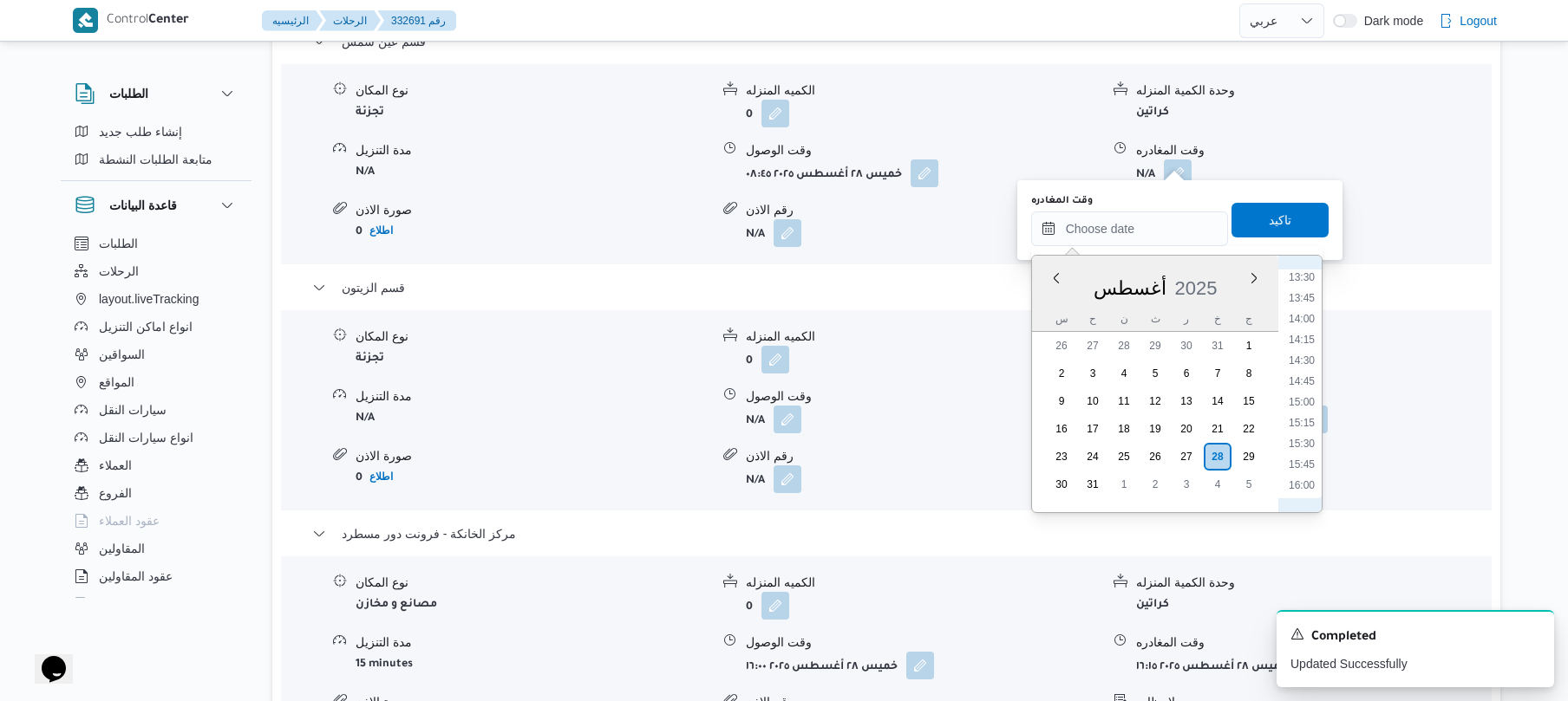
scroll to position [931, 0]
click at [1301, 345] on li "12:00" at bounding box center [1302, 346] width 40 height 18
type input "٢٨/٠٨/٢٠٢٥ ١٢:٠٠"
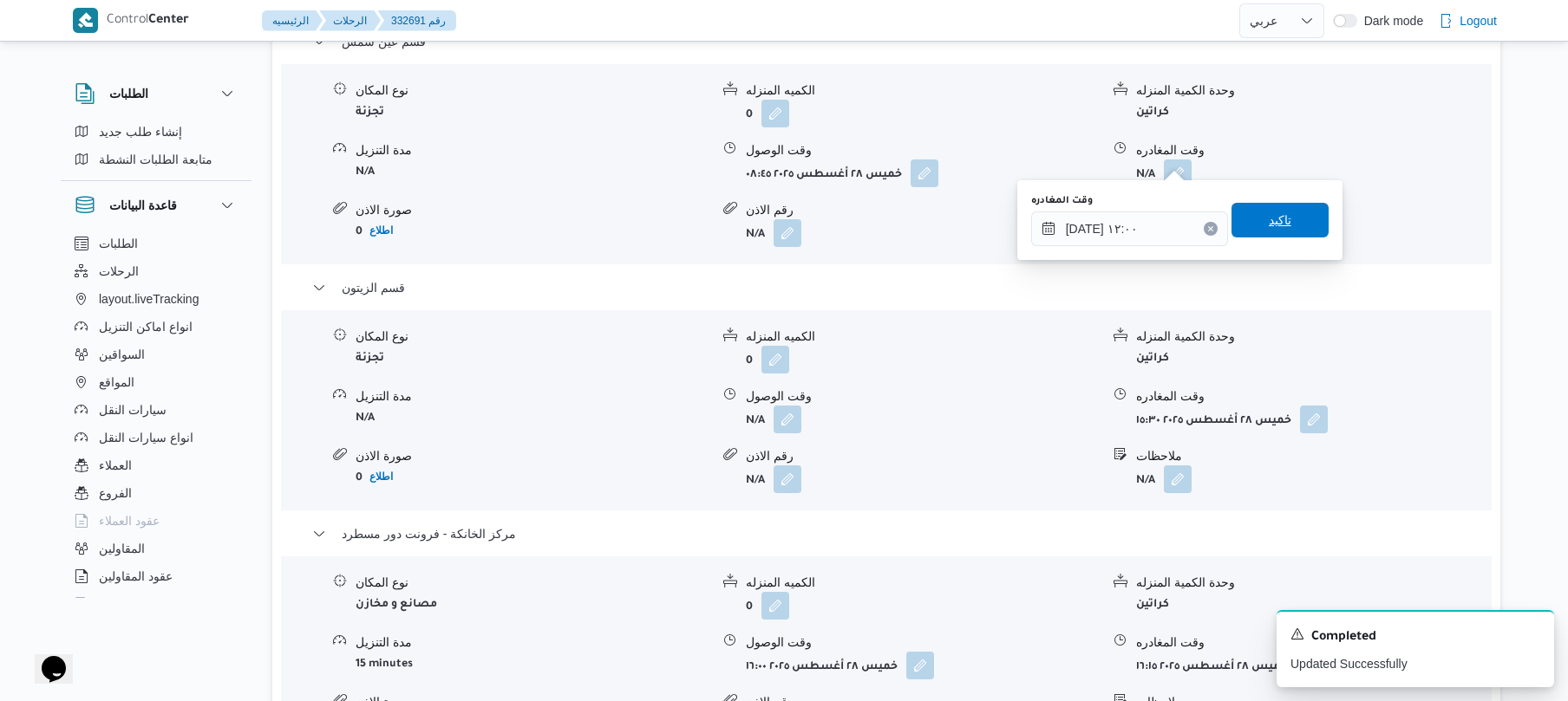
click at [1286, 205] on span "تاكيد" at bounding box center [1280, 219] width 97 height 35
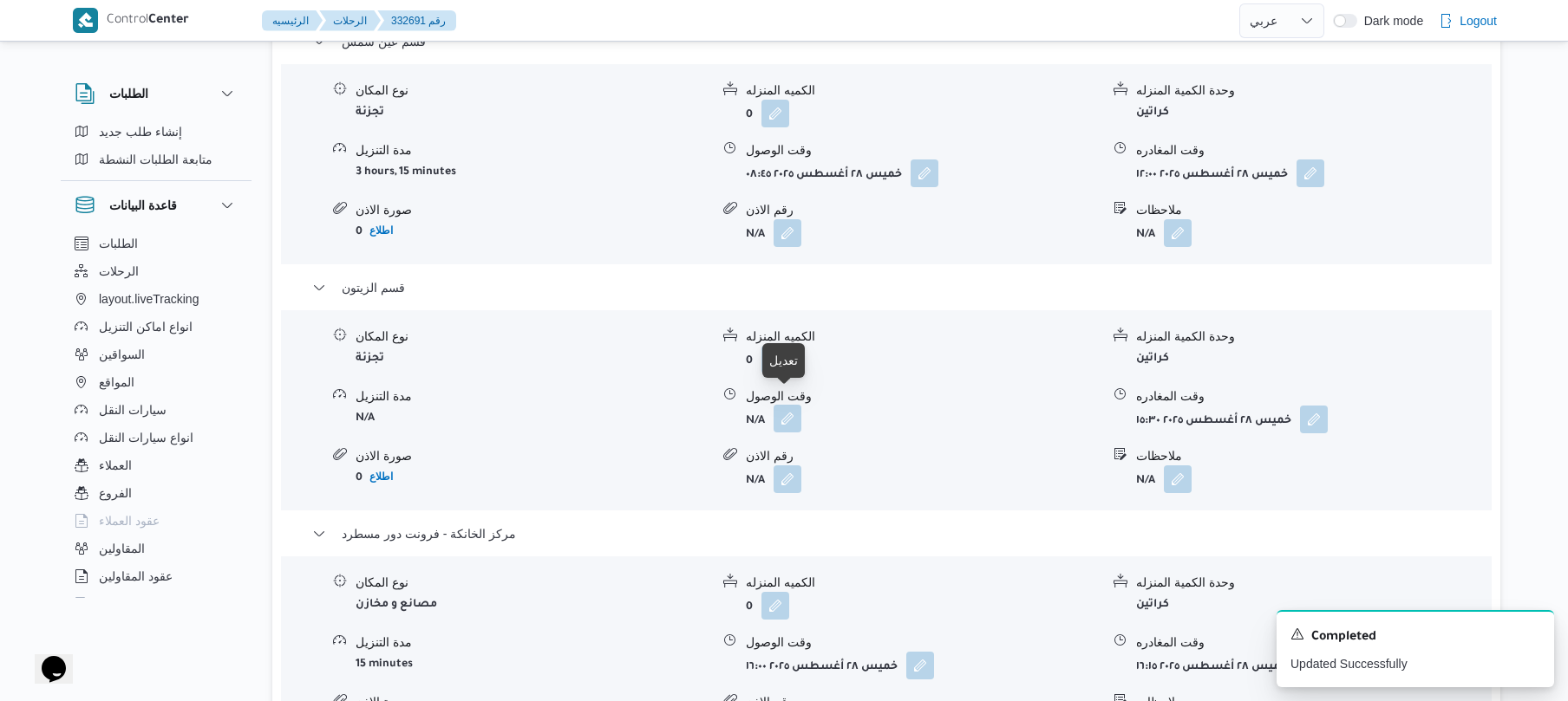
click at [789, 405] on button "button" at bounding box center [788, 419] width 28 height 28
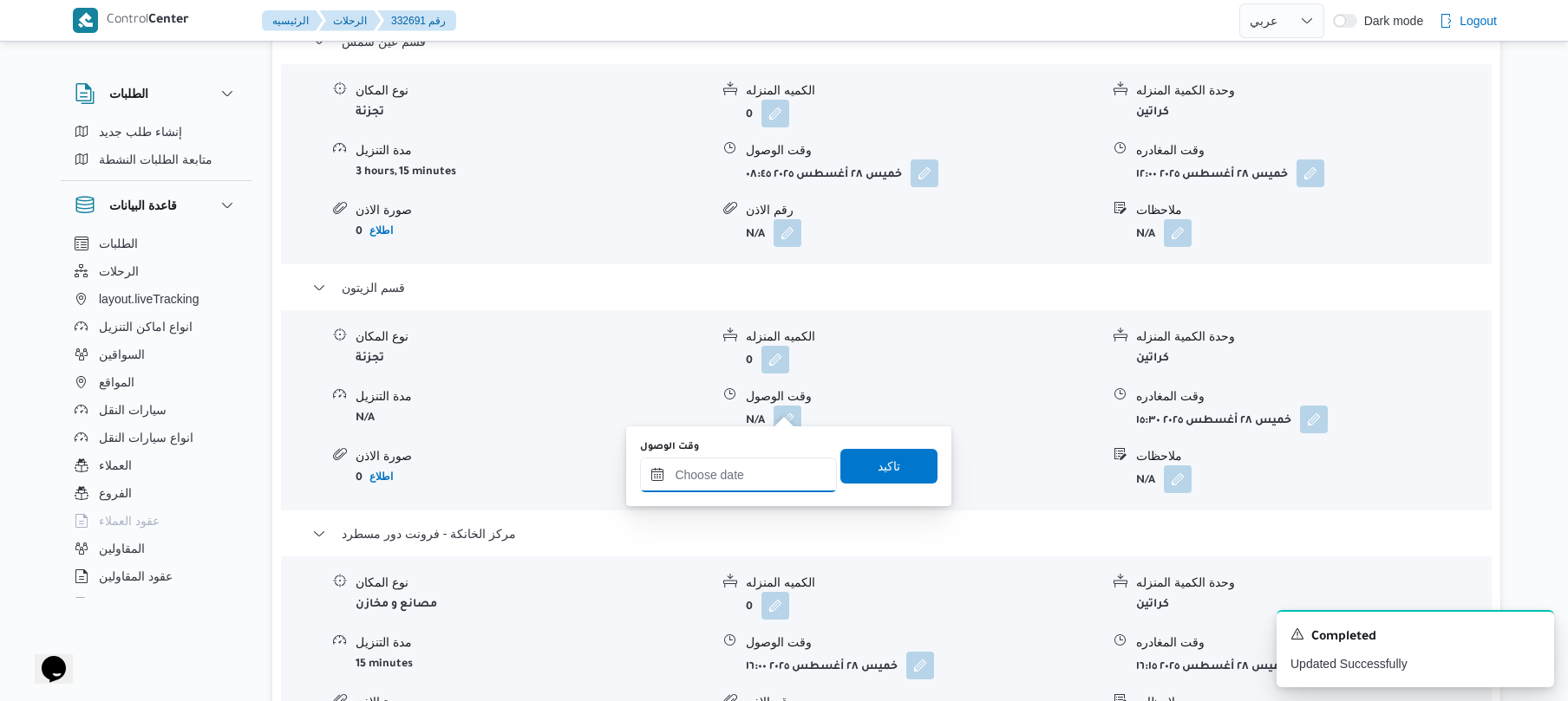
click at [753, 477] on input "وقت الوصول" at bounding box center [738, 474] width 197 height 35
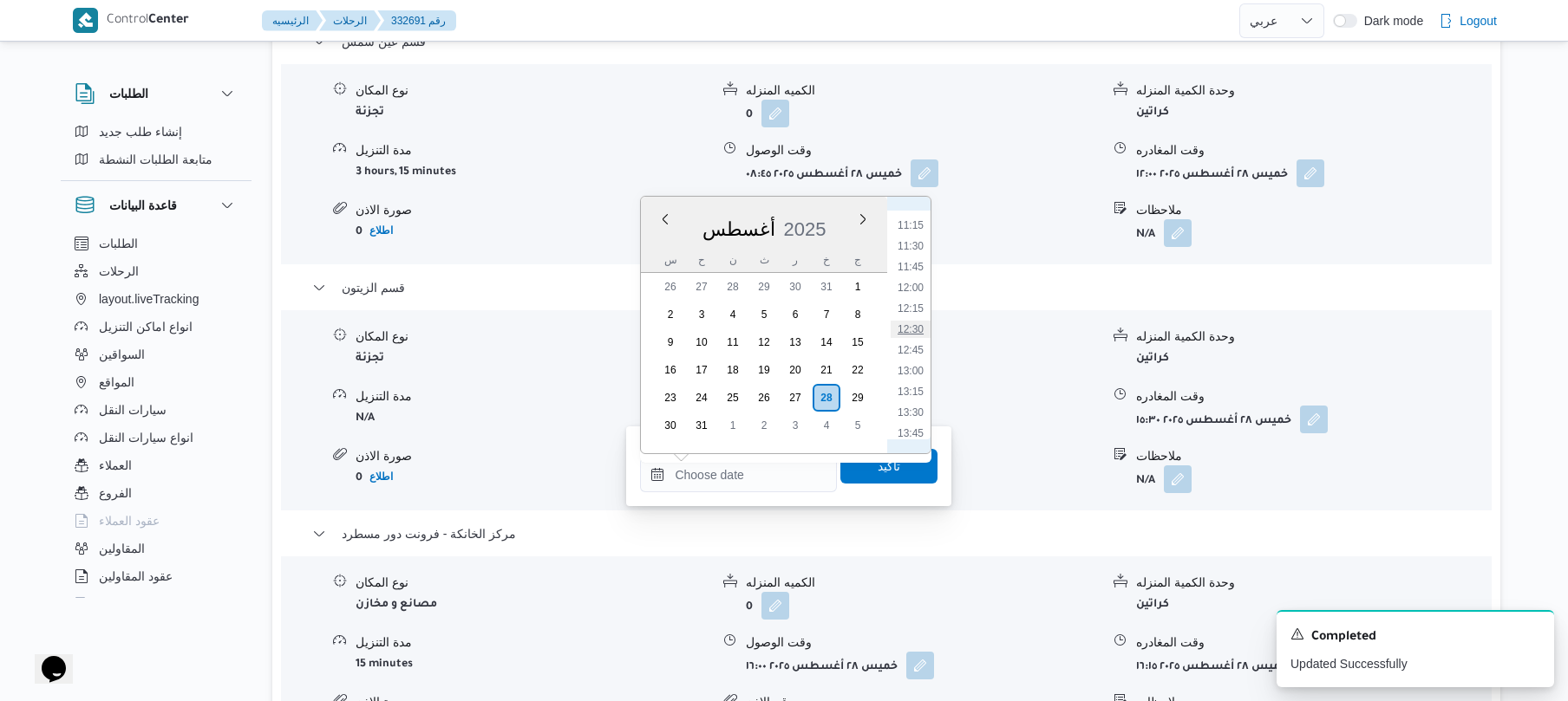
click at [914, 321] on li "12:30" at bounding box center [911, 329] width 40 height 18
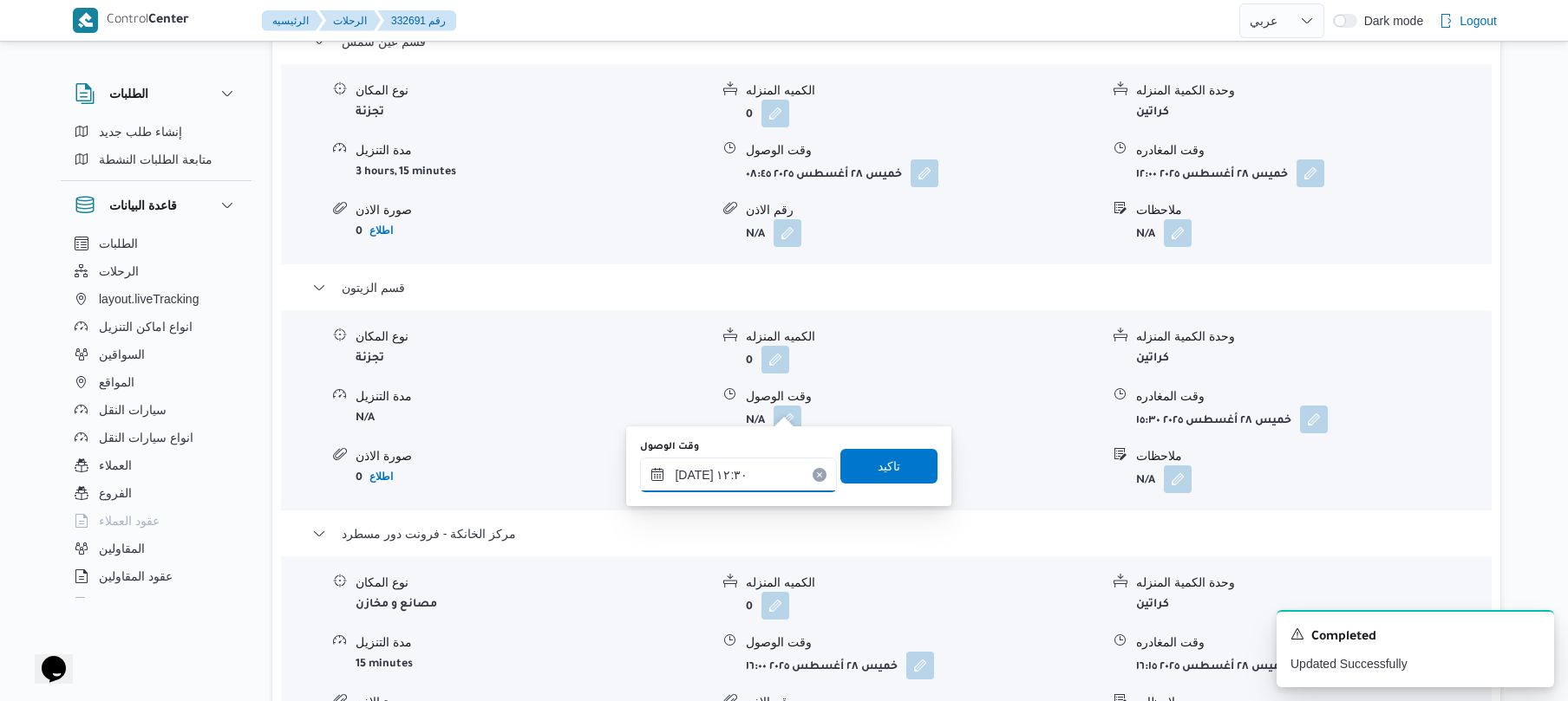
click at [696, 469] on input "٢٨/٠٨/٢٠٢٥ ١٢:٣٠" at bounding box center [738, 474] width 197 height 35
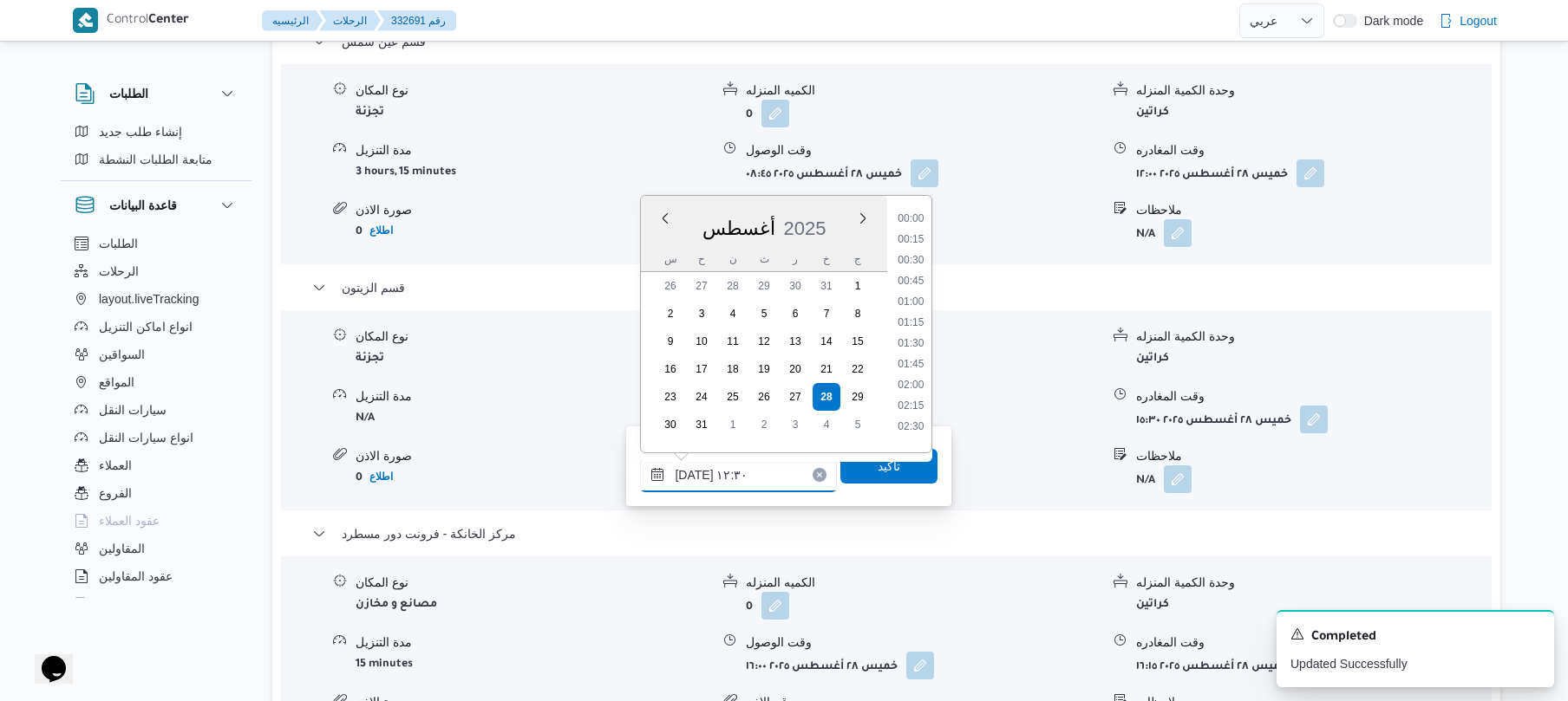
scroll to position [923, 0]
click at [694, 469] on input "٢٨/٠٨/٢٠٢٥ ١٢:٣٠" at bounding box center [738, 474] width 197 height 35
click at [694, 470] on input "٢٨/٠٨/٢٠٢٥ ١٢:٣٠" at bounding box center [738, 474] width 197 height 35
type input "٢٨/٠٨/٢٠٢٥ ١٢:20"
click at [878, 473] on span "تاكيد" at bounding box center [889, 466] width 22 height 21
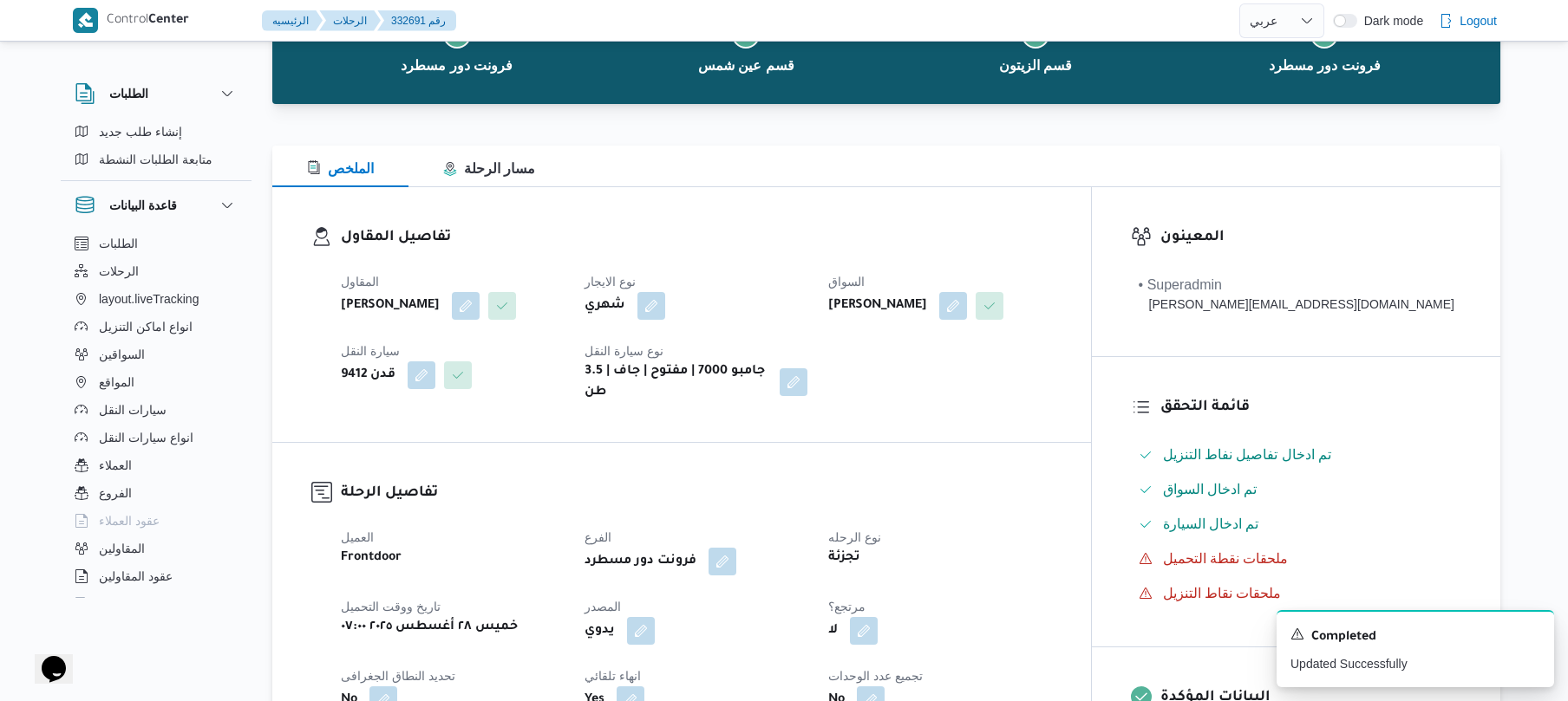
scroll to position [0, 0]
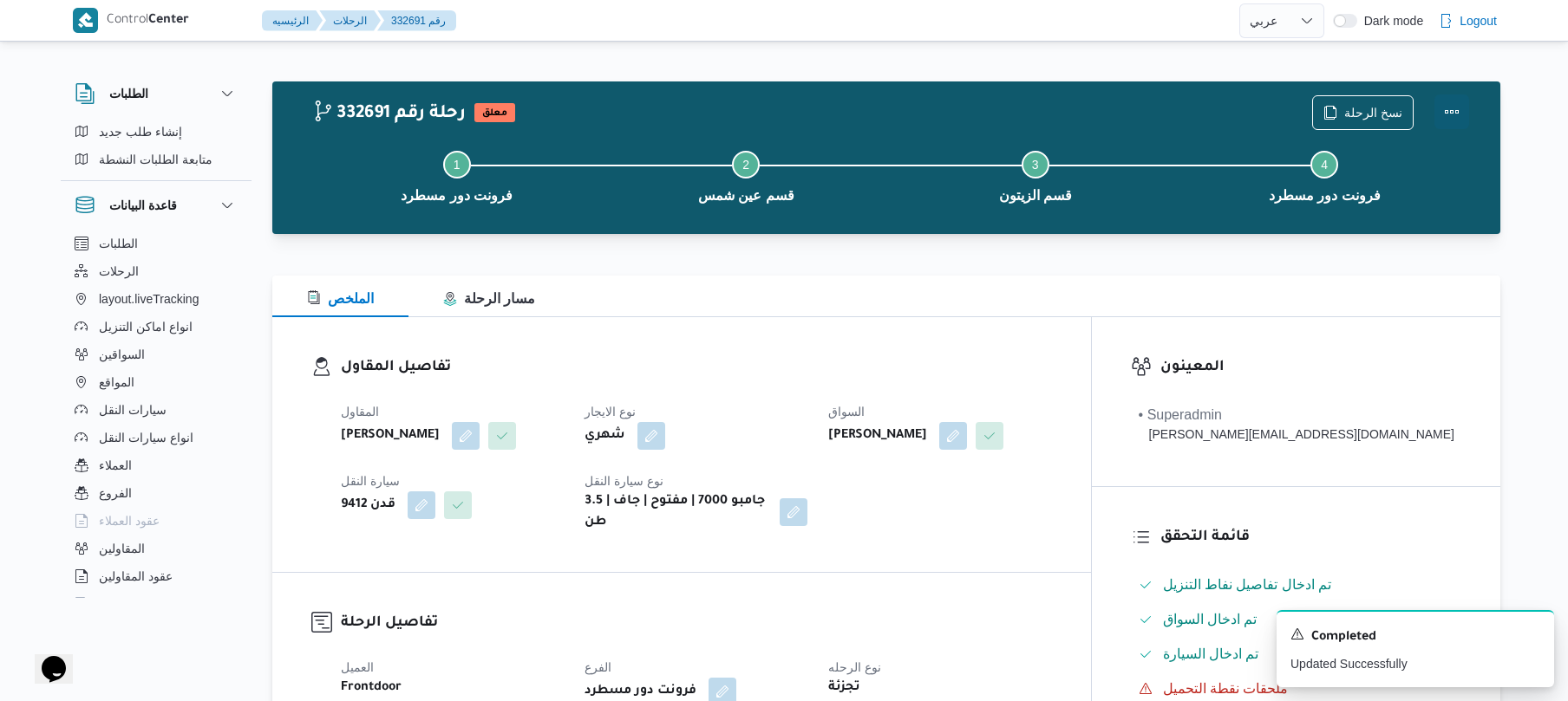
click at [1450, 116] on button "Actions" at bounding box center [1451, 111] width 35 height 35
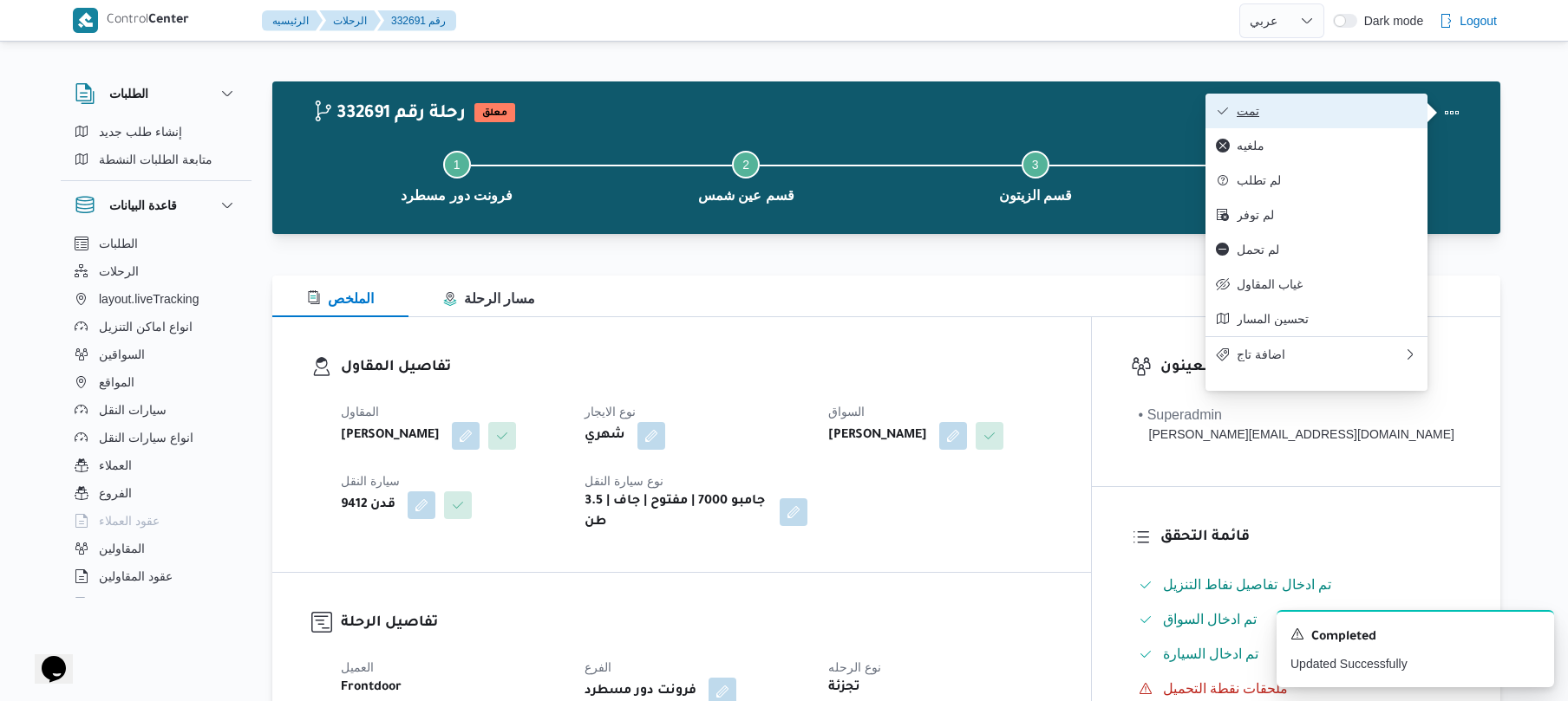
click at [1317, 126] on button "تمت" at bounding box center [1317, 110] width 222 height 35
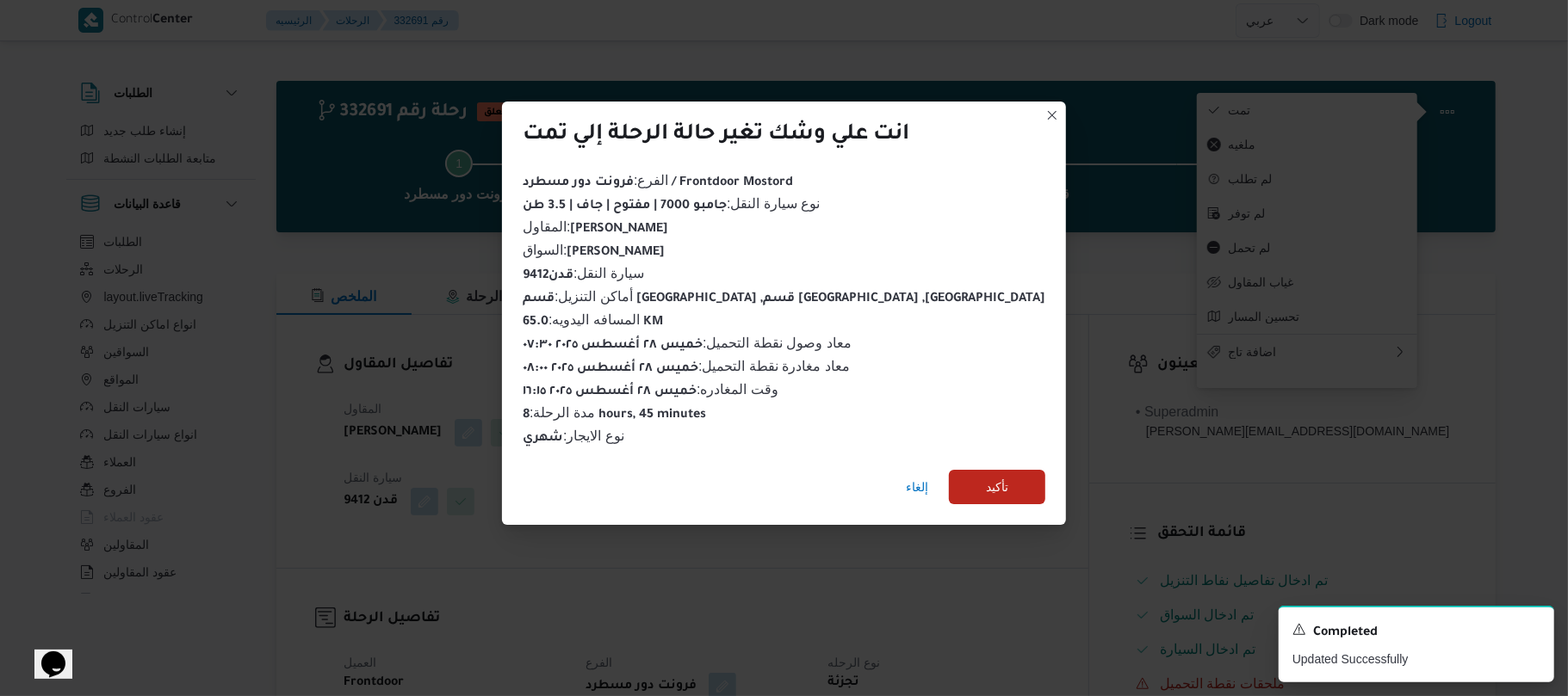
click at [937, 332] on div "الفرع : فرونت دور مسطرد / Frontdoor Mostord نوع سيارة النقل : جامبو 7000 | مفتو…" at bounding box center [784, 310] width 523 height 279
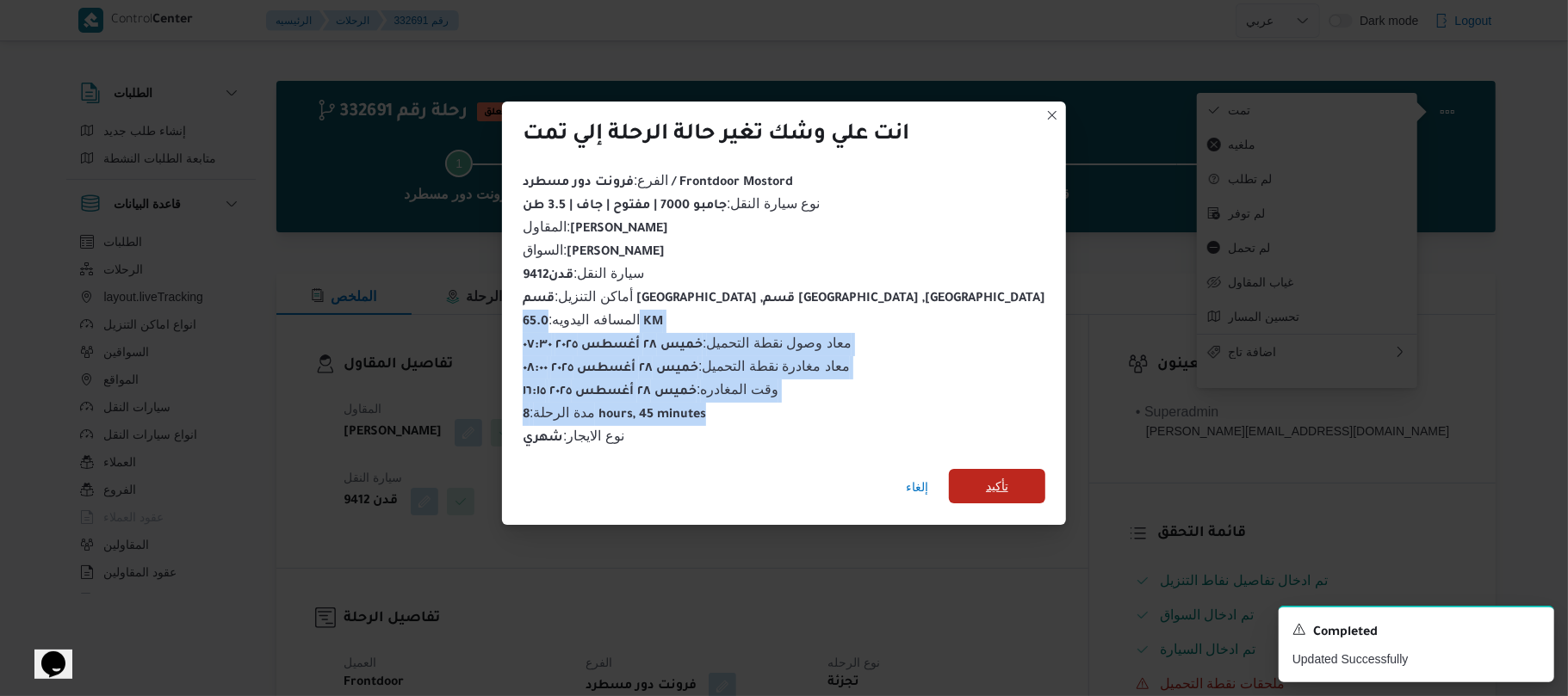
click at [950, 474] on span "تأكيد" at bounding box center [998, 486] width 96 height 34
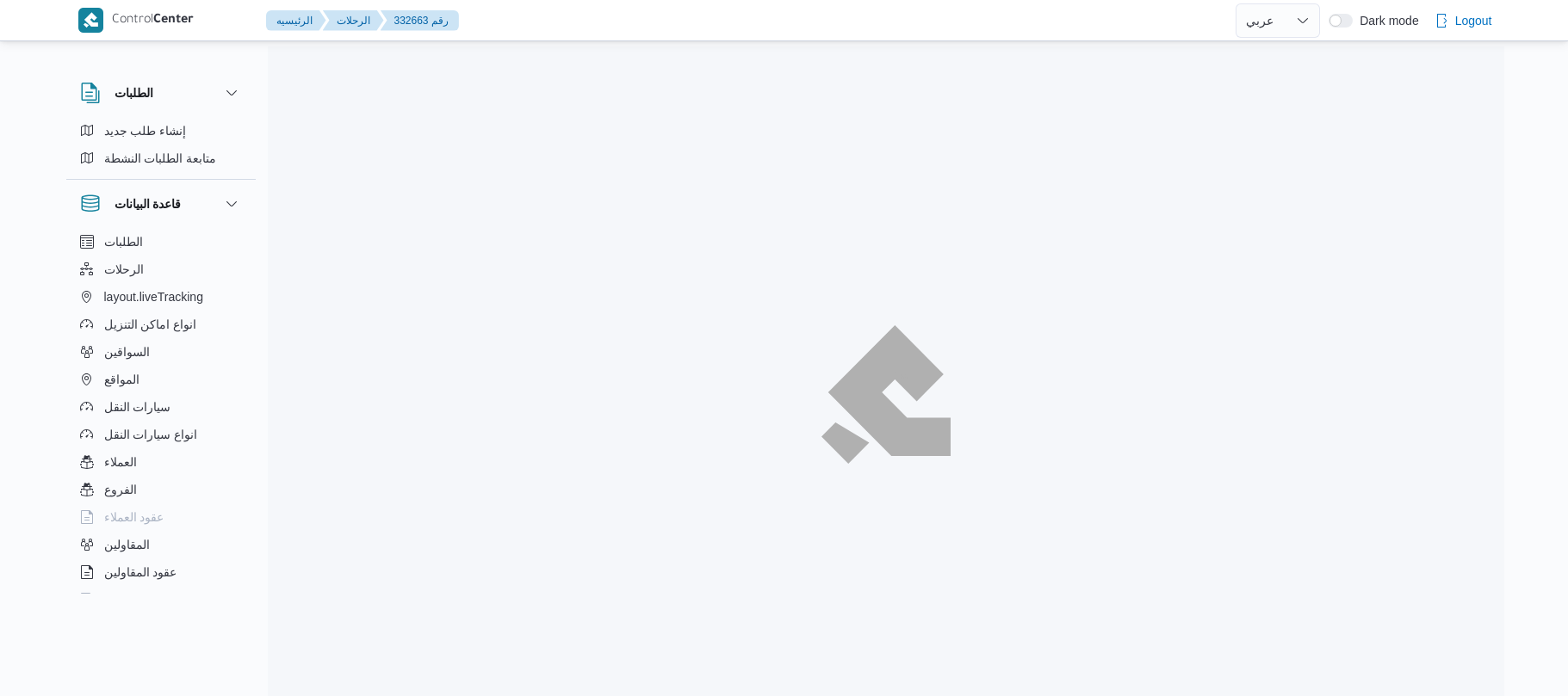
select select "ar"
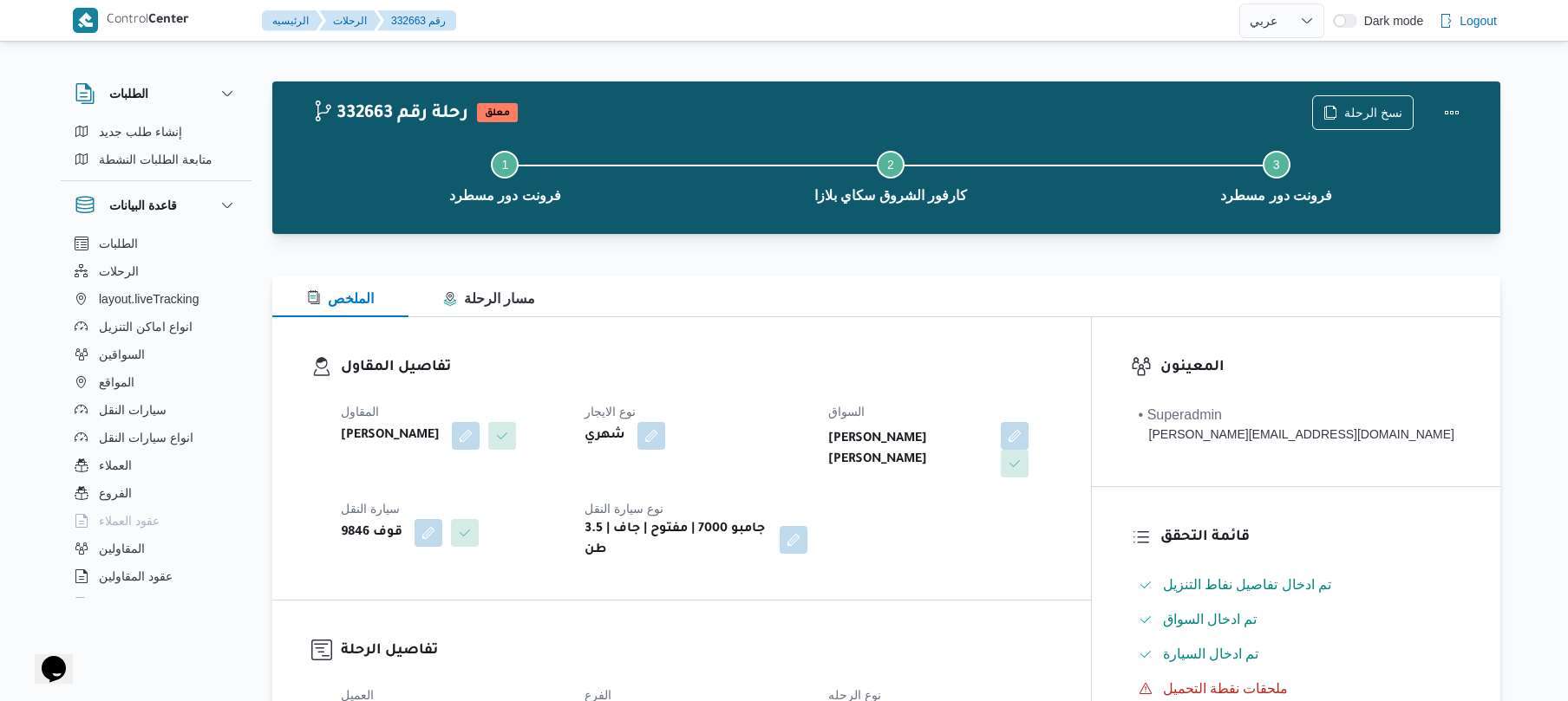
click at [913, 321] on div "تفاصيل المقاول المقاول [PERSON_NAME] [PERSON_NAME] نوع الايجار شهري السواق [PER…" at bounding box center [682, 458] width 819 height 283
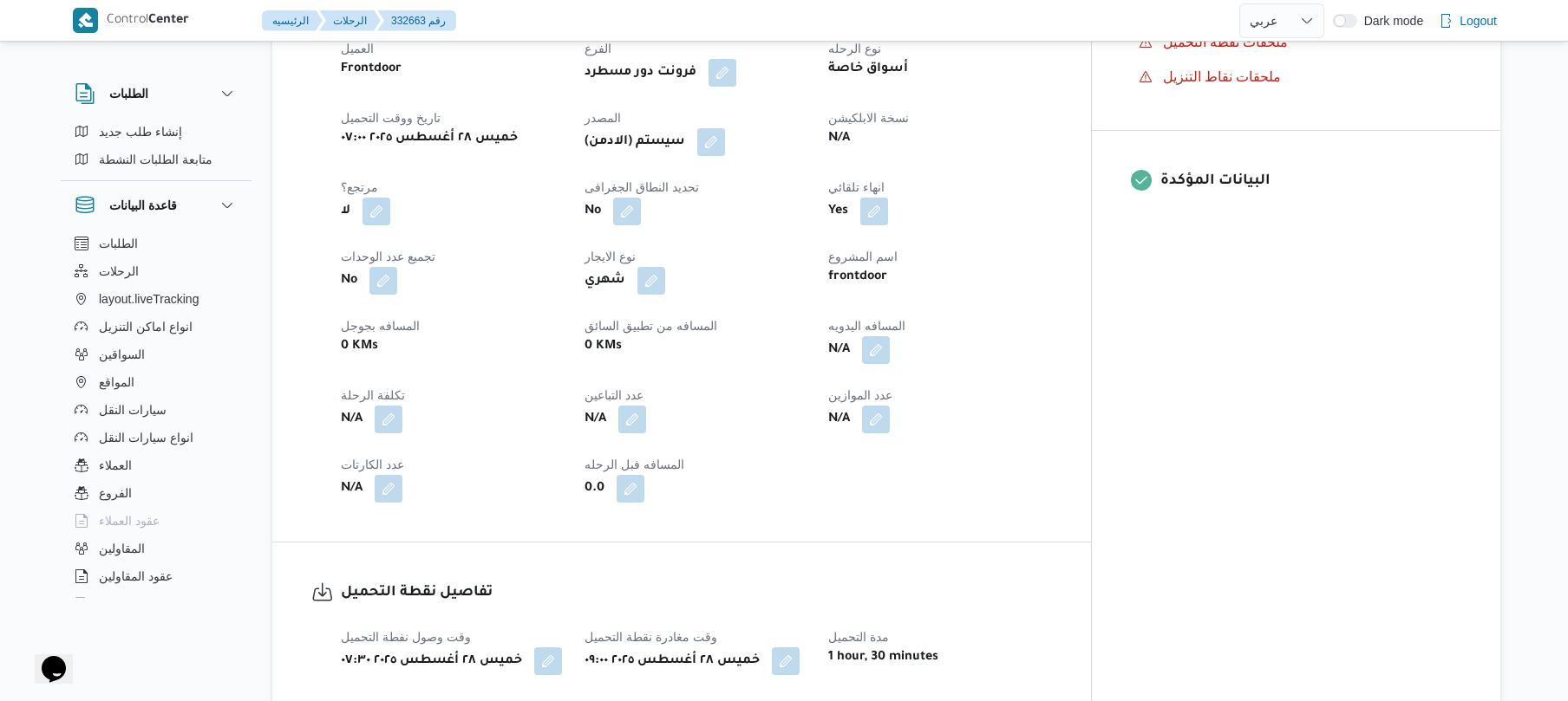
scroll to position [694, 0]
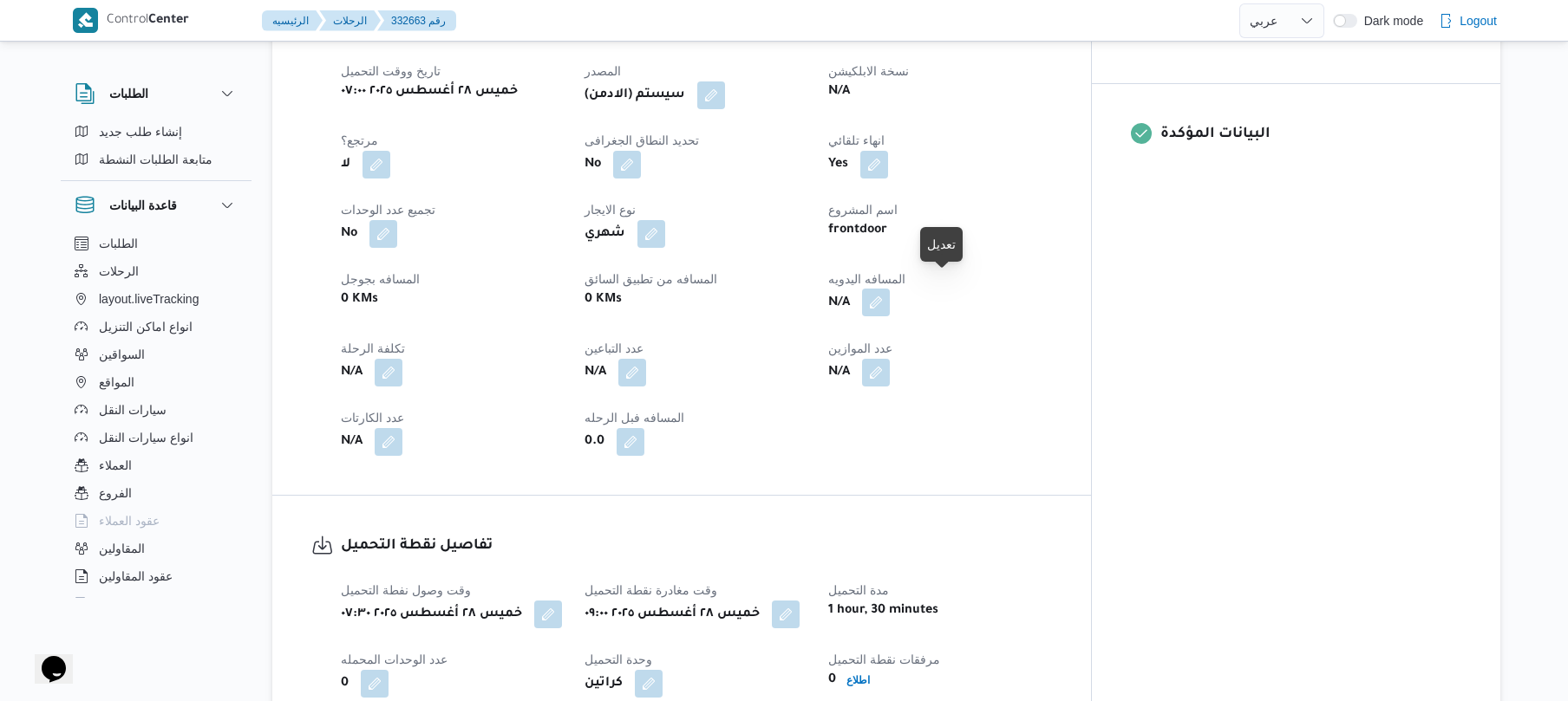
click at [890, 288] on button "button" at bounding box center [876, 302] width 28 height 28
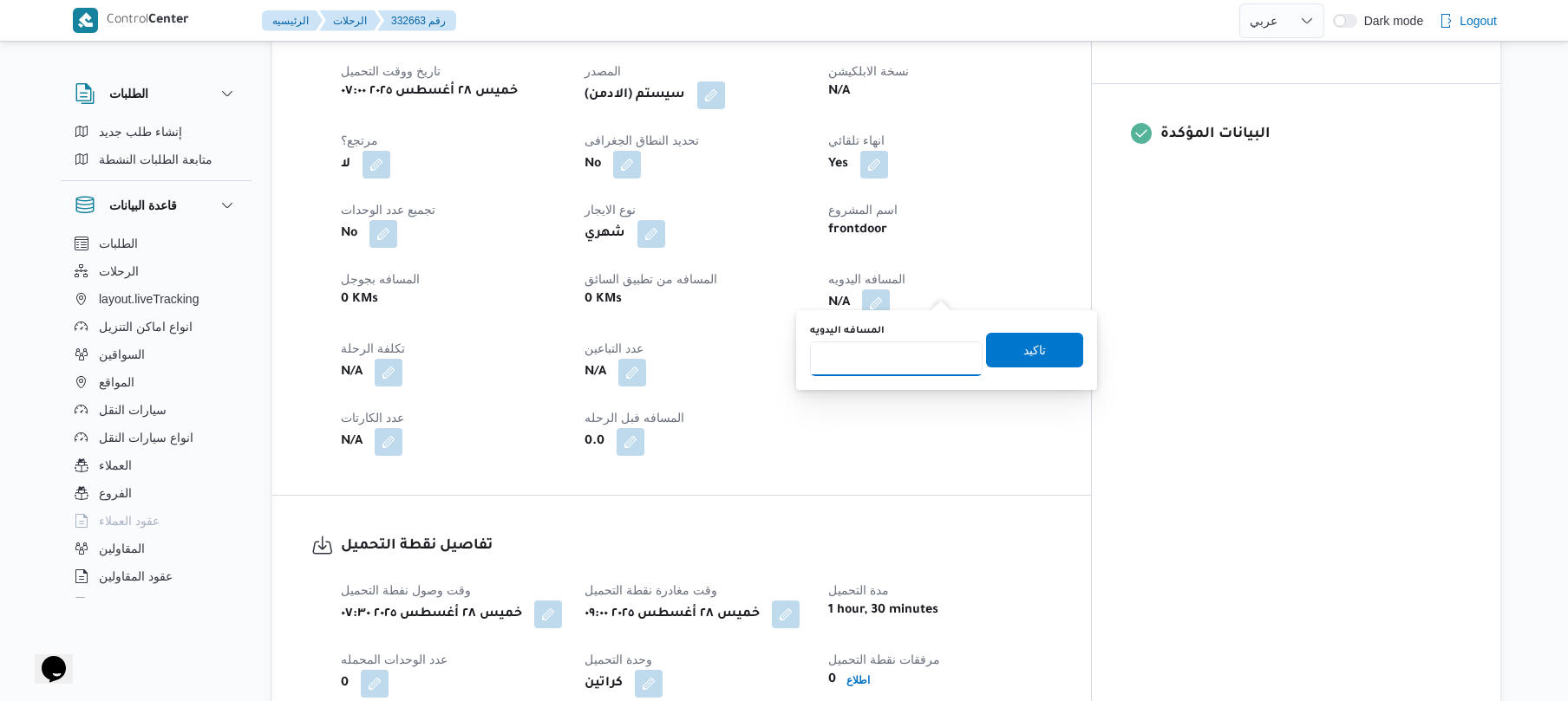
click at [872, 372] on input "المسافه اليدويه" at bounding box center [897, 358] width 173 height 35
type input "120"
click at [1007, 350] on span "تاكيد" at bounding box center [1035, 349] width 97 height 35
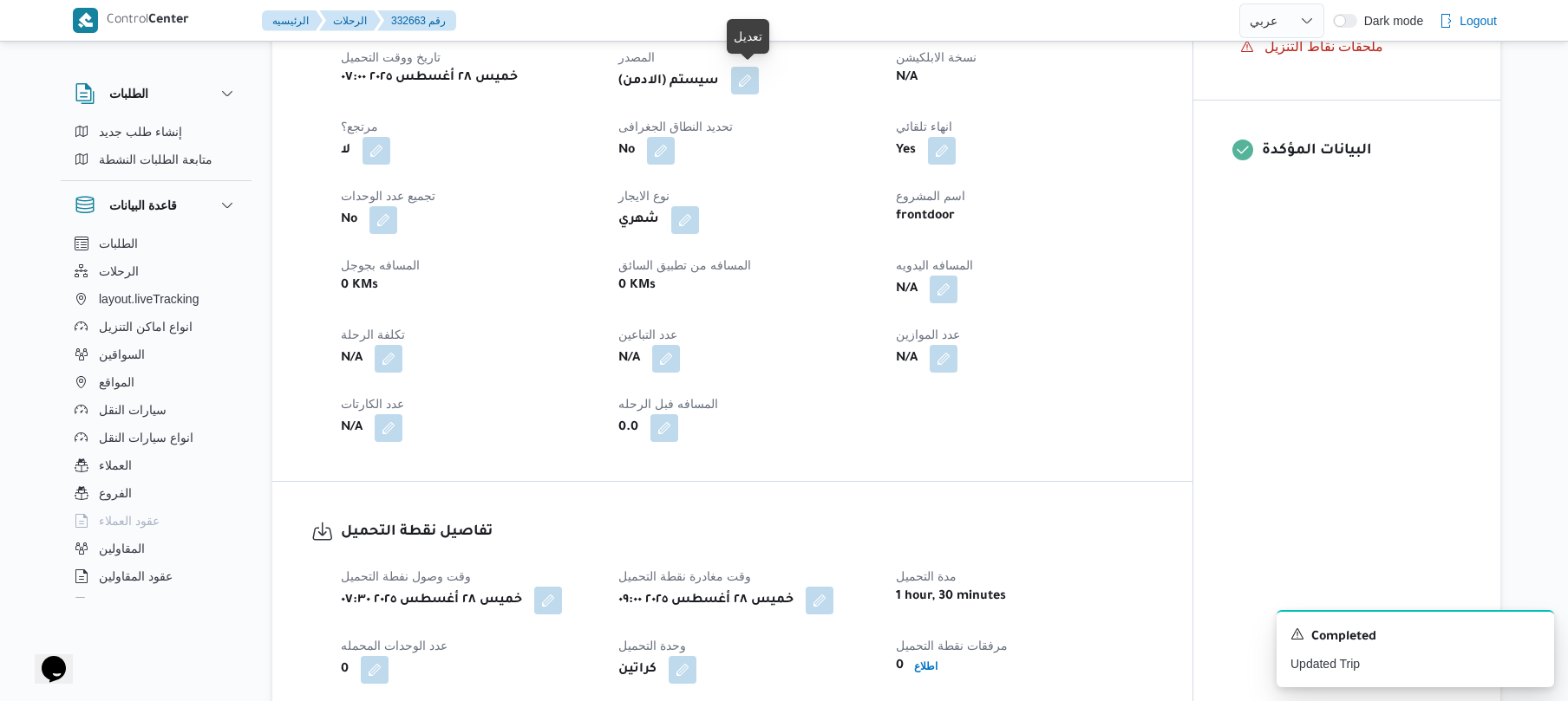
click at [749, 77] on button "button" at bounding box center [745, 81] width 28 height 28
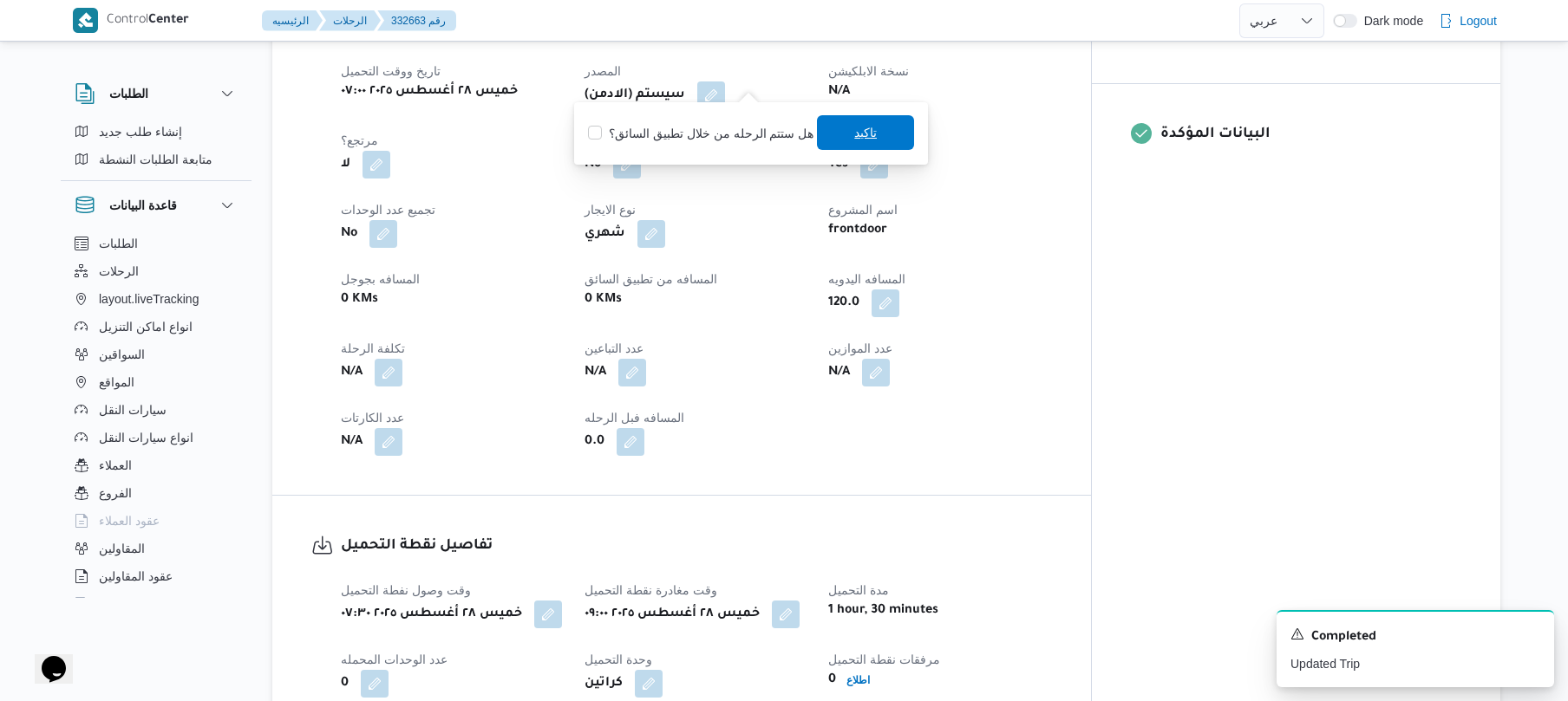
click at [837, 128] on span "تاكيد" at bounding box center [866, 133] width 97 height 35
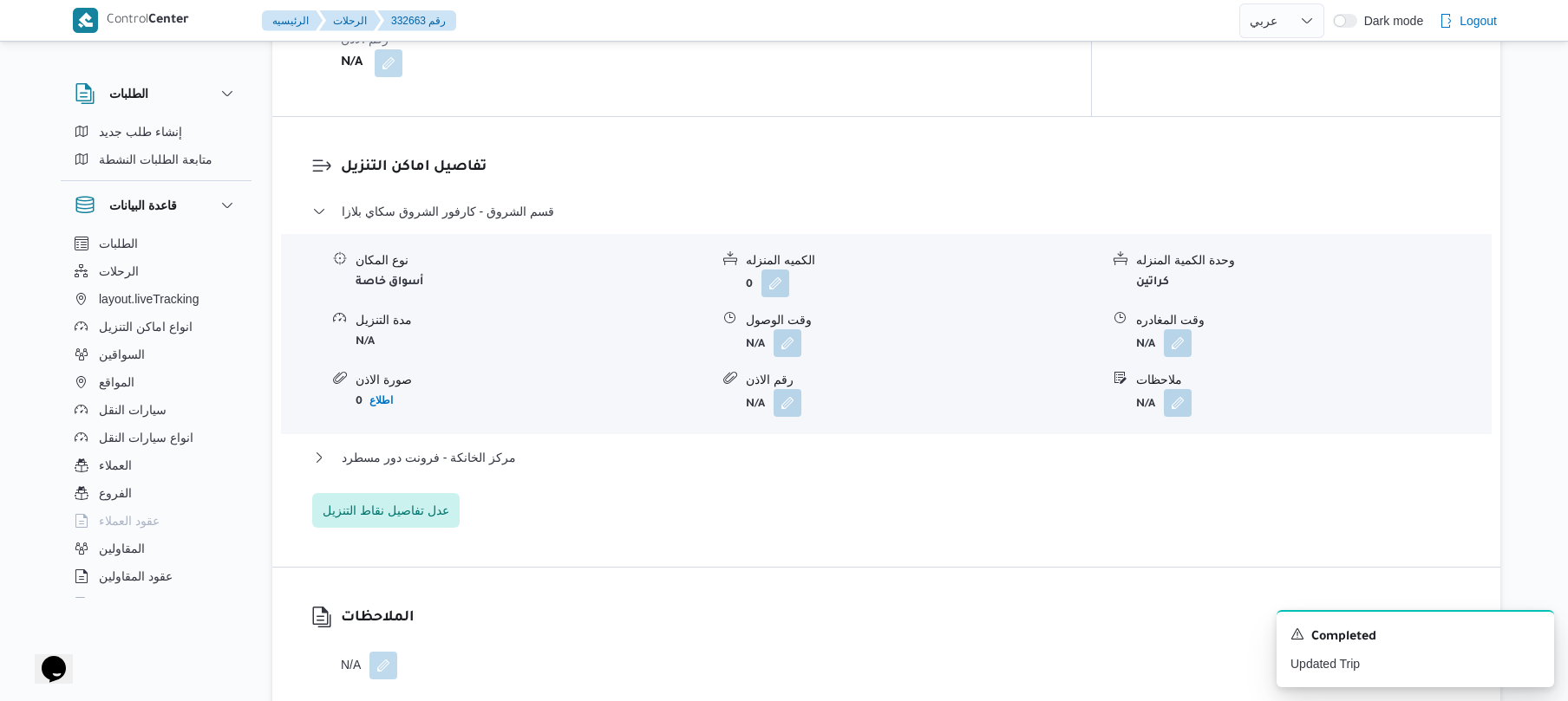
scroll to position [1387, 0]
click at [784, 330] on button "button" at bounding box center [788, 339] width 28 height 28
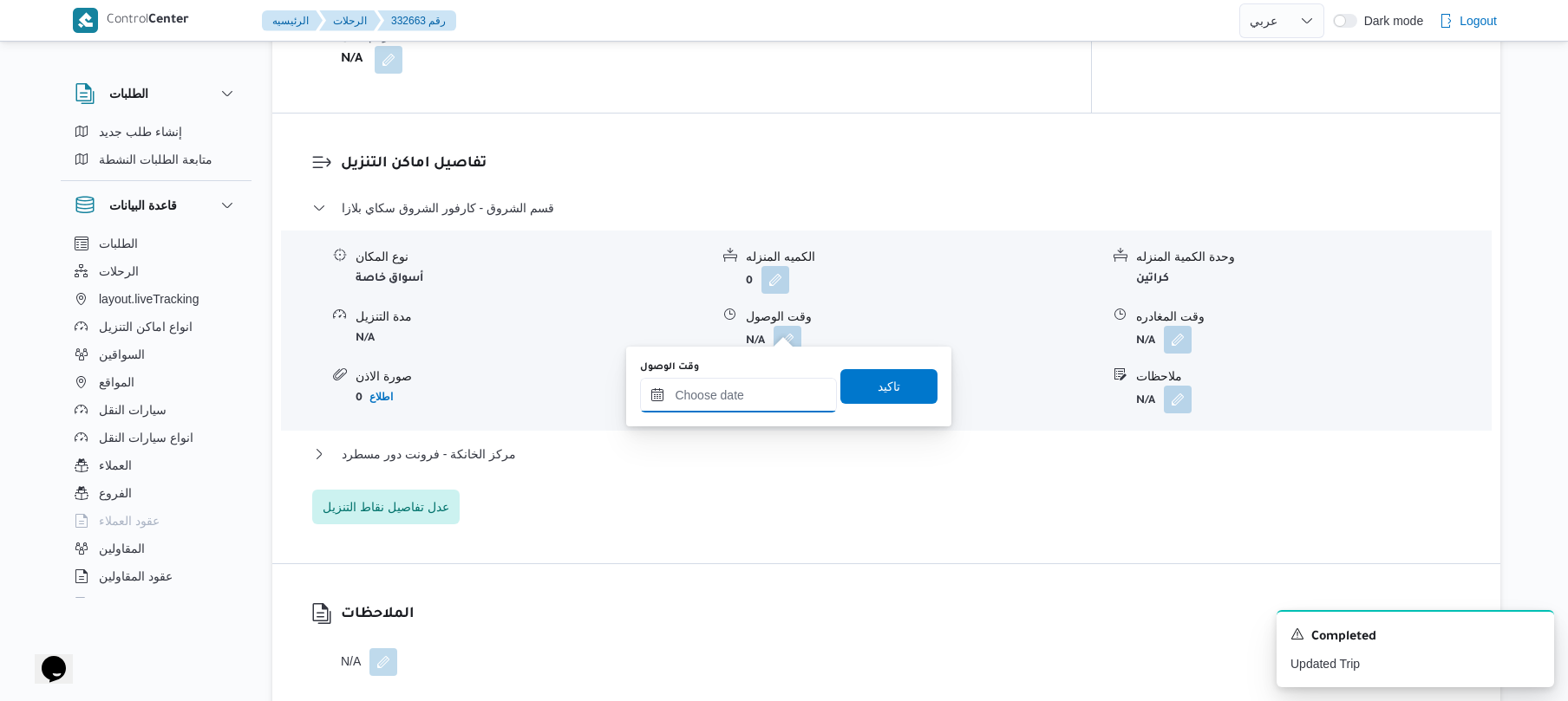
click at [726, 402] on input "وقت الوصول" at bounding box center [738, 395] width 197 height 35
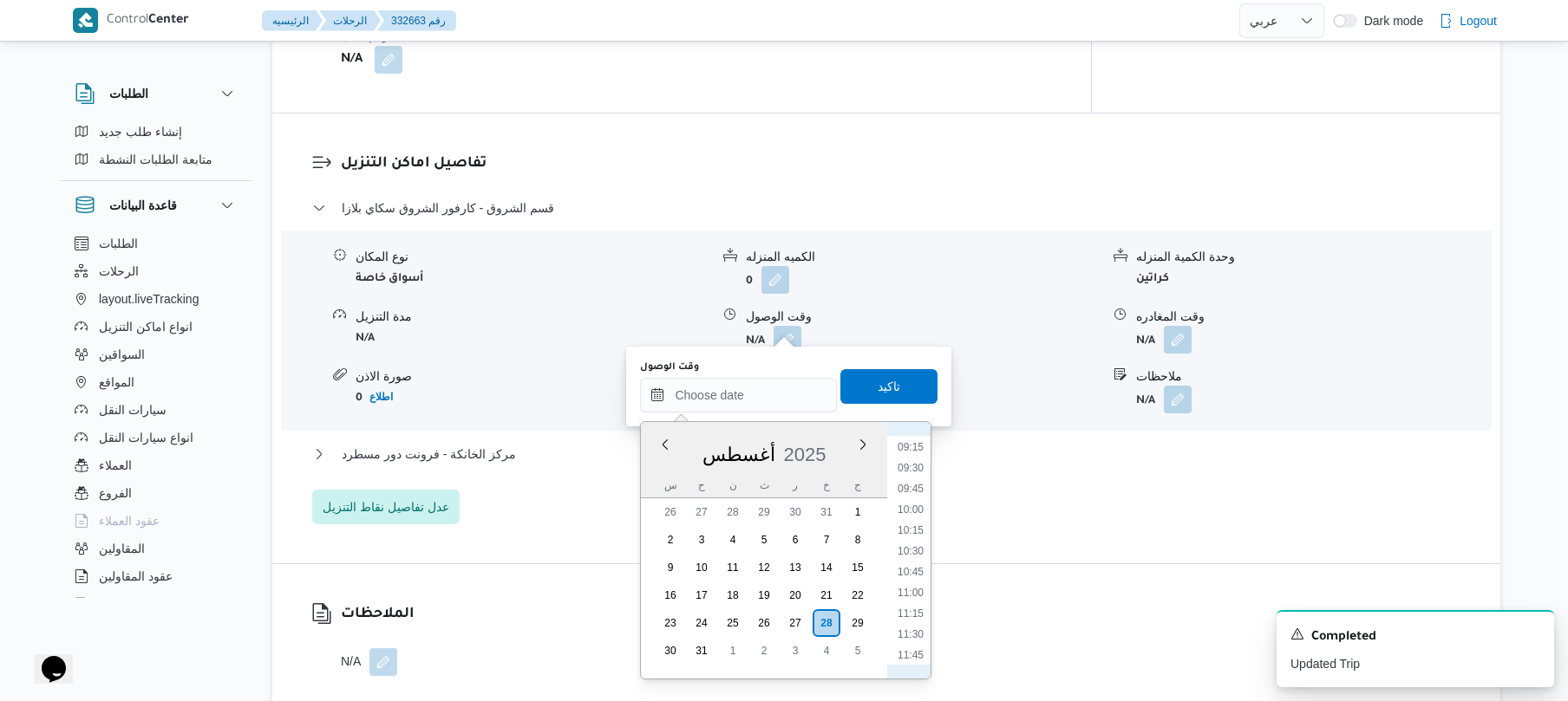
scroll to position [736, 0]
click at [913, 522] on li "09:45" at bounding box center [911, 520] width 40 height 18
type input "[DATE] ٠٩:٤٥"
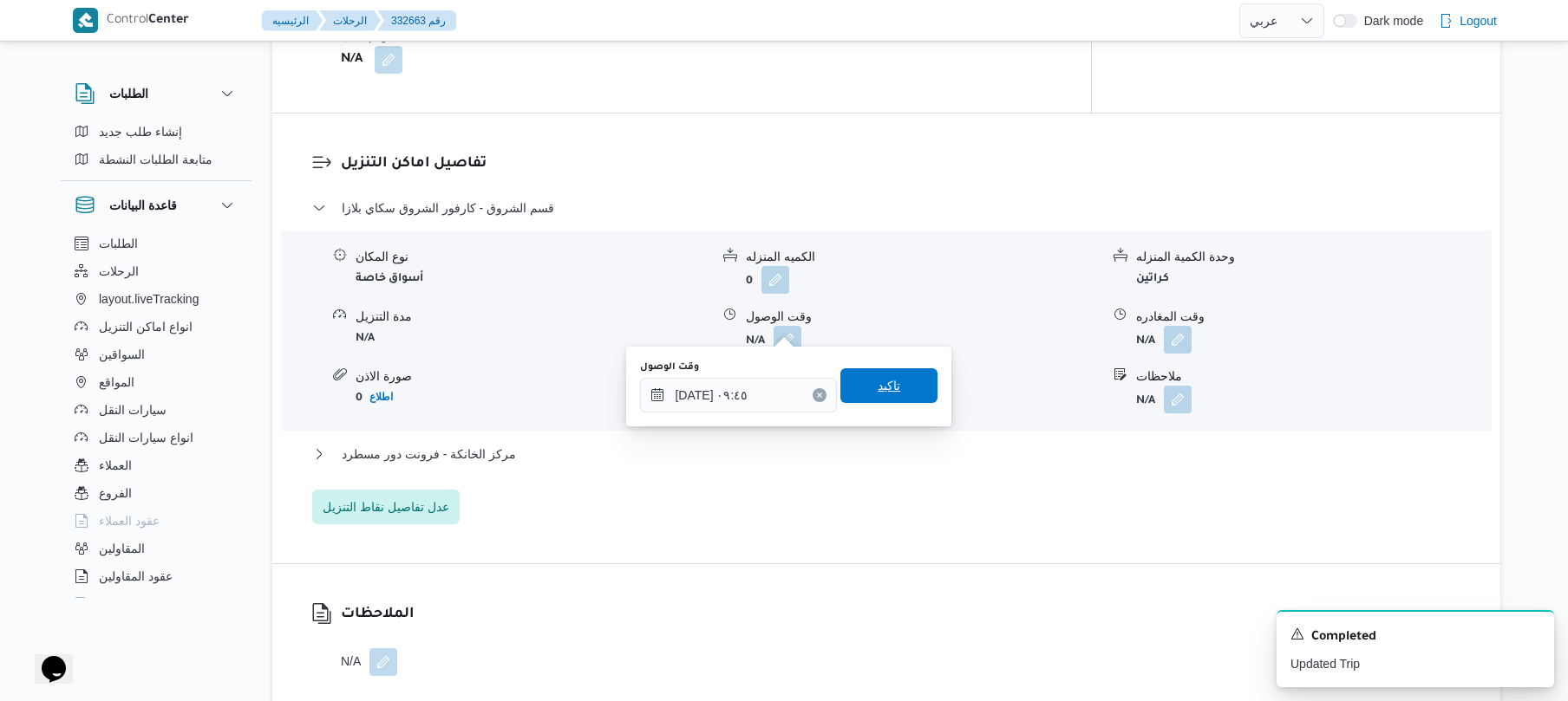
click at [900, 386] on span "تاكيد" at bounding box center [889, 386] width 97 height 35
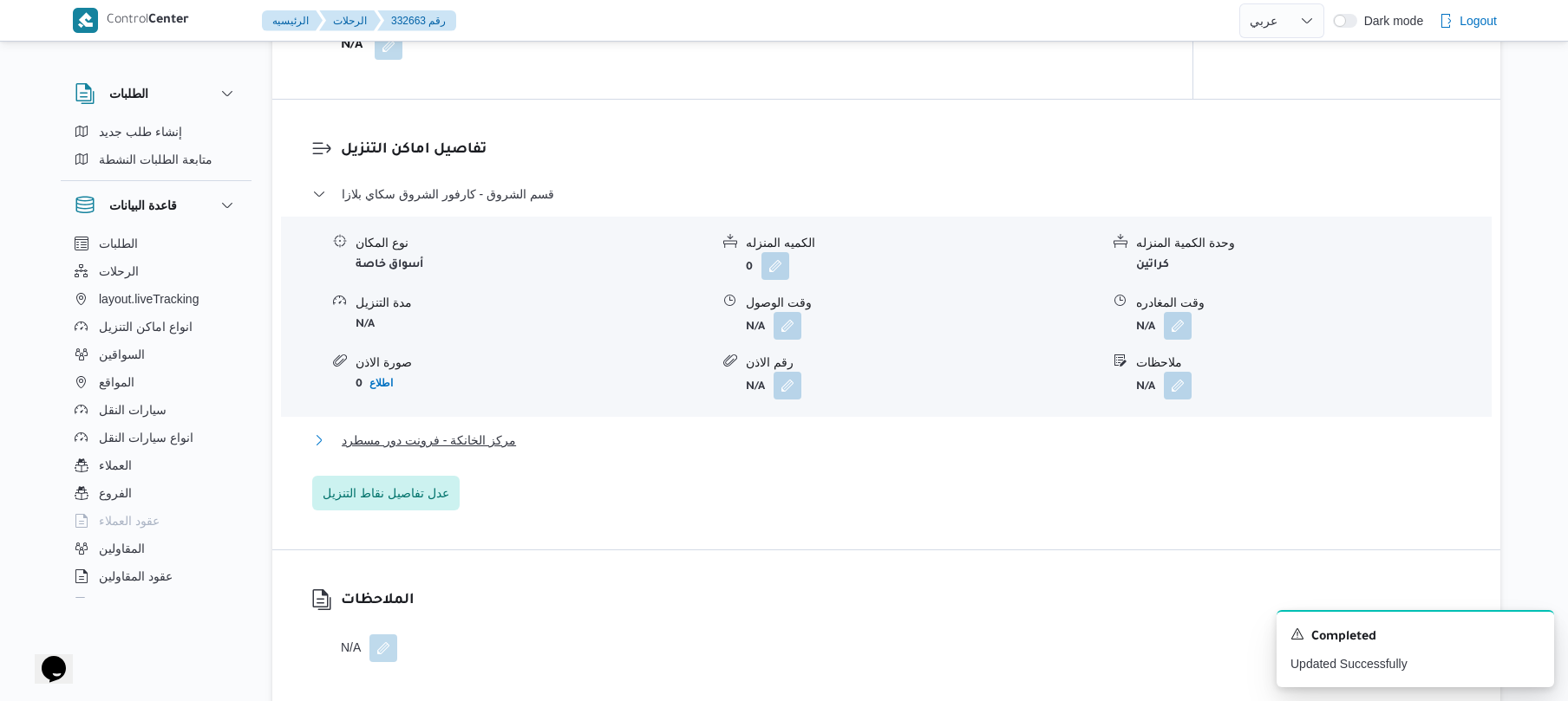
click at [830, 439] on button "مركز الخانكة - فرونت دور مسطرد" at bounding box center [886, 441] width 1150 height 21
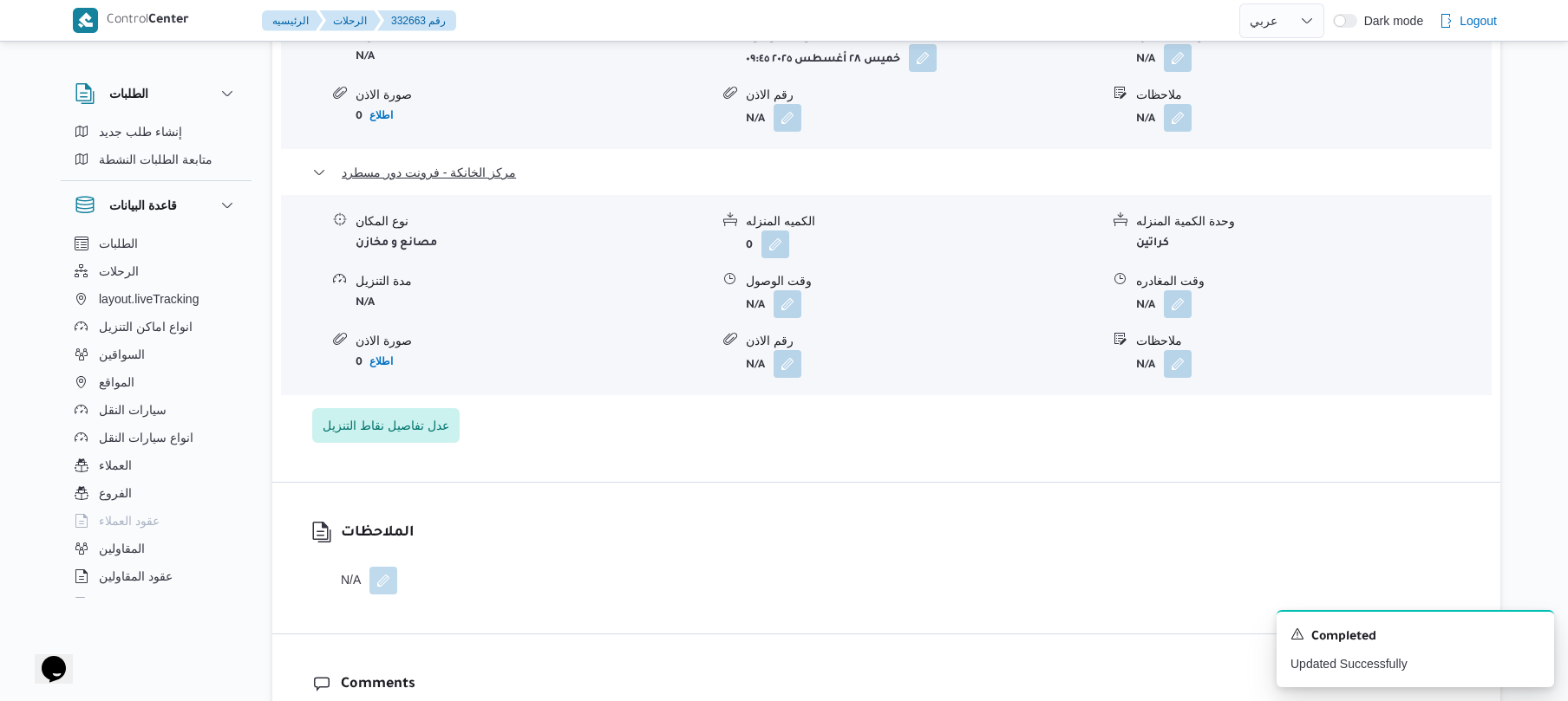
scroll to position [1711, 0]
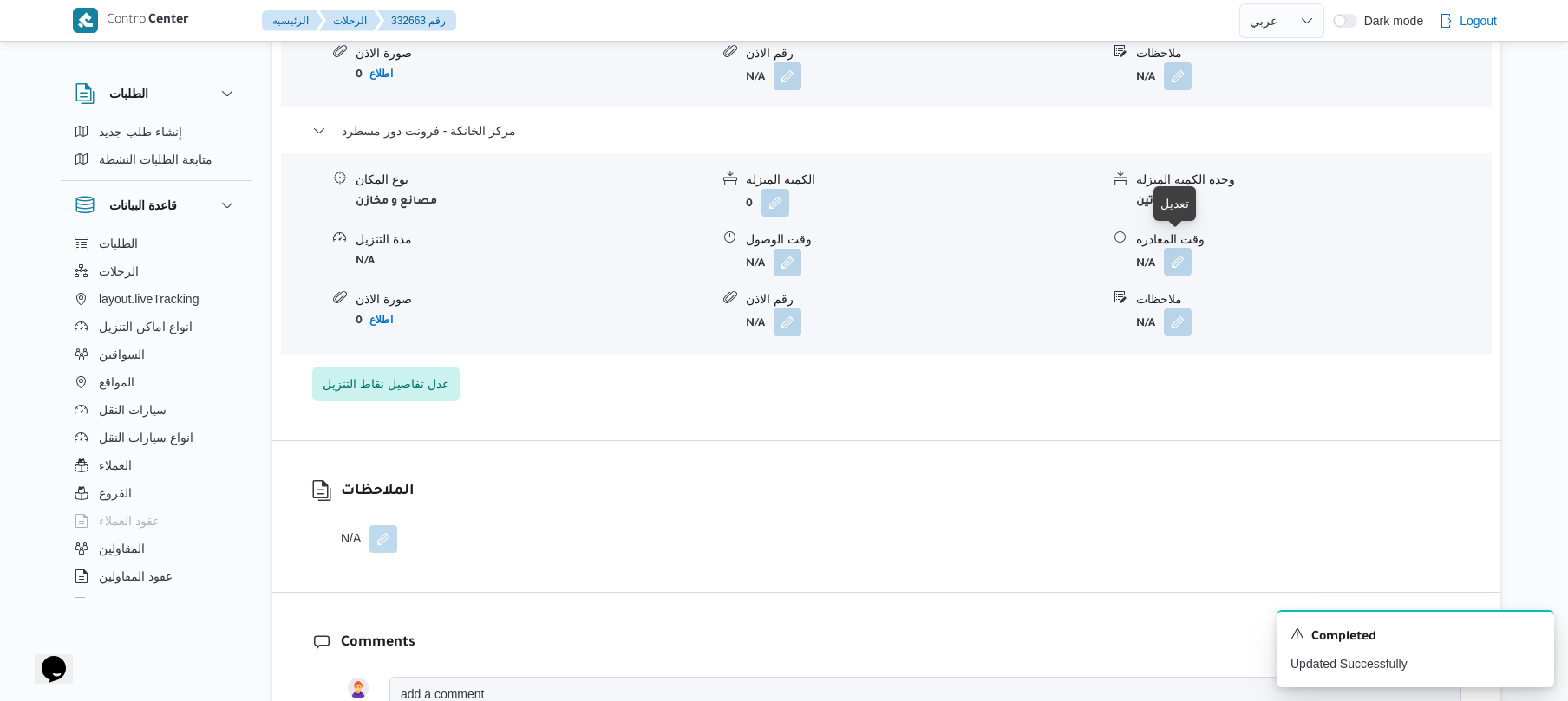
click at [1183, 248] on button "button" at bounding box center [1178, 262] width 28 height 28
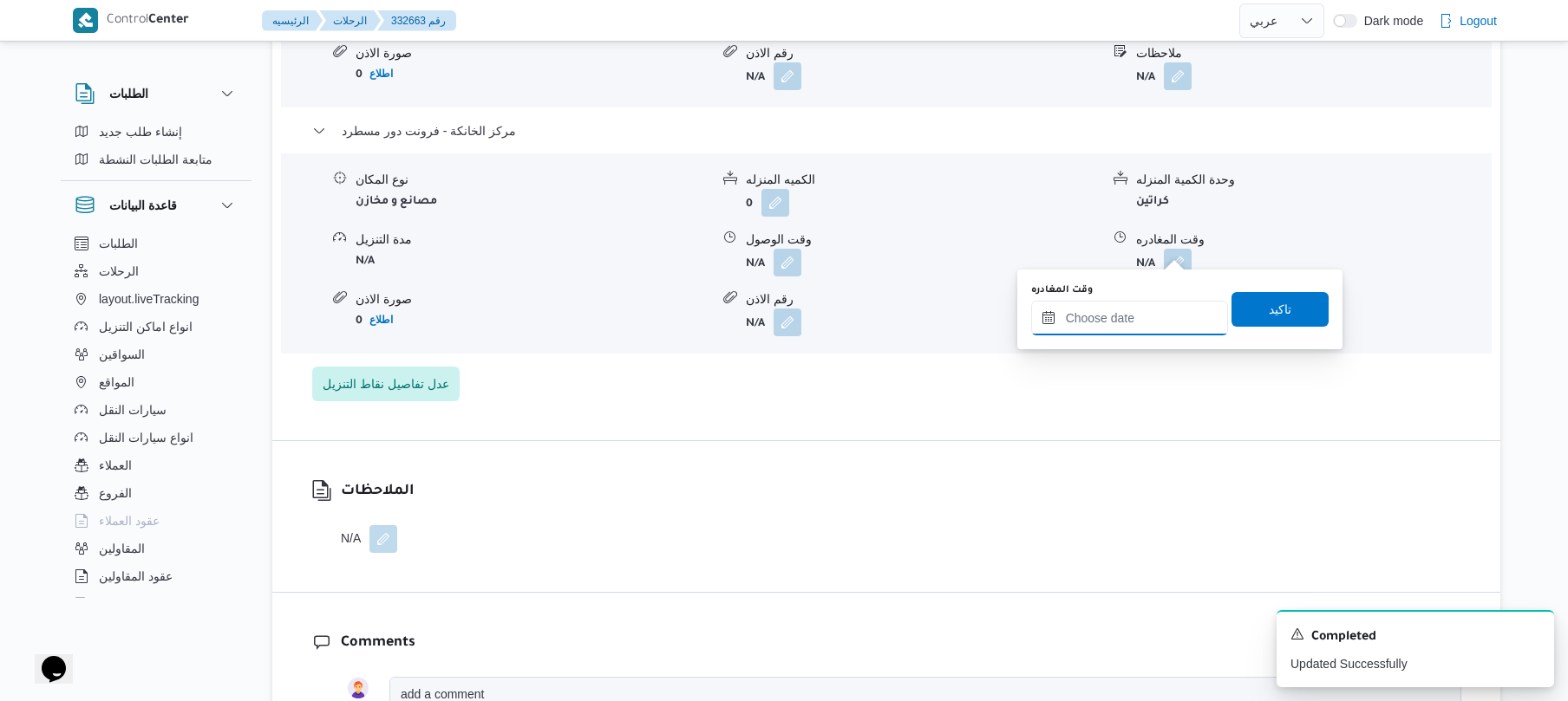
click at [1121, 311] on input "وقت المغادره" at bounding box center [1129, 317] width 197 height 35
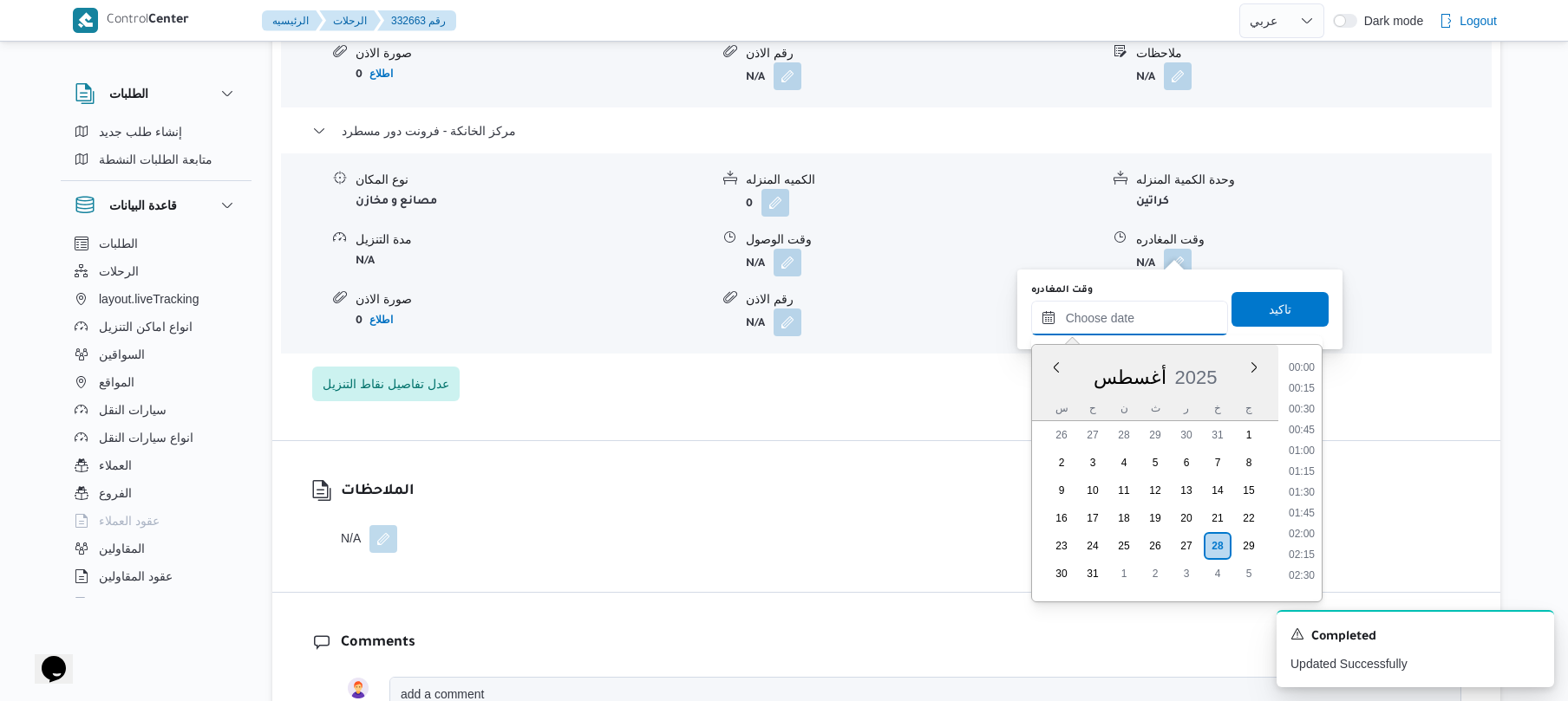
scroll to position [1319, 0]
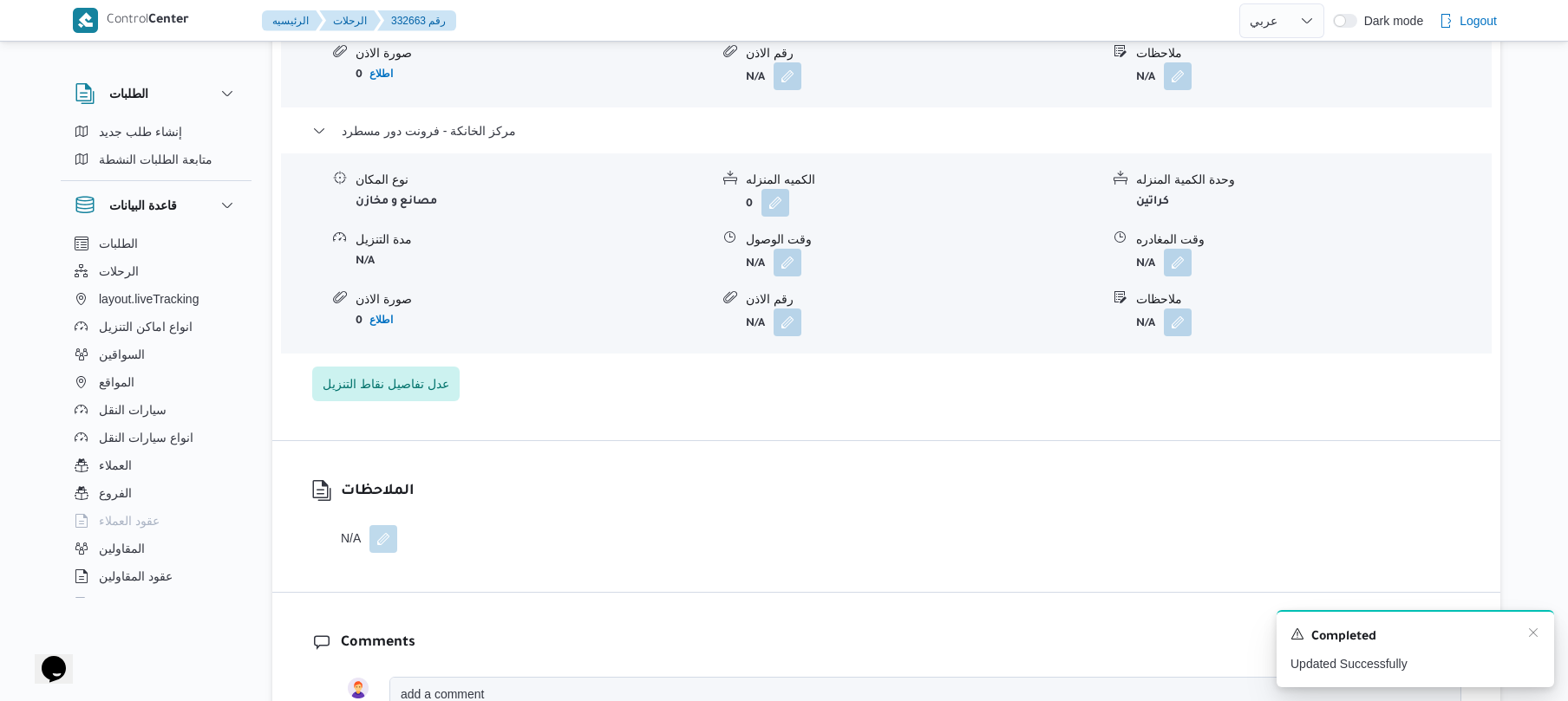
click at [1292, 666] on p "Updated Successfully" at bounding box center [1415, 665] width 249 height 19
click at [1183, 253] on button "button" at bounding box center [1178, 262] width 28 height 28
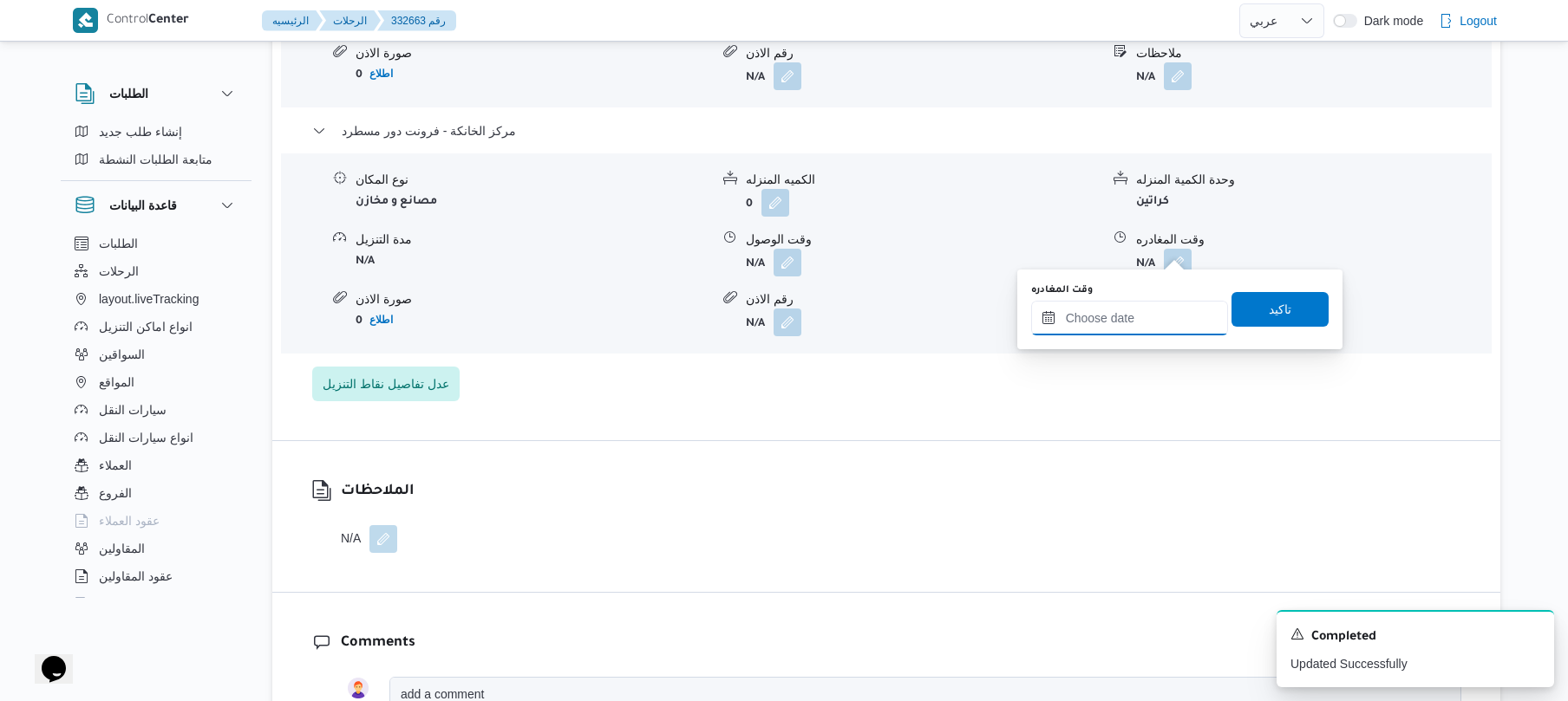
click at [1167, 317] on input "وقت المغادره" at bounding box center [1129, 317] width 197 height 35
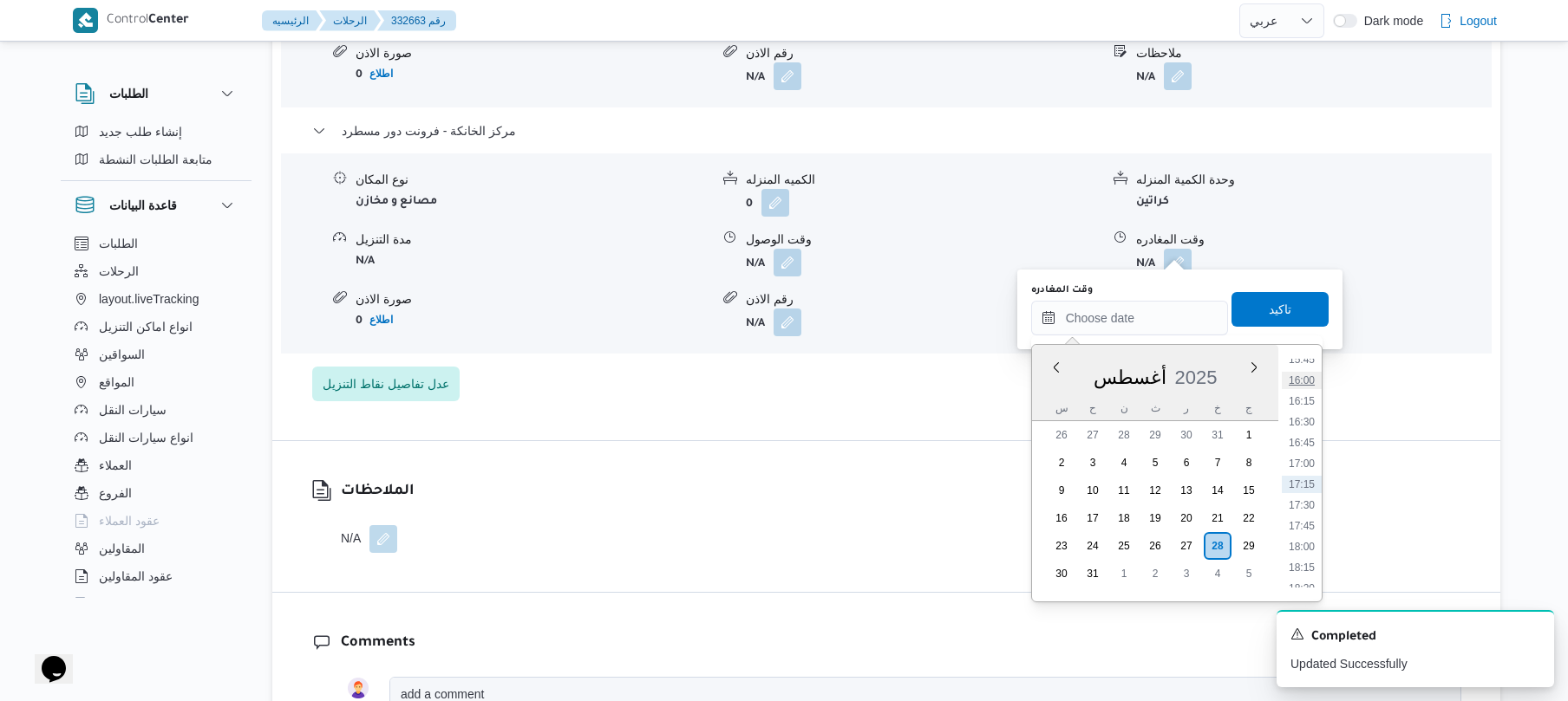
click at [1302, 380] on ul "00:00 00:15 00:30 00:45 01:00 01:15 01:30 01:45 02:00 02:15 02:30 02:45 03:00 0…" at bounding box center [1302, 473] width 40 height 229
click at [1305, 383] on li "16:00" at bounding box center [1302, 383] width 40 height 18
type input "[DATE] ١٦:٠٠"
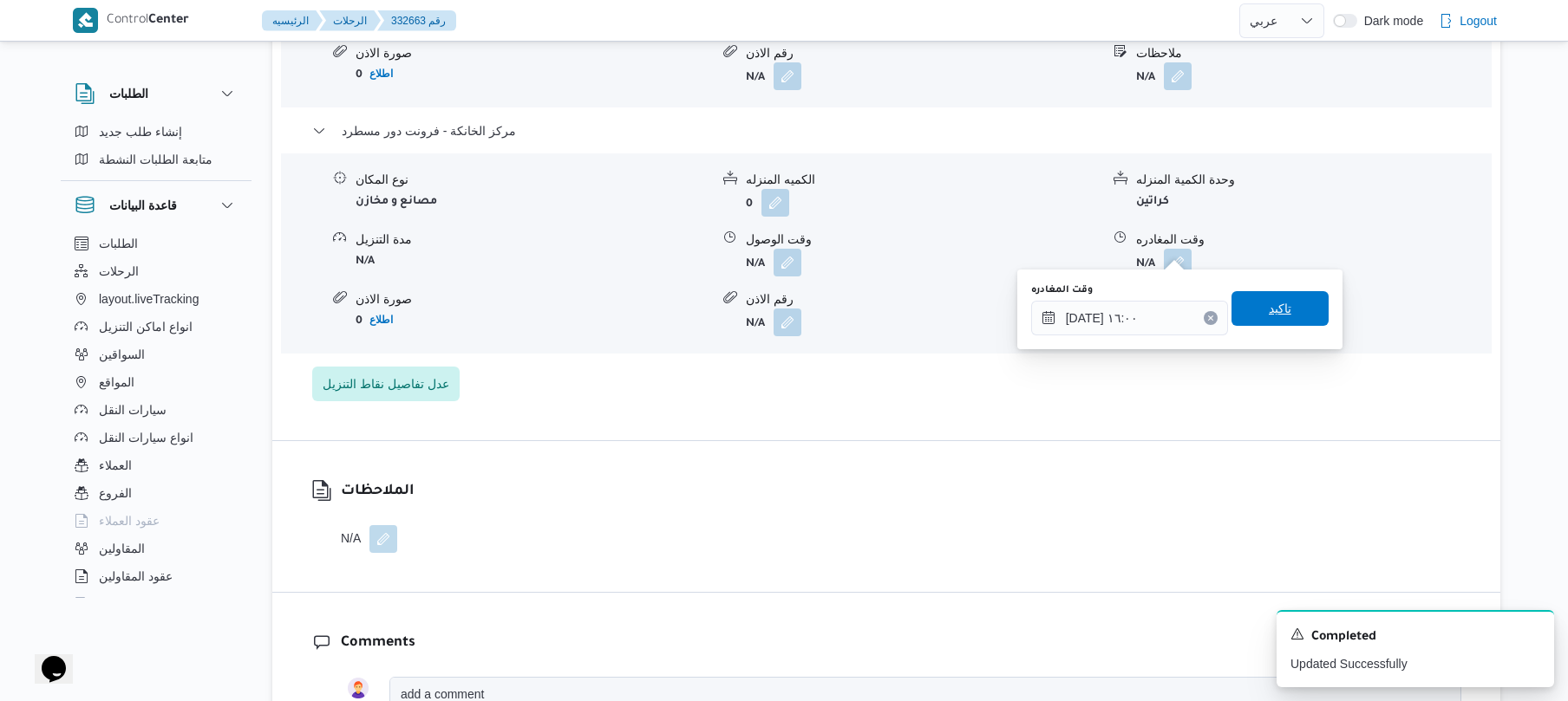
click at [1271, 305] on span "تاكيد" at bounding box center [1280, 309] width 22 height 21
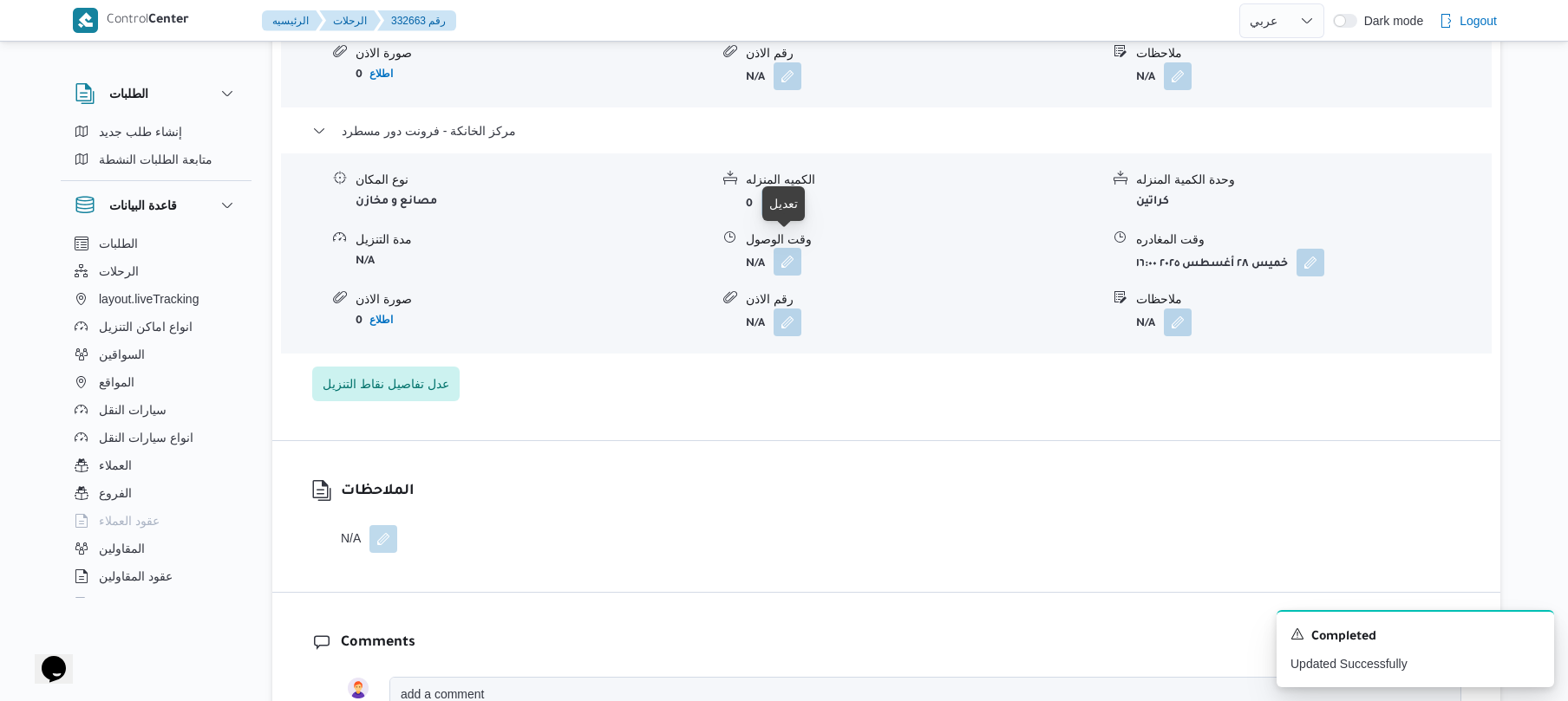
click at [778, 248] on button "button" at bounding box center [788, 262] width 28 height 28
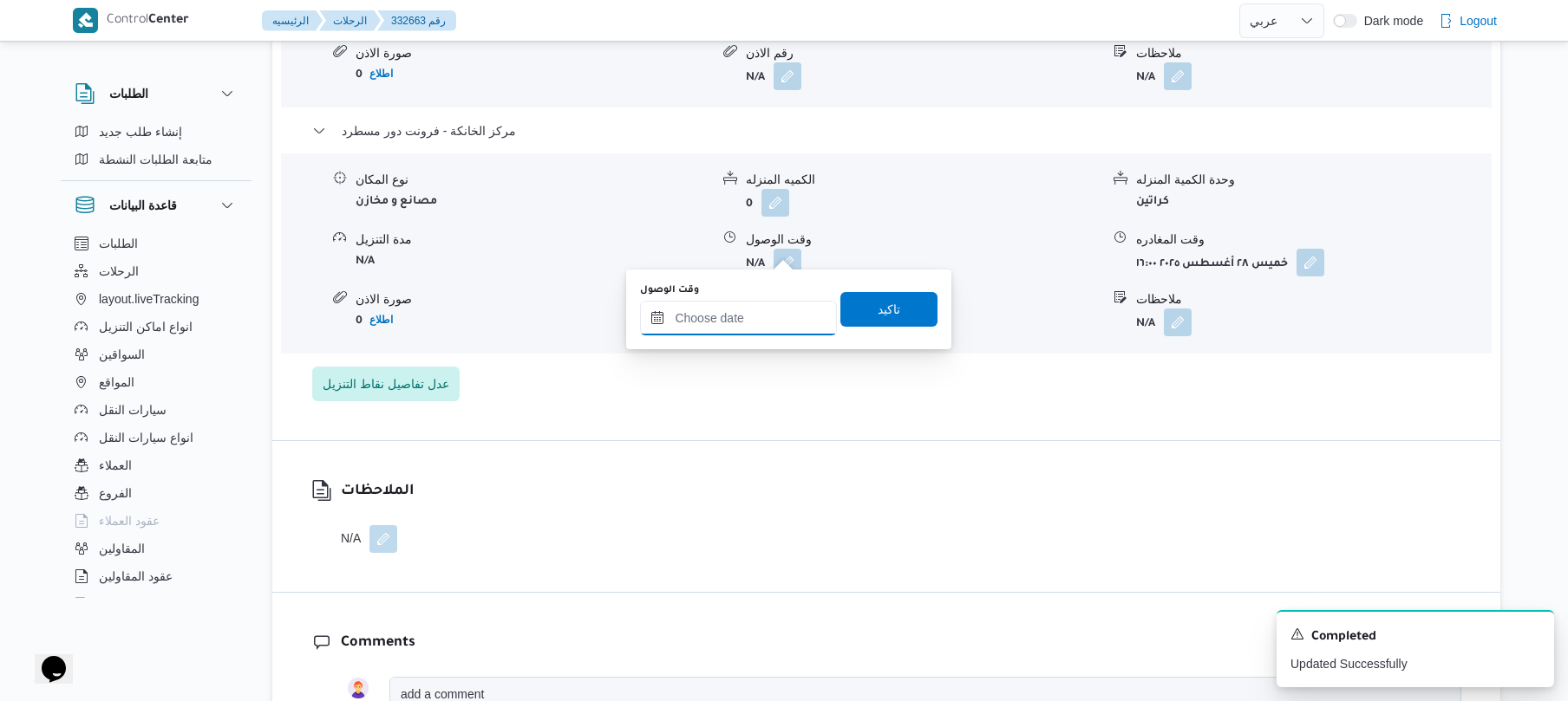
click at [747, 329] on input "وقت الوصول" at bounding box center [738, 317] width 197 height 35
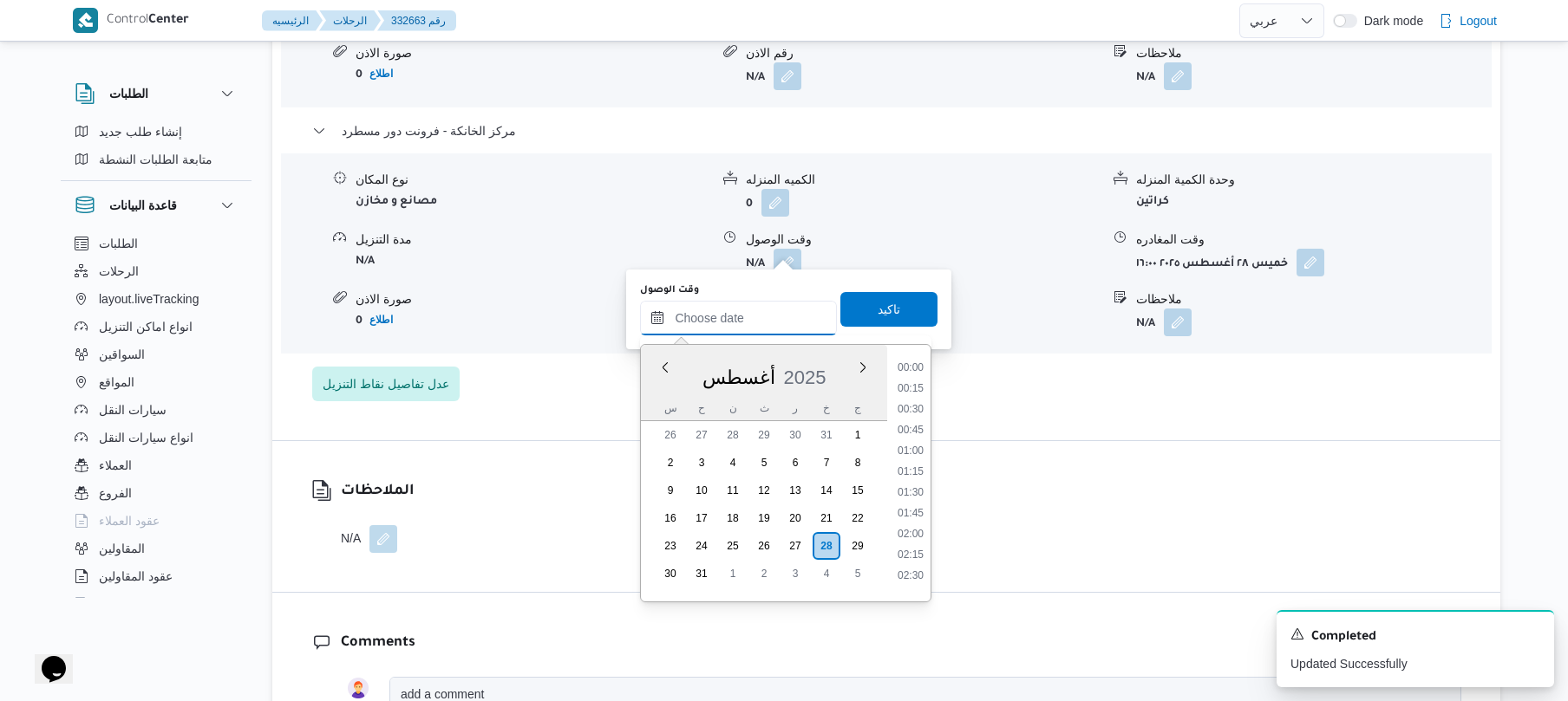
scroll to position [1319, 0]
click at [918, 362] on li "15:45" at bounding box center [911, 359] width 40 height 18
type input "[DATE] ١٥:٤٥"
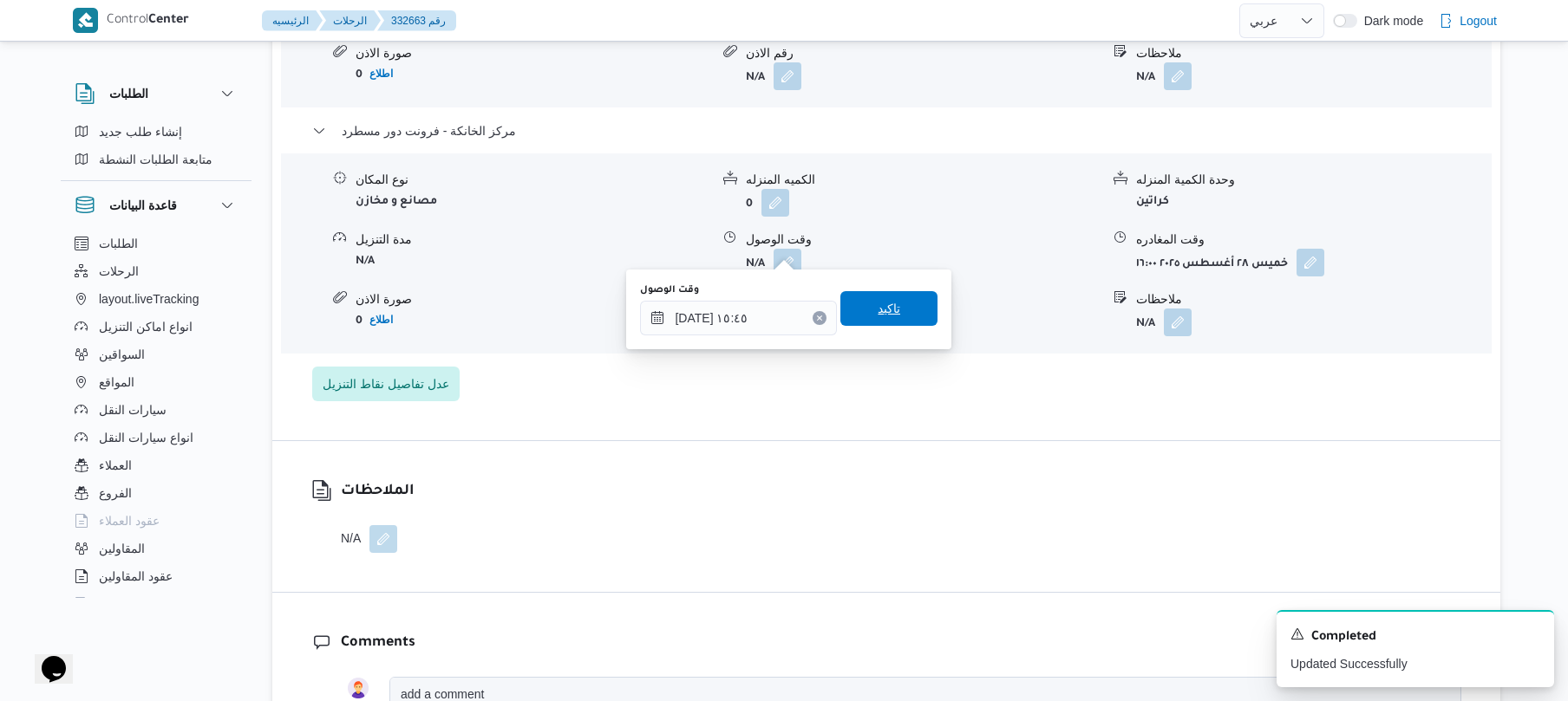
click at [892, 314] on span "تاكيد" at bounding box center [889, 308] width 97 height 35
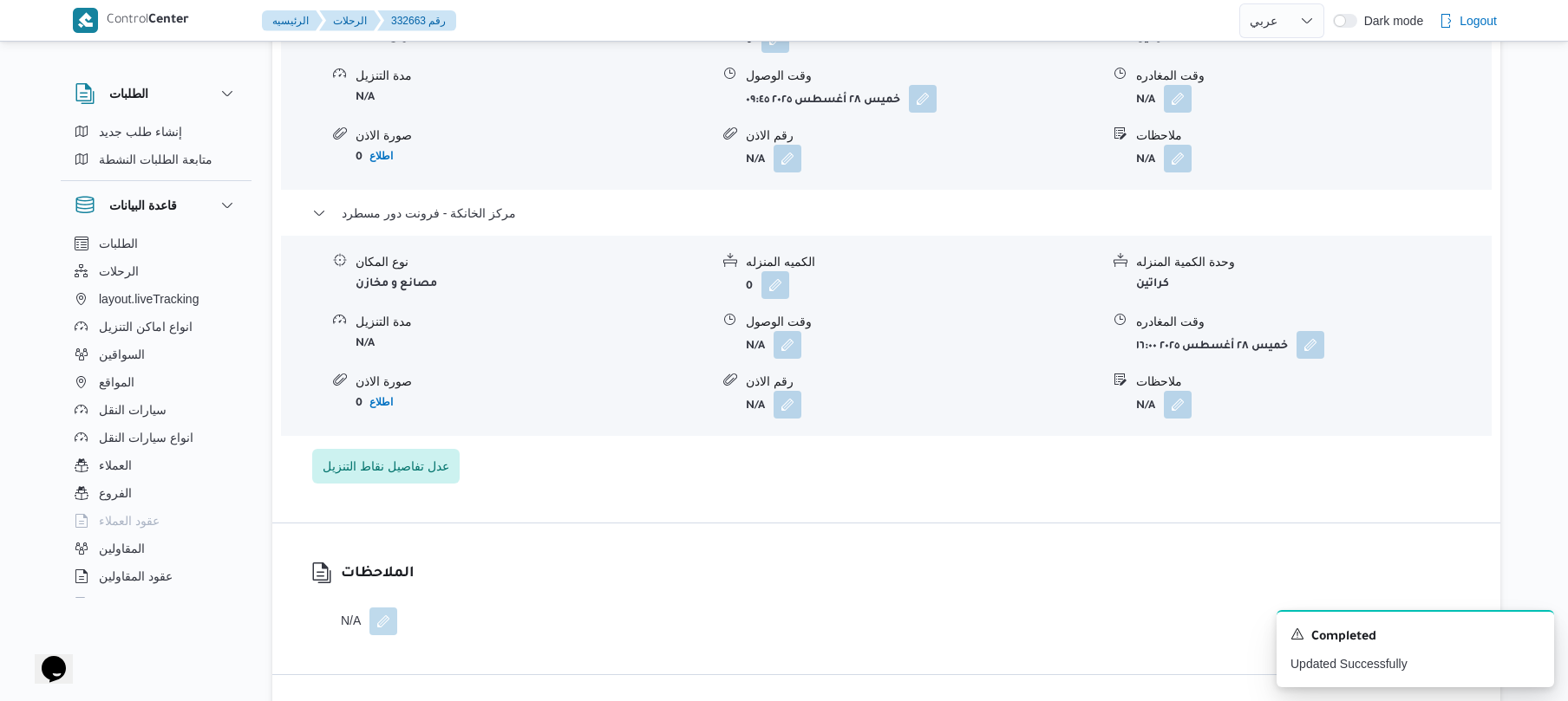
scroll to position [1572, 0]
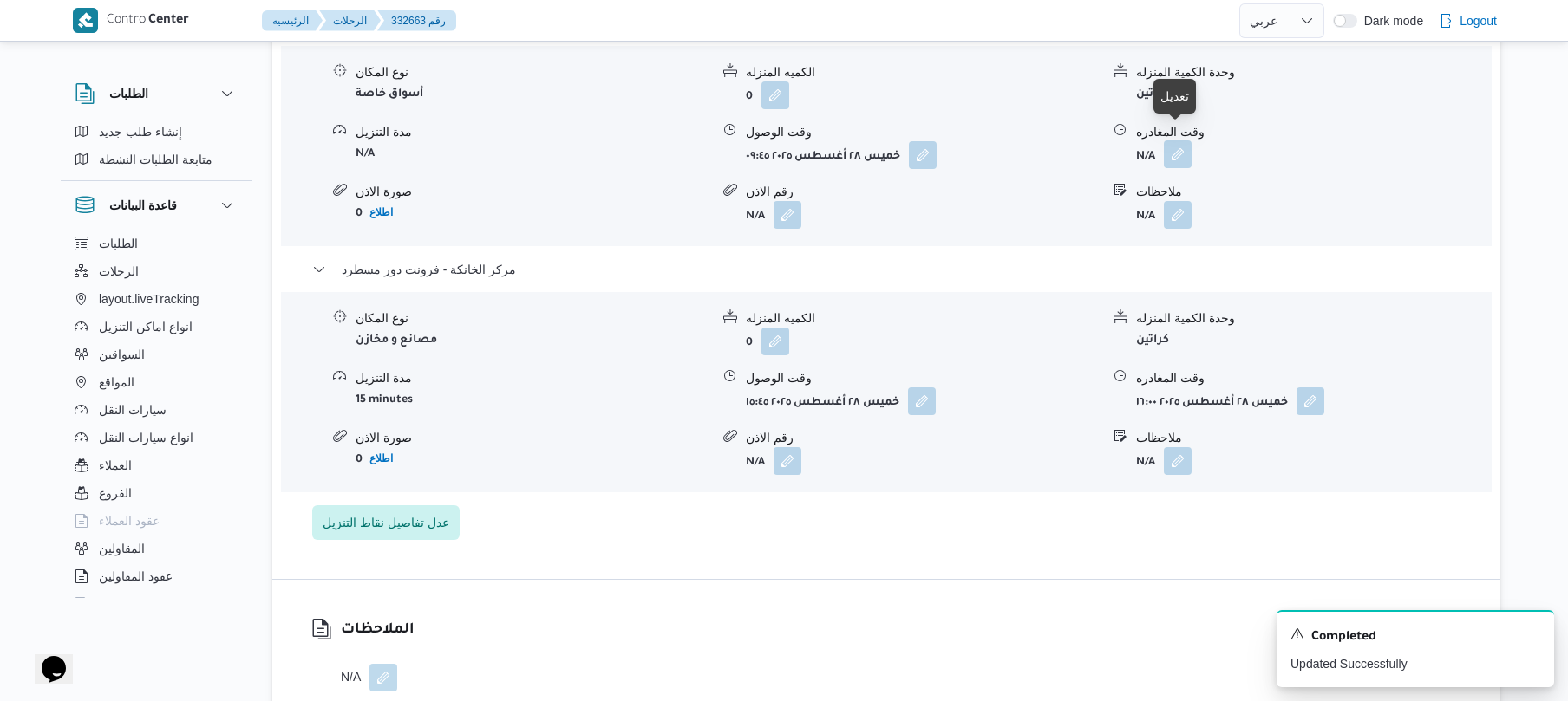
click at [1181, 140] on button "button" at bounding box center [1178, 154] width 28 height 28
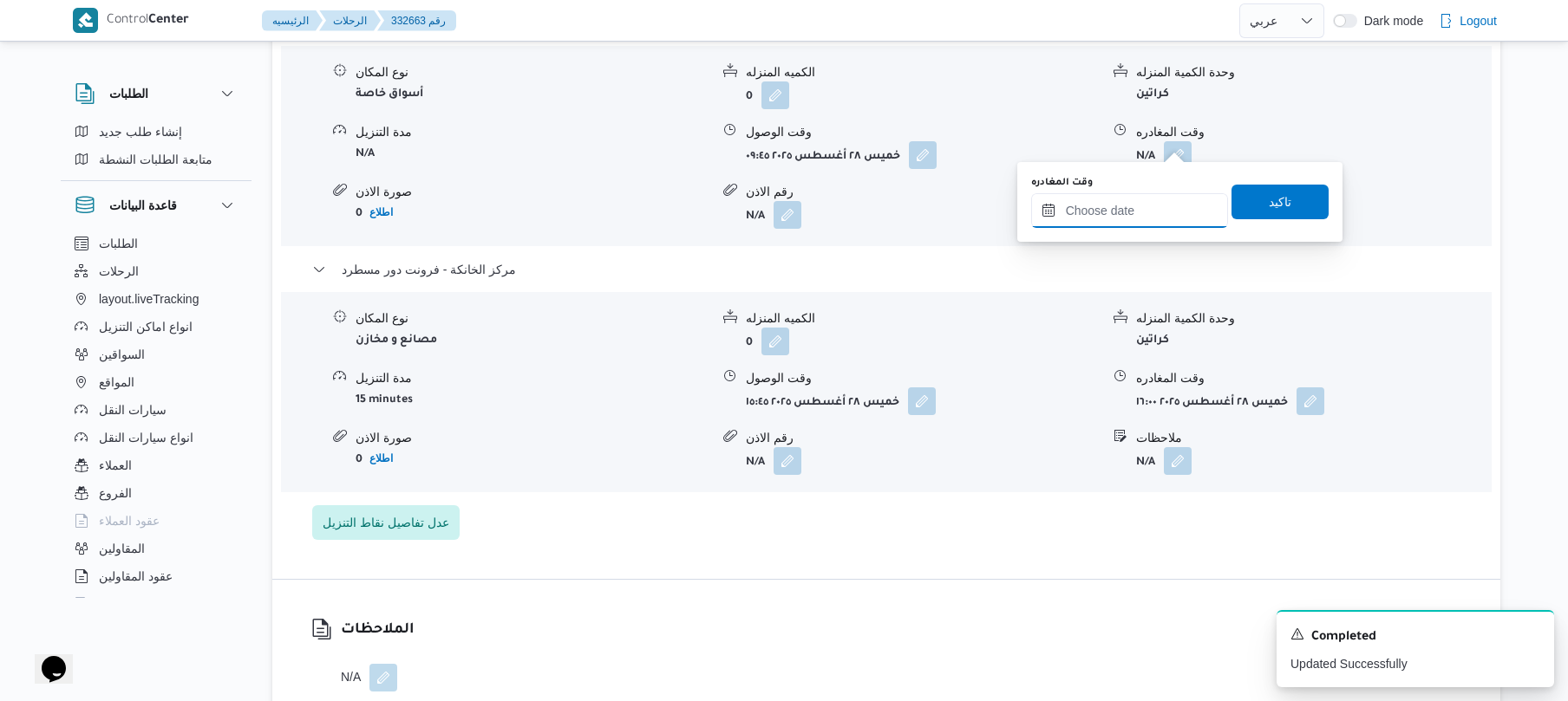
click at [1100, 201] on input "وقت المغادره" at bounding box center [1129, 210] width 197 height 35
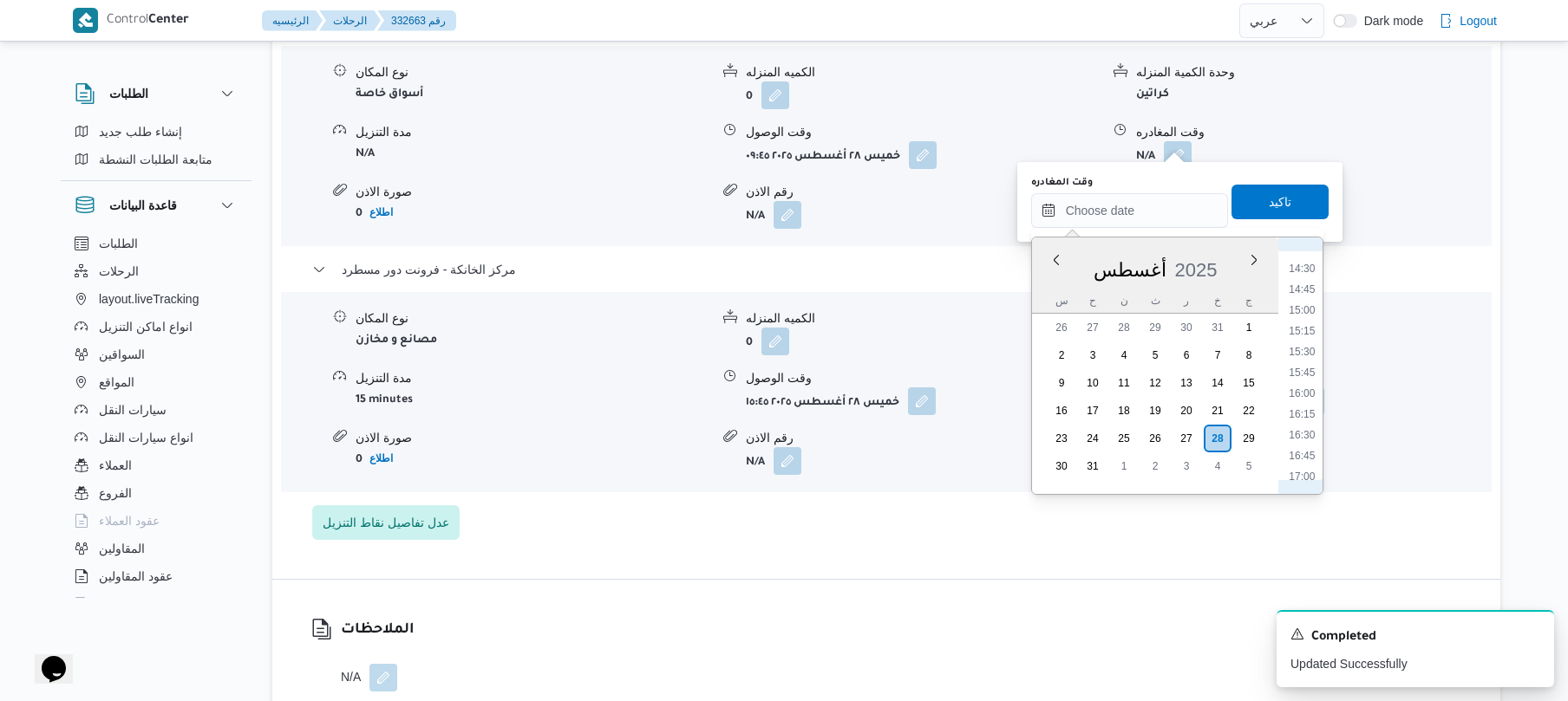
scroll to position [1145, 0]
click at [1303, 362] on li "15:00" at bounding box center [1302, 363] width 40 height 18
type input "[DATE] ١٥:٠٠"
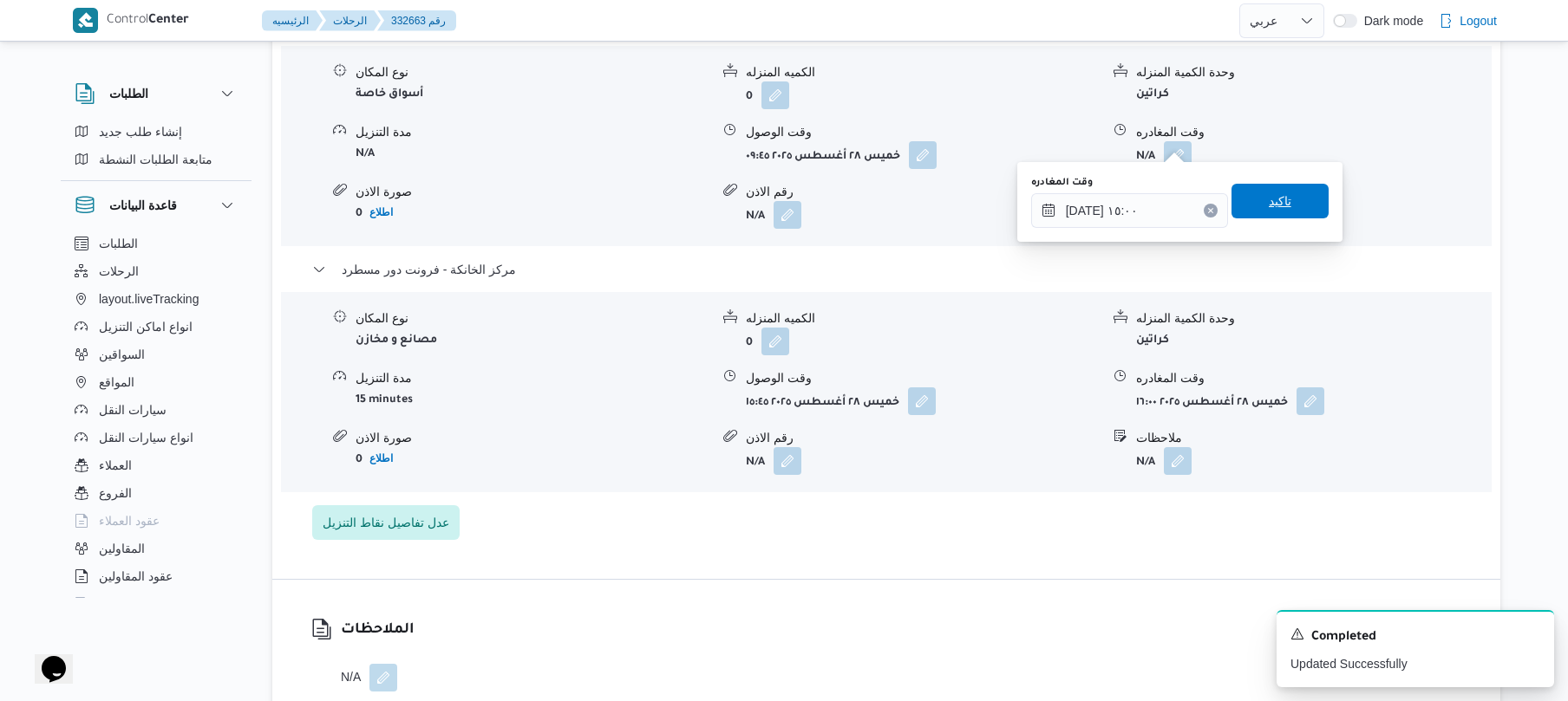
click at [1284, 203] on span "تاكيد" at bounding box center [1280, 201] width 97 height 35
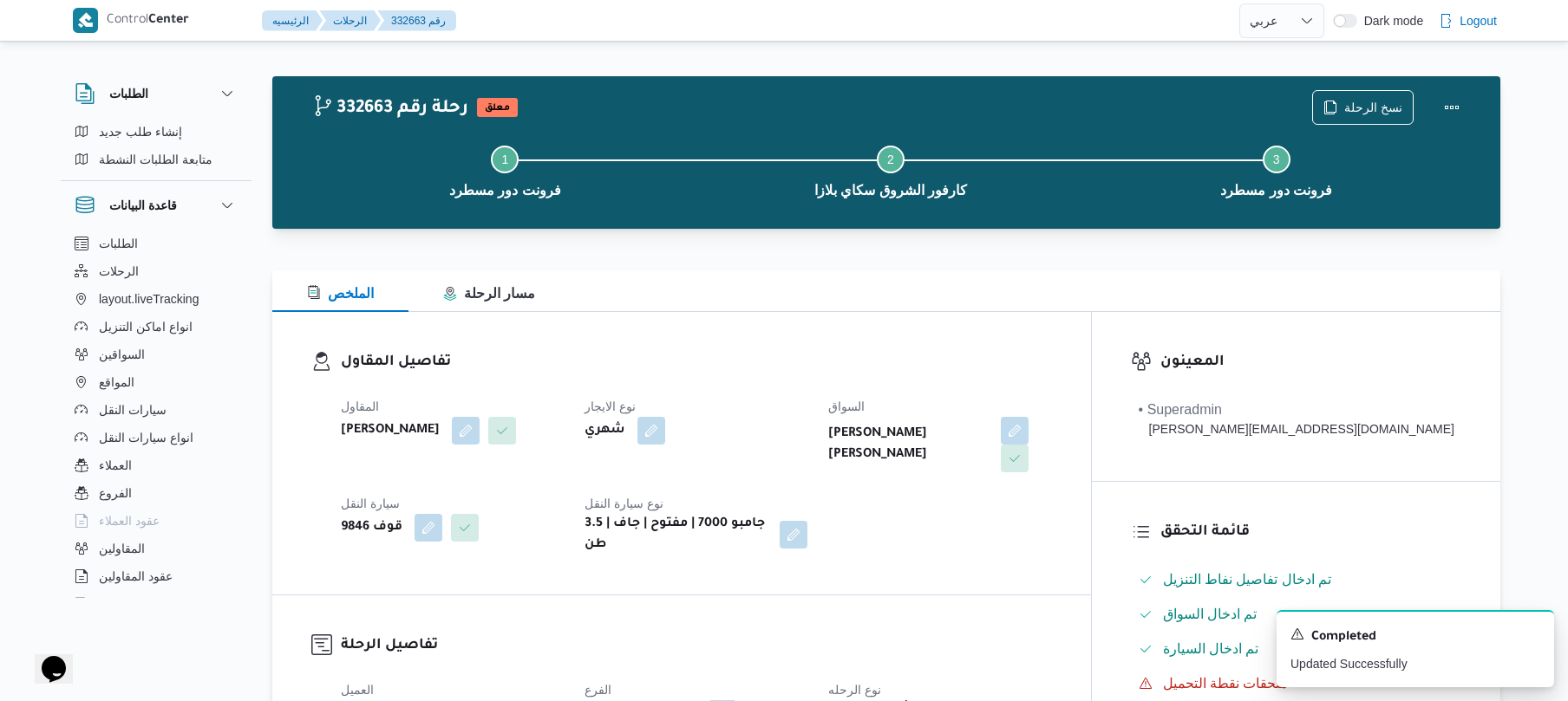
scroll to position [0, 0]
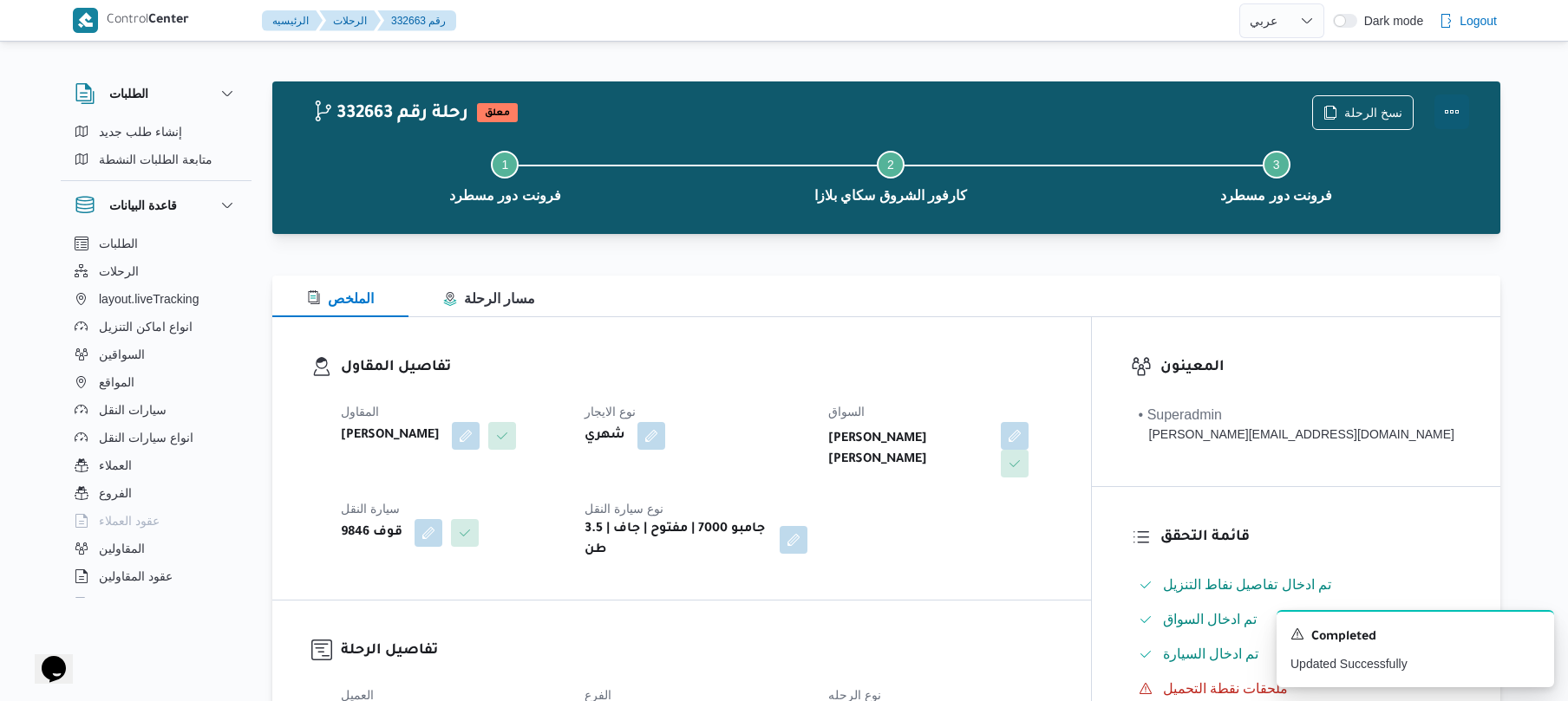
click at [1447, 128] on button "Actions" at bounding box center [1451, 111] width 35 height 35
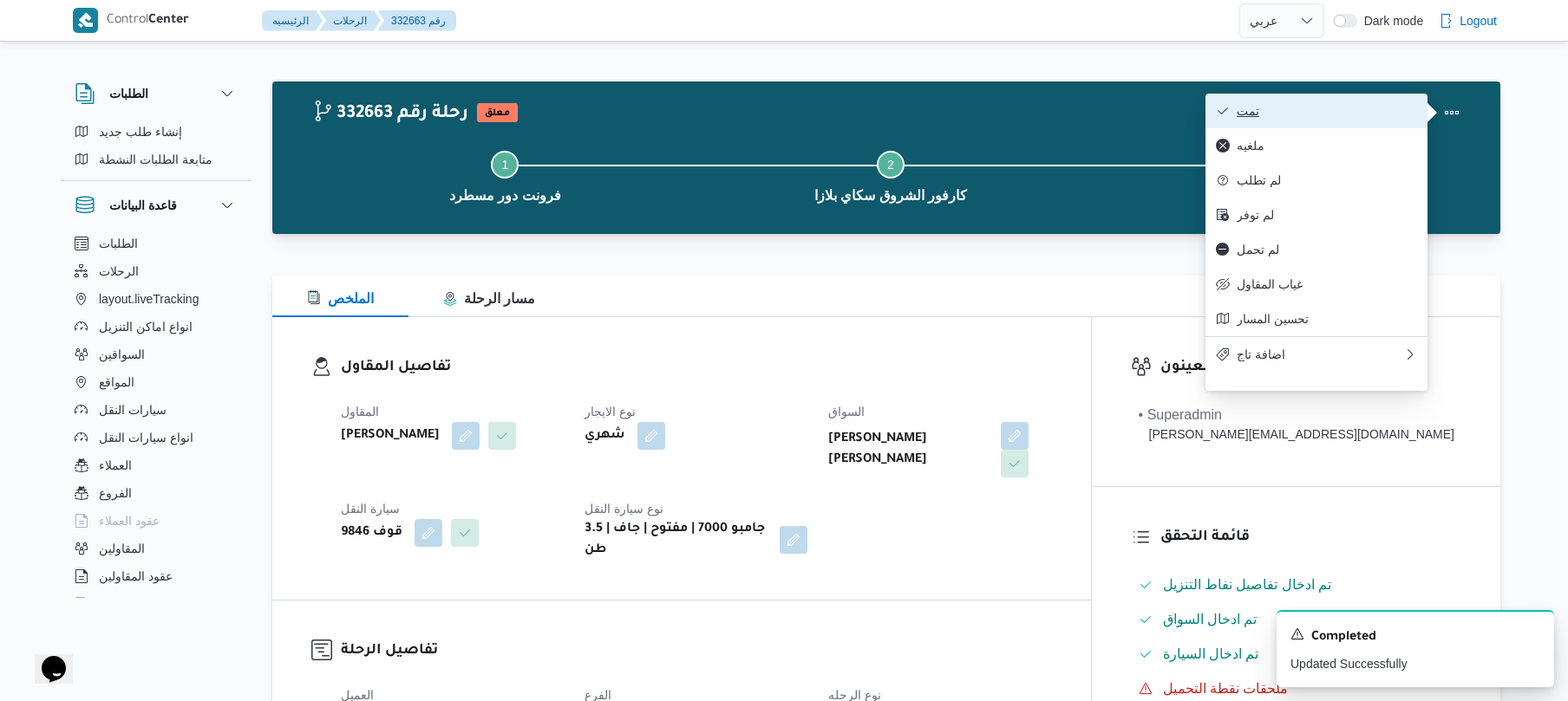
click at [1330, 118] on span "تمت" at bounding box center [1326, 110] width 180 height 14
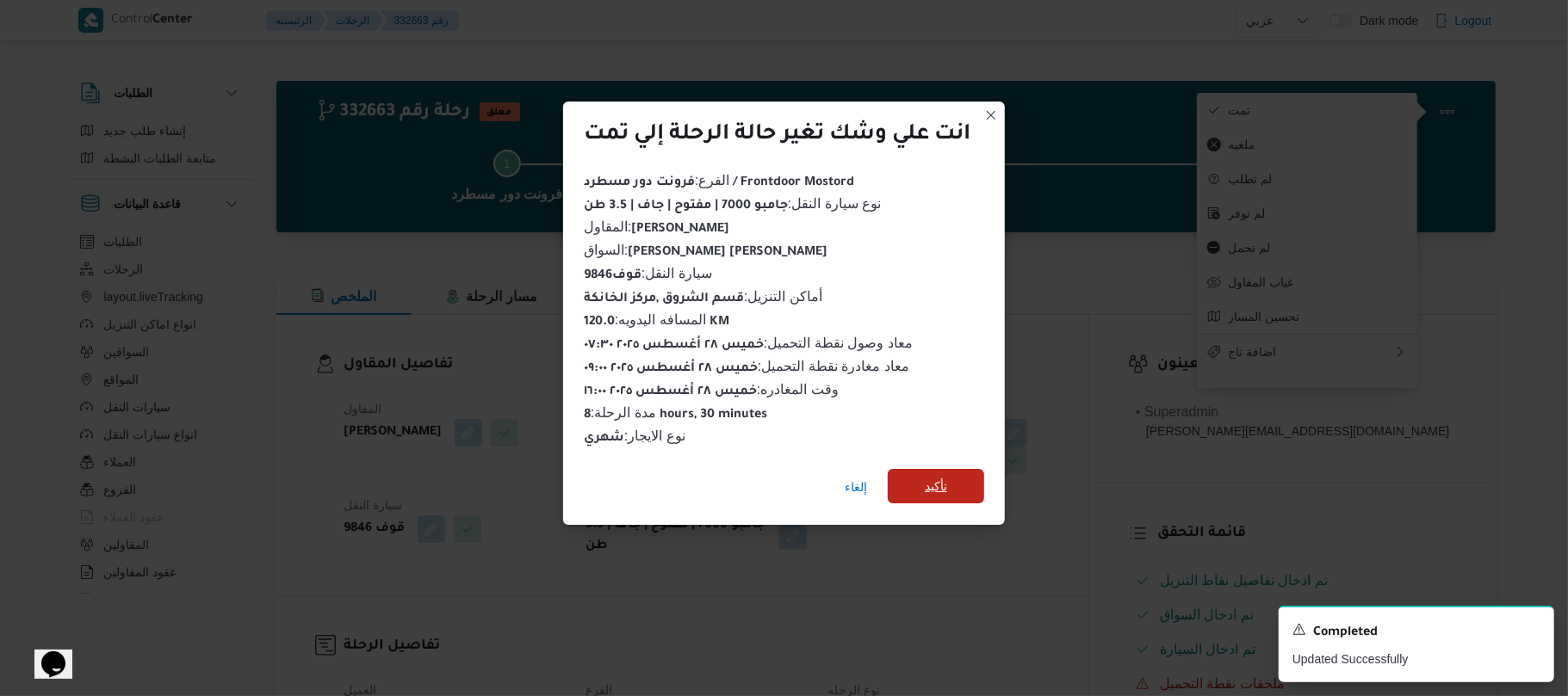
click at [954, 474] on span "تأكيد" at bounding box center [937, 486] width 96 height 34
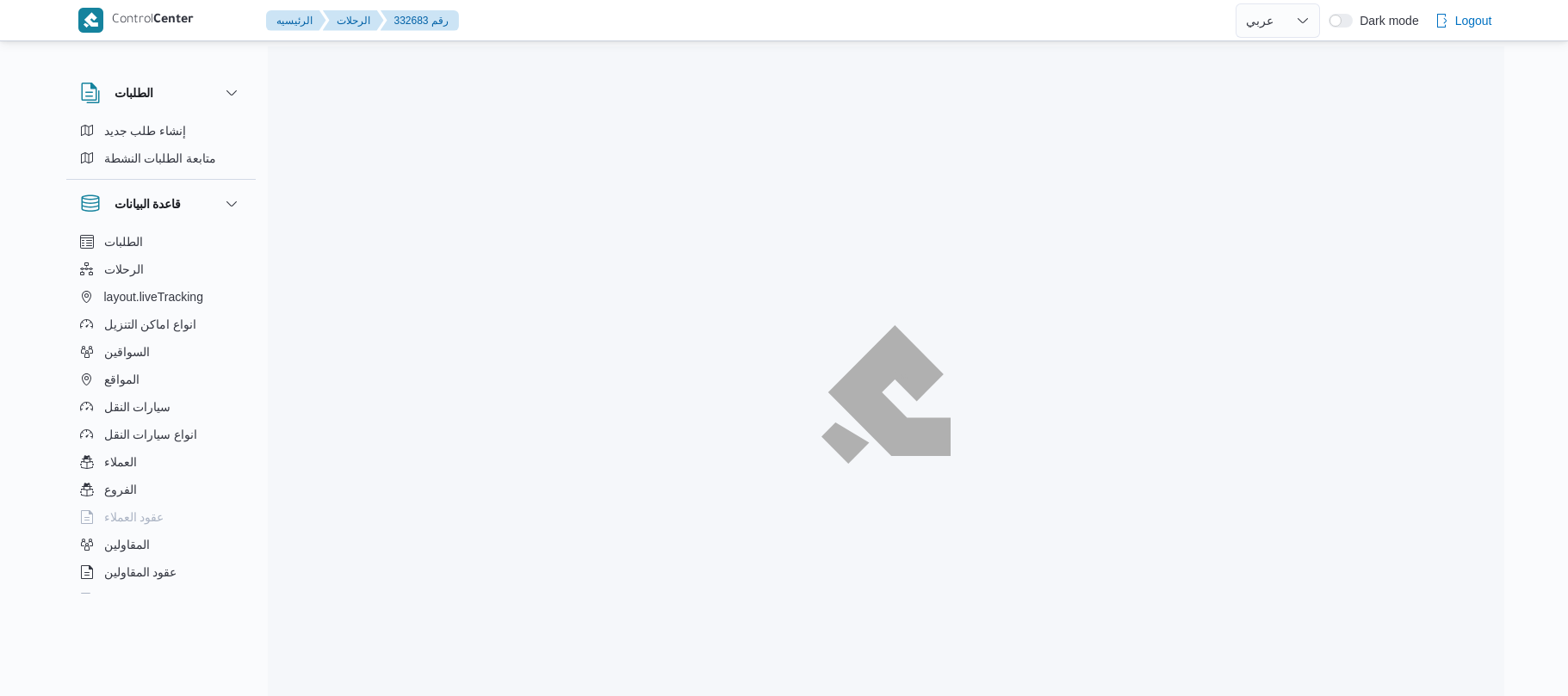
select select "ar"
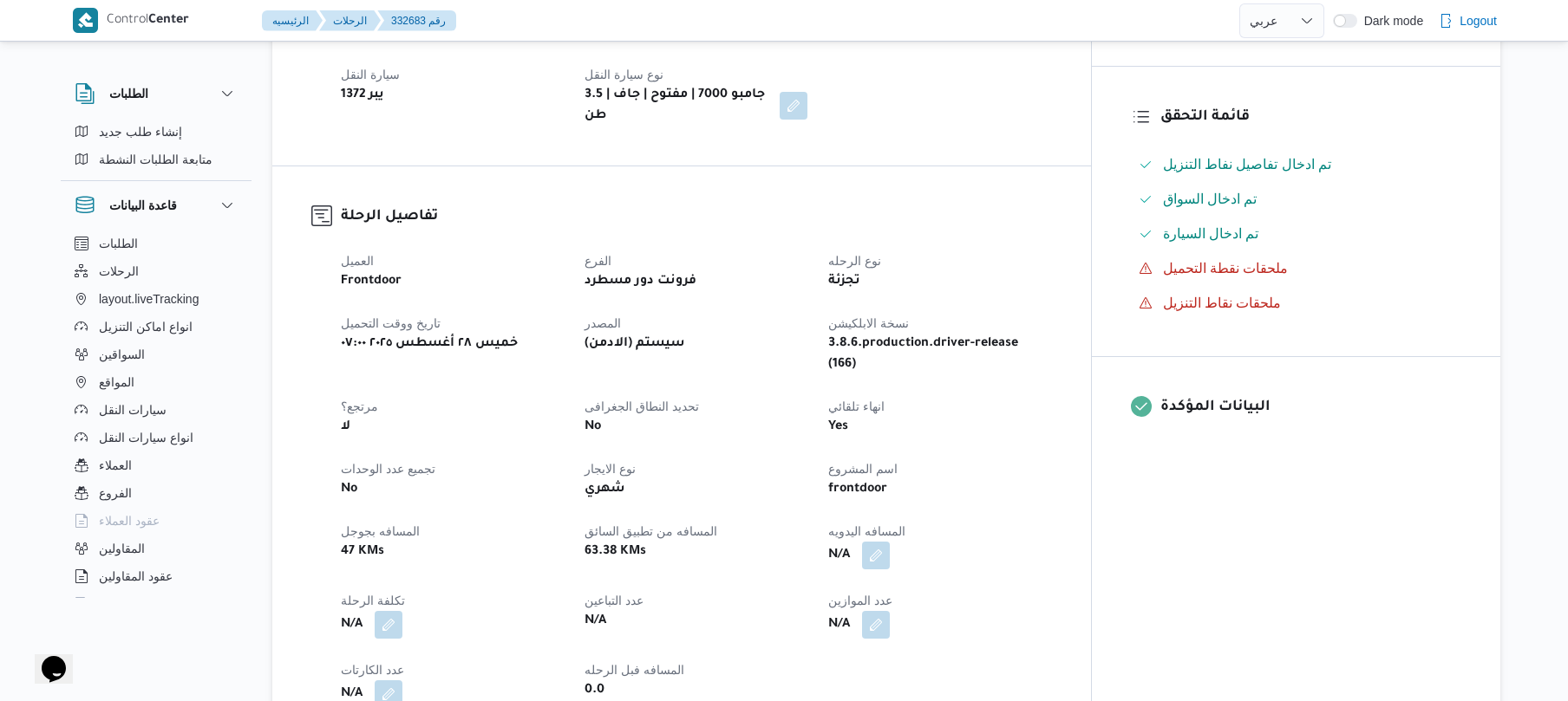
scroll to position [508, 0]
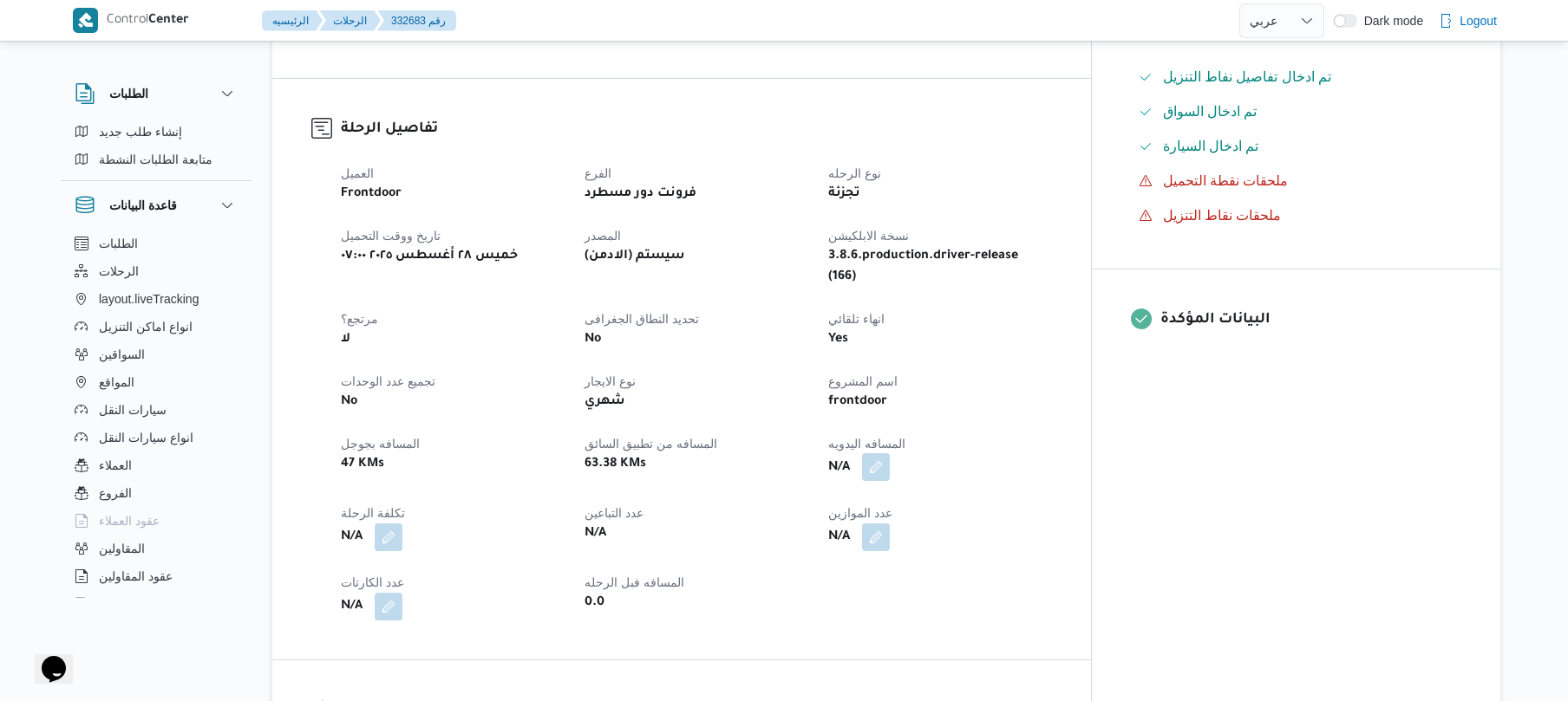
click at [890, 454] on button "button" at bounding box center [876, 468] width 28 height 28
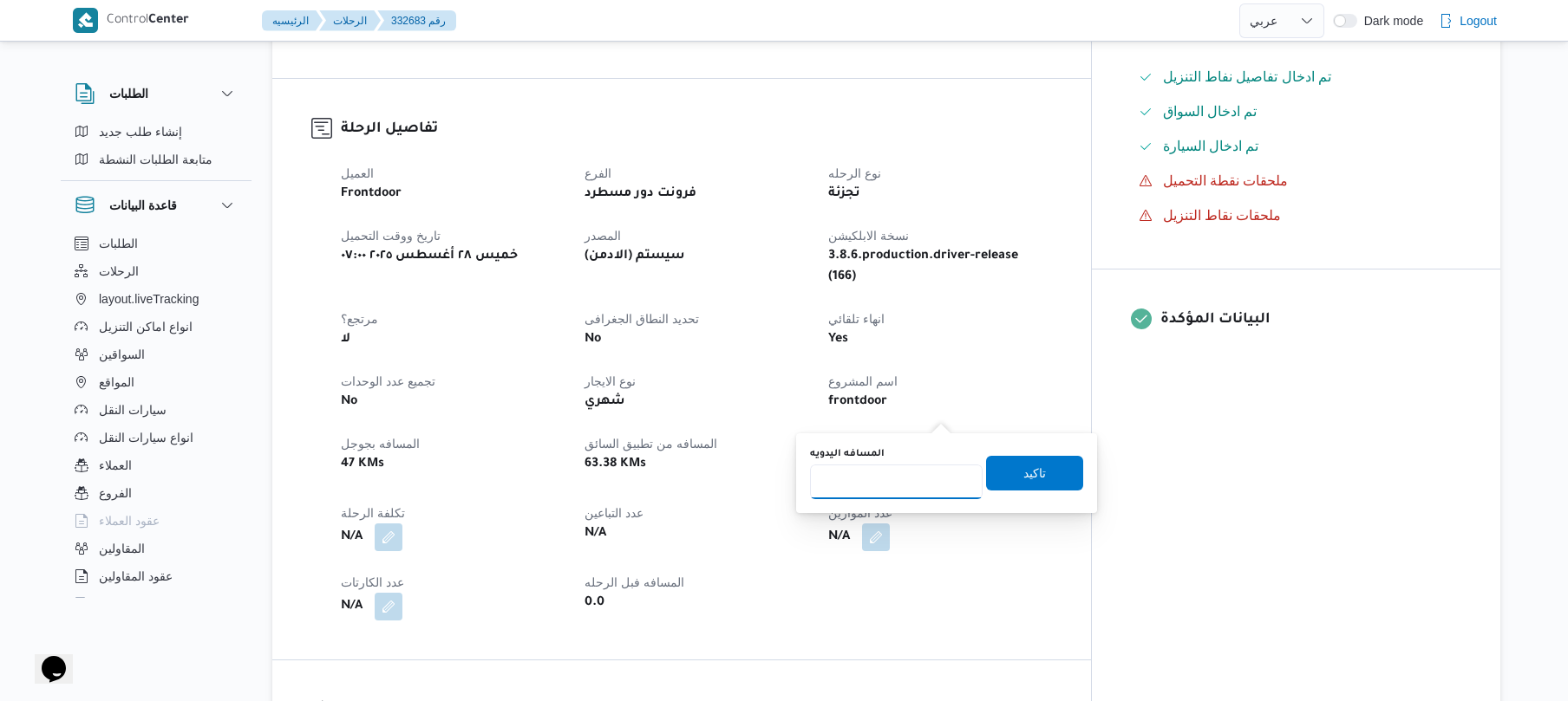
click at [893, 483] on input "المسافه اليدويه" at bounding box center [897, 482] width 173 height 35
type input "120"
click at [1044, 469] on span "تاكيد" at bounding box center [1035, 472] width 97 height 35
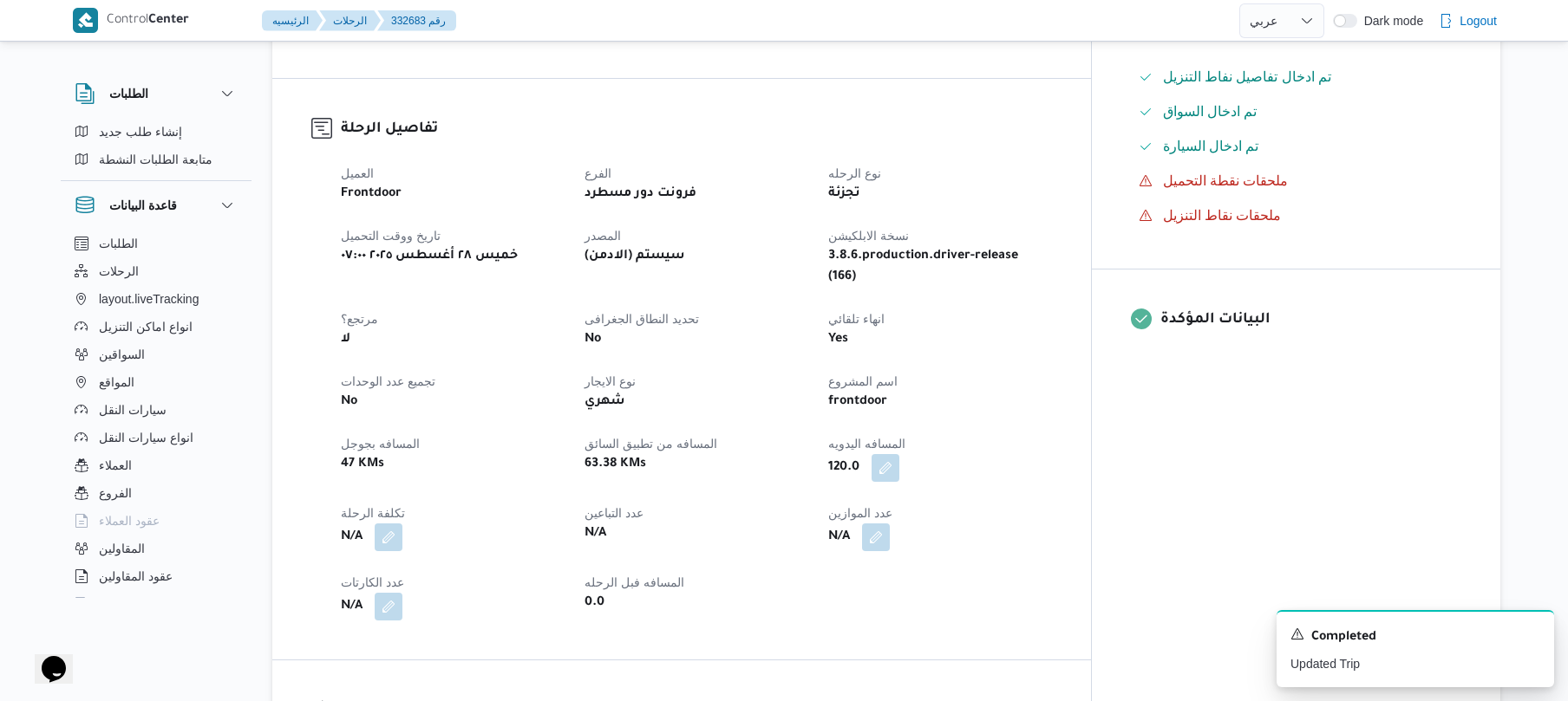
click at [1053, 522] on div "N/A" at bounding box center [939, 537] width 226 height 31
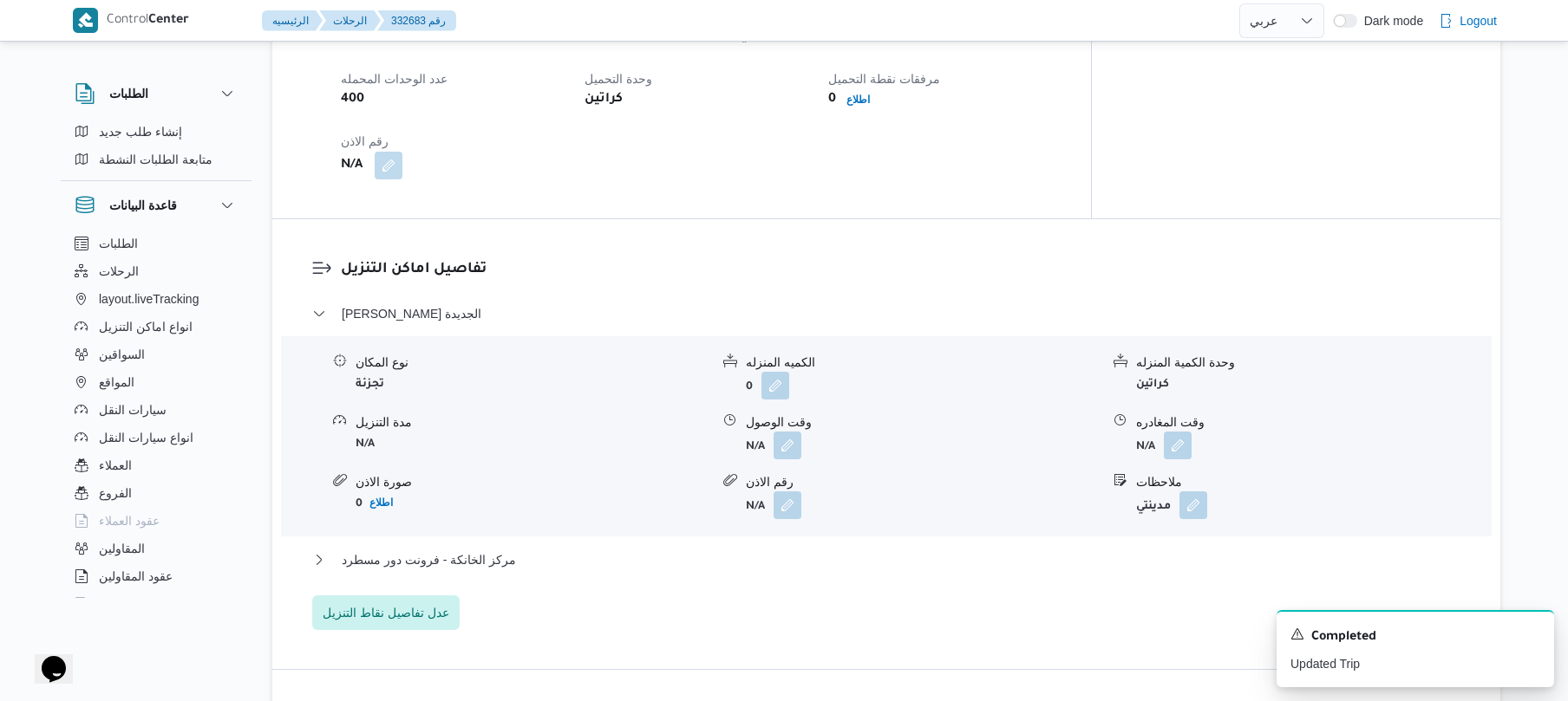
scroll to position [1248, 0]
click at [793, 429] on button "button" at bounding box center [788, 443] width 28 height 28
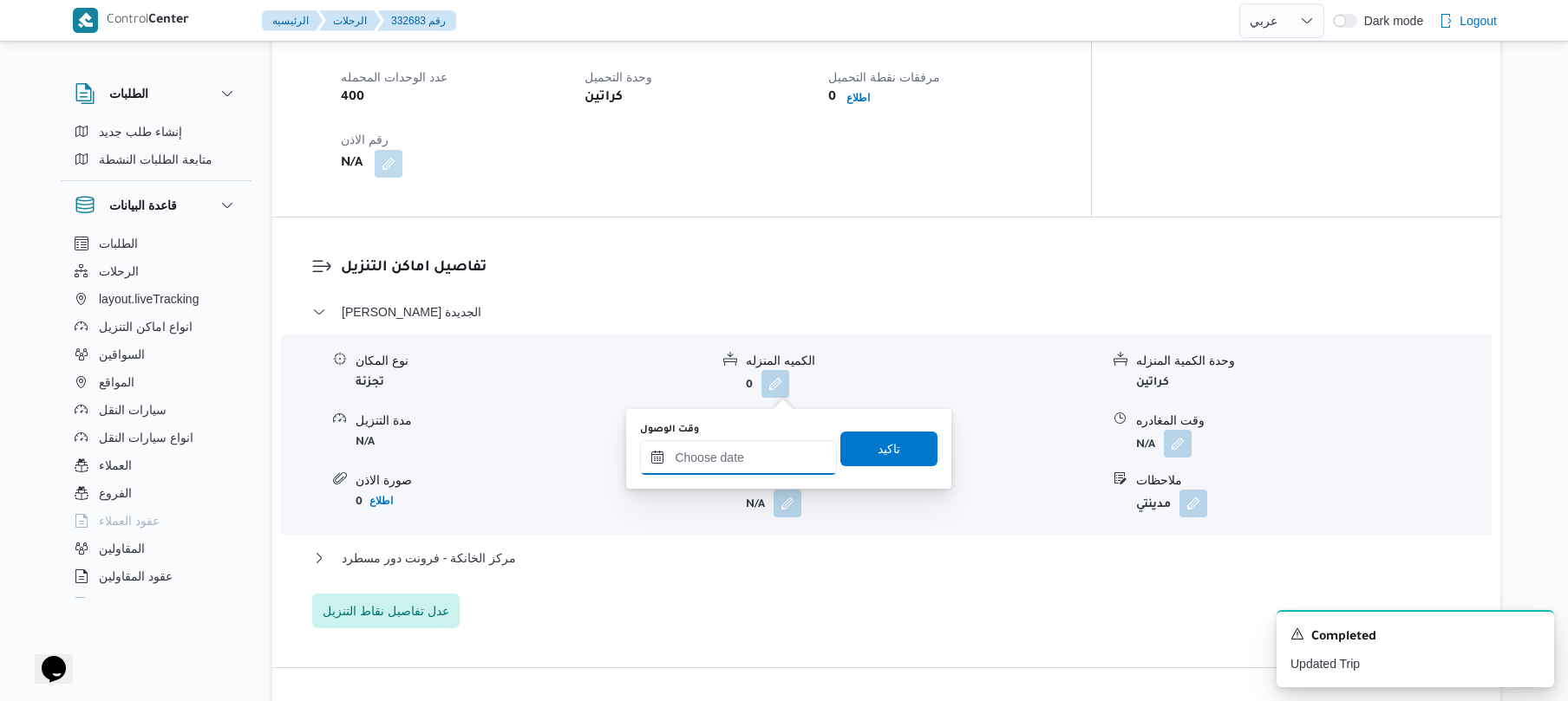
click at [734, 459] on input "وقت الوصول" at bounding box center [738, 457] width 197 height 35
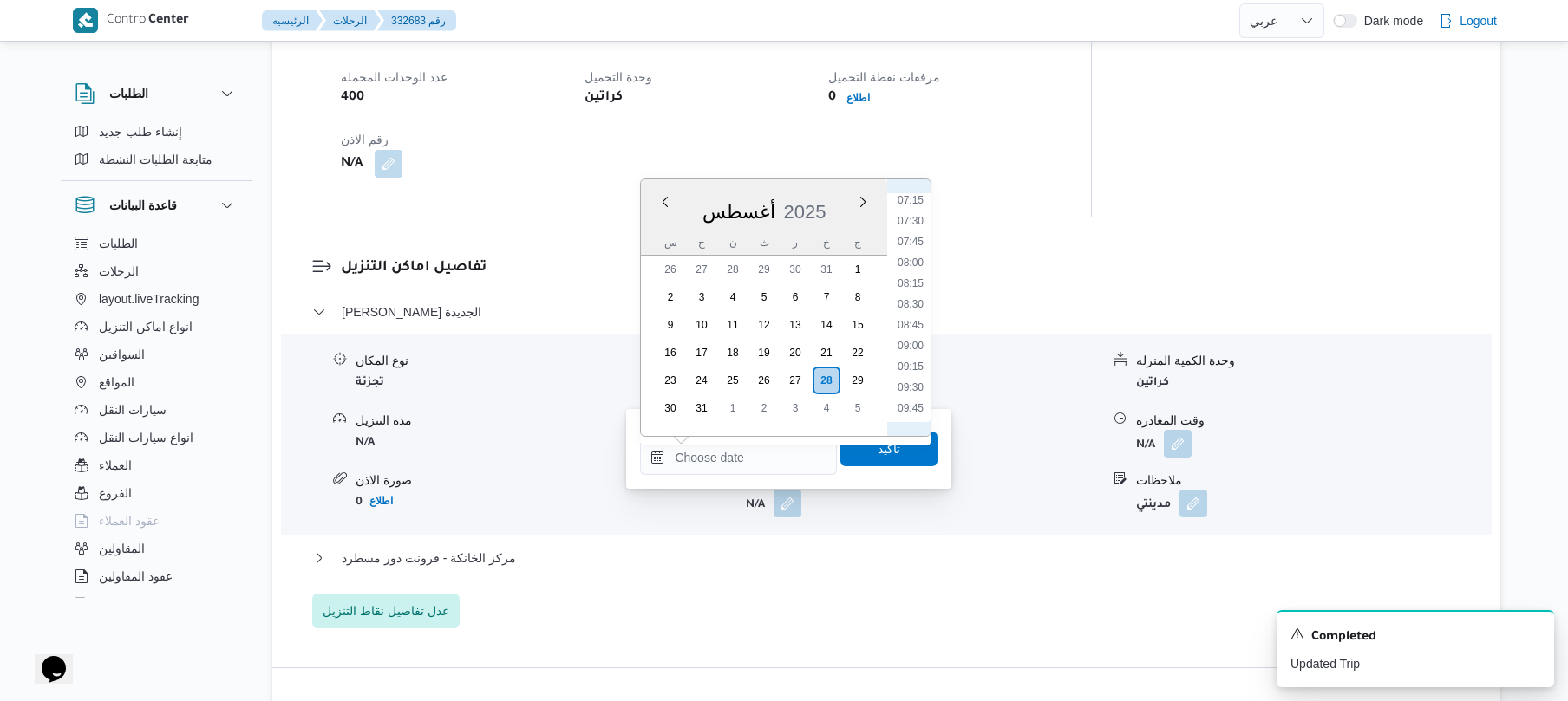
scroll to position [563, 0]
click at [913, 350] on li "08:30" at bounding box center [911, 346] width 40 height 18
type input "٢٨/٠٨/٢٠٢٥ ٠٨:٣٠"
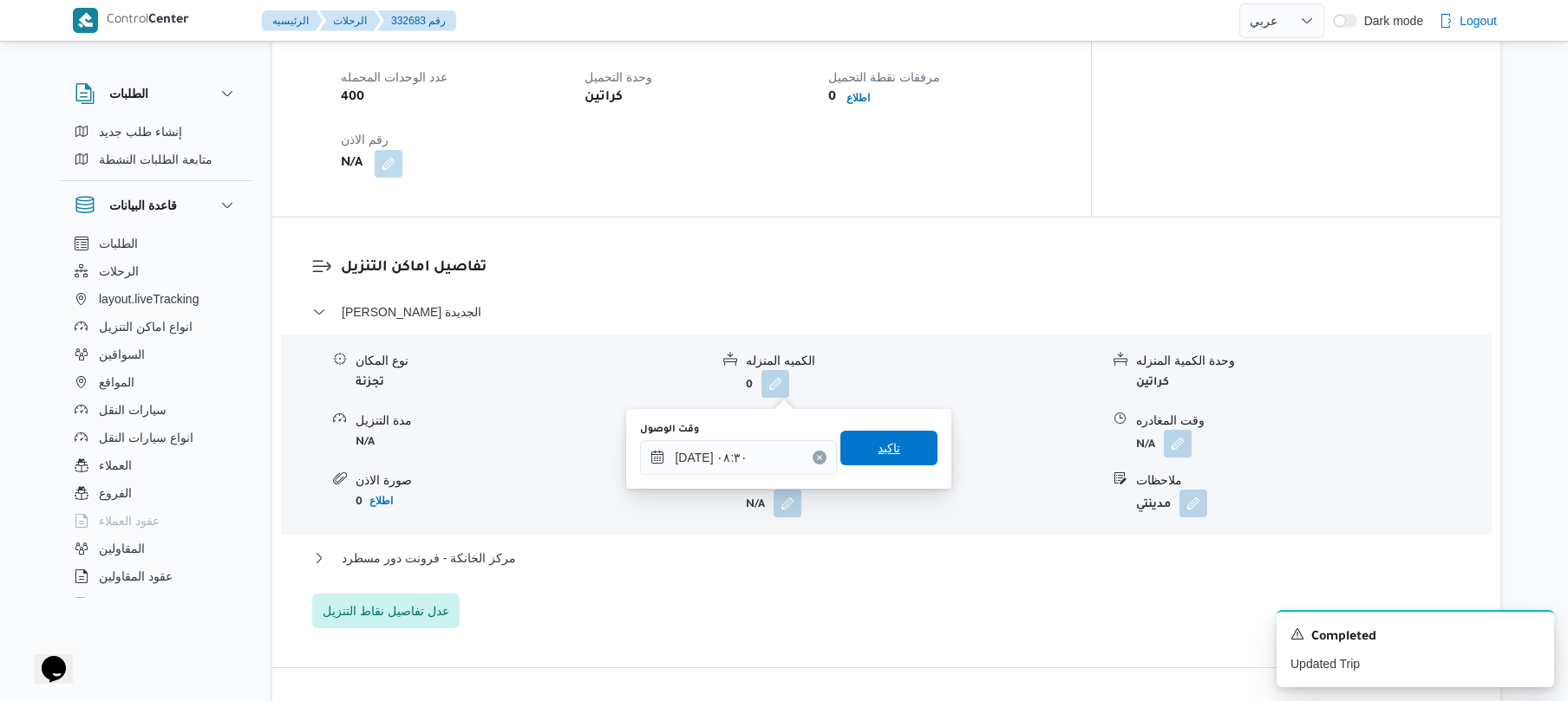
click at [868, 466] on span "تاكيد" at bounding box center [889, 448] width 97 height 35
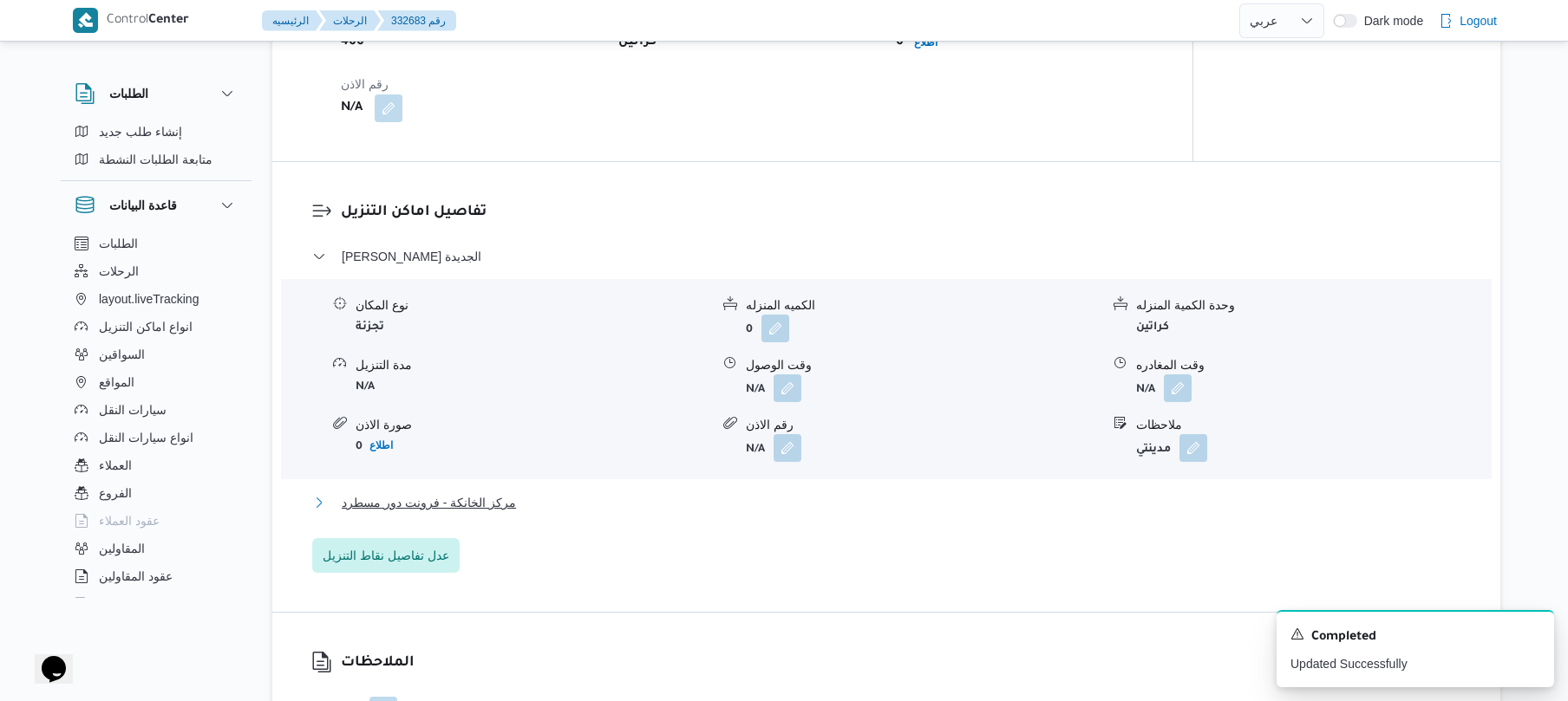
click at [749, 504] on button "مركز الخانكة - فرونت دور مسطرد" at bounding box center [886, 503] width 1150 height 21
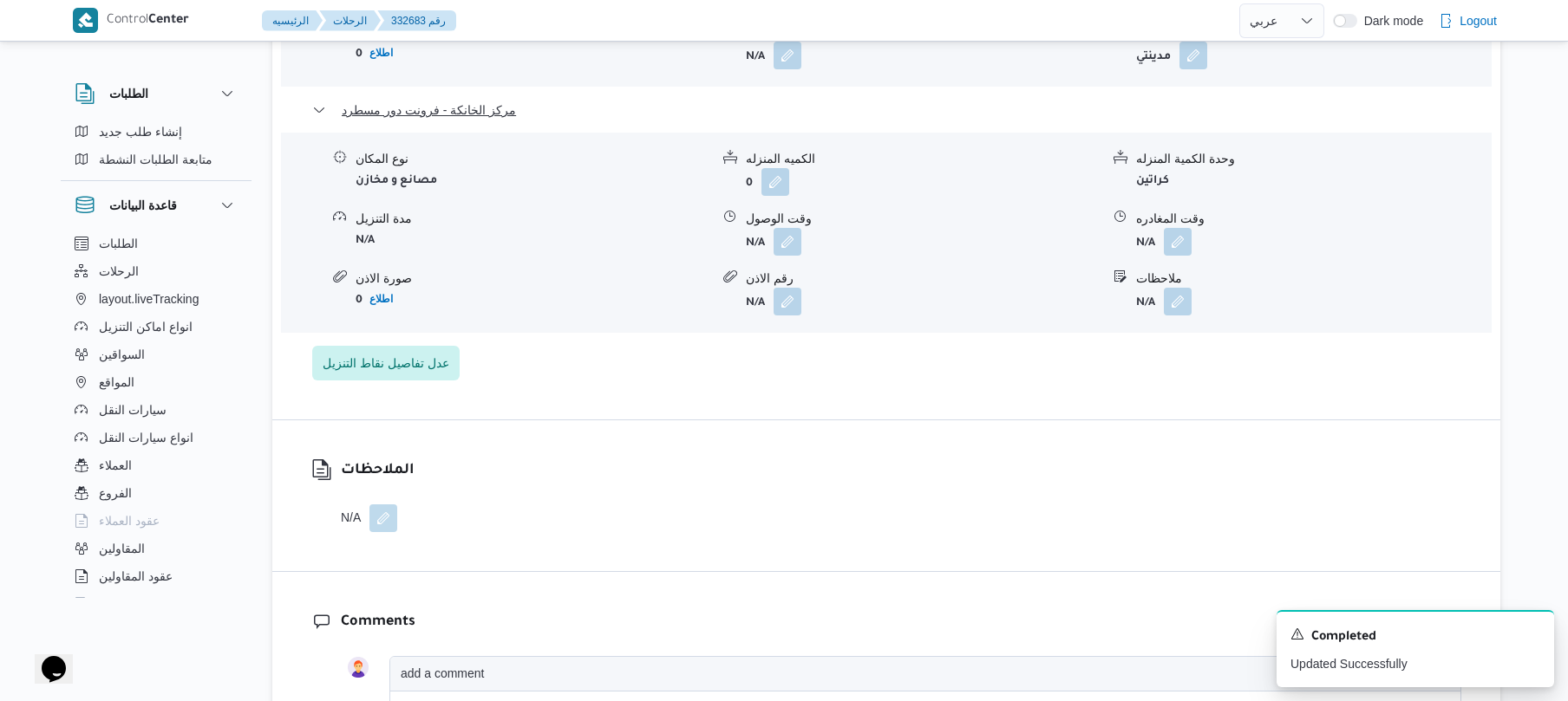
scroll to position [1711, 0]
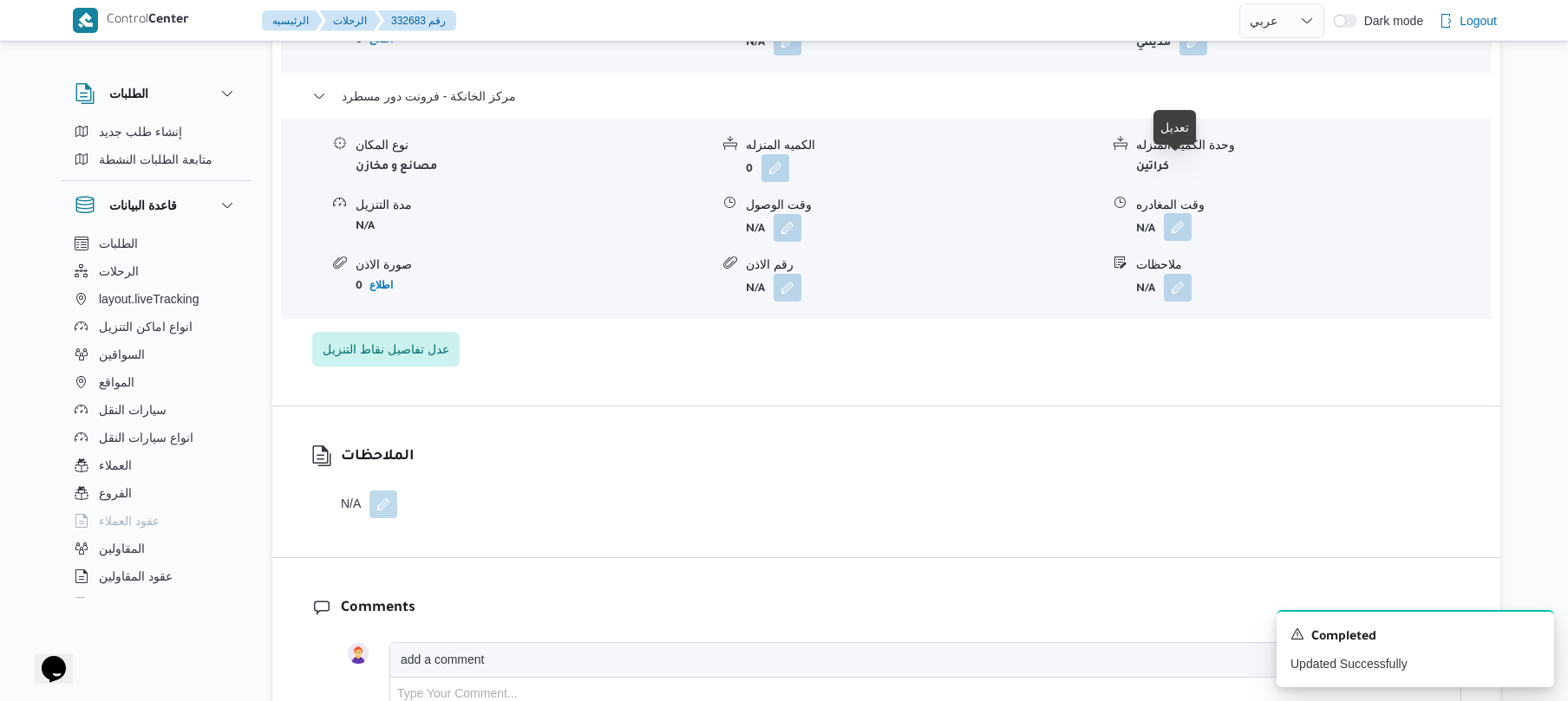
click at [1164, 213] on button "button" at bounding box center [1178, 227] width 28 height 28
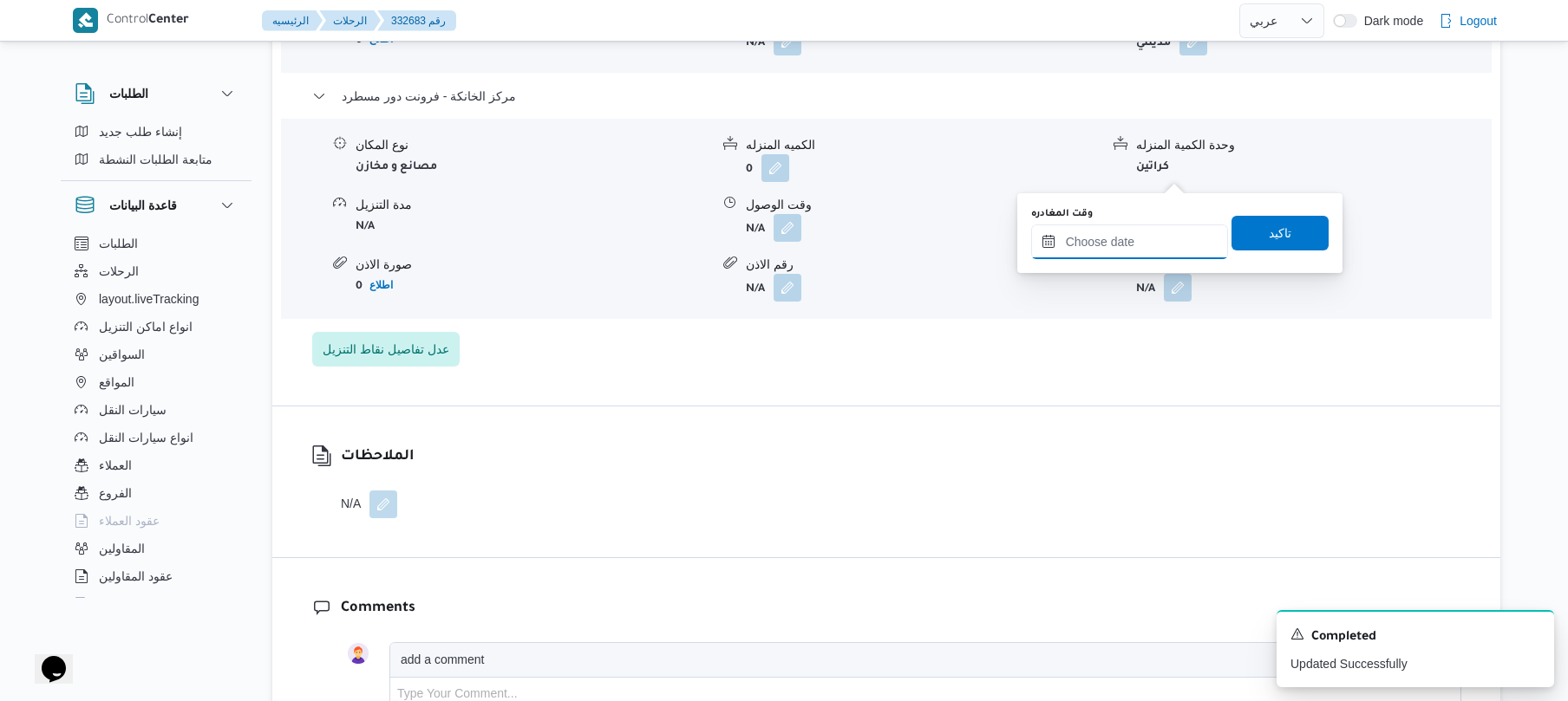
click at [1105, 245] on input "وقت المغادره" at bounding box center [1129, 242] width 197 height 35
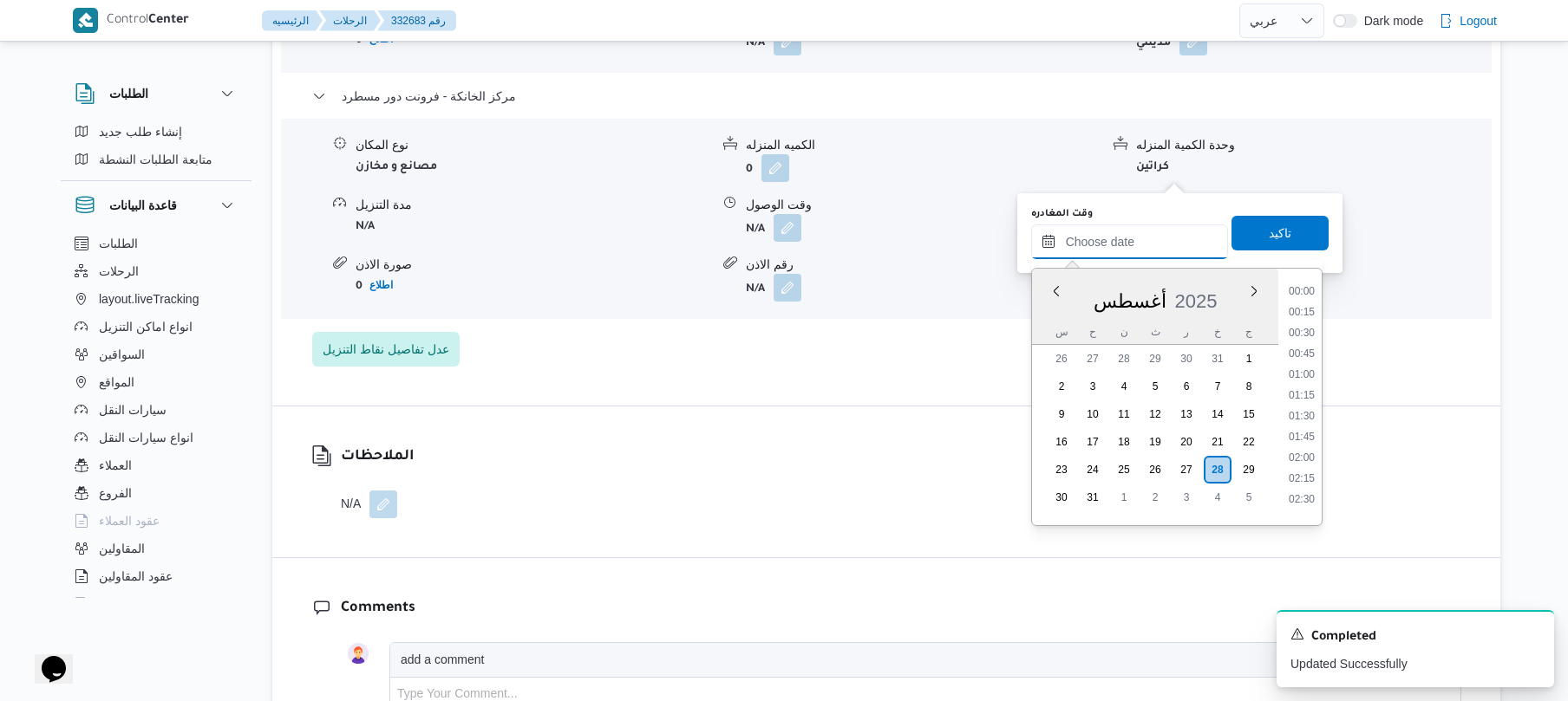
scroll to position [1339, 0]
click at [1308, 287] on li "16:00" at bounding box center [1302, 283] width 40 height 18
type input "٢٨/٠٨/٢٠٢٥ ١٦:٠٠"
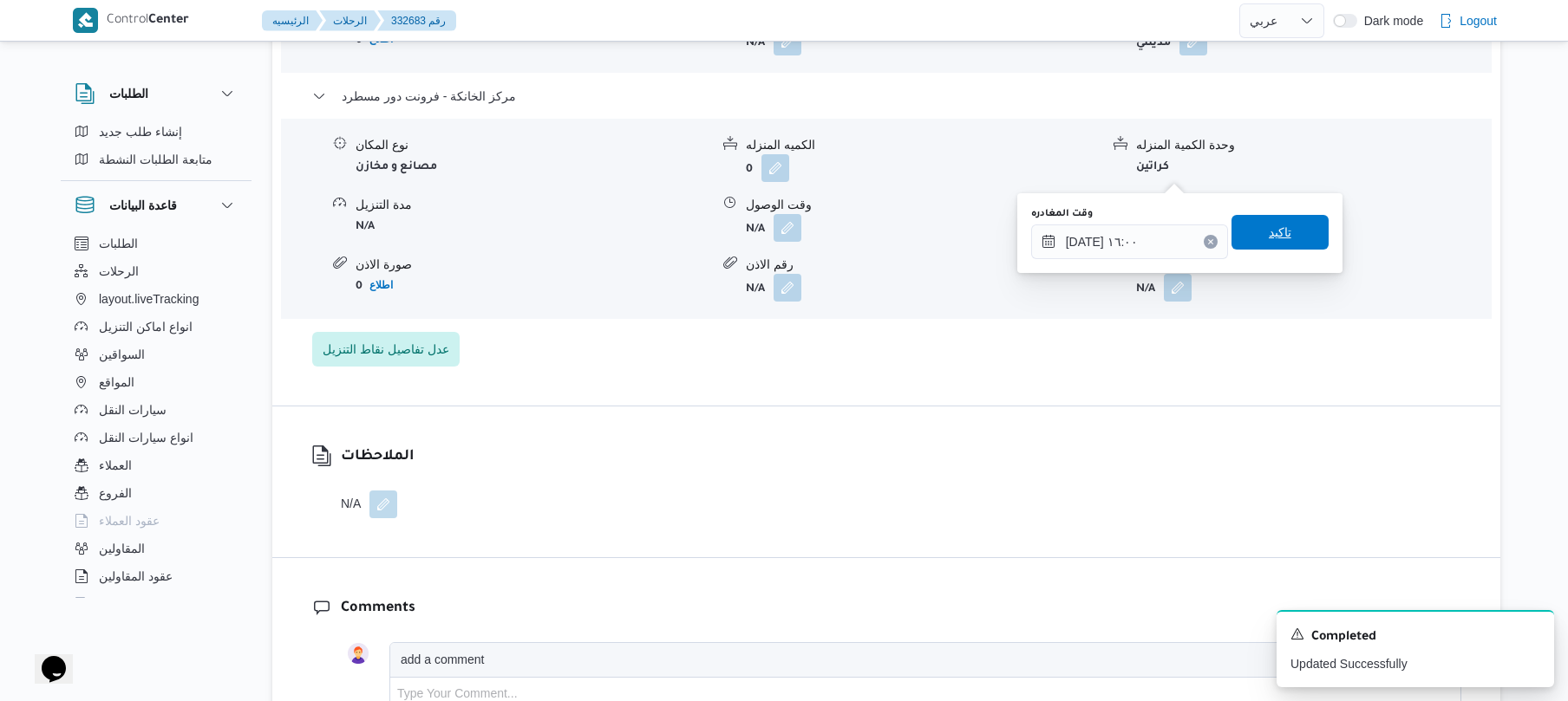
click at [1293, 230] on span "تاكيد" at bounding box center [1280, 231] width 97 height 35
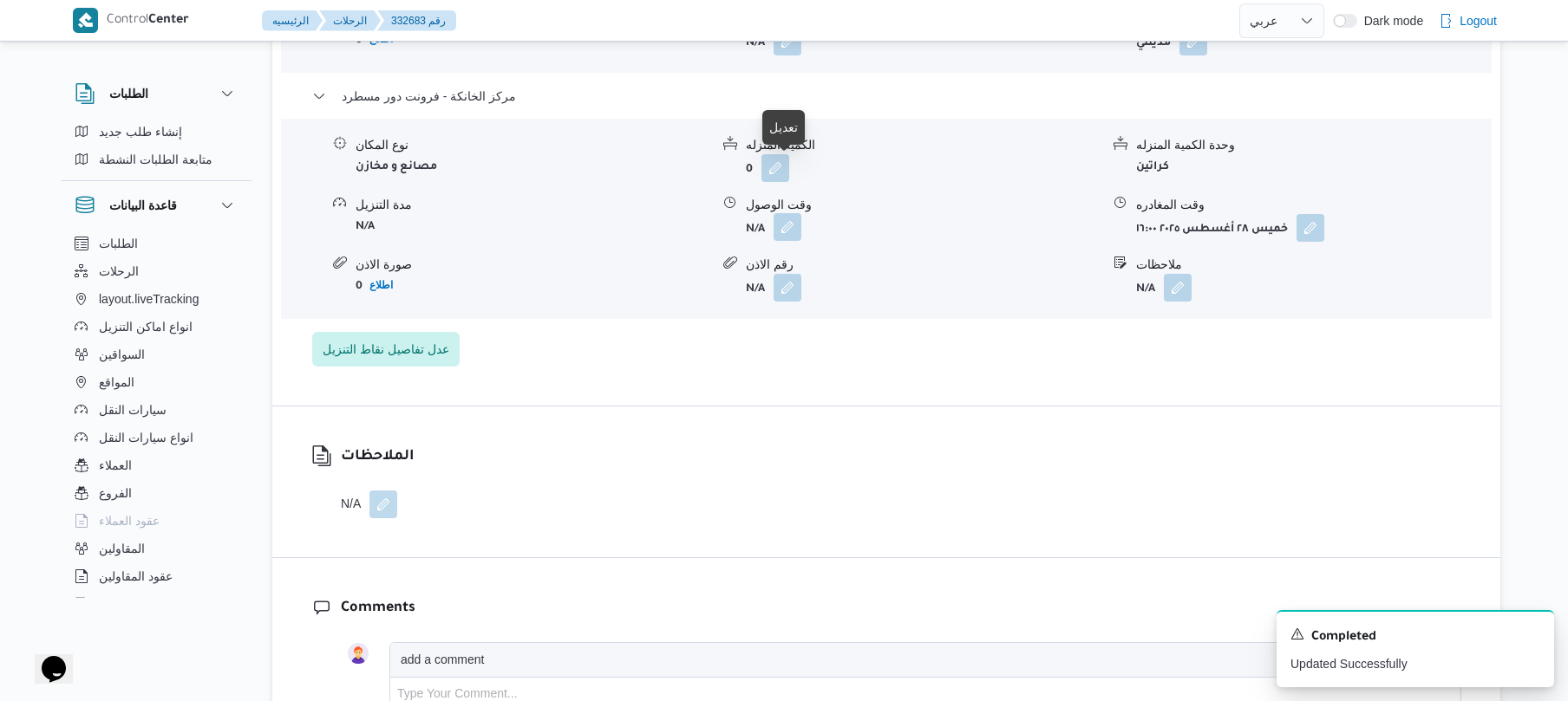
click at [785, 213] on button "button" at bounding box center [788, 227] width 28 height 28
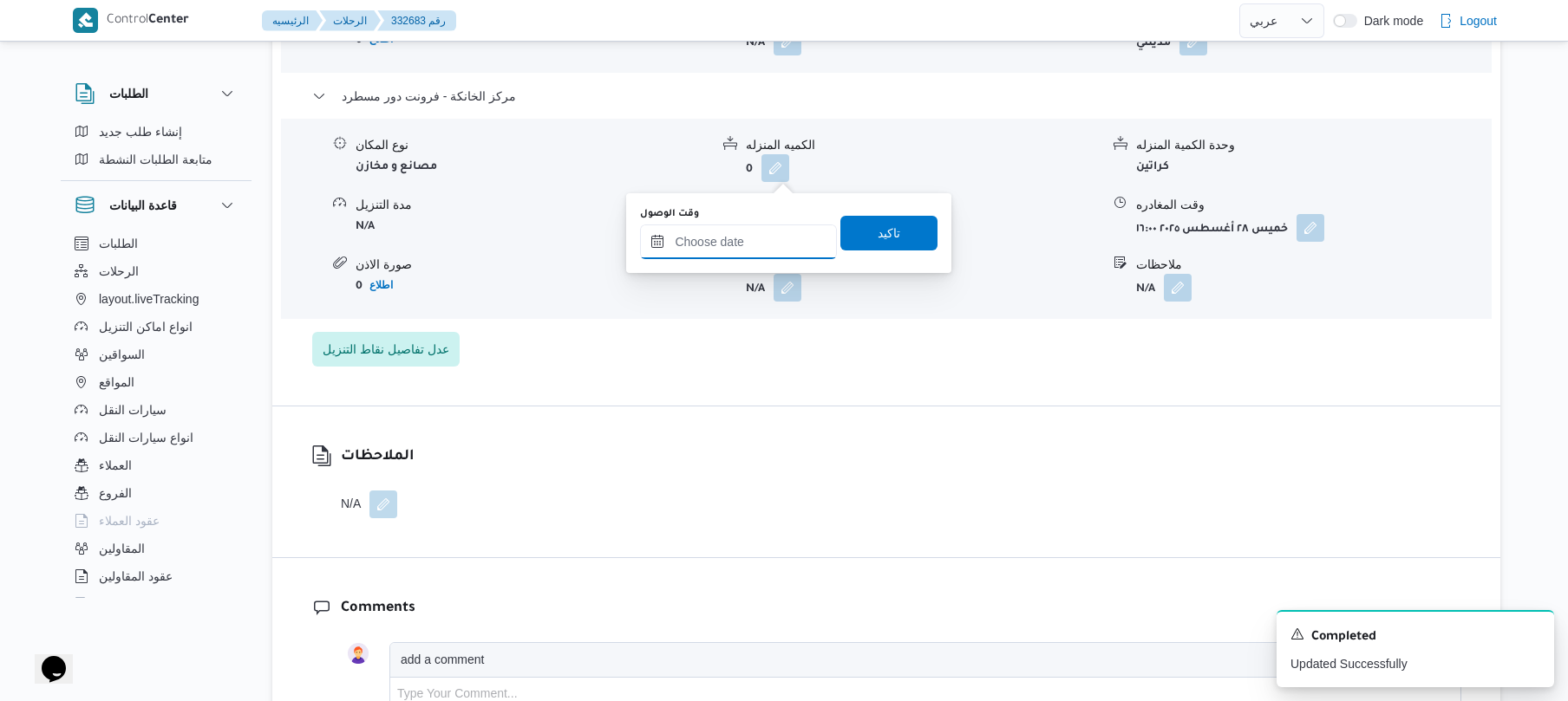
click at [755, 240] on input "وقت الوصول" at bounding box center [738, 242] width 197 height 35
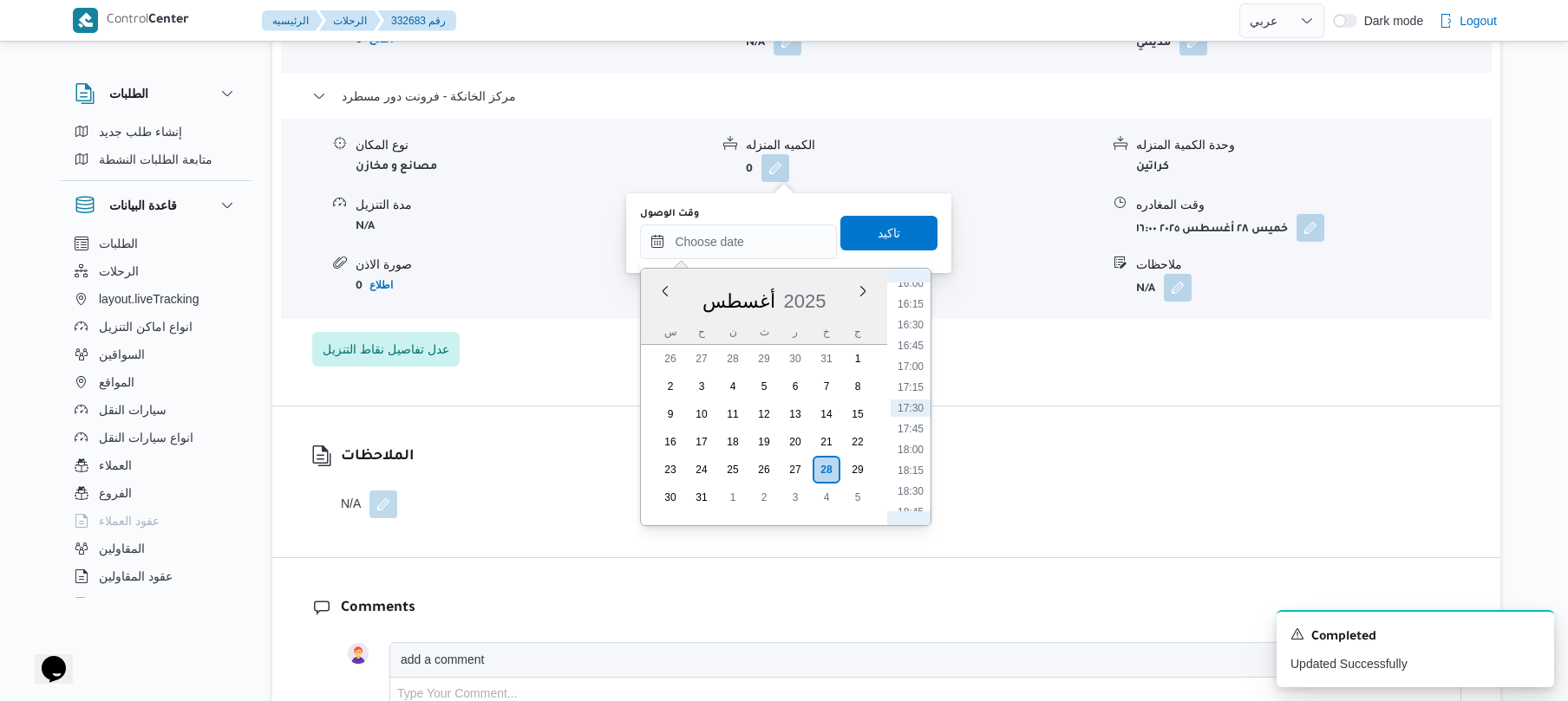
scroll to position [1145, 0]
click at [911, 458] on li "15:45" at bounding box center [911, 456] width 40 height 18
type input "٢٨/٠٨/٢٠٢٥ ١٥:٤٥"
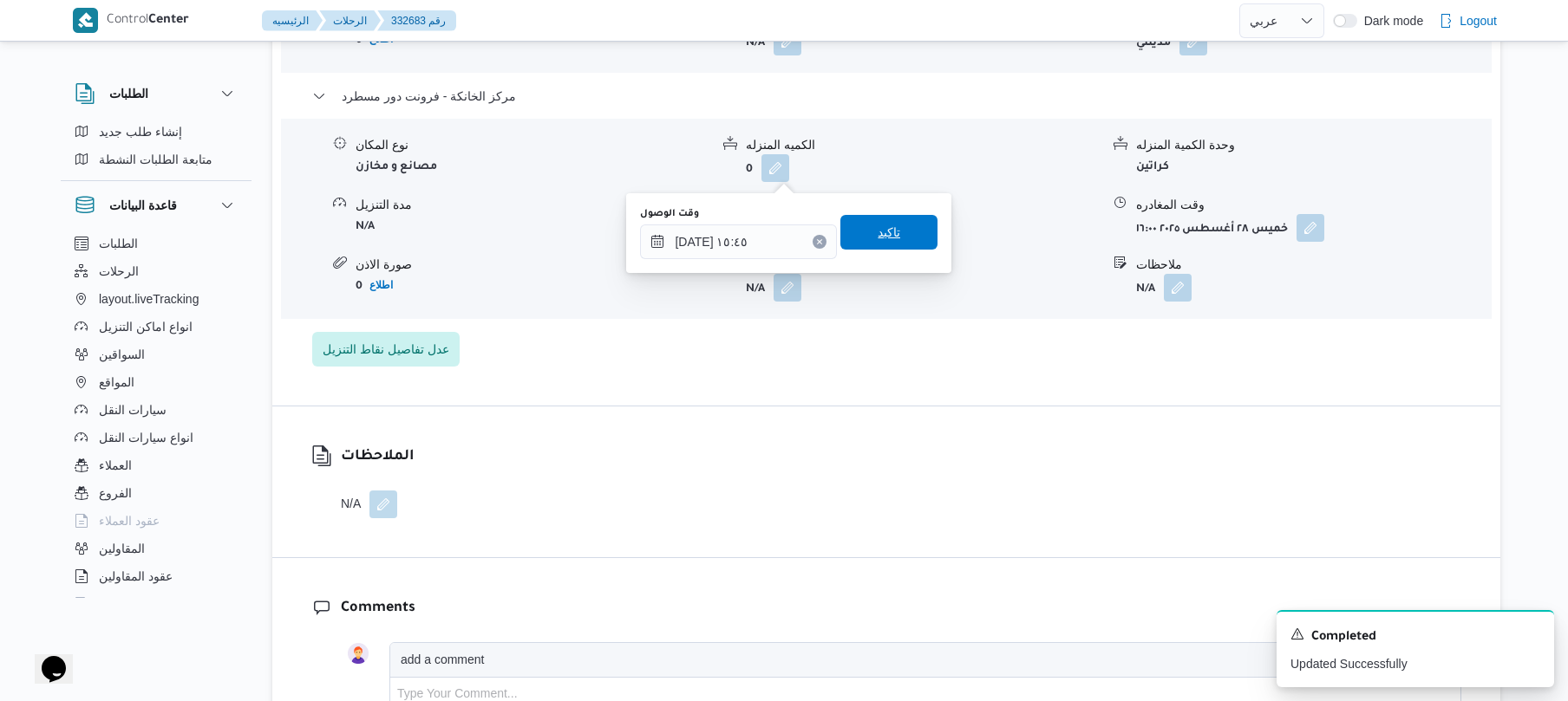
click at [896, 244] on span "تاكيد" at bounding box center [889, 231] width 97 height 35
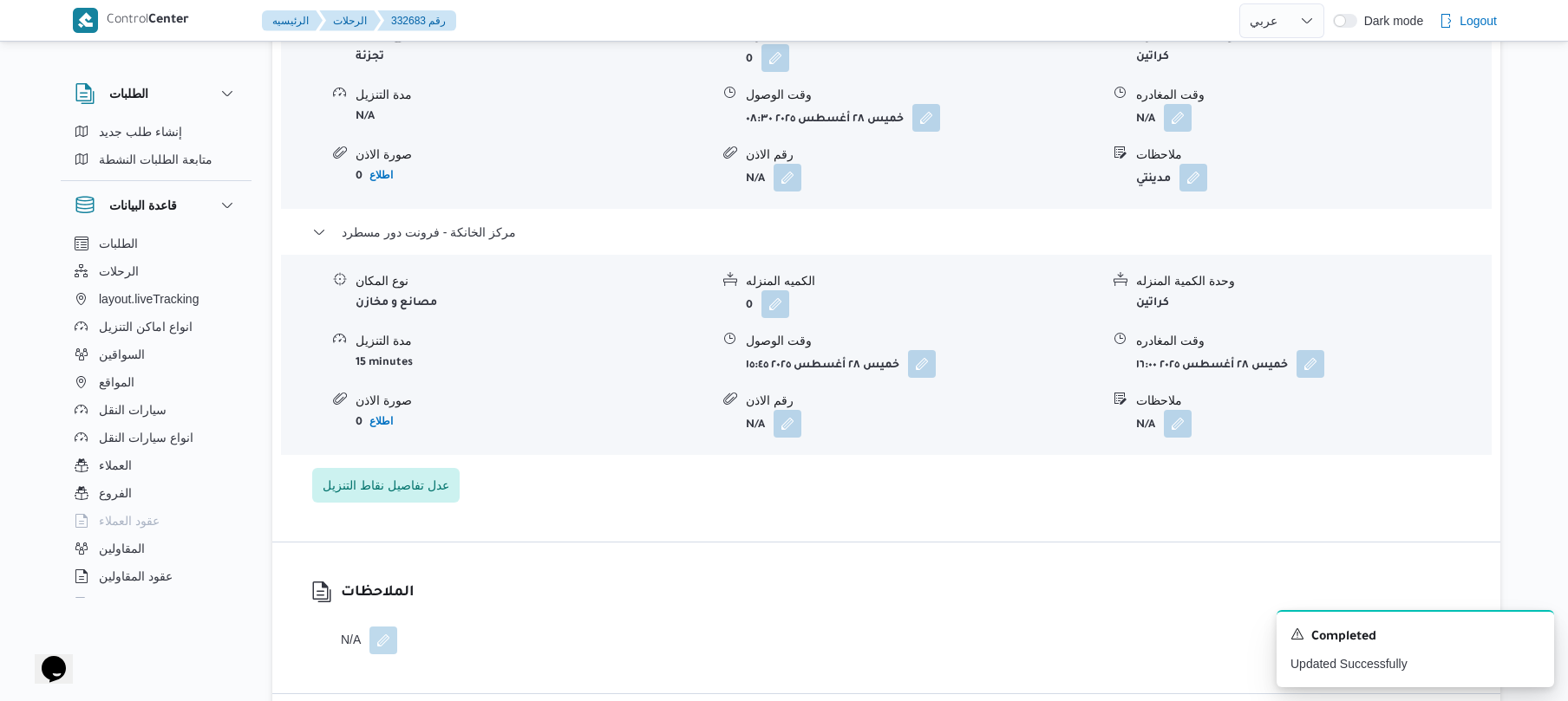
scroll to position [1479, 0]
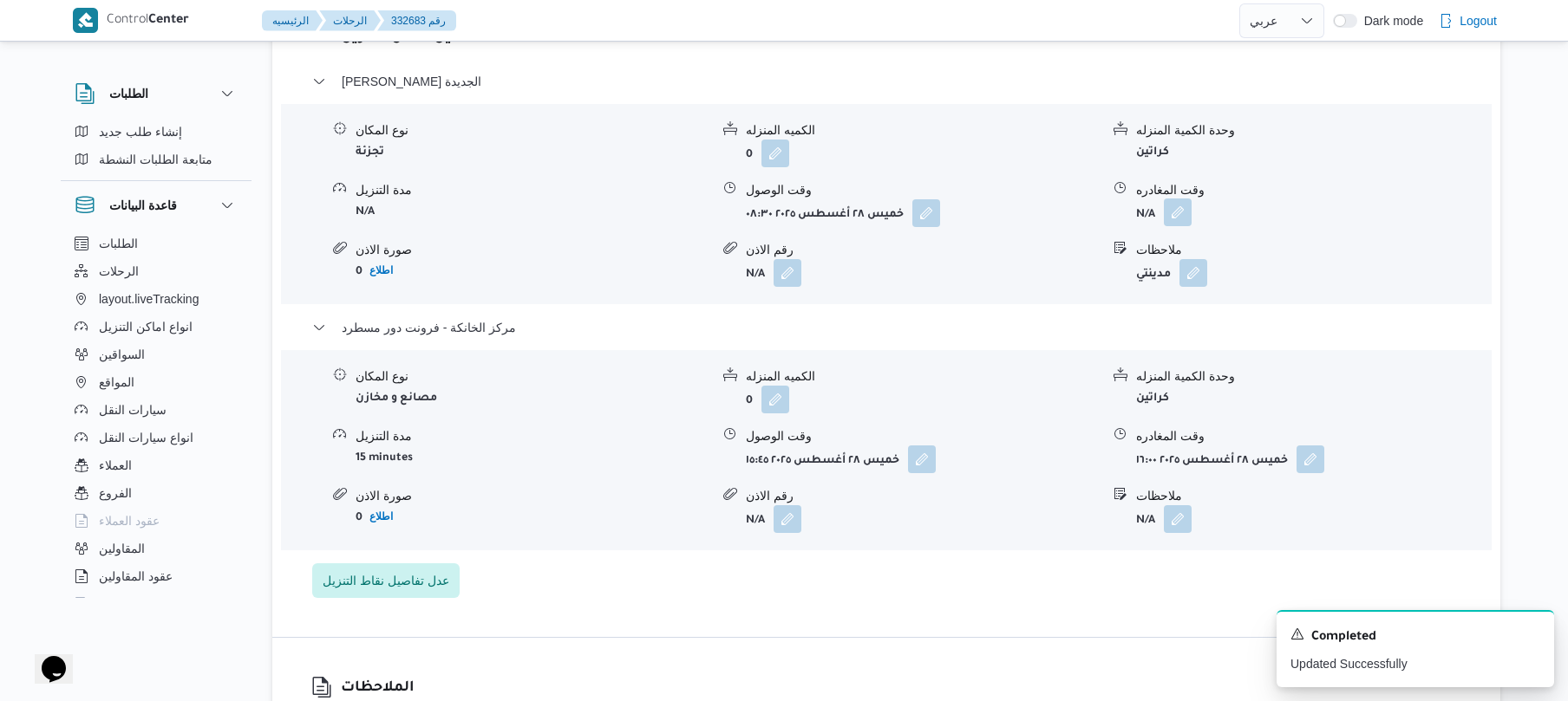
click at [1174, 199] on button "button" at bounding box center [1178, 213] width 28 height 28
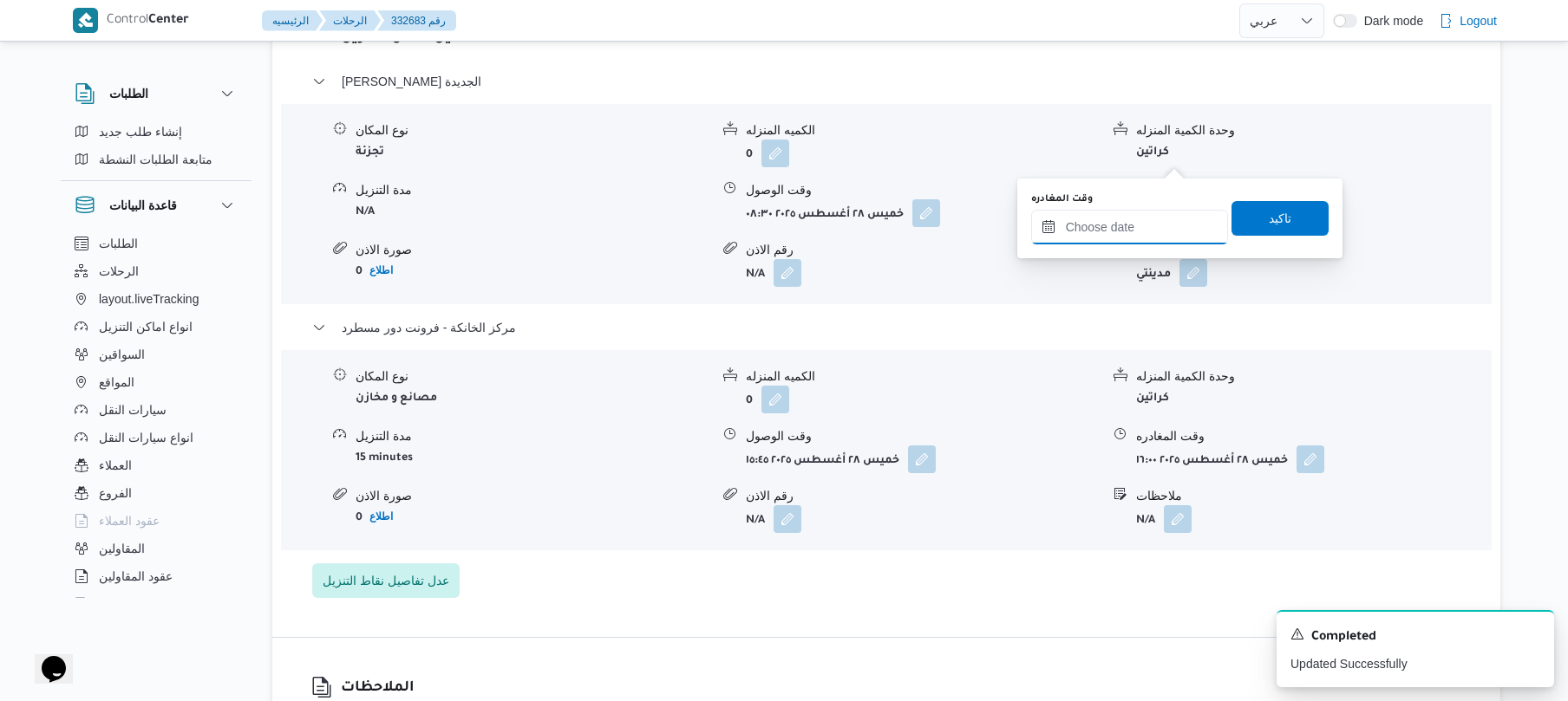
click at [1086, 226] on input "وقت المغادره" at bounding box center [1129, 227] width 197 height 35
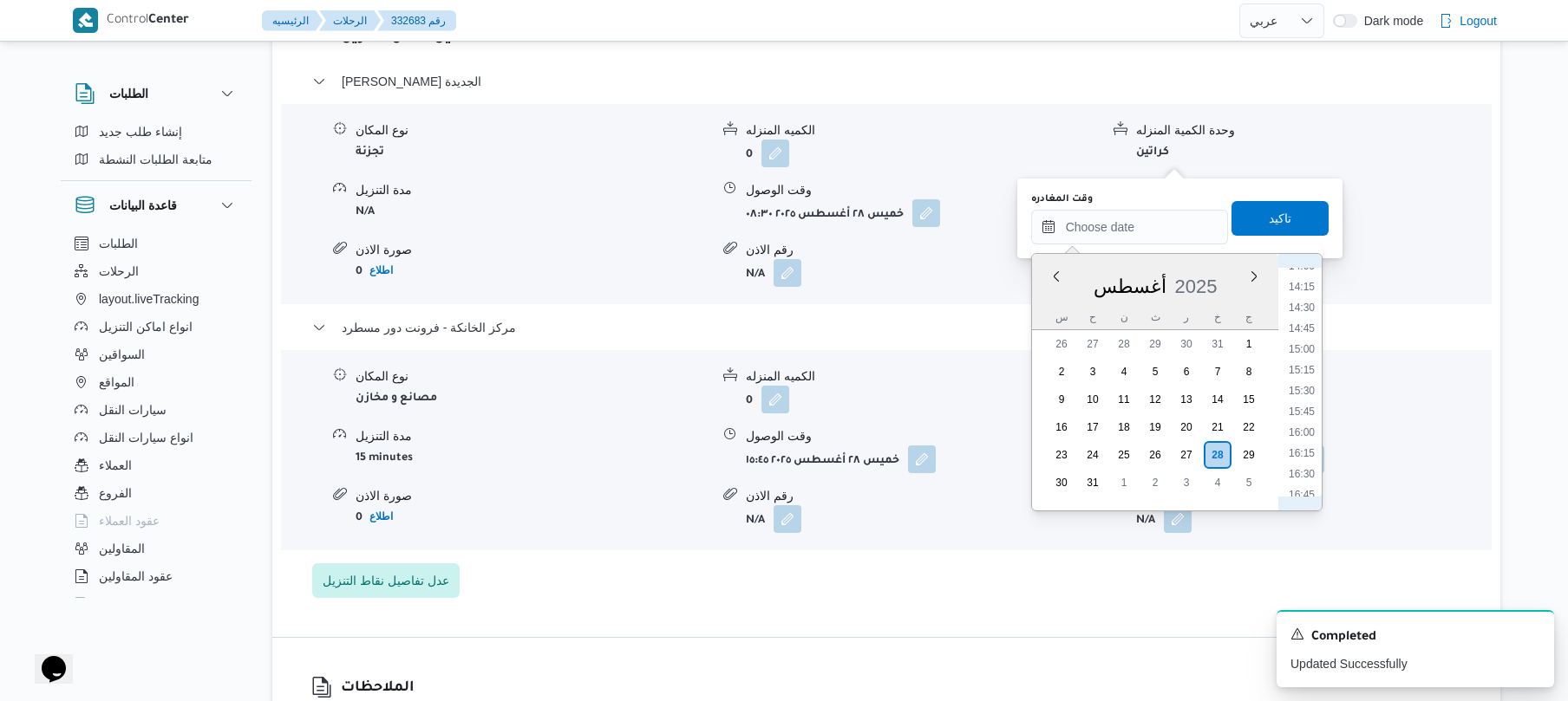
scroll to position [1145, 0]
click at [1305, 380] on li "15:00" at bounding box center [1302, 380] width 40 height 18
type input "٢٨/٠٨/٢٠٢٥ ١٥:٠٠"
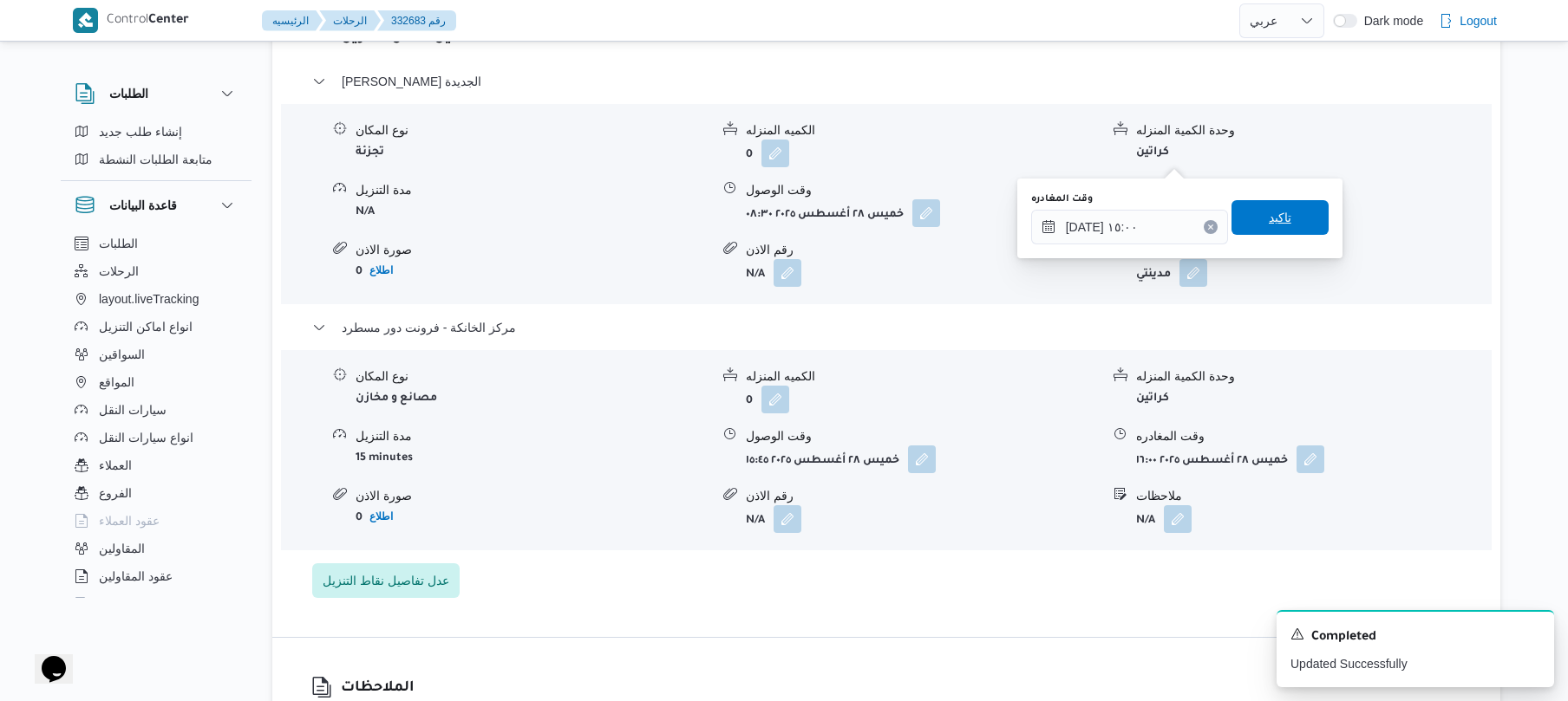
click at [1291, 224] on span "تاكيد" at bounding box center [1280, 217] width 97 height 35
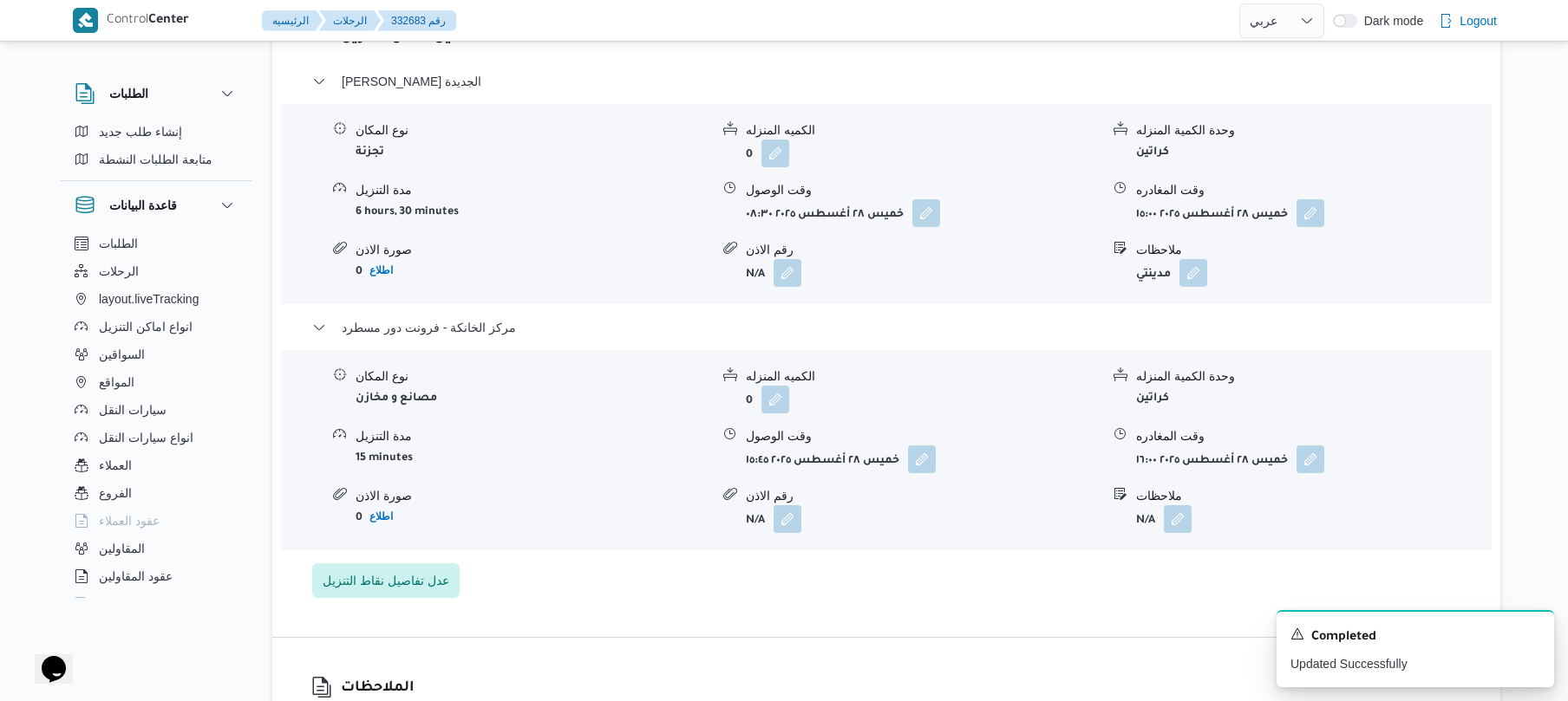
click at [1247, 259] on form "مدينتي" at bounding box center [1313, 273] width 354 height 28
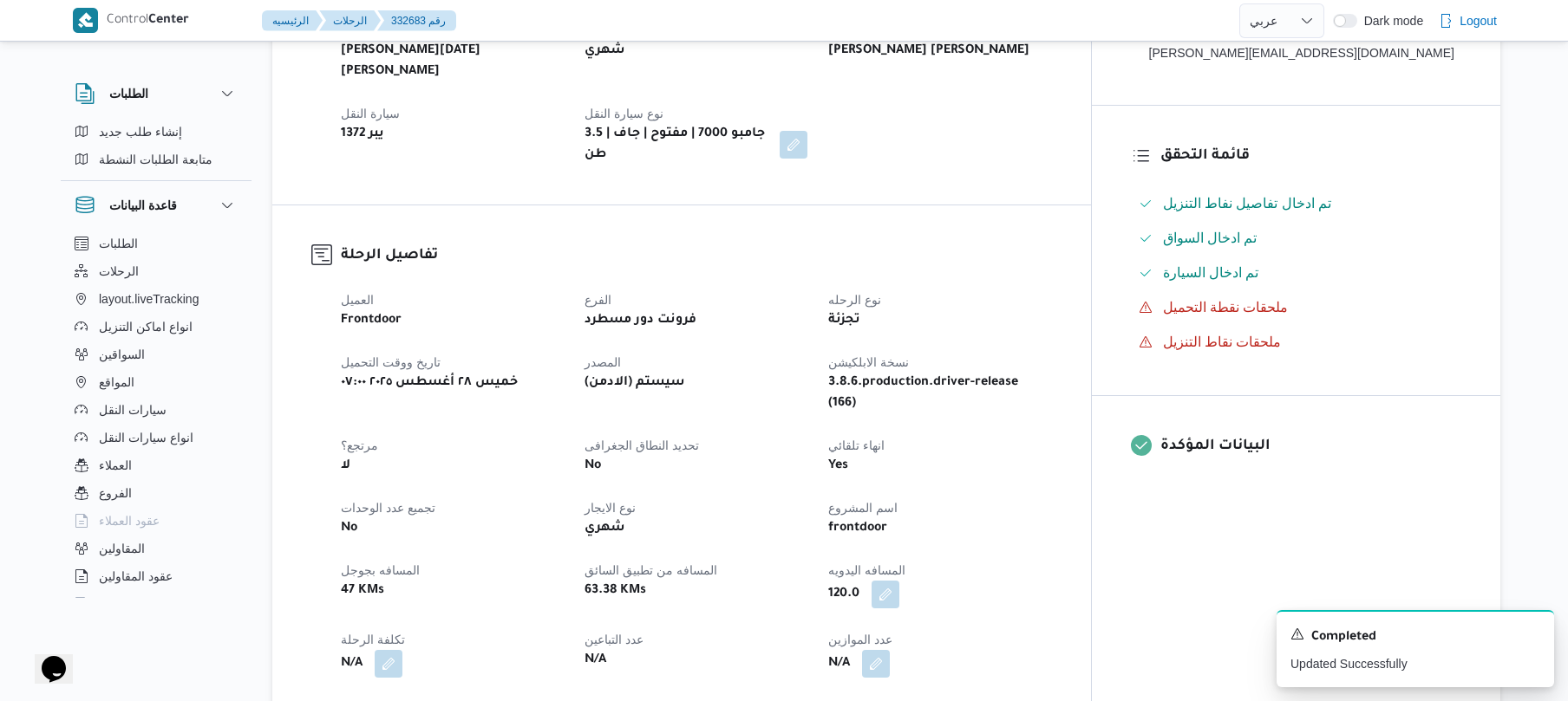
scroll to position [416, 0]
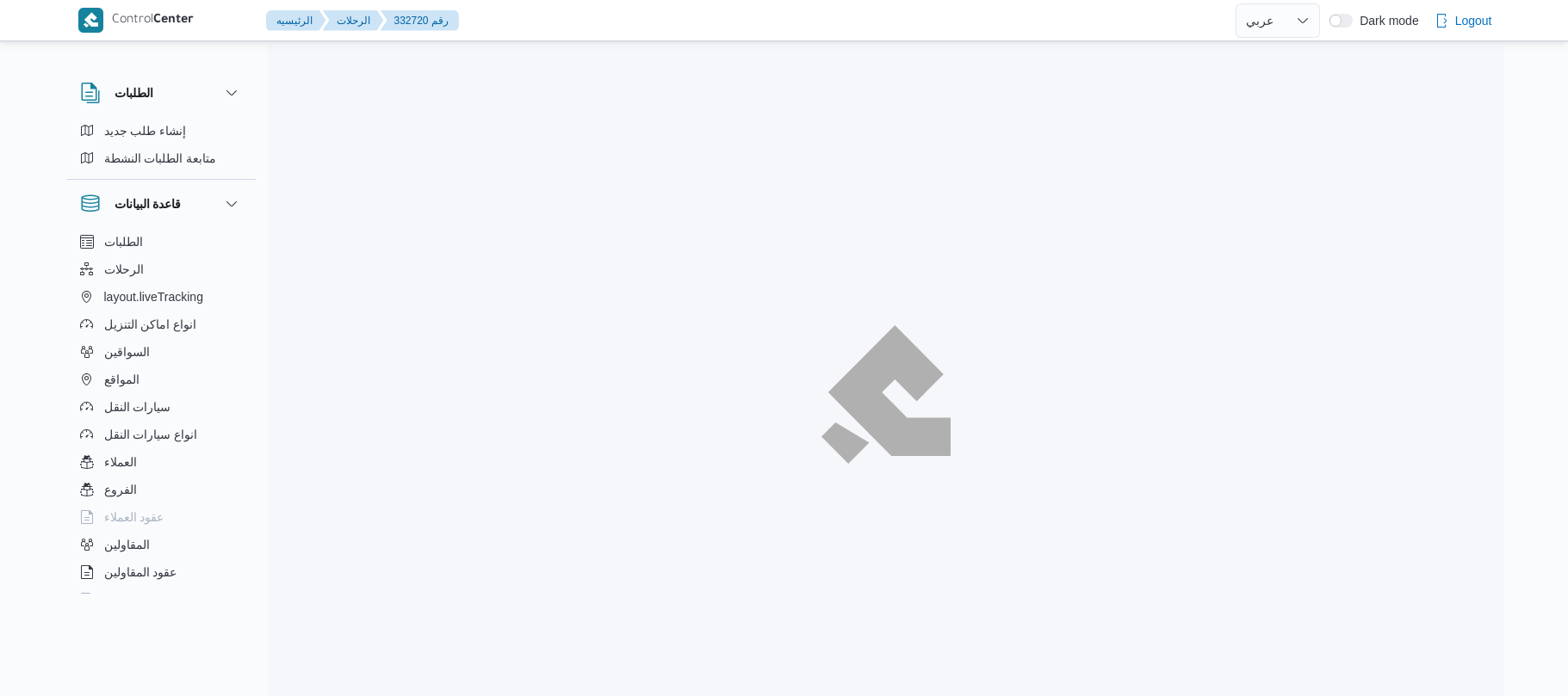
select select "ar"
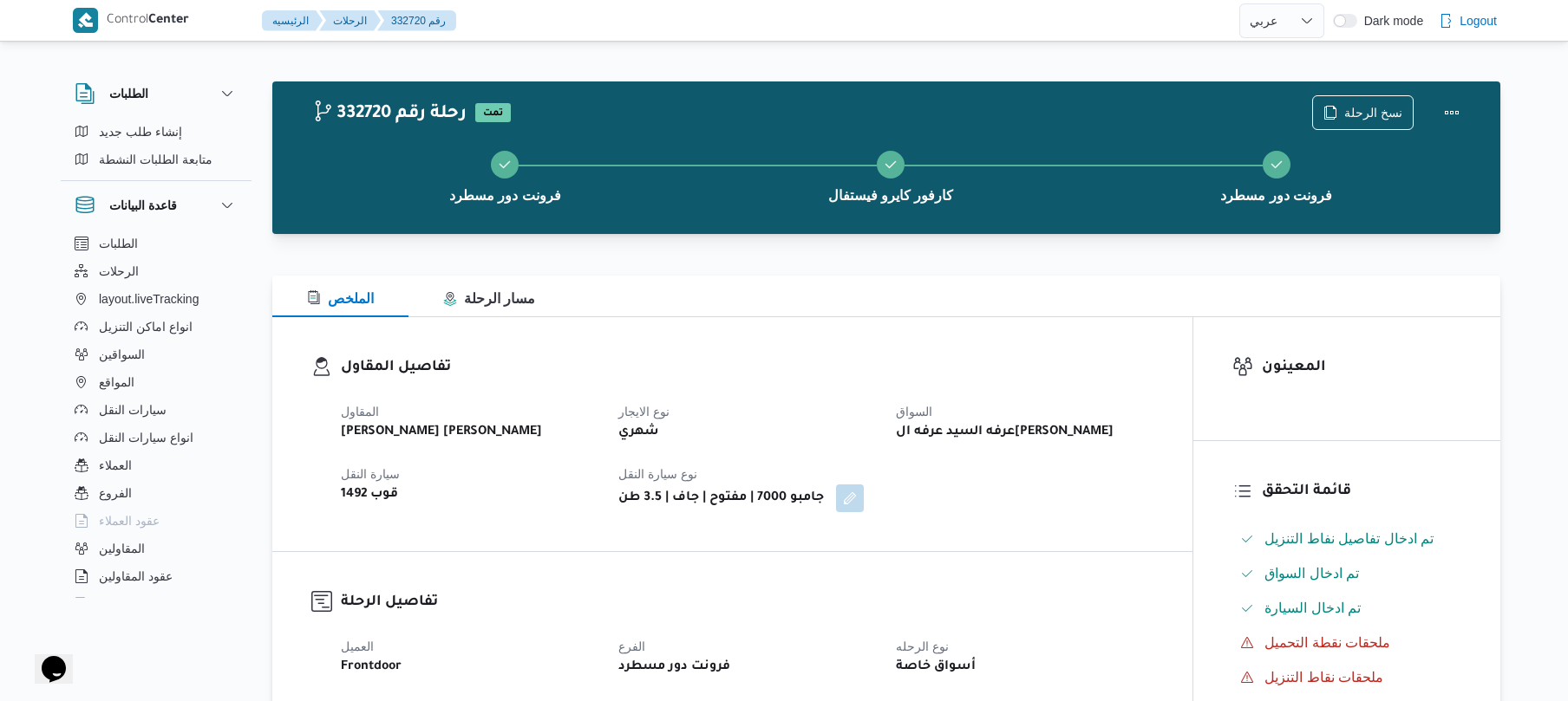
click at [834, 408] on dt "نوع الايجار" at bounding box center [746, 412] width 257 height 21
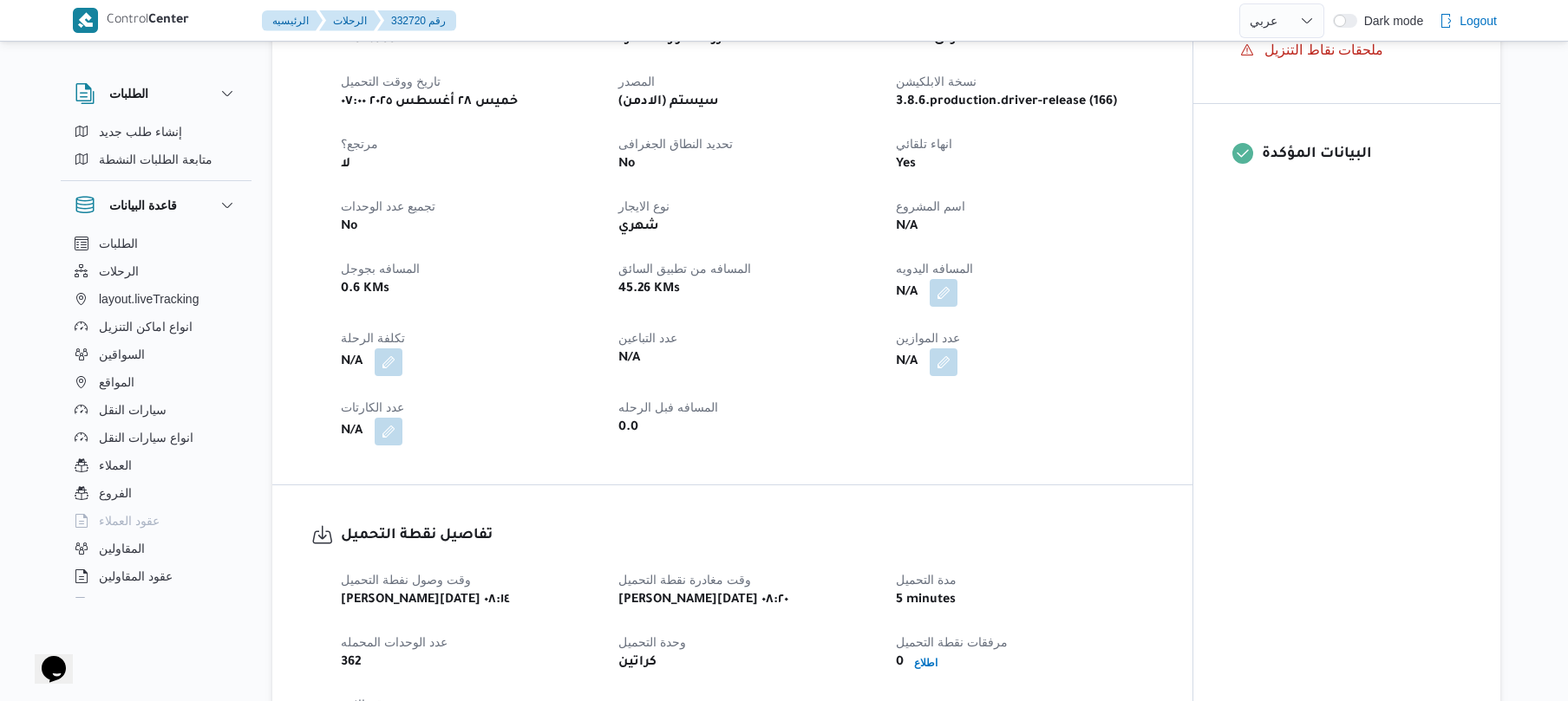
scroll to position [462, 0]
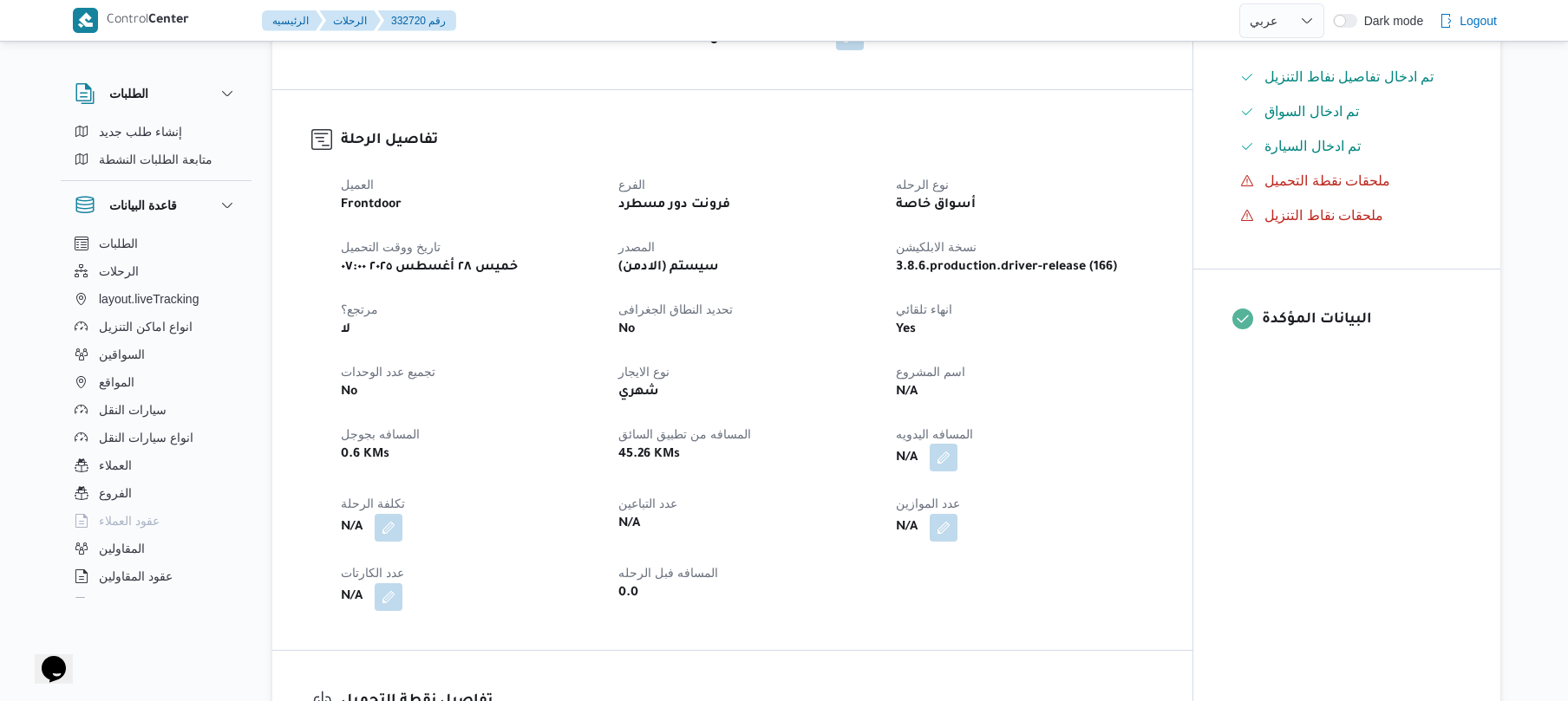
click at [948, 453] on button "button" at bounding box center [944, 458] width 28 height 28
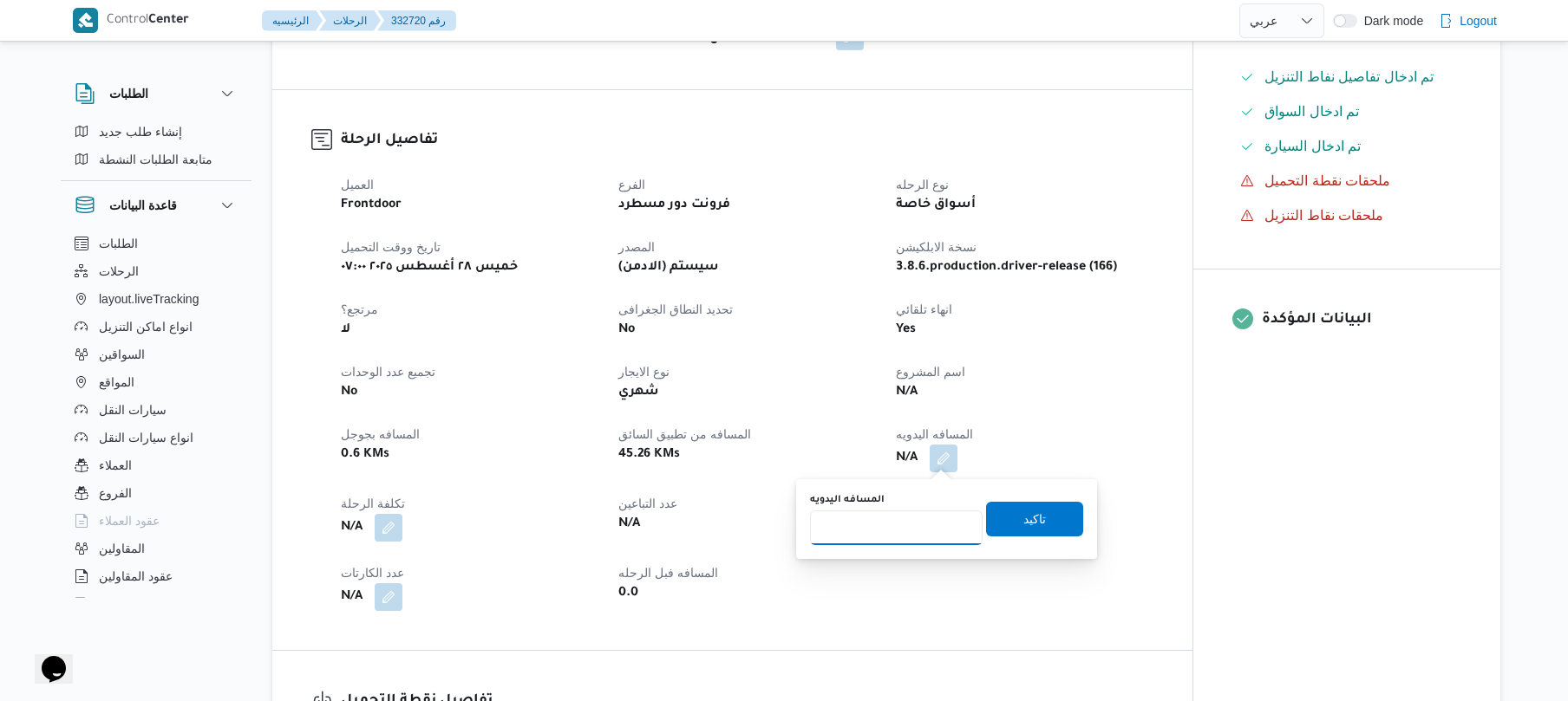
click at [894, 526] on input "المسافه اليدويه" at bounding box center [897, 527] width 173 height 35
type input "120"
click at [1050, 517] on span "تاكيد" at bounding box center [1035, 518] width 97 height 35
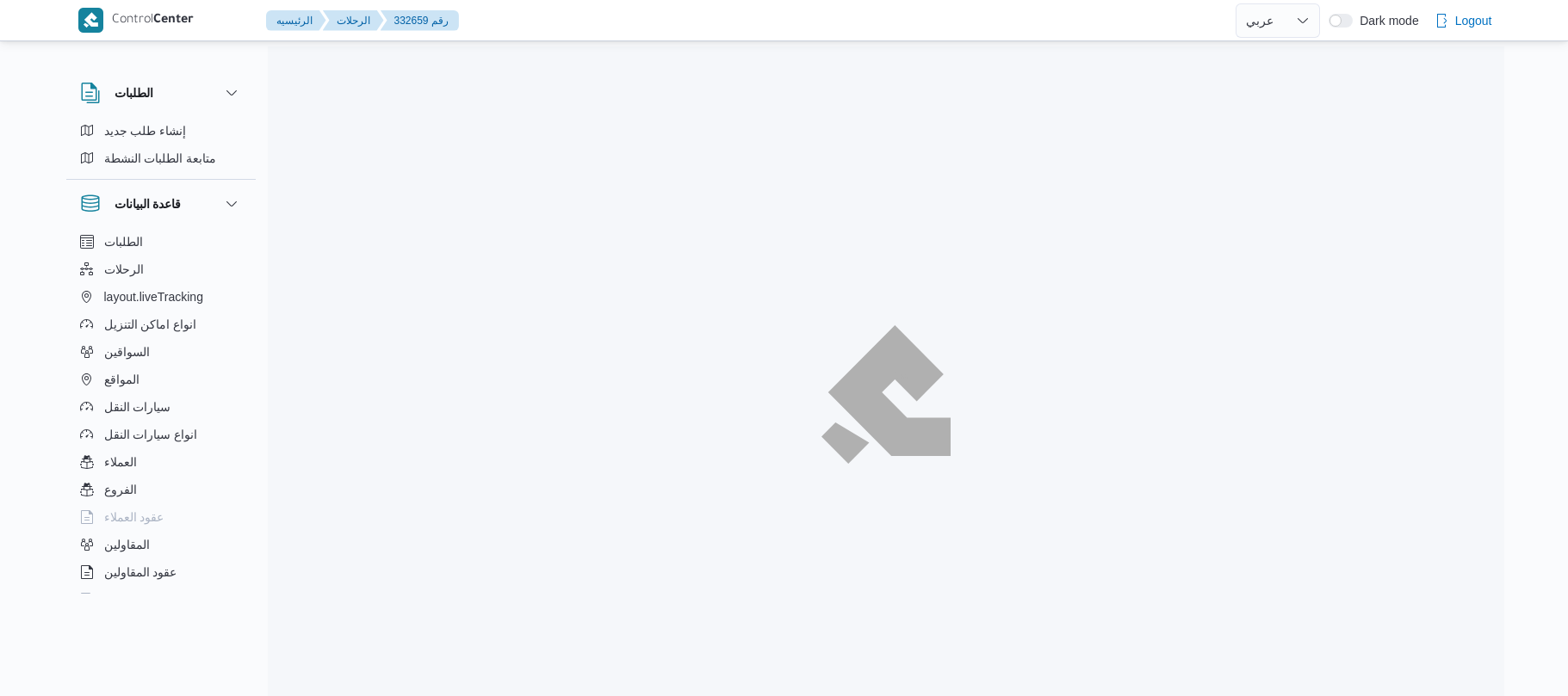
select select "ar"
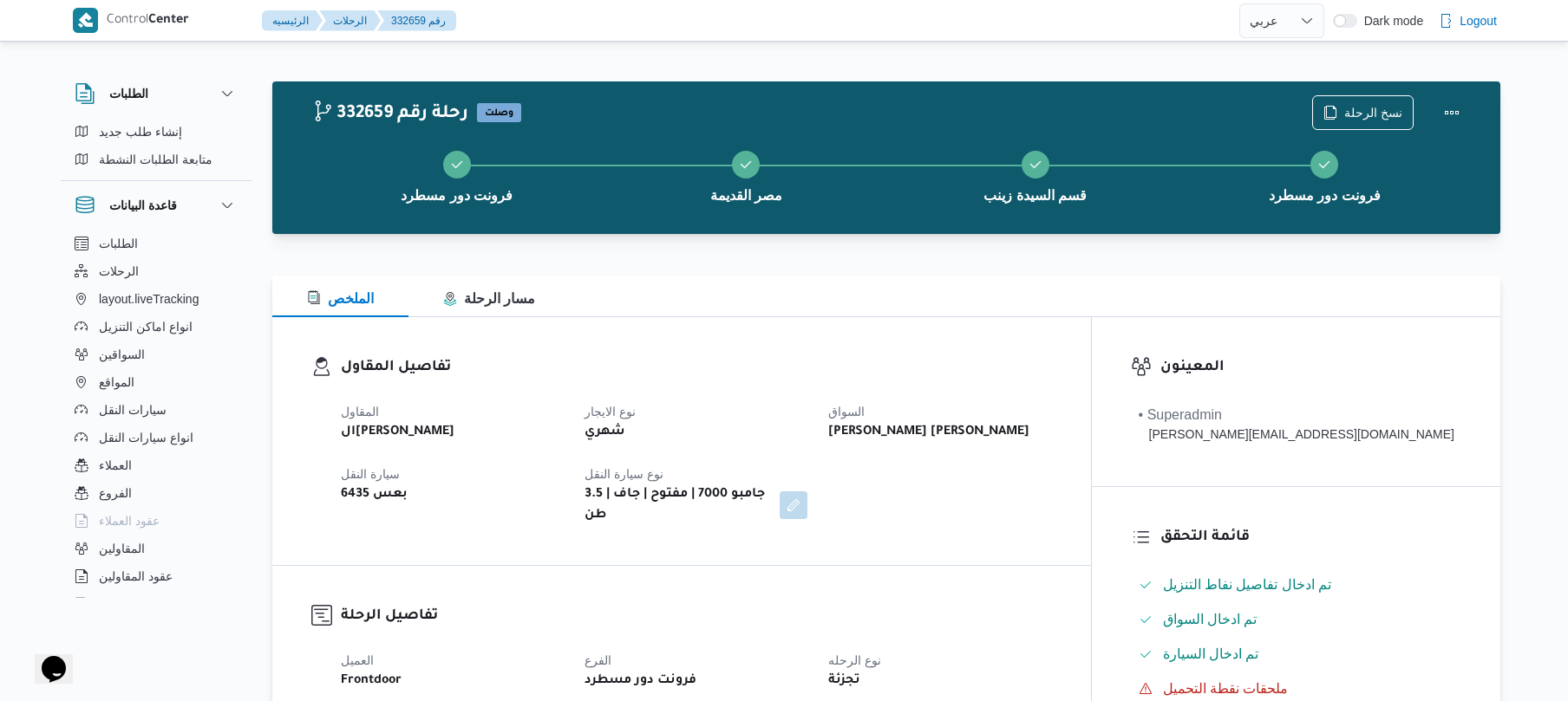
click at [783, 344] on div "تفاصيل المقاول المقاول الهامي محمد خالد علي نوع الايجار شهري السواق يوسف حسين ح…" at bounding box center [682, 442] width 819 height 248
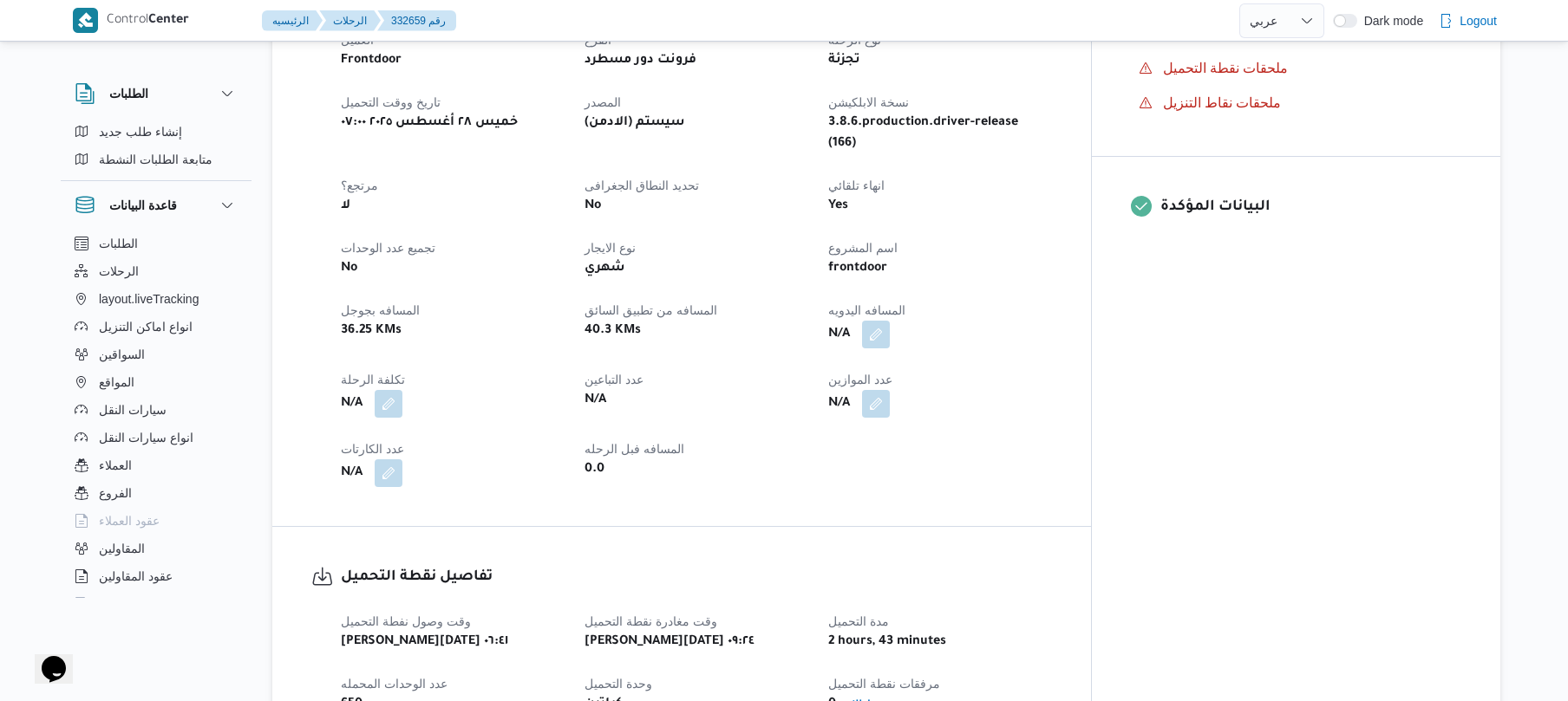
scroll to position [647, 0]
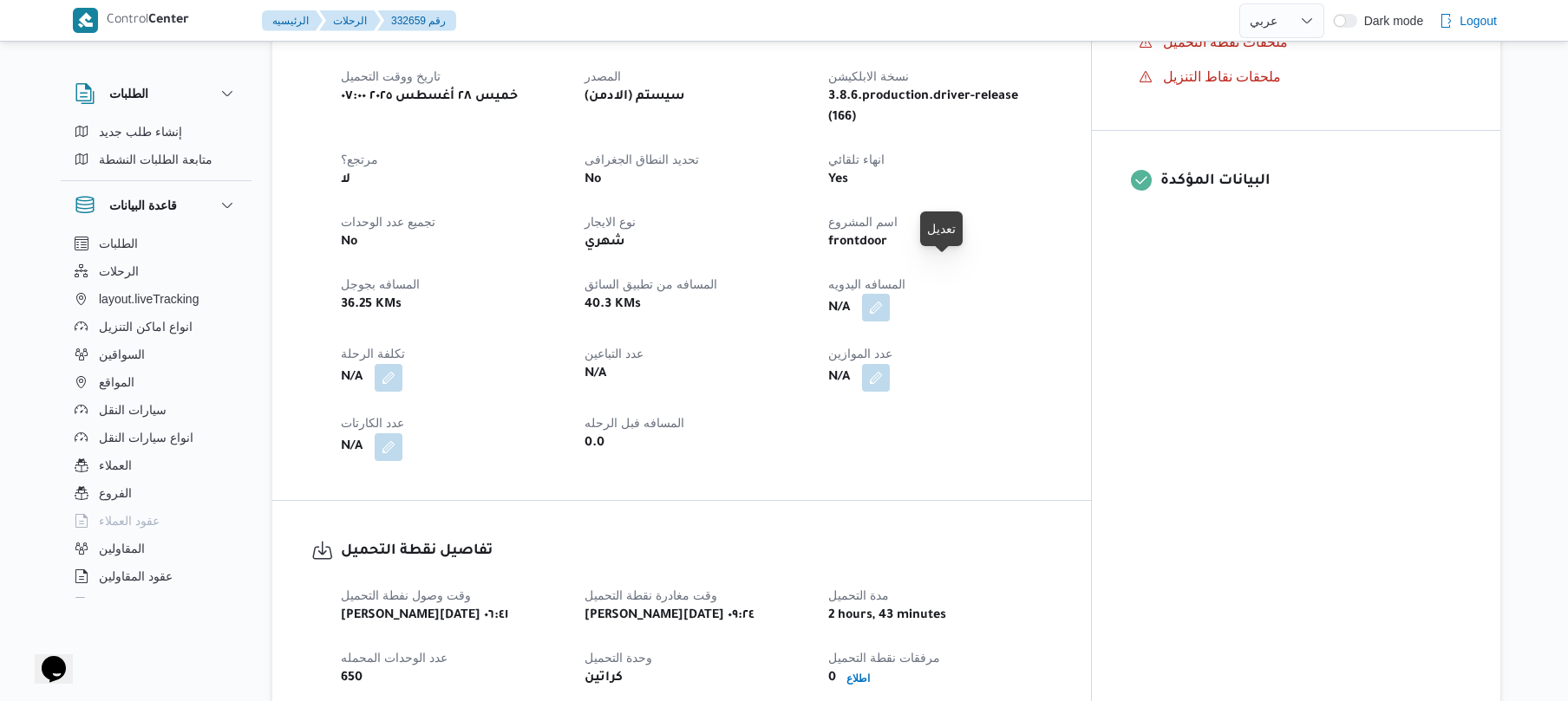
click at [890, 294] on button "button" at bounding box center [876, 308] width 28 height 28
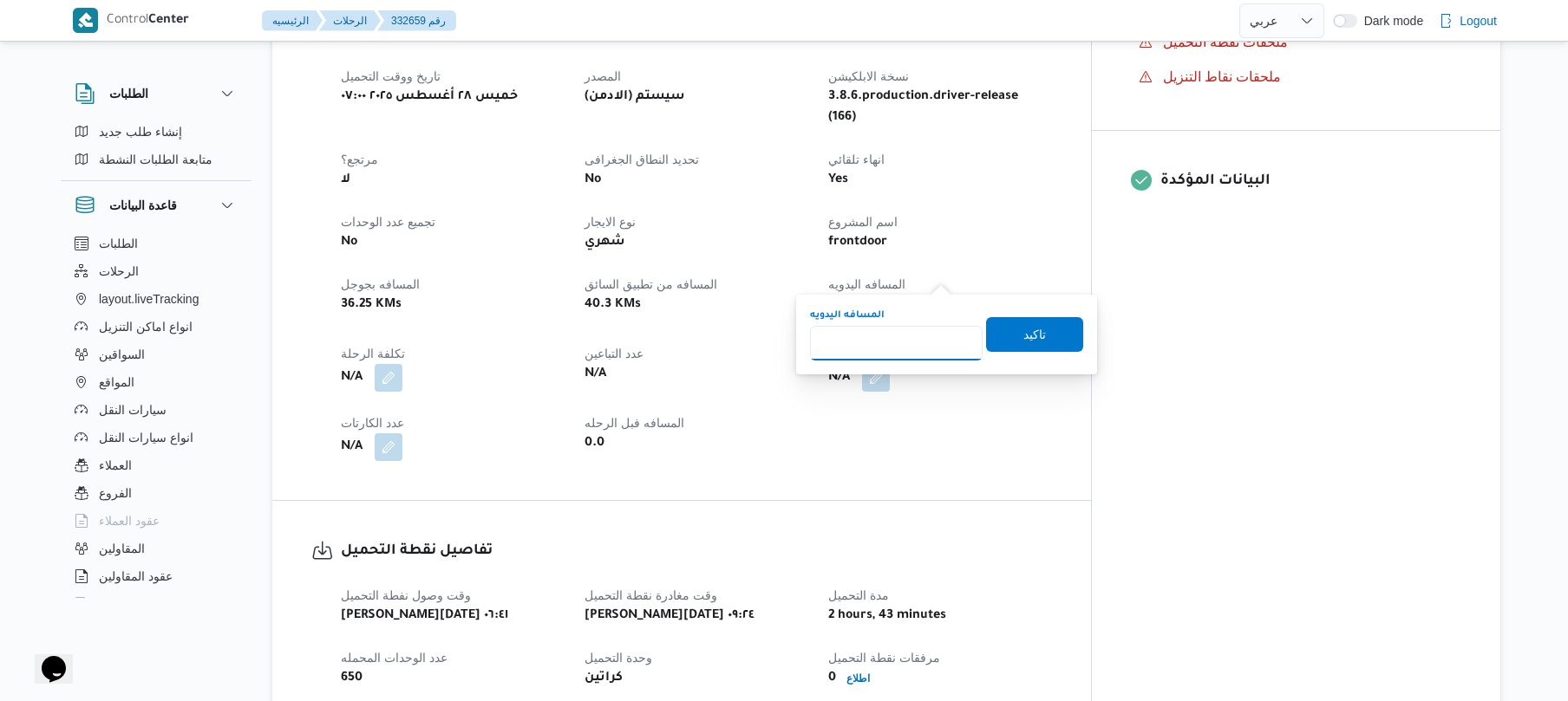
click at [896, 337] on input "المسافه اليدويه" at bounding box center [897, 343] width 173 height 35
type input "100"
click at [1024, 329] on span "تاكيد" at bounding box center [1035, 333] width 22 height 21
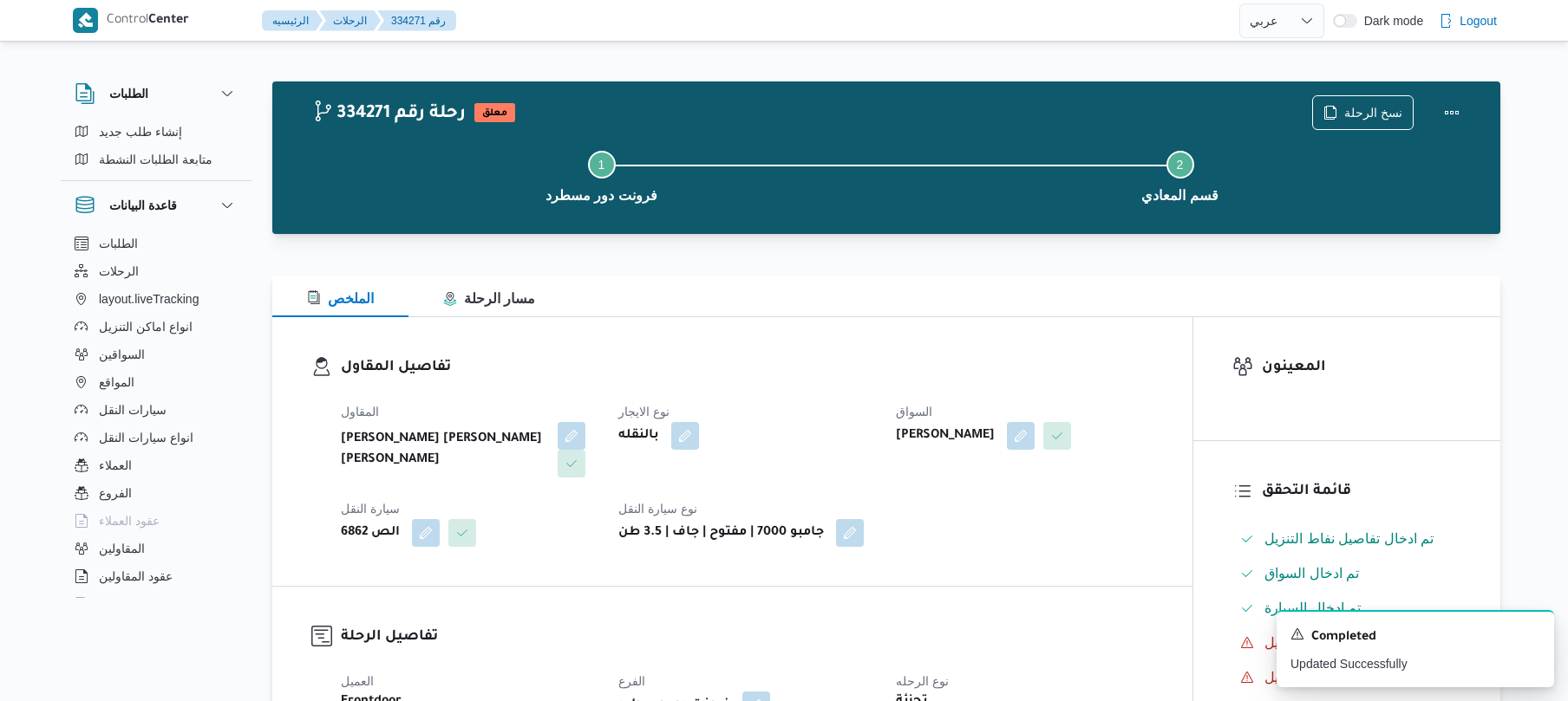
select select "ar"
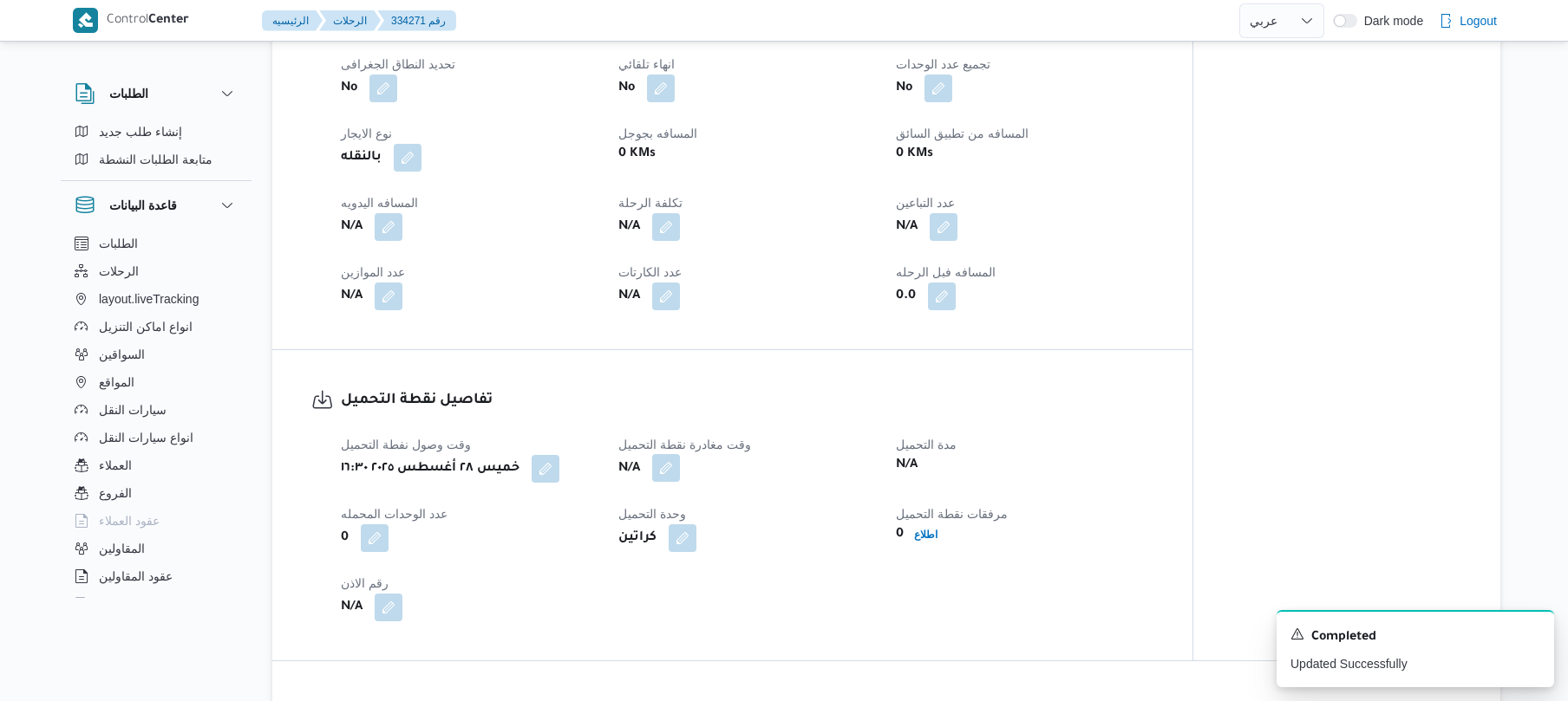
click at [671, 471] on button "button" at bounding box center [666, 469] width 28 height 28
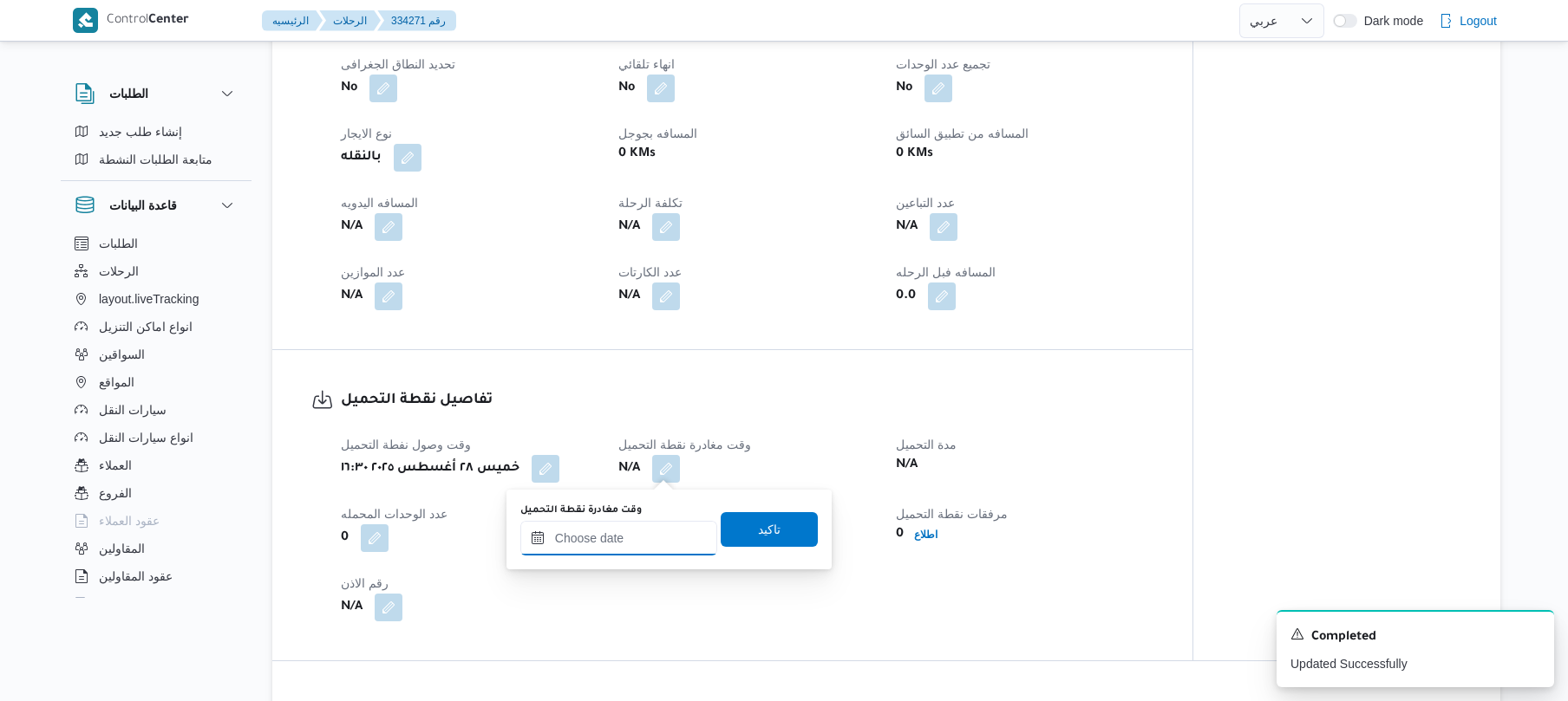
click at [604, 530] on input "وقت مغادرة نقطة التحميل" at bounding box center [618, 538] width 197 height 35
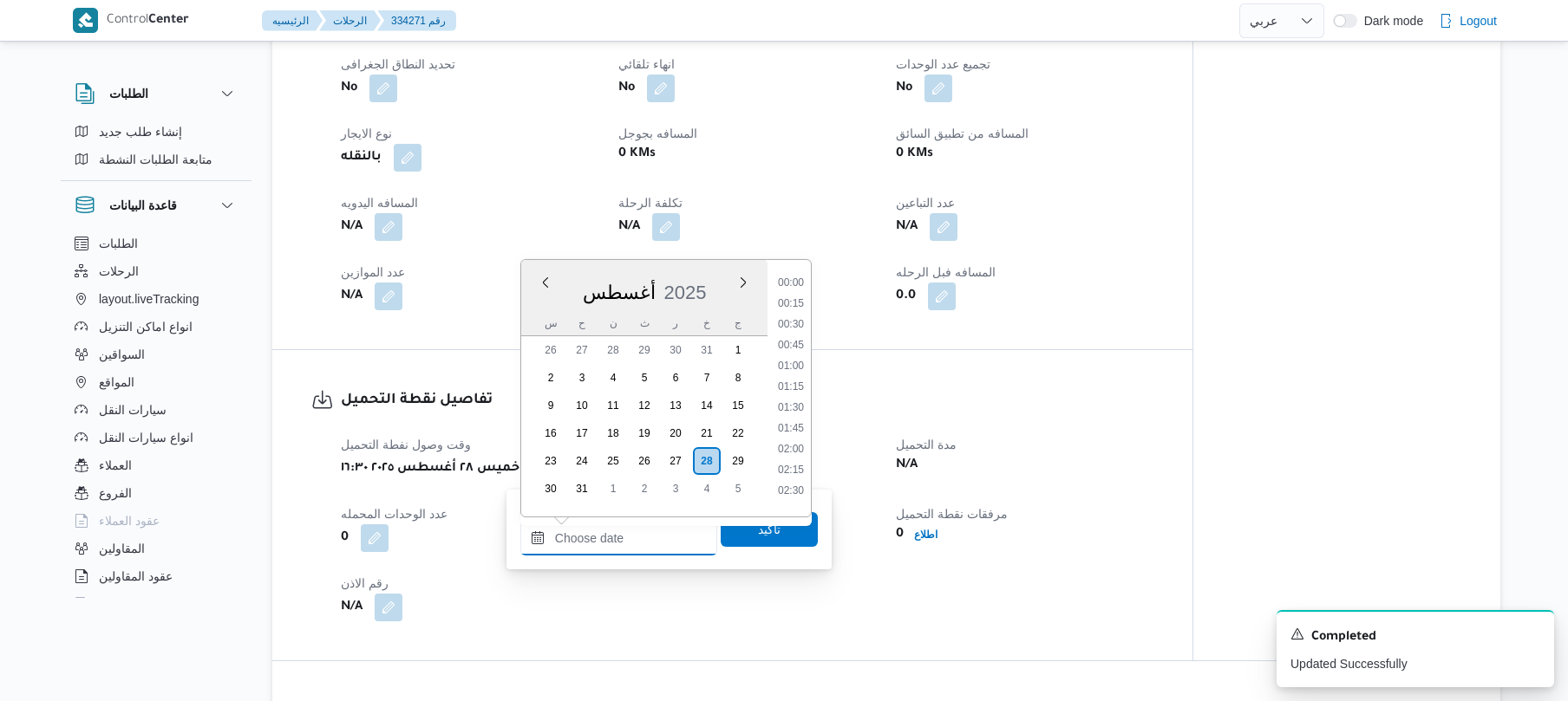
scroll to position [1360, 0]
click at [788, 355] on li "17:15" at bounding box center [791, 358] width 40 height 18
type input "[DATE] ١٧:١٥"
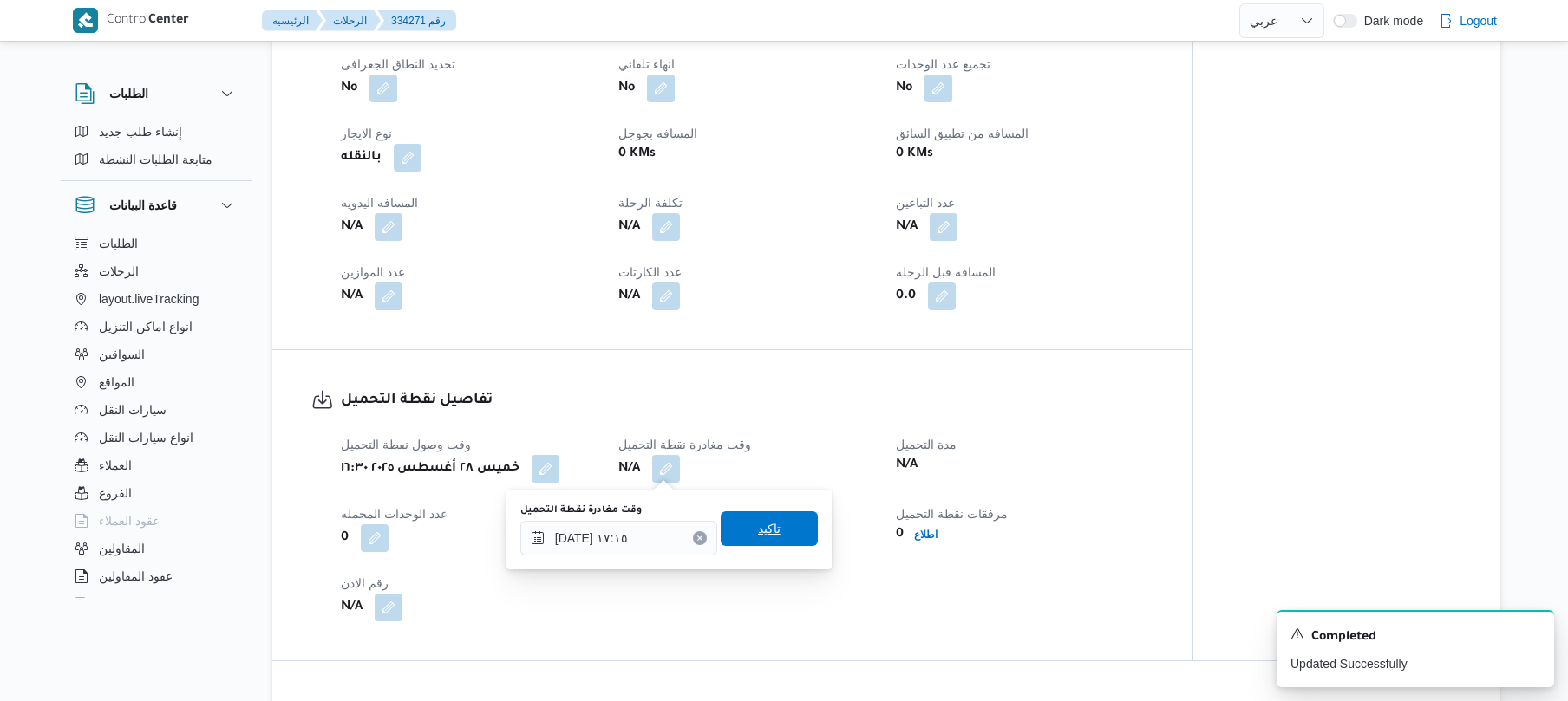
click at [778, 528] on span "تاكيد" at bounding box center [770, 528] width 97 height 35
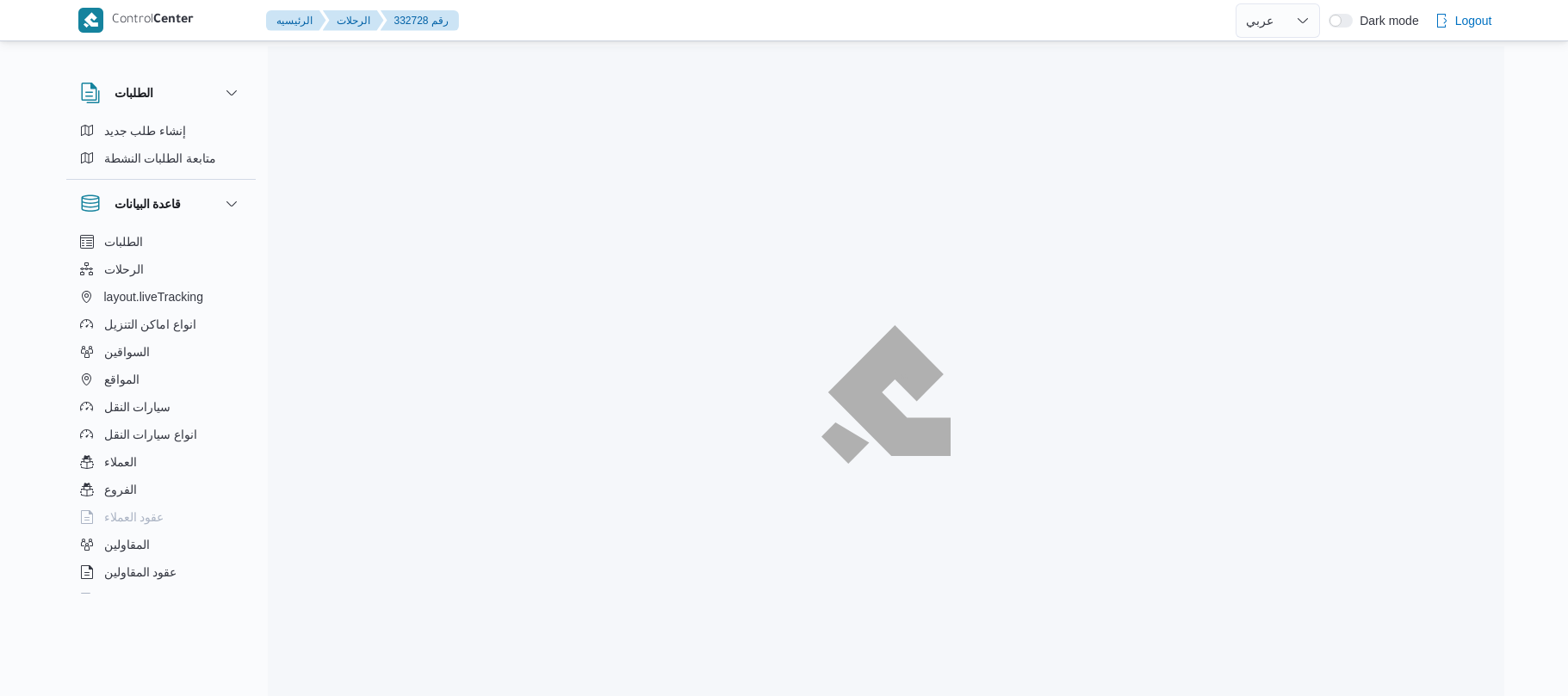
select select "ar"
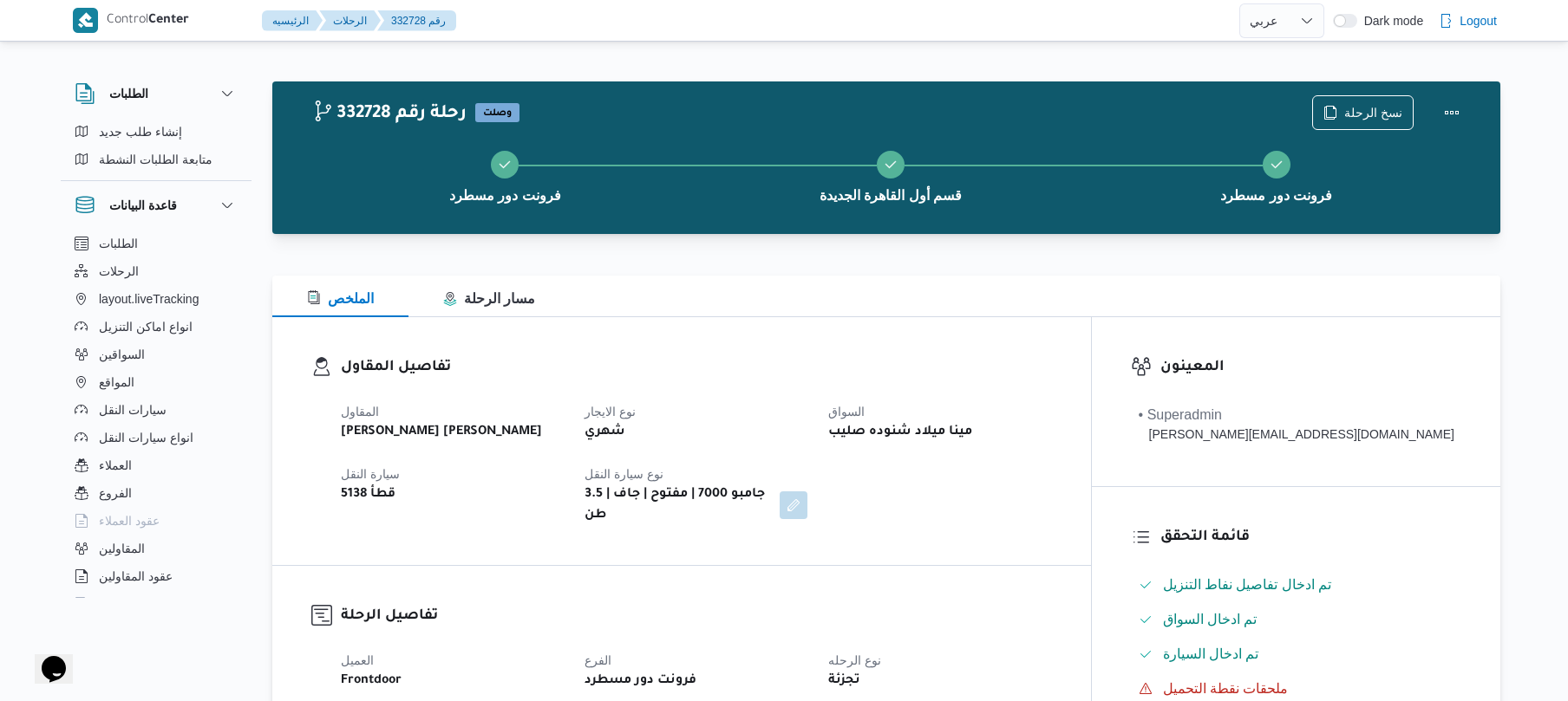
click at [799, 361] on h3 "تفاصيل المقاول" at bounding box center [697, 368] width 712 height 23
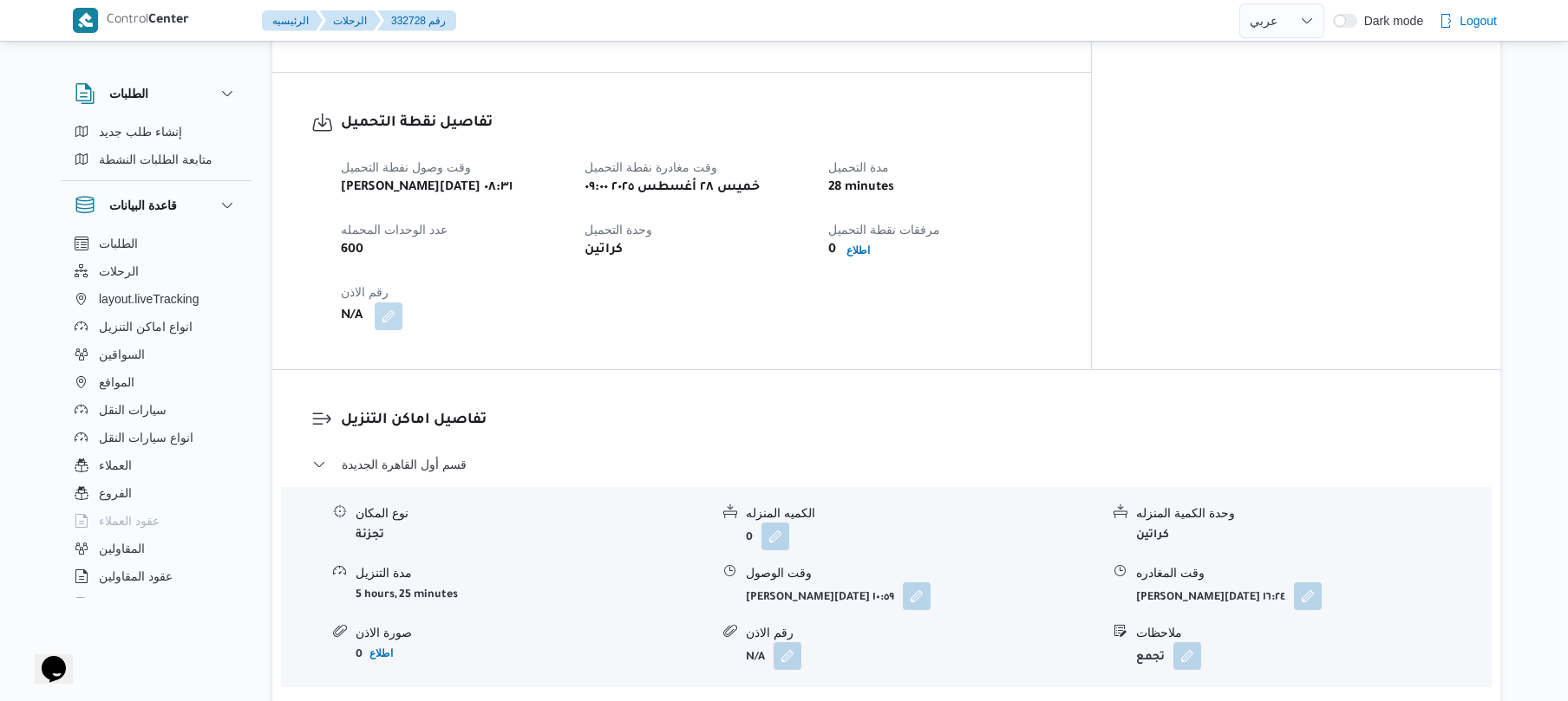
scroll to position [1110, 0]
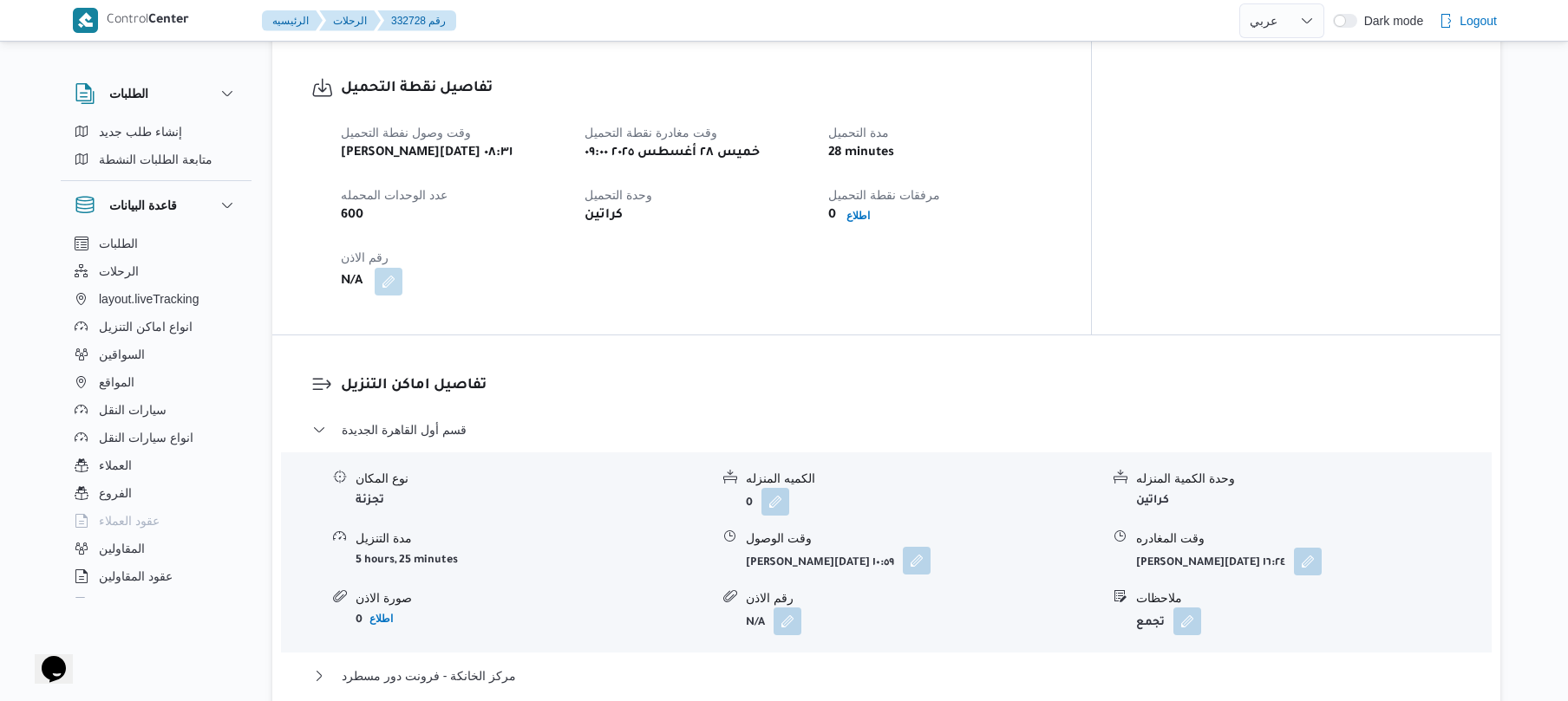
click at [923, 547] on button "button" at bounding box center [917, 561] width 28 height 28
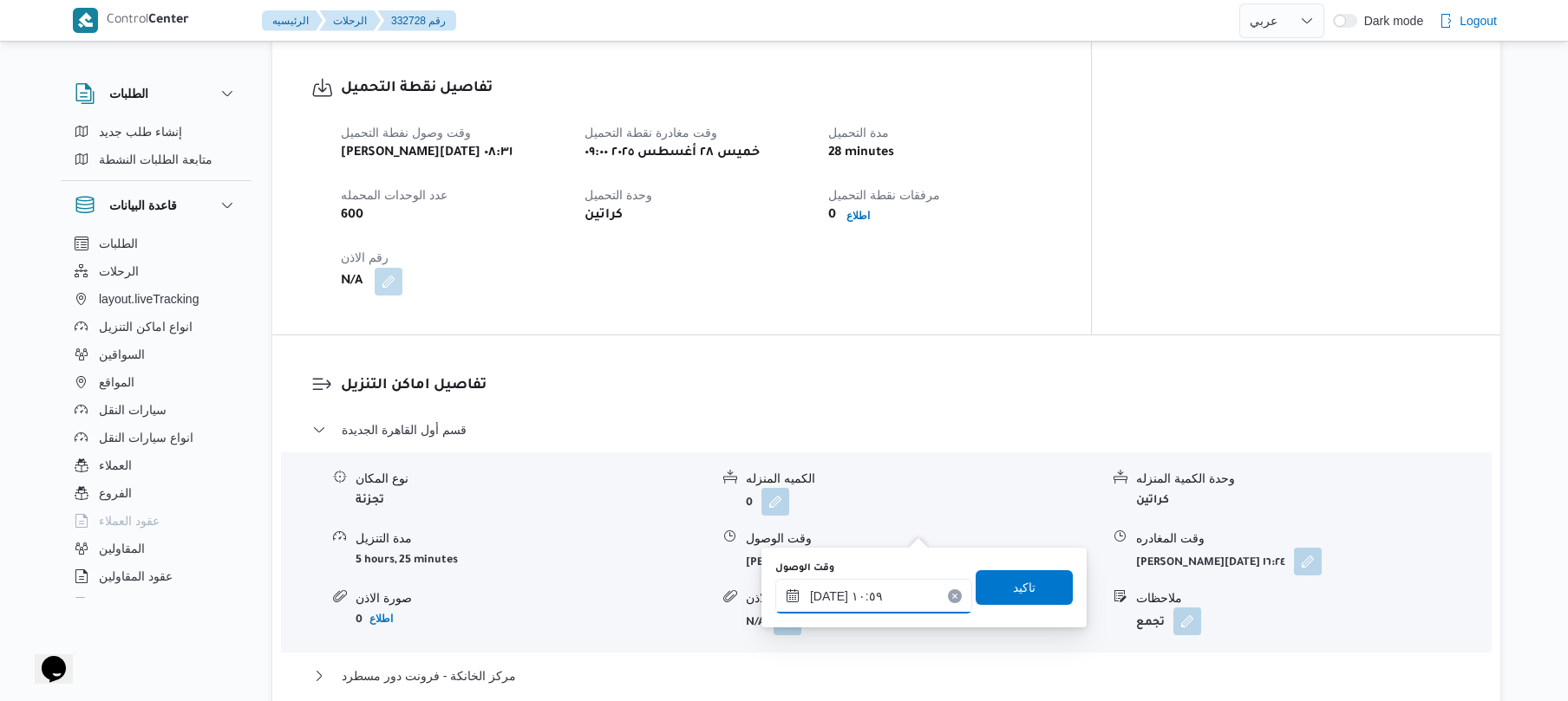
click at [848, 593] on input "٢٨/٠٨/٢٠٢٥ ١٠:٥٩" at bounding box center [873, 596] width 197 height 35
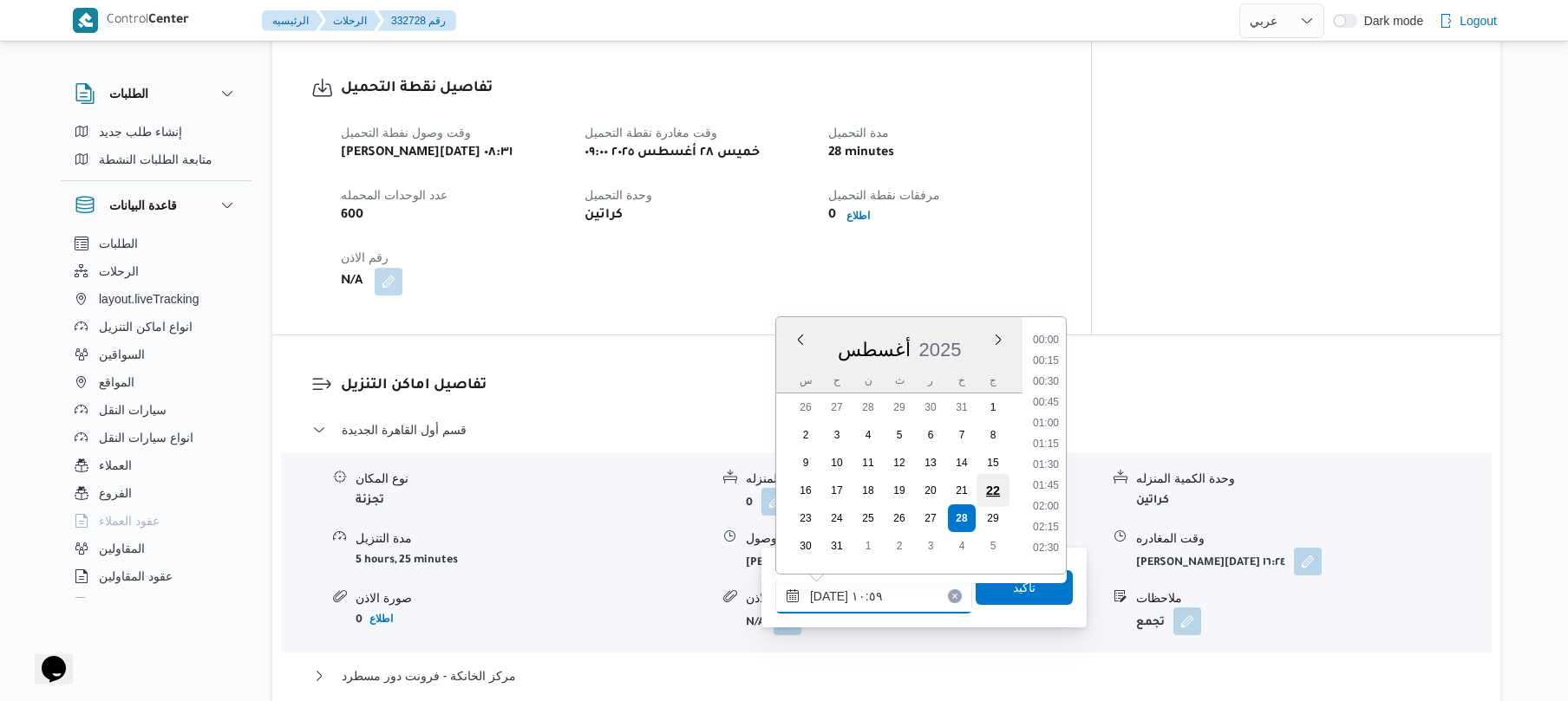
scroll to position [778, 0]
click at [1046, 375] on li "09:45" at bounding box center [1046, 373] width 40 height 18
type input "٢٨/٠٨/٢٠٢٥ ٠٩:٤٥"
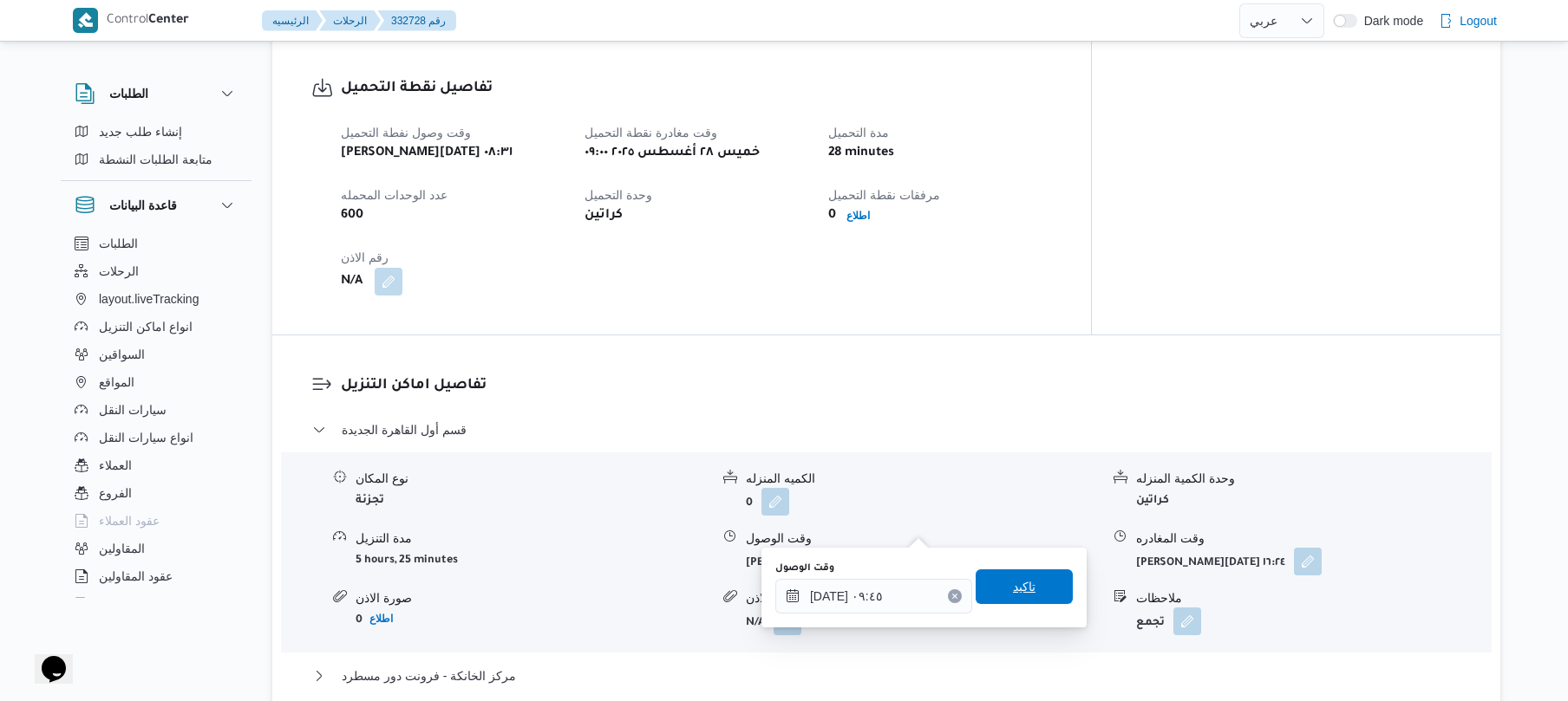
click at [982, 597] on span "تاكيد" at bounding box center [1024, 586] width 97 height 35
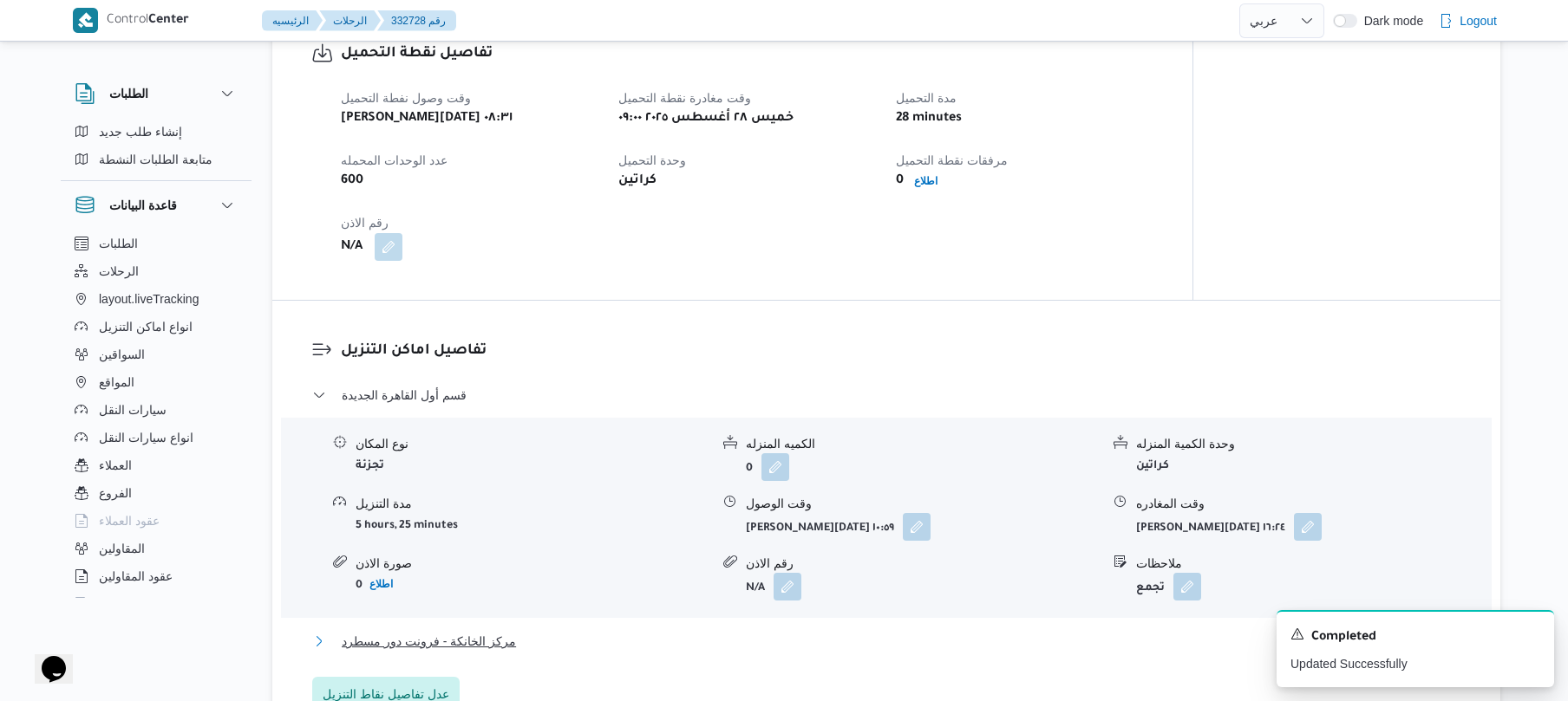
click at [864, 645] on button "مركز الخانكة - فرونت دور مسطرد" at bounding box center [886, 641] width 1150 height 21
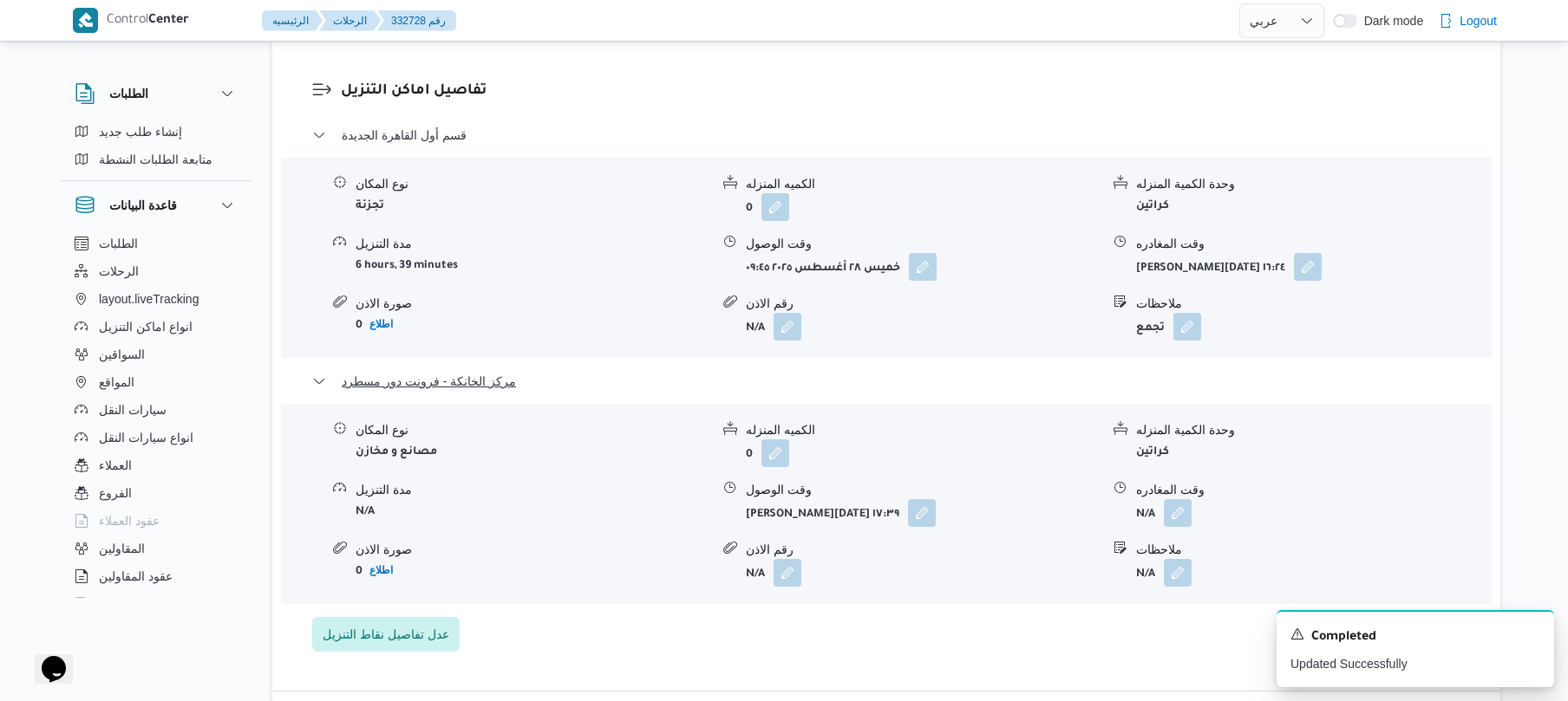
scroll to position [1479, 0]
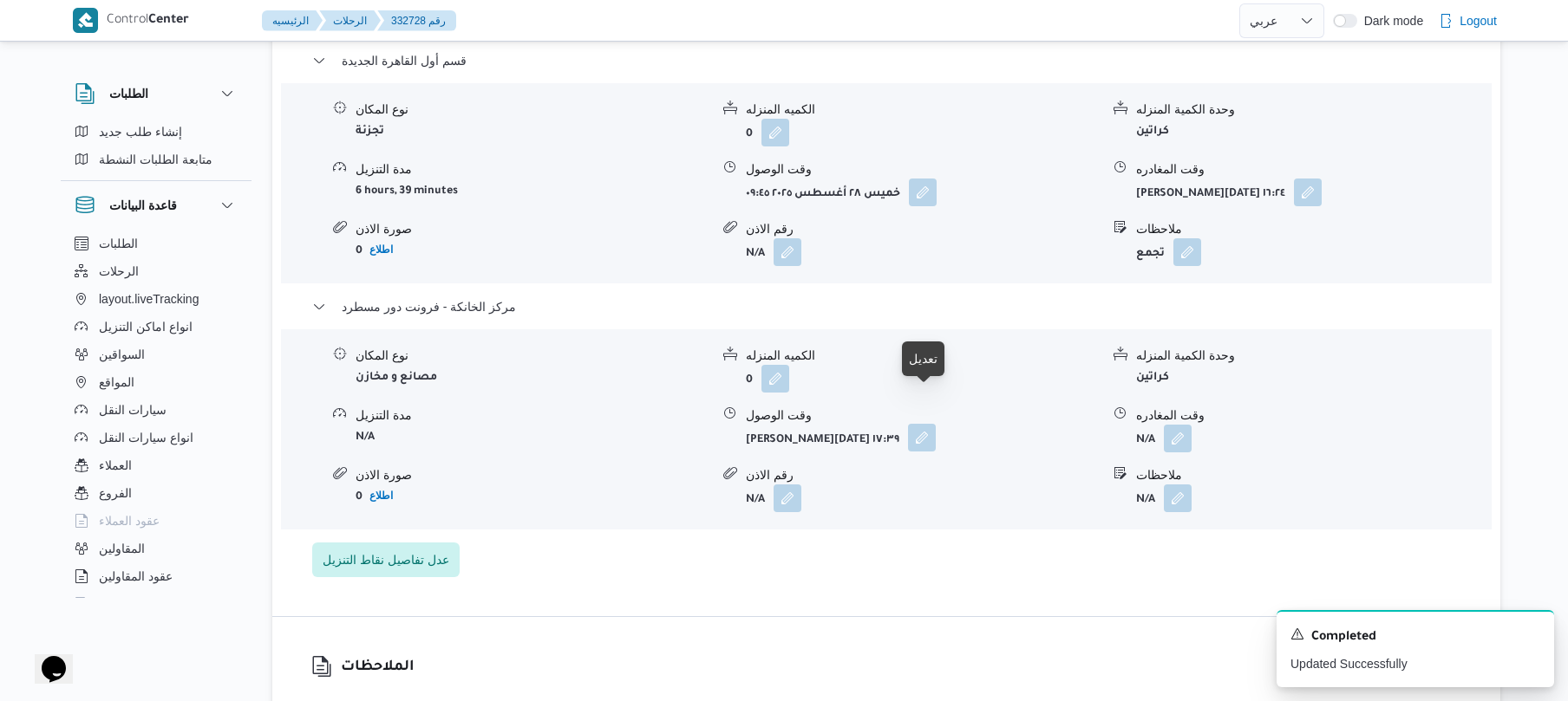
click at [931, 424] on button "button" at bounding box center [922, 438] width 28 height 28
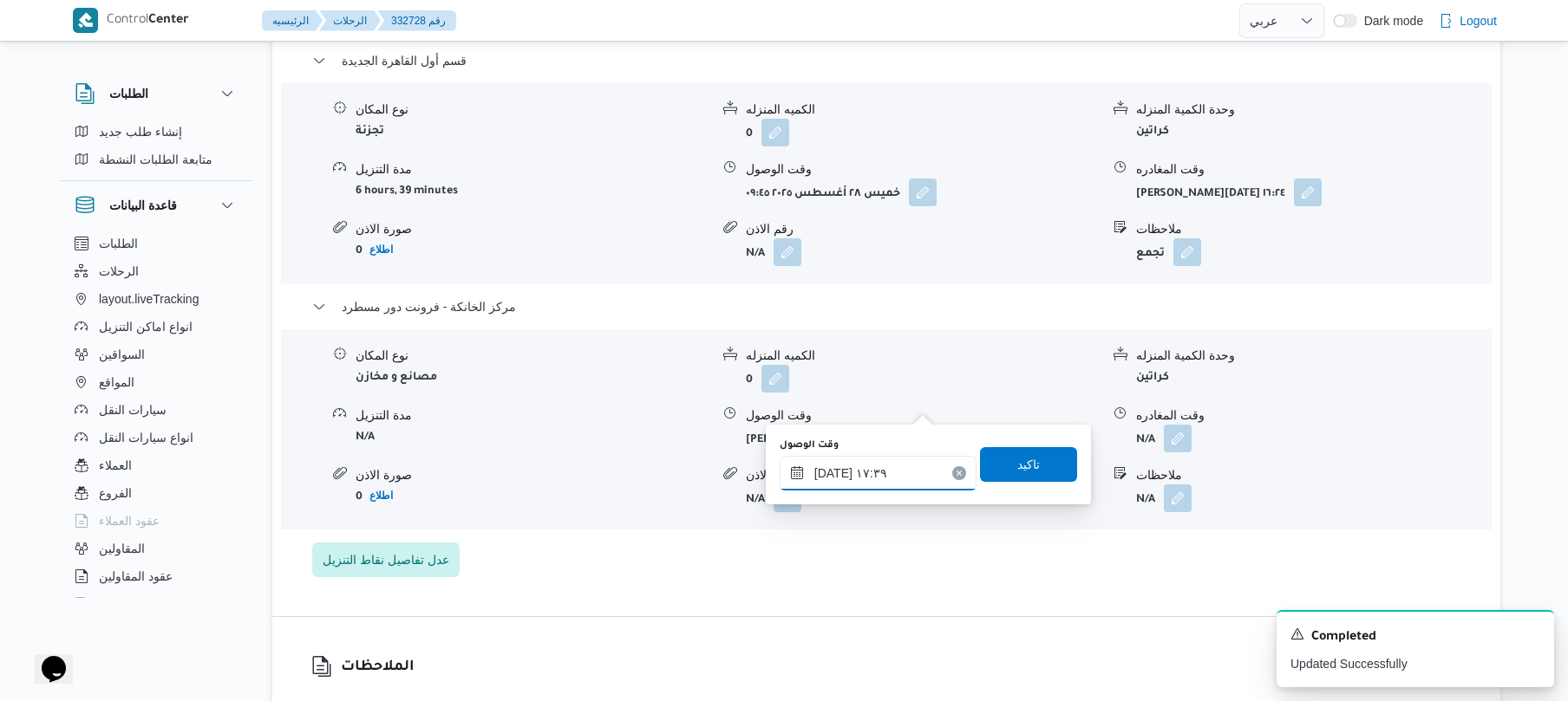
click at [872, 472] on input "٢٨/٠٨/٢٠٢٥ ١٧:٣٩" at bounding box center [878, 473] width 197 height 35
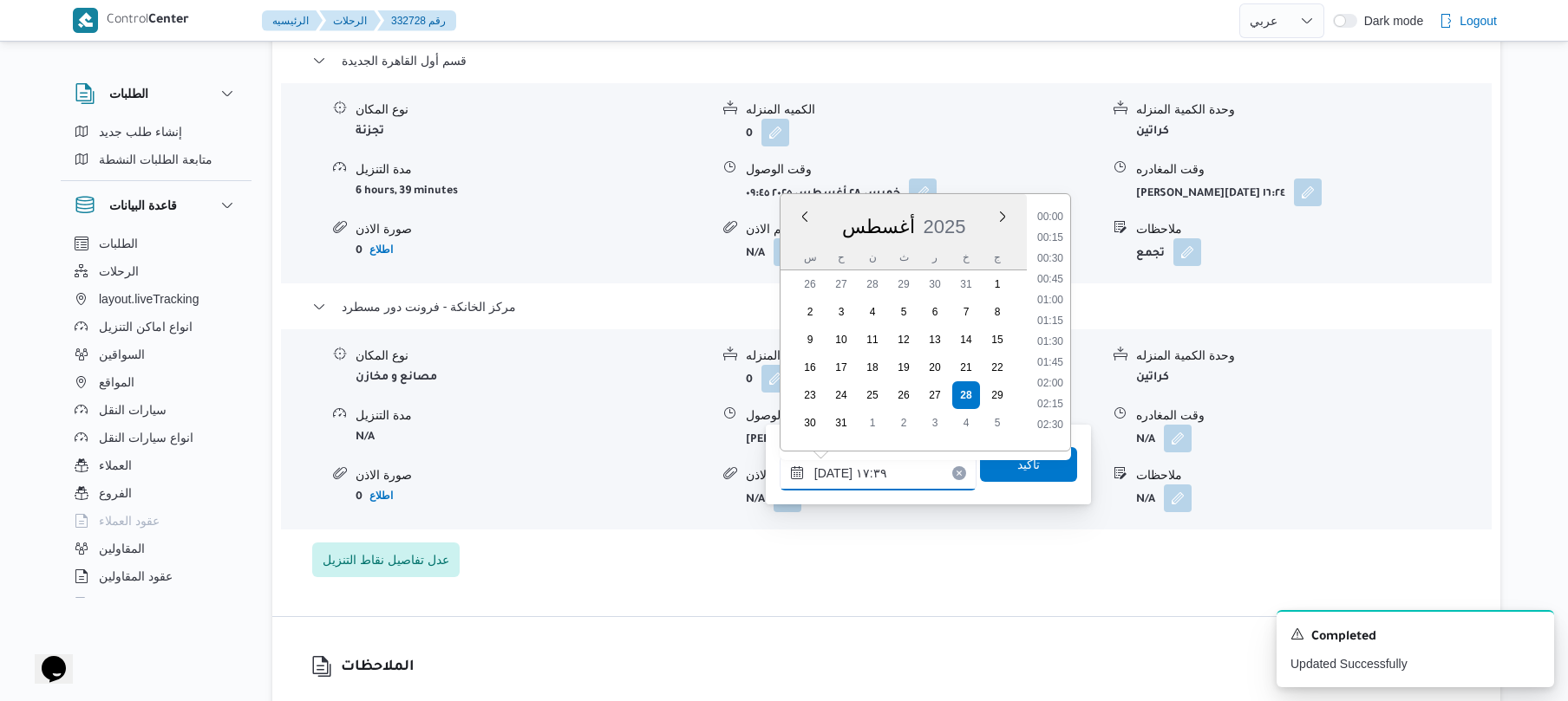
scroll to position [1339, 0]
click at [1046, 315] on li "17:15" at bounding box center [1050, 313] width 40 height 18
type input "٢٨/٠٨/٢٠٢٥ ١٧:١٥"
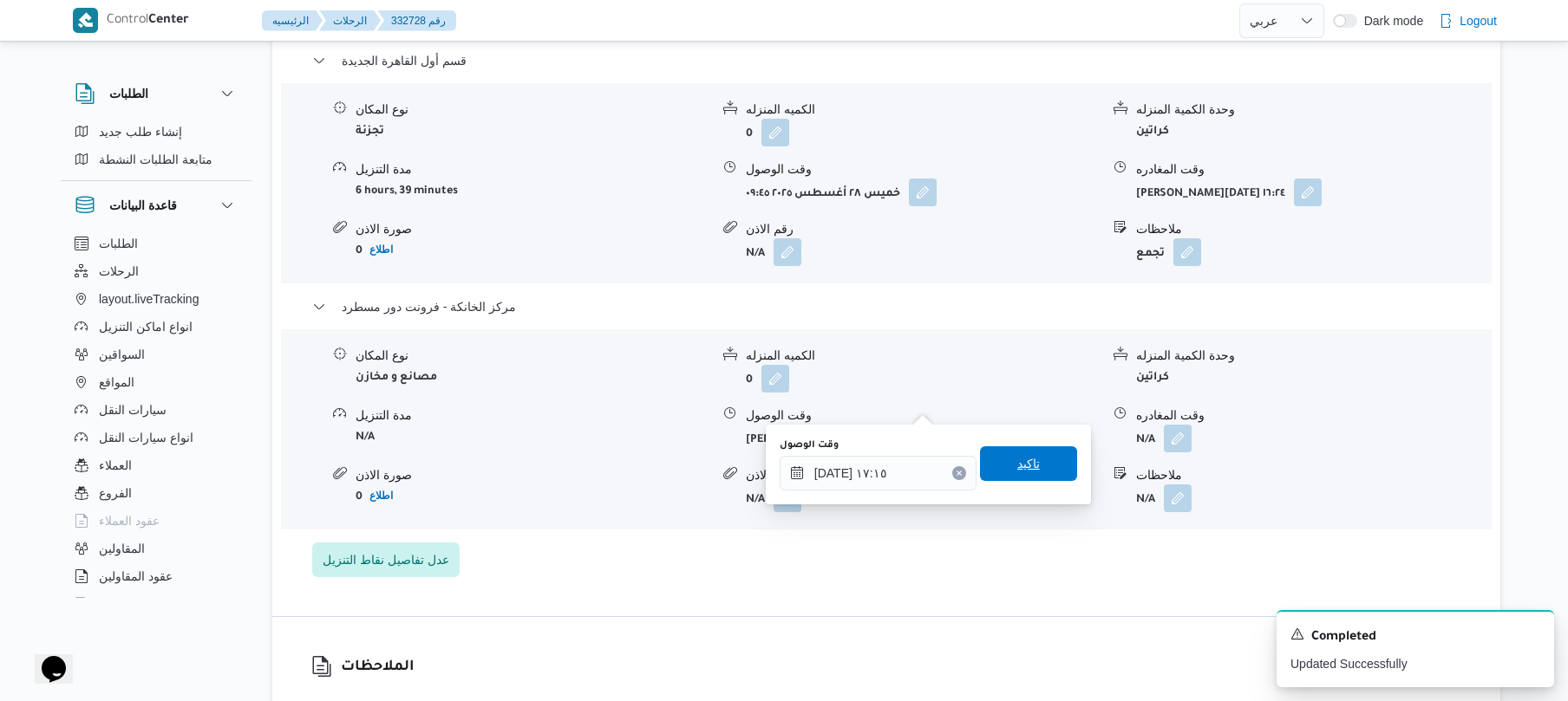
click at [1017, 471] on span "تاكيد" at bounding box center [1028, 464] width 22 height 21
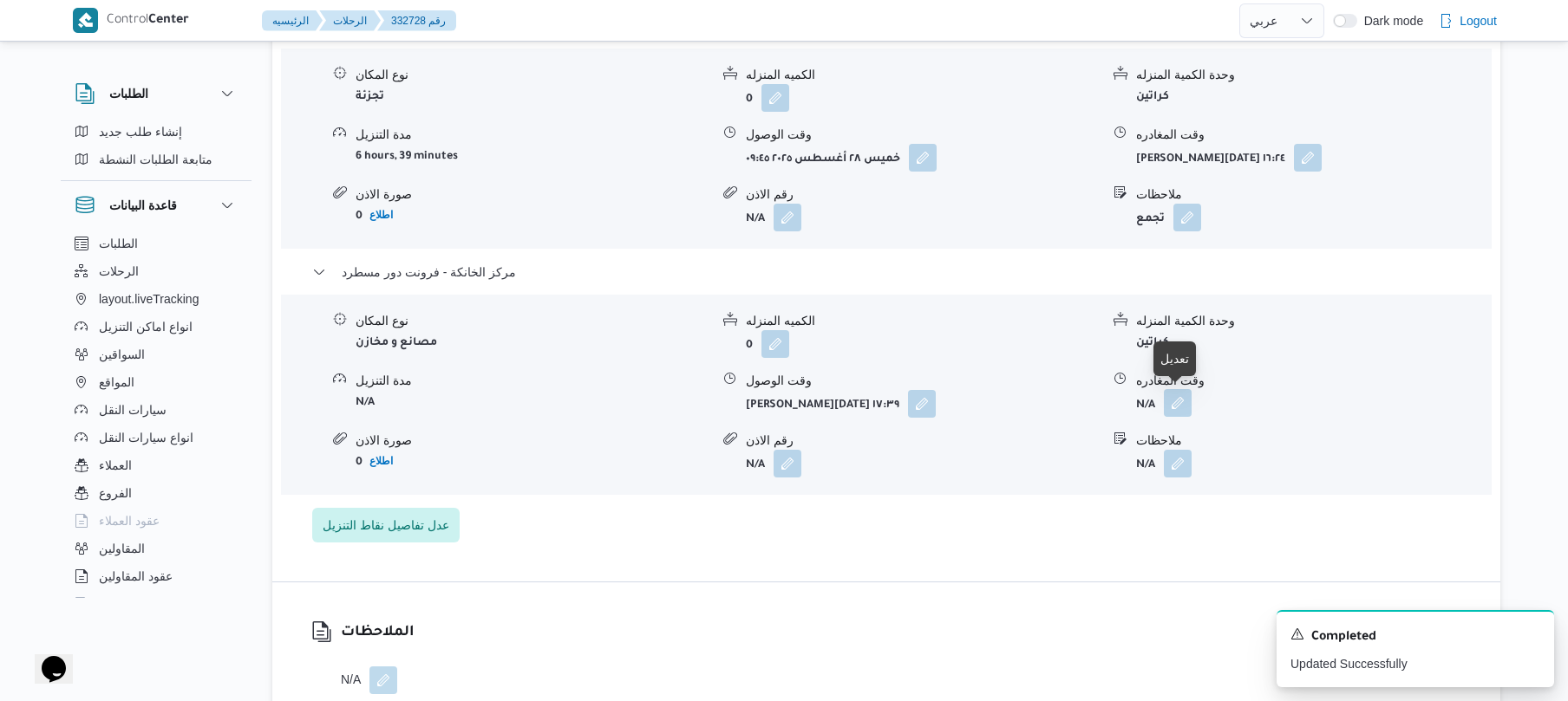
click at [1176, 407] on button "button" at bounding box center [1178, 403] width 28 height 28
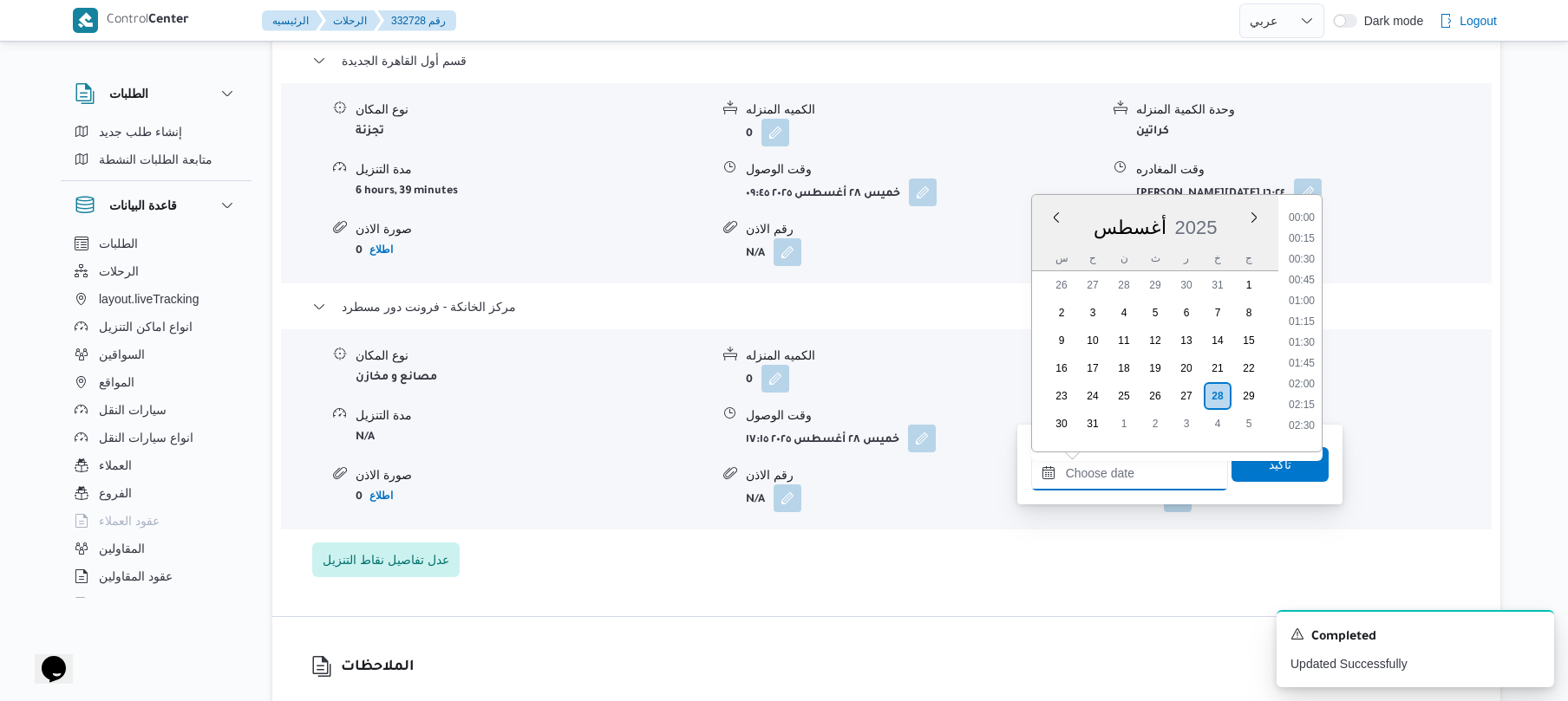
click at [1125, 473] on input "وقت المغادره" at bounding box center [1129, 473] width 197 height 35
click at [1292, 317] on li "17:30" at bounding box center [1302, 314] width 40 height 18
type input "[DATE] ١٧:٣٠"
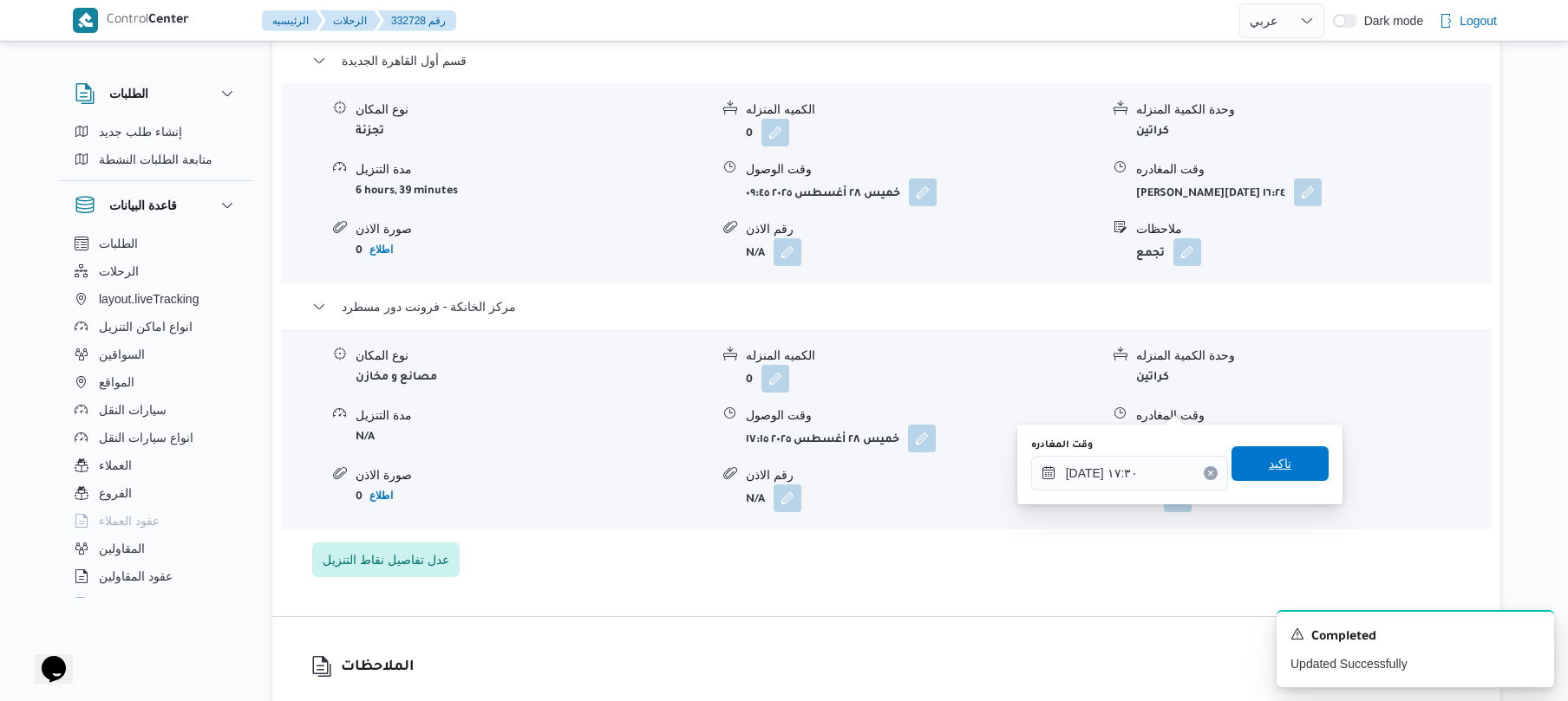
click at [1277, 463] on span "تاكيد" at bounding box center [1280, 464] width 22 height 21
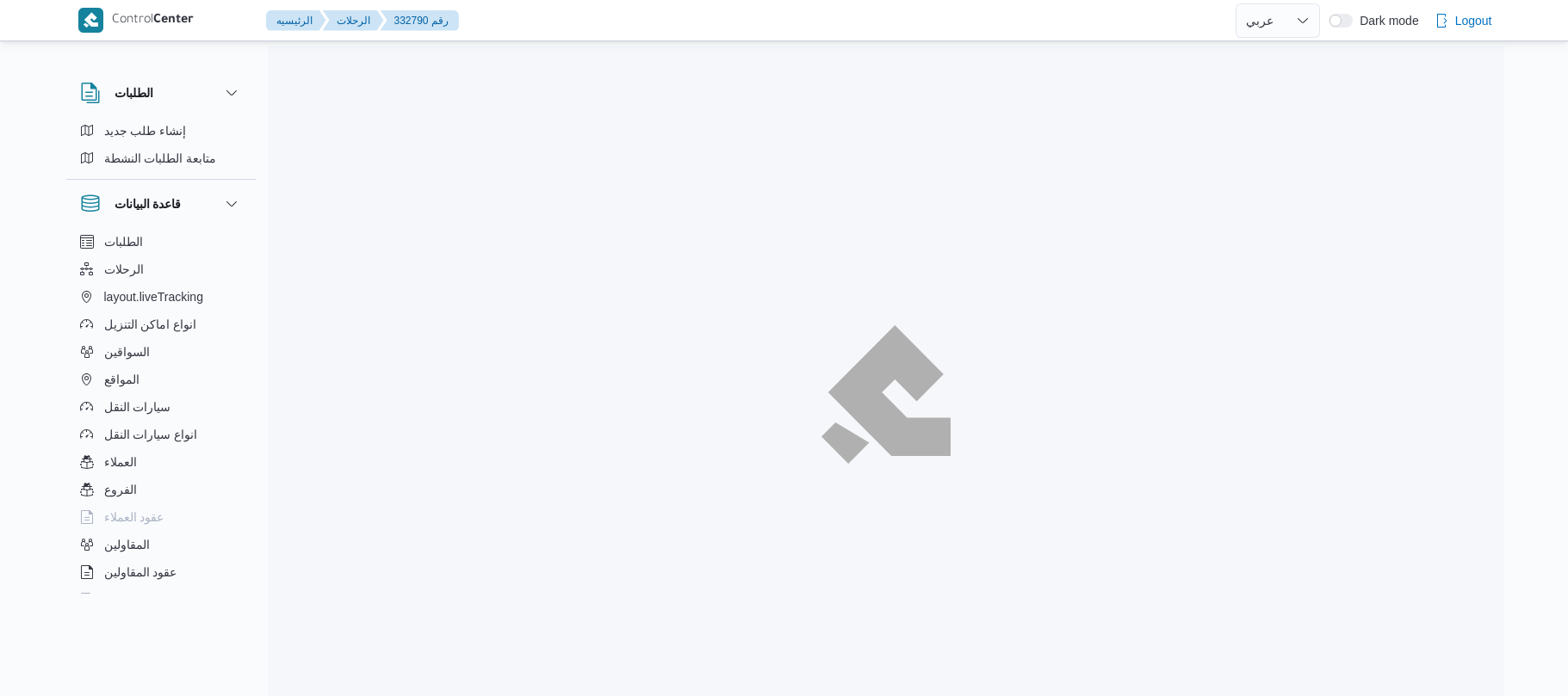
select select "ar"
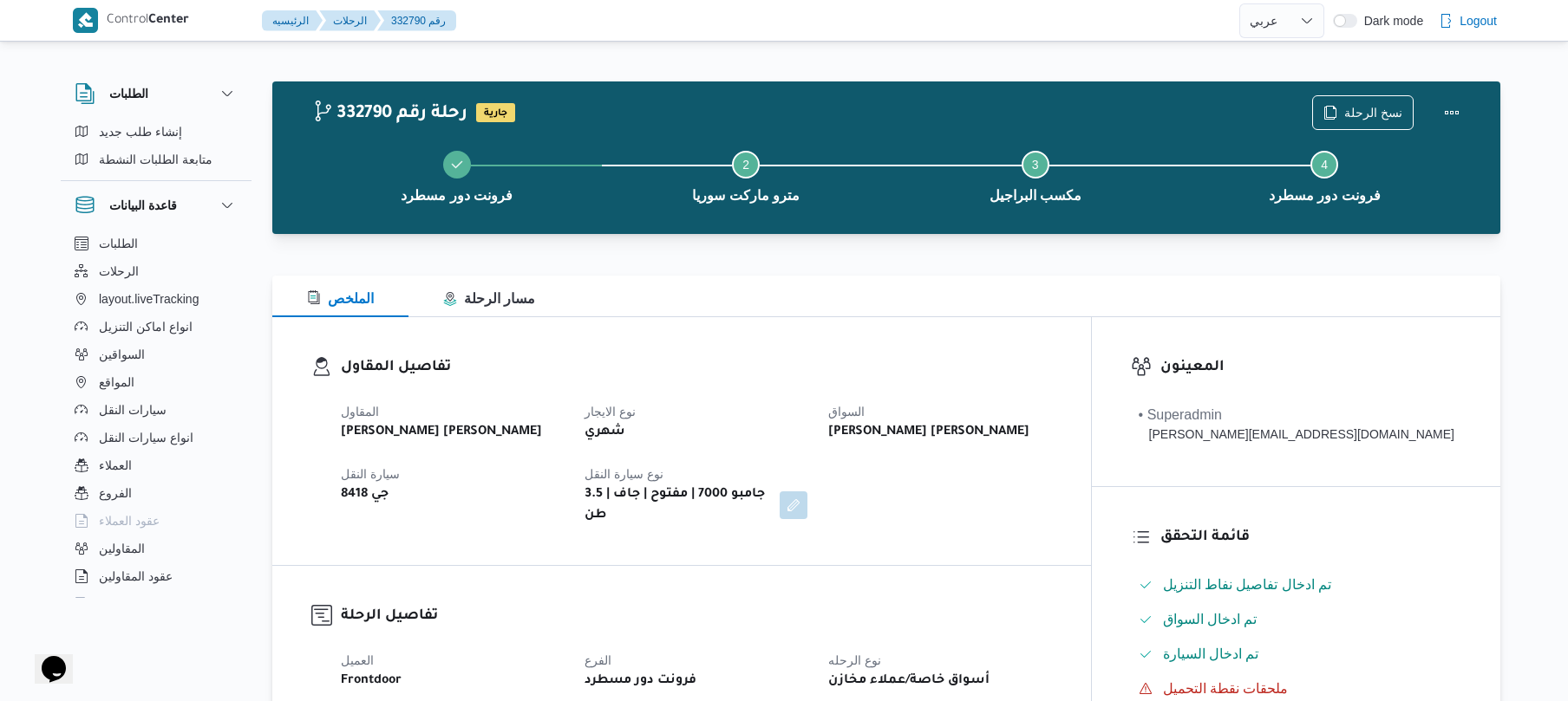
click at [830, 361] on h3 "تفاصيل المقاول" at bounding box center [697, 368] width 712 height 23
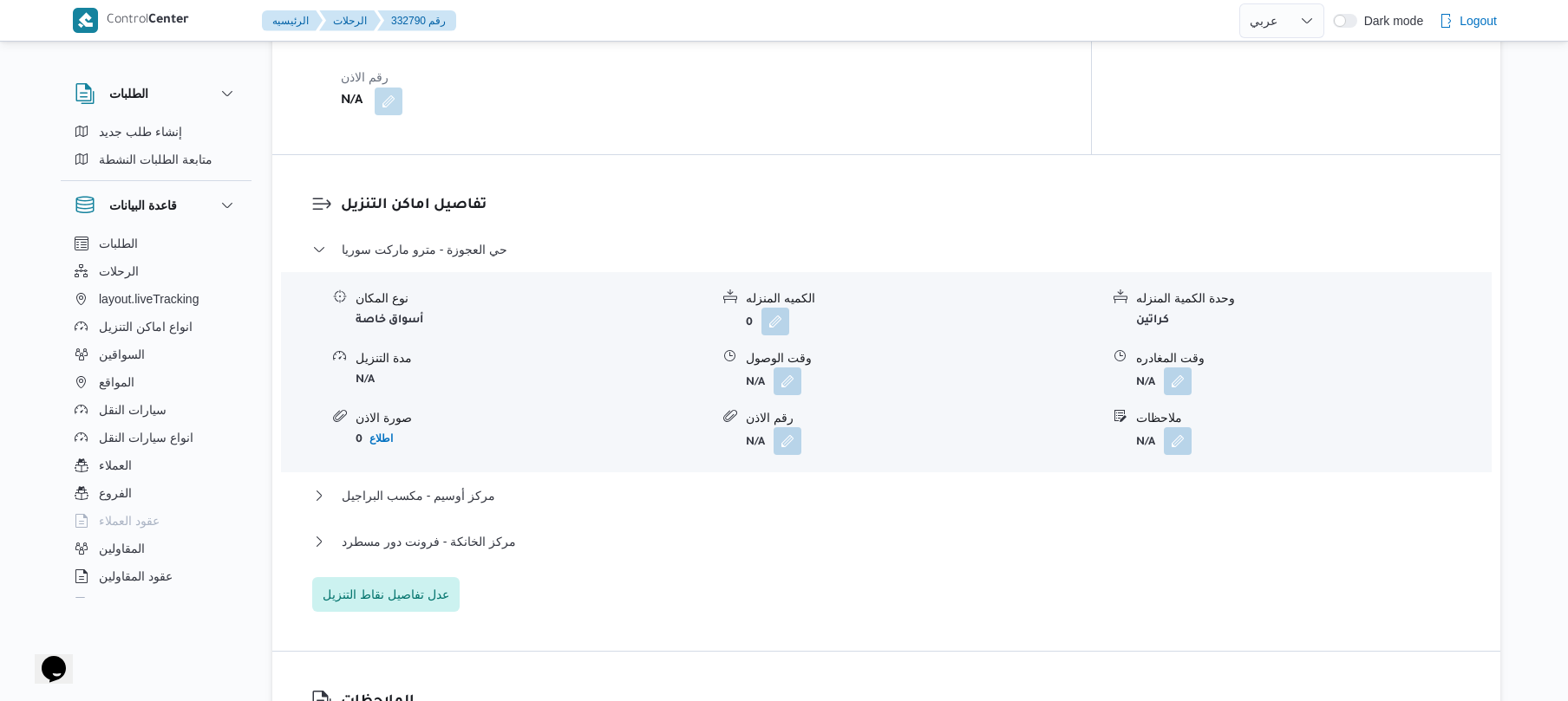
scroll to position [1295, 0]
click at [975, 151] on div "تفاصيل اماكن التنزيل حي العجوزة - مترو ماركت سوريا نوع المكان أسواق خاصة الكميه…" at bounding box center [886, 399] width 1228 height 496
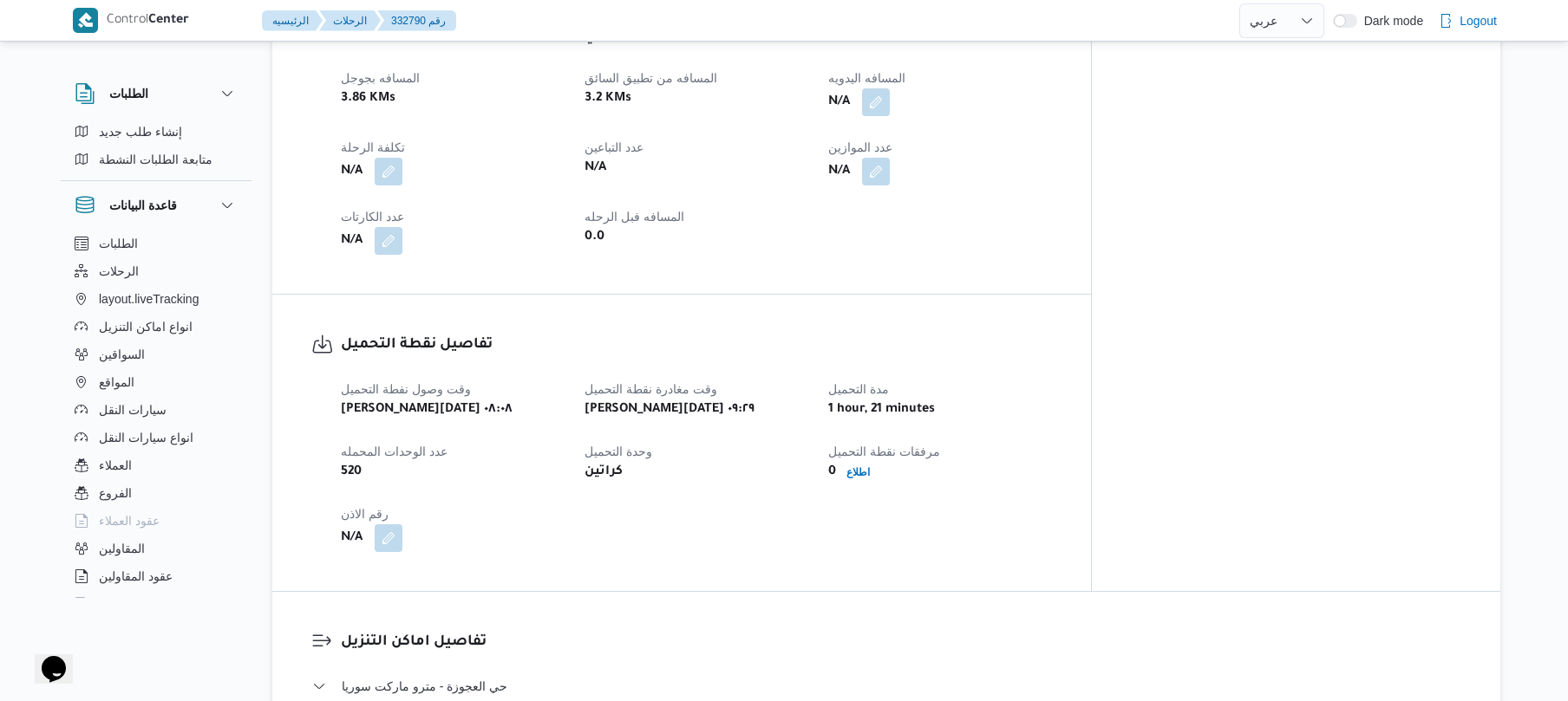
scroll to position [601, 0]
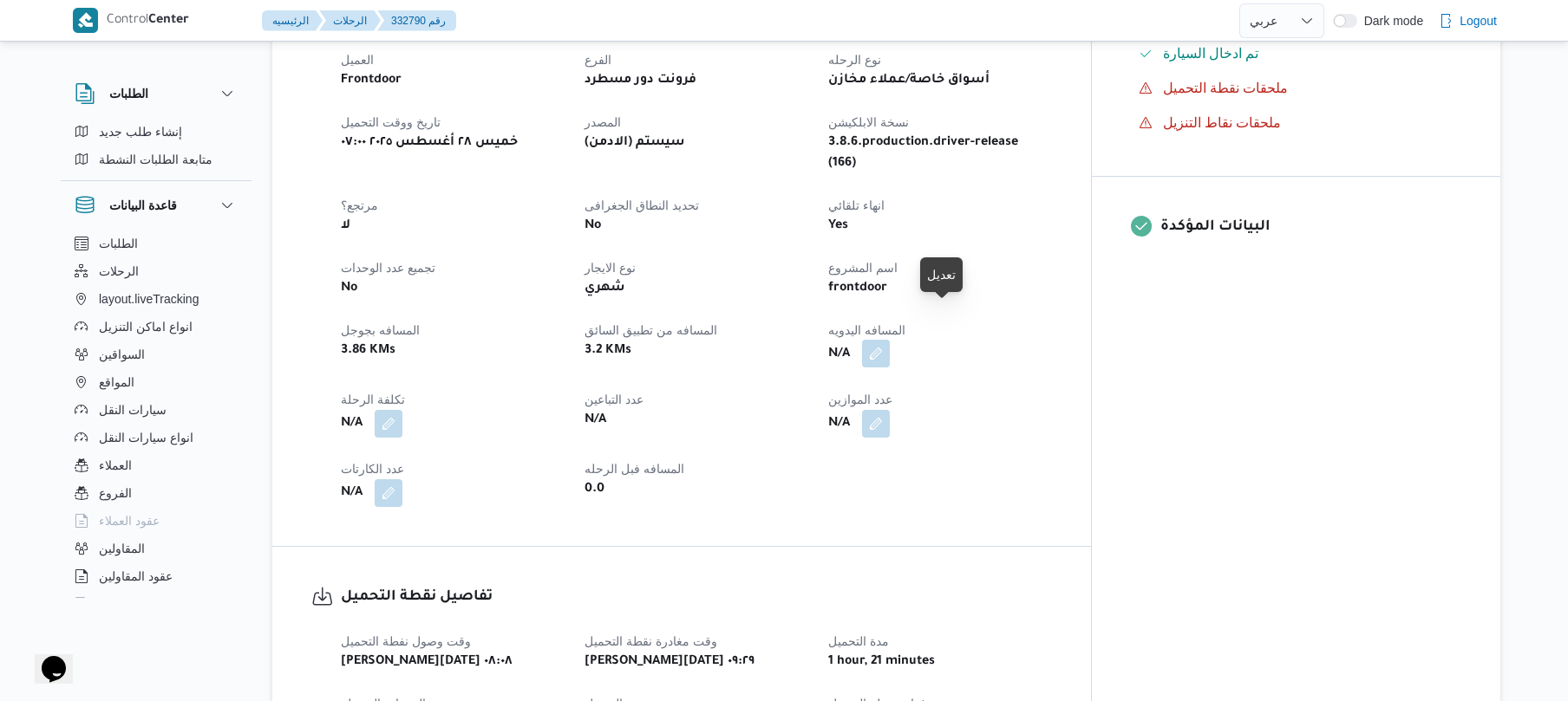
click at [890, 340] on button "button" at bounding box center [876, 354] width 28 height 28
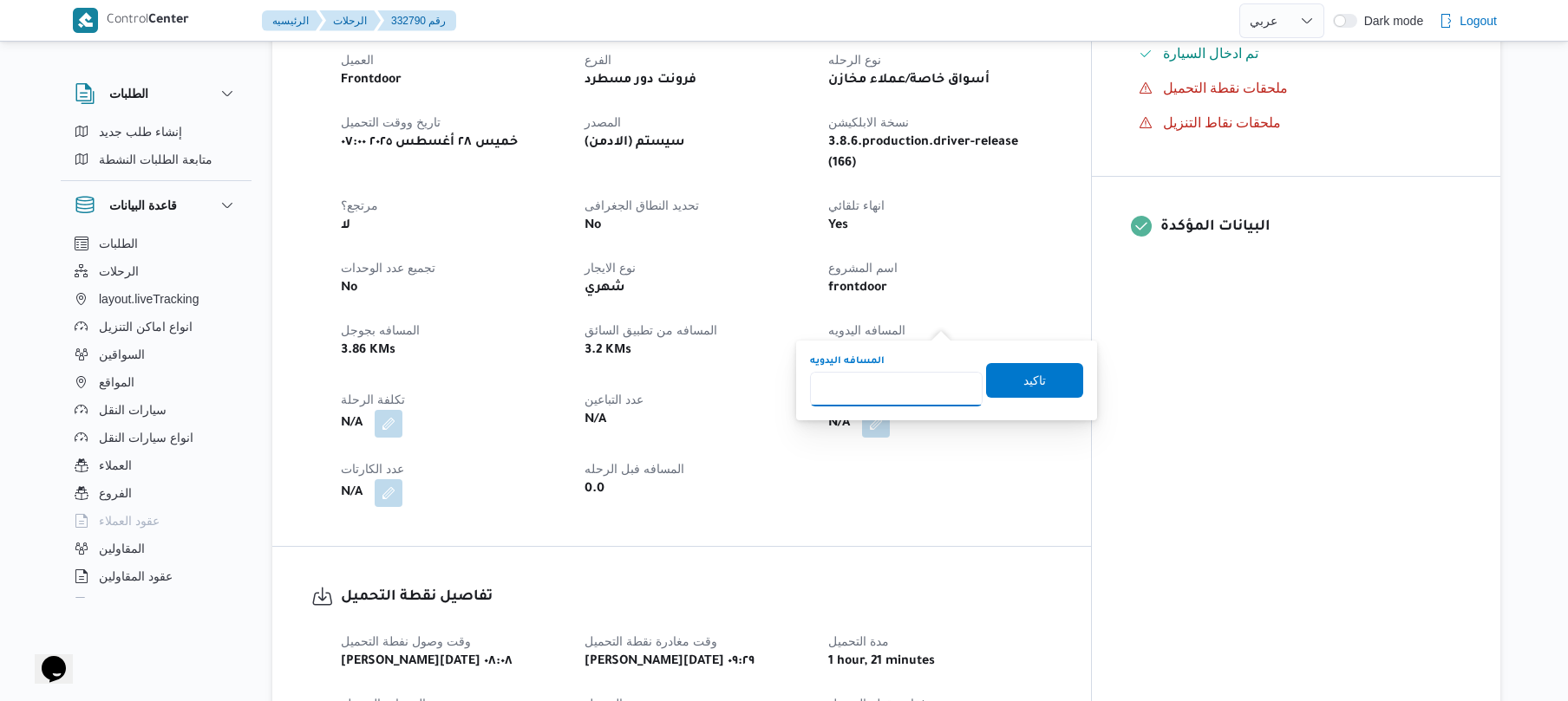
click at [899, 393] on input "المسافه اليدويه" at bounding box center [897, 388] width 173 height 35
type input "95"
click at [1052, 372] on span "تاكيد" at bounding box center [1035, 379] width 97 height 35
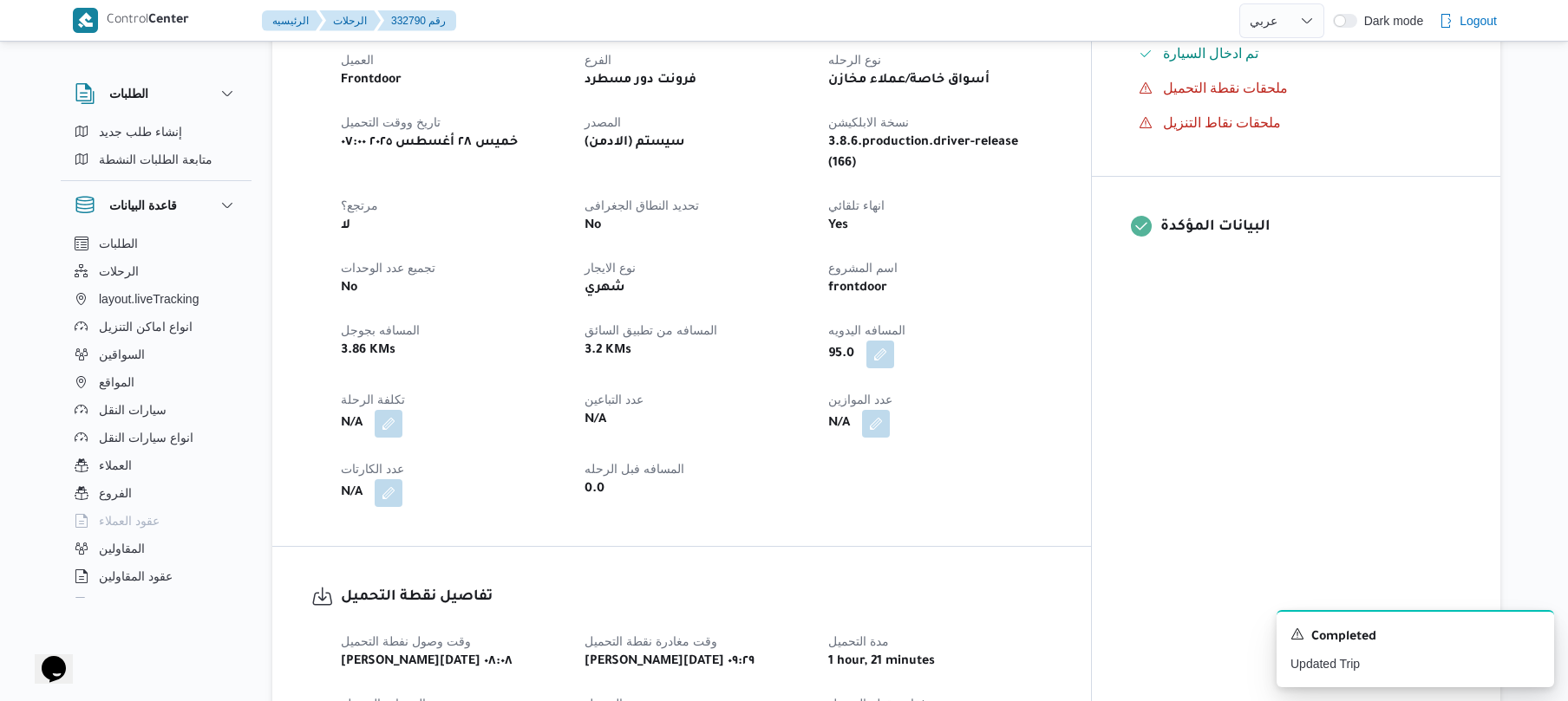
click at [1053, 339] on div "95.0" at bounding box center [939, 354] width 226 height 31
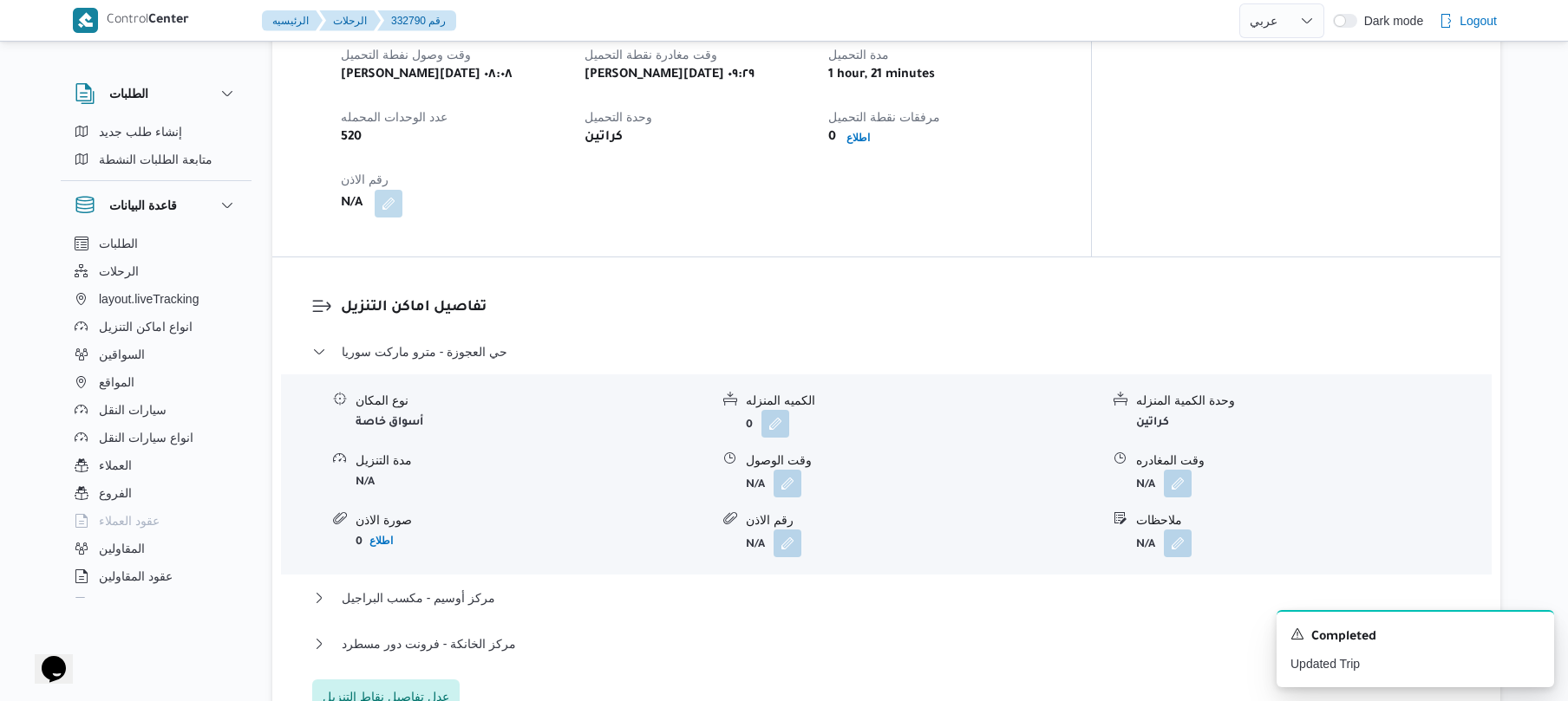
scroll to position [1235, 0]
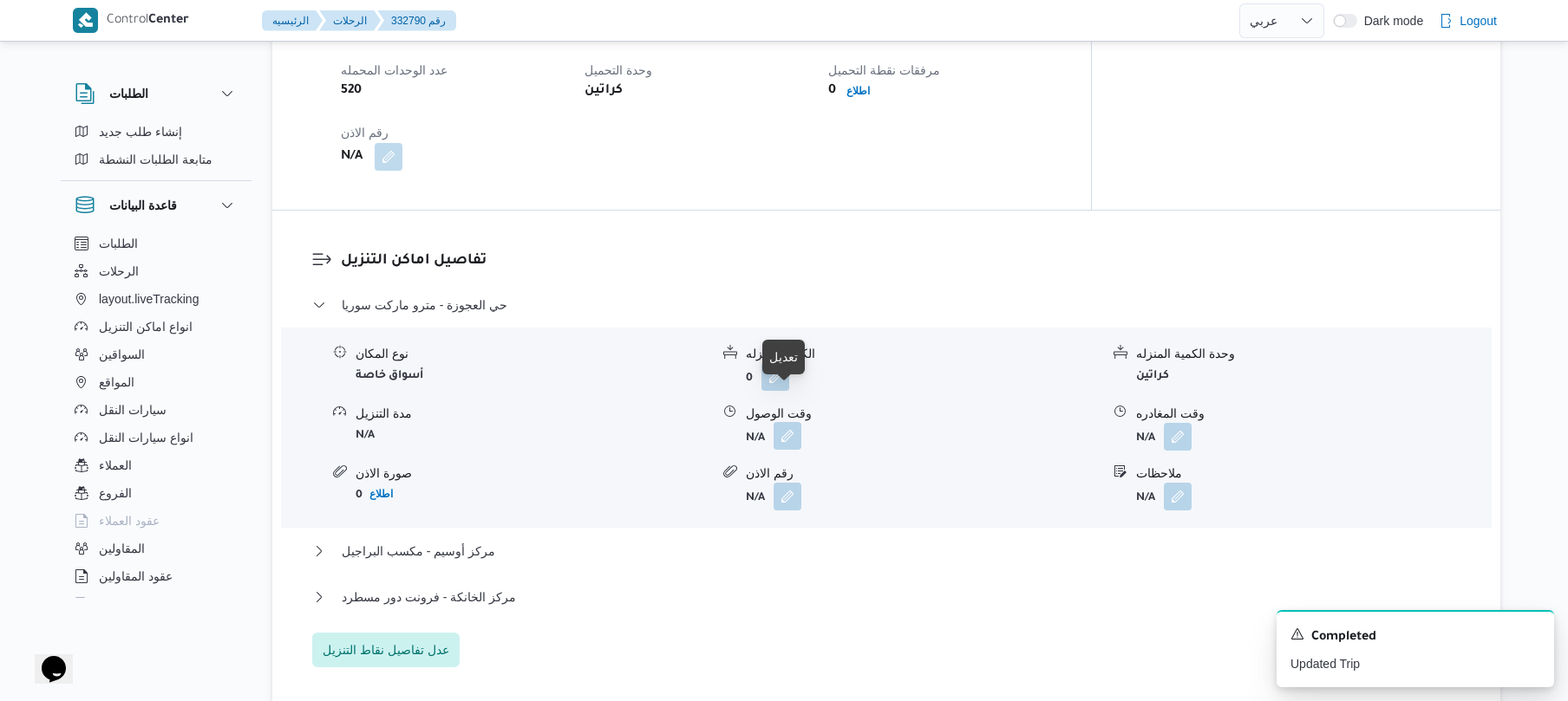
click at [797, 422] on button "button" at bounding box center [788, 436] width 28 height 28
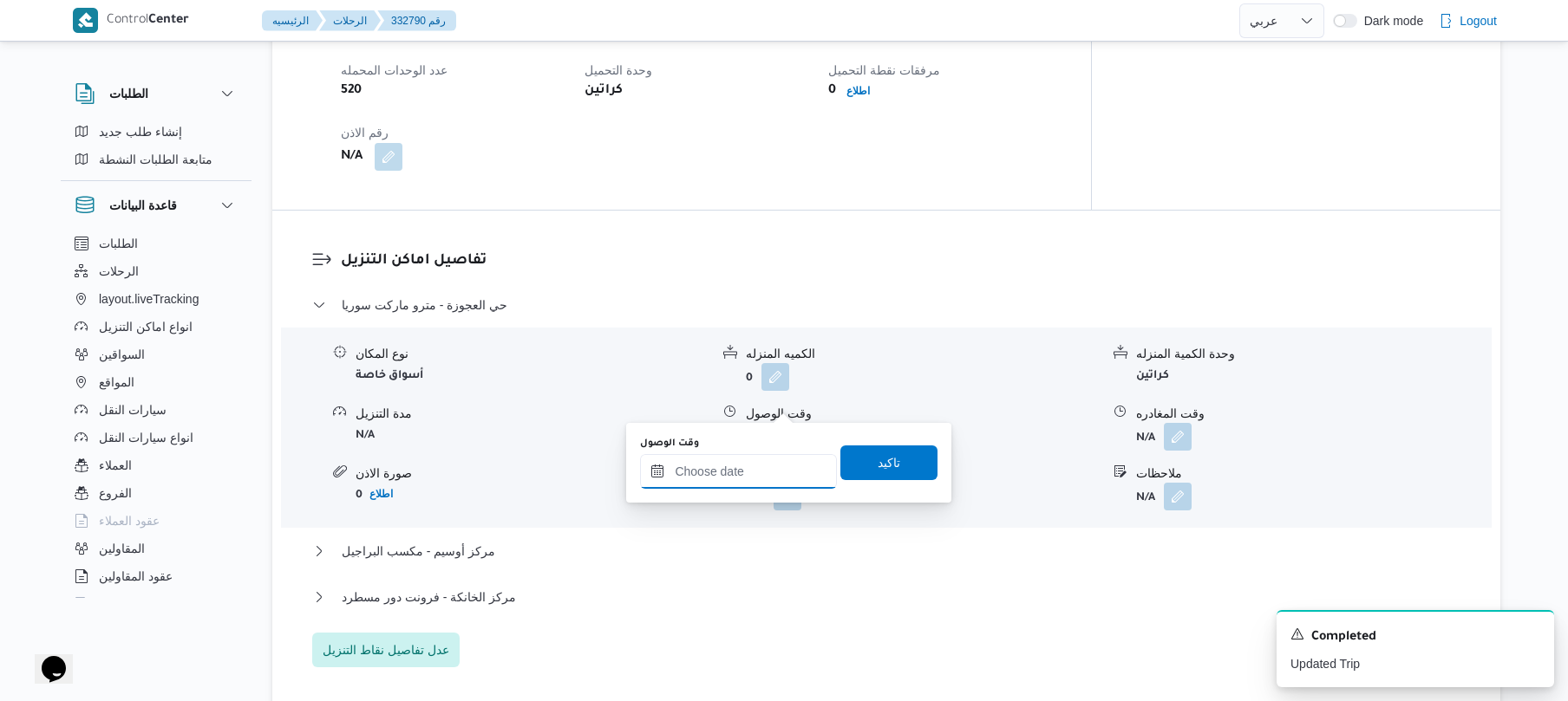
click at [751, 475] on input "وقت الوصول" at bounding box center [738, 471] width 197 height 35
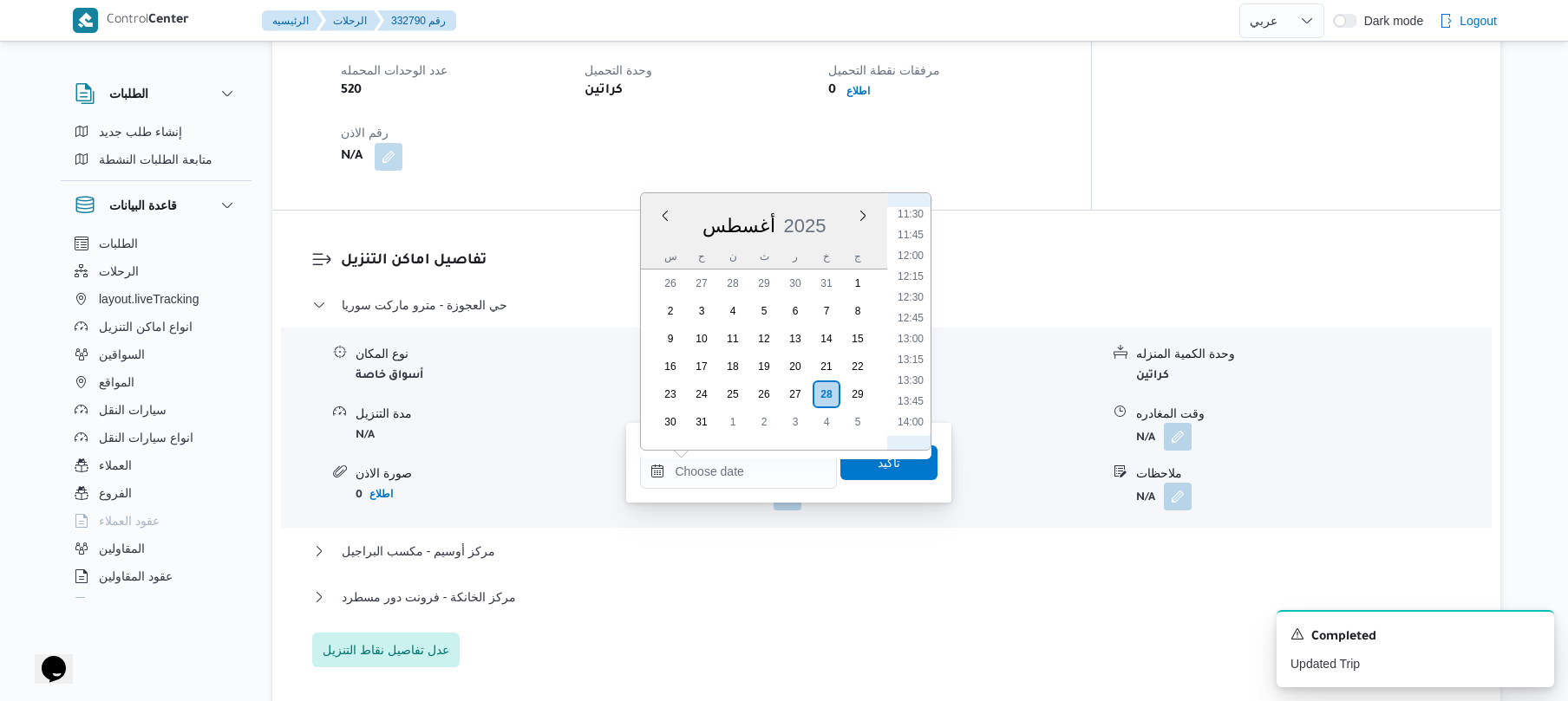
scroll to position [778, 0]
click at [914, 291] on li "10:15" at bounding box center [911, 291] width 40 height 18
type input "٢٨/٠٨/٢٠٢٥ ١٠:١٥"
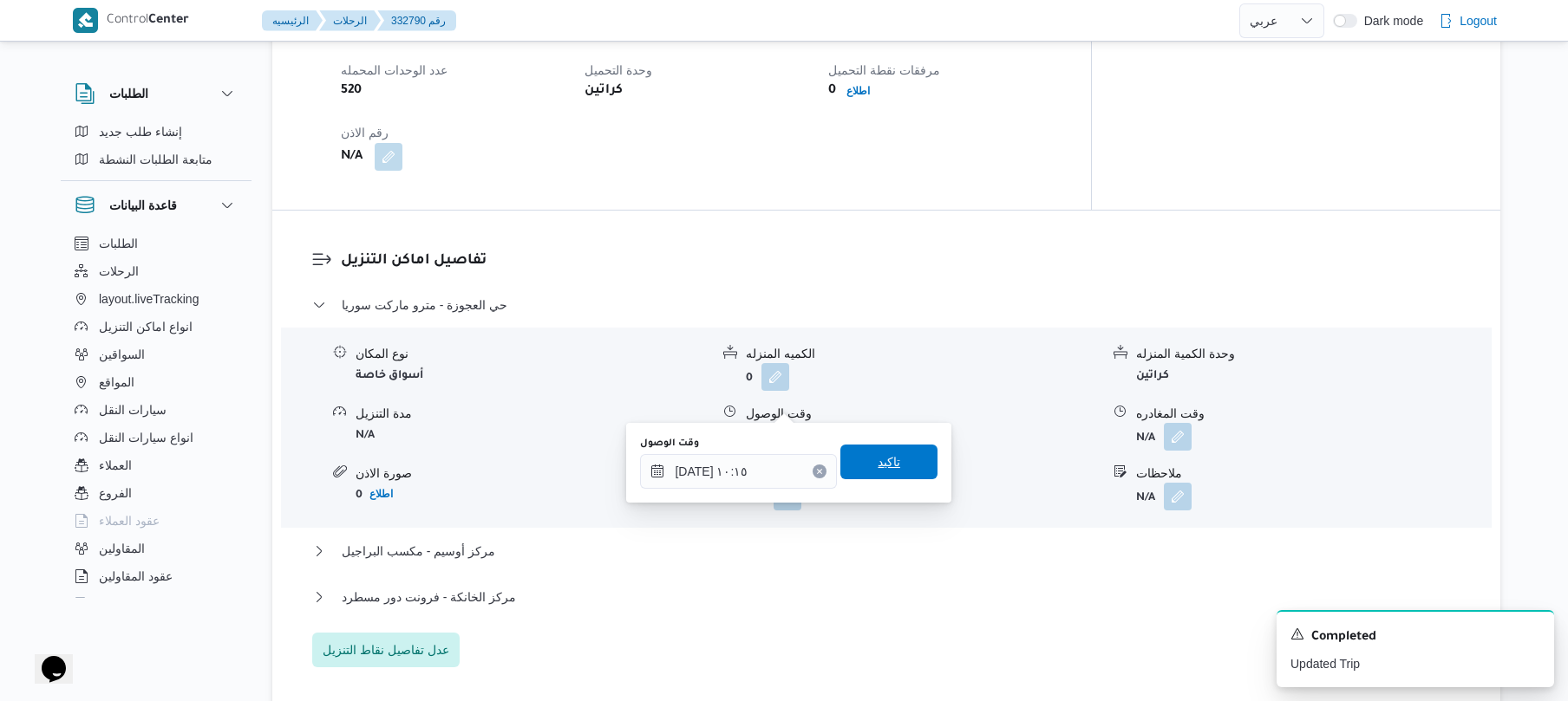
click at [878, 457] on span "تاكيد" at bounding box center [889, 462] width 22 height 21
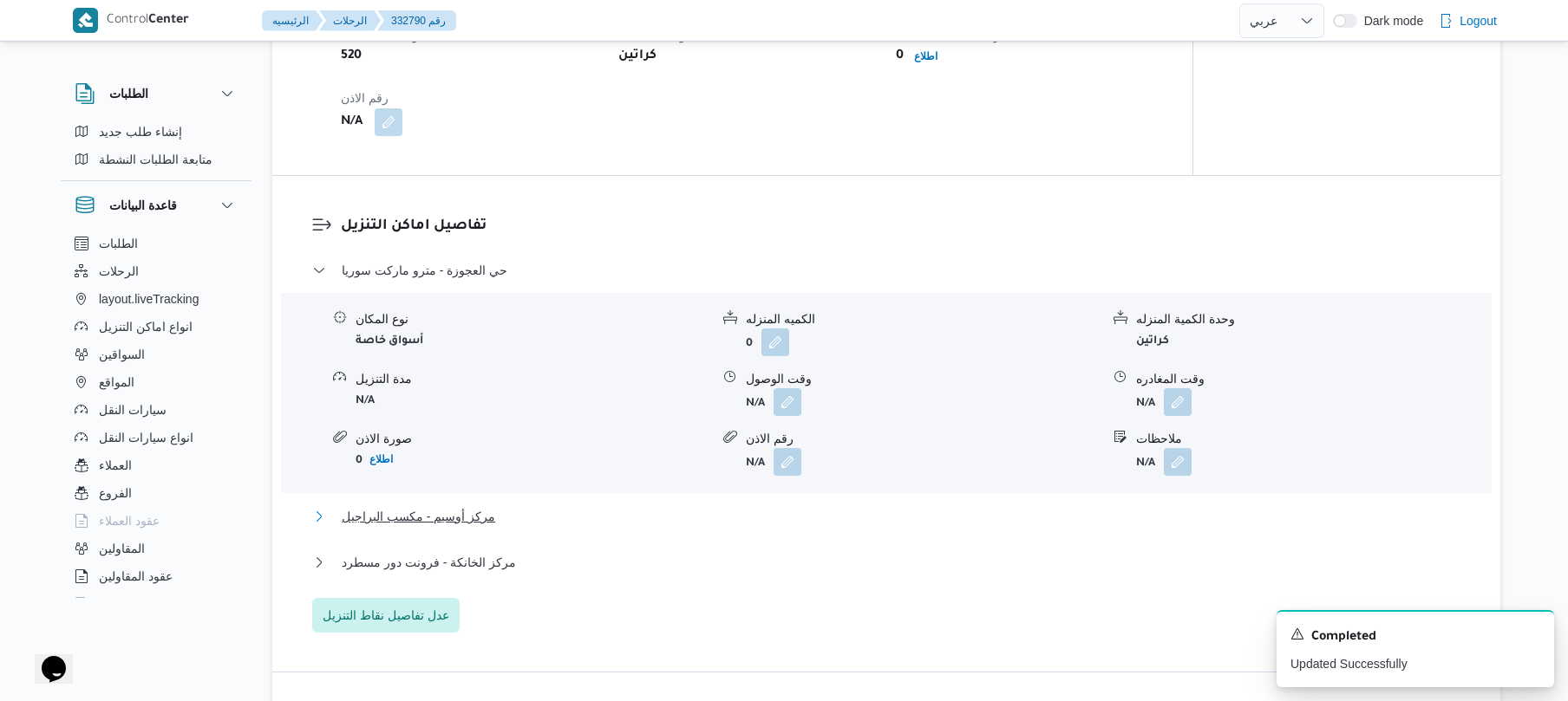
click at [789, 520] on button "مركز أوسيم - مكسب البراجيل" at bounding box center [886, 516] width 1150 height 21
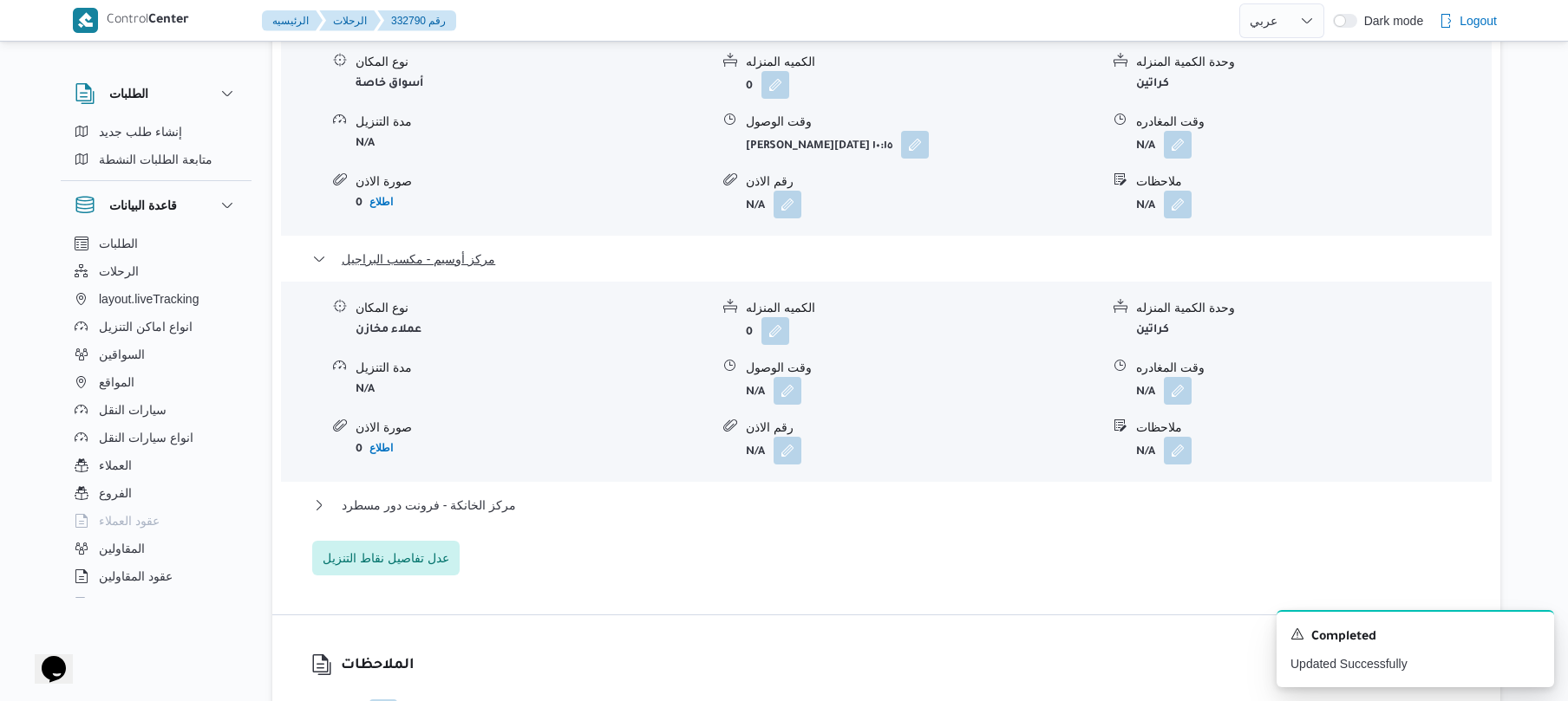
scroll to position [1604, 0]
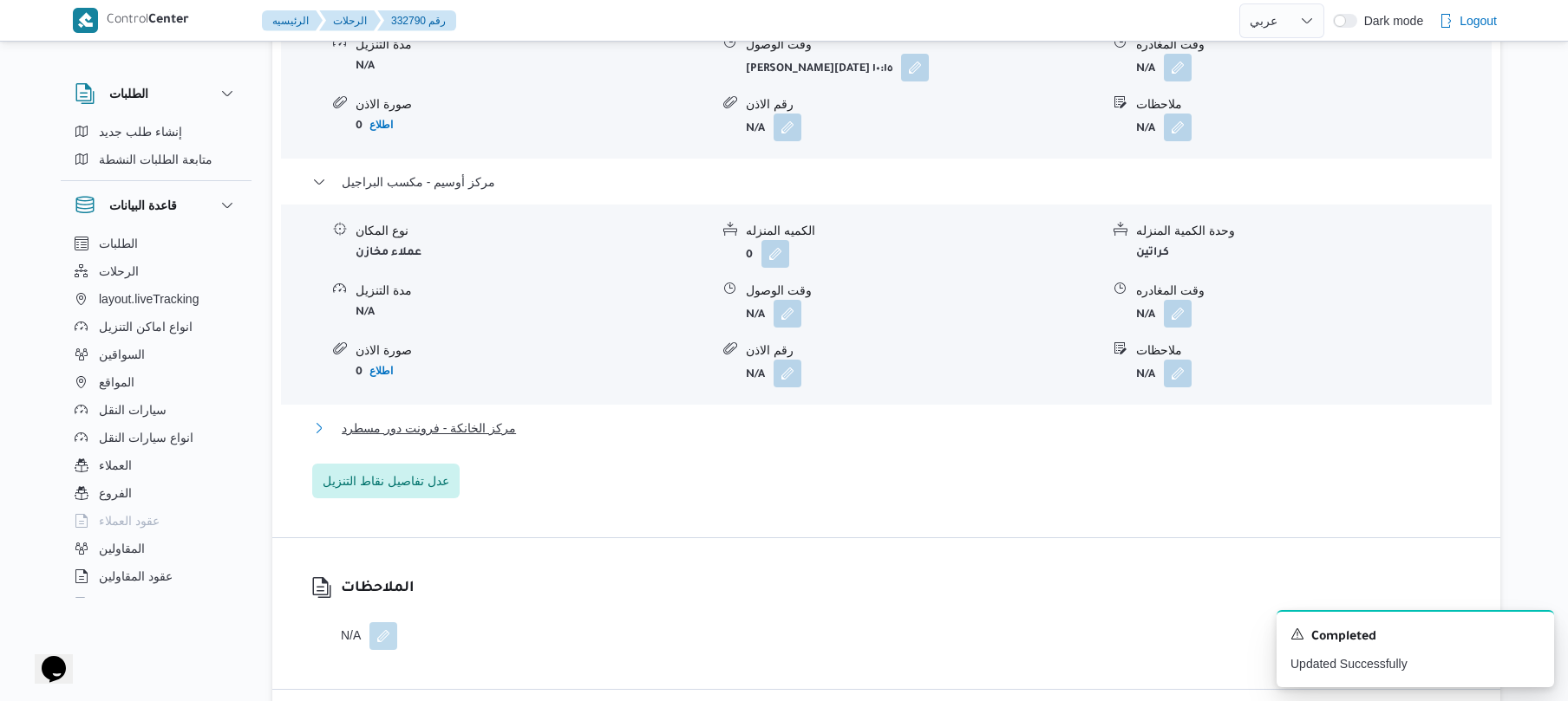
click at [869, 418] on button "مركز الخانكة - فرونت دور مسطرد" at bounding box center [886, 428] width 1150 height 21
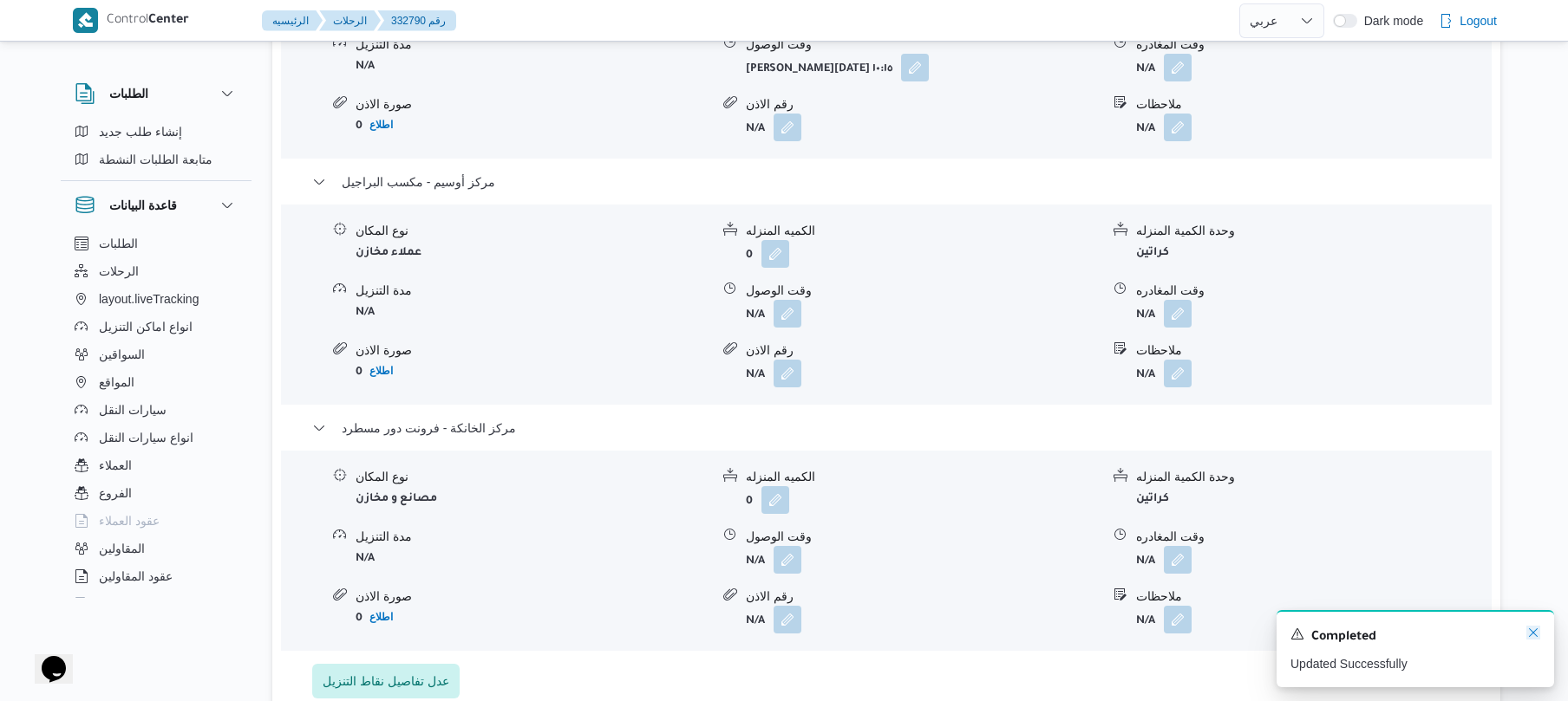
click at [1533, 629] on icon "Dismiss toast" at bounding box center [1533, 633] width 14 height 14
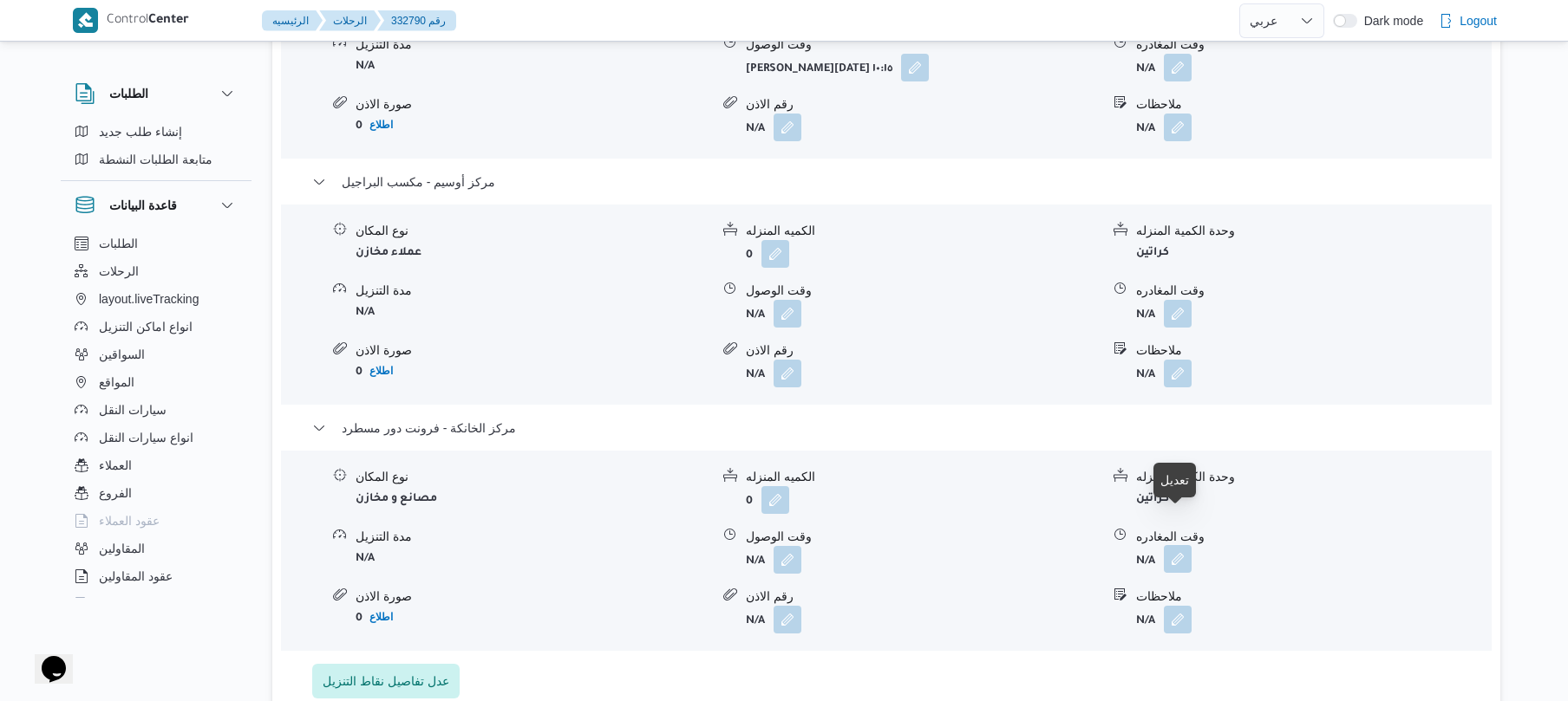
click at [1175, 545] on button "button" at bounding box center [1178, 559] width 28 height 28
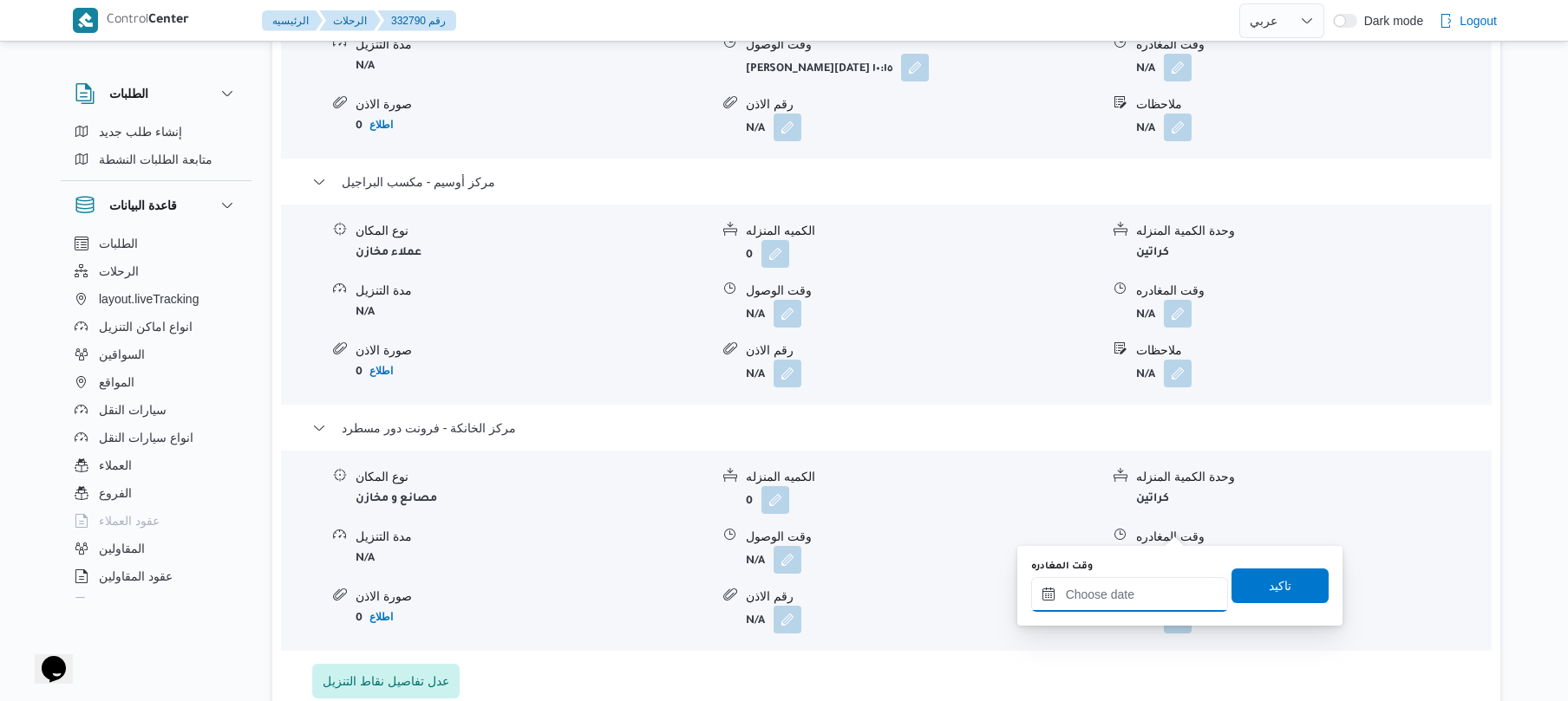
click at [1087, 591] on input "وقت المغادره" at bounding box center [1129, 595] width 197 height 35
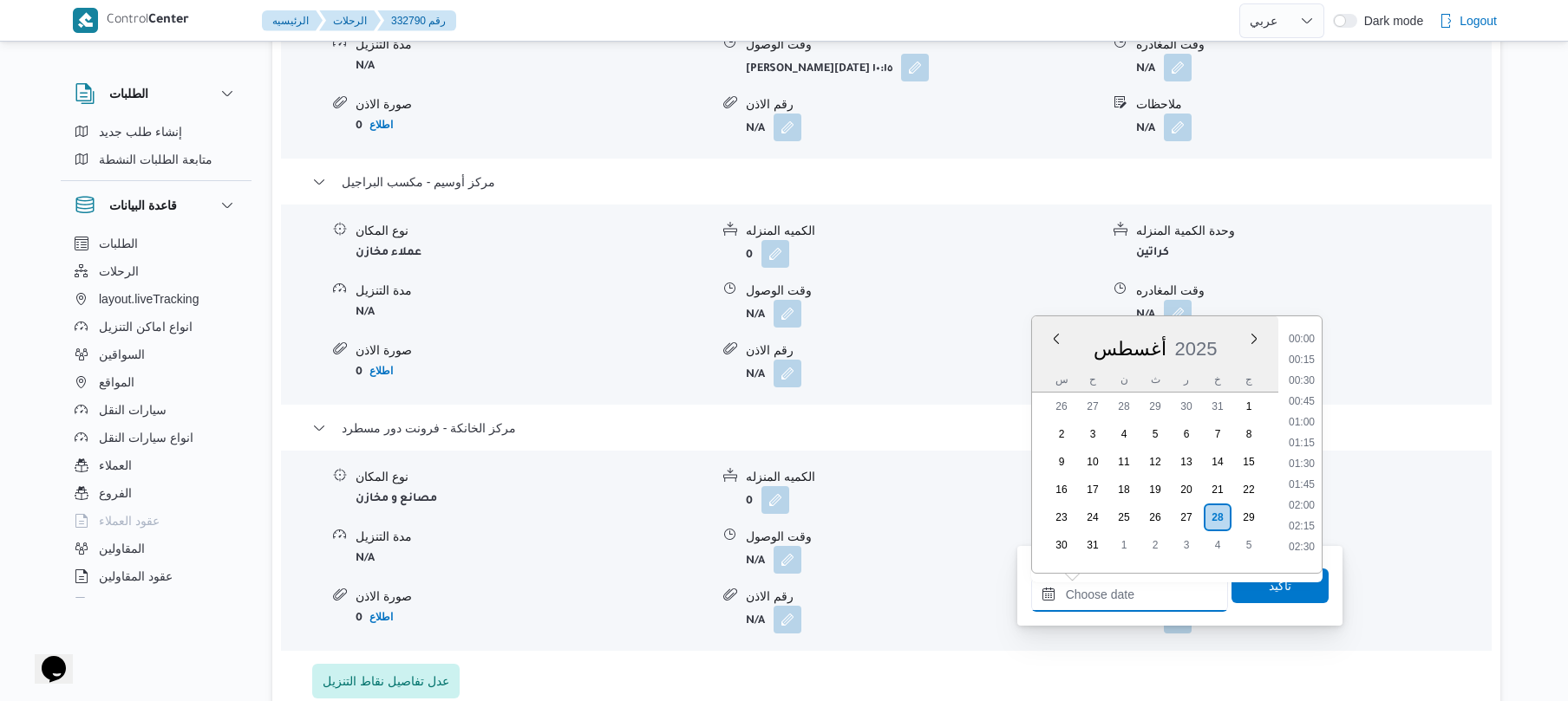
scroll to position [1360, 0]
click at [1296, 416] on li "17:15" at bounding box center [1302, 414] width 40 height 18
type input "٢٨/٠٨/٢٠٢٥ ١٧:١٥"
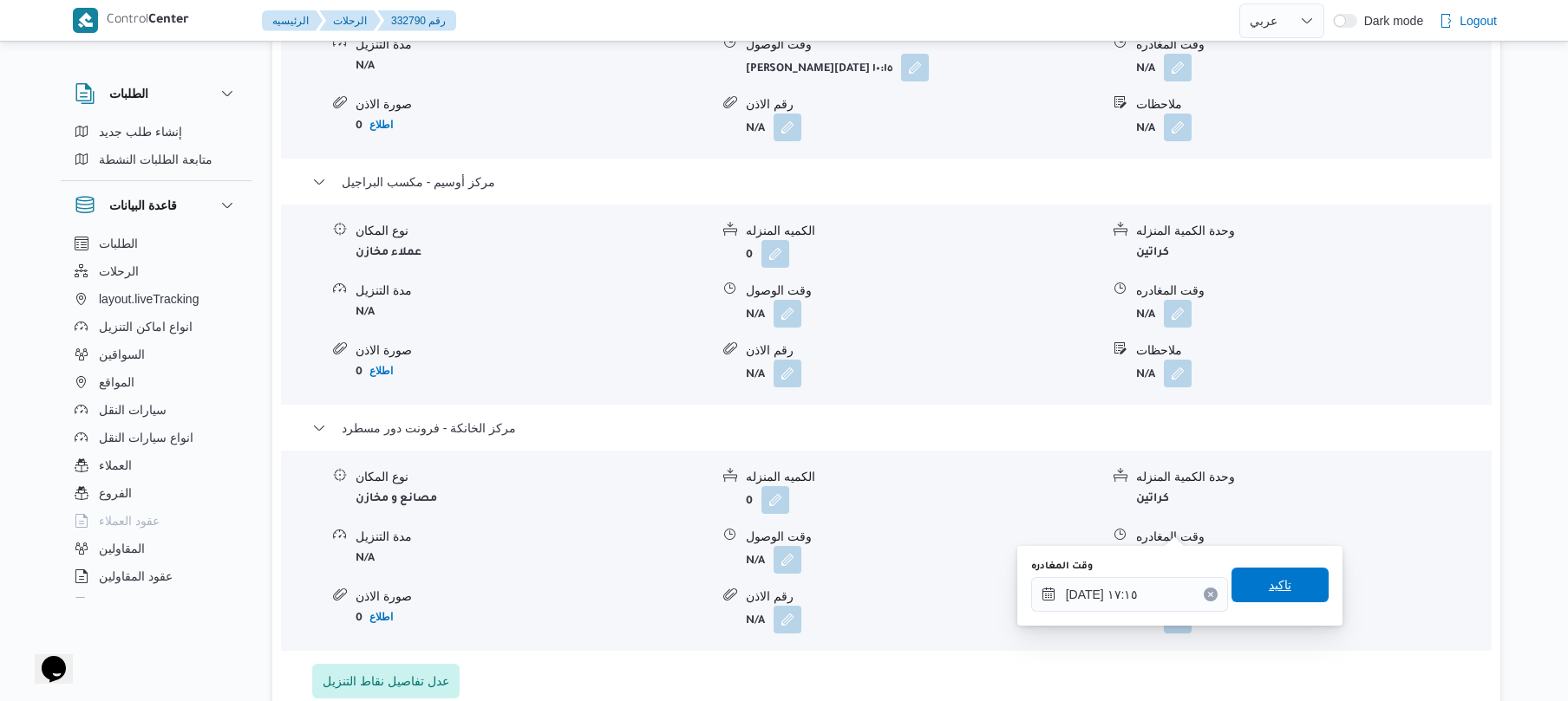
click at [1248, 587] on span "تاكيد" at bounding box center [1280, 584] width 97 height 35
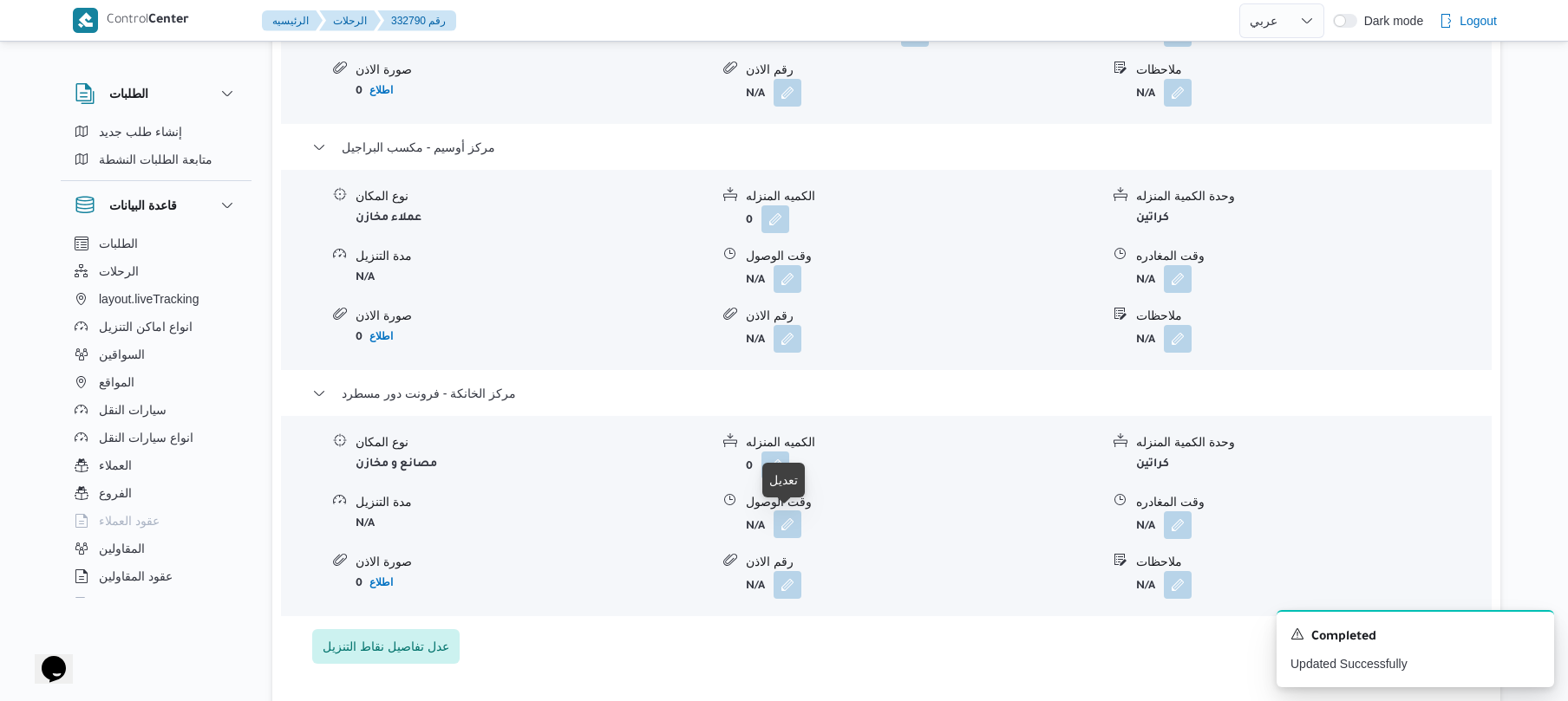
click at [789, 522] on button "button" at bounding box center [788, 525] width 28 height 28
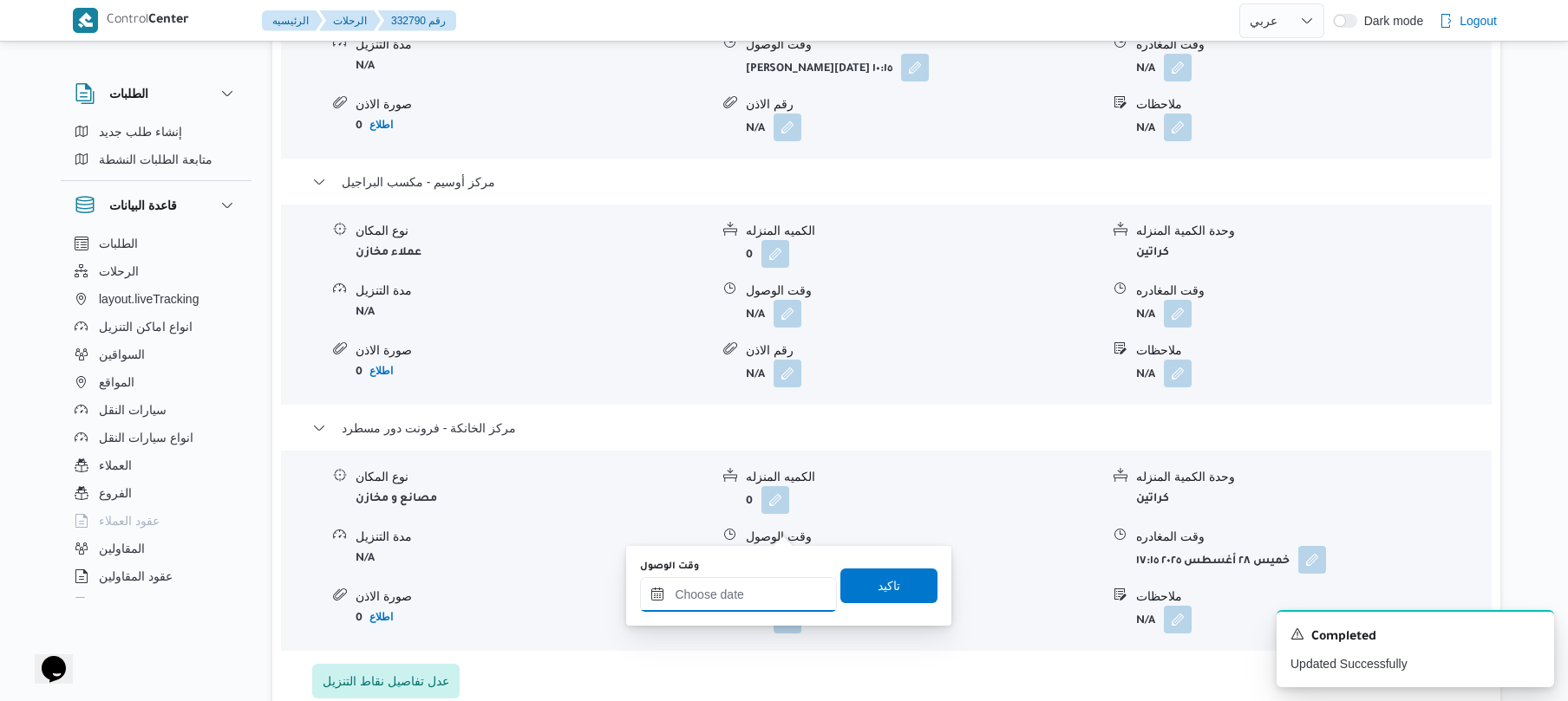
click at [774, 588] on input "وقت الوصول" at bounding box center [738, 595] width 197 height 35
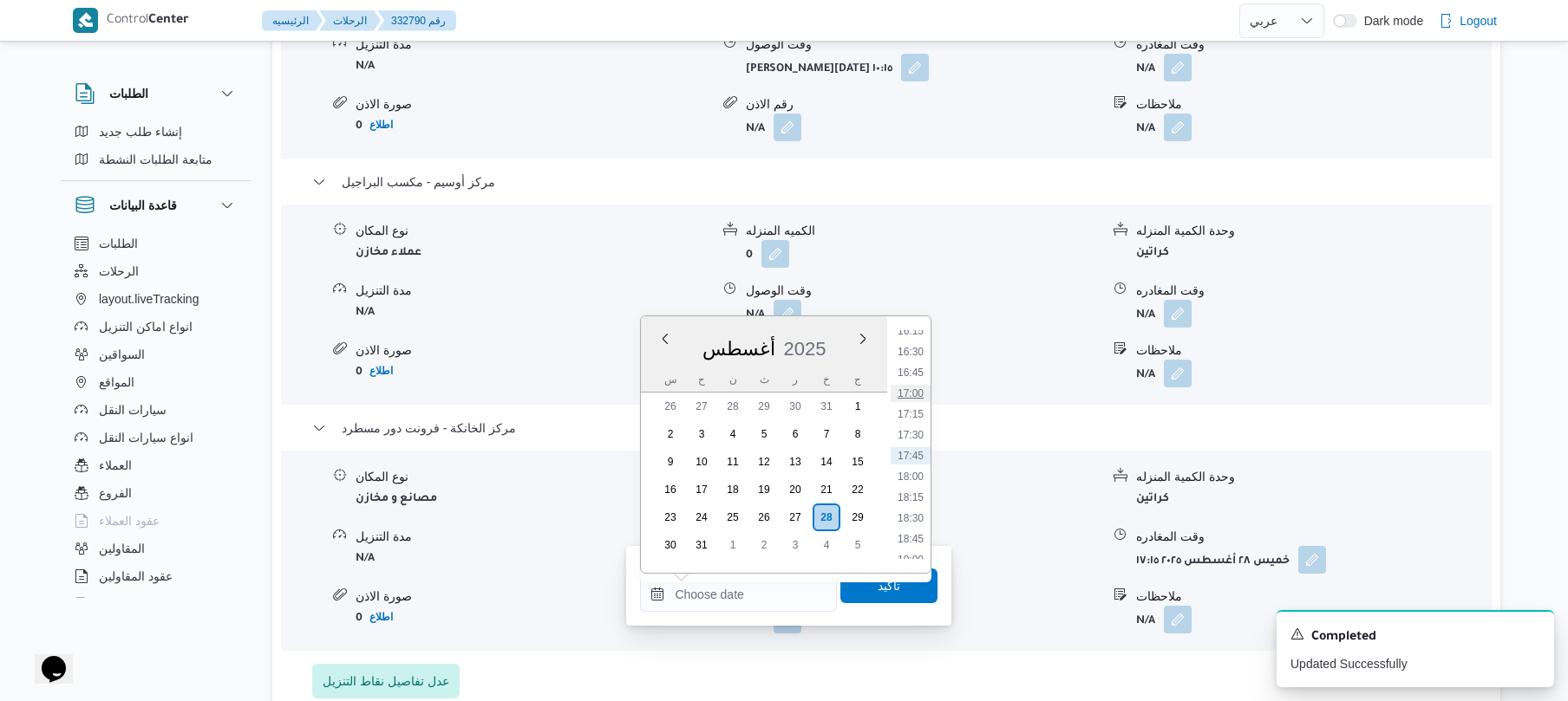
click at [916, 392] on li "17:00" at bounding box center [911, 393] width 40 height 18
type input "٢٨/٠٨/٢٠٢٥ ١٧:٠٠"
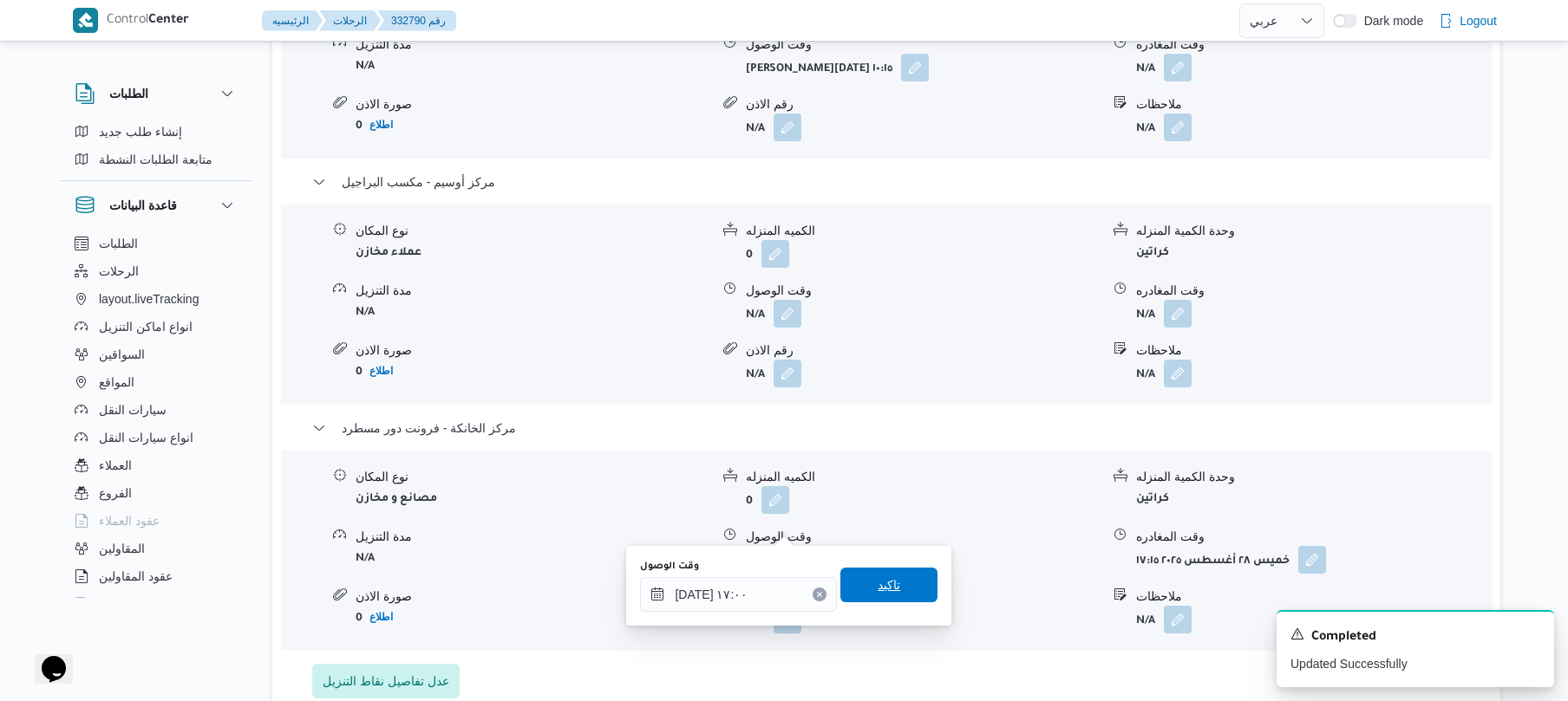
click at [882, 591] on span "تاكيد" at bounding box center [889, 585] width 22 height 21
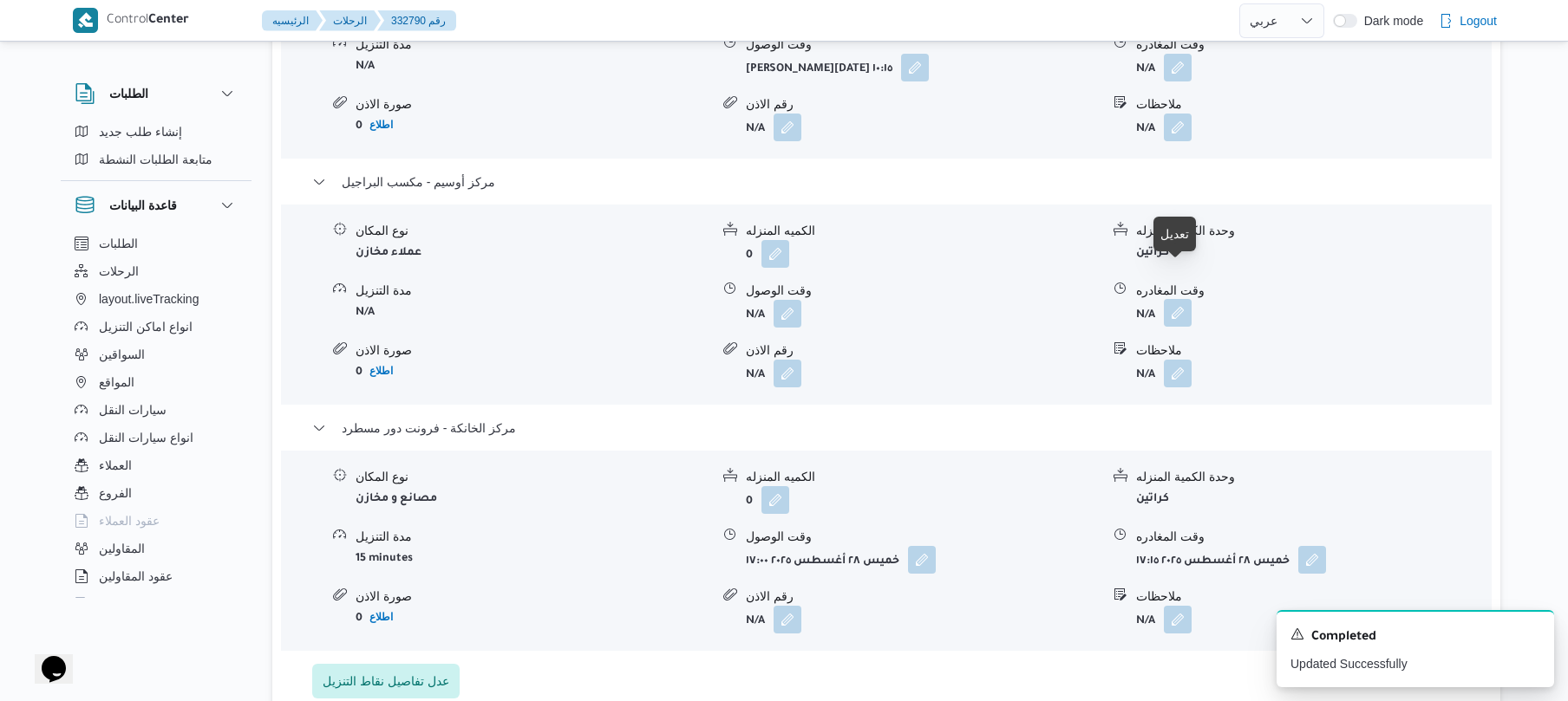
click at [1175, 299] on button "button" at bounding box center [1178, 313] width 28 height 28
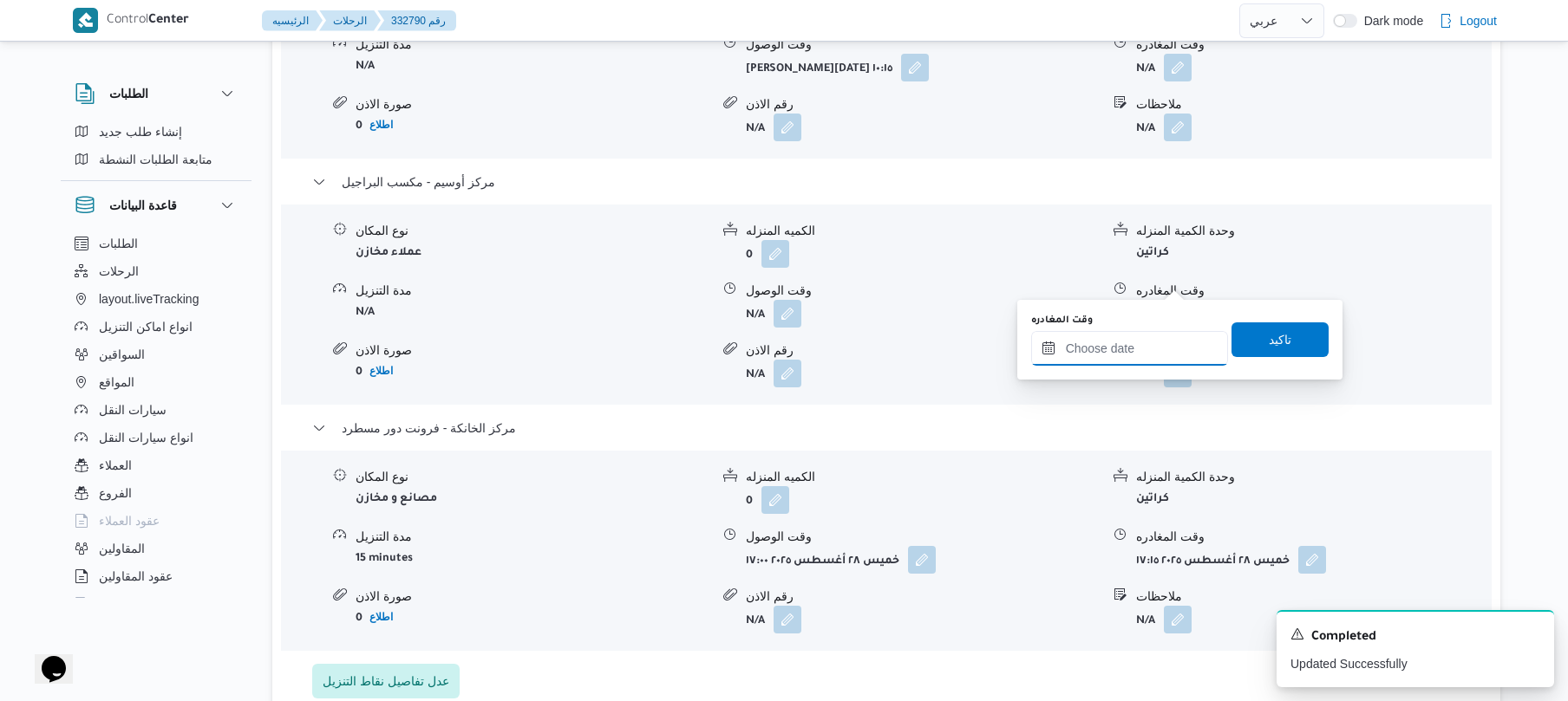
click at [1109, 347] on input "وقت المغادره" at bounding box center [1129, 348] width 197 height 35
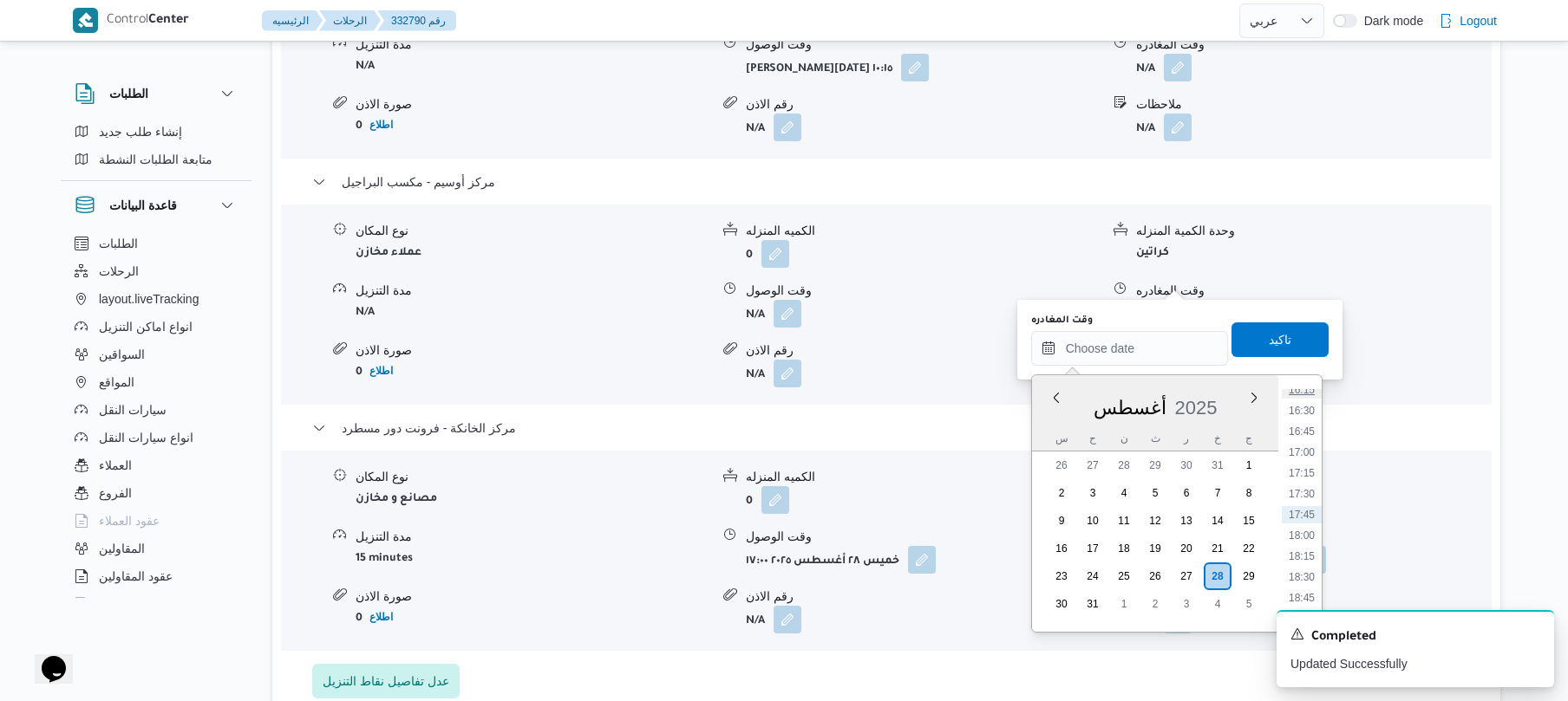
click at [1310, 394] on li "16:15" at bounding box center [1302, 390] width 40 height 18
type input "٢٨/٠٨/٢٠٢٥ ١٦:١٥"
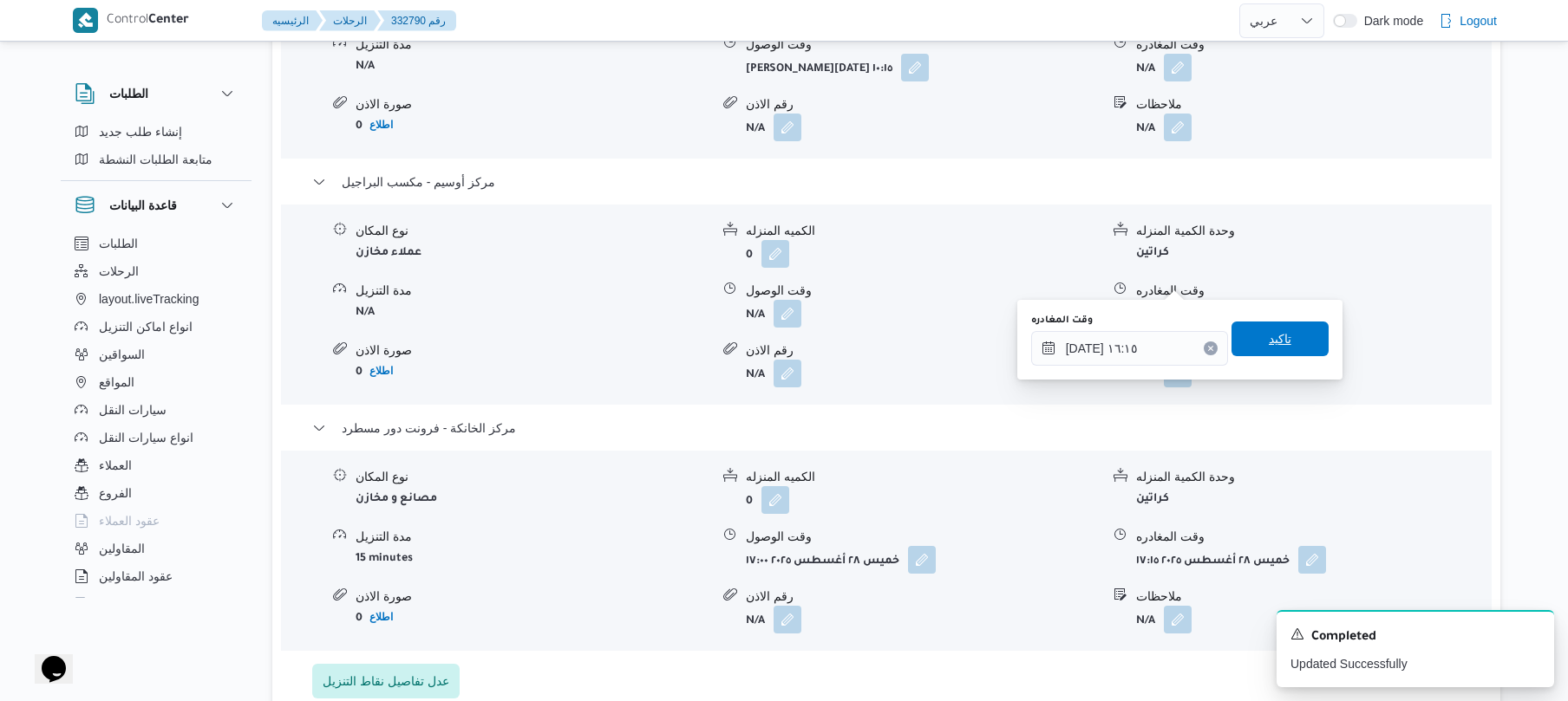
click at [1294, 350] on span "تاكيد" at bounding box center [1280, 339] width 97 height 35
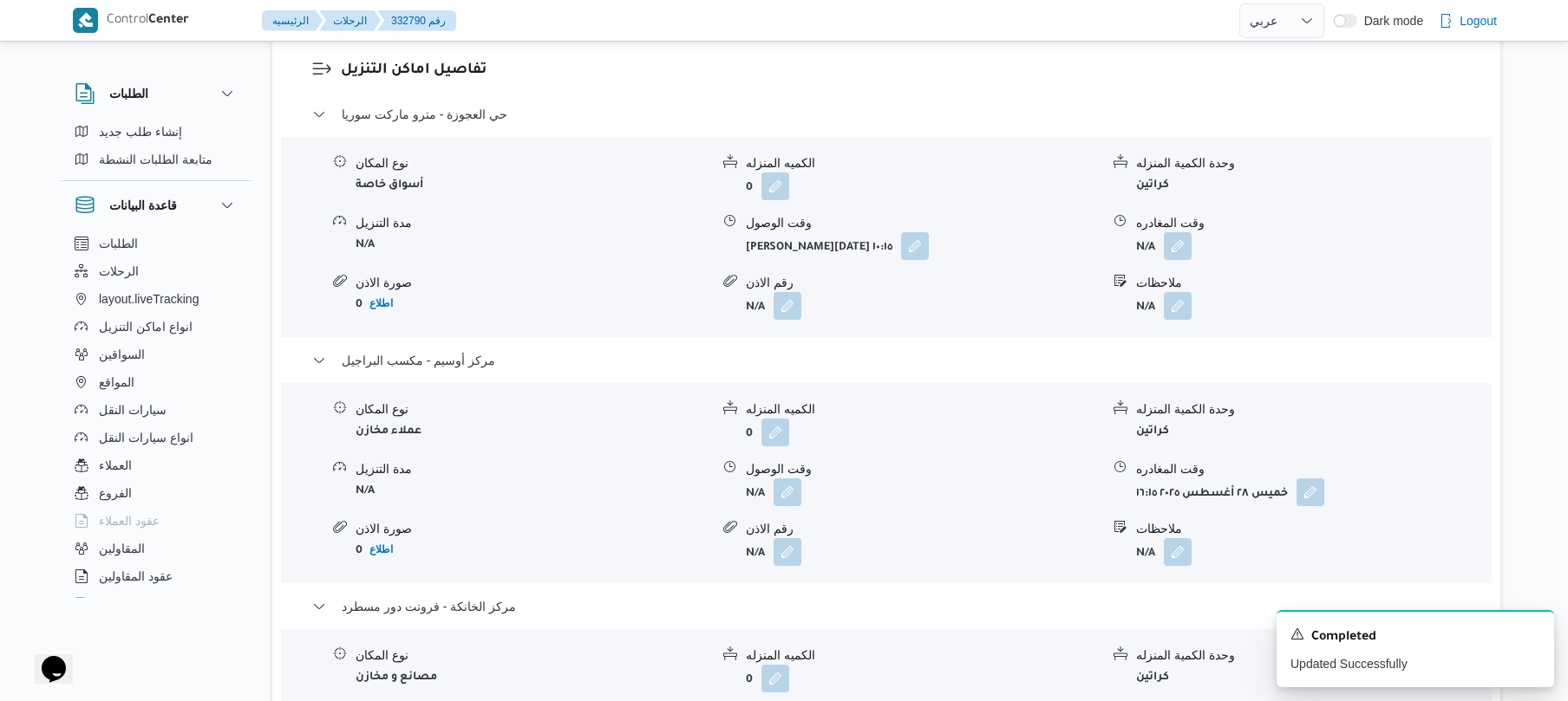
scroll to position [1419, 0]
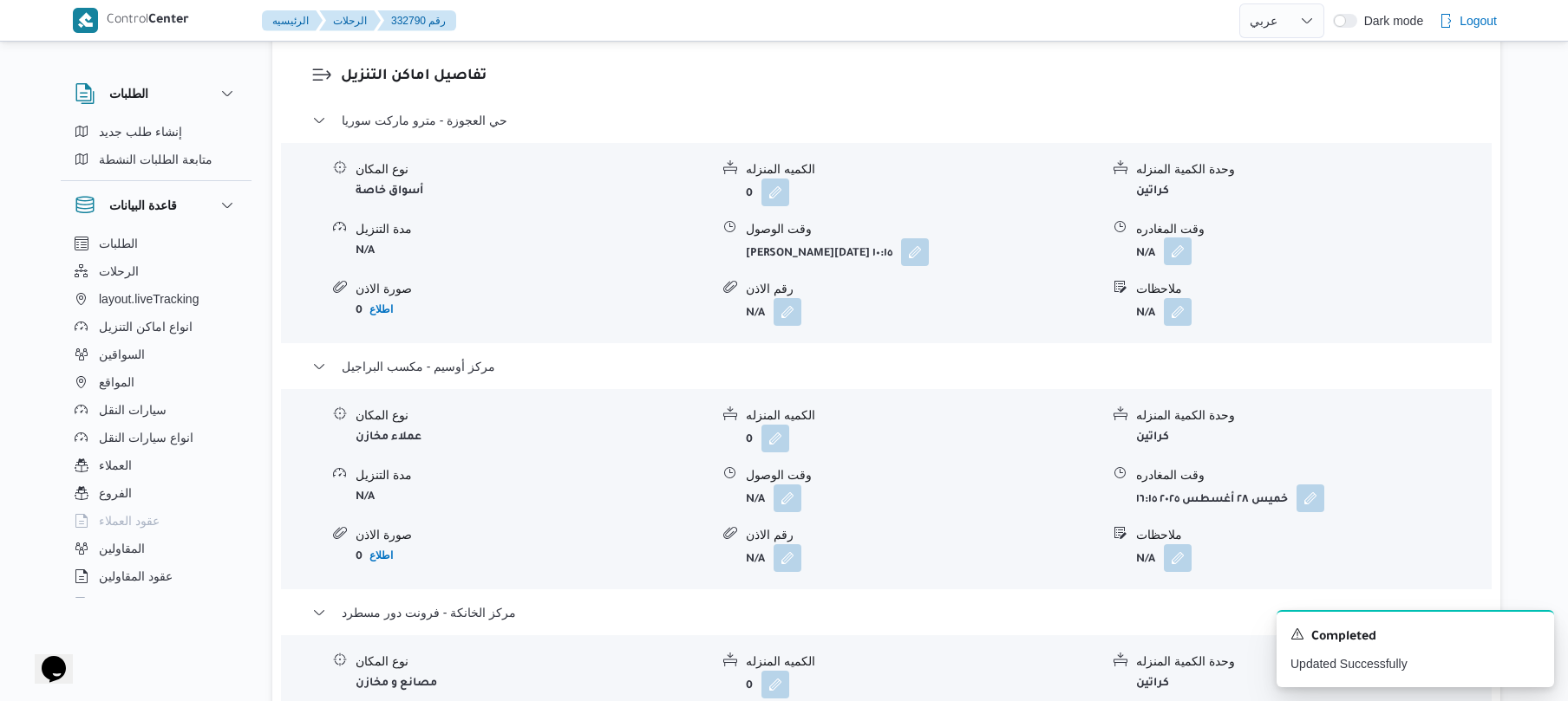
click at [1177, 237] on button "button" at bounding box center [1178, 251] width 28 height 28
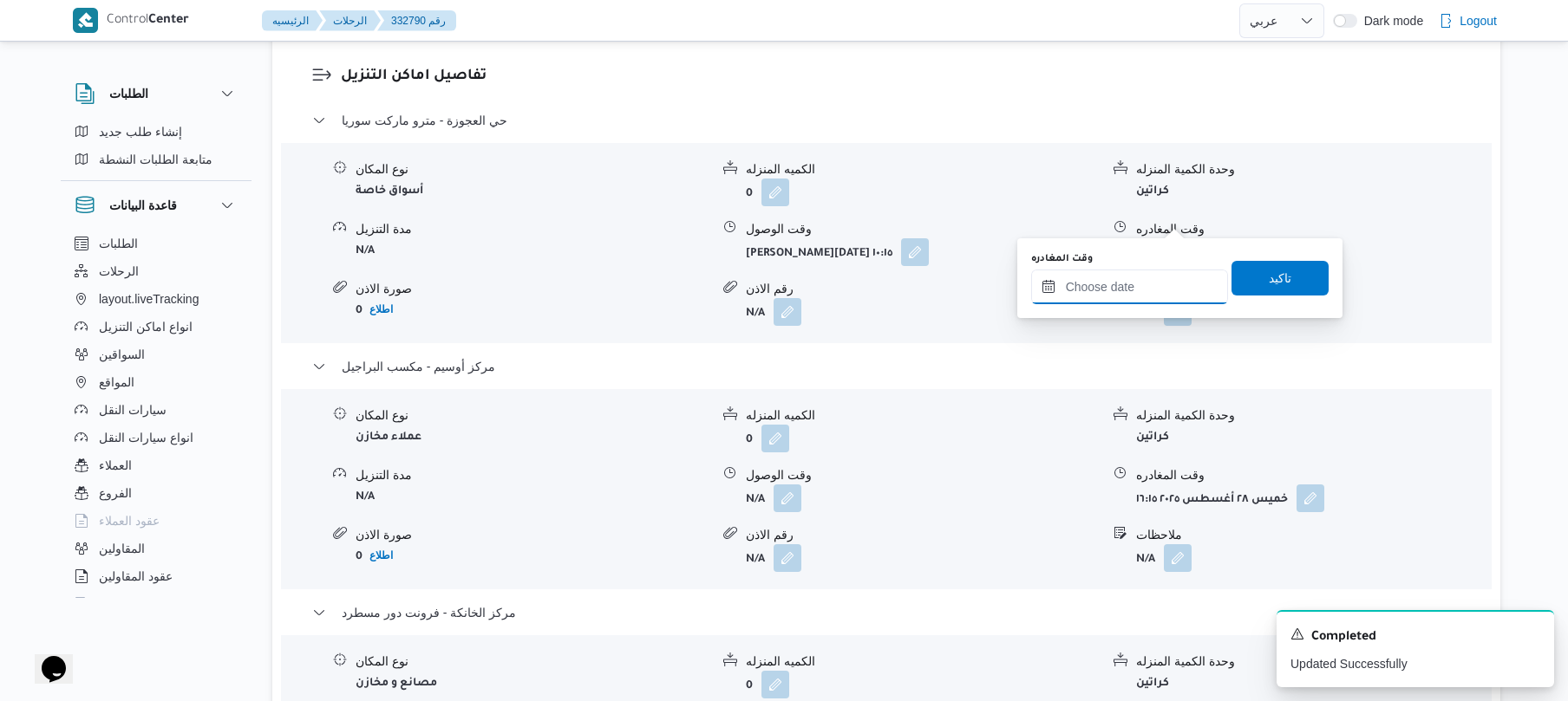
click at [1125, 279] on input "وقت المغادره" at bounding box center [1129, 287] width 197 height 35
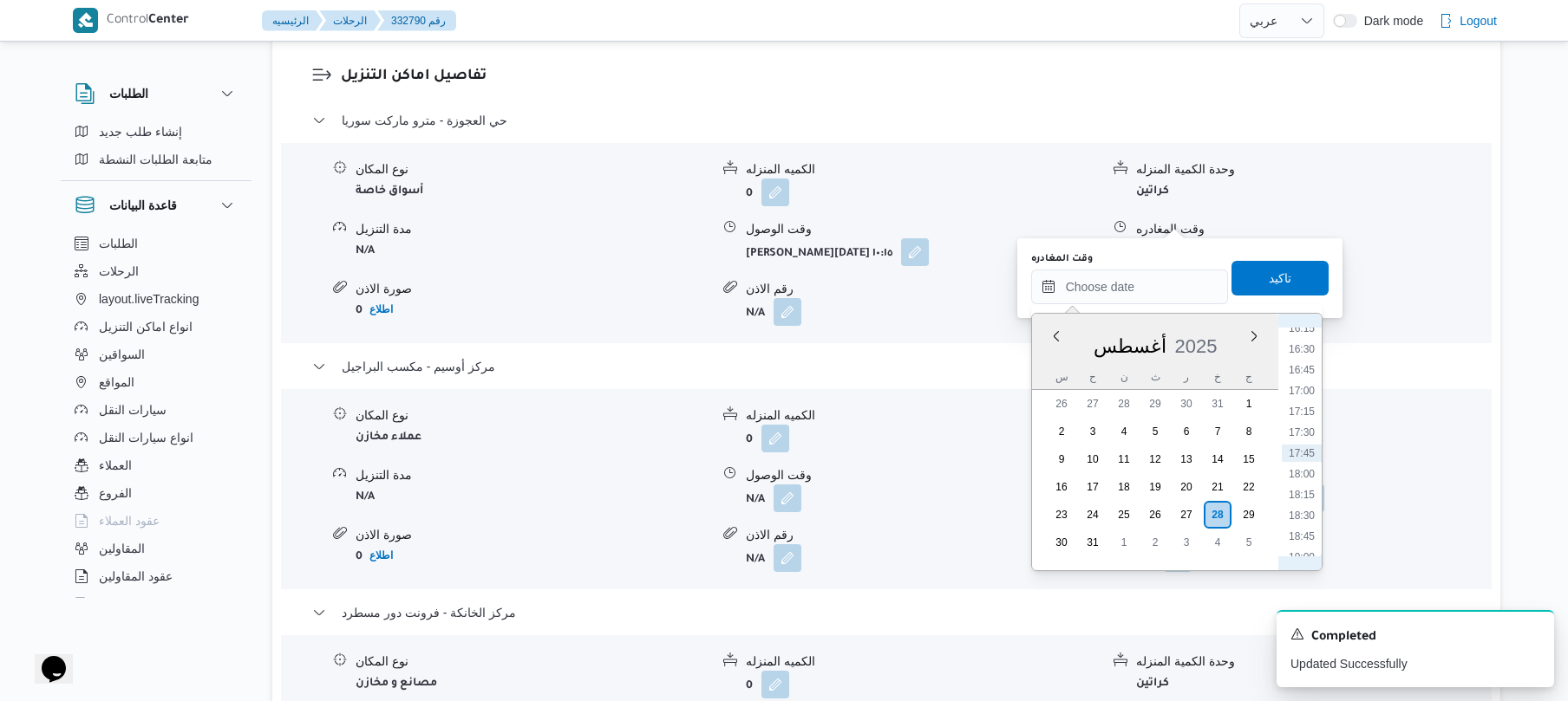
scroll to position [1166, 0]
click at [1399, 425] on form "كراتين" at bounding box center [1313, 436] width 354 height 23
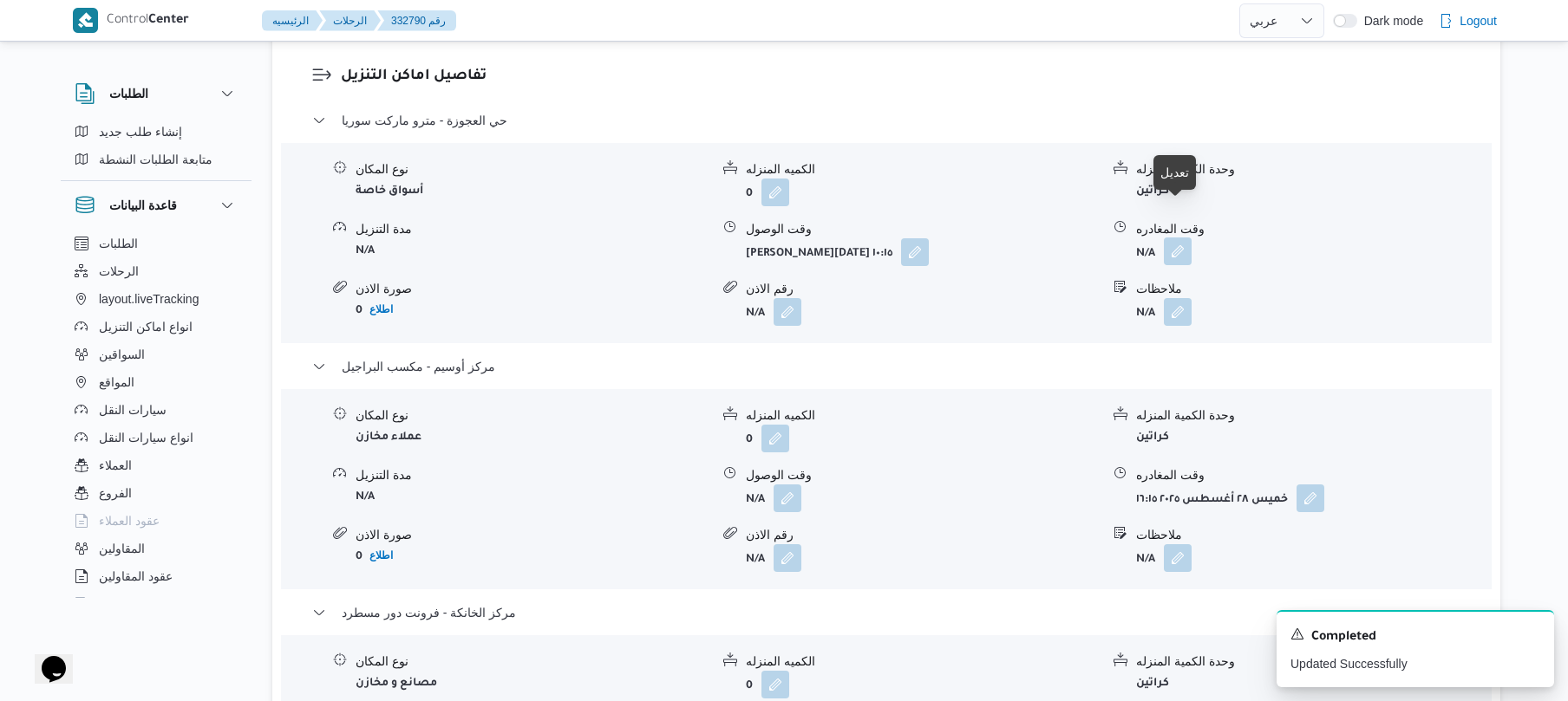
click at [1175, 237] on button "button" at bounding box center [1178, 251] width 28 height 28
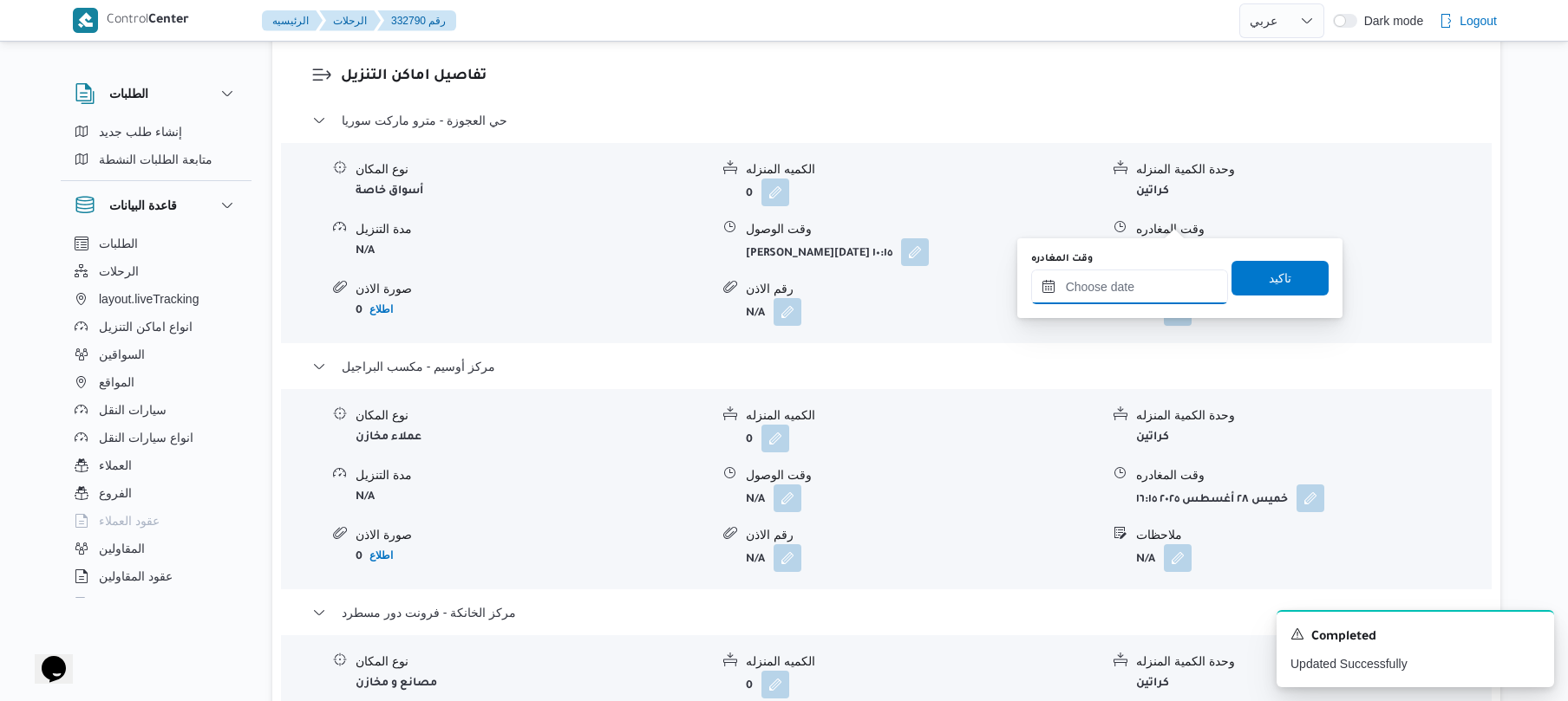
click at [1164, 278] on input "وقت المغادره" at bounding box center [1129, 287] width 197 height 35
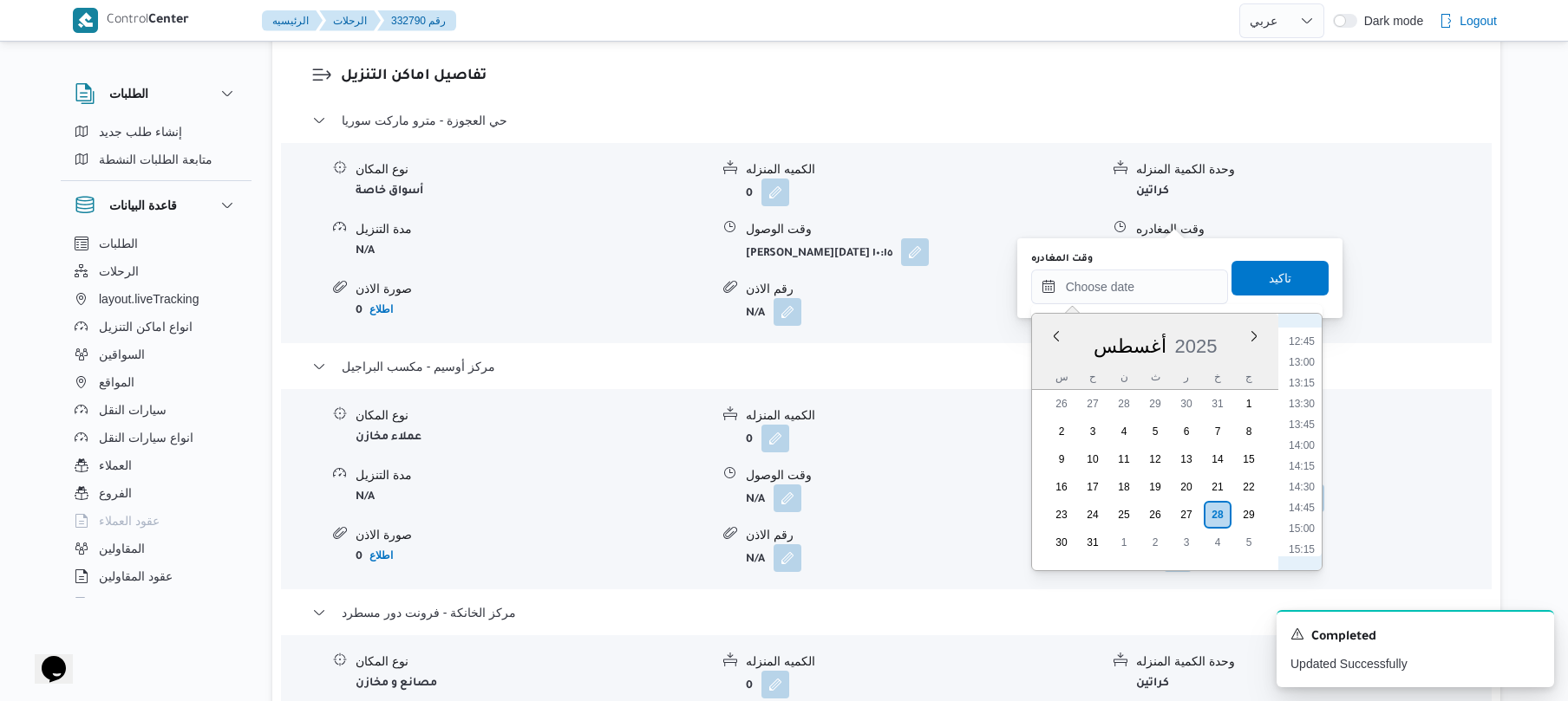
scroll to position [972, 0]
click at [1303, 481] on li "13:30" at bounding box center [1302, 488] width 40 height 18
type input "٢٨/٠٨/٢٠٢٥ ١٣:٣٠"
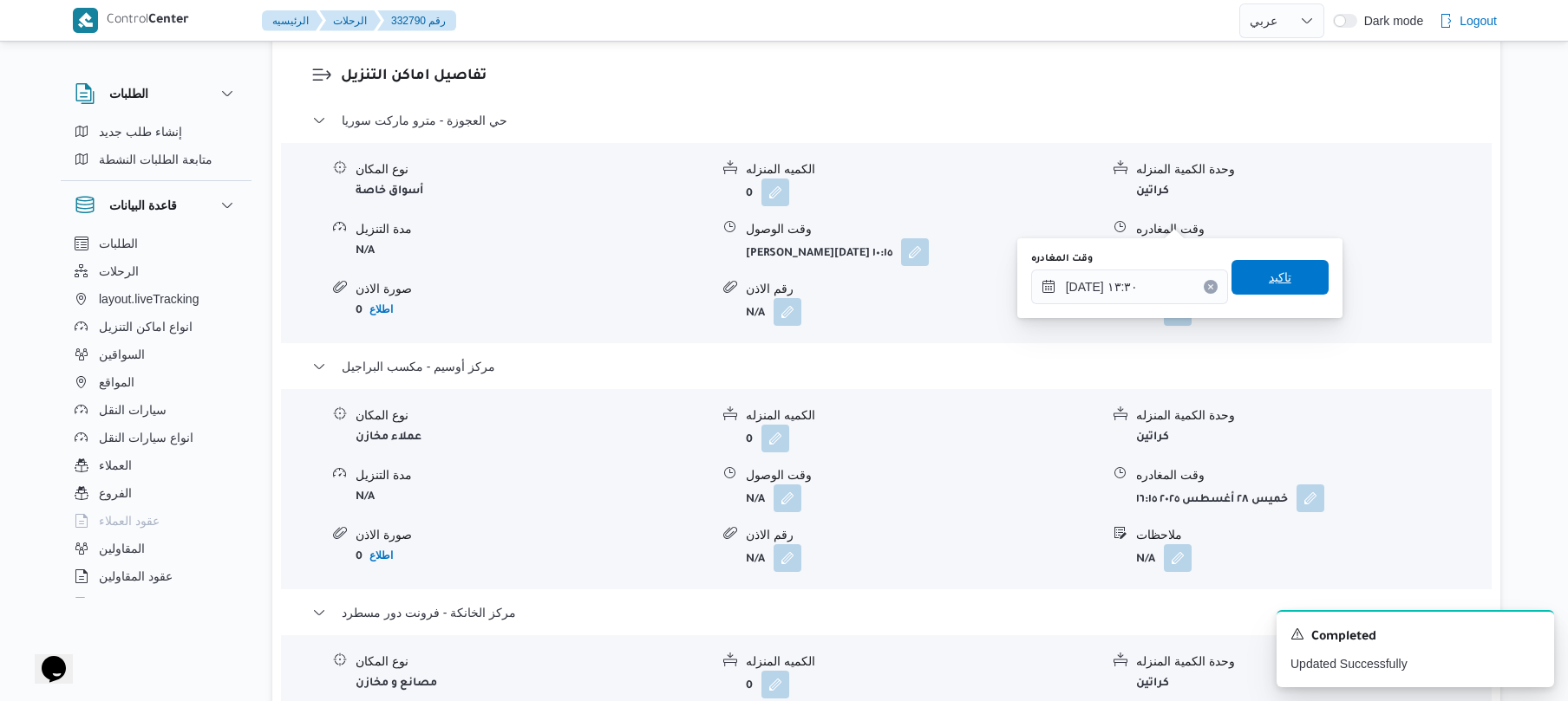
click at [1249, 282] on span "تاكيد" at bounding box center [1280, 277] width 97 height 35
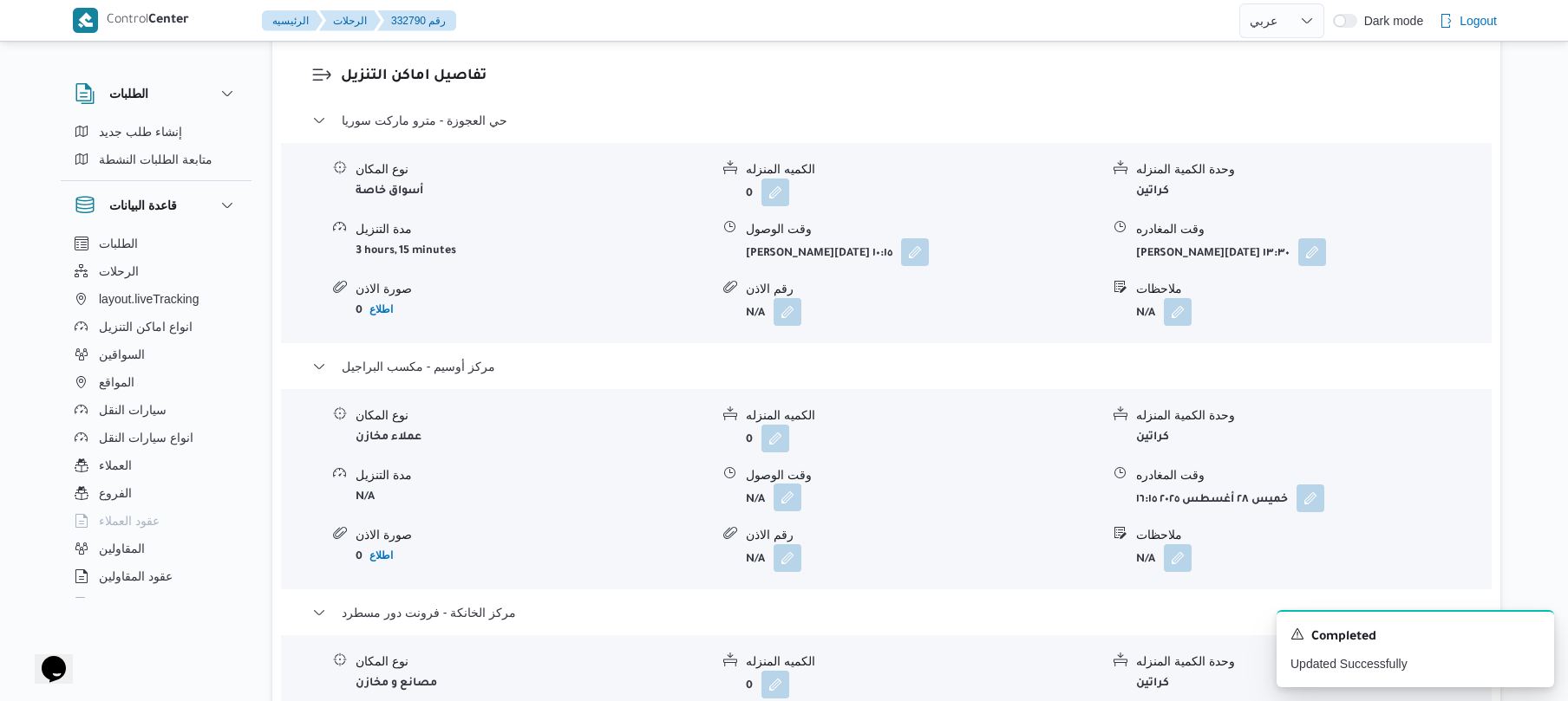
click at [787, 484] on button "button" at bounding box center [788, 498] width 28 height 28
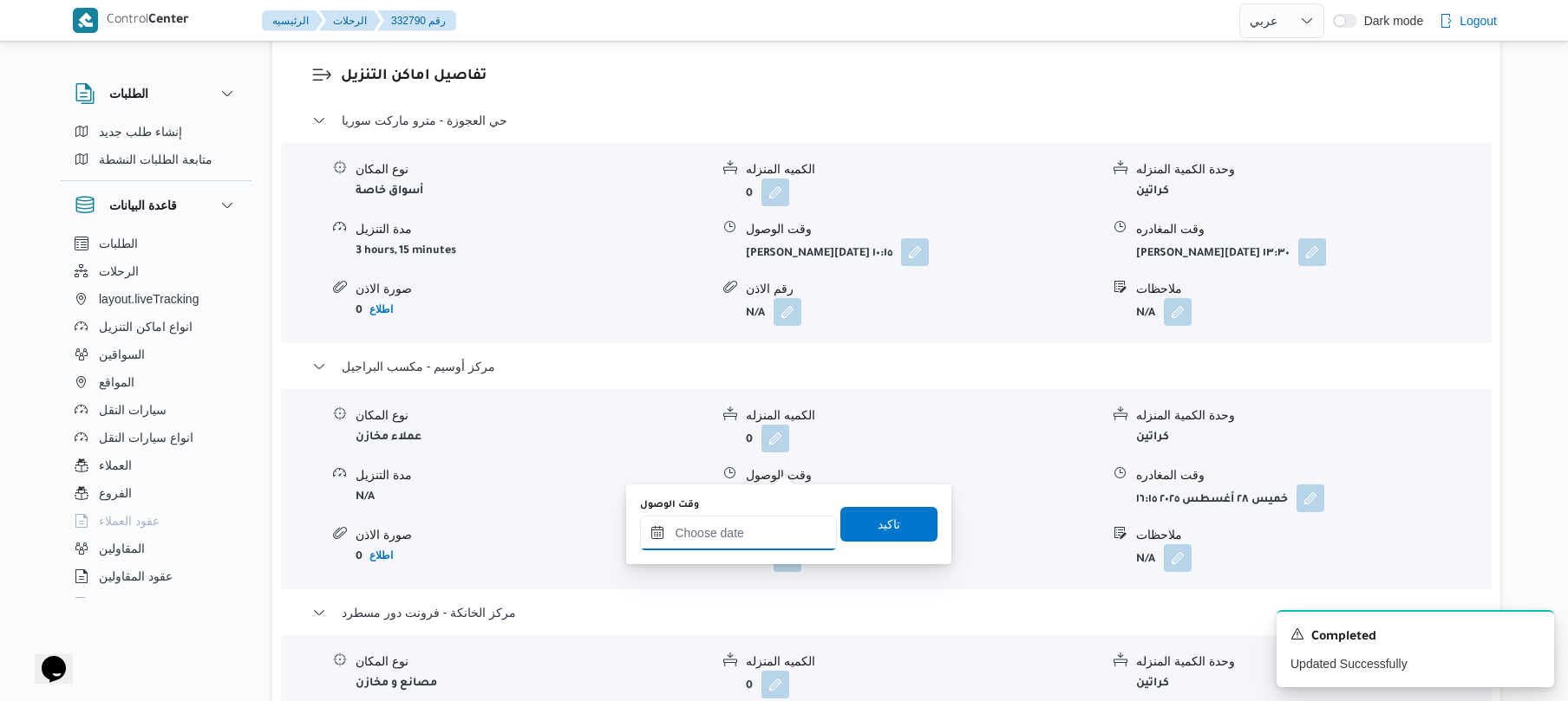
click at [733, 535] on input "وقت الوصول" at bounding box center [738, 533] width 197 height 35
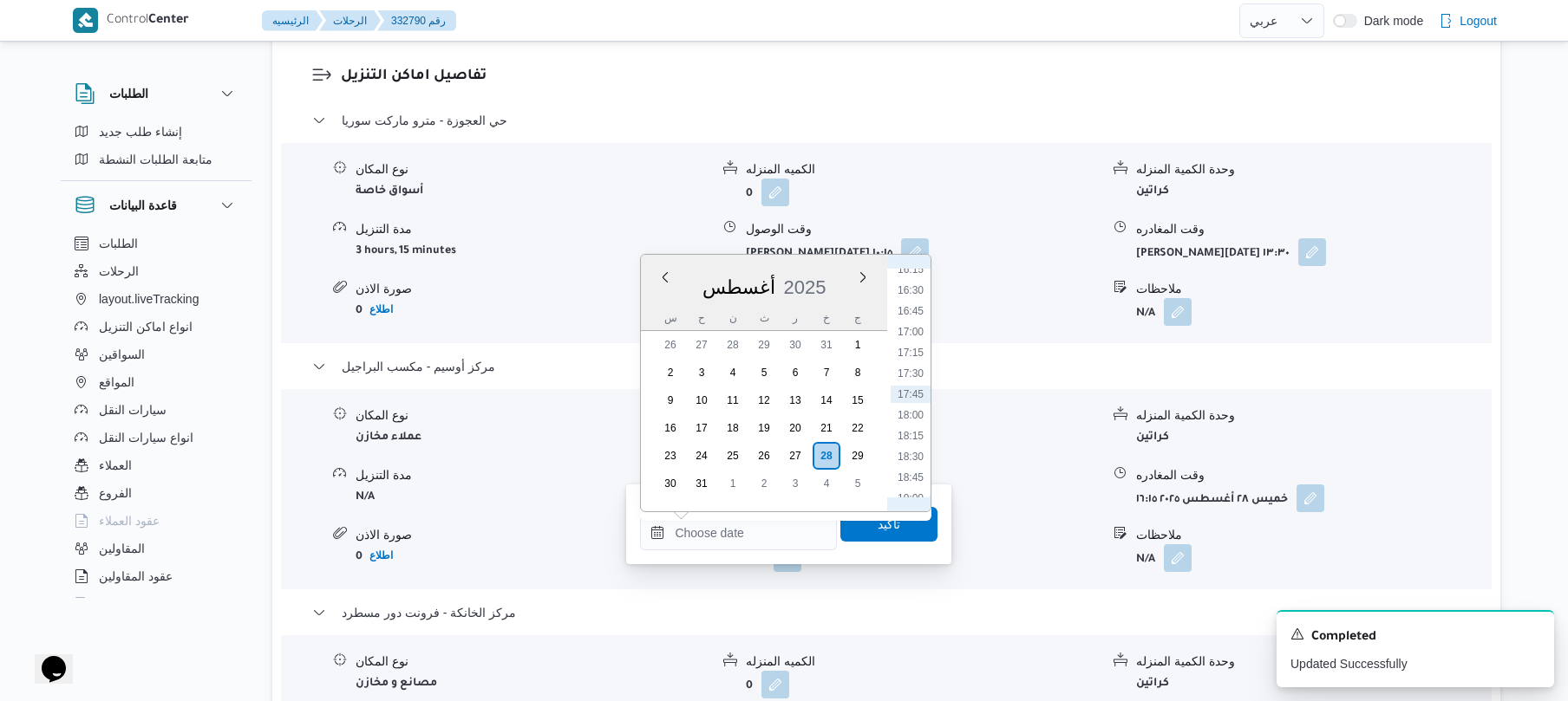
scroll to position [1166, 0]
click at [917, 277] on li "14:00" at bounding box center [911, 276] width 40 height 18
type input "٢٨/٠٨/٢٠٢٥ ١٤:٠٠"
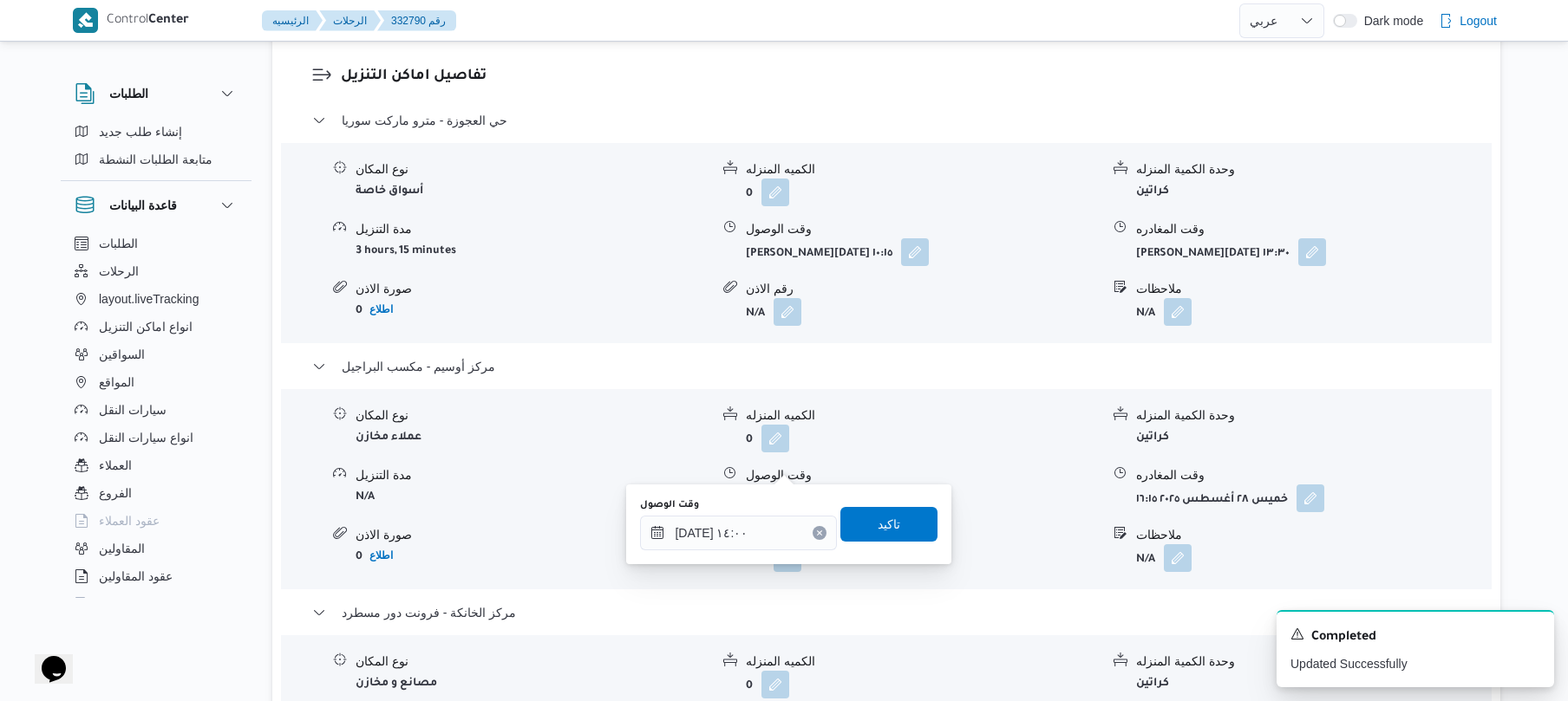
click at [864, 548] on div "وقت الوصول ٢٨/٠٨/٢٠٢٥ ١٤:٠٠ تاكيد" at bounding box center [789, 524] width 301 height 55
click at [883, 520] on span "تاكيد" at bounding box center [889, 524] width 22 height 21
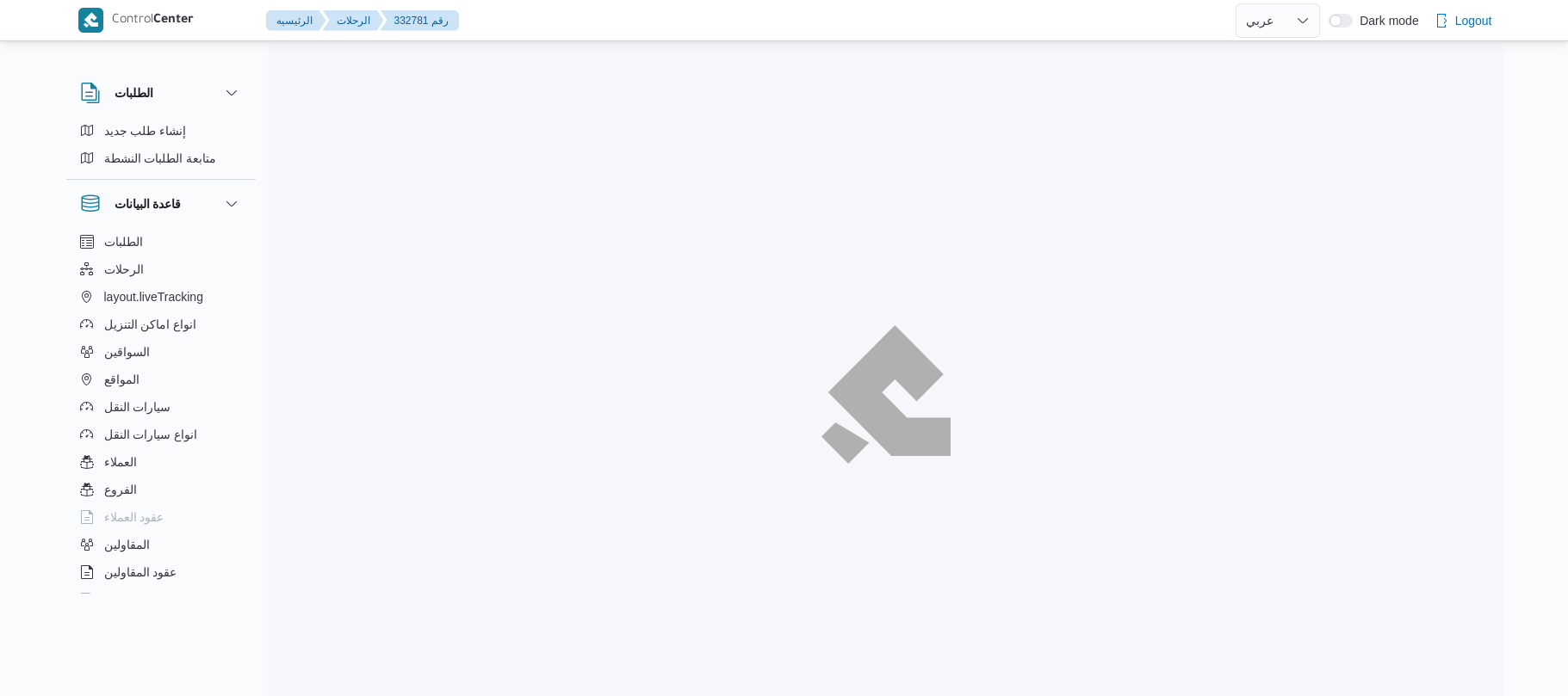
select select "ar"
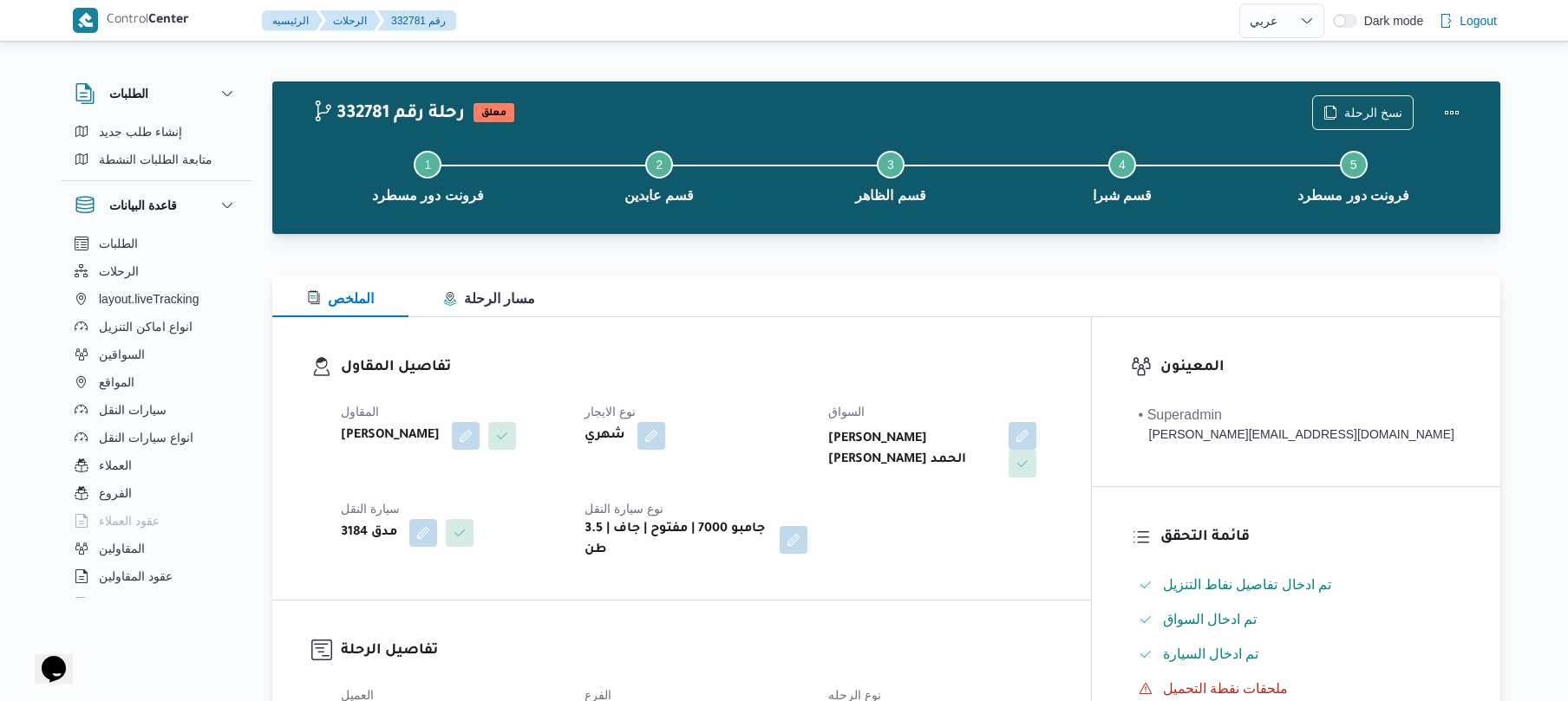
click at [778, 316] on div "الملخص مسار الرحلة" at bounding box center [886, 296] width 1228 height 42
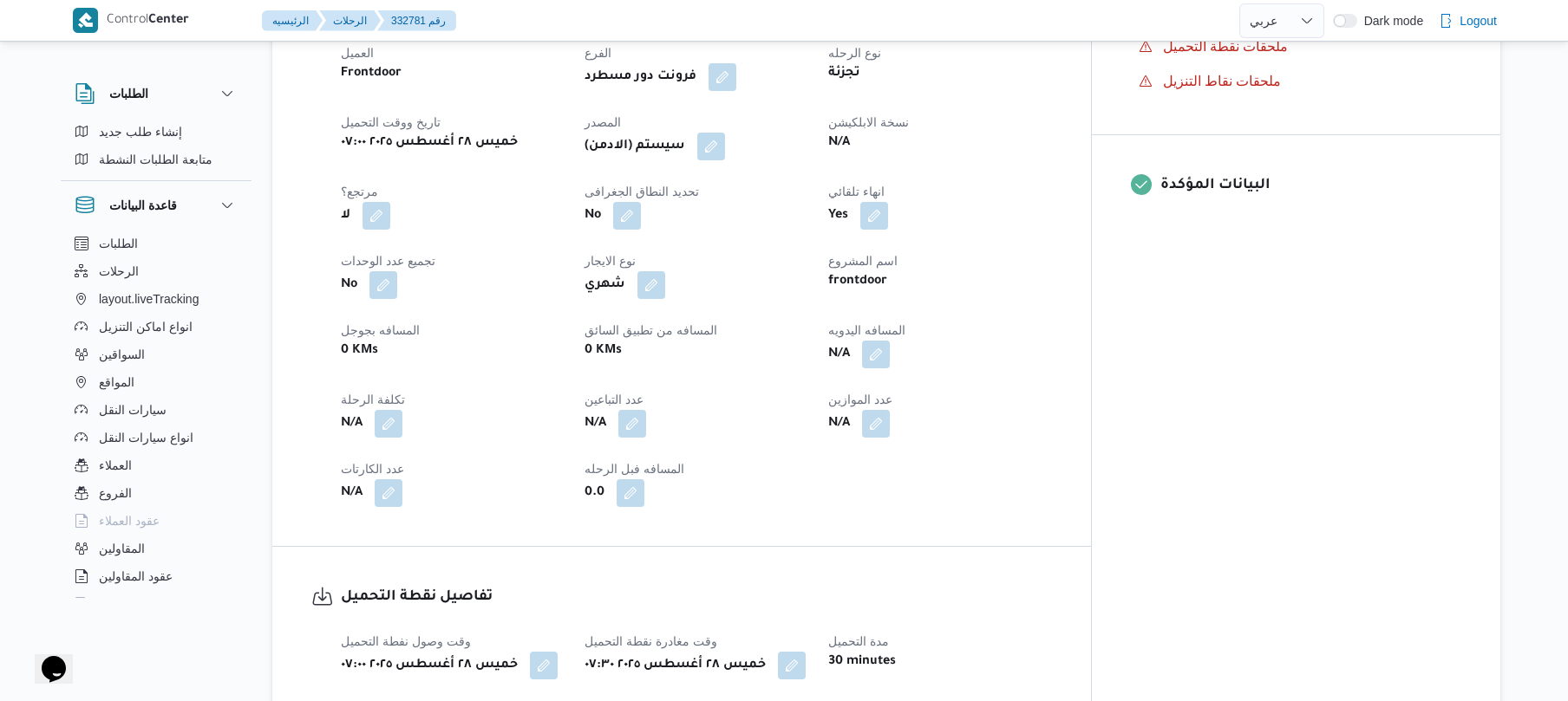
scroll to position [647, 0]
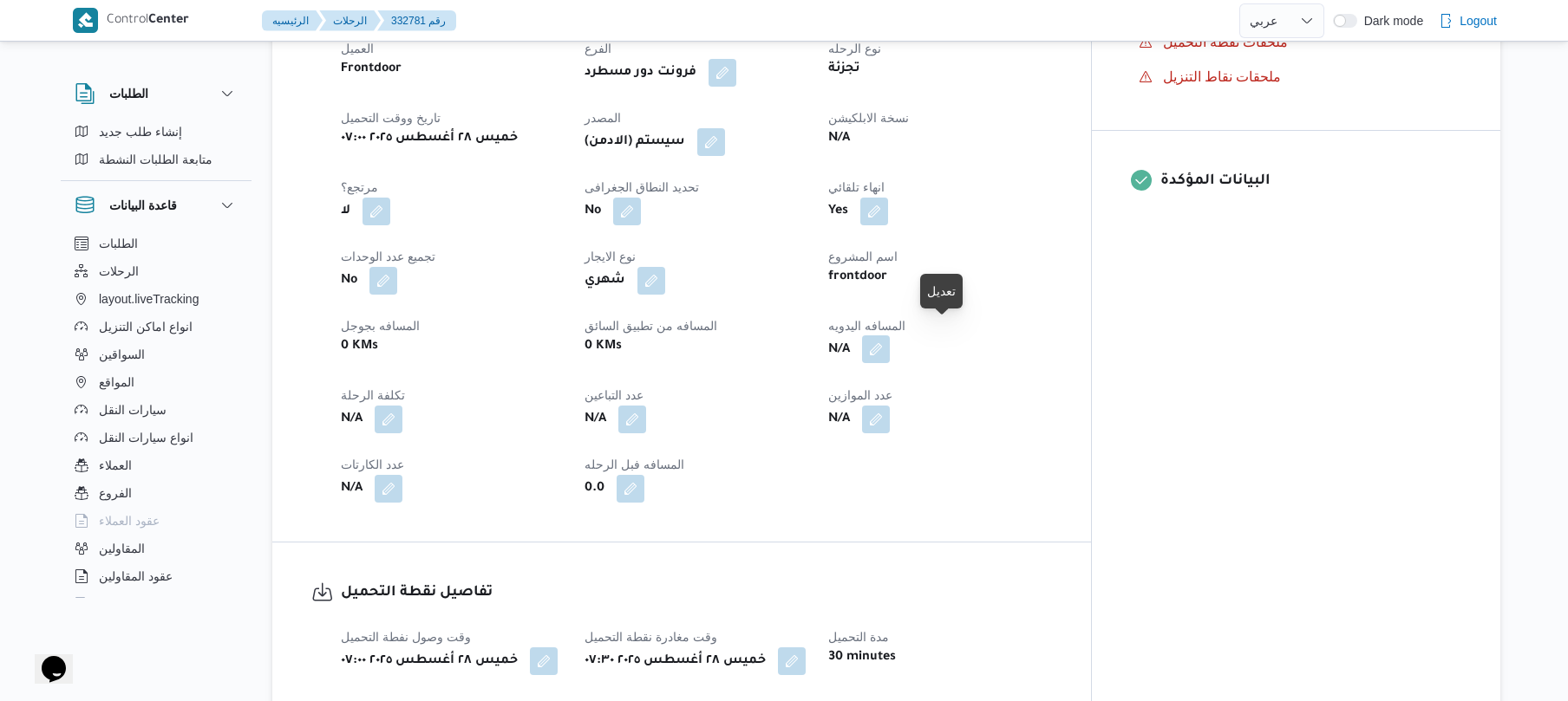
click at [890, 335] on button "button" at bounding box center [876, 349] width 28 height 28
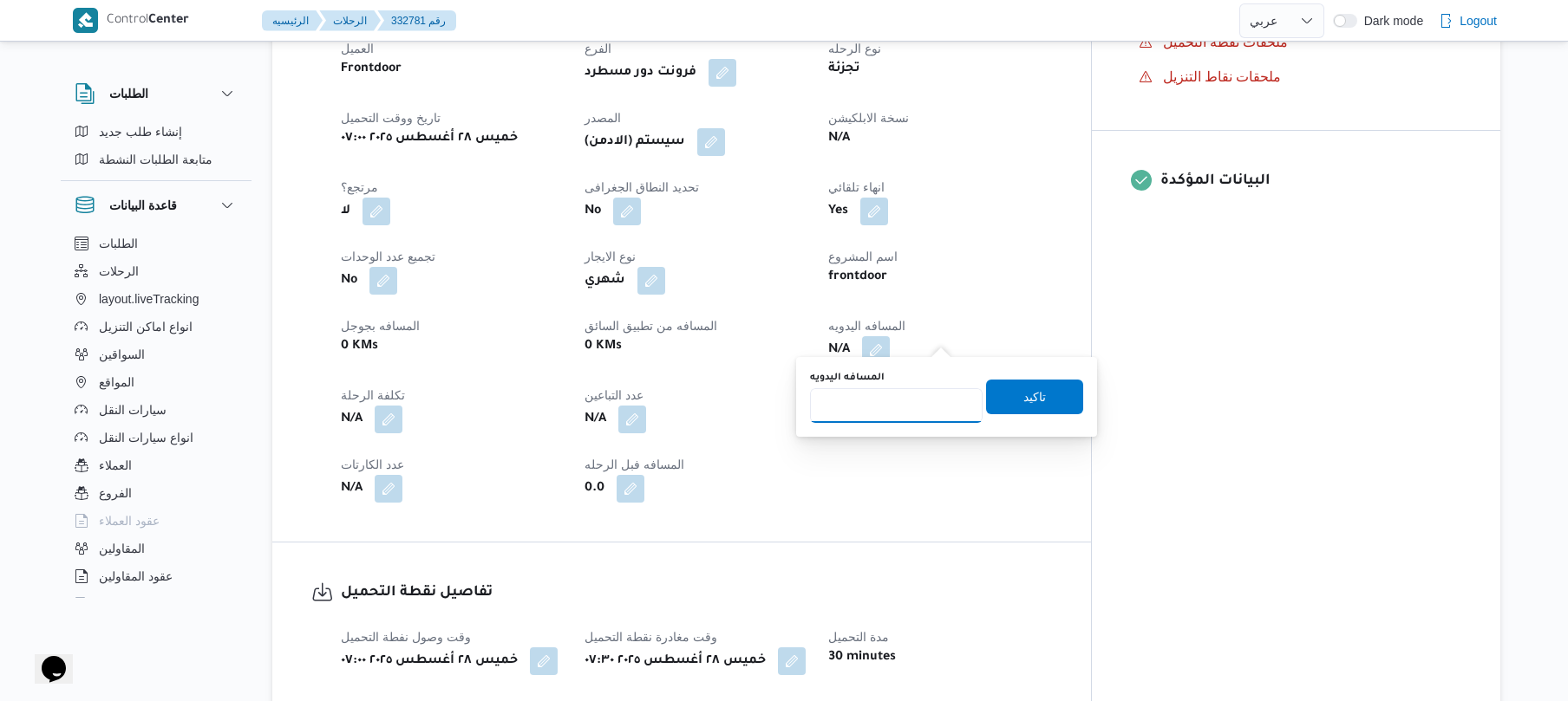
click at [889, 409] on input "المسافه اليدويه" at bounding box center [897, 405] width 173 height 35
type input "100"
click at [1031, 392] on span "تاكيد" at bounding box center [1035, 396] width 22 height 21
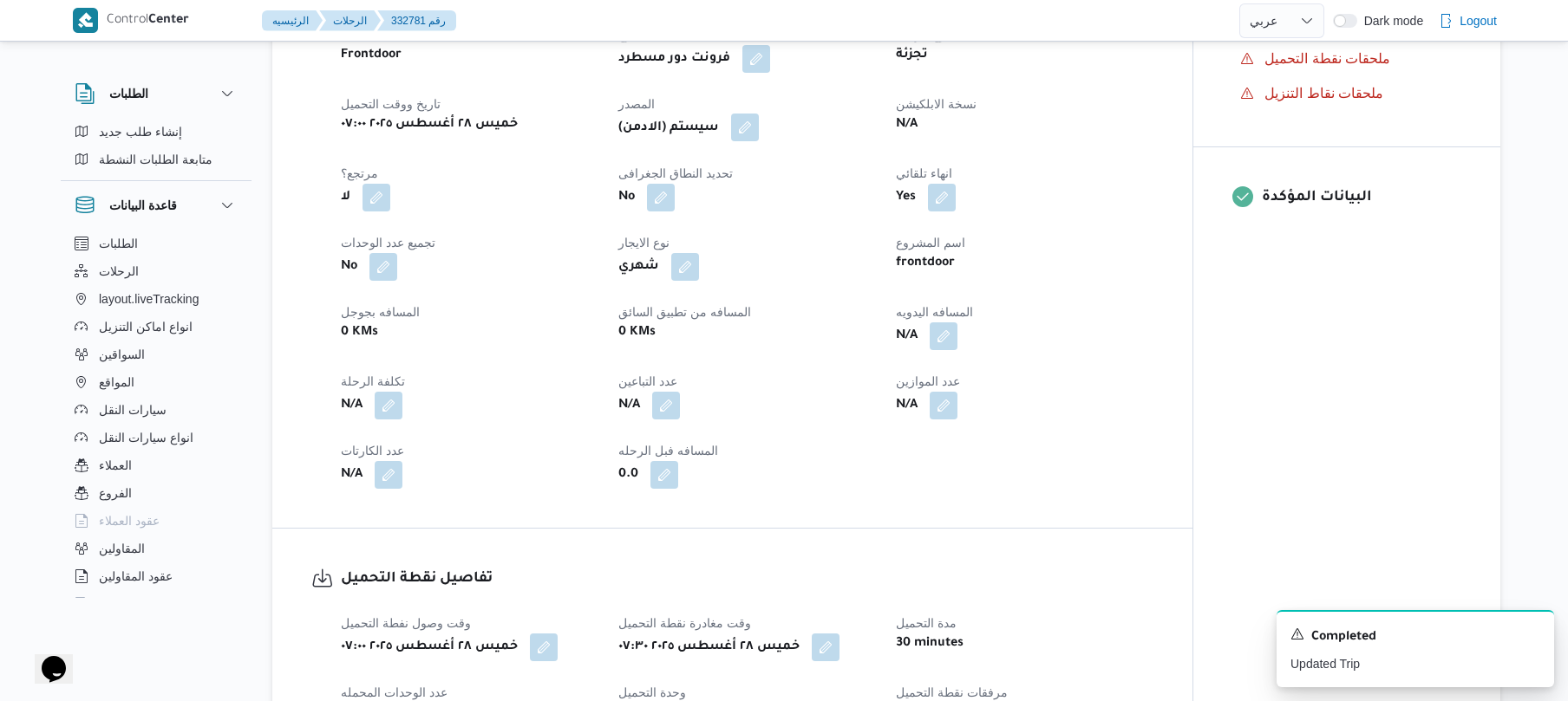
click at [750, 121] on button "button" at bounding box center [745, 128] width 28 height 28
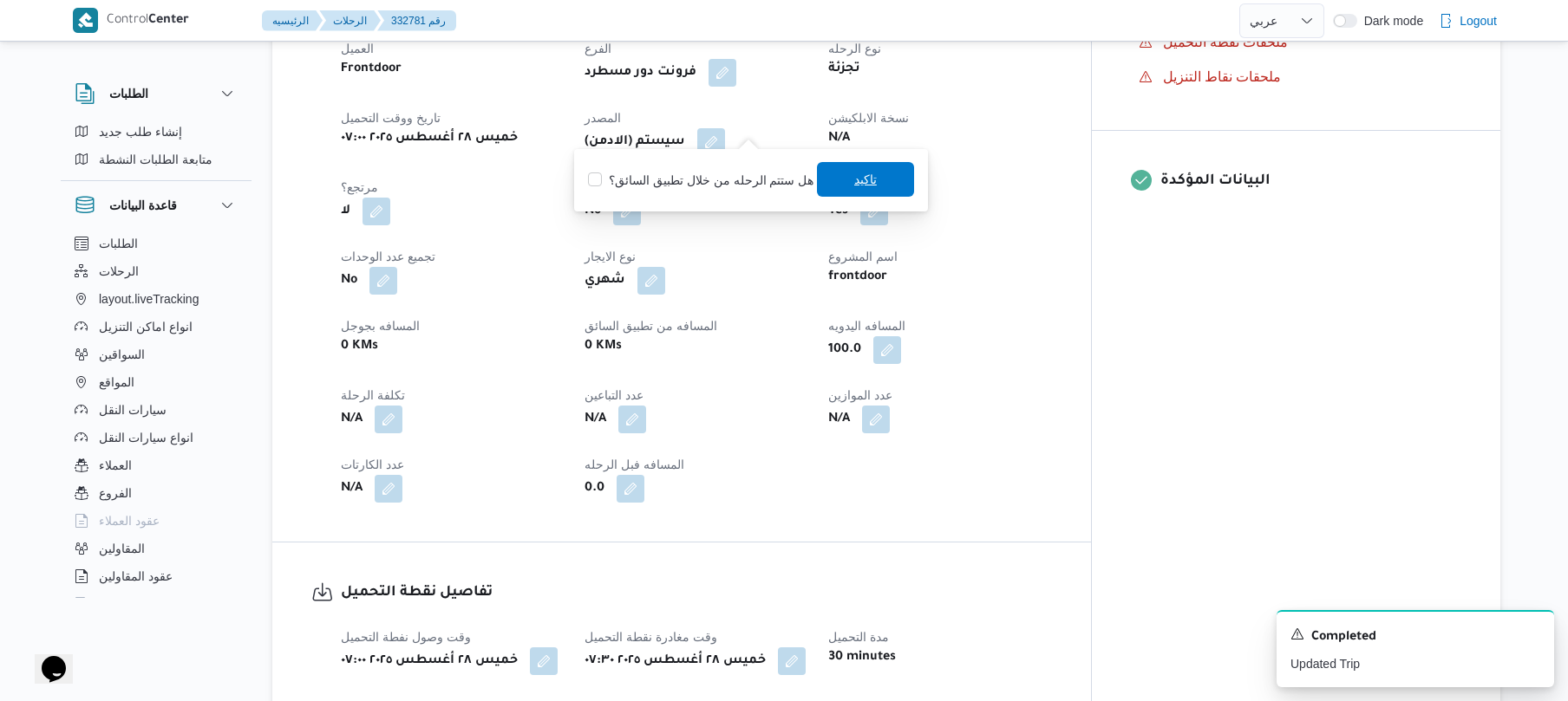
click at [855, 174] on span "تاكيد" at bounding box center [866, 179] width 22 height 21
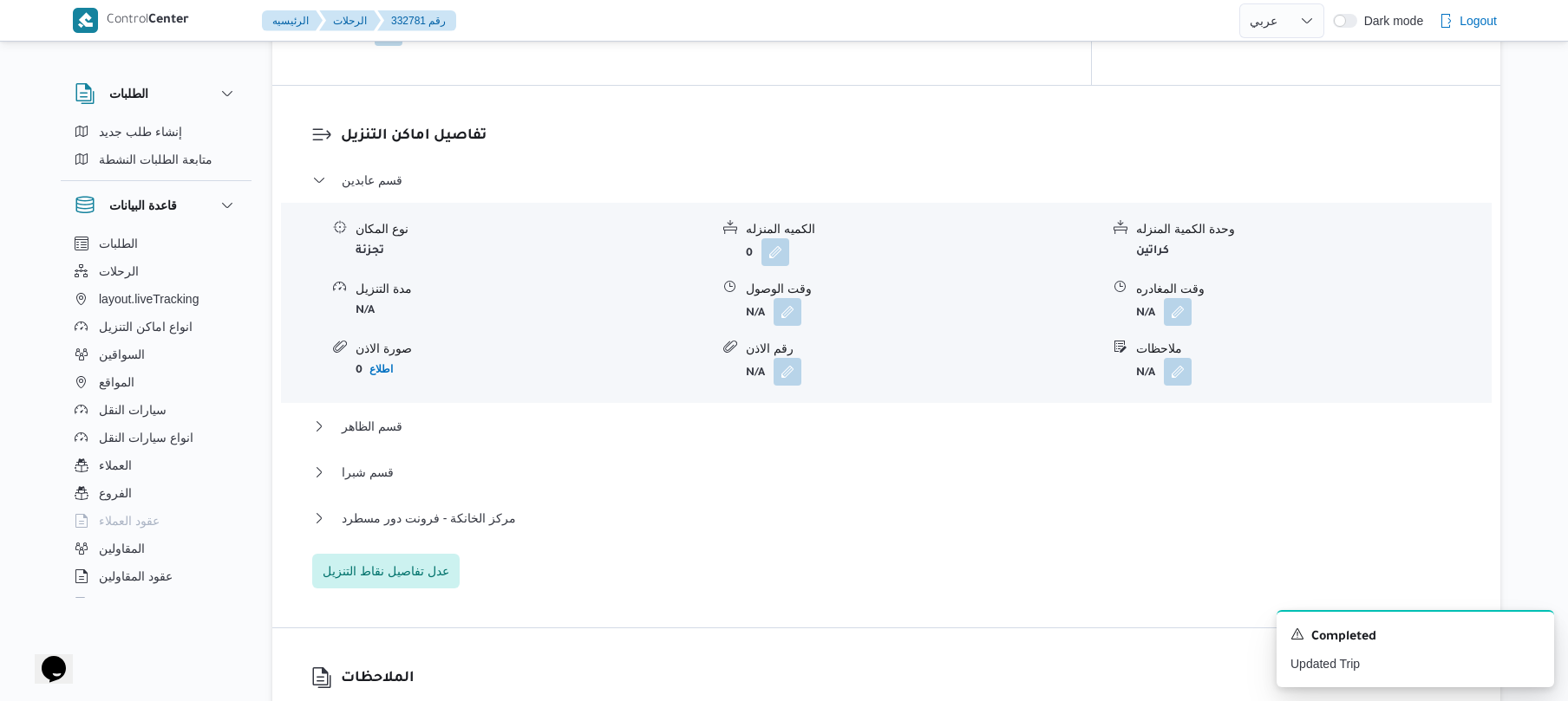
scroll to position [1479, 0]
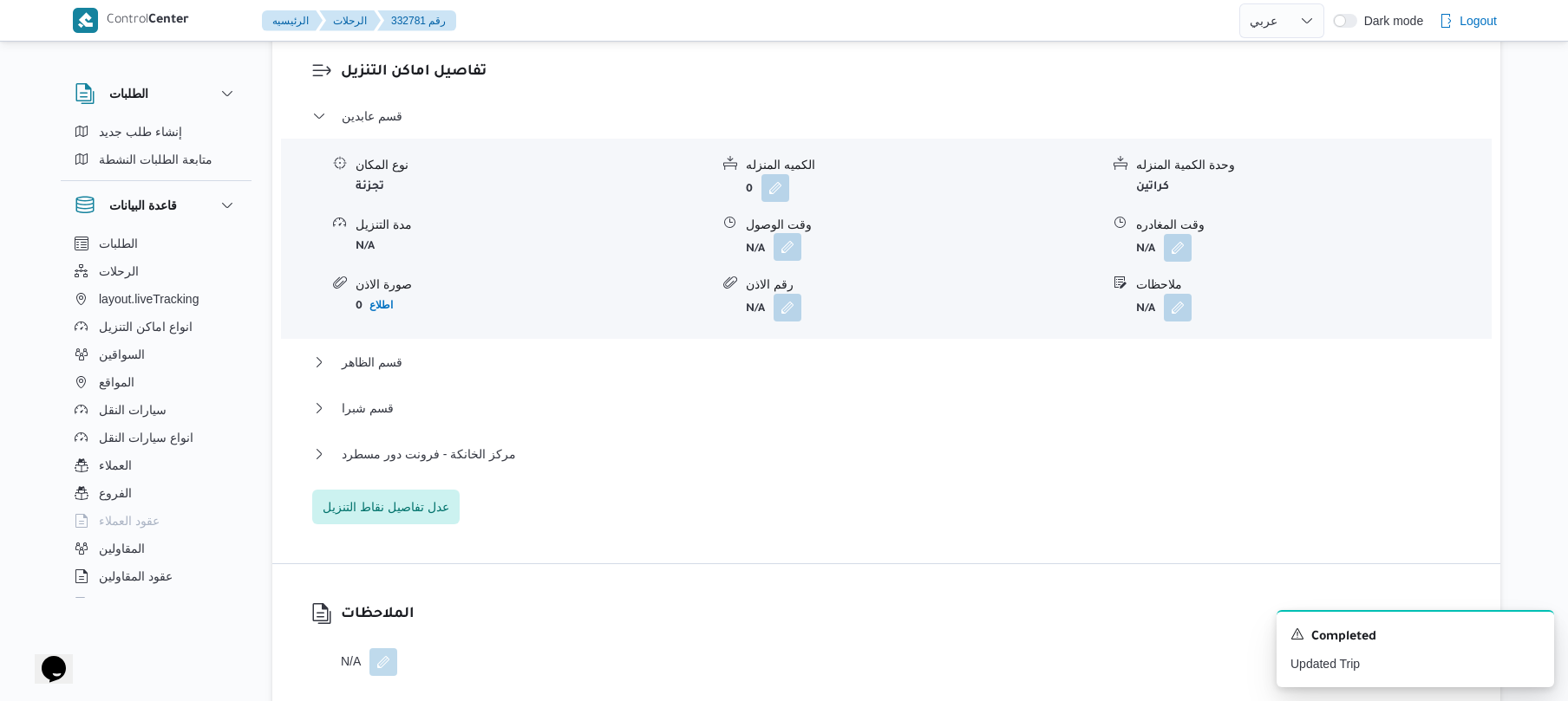
click at [792, 233] on button "button" at bounding box center [788, 247] width 28 height 28
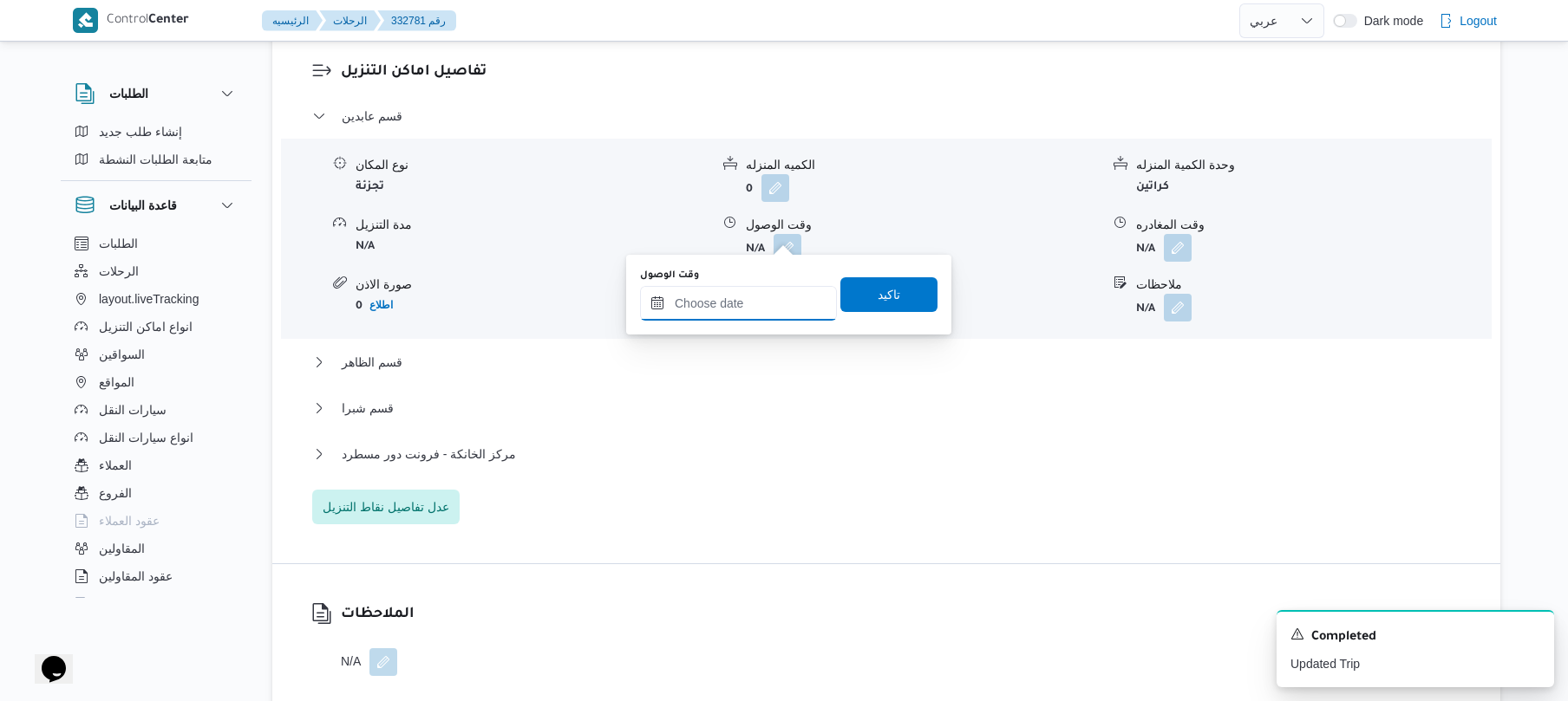
click at [755, 296] on input "وقت الوصول" at bounding box center [738, 303] width 197 height 35
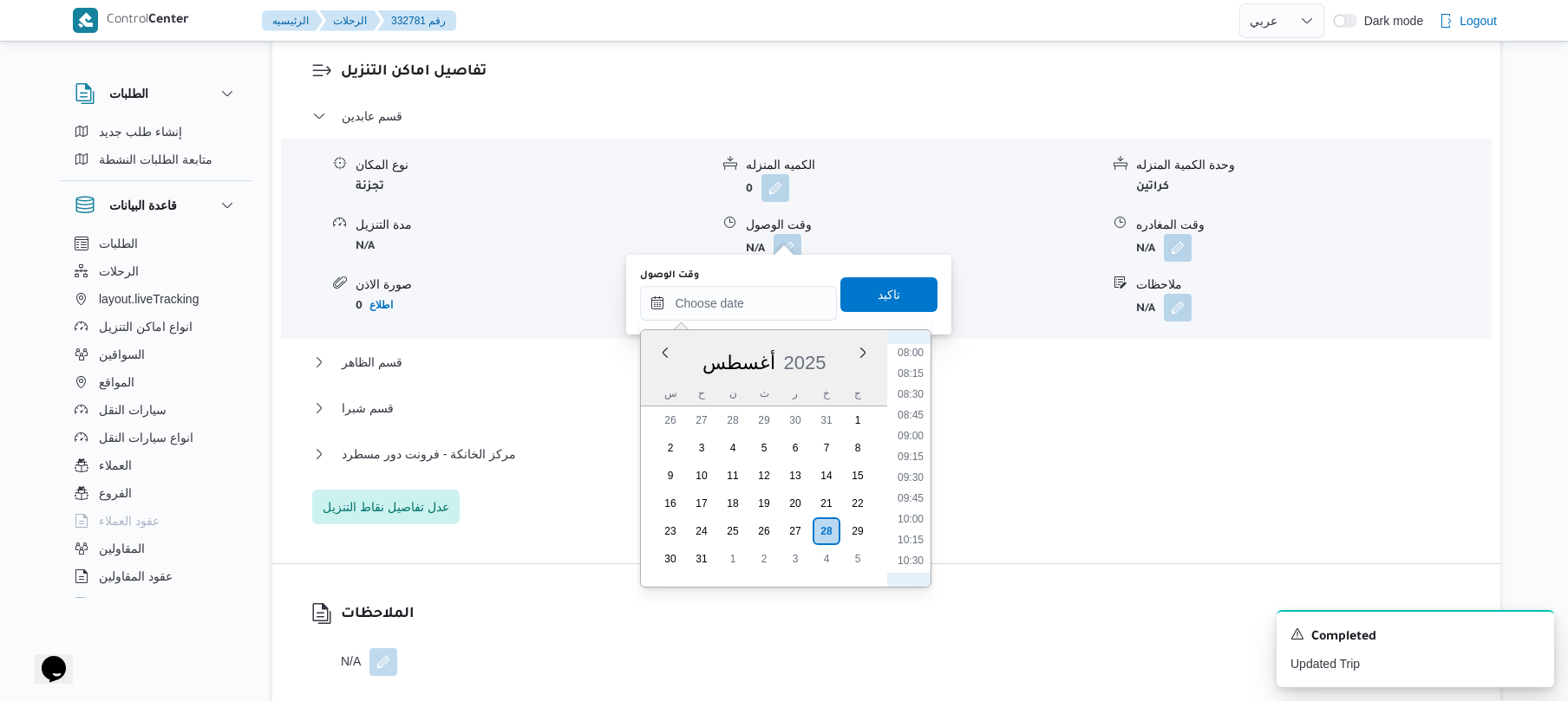
scroll to position [583, 0]
click at [913, 457] on li "08:15" at bounding box center [911, 456] width 40 height 18
type input "٢٨/٠٨/٢٠٢٥ ٠٨:١٥"
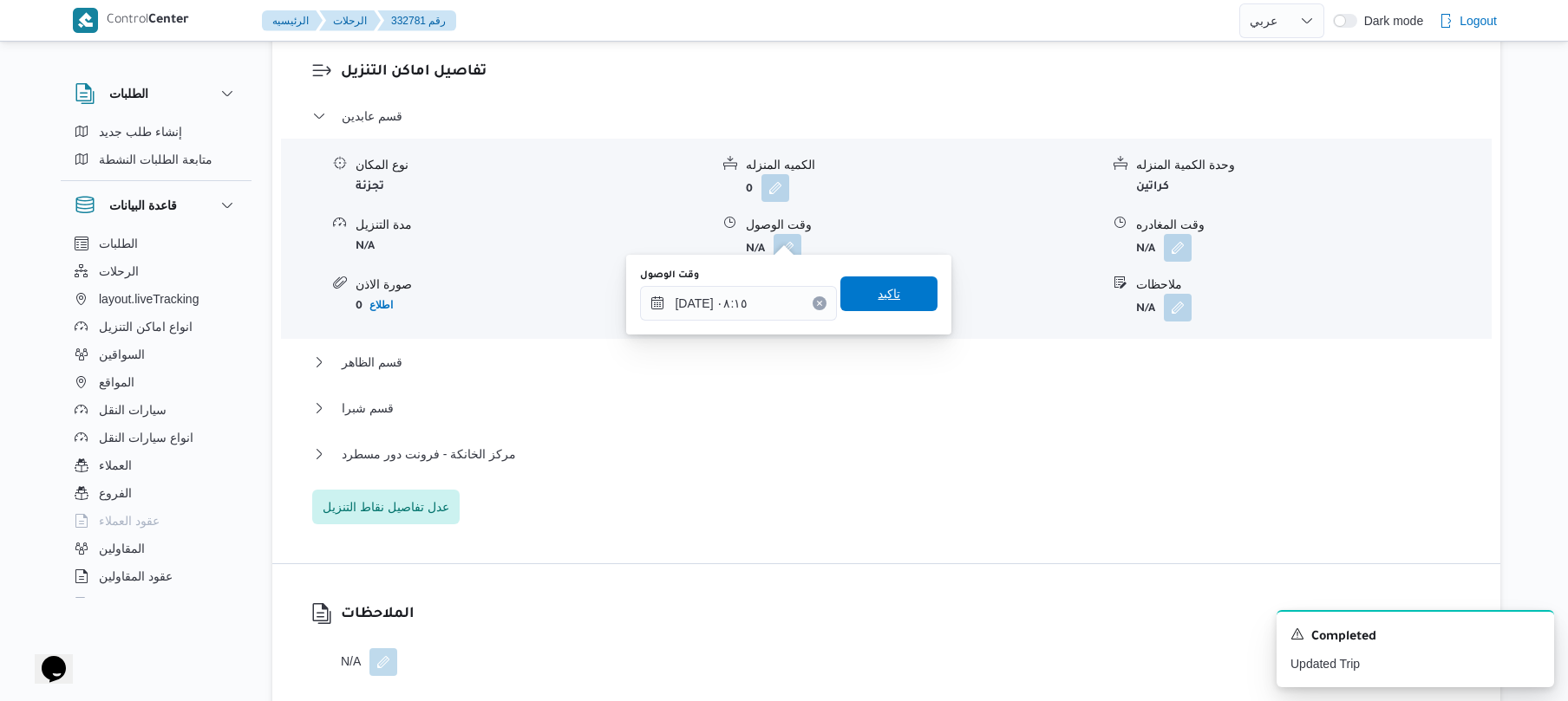
click at [896, 307] on span "تاكيد" at bounding box center [889, 293] width 97 height 35
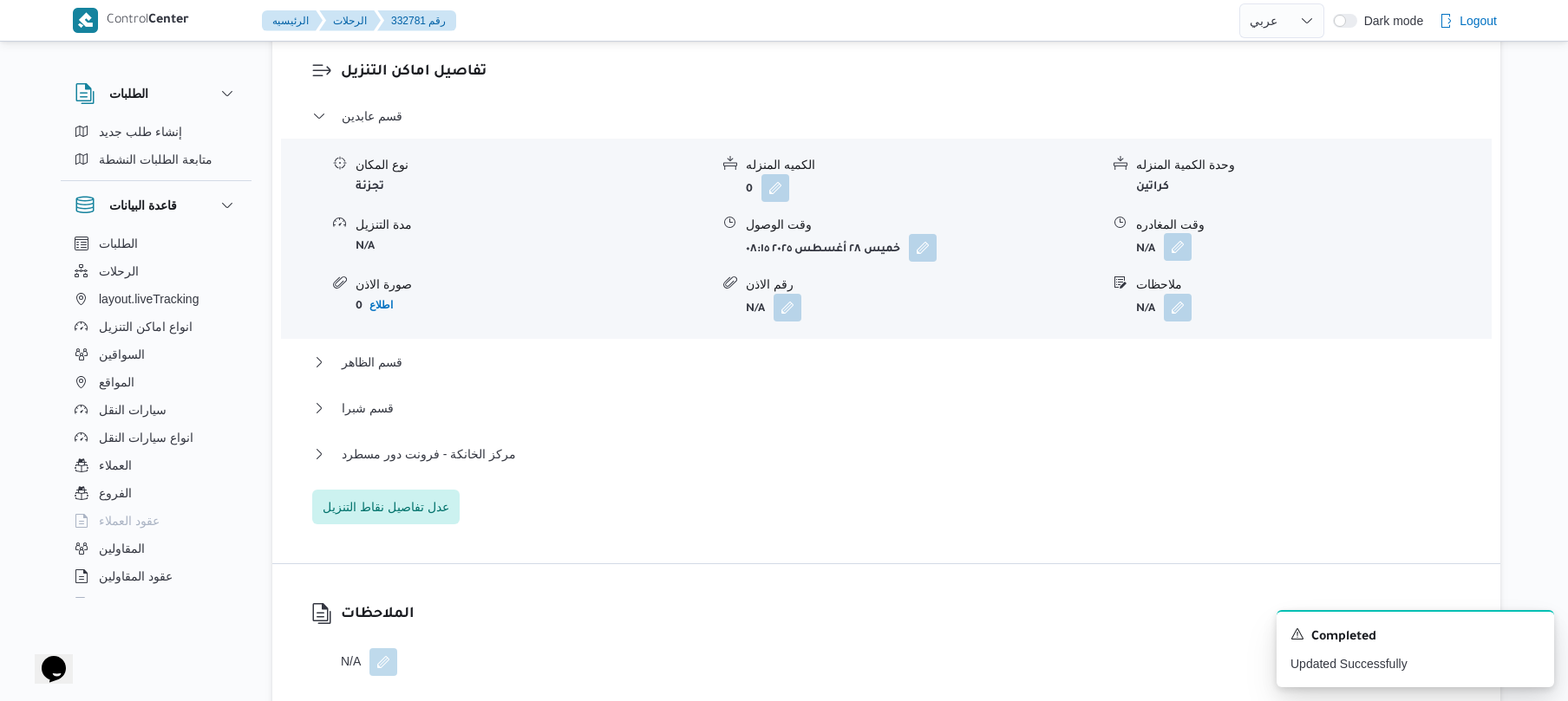
click at [1187, 234] on button "button" at bounding box center [1178, 247] width 28 height 28
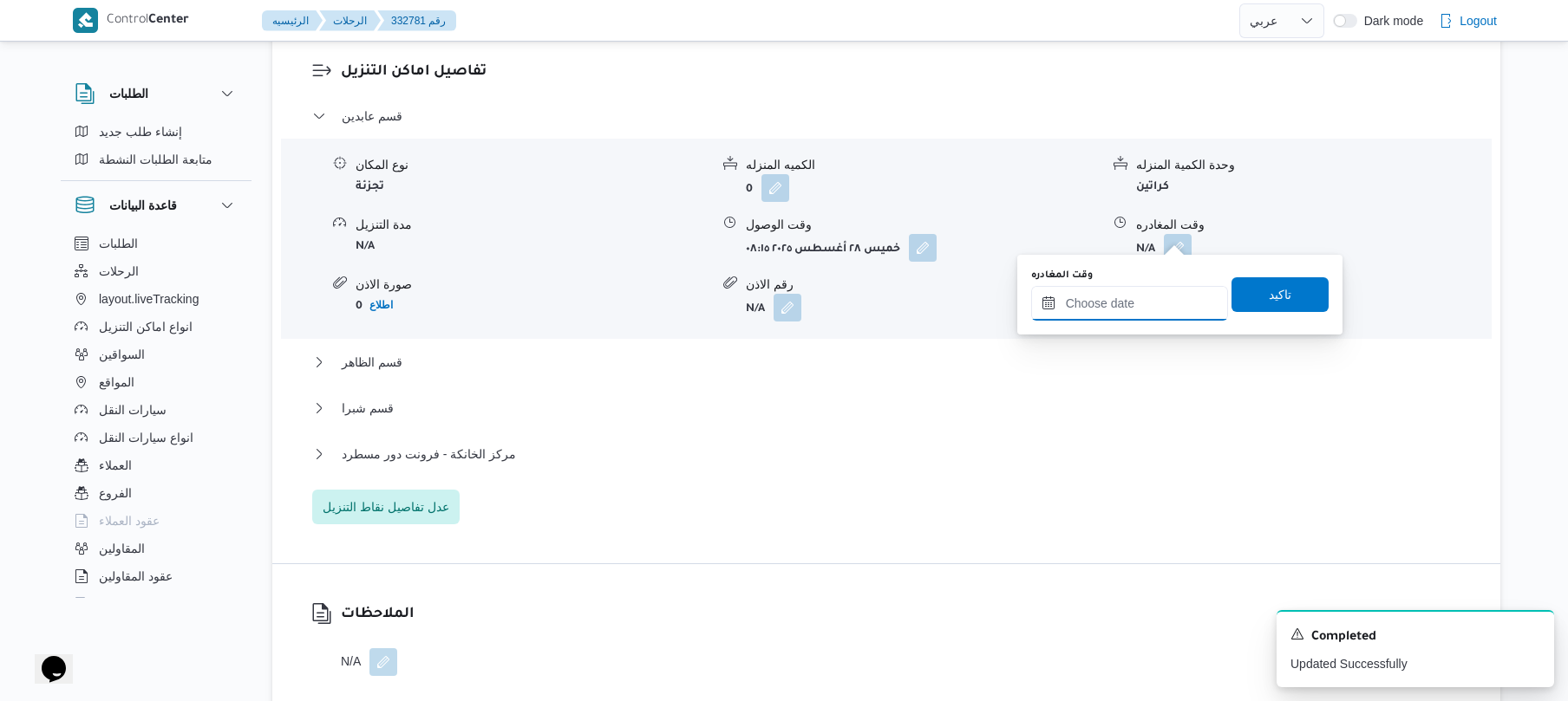
click at [1091, 305] on input "وقت المغادره" at bounding box center [1129, 303] width 197 height 35
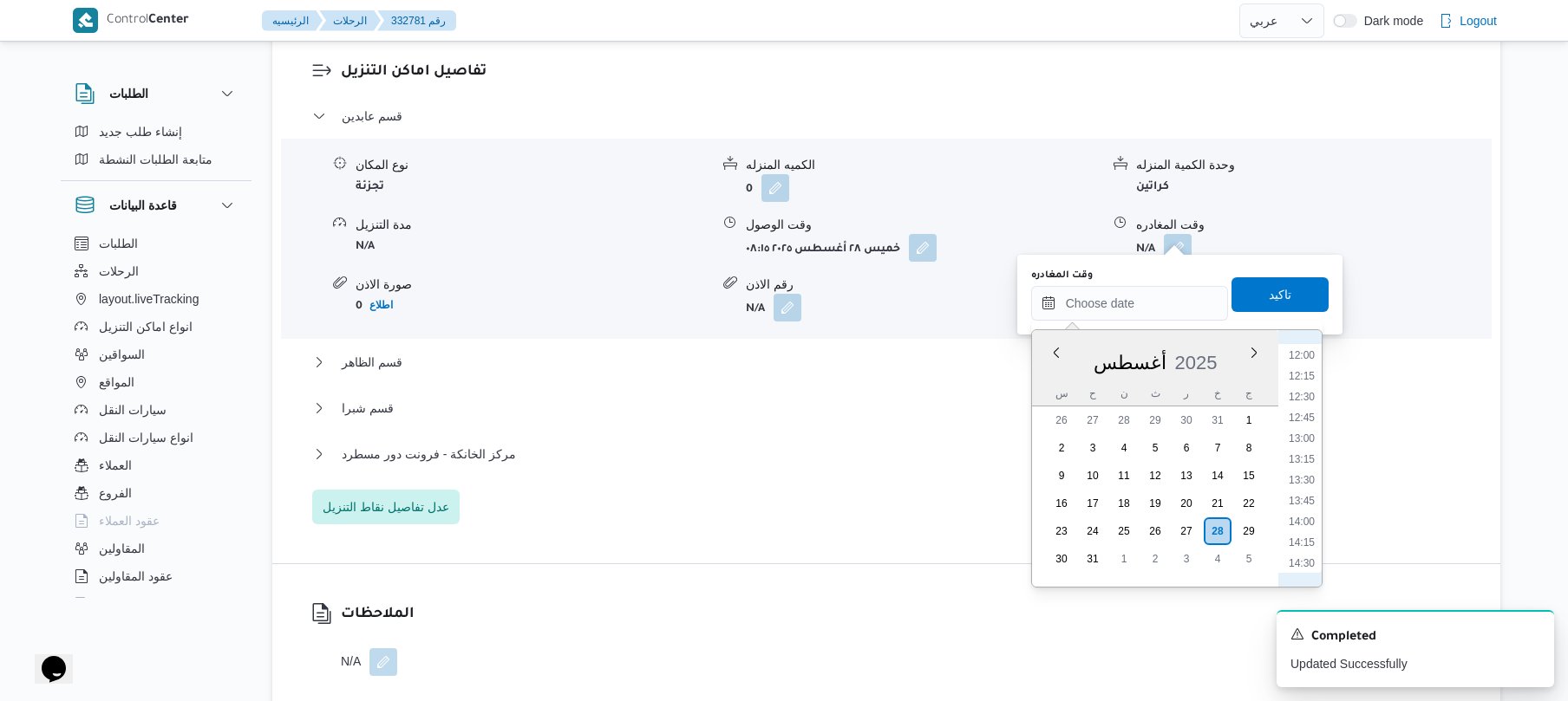
scroll to position [972, 0]
click at [1306, 360] on li "11:45" at bounding box center [1302, 358] width 40 height 18
type input "٢٨/٠٨/٢٠٢٥ ١١:٤٥"
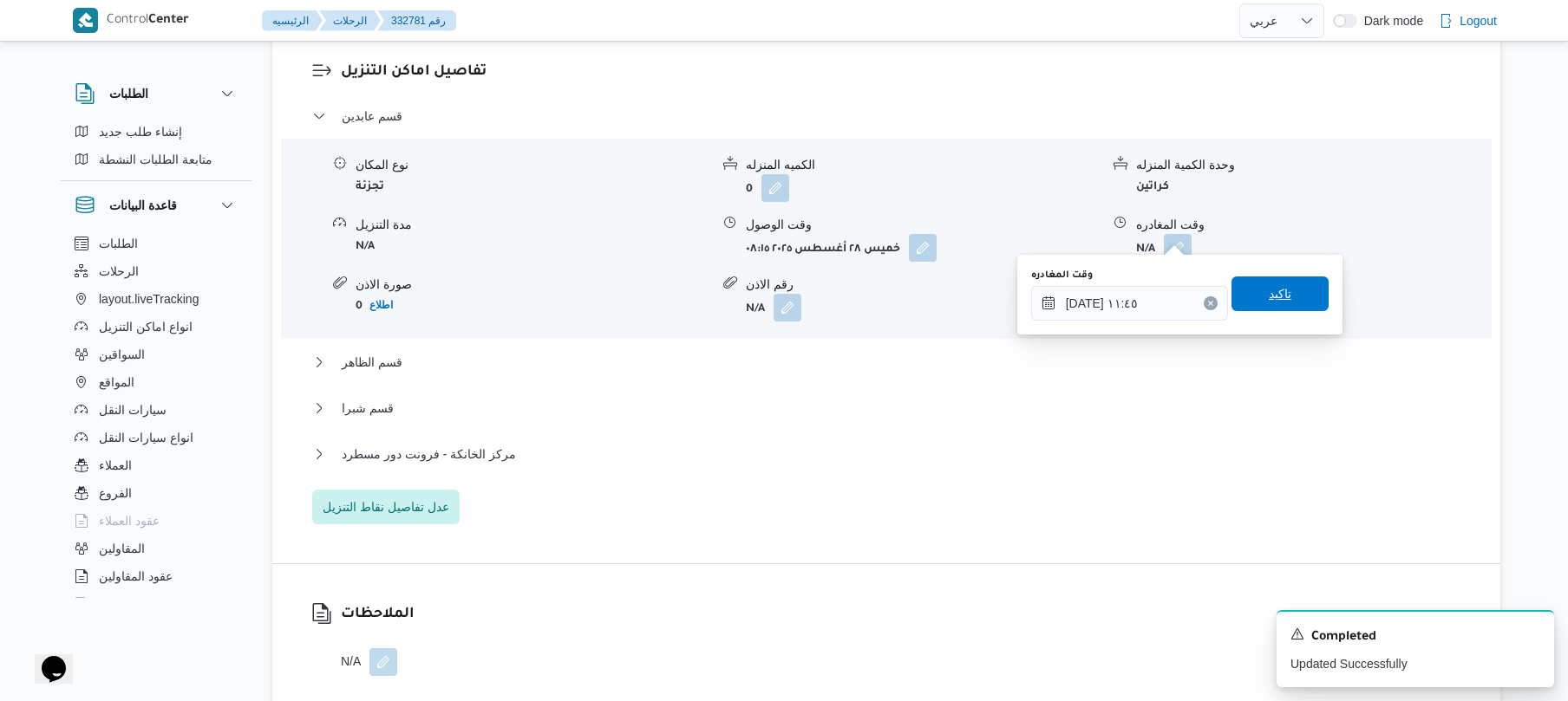
click at [1269, 293] on span "تاكيد" at bounding box center [1280, 294] width 22 height 21
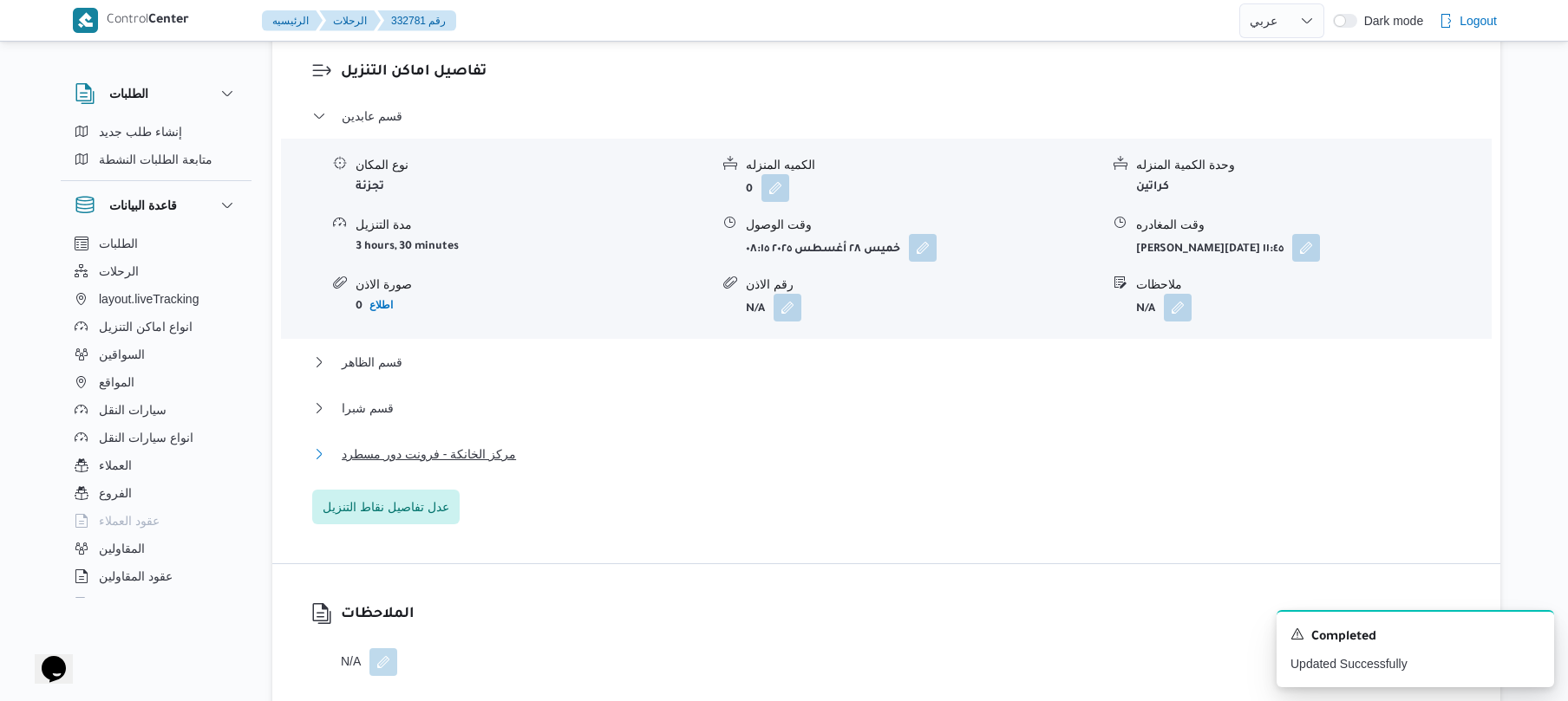
click at [696, 444] on button "مركز الخانكة - فرونت دور مسطرد" at bounding box center [886, 455] width 1150 height 21
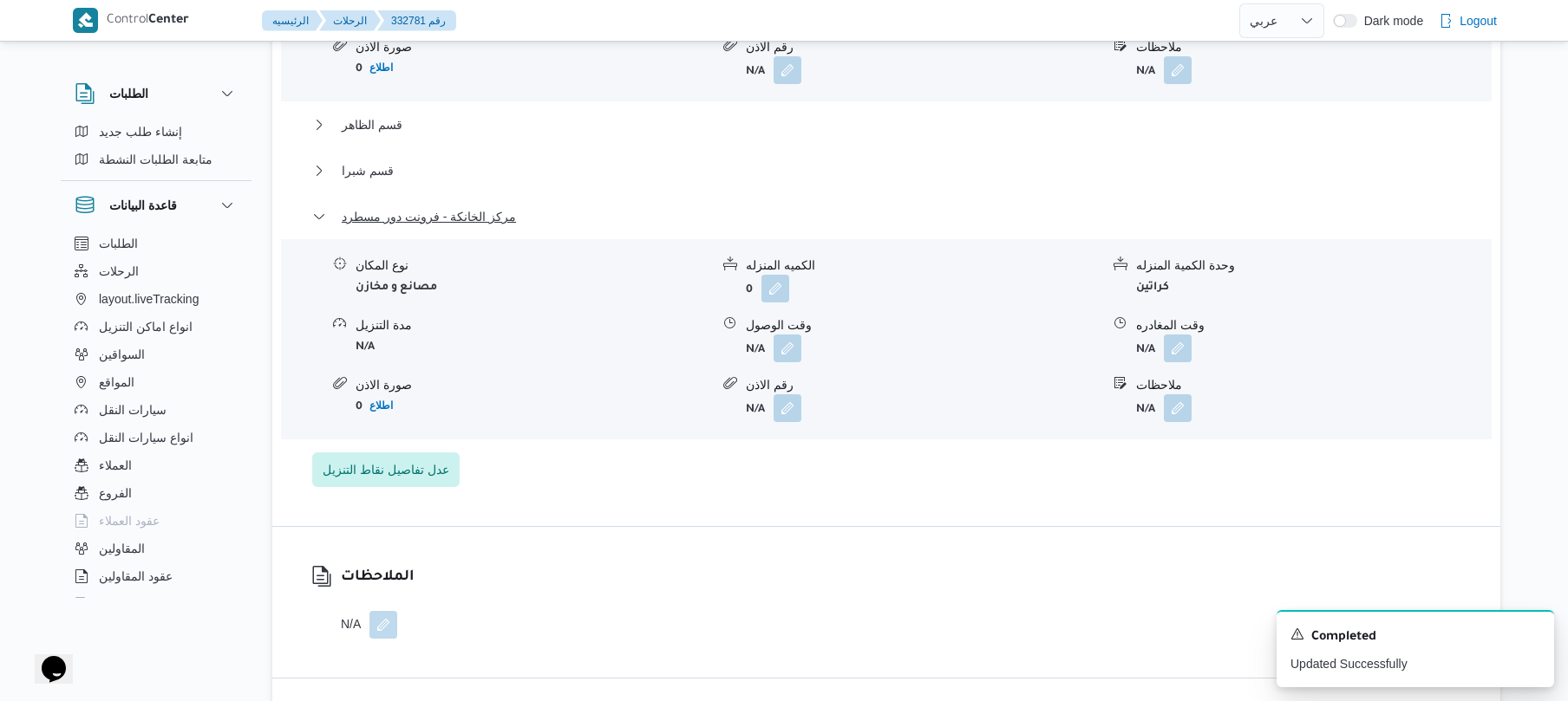
scroll to position [1757, 0]
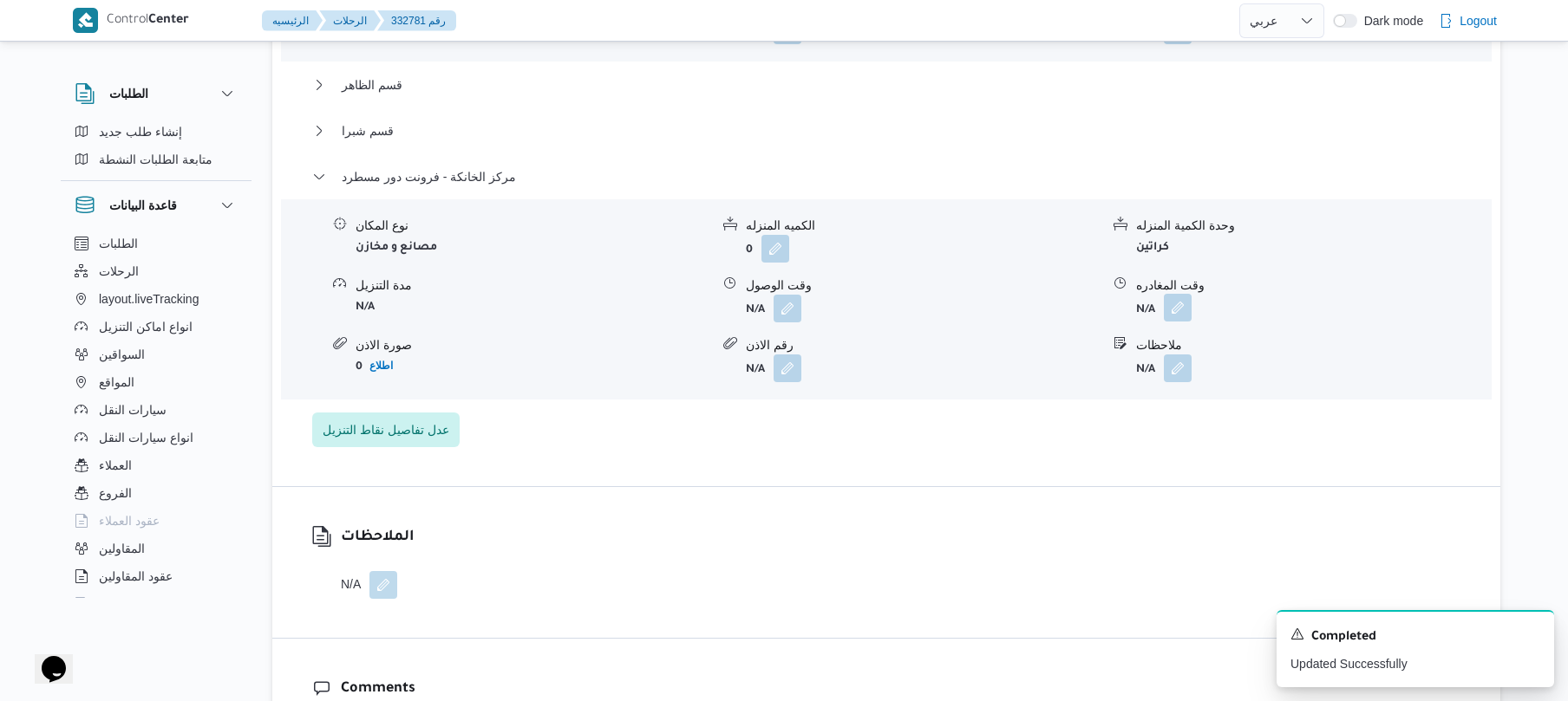
click at [1188, 294] on button "button" at bounding box center [1178, 308] width 28 height 28
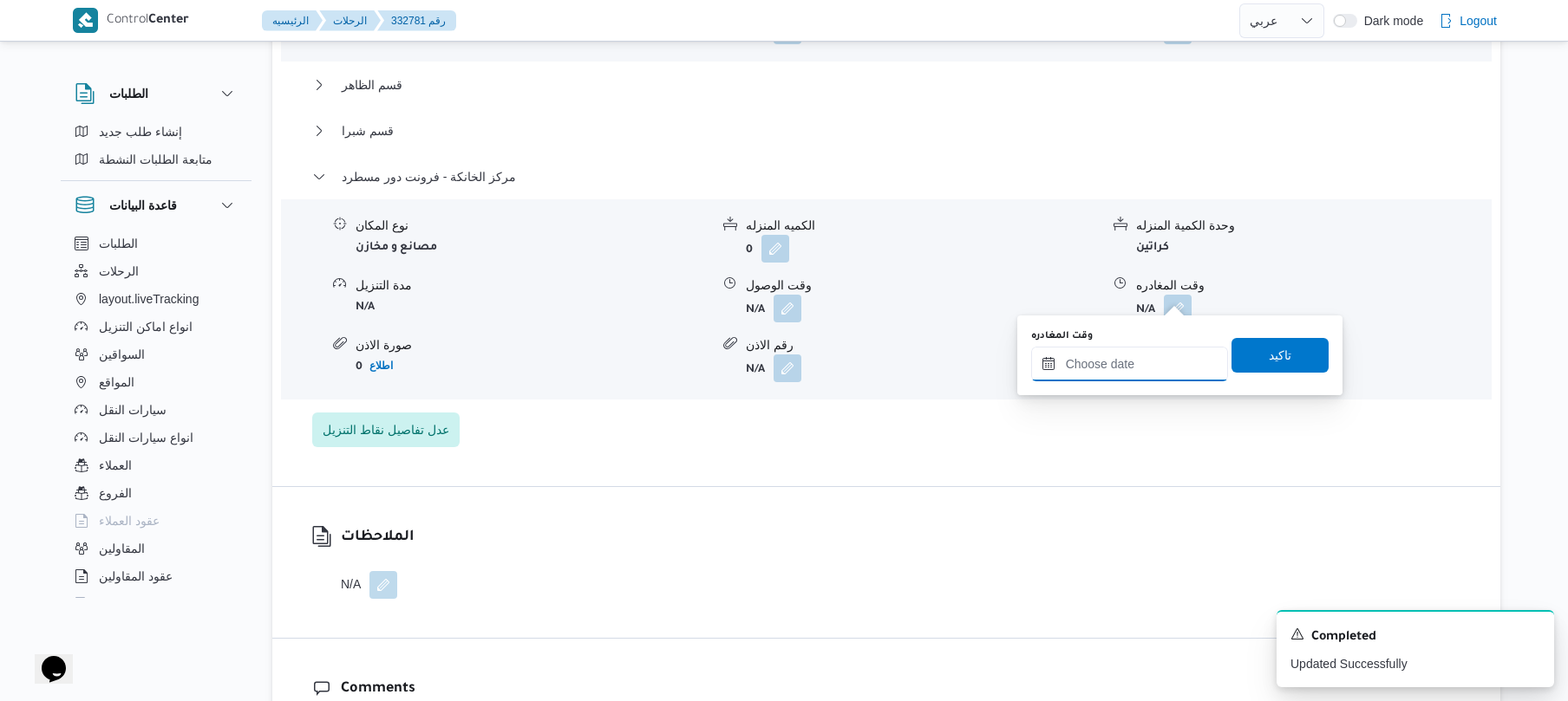
click at [1102, 375] on input "وقت المغادره" at bounding box center [1129, 364] width 197 height 35
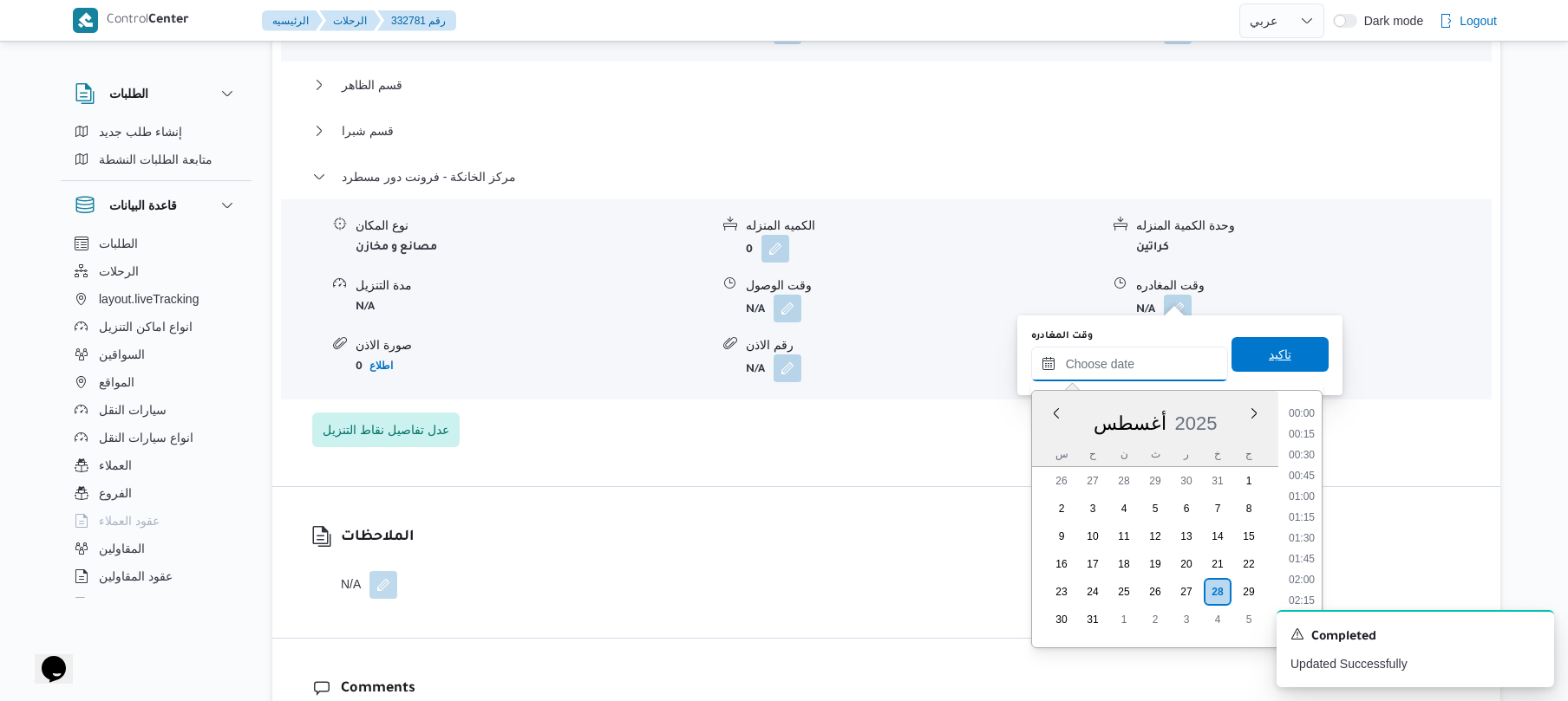
scroll to position [1360, 0]
click at [1306, 504] on li "17:30" at bounding box center [1302, 510] width 40 height 18
type input "٢٨/٠٨/٢٠٢٥ ١٧:٣٠"
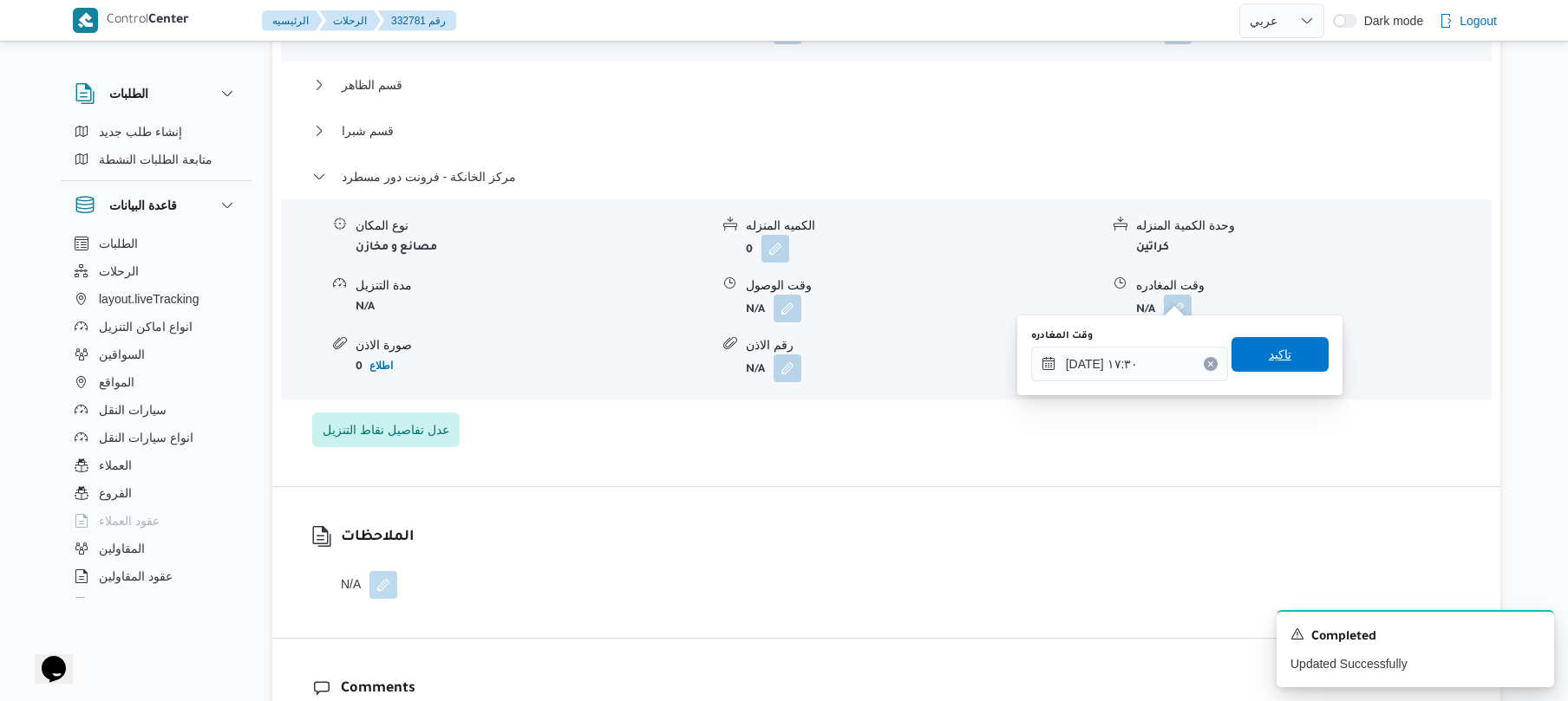
click at [1278, 351] on span "تاكيد" at bounding box center [1280, 355] width 22 height 21
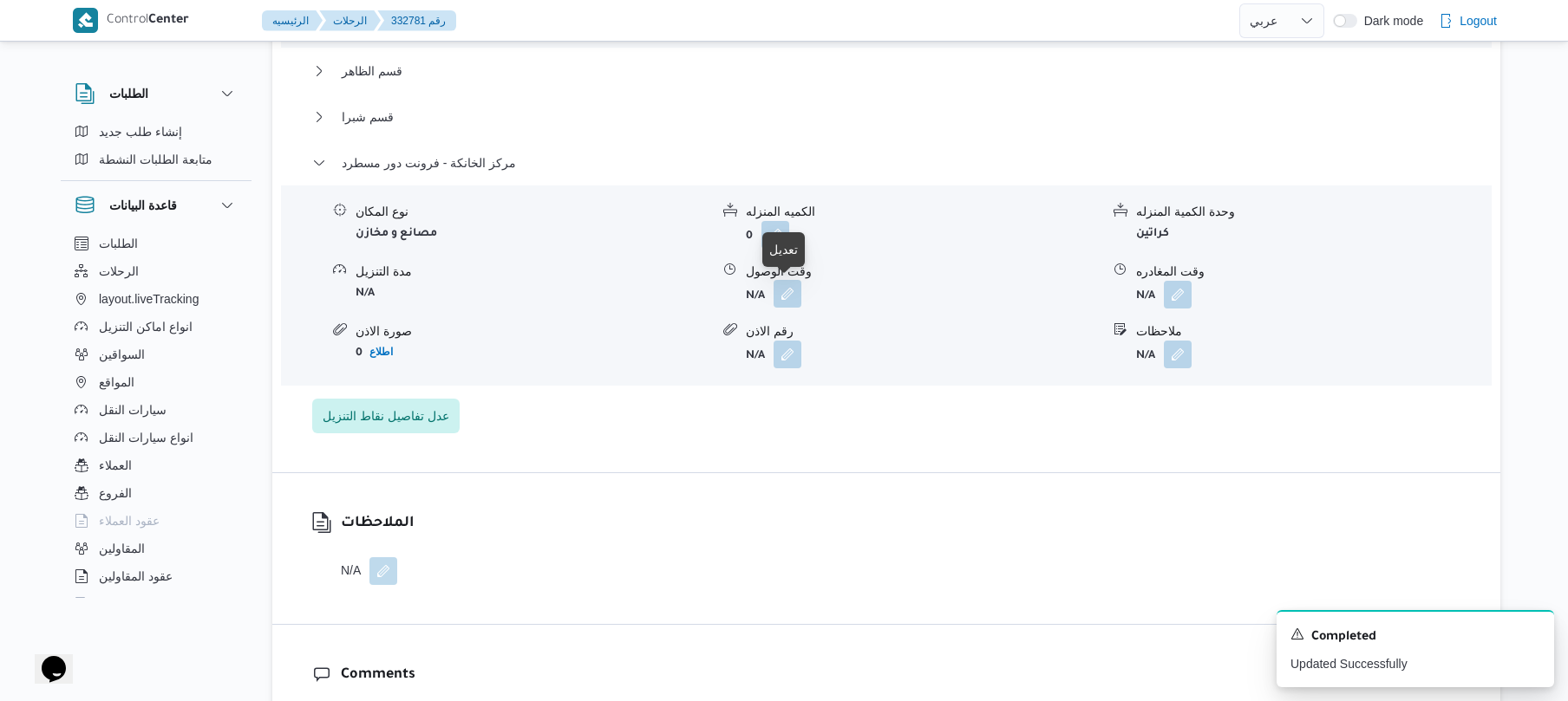
click at [798, 291] on button "button" at bounding box center [788, 294] width 28 height 28
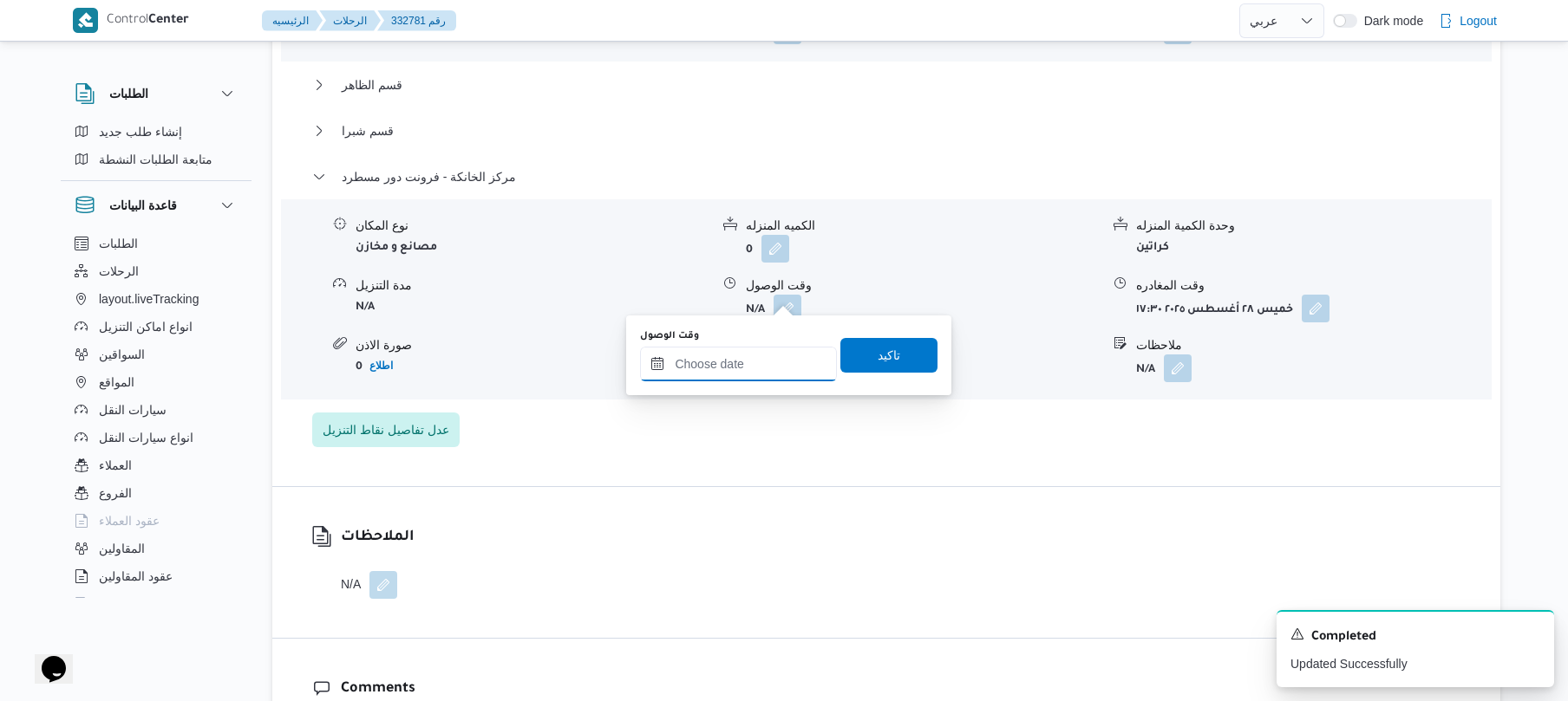
click at [758, 347] on input "وقت الوصول" at bounding box center [738, 364] width 197 height 35
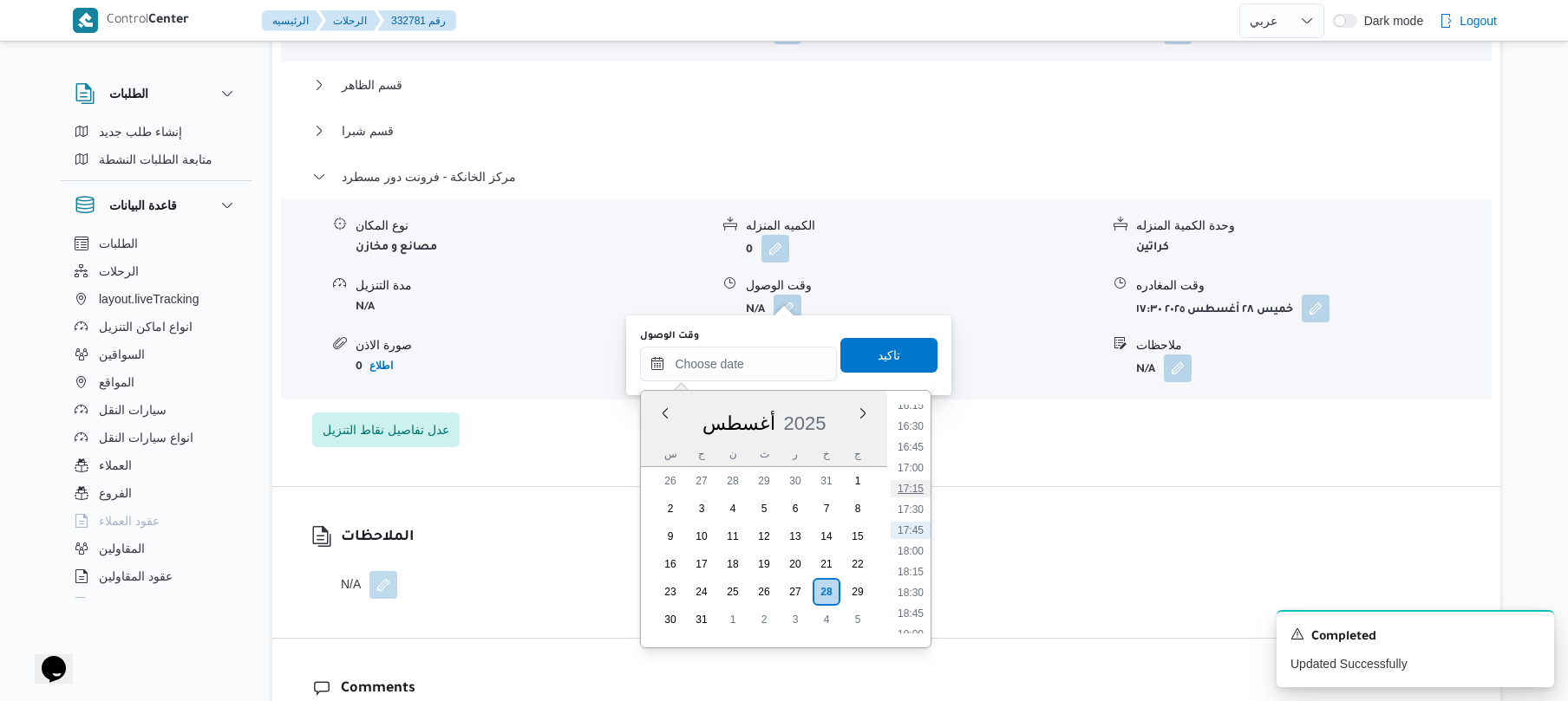
click at [913, 485] on li "17:15" at bounding box center [911, 489] width 40 height 18
type input "٢٨/٠٨/٢٠٢٥ ١٧:١٥"
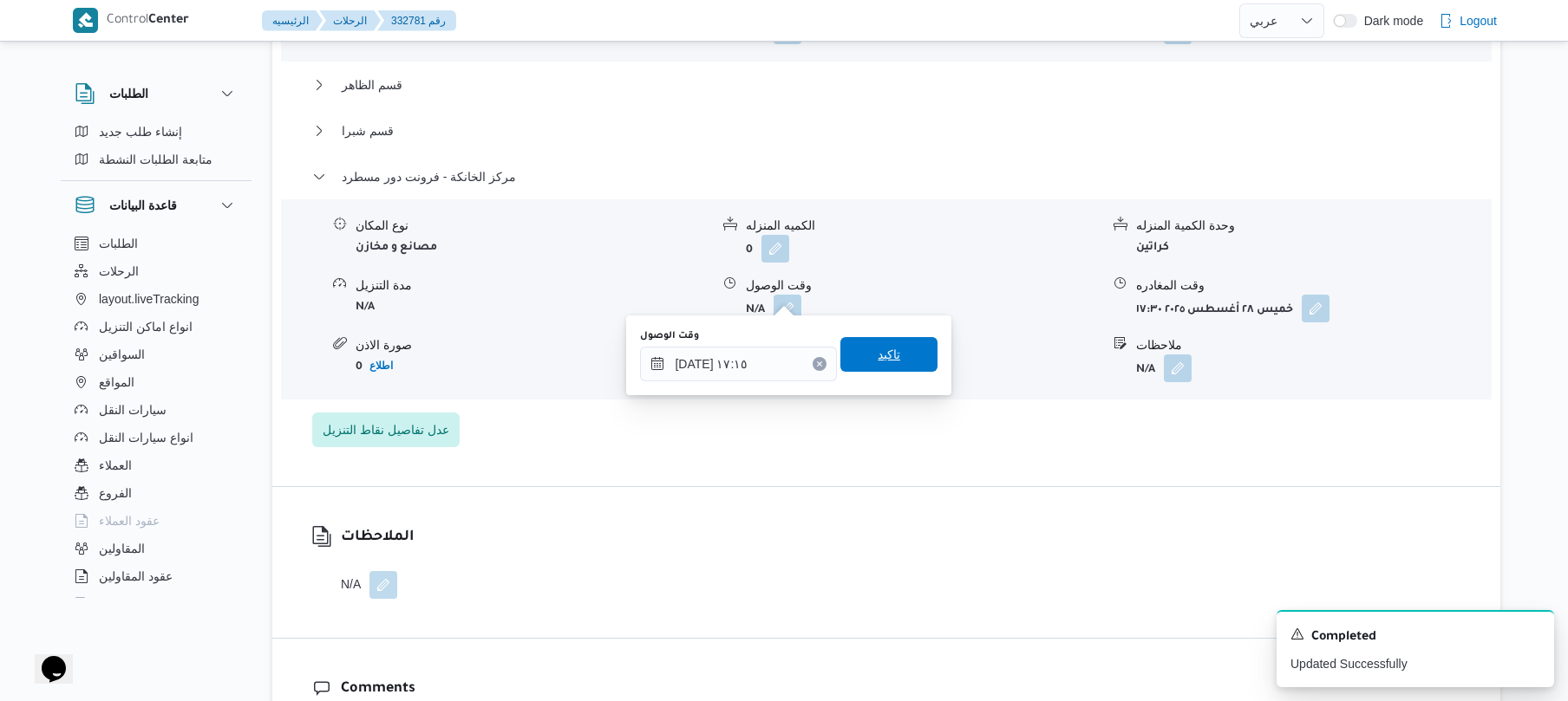
click at [893, 361] on span "تاكيد" at bounding box center [889, 354] width 97 height 35
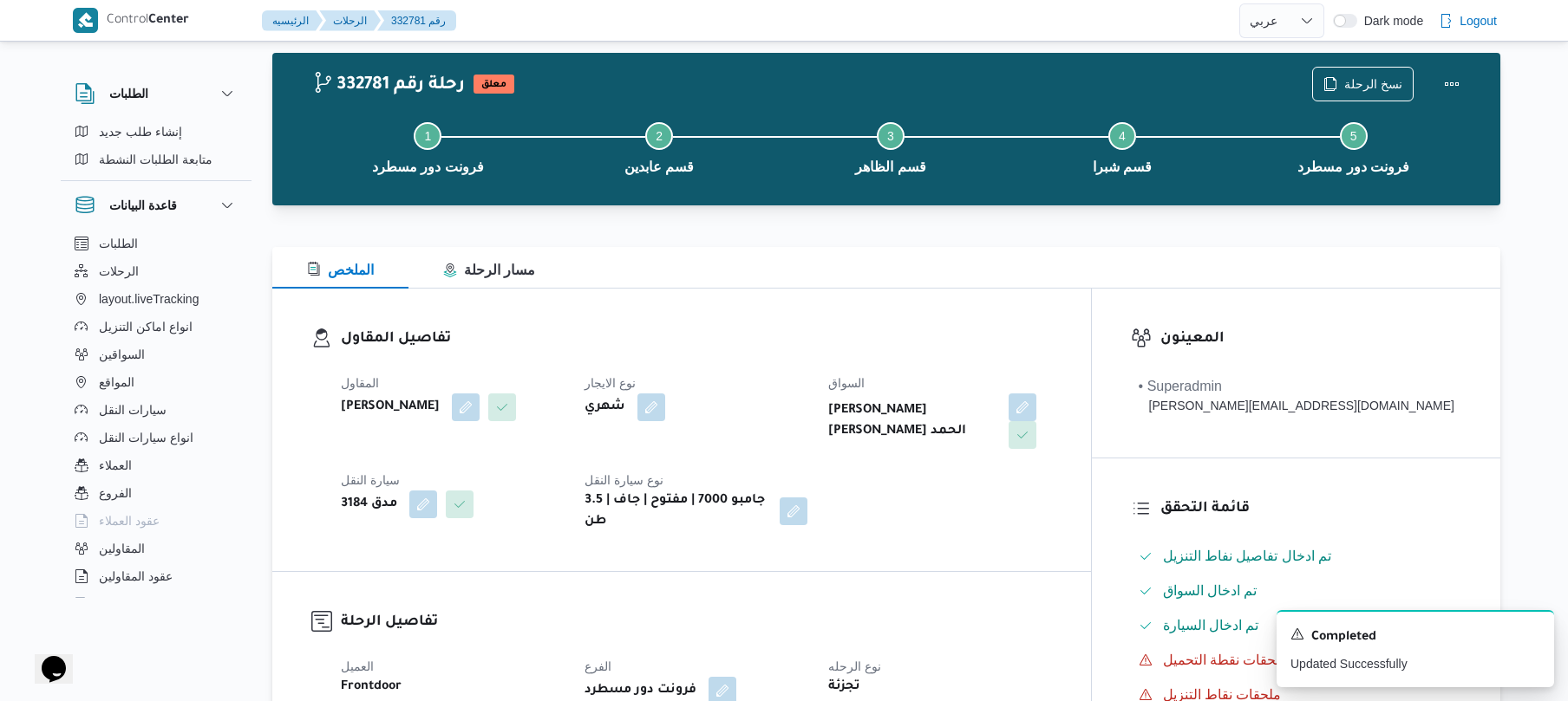
scroll to position [0, 0]
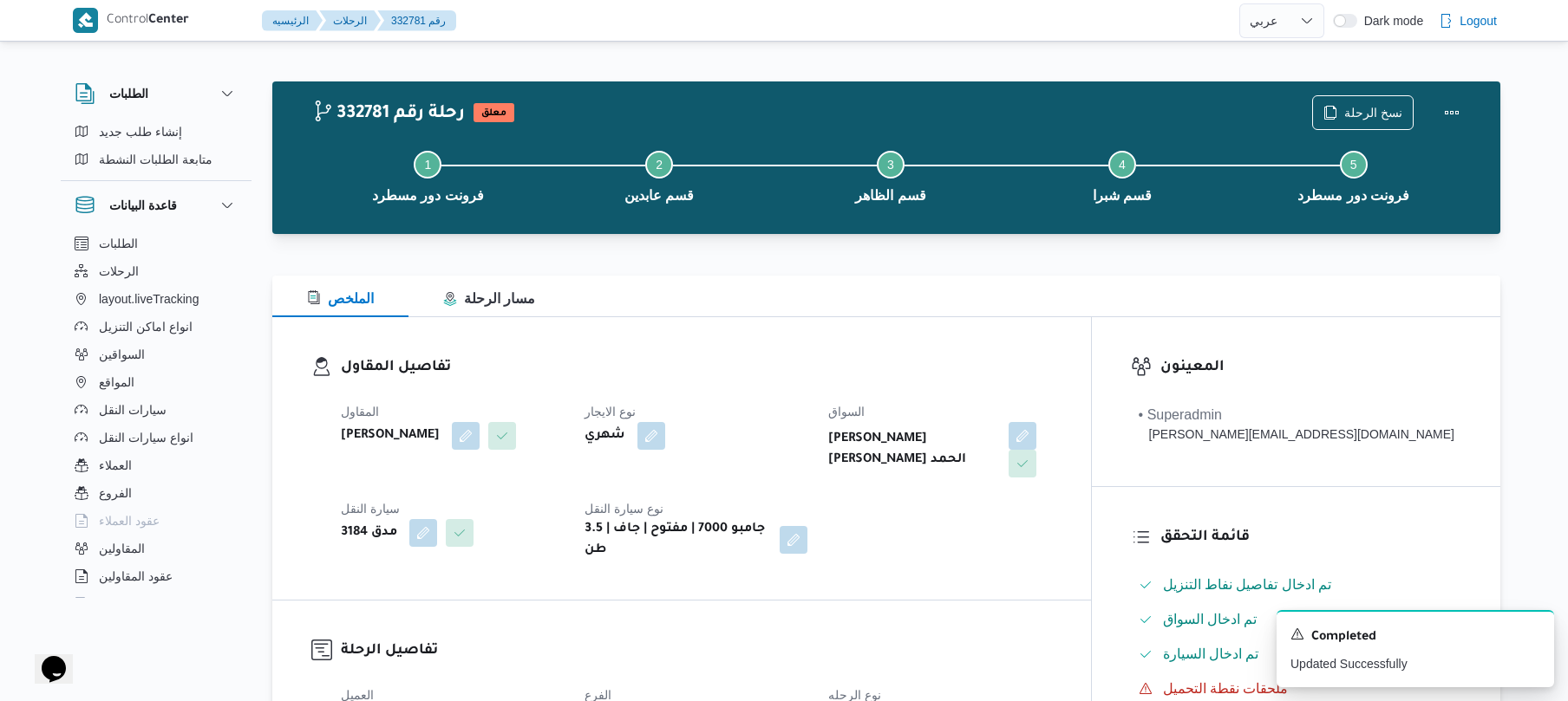
click at [1079, 333] on div "تفاصيل المقاول المقاول محمد صلاح عبداللطيف الشريف نوع الايجار شهري السواق يحي س…" at bounding box center [682, 458] width 819 height 283
click at [1440, 109] on button "Actions" at bounding box center [1451, 111] width 35 height 35
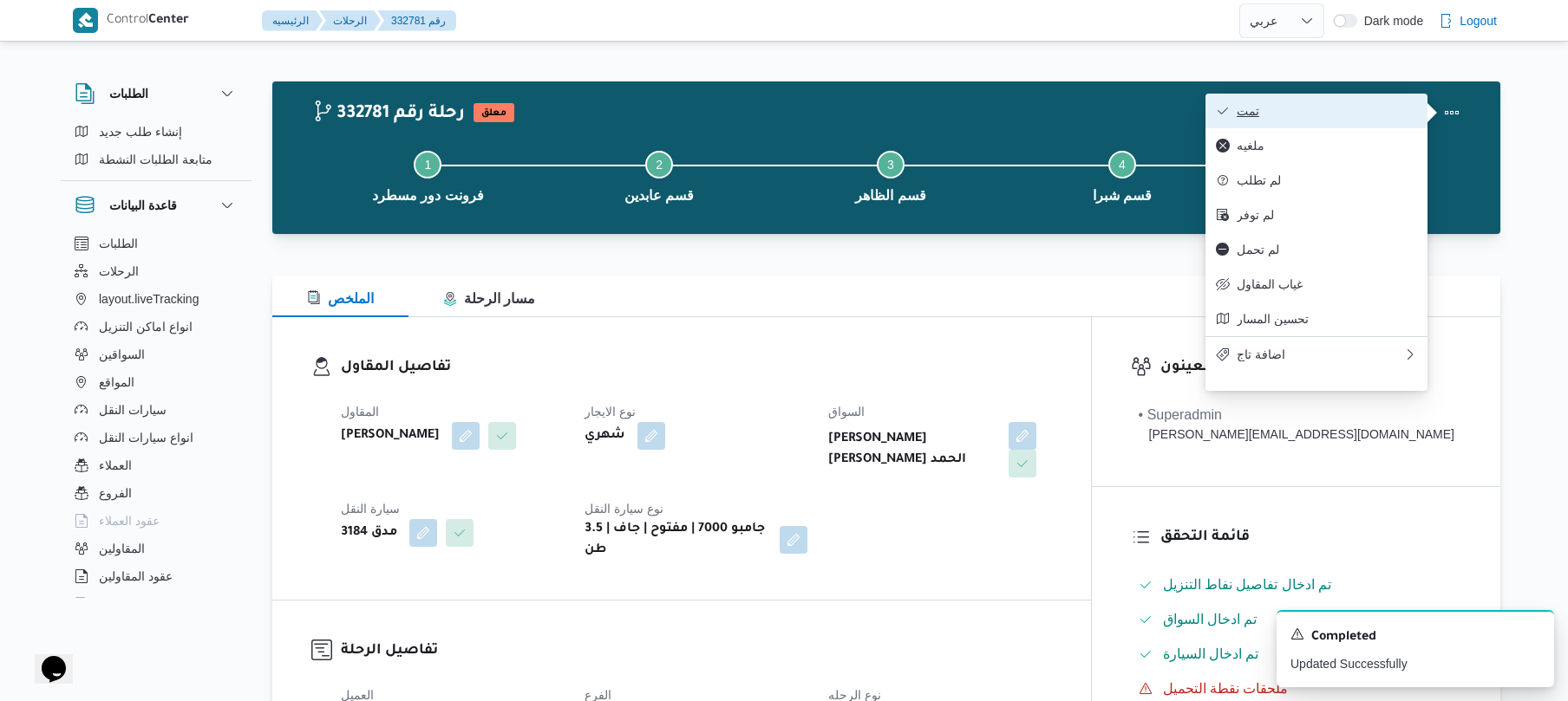
click at [1331, 109] on span "تمت" at bounding box center [1326, 110] width 180 height 14
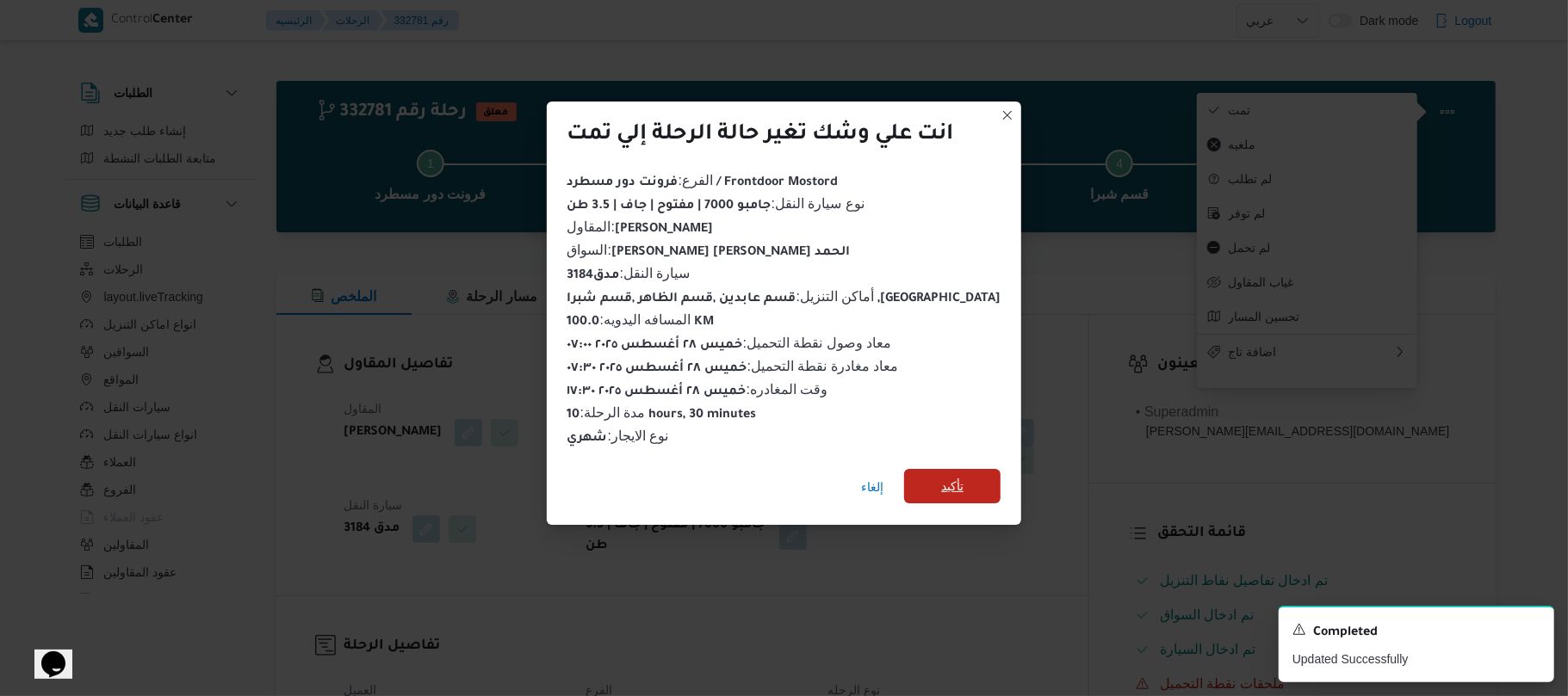
click at [942, 482] on span "تأكيد" at bounding box center [952, 487] width 22 height 20
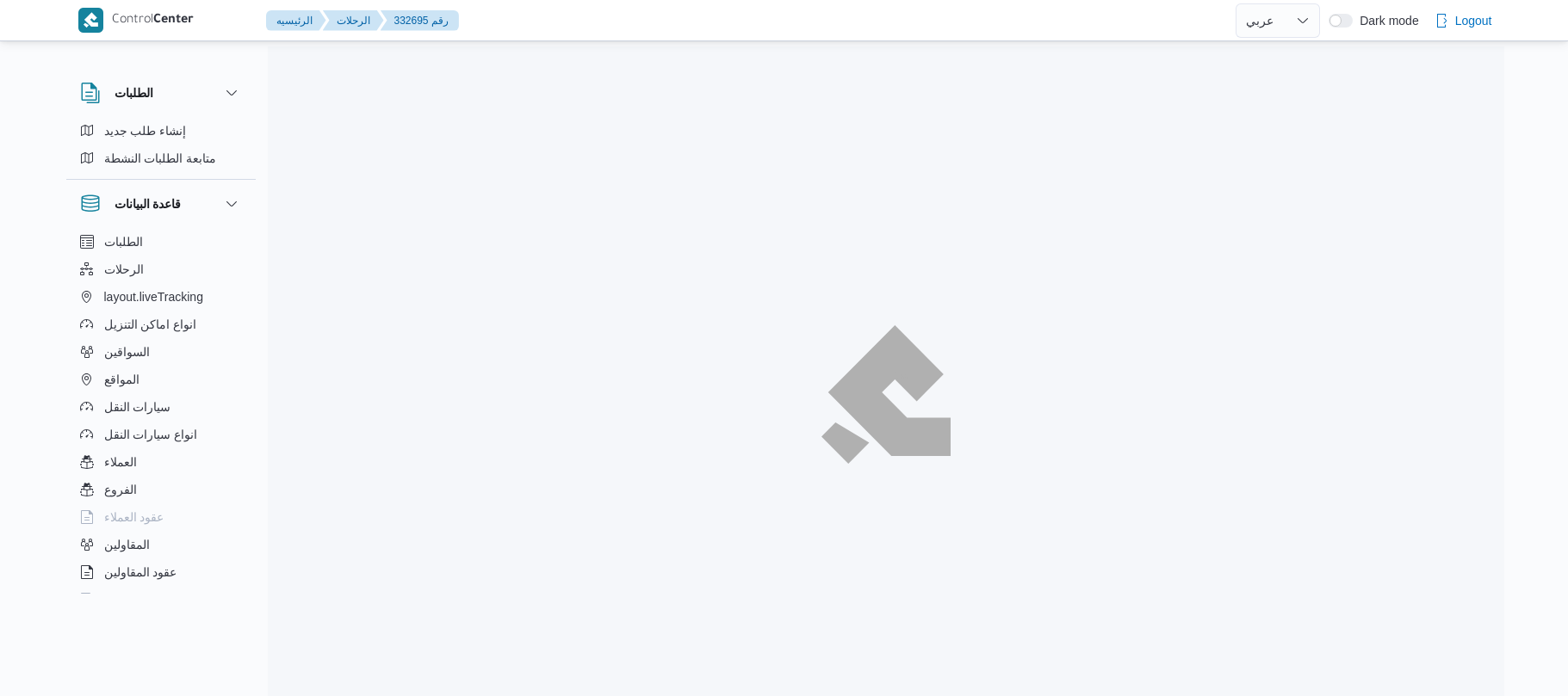
select select "ar"
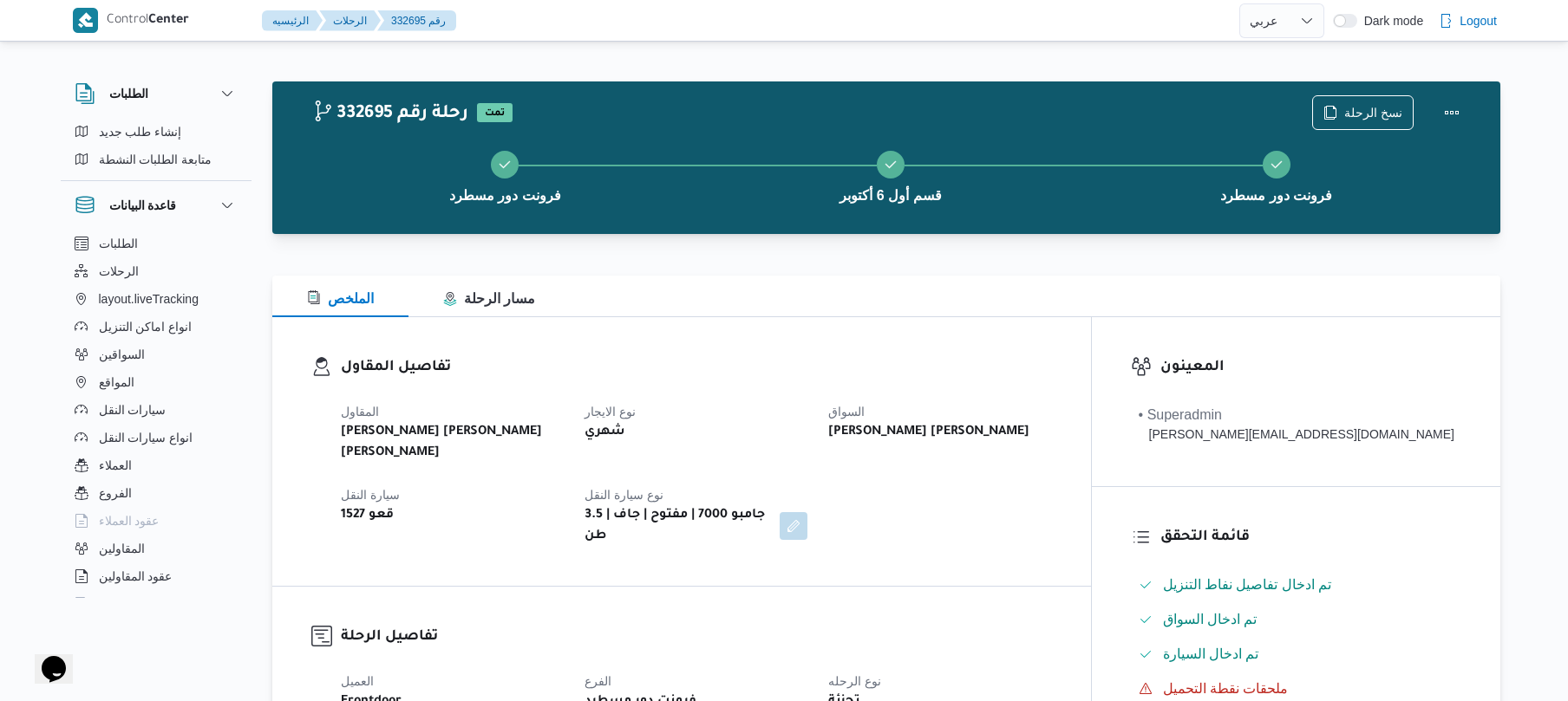
click at [813, 323] on div "تفاصيل المقاول [PERSON_NAME] [PERSON_NAME] [PERSON_NAME] نوع الايجار شهري السوا…" at bounding box center [682, 452] width 819 height 269
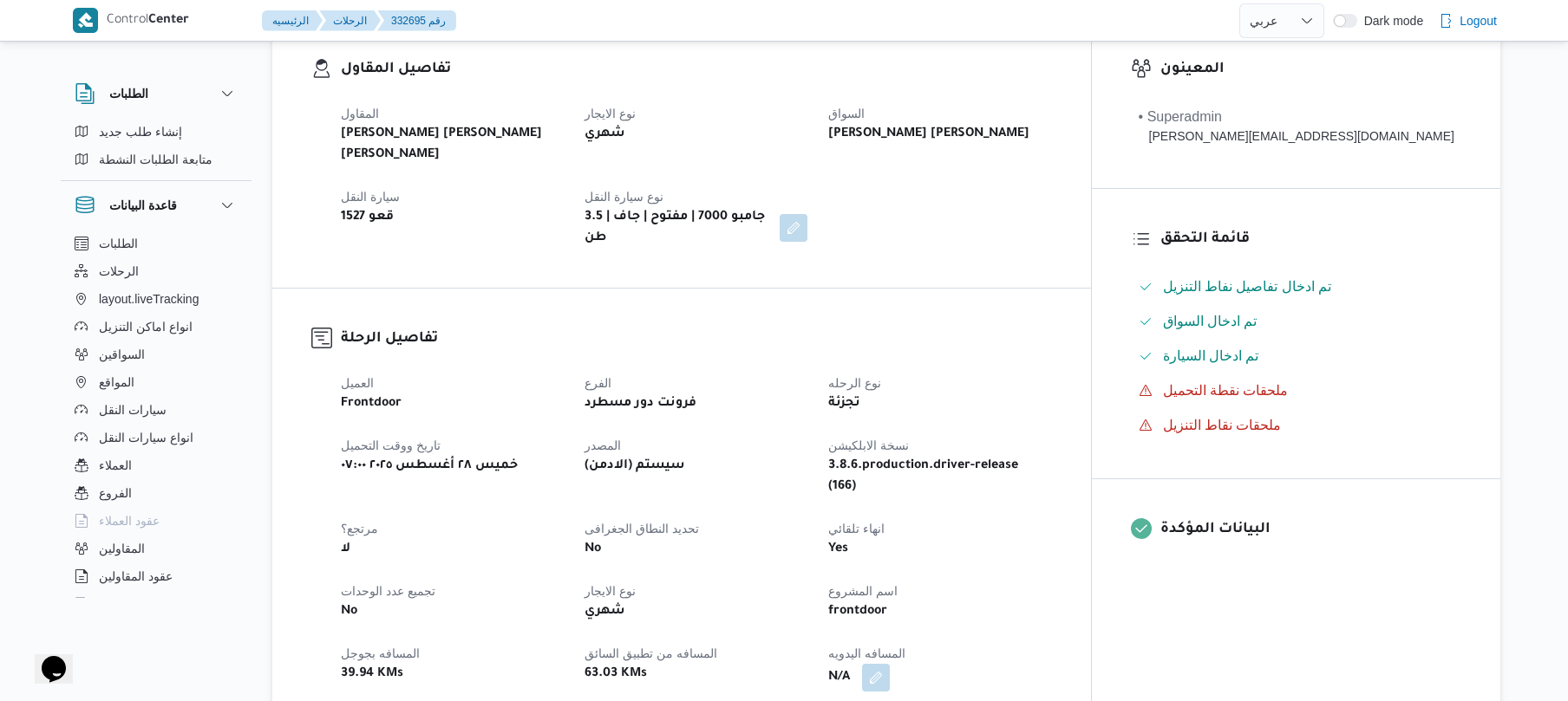
scroll to position [601, 0]
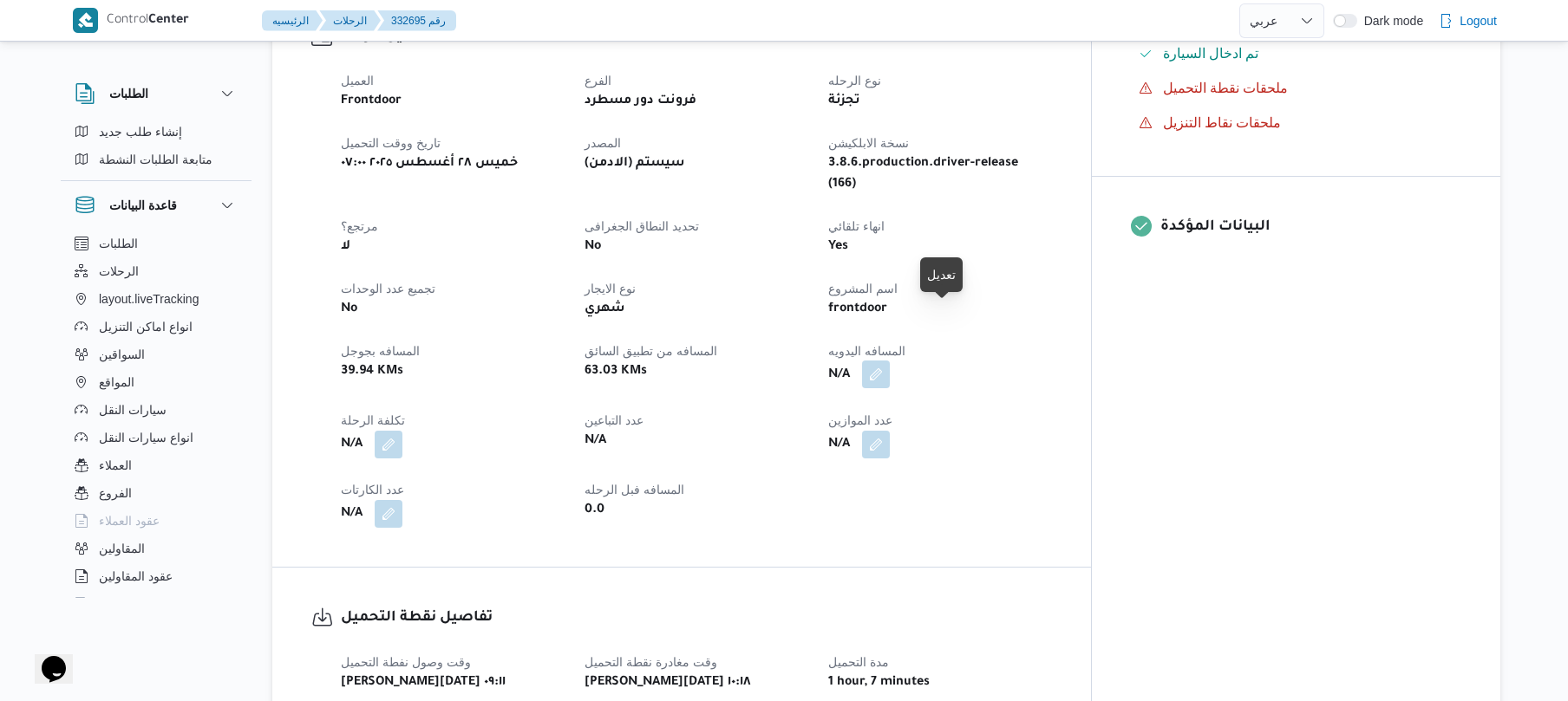
click at [890, 360] on button "button" at bounding box center [876, 374] width 28 height 28
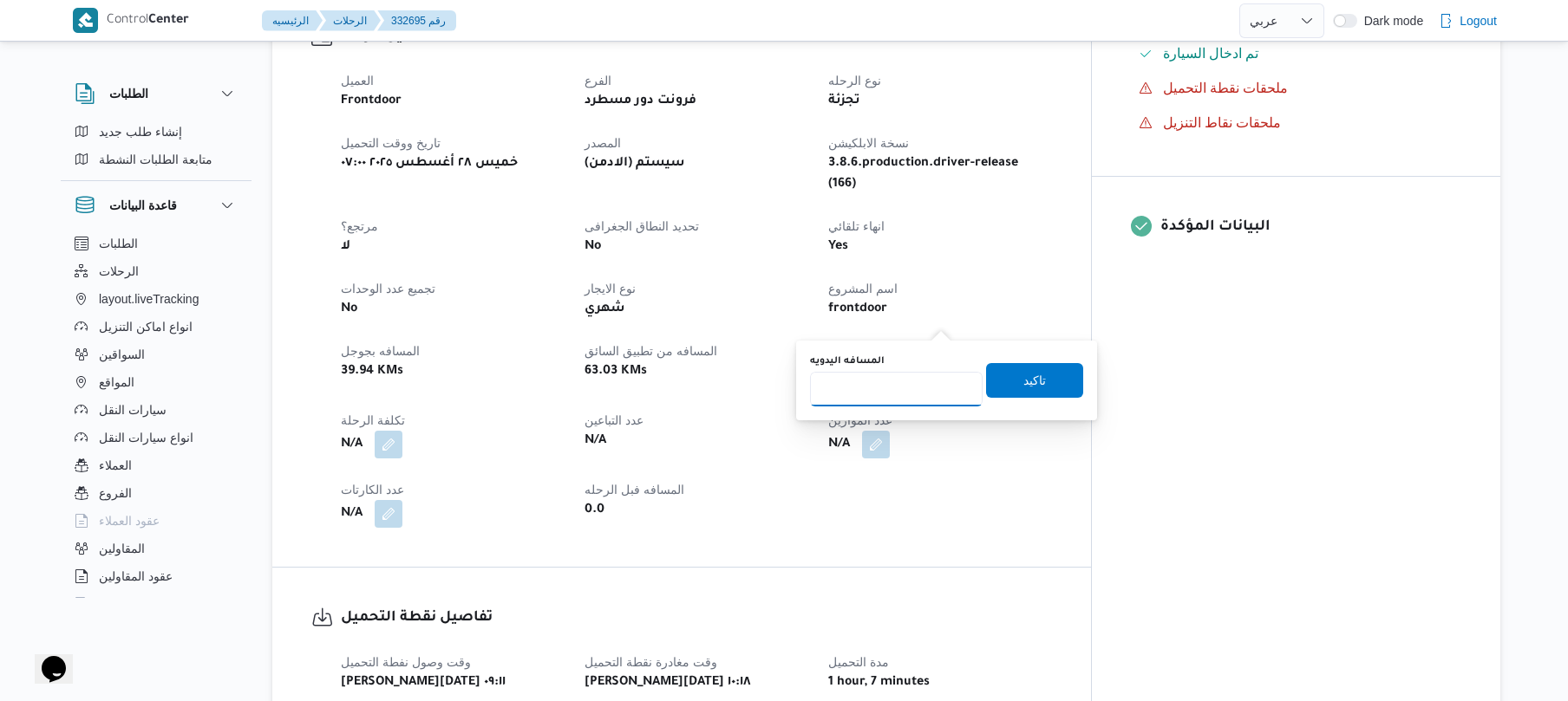
click at [888, 396] on input "المسافه اليدويه" at bounding box center [897, 388] width 173 height 35
type input "130"
click at [989, 382] on span "تاكيد" at bounding box center [1035, 379] width 97 height 35
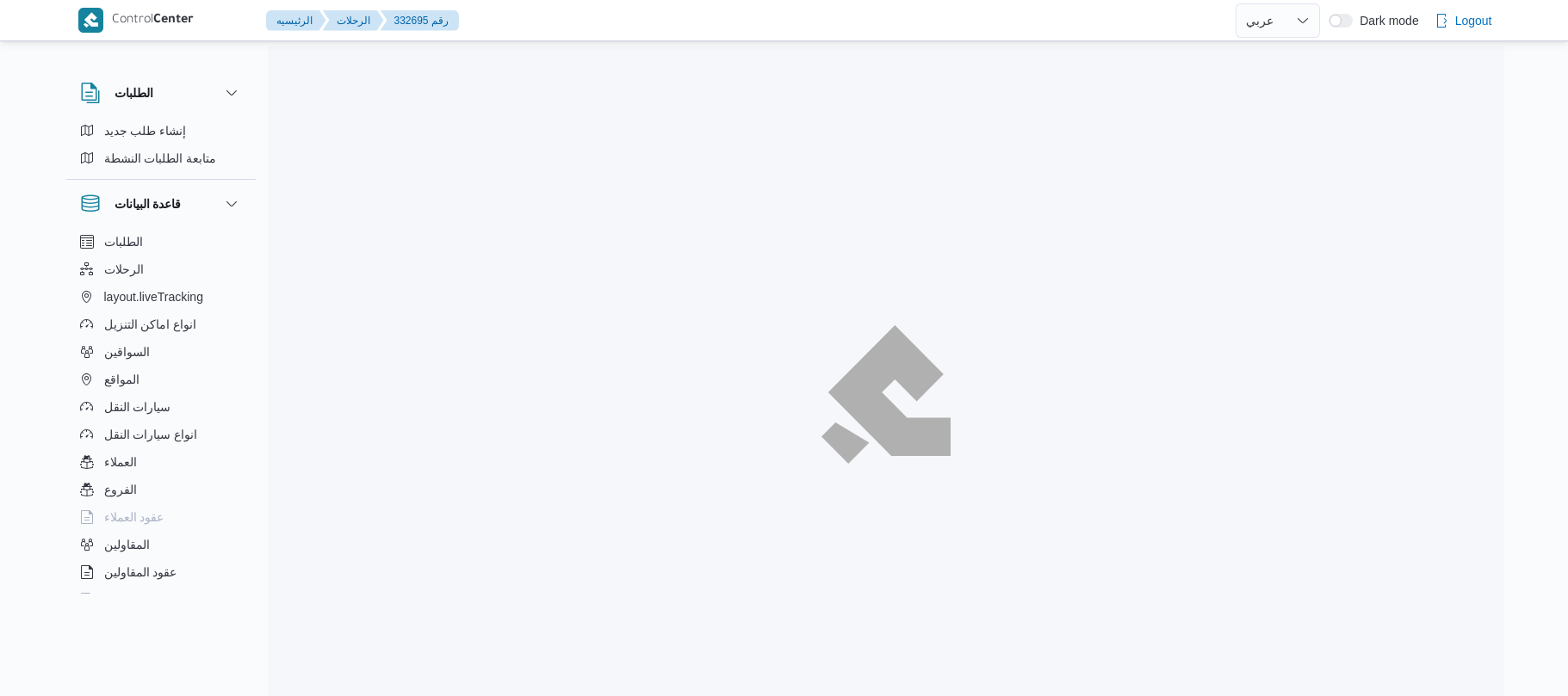
select select "ar"
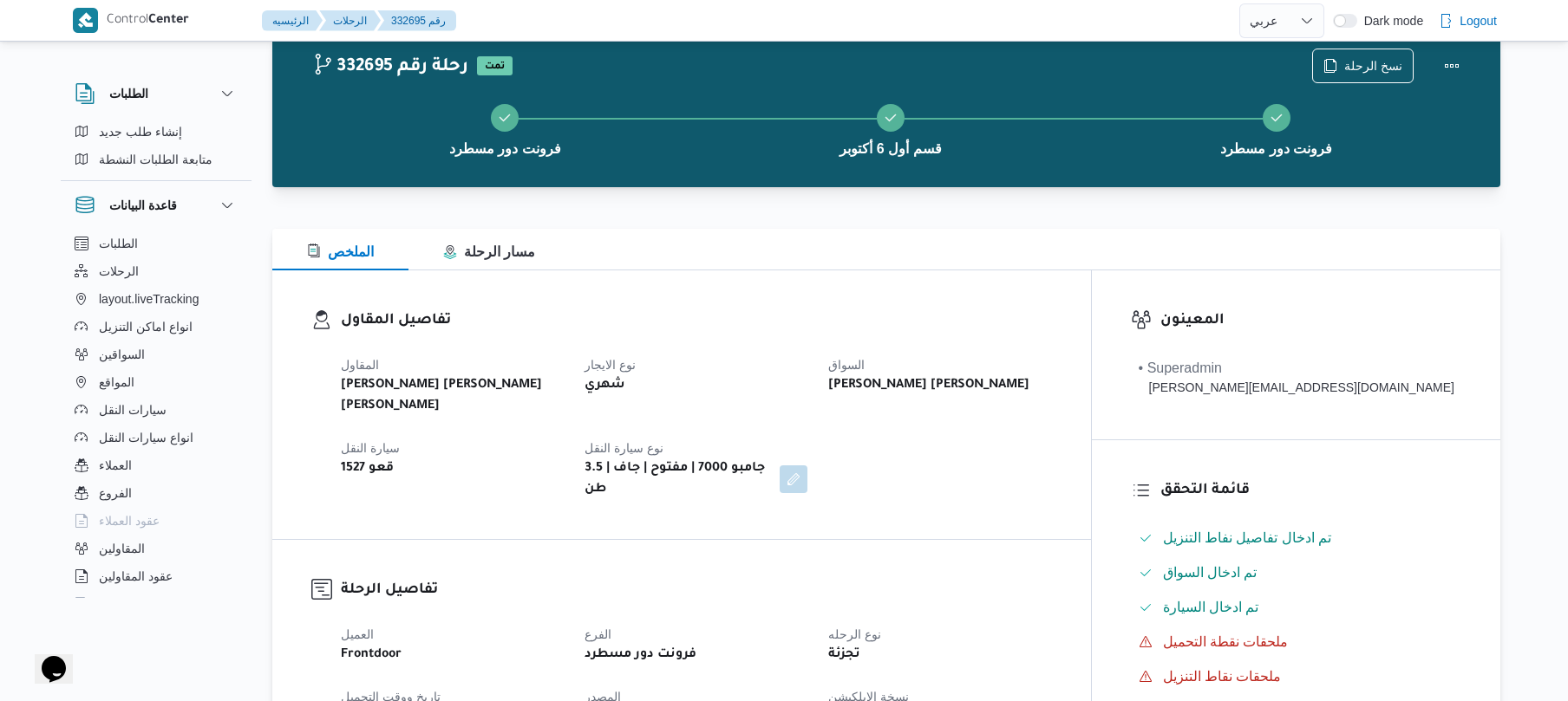
click at [920, 282] on div "تفاصيل المقاول [PERSON_NAME] [PERSON_NAME] [PERSON_NAME] نوع الايجار شهري السوا…" at bounding box center [682, 405] width 819 height 269
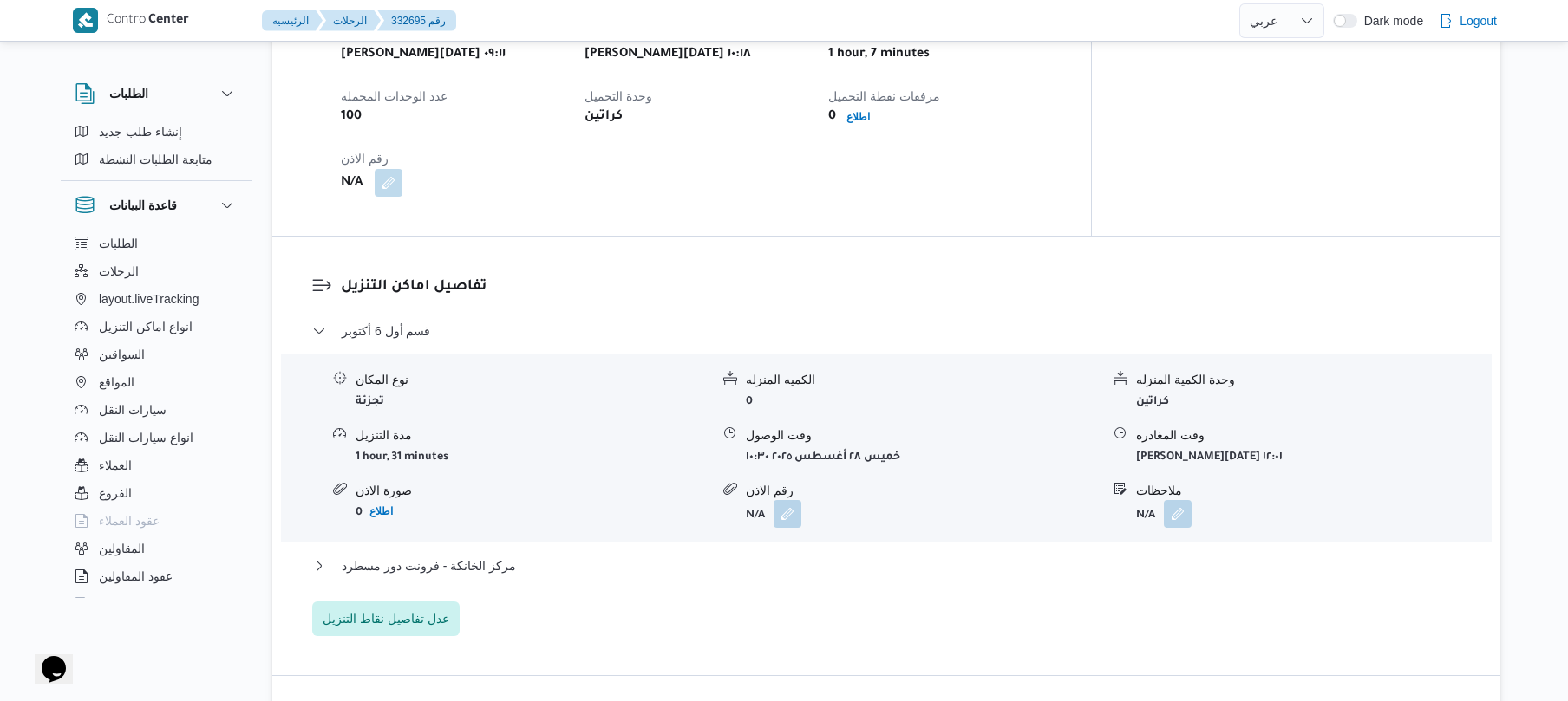
scroll to position [1276, 0]
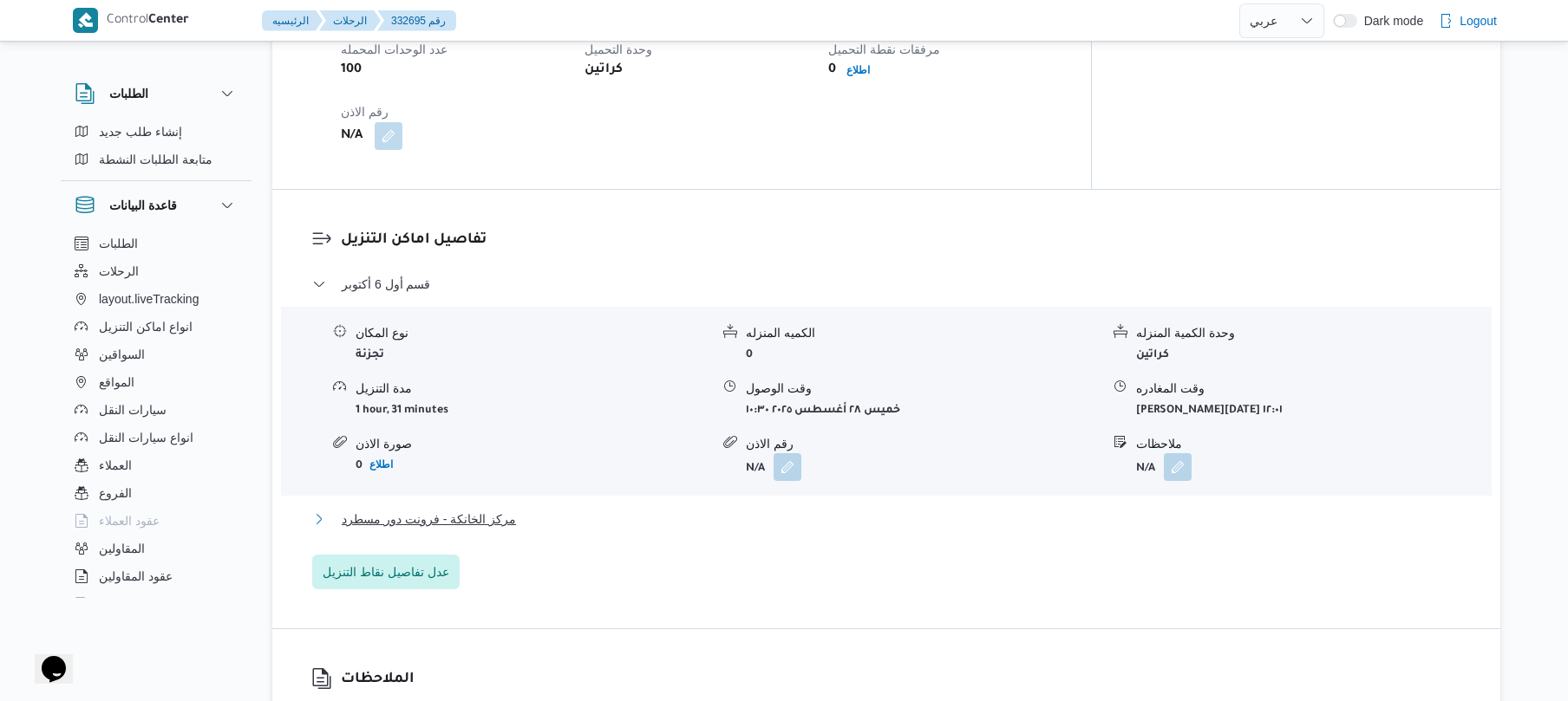
click at [751, 509] on button "مركز الخانكة - فرونت دور مسطرد" at bounding box center [886, 519] width 1150 height 21
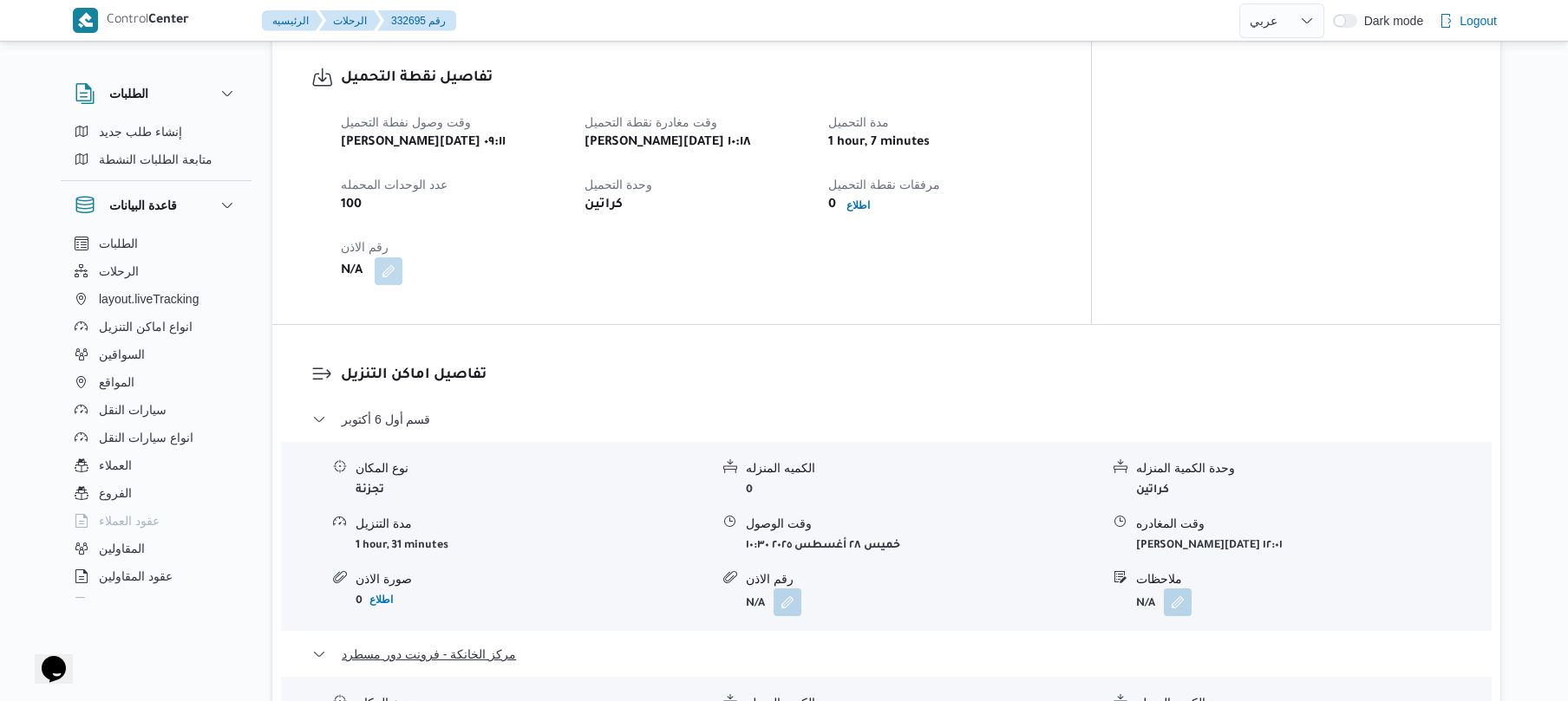
scroll to position [1138, 0]
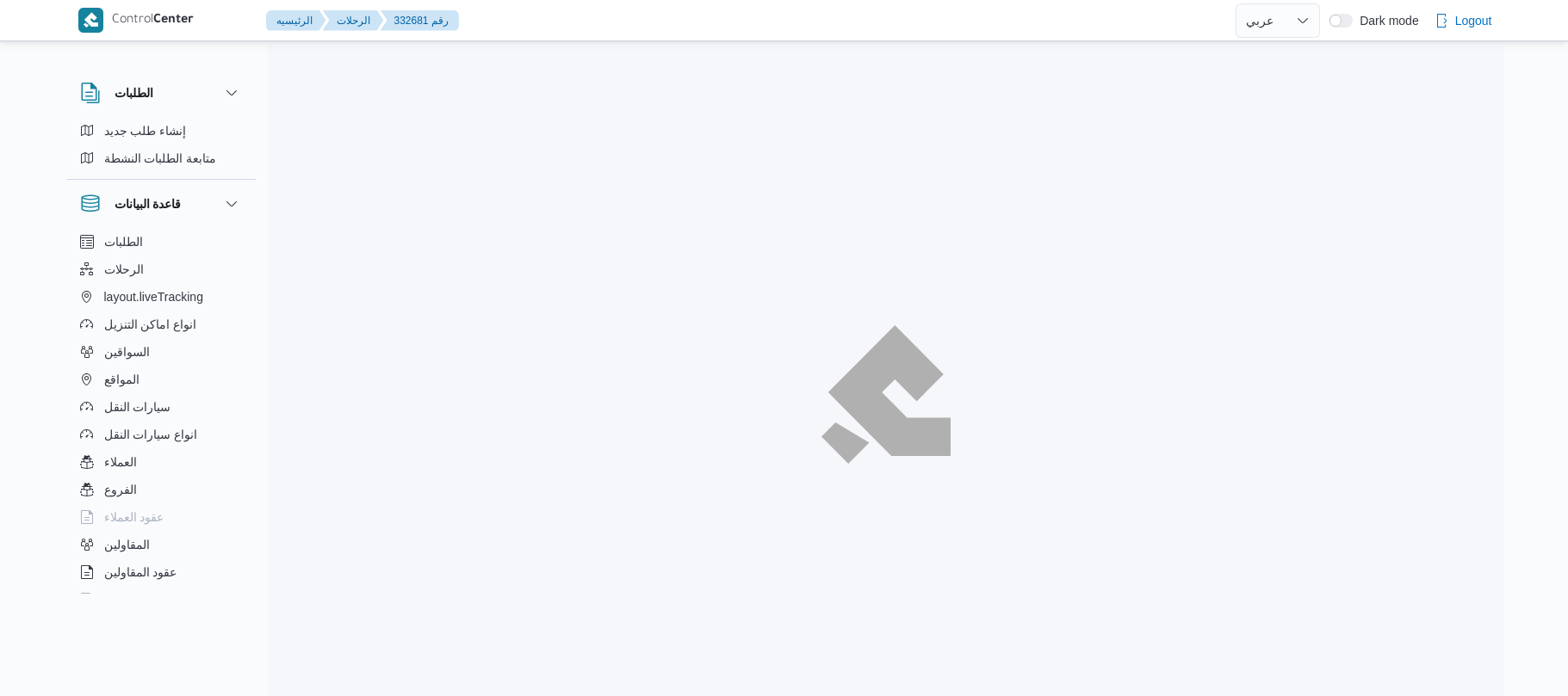
select select "ar"
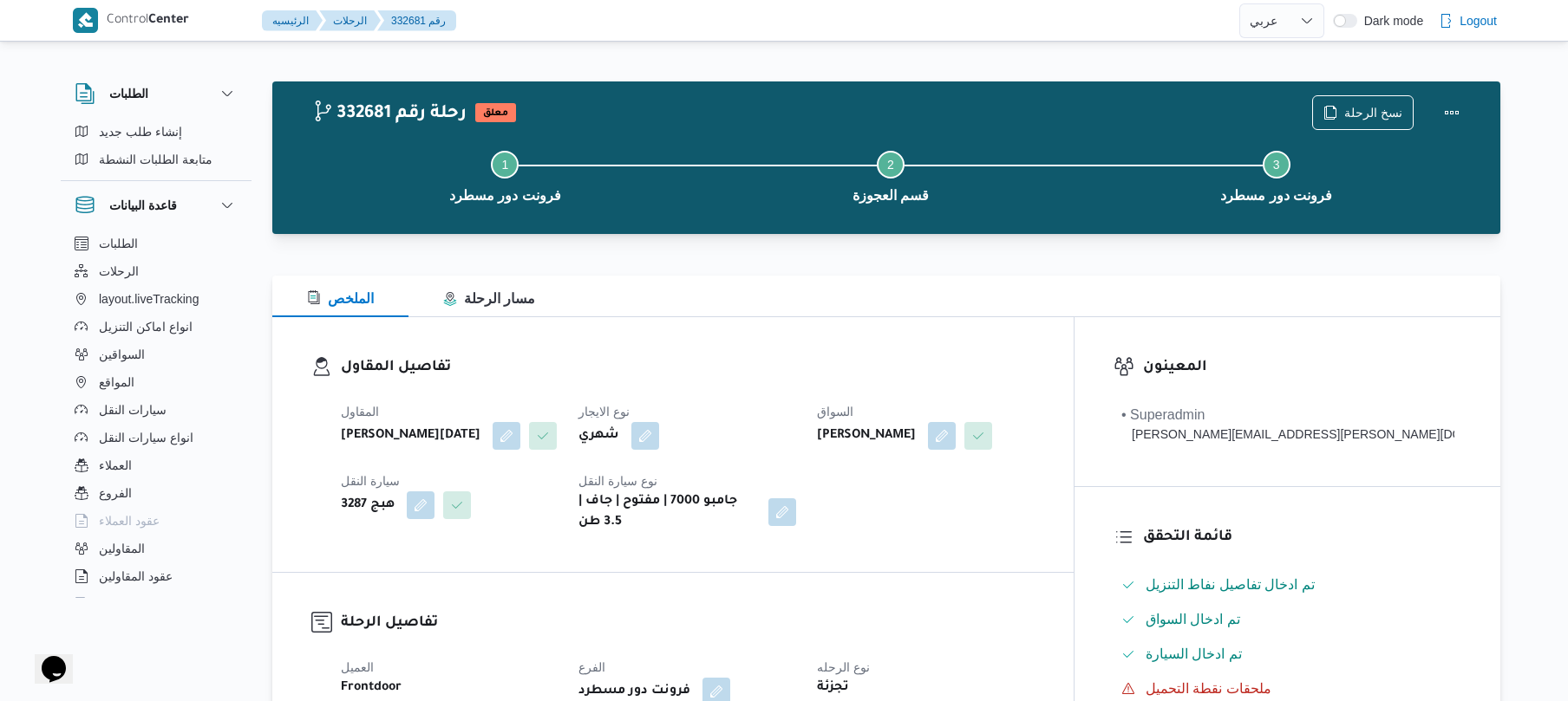
click at [884, 389] on dl "تفاصيل المقاول المقاول [PERSON_NAME][DATE] نوع الايجار شهري السواق حسن على السي…" at bounding box center [687, 444] width 694 height 176
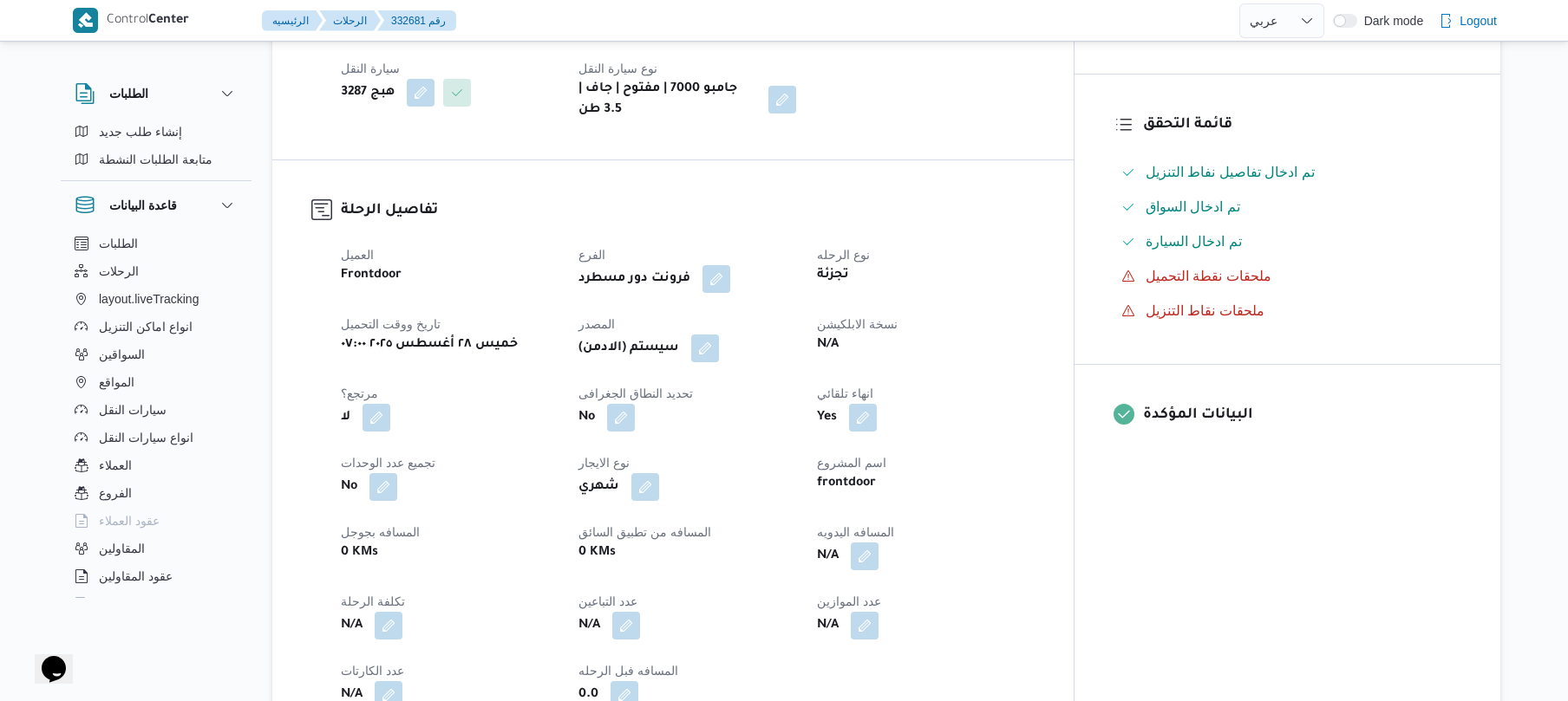
scroll to position [416, 0]
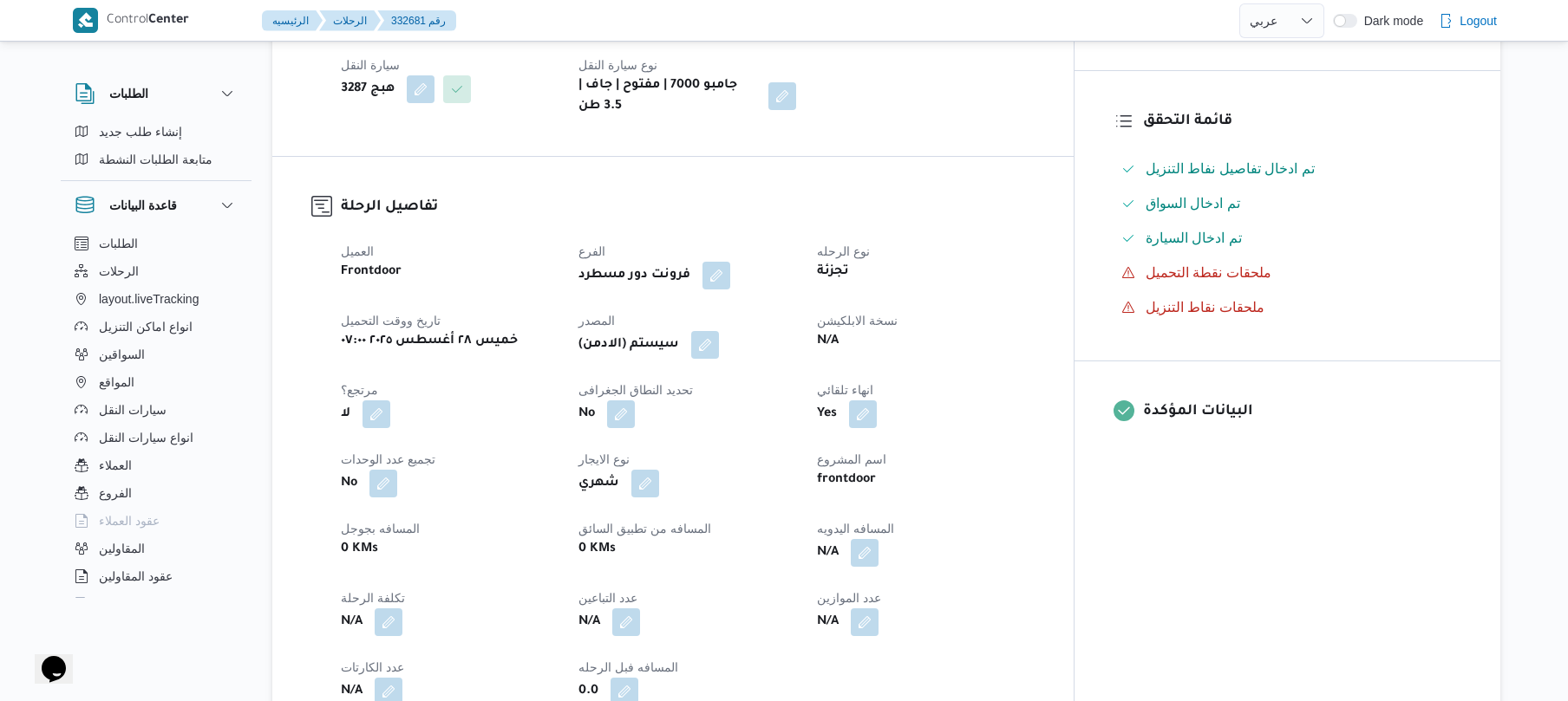
click at [1035, 219] on h3 "تفاصيل الرحلة" at bounding box center [687, 207] width 694 height 23
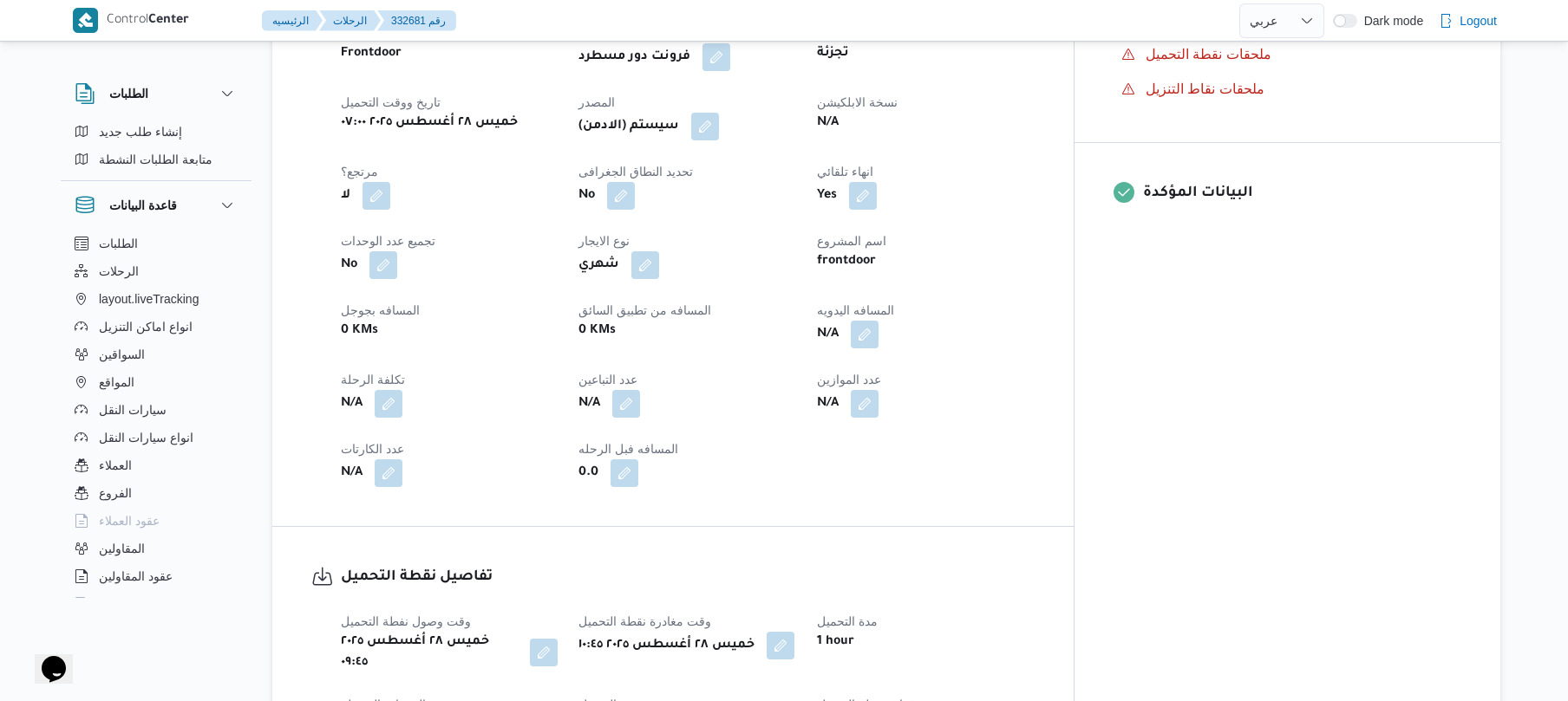
scroll to position [694, 0]
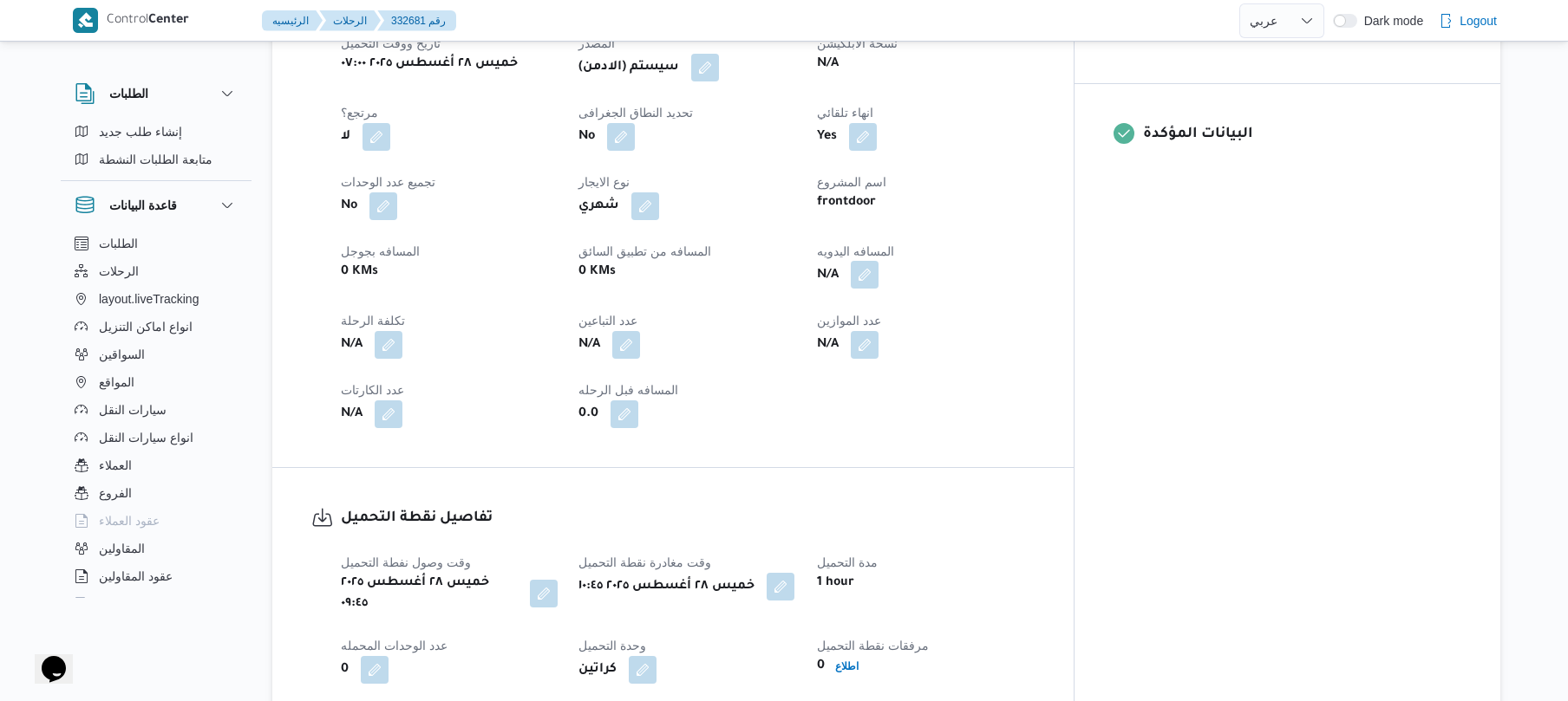
click at [879, 288] on button "button" at bounding box center [865, 275] width 28 height 28
click at [912, 359] on input "المسافه اليدويه" at bounding box center [897, 358] width 173 height 35
type input "90"
click at [1006, 345] on span "تاكيد" at bounding box center [1035, 349] width 97 height 35
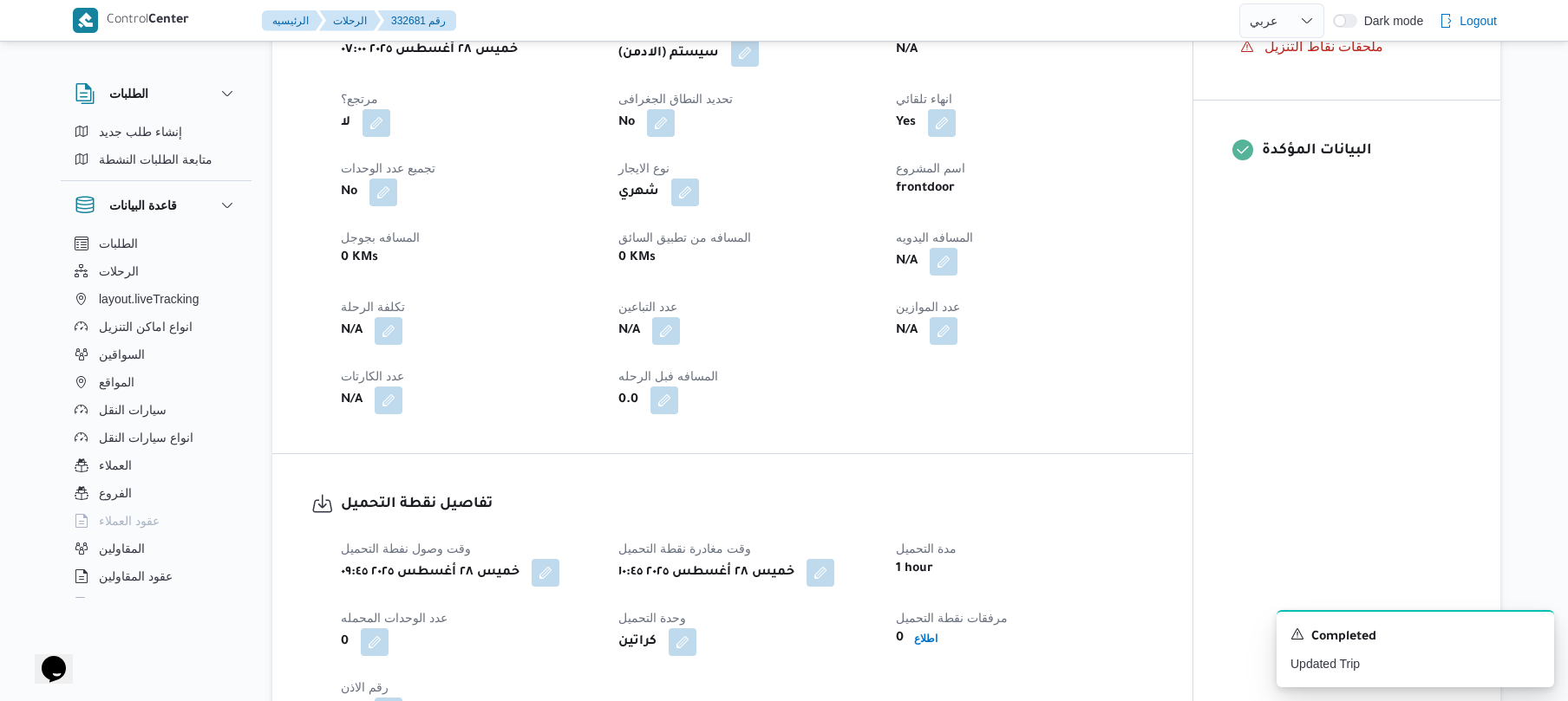
click at [756, 67] on button "button" at bounding box center [745, 53] width 28 height 28
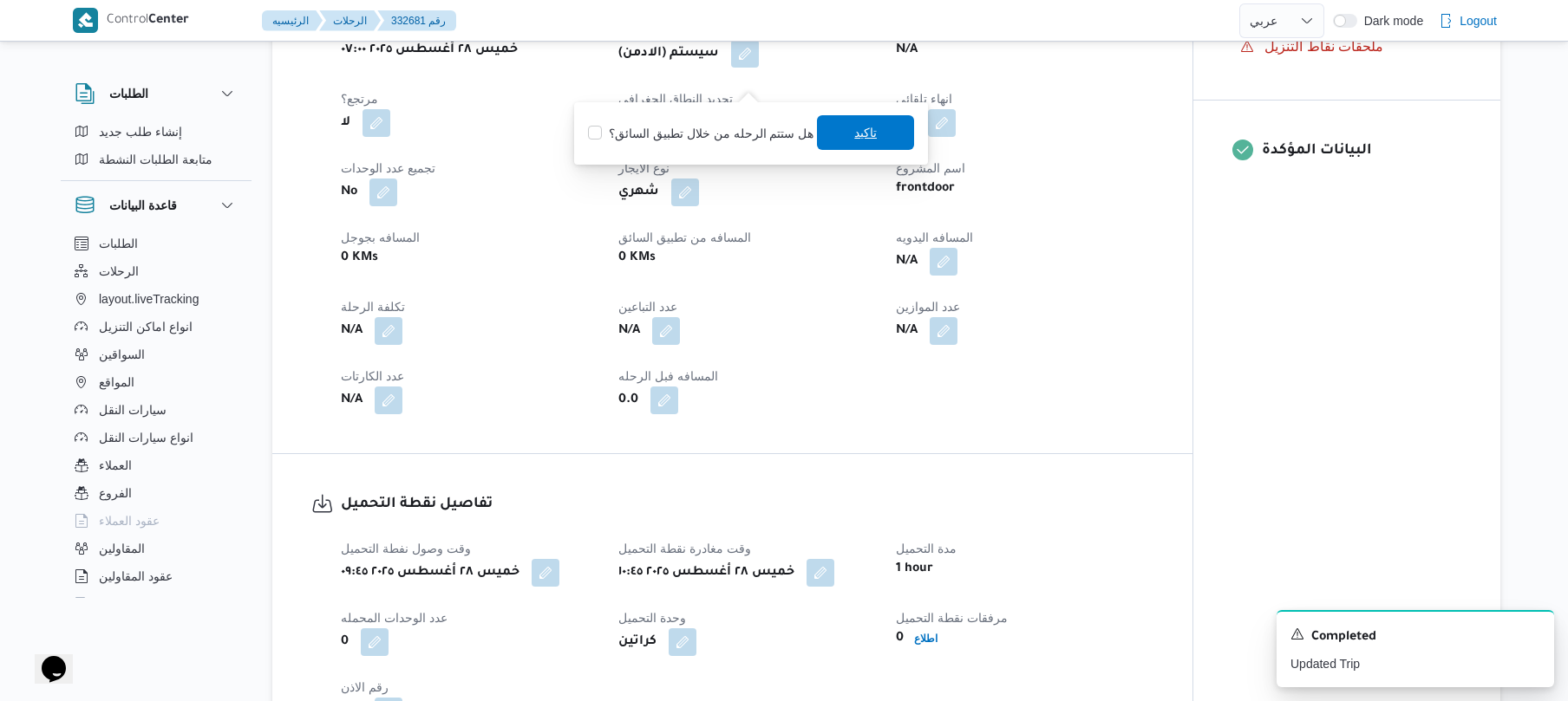
click at [858, 137] on span "تاكيد" at bounding box center [866, 133] width 22 height 21
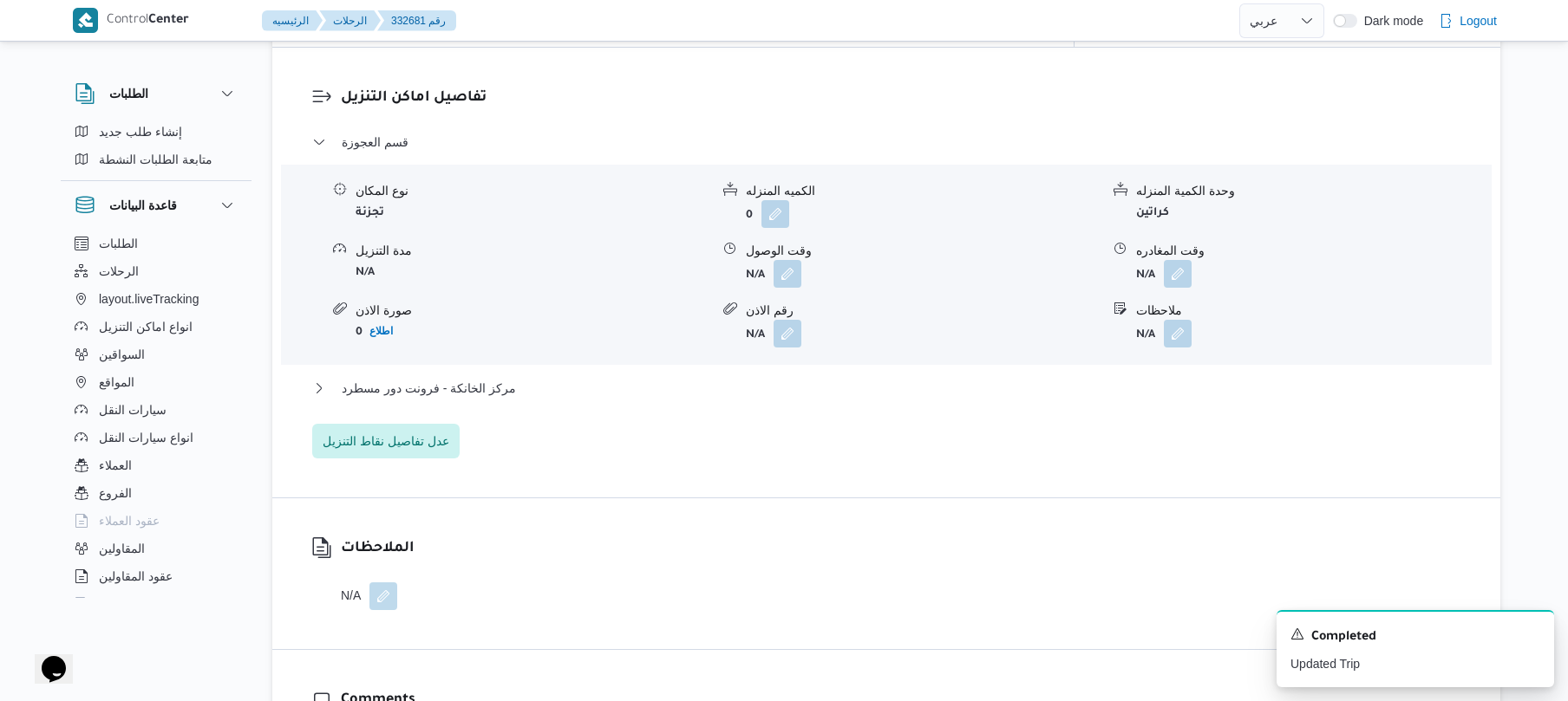
scroll to position [1479, 0]
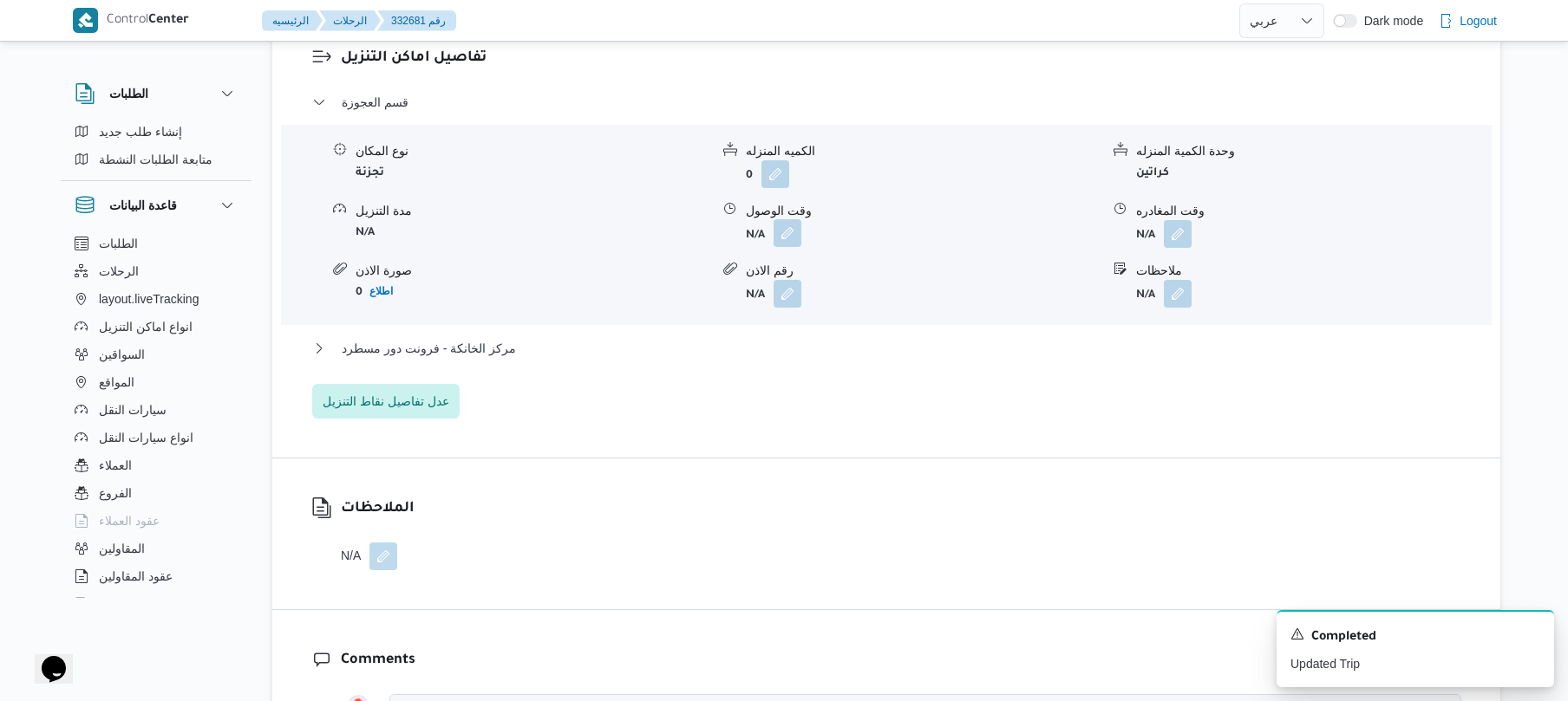
click at [786, 232] on button "button" at bounding box center [788, 233] width 28 height 28
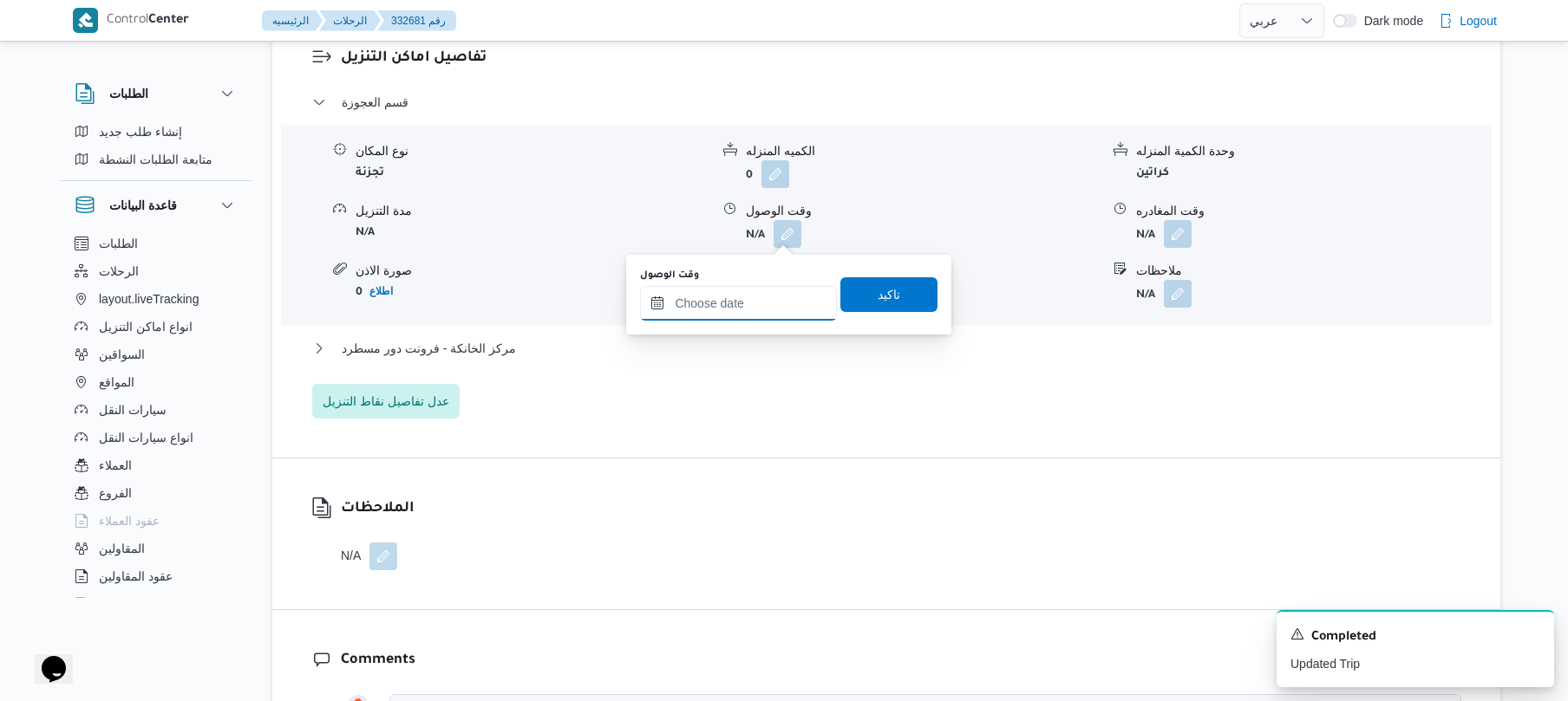
click at [743, 299] on input "وقت الوصول" at bounding box center [738, 303] width 197 height 35
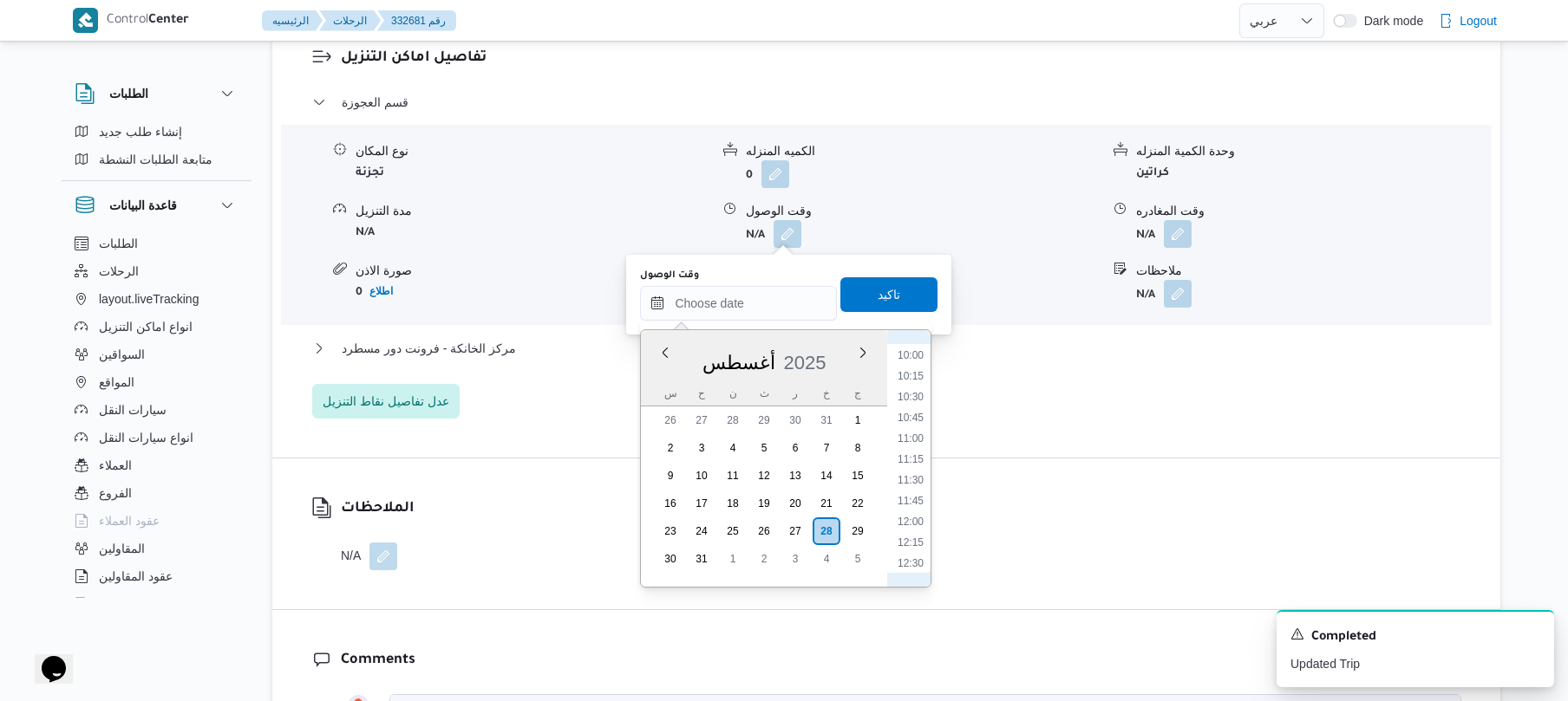
scroll to position [798, 0]
click at [910, 511] on li "11:30" at bounding box center [911, 512] width 40 height 18
type input "٢٨/٠٨/٢٠٢٥ ١١:٣٠"
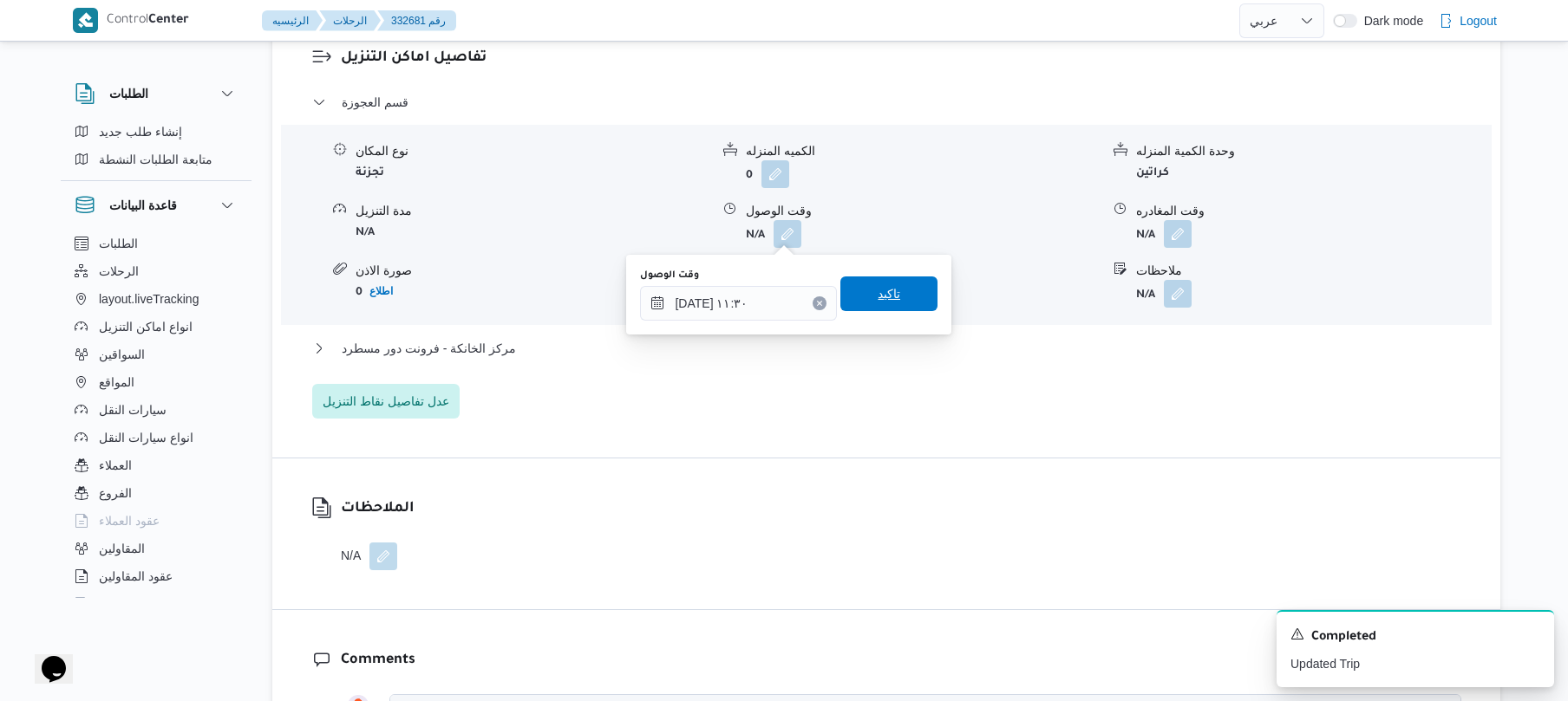
click at [899, 286] on span "تاكيد" at bounding box center [889, 293] width 97 height 35
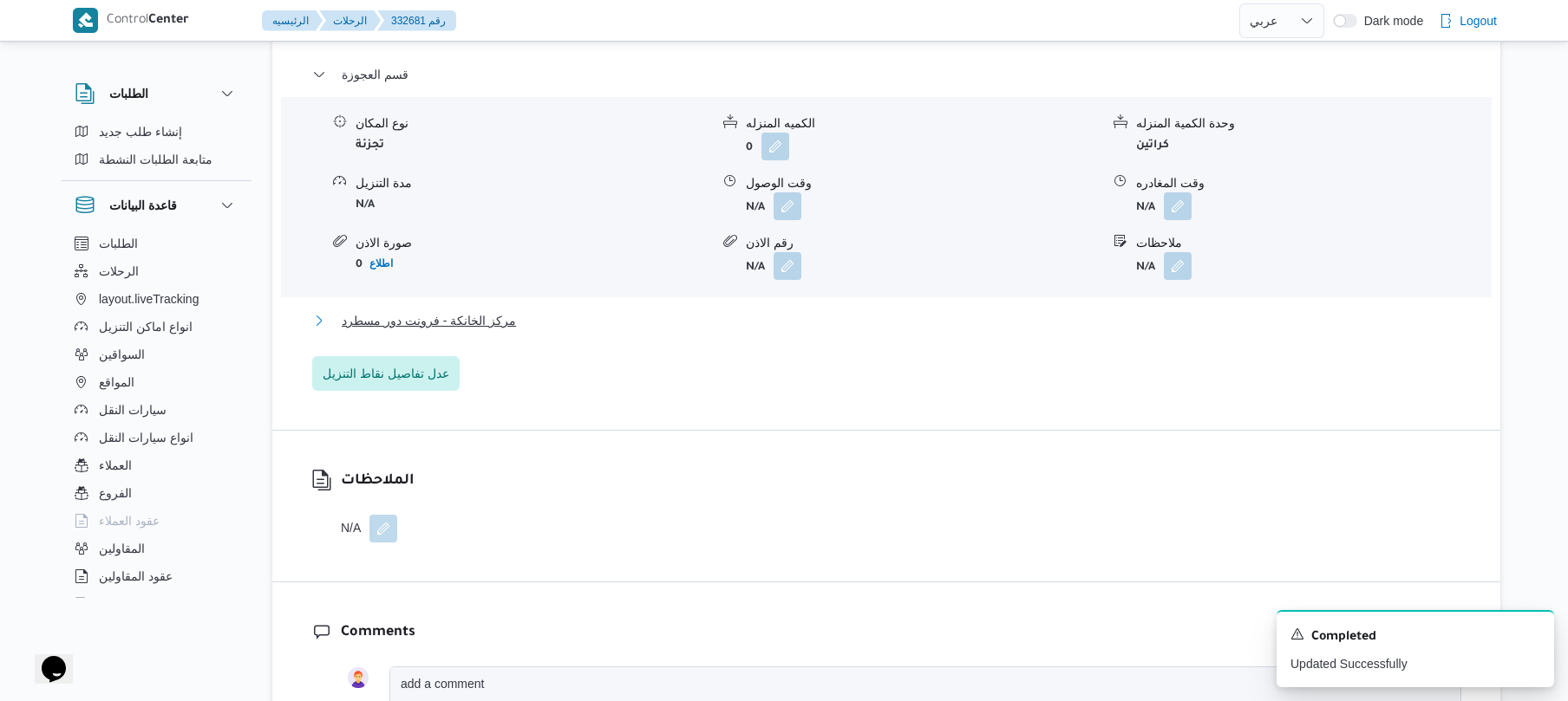
click at [840, 331] on button "مركز الخانكة - فرونت دور مسطرد" at bounding box center [886, 321] width 1150 height 21
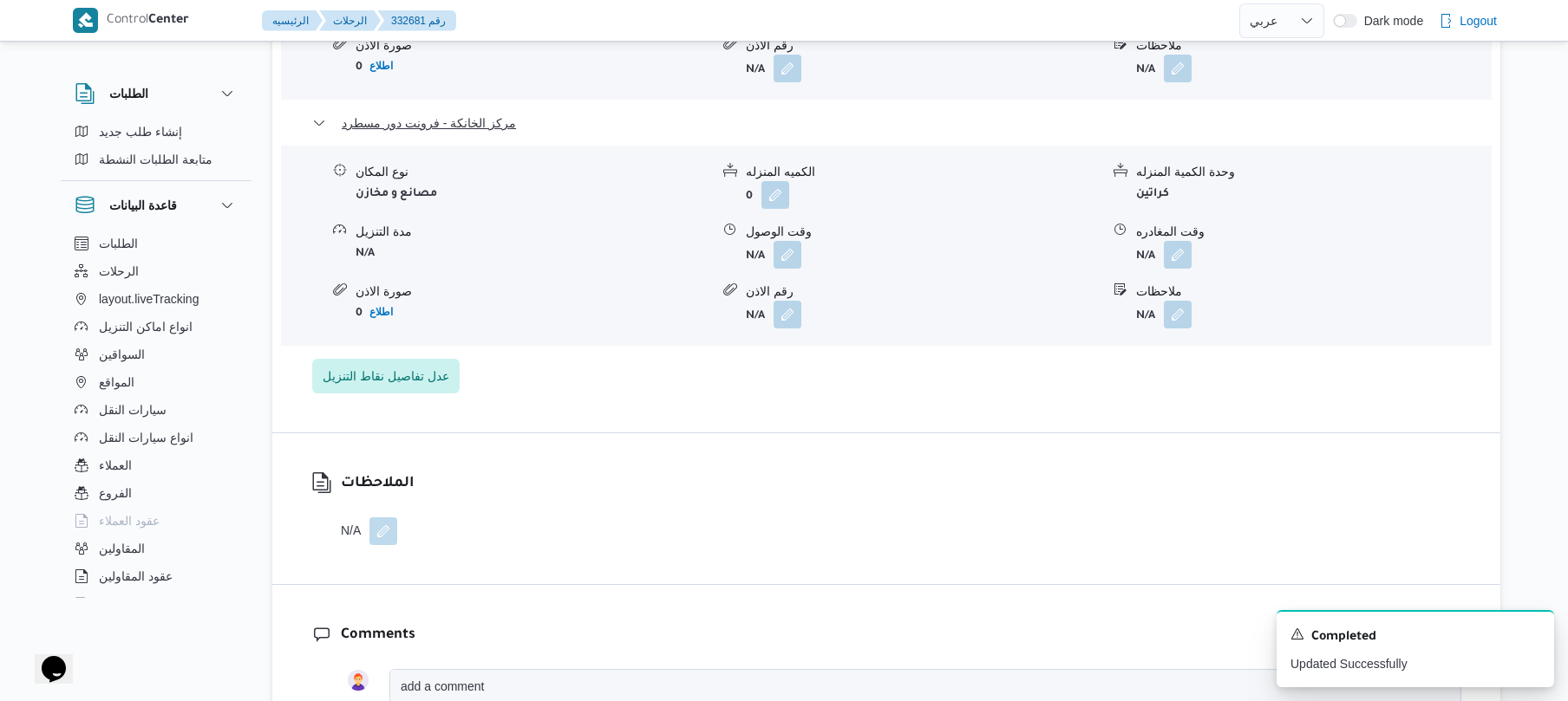
scroll to position [1757, 0]
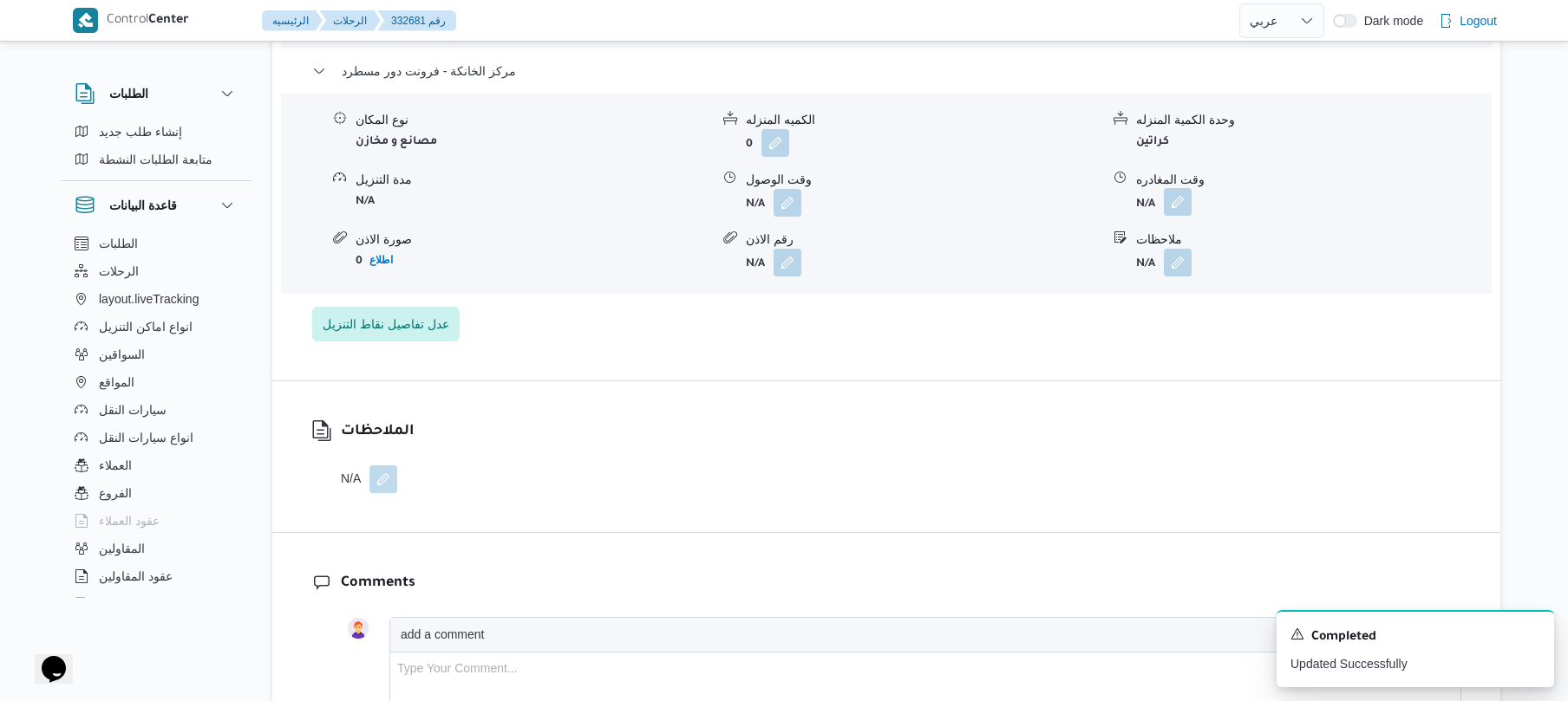
click at [1175, 204] on button "button" at bounding box center [1178, 203] width 28 height 28
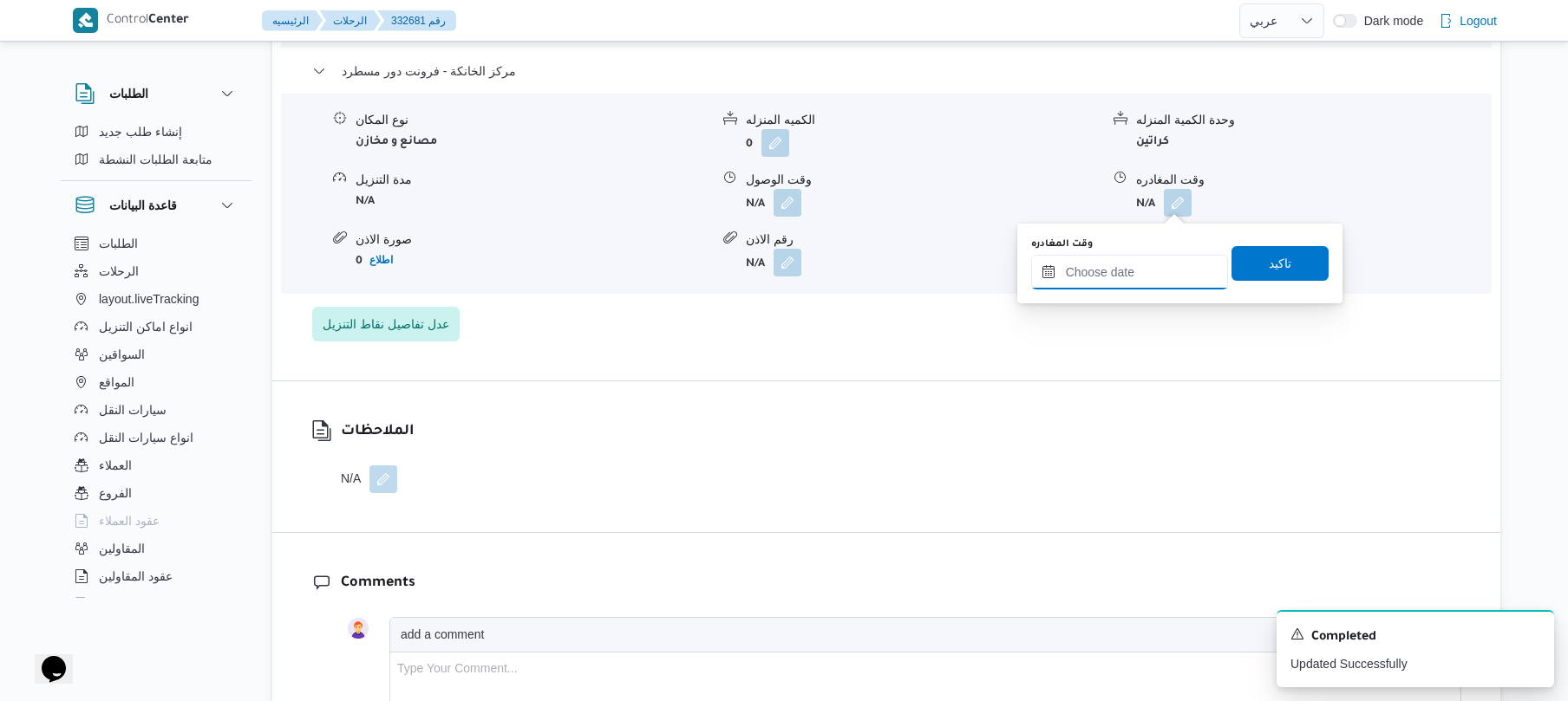
click at [1108, 283] on input "وقت المغادره" at bounding box center [1129, 272] width 197 height 35
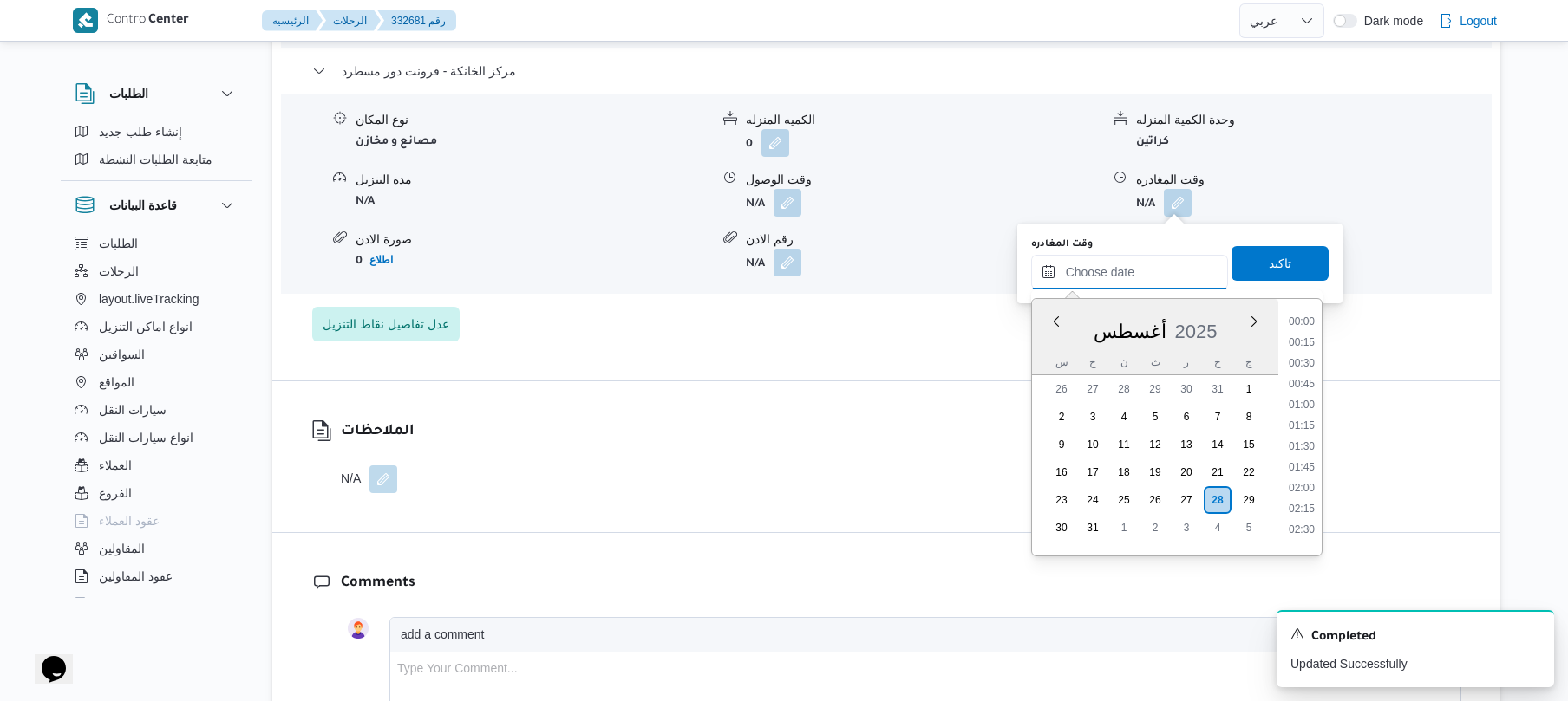
scroll to position [1381, 0]
click at [1305, 396] on li "17:30" at bounding box center [1302, 397] width 40 height 18
type input "[DATE] ١٧:٣٠"
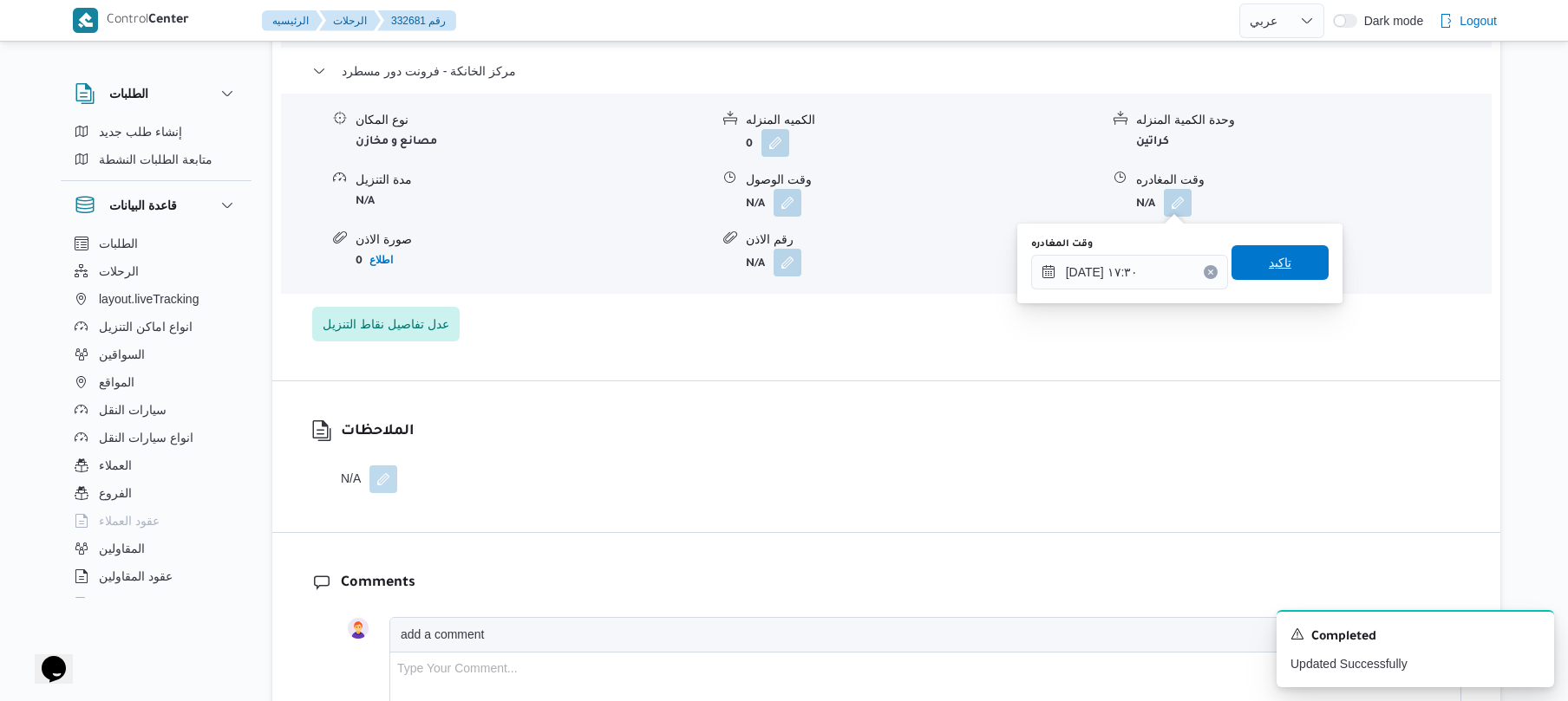
click at [1253, 267] on span "تاكيد" at bounding box center [1280, 262] width 97 height 35
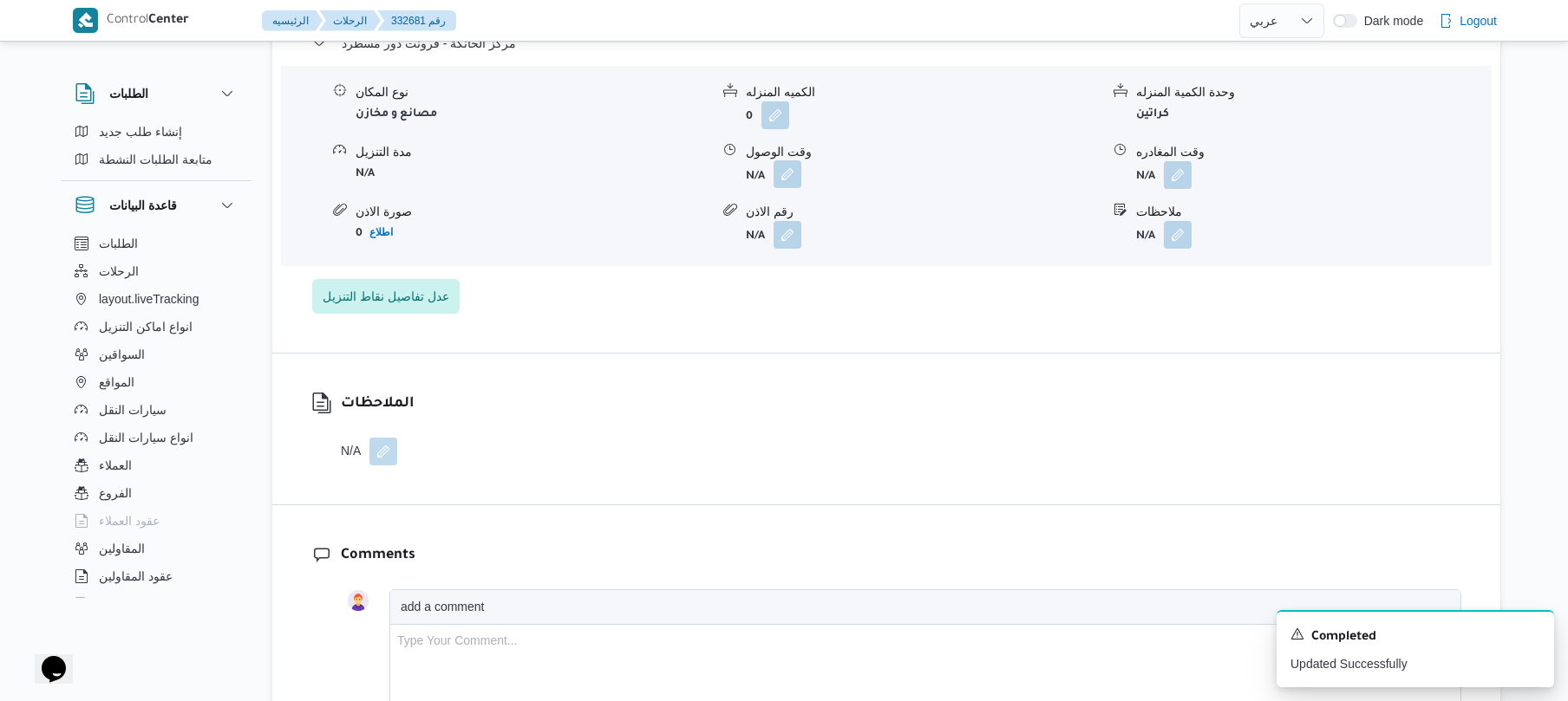
click at [785, 189] on button "button" at bounding box center [788, 175] width 28 height 28
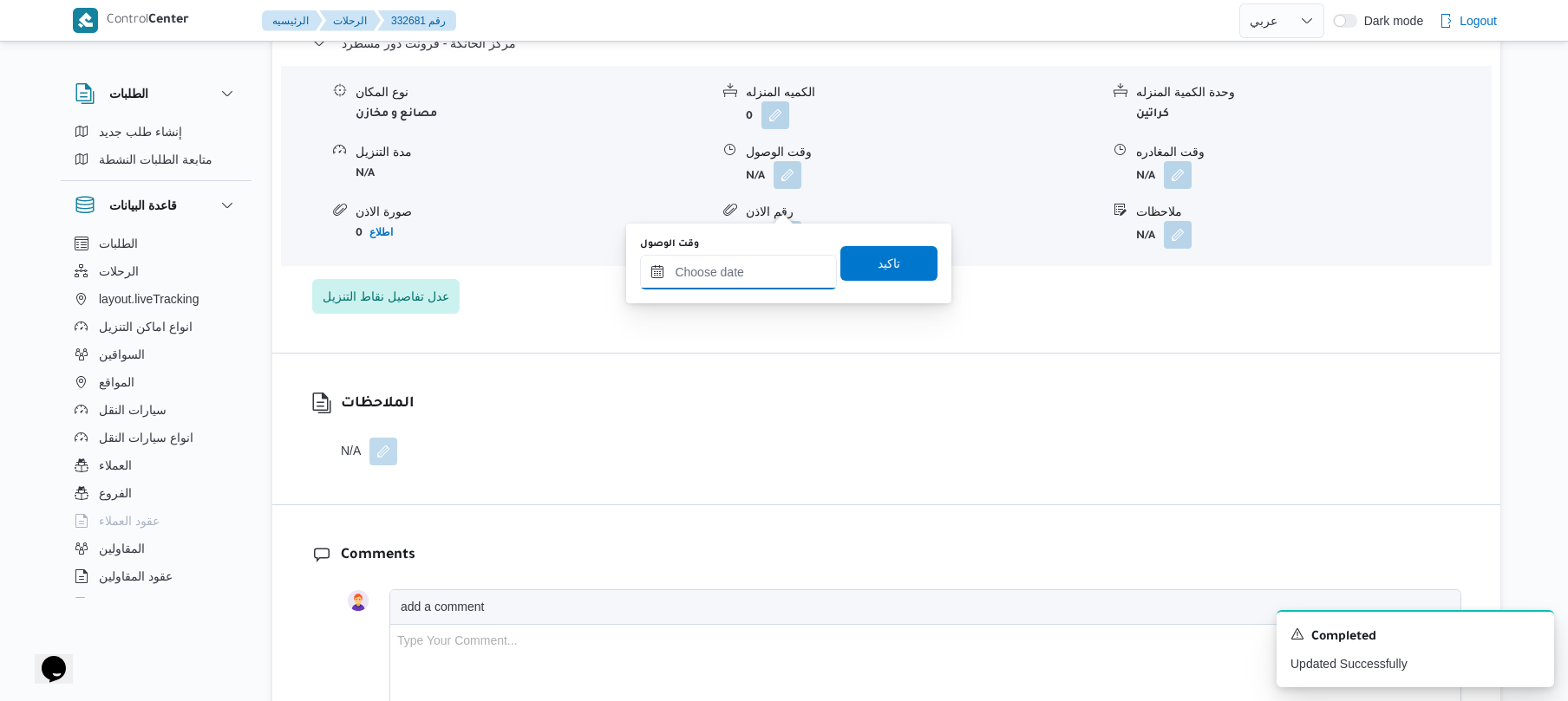
click at [777, 267] on input "وقت الوصول" at bounding box center [738, 272] width 197 height 35
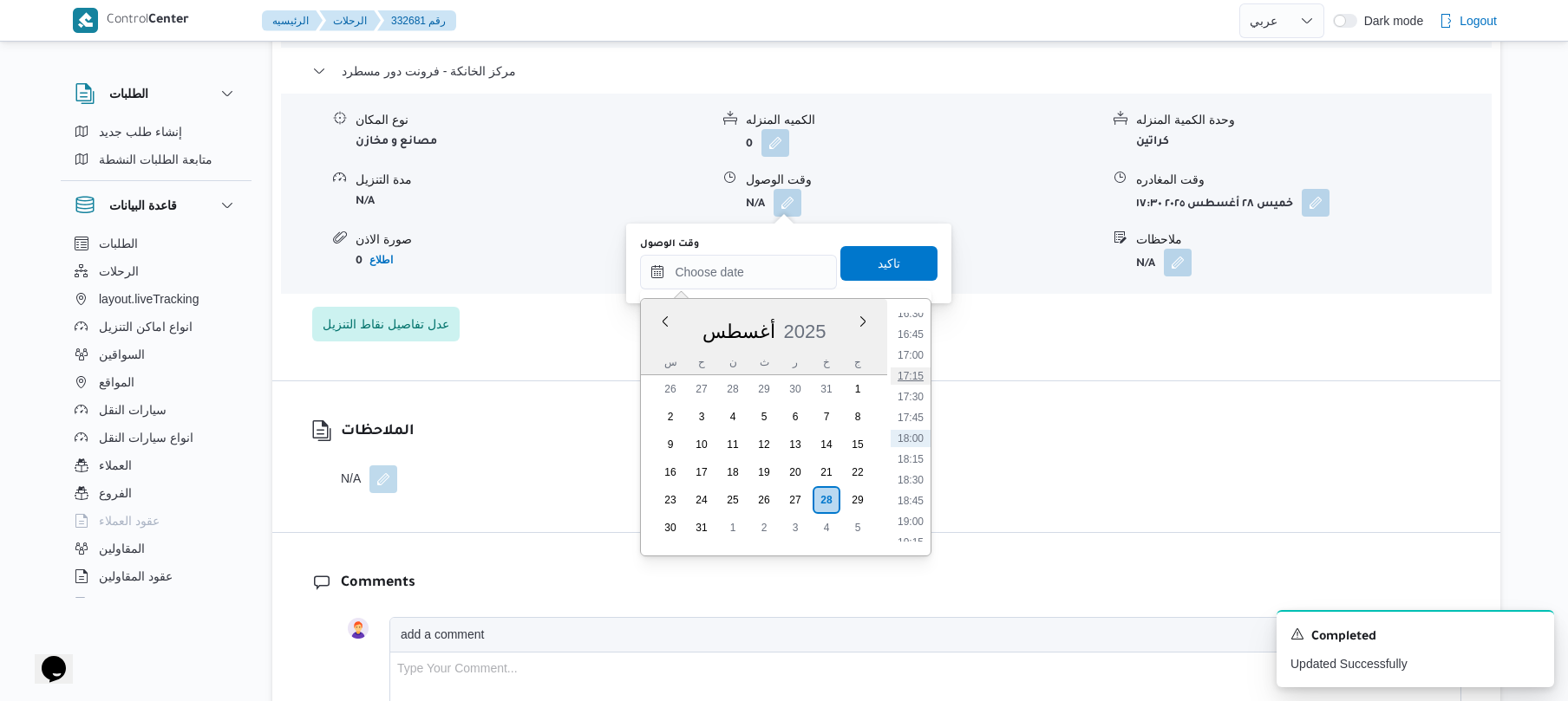
click at [920, 370] on li "17:15" at bounding box center [911, 376] width 40 height 18
type input "٢٨/٠٨/٢٠٢٥ ١٧:١٥"
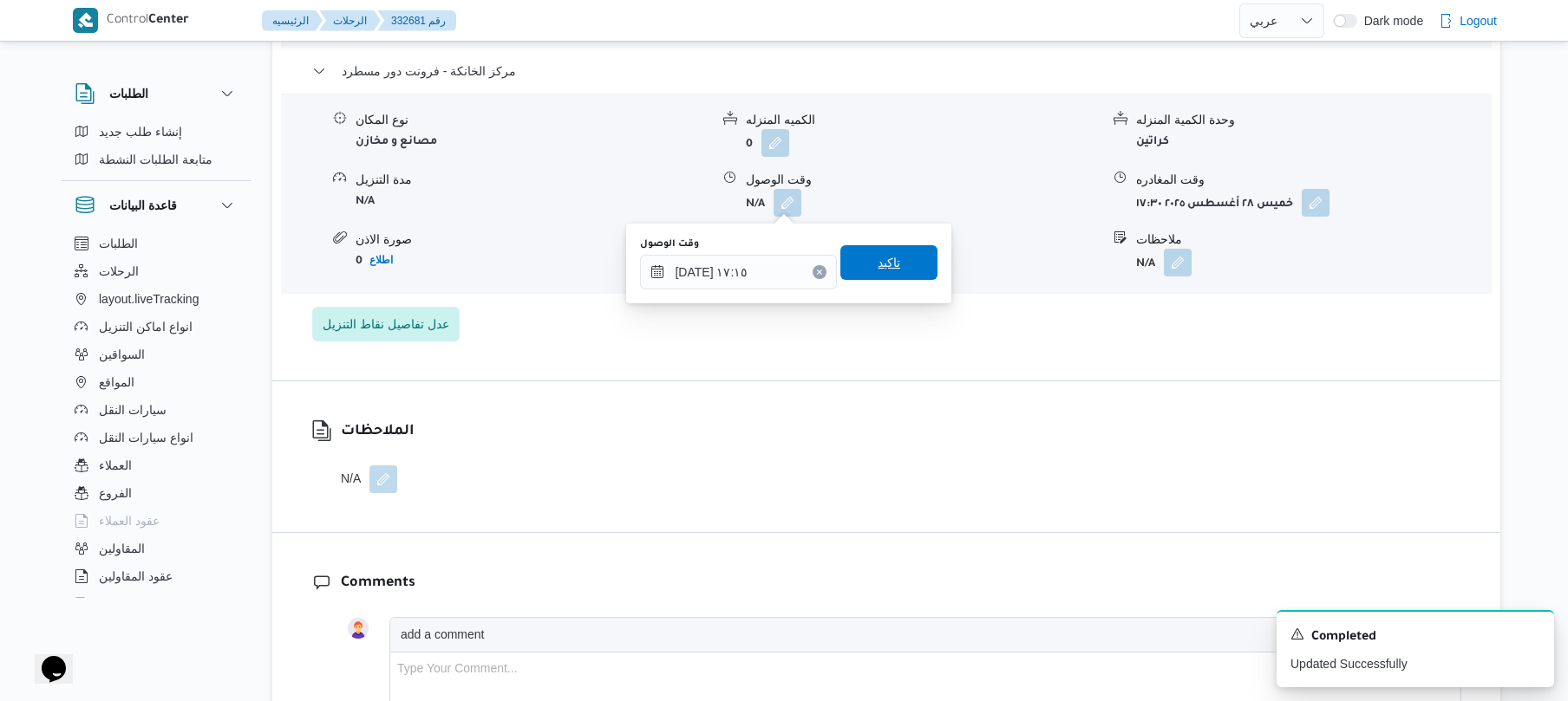
click at [908, 260] on span "تاكيد" at bounding box center [889, 262] width 97 height 35
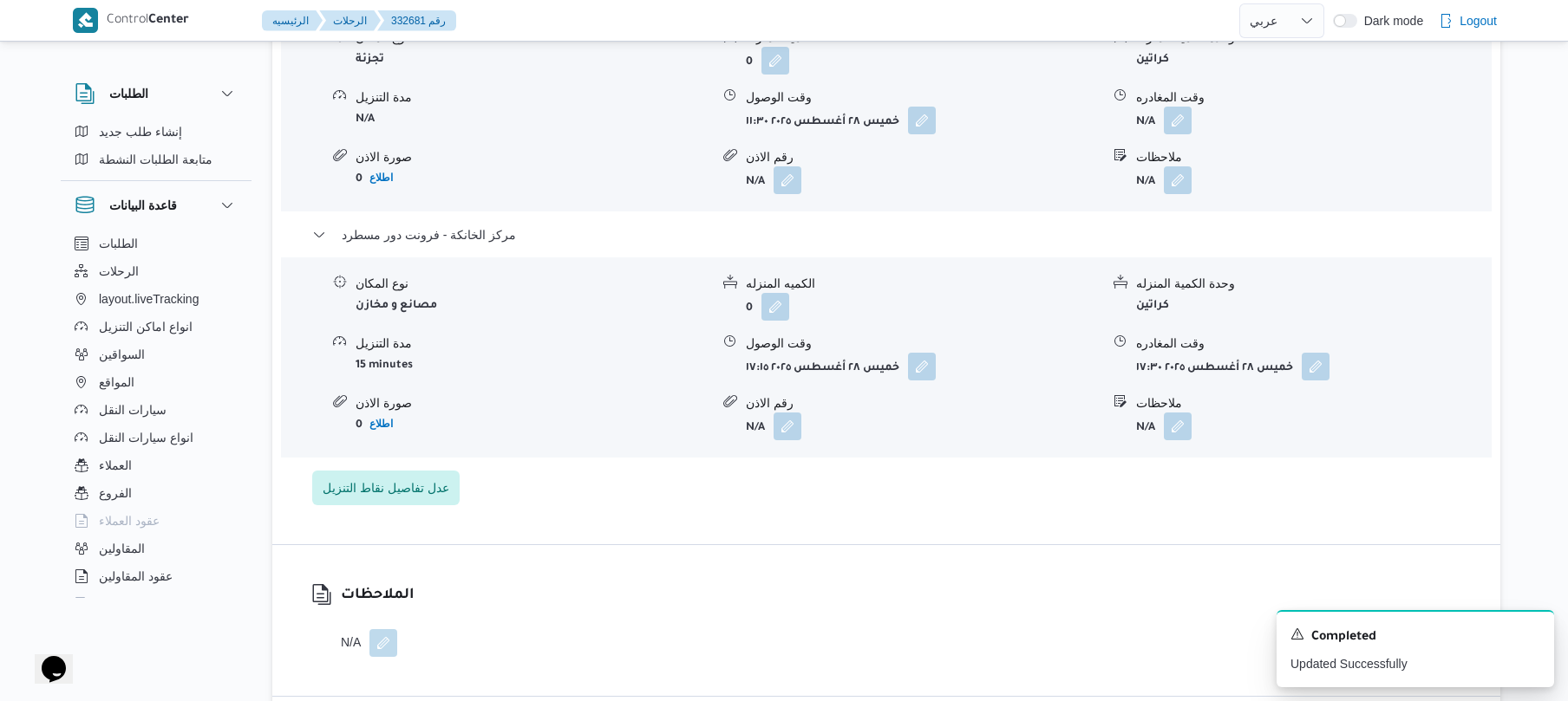
scroll to position [1526, 0]
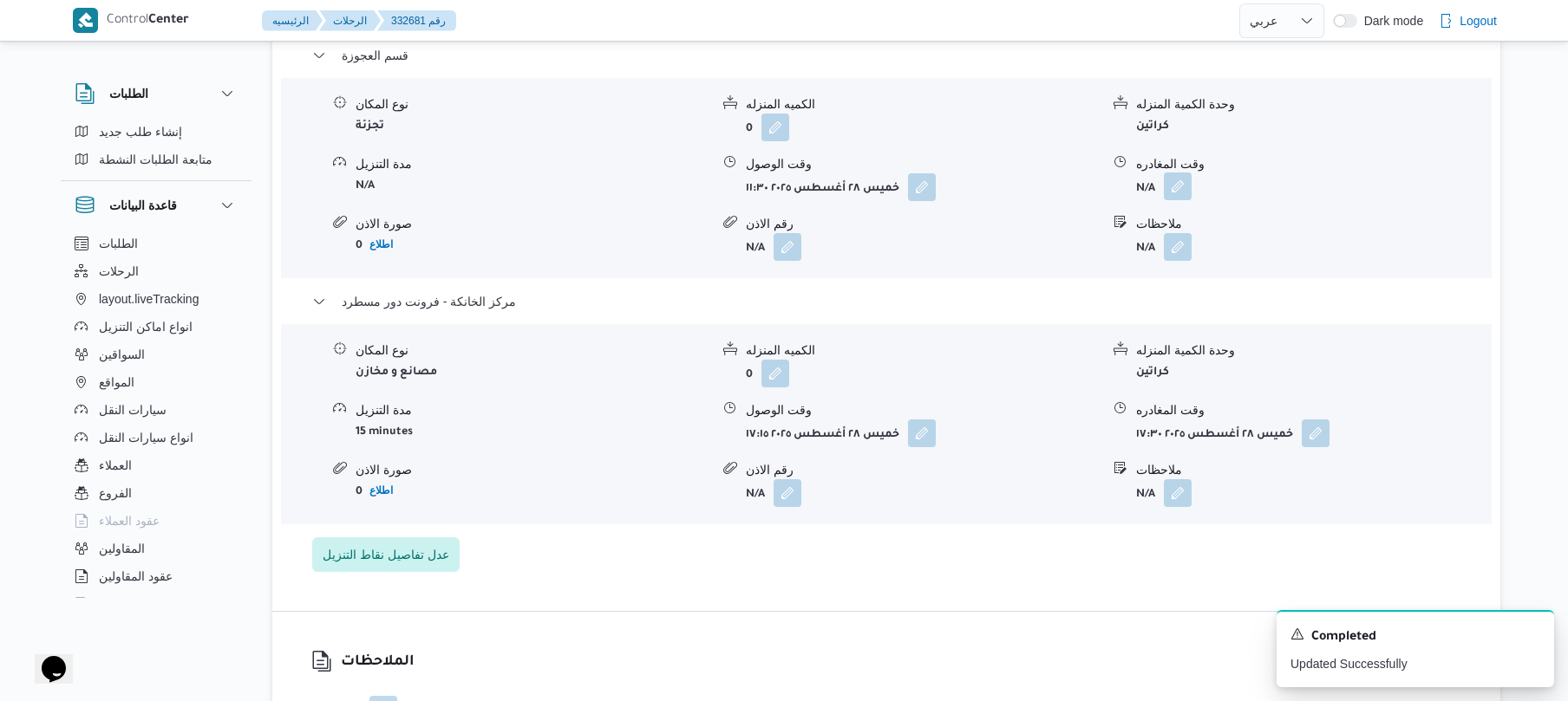
click at [1178, 185] on button "button" at bounding box center [1178, 187] width 28 height 28
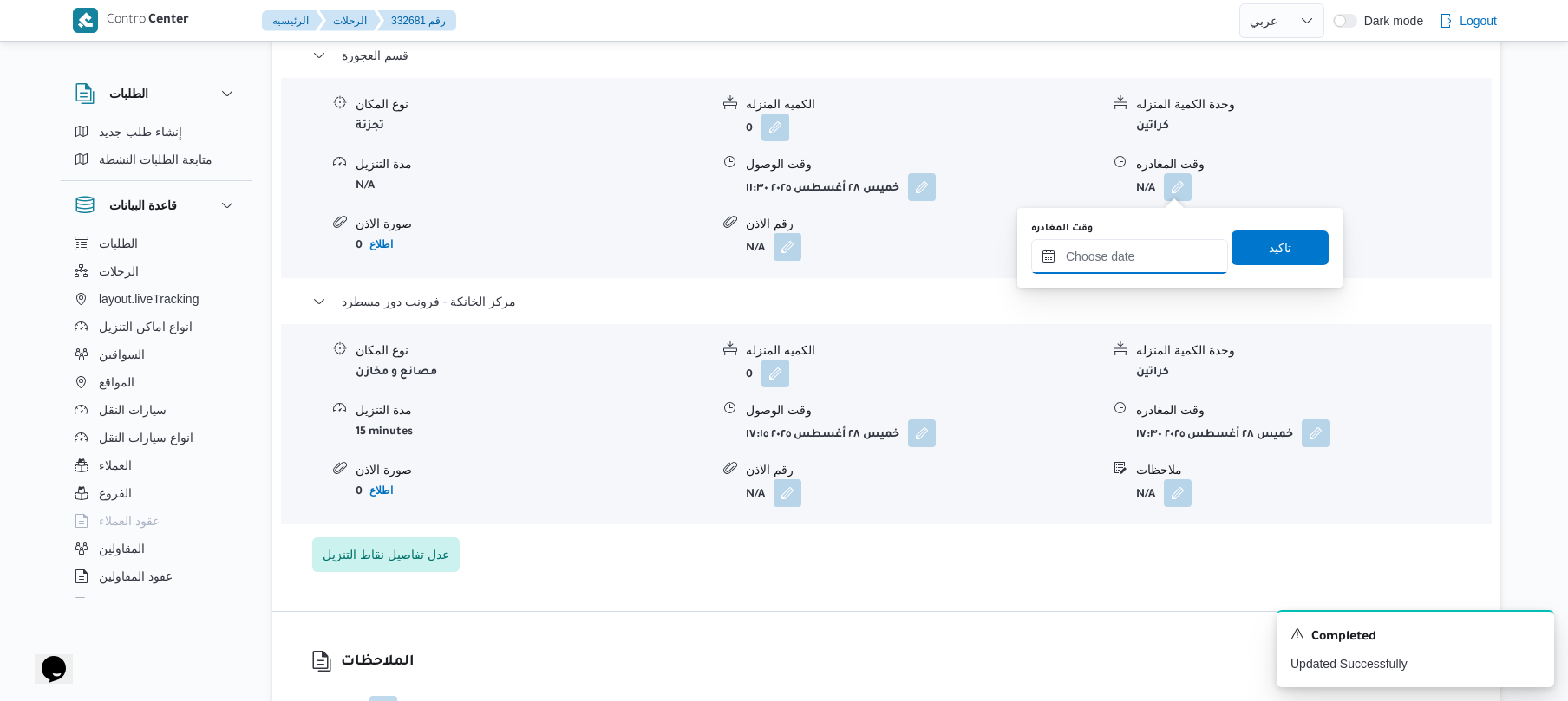
click at [1119, 260] on input "وقت المغادره" at bounding box center [1129, 256] width 197 height 35
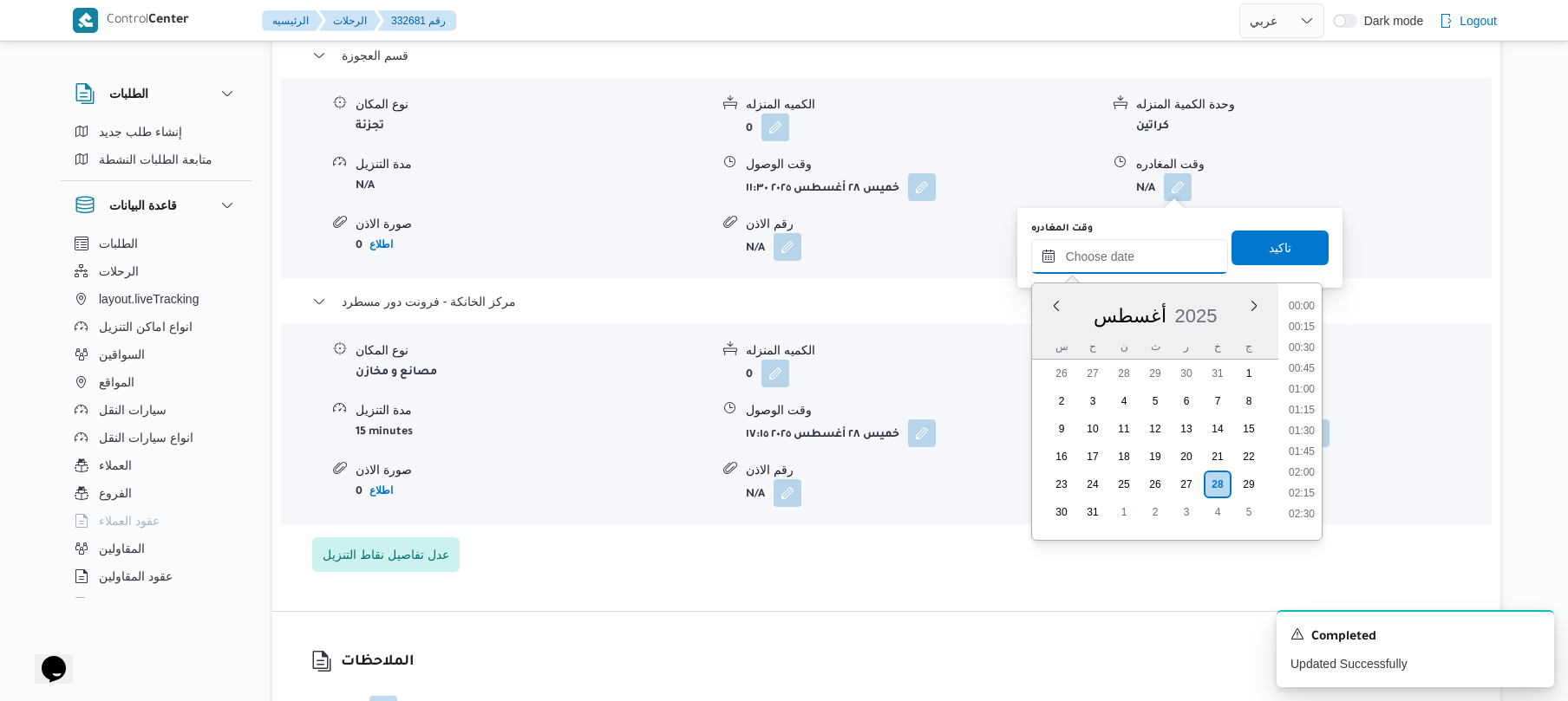
scroll to position [1381, 0]
click at [1312, 323] on li "16:45" at bounding box center [1302, 319] width 40 height 18
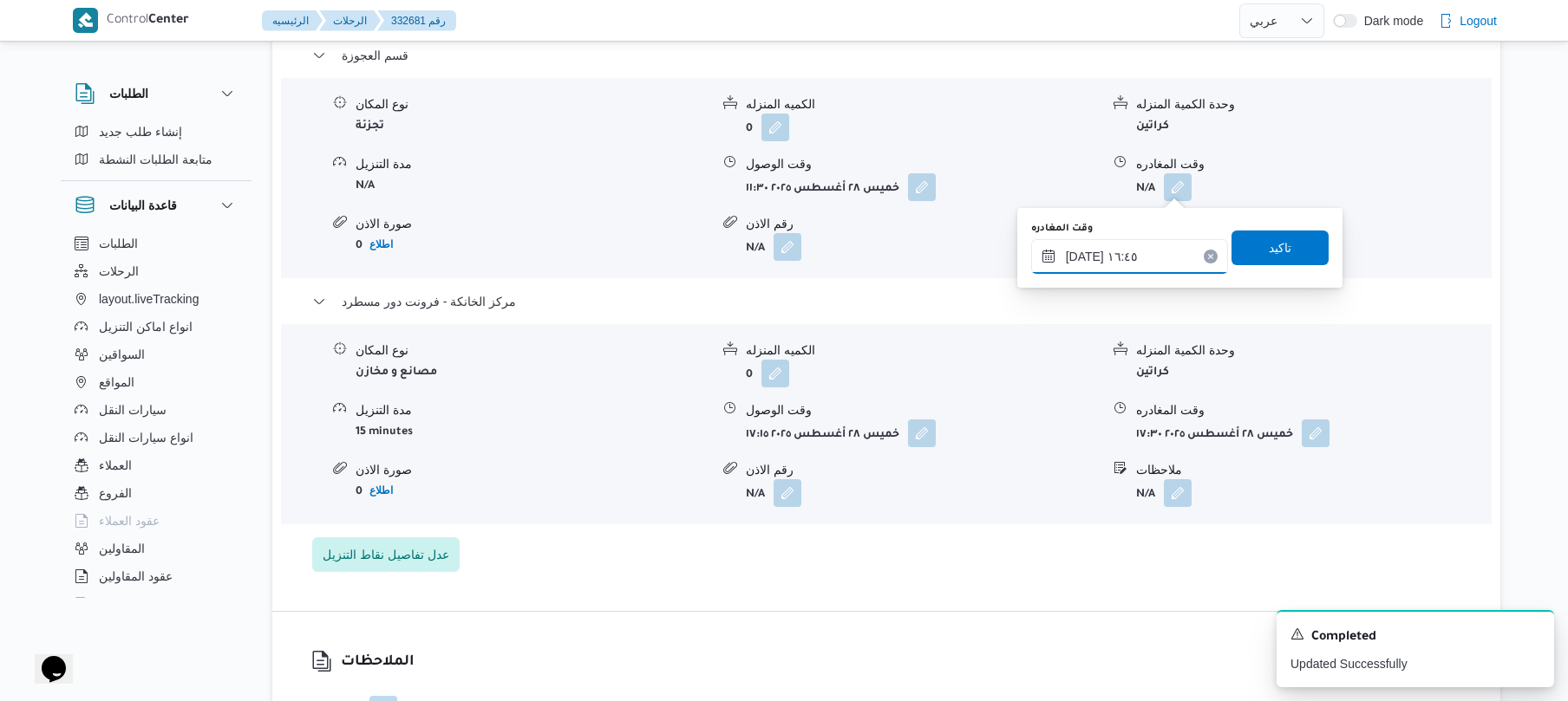
click at [1082, 255] on input "٢٨/٠٨/٢٠٢٥ ١٦:٤٥" at bounding box center [1129, 256] width 197 height 35
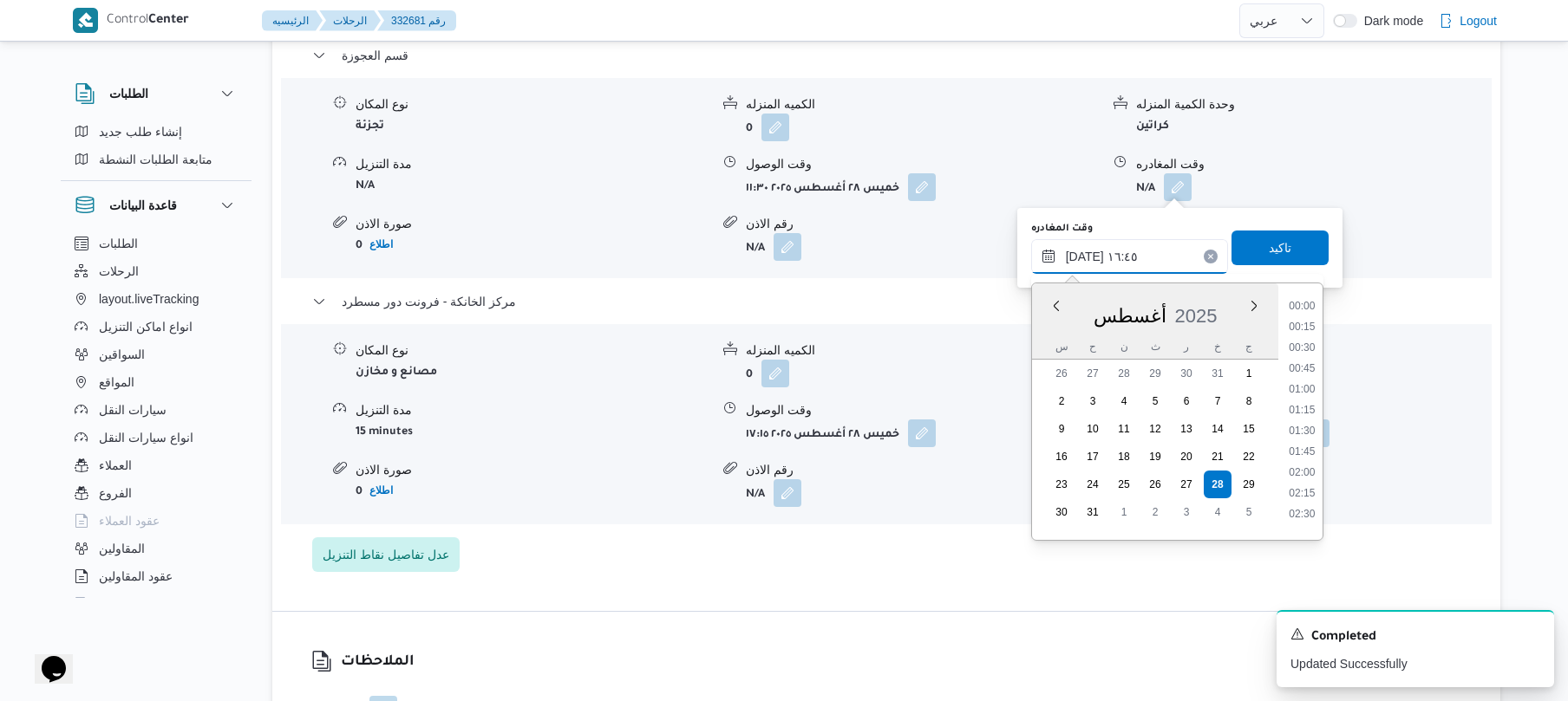
click at [1082, 255] on input "٢٨/٠٨/٢٠٢٥ ١٦:٤٥" at bounding box center [1129, 256] width 197 height 35
type input "٢٨/٠٨/٢٠٢٥ ١٦:10"
click at [1280, 246] on span "تاكيد" at bounding box center [1280, 247] width 22 height 21
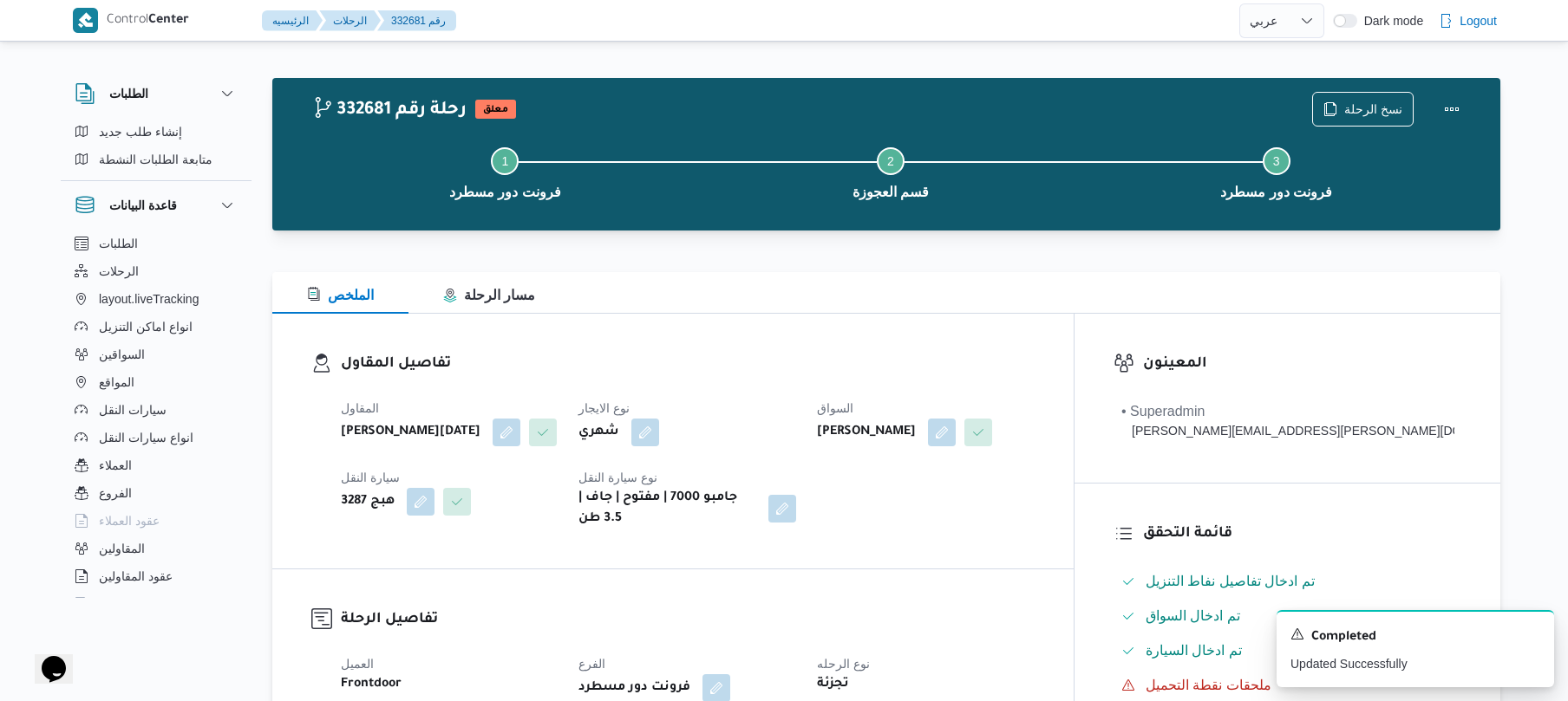
scroll to position [0, 0]
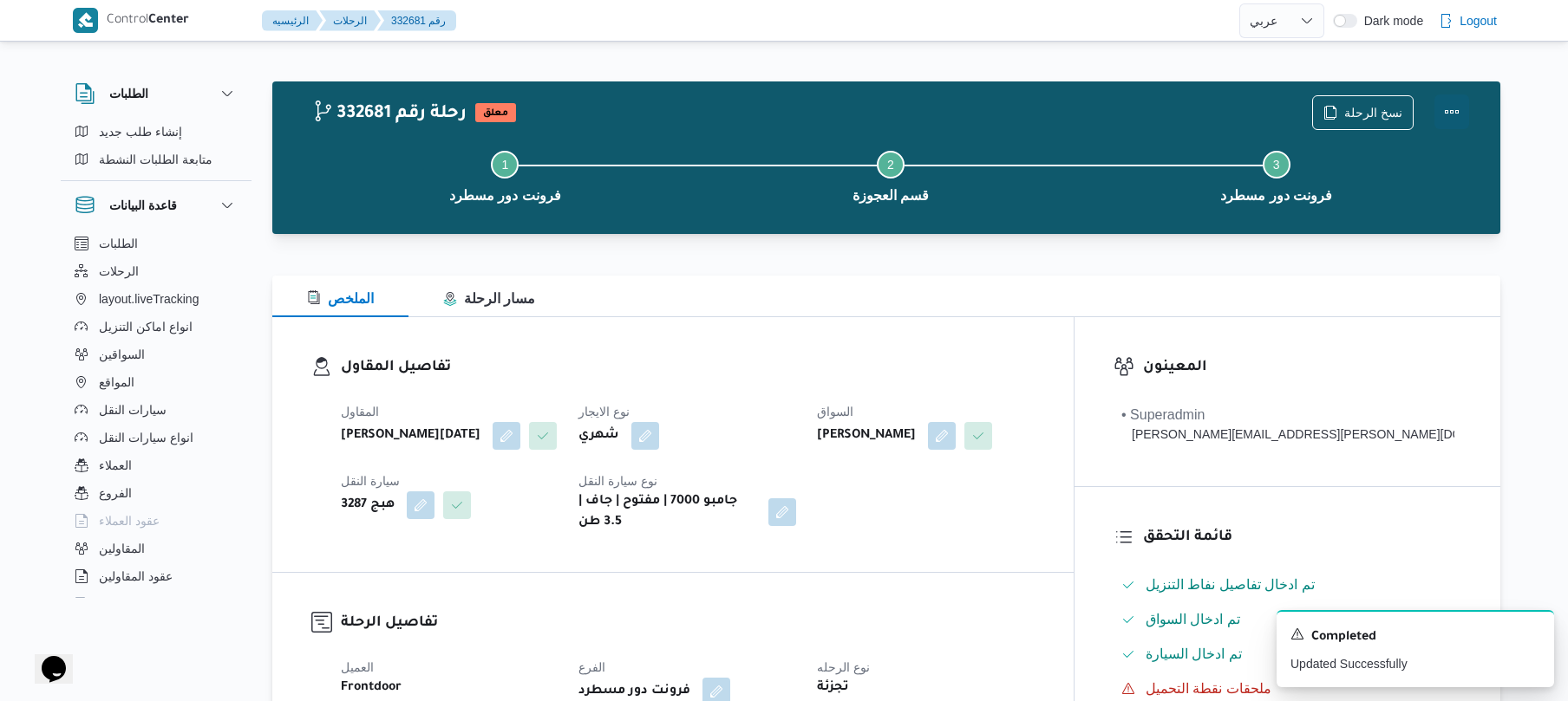
click at [1450, 109] on button "Actions" at bounding box center [1451, 111] width 35 height 35
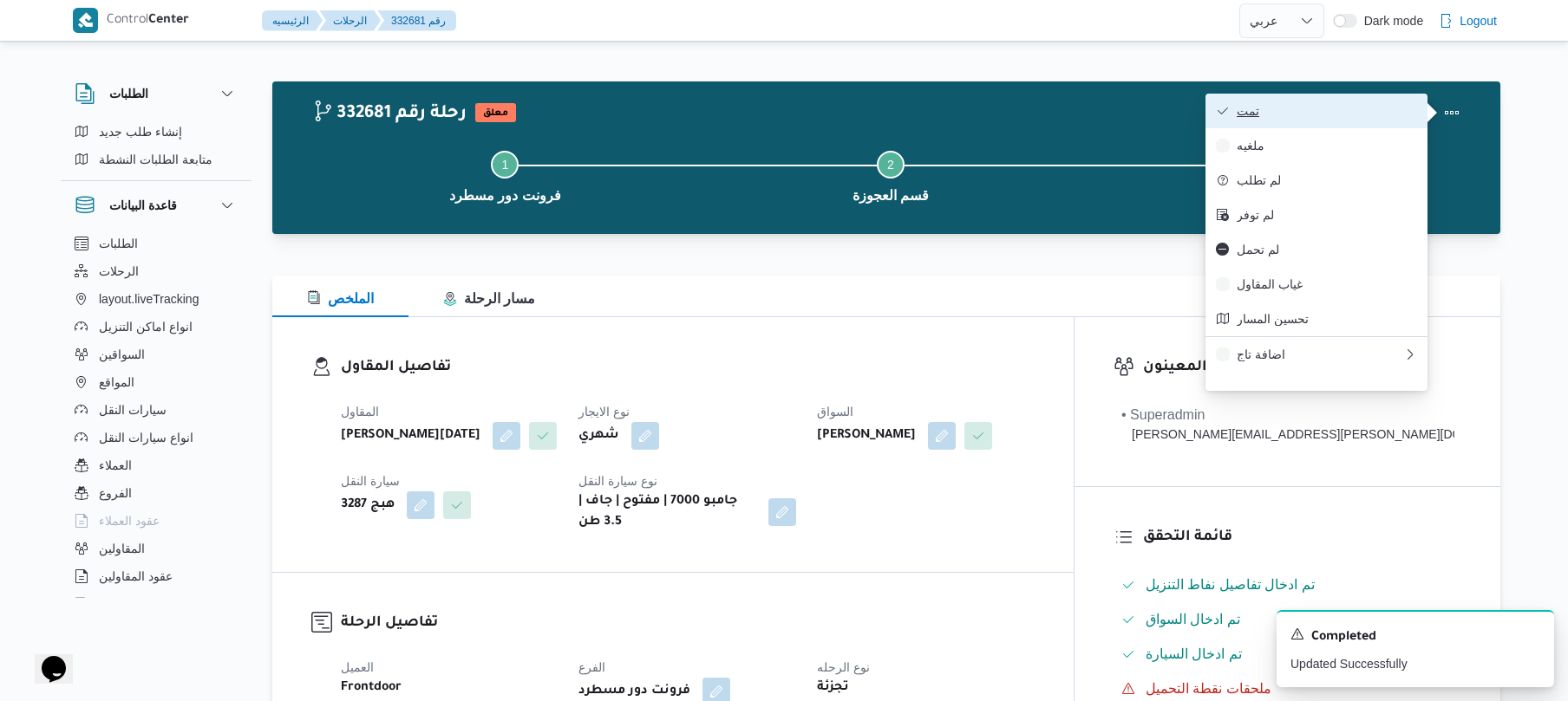
click at [1327, 115] on span "تمت" at bounding box center [1326, 110] width 180 height 14
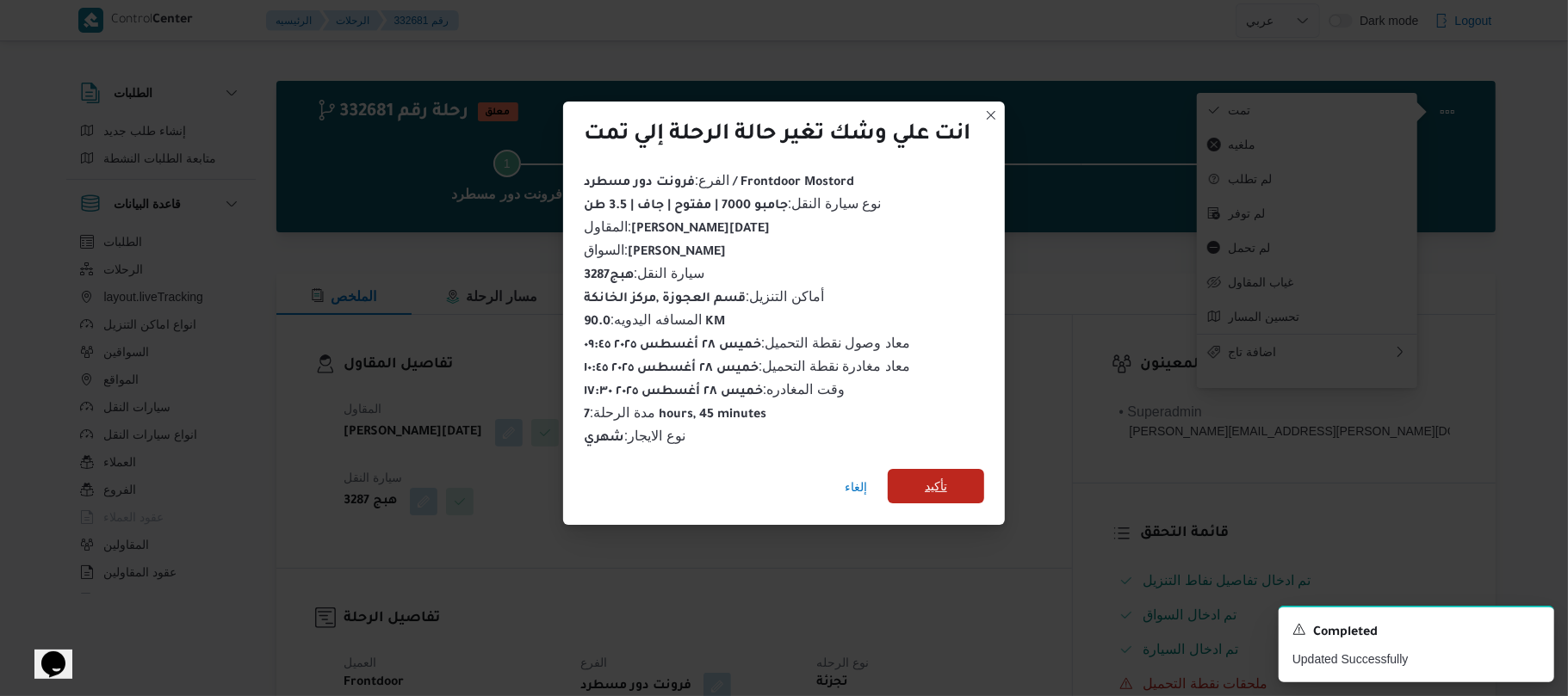
click at [926, 476] on span "تأكيد" at bounding box center [937, 487] width 22 height 20
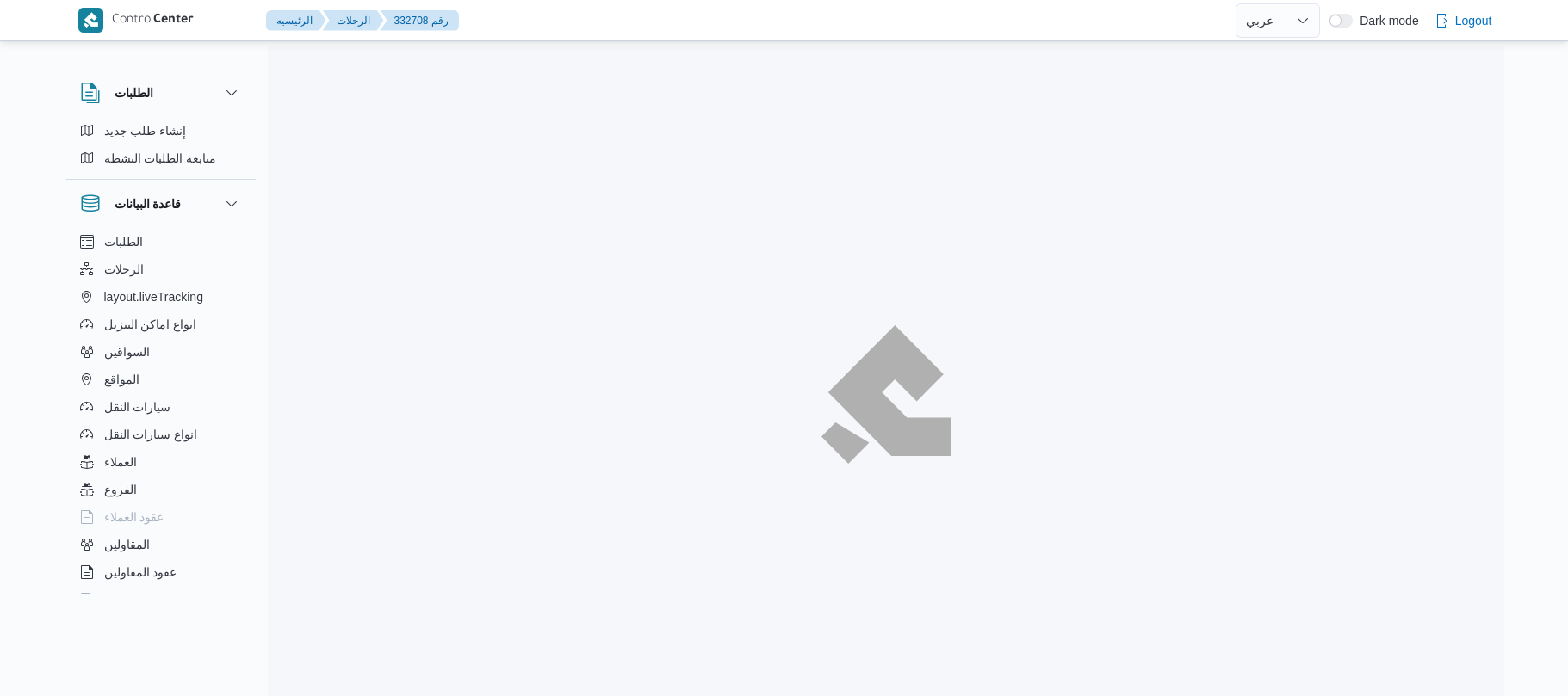
select select "ar"
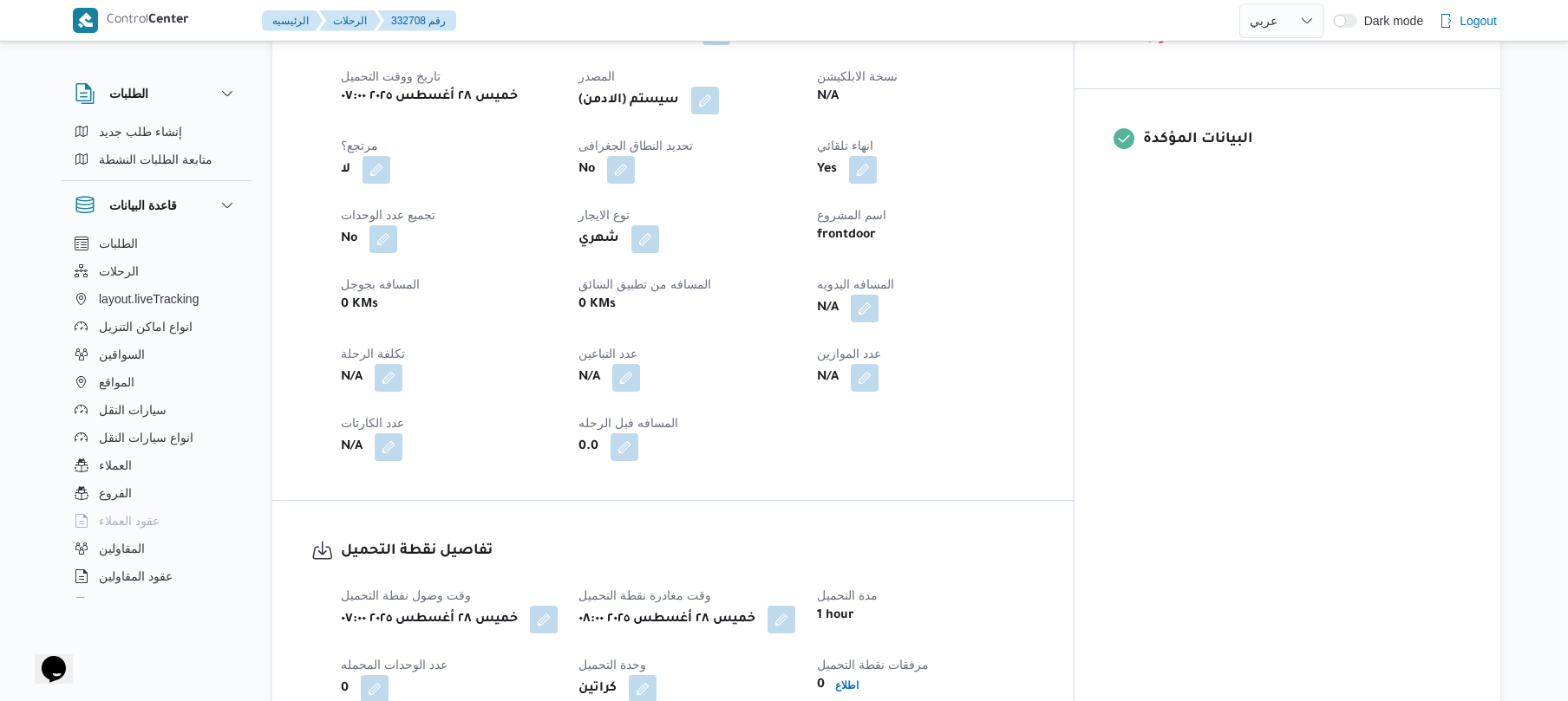
scroll to position [694, 0]
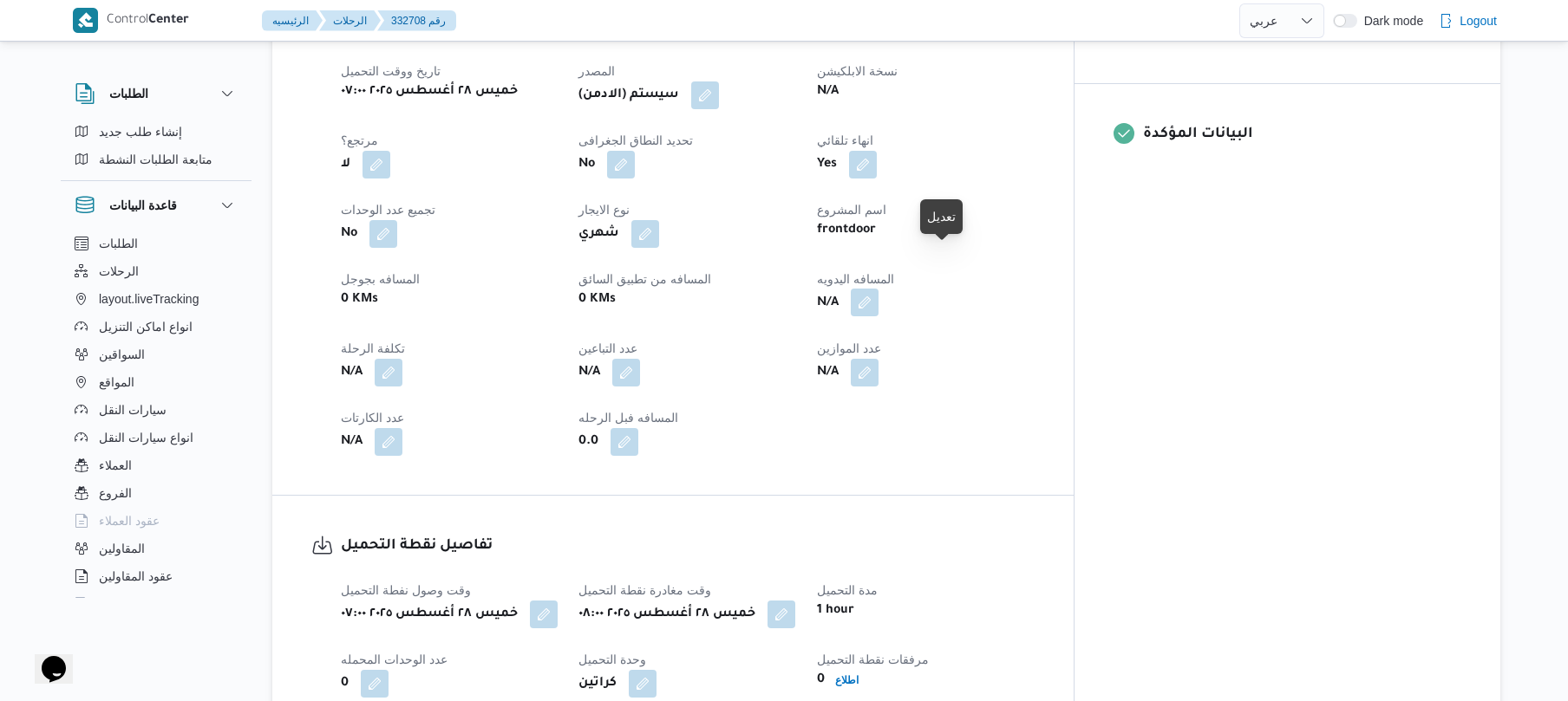
click at [879, 288] on button "button" at bounding box center [865, 302] width 28 height 28
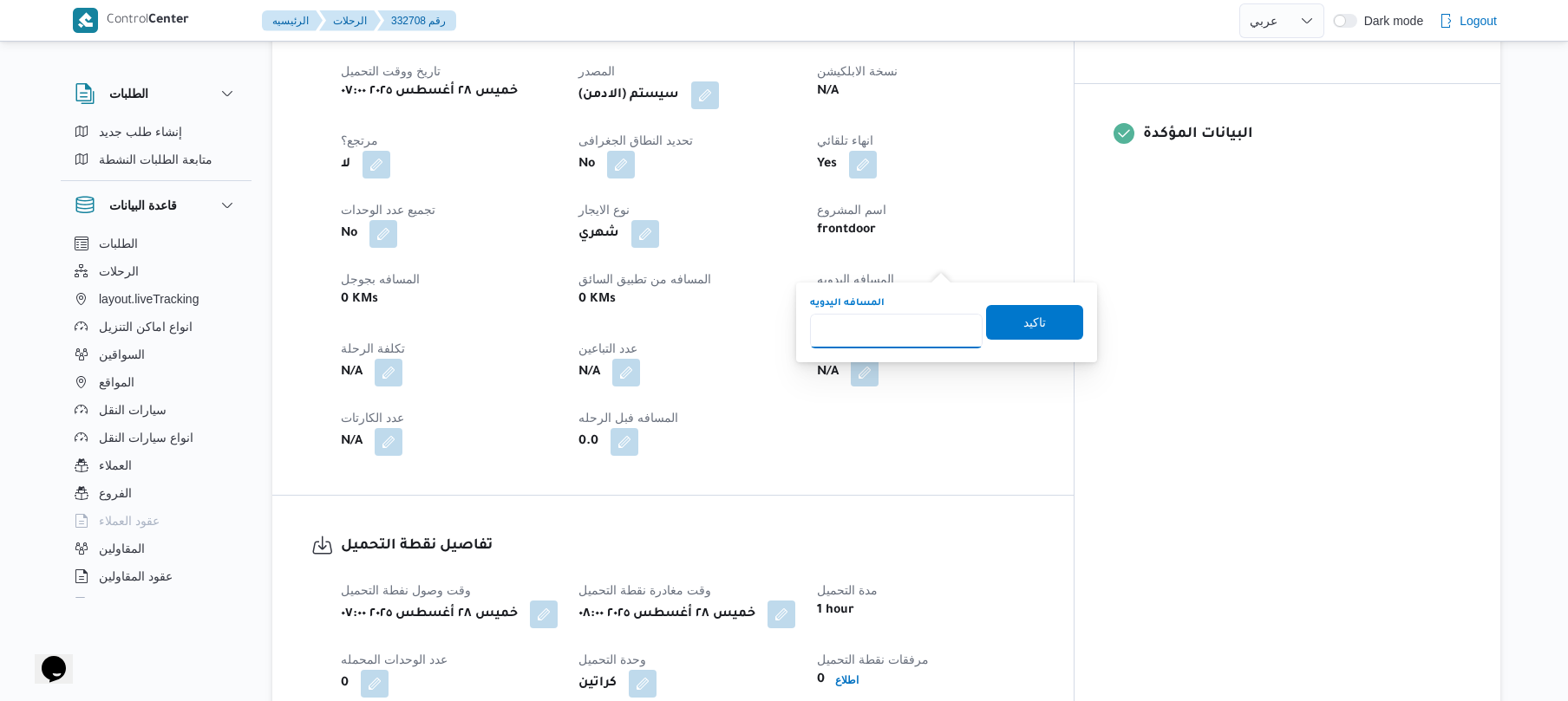
click at [897, 327] on input "المسافه اليدويه" at bounding box center [897, 330] width 173 height 35
type input "120"
click at [1025, 328] on span "تاكيد" at bounding box center [1035, 321] width 22 height 21
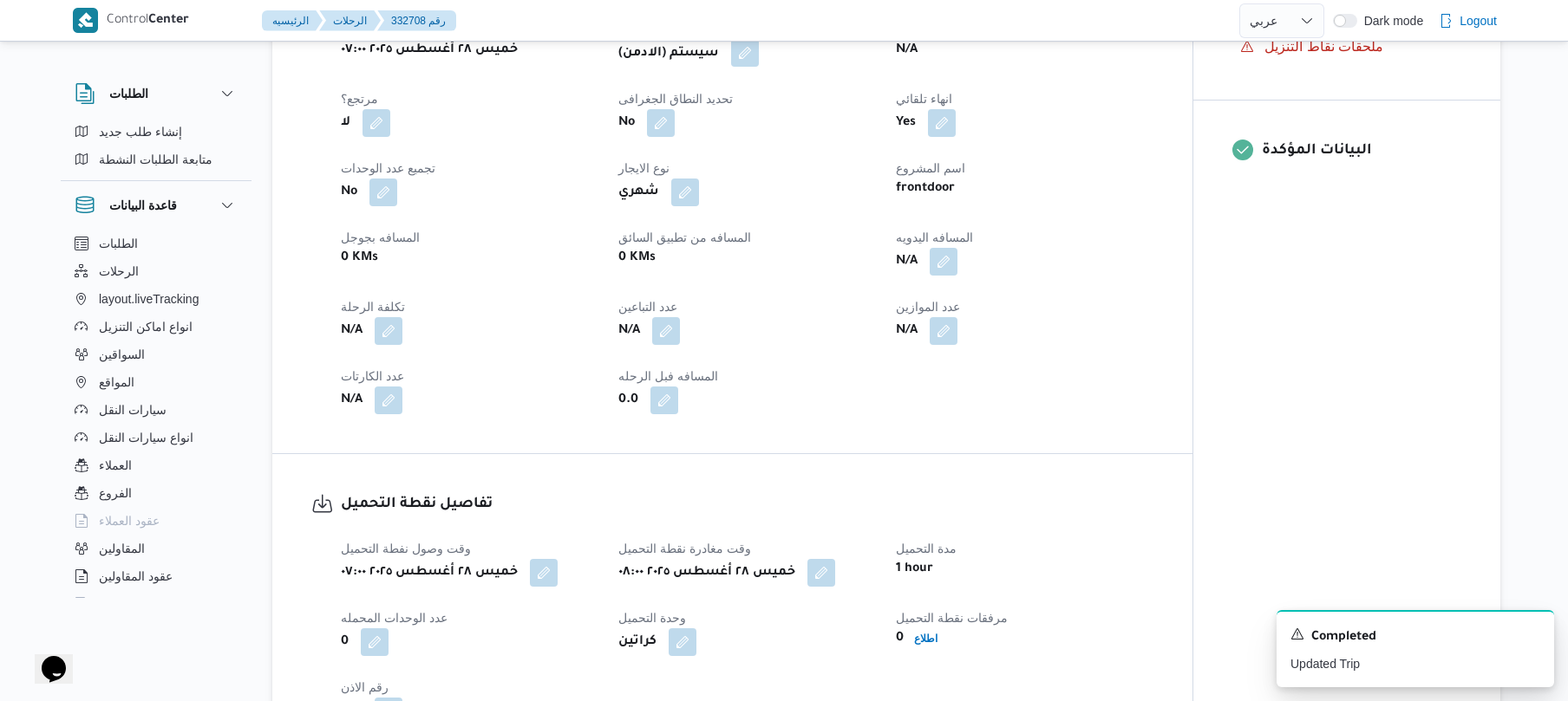
click at [758, 63] on button "button" at bounding box center [745, 53] width 28 height 28
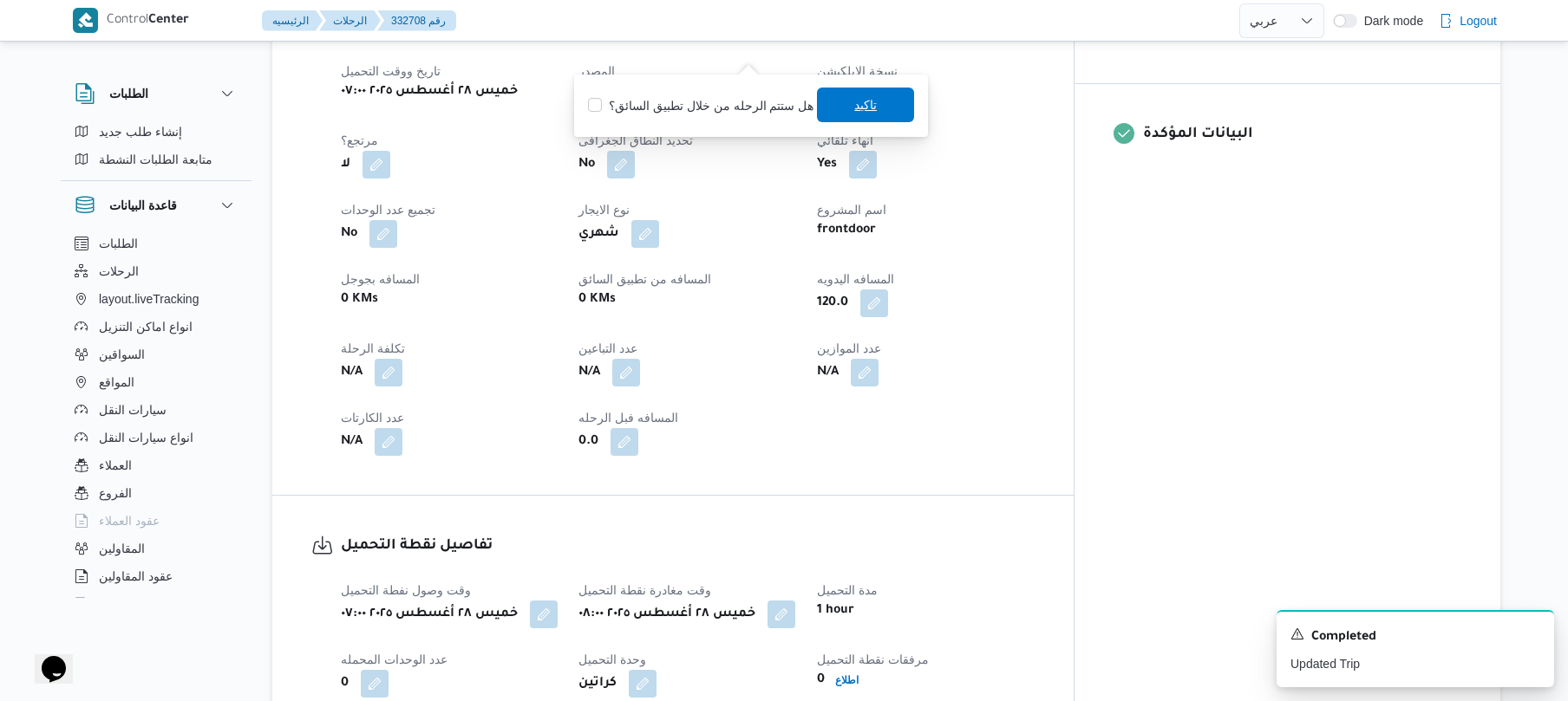
click at [855, 109] on span "تاكيد" at bounding box center [866, 105] width 22 height 21
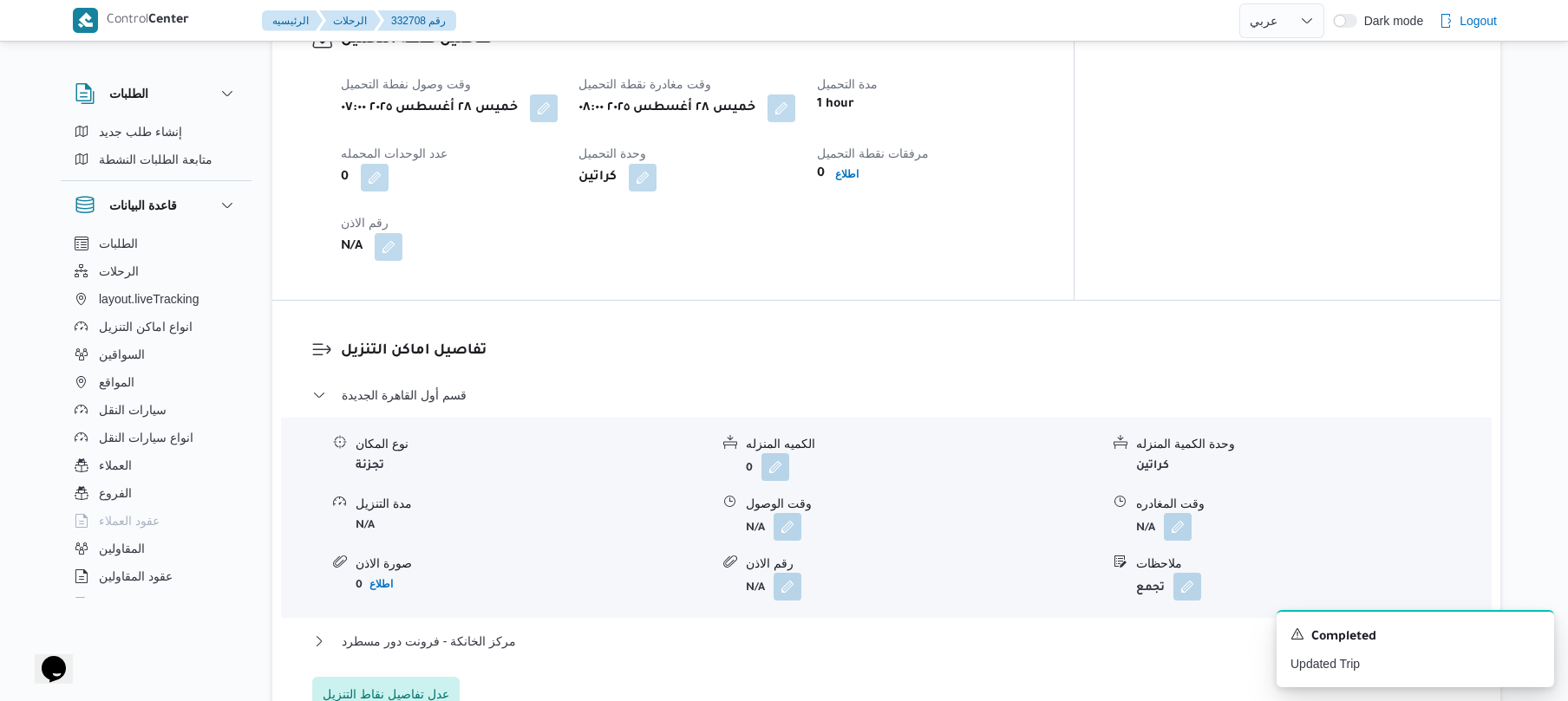
scroll to position [1201, 0]
click at [788, 511] on button "button" at bounding box center [788, 525] width 28 height 28
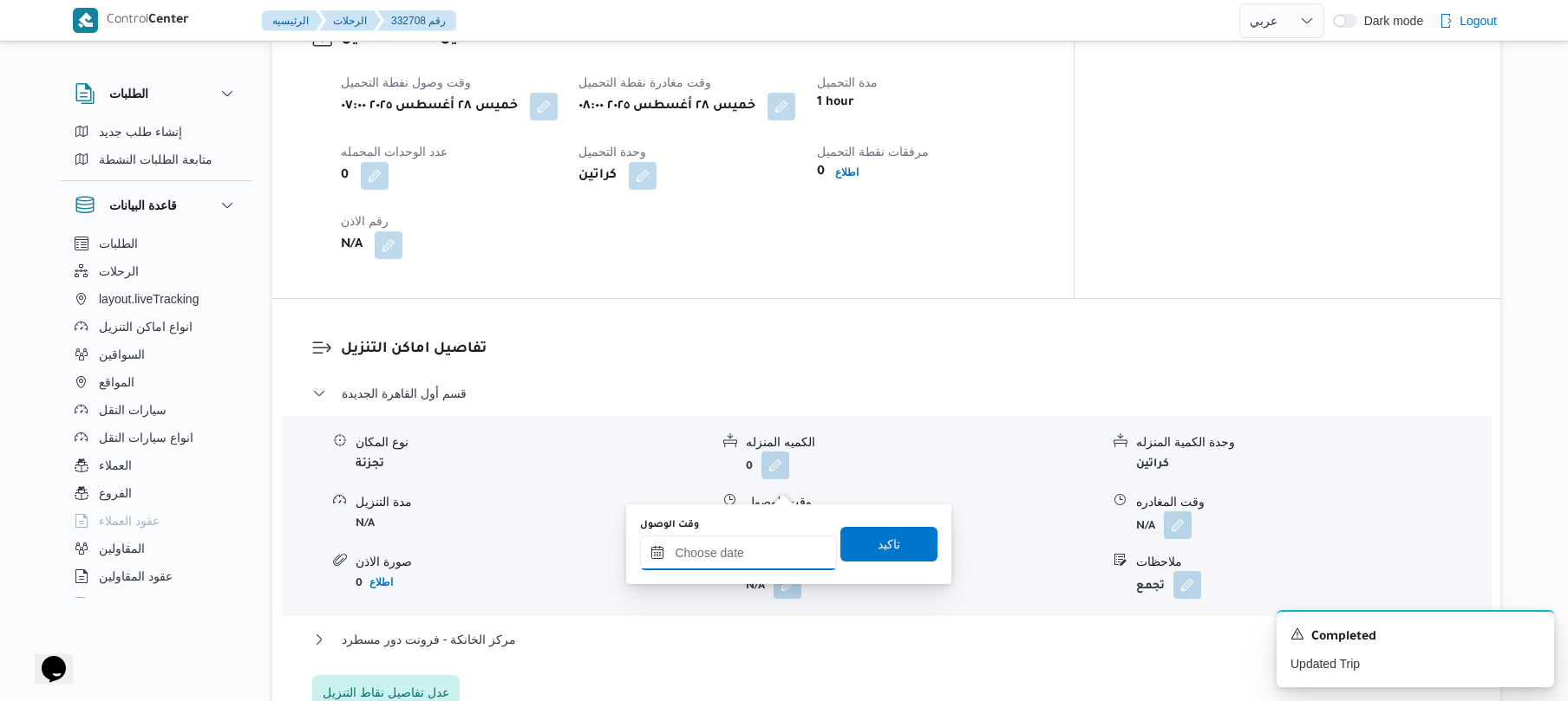
click at [740, 560] on input "وقت الوصول" at bounding box center [738, 553] width 197 height 35
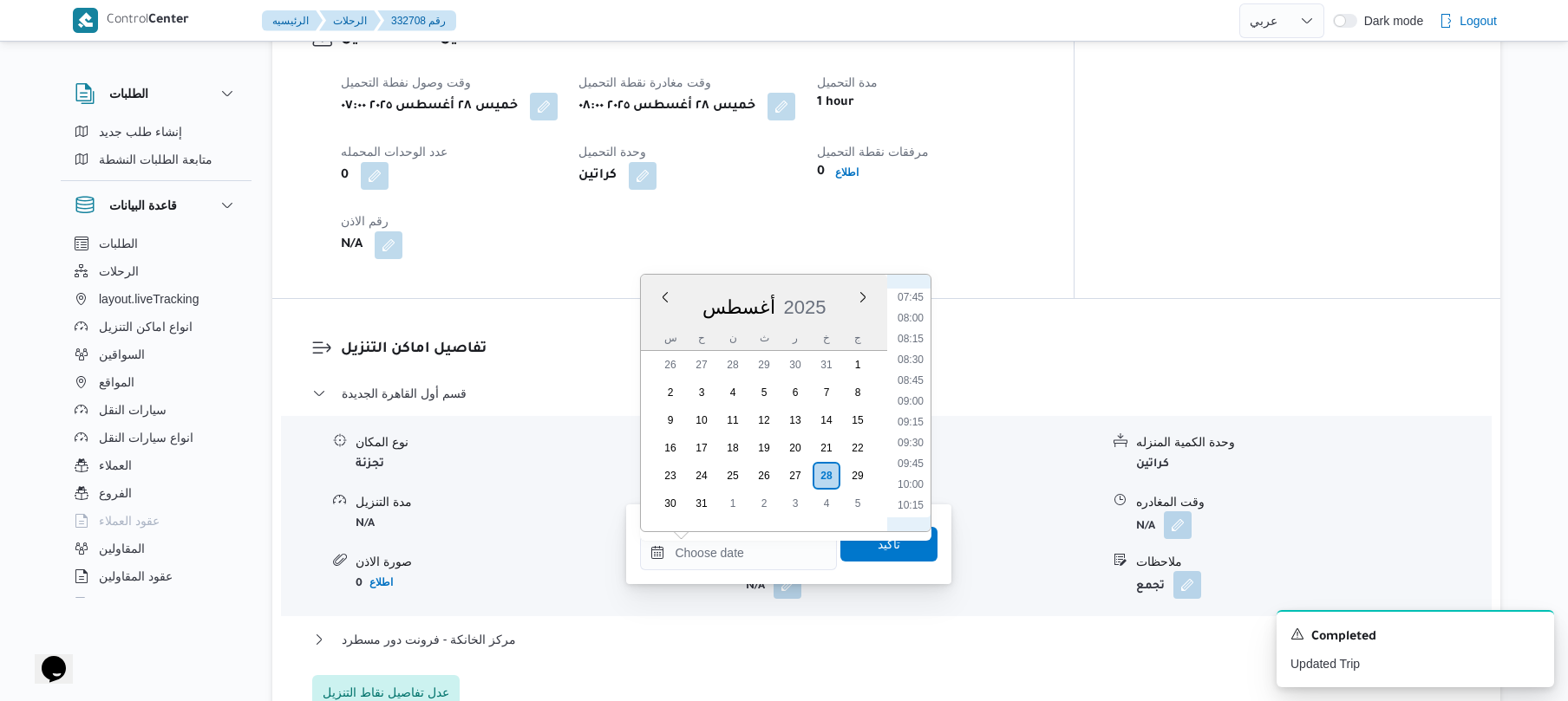
scroll to position [604, 0]
click at [917, 416] on li "08:45" at bounding box center [911, 421] width 40 height 18
type input "[DATE] ٠٨:٤٥"
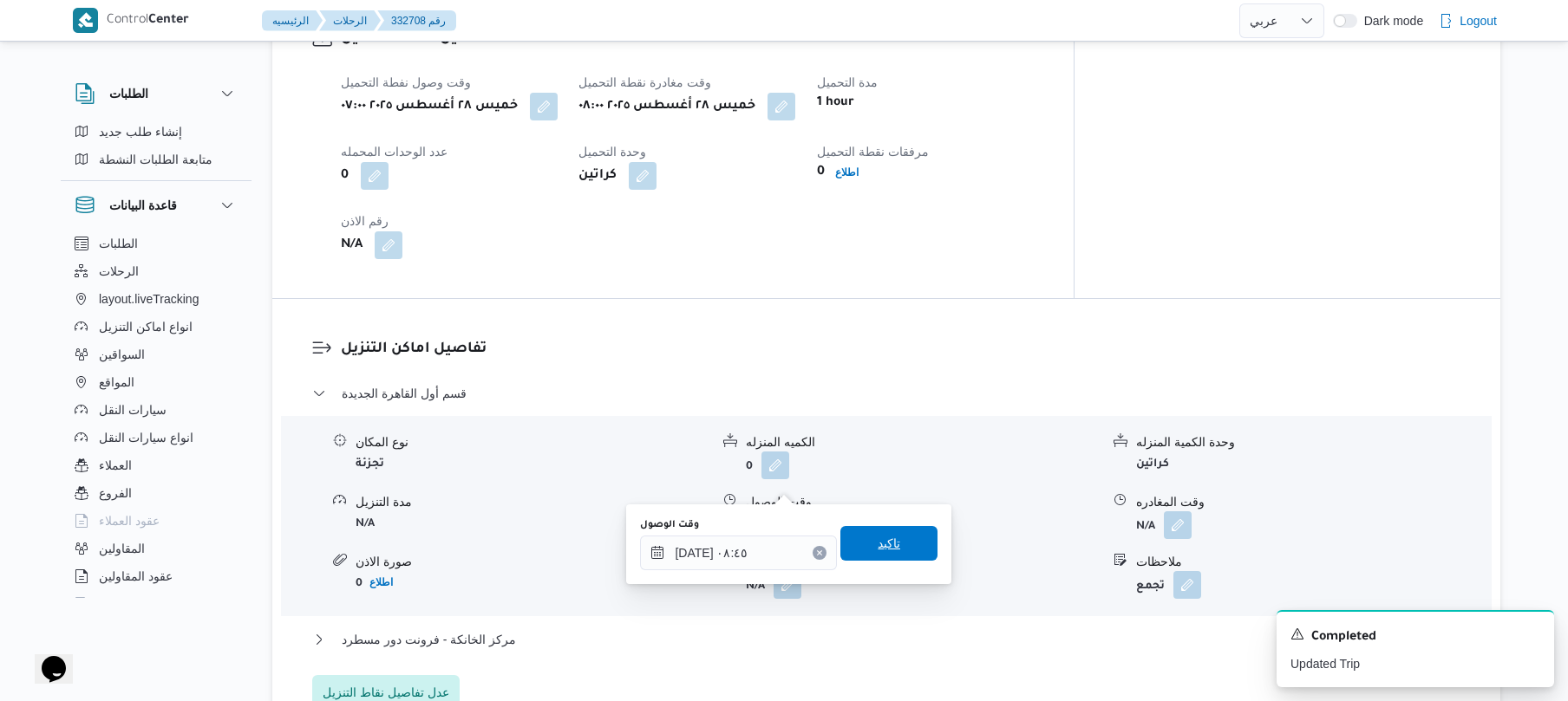
click at [878, 542] on span "تاكيد" at bounding box center [889, 543] width 22 height 21
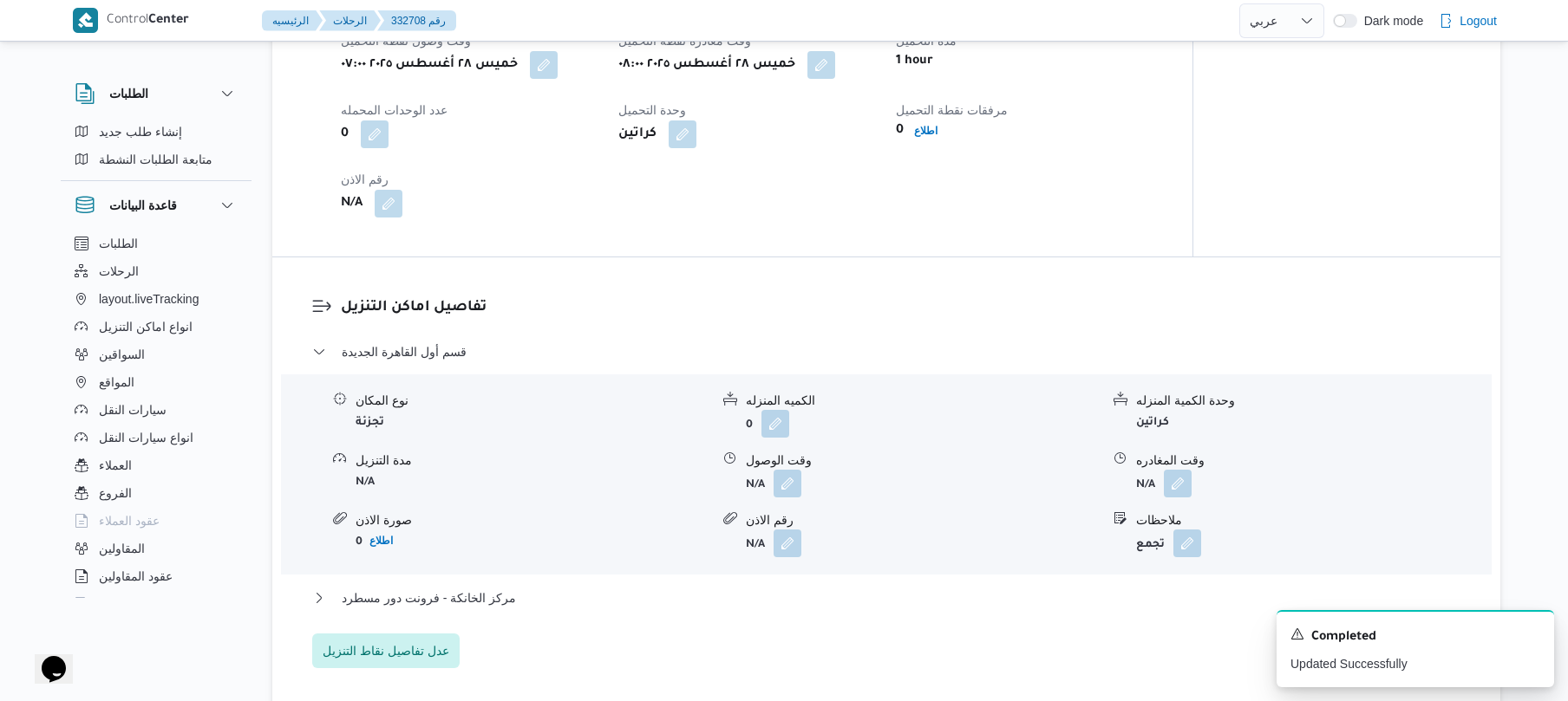
click at [806, 608] on div "مركز الخانكة - فرونت دور مسطرد" at bounding box center [886, 604] width 1150 height 33
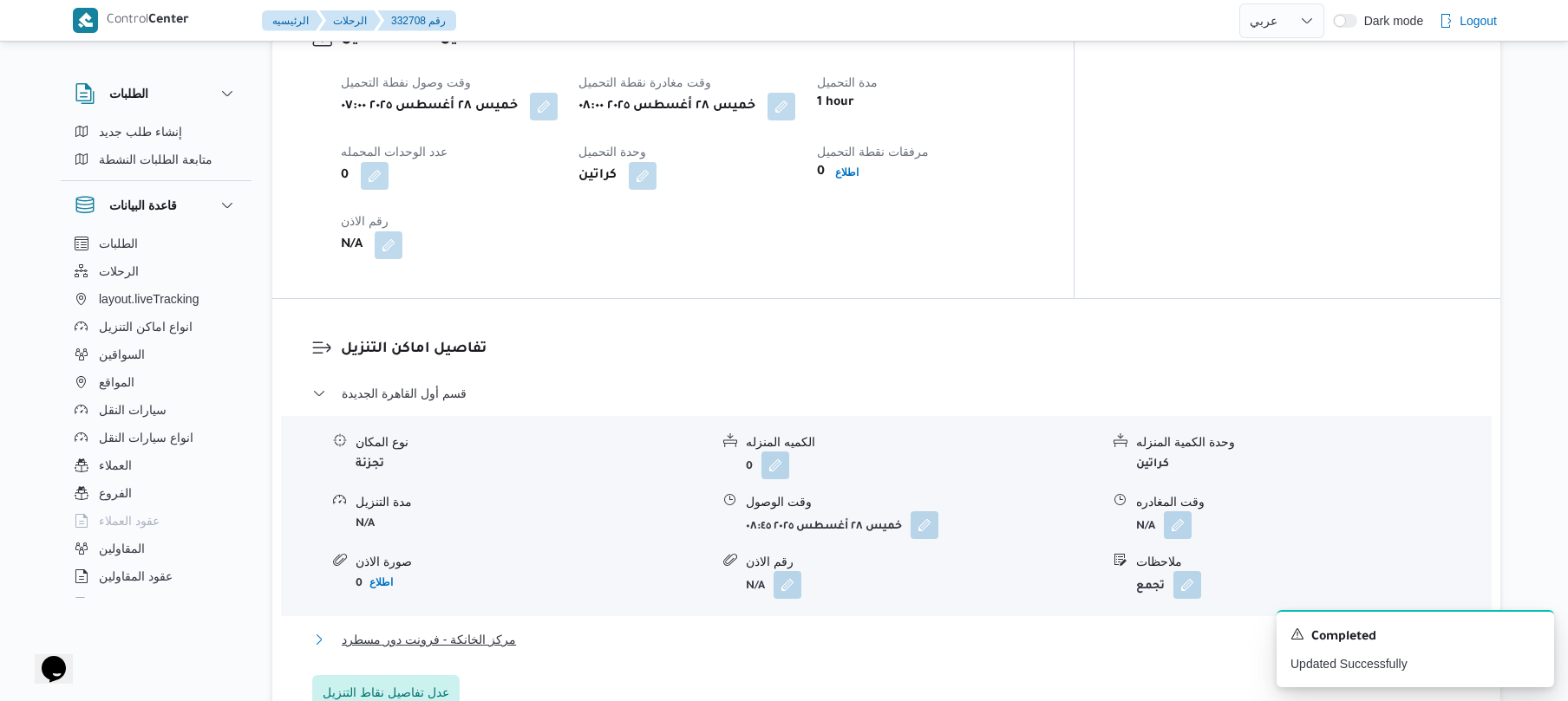
click at [821, 629] on button "مركز الخانكة - فرونت دور مسطرد" at bounding box center [886, 639] width 1150 height 21
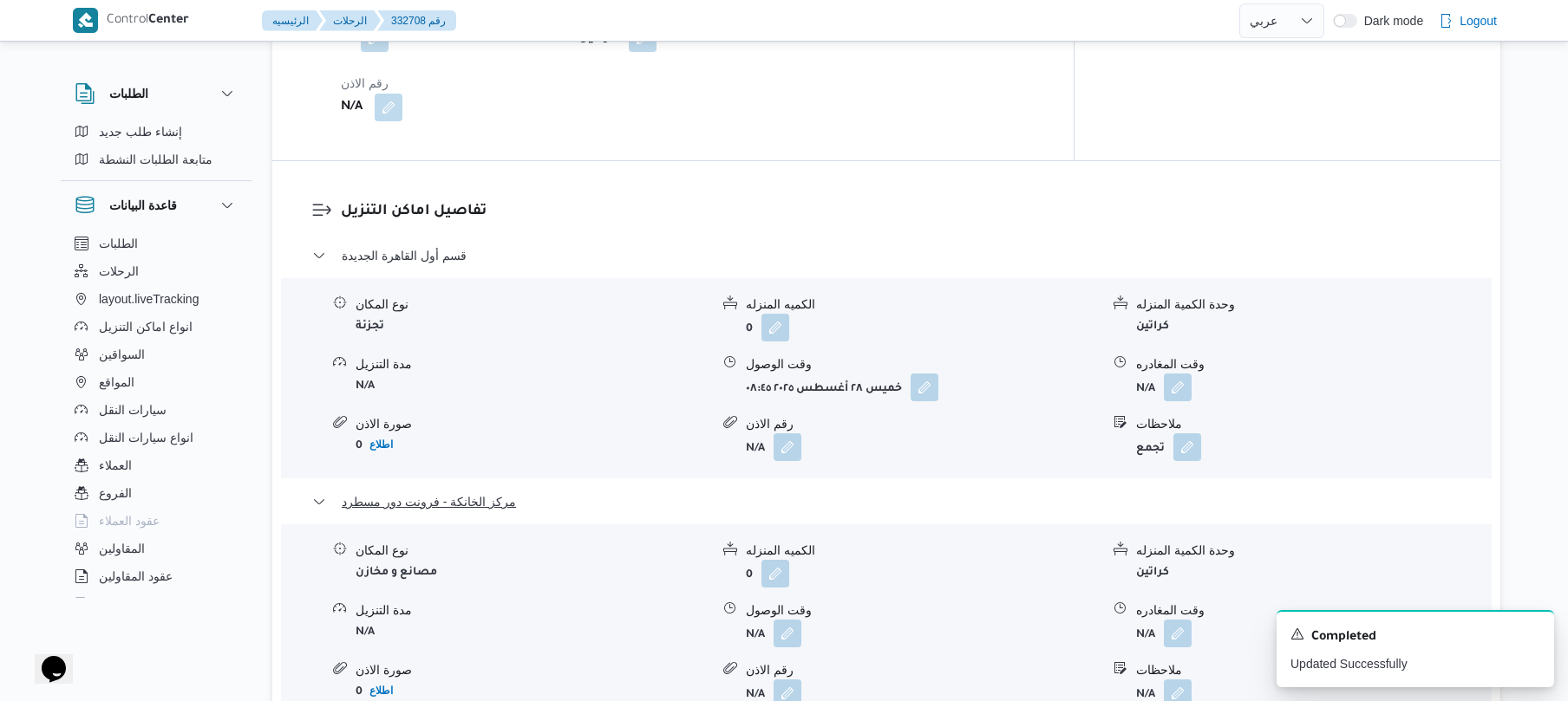
scroll to position [1664, 0]
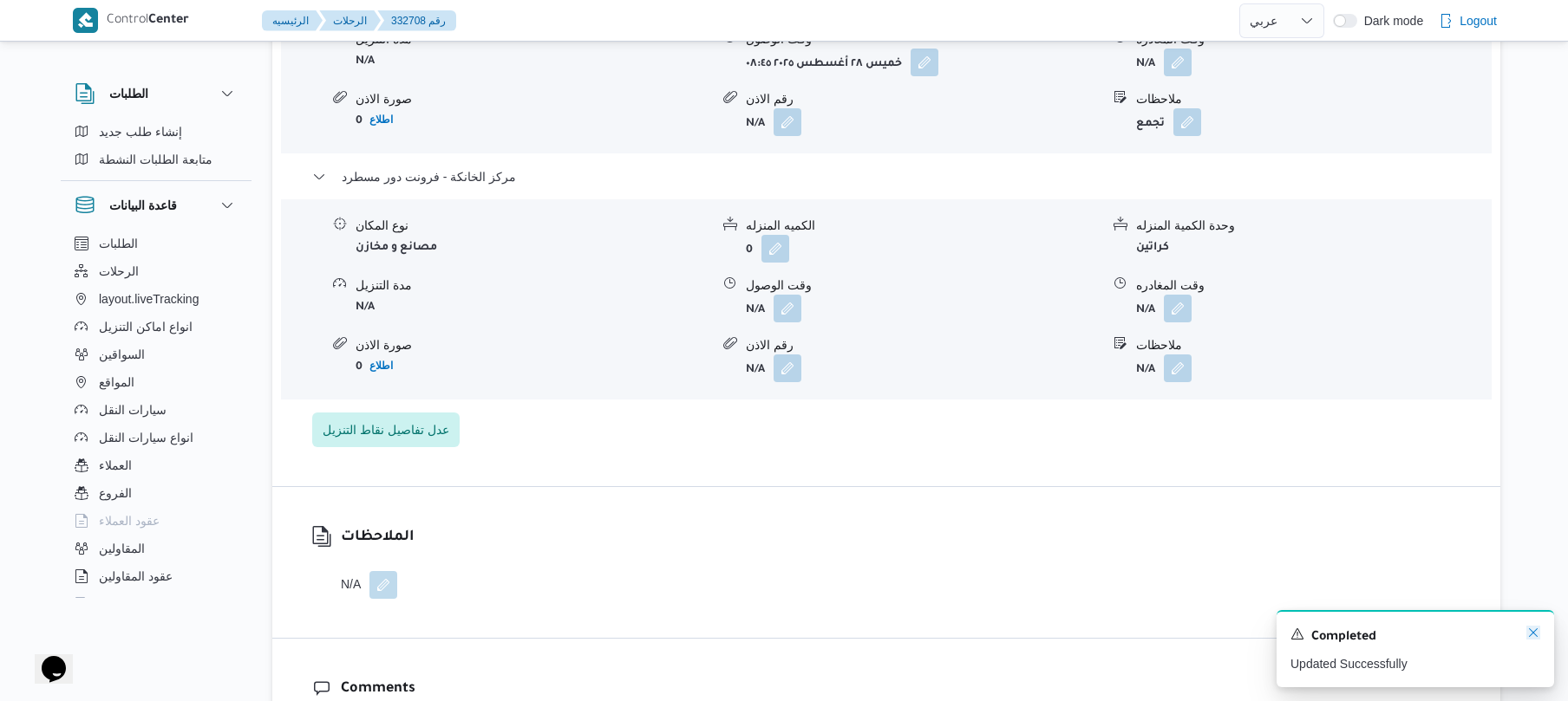
click at [1530, 629] on icon "Dismiss toast" at bounding box center [1533, 633] width 14 height 14
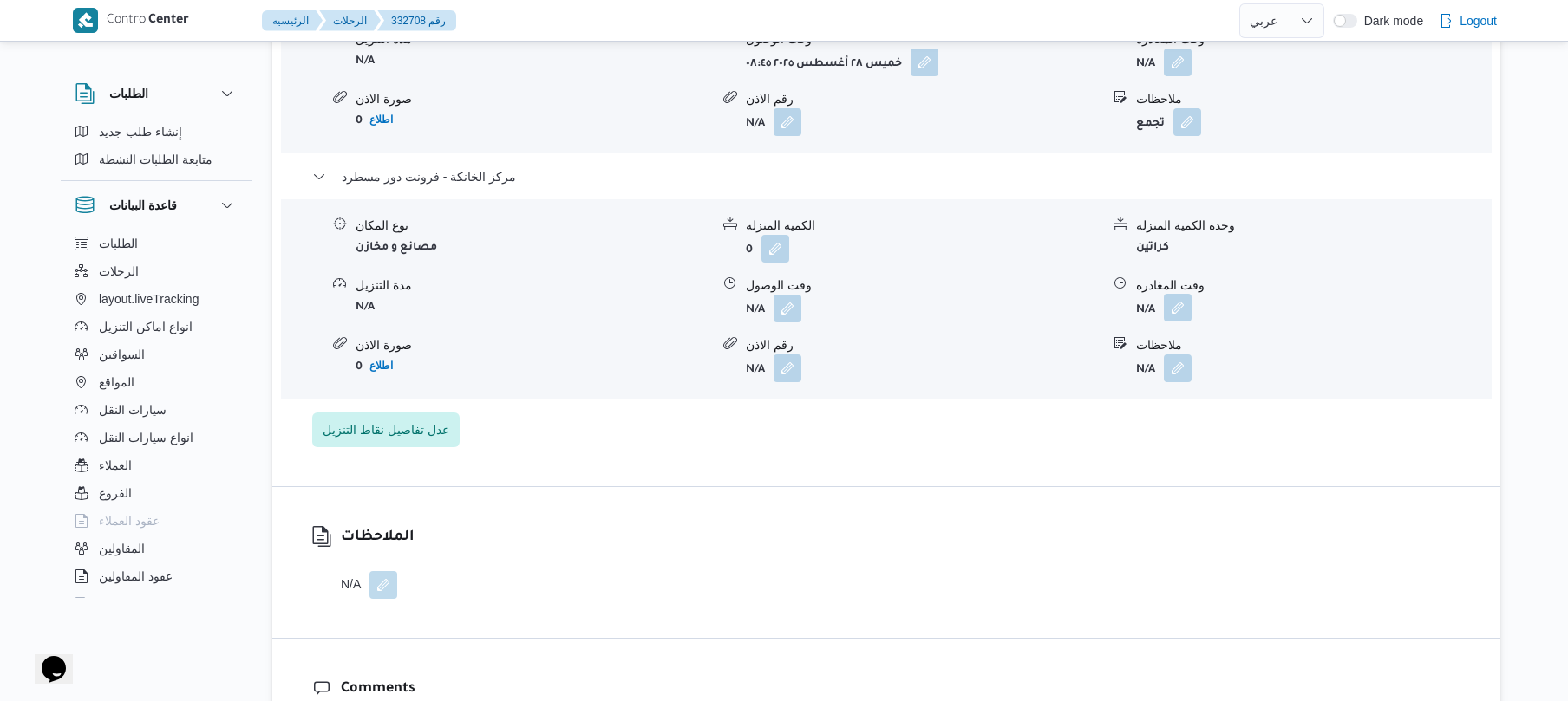
click at [1177, 294] on button "button" at bounding box center [1178, 308] width 28 height 28
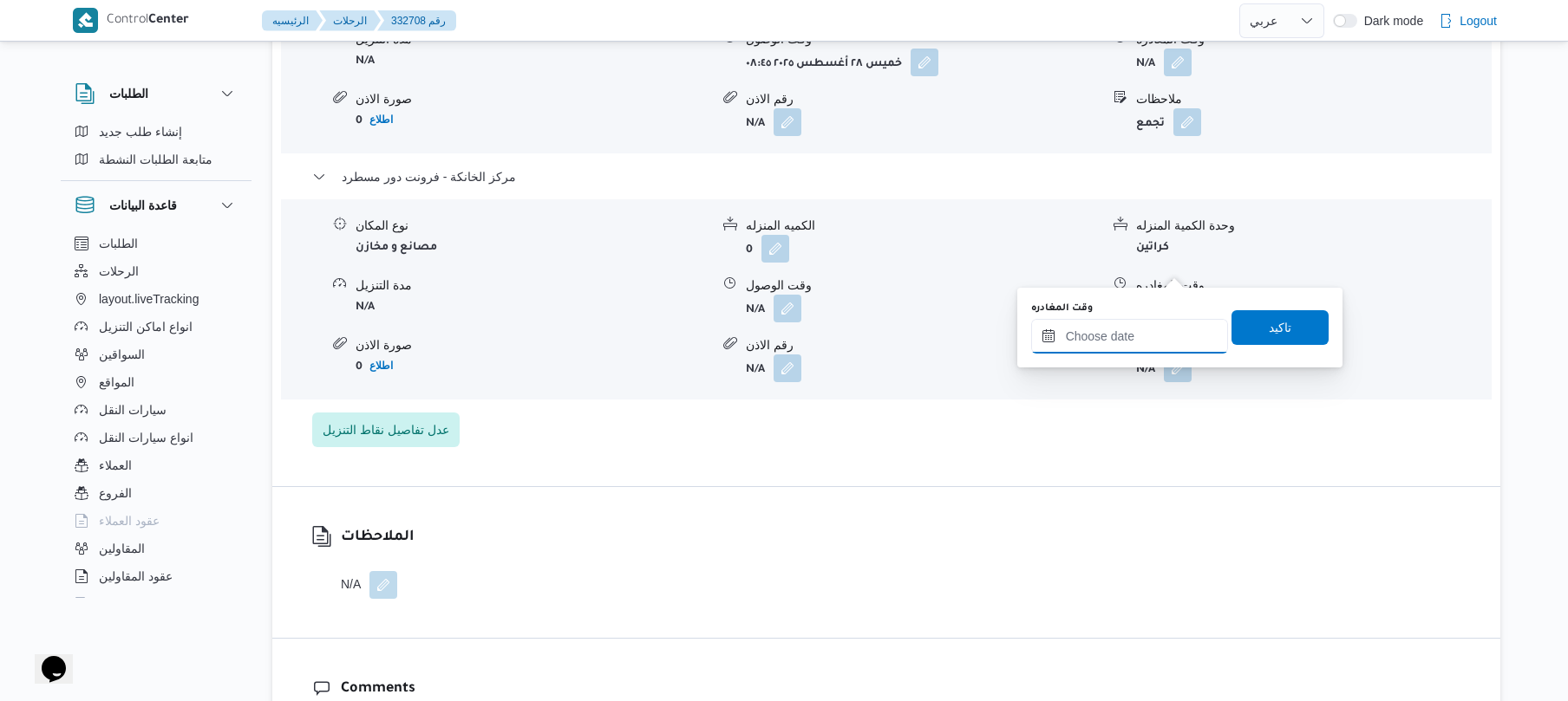
click at [1135, 344] on input "وقت المغادره" at bounding box center [1129, 336] width 197 height 35
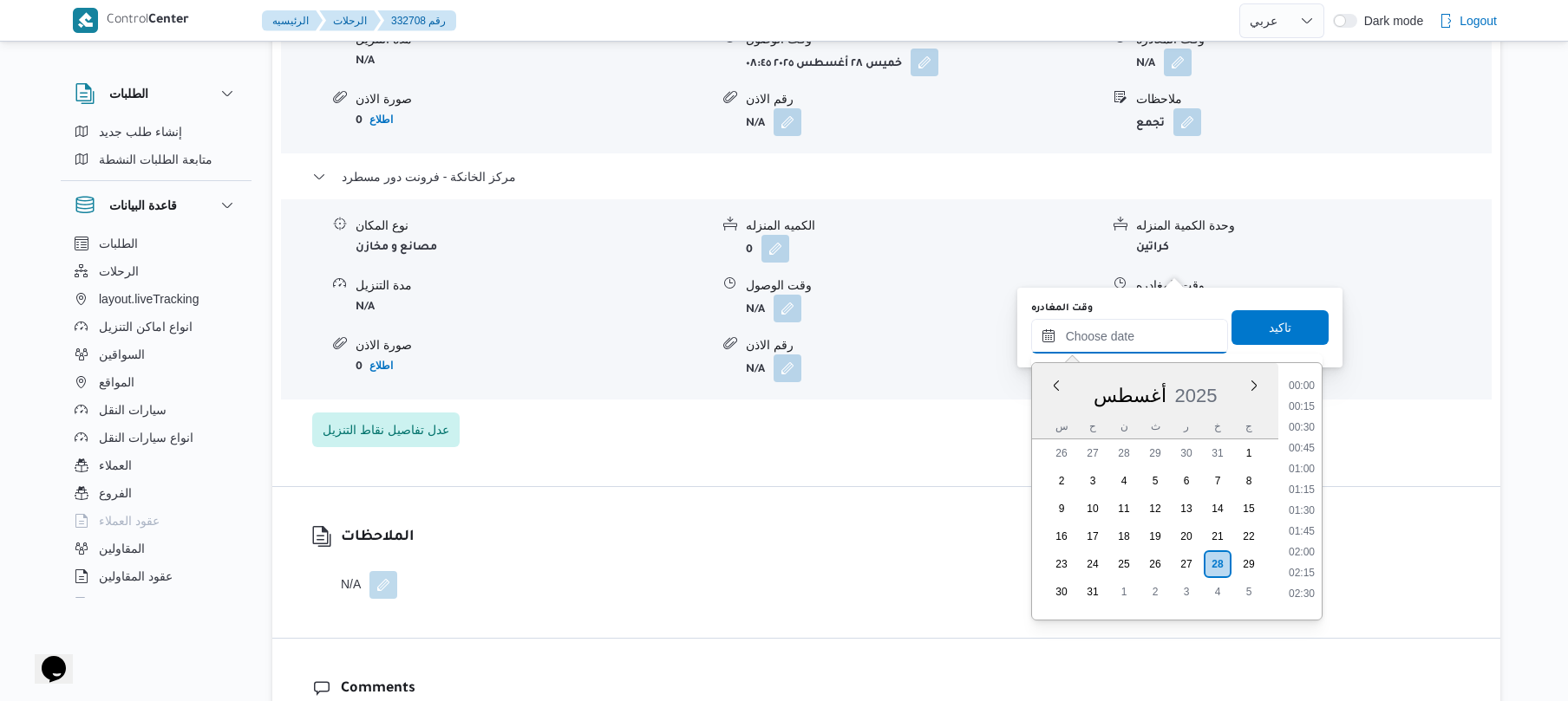
scroll to position [1381, 0]
click at [1306, 438] on li "17:15" at bounding box center [1302, 441] width 40 height 18
type input "[DATE] ١٧:١٥"
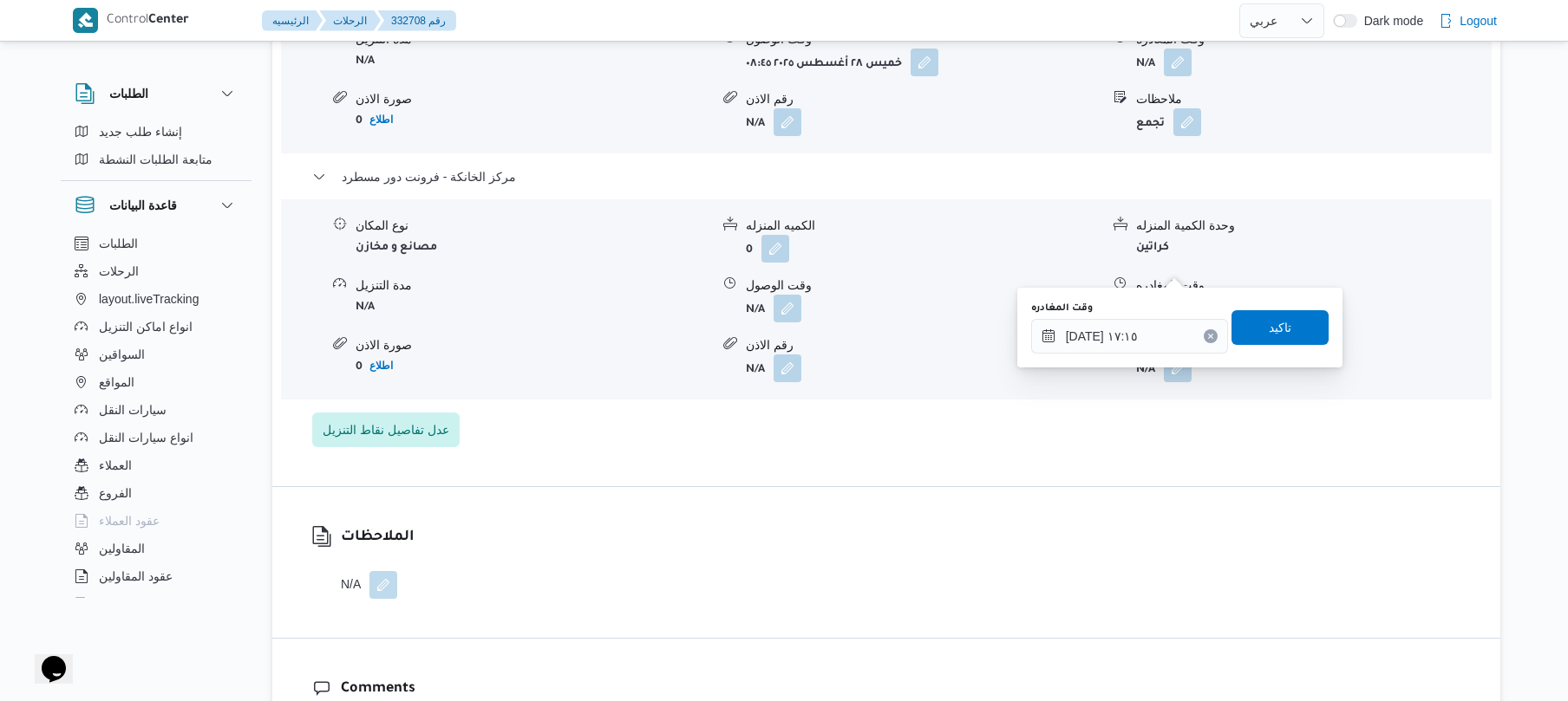
click at [1151, 487] on div "الملاحظات N/A" at bounding box center [886, 563] width 1228 height 151
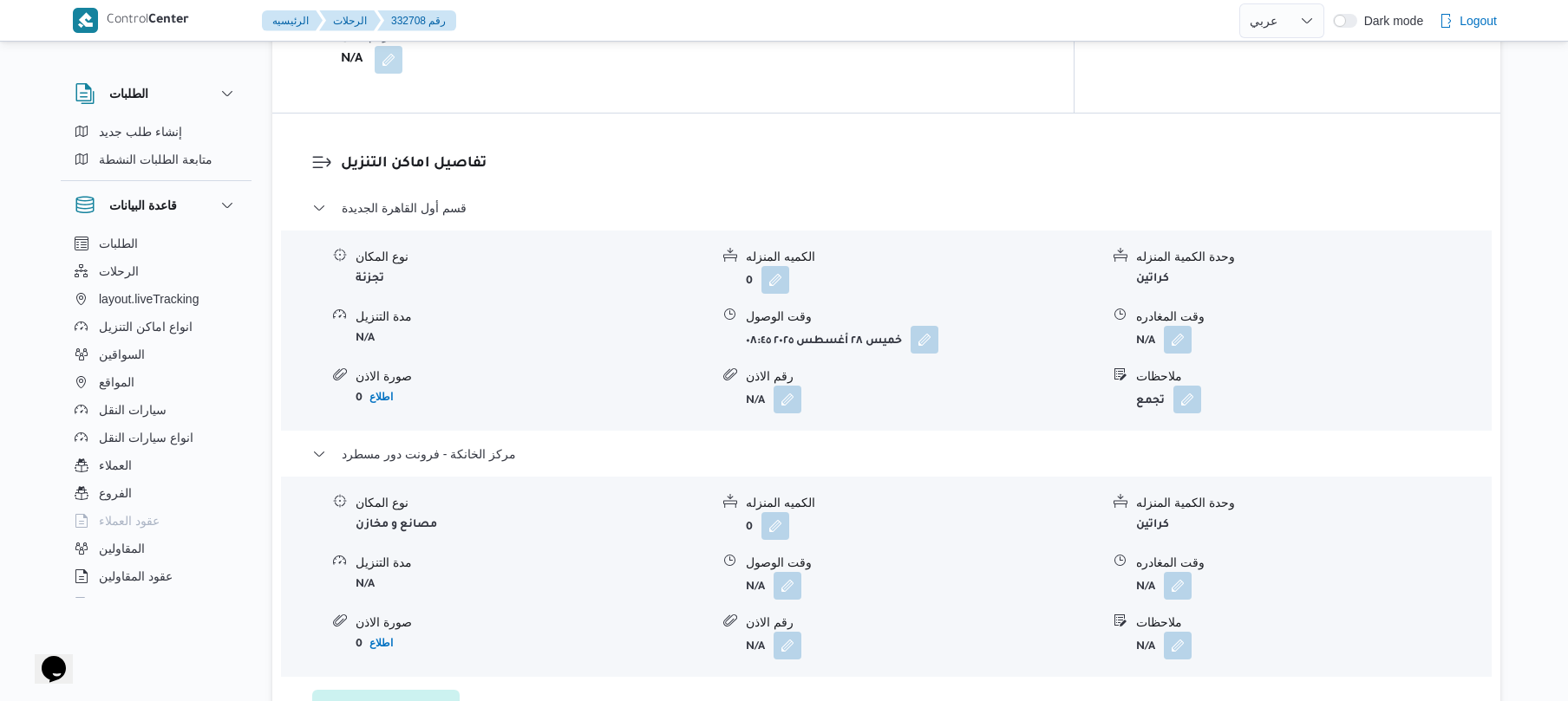
scroll to position [1526, 0]
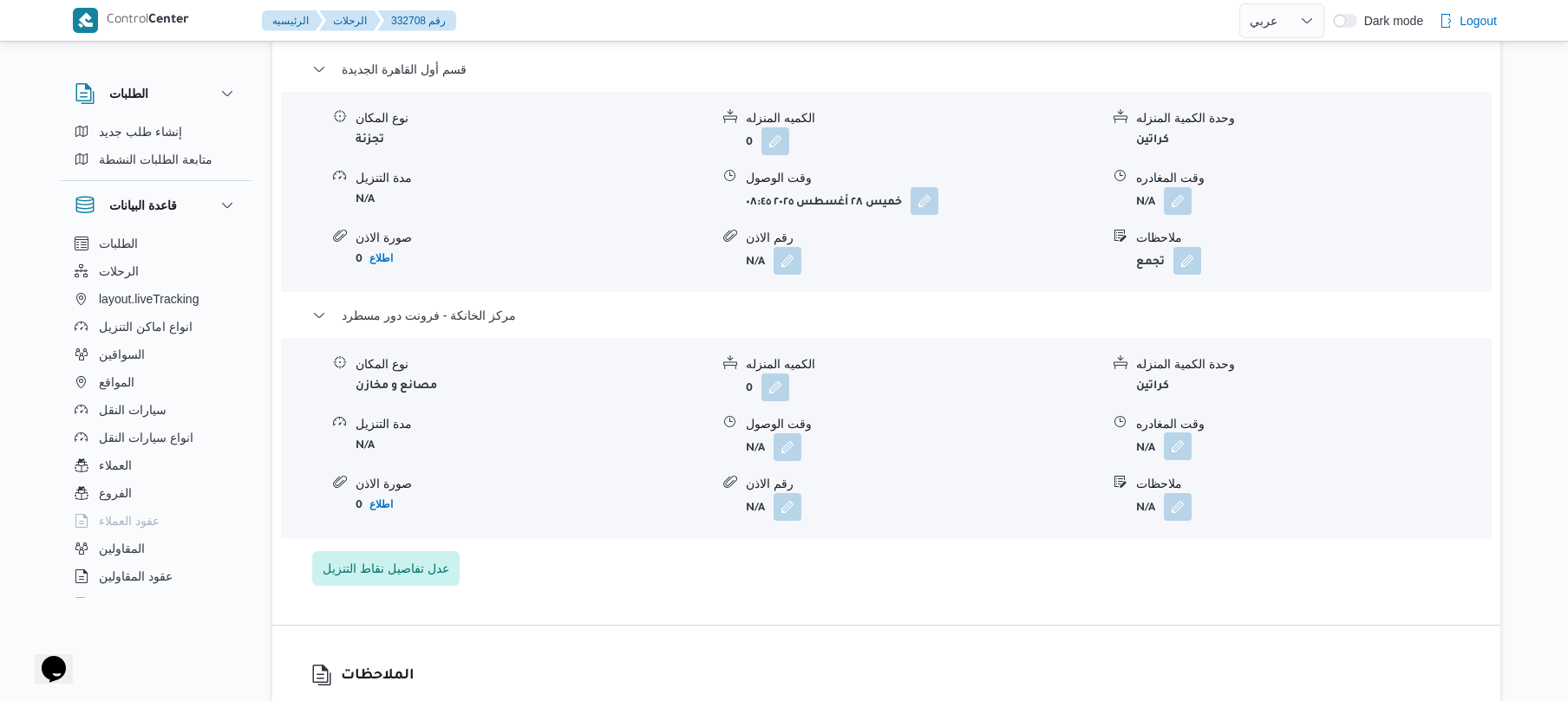
click at [1181, 432] on button "button" at bounding box center [1178, 446] width 28 height 28
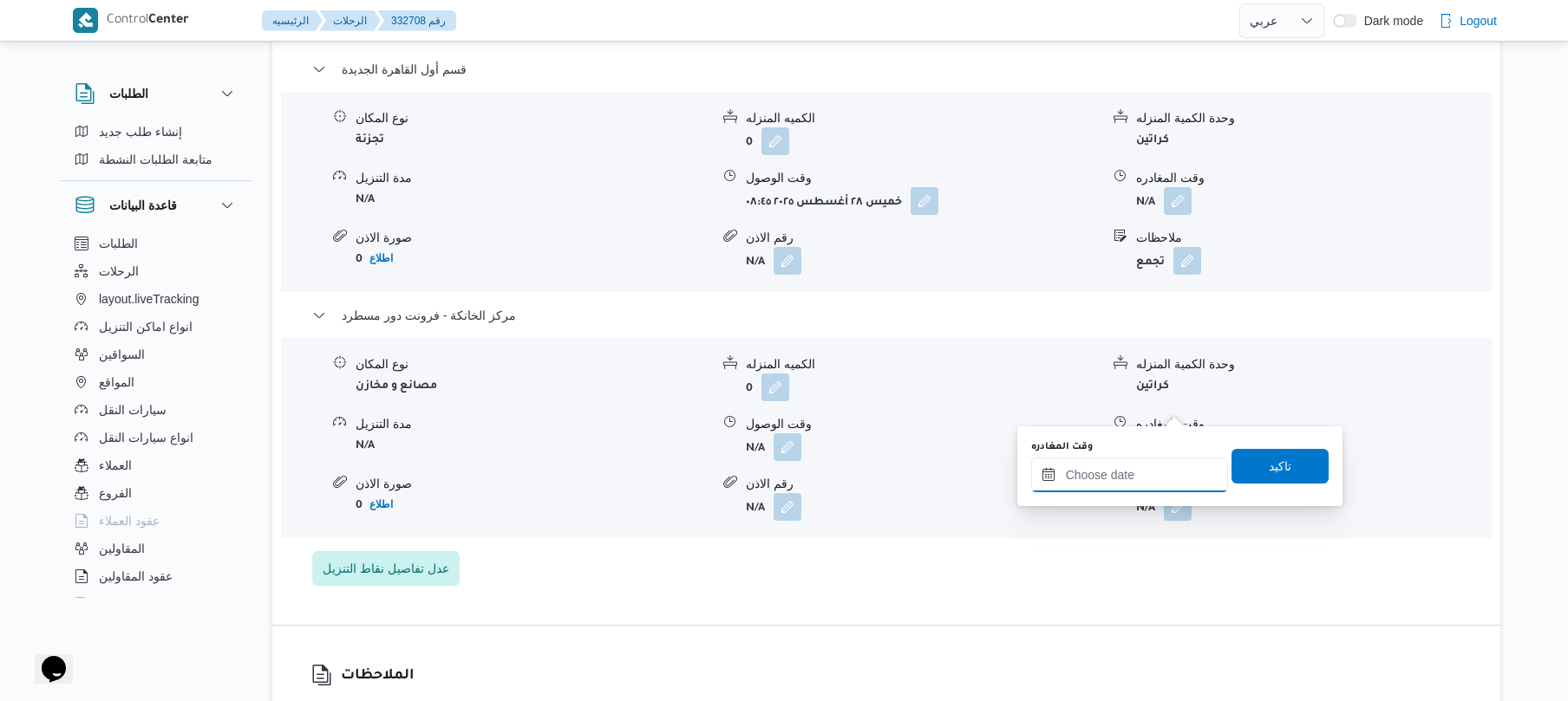
click at [1129, 461] on div at bounding box center [1129, 474] width 197 height 35
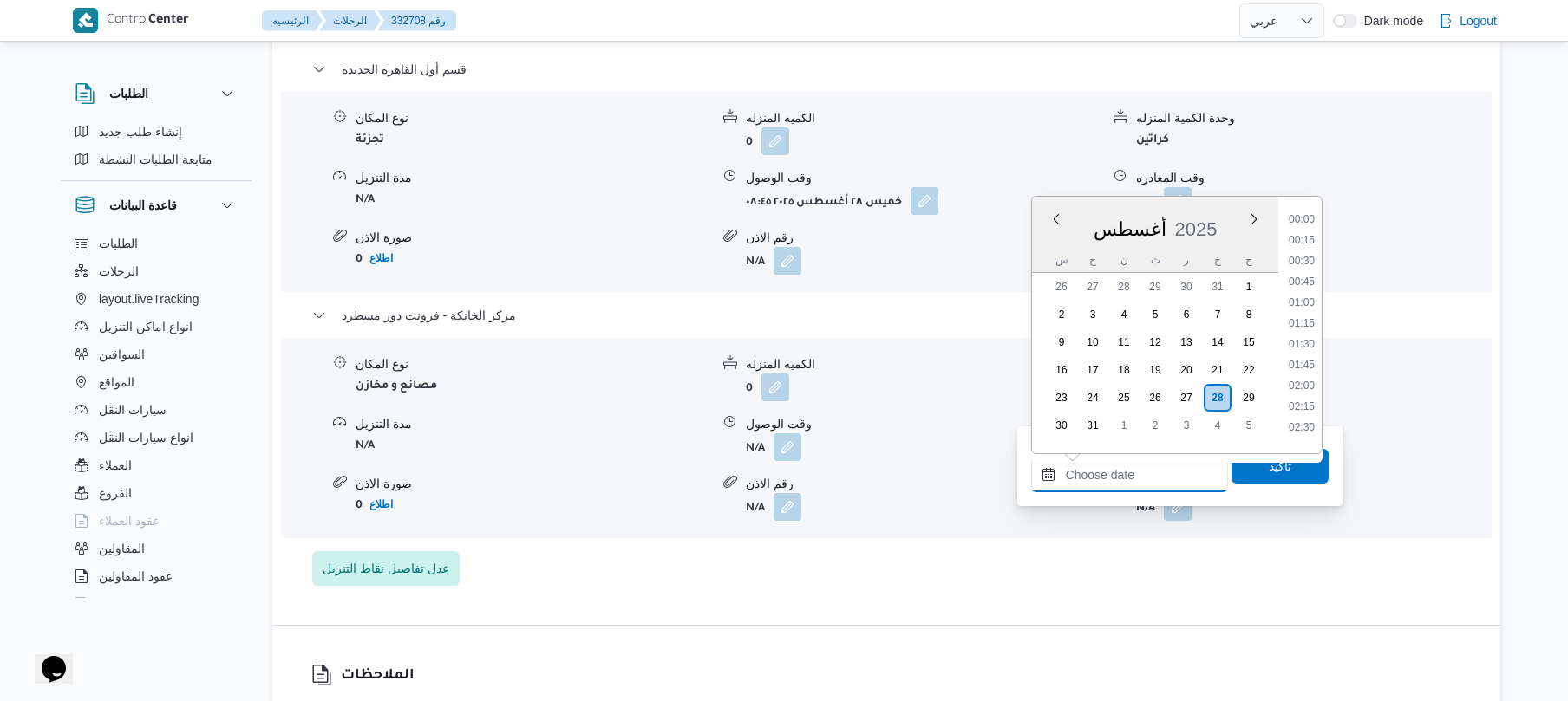
scroll to position [1381, 0]
click at [1303, 274] on li "17:15" at bounding box center [1302, 273] width 40 height 18
type input "[DATE] ١٧:١٥"
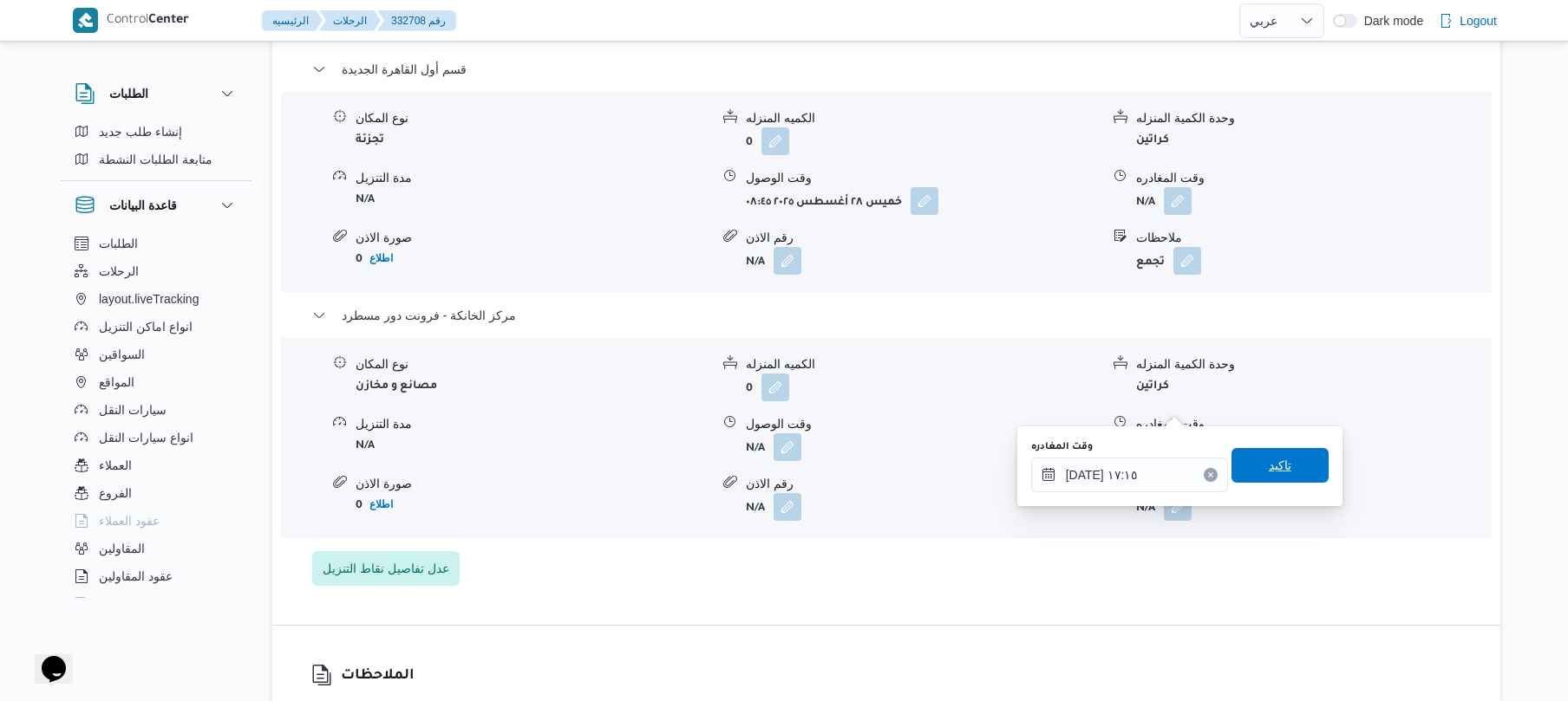
click at [1269, 466] on span "تاكيد" at bounding box center [1280, 466] width 22 height 21
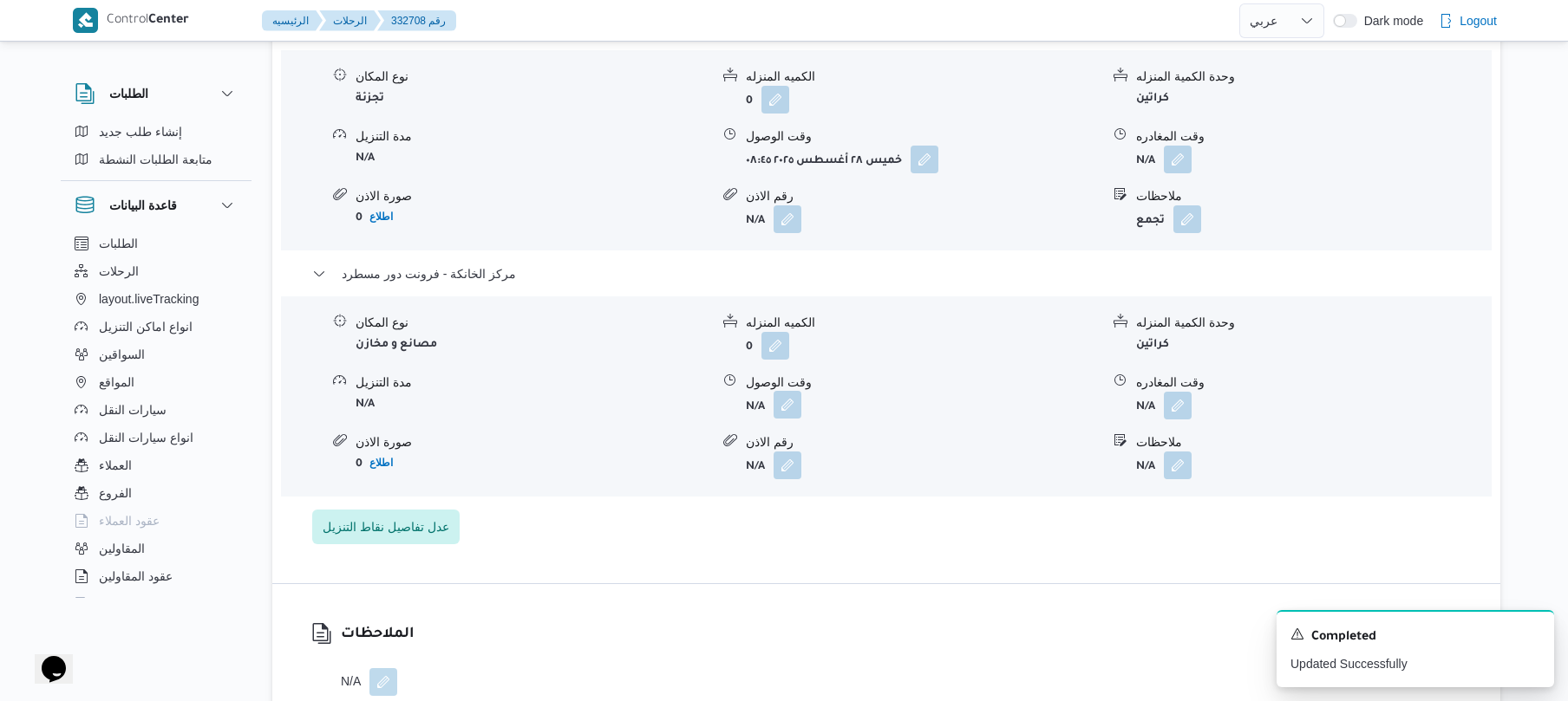
click at [791, 409] on button "button" at bounding box center [788, 405] width 28 height 28
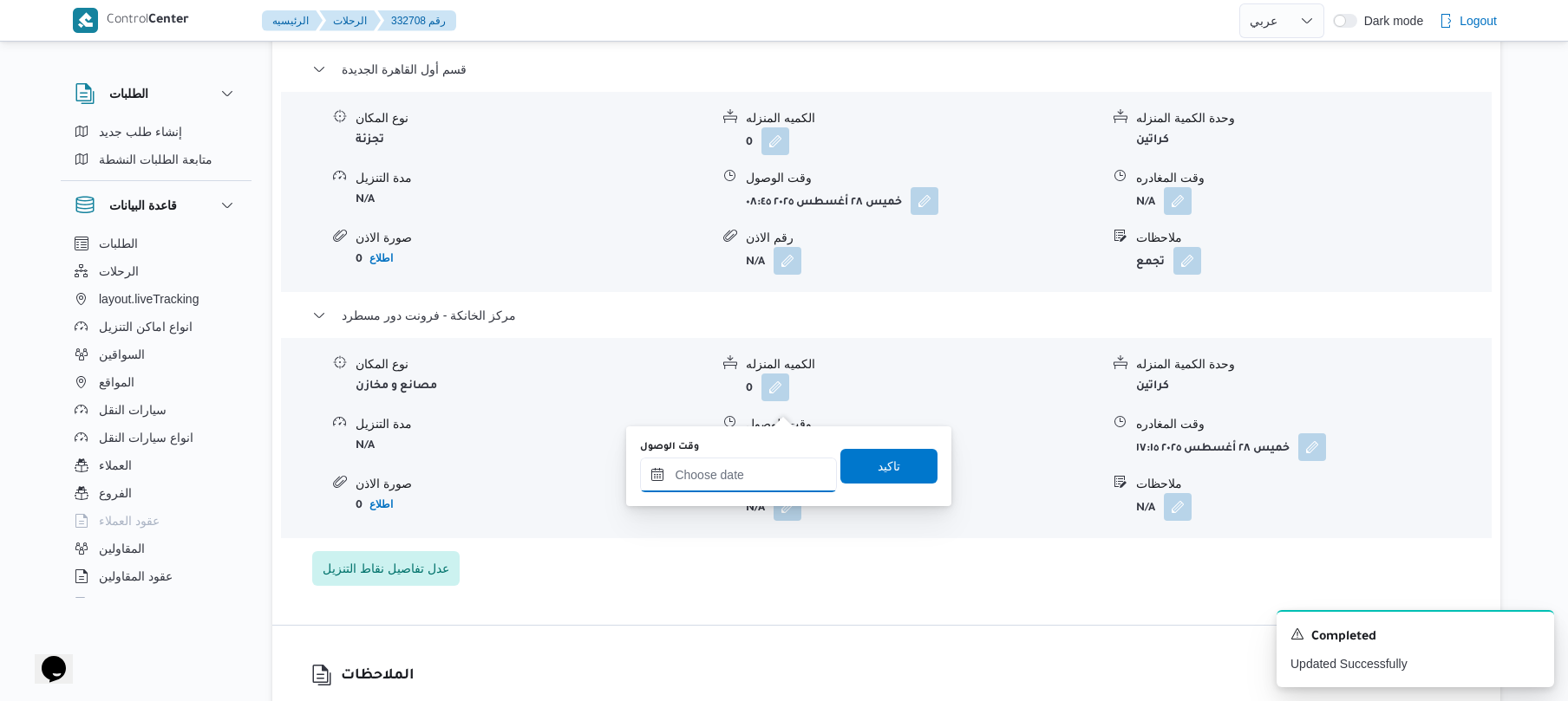
click at [755, 470] on input "وقت الوصول" at bounding box center [738, 474] width 197 height 35
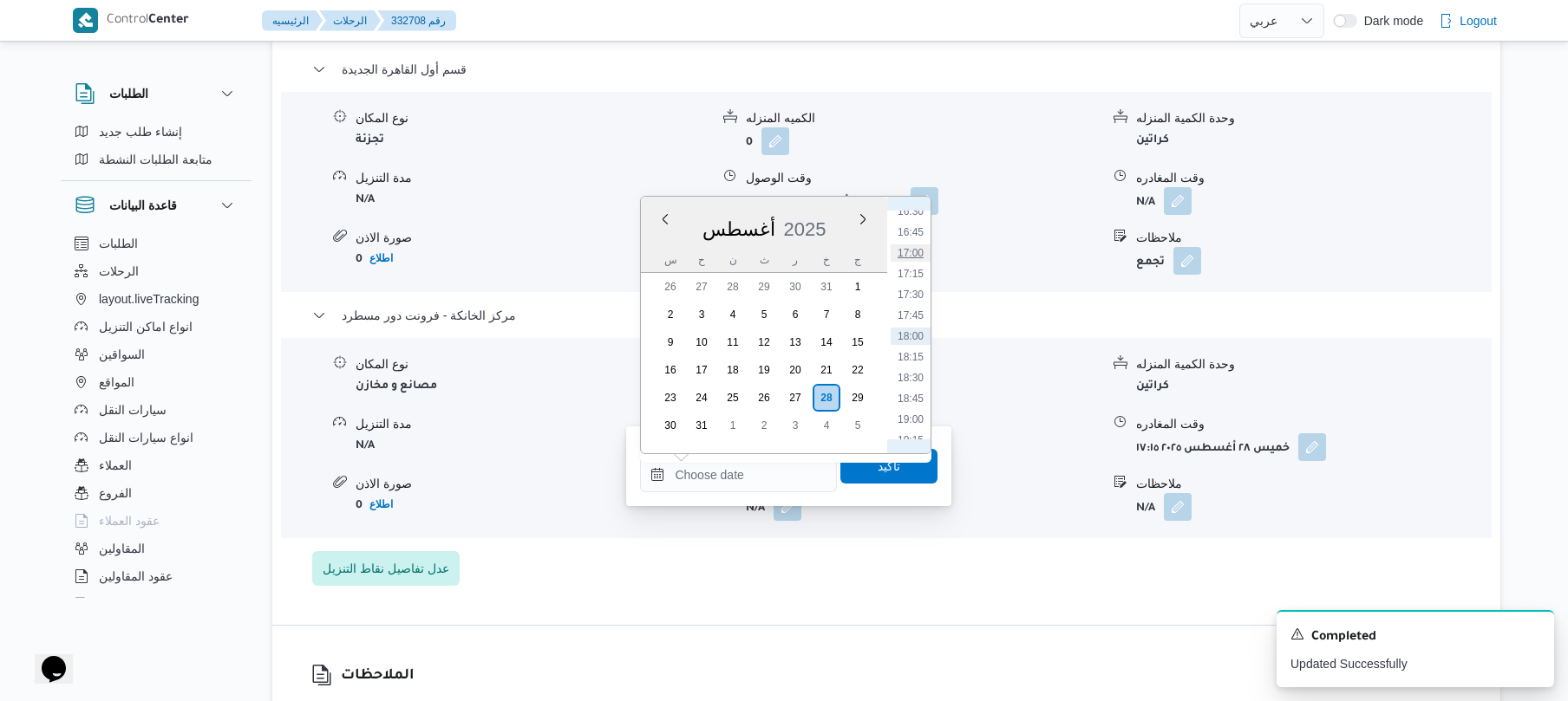
click at [918, 251] on li "17:00" at bounding box center [911, 253] width 40 height 18
type input "[DATE] ١٧:٠٠"
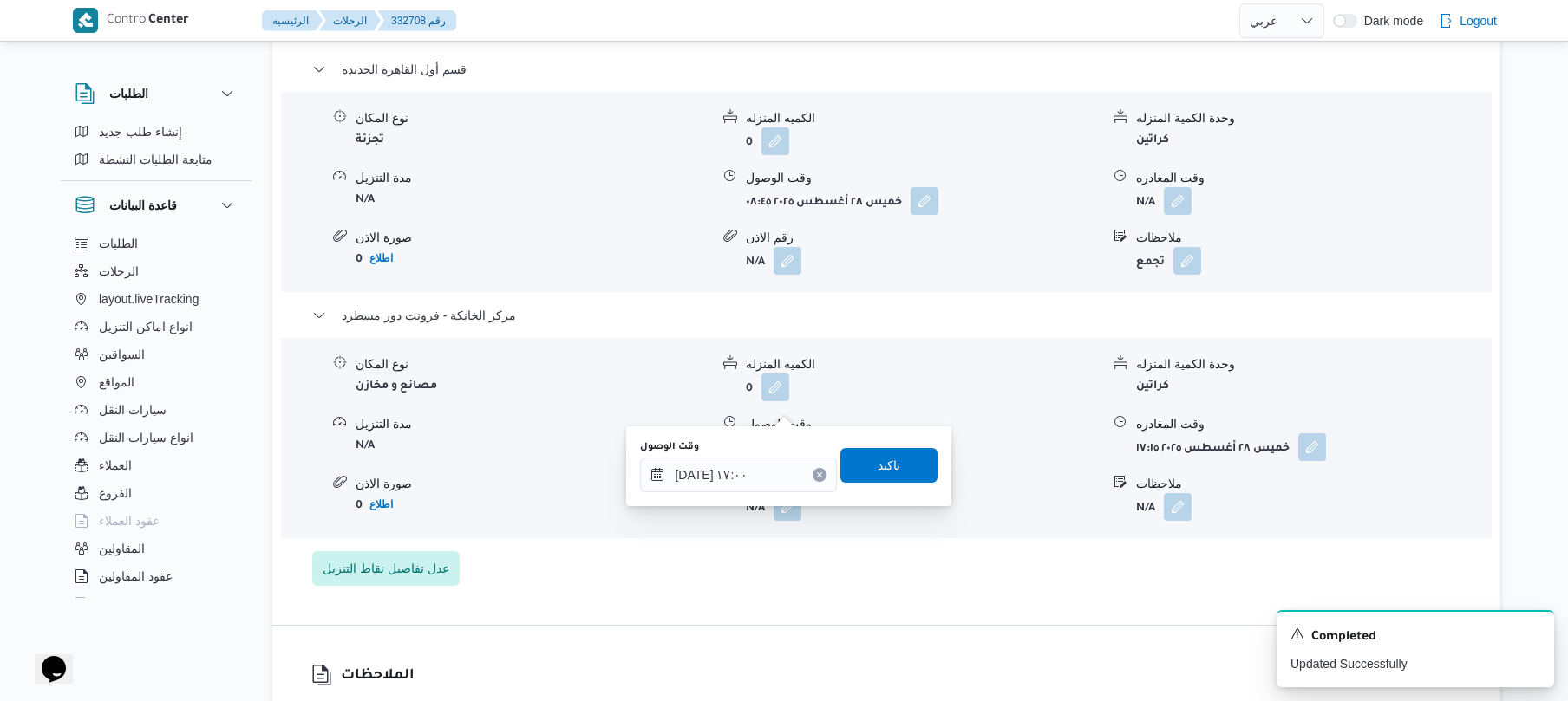
click at [882, 461] on span "تاكيد" at bounding box center [889, 466] width 22 height 21
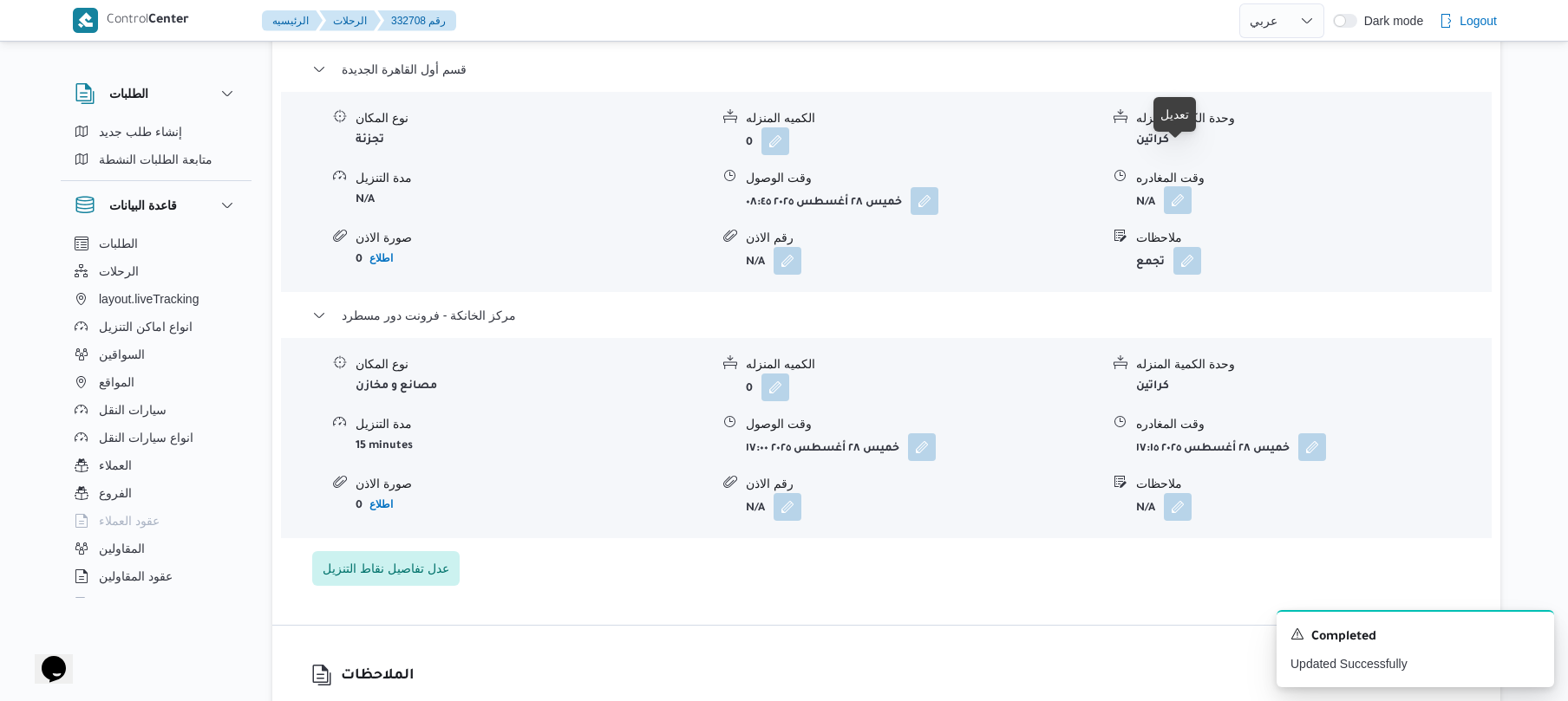
click at [1188, 187] on button "button" at bounding box center [1178, 201] width 28 height 28
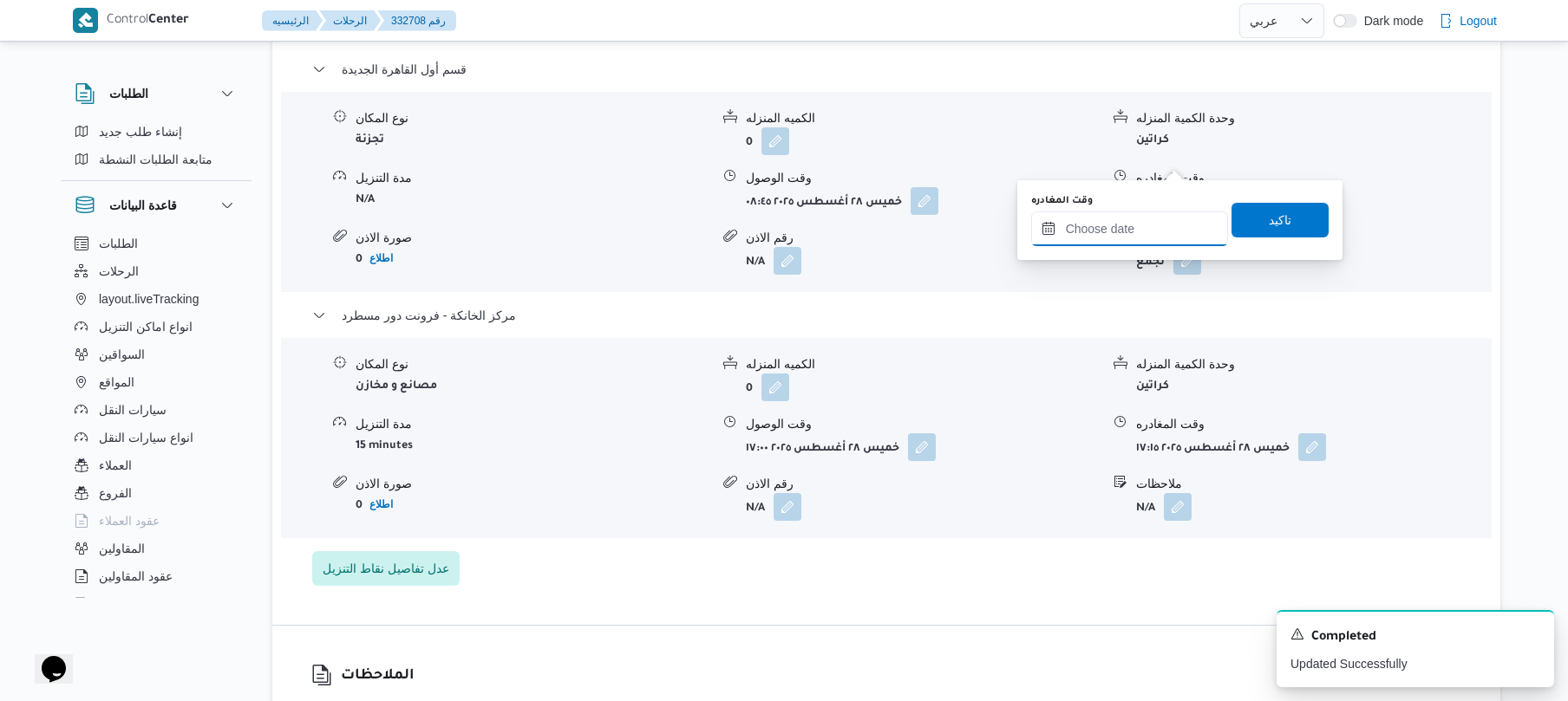
click at [1105, 234] on input "وقت المغادره" at bounding box center [1129, 229] width 197 height 35
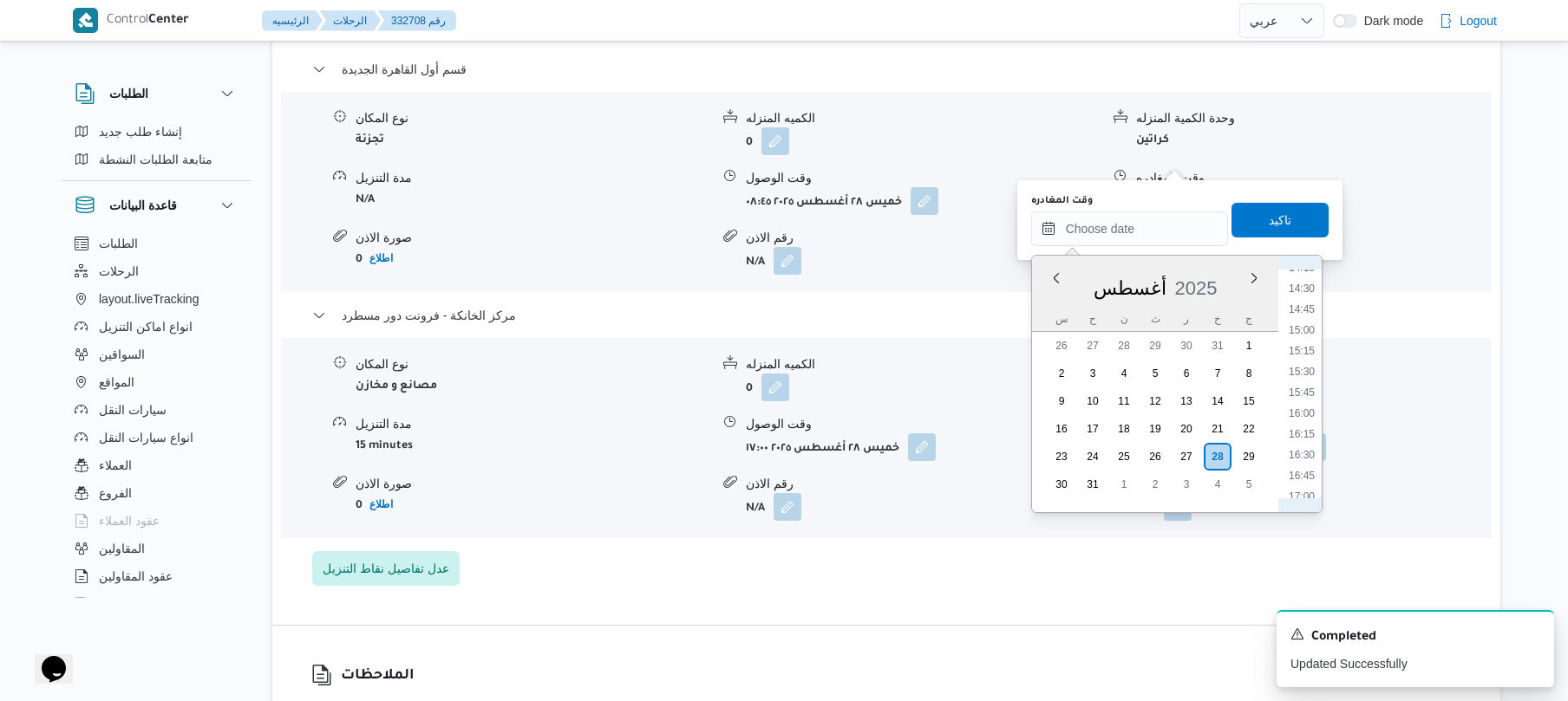
scroll to position [1187, 0]
click at [1295, 447] on li "16:15" at bounding box center [1302, 443] width 40 height 18
type input "[DATE] ١٦:١٥"
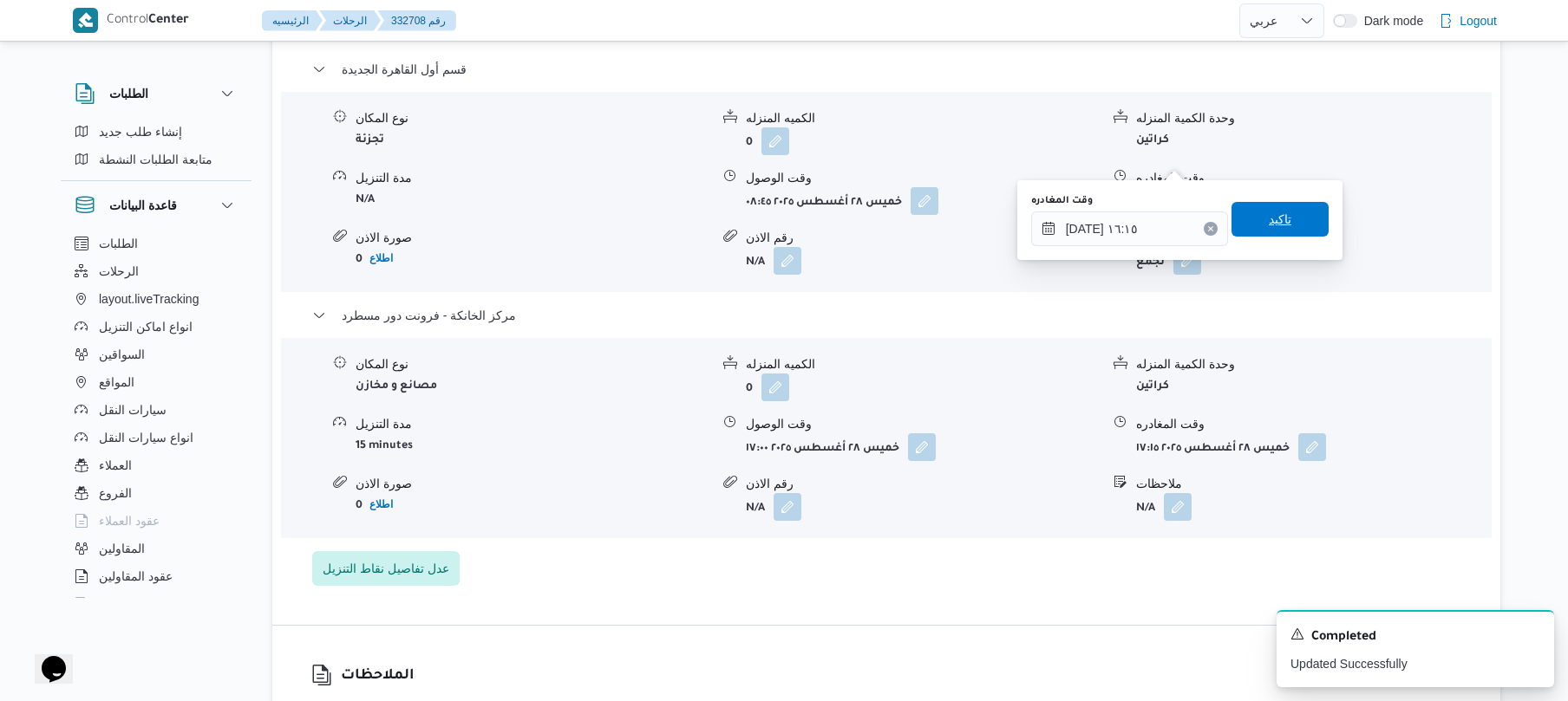
click at [1298, 225] on span "تاكيد" at bounding box center [1280, 218] width 97 height 35
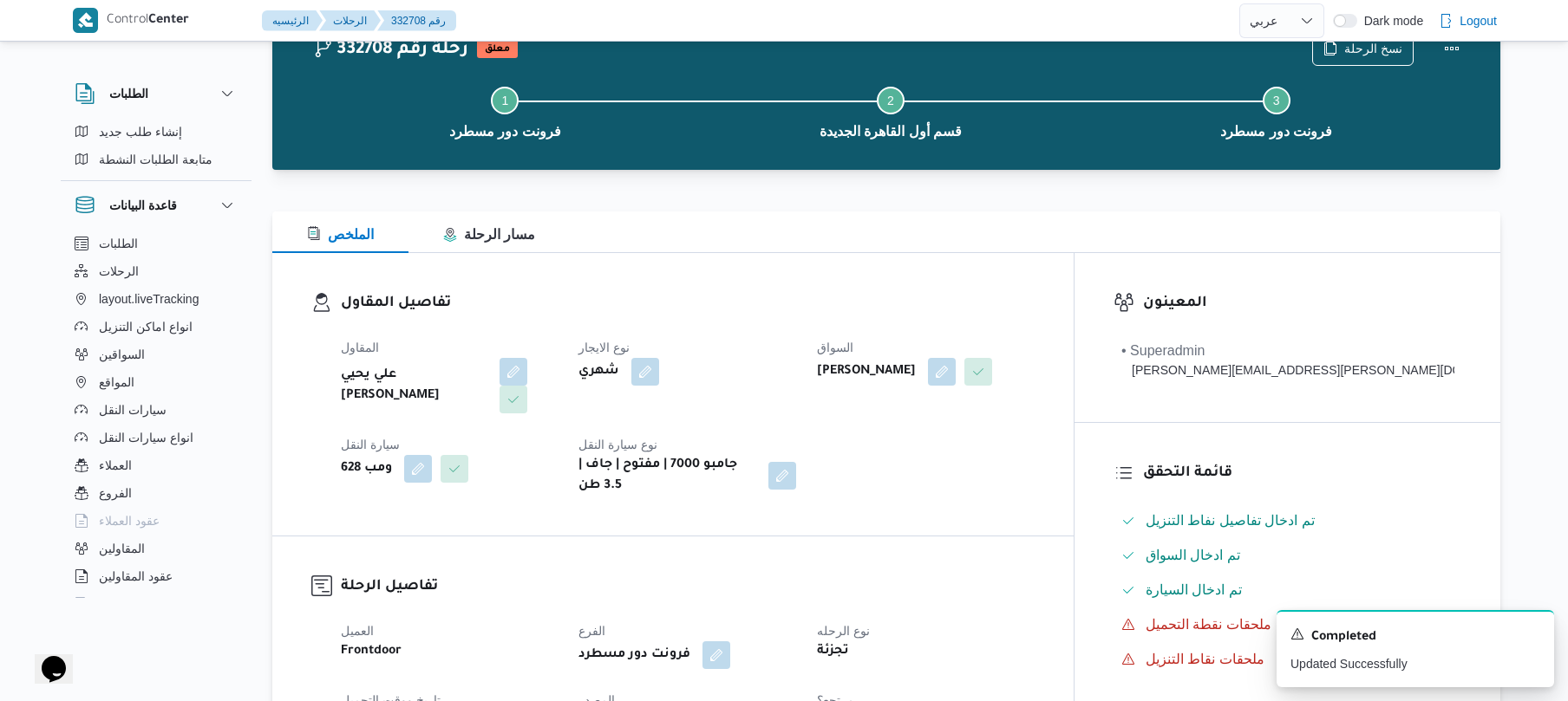
scroll to position [0, 0]
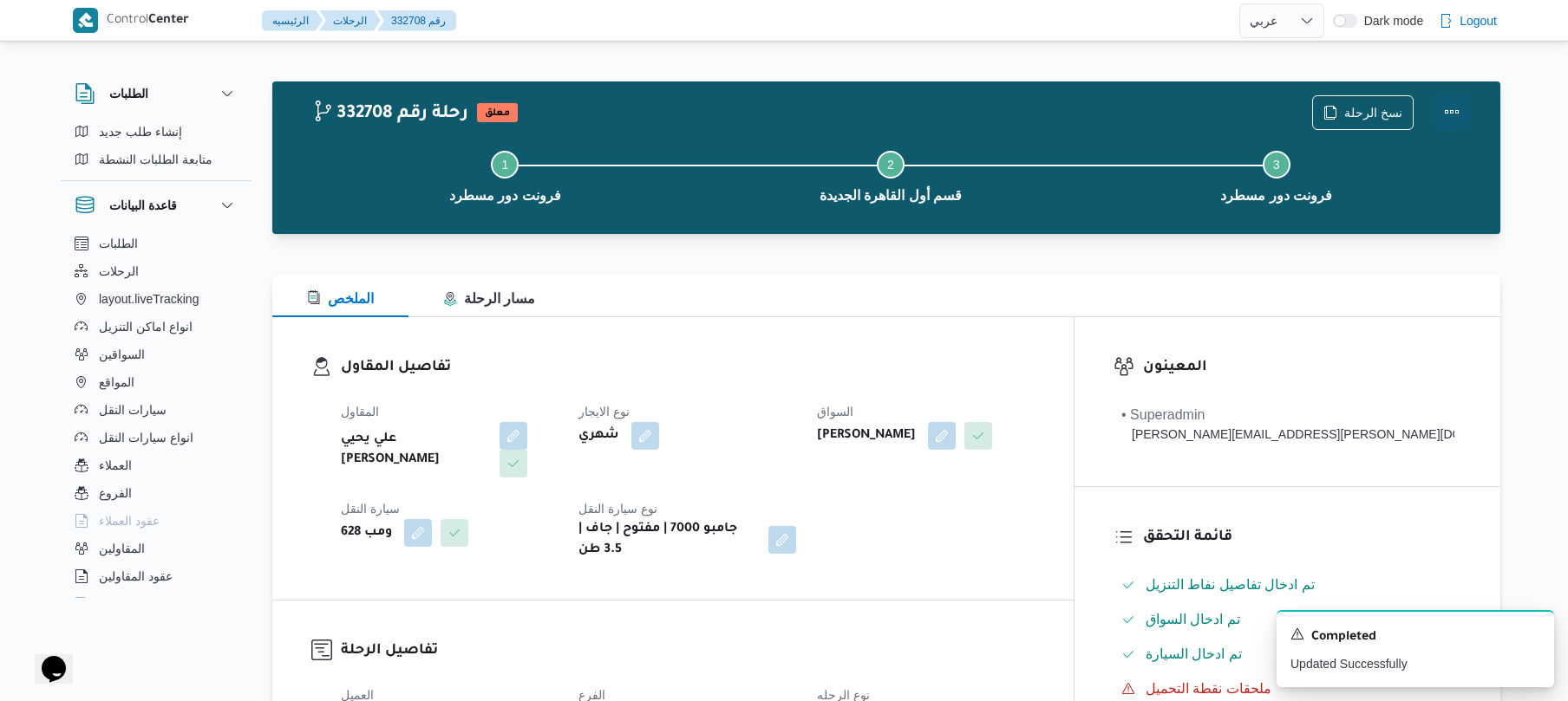
click at [1452, 107] on button "Actions" at bounding box center [1451, 111] width 35 height 35
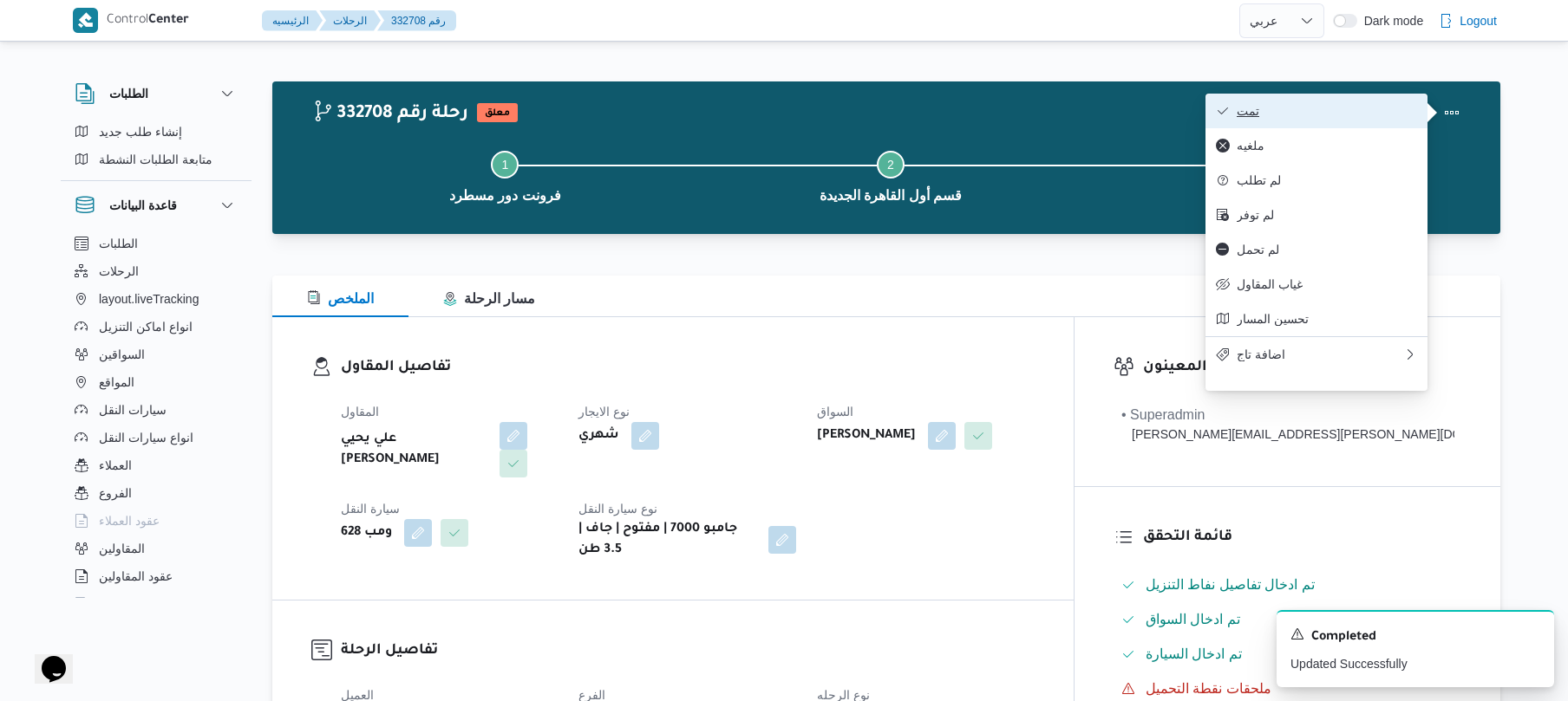
click at [1326, 105] on span "تمت" at bounding box center [1326, 110] width 180 height 14
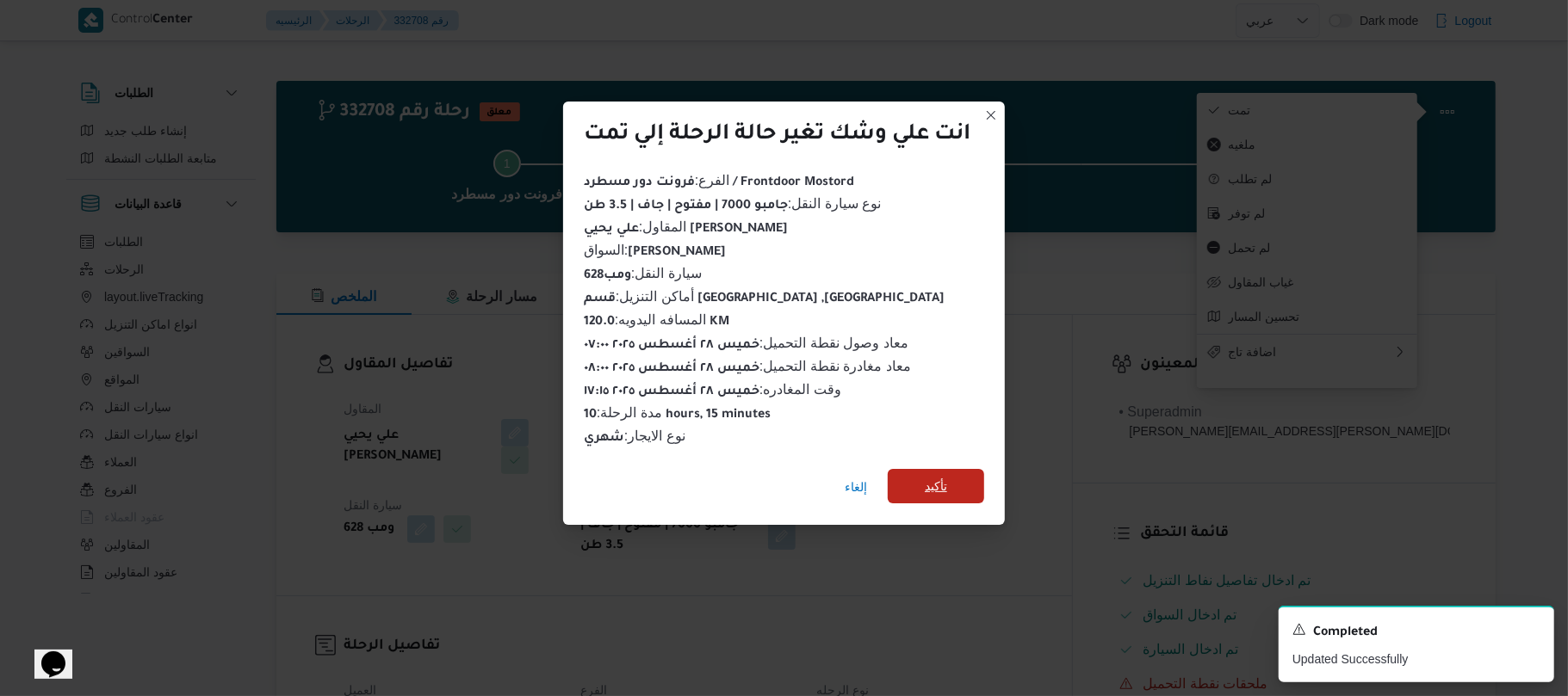
click at [950, 469] on span "تأكيد" at bounding box center [937, 486] width 96 height 34
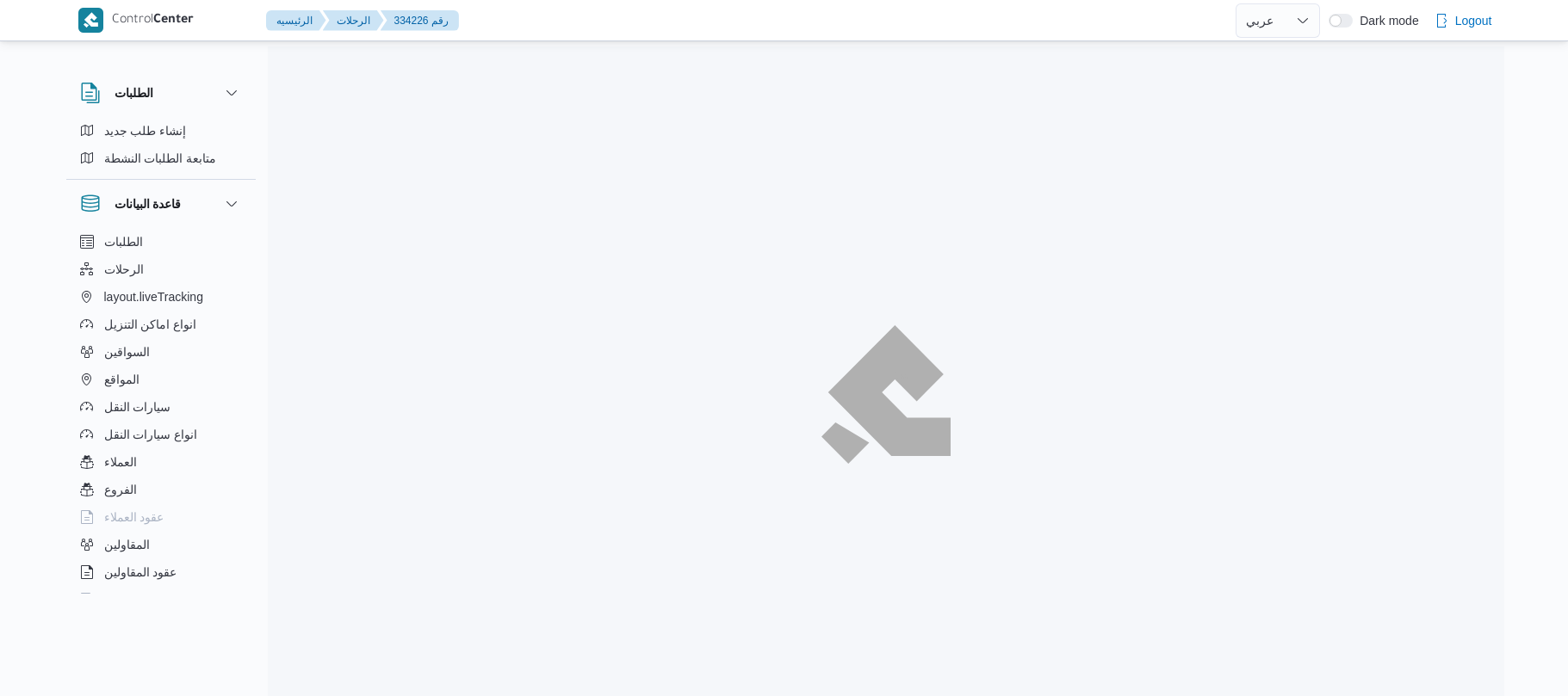
select select "ar"
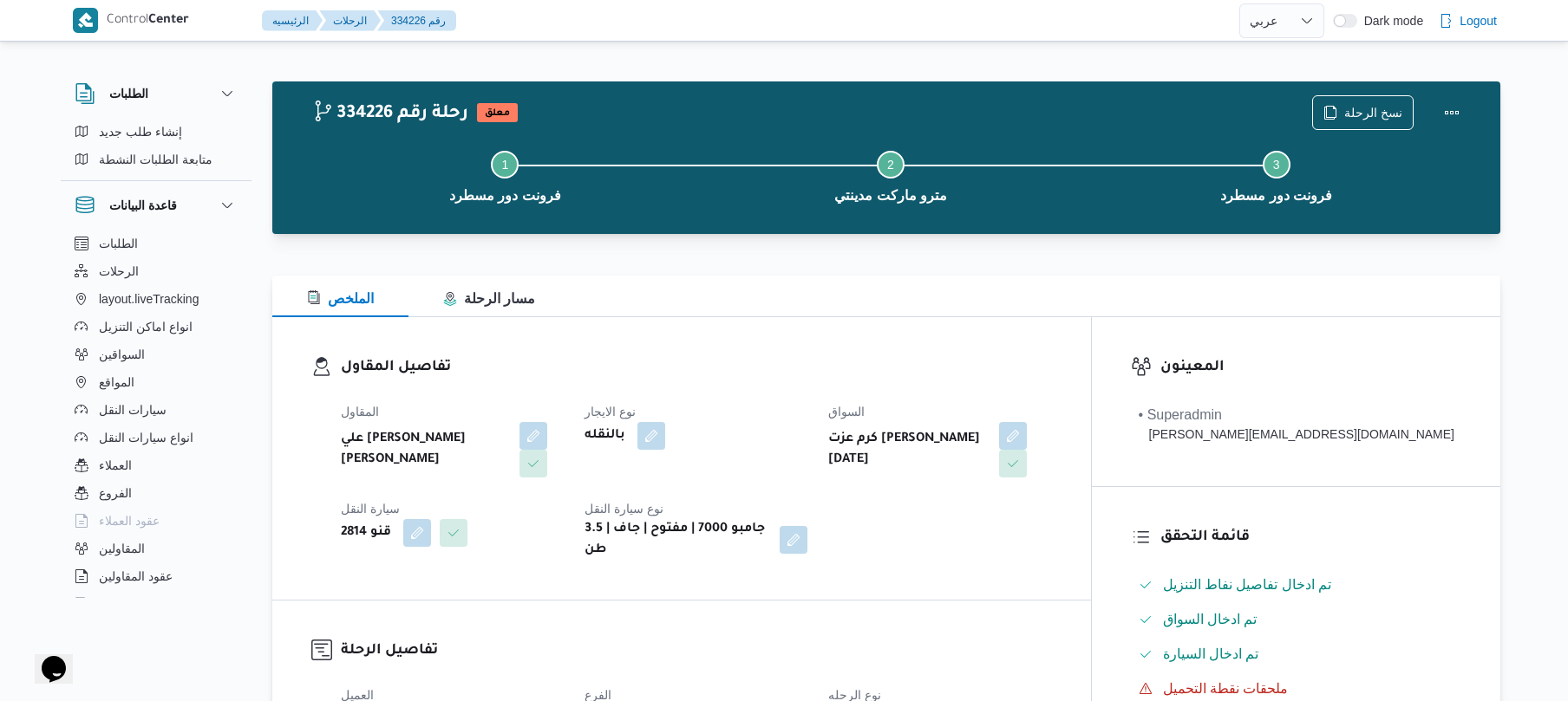
click at [858, 347] on div "تفاصيل المقاول المقاول علي [PERSON_NAME] [PERSON_NAME] نوع الايجار بالنقله السو…" at bounding box center [682, 458] width 819 height 283
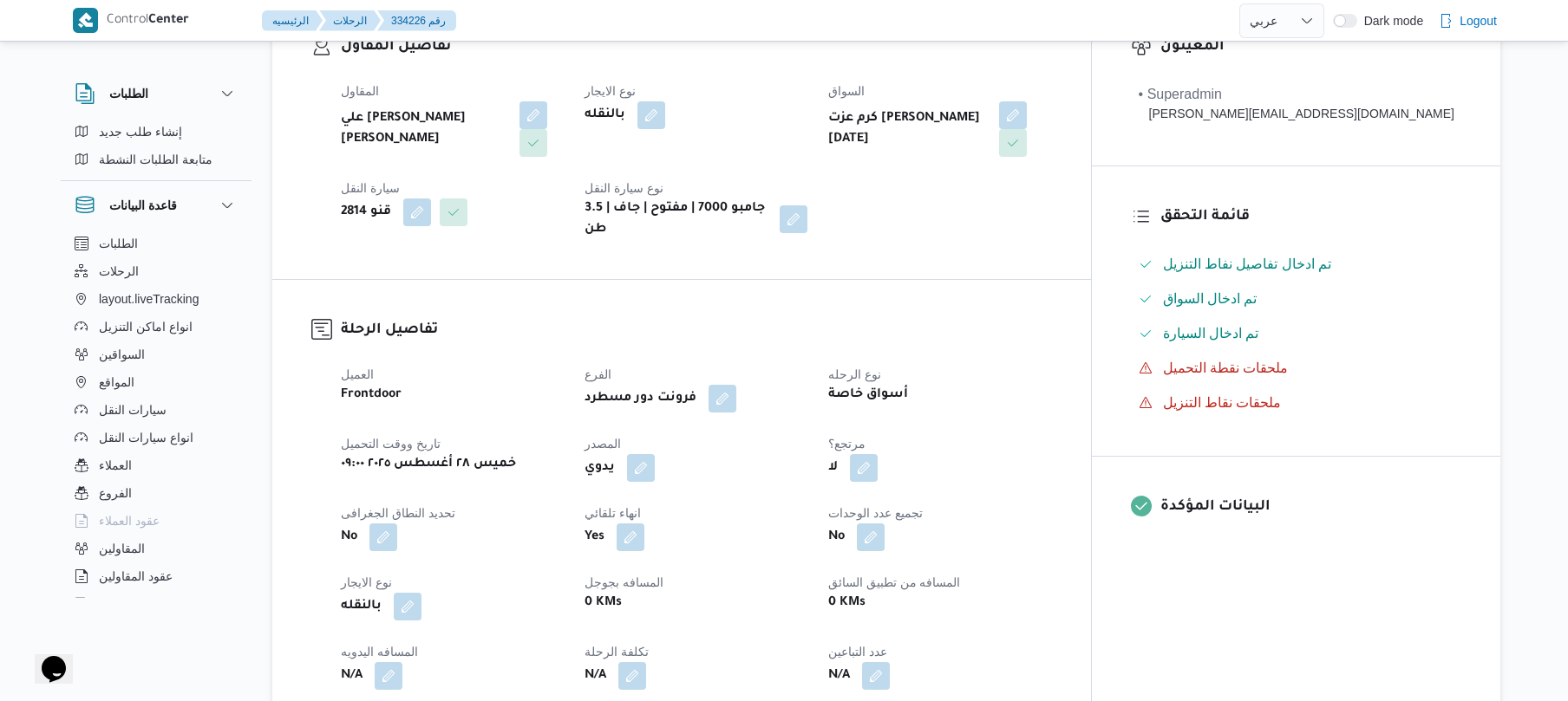
scroll to position [554, 0]
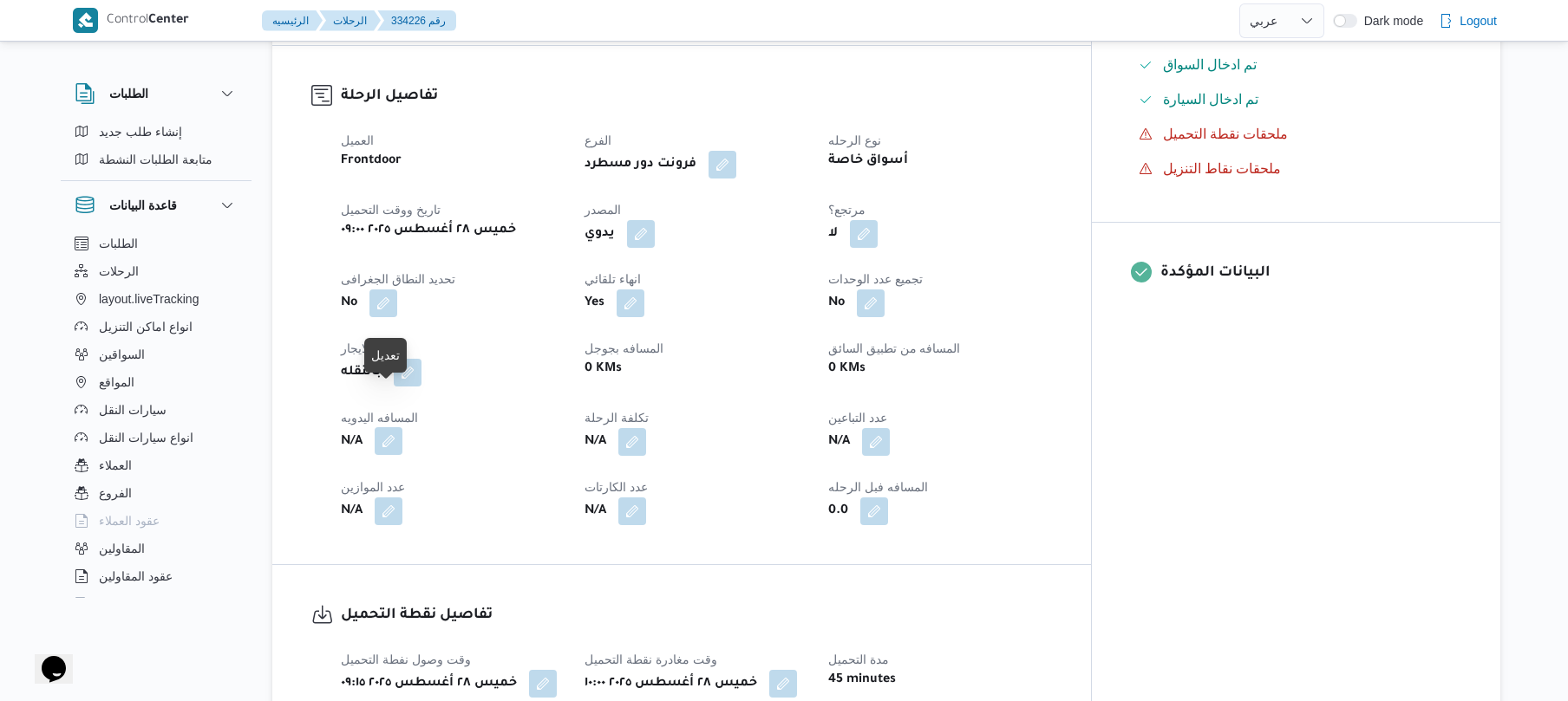
click at [392, 428] on button "button" at bounding box center [388, 442] width 28 height 28
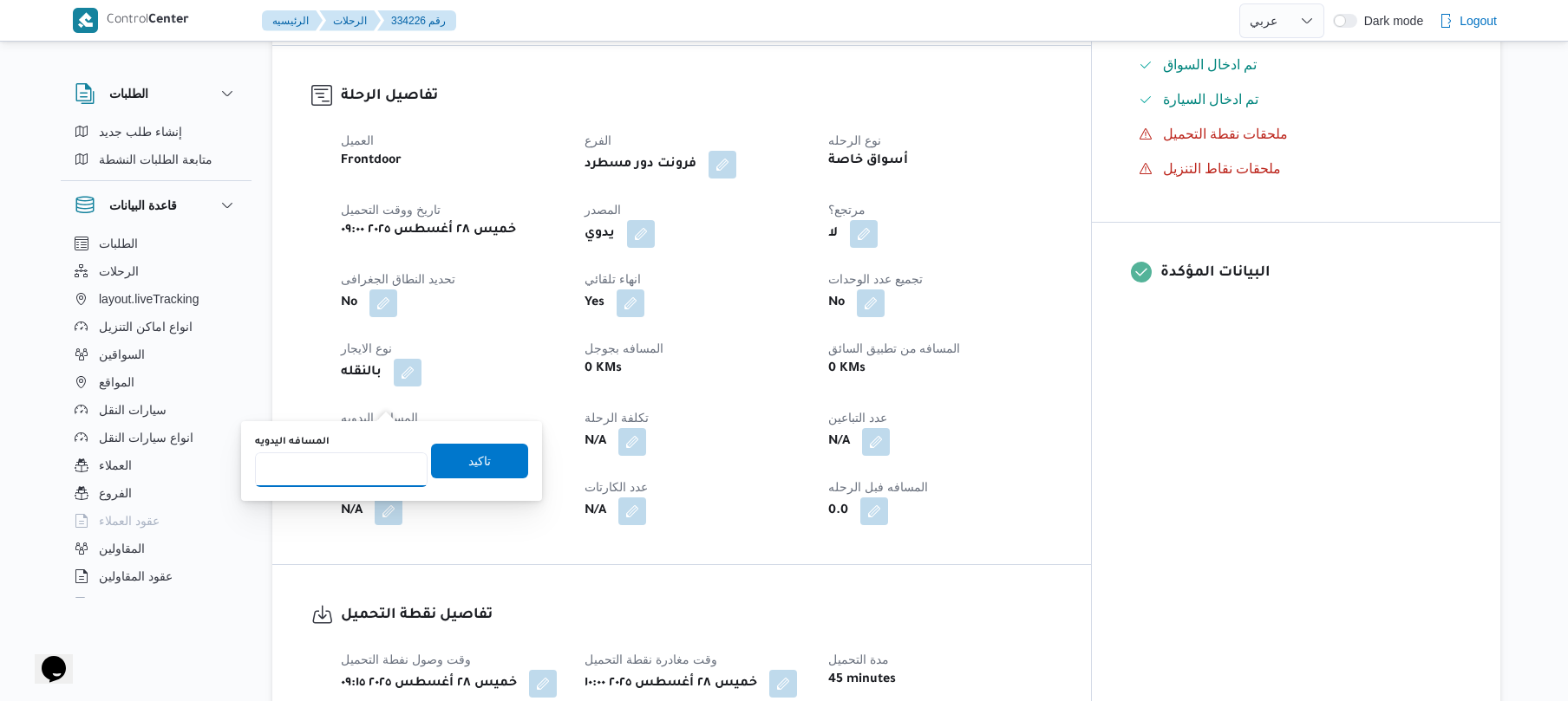
click at [366, 463] on input "المسافه اليدويه" at bounding box center [341, 470] width 173 height 35
type input "60"
click at [469, 456] on span "تاكيد" at bounding box center [480, 460] width 22 height 21
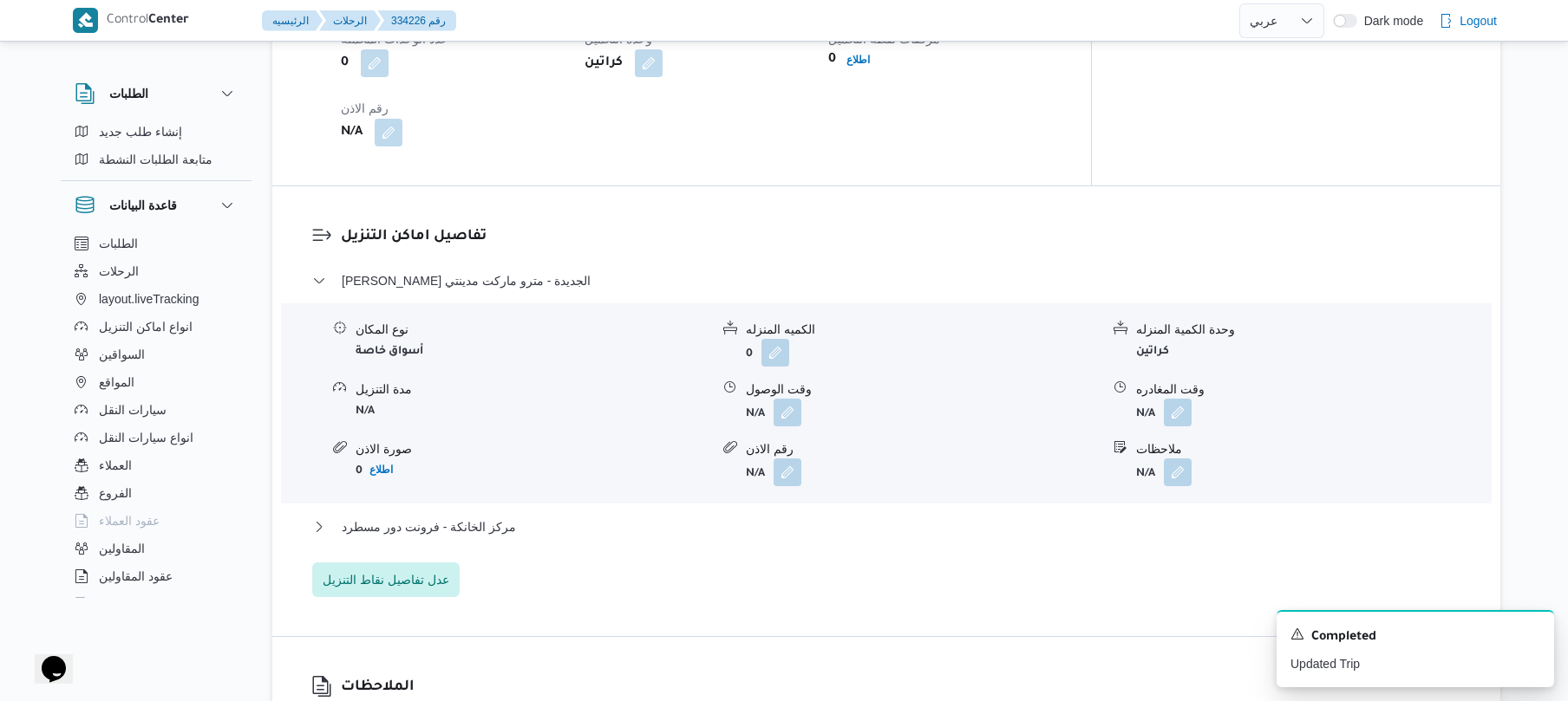
scroll to position [1248, 0]
click at [789, 395] on button "button" at bounding box center [788, 409] width 28 height 28
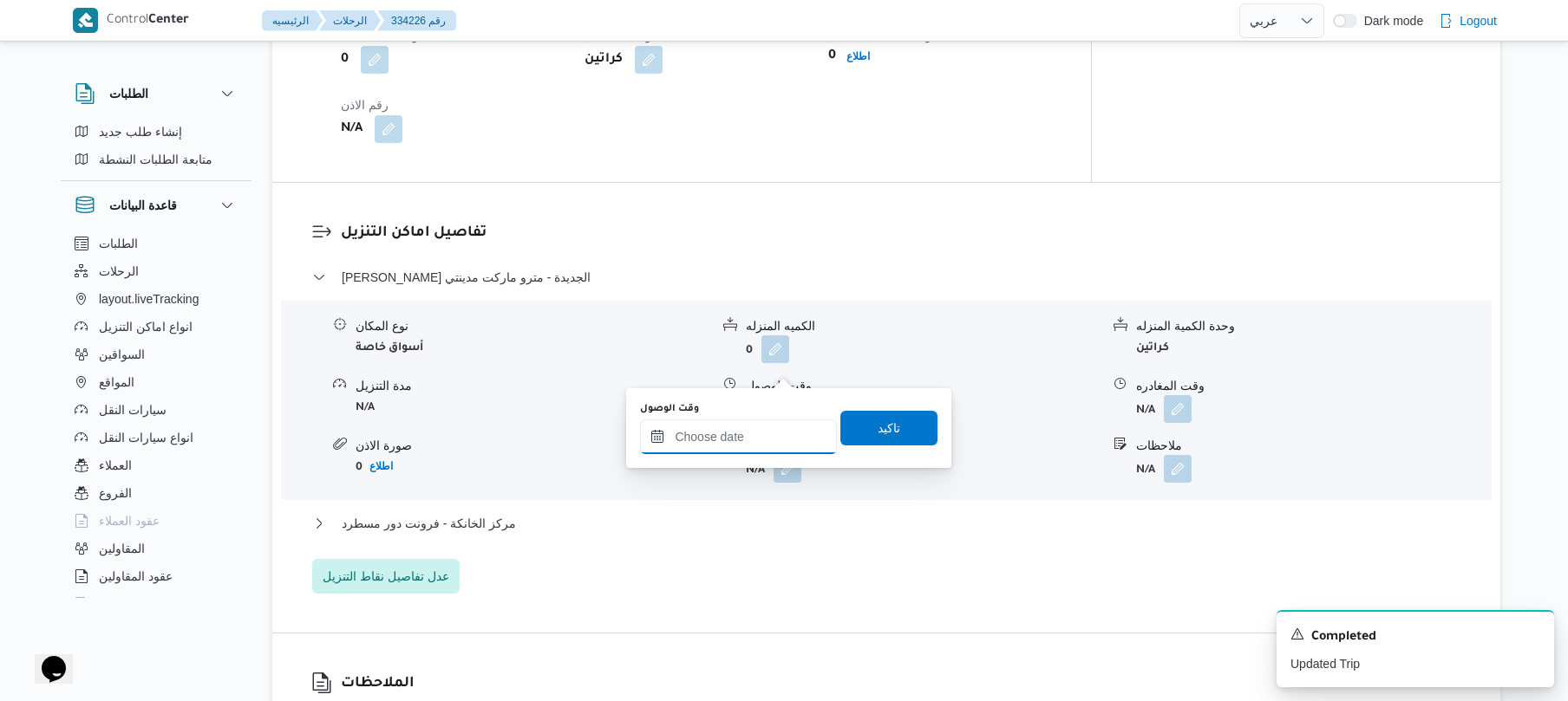
click at [732, 433] on input "وقت الوصول" at bounding box center [738, 437] width 197 height 35
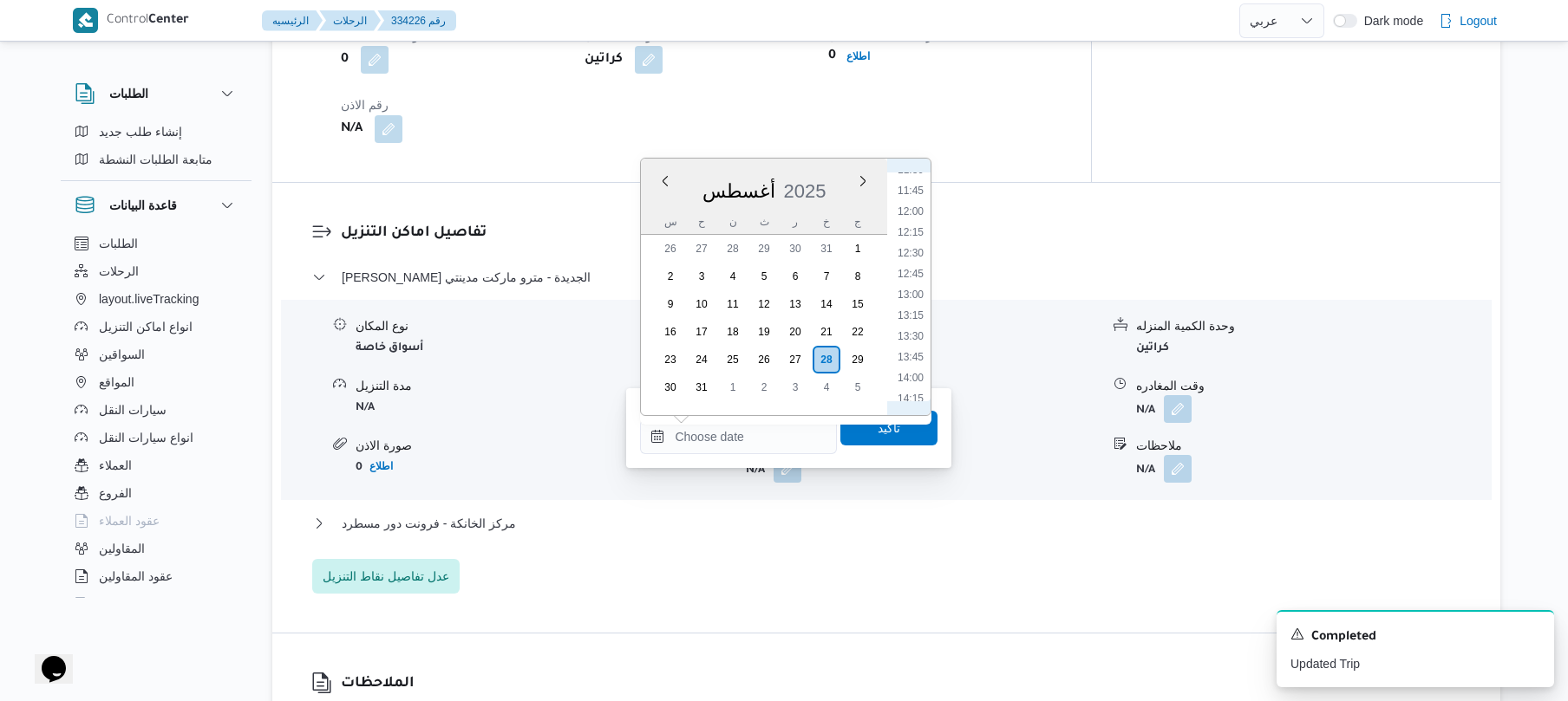
scroll to position [798, 0]
click at [916, 275] on li "10:45" at bounding box center [911, 277] width 40 height 18
type input "[DATE] ١٠:٤٥"
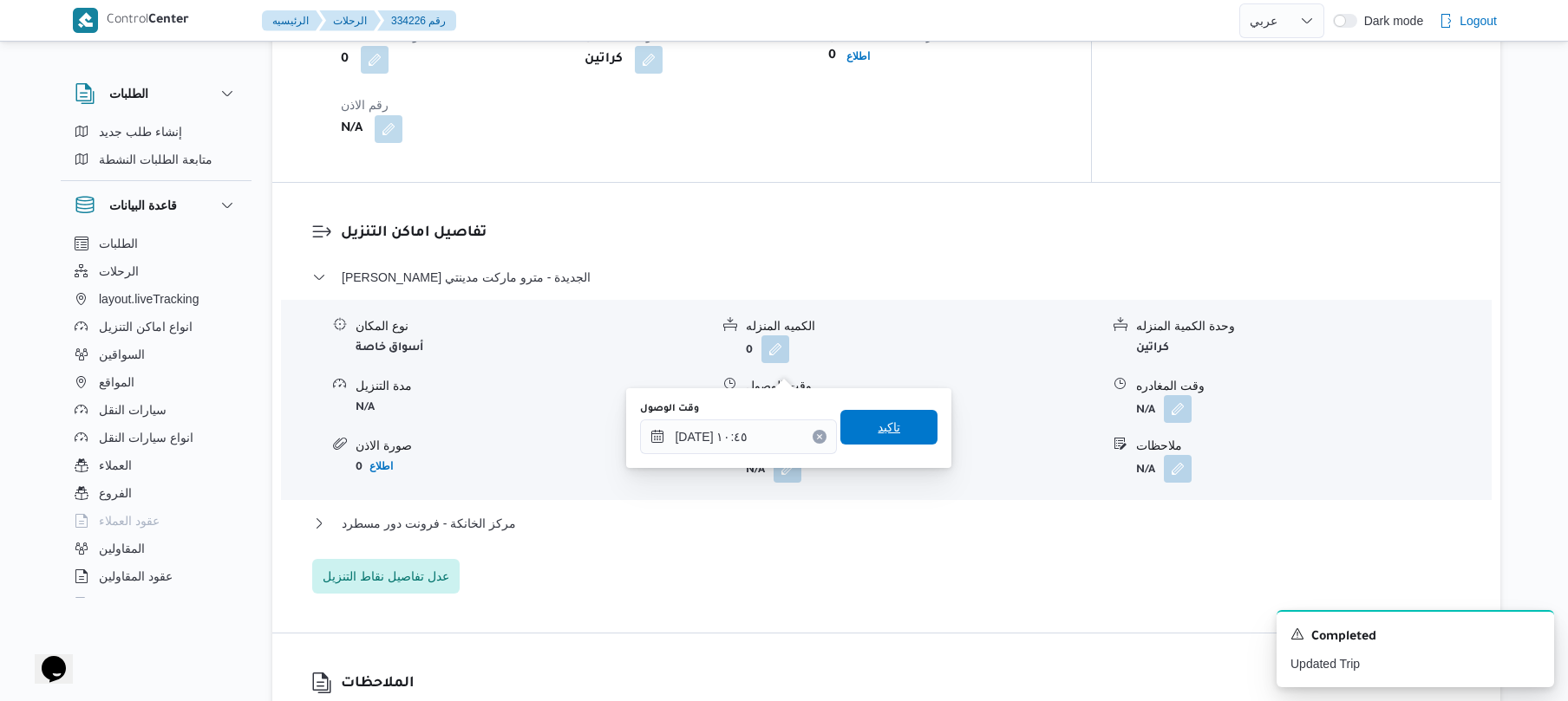
click at [878, 434] on span "تاكيد" at bounding box center [889, 428] width 22 height 21
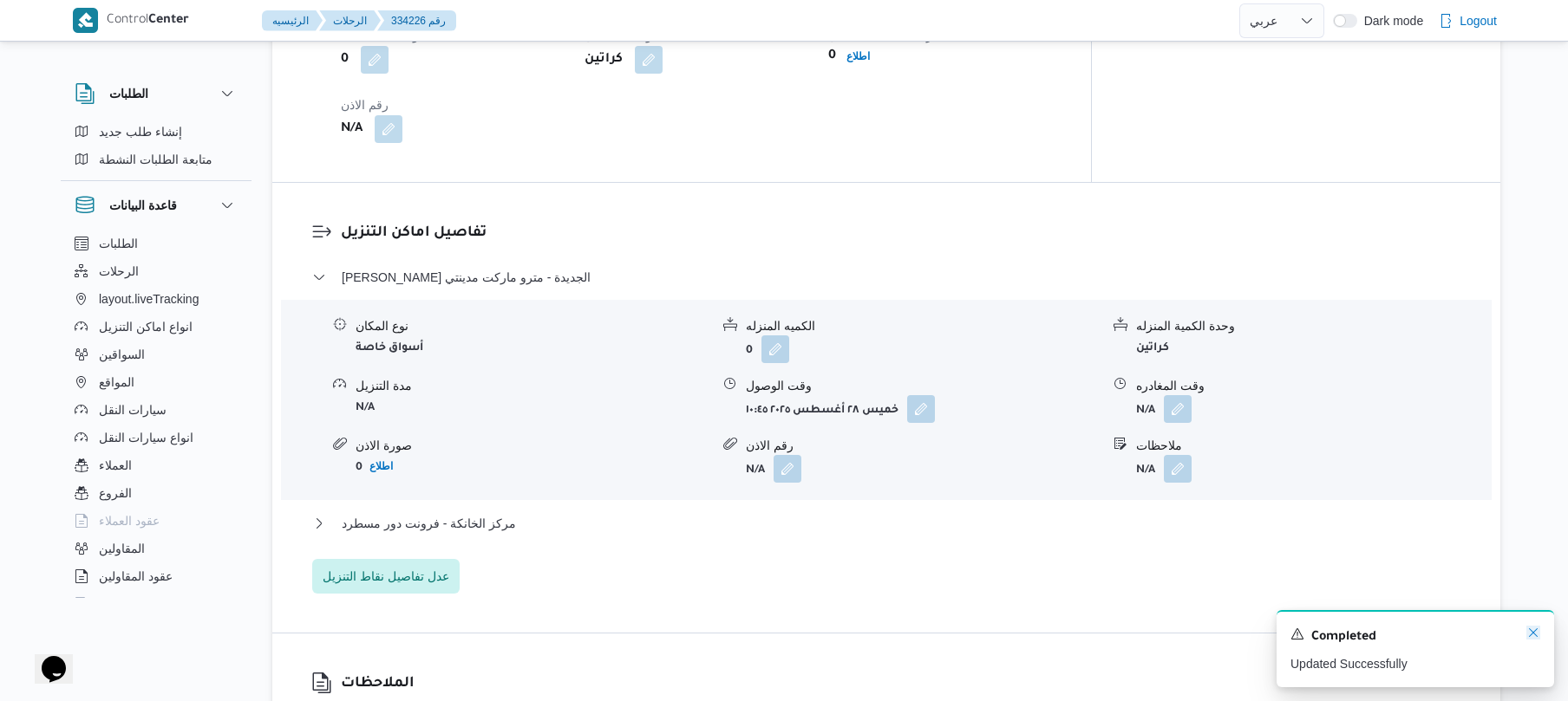
click at [1528, 629] on icon "Dismiss toast" at bounding box center [1533, 633] width 14 height 14
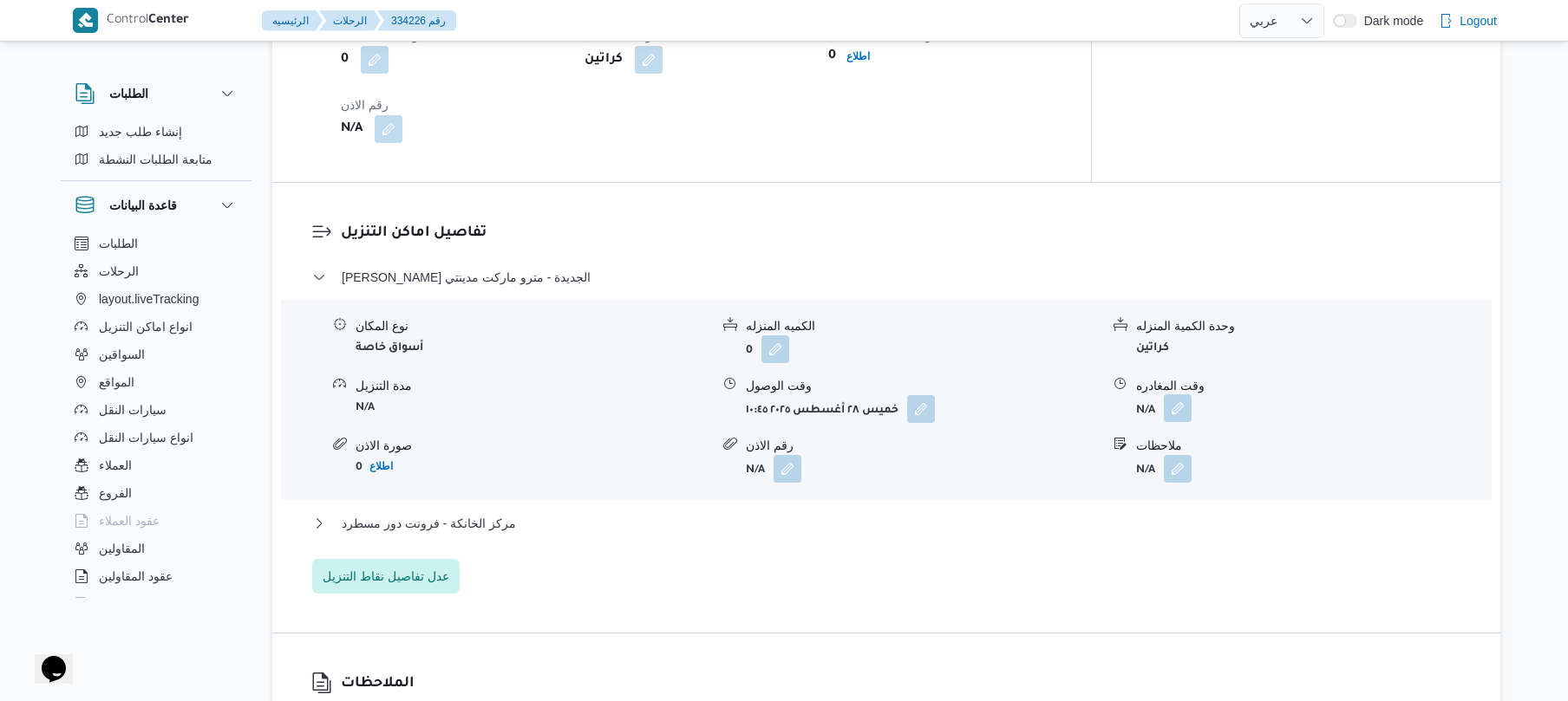
click at [1164, 395] on button "button" at bounding box center [1178, 409] width 28 height 28
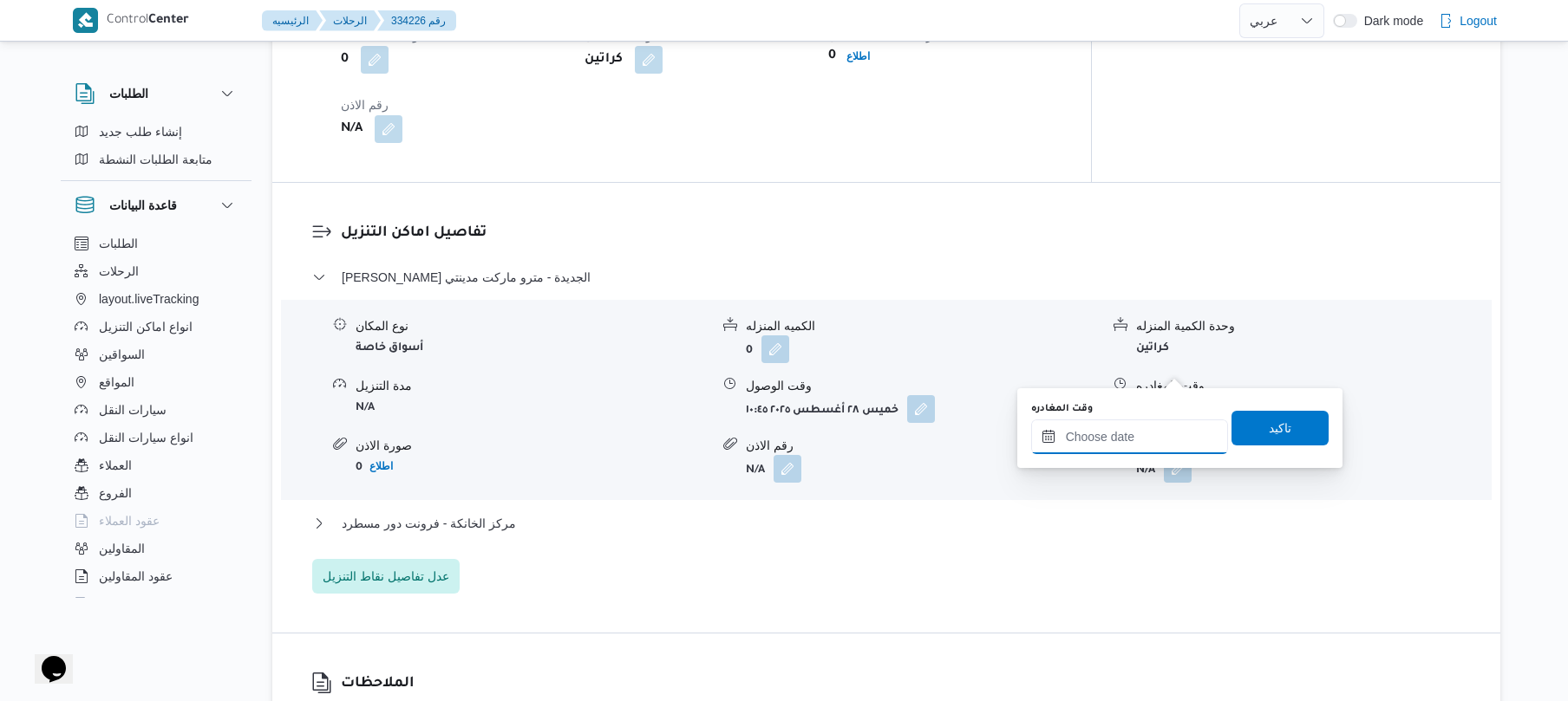
click at [1132, 442] on input "وقت المغادره" at bounding box center [1129, 437] width 197 height 35
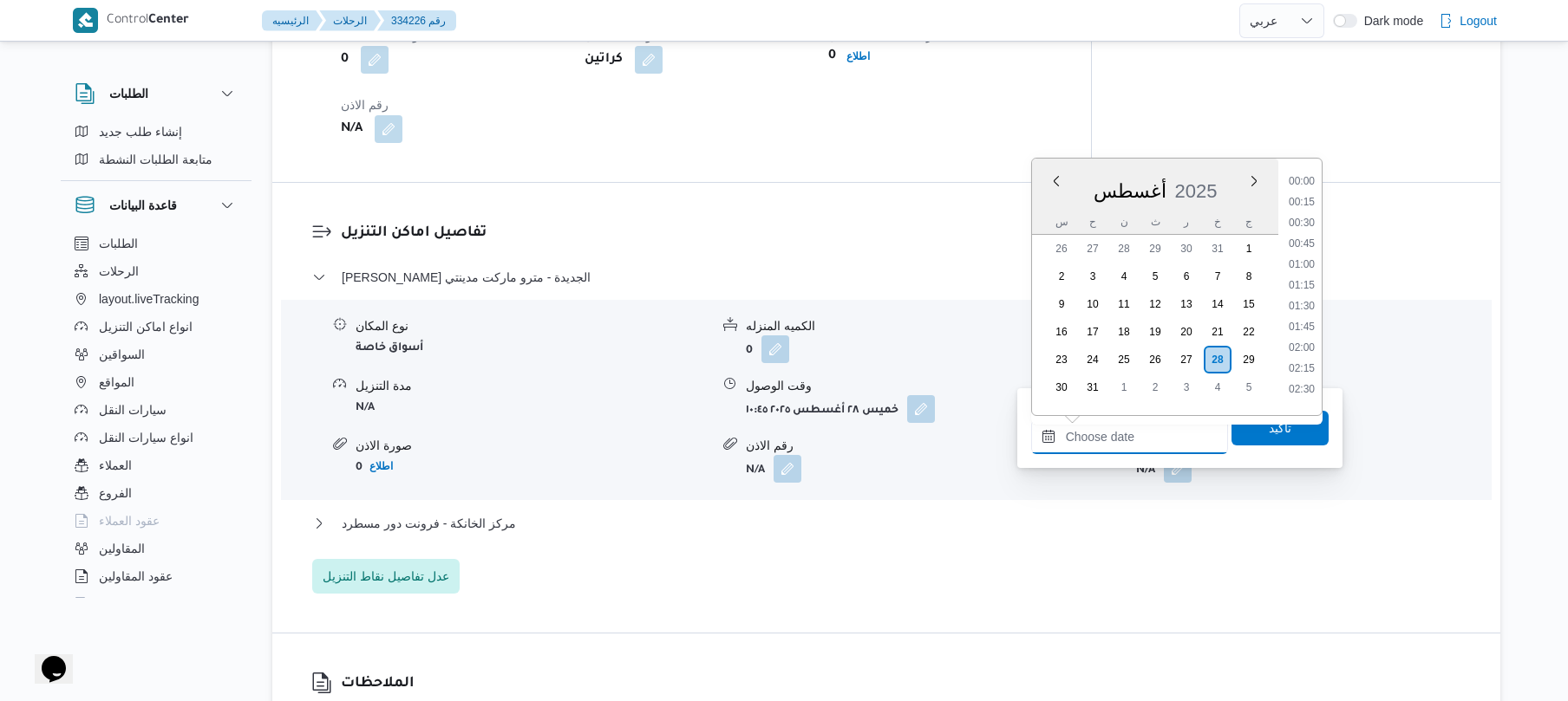
scroll to position [1381, 0]
click at [1308, 253] on li "17:30" at bounding box center [1302, 257] width 40 height 18
type input "[DATE] ١٧:٣٠"
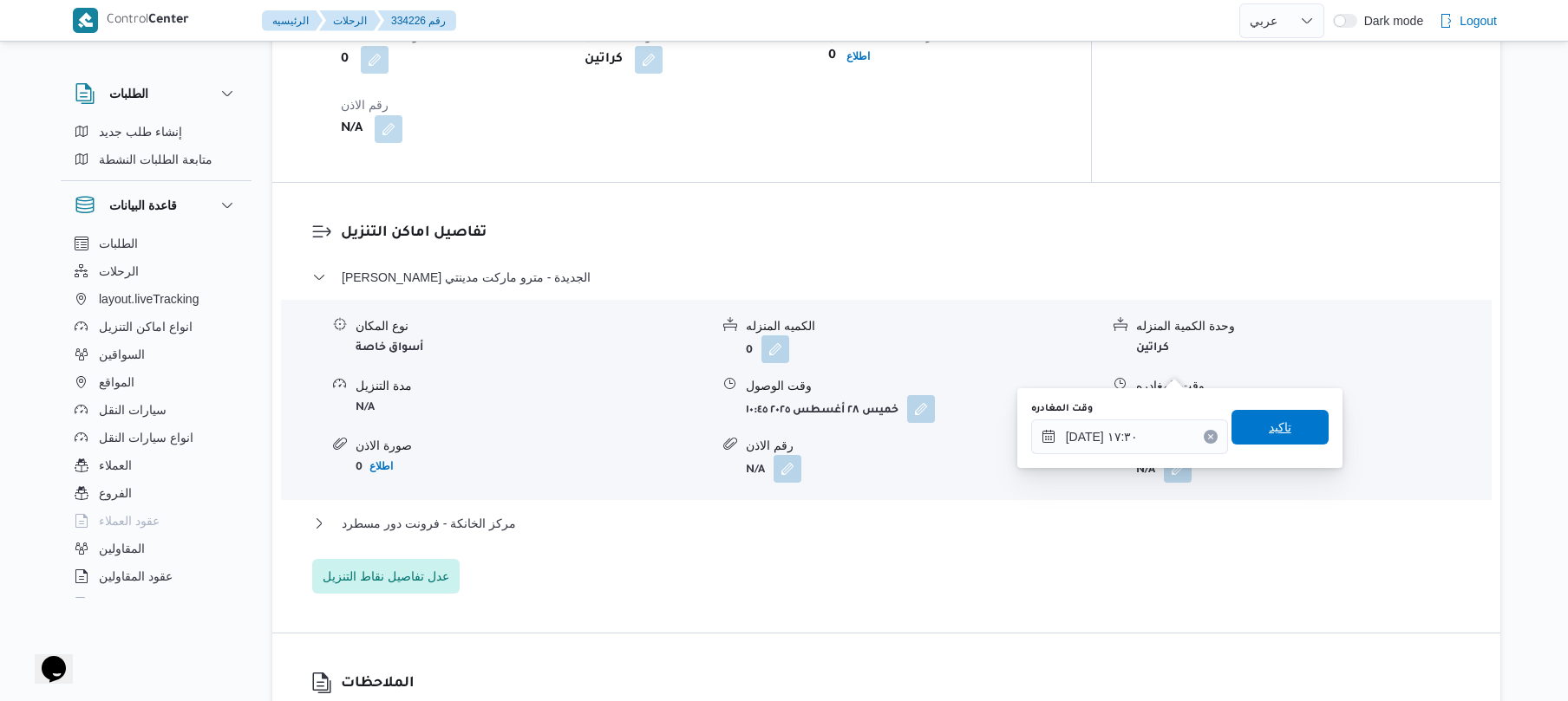
click at [1250, 437] on span "تاكيد" at bounding box center [1280, 427] width 97 height 35
